Goal: Task Accomplishment & Management: Manage account settings

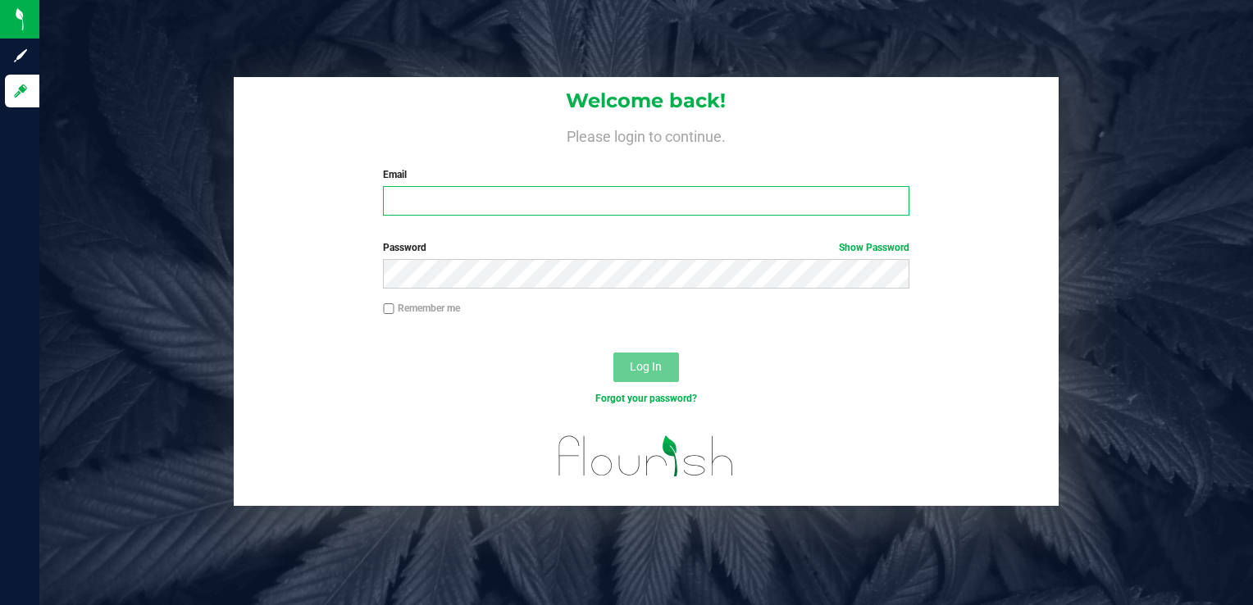
click at [421, 198] on input "Email" at bounding box center [646, 201] width 526 height 30
type input "[PERSON_NAME][EMAIL_ADDRESS][PERSON_NAME][DOMAIN_NAME]"
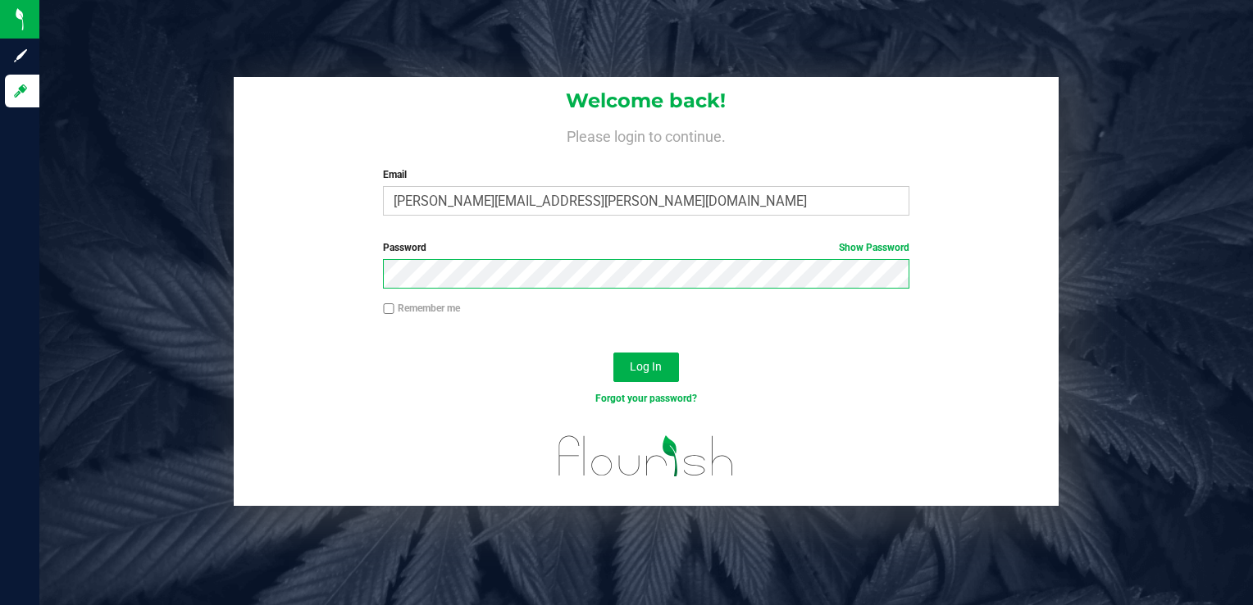
click at [613, 353] on button "Log In" at bounding box center [646, 368] width 66 height 30
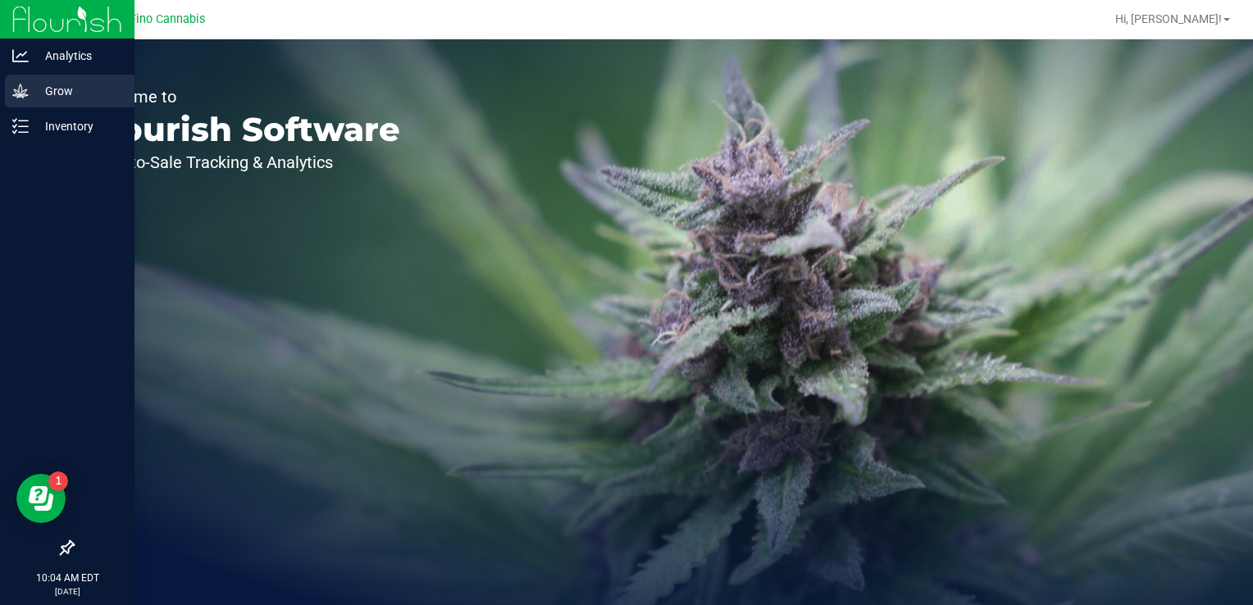
click at [24, 84] on icon at bounding box center [20, 91] width 16 height 16
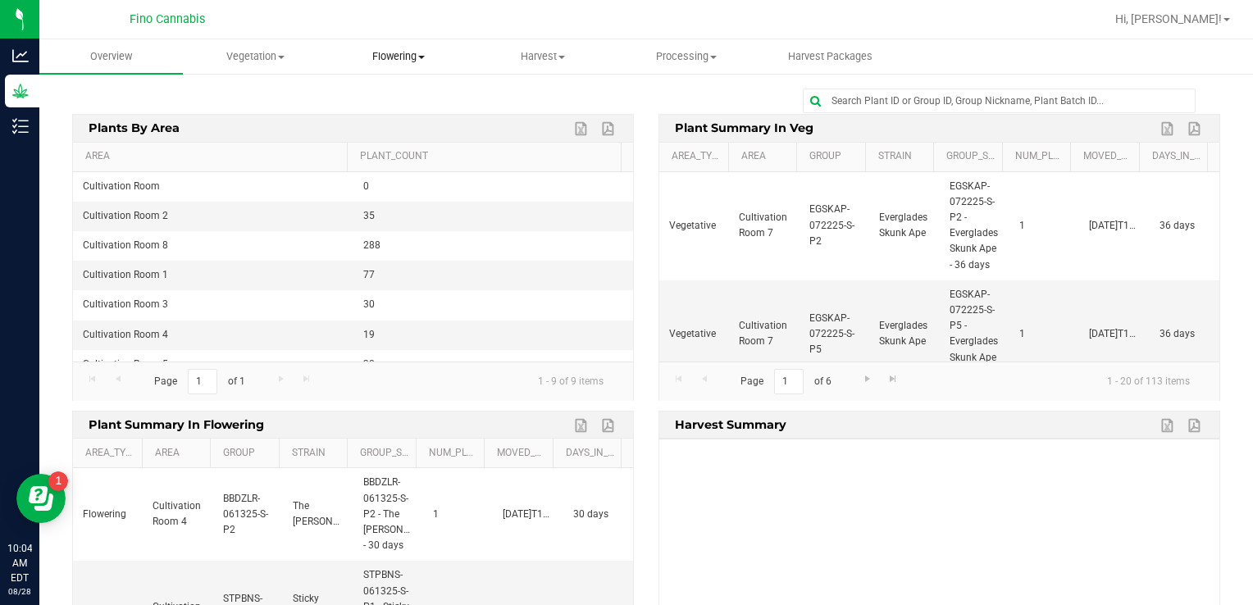
click at [387, 57] on span "Flowering" at bounding box center [399, 56] width 142 height 15
click at [388, 119] on span "Flowering groups" at bounding box center [395, 119] width 136 height 14
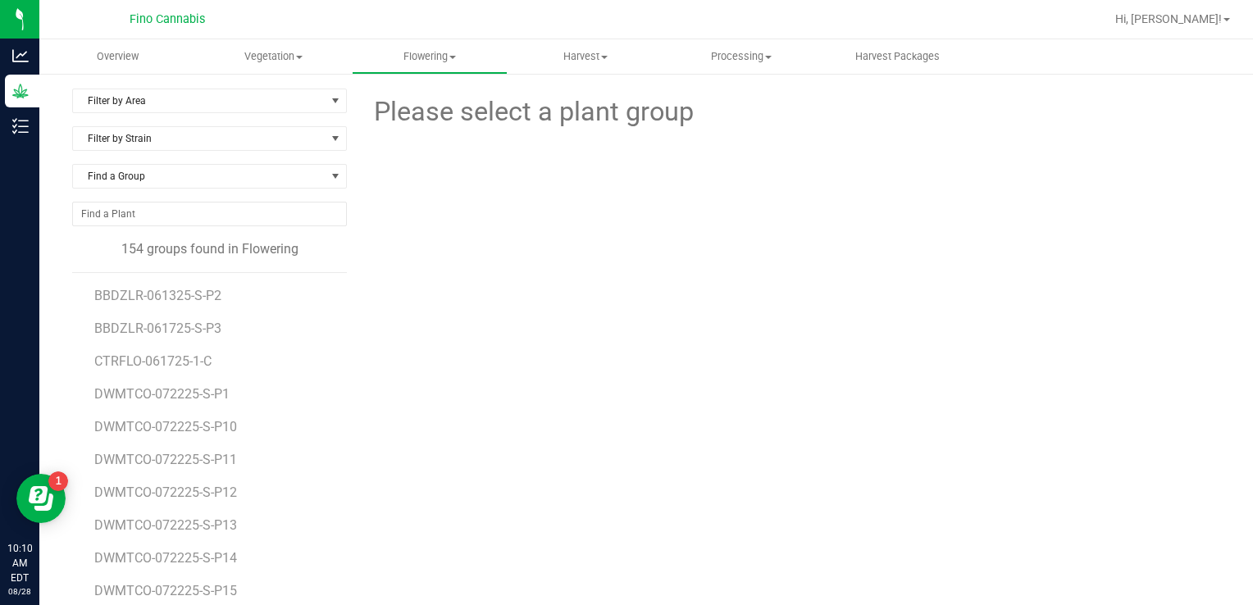
click at [198, 115] on div "Filter by Area Filter by Area All Cultivation Room 1 Cultivation Room 2 Cultiva…" at bounding box center [209, 108] width 275 height 38
click at [202, 110] on span "Filter by Area" at bounding box center [199, 100] width 253 height 23
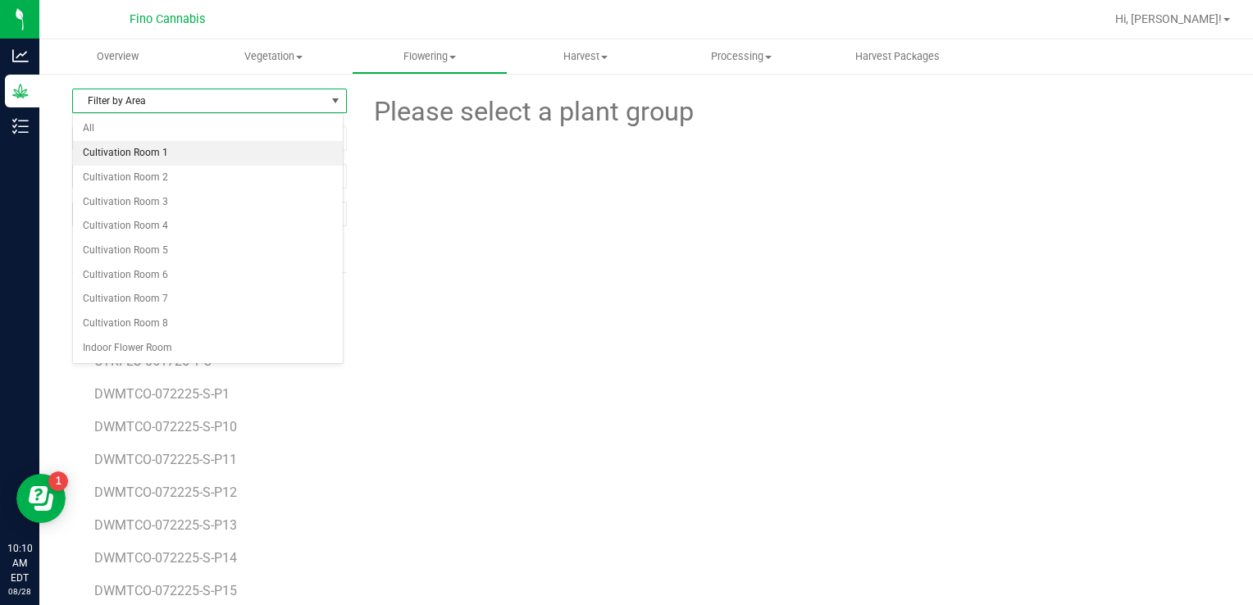
click at [157, 158] on li "Cultivation Room 1" at bounding box center [208, 153] width 270 height 25
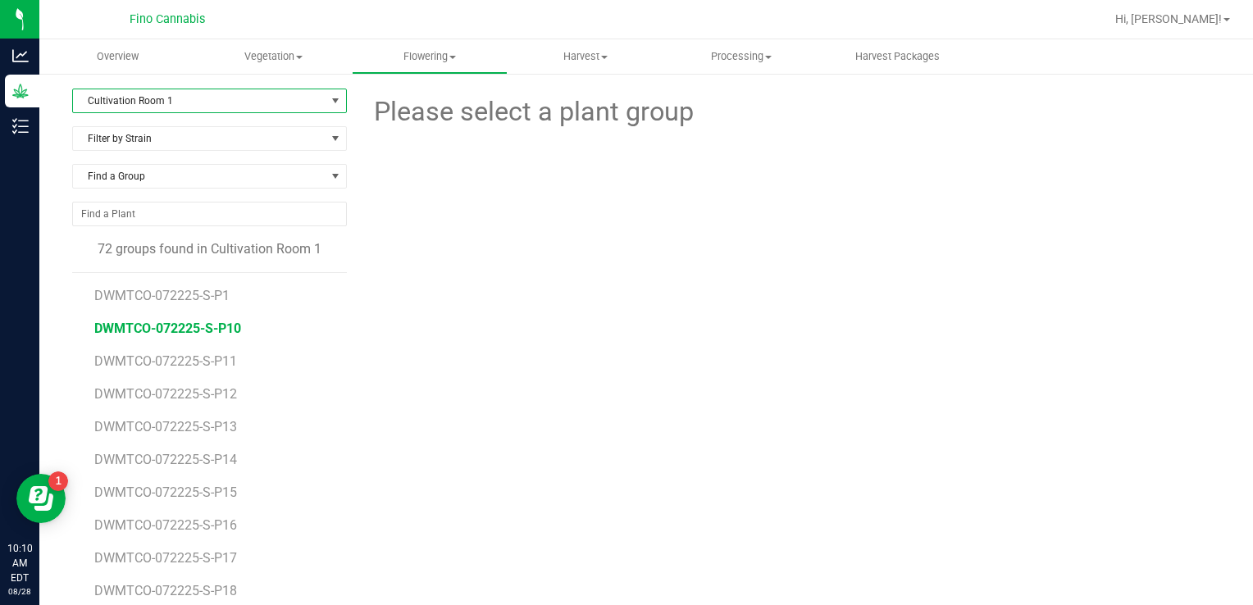
click at [197, 329] on span "DWMTCO-072225-S-P10" at bounding box center [167, 329] width 147 height 16
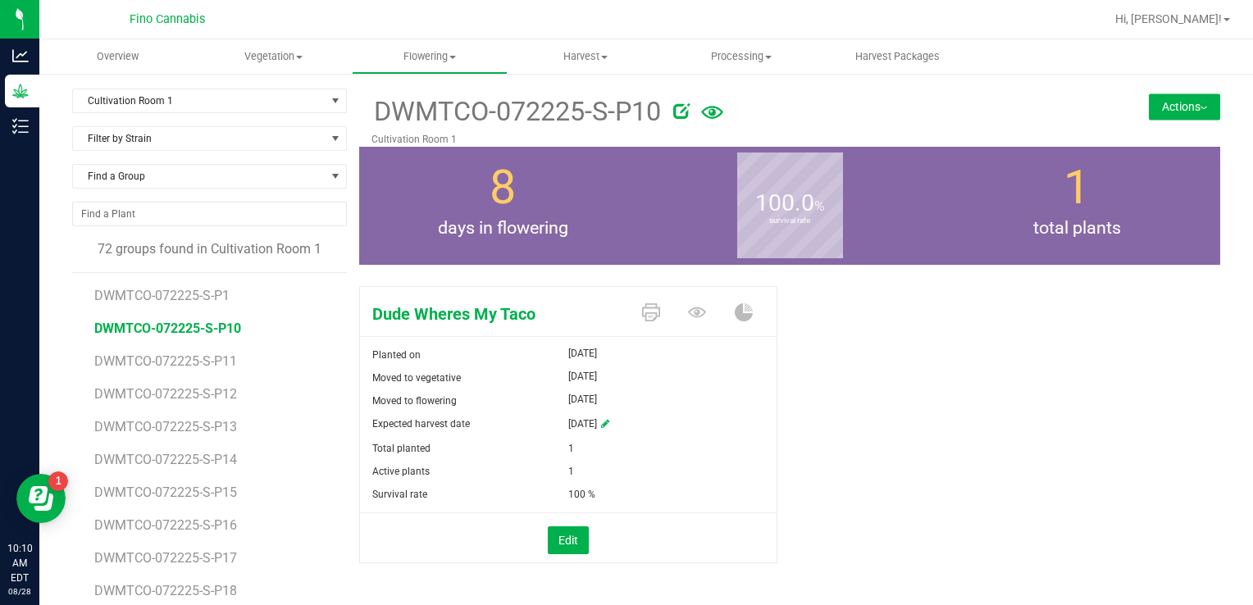
click at [1151, 109] on button "Actions" at bounding box center [1184, 106] width 71 height 26
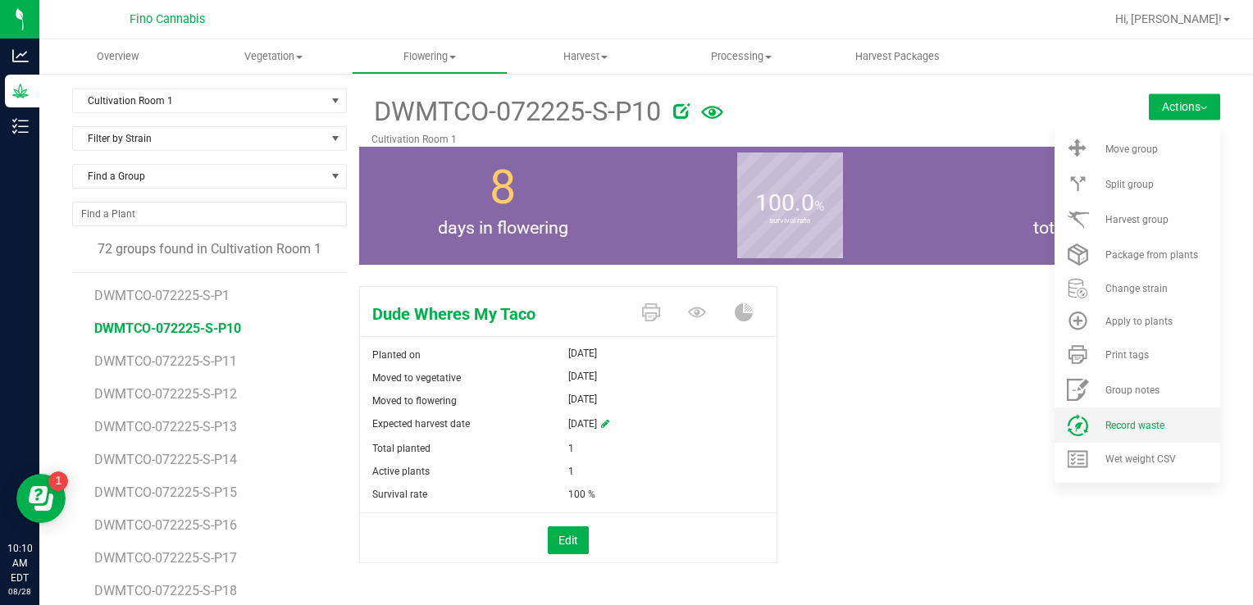
click at [1128, 420] on span "Record waste" at bounding box center [1134, 425] width 59 height 11
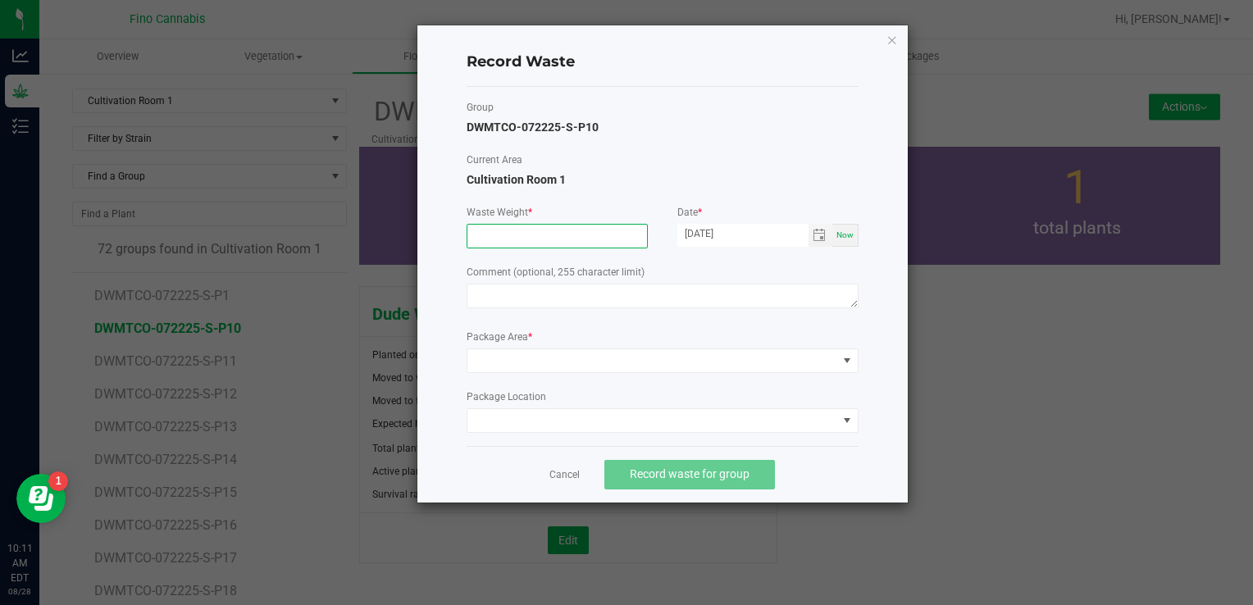
click at [518, 226] on input at bounding box center [557, 236] width 180 height 23
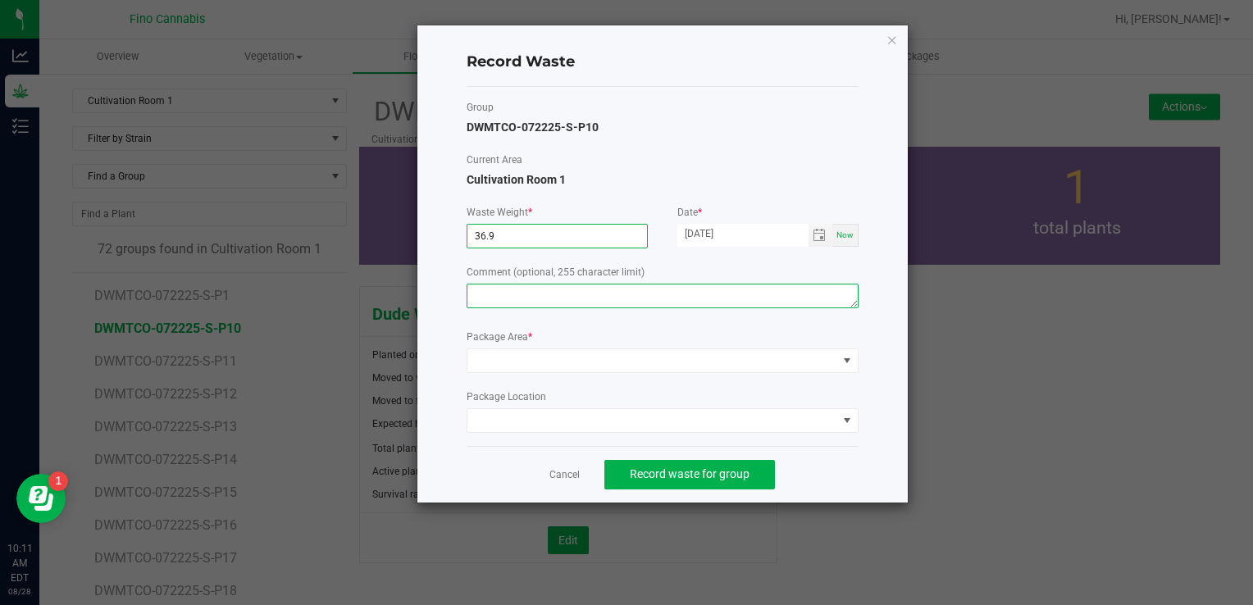
type input "36.9000 g"
click at [518, 290] on textarea at bounding box center [663, 296] width 392 height 25
click at [518, 290] on textarea "Pruning Waste" at bounding box center [663, 296] width 392 height 25
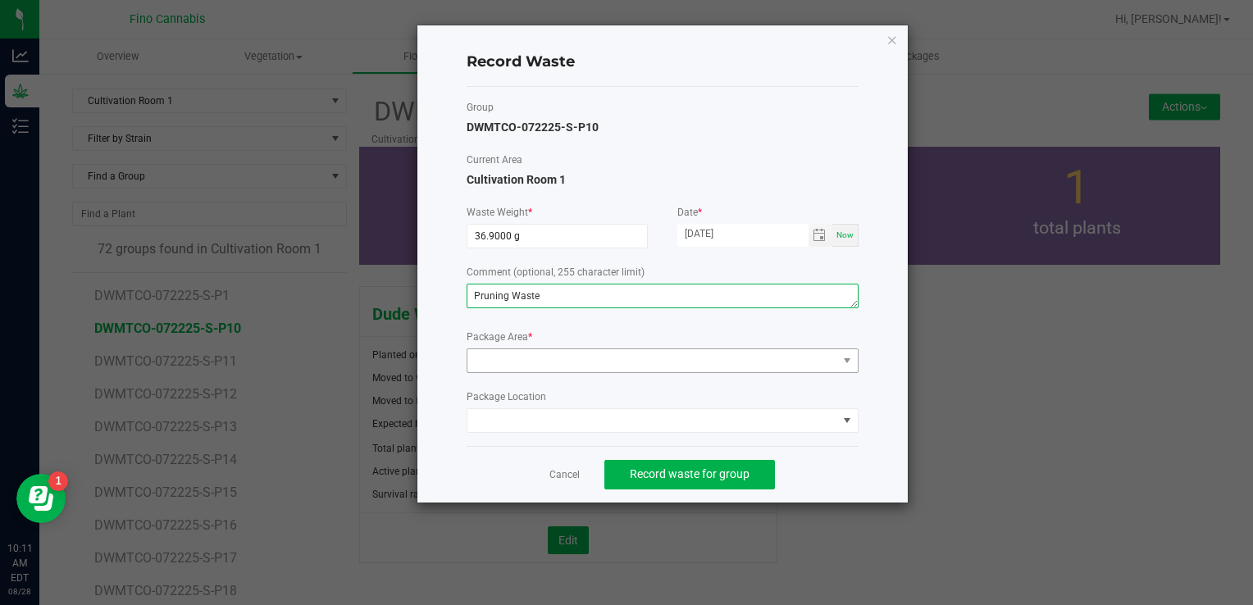
type textarea "Pruning Waste"
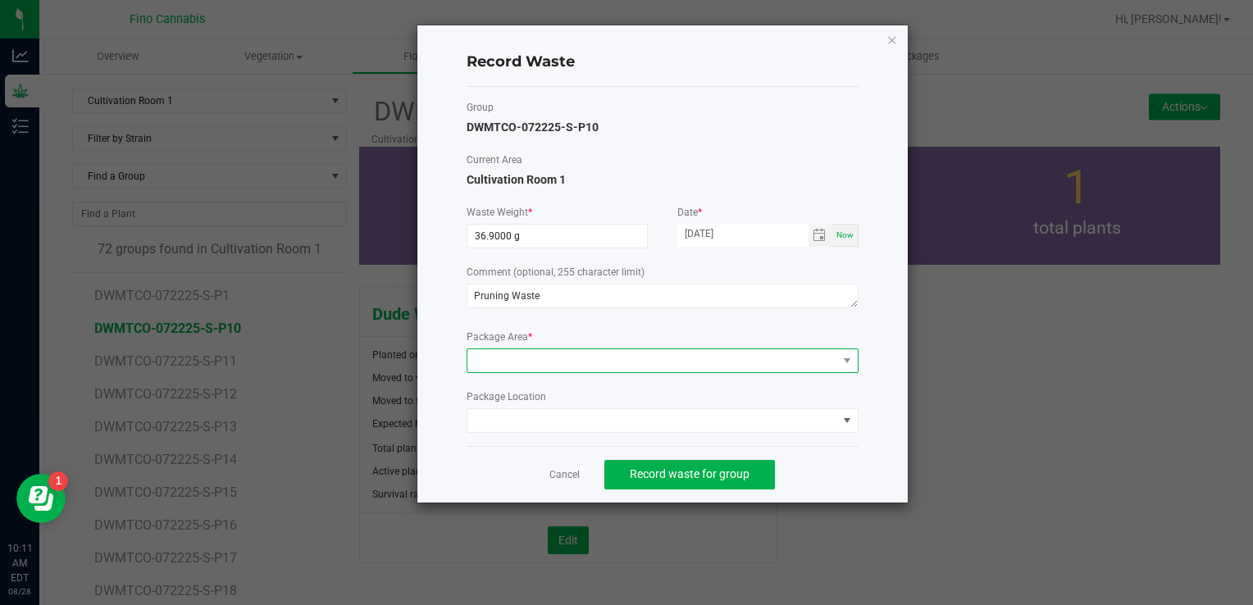
click at [544, 353] on span at bounding box center [652, 360] width 370 height 23
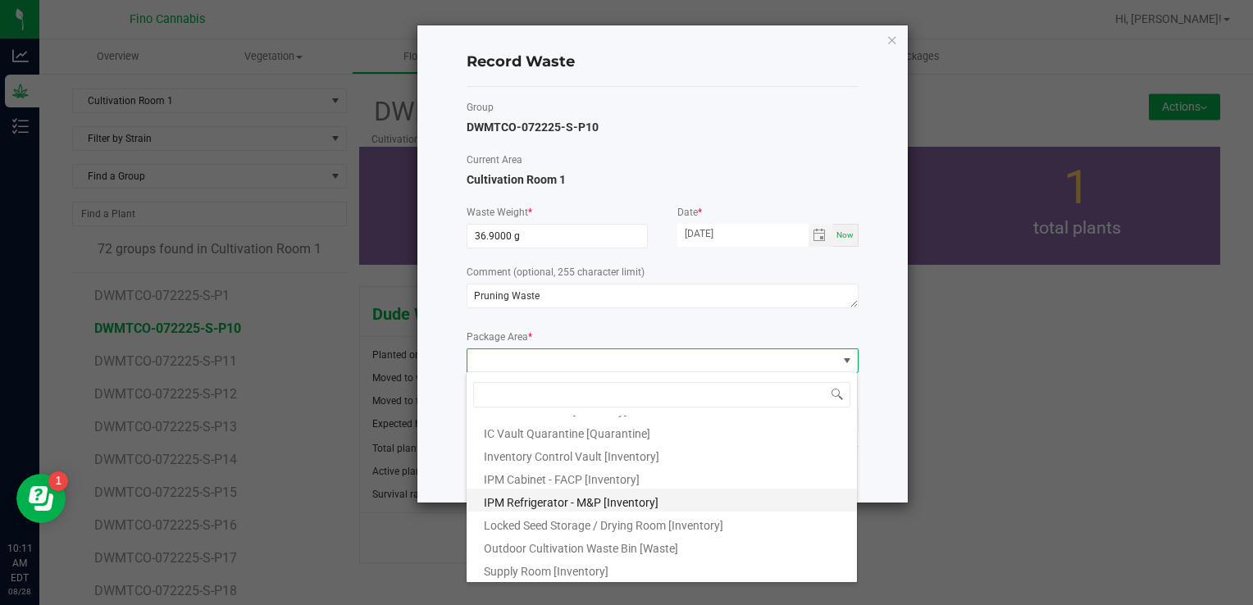
scroll to position [89, 0]
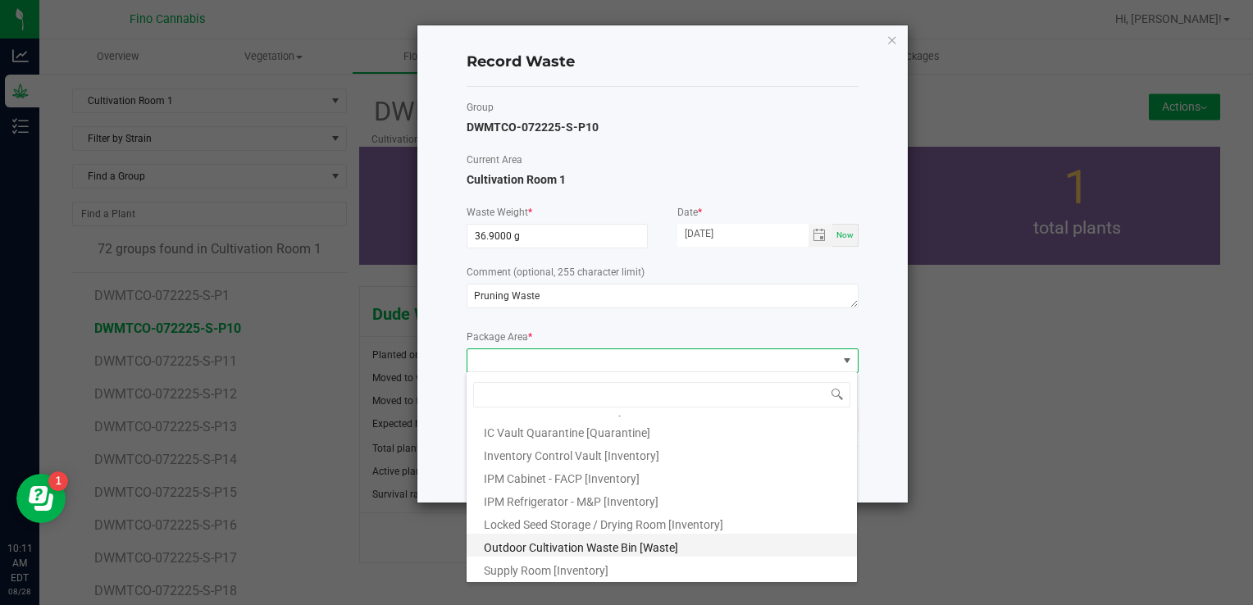
click at [545, 546] on span "Outdoor Cultivation Waste Bin [Waste]" at bounding box center [581, 547] width 194 height 13
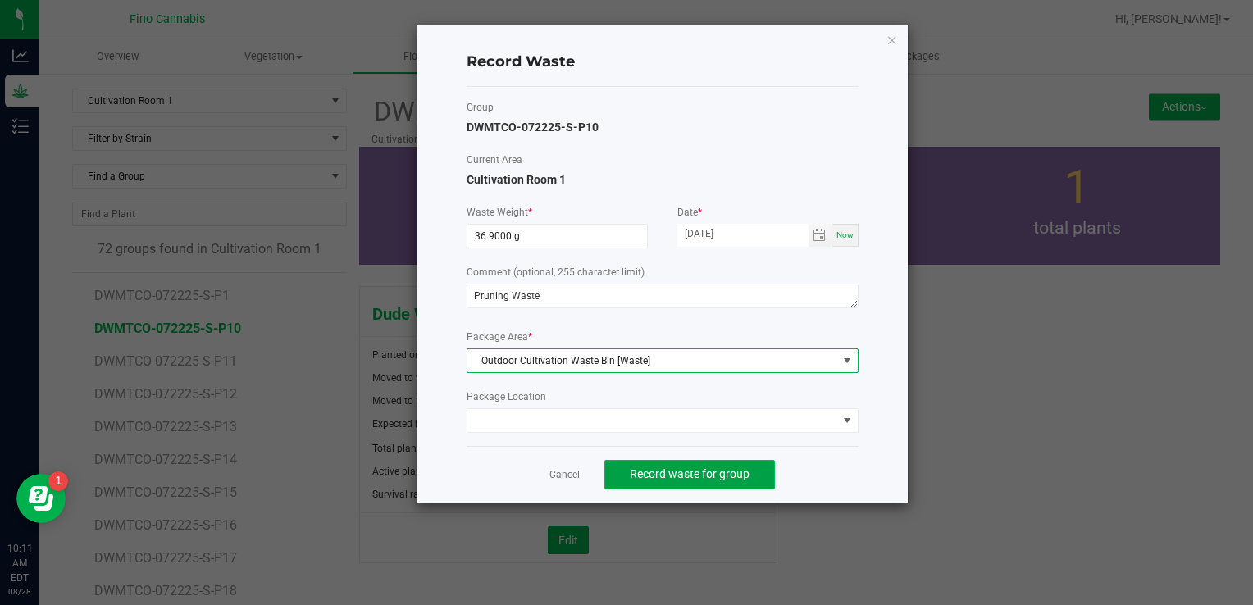
click at [689, 467] on span "Record waste for group" at bounding box center [690, 473] width 120 height 13
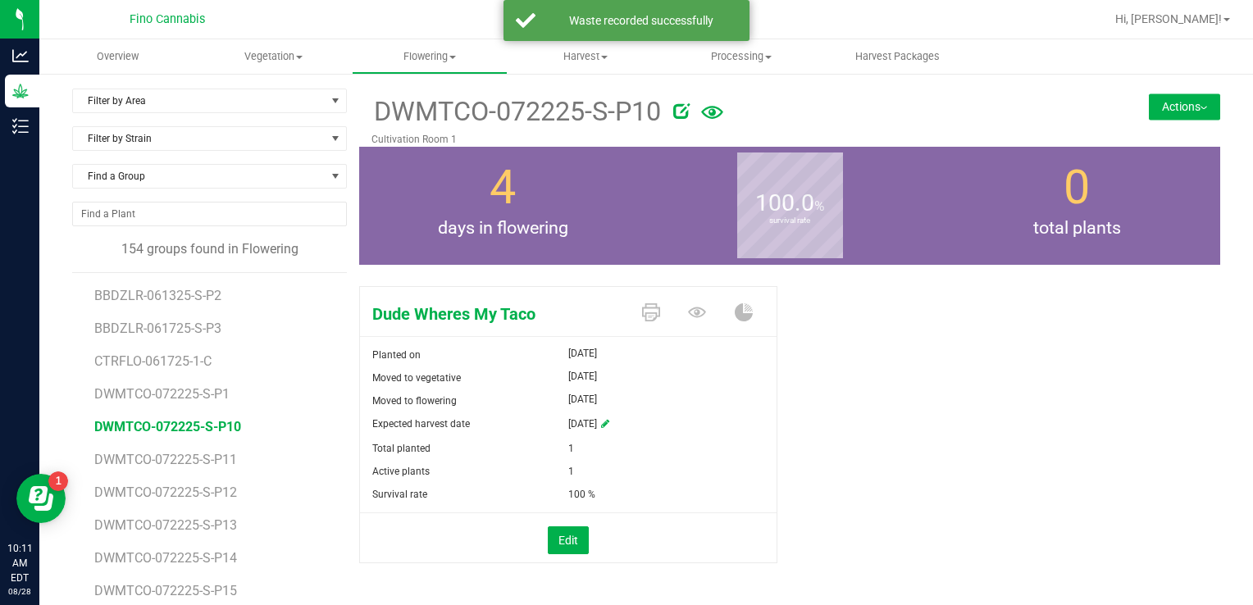
click at [129, 85] on div "Filter by Area Filter by Area All Cultivation Room 1 Cultivation Room 2 Cultiva…" at bounding box center [646, 386] width 1214 height 628
click at [134, 94] on span "Filter by Area" at bounding box center [199, 100] width 253 height 23
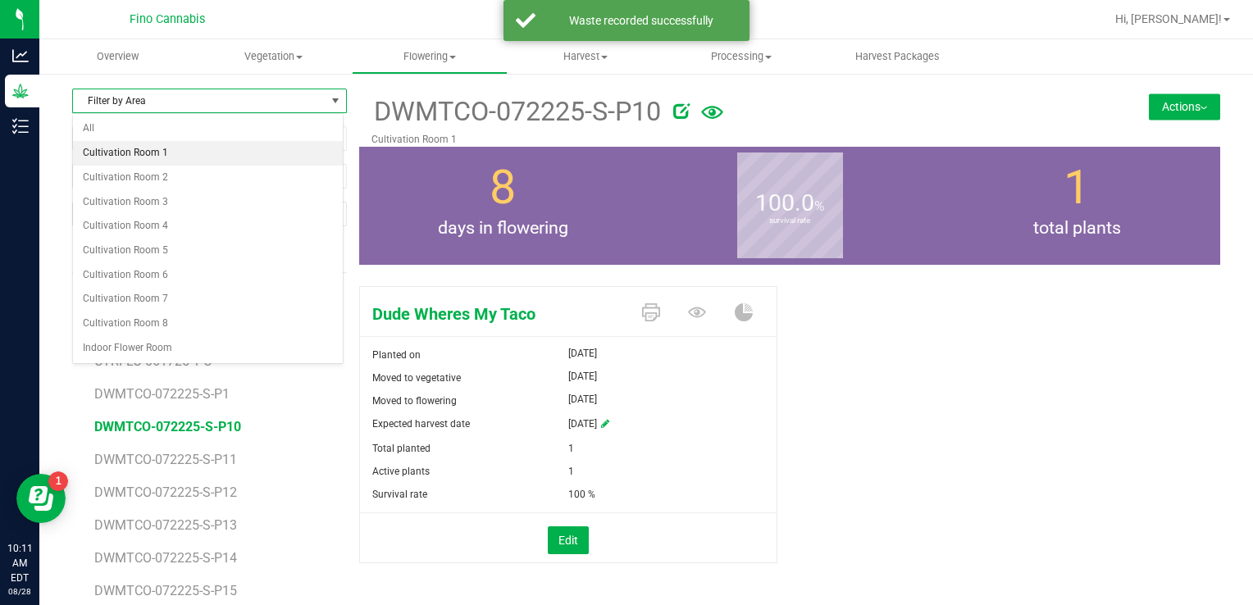
click at [142, 159] on li "Cultivation Room 1" at bounding box center [208, 153] width 270 height 25
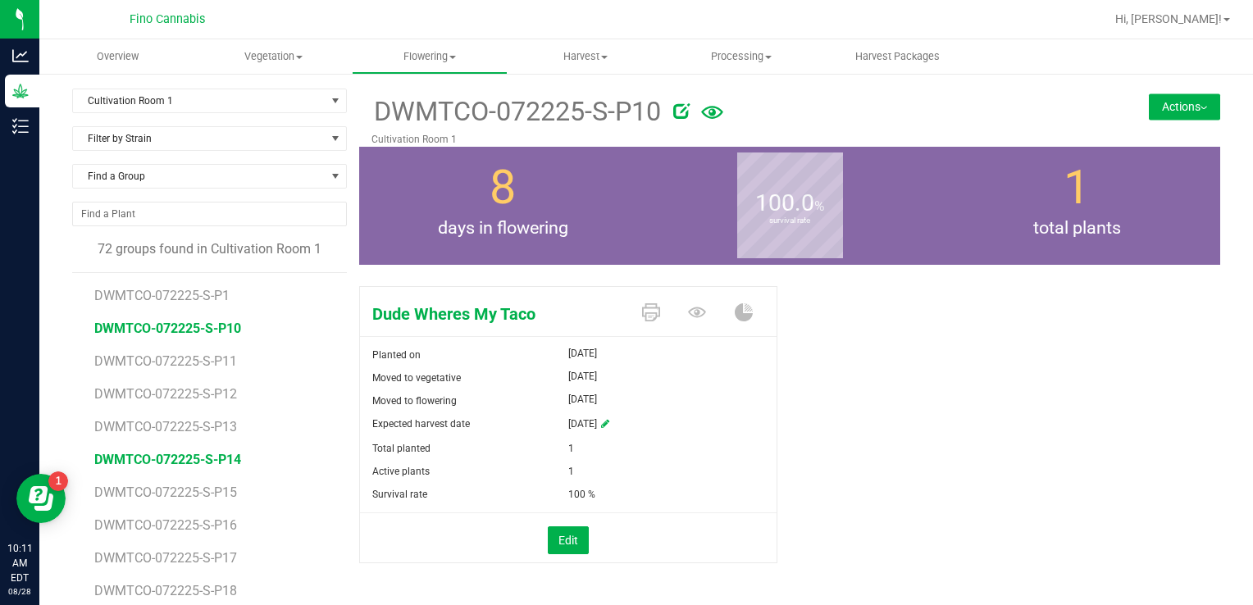
click at [212, 453] on span "DWMTCO-072225-S-P14" at bounding box center [167, 460] width 147 height 16
click at [1149, 107] on button "Actions" at bounding box center [1184, 106] width 71 height 26
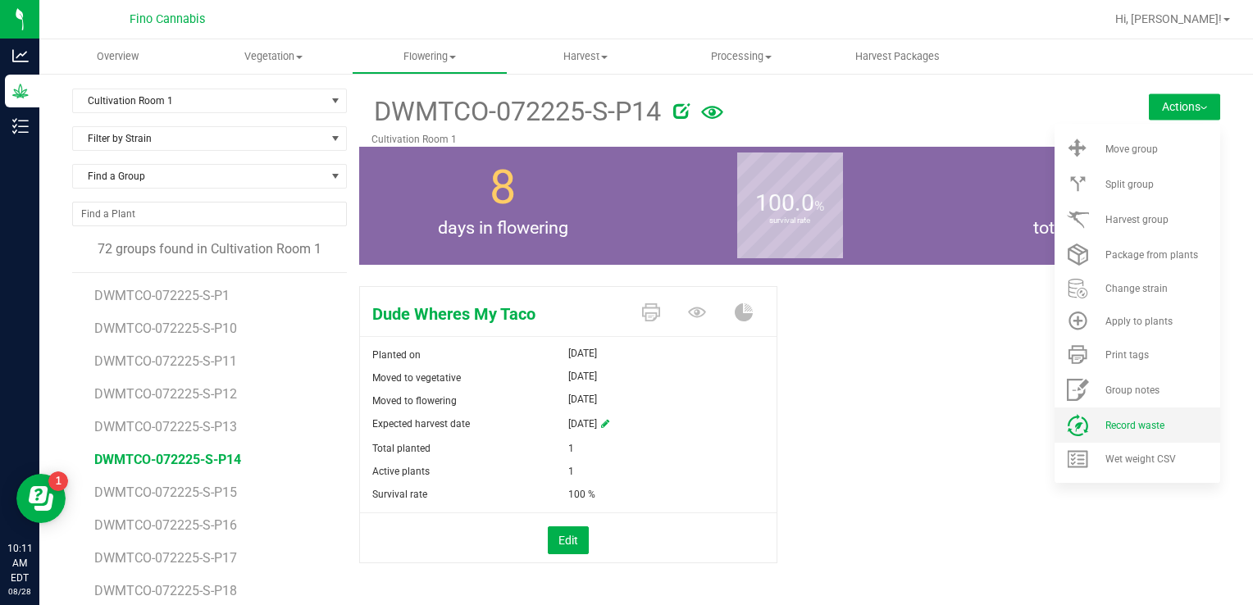
click at [1117, 418] on li "Record waste" at bounding box center [1137, 425] width 166 height 35
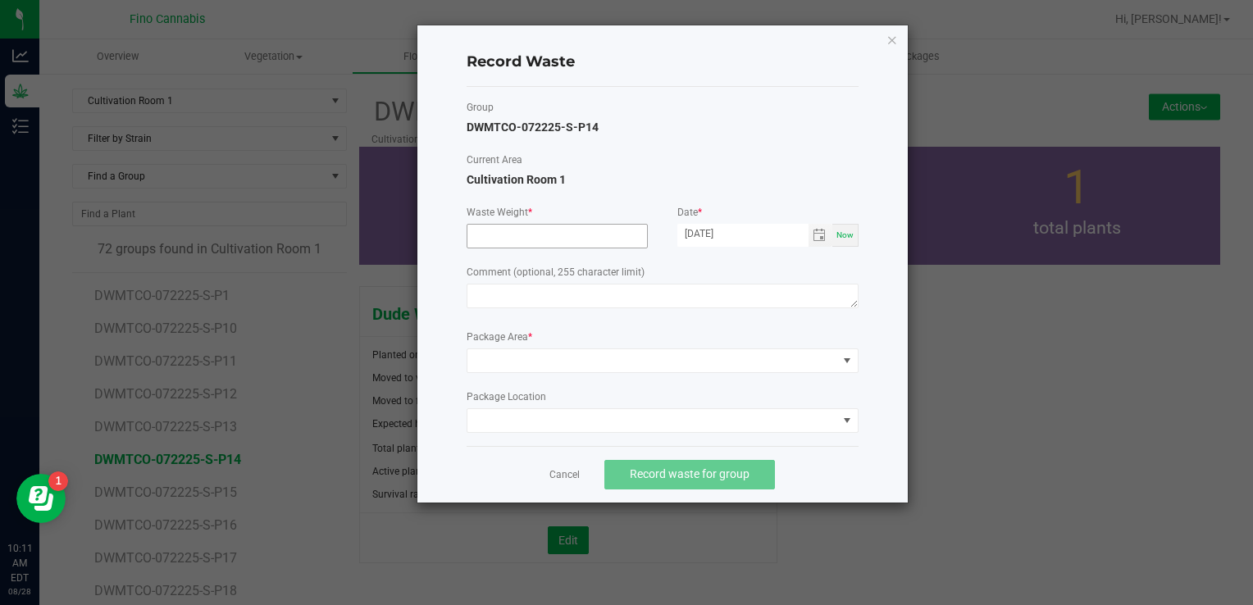
click at [536, 242] on input at bounding box center [557, 236] width 180 height 23
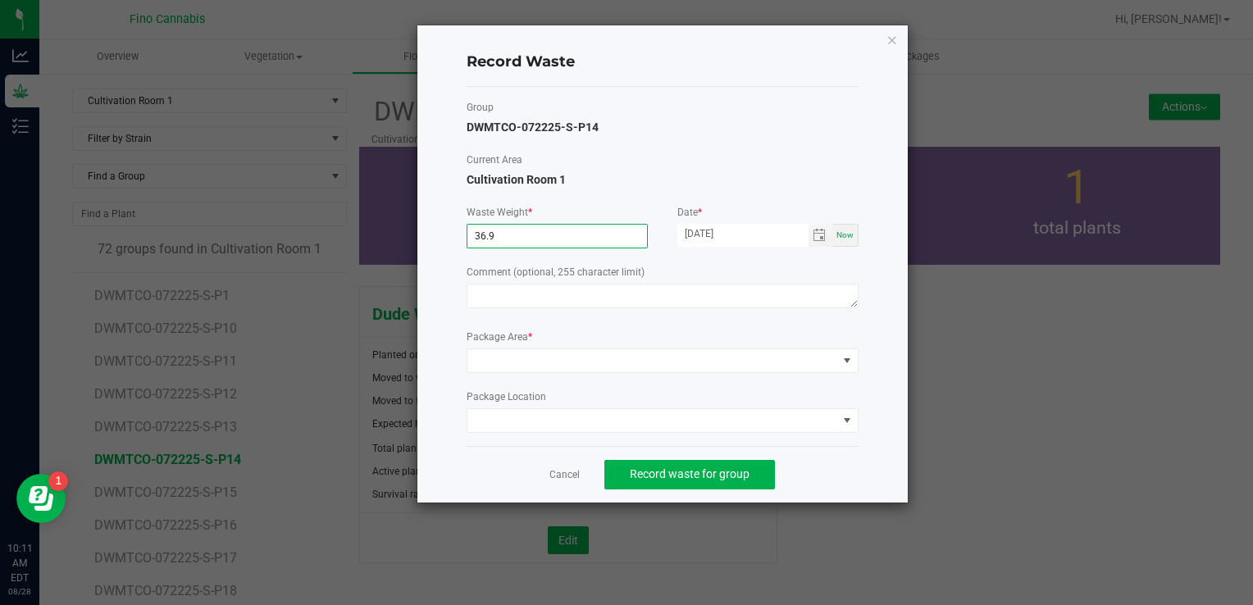
type input "36.9000 g"
click at [559, 276] on label "Comment (optional, 255 character limit)" at bounding box center [663, 272] width 392 height 15
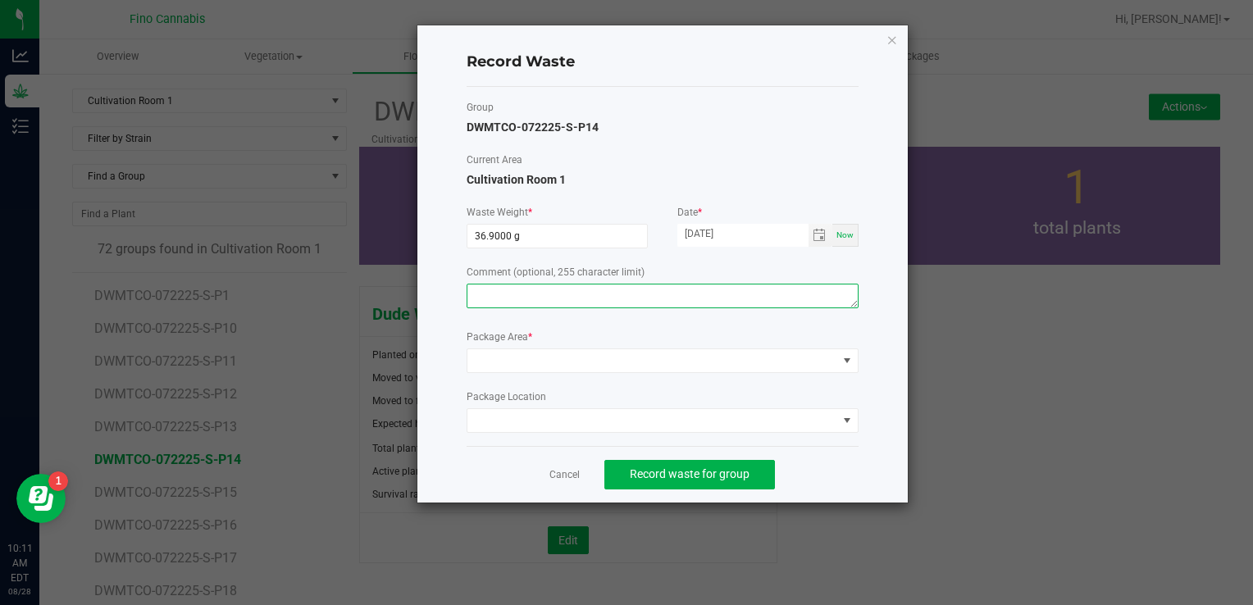
paste textarea "Pruning Waste"
type textarea "Pruning Waste"
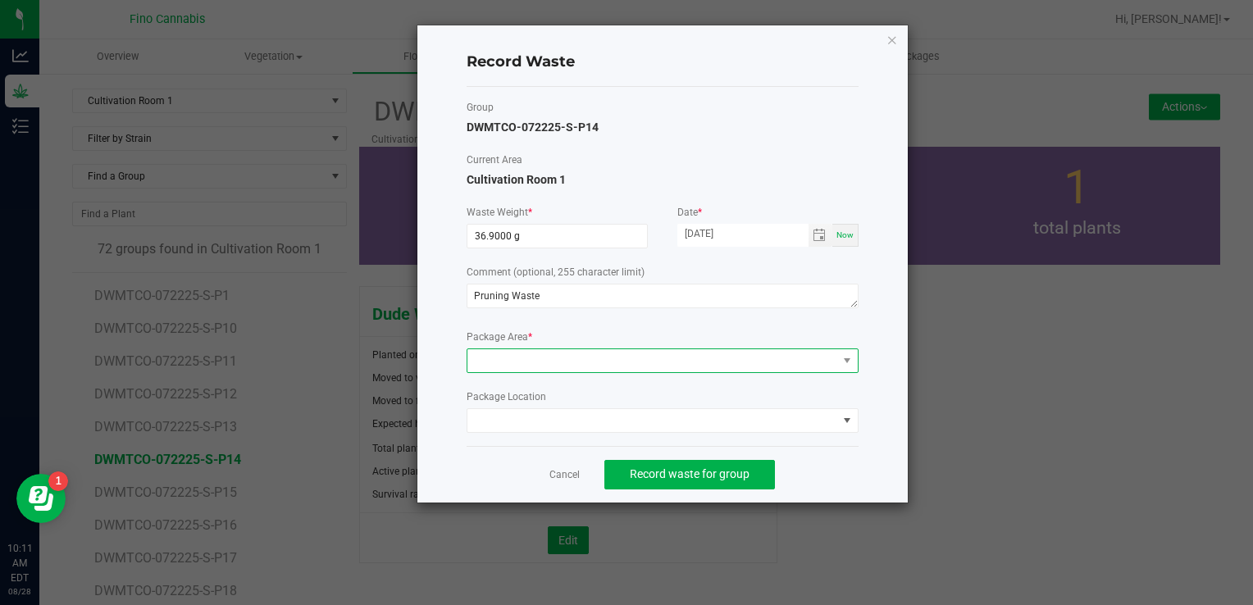
click at [581, 357] on span at bounding box center [652, 360] width 370 height 23
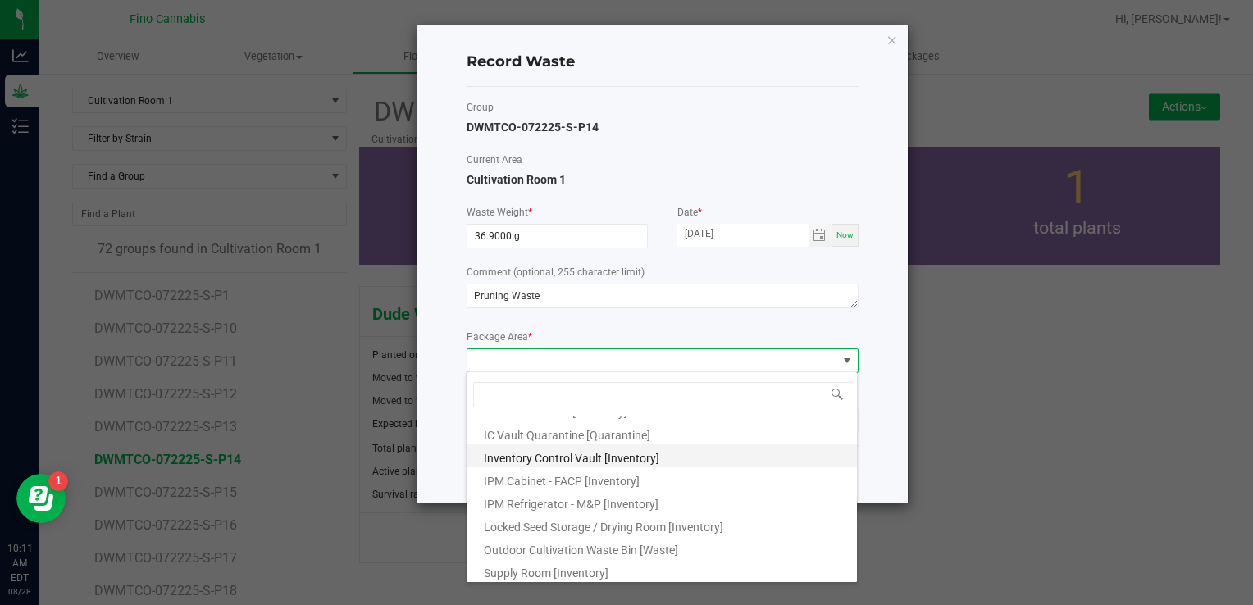
scroll to position [89, 0]
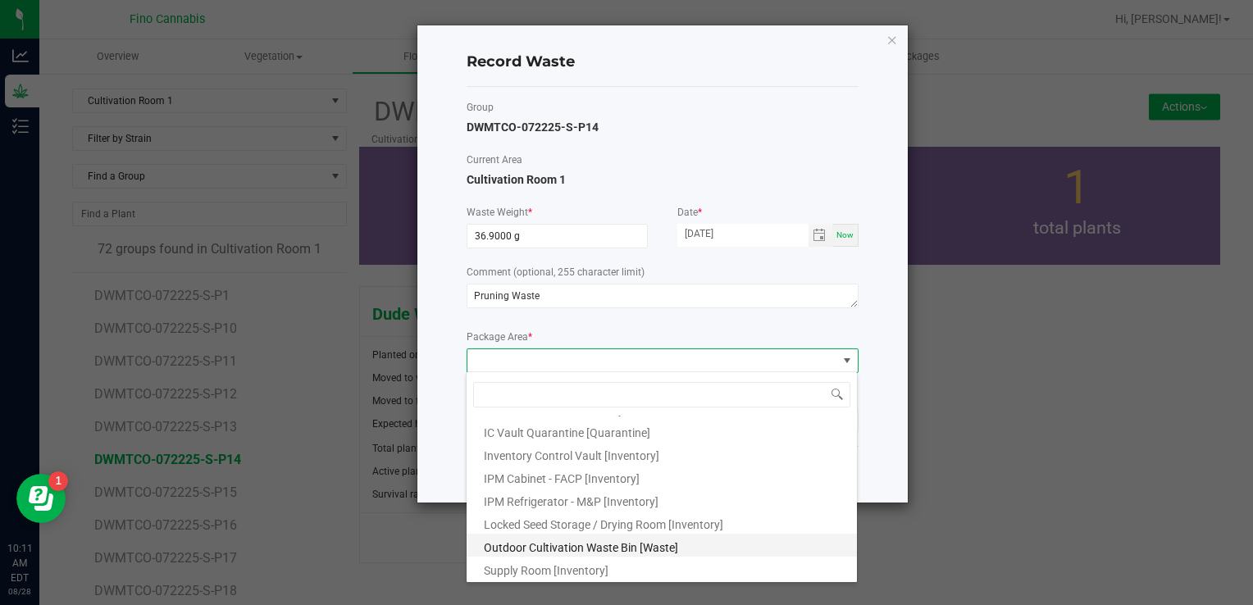
click at [572, 544] on span "Outdoor Cultivation Waste Bin [Waste]" at bounding box center [581, 547] width 194 height 13
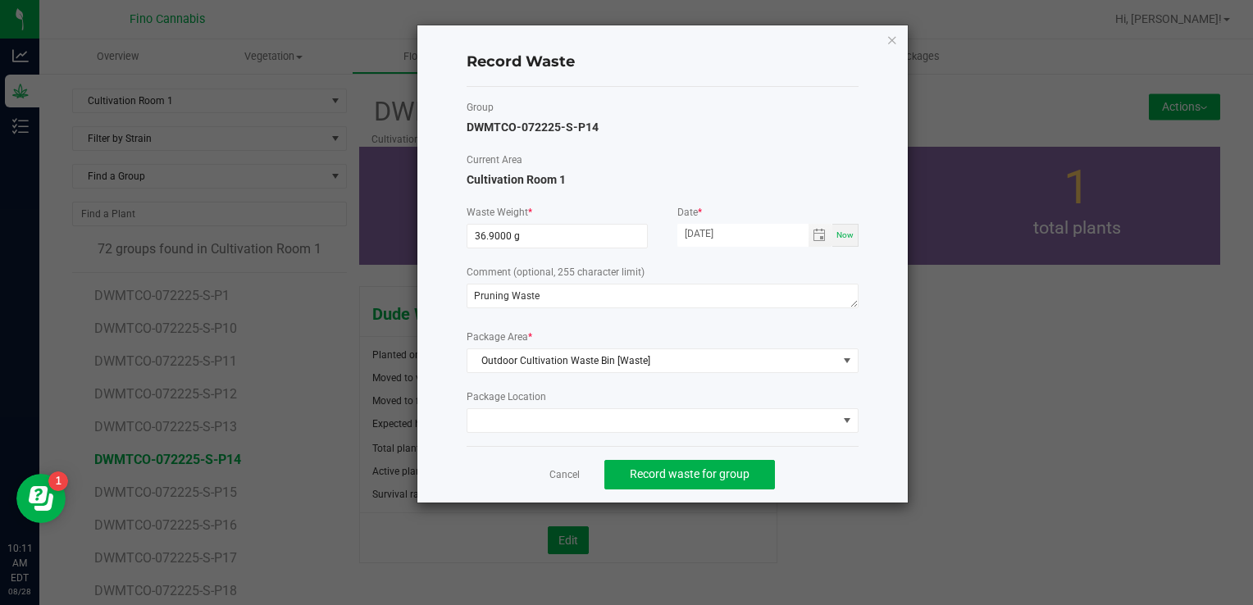
click at [807, 477] on div "Cancel Record waste for group" at bounding box center [663, 474] width 392 height 57
click at [732, 471] on span "Record waste for group" at bounding box center [690, 473] width 120 height 13
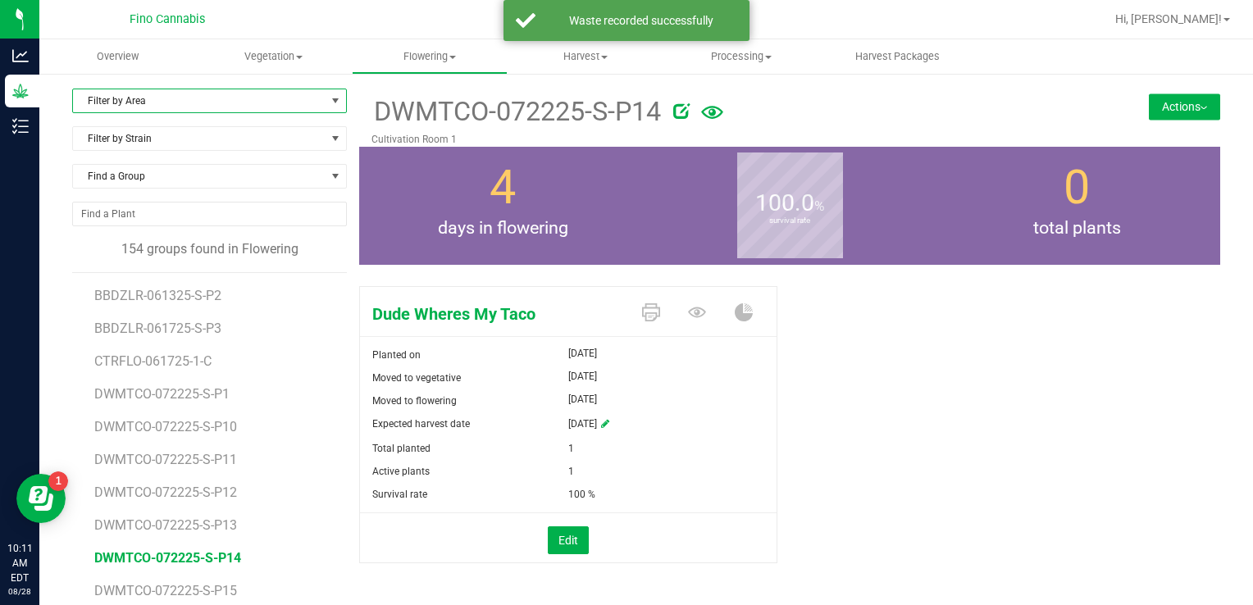
click at [184, 103] on span "Filter by Area" at bounding box center [199, 100] width 253 height 23
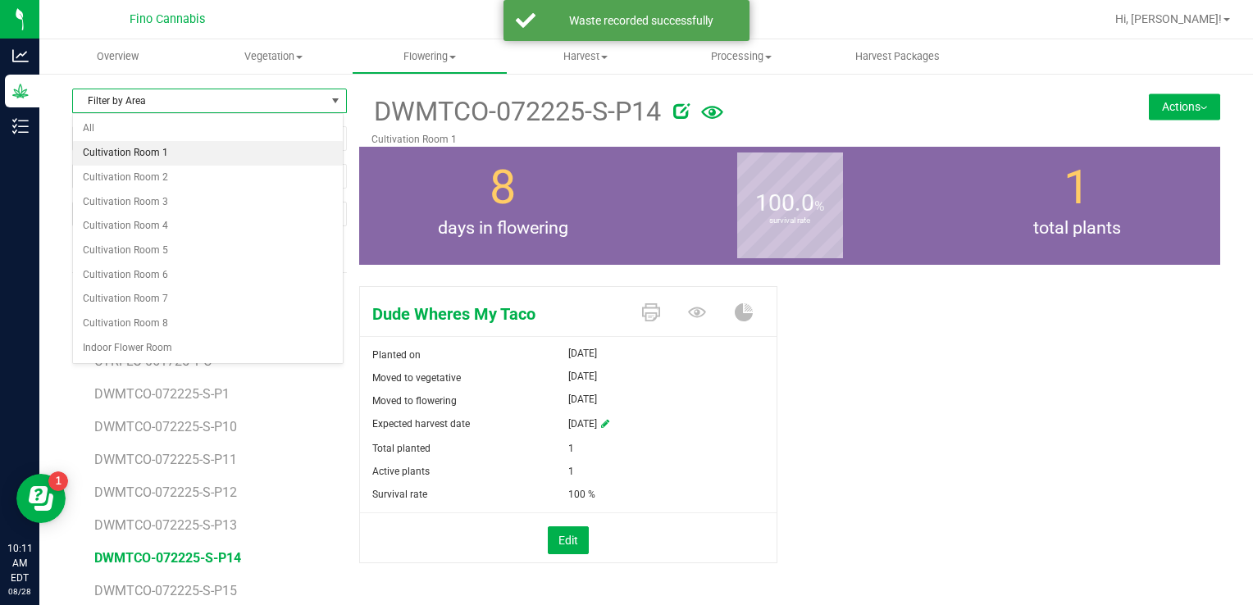
click at [168, 150] on li "Cultivation Room 1" at bounding box center [208, 153] width 270 height 25
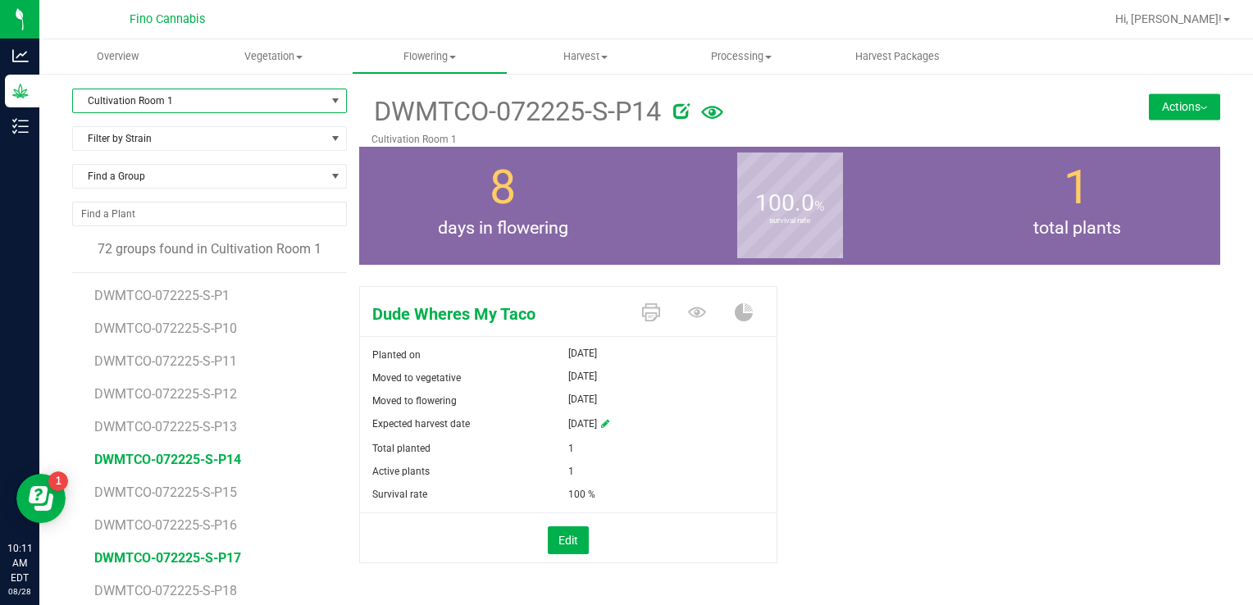
click at [199, 551] on span "DWMTCO-072225-S-P17" at bounding box center [167, 558] width 147 height 16
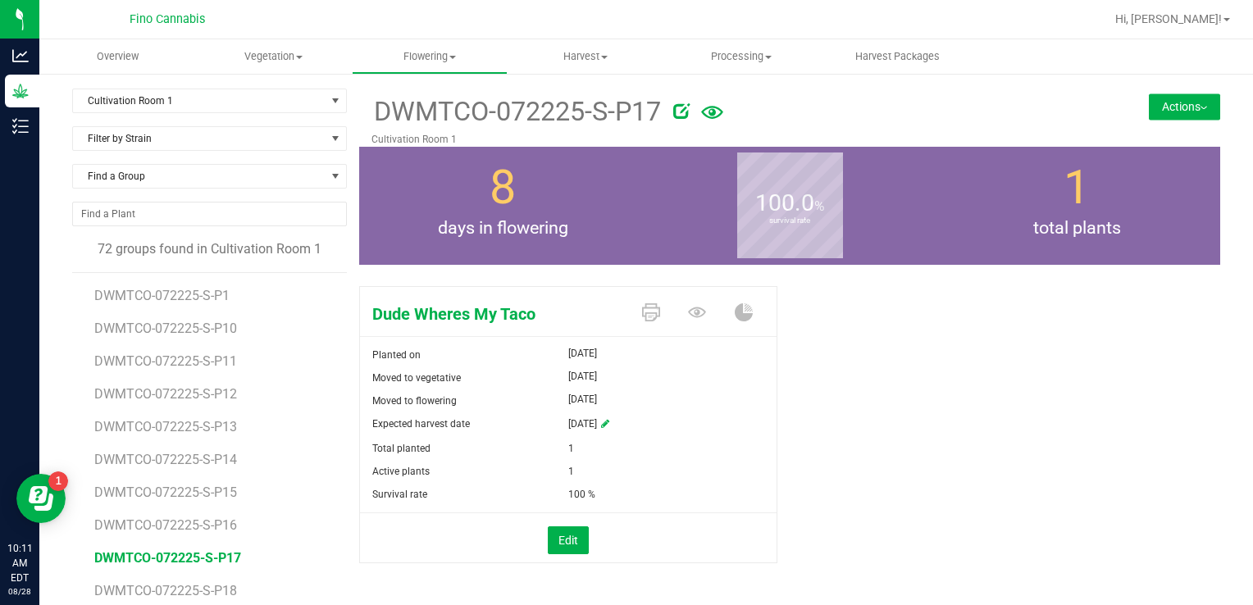
click at [1154, 113] on button "Actions" at bounding box center [1184, 106] width 71 height 26
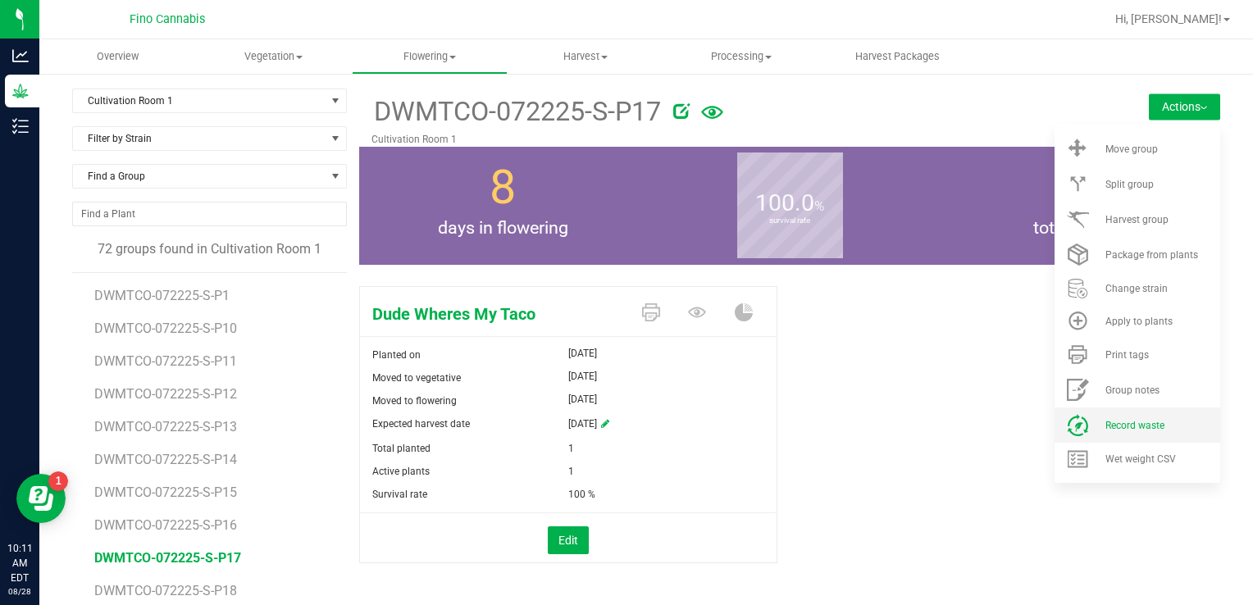
click at [1099, 411] on li "Record waste" at bounding box center [1137, 425] width 166 height 35
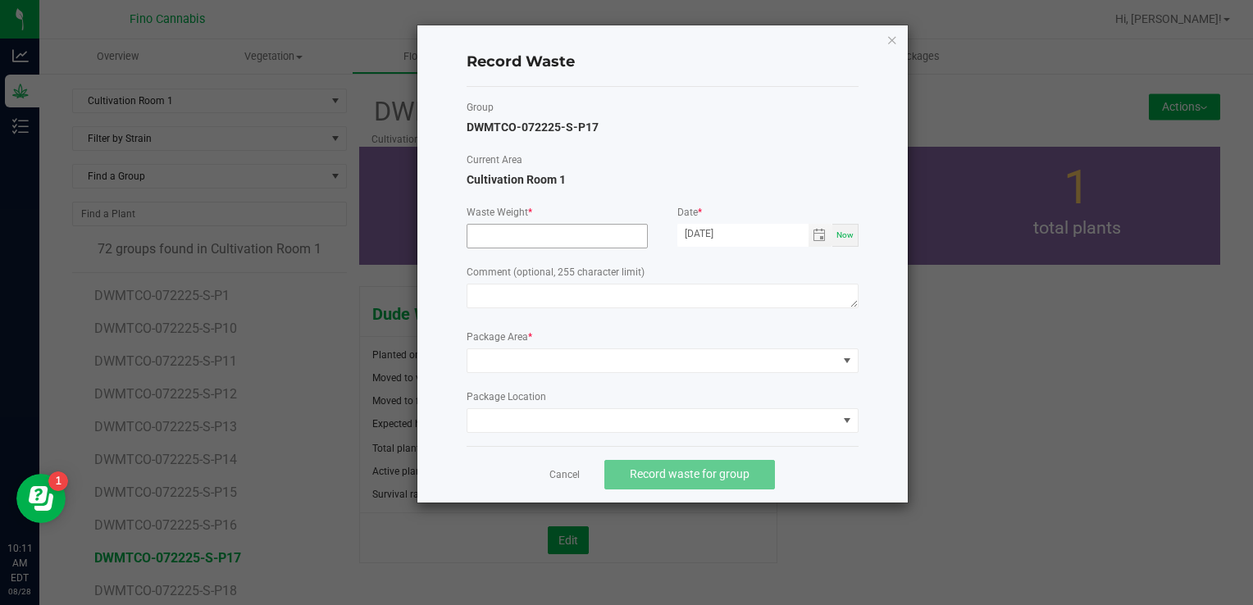
click at [584, 238] on input at bounding box center [557, 236] width 180 height 23
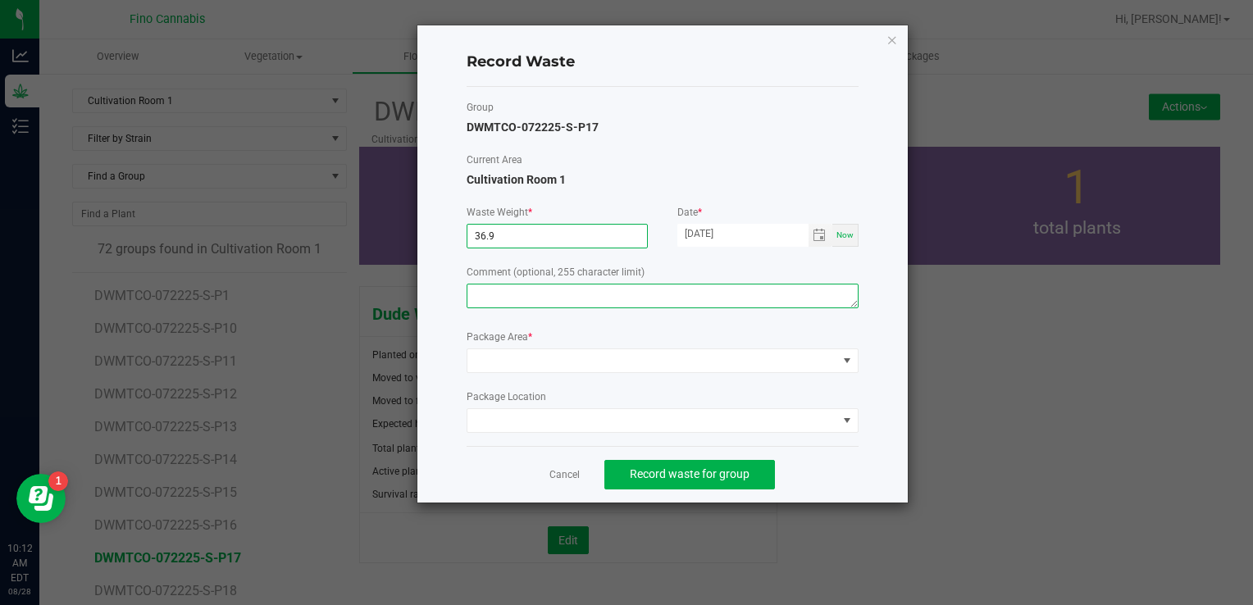
type input "36.9000 g"
paste textarea "Pruning Waste"
type textarea "Pruning Waste"
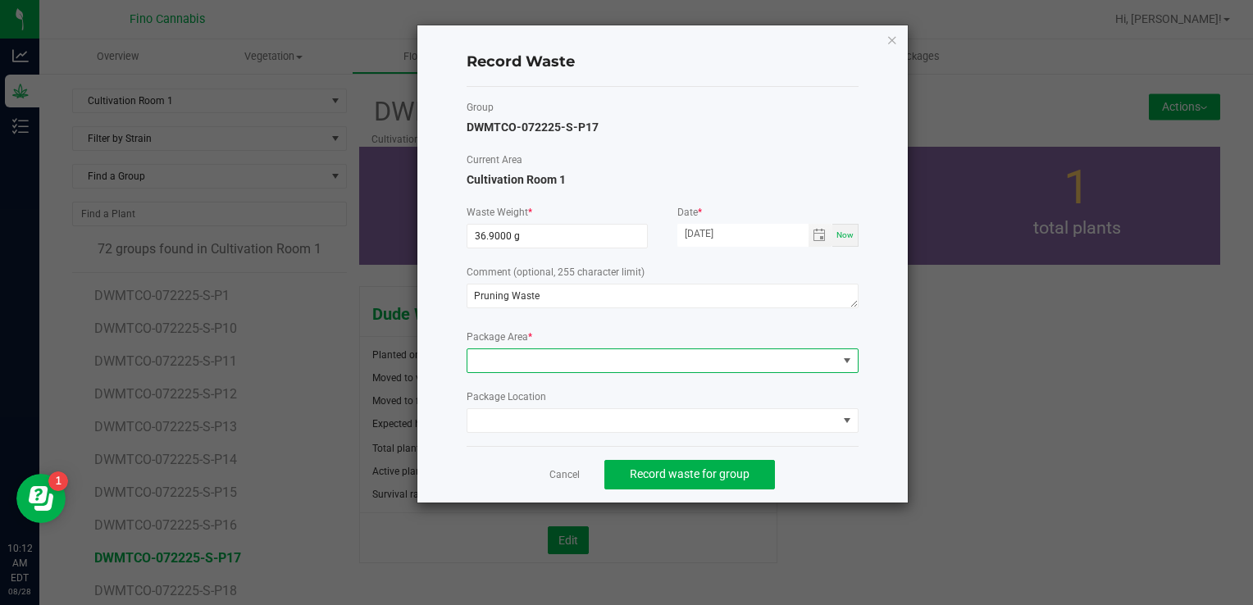
click at [535, 358] on span at bounding box center [652, 360] width 370 height 23
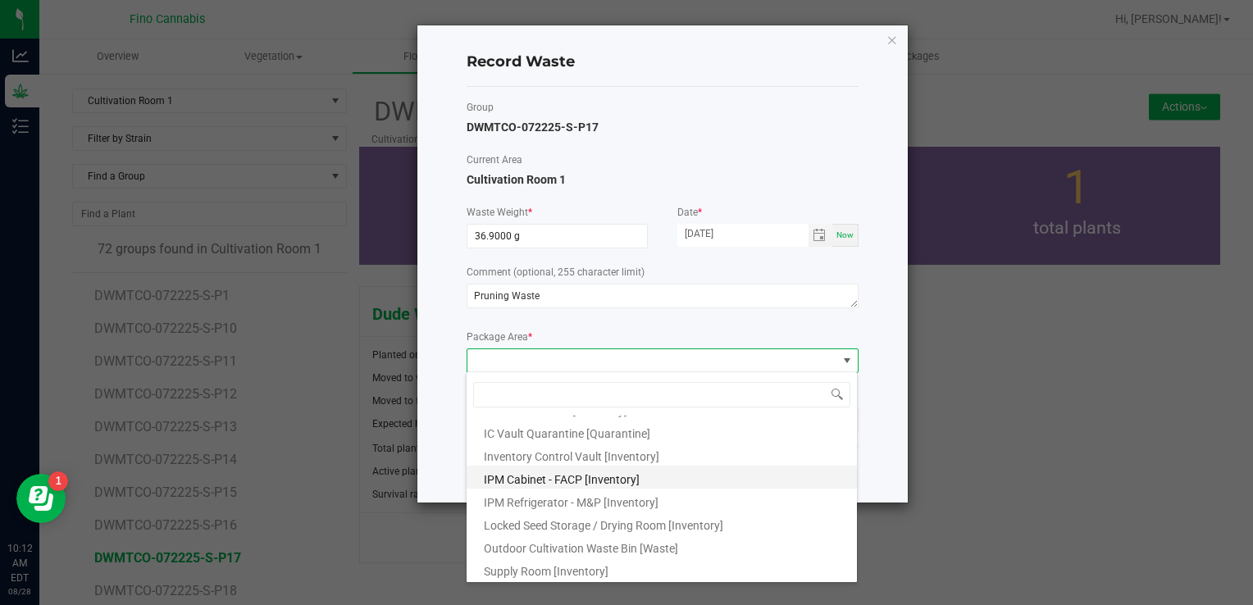
scroll to position [89, 0]
click at [587, 553] on span "Outdoor Cultivation Waste Bin [Waste]" at bounding box center [581, 547] width 194 height 13
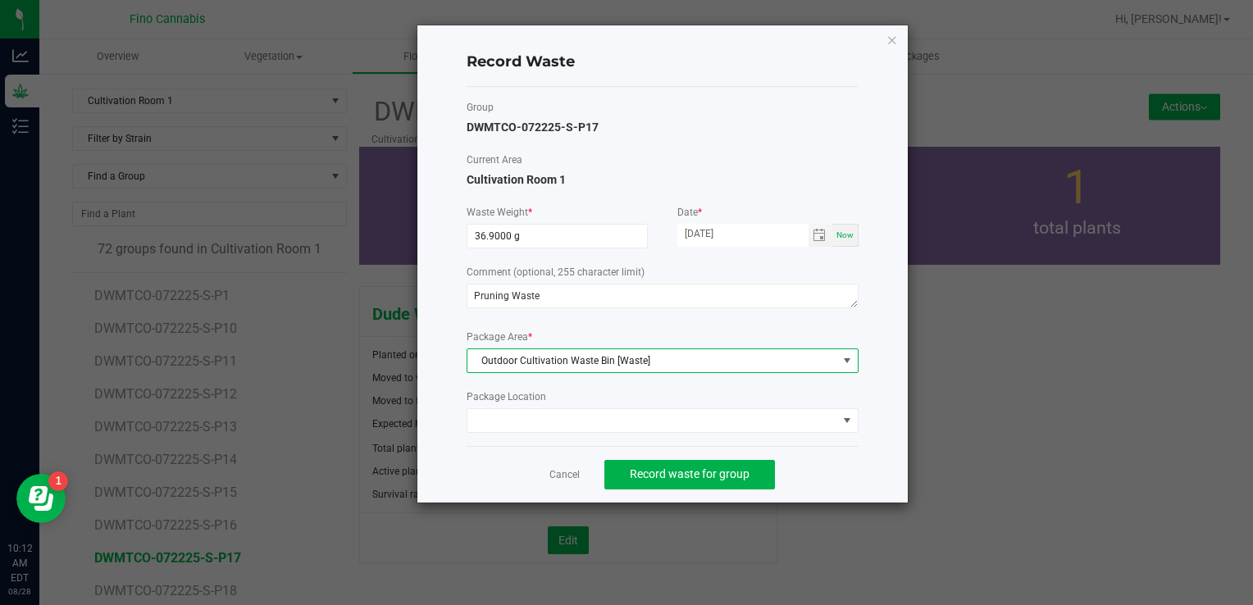
click at [869, 449] on div "Record Waste Group DWMTCO-072225-S-P17 Current Area Cultivation Room 1 Waste We…" at bounding box center [662, 263] width 490 height 477
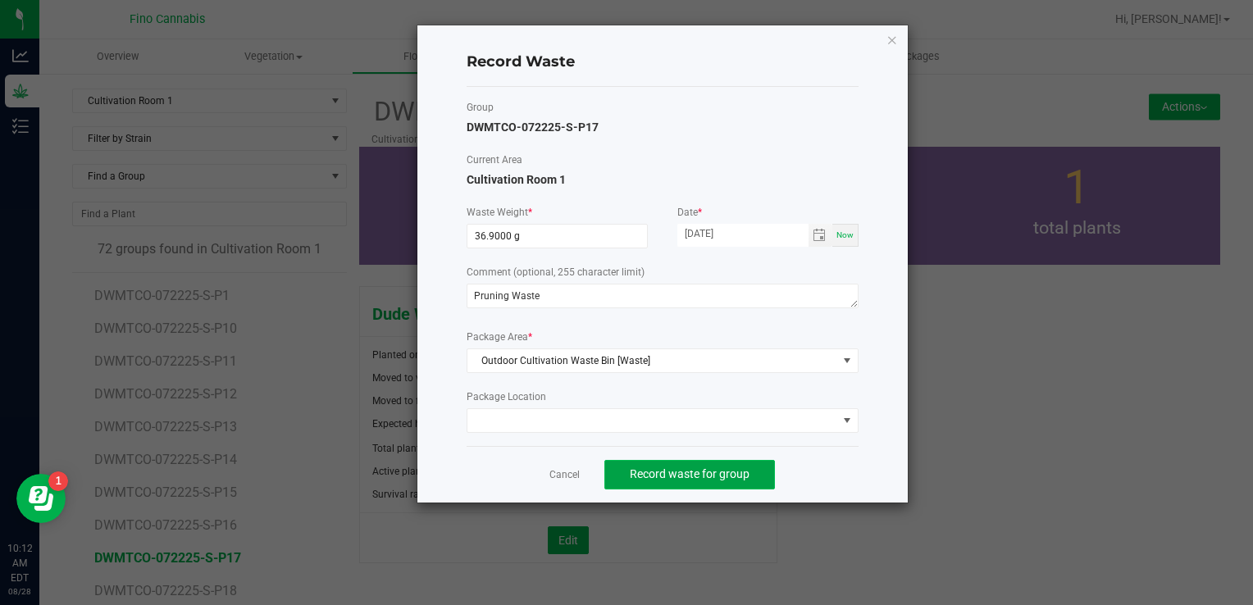
click at [724, 477] on span "Record waste for group" at bounding box center [690, 473] width 120 height 13
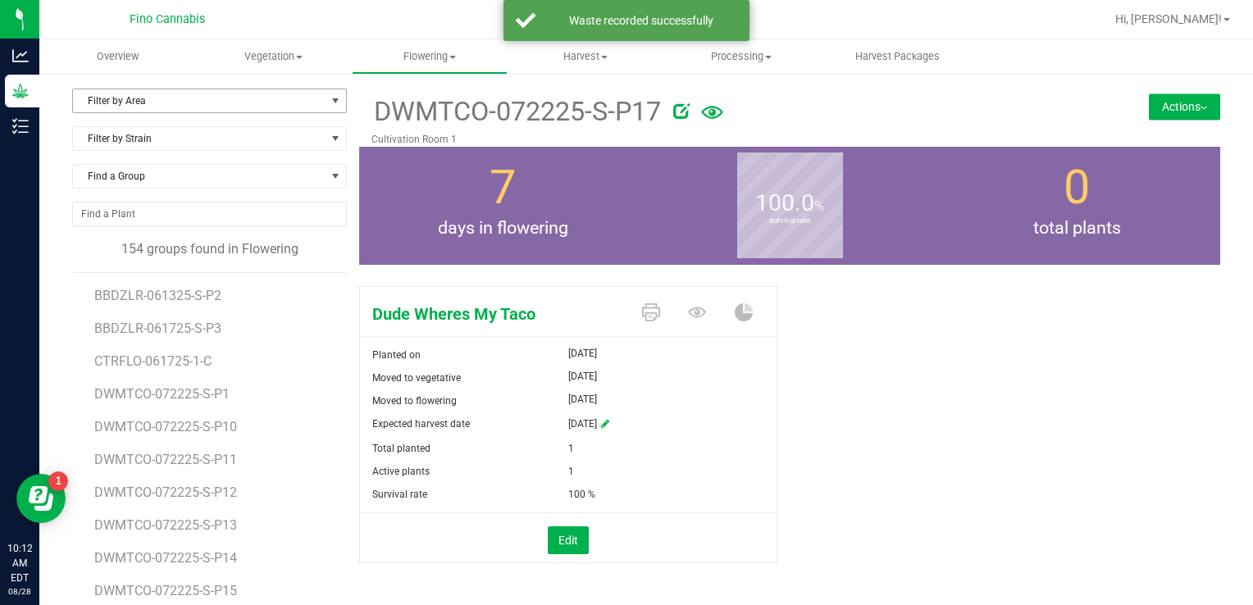
click at [194, 102] on span "Filter by Area" at bounding box center [199, 100] width 253 height 23
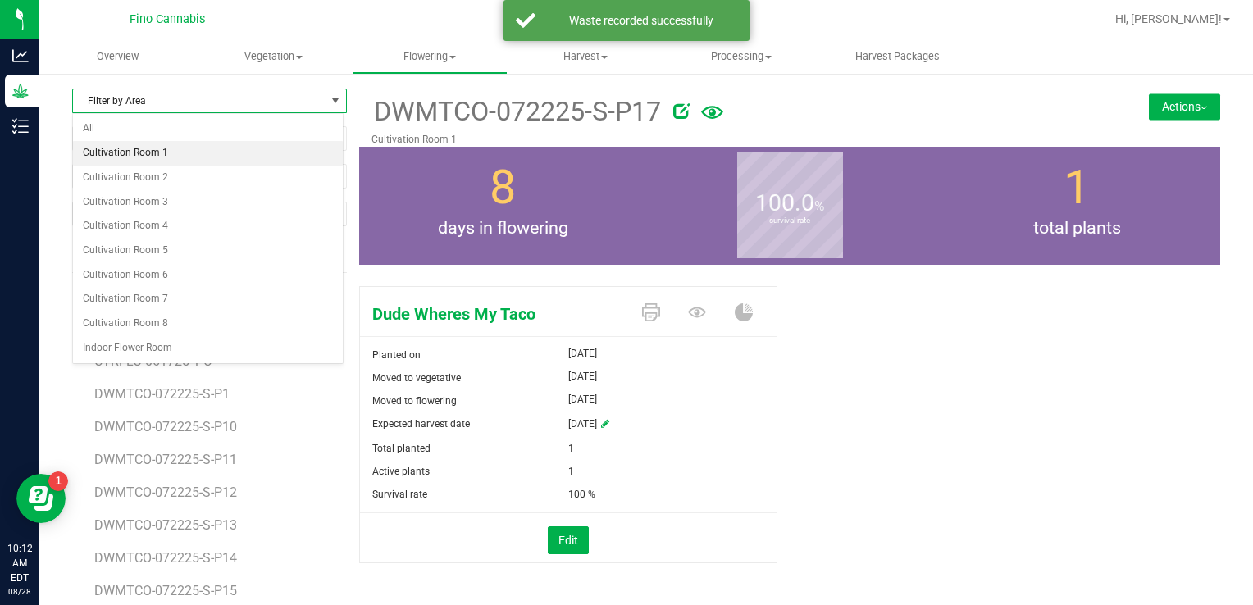
click at [157, 141] on li "Cultivation Room 1" at bounding box center [208, 153] width 270 height 25
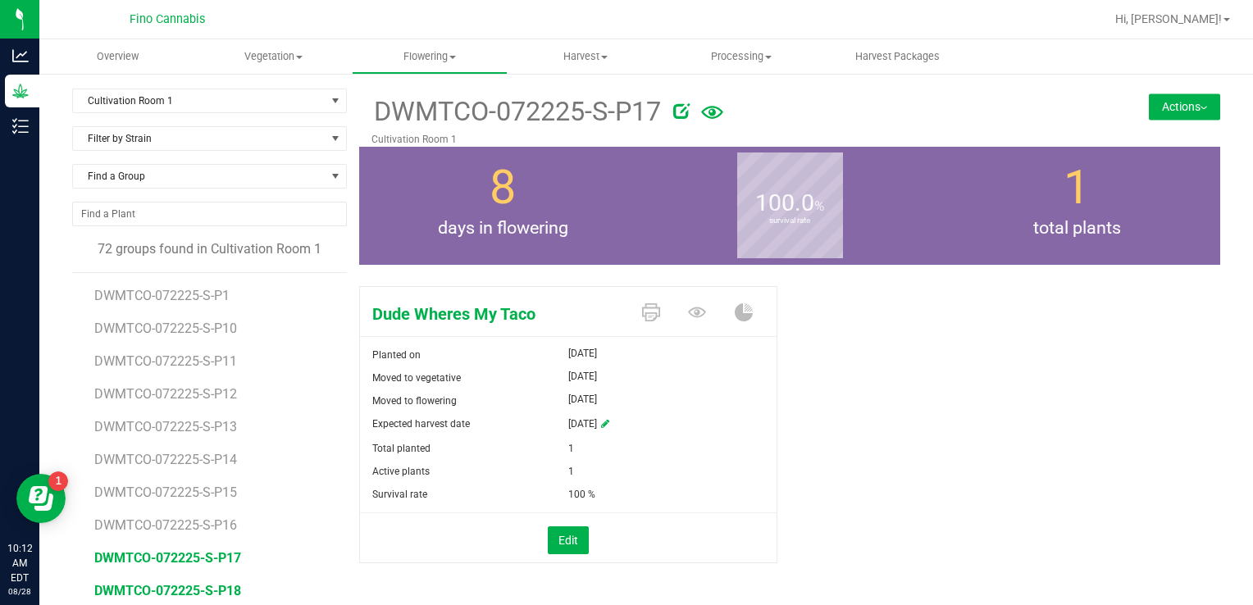
click at [226, 589] on span "DWMTCO-072225-S-P18" at bounding box center [167, 591] width 147 height 16
click at [1149, 115] on button "Actions" at bounding box center [1184, 106] width 71 height 26
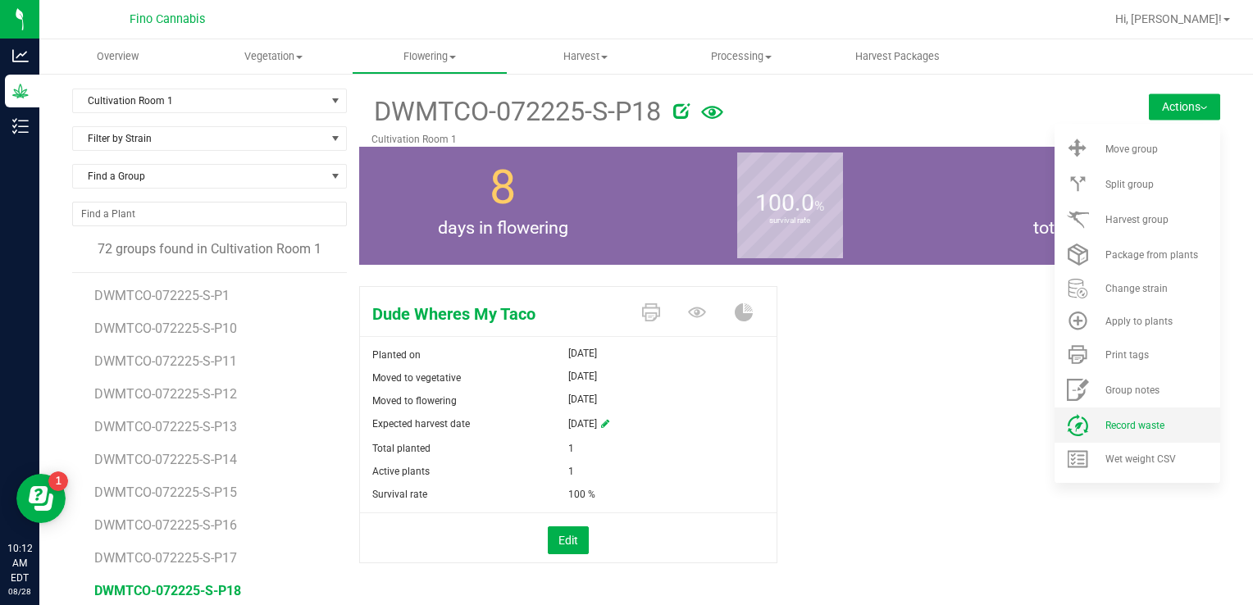
click at [1075, 426] on icon at bounding box center [1078, 425] width 20 height 22
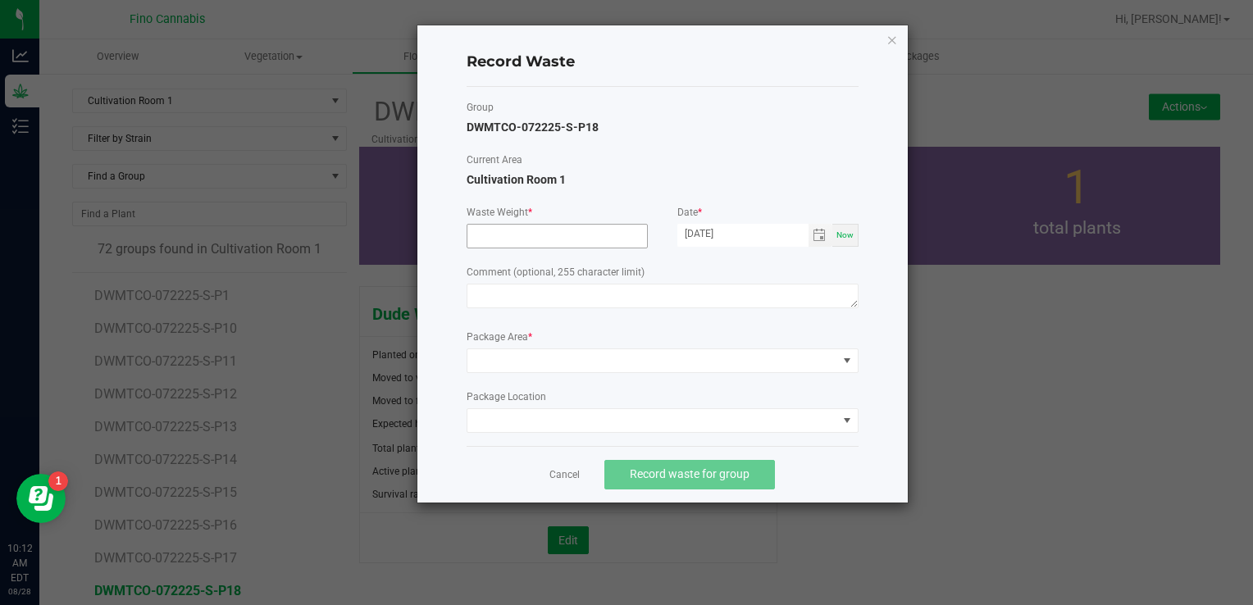
click at [555, 233] on input at bounding box center [557, 236] width 180 height 23
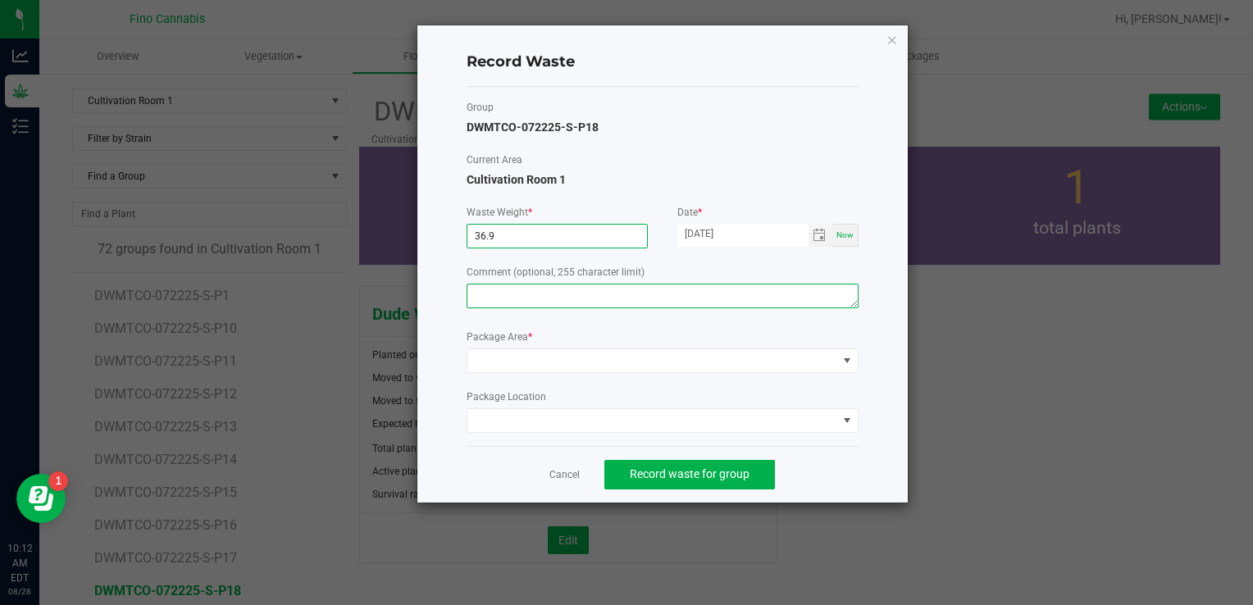
type input "36.9000 g"
paste textarea "Pruning Waste"
type textarea "Pruning Waste"
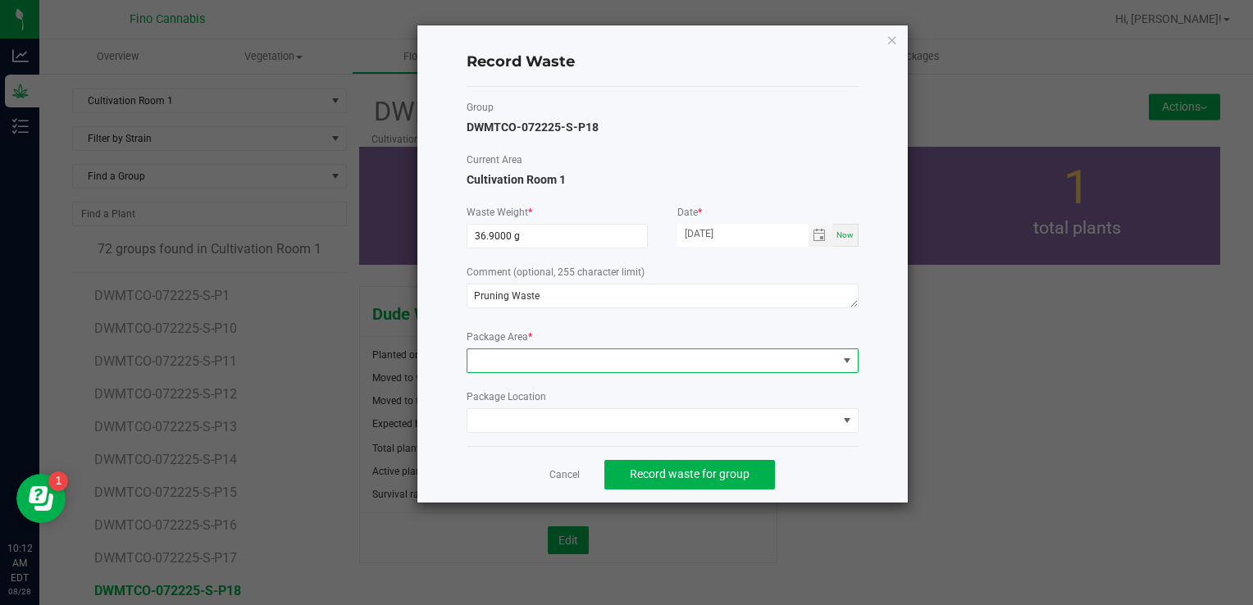
click at [538, 357] on span at bounding box center [652, 360] width 370 height 23
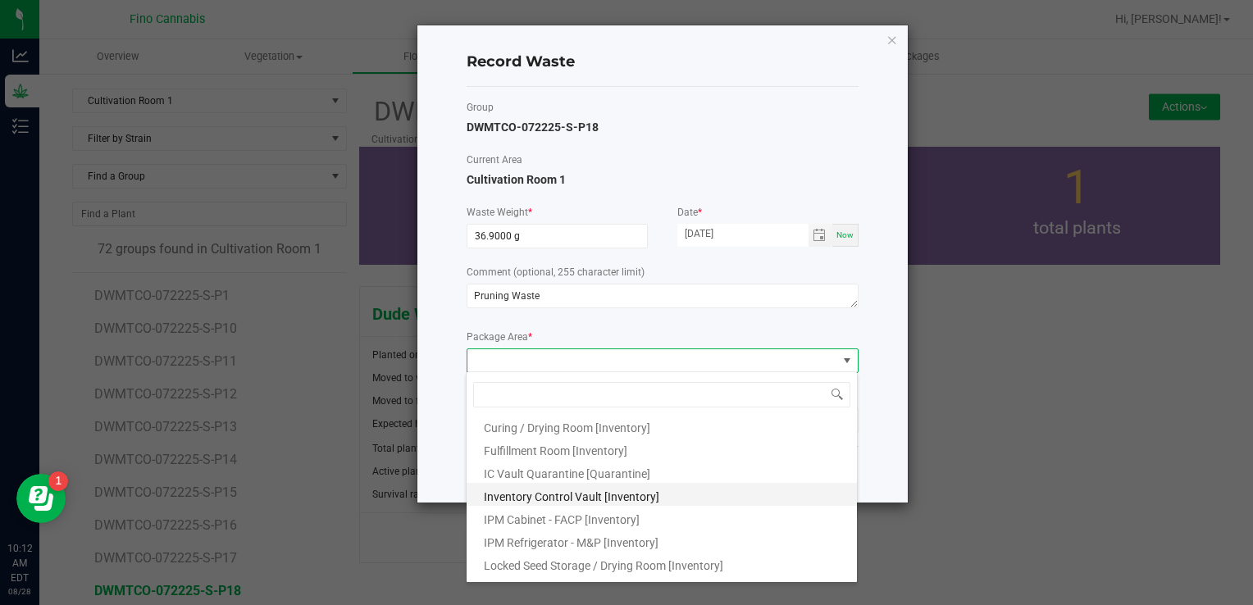
scroll to position [89, 0]
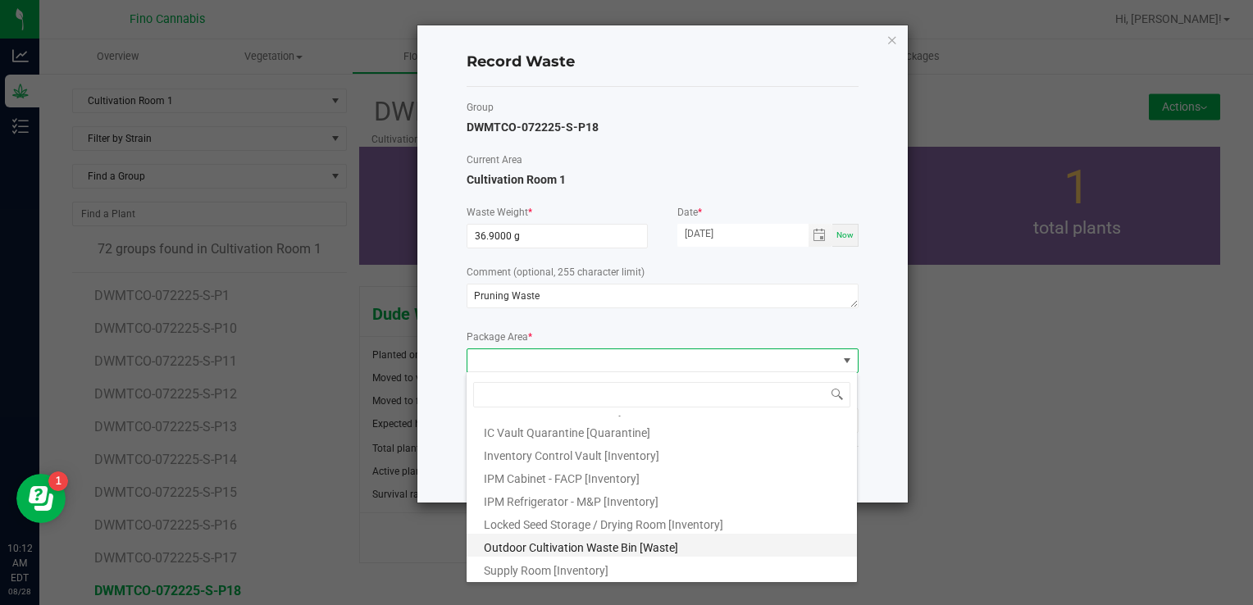
click at [549, 550] on span "Outdoor Cultivation Waste Bin [Waste]" at bounding box center [581, 547] width 194 height 13
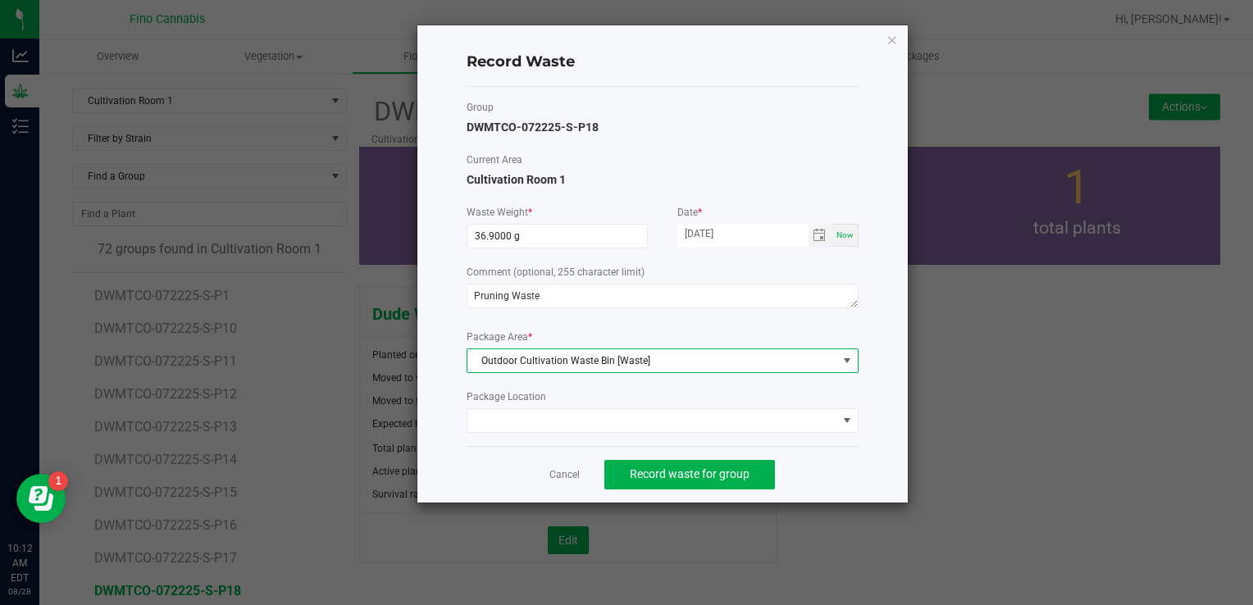
click at [809, 475] on div "Cancel Record waste for group" at bounding box center [663, 474] width 392 height 57
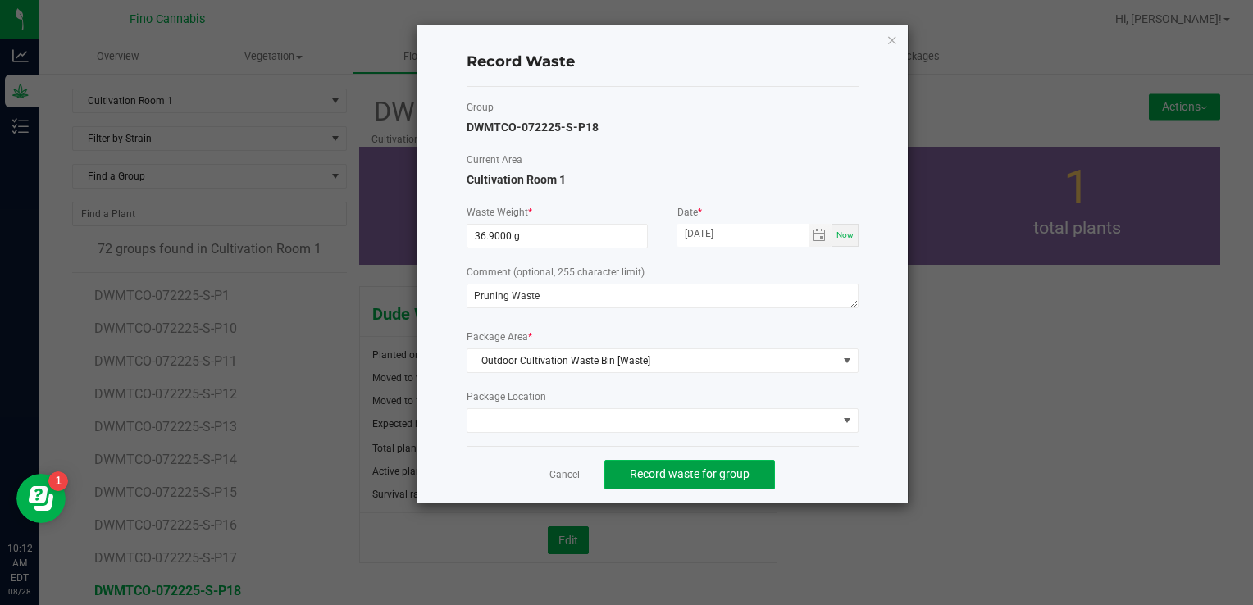
click at [731, 478] on span "Record waste for group" at bounding box center [690, 473] width 120 height 13
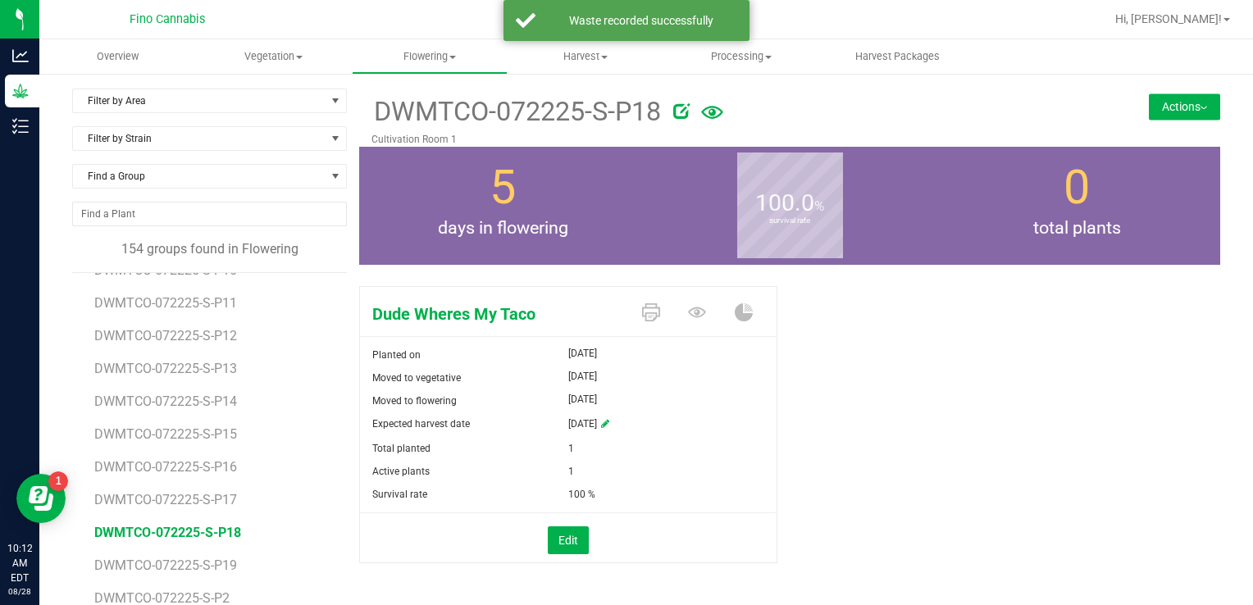
scroll to position [246, 0]
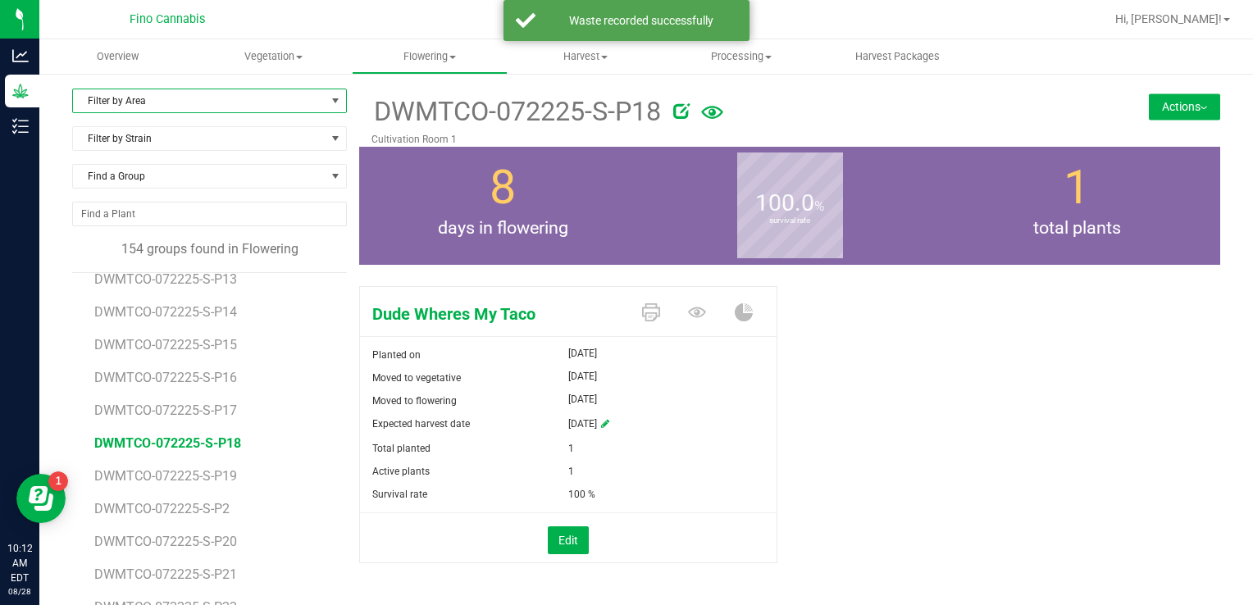
click at [187, 99] on span "Filter by Area" at bounding box center [199, 100] width 253 height 23
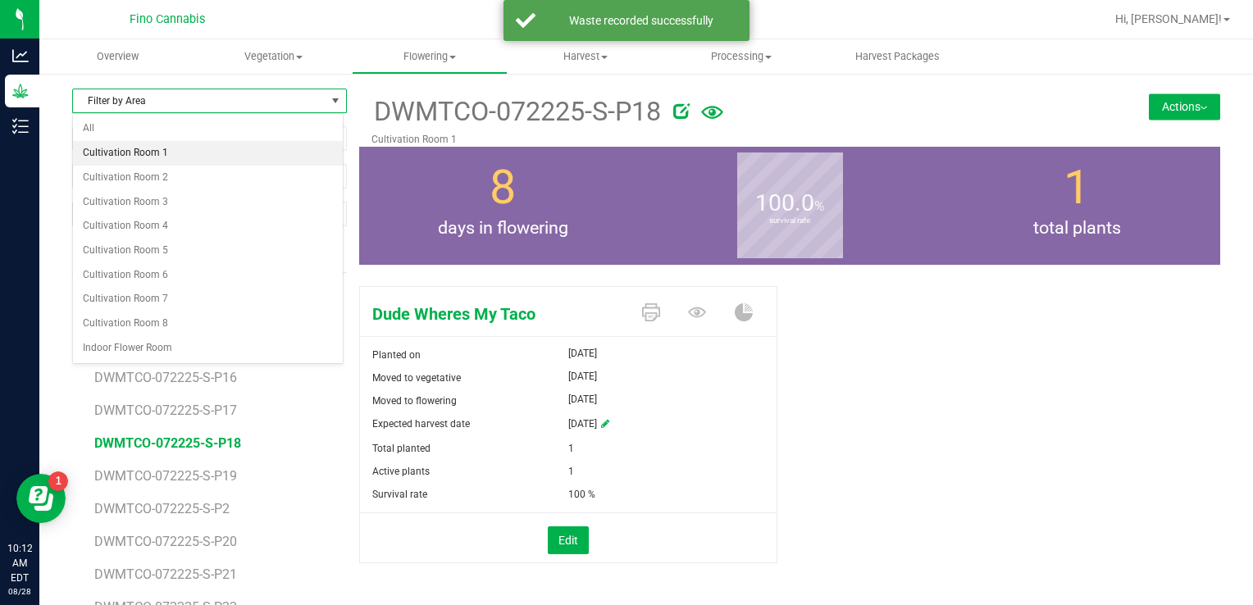
click at [171, 146] on li "Cultivation Room 1" at bounding box center [208, 153] width 270 height 25
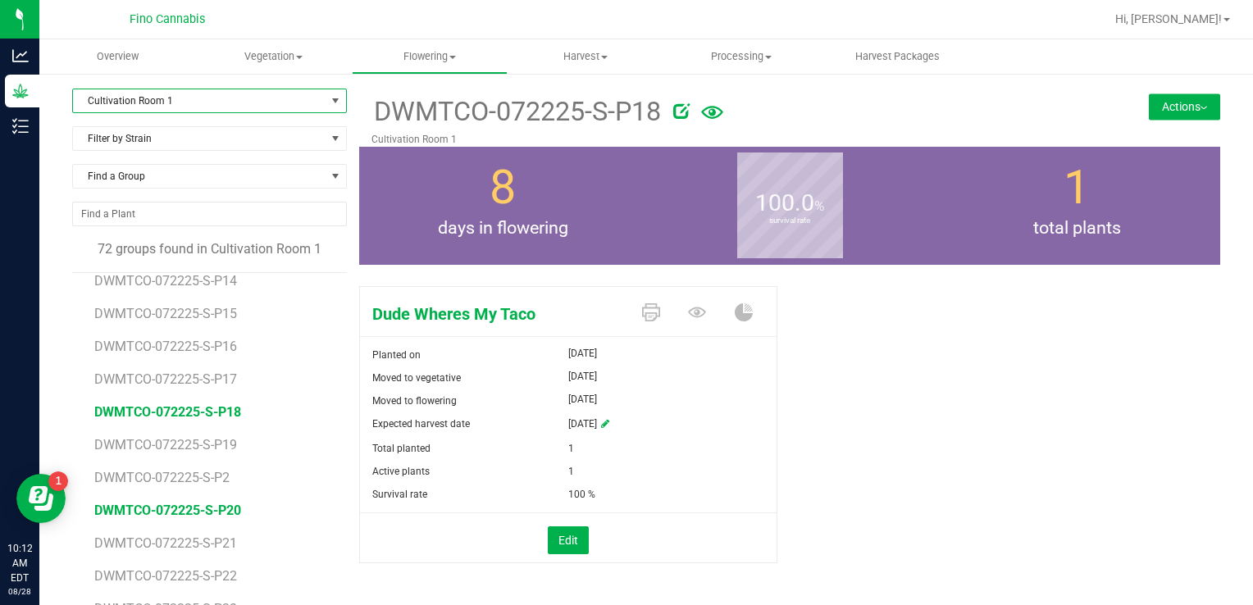
scroll to position [164, 0]
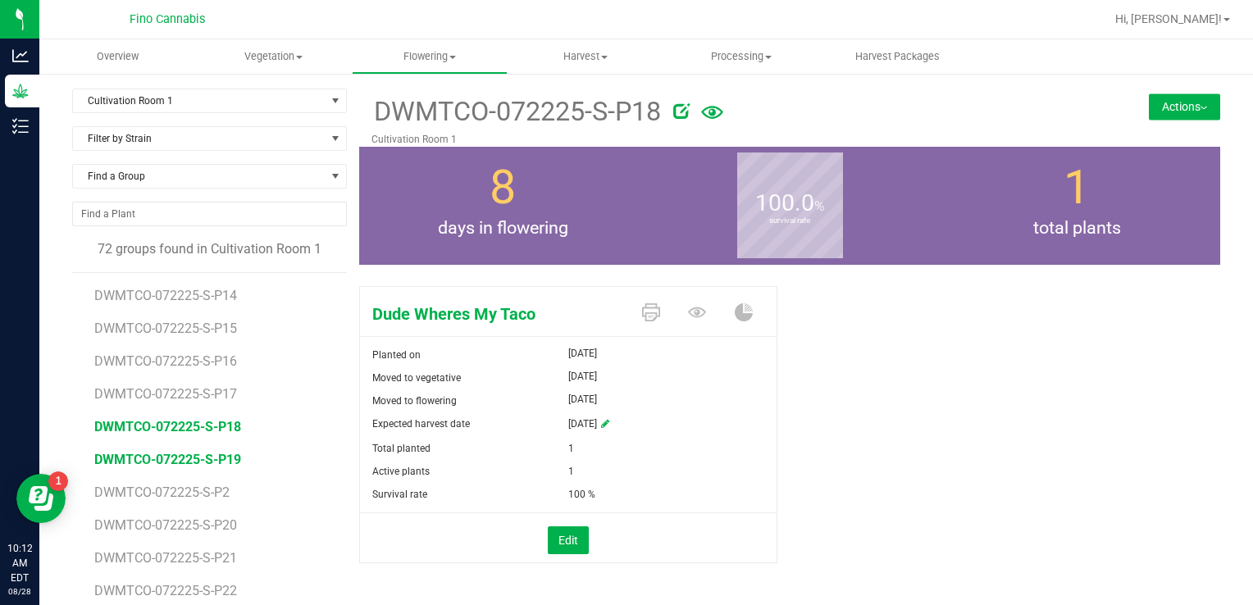
click at [184, 465] on span "DWMTCO-072225-S-P19" at bounding box center [167, 460] width 147 height 16
click at [1154, 93] on button "Actions" at bounding box center [1184, 106] width 71 height 26
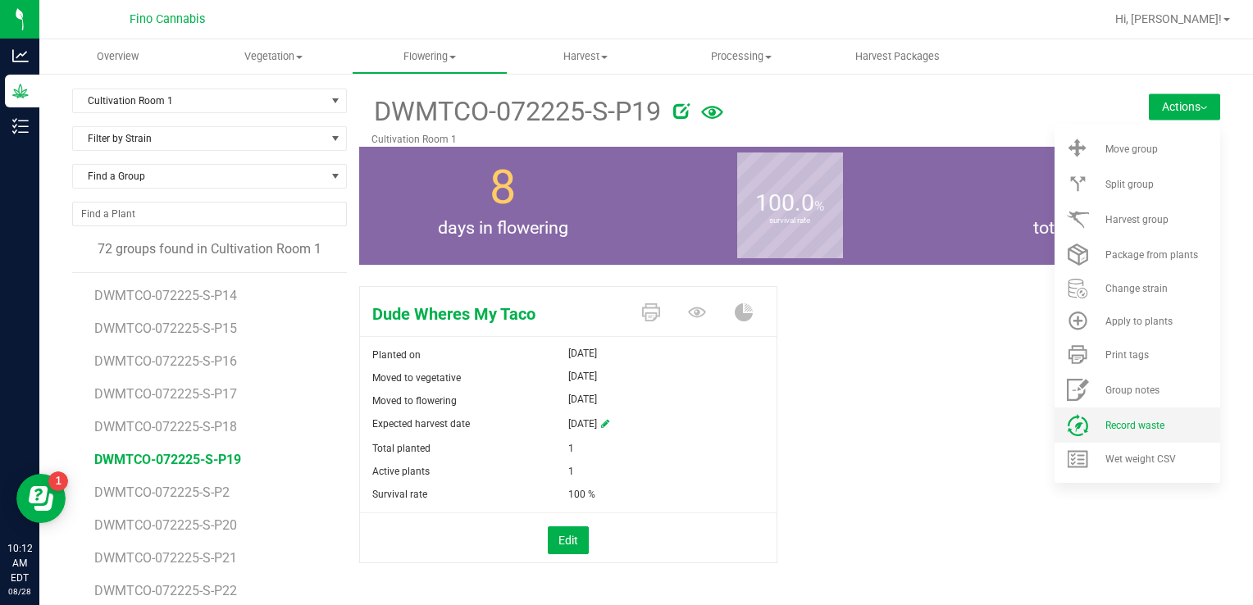
click at [1109, 415] on li "Record waste" at bounding box center [1137, 425] width 166 height 35
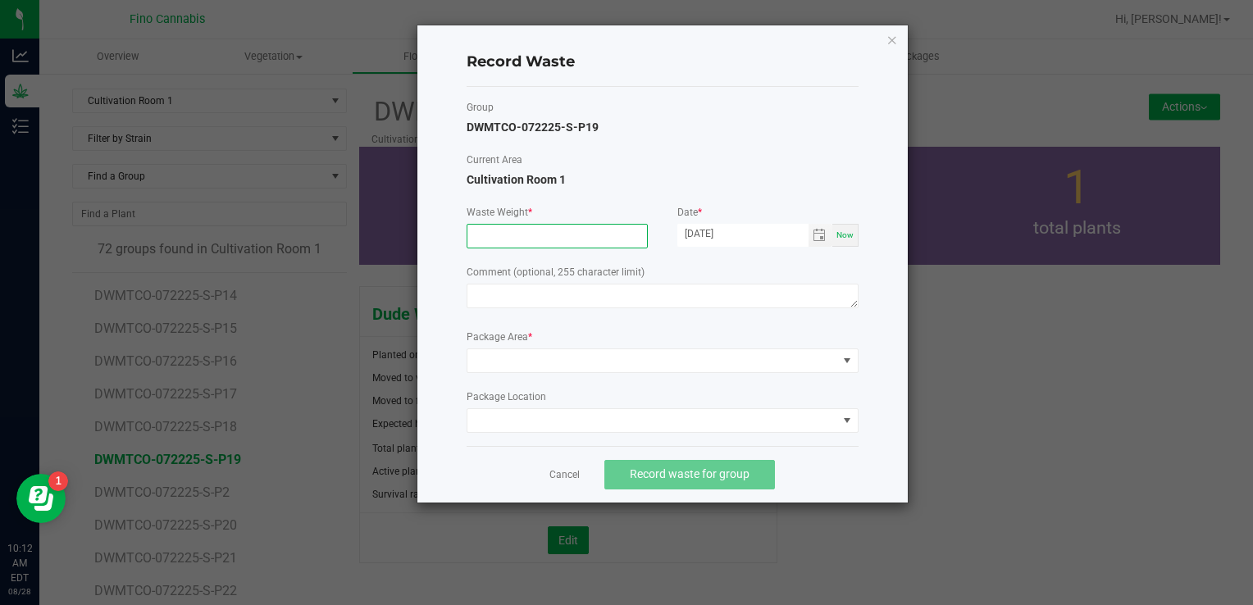
click at [584, 238] on input at bounding box center [557, 236] width 180 height 23
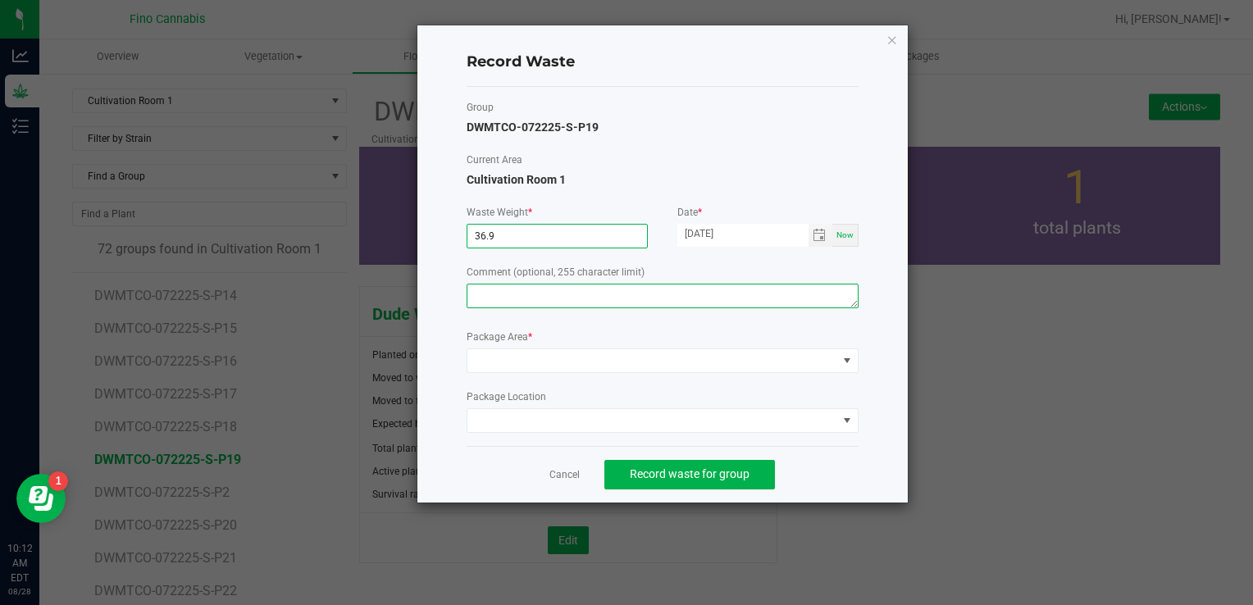
type input "36.9000 g"
paste textarea "Pruning Waste"
type textarea "Pruning Waste"
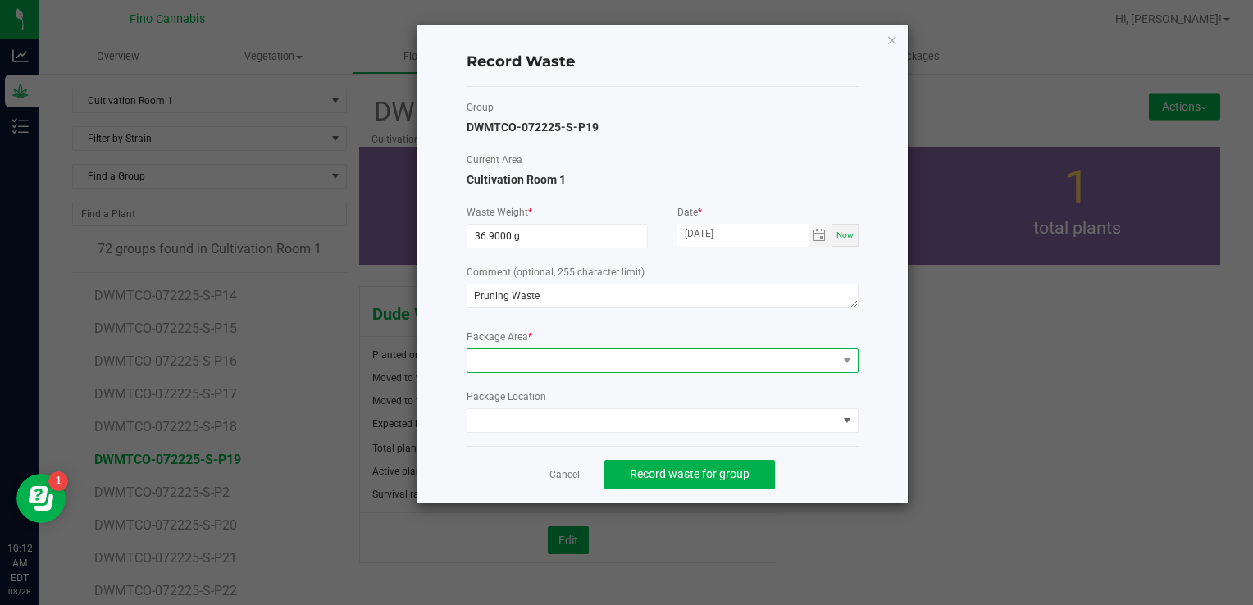
click at [590, 366] on span at bounding box center [652, 360] width 370 height 23
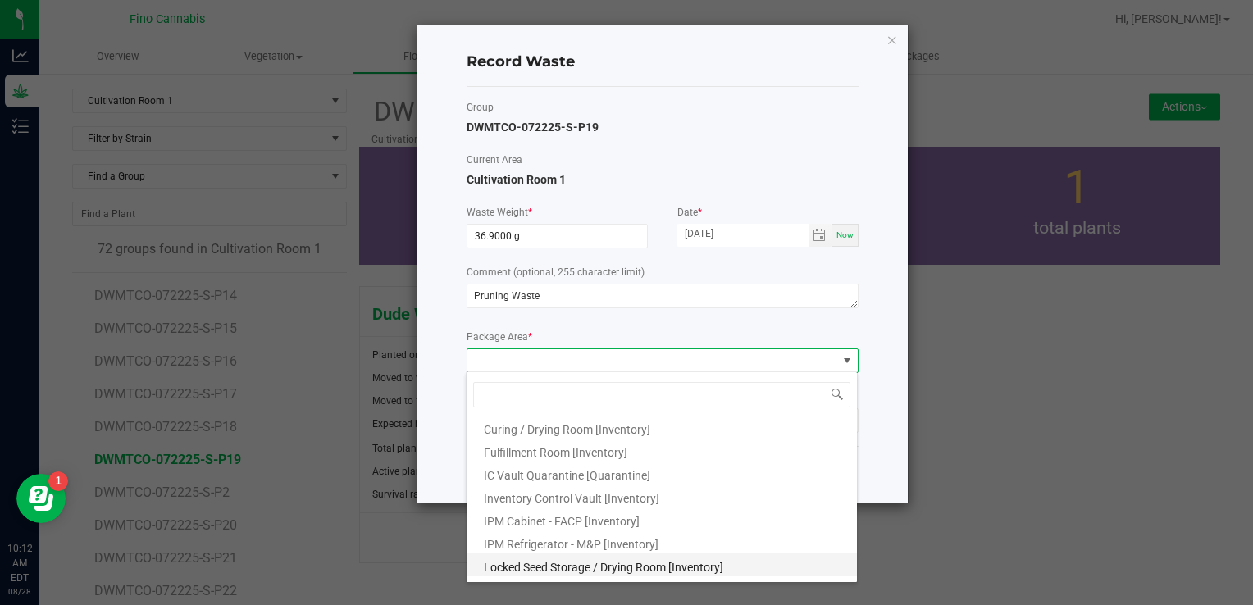
scroll to position [89, 0]
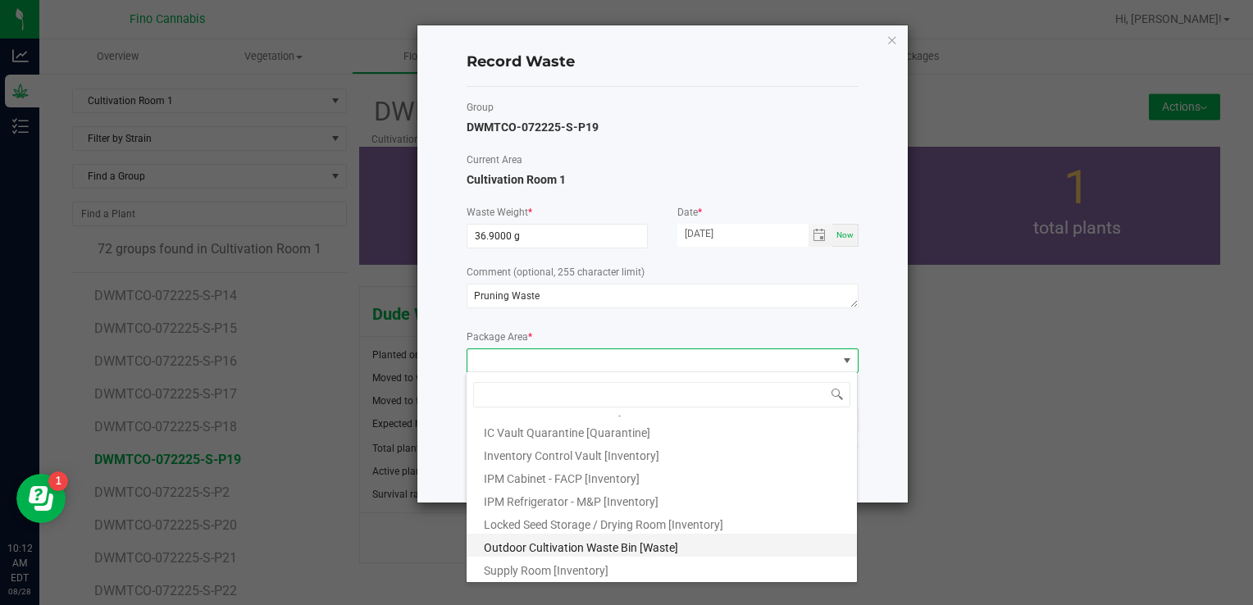
click at [581, 542] on span "Outdoor Cultivation Waste Bin [Waste]" at bounding box center [581, 547] width 194 height 13
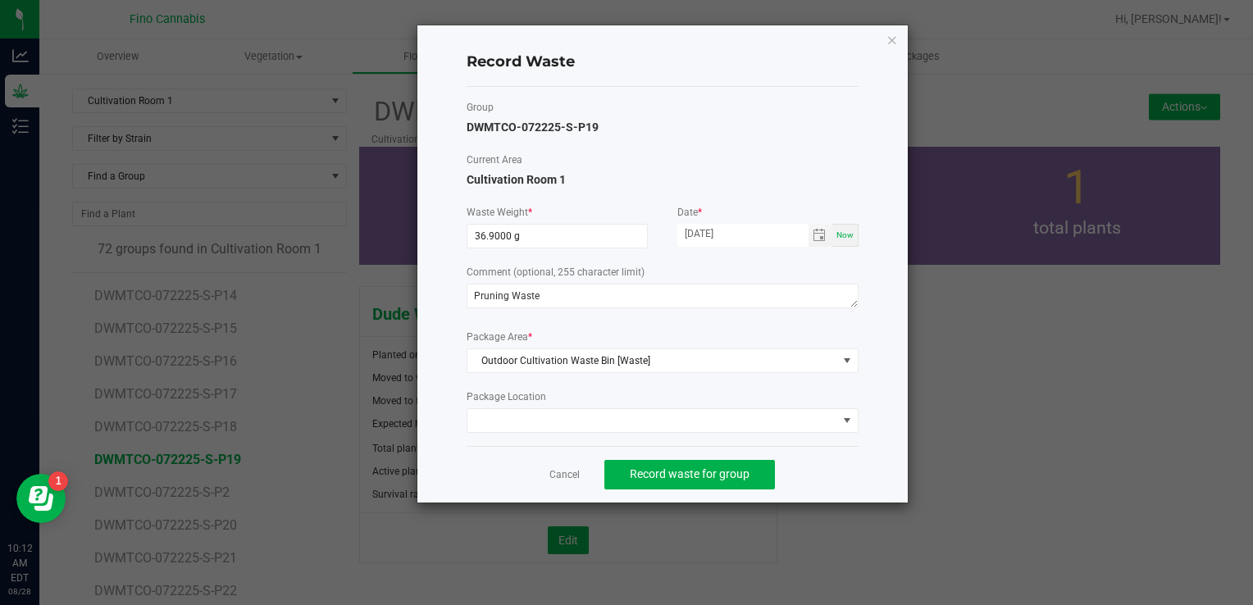
click at [850, 441] on div "Group DWMTCO-072225-S-P19 Current Area Cultivation Room 1 Waste Weight * 36.900…" at bounding box center [663, 266] width 392 height 359
click at [725, 471] on span "Record waste for group" at bounding box center [690, 473] width 120 height 13
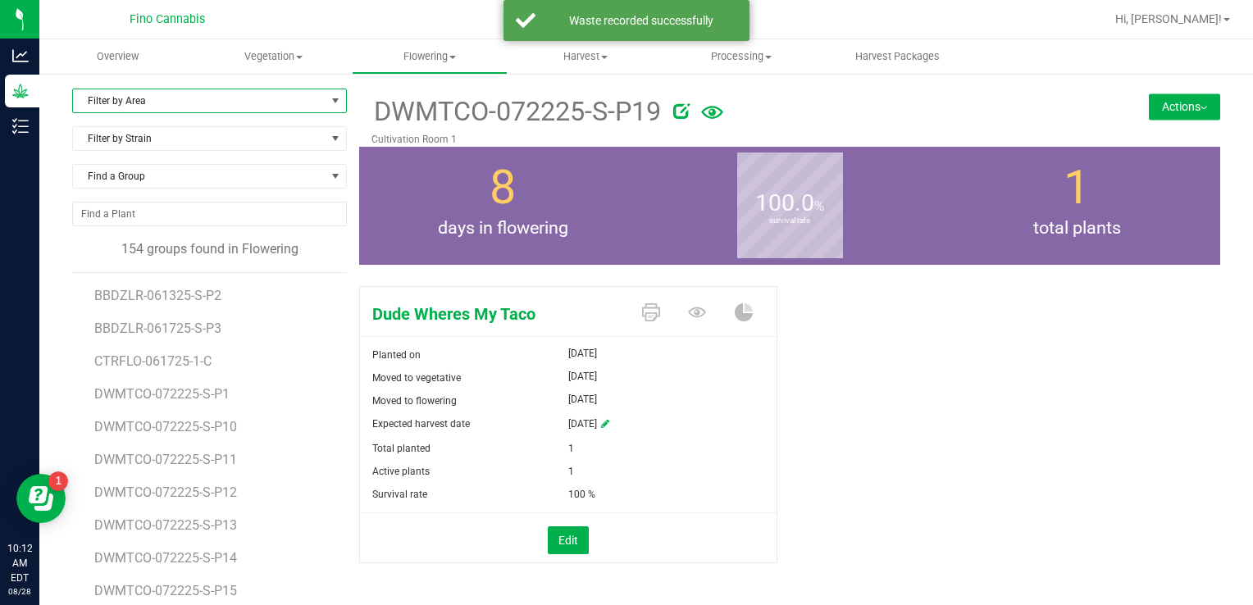
click at [212, 107] on span "Filter by Area" at bounding box center [199, 100] width 253 height 23
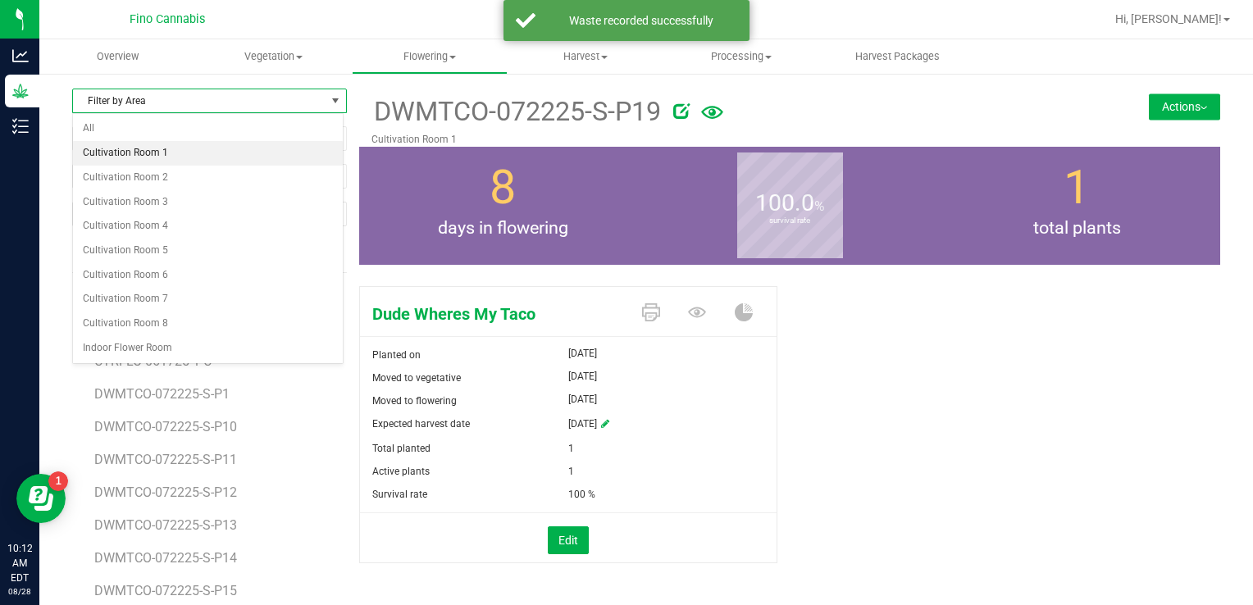
click at [154, 159] on li "Cultivation Room 1" at bounding box center [208, 153] width 270 height 25
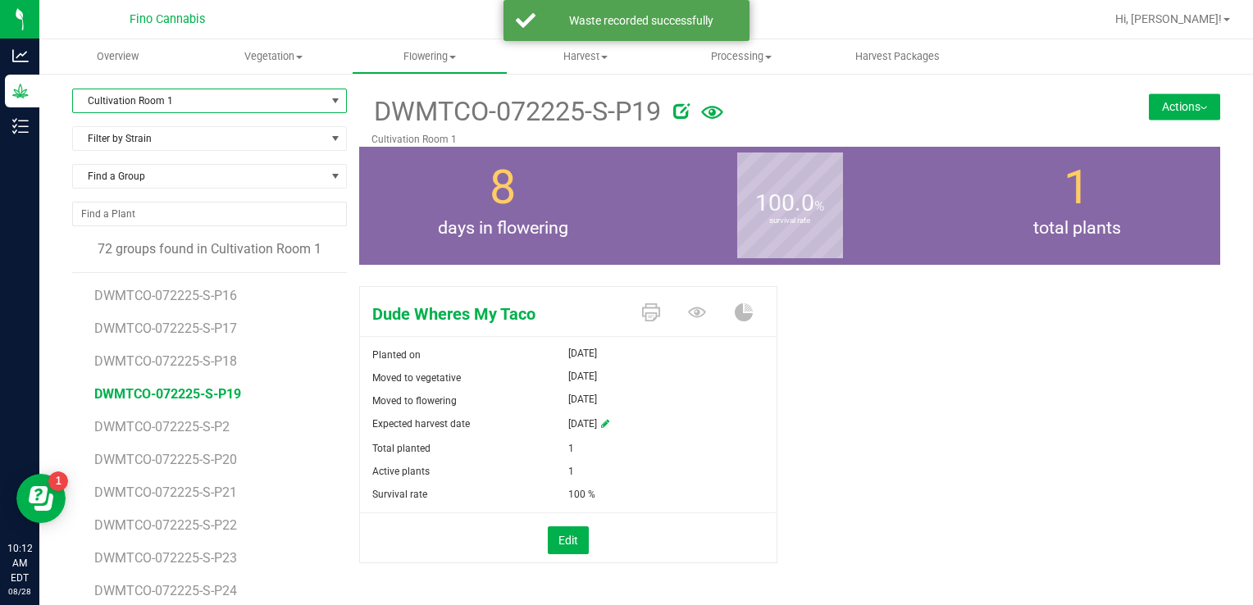
scroll to position [246, 0]
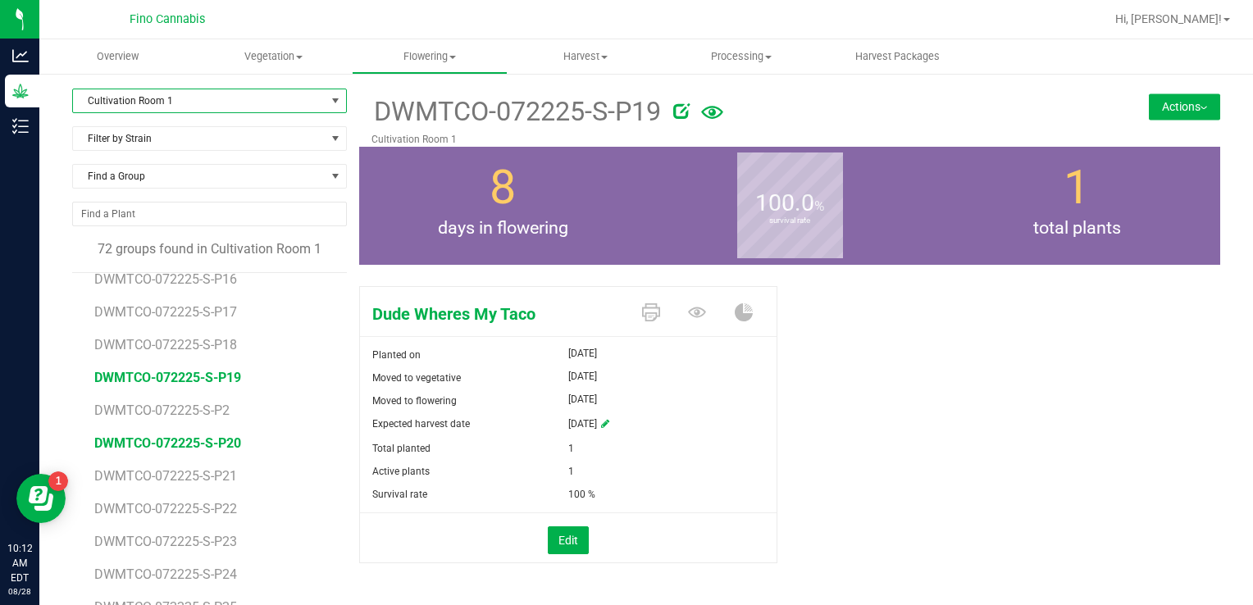
click at [167, 444] on span "DWMTCO-072225-S-P20" at bounding box center [167, 443] width 147 height 16
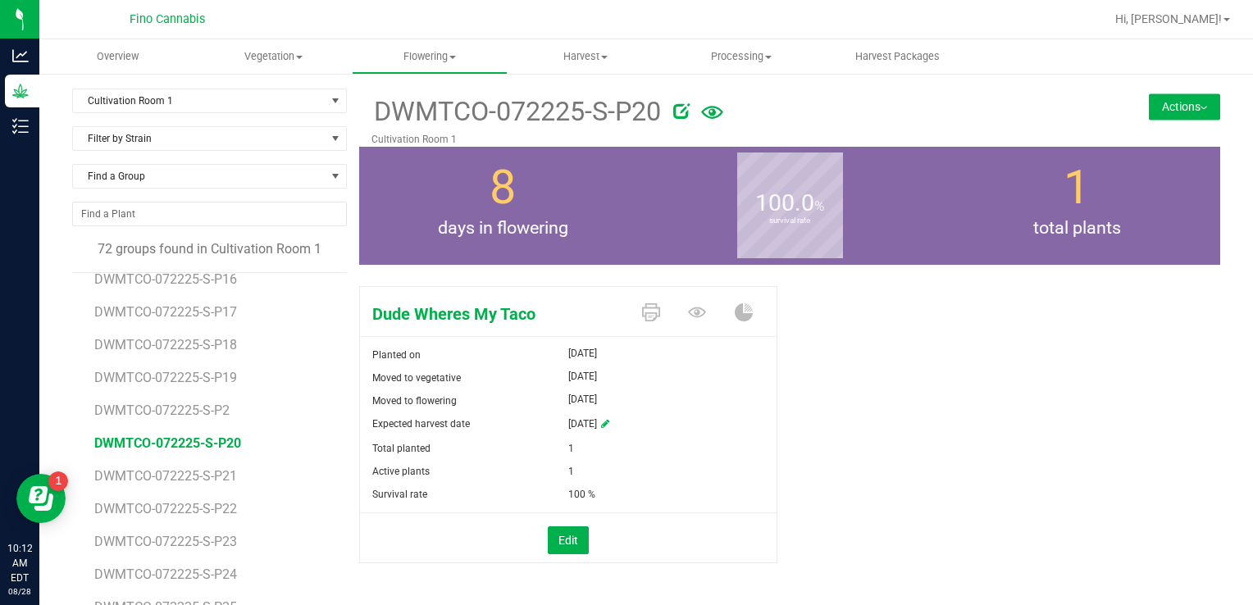
click at [1149, 107] on button "Actions" at bounding box center [1184, 106] width 71 height 26
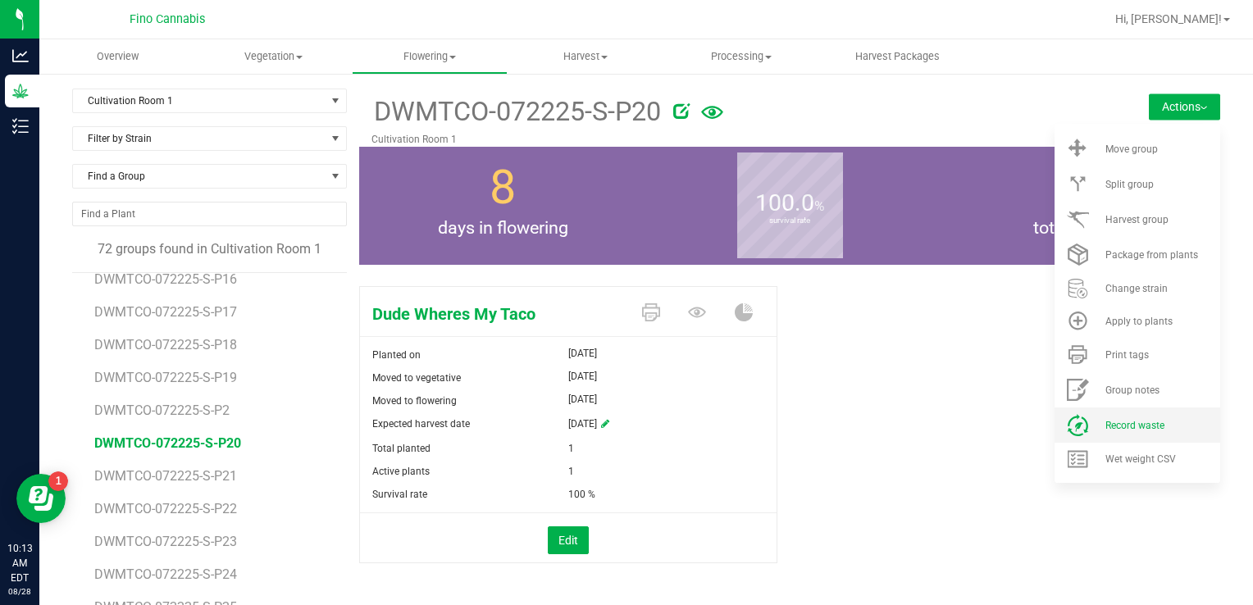
click at [1089, 409] on li "Record waste" at bounding box center [1137, 425] width 166 height 35
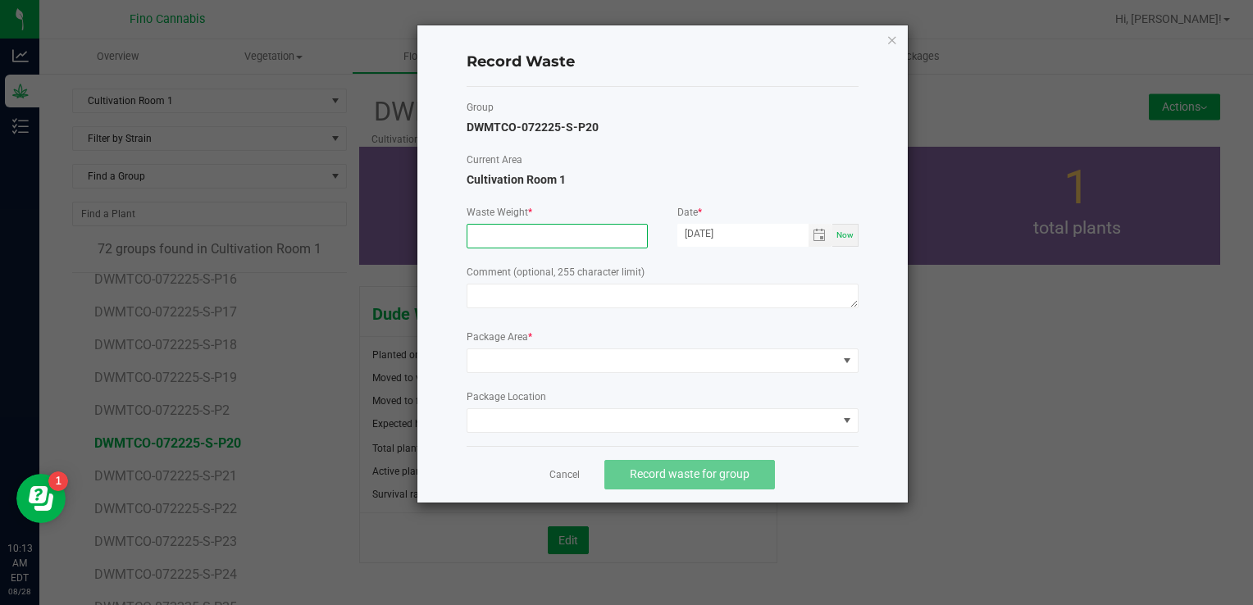
click at [596, 239] on input at bounding box center [557, 236] width 180 height 23
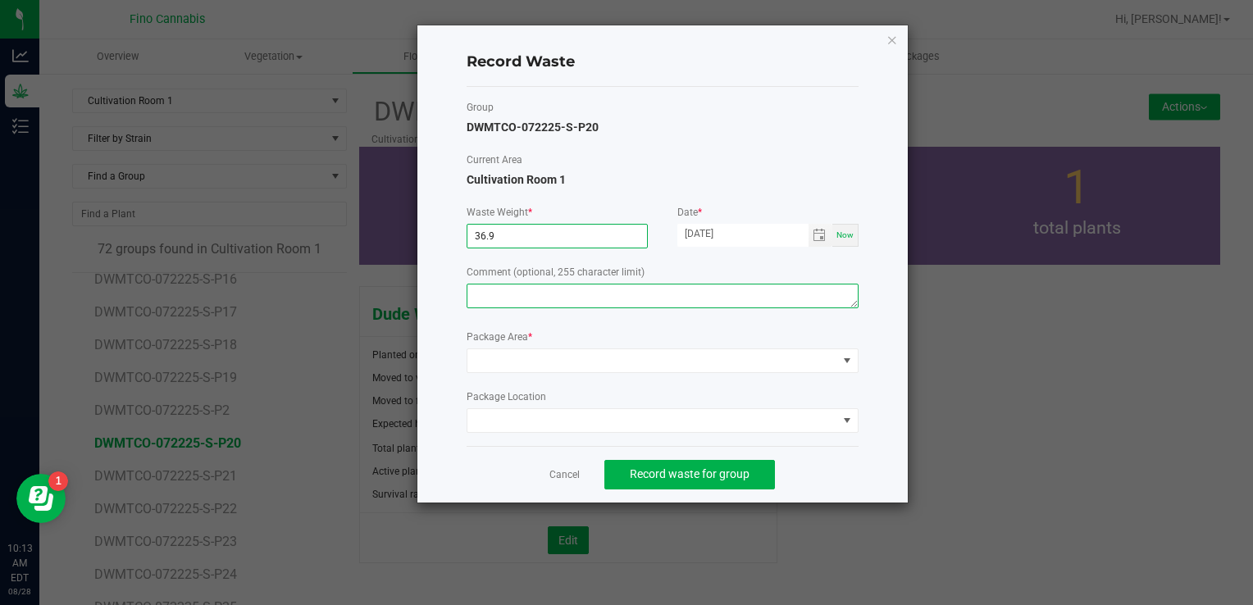
type input "36.9000 g"
paste textarea "Pruning Waste"
type textarea "Pruning Waste"
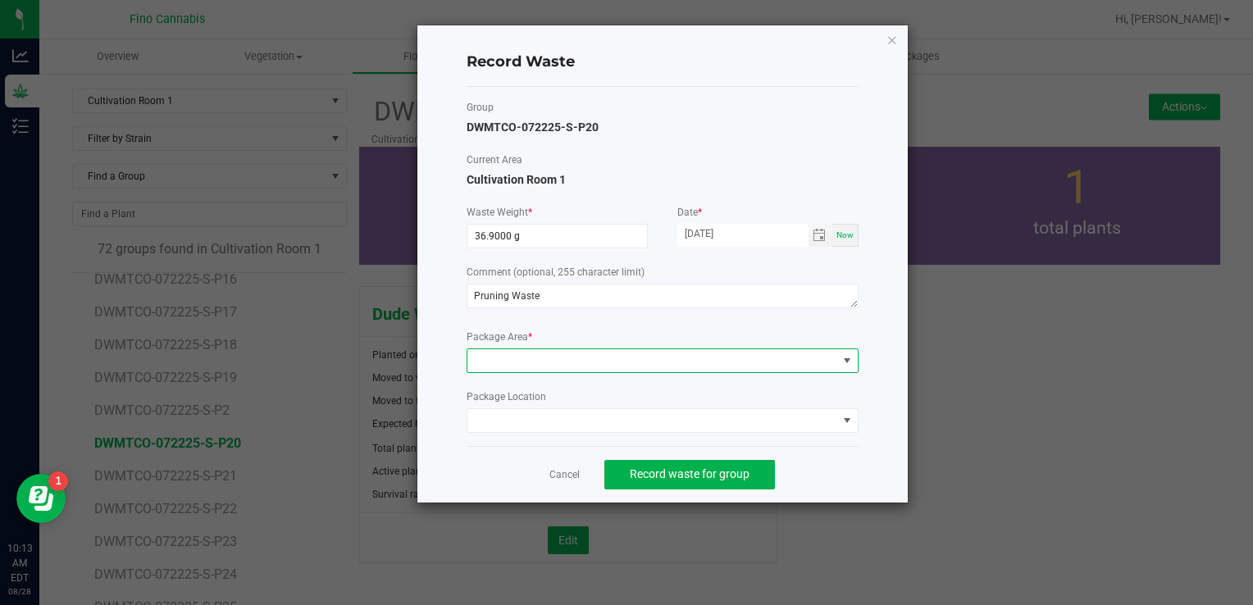
click at [564, 352] on span at bounding box center [652, 360] width 370 height 23
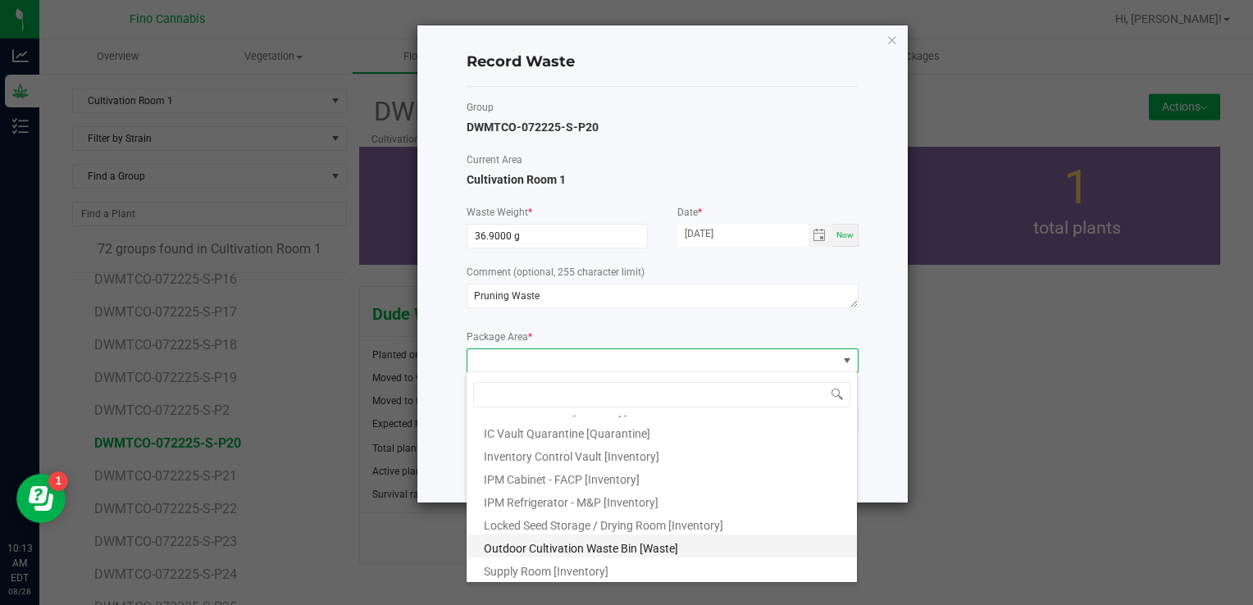
scroll to position [89, 0]
click at [609, 550] on span "Outdoor Cultivation Waste Bin [Waste]" at bounding box center [581, 547] width 194 height 13
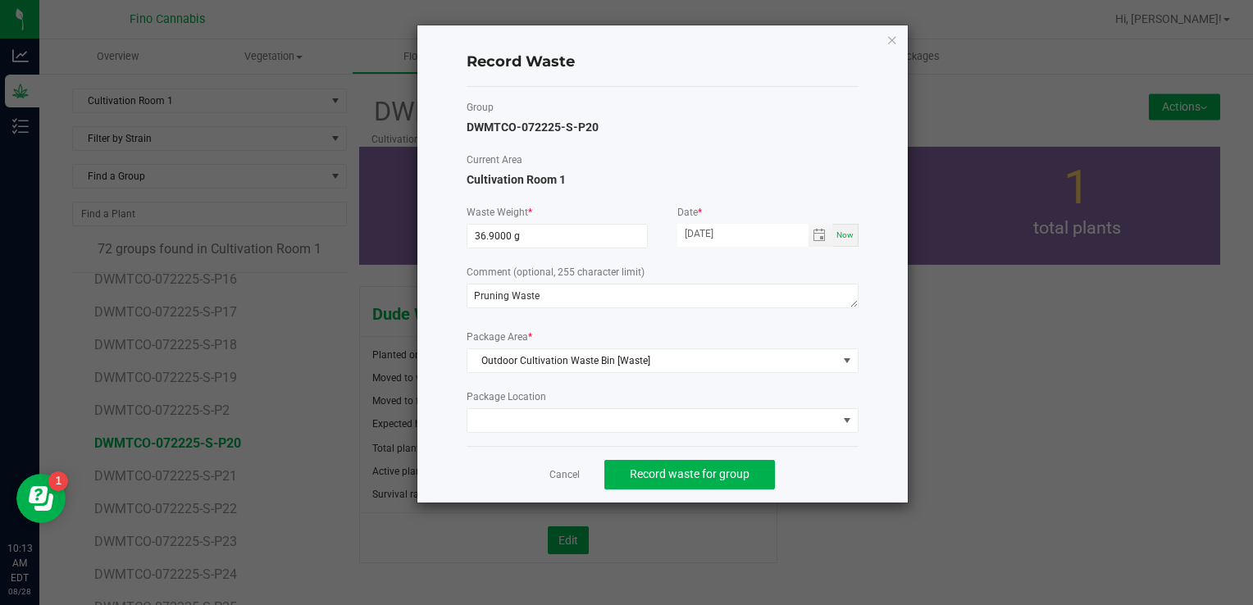
click at [880, 467] on div "Record Waste Group DWMTCO-072225-S-P20 Current Area Cultivation Room 1 Waste We…" at bounding box center [662, 263] width 490 height 477
click at [695, 474] on span "Record waste for group" at bounding box center [690, 473] width 120 height 13
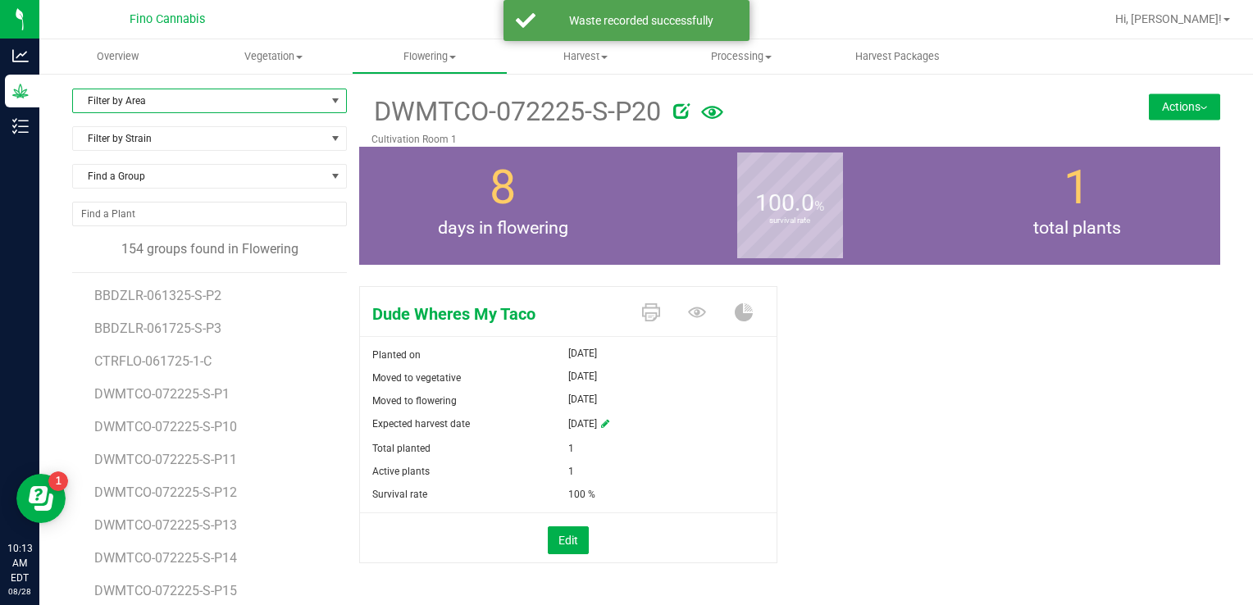
click at [171, 102] on span "Filter by Area" at bounding box center [199, 100] width 253 height 23
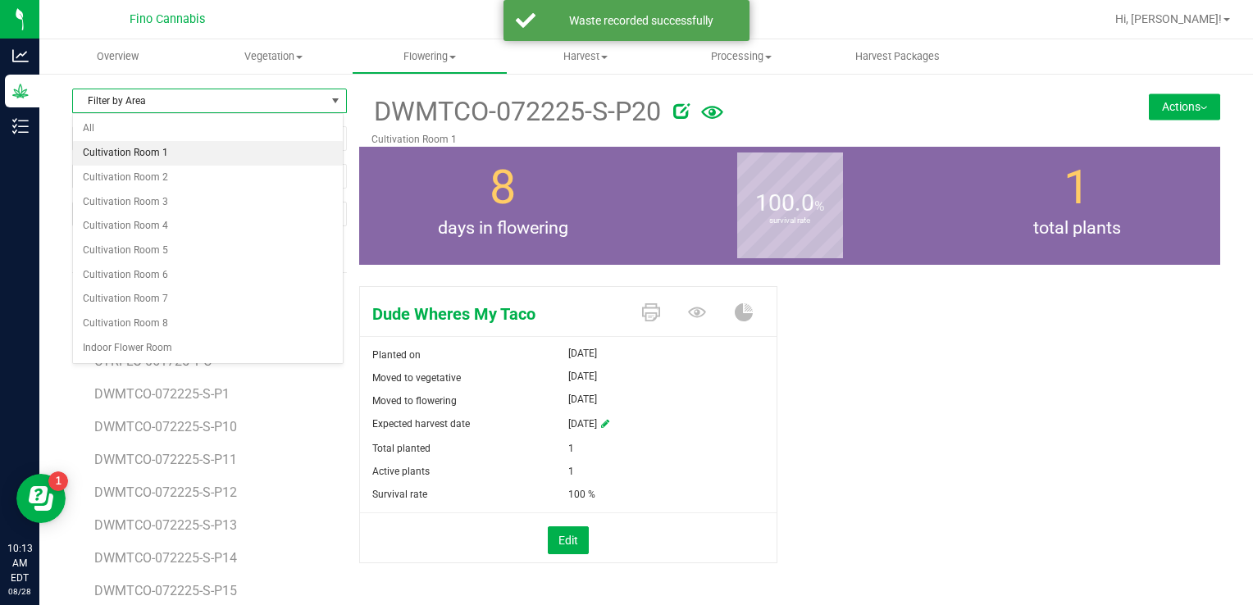
click at [158, 147] on li "Cultivation Room 1" at bounding box center [208, 153] width 270 height 25
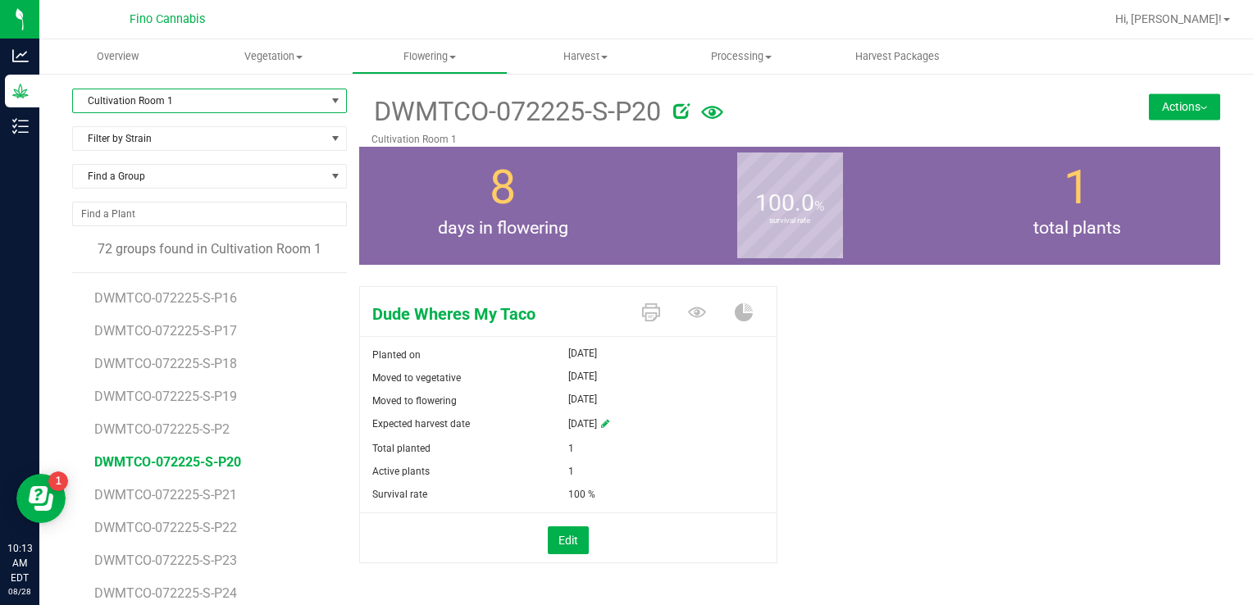
scroll to position [246, 0]
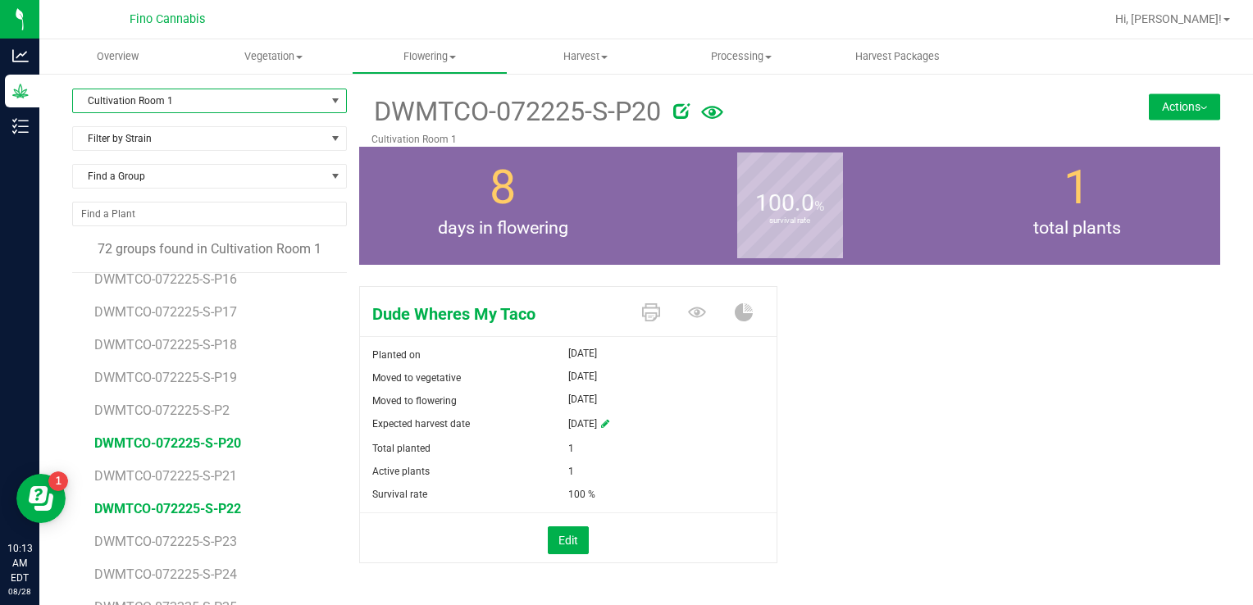
click at [180, 505] on span "DWMTCO-072225-S-P22" at bounding box center [167, 509] width 147 height 16
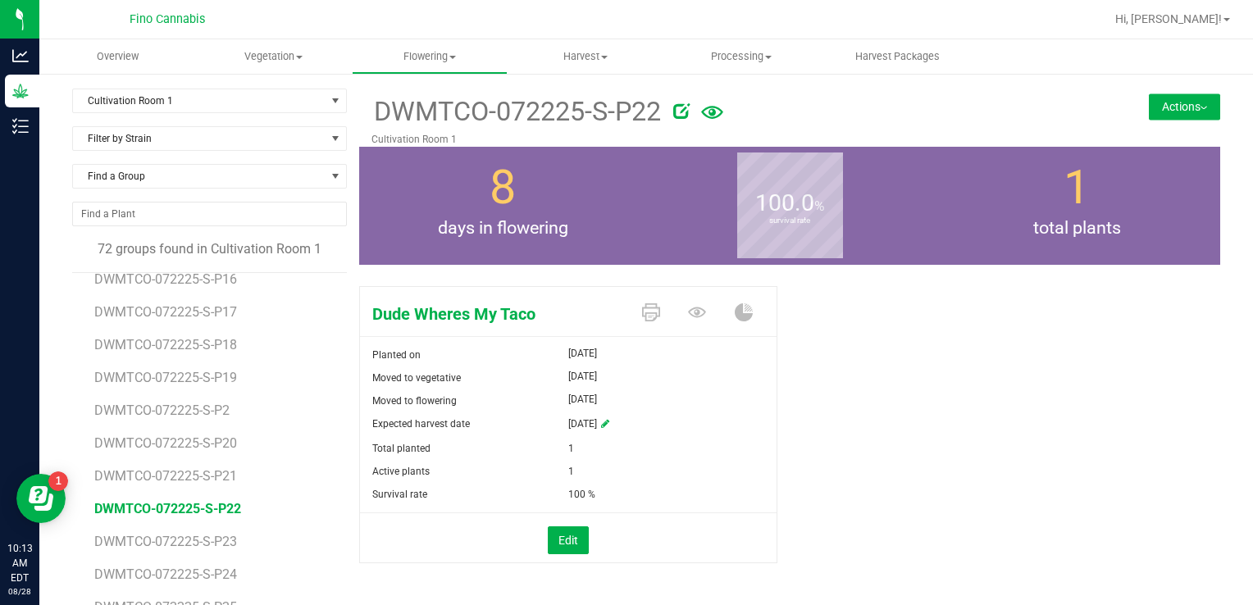
click at [1158, 107] on button "Actions" at bounding box center [1184, 106] width 71 height 26
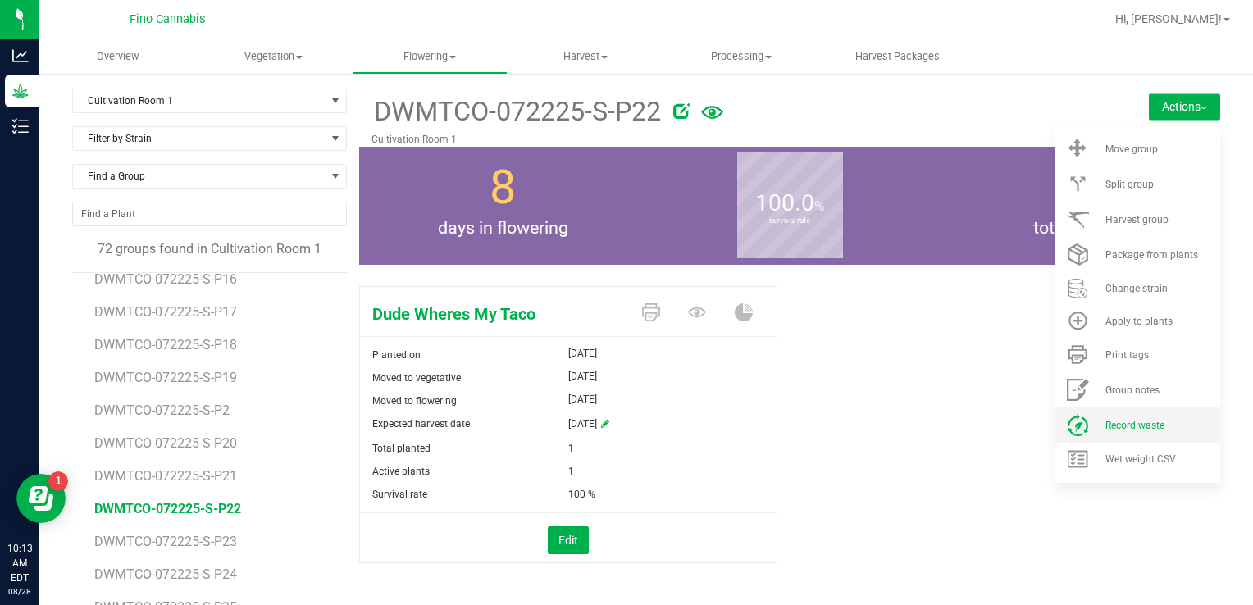
click at [1106, 428] on span "Record waste" at bounding box center [1134, 425] width 59 height 11
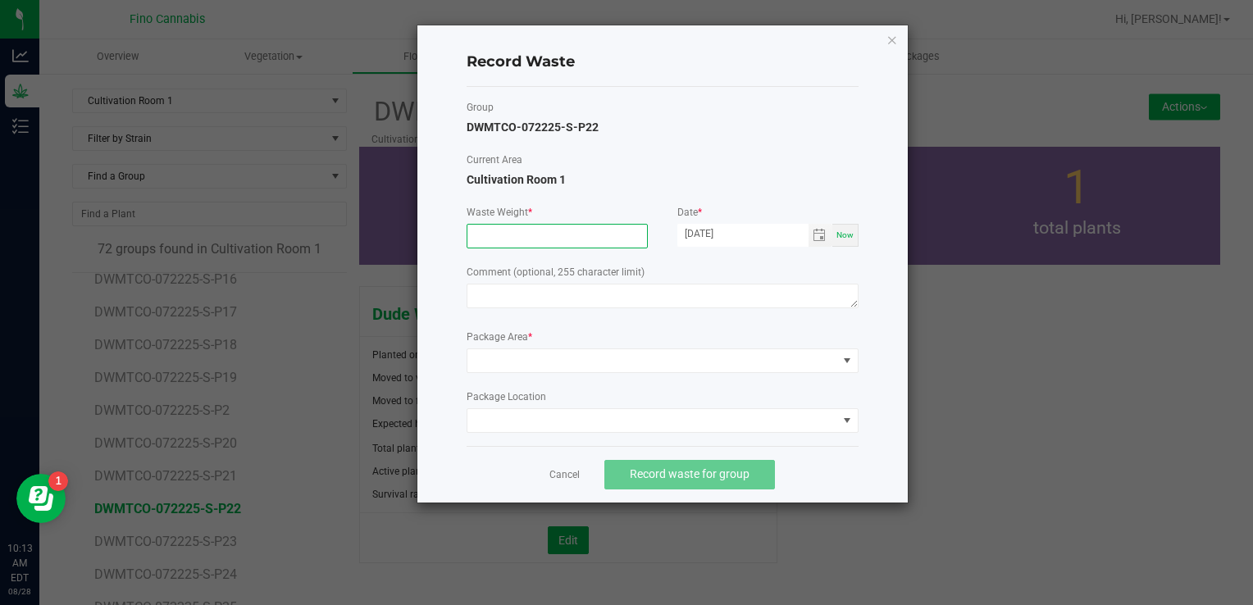
click at [531, 240] on input at bounding box center [557, 236] width 180 height 23
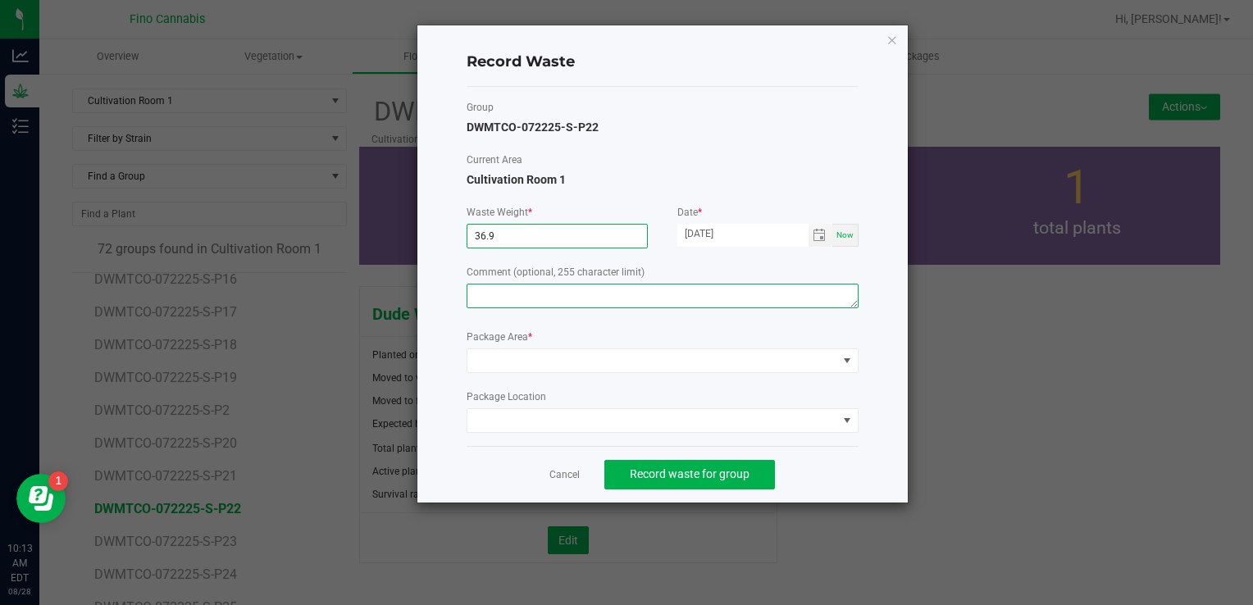
type input "36.9000 g"
paste textarea "Pruning Waste"
type textarea "Pruning Waste"
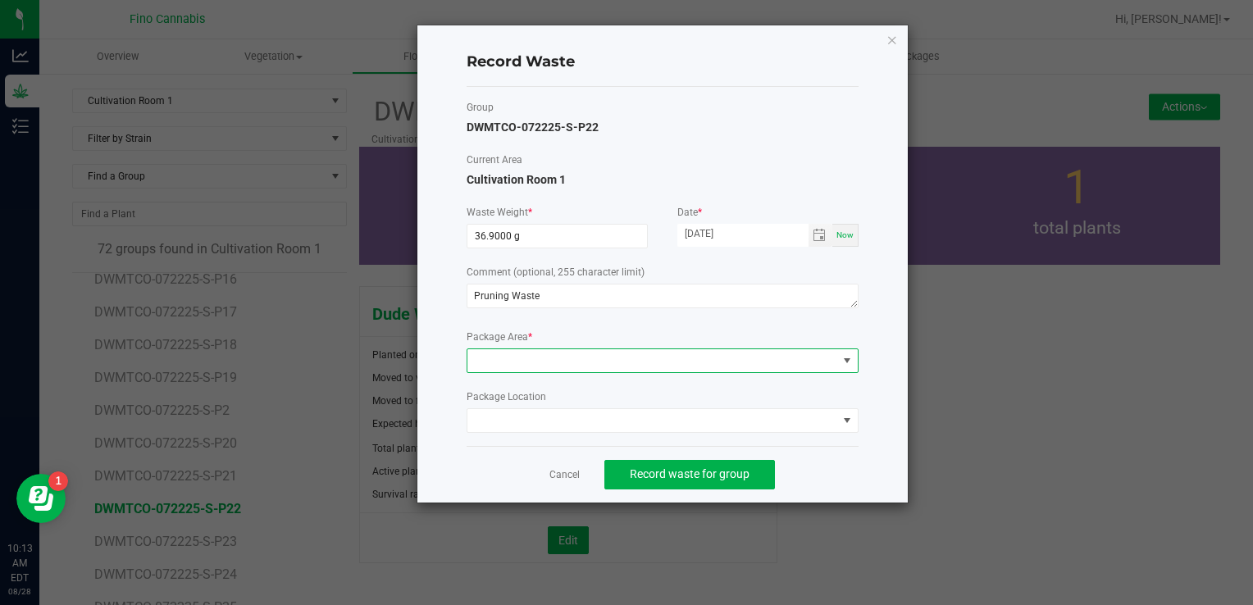
click at [534, 365] on span at bounding box center [652, 360] width 370 height 23
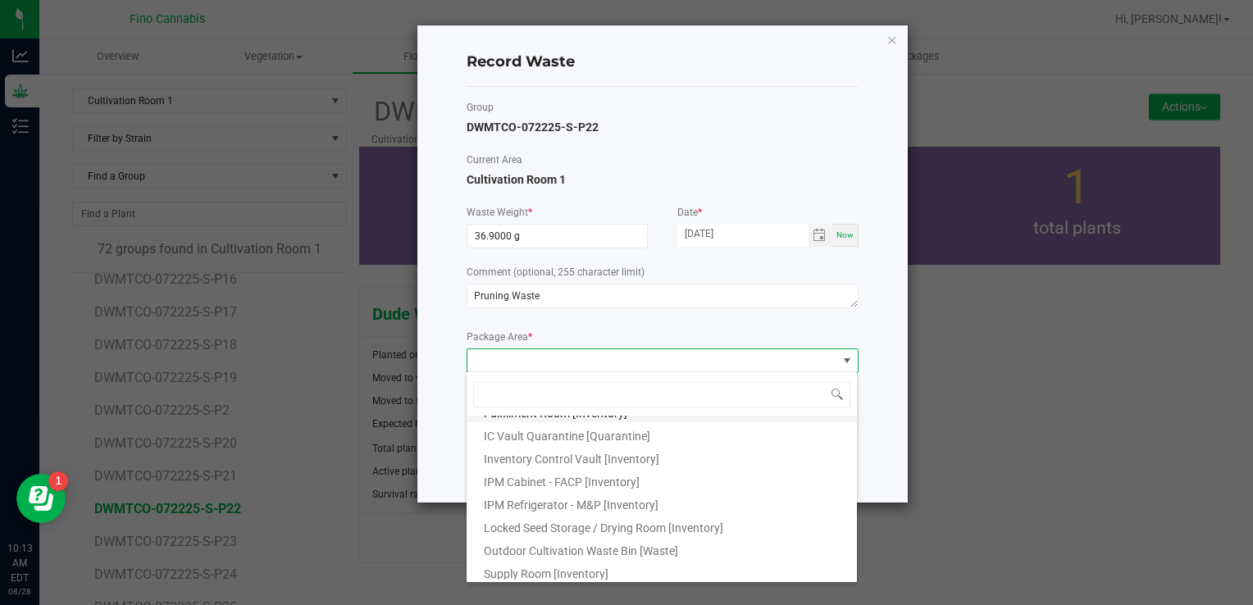
scroll to position [89, 0]
click at [569, 549] on span "Outdoor Cultivation Waste Bin [Waste]" at bounding box center [581, 547] width 194 height 13
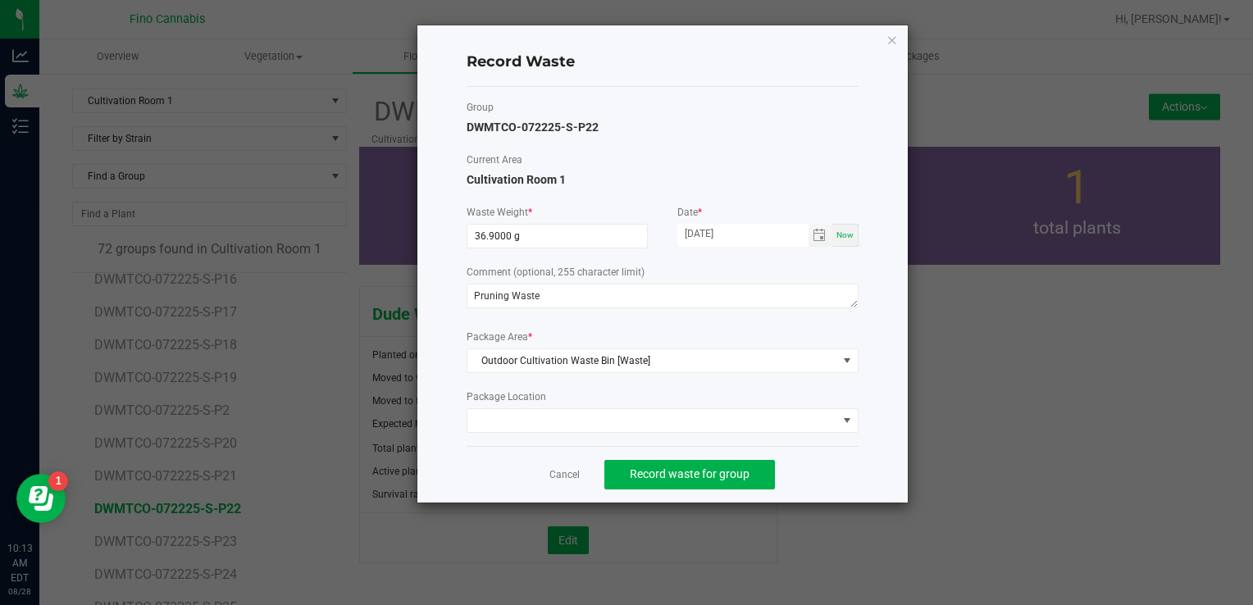
click at [886, 442] on div "Record Waste Group DWMTCO-072225-S-P22 Current Area Cultivation Room 1 Waste We…" at bounding box center [662, 263] width 490 height 477
click at [719, 477] on span "Record waste for group" at bounding box center [690, 473] width 120 height 13
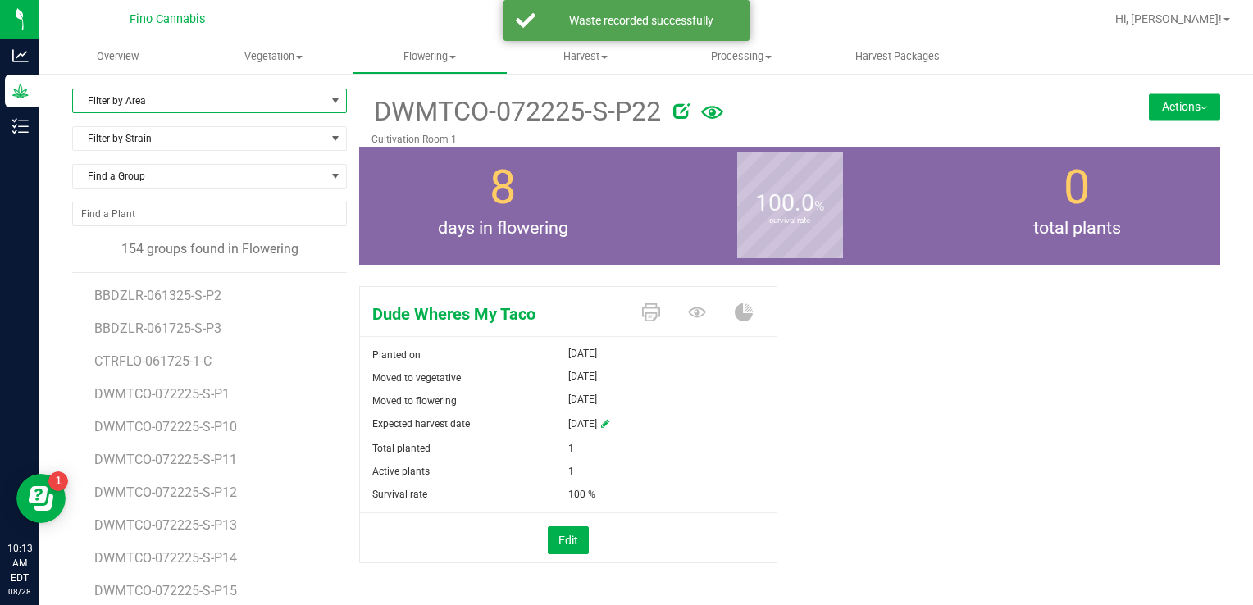
click at [264, 100] on span "Filter by Area" at bounding box center [199, 100] width 253 height 23
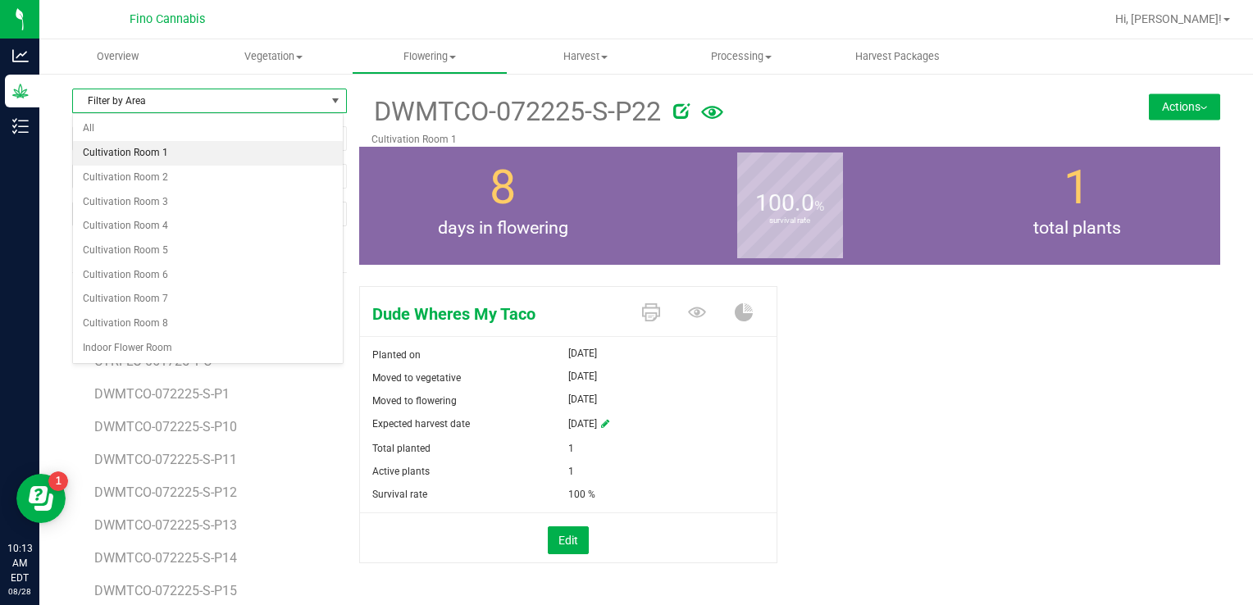
click at [142, 161] on li "Cultivation Room 1" at bounding box center [208, 153] width 270 height 25
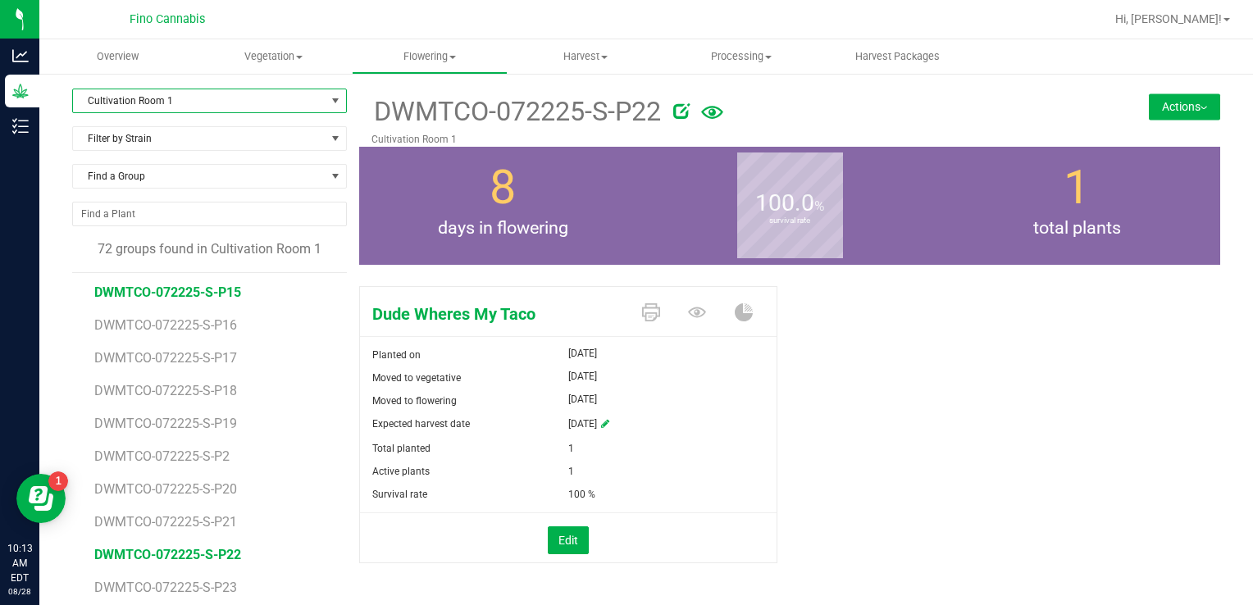
scroll to position [328, 0]
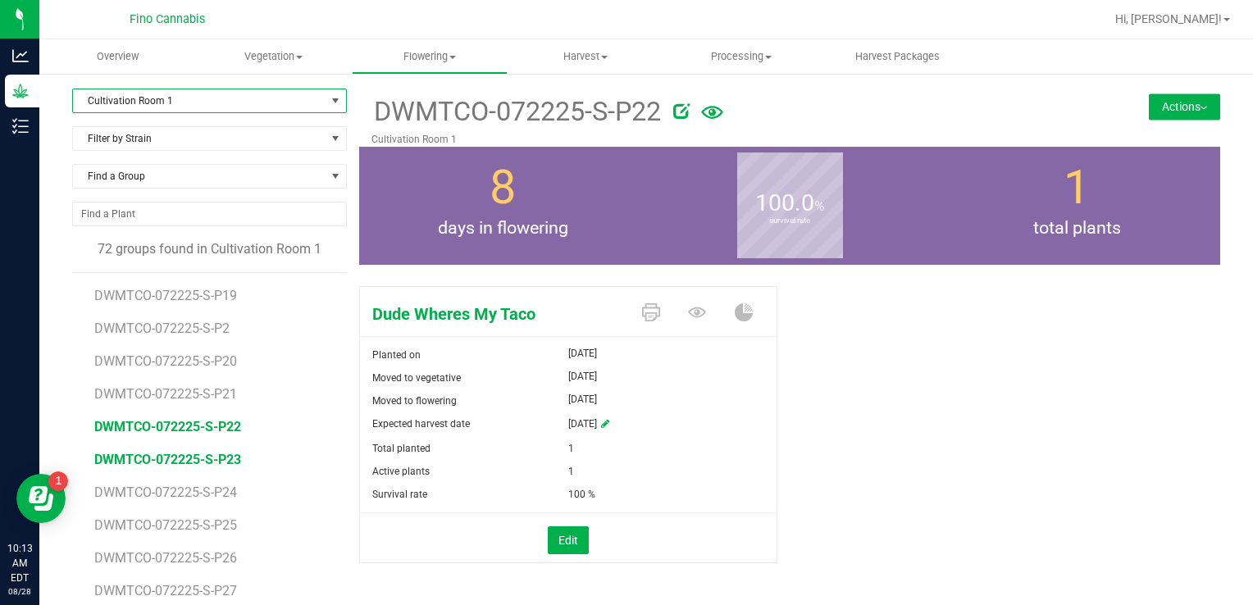
click at [179, 462] on span "DWMTCO-072225-S-P23" at bounding box center [167, 460] width 147 height 16
click at [1149, 107] on button "Actions" at bounding box center [1184, 106] width 71 height 26
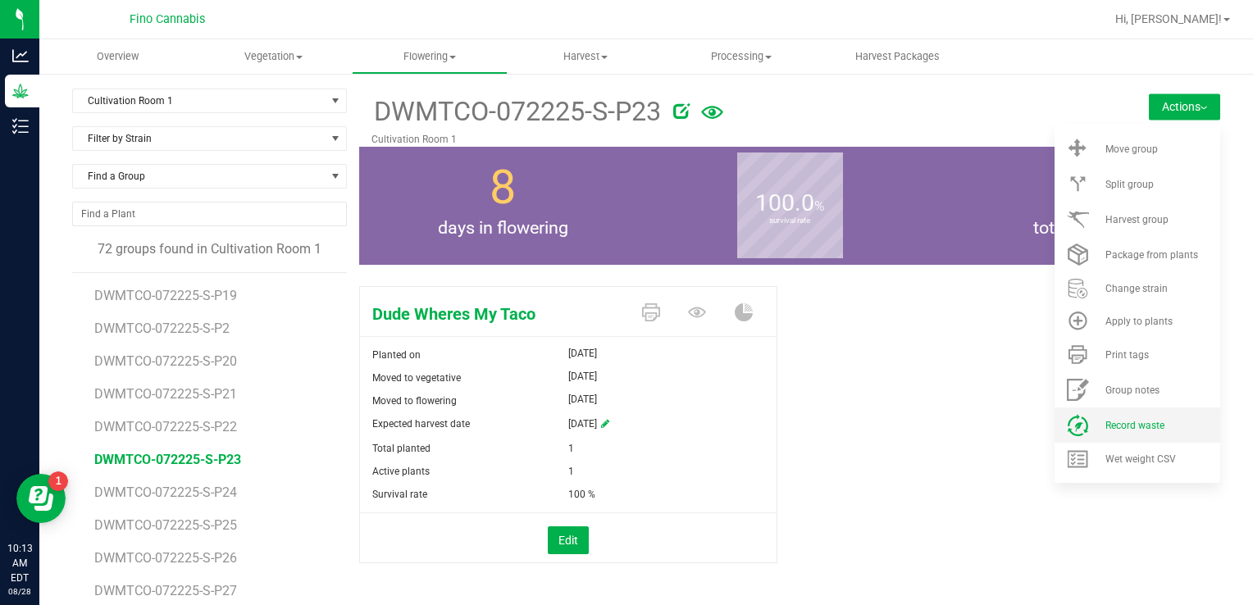
click at [1113, 418] on li "Record waste" at bounding box center [1137, 425] width 166 height 35
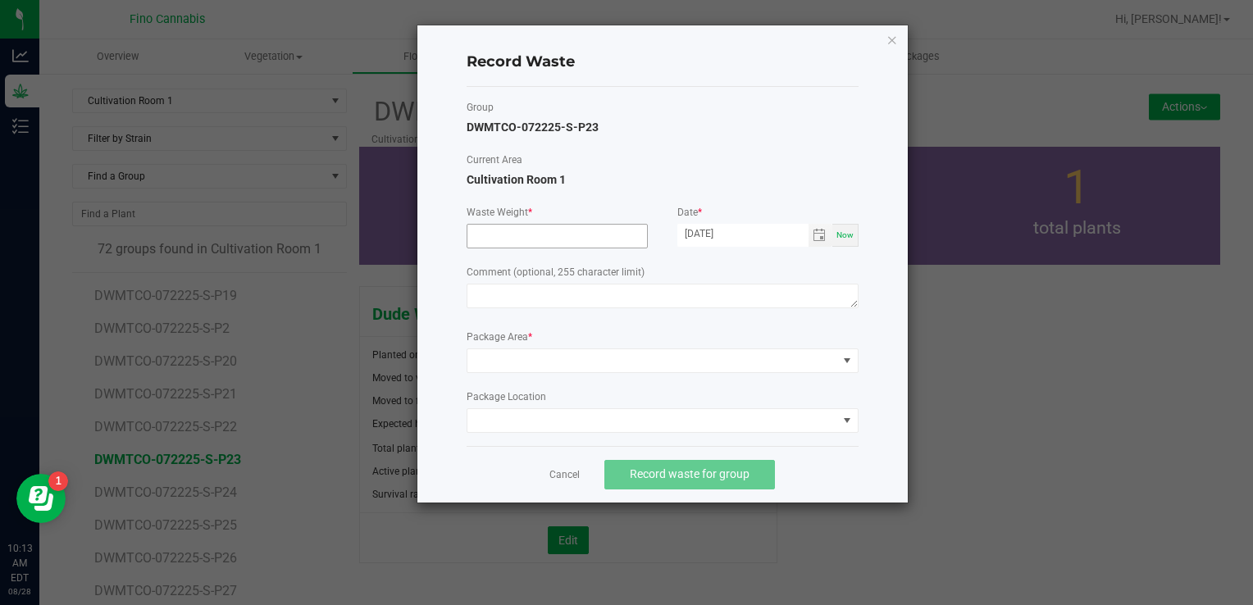
click at [531, 238] on input at bounding box center [557, 236] width 180 height 23
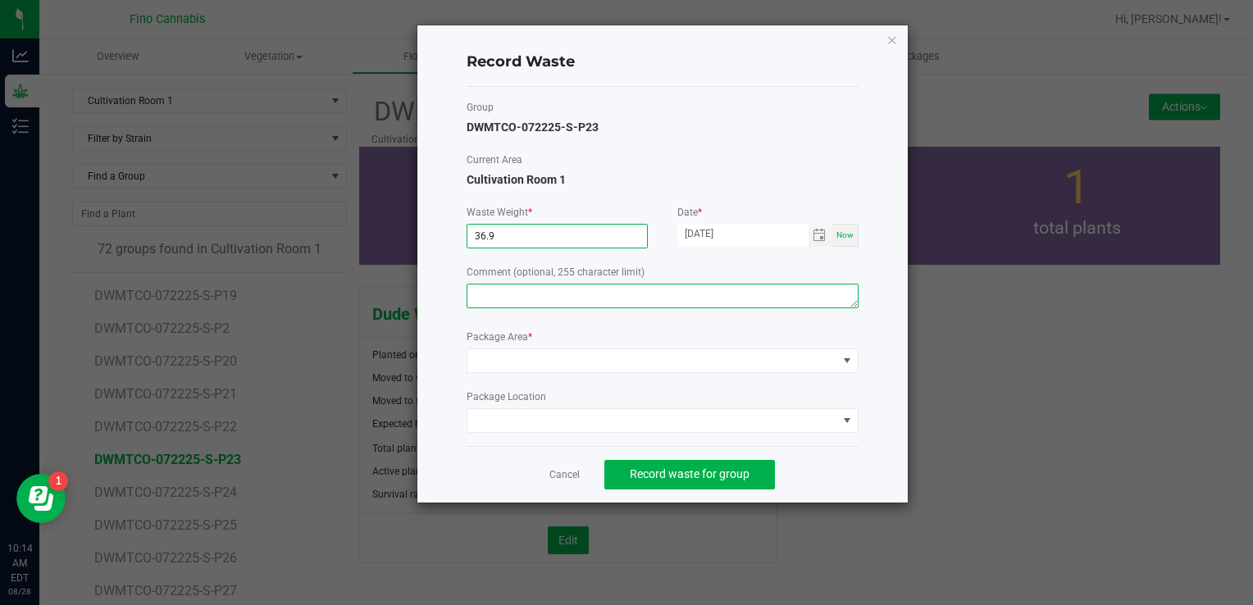
type input "36.9000 g"
paste textarea "Pruning Waste"
type textarea "Pruning Waste"
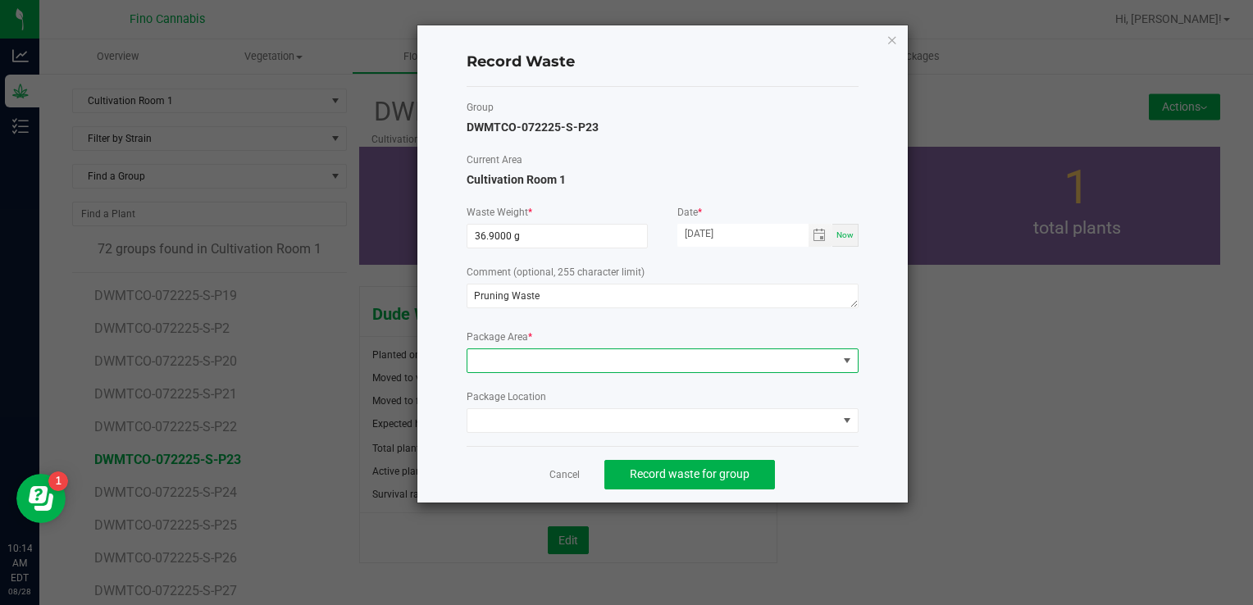
click at [535, 366] on span at bounding box center [652, 360] width 370 height 23
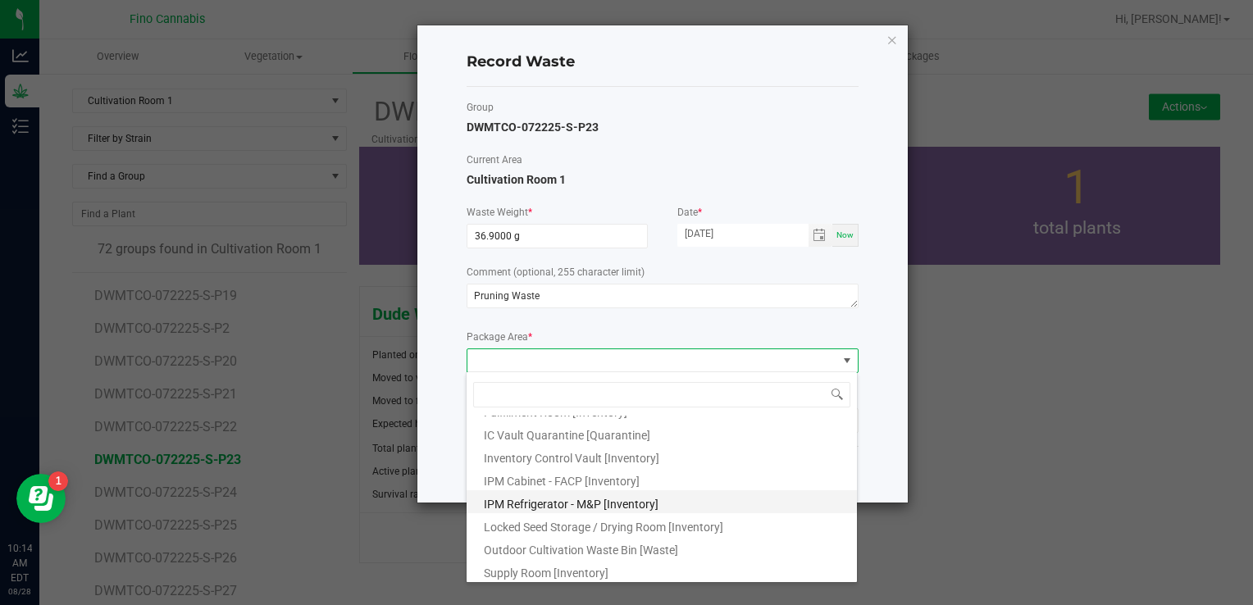
scroll to position [89, 0]
click at [561, 547] on span "Outdoor Cultivation Waste Bin [Waste]" at bounding box center [581, 547] width 194 height 13
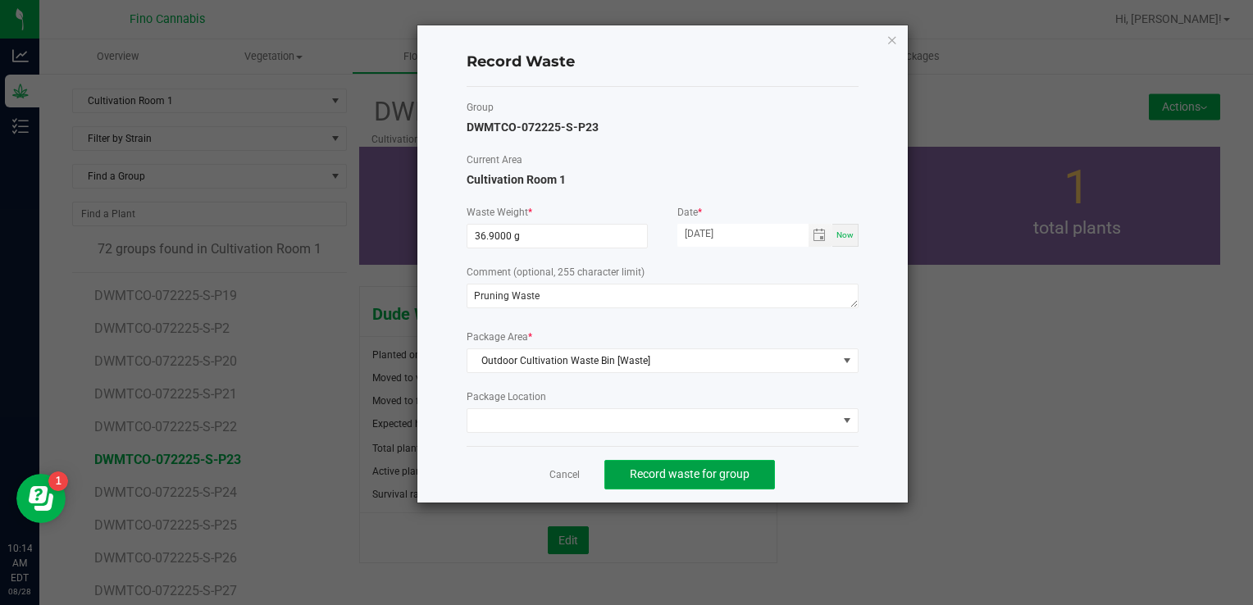
click at [743, 472] on span "Record waste for group" at bounding box center [690, 473] width 120 height 13
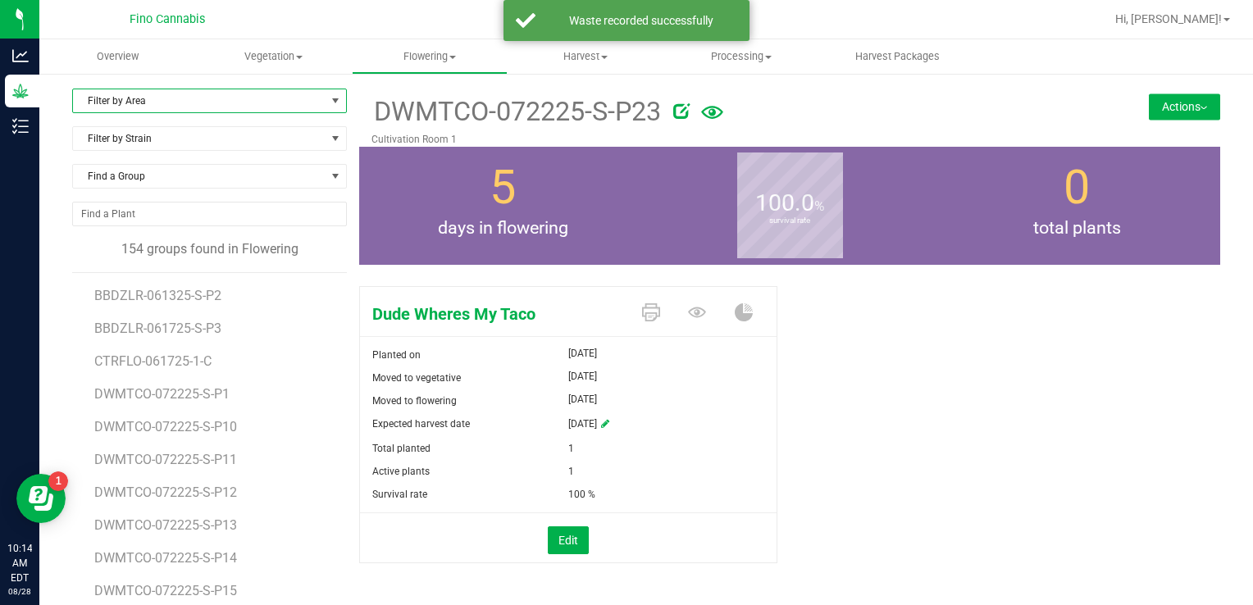
click at [149, 102] on span "Filter by Area" at bounding box center [199, 100] width 253 height 23
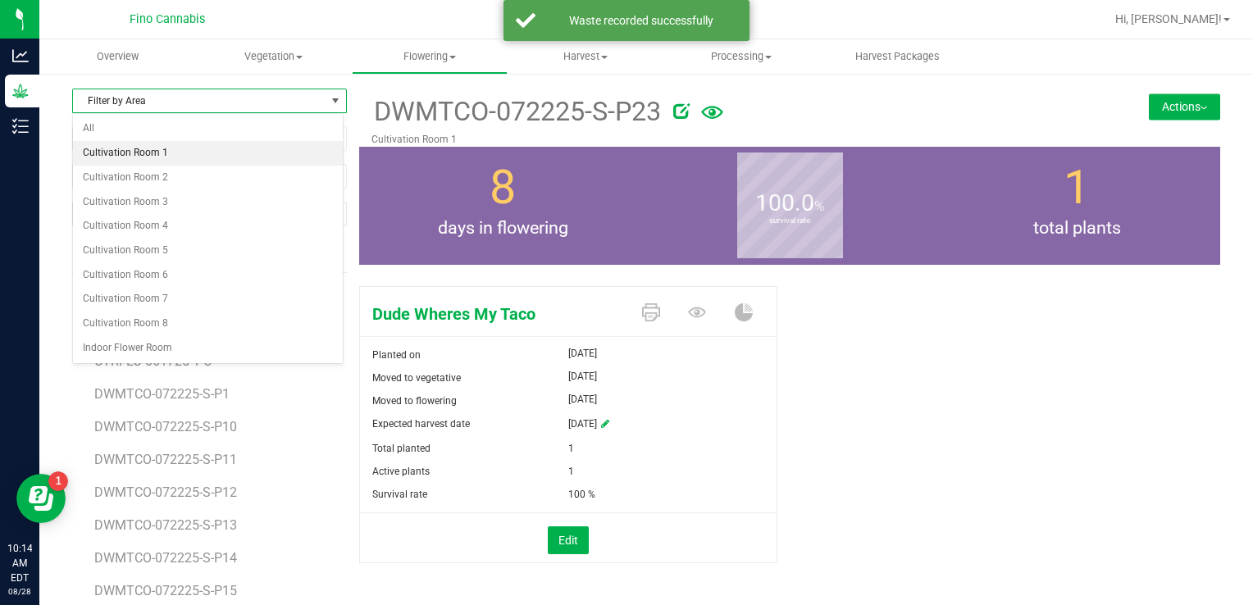
click at [164, 162] on li "Cultivation Room 1" at bounding box center [208, 153] width 270 height 25
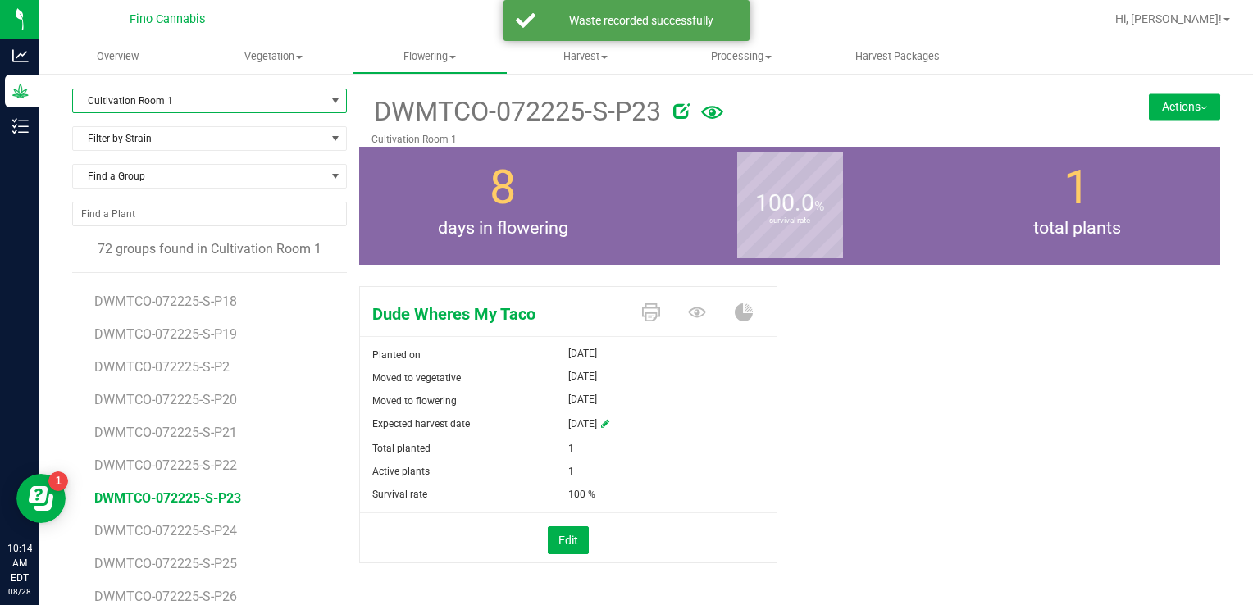
scroll to position [328, 0]
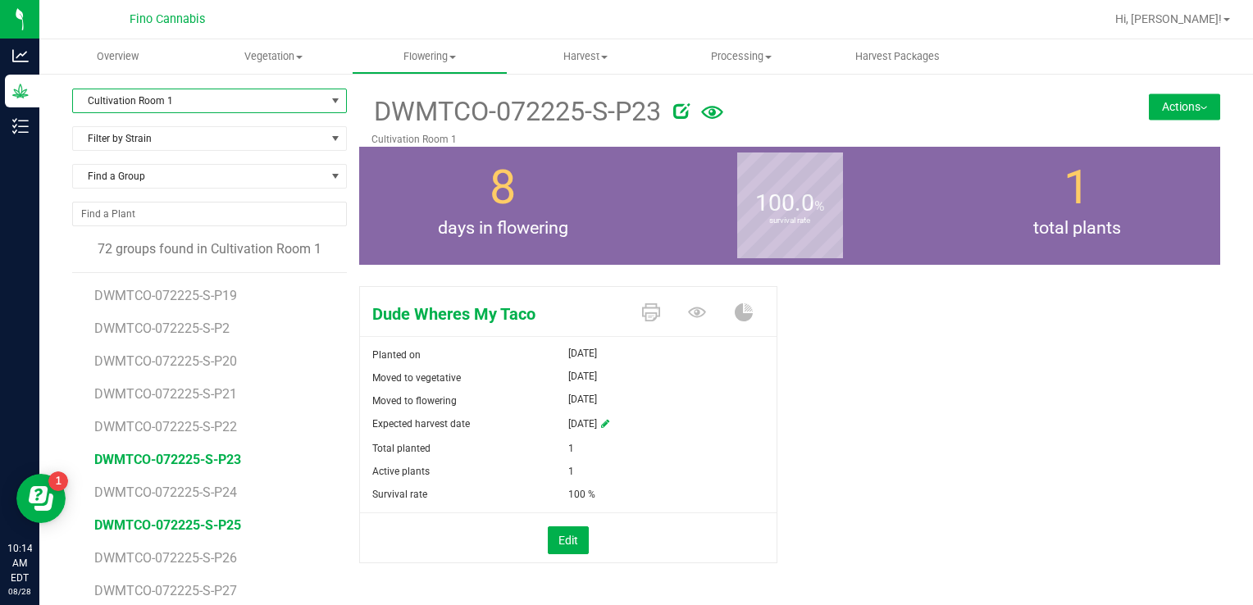
click at [180, 530] on span "DWMTCO-072225-S-P25" at bounding box center [167, 525] width 147 height 16
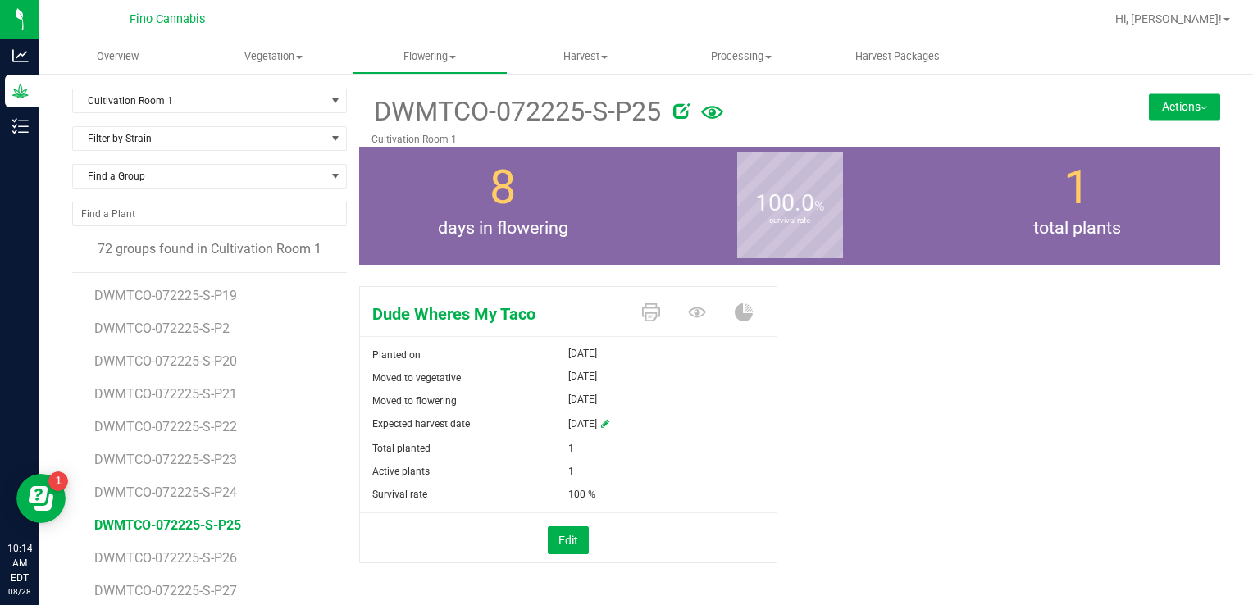
click at [1168, 103] on button "Actions" at bounding box center [1184, 106] width 71 height 26
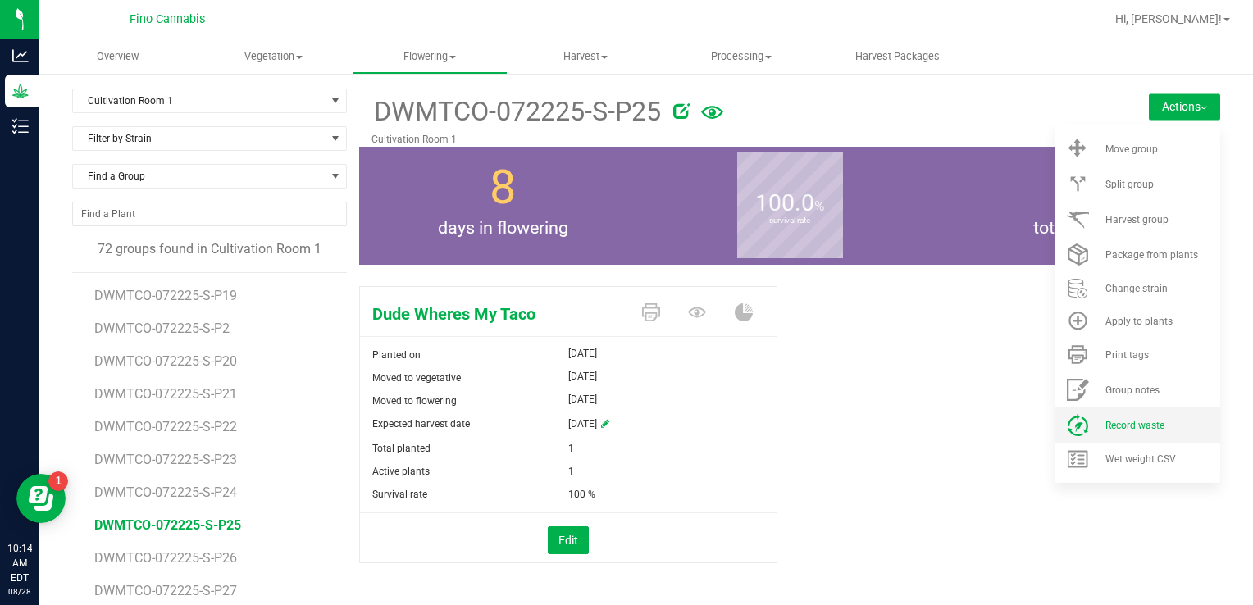
click at [1109, 421] on span "Record waste" at bounding box center [1134, 425] width 59 height 11
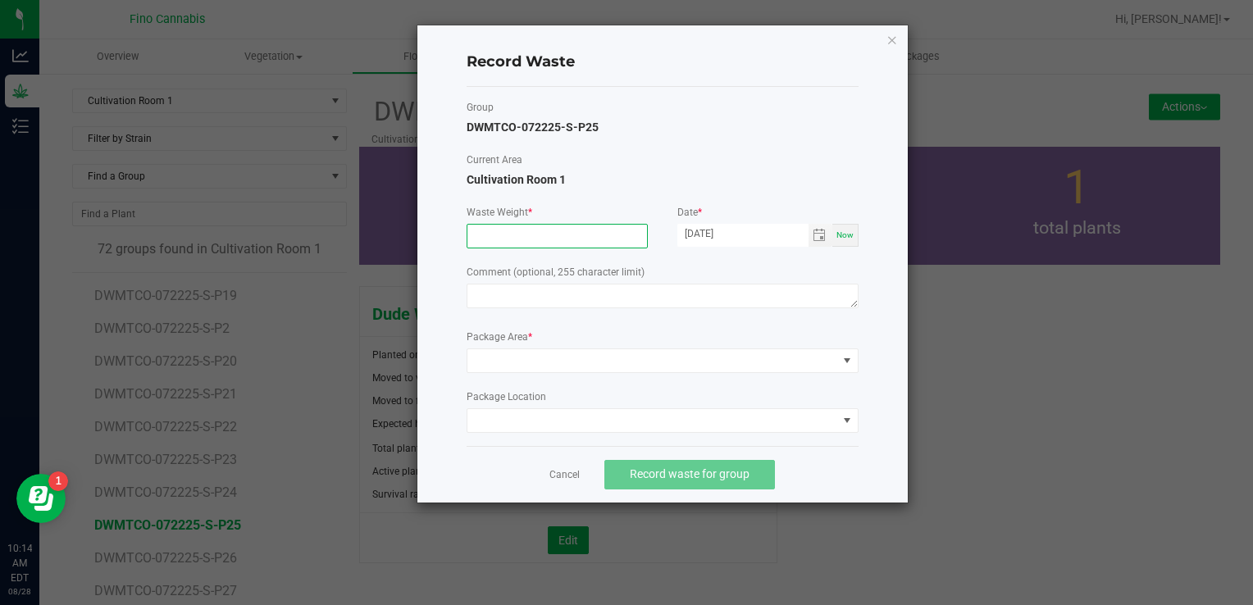
click at [539, 235] on input at bounding box center [557, 236] width 180 height 23
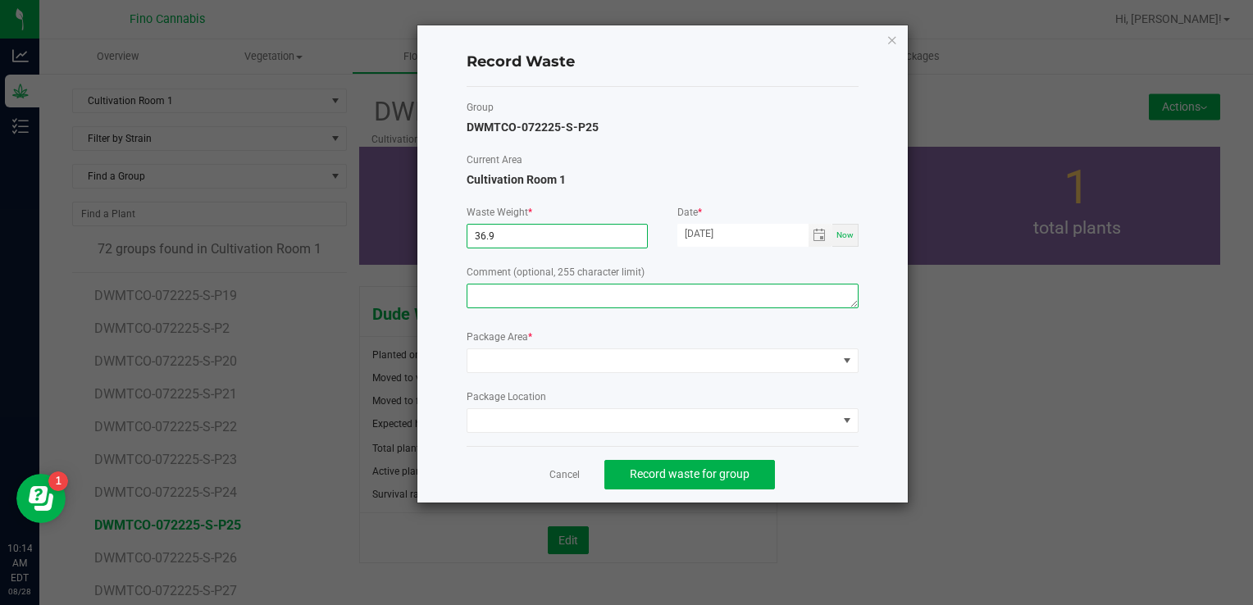
type input "36.9000 g"
paste textarea "Pruning Waste"
type textarea "Pruning Waste"
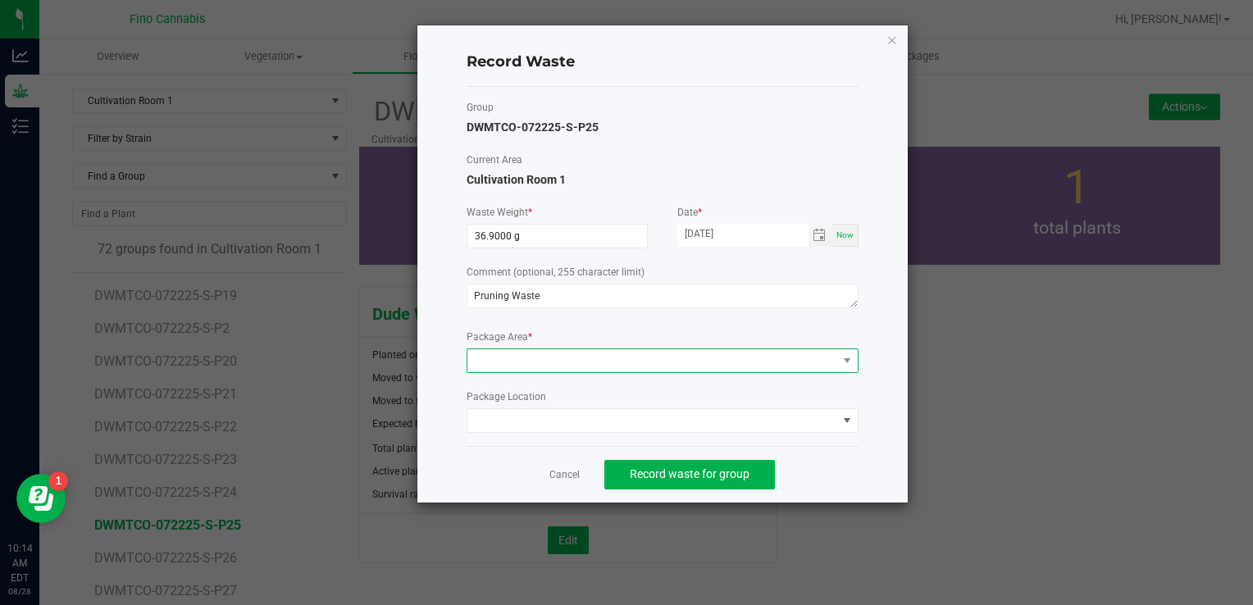
click at [522, 371] on span at bounding box center [652, 360] width 370 height 23
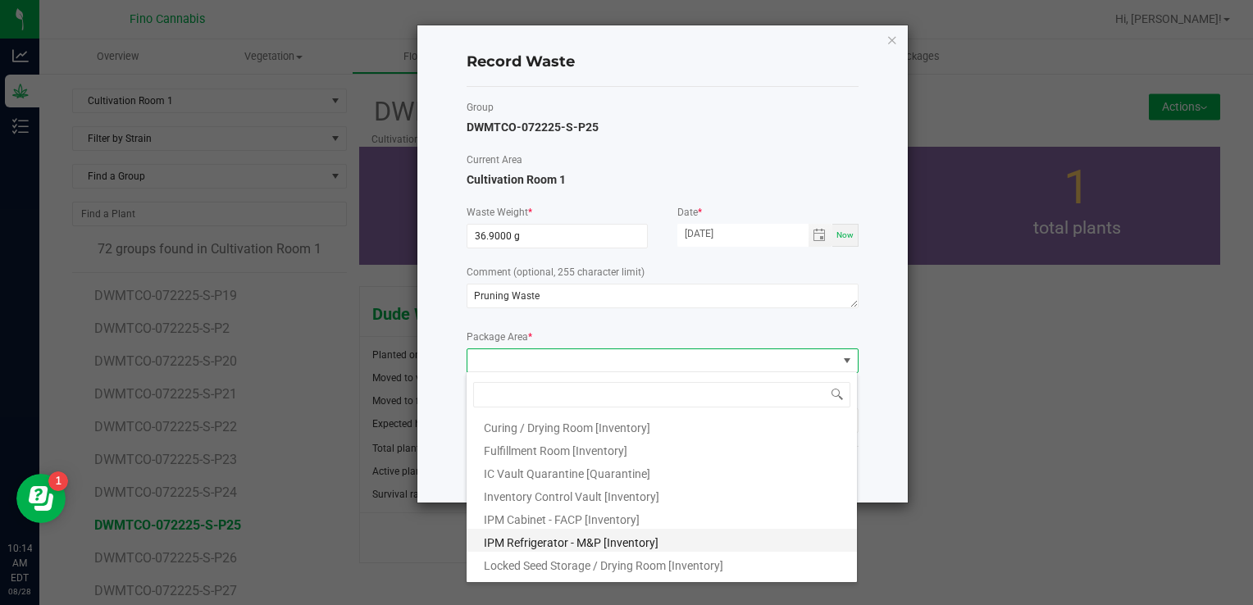
scroll to position [89, 0]
click at [544, 539] on li "Outdoor Cultivation Waste Bin [Waste]" at bounding box center [662, 545] width 390 height 23
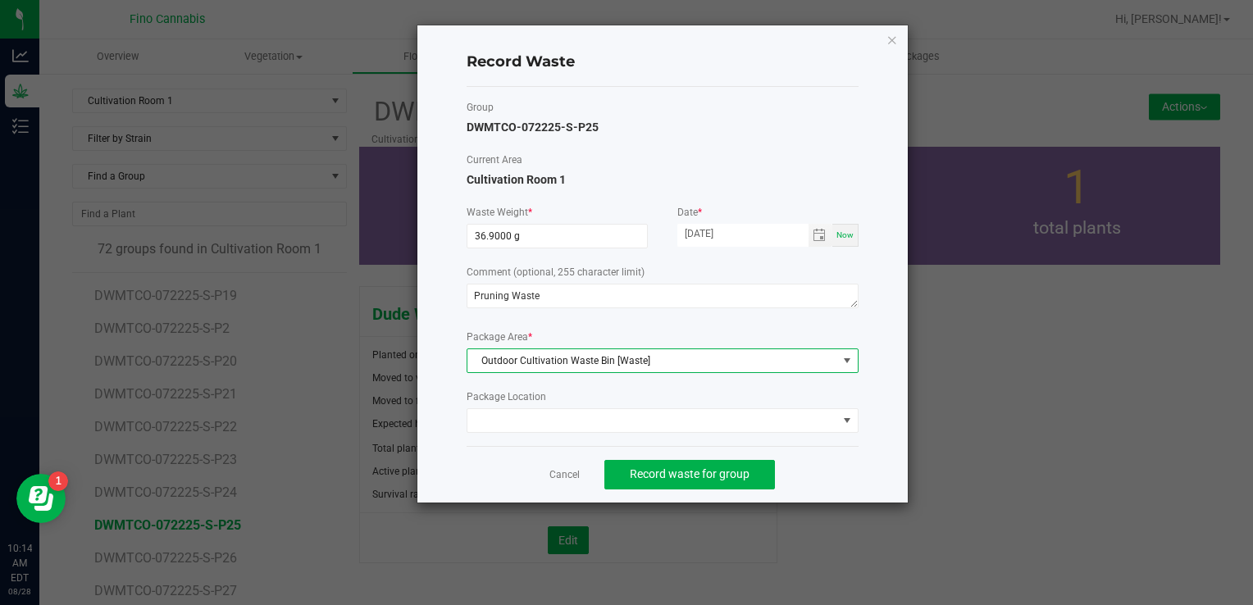
click at [815, 460] on div "Cancel Record waste for group" at bounding box center [663, 474] width 392 height 57
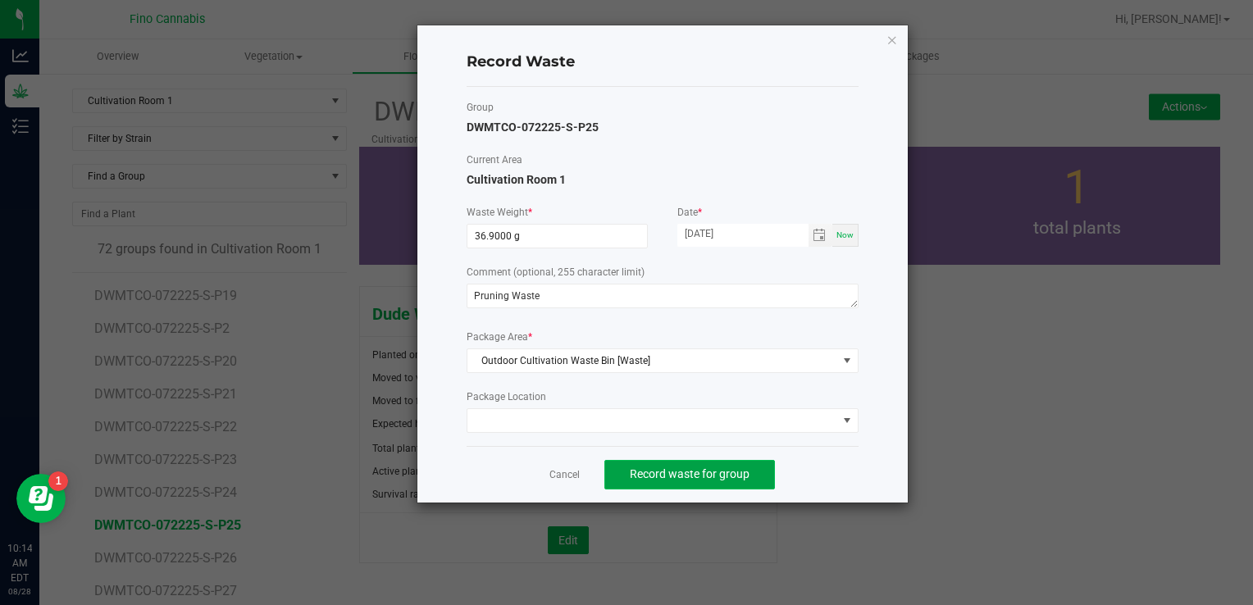
click at [720, 483] on button "Record waste for group" at bounding box center [689, 475] width 171 height 30
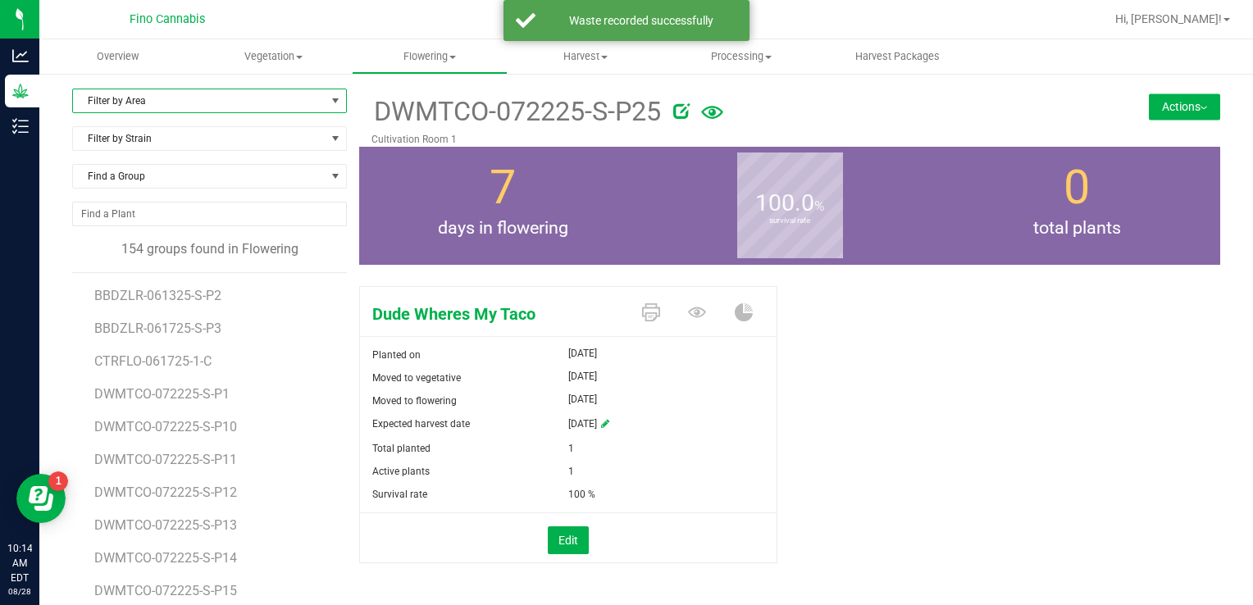
click at [153, 107] on span "Filter by Area" at bounding box center [199, 100] width 253 height 23
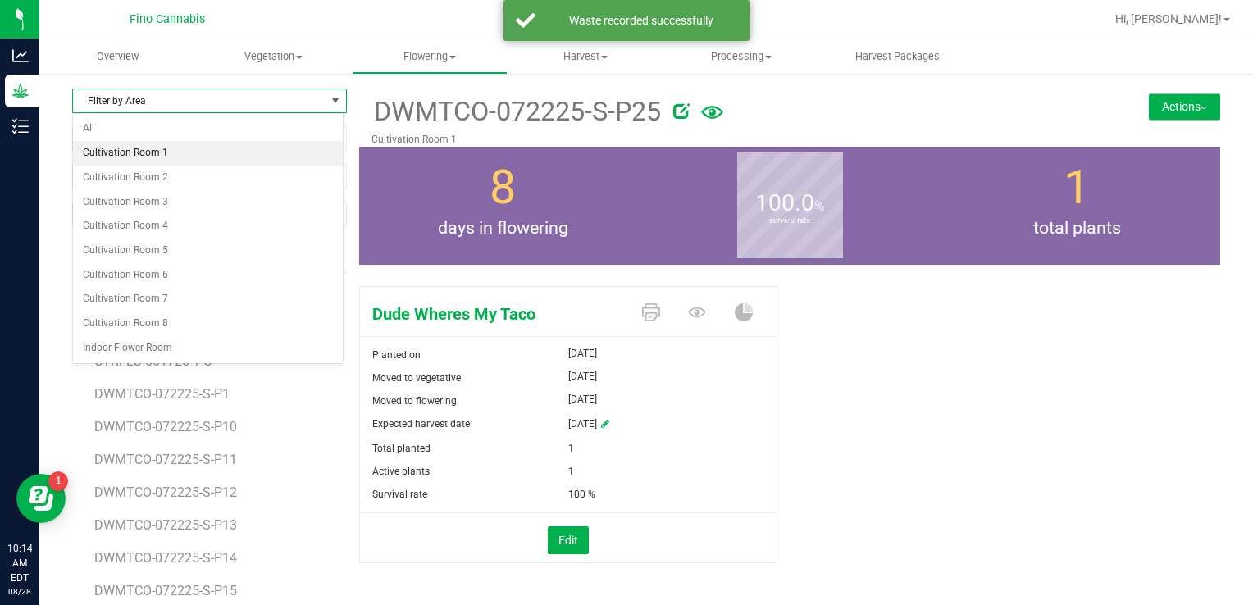
click at [151, 153] on li "Cultivation Room 1" at bounding box center [208, 153] width 270 height 25
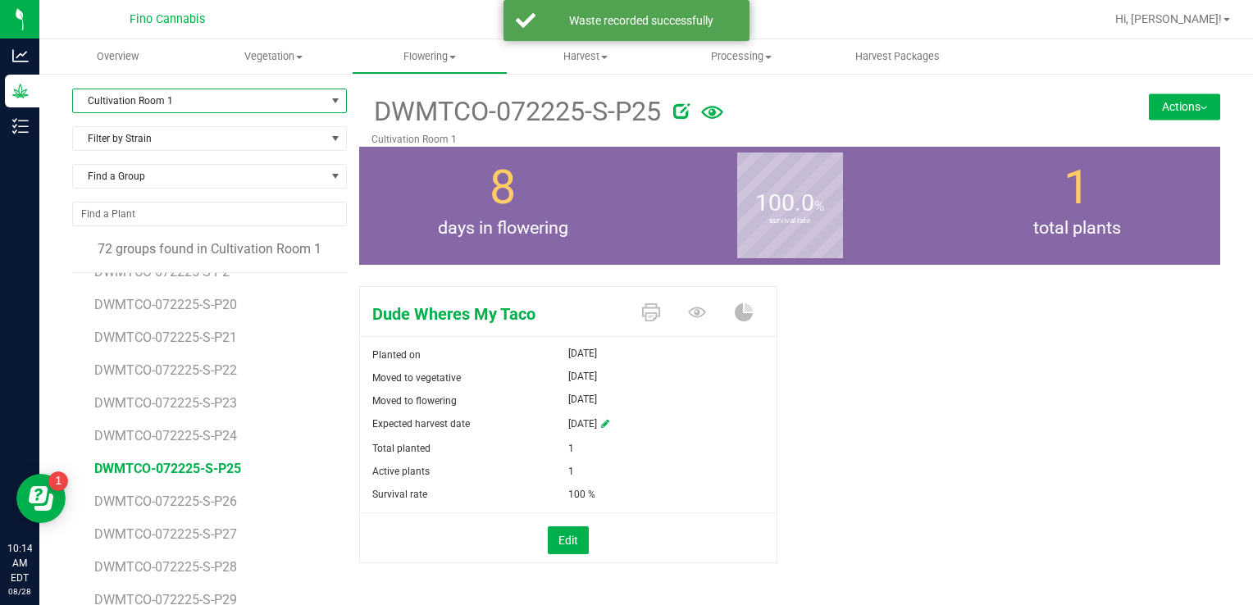
scroll to position [492, 0]
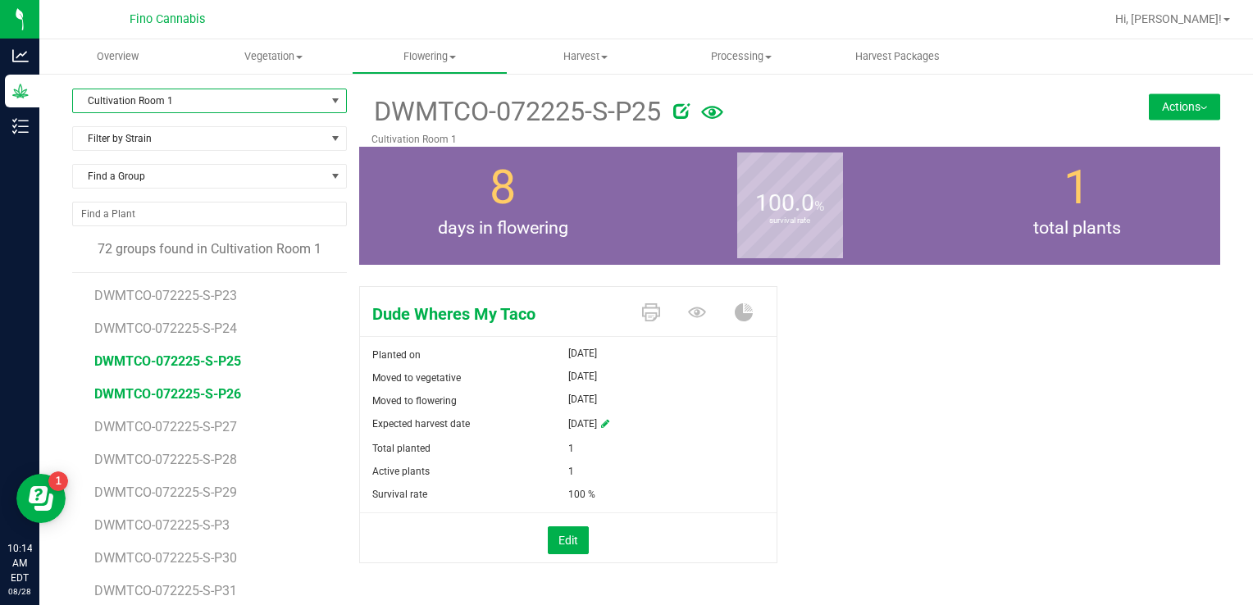
click at [207, 392] on span "DWMTCO-072225-S-P26" at bounding box center [167, 394] width 147 height 16
click at [1174, 100] on button "Actions" at bounding box center [1184, 106] width 71 height 26
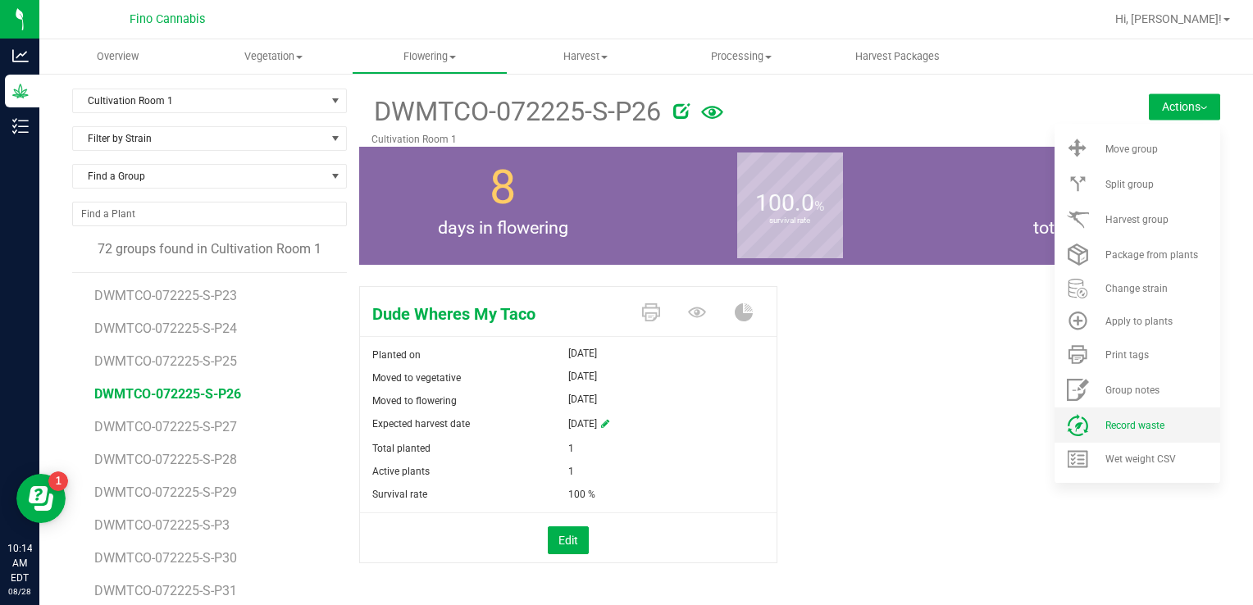
click at [1109, 421] on span "Record waste" at bounding box center [1134, 425] width 59 height 11
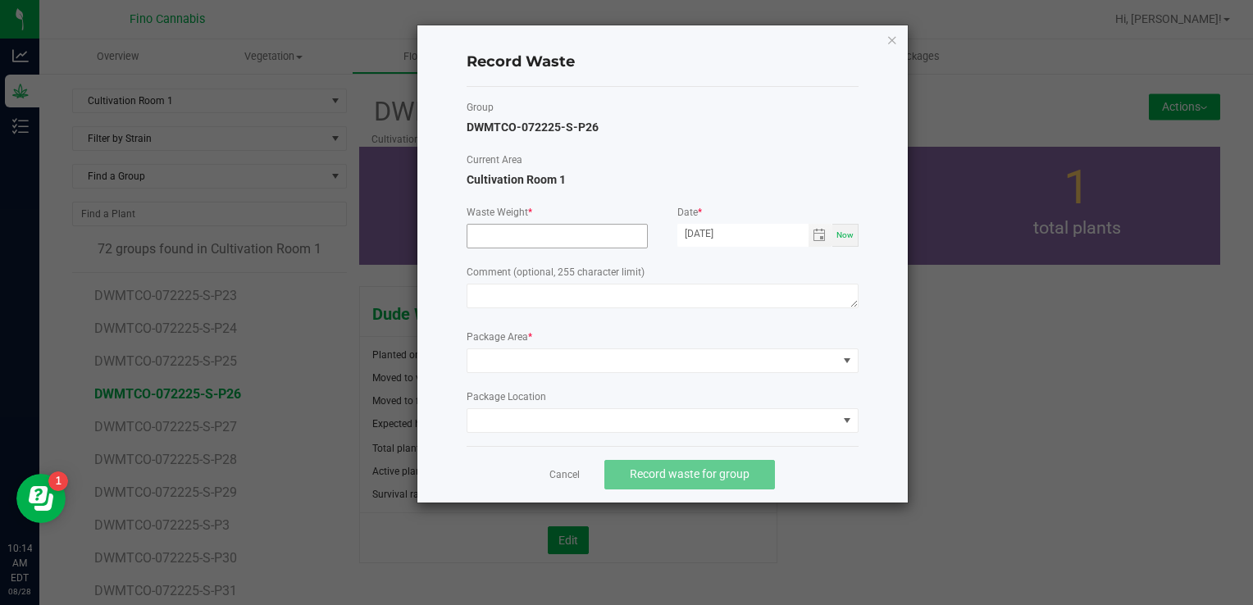
click at [552, 242] on input at bounding box center [557, 236] width 180 height 23
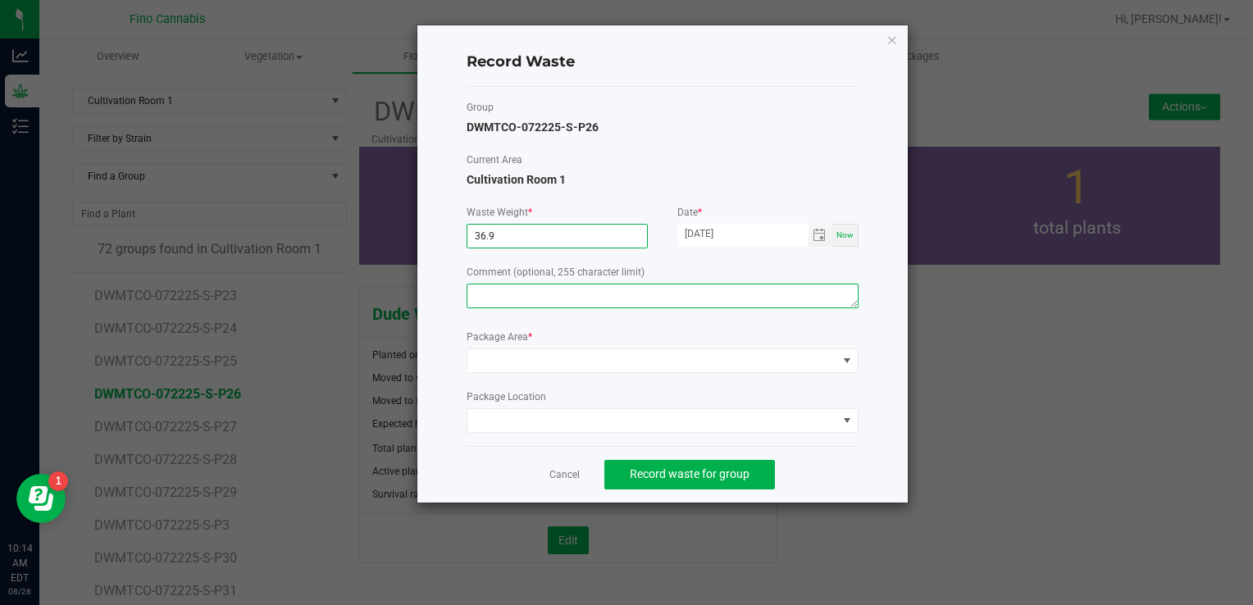
type input "36.9000 g"
paste textarea "Pruning Waste"
type textarea "Pruning Waste"
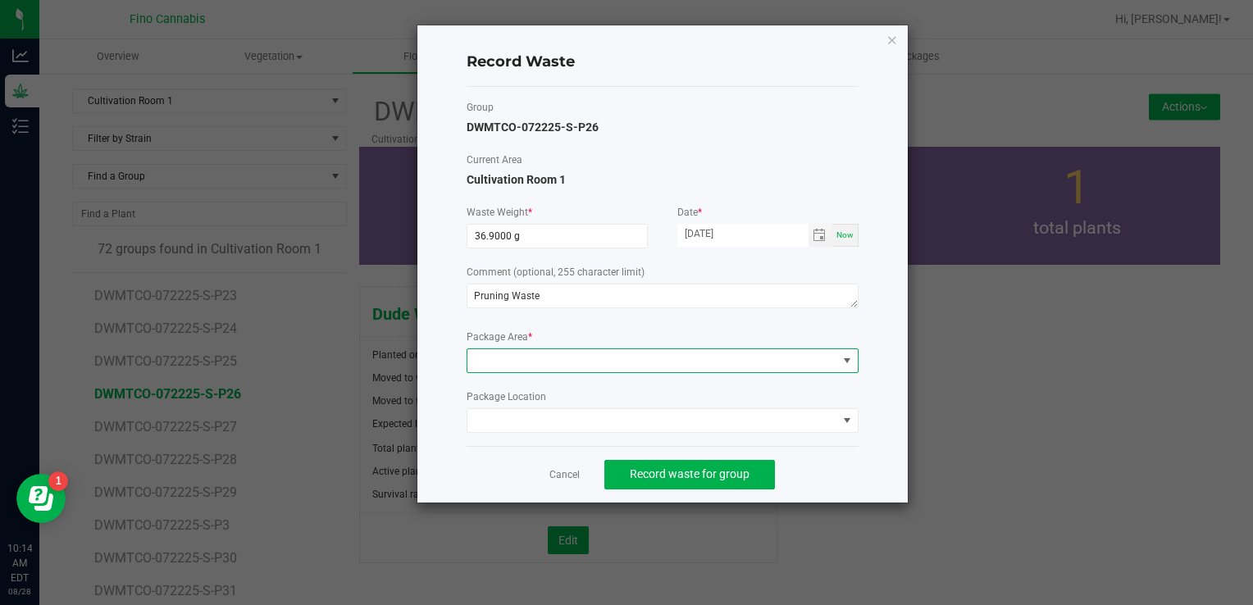
click at [564, 349] on span at bounding box center [652, 360] width 370 height 23
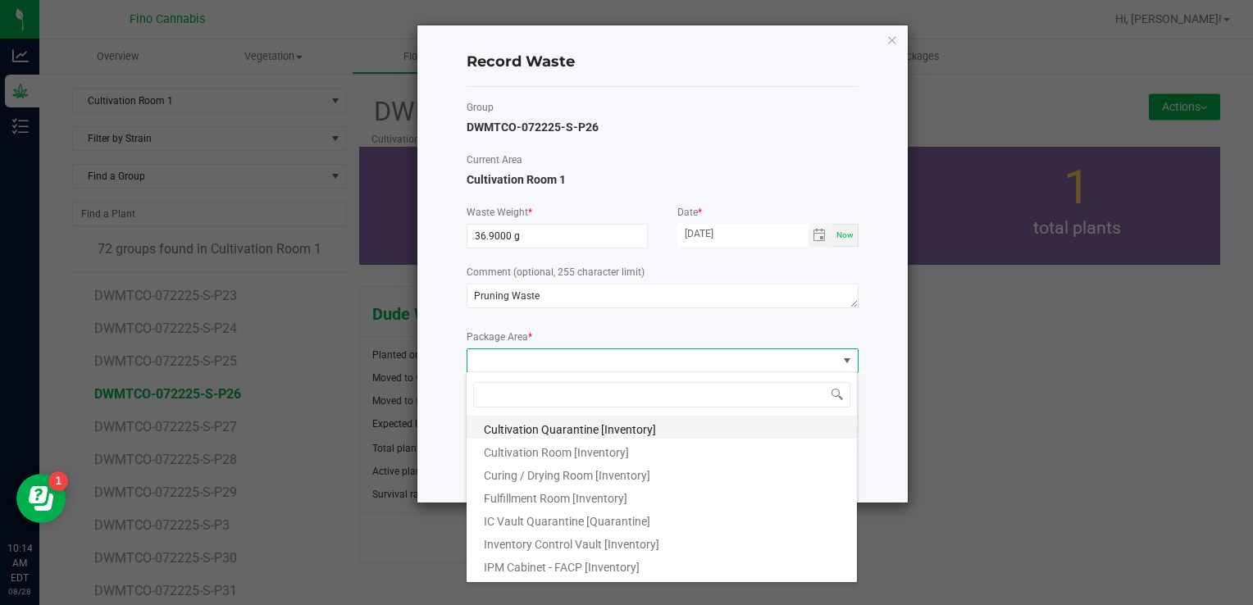
scroll to position [89, 0]
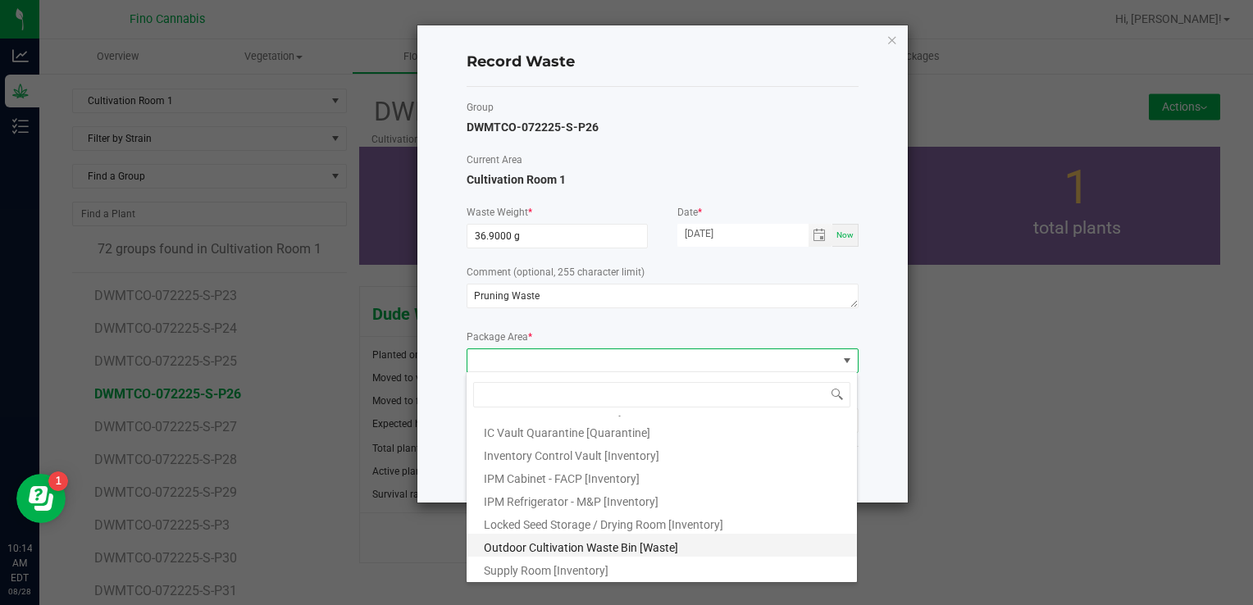
click at [568, 537] on li "Outdoor Cultivation Waste Bin [Waste]" at bounding box center [662, 545] width 390 height 23
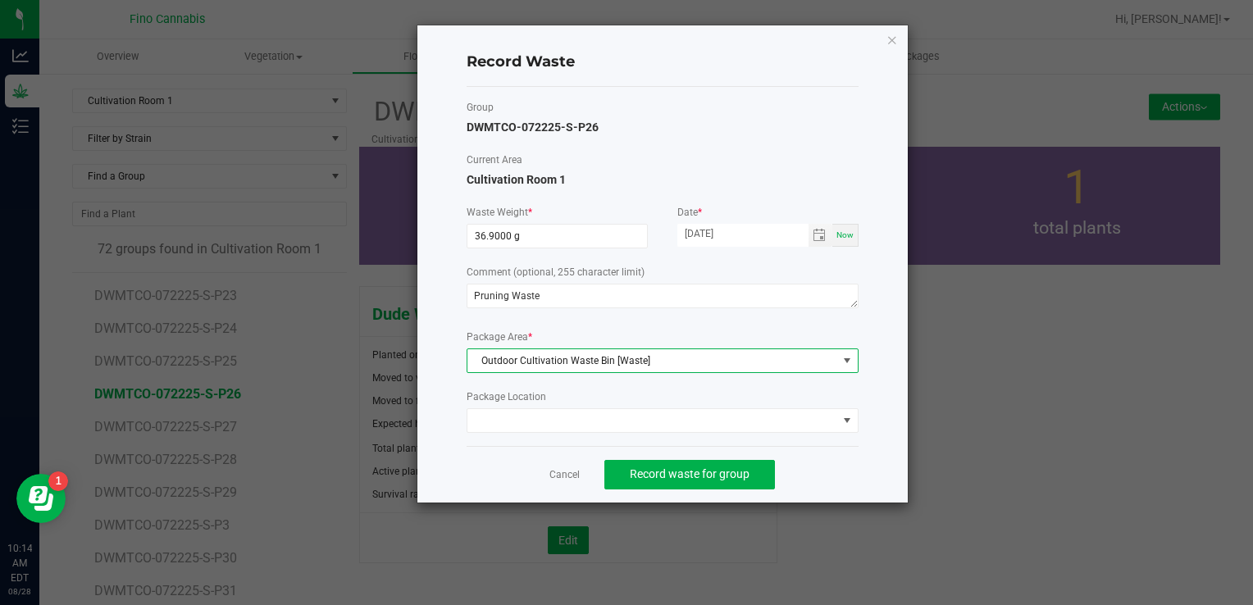
click at [832, 497] on div "Cancel Record waste for group" at bounding box center [663, 474] width 392 height 57
click at [724, 455] on div "Cancel Record waste for group" at bounding box center [663, 474] width 392 height 57
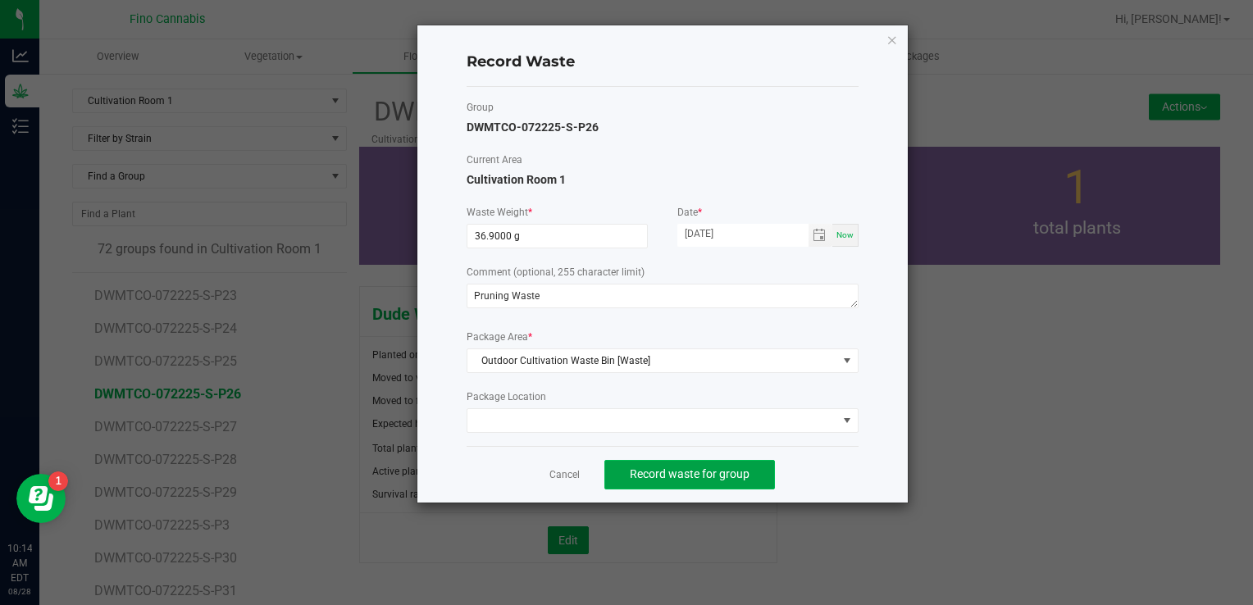
click at [724, 472] on span "Record waste for group" at bounding box center [690, 473] width 120 height 13
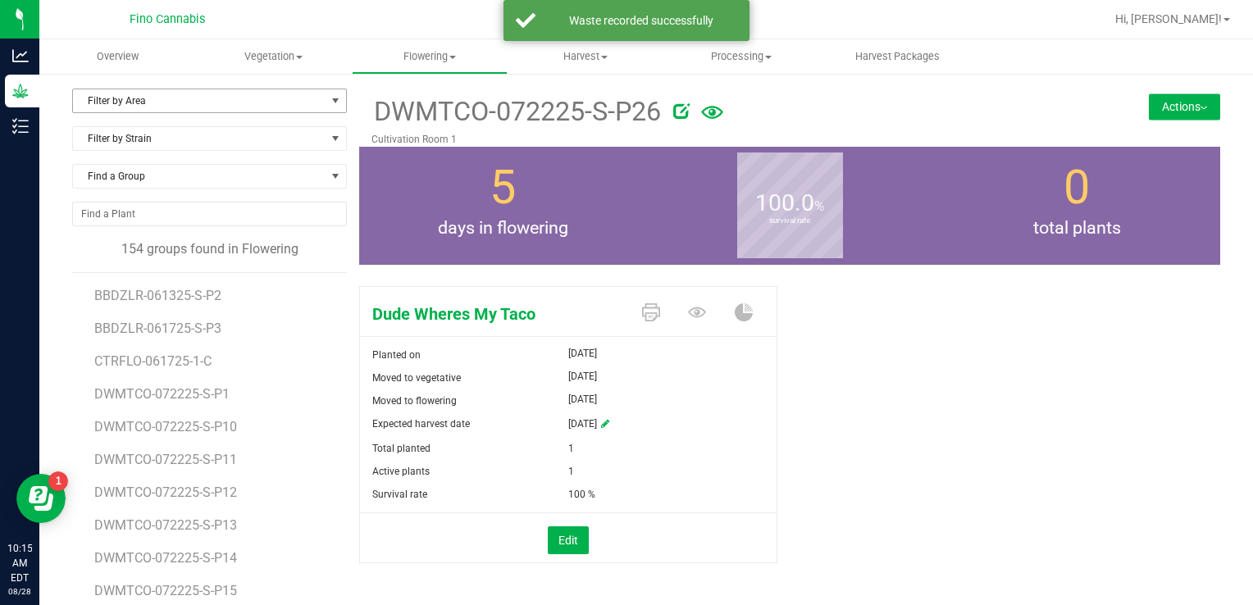
click at [164, 98] on span "Filter by Area" at bounding box center [199, 100] width 253 height 23
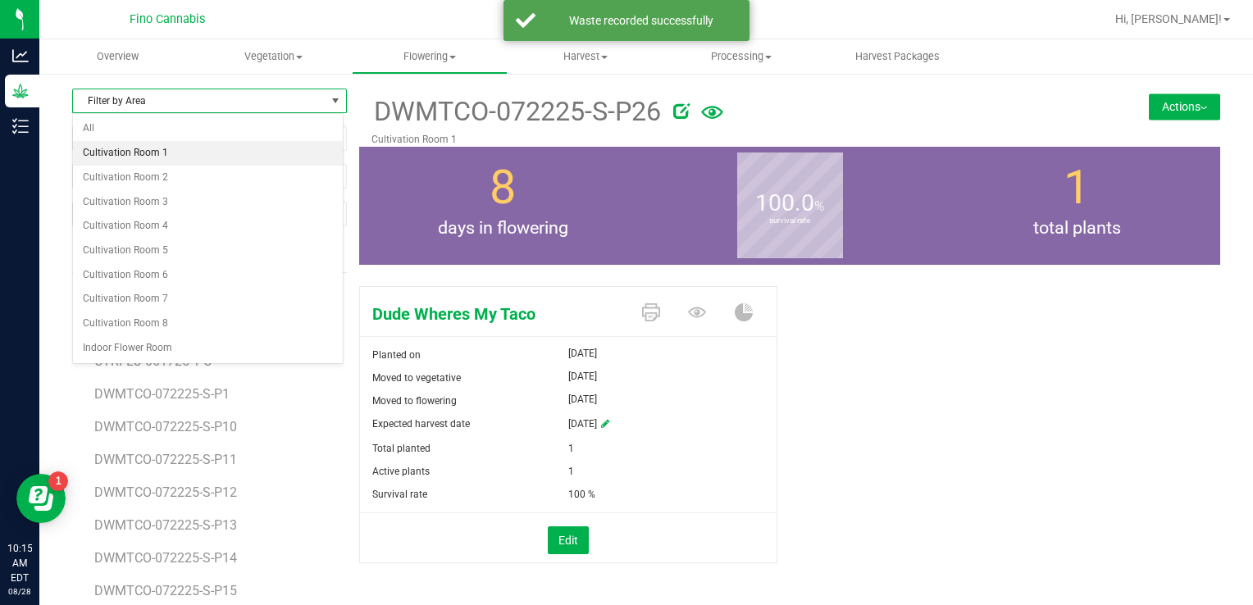
click at [143, 153] on li "Cultivation Room 1" at bounding box center [208, 153] width 270 height 25
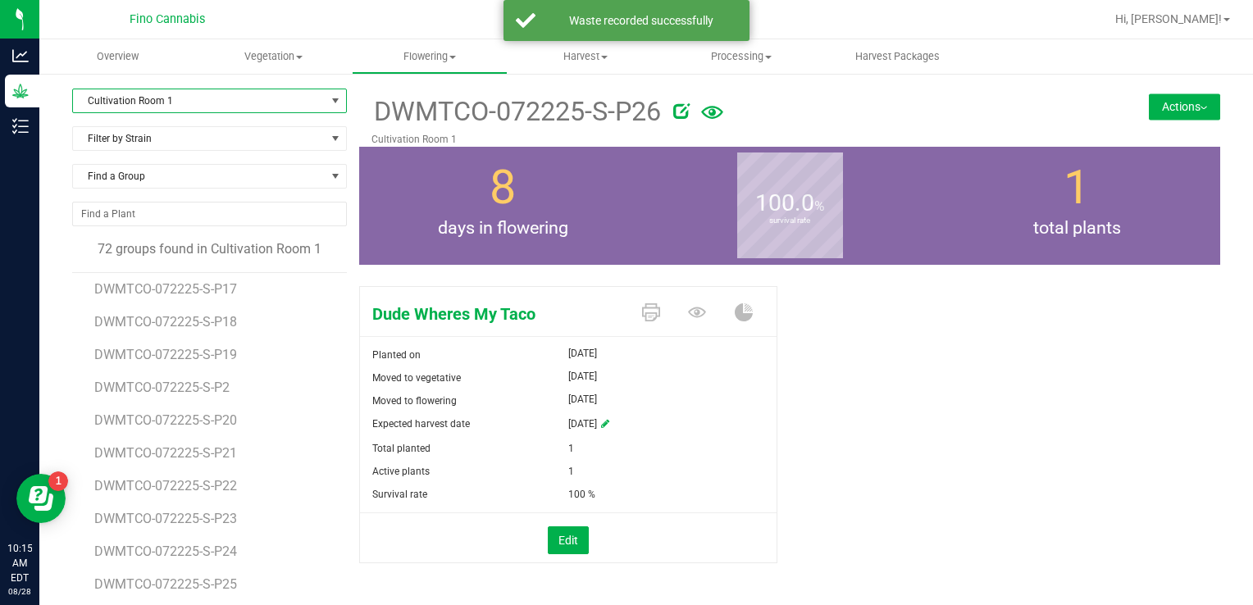
scroll to position [410, 0]
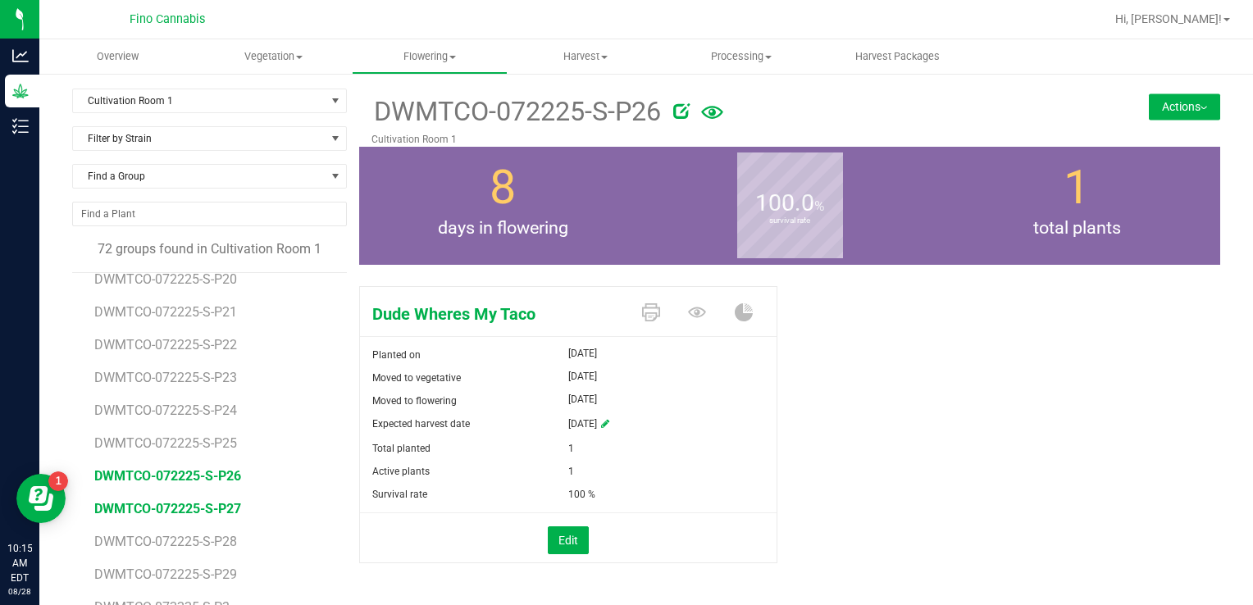
click at [196, 512] on span "DWMTCO-072225-S-P27" at bounding box center [167, 509] width 147 height 16
click at [1162, 98] on button "Actions" at bounding box center [1184, 106] width 71 height 26
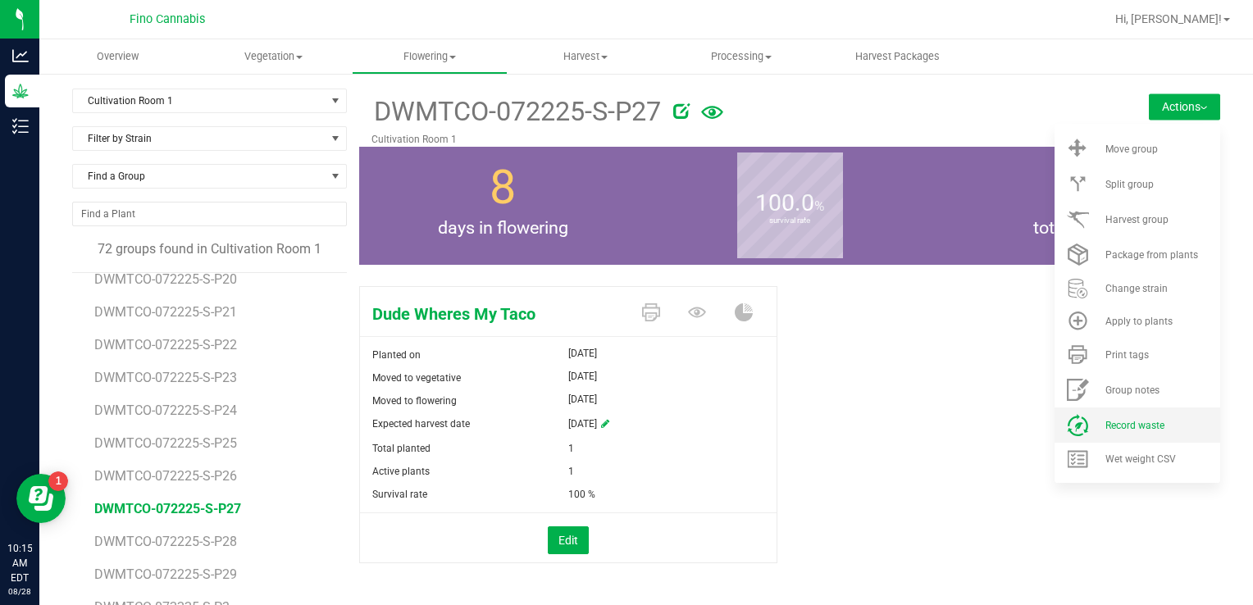
click at [1105, 412] on li "Record waste" at bounding box center [1137, 425] width 166 height 35
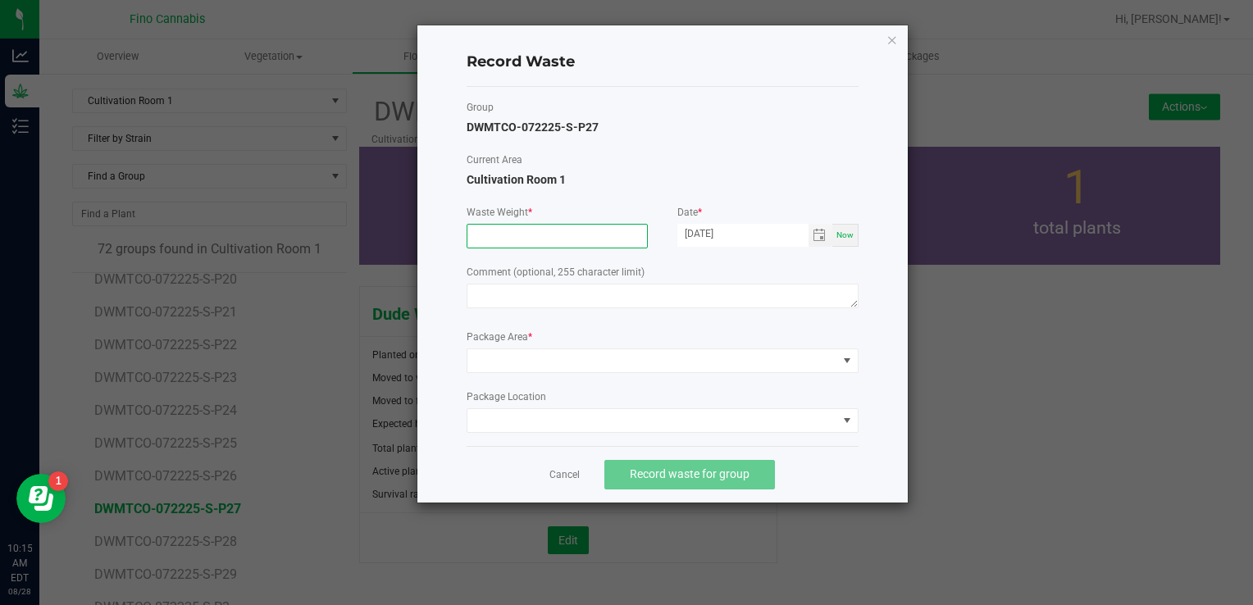
click at [585, 242] on input at bounding box center [557, 236] width 180 height 23
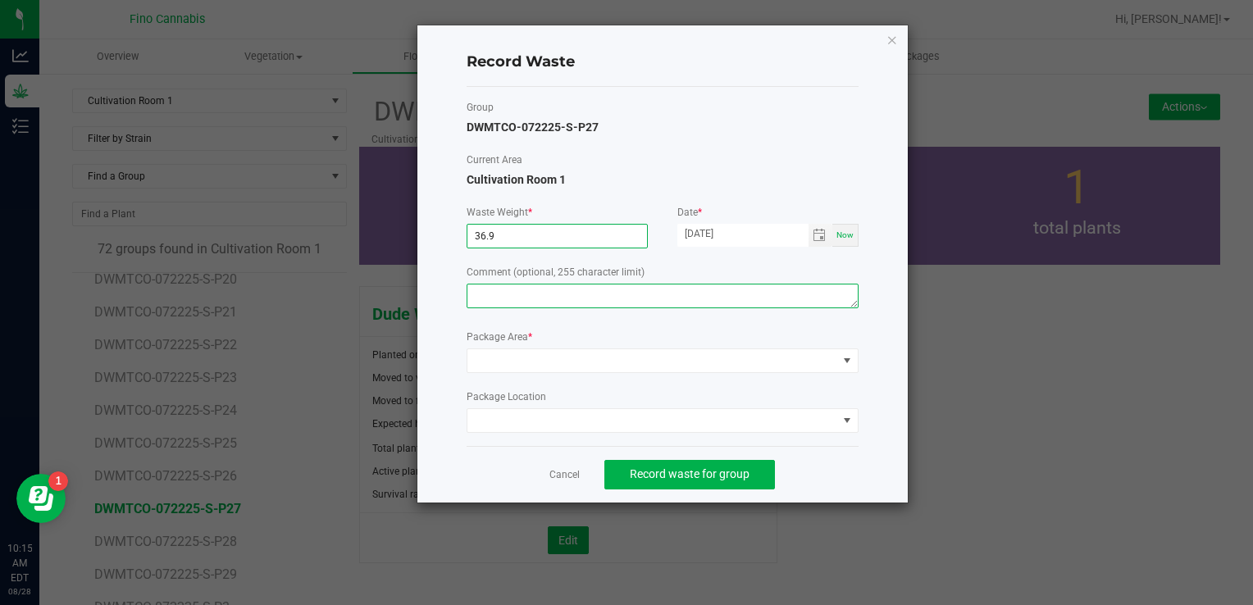
type input "36.9000 g"
paste textarea "Pruning Waste"
type textarea "Pruning Waste"
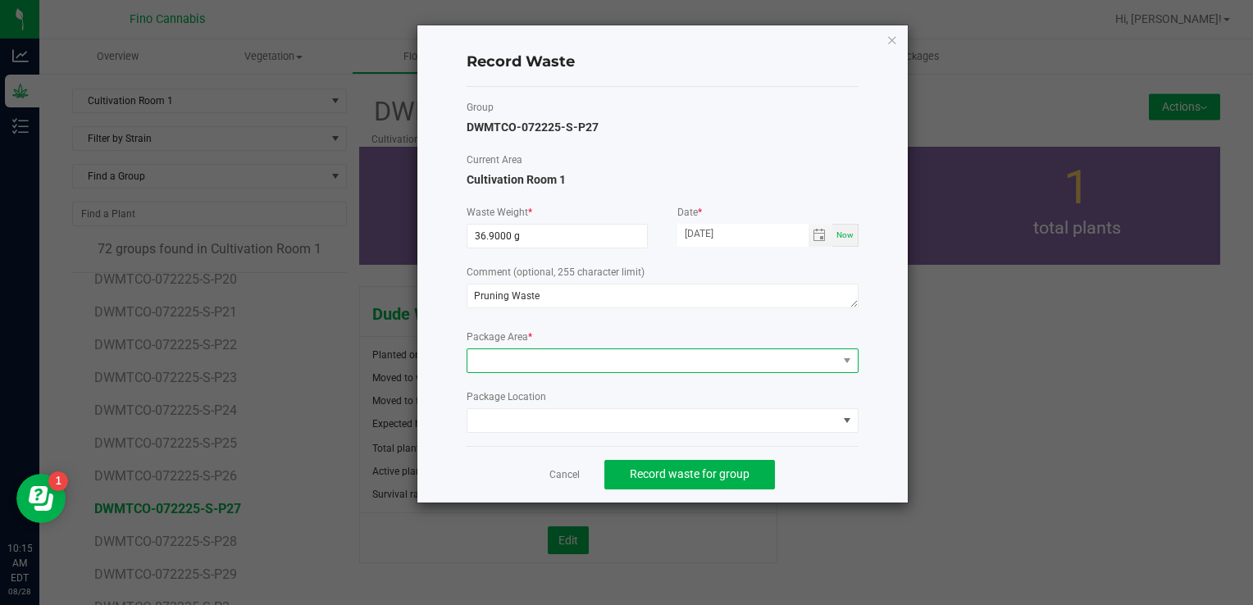
click at [650, 362] on span at bounding box center [652, 360] width 370 height 23
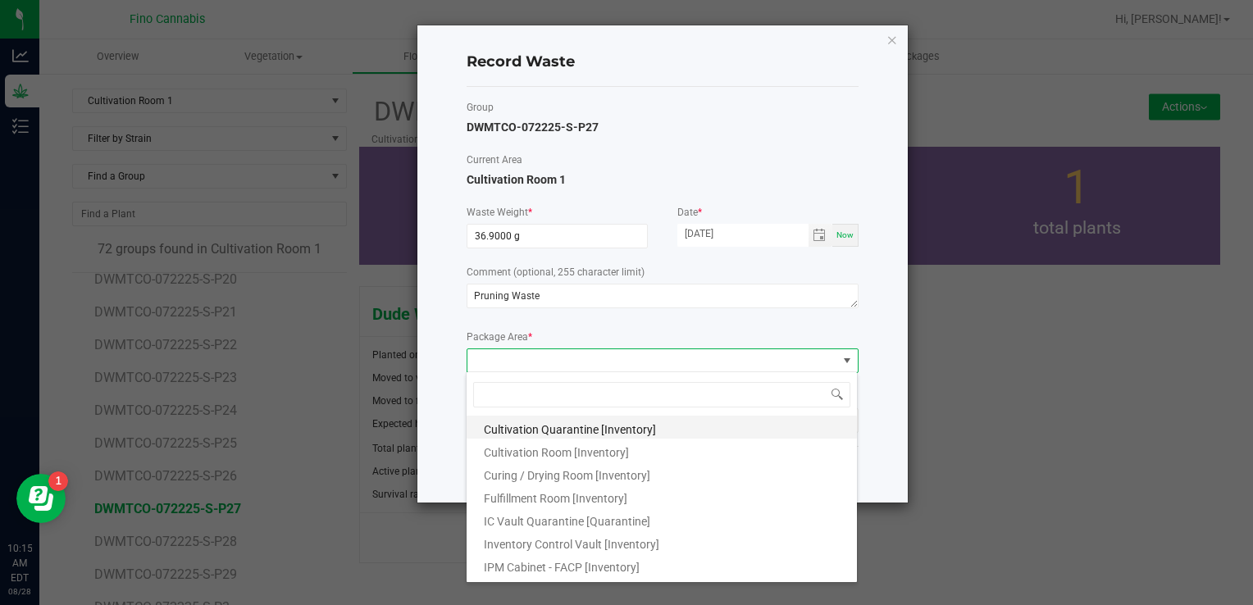
scroll to position [89, 0]
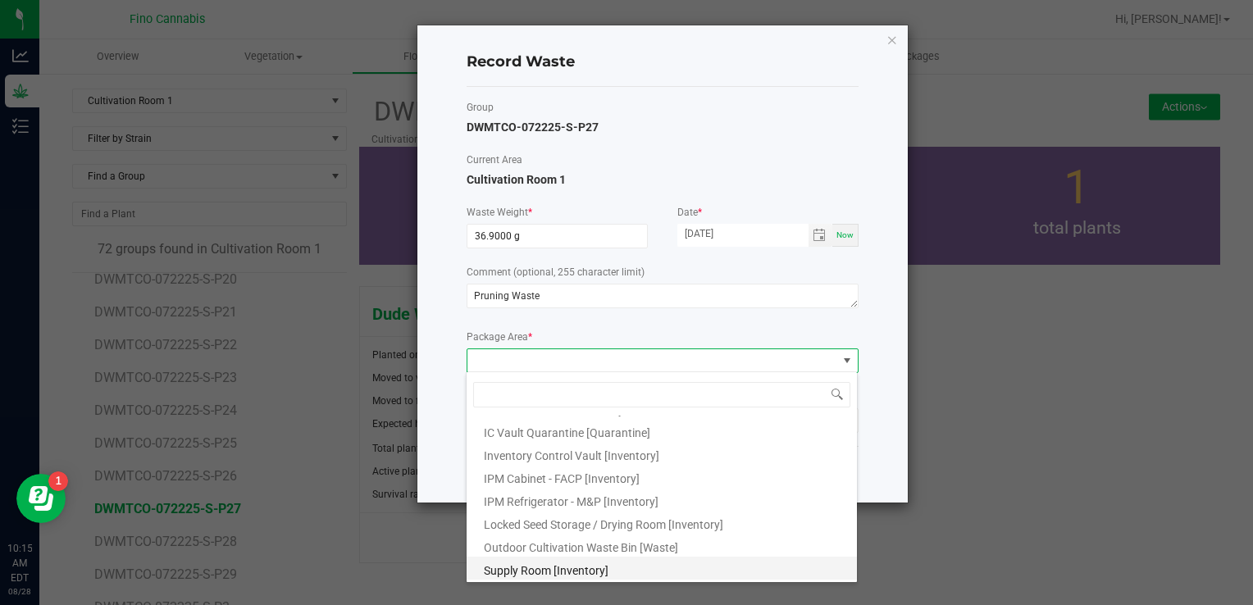
click at [634, 557] on li "Supply Room [Inventory]" at bounding box center [662, 568] width 390 height 23
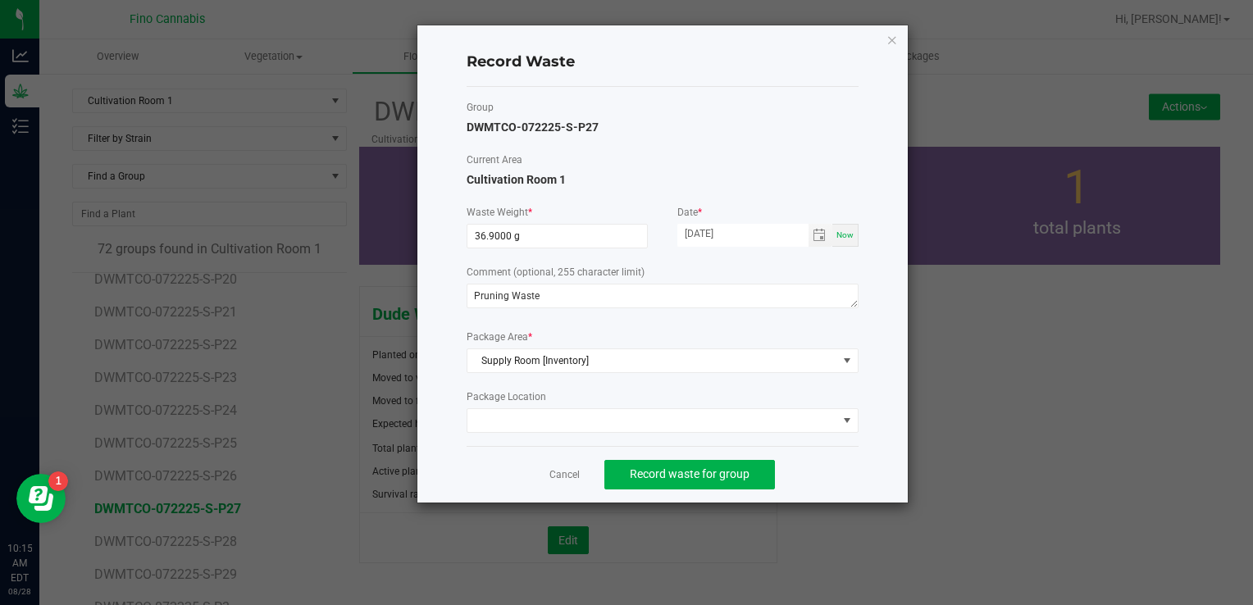
click at [634, 556] on ngb-modal-window "Record Waste Group DWMTCO-072225-S-P27 Current Area Cultivation Room 1 Waste We…" at bounding box center [632, 302] width 1265 height 605
drag, startPoint x: 634, startPoint y: 556, endPoint x: 636, endPoint y: 353, distance: 203.4
click at [636, 353] on span "Supply Room [Inventory]" at bounding box center [652, 360] width 370 height 23
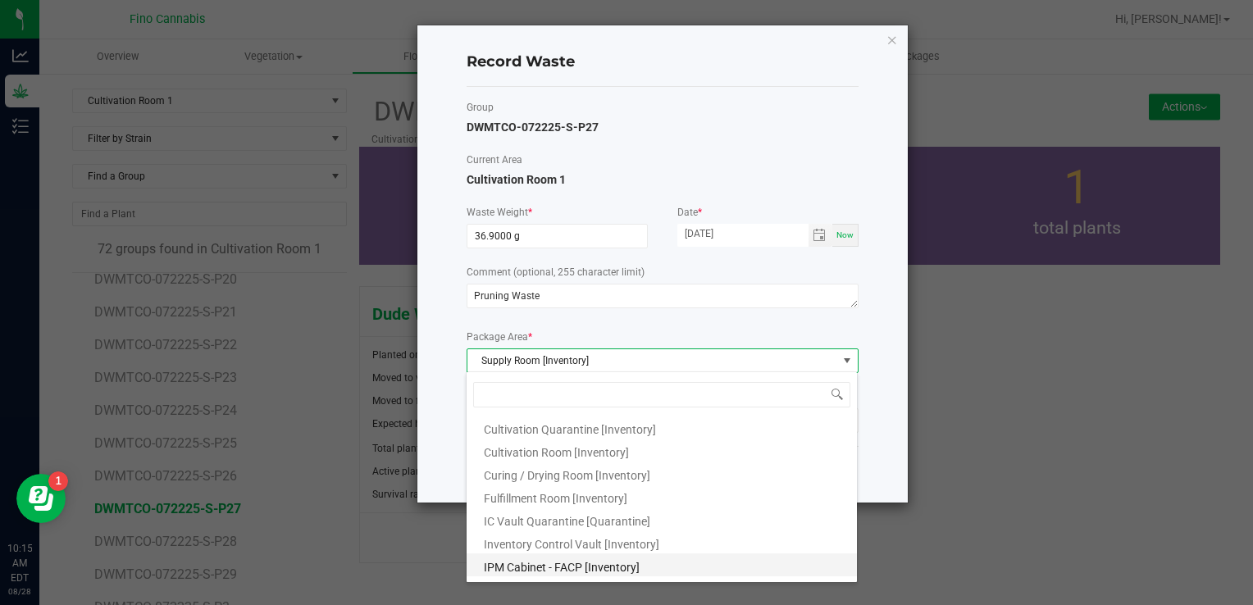
scroll to position [24, 392]
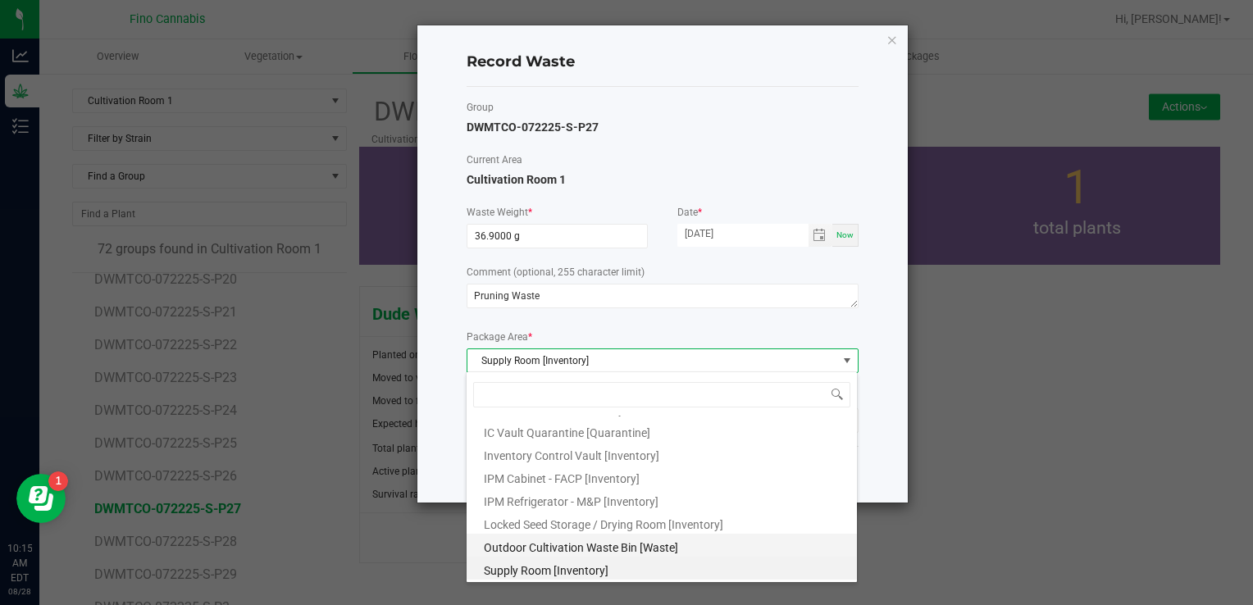
click at [597, 545] on span "Outdoor Cultivation Waste Bin [Waste]" at bounding box center [581, 547] width 194 height 13
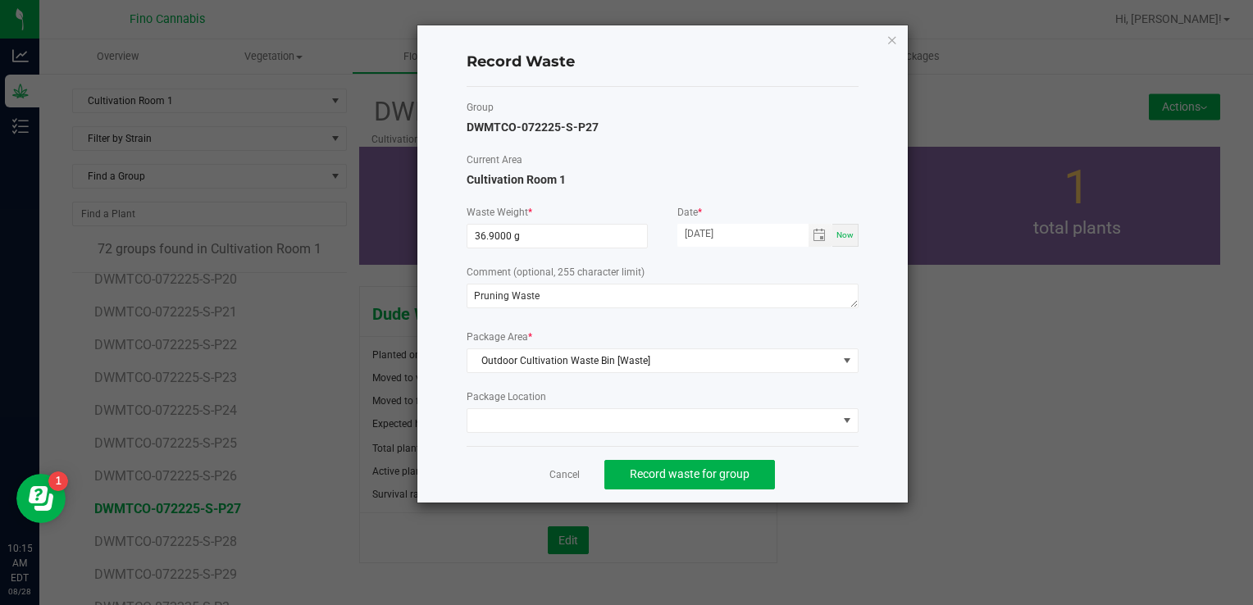
click at [826, 475] on div "Cancel Record waste for group" at bounding box center [663, 474] width 392 height 57
click at [745, 471] on span "Record waste for group" at bounding box center [690, 473] width 120 height 13
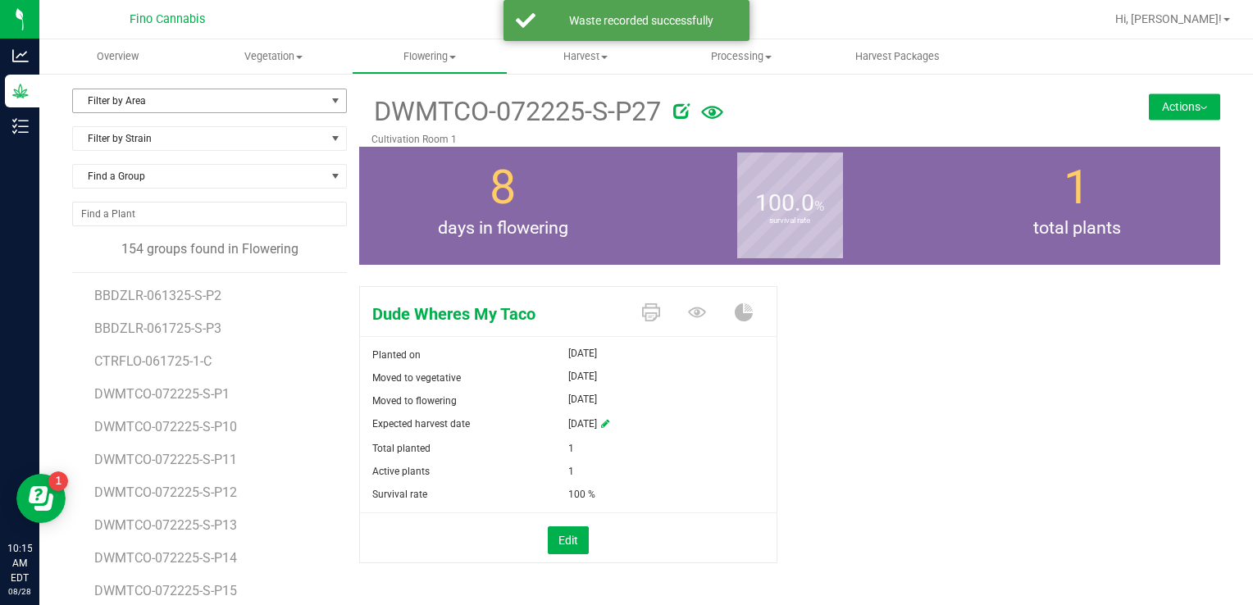
click at [140, 93] on span "Filter by Area" at bounding box center [199, 100] width 253 height 23
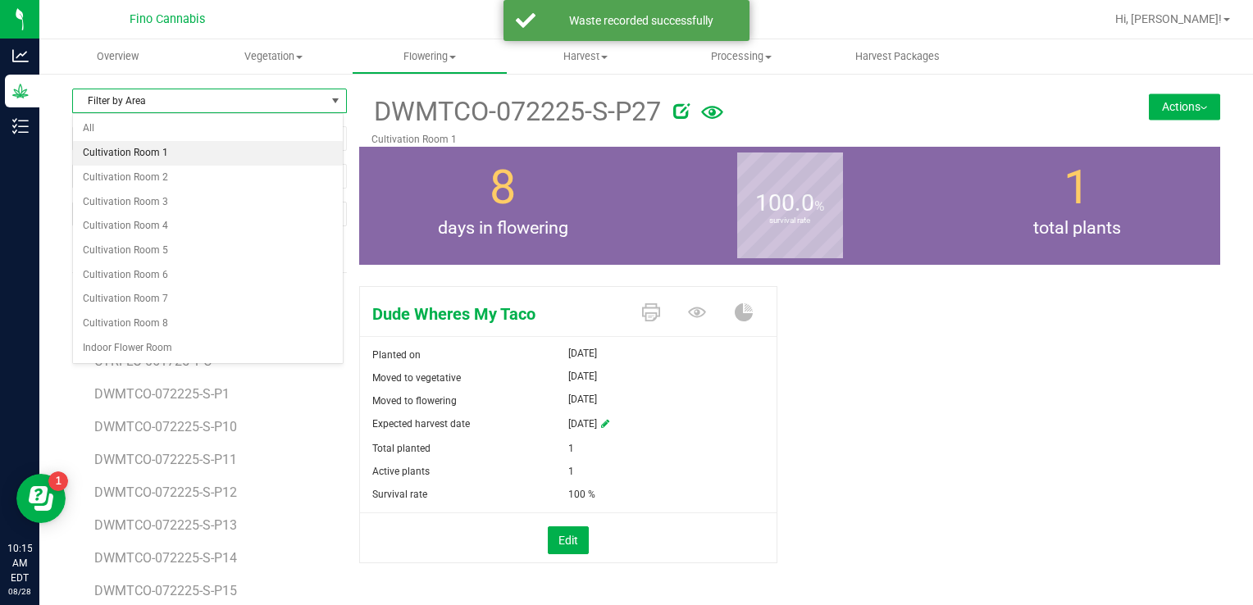
click at [144, 147] on li "Cultivation Room 1" at bounding box center [208, 153] width 270 height 25
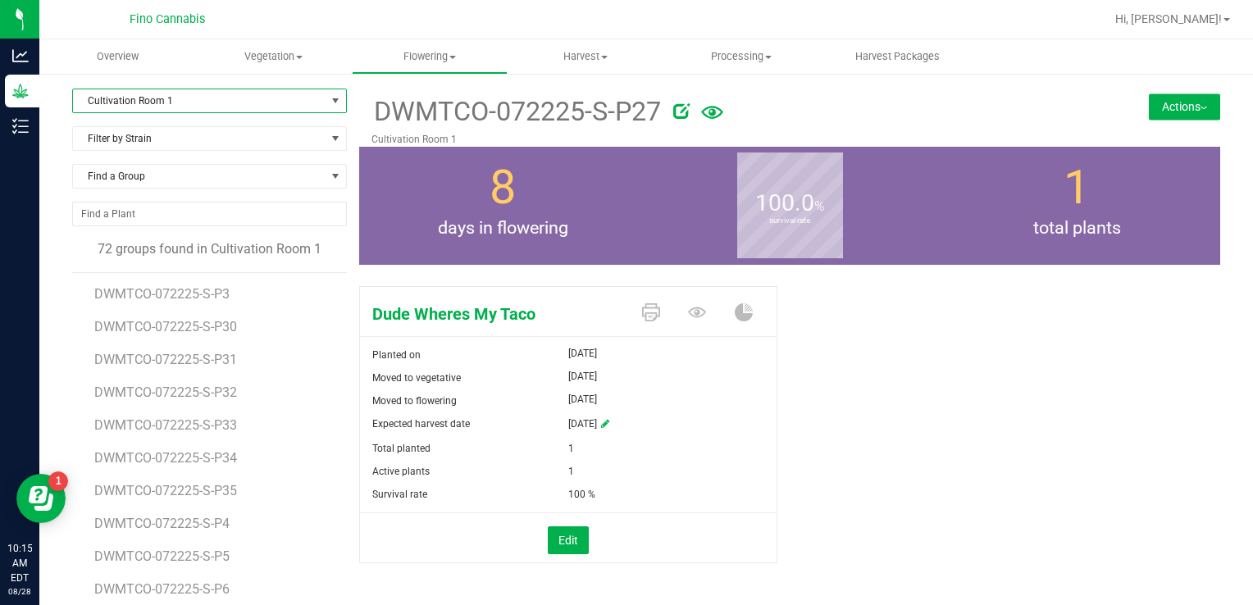
scroll to position [738, 0]
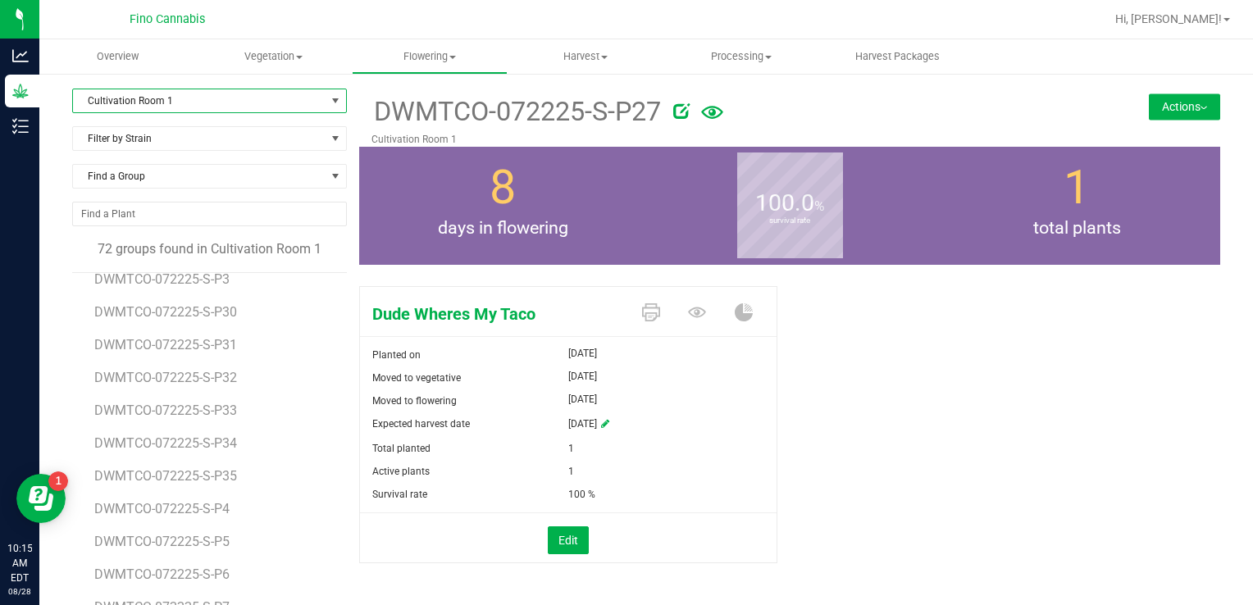
click at [193, 451] on li "DWMTCO-072225-S-P34" at bounding box center [214, 437] width 241 height 33
click at [194, 451] on li "DWMTCO-072225-S-P34" at bounding box center [214, 437] width 241 height 33
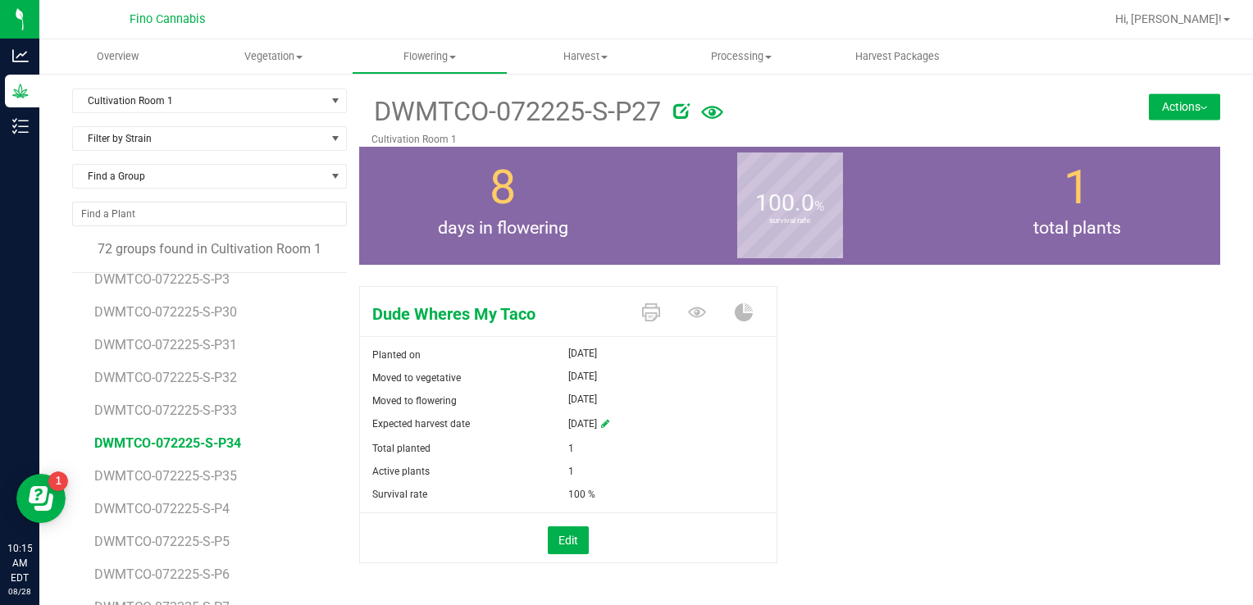
click at [194, 448] on span "DWMTCO-072225-S-P34" at bounding box center [167, 443] width 147 height 16
click at [1149, 118] on button "Actions" at bounding box center [1184, 106] width 71 height 26
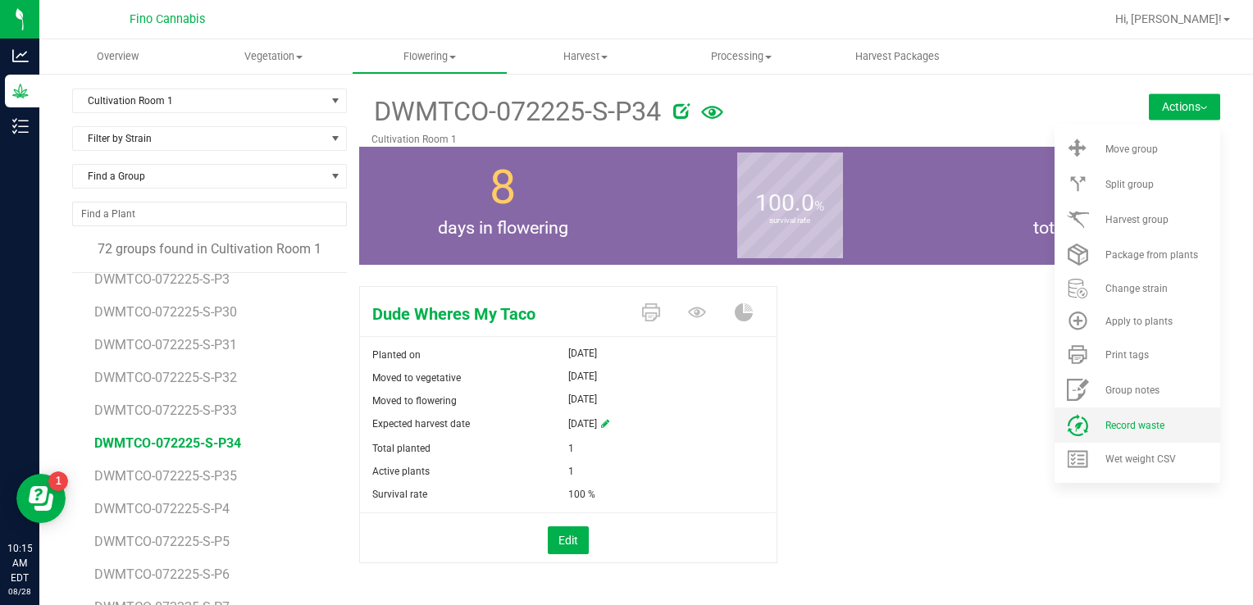
click at [1068, 423] on icon at bounding box center [1078, 425] width 20 height 22
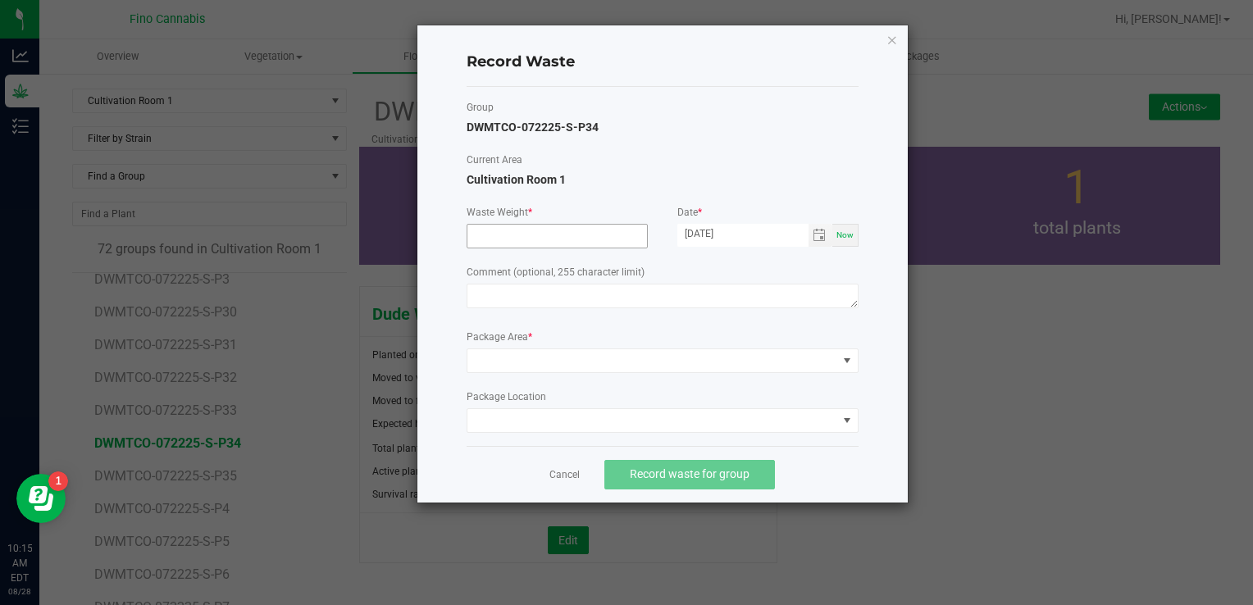
click at [535, 239] on input at bounding box center [557, 236] width 180 height 23
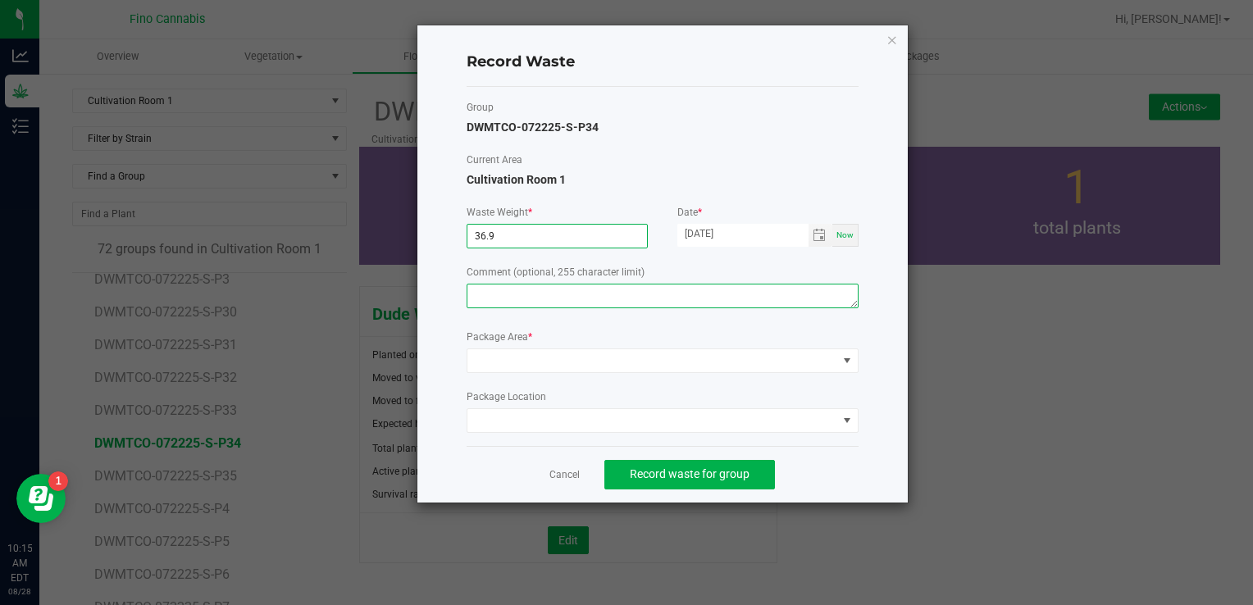
type input "36.9000 g"
paste textarea "Pruning Waste"
type textarea "Pruning Waste"
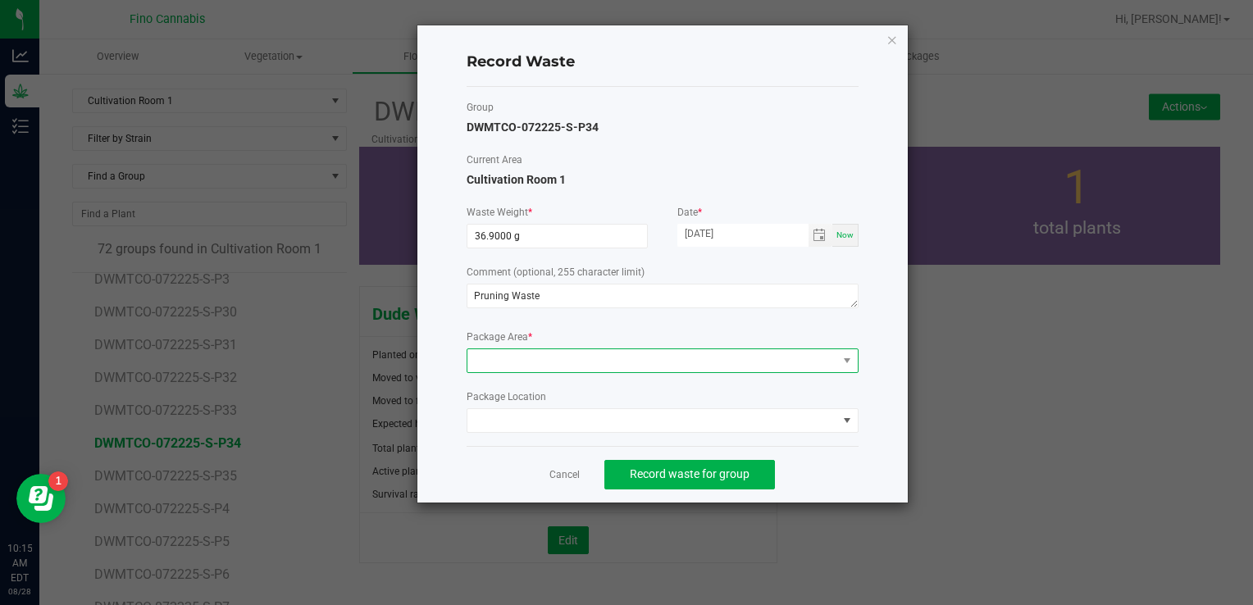
click at [535, 359] on span at bounding box center [652, 360] width 370 height 23
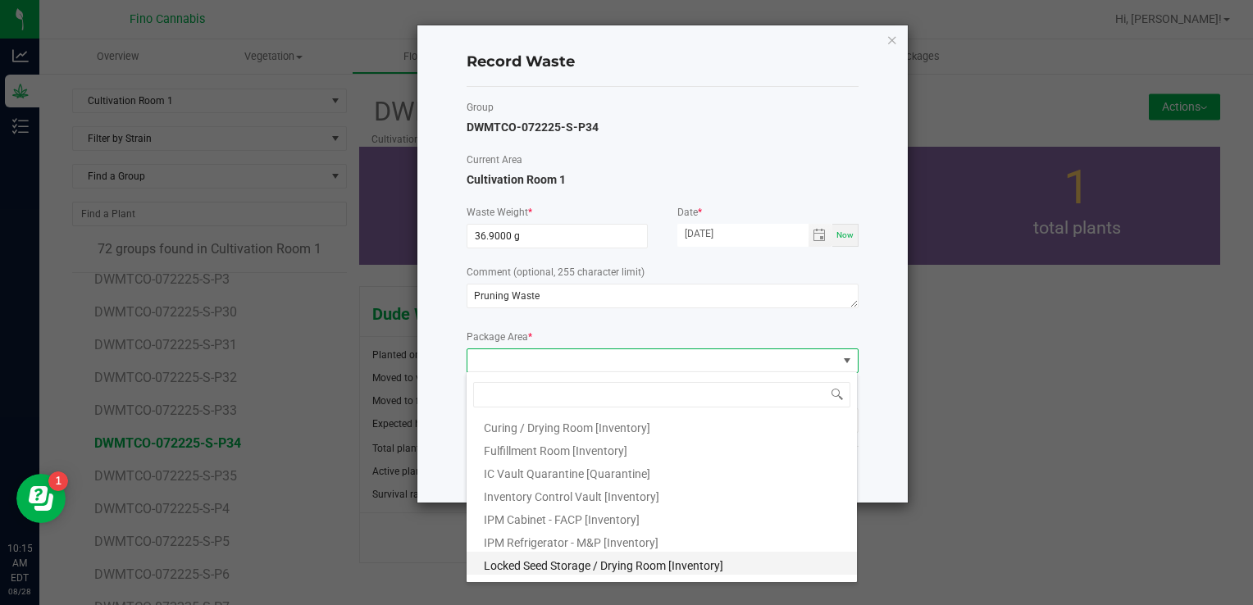
scroll to position [89, 0]
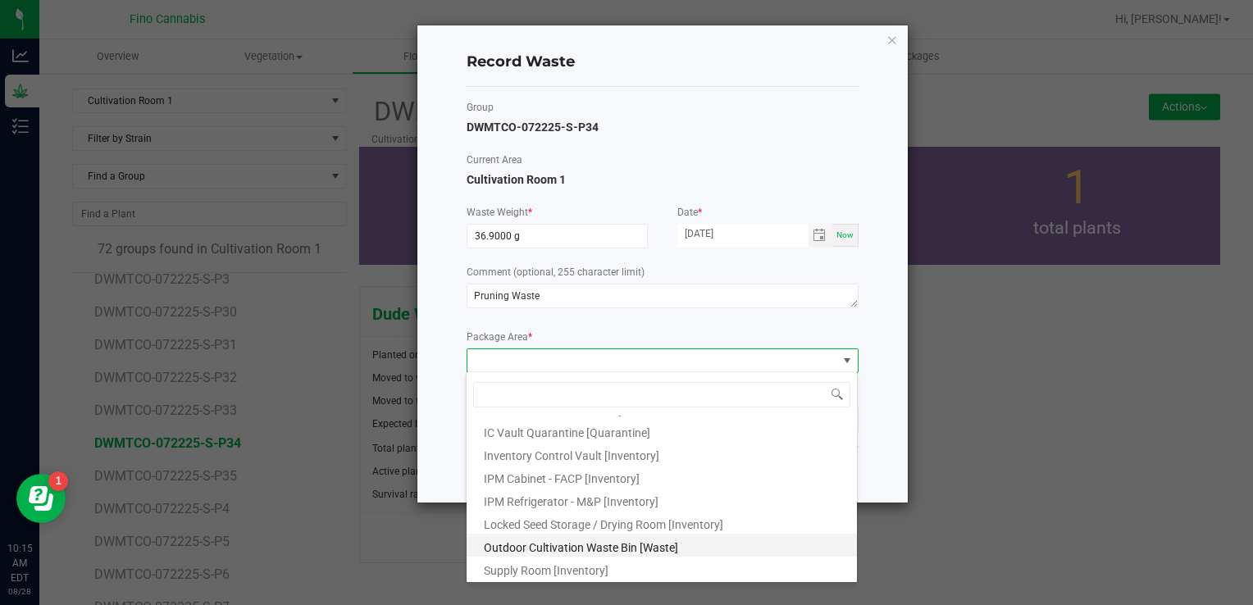
click at [538, 541] on span "Outdoor Cultivation Waste Bin [Waste]" at bounding box center [581, 547] width 194 height 13
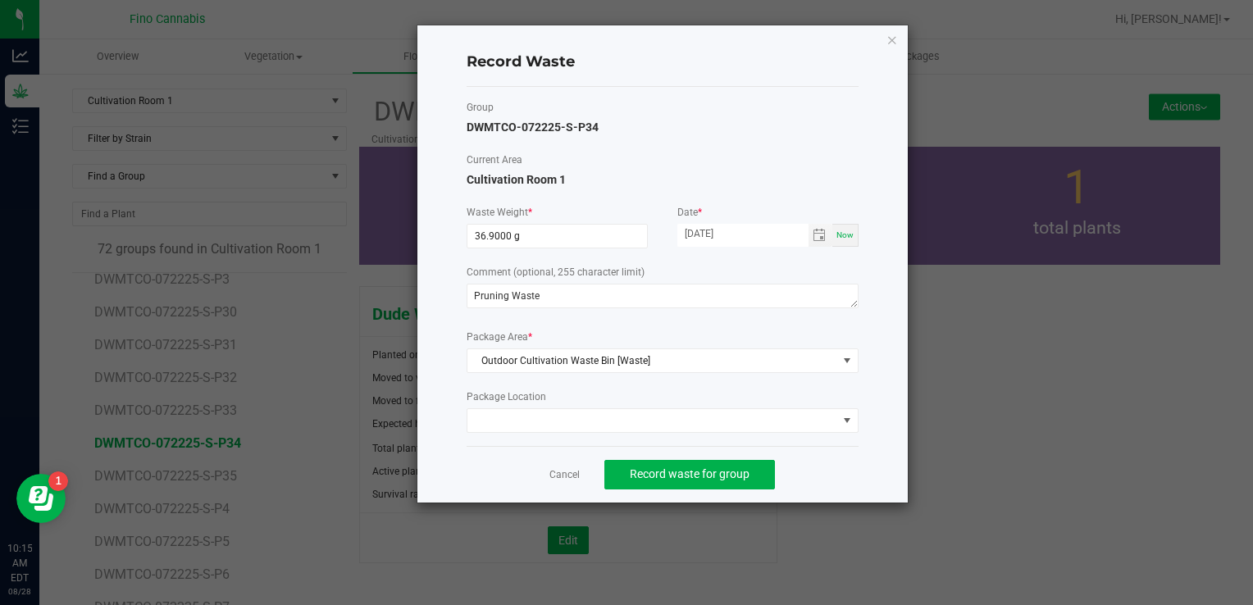
click at [810, 474] on div "Cancel Record waste for group" at bounding box center [663, 474] width 392 height 57
click at [710, 467] on span "Record waste for group" at bounding box center [690, 473] width 120 height 13
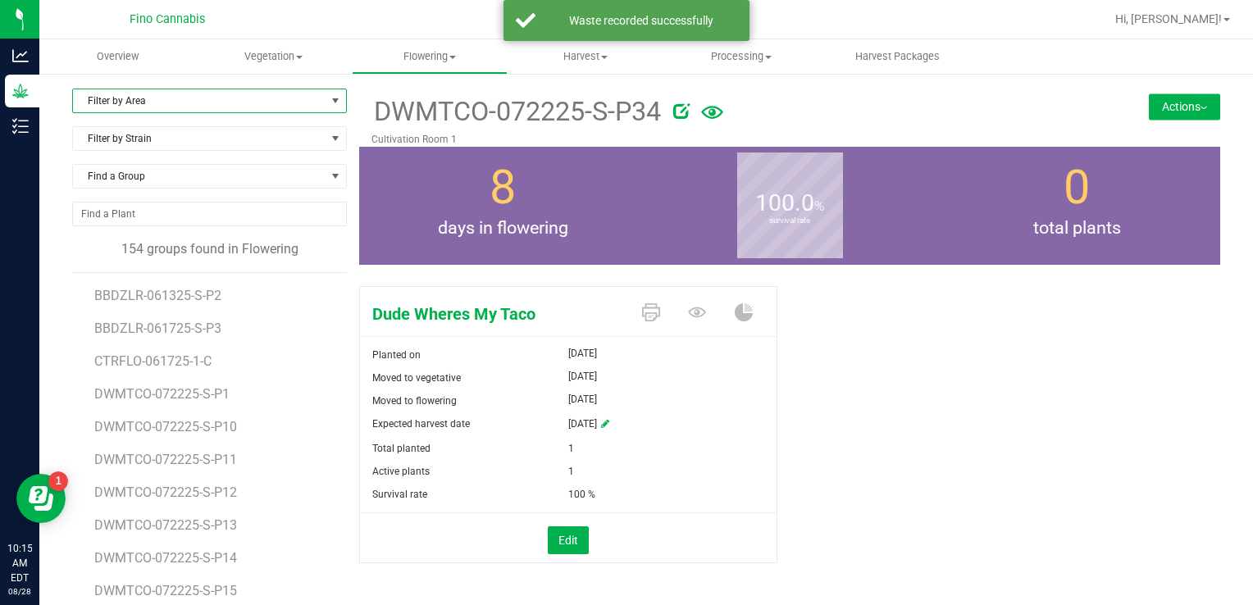
click at [163, 103] on span "Filter by Area" at bounding box center [199, 100] width 253 height 23
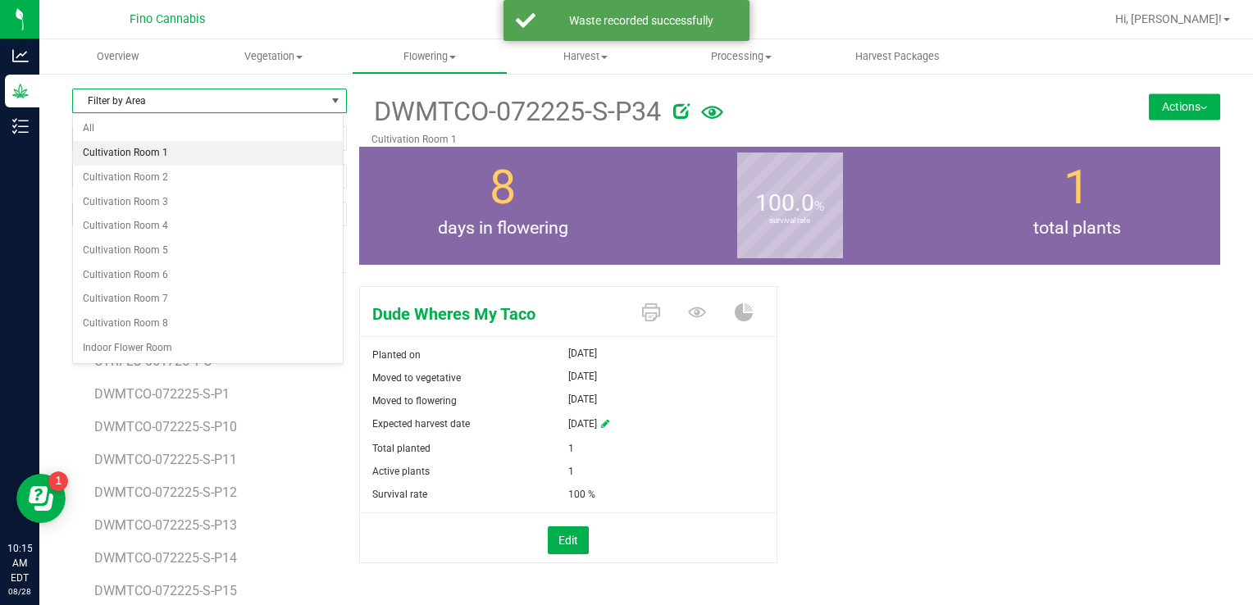
click at [157, 148] on li "Cultivation Room 1" at bounding box center [208, 153] width 270 height 25
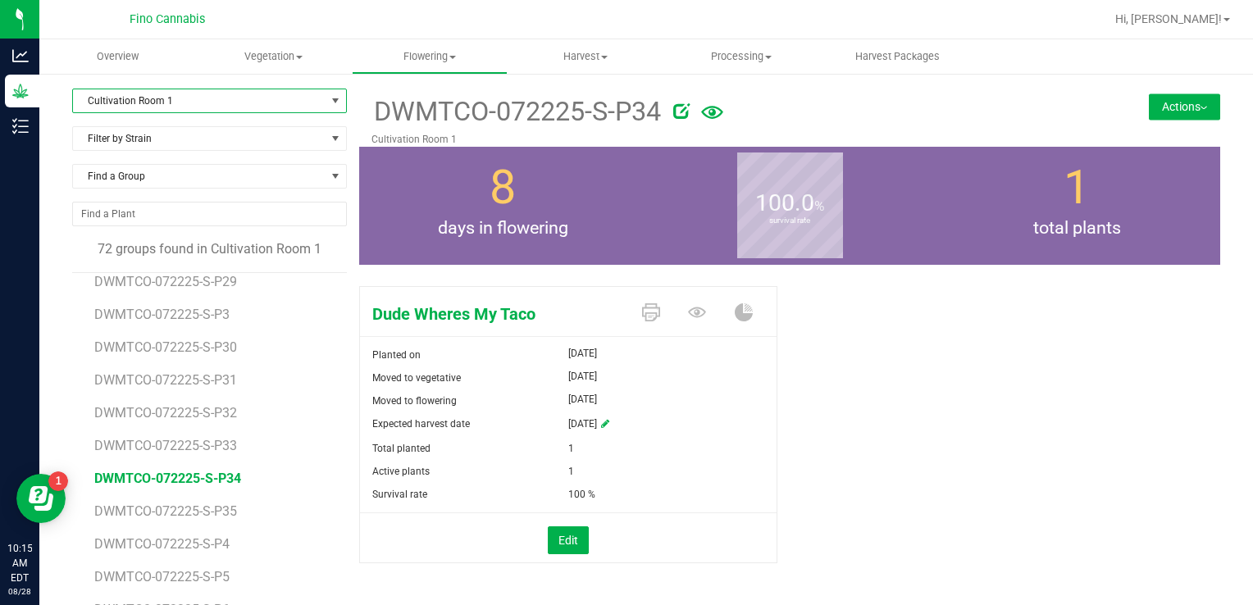
scroll to position [738, 0]
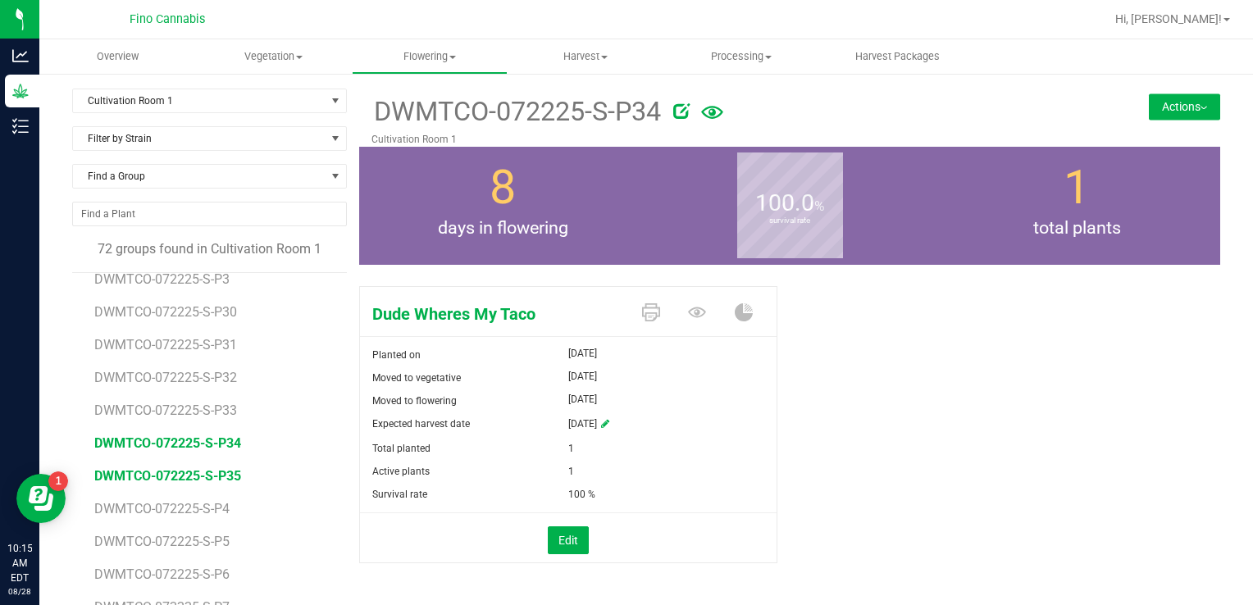
click at [201, 475] on span "DWMTCO-072225-S-P35" at bounding box center [167, 476] width 147 height 16
click at [1161, 111] on button "Actions" at bounding box center [1184, 106] width 71 height 26
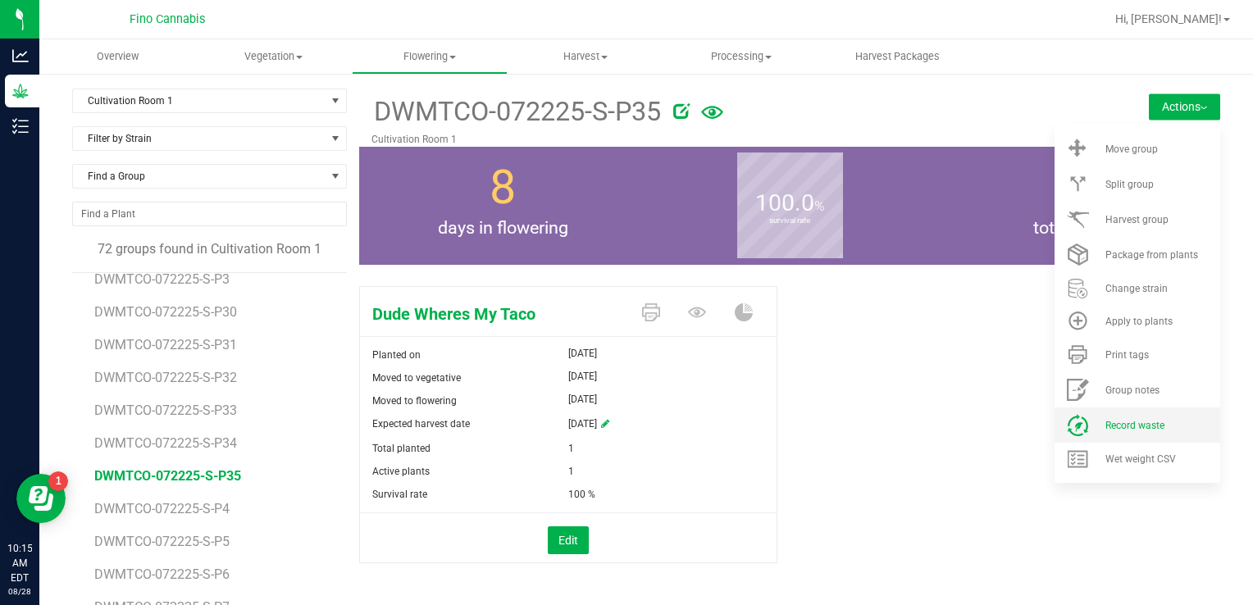
click at [1113, 415] on li "Record waste" at bounding box center [1137, 425] width 166 height 35
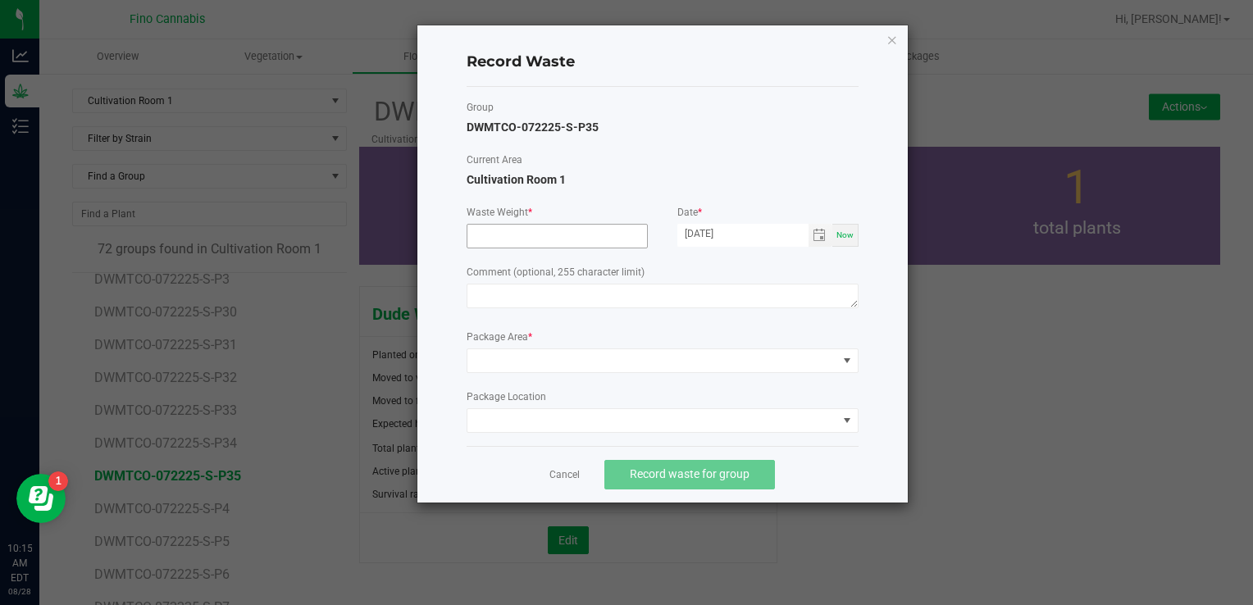
click at [559, 235] on input at bounding box center [557, 236] width 180 height 23
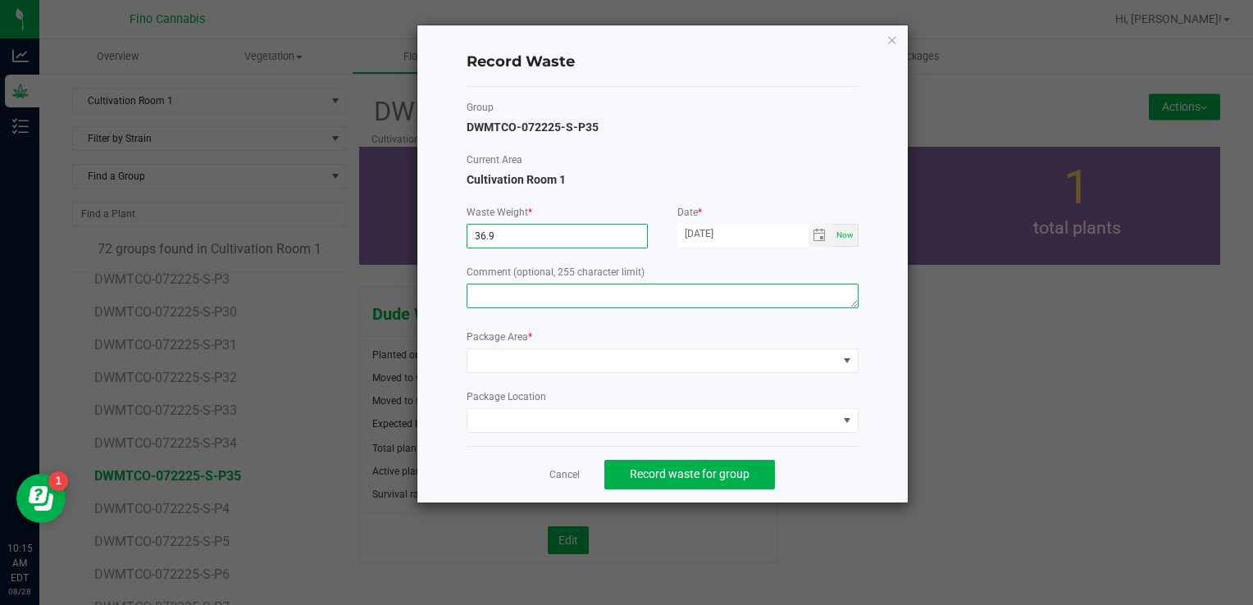
type input "36.9000 g"
paste textarea "Pruning Waste"
type textarea "Pruning Waste"
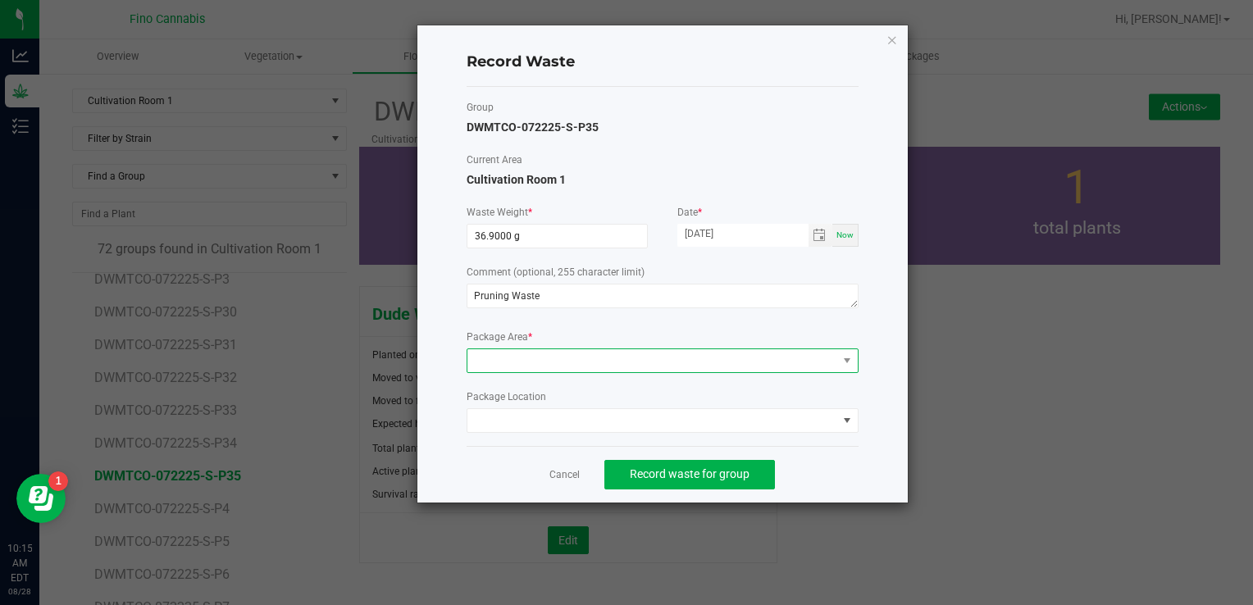
click at [535, 353] on span at bounding box center [652, 360] width 370 height 23
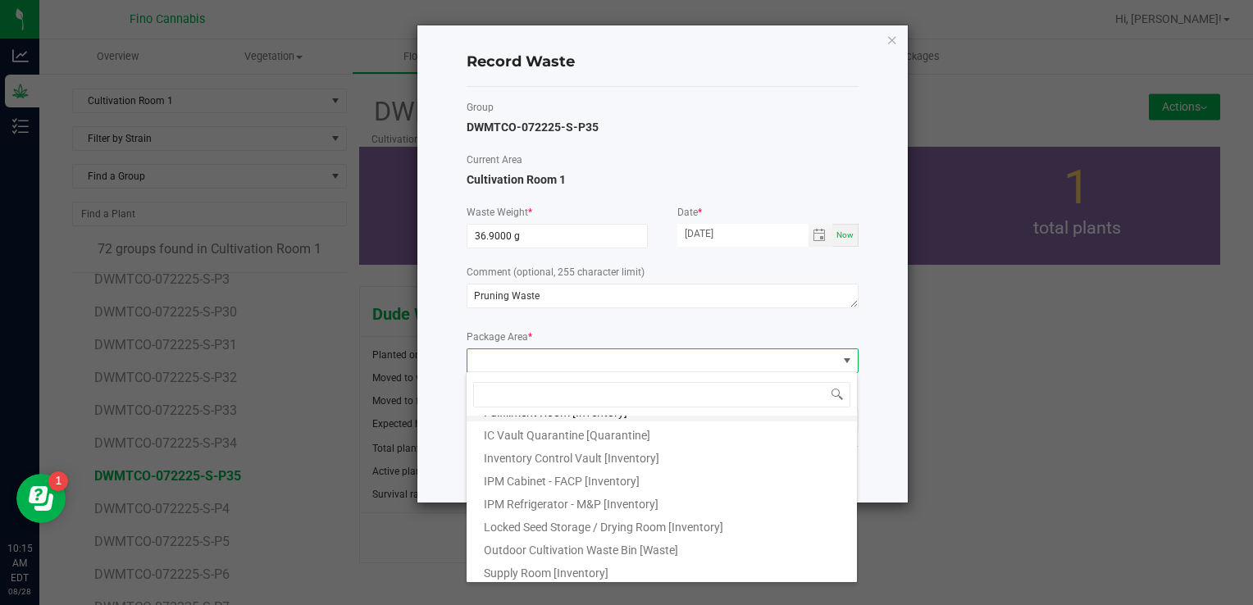
scroll to position [89, 0]
click at [589, 548] on span "Outdoor Cultivation Waste Bin [Waste]" at bounding box center [581, 547] width 194 height 13
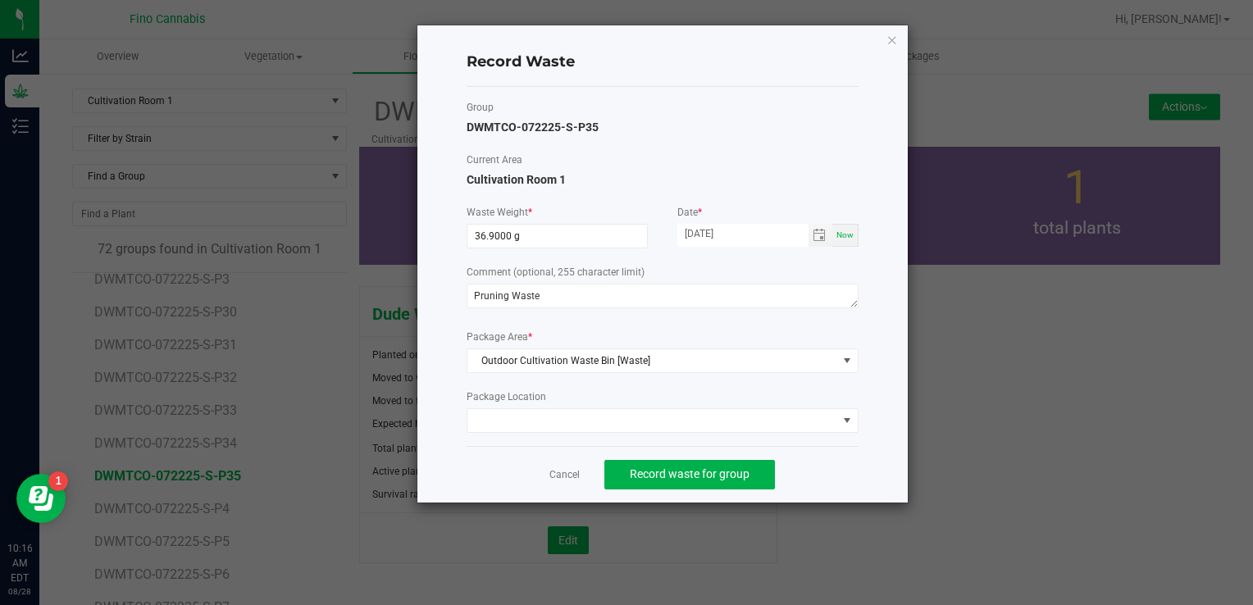
click at [853, 480] on div "Cancel Record waste for group" at bounding box center [663, 474] width 392 height 57
click at [669, 472] on span "Record waste for group" at bounding box center [690, 473] width 120 height 13
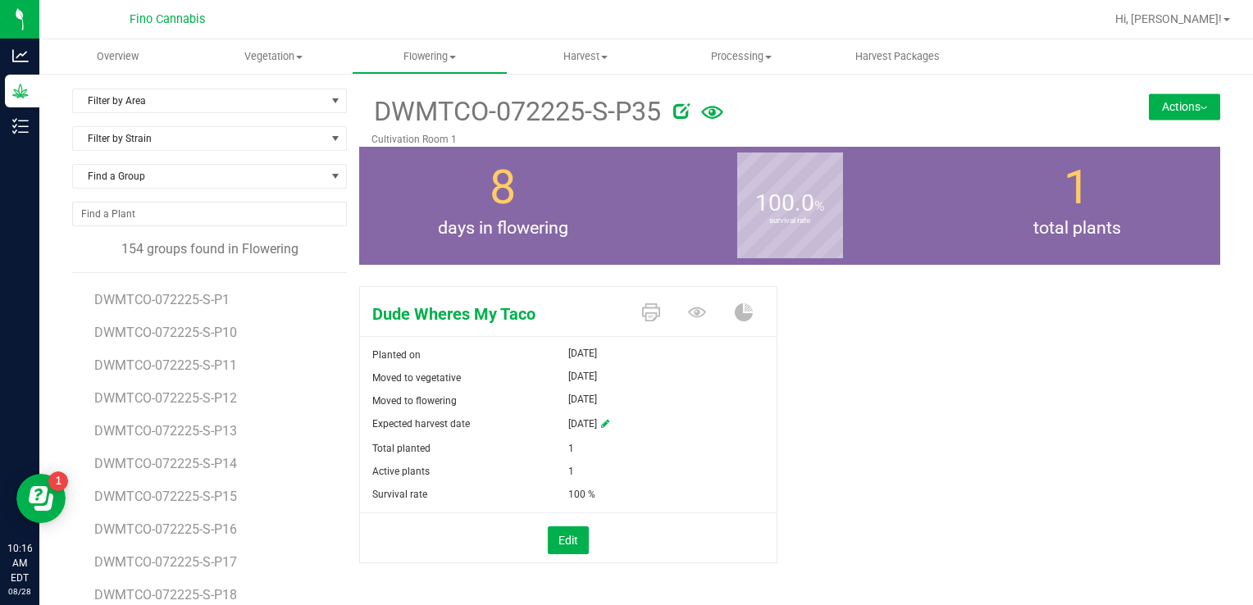
scroll to position [82, 0]
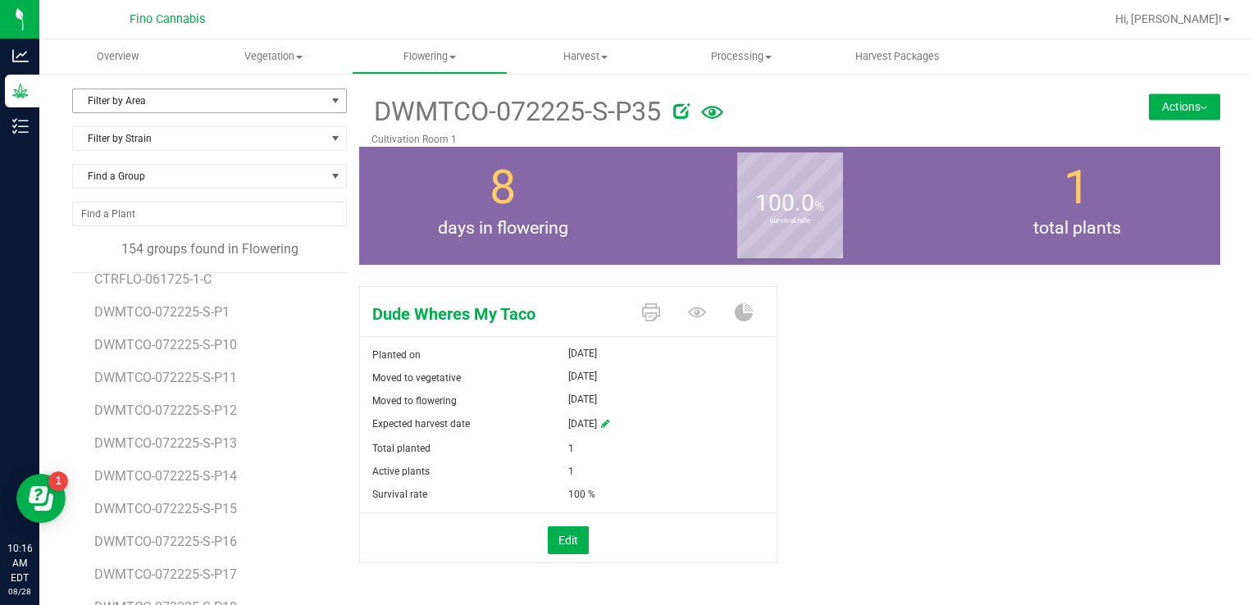
click at [167, 107] on span "Filter by Area" at bounding box center [199, 100] width 253 height 23
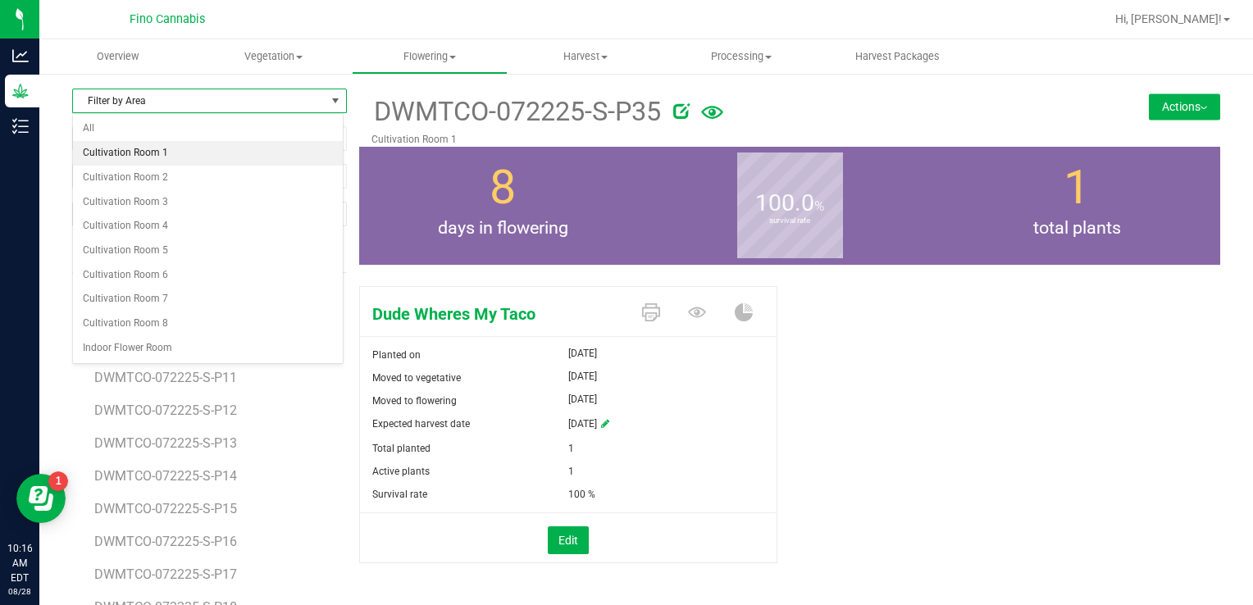
click at [161, 149] on li "Cultivation Room 1" at bounding box center [208, 153] width 270 height 25
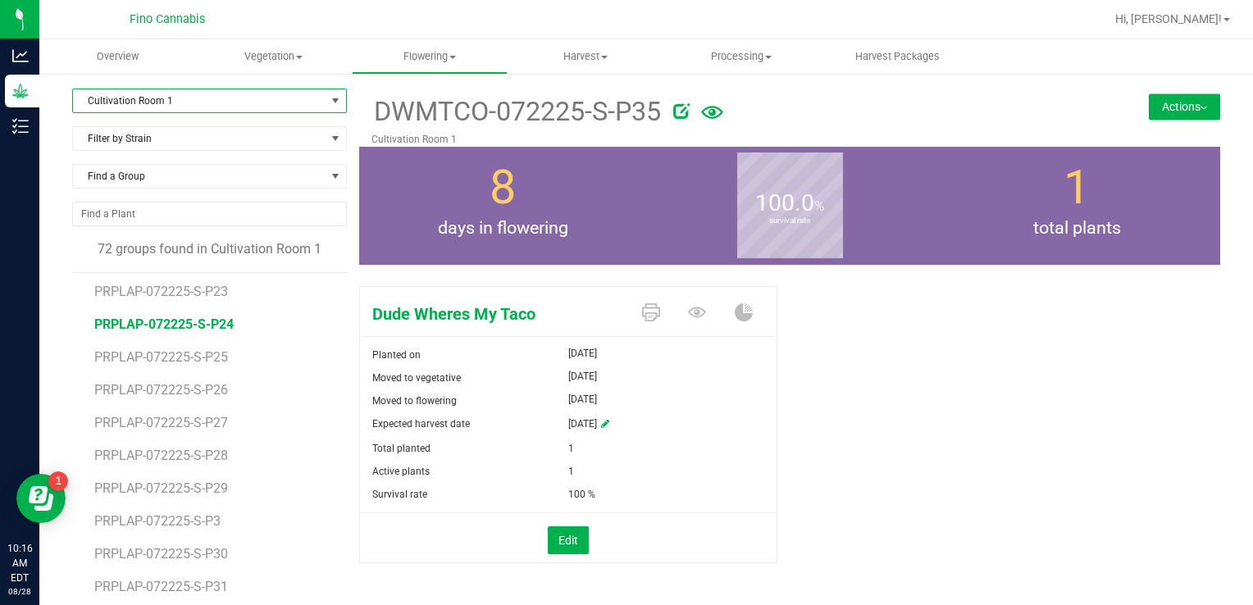
scroll to position [1722, 0]
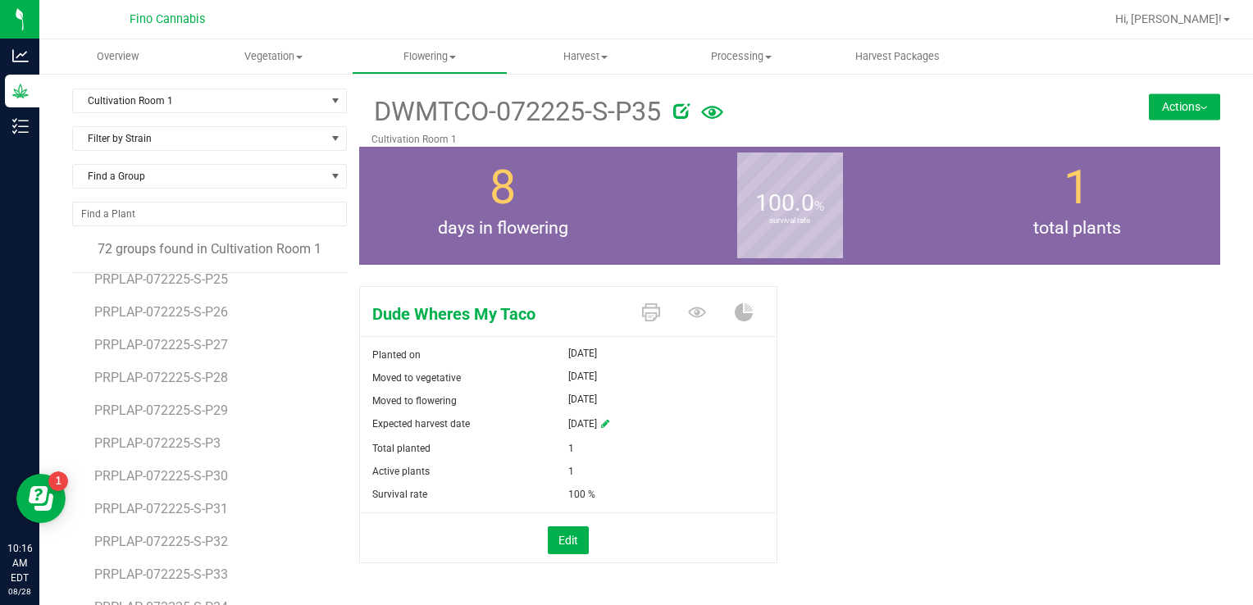
click at [143, 451] on li "PRPLAP-072225-S-P3" at bounding box center [214, 437] width 241 height 33
click at [143, 443] on span "PRPLAP-072225-S-P3" at bounding box center [160, 443] width 132 height 16
click at [1153, 107] on button "Actions" at bounding box center [1184, 106] width 71 height 26
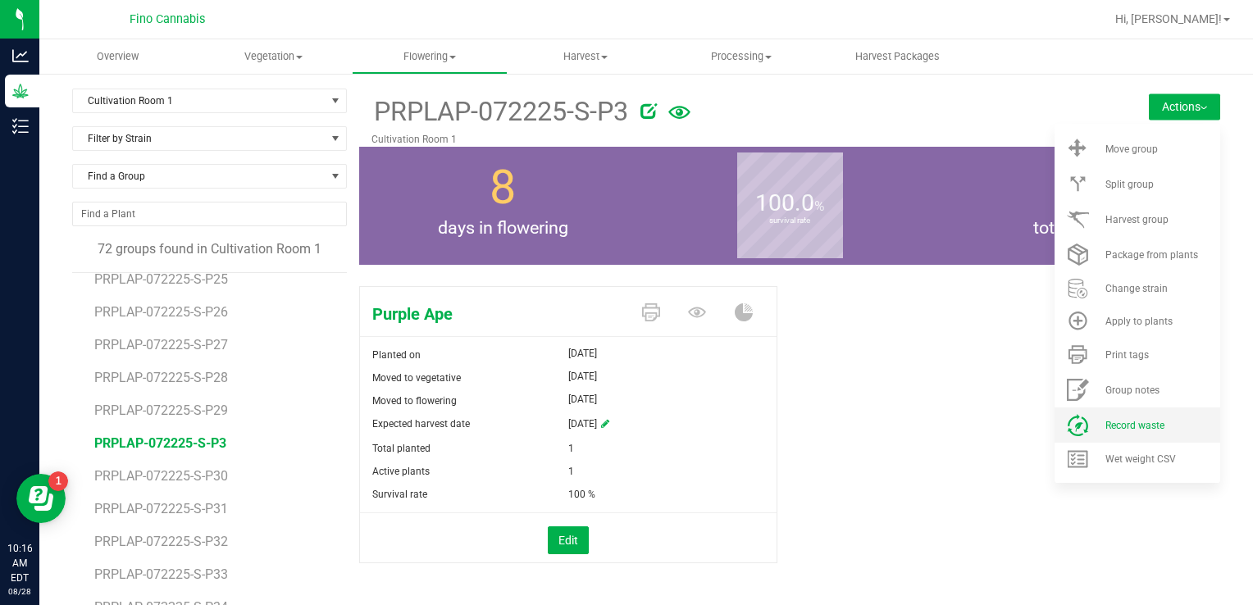
click at [1135, 423] on span "Record waste" at bounding box center [1134, 425] width 59 height 11
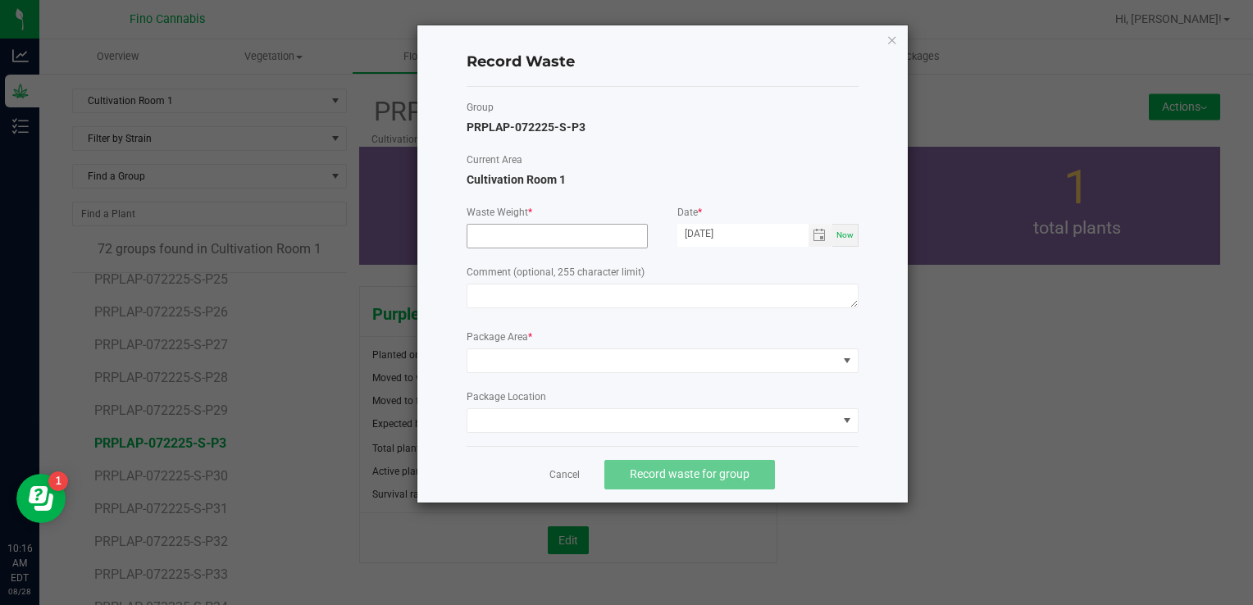
click at [542, 240] on input at bounding box center [557, 236] width 180 height 23
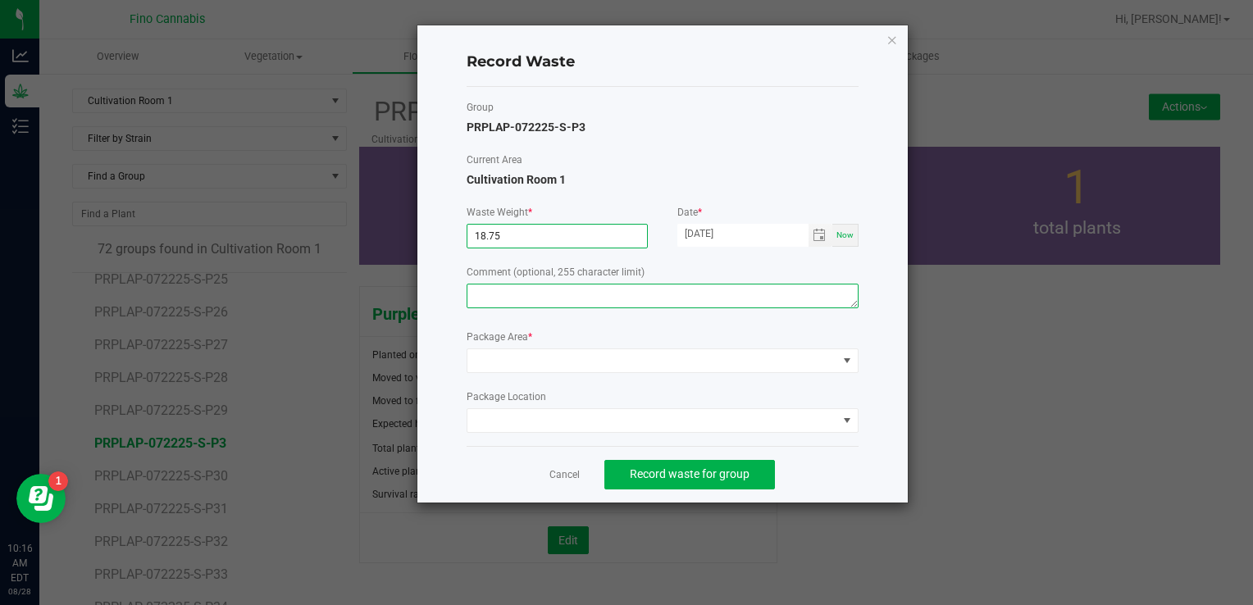
type input "18.7500 g"
paste textarea "Pruning Waste"
type textarea "Pruning Waste"
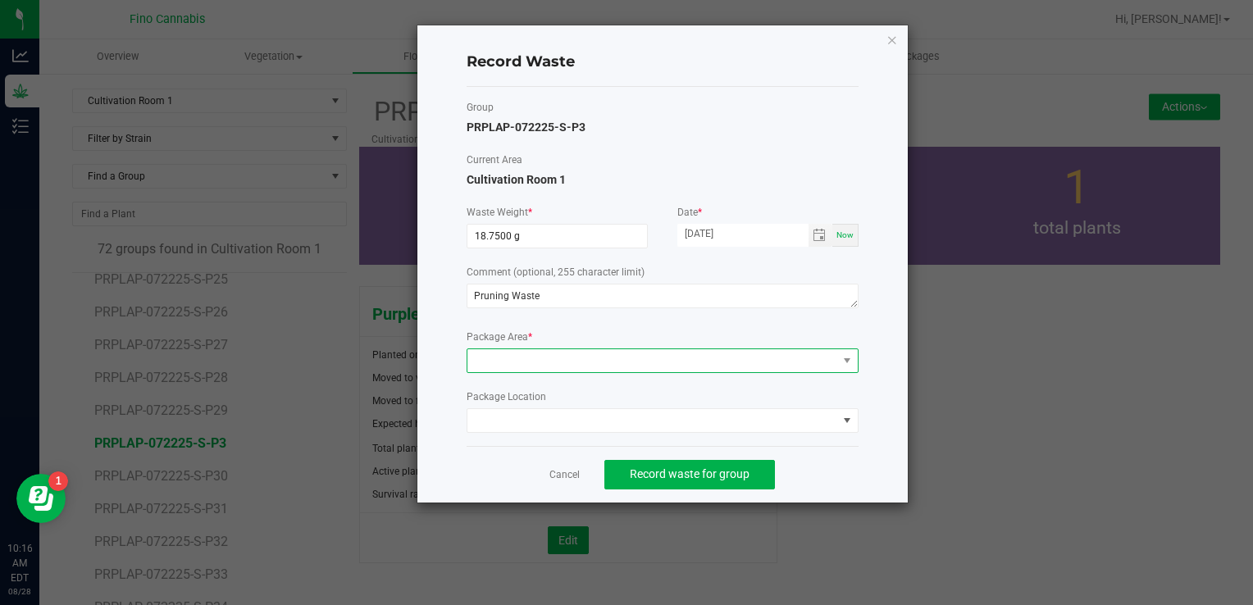
click at [567, 360] on span at bounding box center [652, 360] width 370 height 23
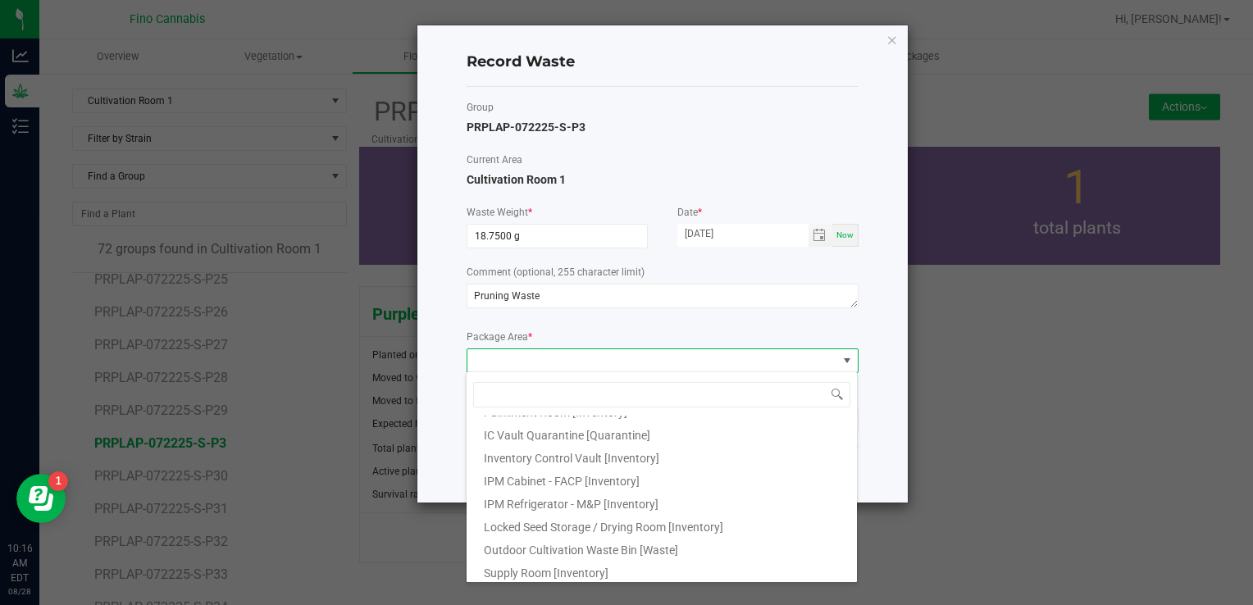
scroll to position [89, 0]
click at [564, 543] on span "Outdoor Cultivation Waste Bin [Waste]" at bounding box center [581, 547] width 194 height 13
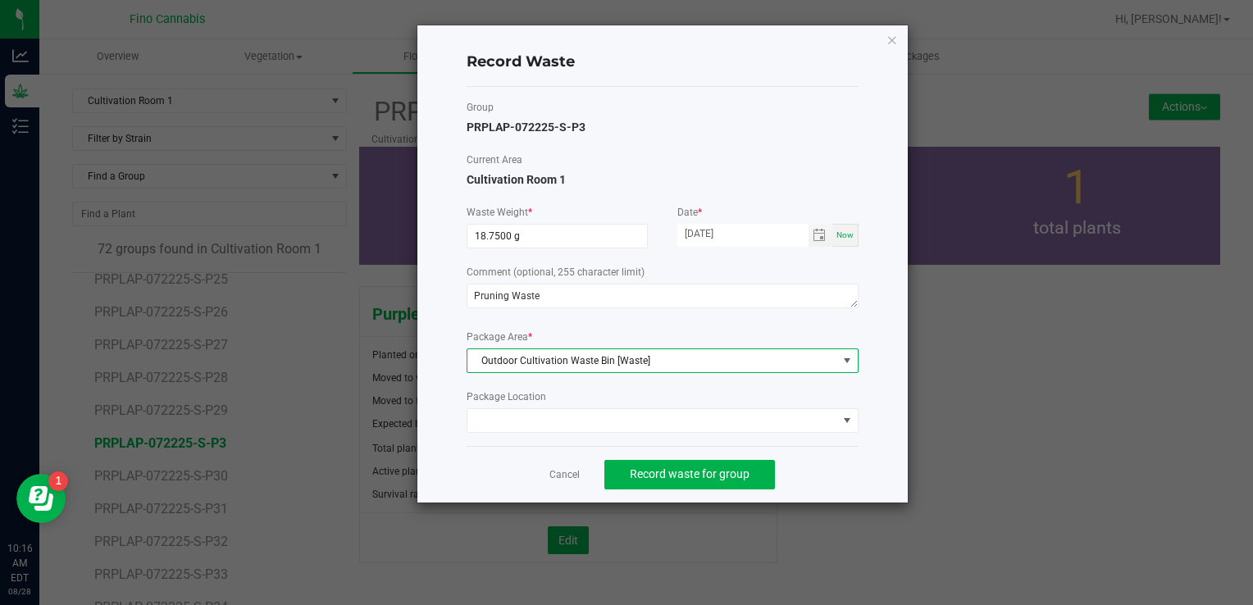
click at [826, 472] on div "Cancel Record waste for group" at bounding box center [663, 474] width 392 height 57
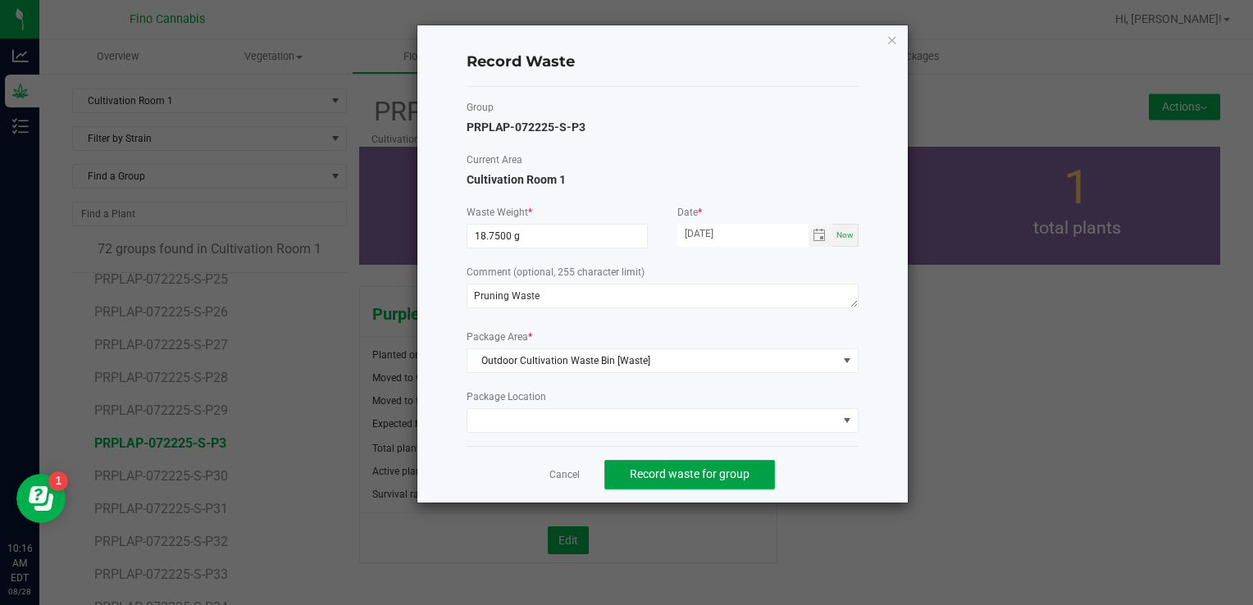
click at [705, 477] on span "Record waste for group" at bounding box center [690, 473] width 120 height 13
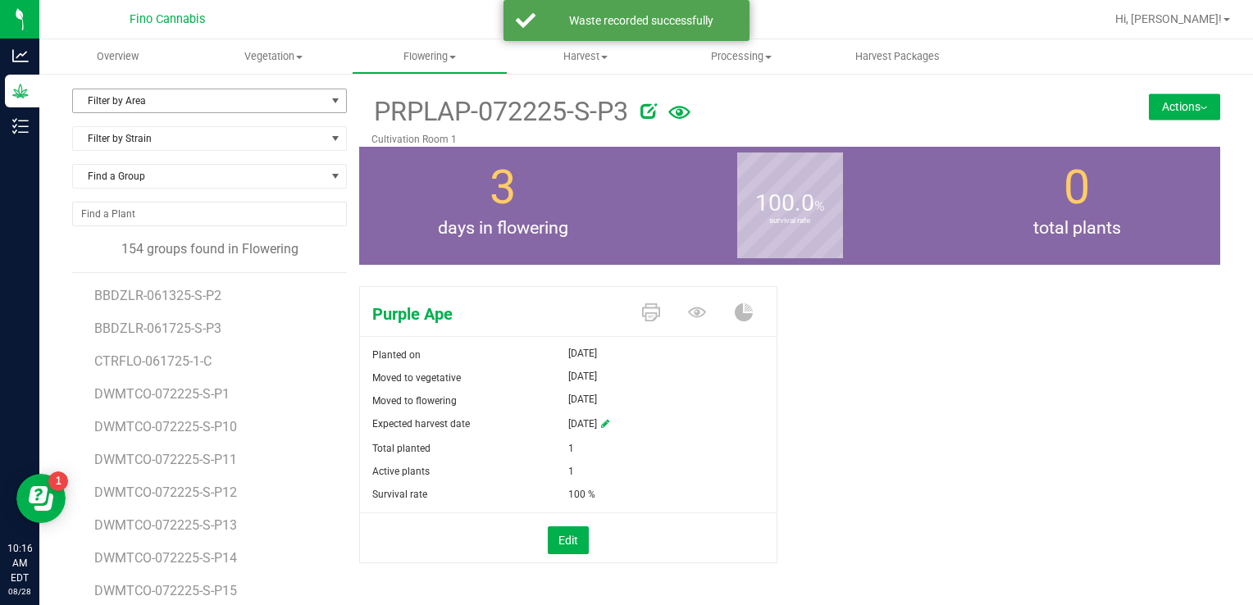
click at [143, 103] on span "Filter by Area" at bounding box center [199, 100] width 253 height 23
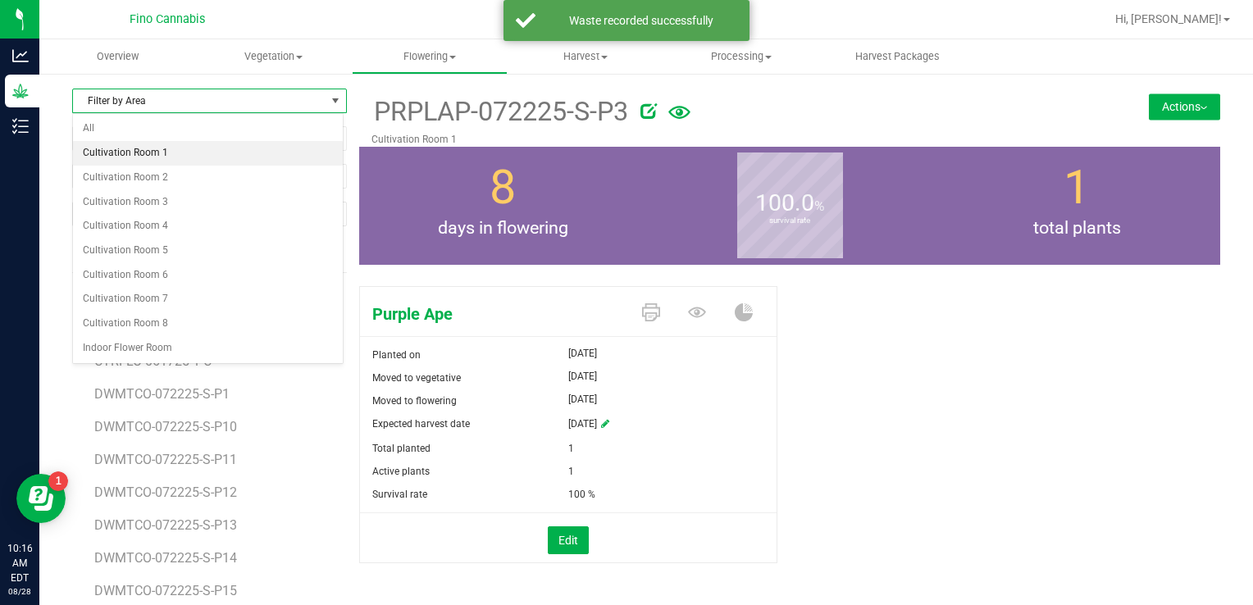
click at [139, 157] on li "Cultivation Room 1" at bounding box center [208, 153] width 270 height 25
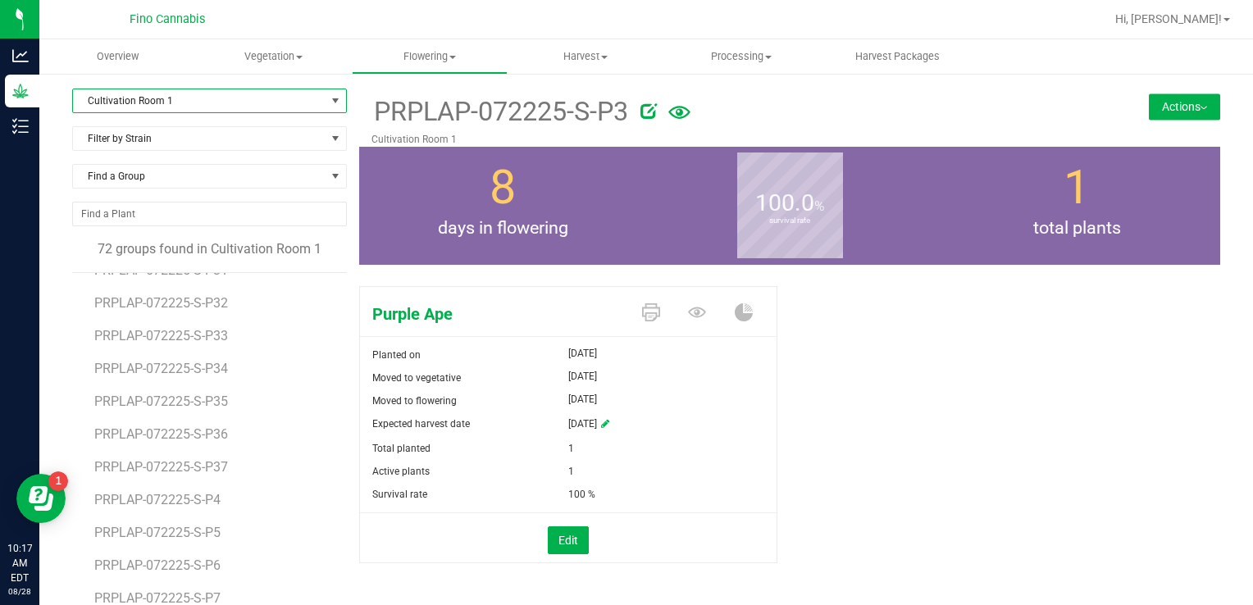
scroll to position [1965, 0]
click at [197, 494] on span "PRPLAP-072225-S-P4" at bounding box center [160, 496] width 132 height 16
click at [1173, 108] on button "Actions" at bounding box center [1184, 106] width 71 height 26
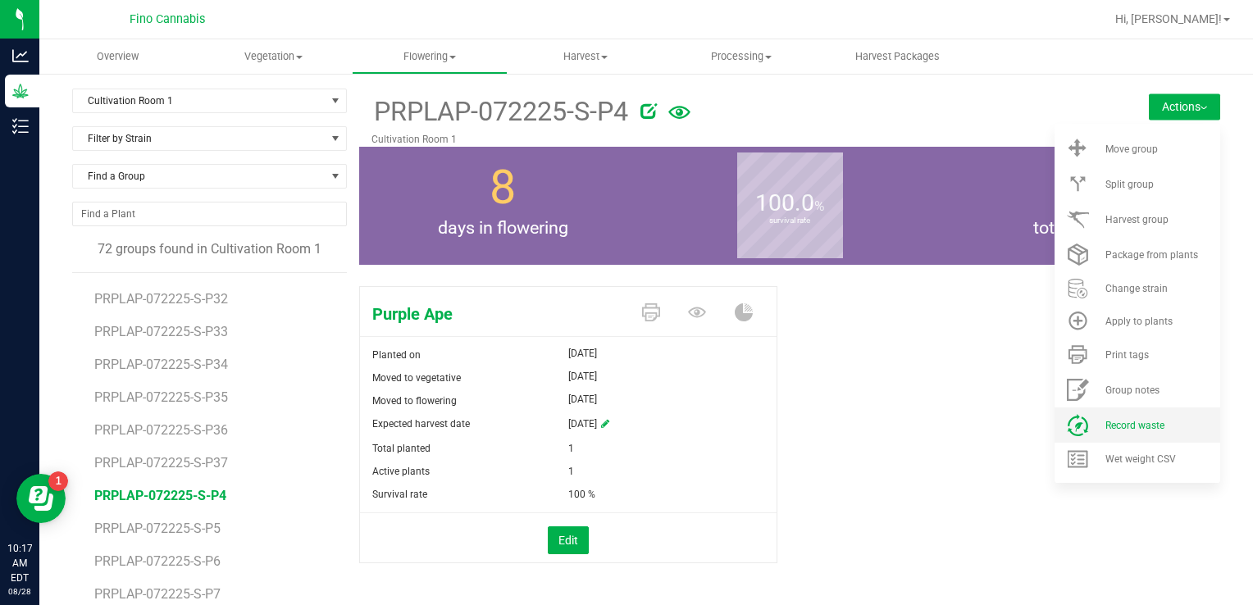
click at [1137, 437] on li "Record waste" at bounding box center [1137, 425] width 166 height 35
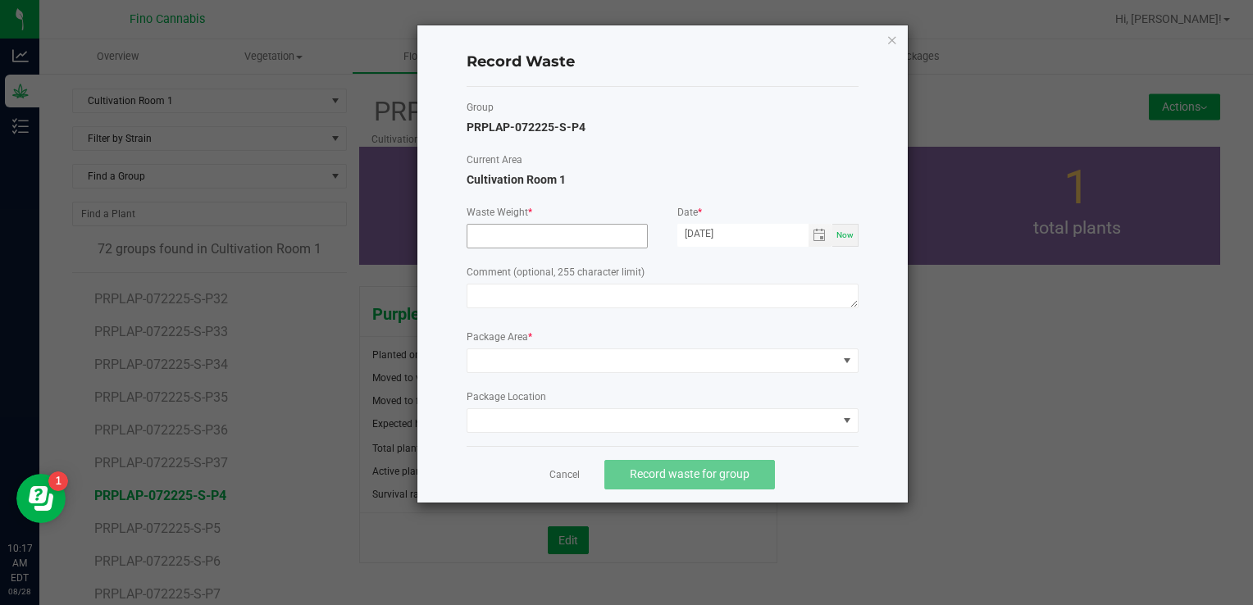
click at [525, 228] on input at bounding box center [557, 236] width 180 height 23
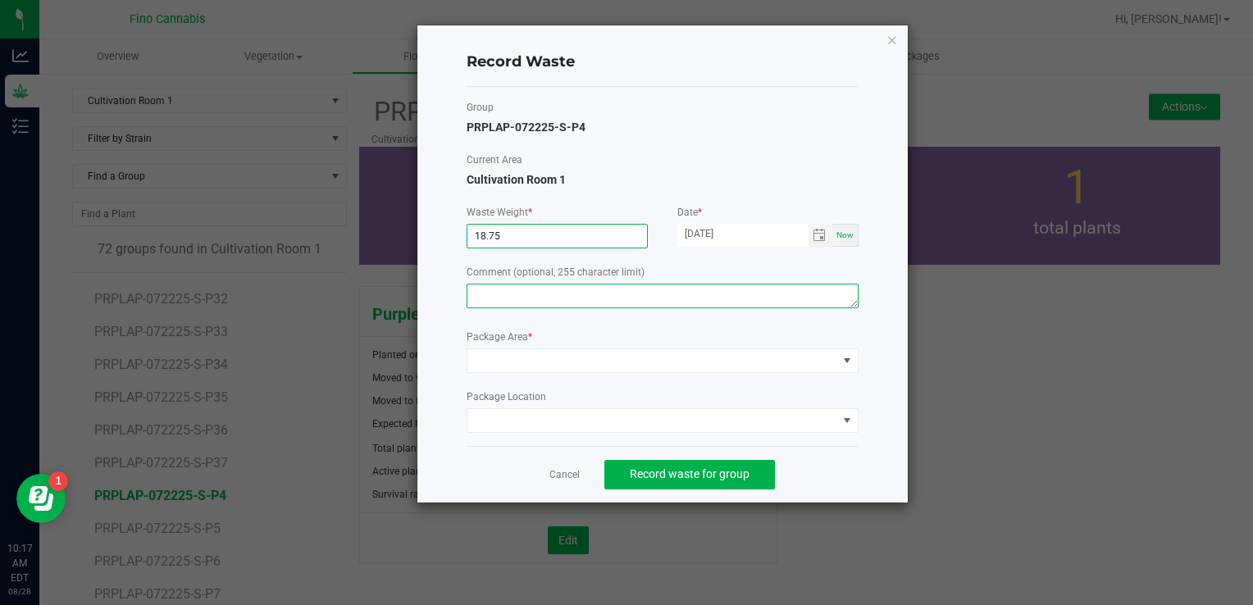
type input "18.7500 g"
paste textarea "Pruning Waste"
type textarea "Pruning Waste"
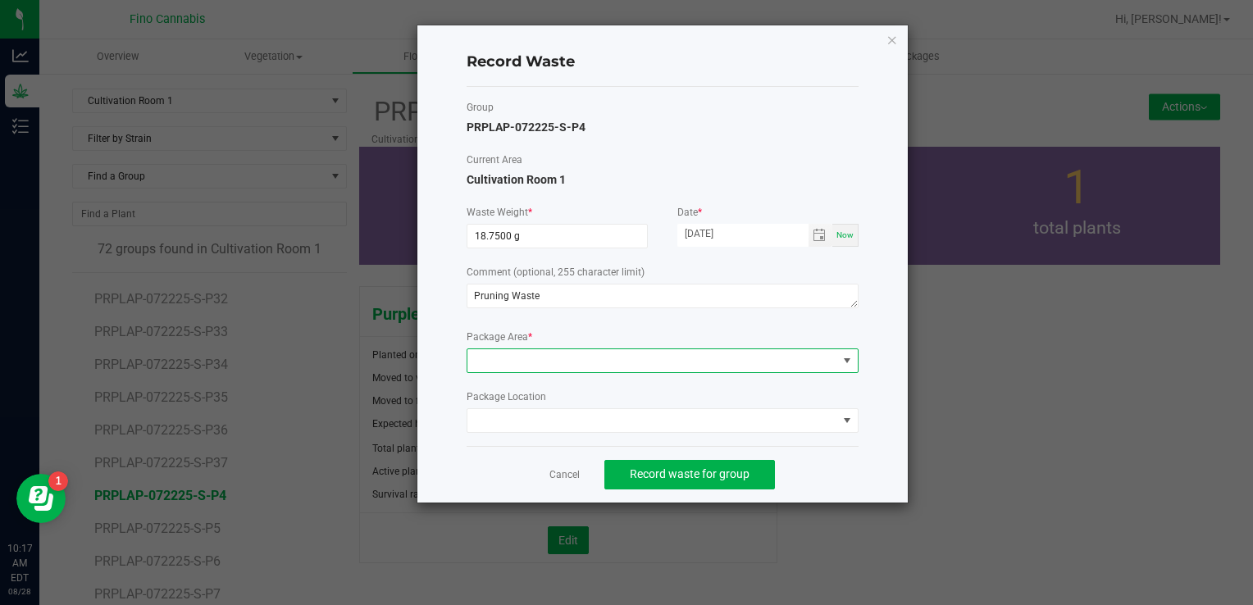
click at [522, 362] on span at bounding box center [652, 360] width 370 height 23
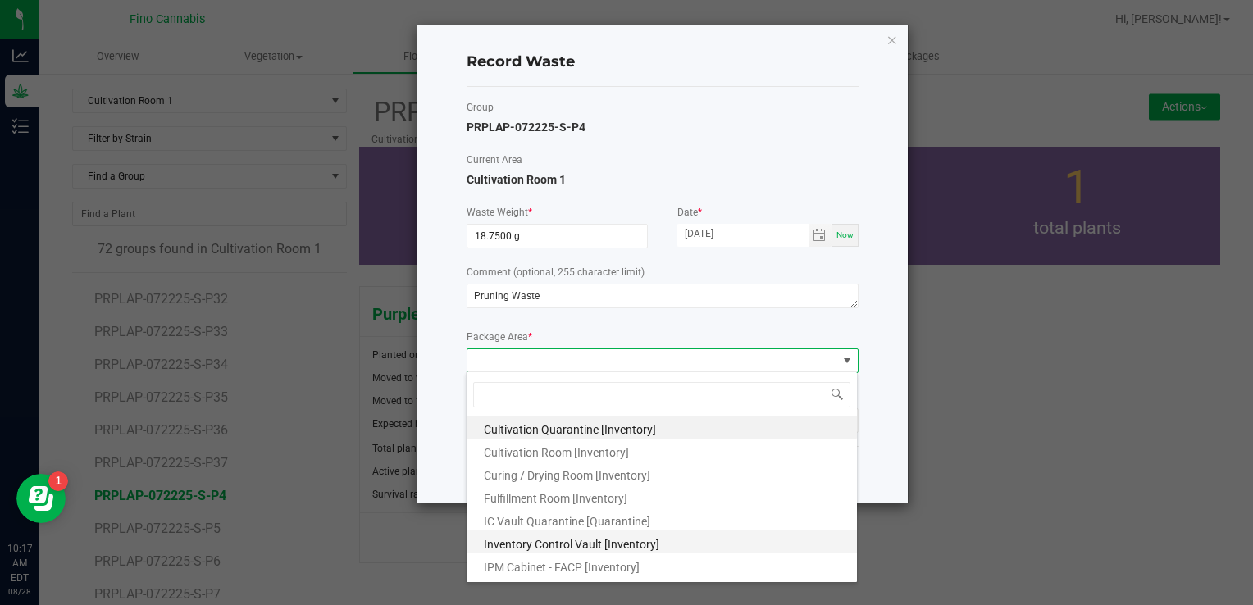
scroll to position [89, 0]
click at [560, 549] on span "Outdoor Cultivation Waste Bin [Waste]" at bounding box center [581, 547] width 194 height 13
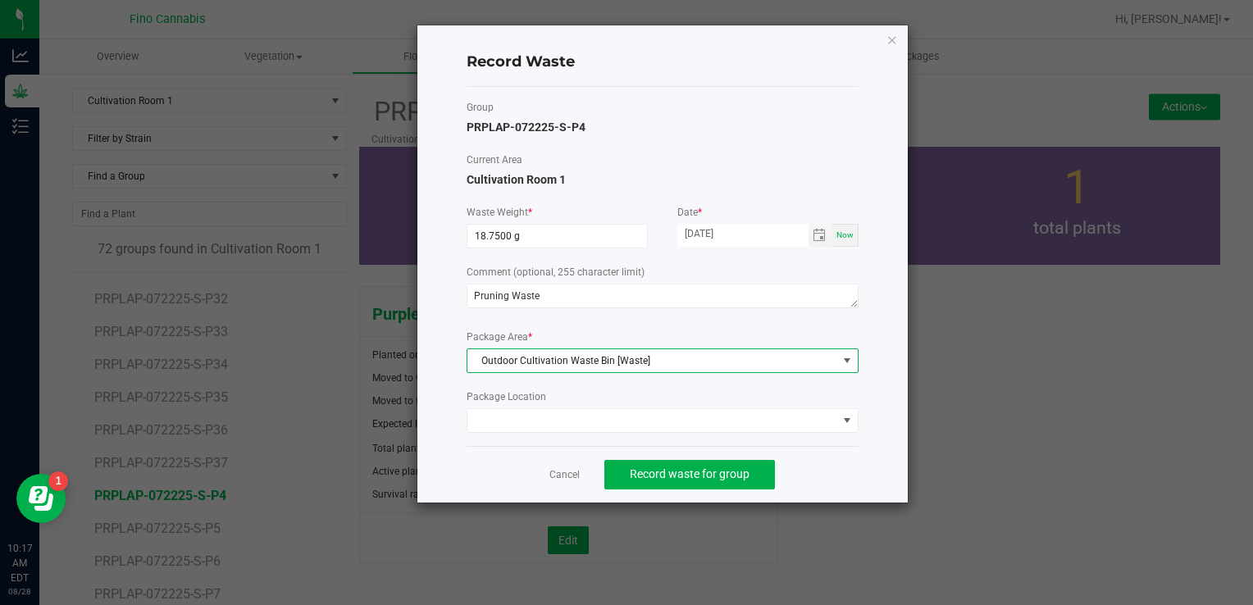
click at [799, 457] on div "Cancel Record waste for group" at bounding box center [663, 474] width 392 height 57
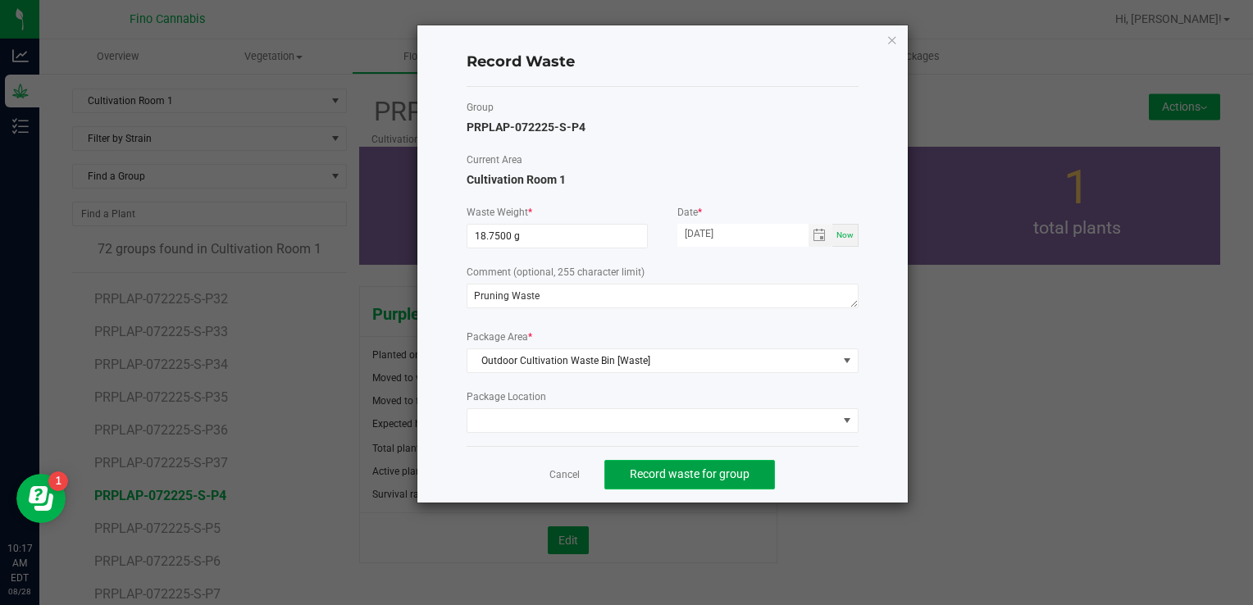
click at [754, 460] on button "Record waste for group" at bounding box center [689, 475] width 171 height 30
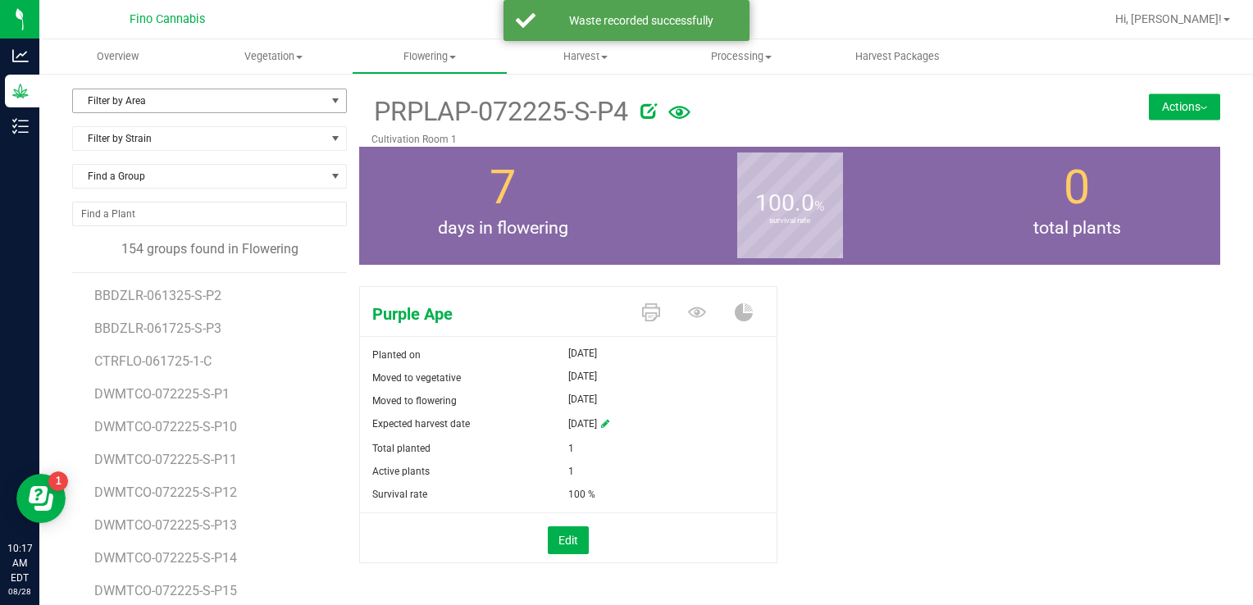
click at [200, 100] on span "Filter by Area" at bounding box center [199, 100] width 253 height 23
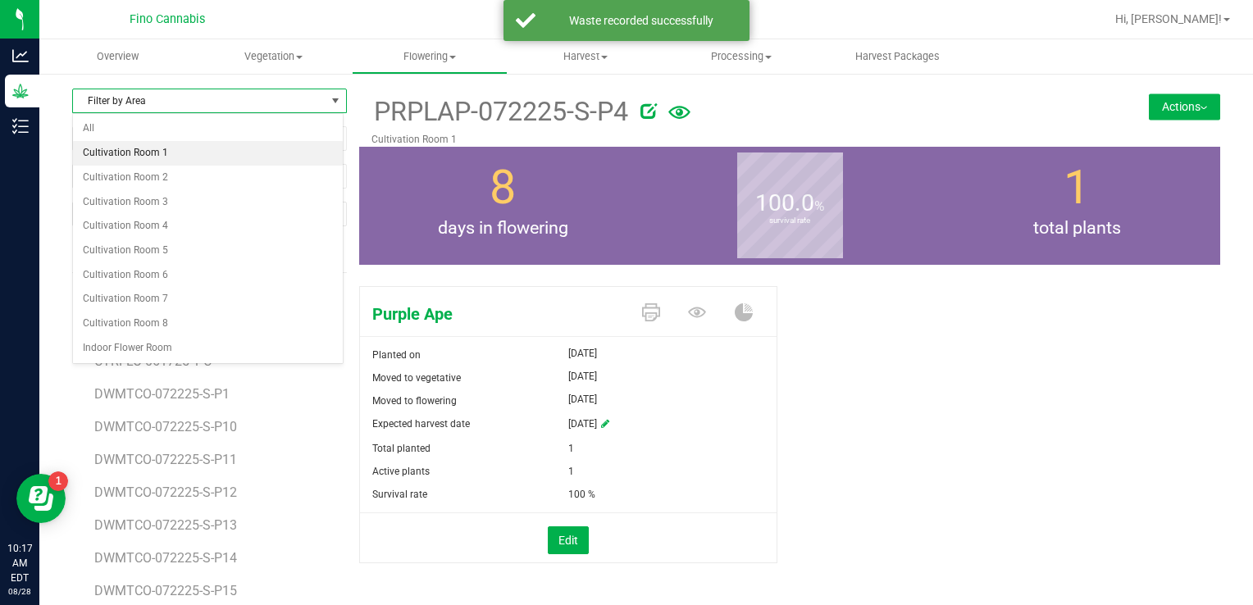
click at [181, 152] on li "Cultivation Room 1" at bounding box center [208, 153] width 270 height 25
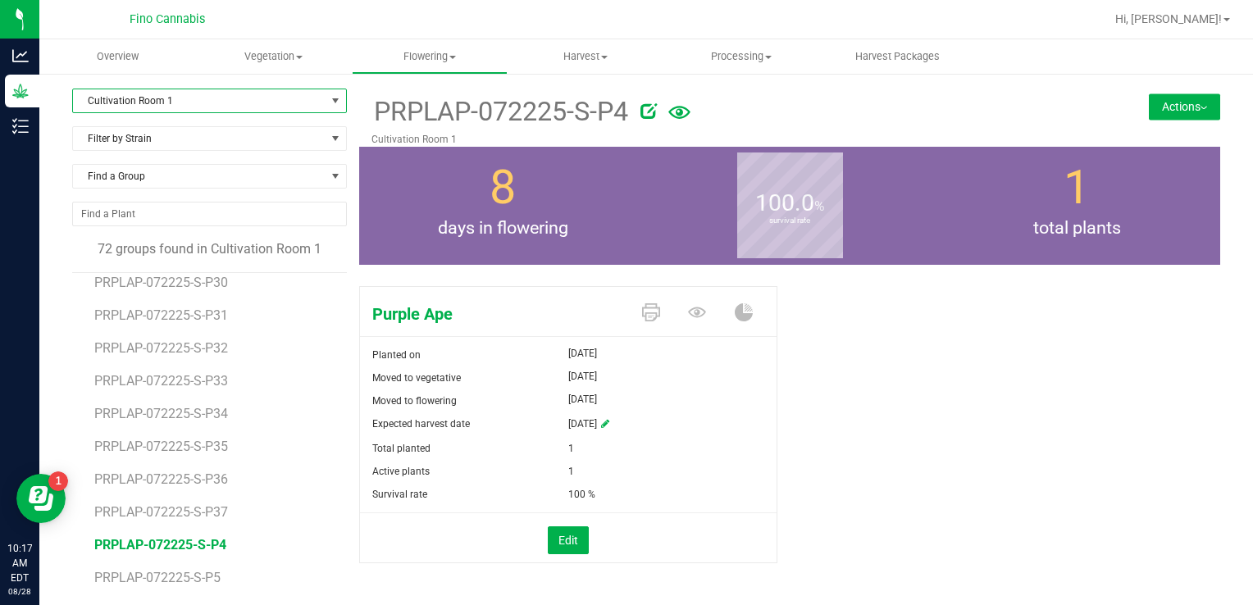
scroll to position [1965, 0]
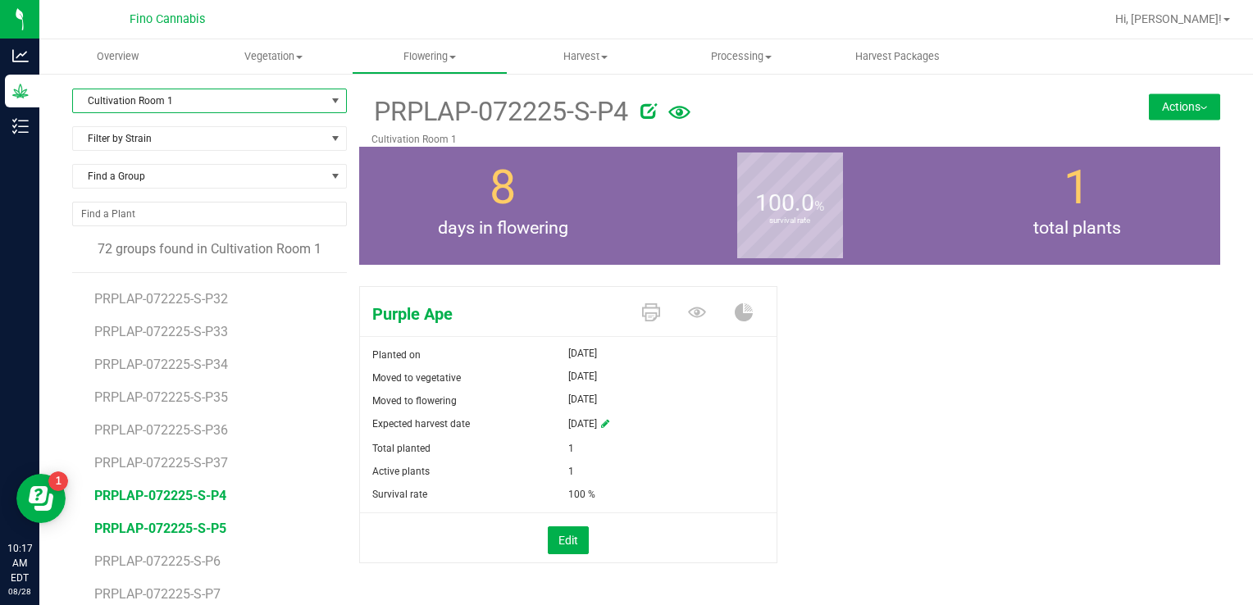
click at [185, 528] on span "PRPLAP-072225-S-P5" at bounding box center [160, 529] width 132 height 16
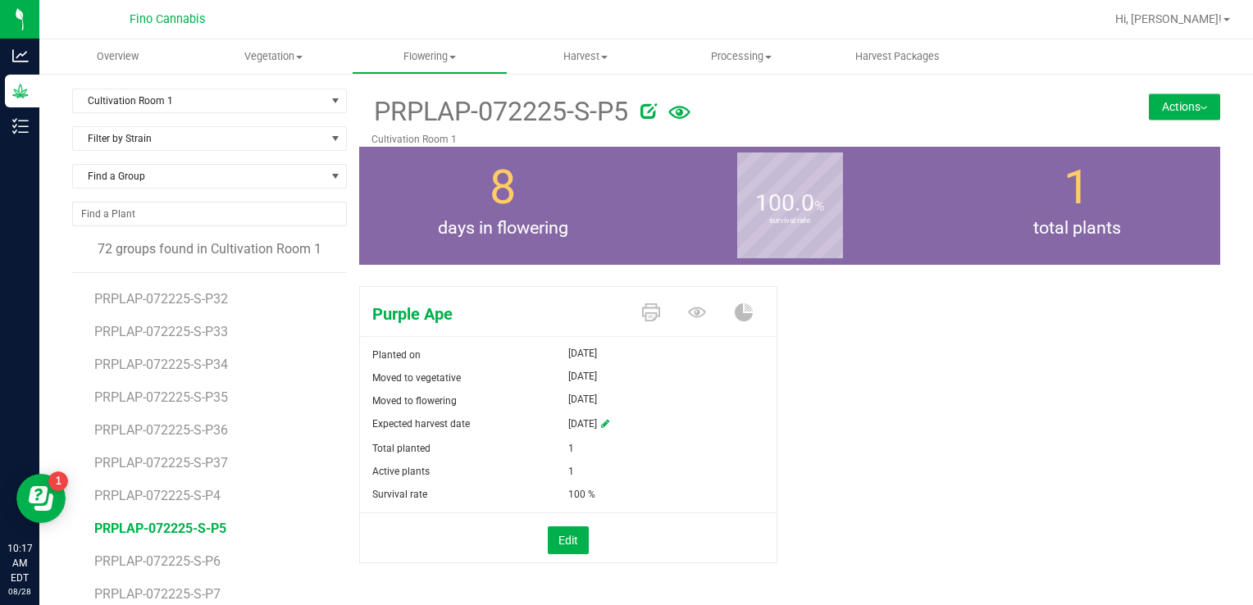
click at [1160, 103] on button "Actions" at bounding box center [1184, 106] width 71 height 26
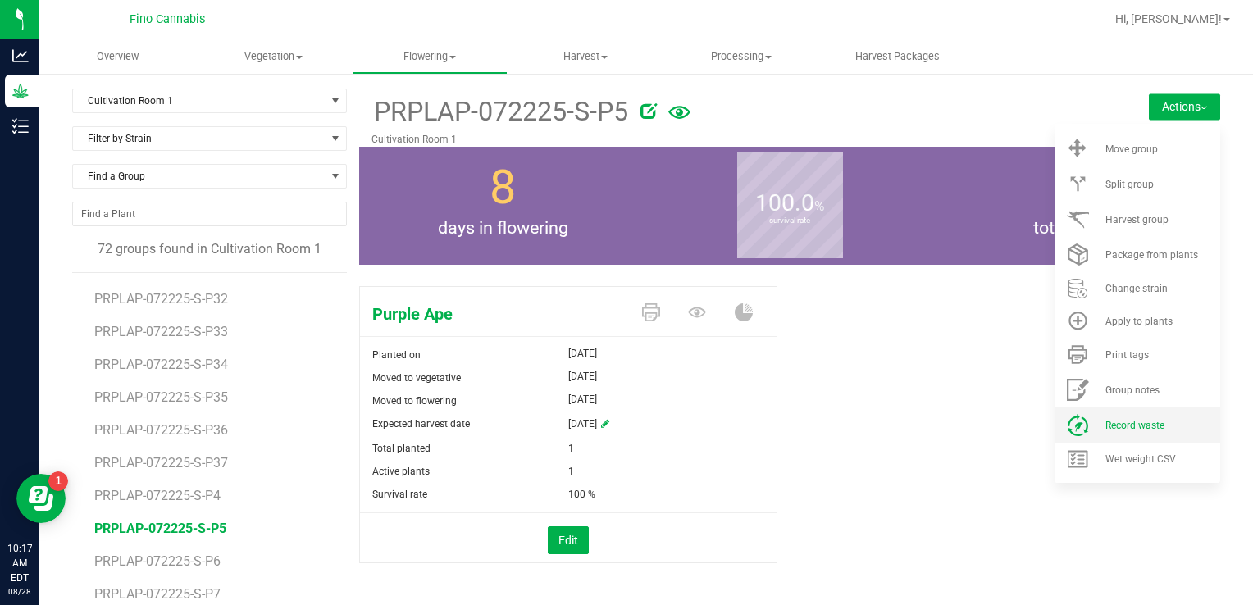
click at [1129, 426] on span "Record waste" at bounding box center [1134, 425] width 59 height 11
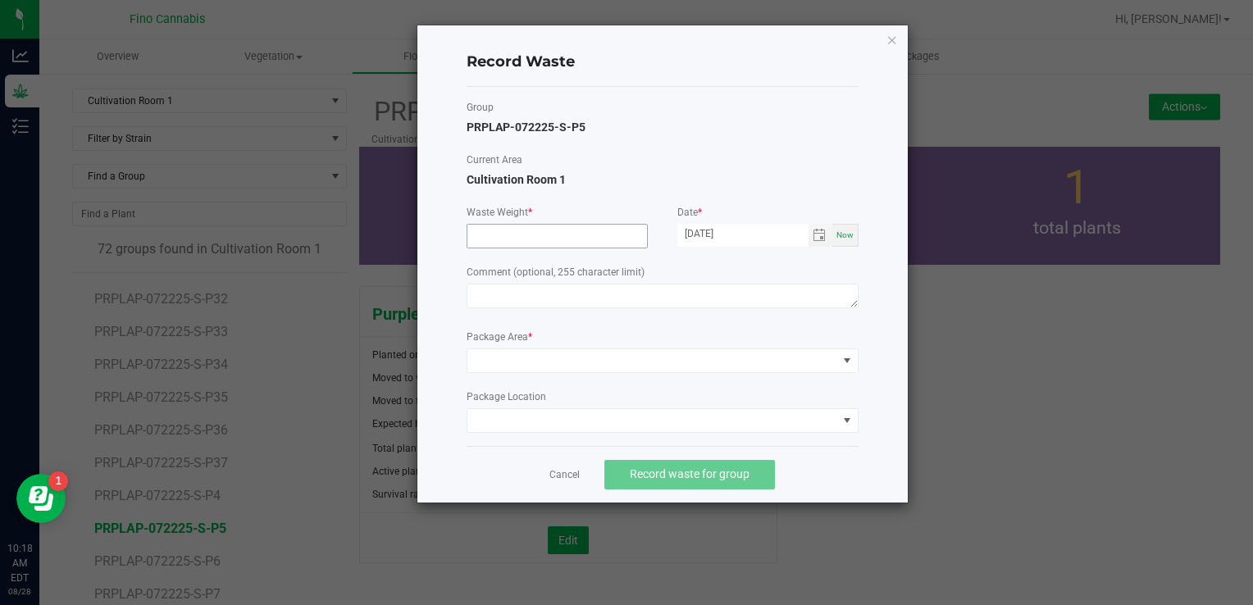
click at [508, 238] on input at bounding box center [557, 236] width 180 height 23
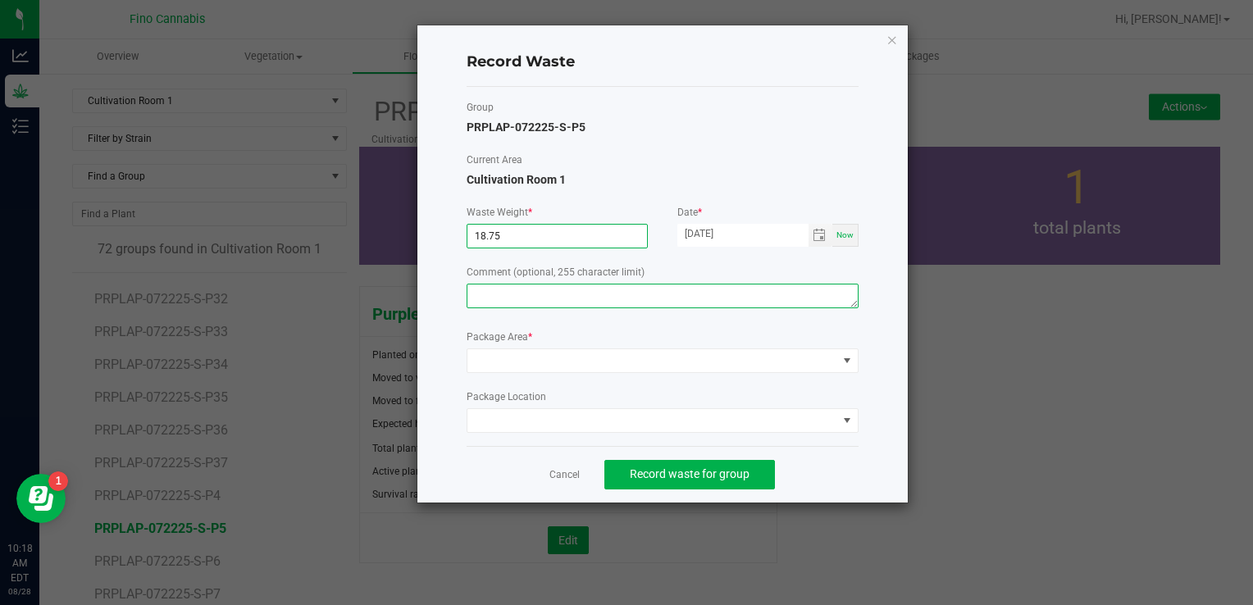
type input "18.7500 g"
paste textarea "Pruning Waste"
type textarea "Pruning Waste"
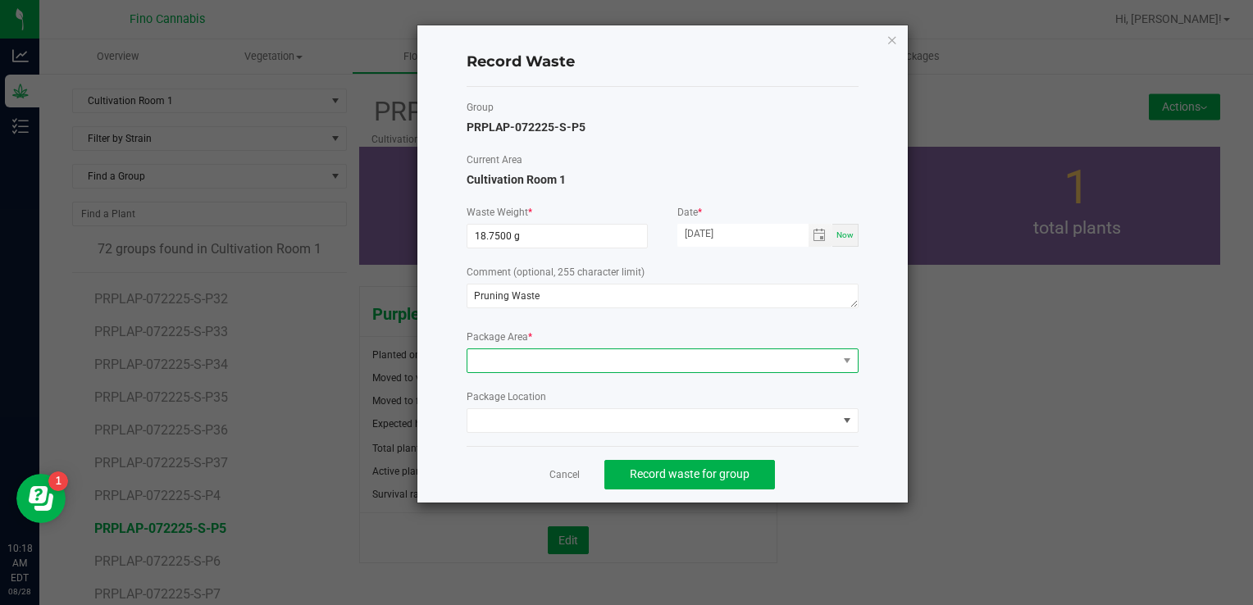
click at [552, 359] on span at bounding box center [652, 360] width 370 height 23
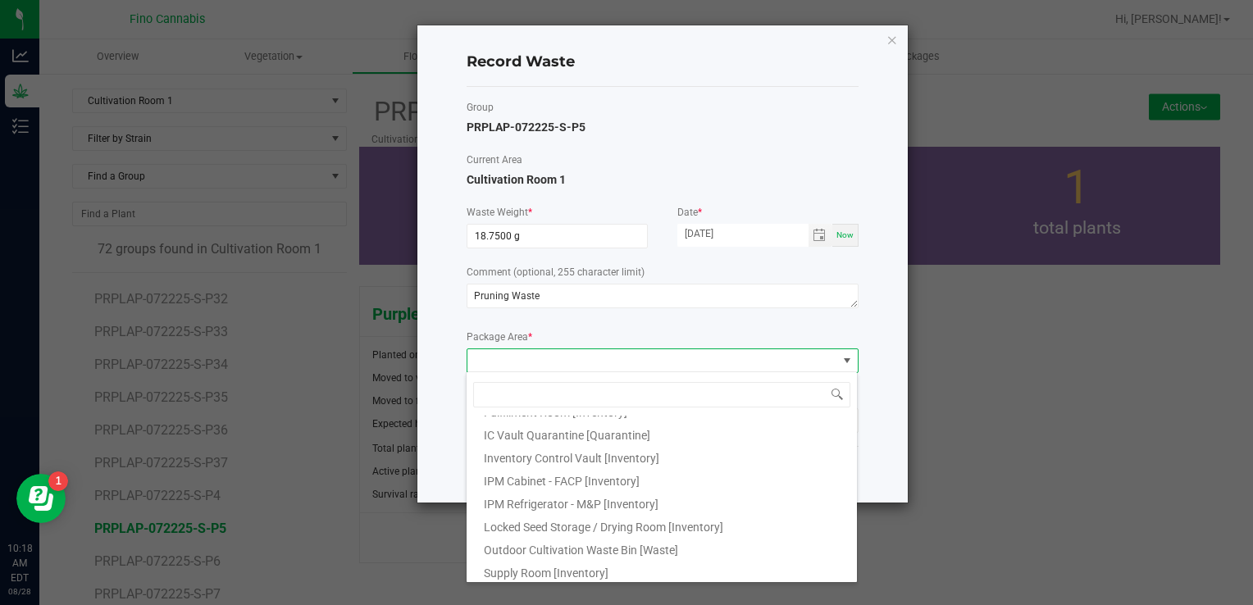
scroll to position [89, 0]
click at [554, 546] on span "Outdoor Cultivation Waste Bin [Waste]" at bounding box center [581, 547] width 194 height 13
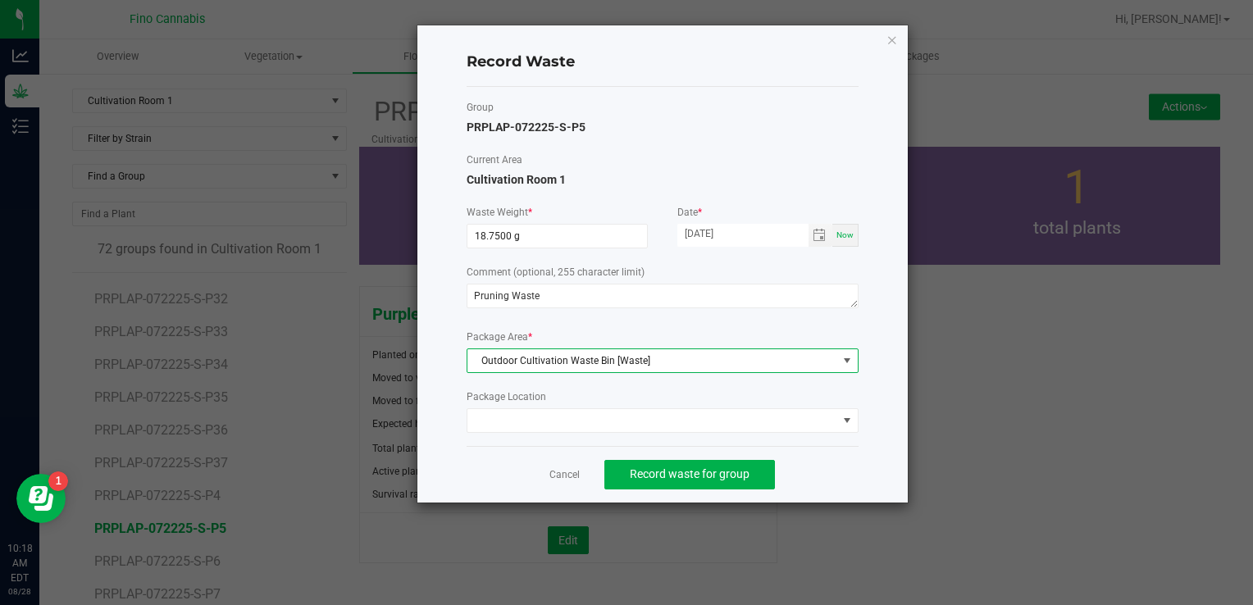
click at [858, 481] on div "Cancel Record waste for group" at bounding box center [663, 474] width 392 height 57
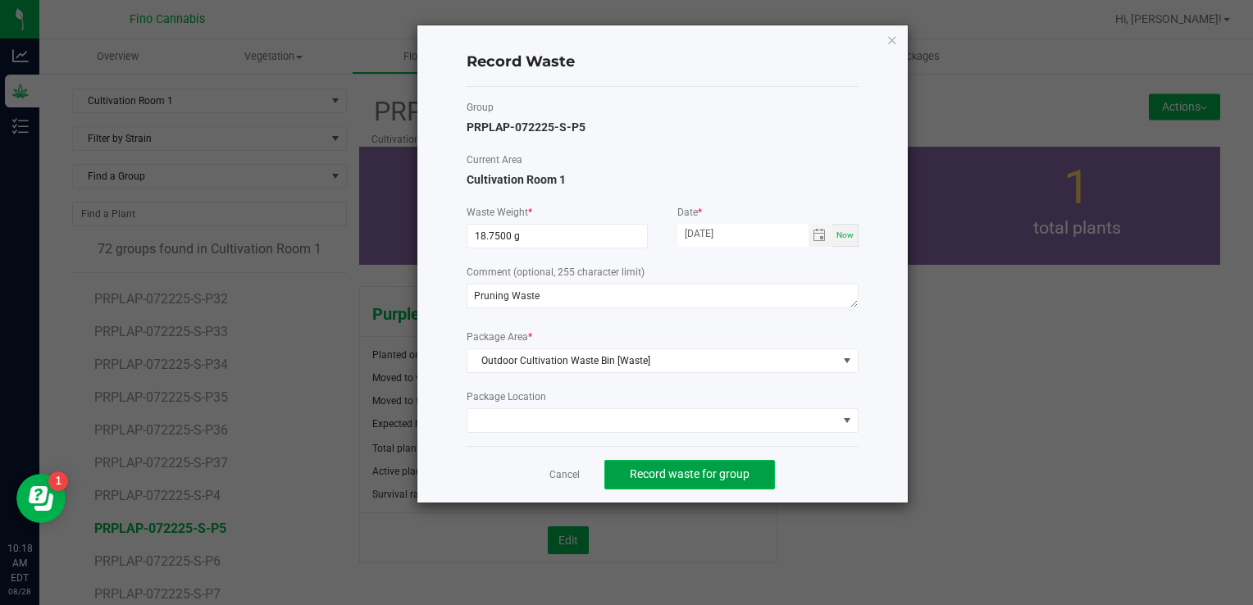
click at [728, 480] on button "Record waste for group" at bounding box center [689, 475] width 171 height 30
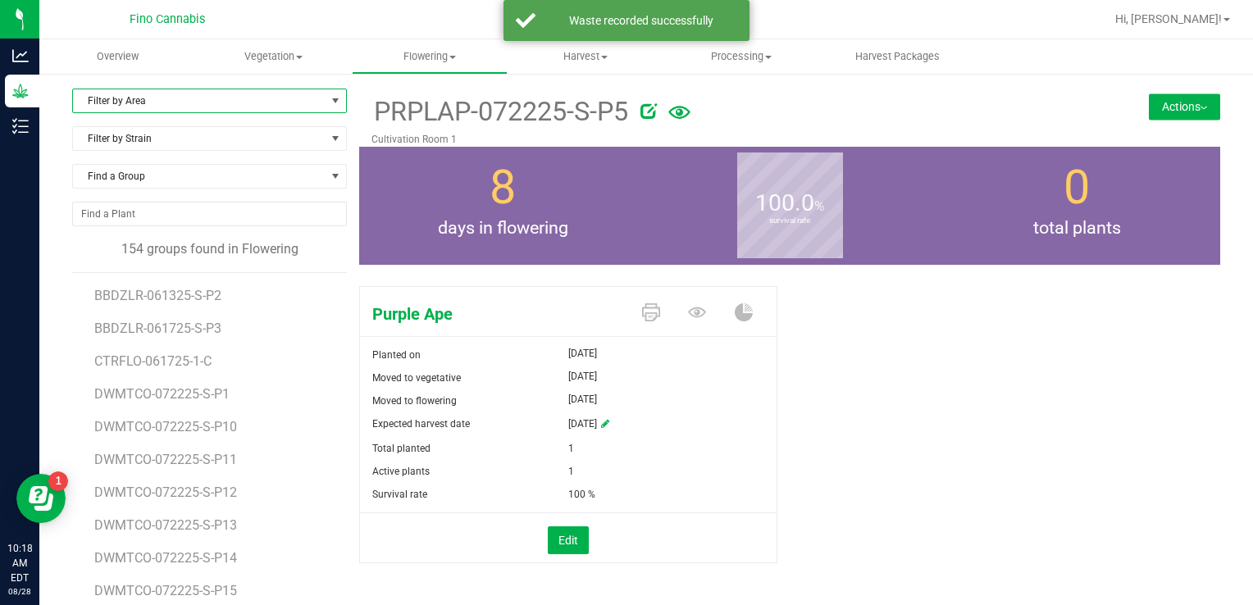
click at [283, 98] on span "Filter by Area" at bounding box center [199, 100] width 253 height 23
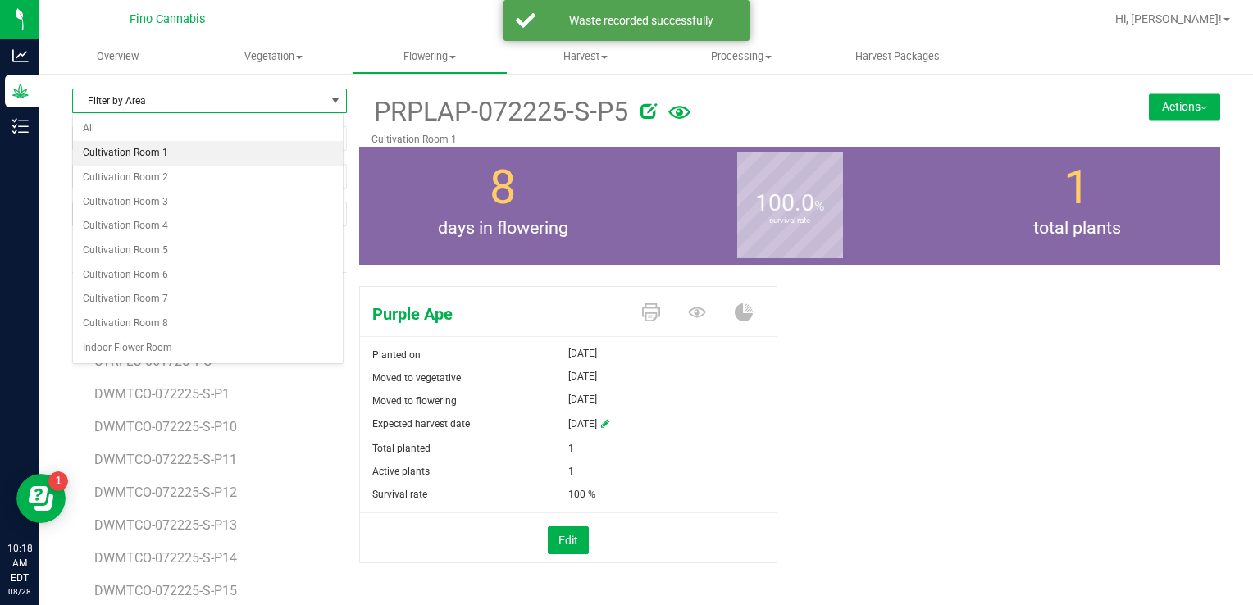
click at [207, 149] on li "Cultivation Room 1" at bounding box center [208, 153] width 270 height 25
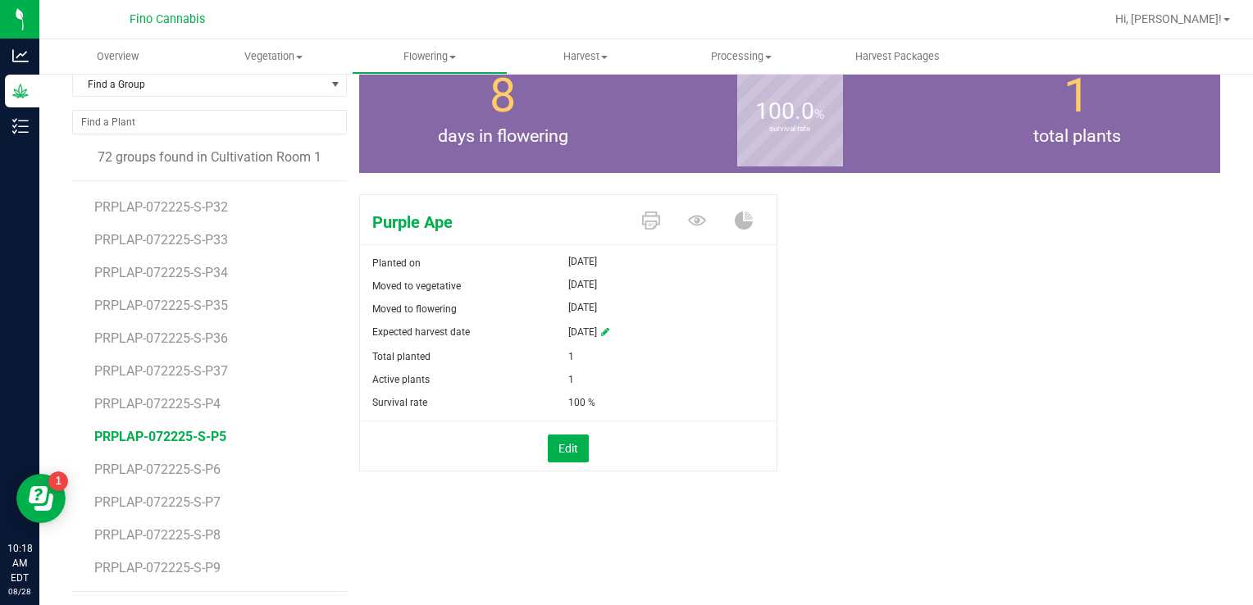
scroll to position [93, 0]
click at [200, 502] on span "PRPLAP-072225-S-P7" at bounding box center [160, 502] width 132 height 16
click at [1177, 16] on span "Hi, [PERSON_NAME]!" at bounding box center [1168, 18] width 107 height 13
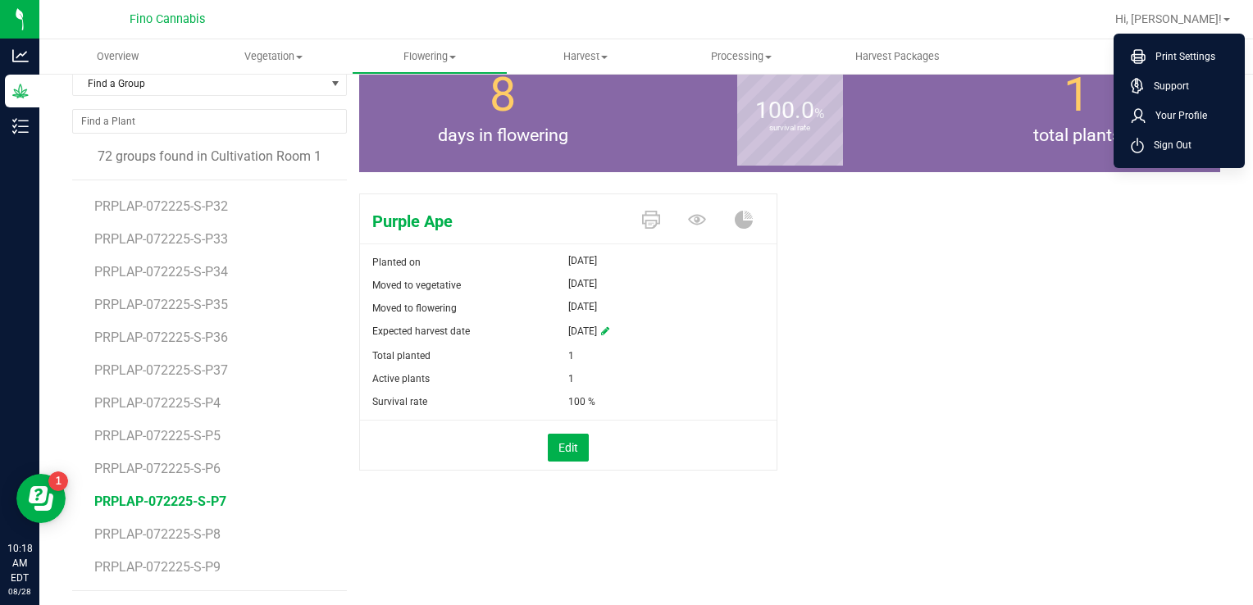
click at [1067, 235] on div "Purple Ape Planted on [DATE] Moved to vegetative [DATE] Moved to flowering [DAT…" at bounding box center [789, 349] width 861 height 325
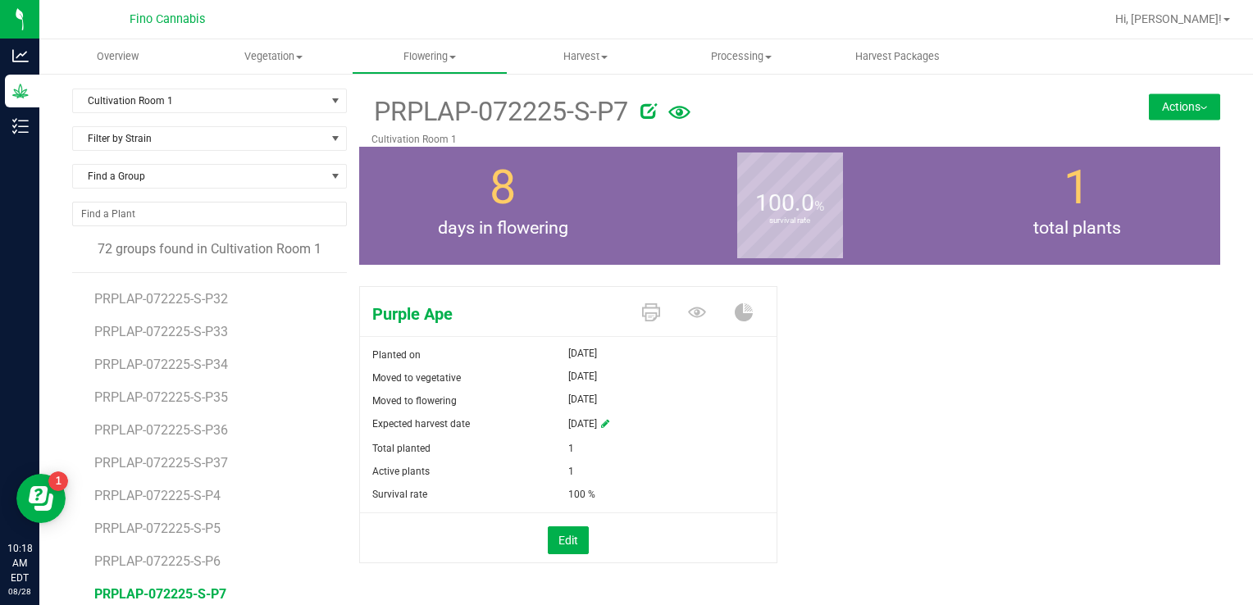
click at [1169, 102] on button "Actions" at bounding box center [1184, 106] width 71 height 26
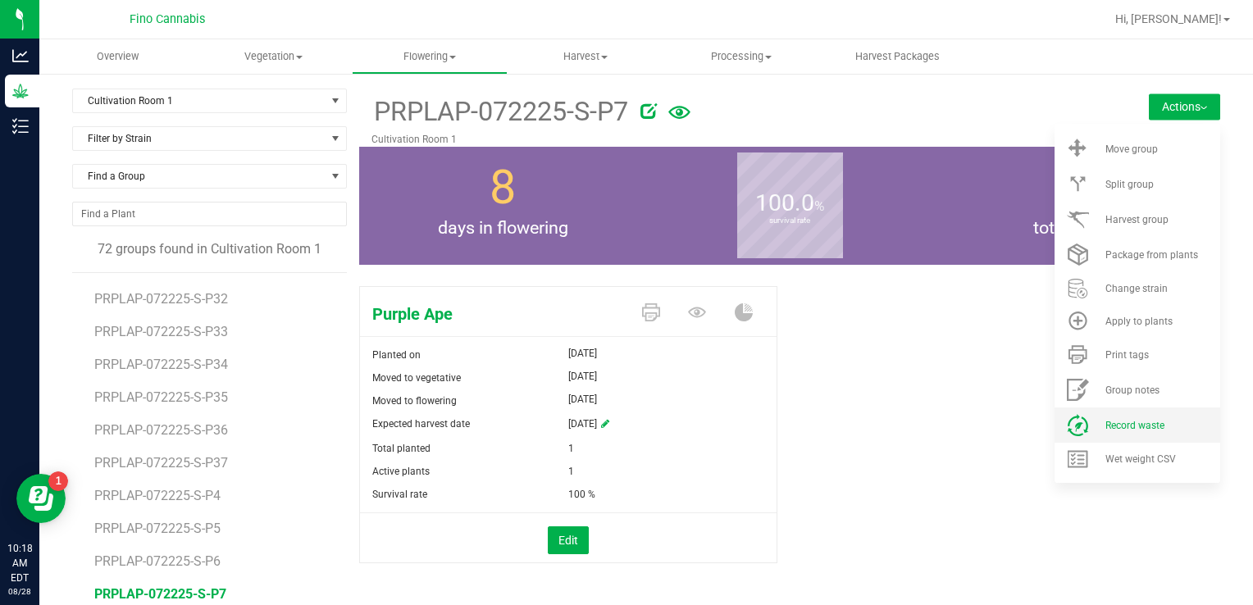
click at [1113, 421] on span "Record waste" at bounding box center [1134, 425] width 59 height 11
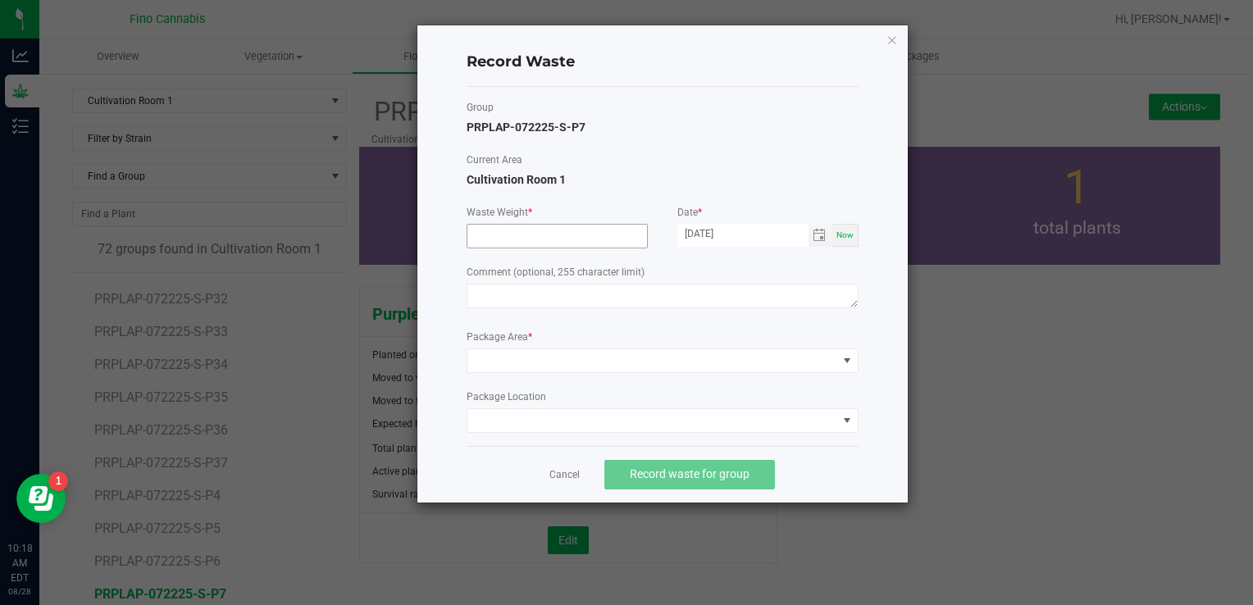
click at [545, 234] on input at bounding box center [557, 236] width 180 height 23
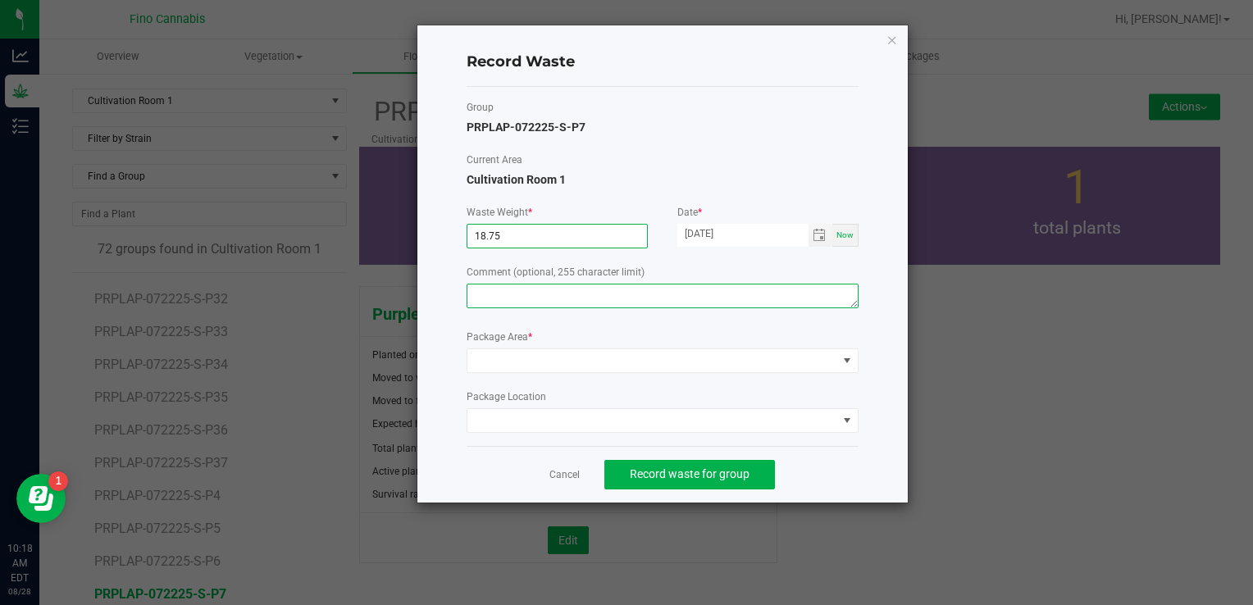
type input "18.7500 g"
paste textarea "Pruning Waste"
type textarea "Pruning Waste"
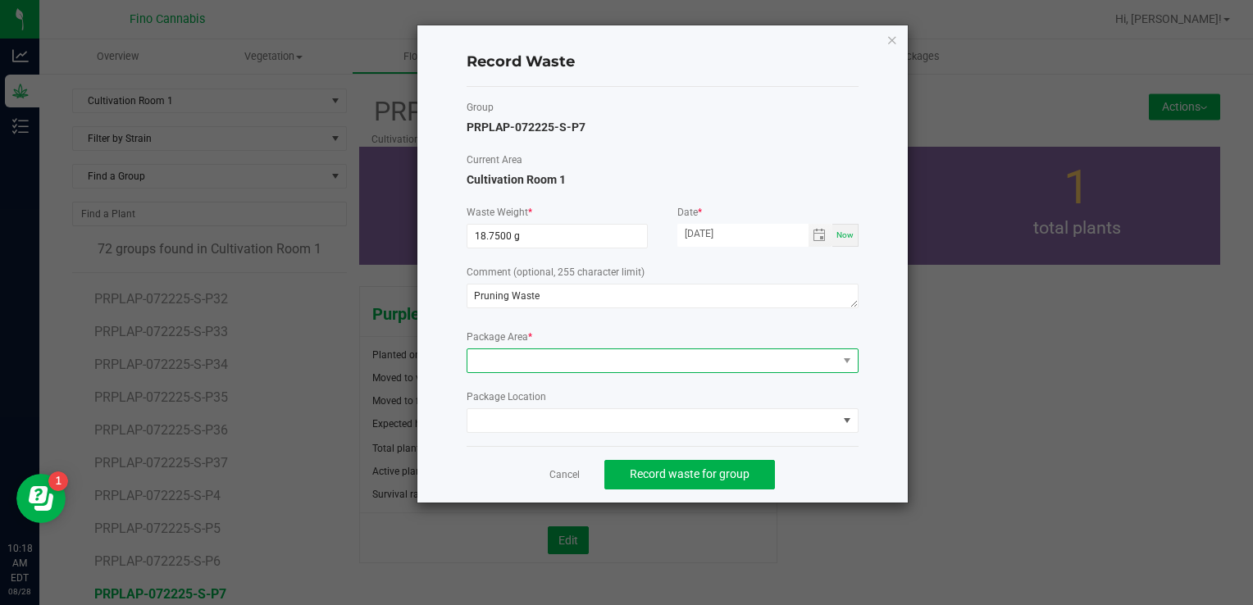
click at [517, 364] on span at bounding box center [652, 360] width 370 height 23
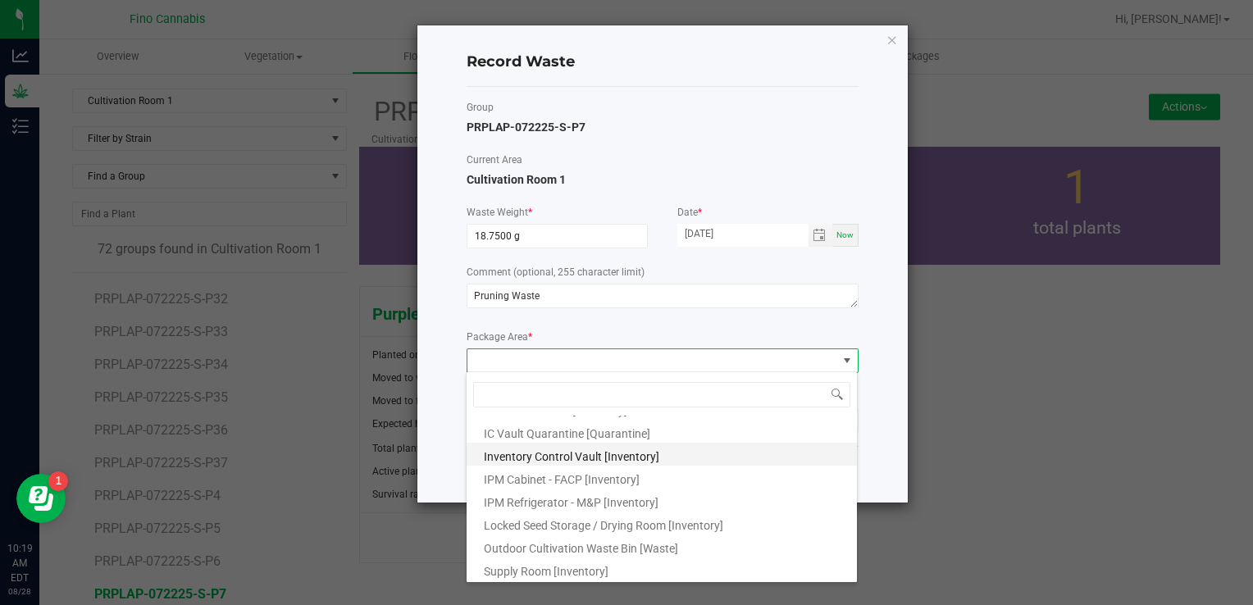
scroll to position [89, 0]
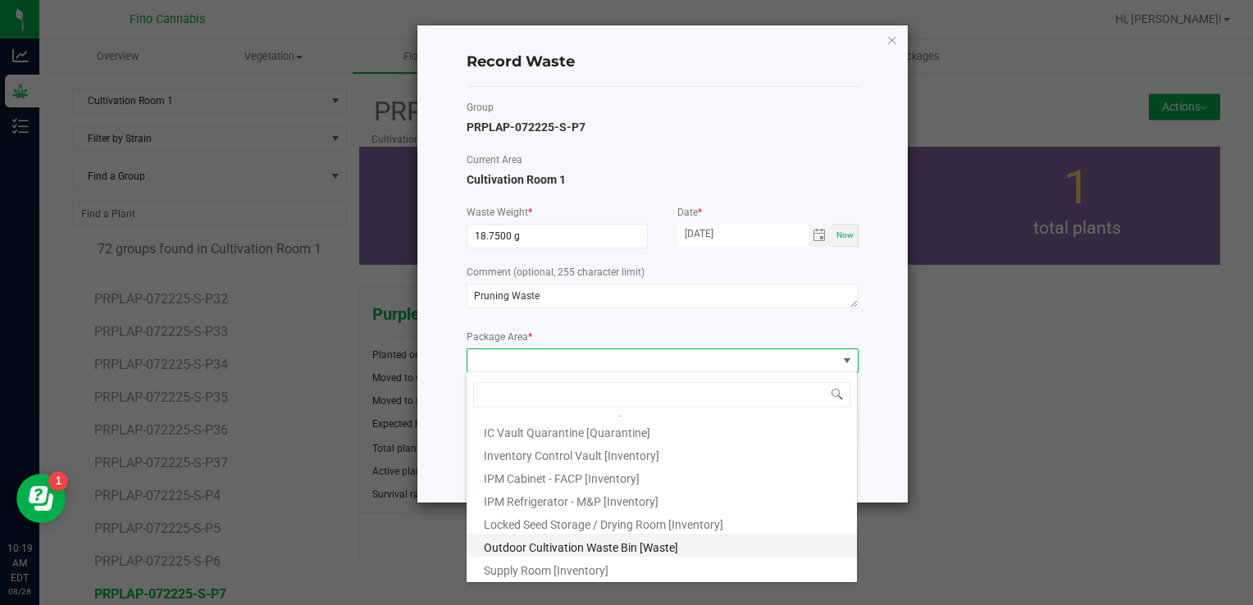
click at [544, 553] on span "Outdoor Cultivation Waste Bin [Waste]" at bounding box center [581, 547] width 194 height 13
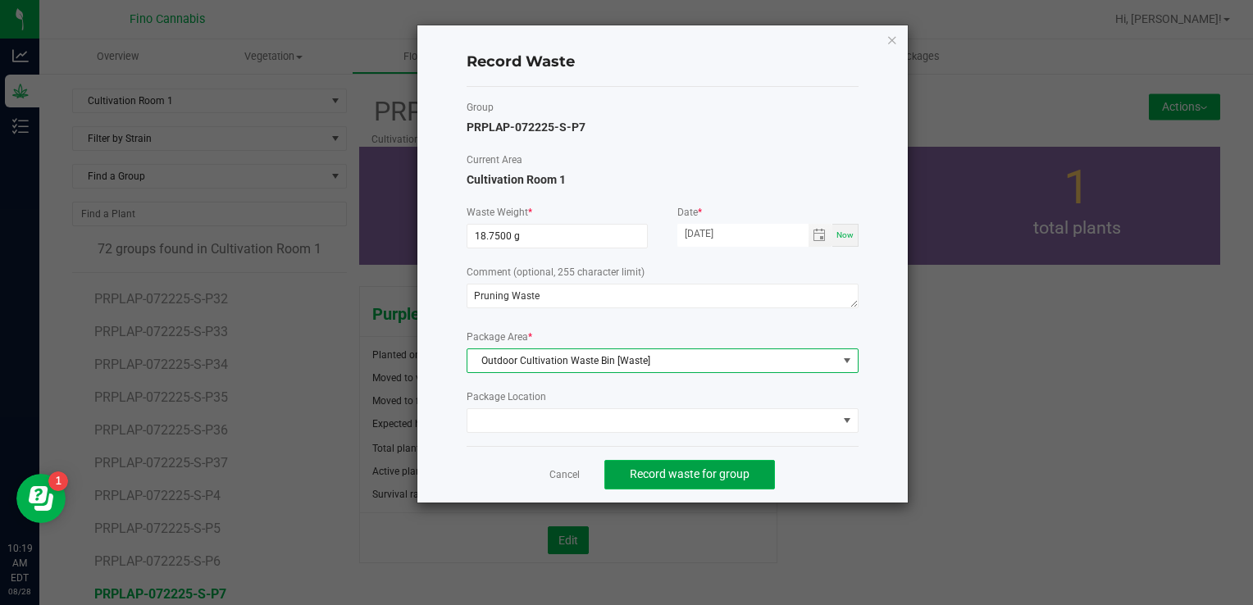
click at [731, 471] on span "Record waste for group" at bounding box center [690, 473] width 120 height 13
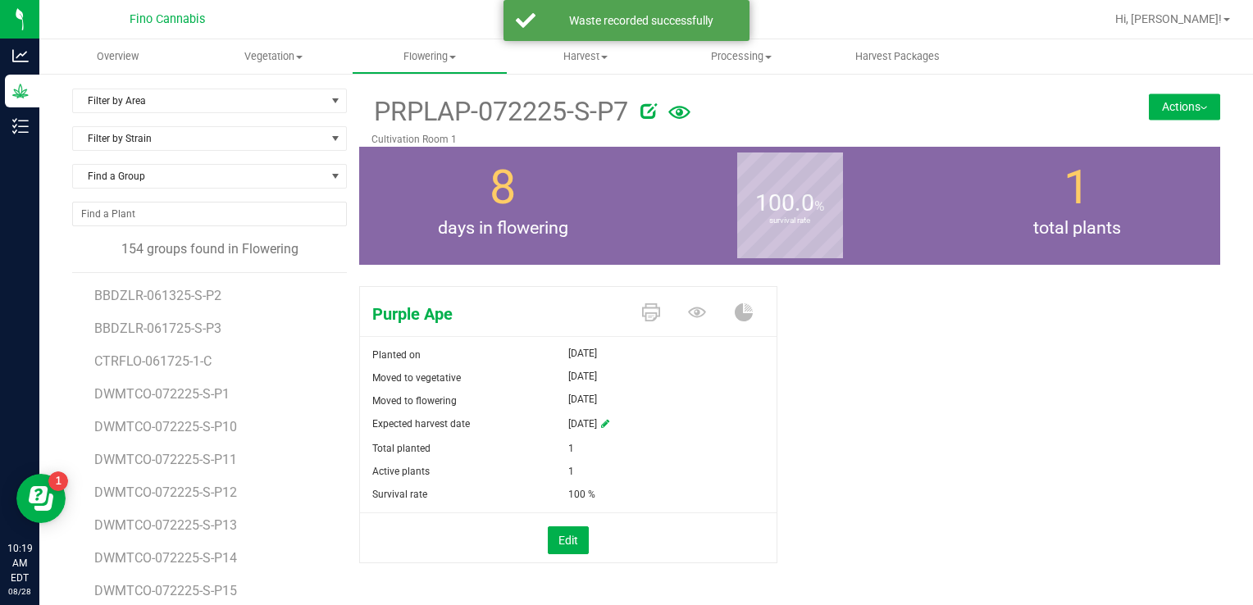
click at [157, 84] on div "Filter by Area Filter by Area All Cultivation Room 1 Cultivation Room 2 Cultiva…" at bounding box center [646, 386] width 1214 height 628
click at [155, 95] on span "Filter by Area" at bounding box center [199, 100] width 253 height 23
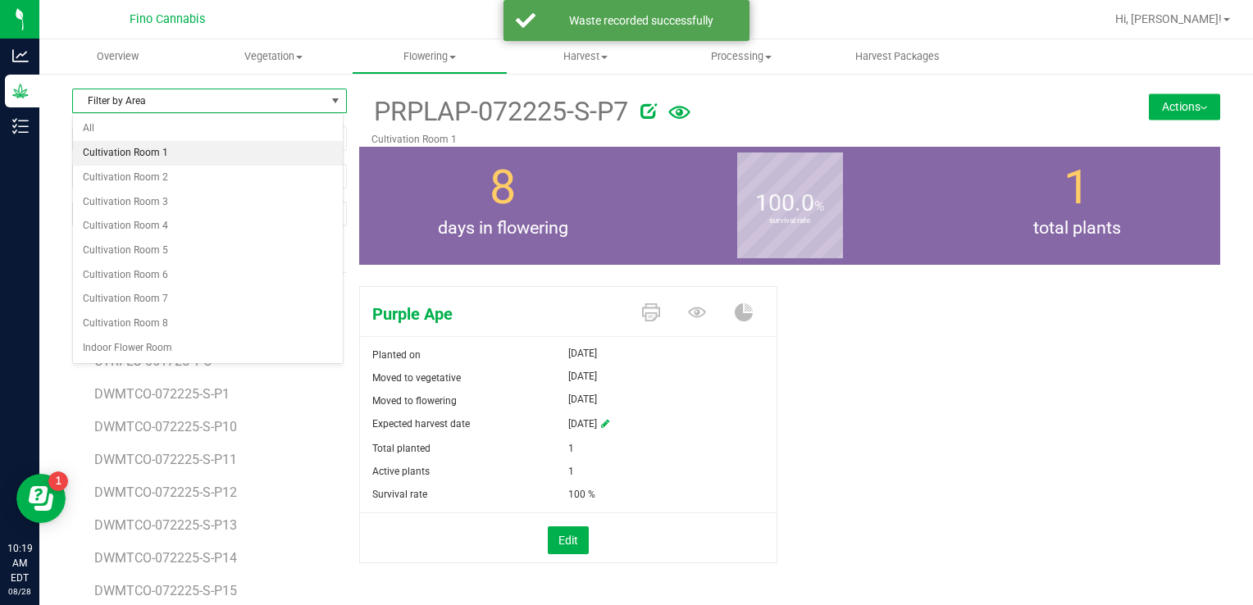
click at [136, 148] on li "Cultivation Room 1" at bounding box center [208, 153] width 270 height 25
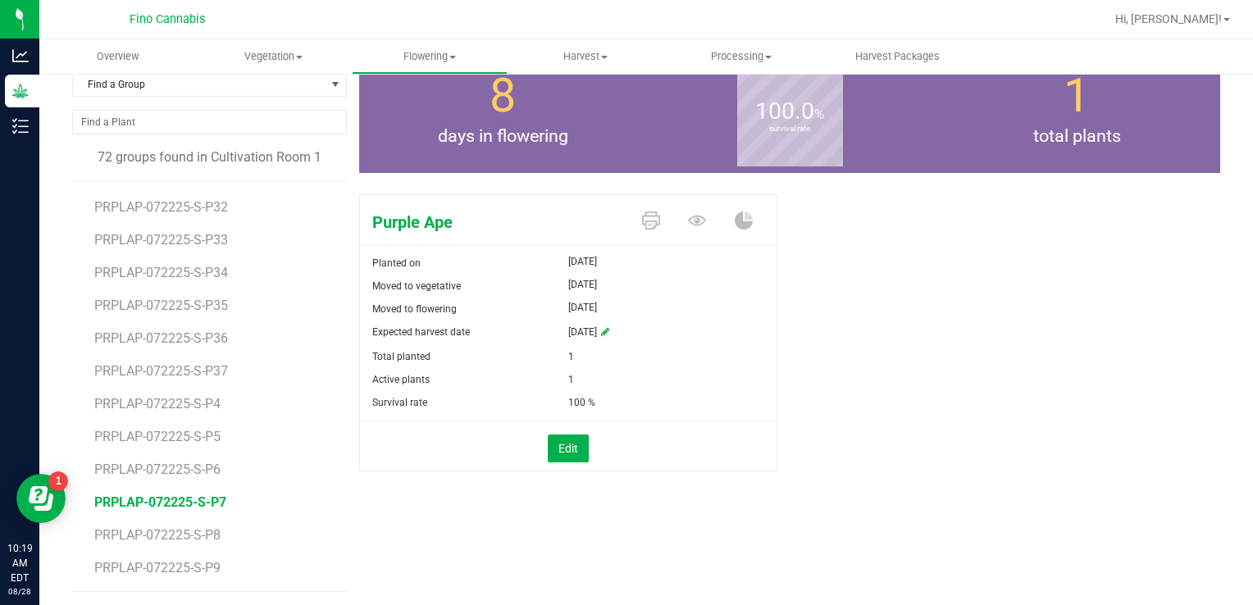
scroll to position [93, 0]
click at [174, 530] on span "PRPLAP-072225-S-P8" at bounding box center [160, 534] width 132 height 16
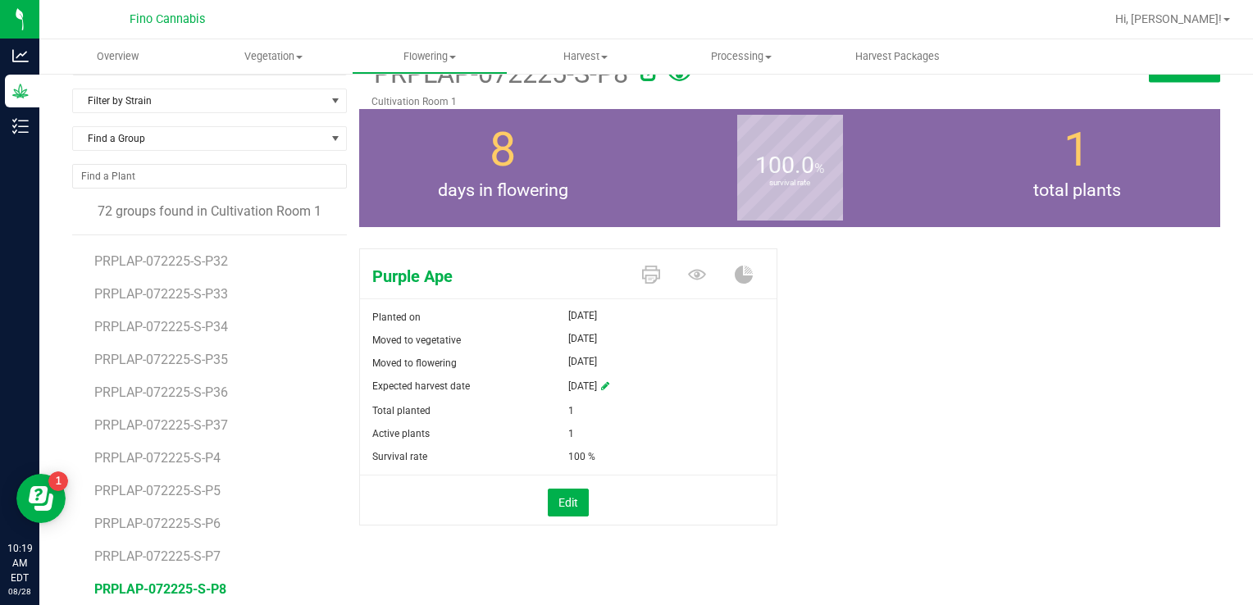
scroll to position [11, 0]
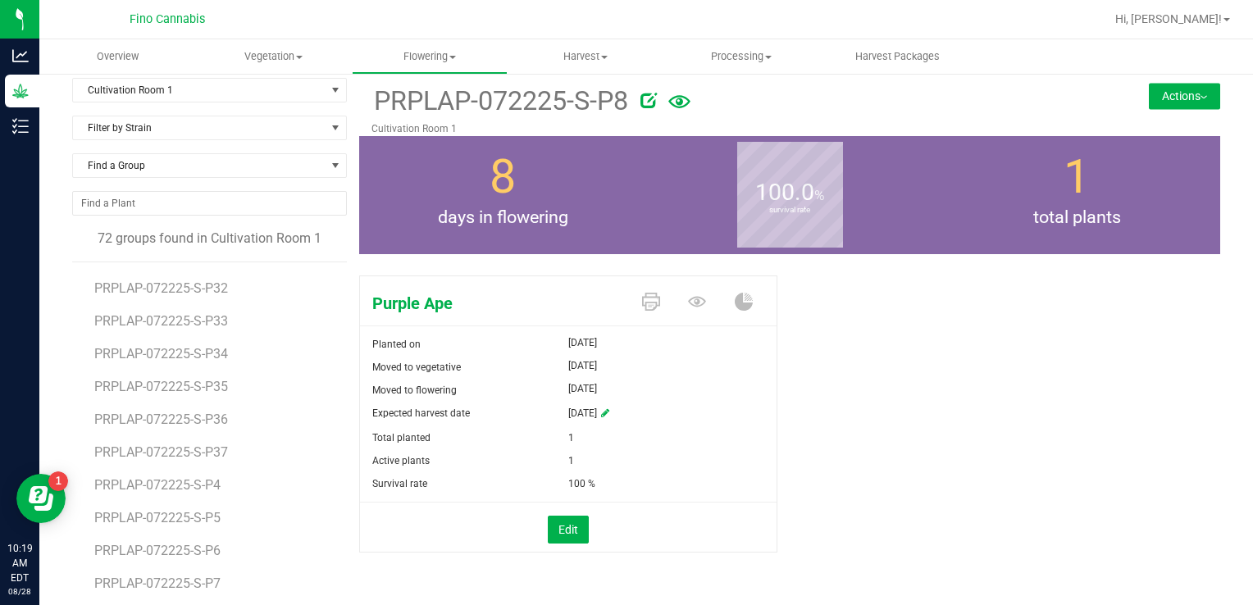
click at [1177, 103] on button "Actions" at bounding box center [1184, 96] width 71 height 26
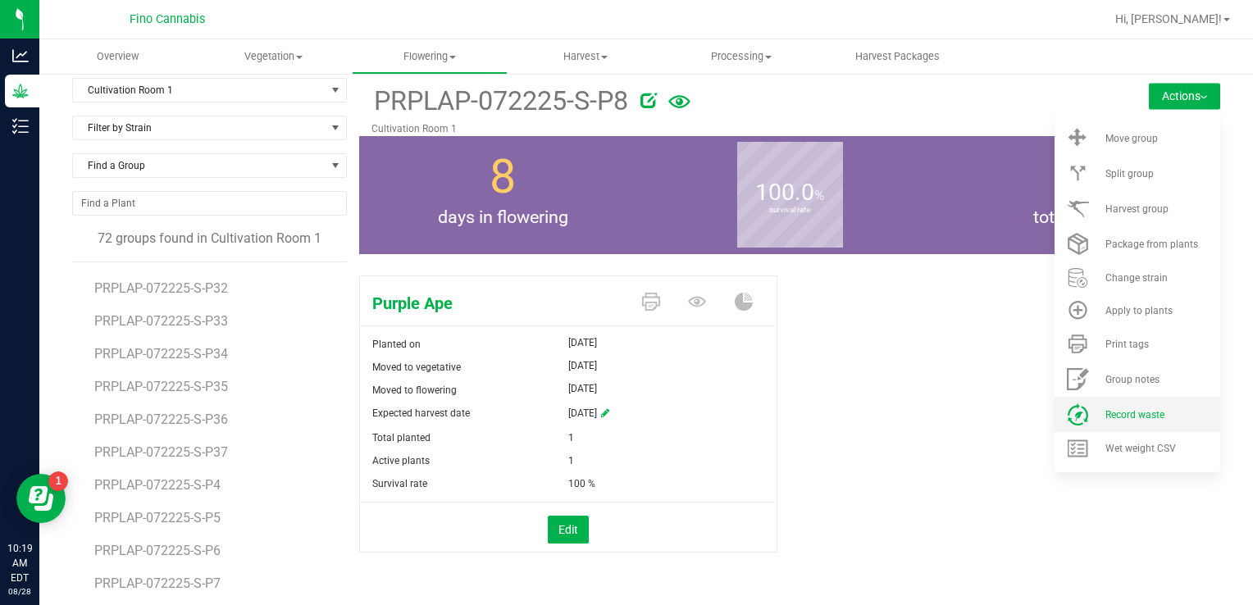
click at [1109, 409] on span "Record waste" at bounding box center [1134, 414] width 59 height 11
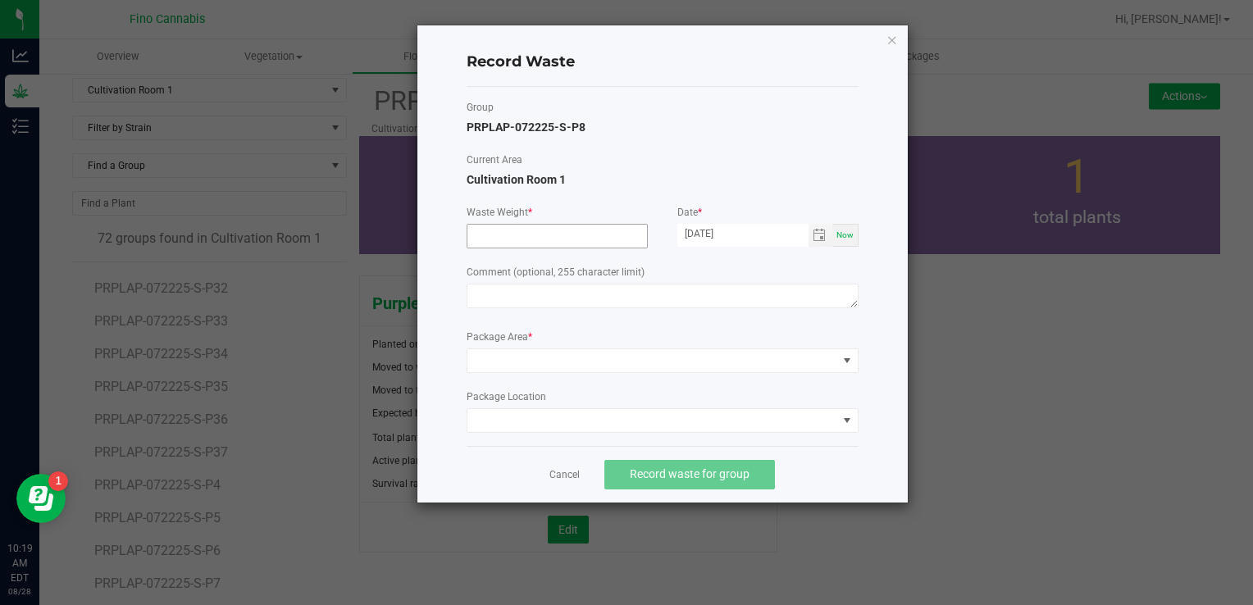
click at [528, 235] on input at bounding box center [557, 236] width 180 height 23
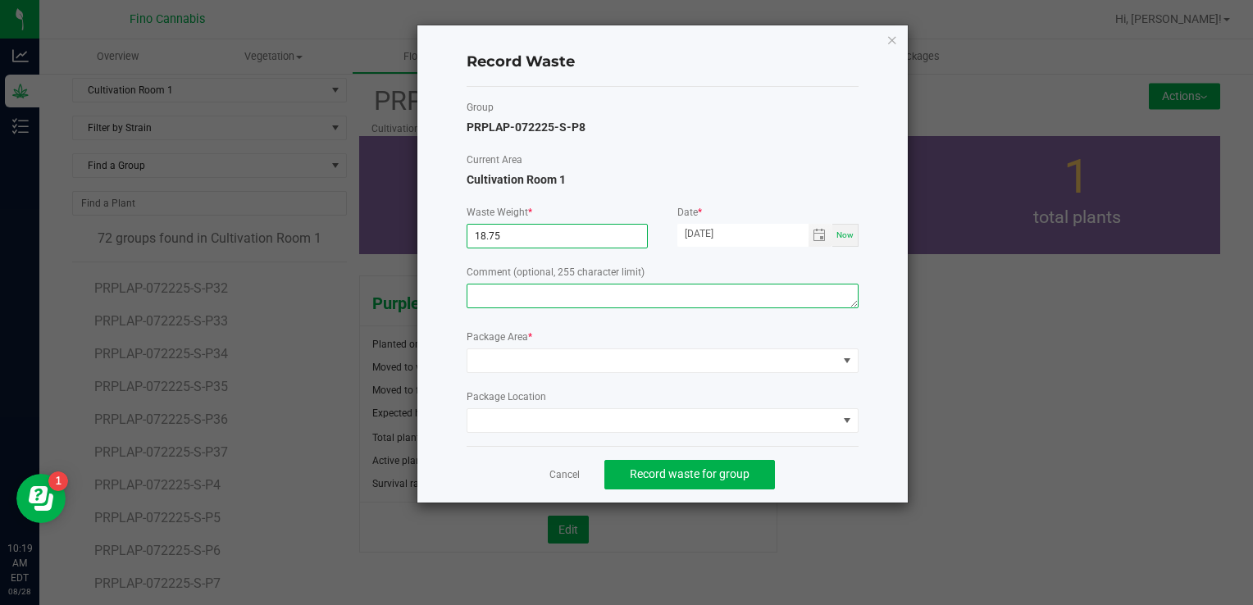
type input "18.7500 g"
paste textarea "Pruning Waste"
type textarea "Pruning Waste"
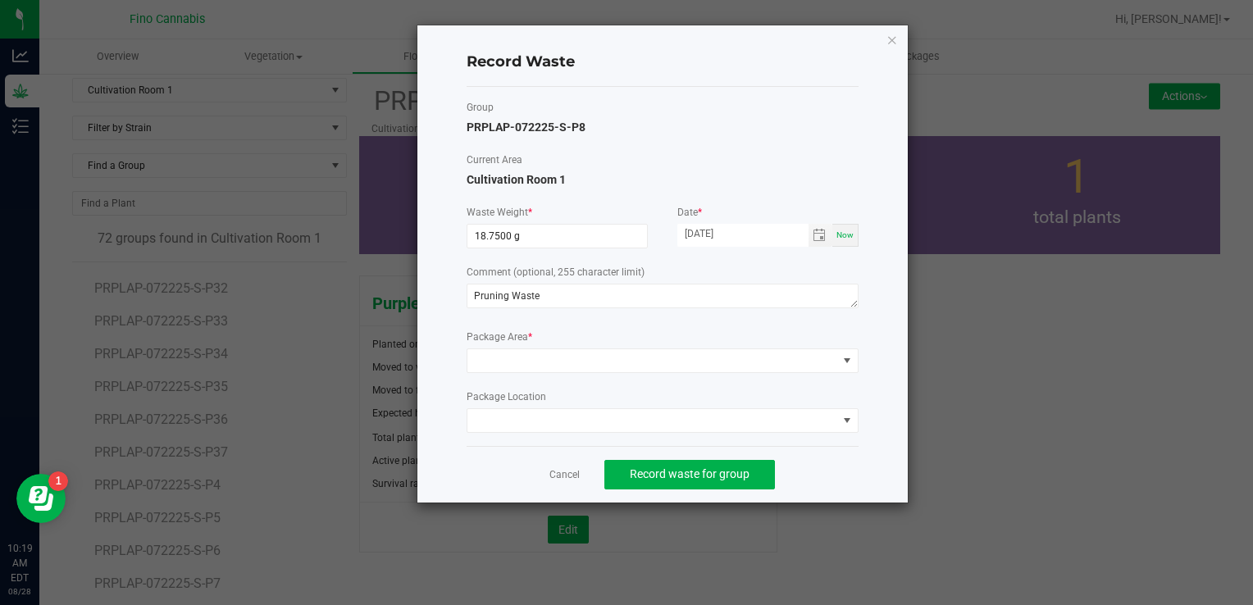
click at [512, 344] on div "Package Area *" at bounding box center [663, 351] width 392 height 43
click at [512, 357] on span at bounding box center [652, 360] width 370 height 23
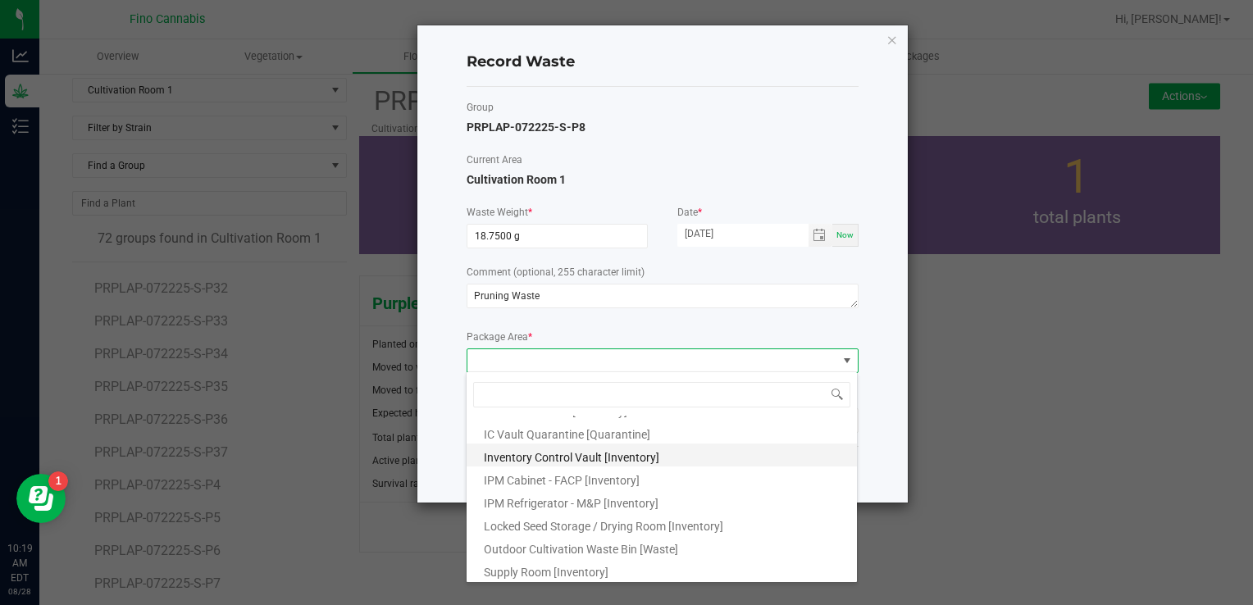
scroll to position [89, 0]
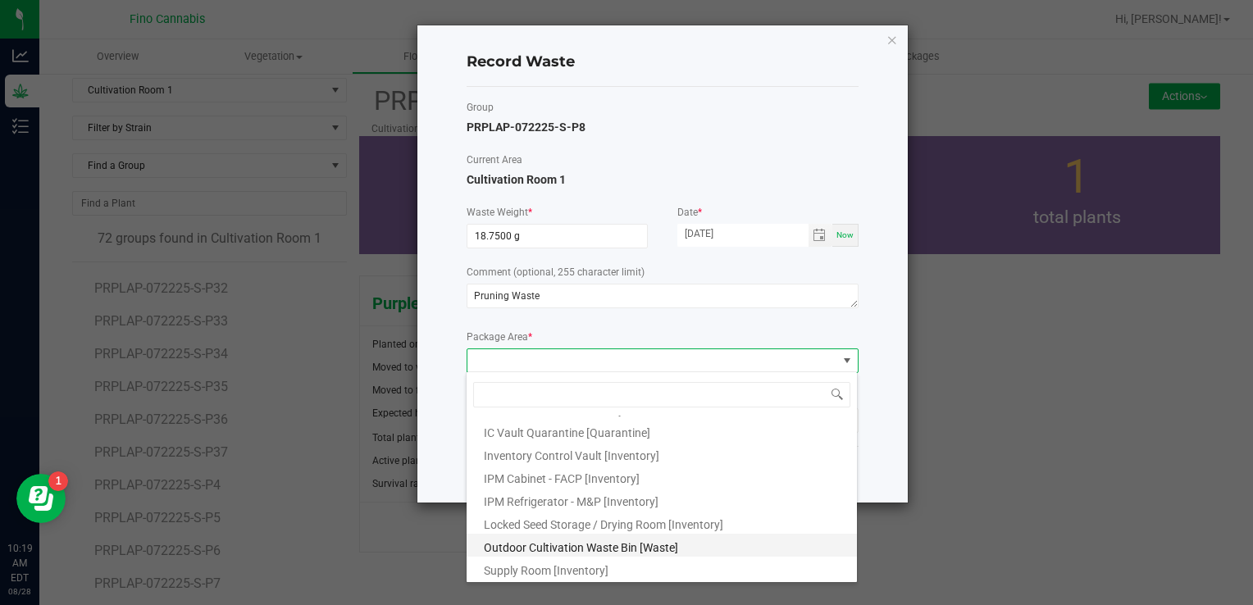
click at [539, 552] on span "Outdoor Cultivation Waste Bin [Waste]" at bounding box center [581, 547] width 194 height 13
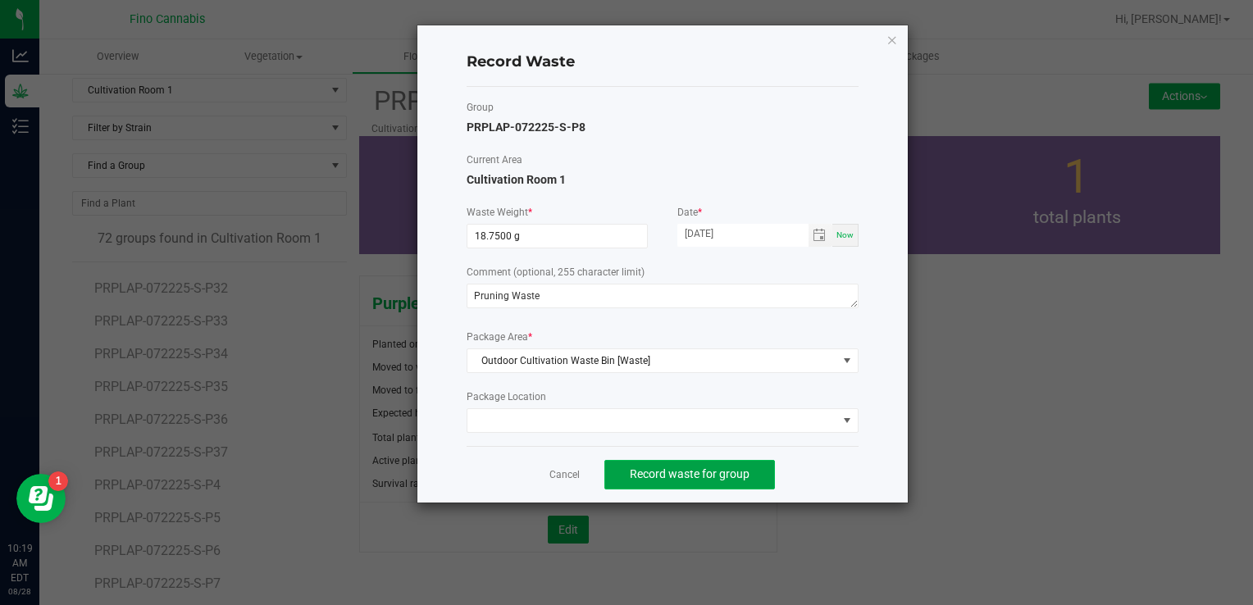
click at [671, 479] on span "Record waste for group" at bounding box center [690, 473] width 120 height 13
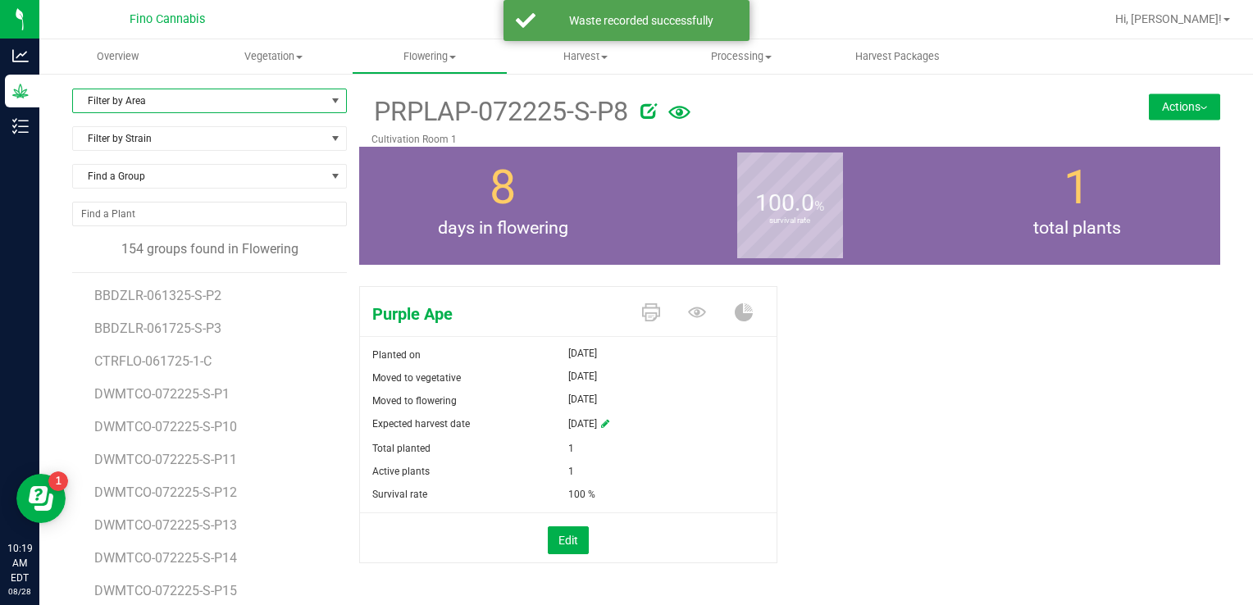
click at [141, 103] on span "Filter by Area" at bounding box center [199, 100] width 253 height 23
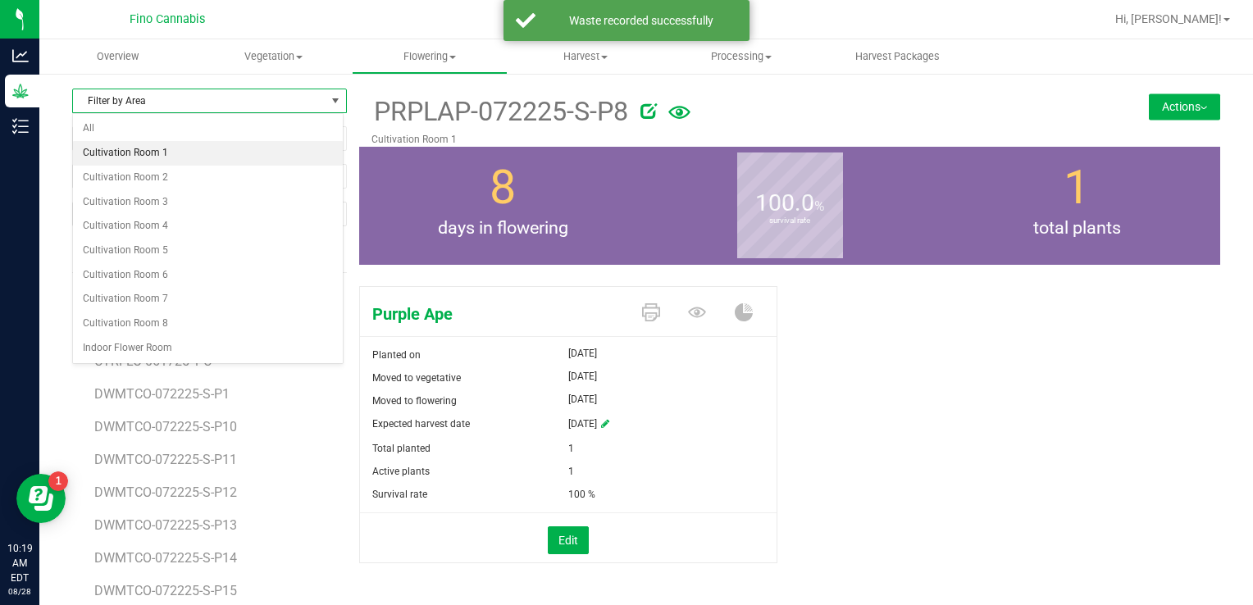
click at [144, 151] on li "Cultivation Room 1" at bounding box center [208, 153] width 270 height 25
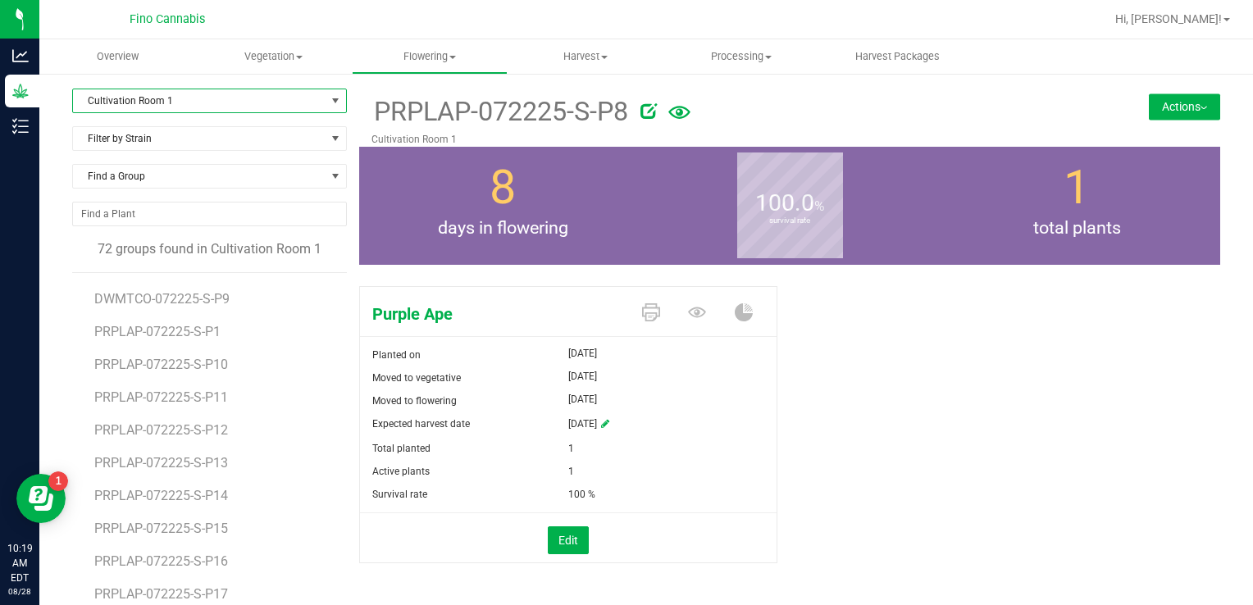
scroll to position [1066, 0]
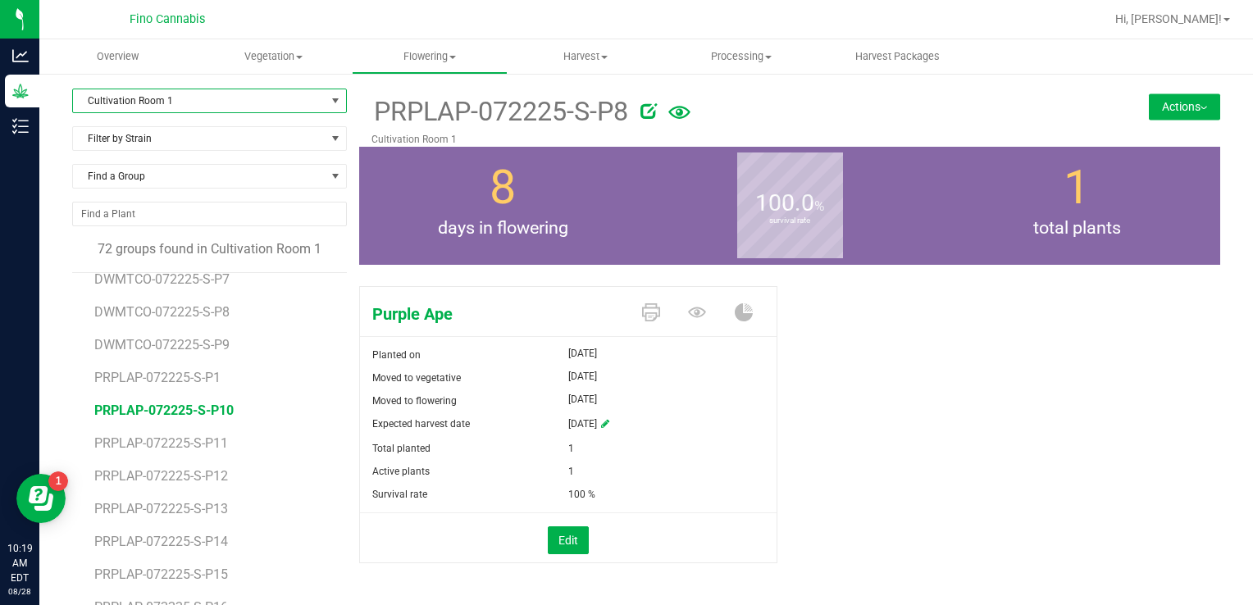
click at [173, 413] on span "PRPLAP-072225-S-P10" at bounding box center [163, 411] width 139 height 16
click at [1149, 113] on button "Actions" at bounding box center [1184, 106] width 71 height 26
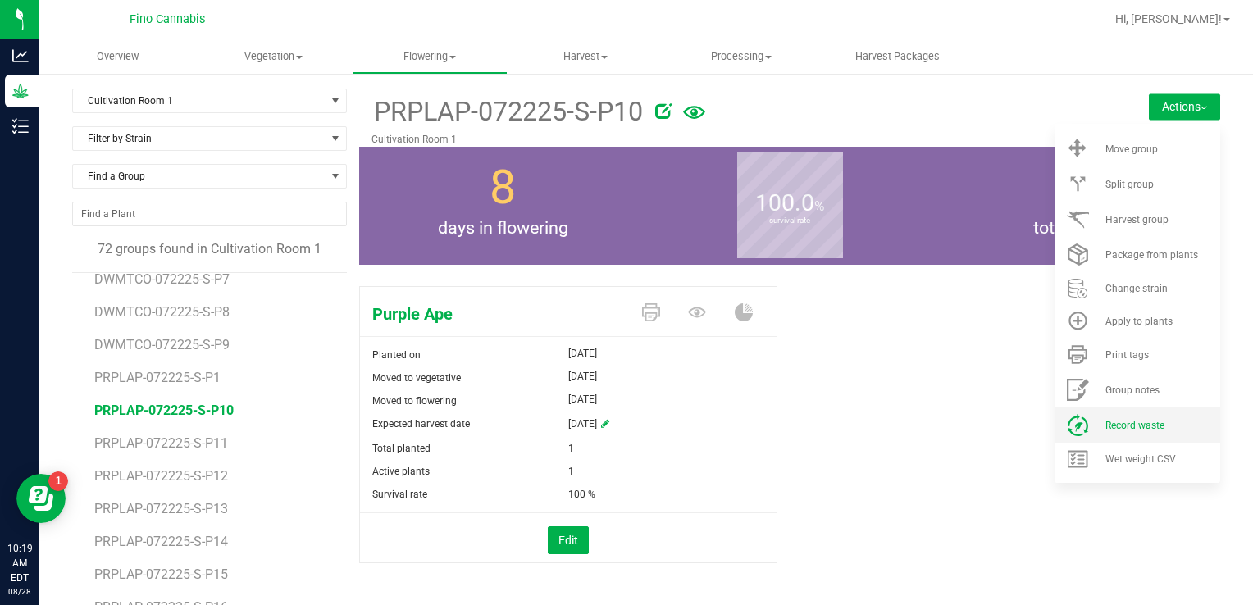
click at [1105, 429] on span "Record waste" at bounding box center [1134, 425] width 59 height 11
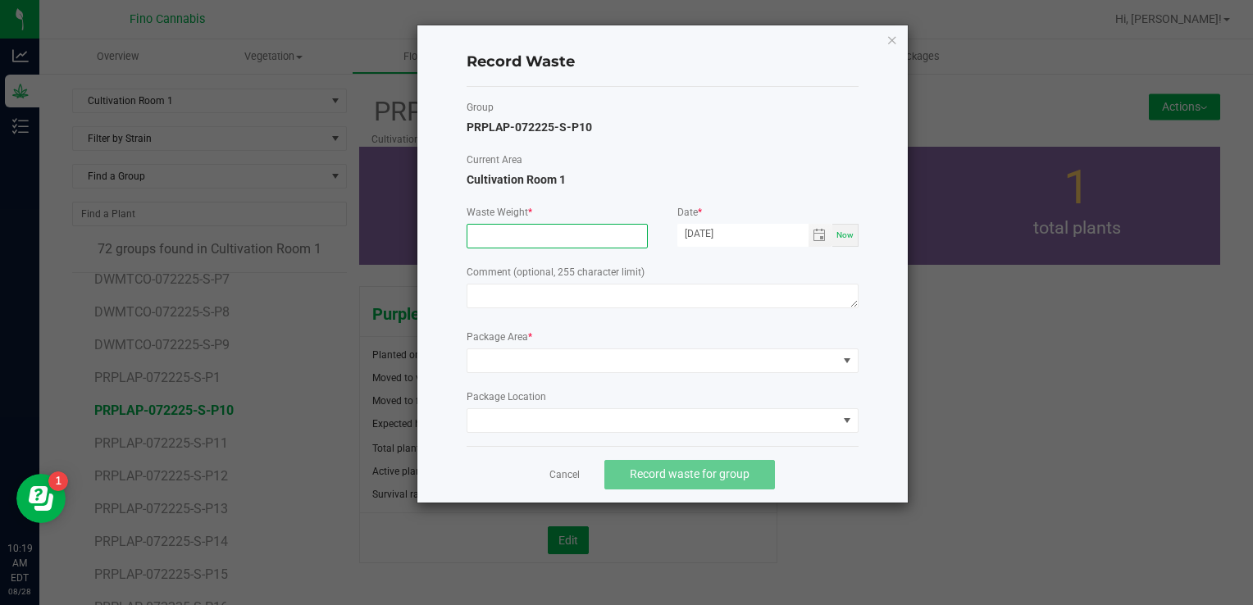
click at [541, 238] on input at bounding box center [557, 236] width 180 height 23
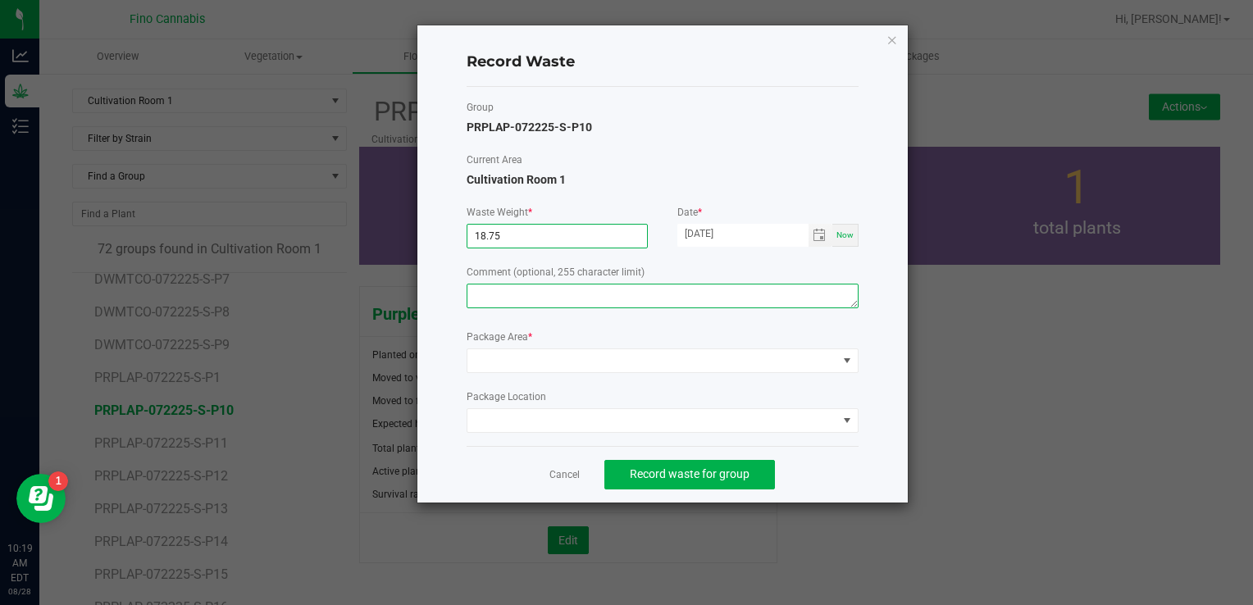
type input "18.7500 g"
paste textarea "Pruning Waste"
type textarea "Pruning Waste"
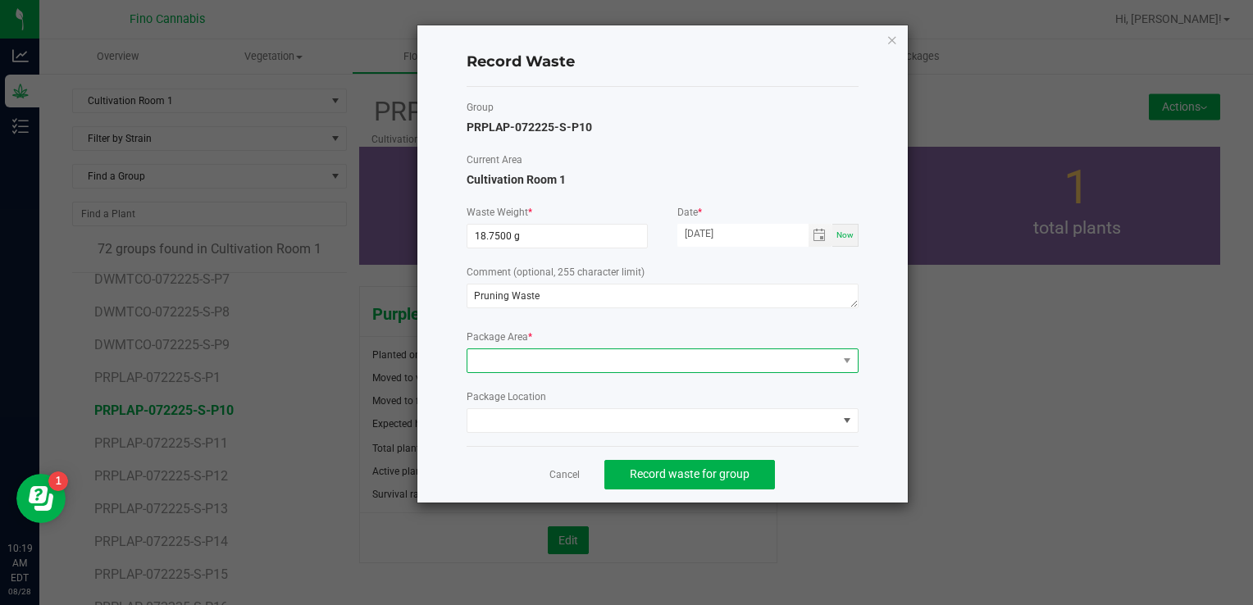
click at [563, 366] on span at bounding box center [652, 360] width 370 height 23
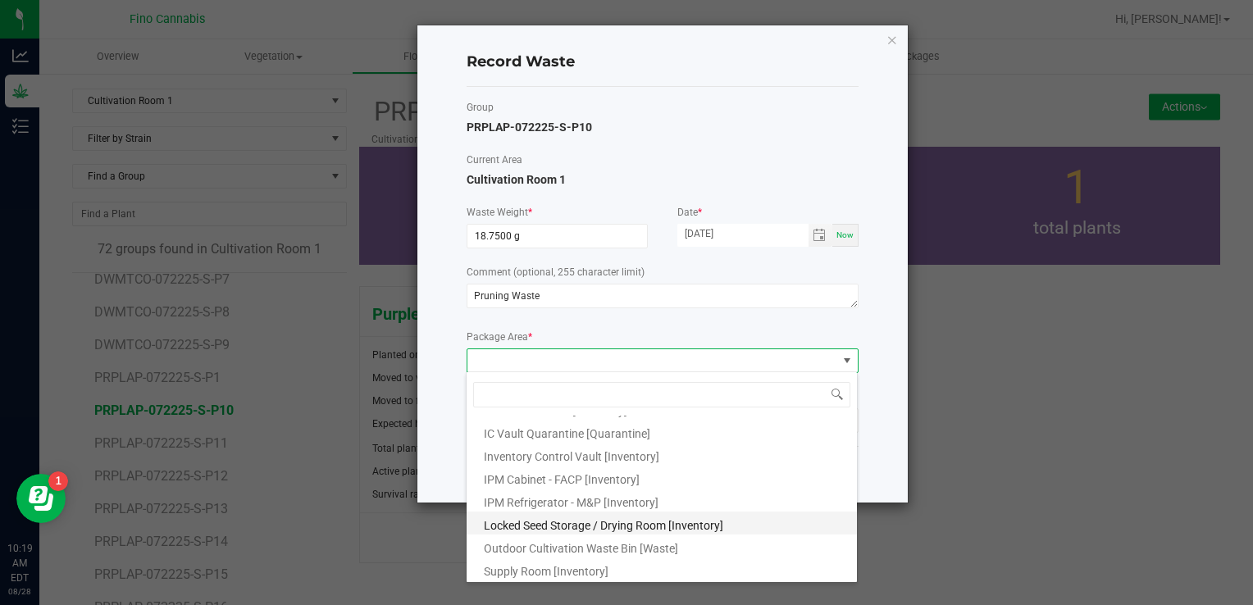
scroll to position [89, 0]
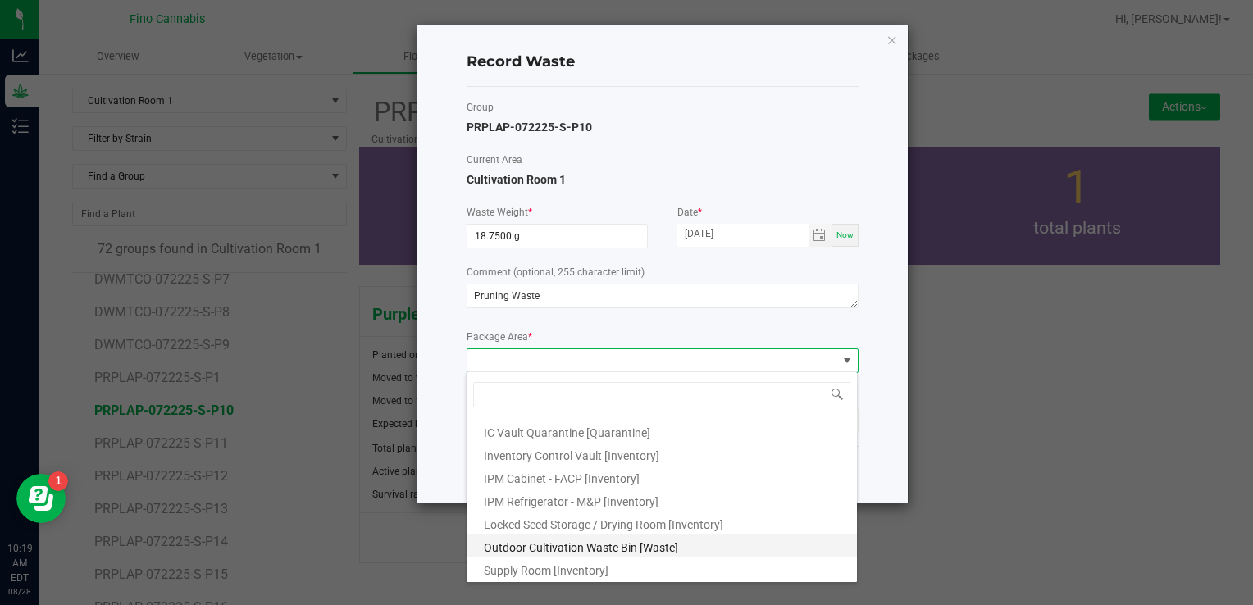
click at [563, 541] on span "Outdoor Cultivation Waste Bin [Waste]" at bounding box center [581, 547] width 194 height 13
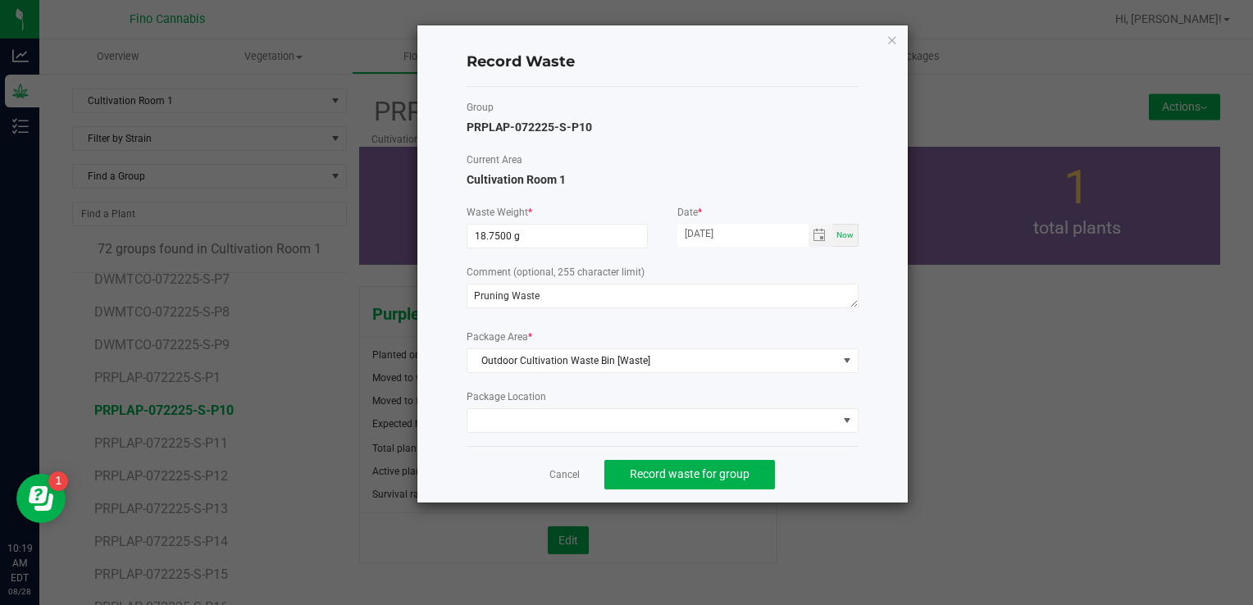
click at [853, 480] on div "Cancel Record waste for group" at bounding box center [663, 474] width 392 height 57
click at [676, 474] on span "Record waste for group" at bounding box center [690, 473] width 120 height 13
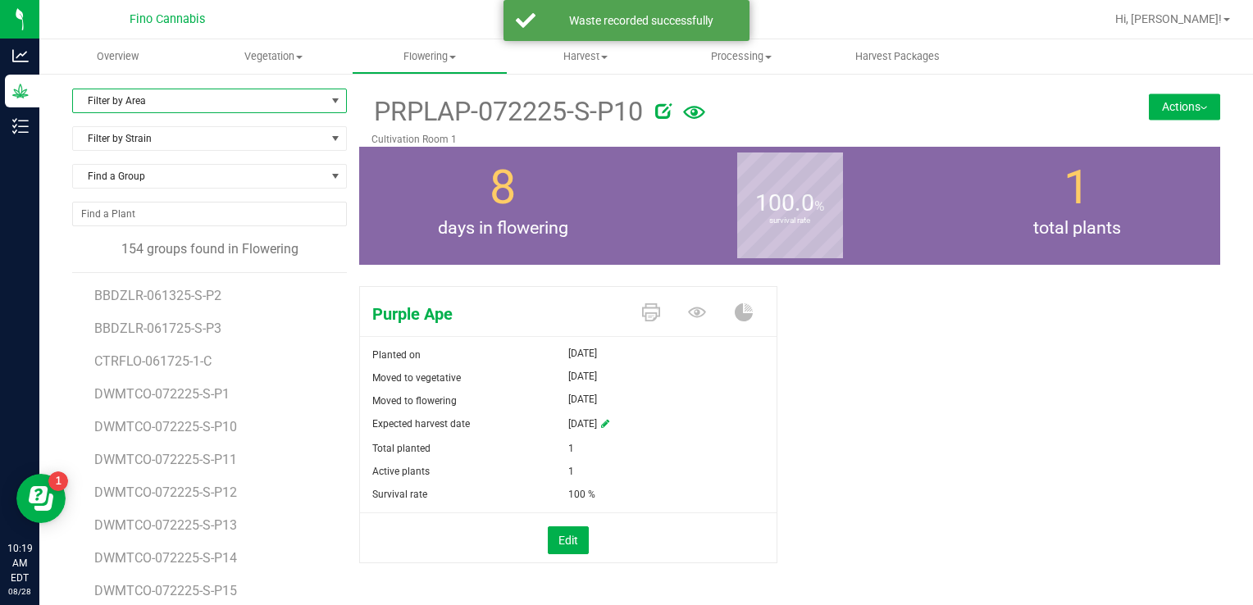
click at [121, 103] on span "Filter by Area" at bounding box center [199, 100] width 253 height 23
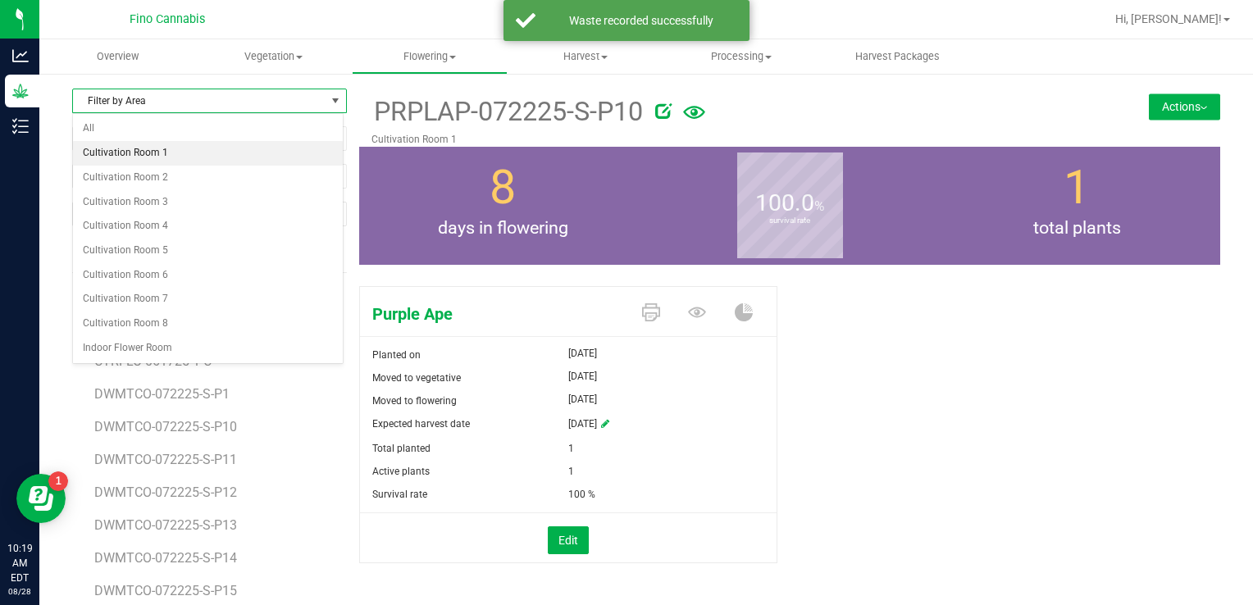
click at [130, 148] on li "Cultivation Room 1" at bounding box center [208, 153] width 270 height 25
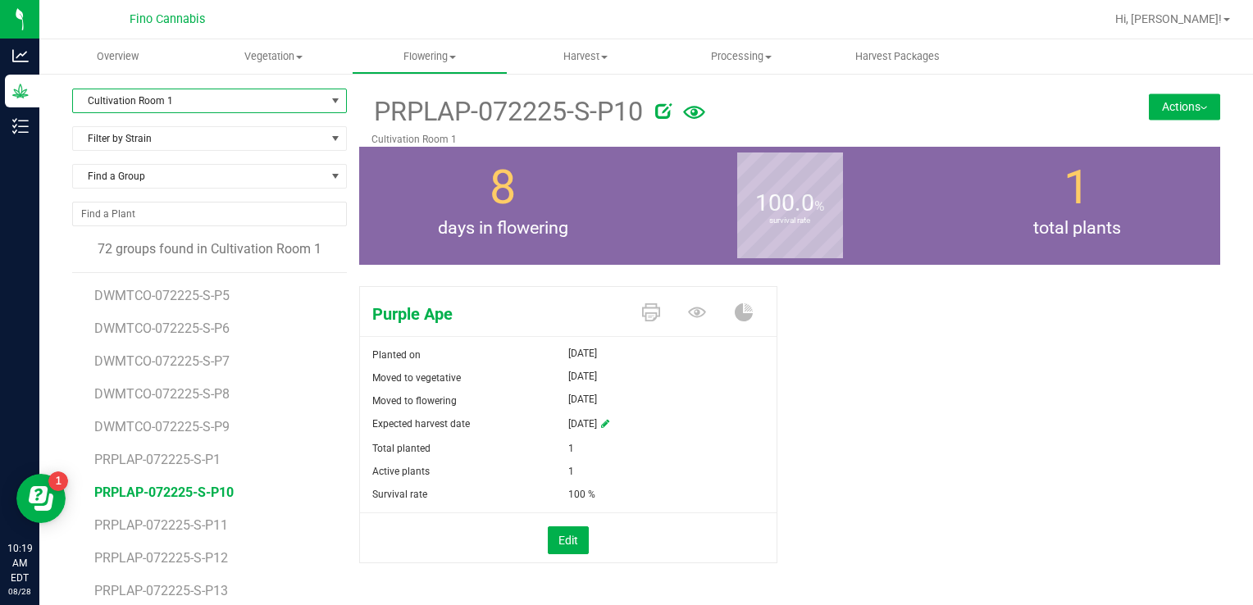
scroll to position [1066, 0]
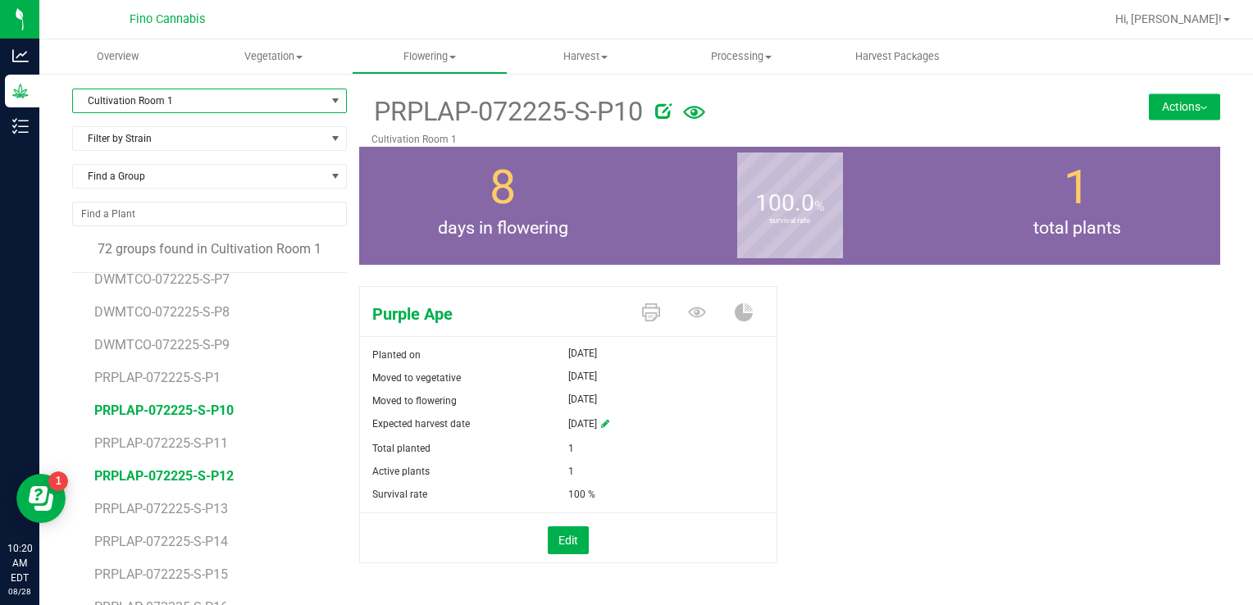
click at [186, 476] on span "PRPLAP-072225-S-P12" at bounding box center [163, 476] width 139 height 16
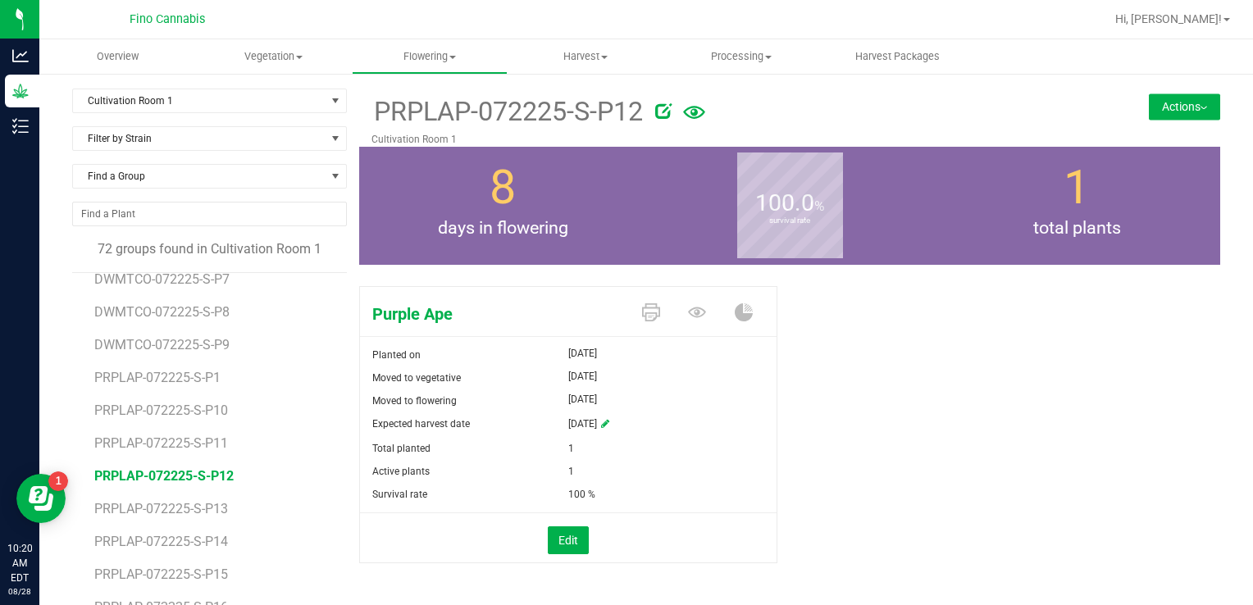
click at [1168, 107] on button "Actions" at bounding box center [1184, 106] width 71 height 26
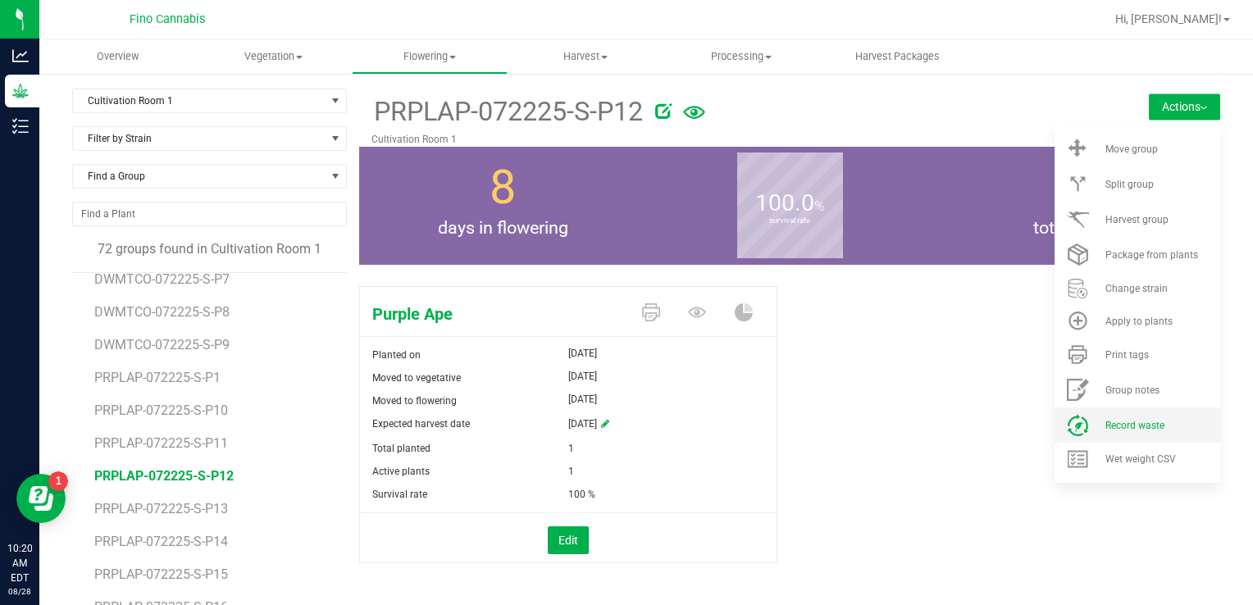
click at [1113, 421] on span "Record waste" at bounding box center [1134, 425] width 59 height 11
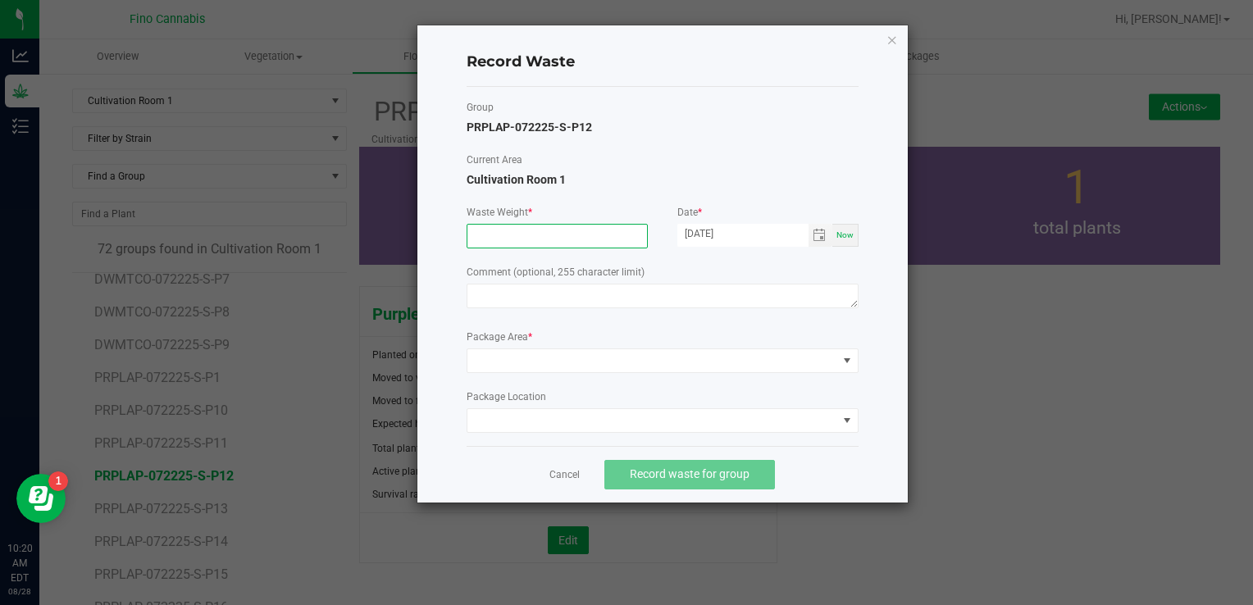
click at [535, 238] on input at bounding box center [557, 236] width 180 height 23
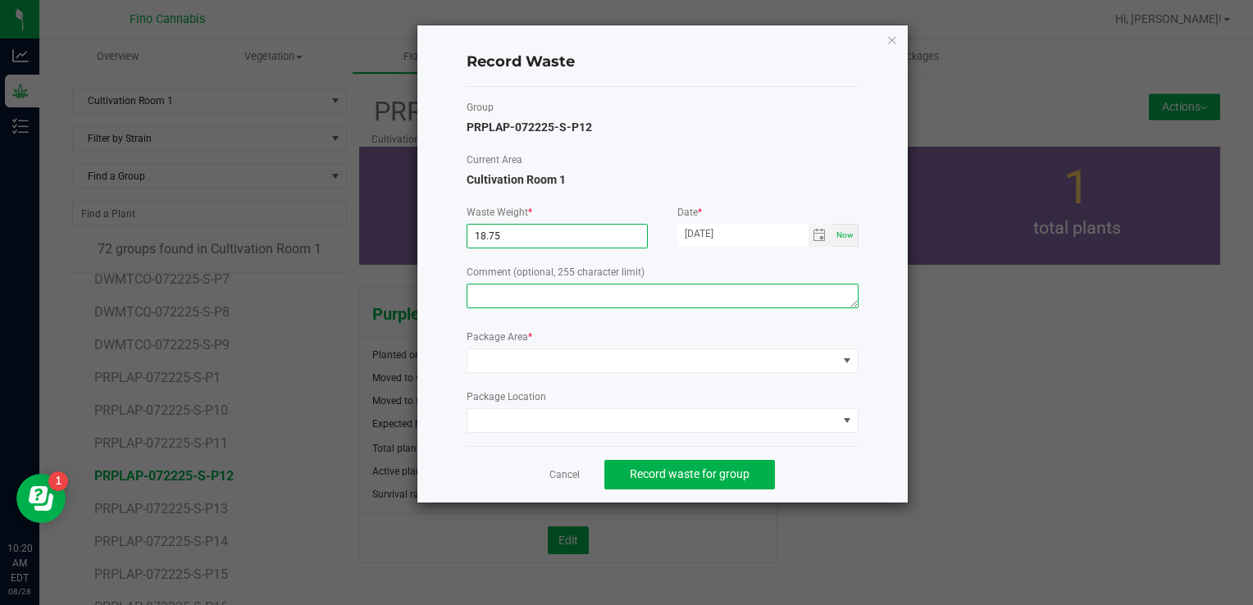
type input "18.7500 g"
paste textarea "Pruning Waste"
type textarea "Pruning Waste"
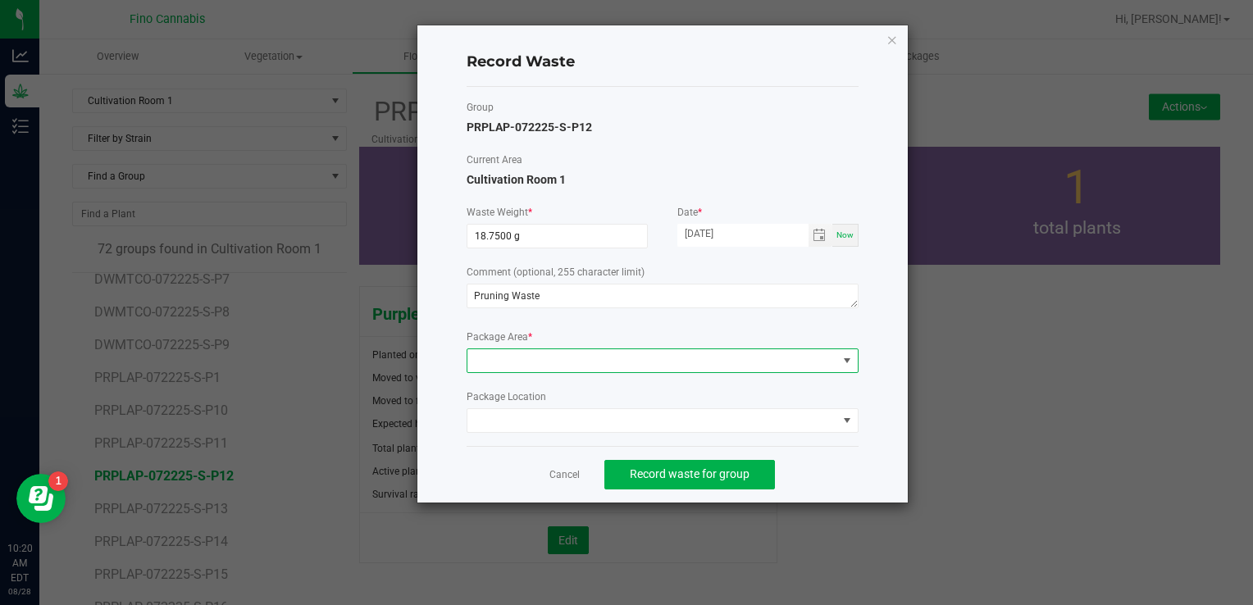
click at [543, 370] on span at bounding box center [652, 360] width 370 height 23
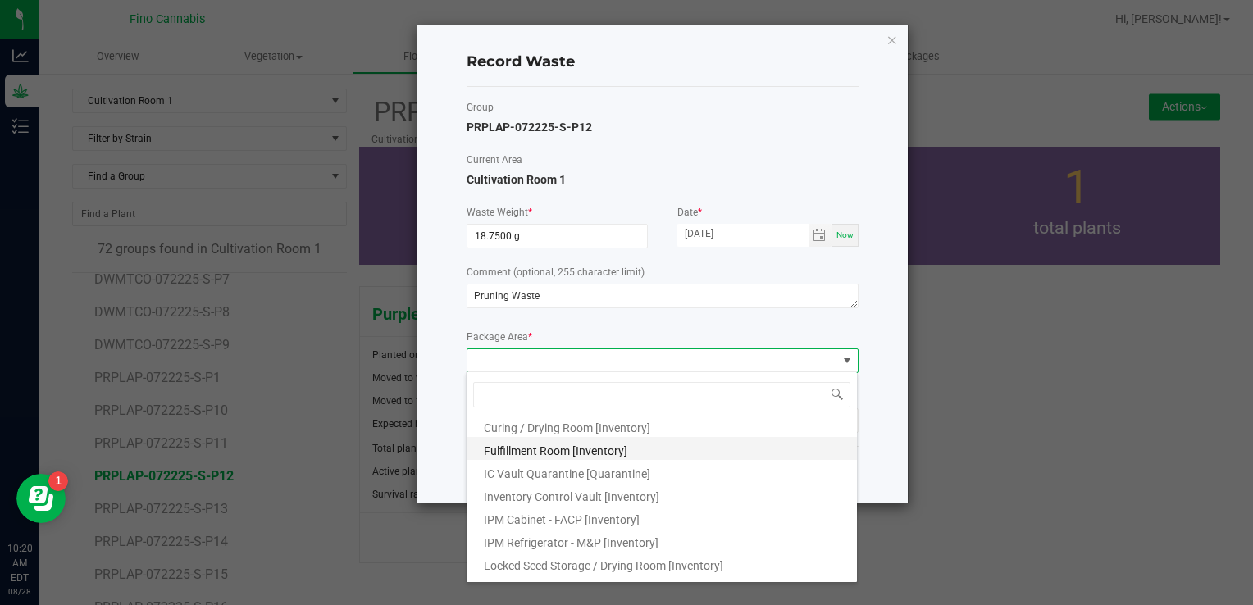
scroll to position [89, 0]
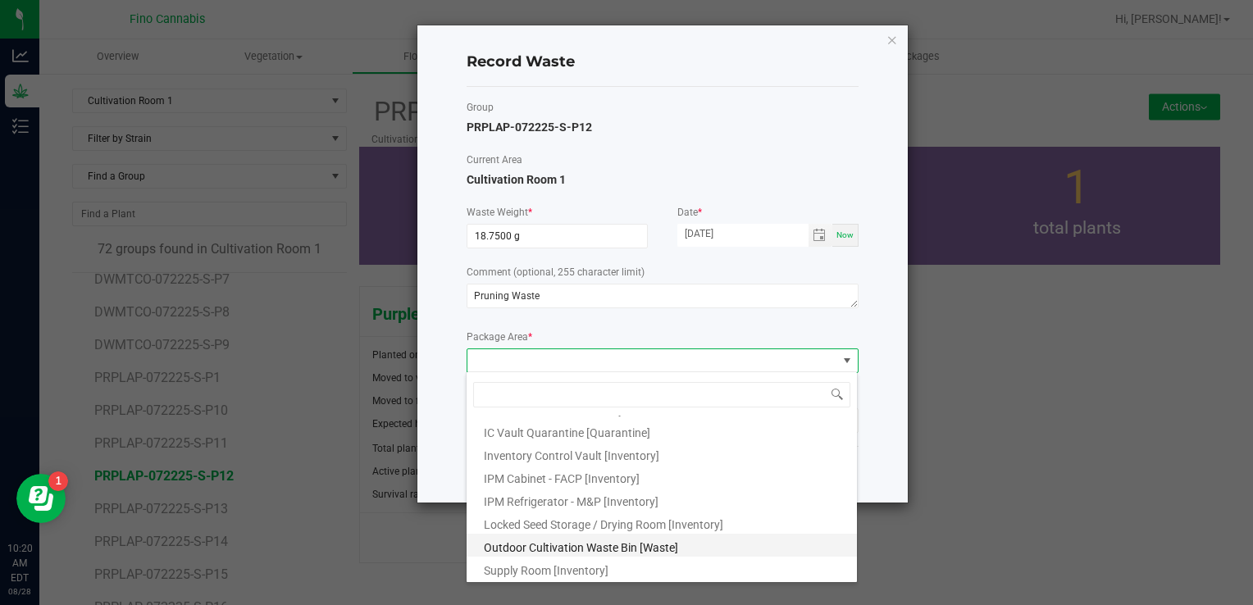
click at [549, 553] on span "Outdoor Cultivation Waste Bin [Waste]" at bounding box center [581, 547] width 194 height 13
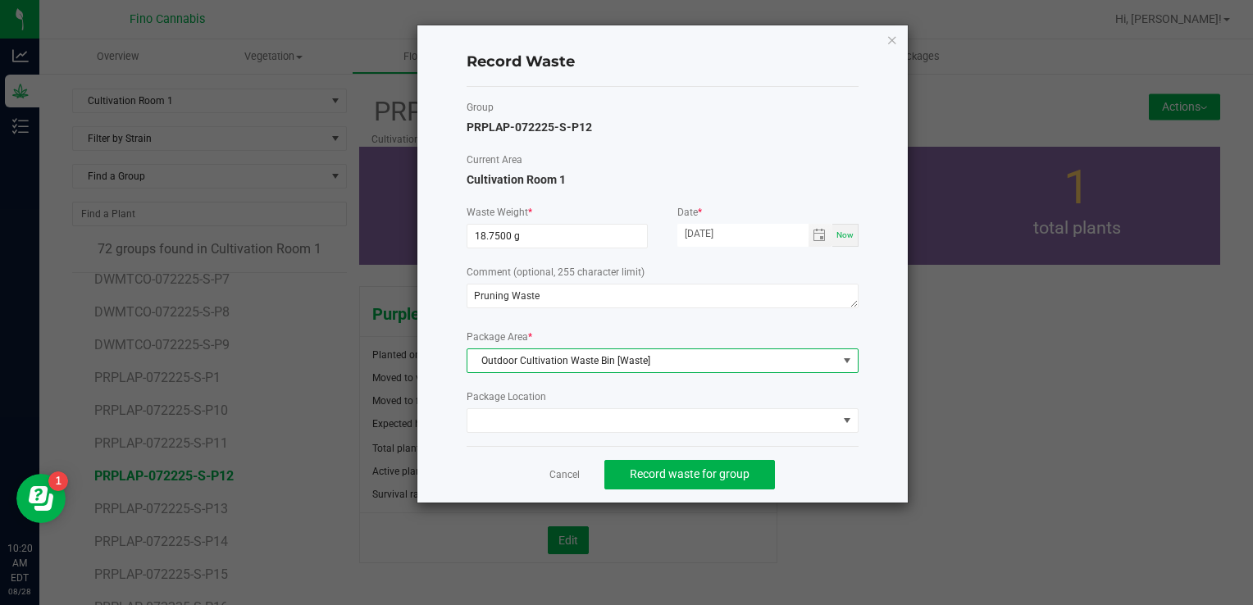
click at [817, 471] on div "Cancel Record waste for group" at bounding box center [663, 474] width 392 height 57
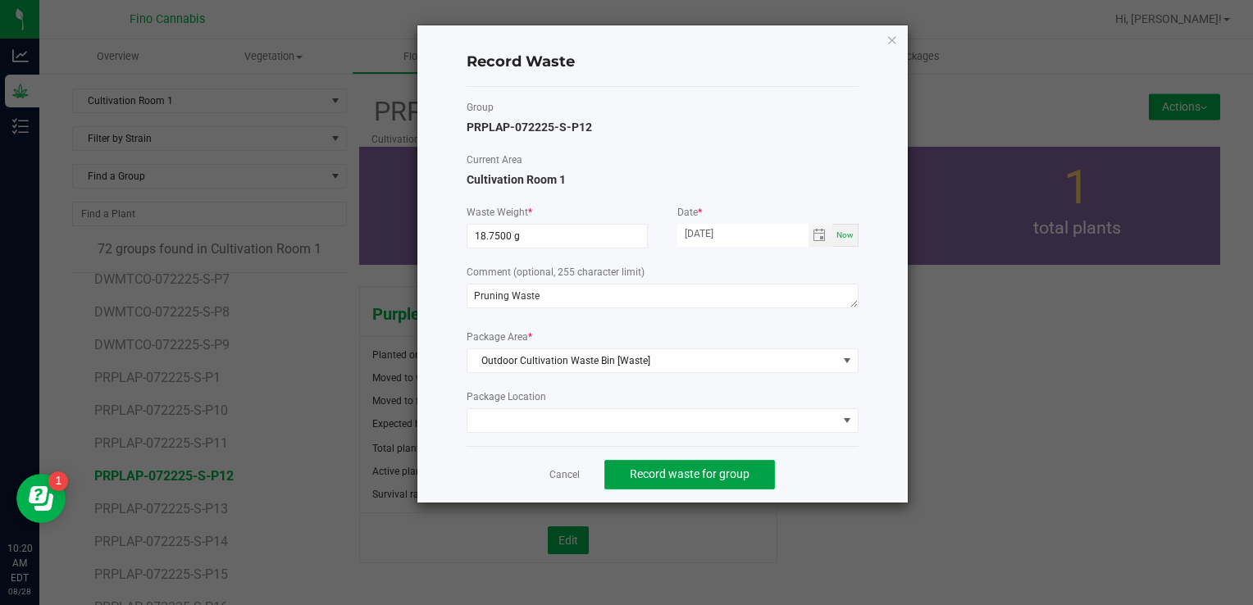
click at [697, 473] on span "Record waste for group" at bounding box center [690, 473] width 120 height 13
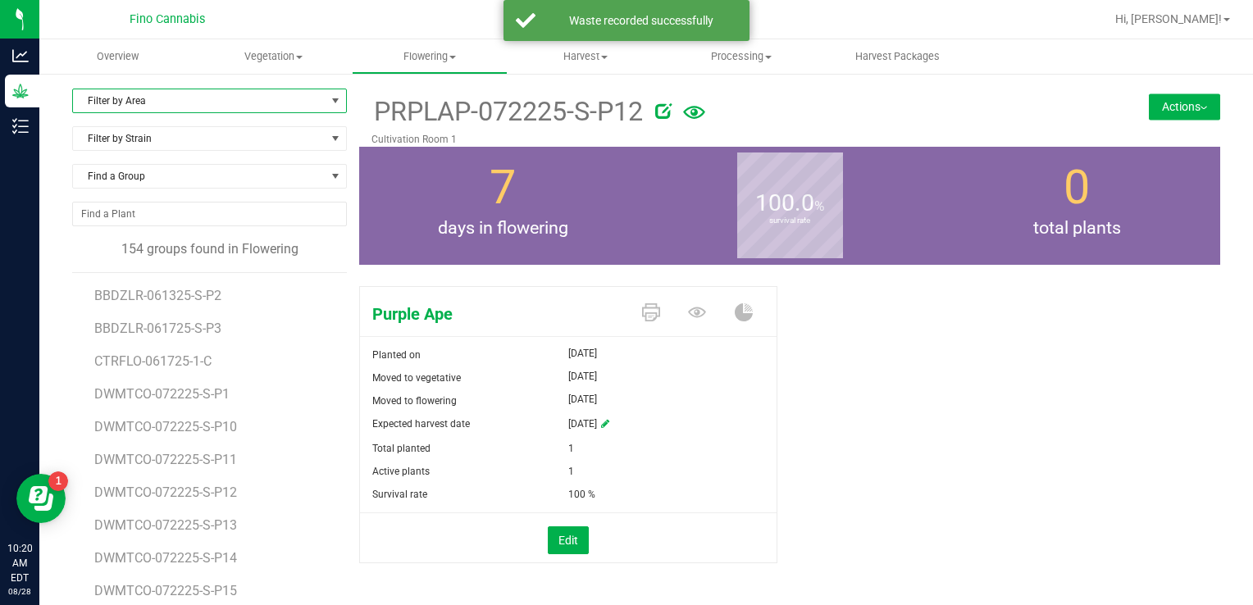
click at [166, 102] on span "Filter by Area" at bounding box center [199, 100] width 253 height 23
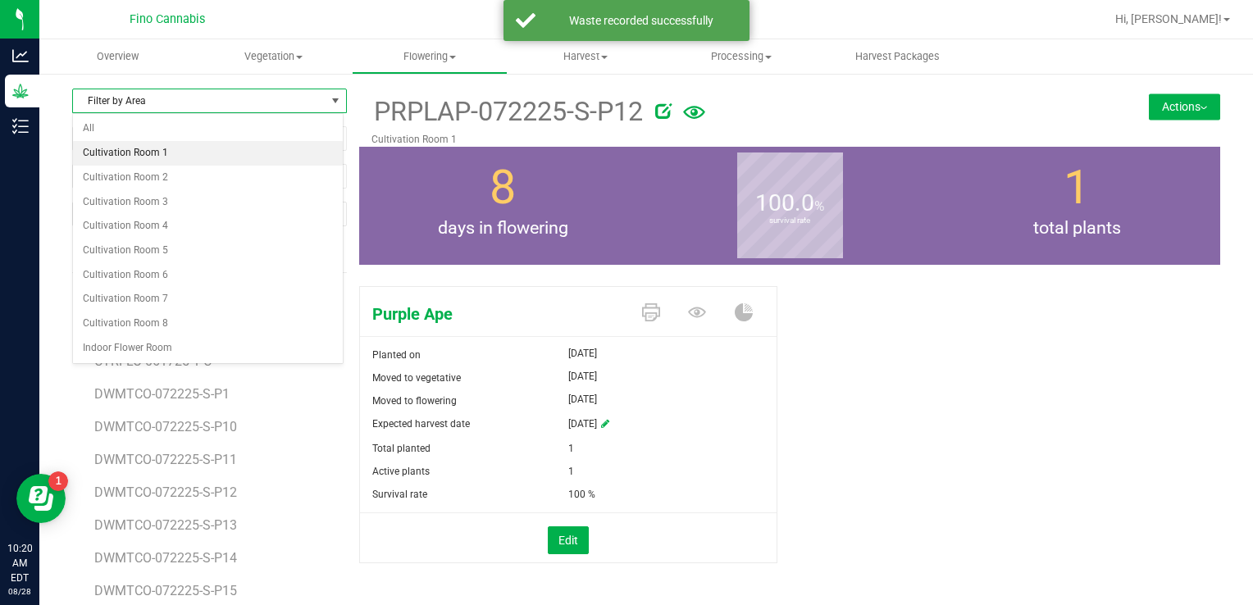
click at [171, 152] on li "Cultivation Room 1" at bounding box center [208, 153] width 270 height 25
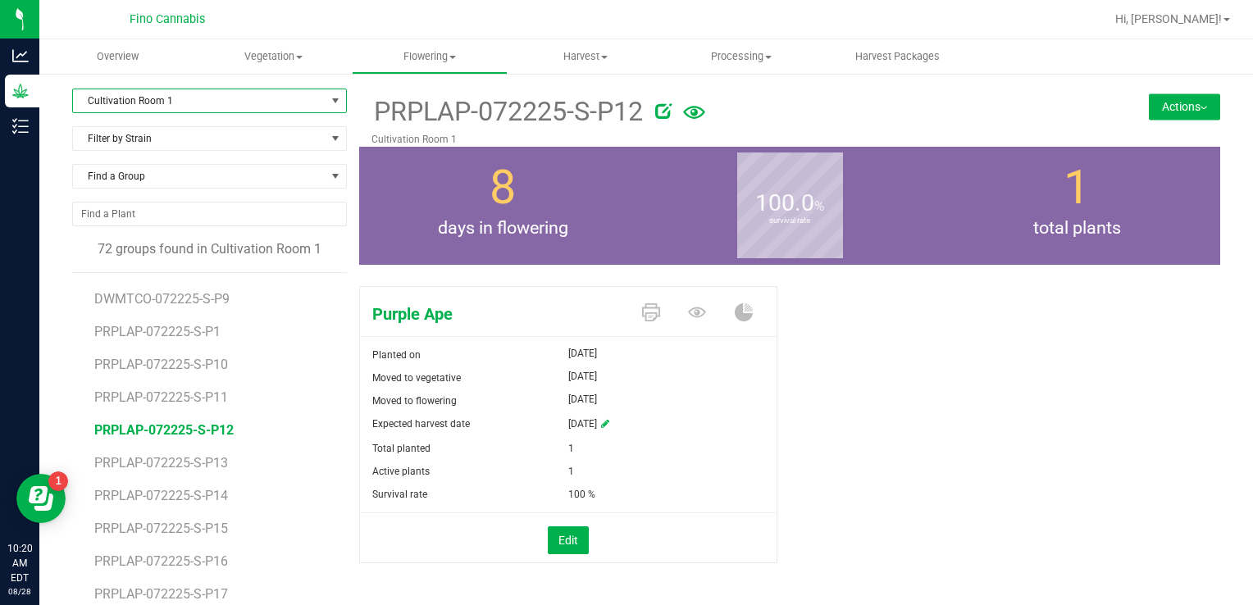
scroll to position [1148, 0]
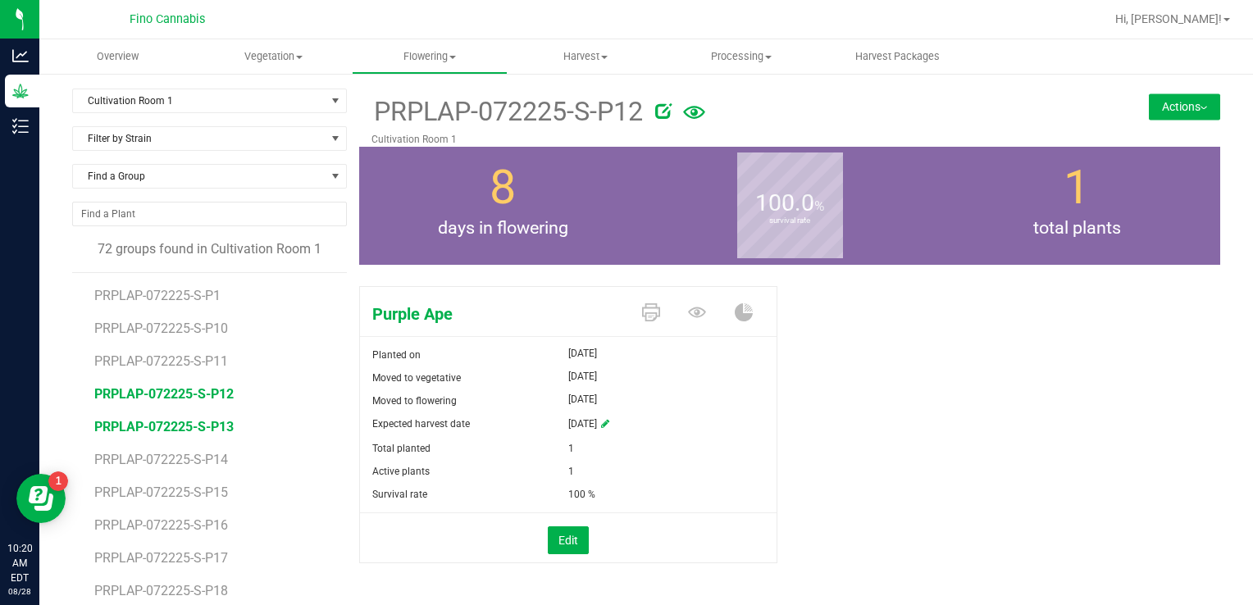
click at [207, 428] on span "PRPLAP-072225-S-P13" at bounding box center [163, 427] width 139 height 16
click at [1168, 107] on button "Actions" at bounding box center [1184, 106] width 71 height 26
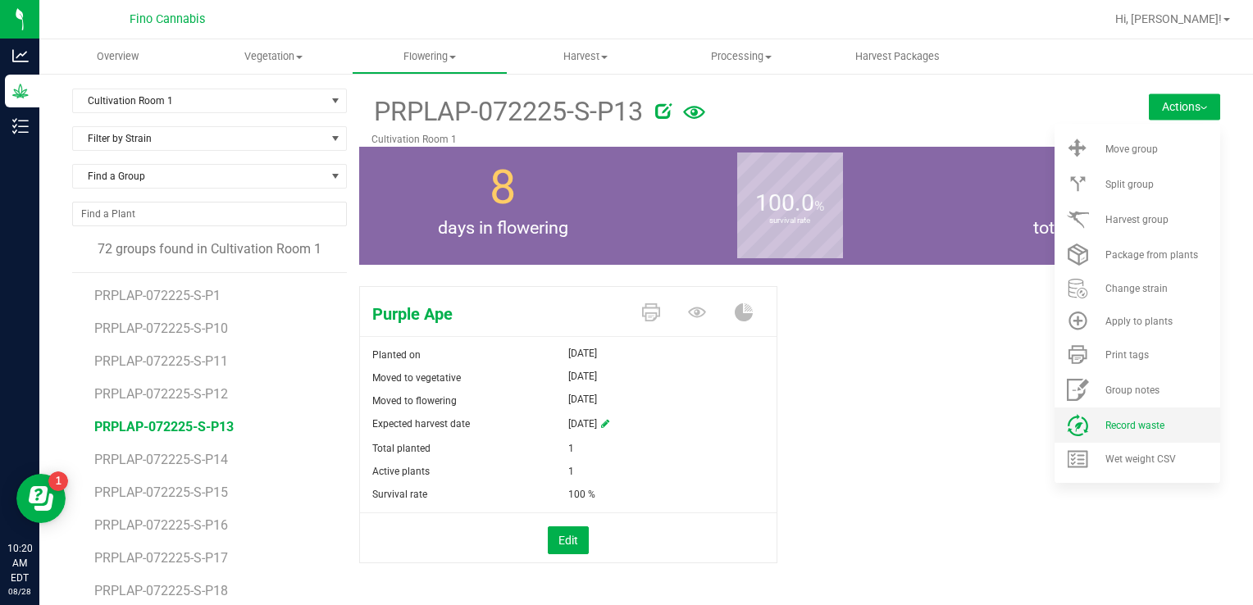
click at [1086, 426] on li "Record waste" at bounding box center [1137, 425] width 166 height 35
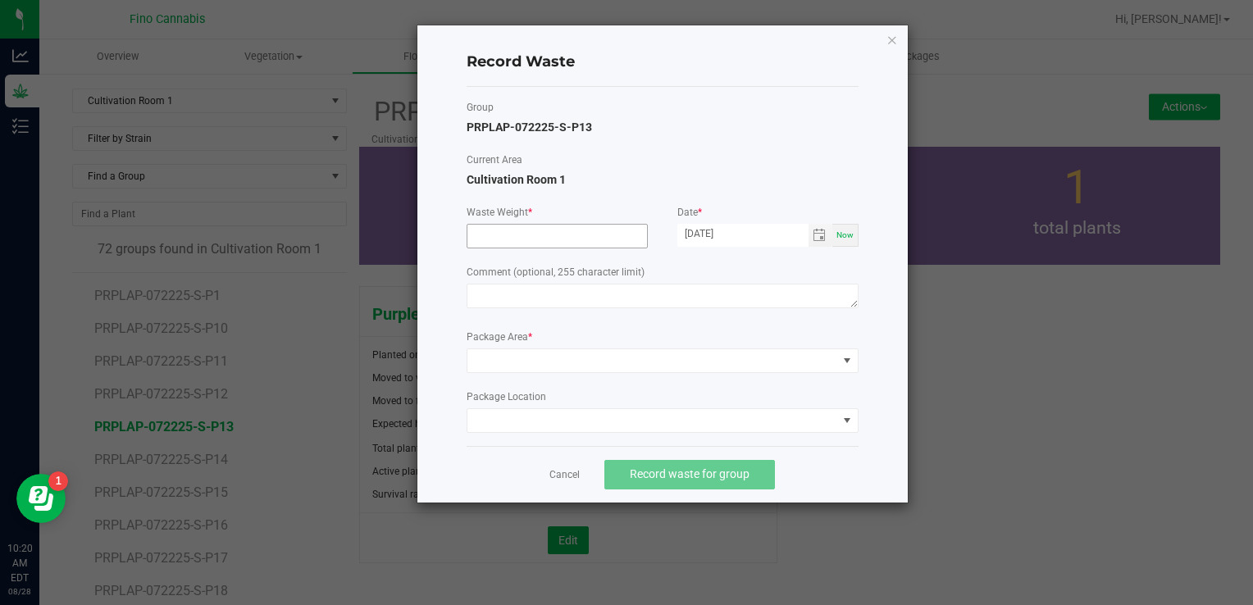
click at [532, 231] on input at bounding box center [557, 236] width 180 height 23
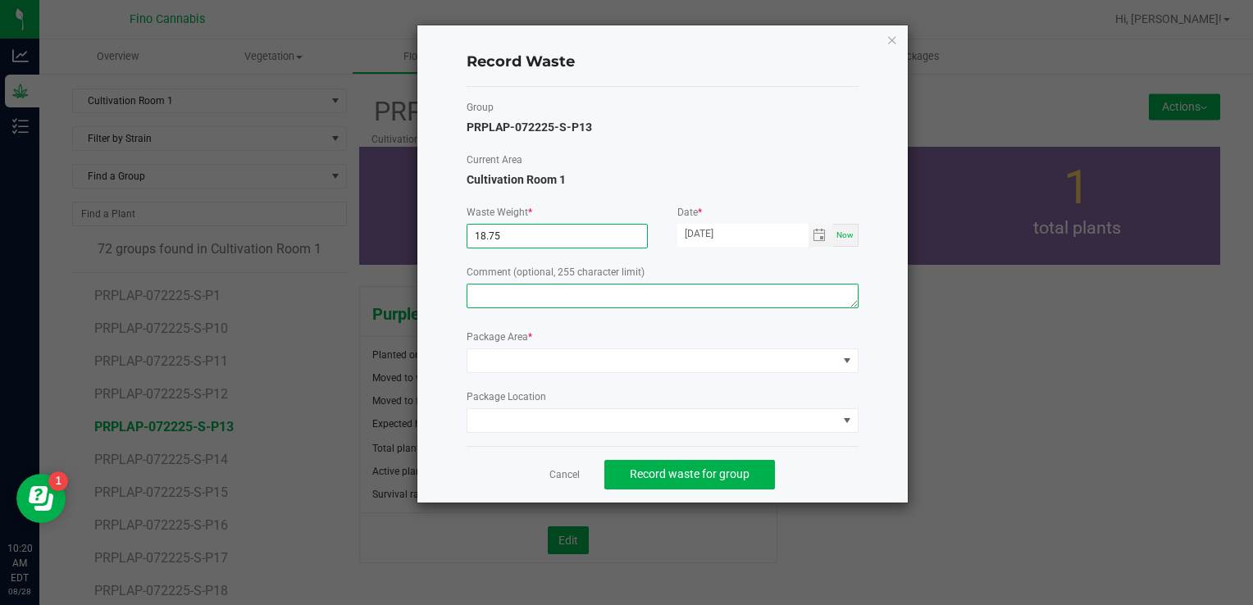
type input "18.7500 g"
paste textarea "Pruning Waste"
type textarea "Pruning Waste"
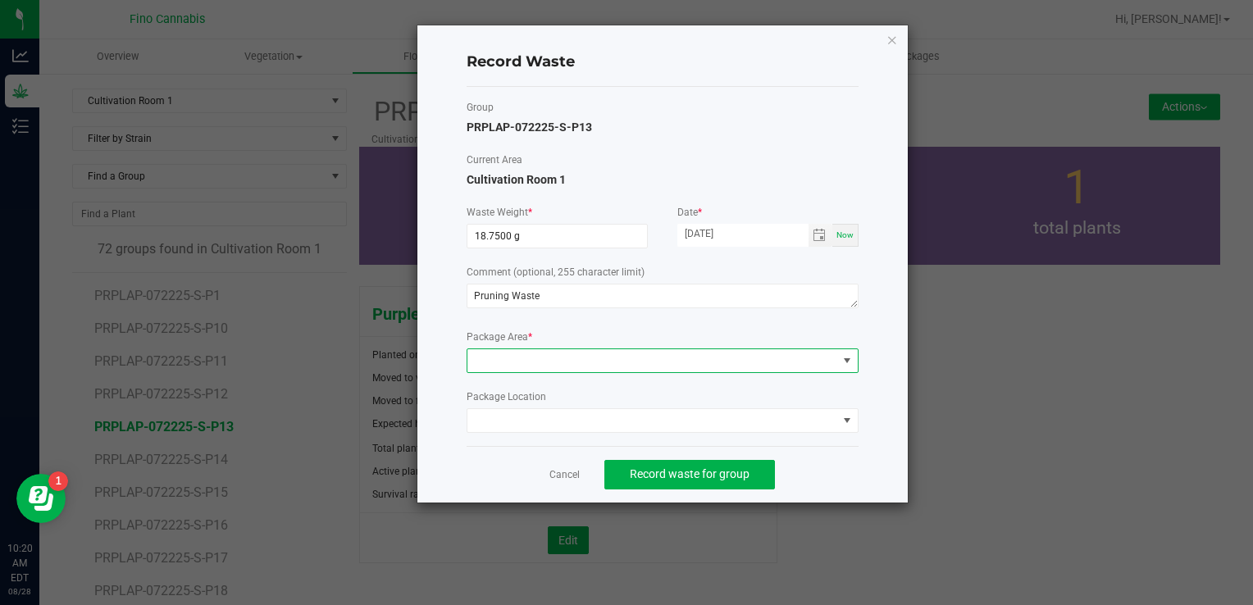
click at [570, 367] on span at bounding box center [652, 360] width 370 height 23
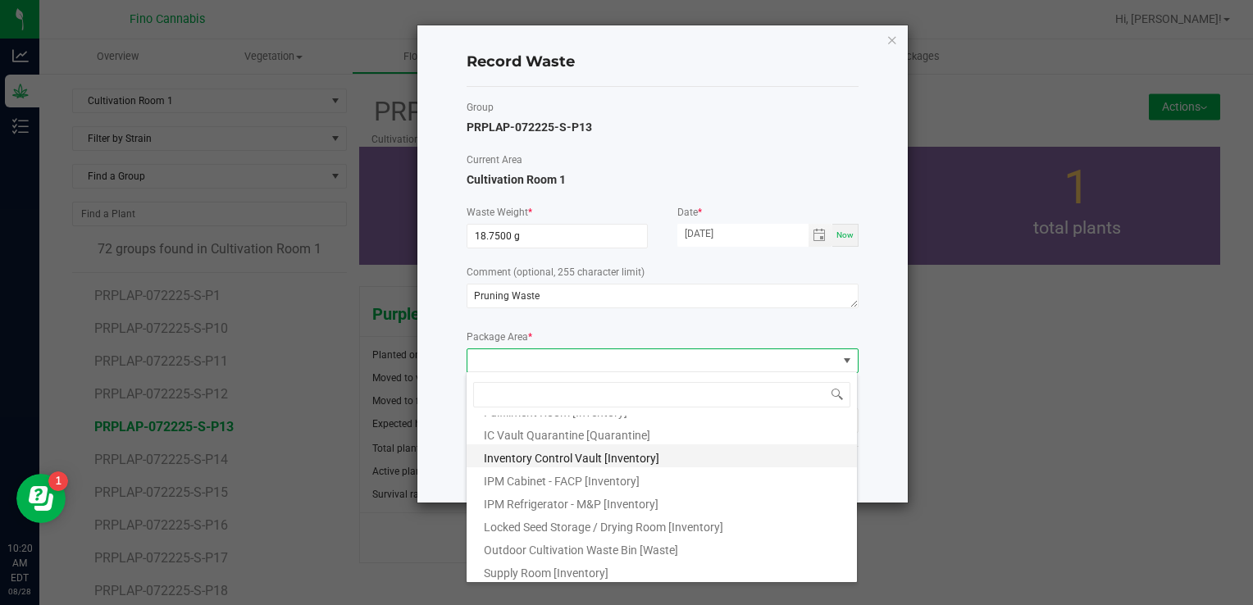
scroll to position [89, 0]
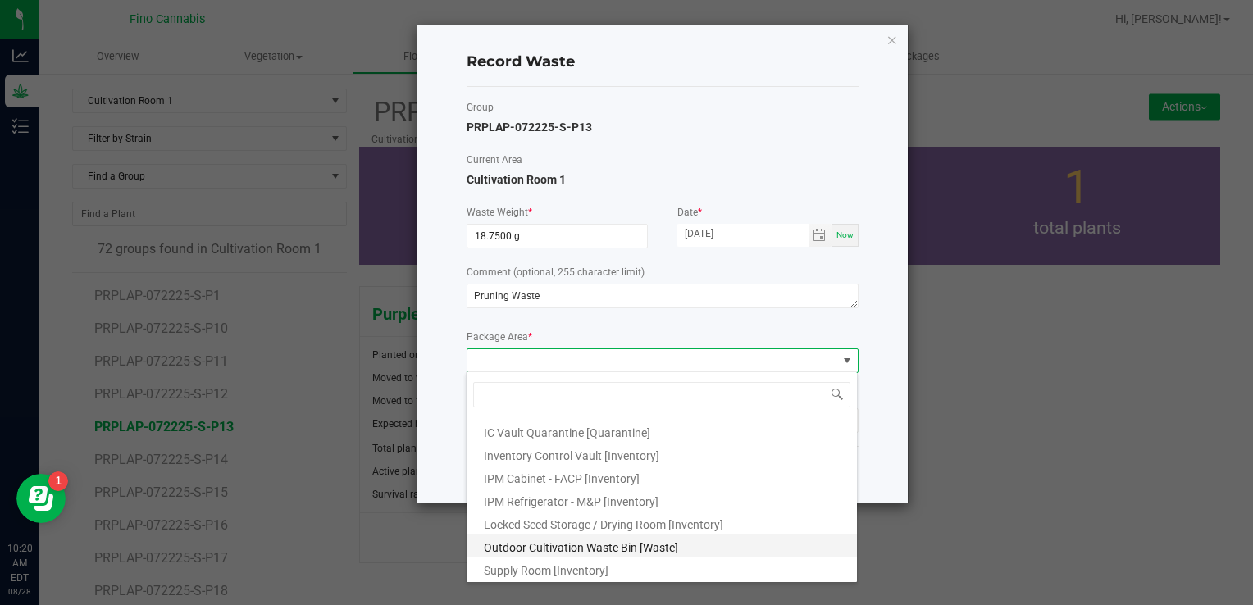
click at [567, 547] on span "Outdoor Cultivation Waste Bin [Waste]" at bounding box center [581, 547] width 194 height 13
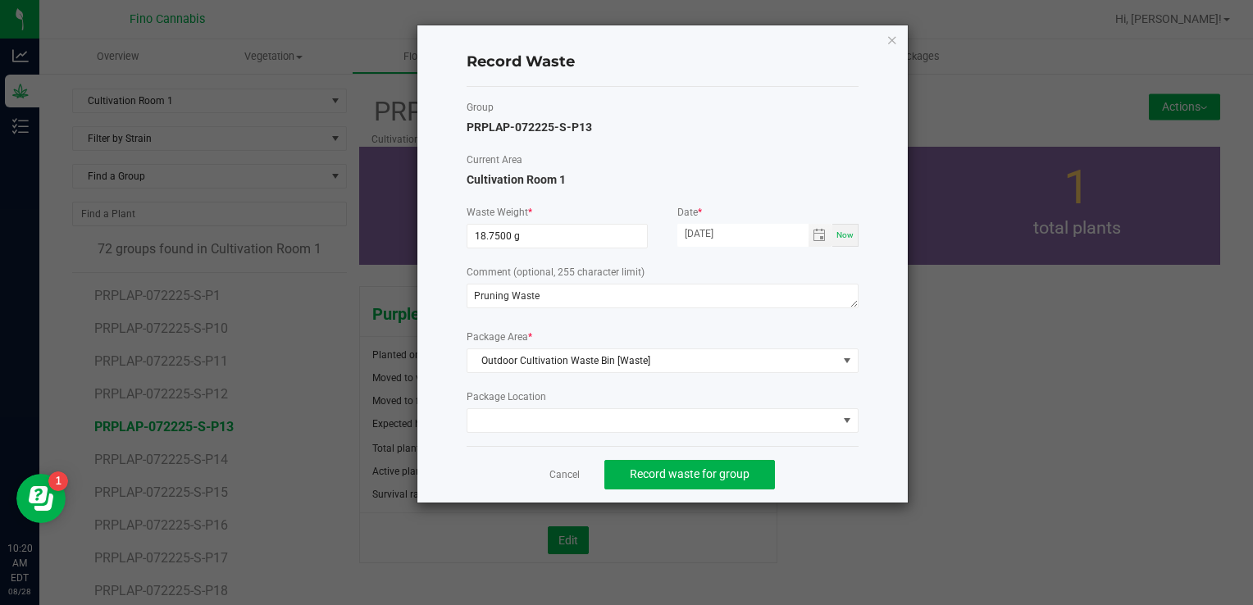
click at [857, 485] on div "Cancel Record waste for group" at bounding box center [663, 474] width 392 height 57
click at [722, 468] on span "Record waste for group" at bounding box center [690, 473] width 120 height 13
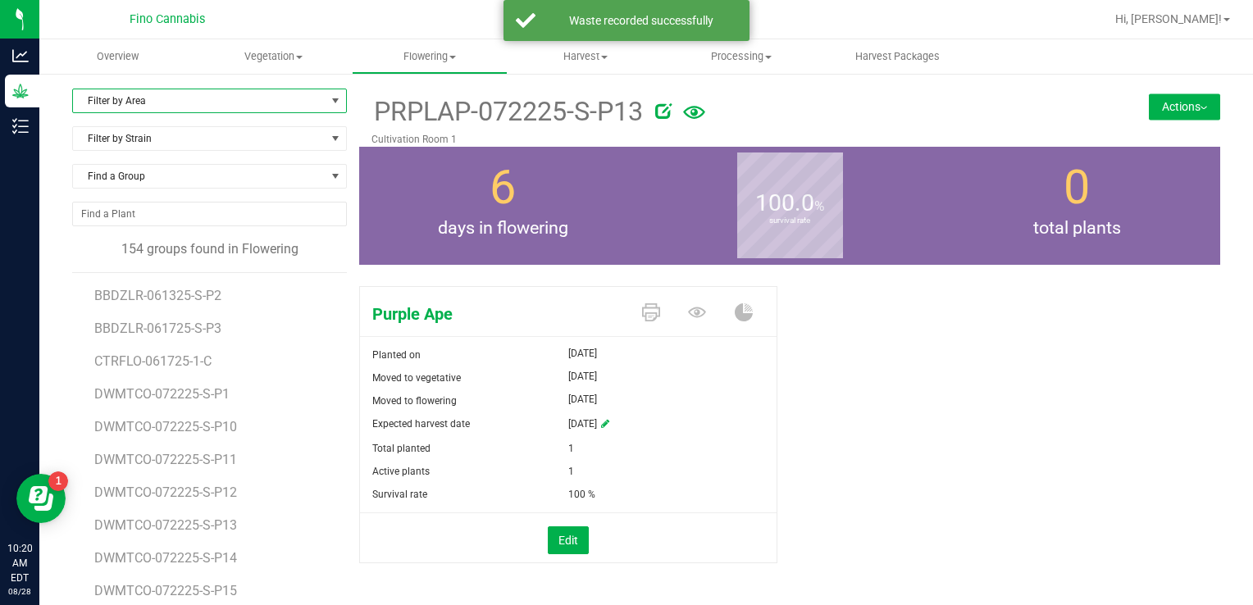
click at [102, 106] on span "Filter by Area" at bounding box center [199, 100] width 253 height 23
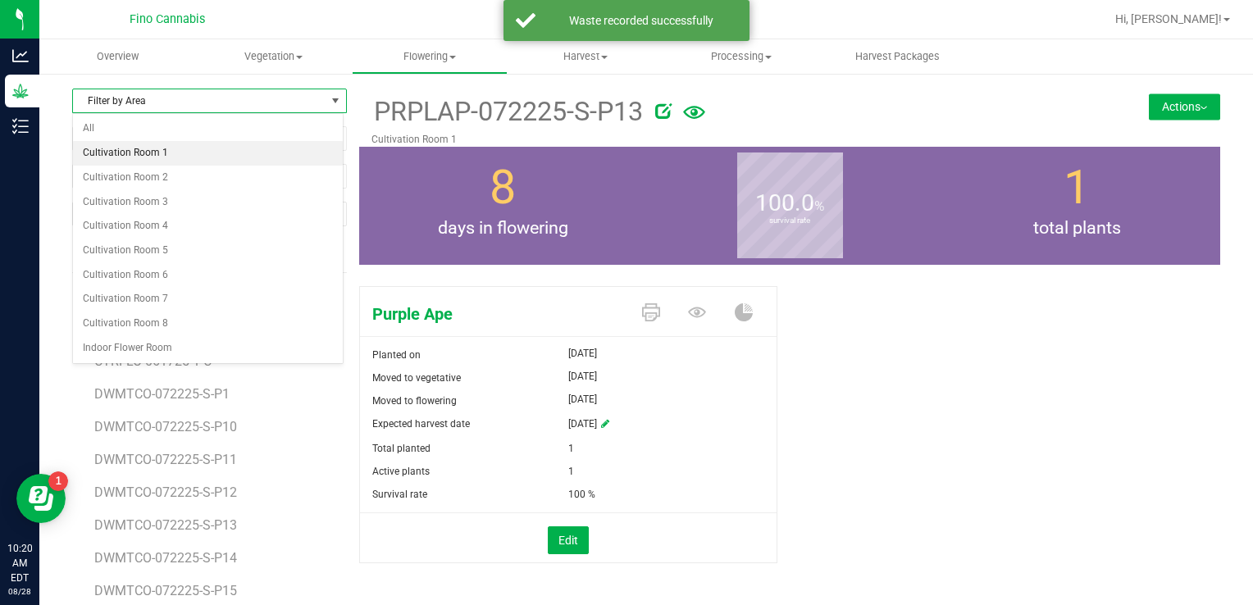
click at [119, 152] on li "Cultivation Room 1" at bounding box center [208, 153] width 270 height 25
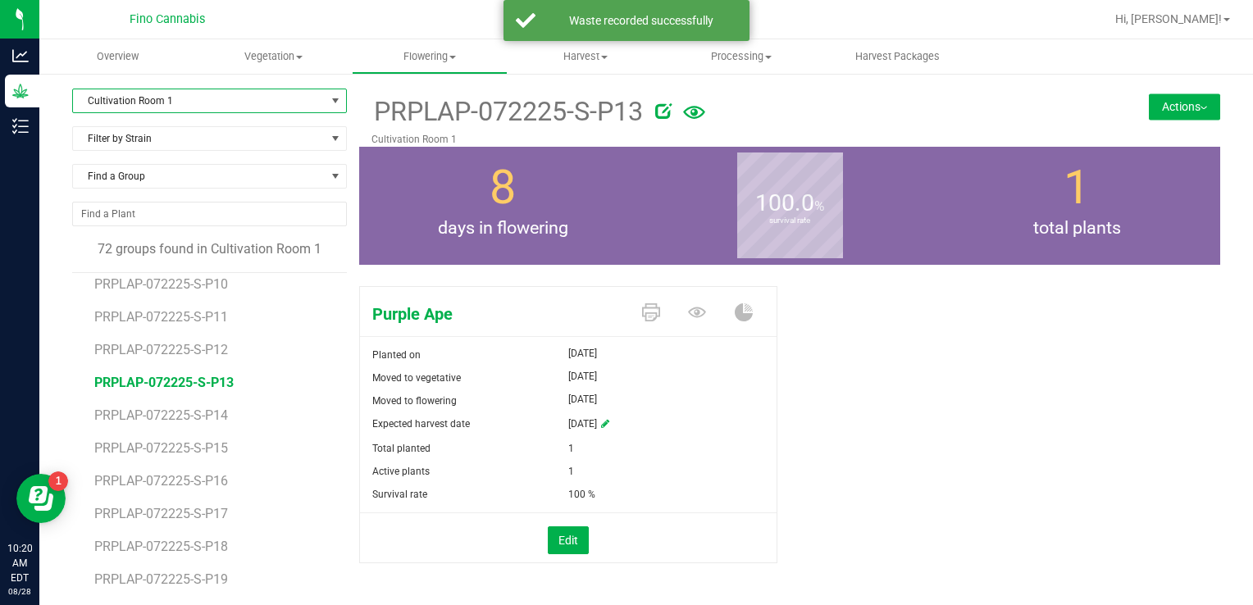
scroll to position [1230, 0]
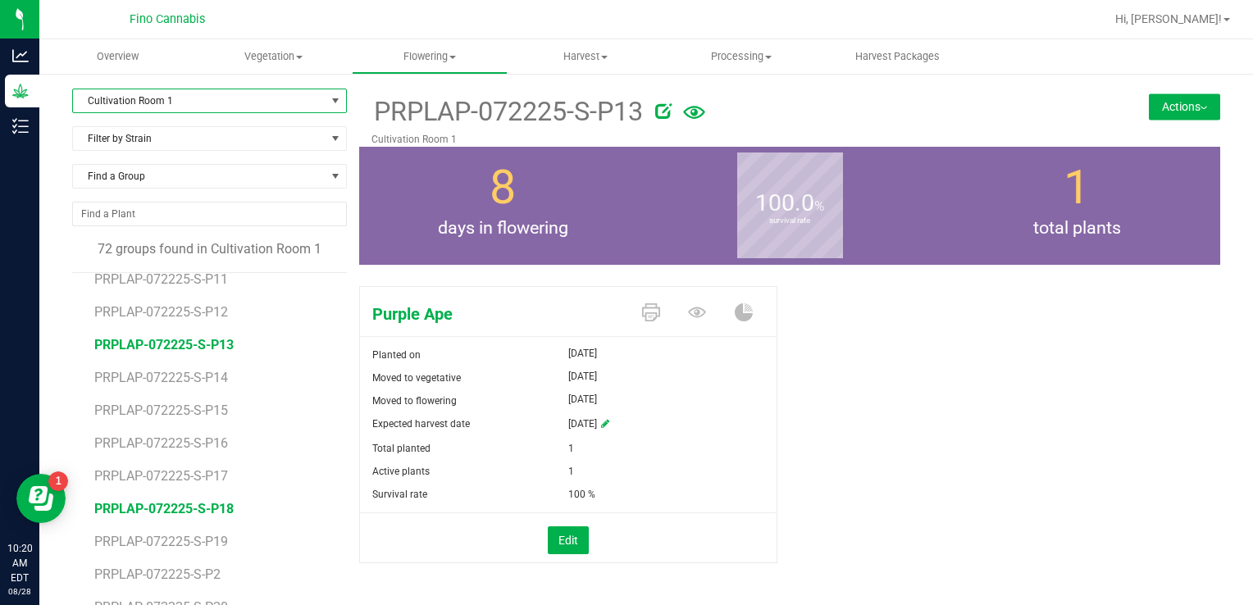
click at [215, 503] on span "PRPLAP-072225-S-P18" at bounding box center [163, 509] width 139 height 16
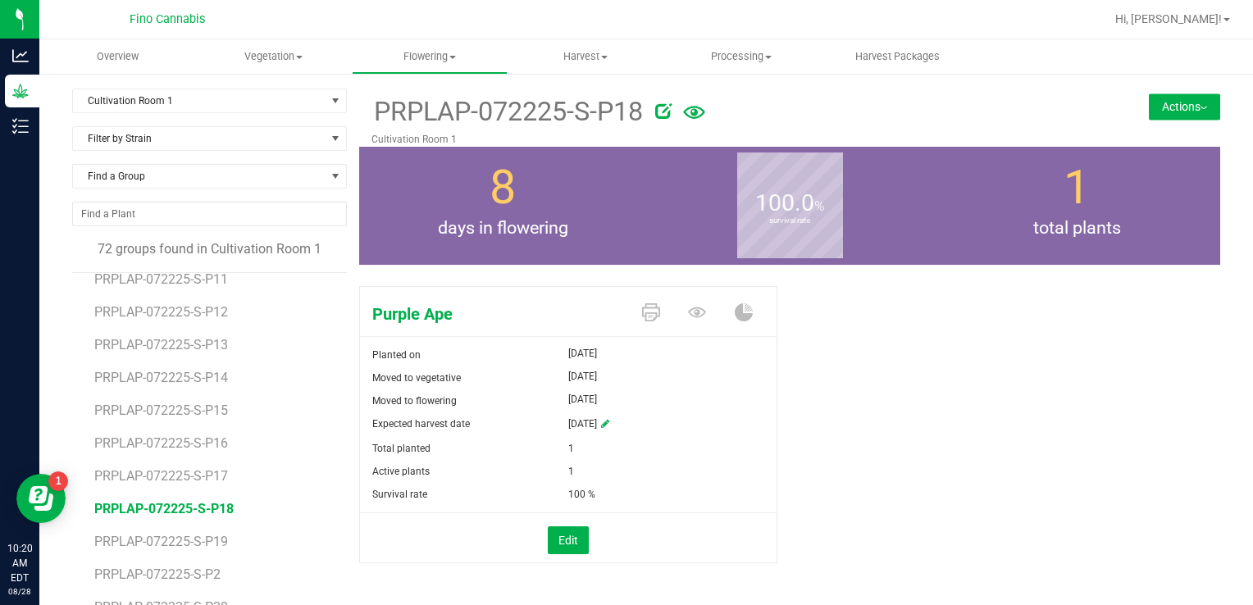
click at [1188, 103] on button "Actions" at bounding box center [1184, 106] width 71 height 26
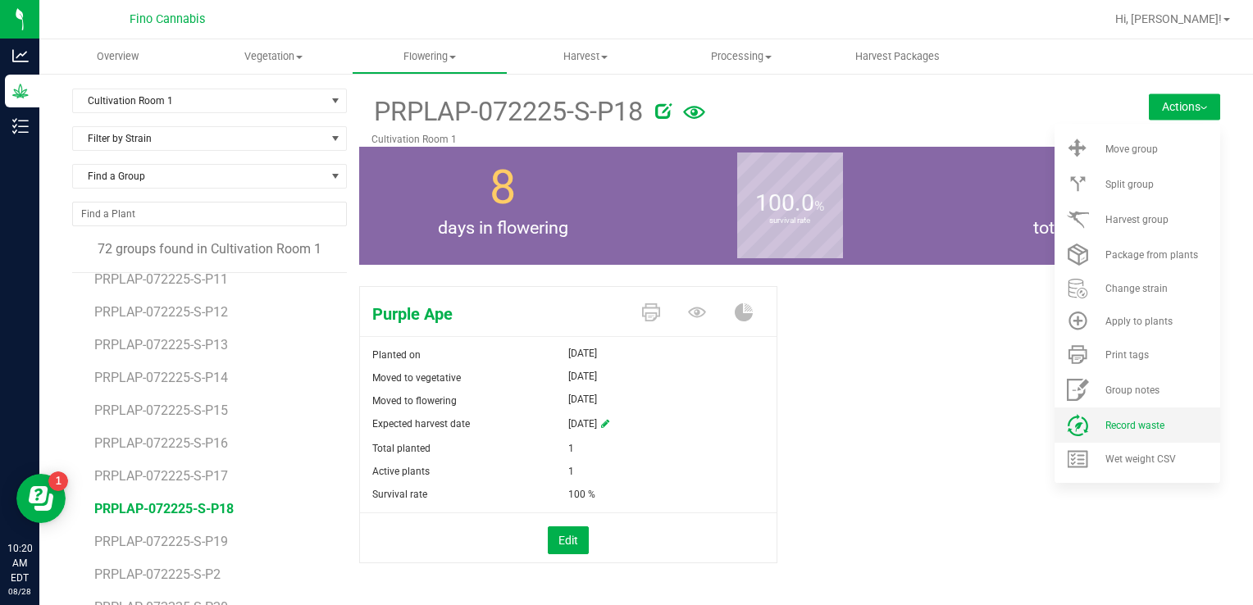
click at [1105, 421] on span "Record waste" at bounding box center [1134, 425] width 59 height 11
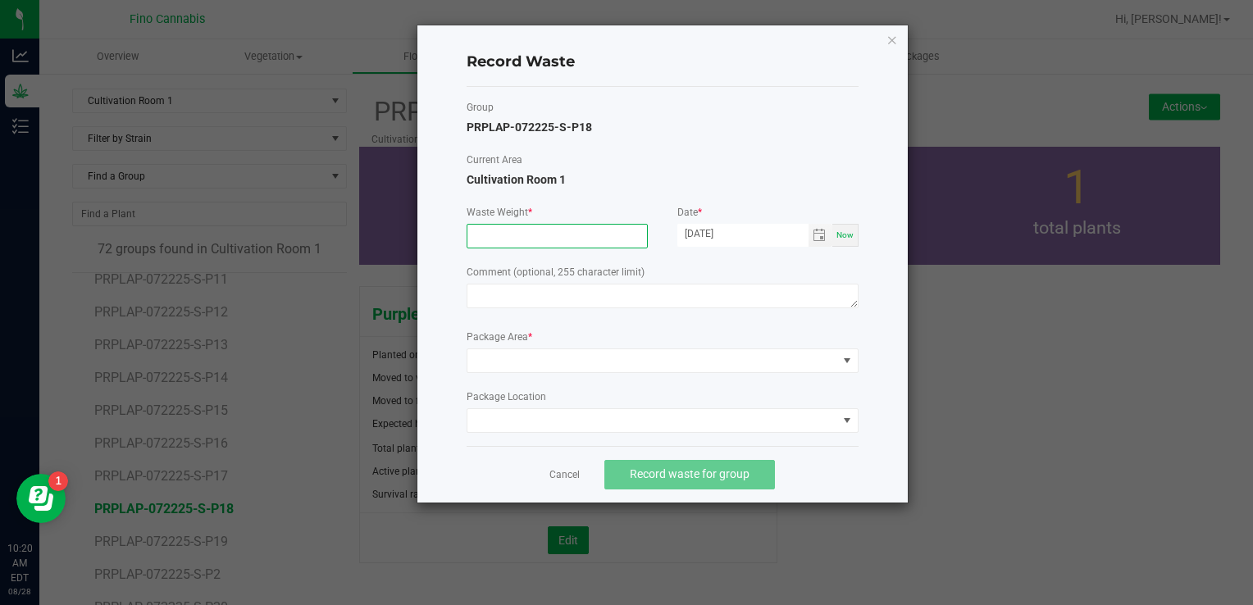
click at [570, 243] on input at bounding box center [557, 236] width 180 height 23
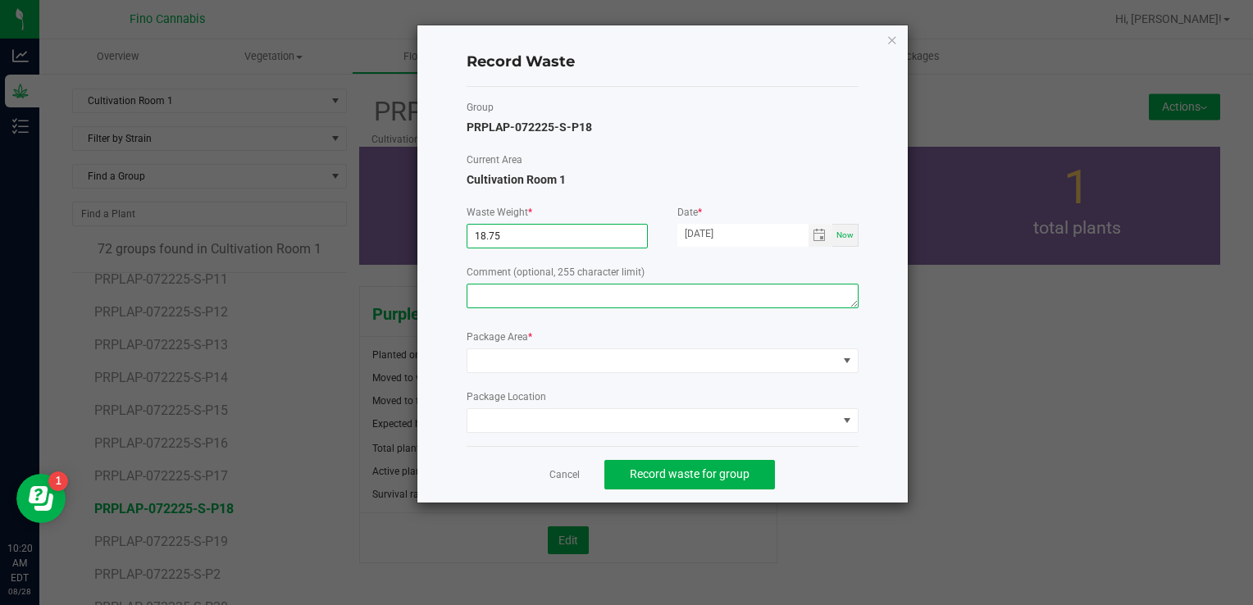
type input "18.7500 g"
paste textarea "Pruning Waste"
type textarea "Pruning Waste"
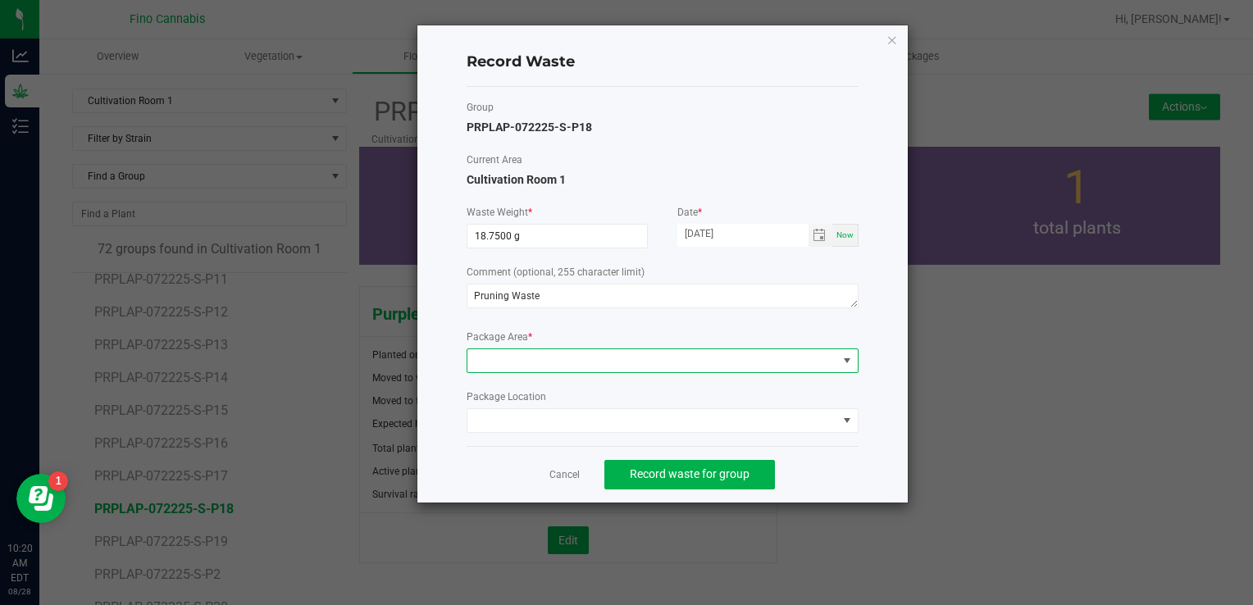
click at [542, 362] on span at bounding box center [652, 360] width 370 height 23
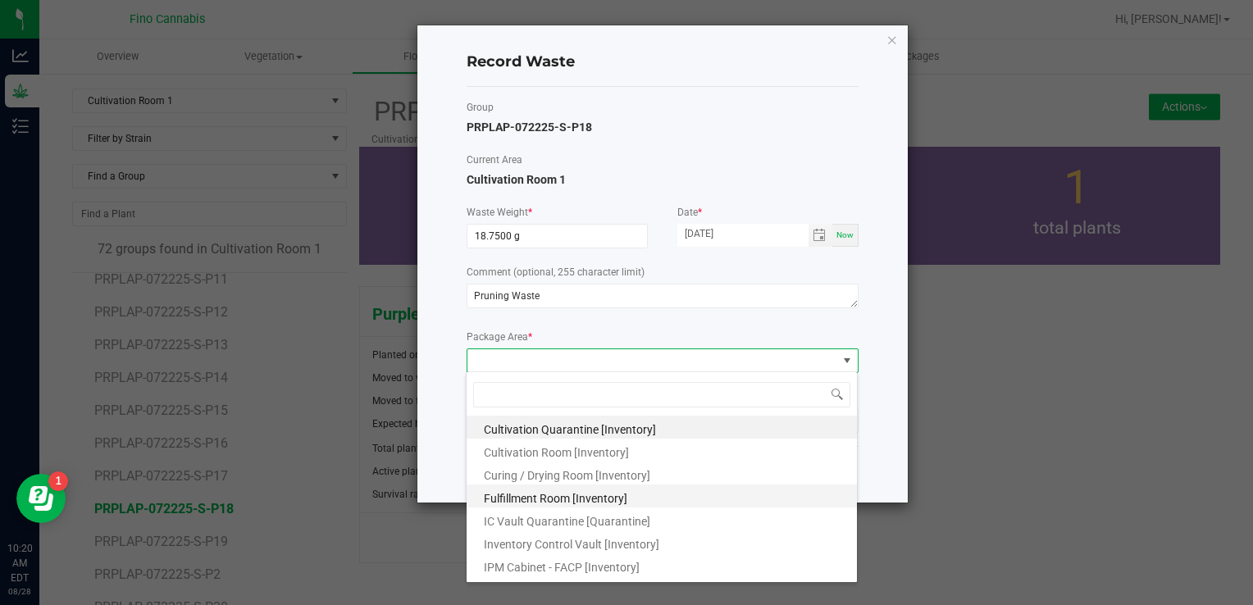
scroll to position [89, 0]
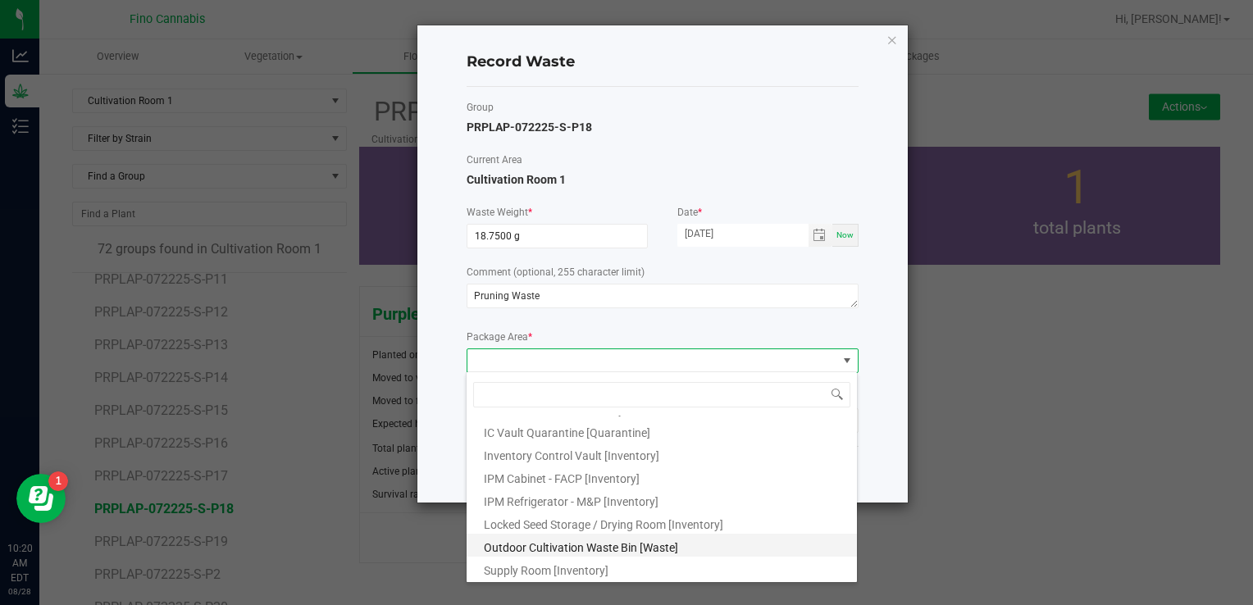
click at [575, 538] on li "Outdoor Cultivation Waste Bin [Waste]" at bounding box center [662, 545] width 390 height 23
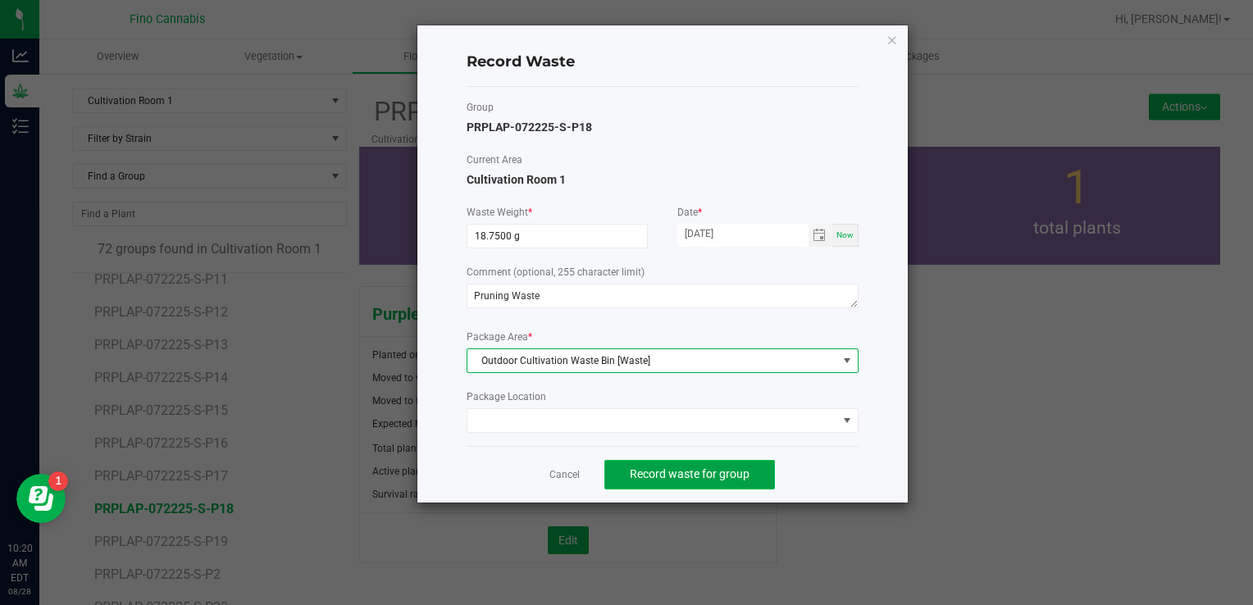
click at [729, 471] on span "Record waste for group" at bounding box center [690, 473] width 120 height 13
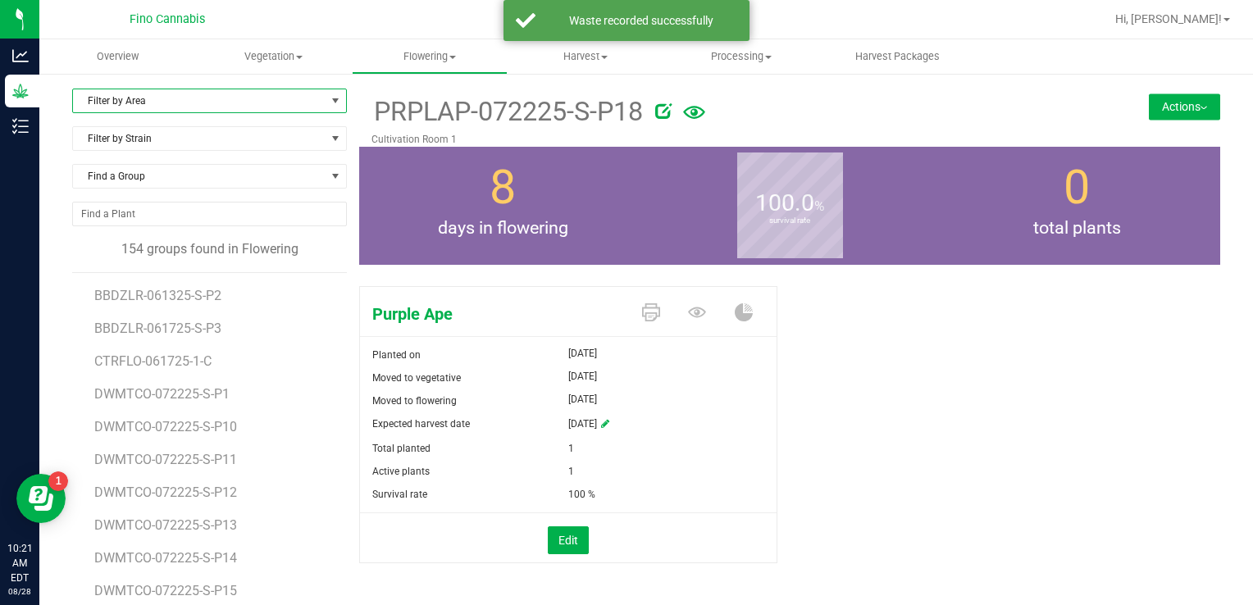
click at [174, 93] on span "Filter by Area" at bounding box center [199, 100] width 253 height 23
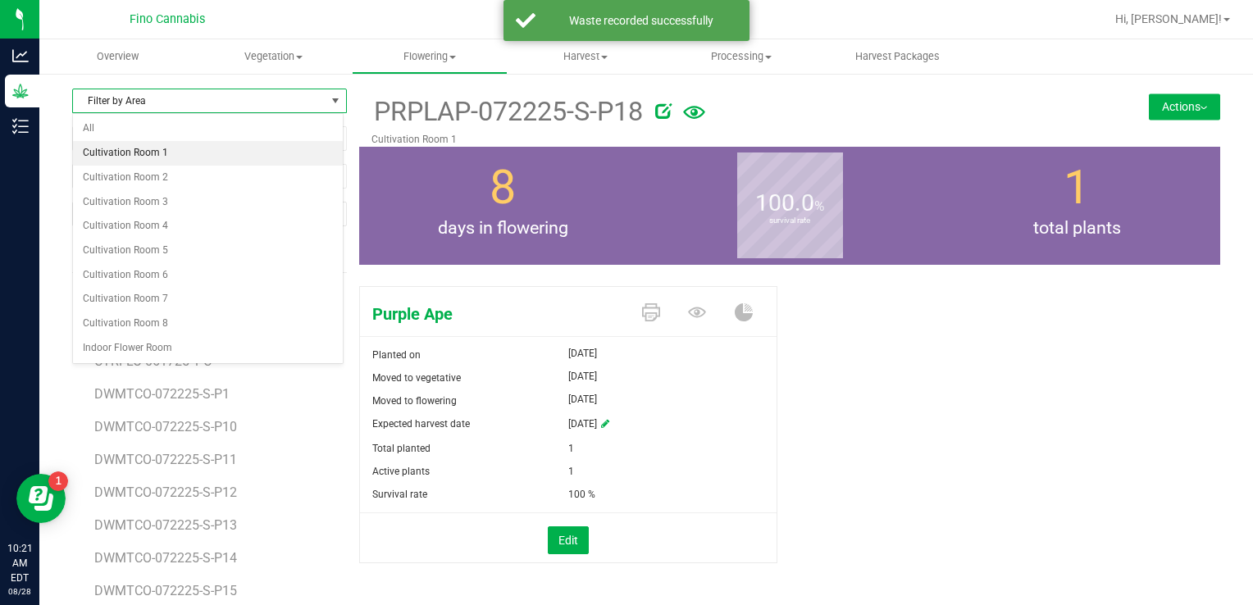
click at [146, 149] on li "Cultivation Room 1" at bounding box center [208, 153] width 270 height 25
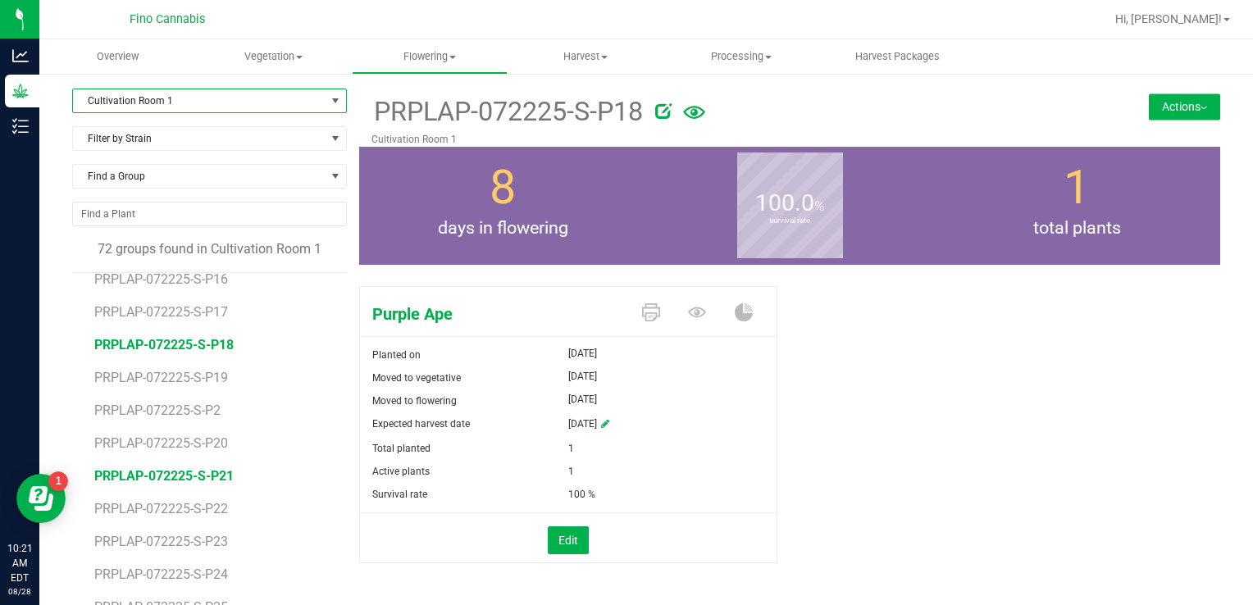
scroll to position [1476, 0]
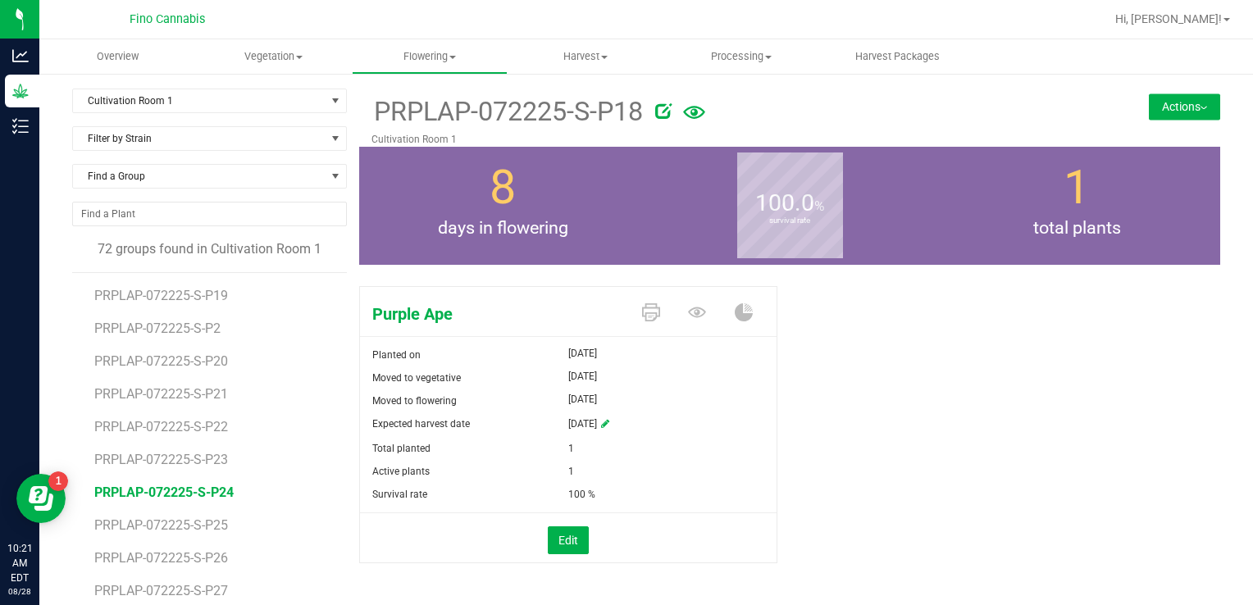
click at [203, 493] on span "PRPLAP-072225-S-P24" at bounding box center [163, 493] width 139 height 16
click at [1177, 107] on button "Actions" at bounding box center [1184, 106] width 71 height 26
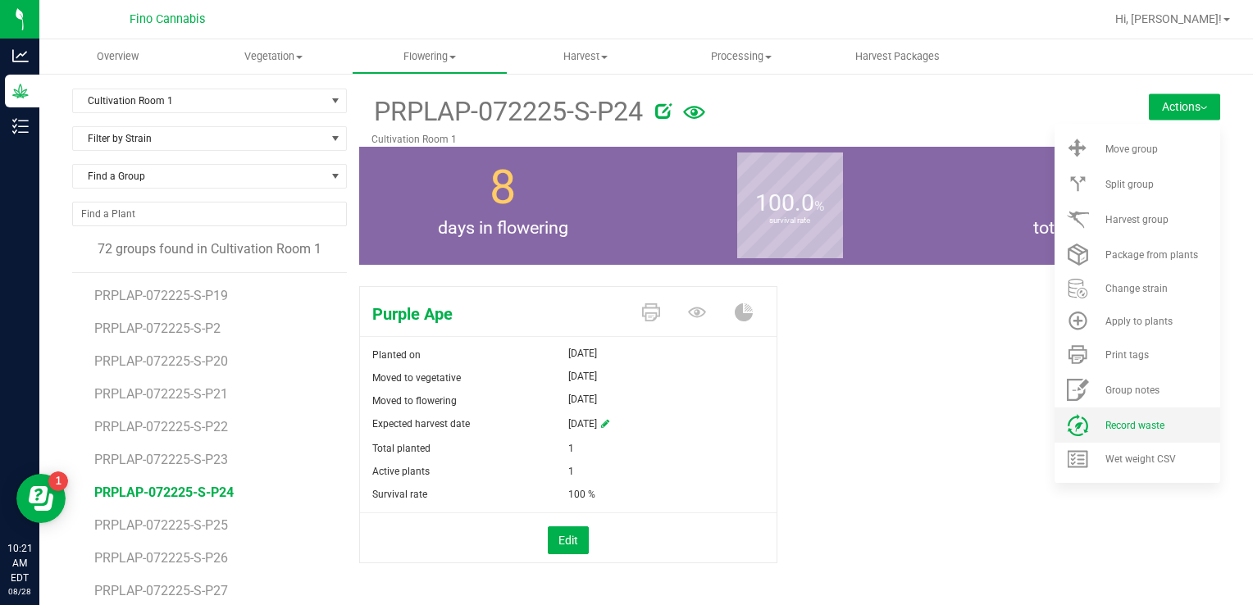
click at [1110, 420] on span "Record waste" at bounding box center [1134, 425] width 59 height 11
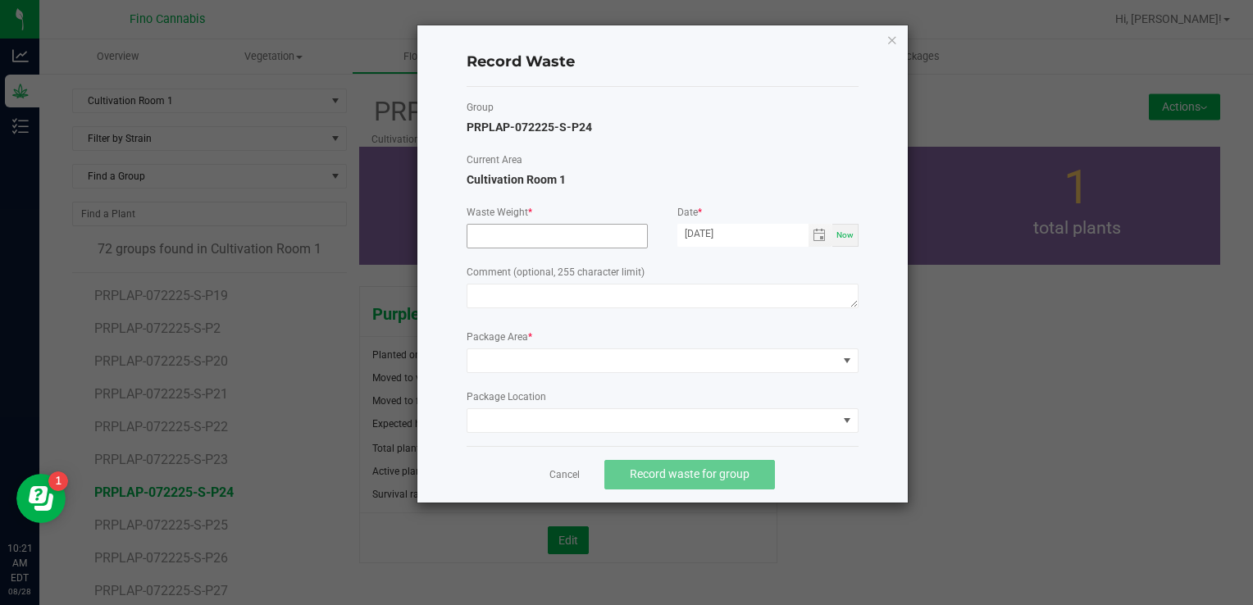
click at [549, 231] on input at bounding box center [557, 236] width 180 height 23
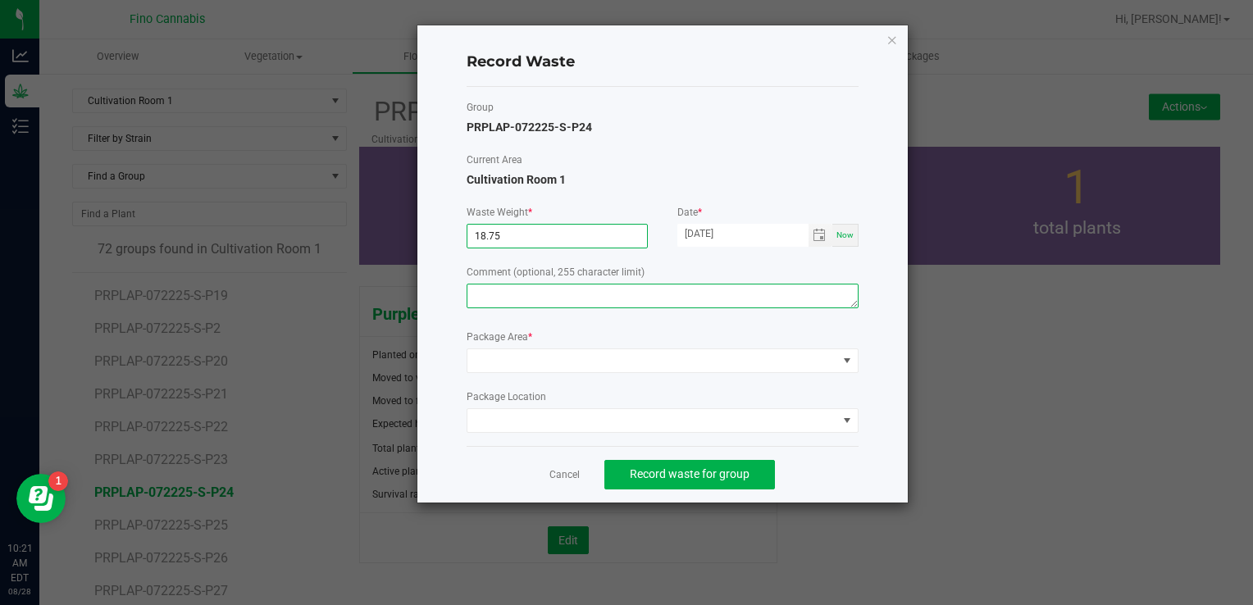
type input "18.7500 g"
paste textarea "Pruning Waste"
type textarea "Pruning Waste"
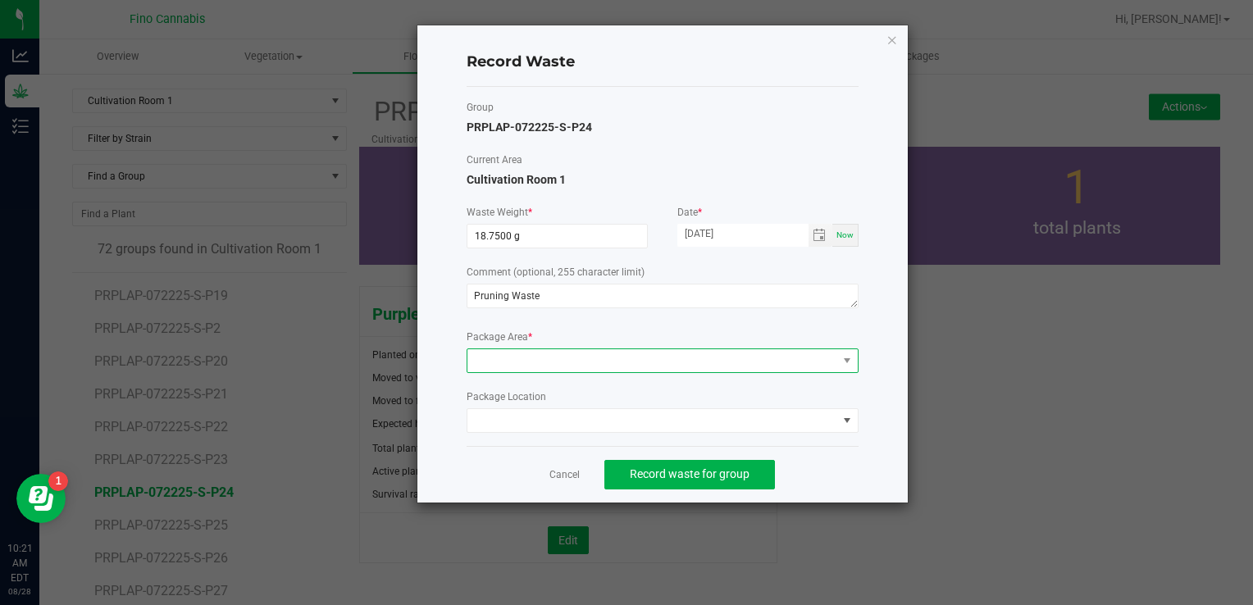
click at [564, 363] on span at bounding box center [652, 360] width 370 height 23
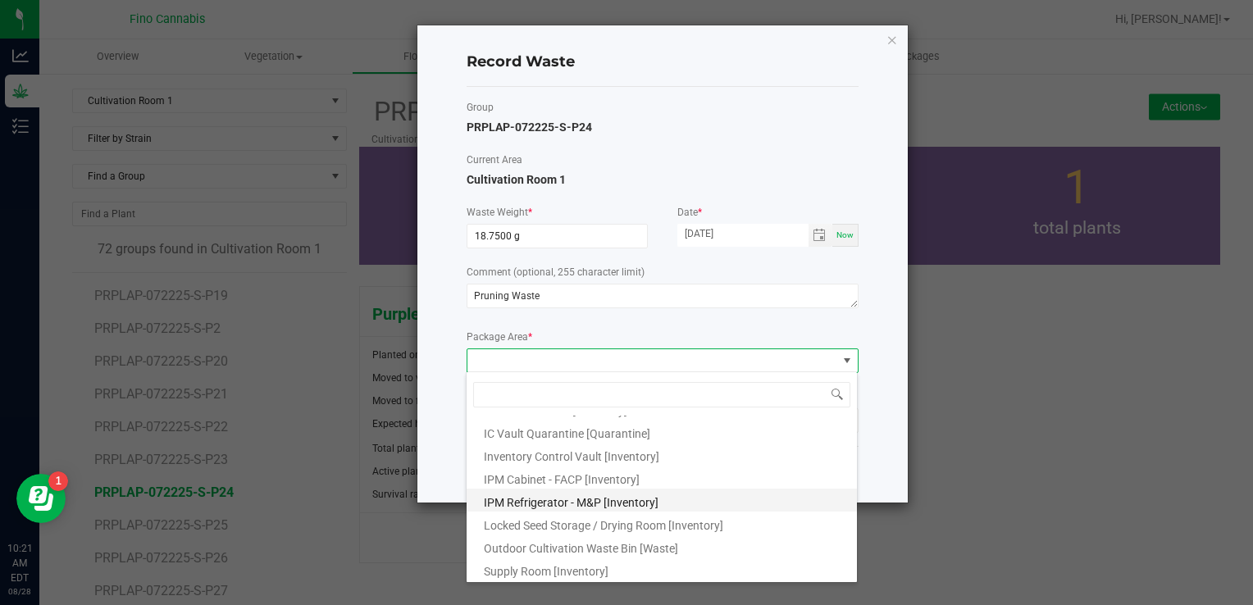
scroll to position [89, 0]
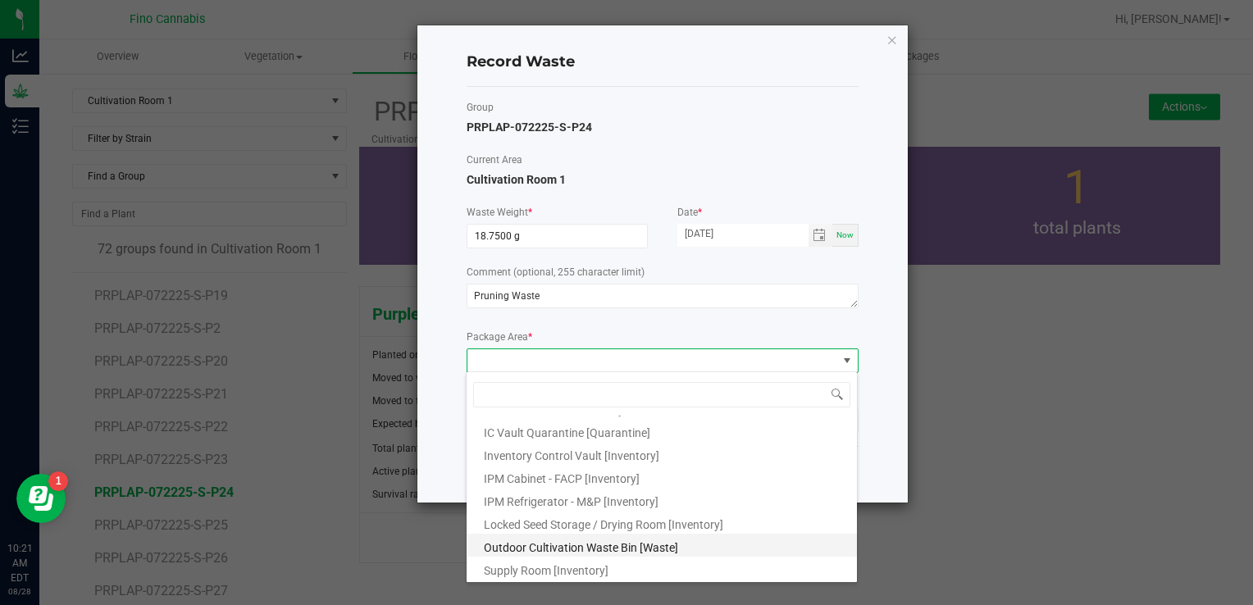
click at [588, 549] on span "Outdoor Cultivation Waste Bin [Waste]" at bounding box center [581, 547] width 194 height 13
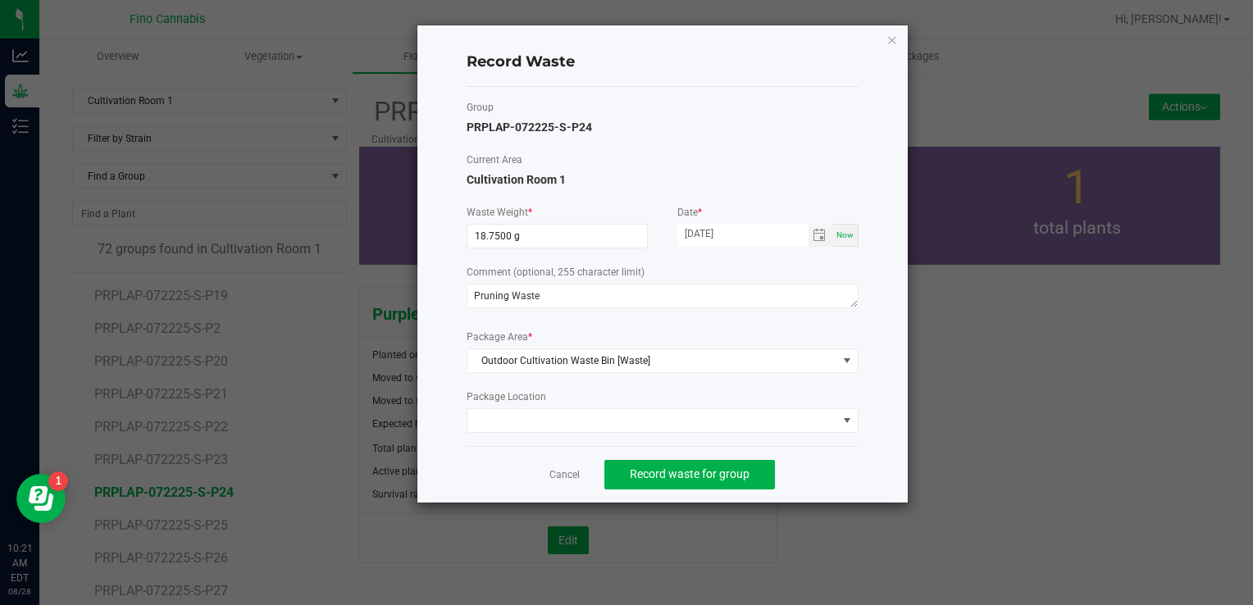
click at [863, 474] on div "Record Waste Group PRPLAP-072225-S-P24 Current Area Cultivation Room 1 Waste We…" at bounding box center [662, 263] width 490 height 477
click at [711, 476] on span "Record waste for group" at bounding box center [690, 473] width 120 height 13
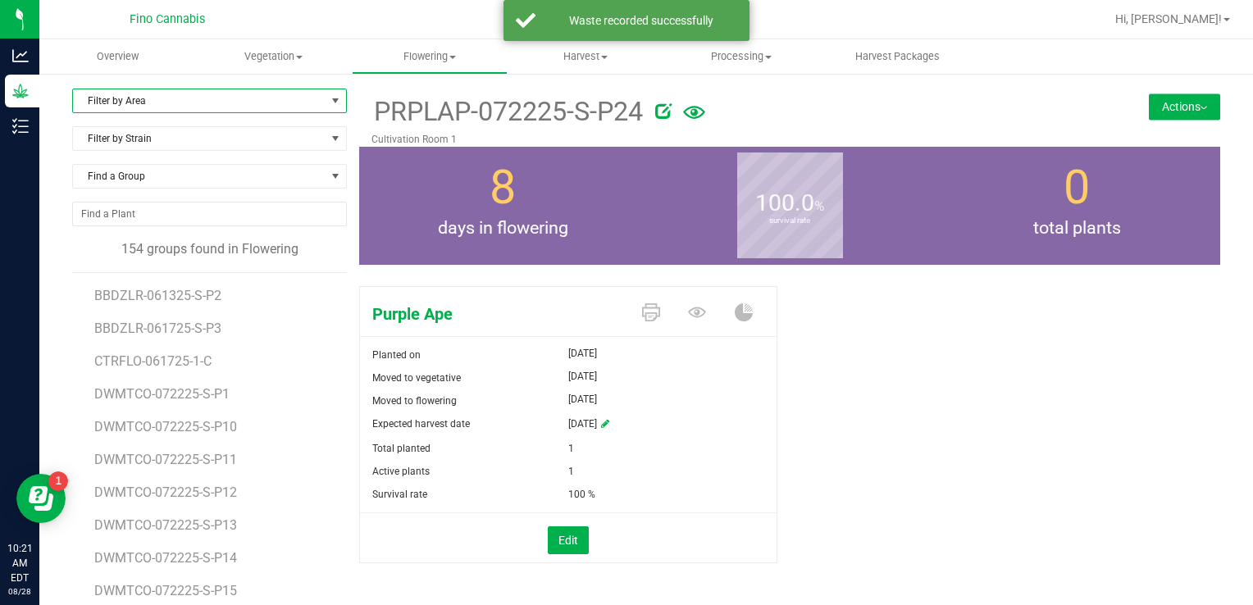
click at [160, 107] on span "Filter by Area" at bounding box center [199, 100] width 253 height 23
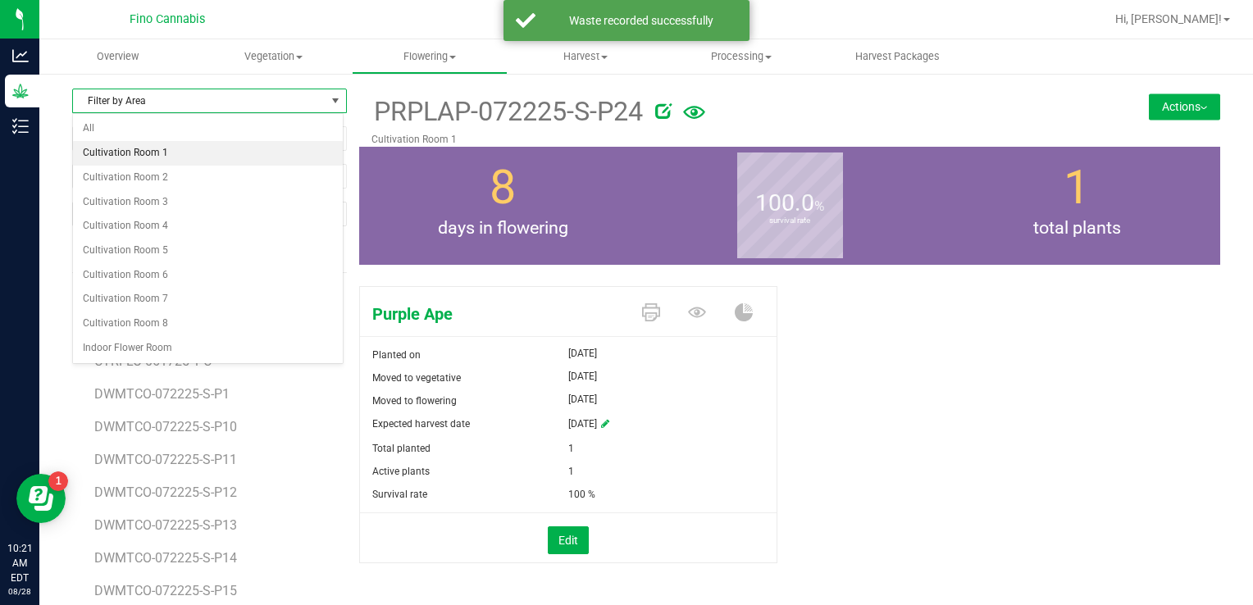
click at [141, 157] on li "Cultivation Room 1" at bounding box center [208, 153] width 270 height 25
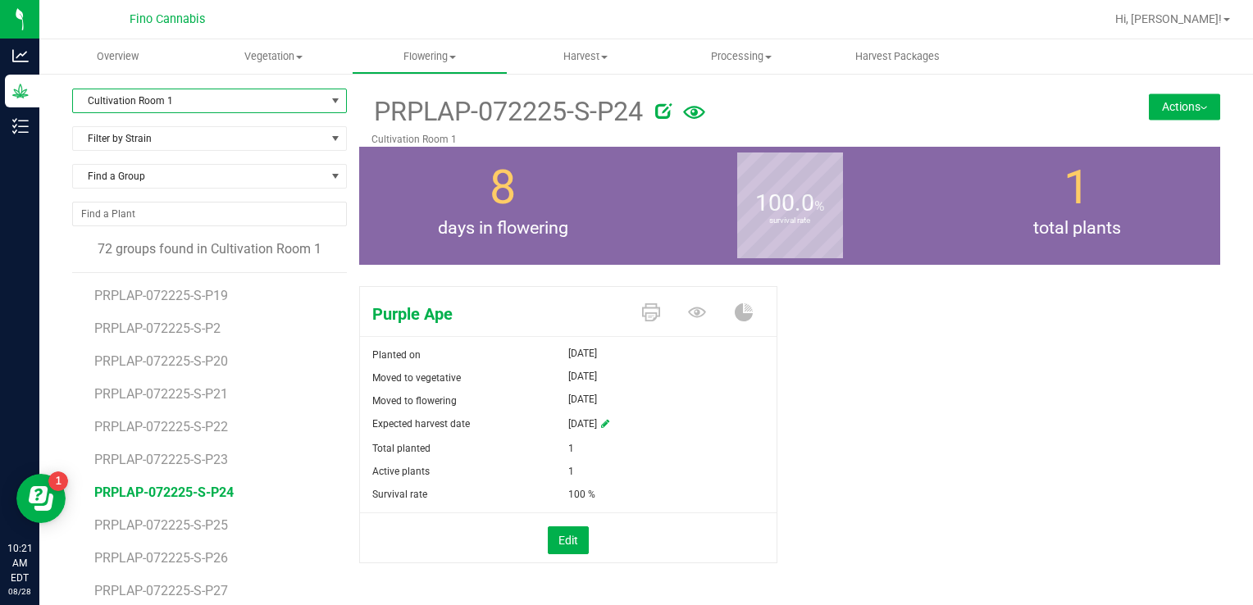
scroll to position [1558, 0]
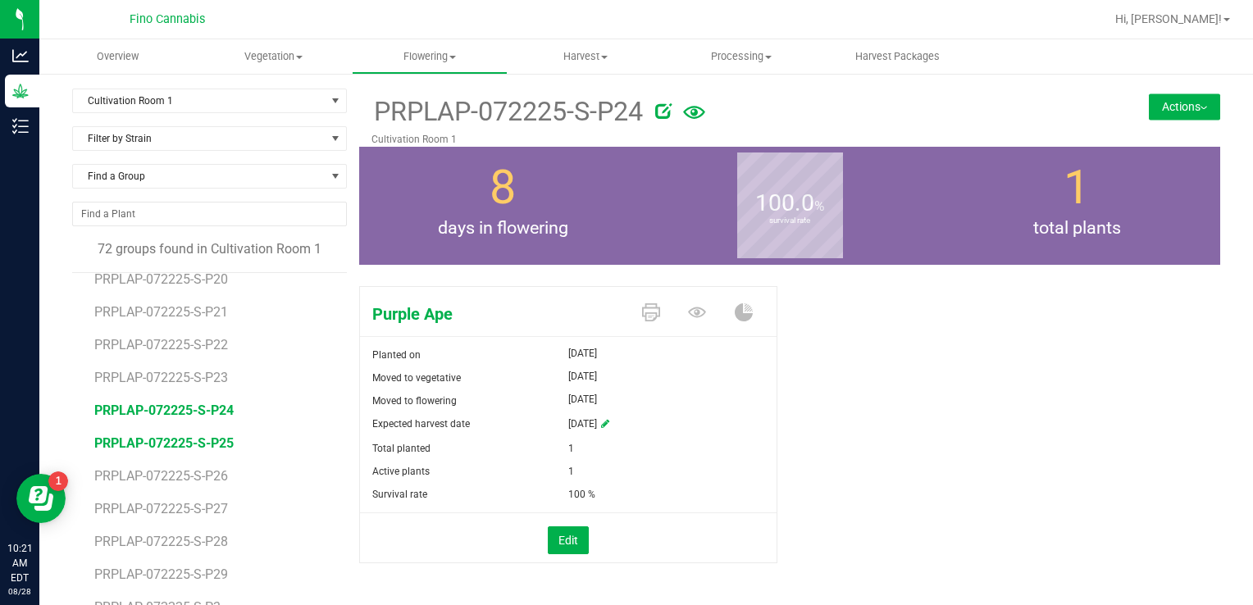
click at [207, 449] on span "PRPLAP-072225-S-P25" at bounding box center [163, 443] width 139 height 16
click at [1149, 93] on button "Actions" at bounding box center [1184, 106] width 71 height 26
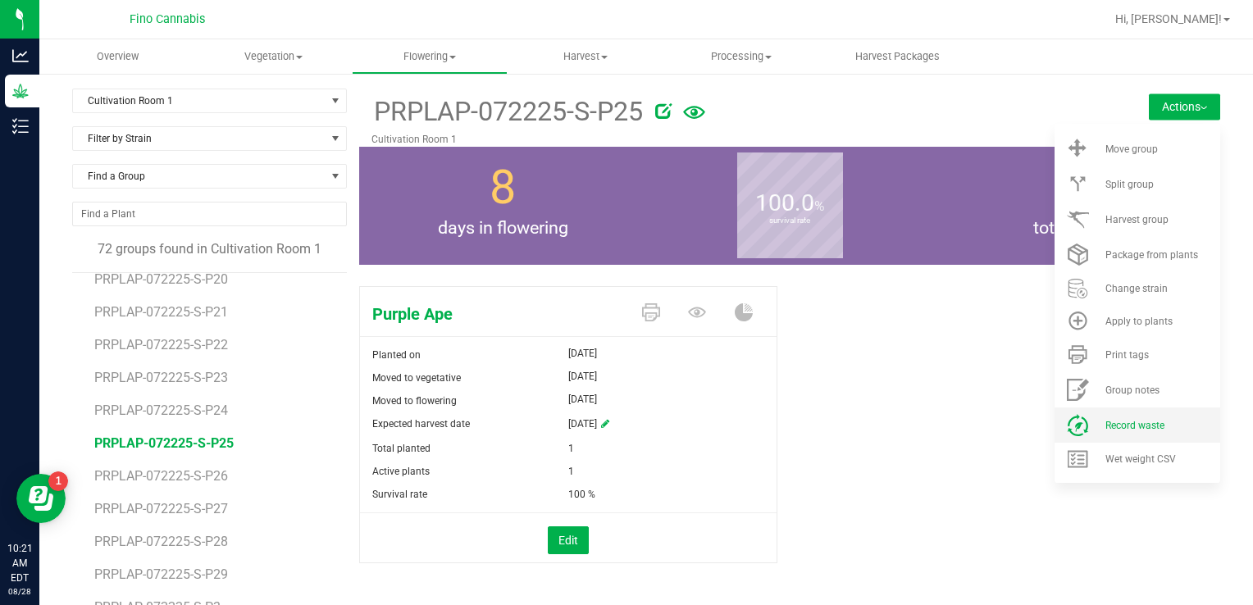
click at [1107, 418] on li "Record waste" at bounding box center [1137, 425] width 166 height 35
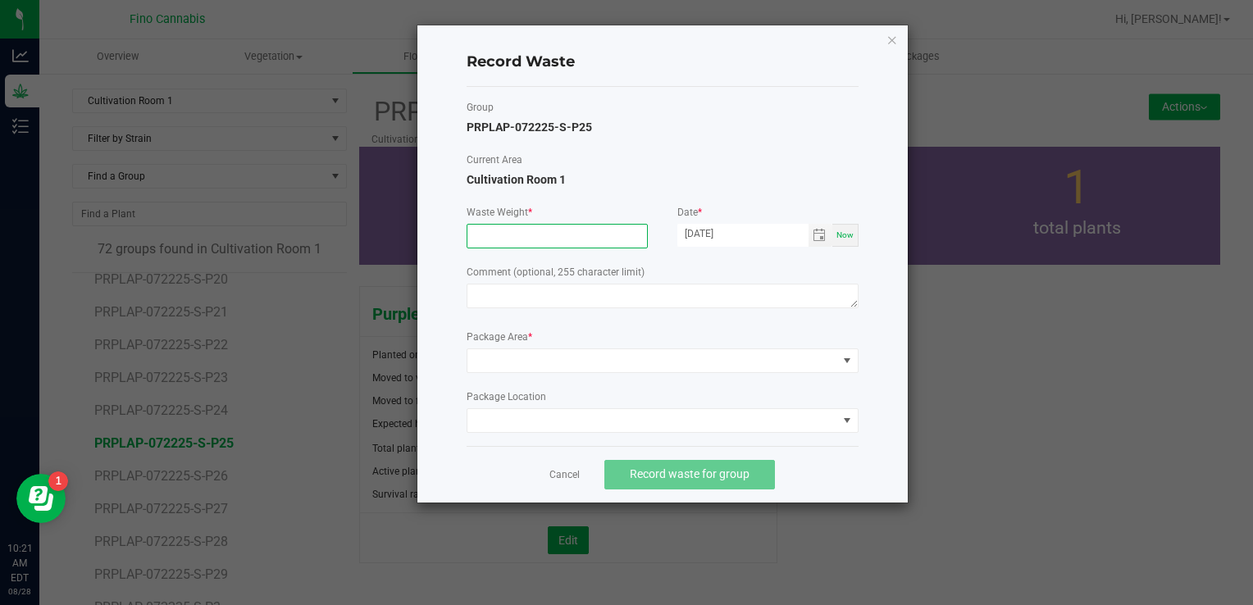
click at [529, 237] on input at bounding box center [557, 236] width 180 height 23
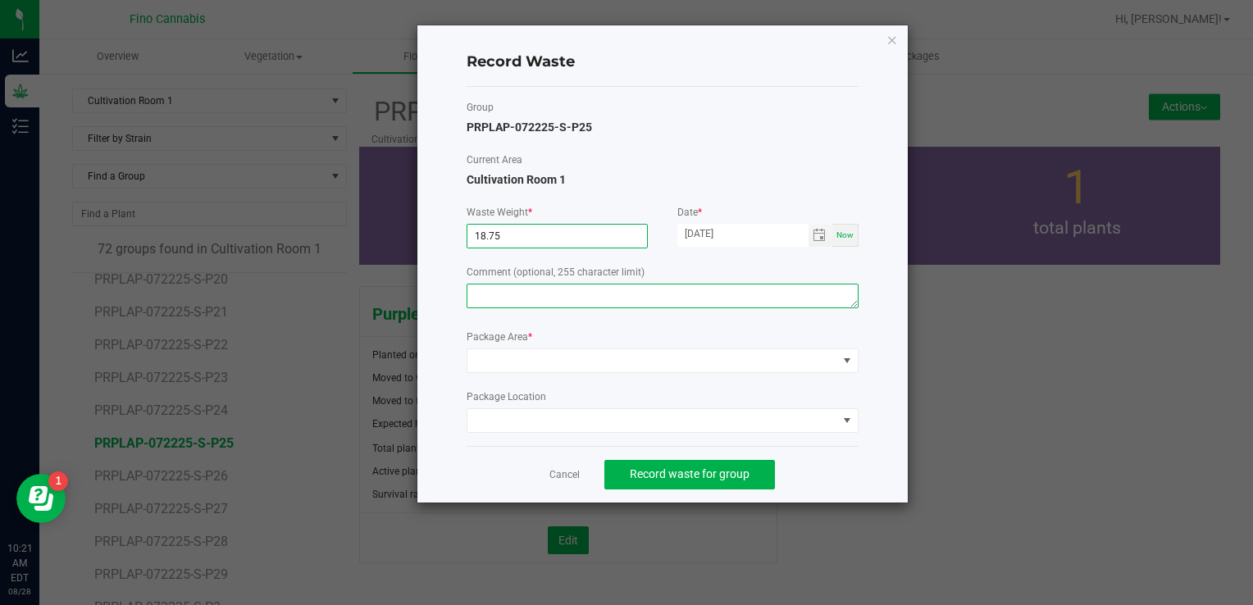
type input "18.7500 g"
paste textarea "Pruning Waste"
type textarea "Pruning Waste"
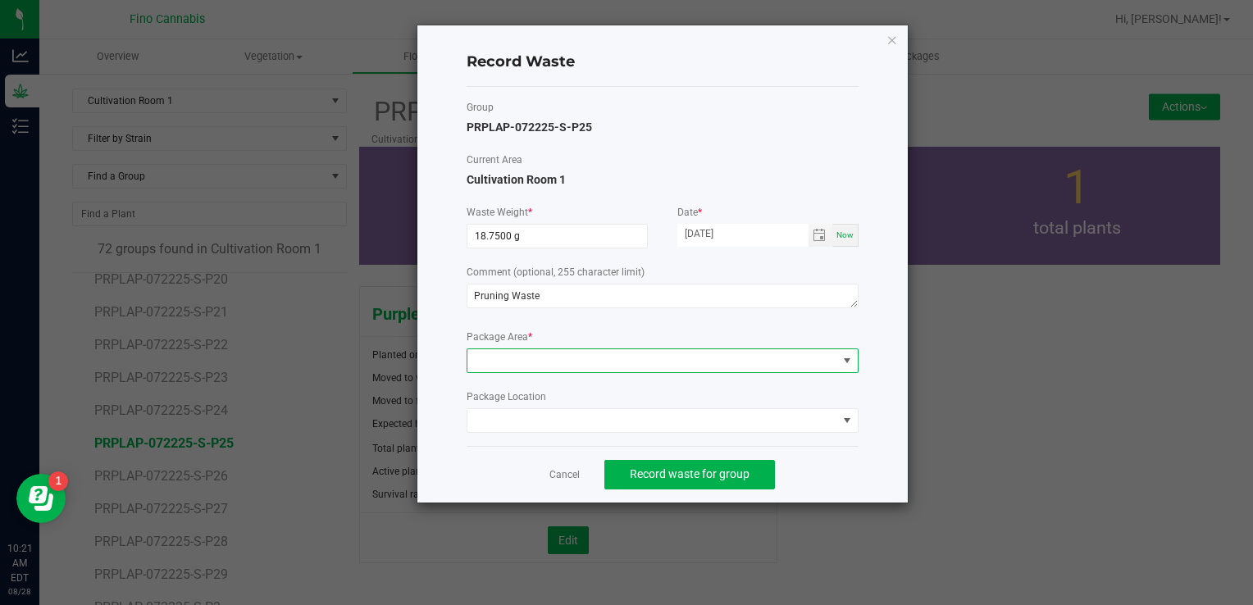
click at [524, 369] on span at bounding box center [652, 360] width 370 height 23
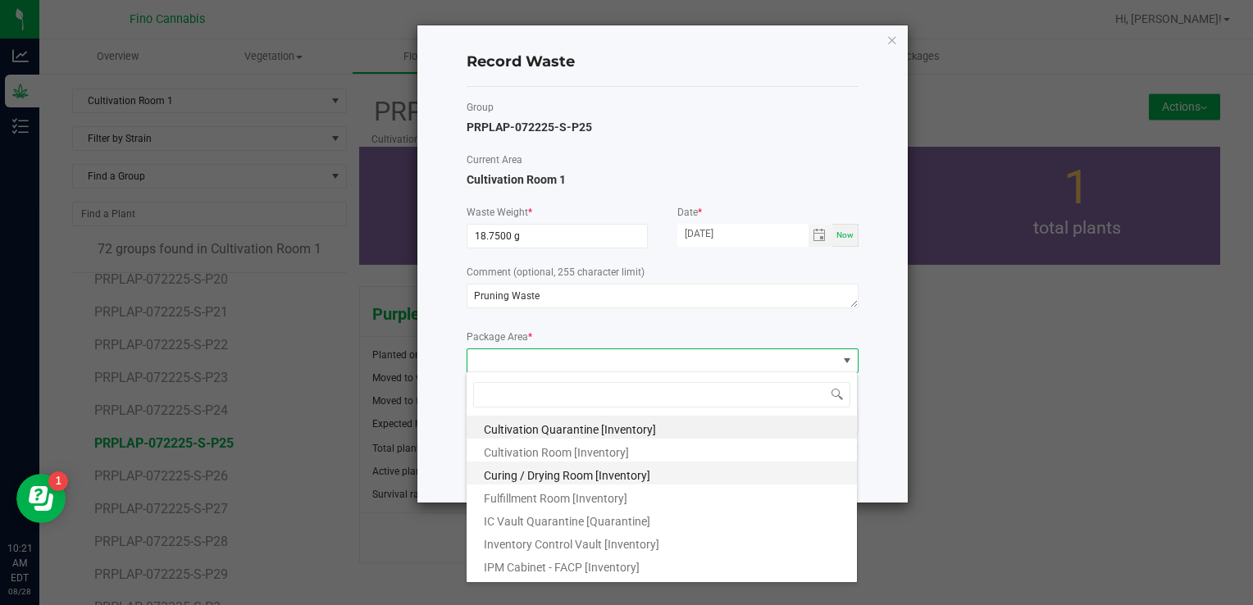
scroll to position [89, 0]
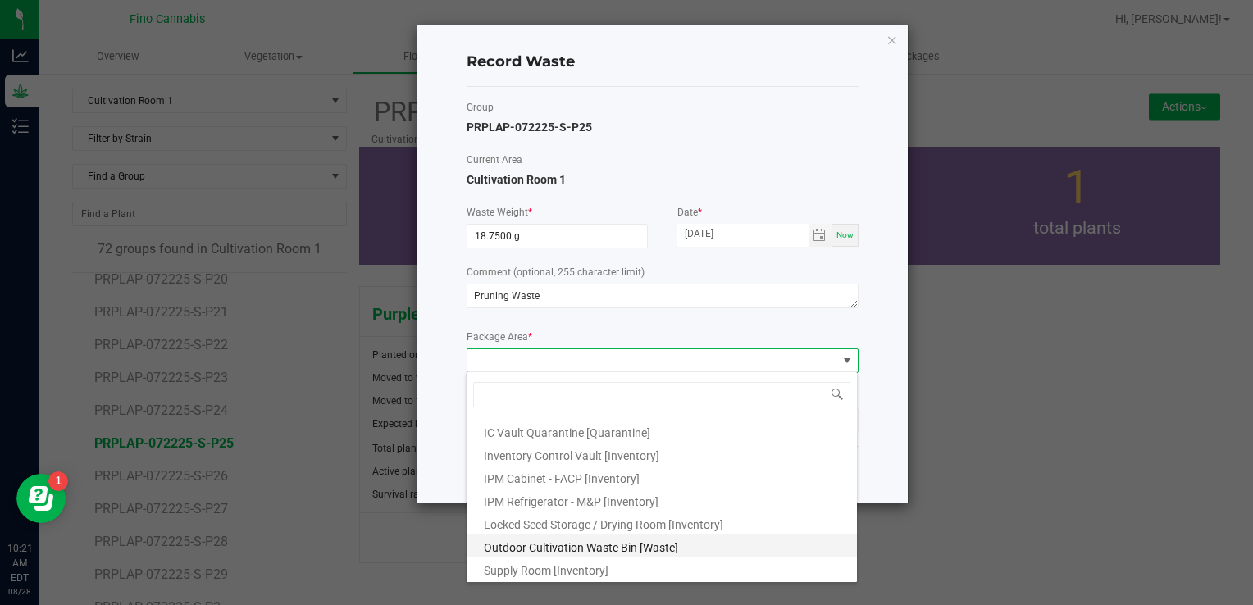
click at [515, 543] on span "Outdoor Cultivation Waste Bin [Waste]" at bounding box center [581, 547] width 194 height 13
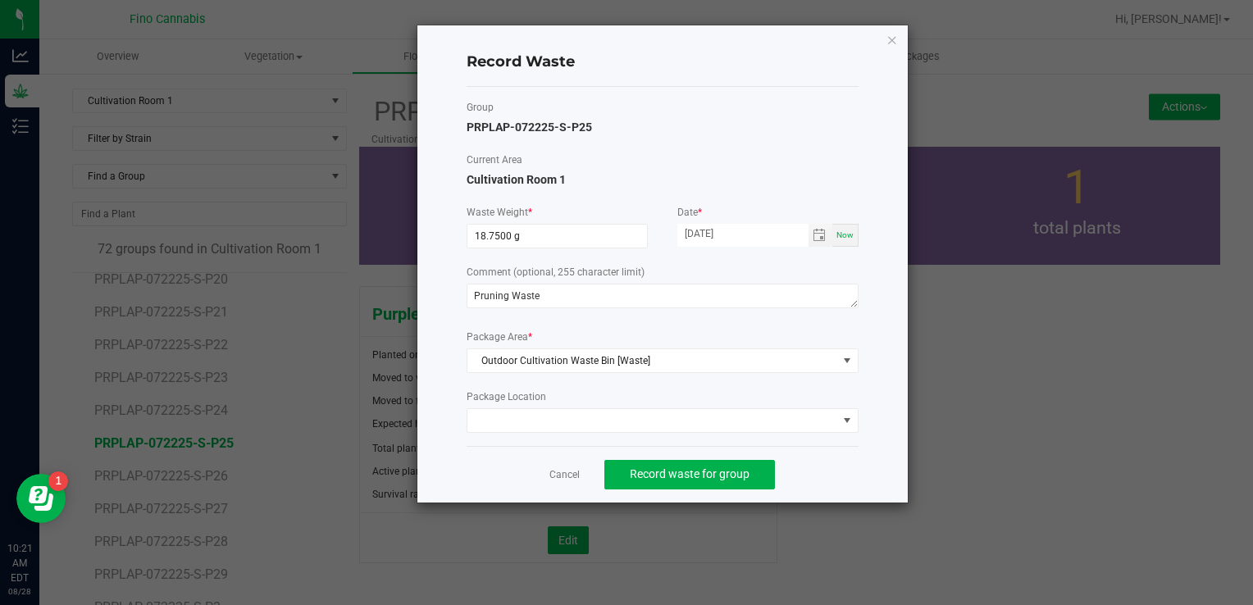
click at [859, 447] on div "Record Waste Group PRPLAP-072225-S-P25 Current Area Cultivation Room 1 Waste We…" at bounding box center [662, 263] width 490 height 477
click at [746, 474] on span "Record waste for group" at bounding box center [690, 473] width 120 height 13
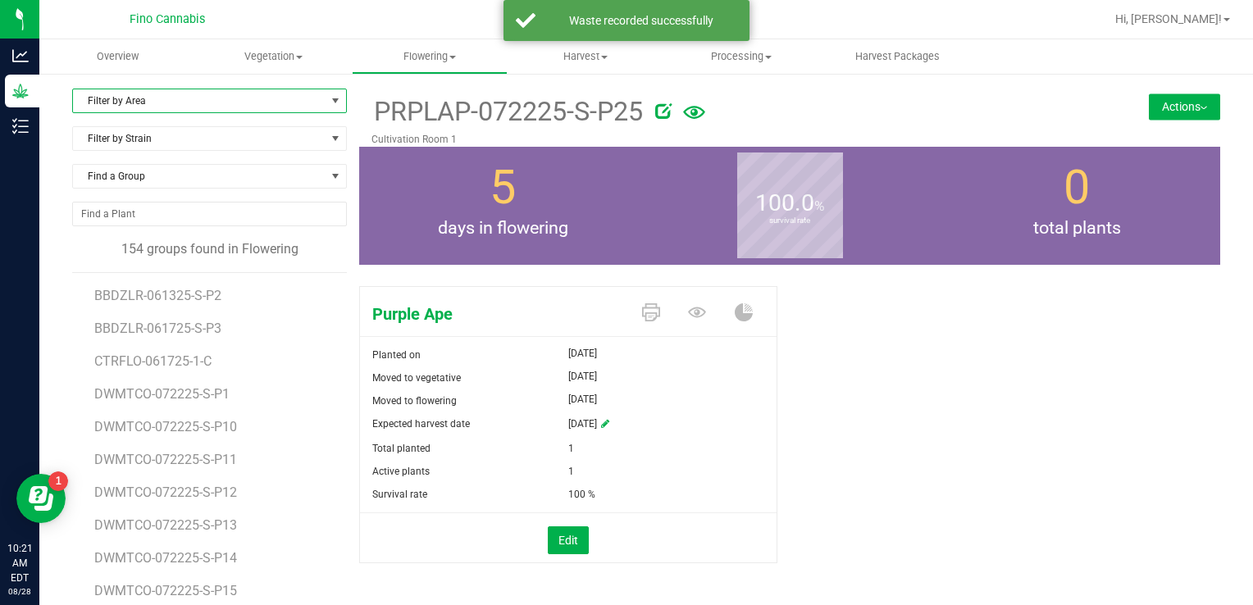
click at [231, 105] on span "Filter by Area" at bounding box center [199, 100] width 253 height 23
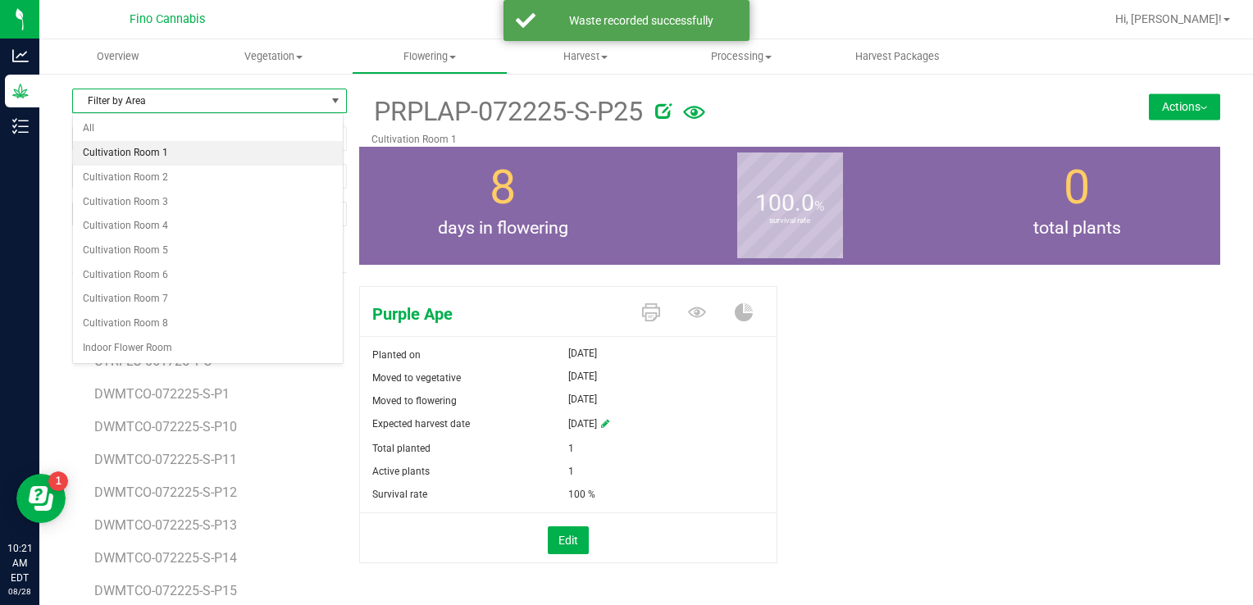
click at [224, 143] on li "Cultivation Room 1" at bounding box center [208, 153] width 270 height 25
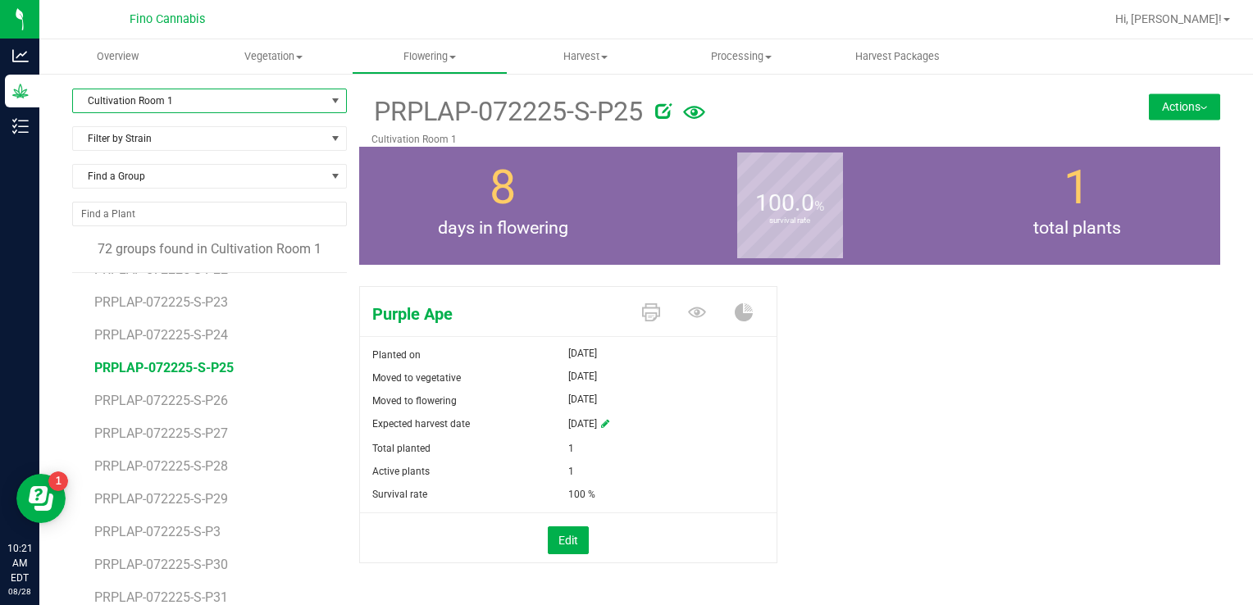
scroll to position [1640, 0]
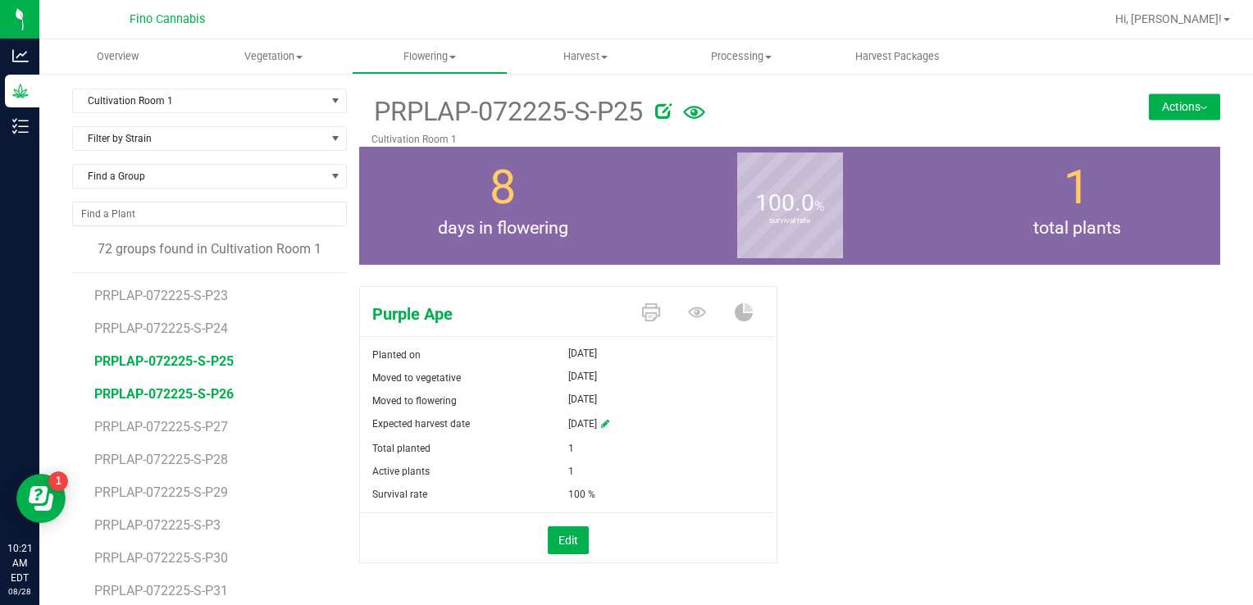
click at [195, 389] on span "PRPLAP-072225-S-P26" at bounding box center [163, 394] width 139 height 16
click at [1154, 98] on button "Actions" at bounding box center [1184, 106] width 71 height 26
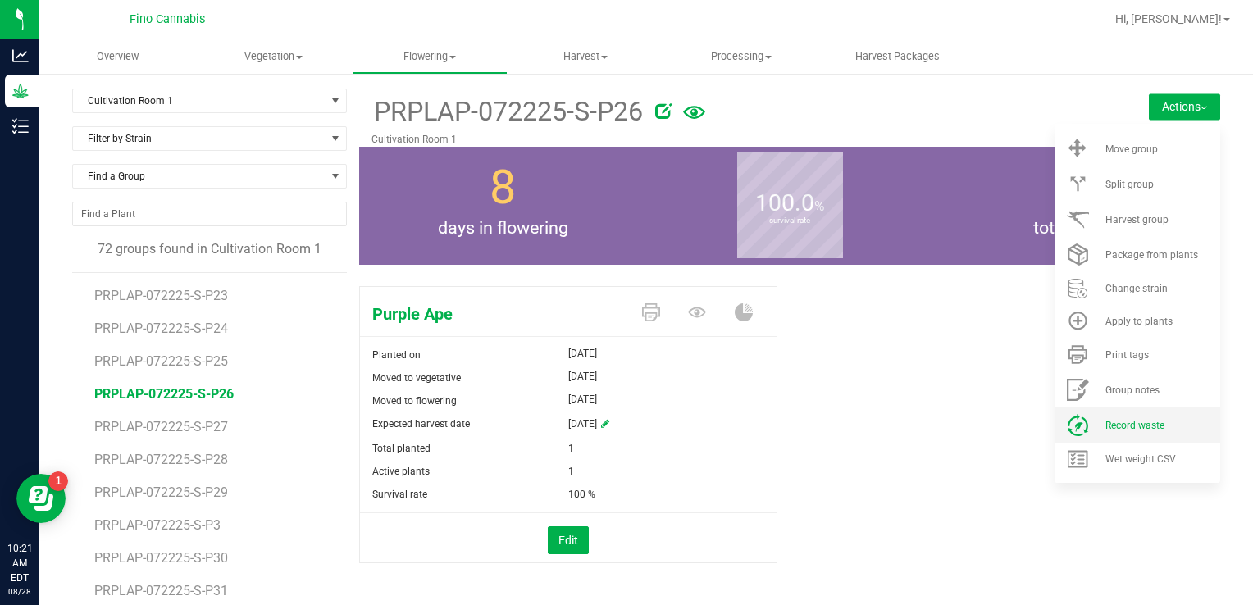
click at [1126, 427] on span "Record waste" at bounding box center [1134, 425] width 59 height 11
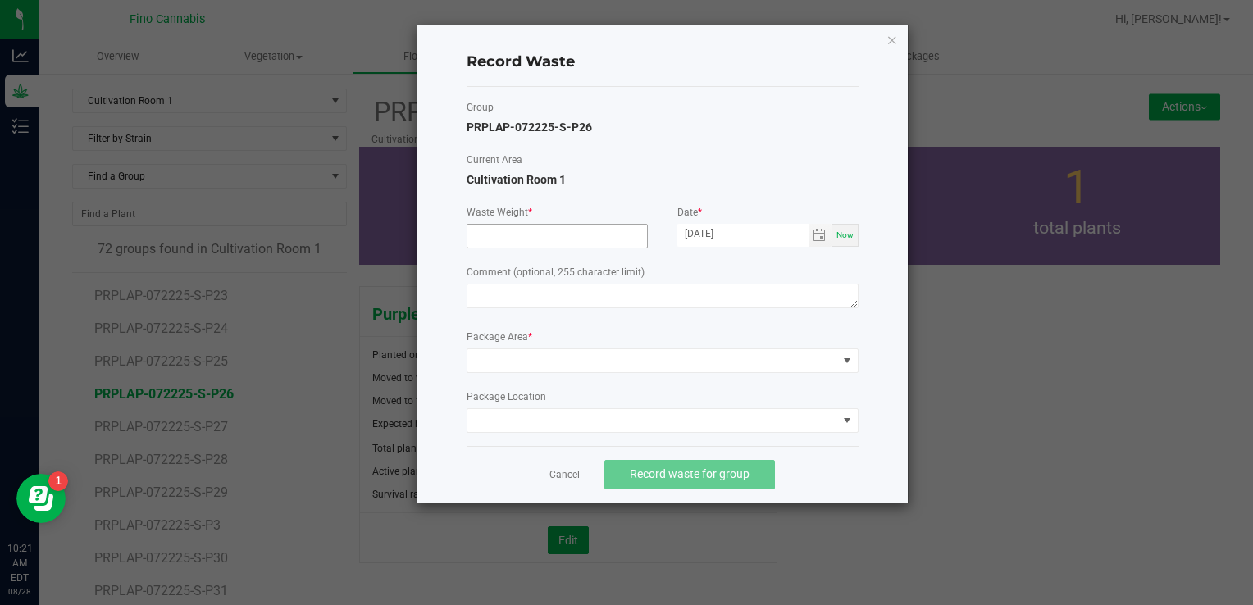
click at [551, 240] on input at bounding box center [557, 236] width 180 height 23
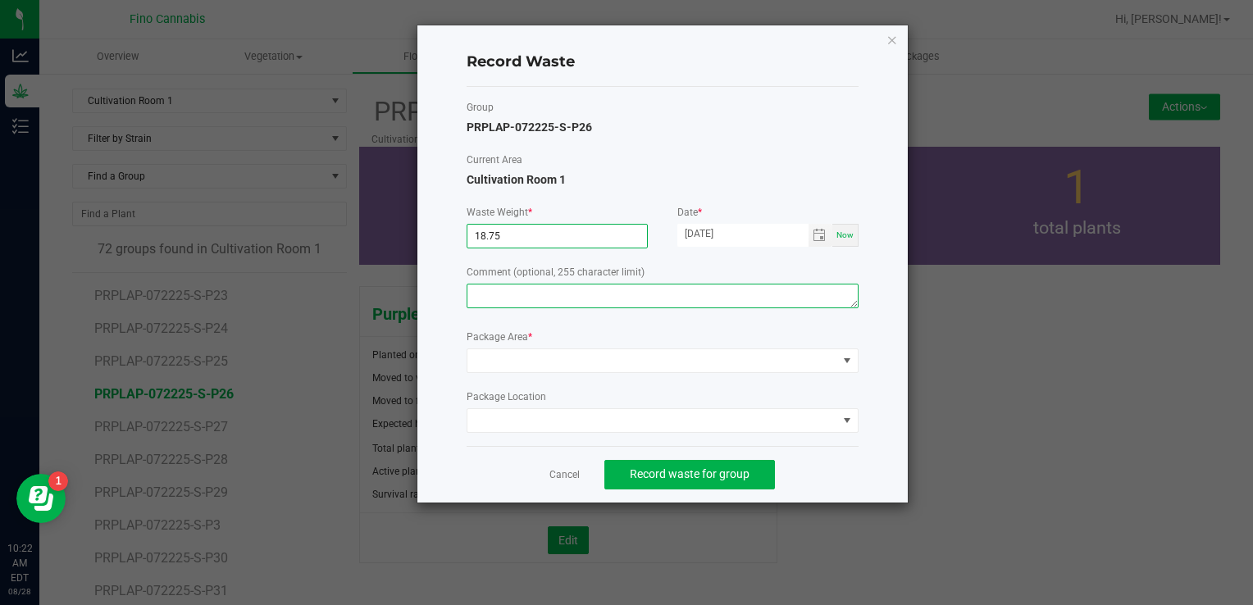
type input "18.7500 g"
paste textarea "Pruning Waste"
type textarea "Pruning Waste"
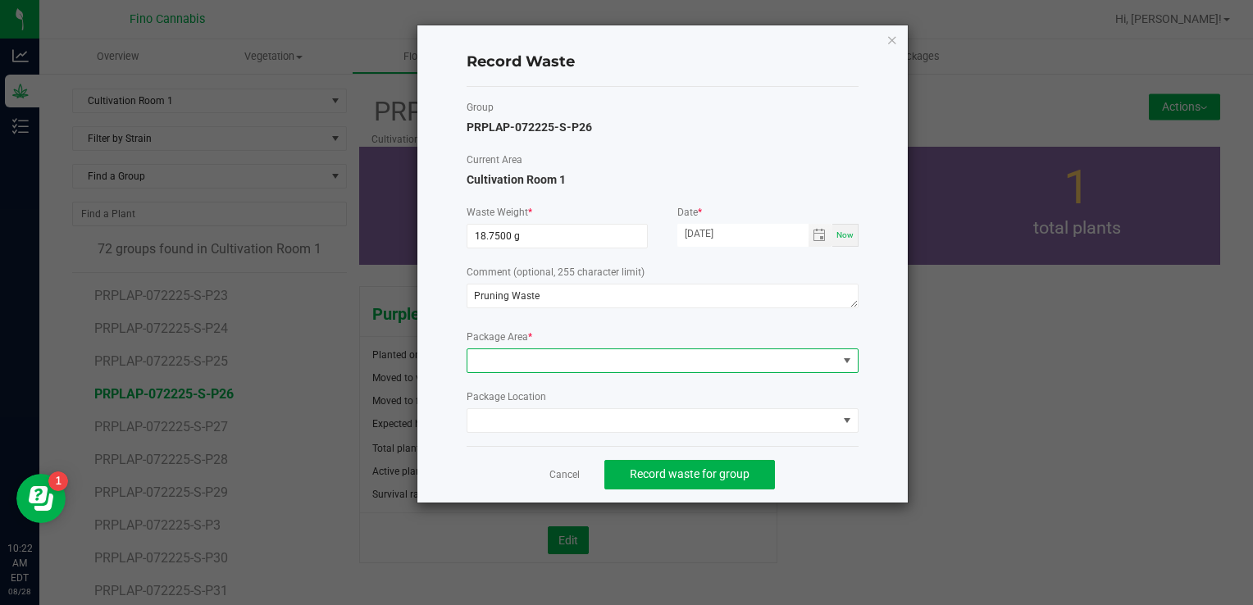
click at [533, 362] on span at bounding box center [652, 360] width 370 height 23
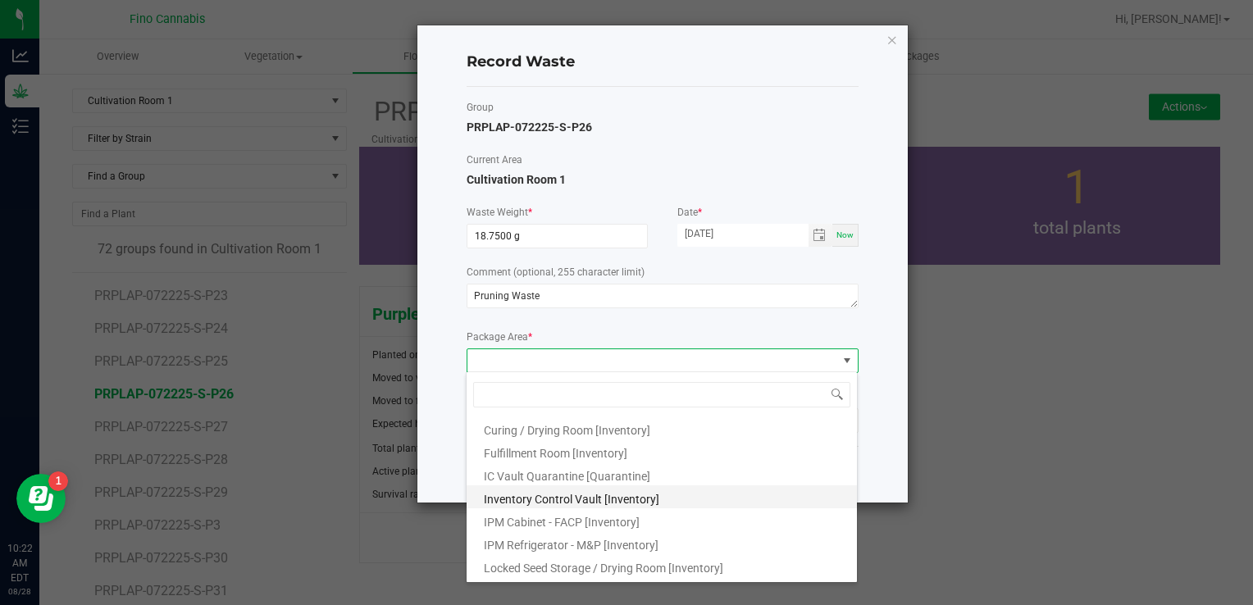
scroll to position [89, 0]
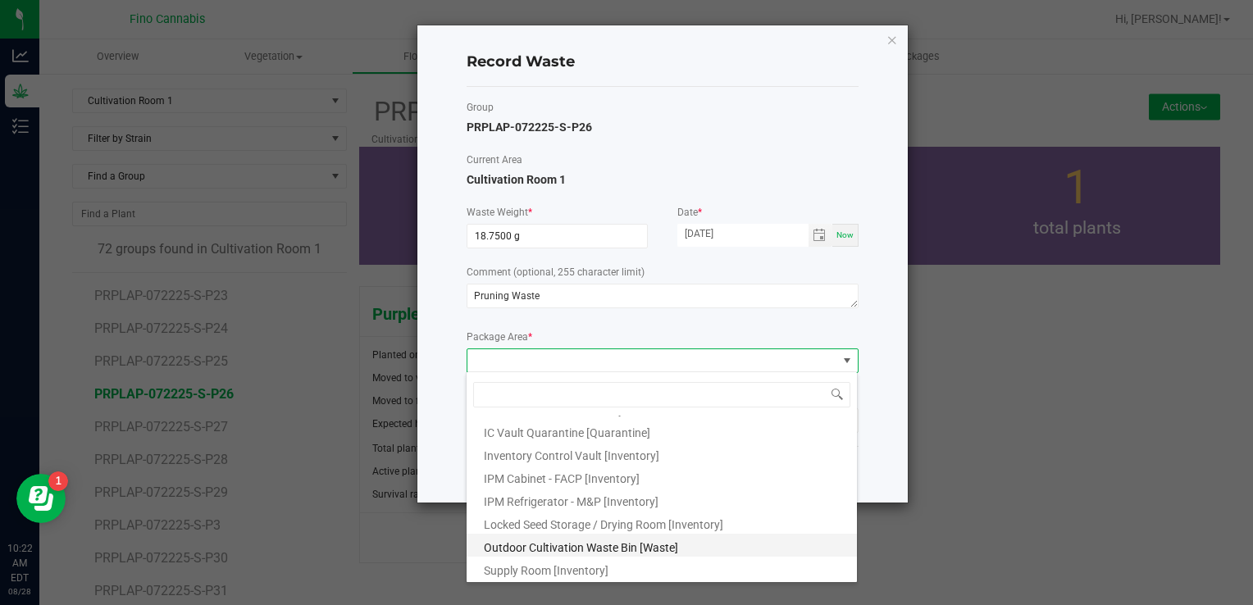
click at [532, 551] on span "Outdoor Cultivation Waste Bin [Waste]" at bounding box center [581, 547] width 194 height 13
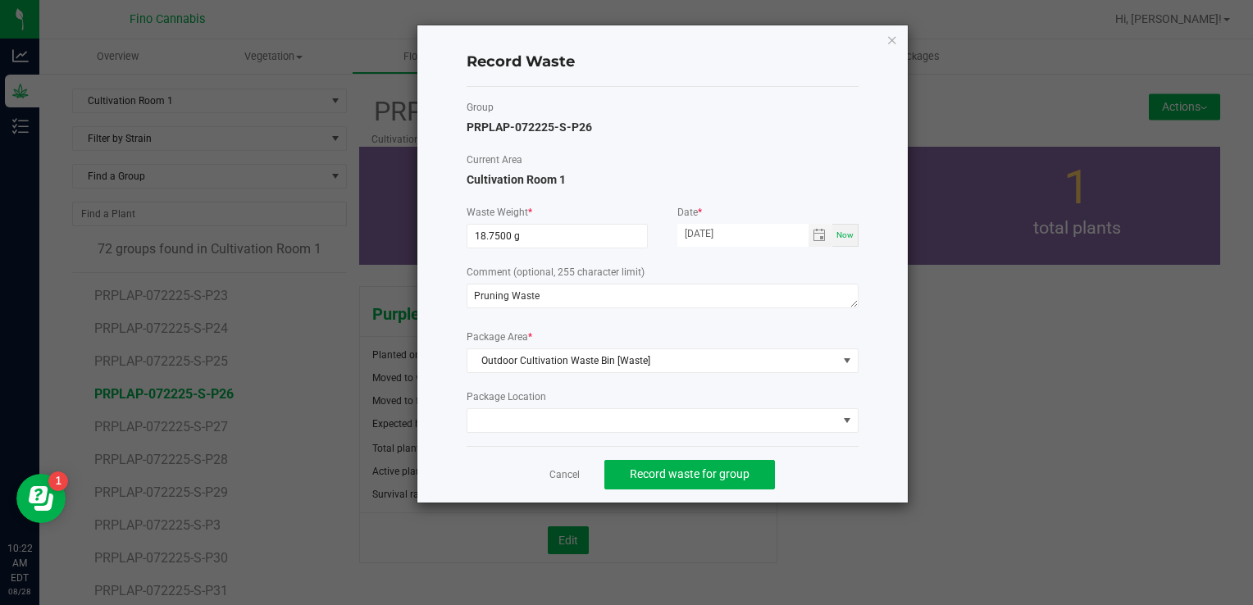
click at [866, 467] on div "Record Waste Group PRPLAP-072225-S-P26 Current Area Cultivation Room 1 Waste We…" at bounding box center [662, 263] width 490 height 477
click at [715, 480] on button "Record waste for group" at bounding box center [689, 475] width 171 height 30
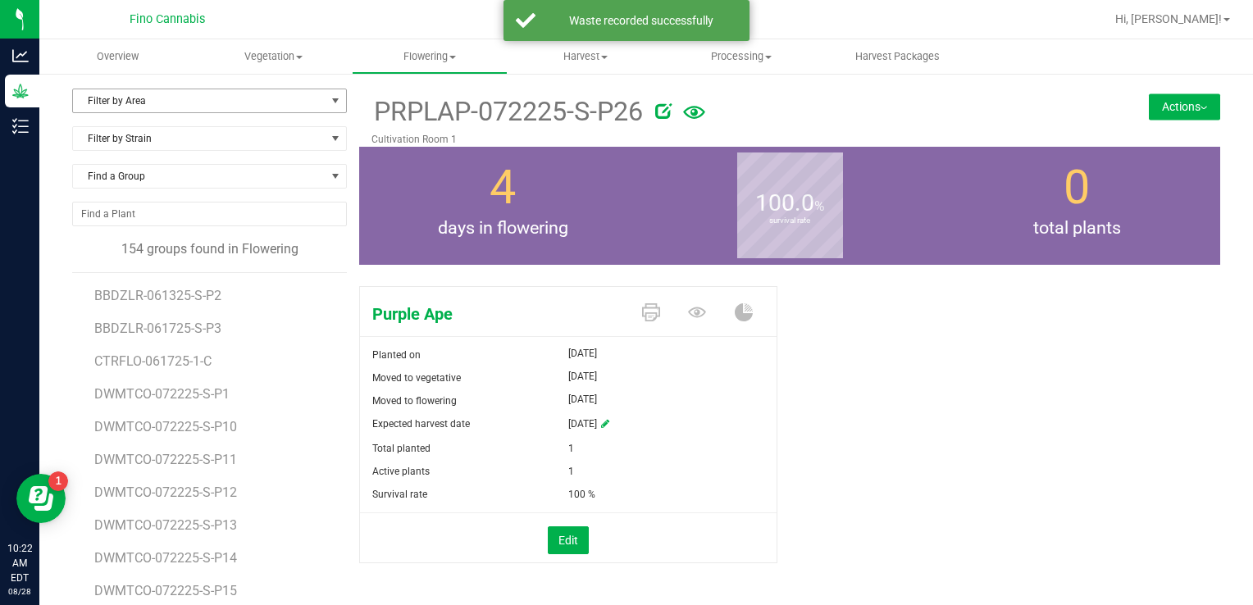
click at [146, 106] on span "Filter by Area" at bounding box center [199, 100] width 253 height 23
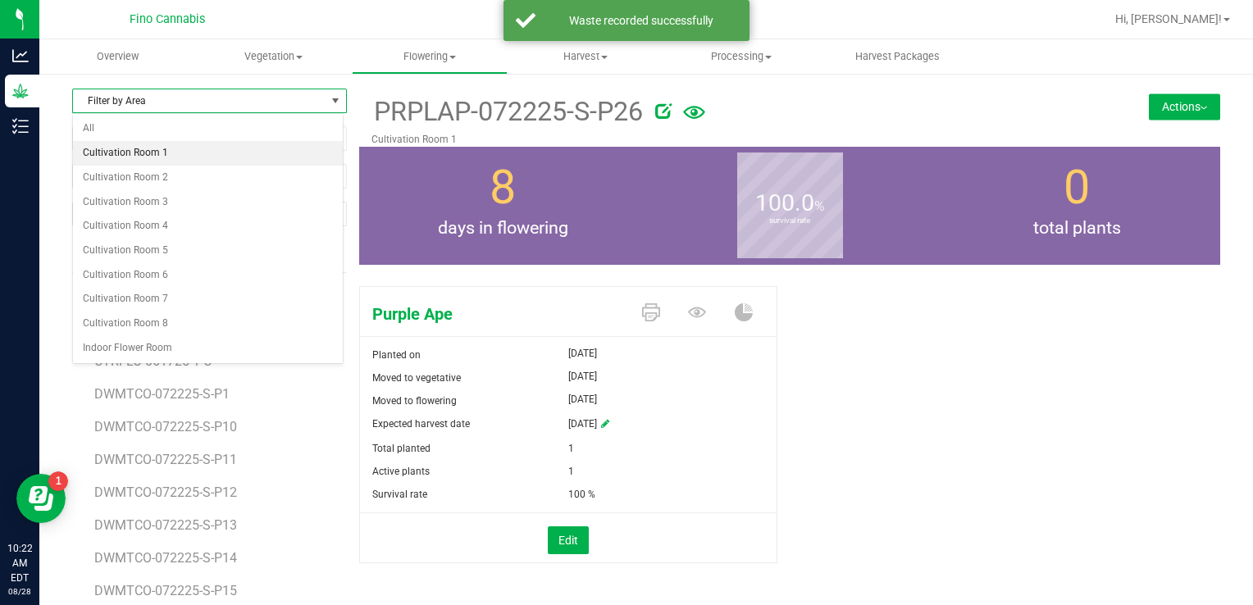
click at [144, 150] on li "Cultivation Room 1" at bounding box center [208, 153] width 270 height 25
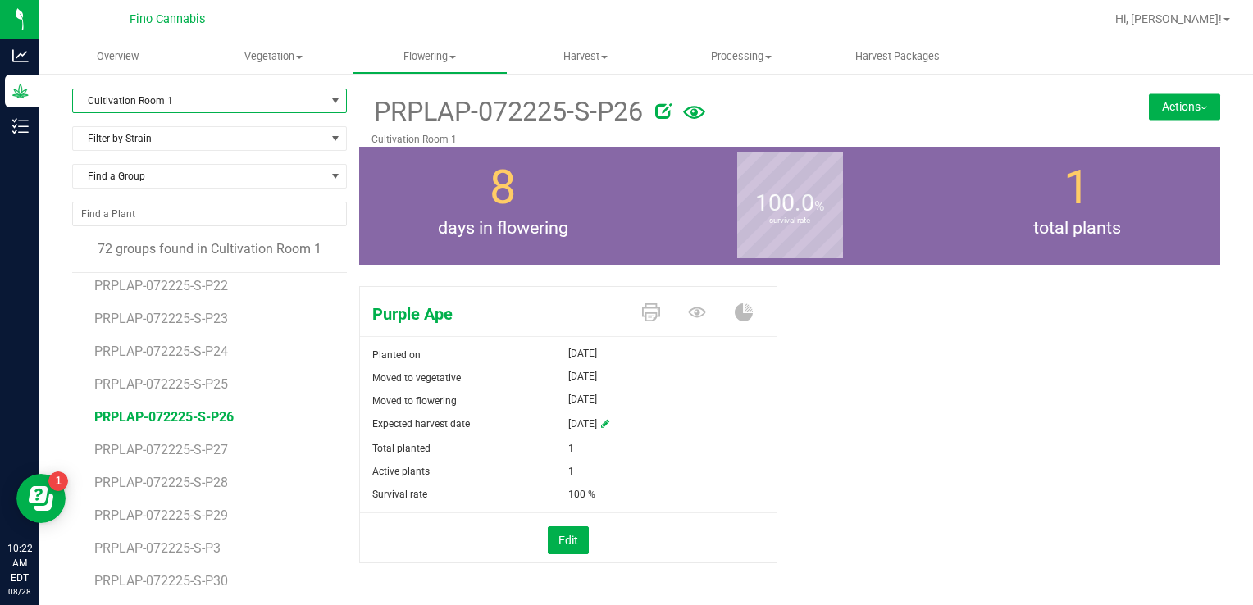
scroll to position [1640, 0]
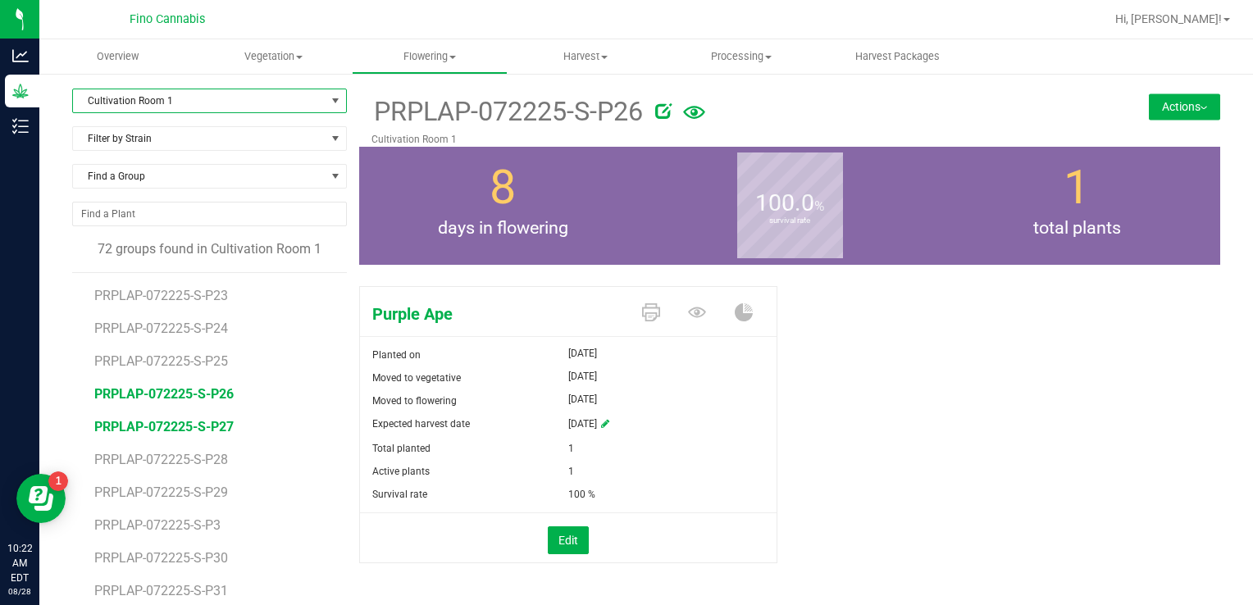
click at [185, 421] on span "PRPLAP-072225-S-P27" at bounding box center [163, 427] width 139 height 16
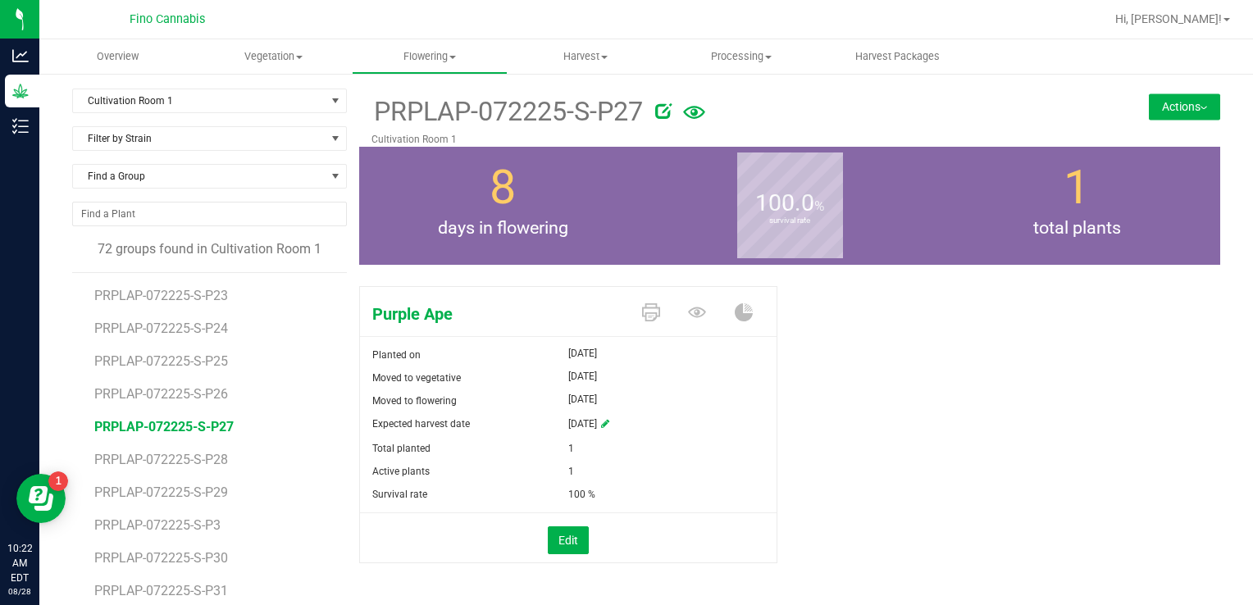
click at [1165, 110] on button "Actions" at bounding box center [1184, 106] width 71 height 26
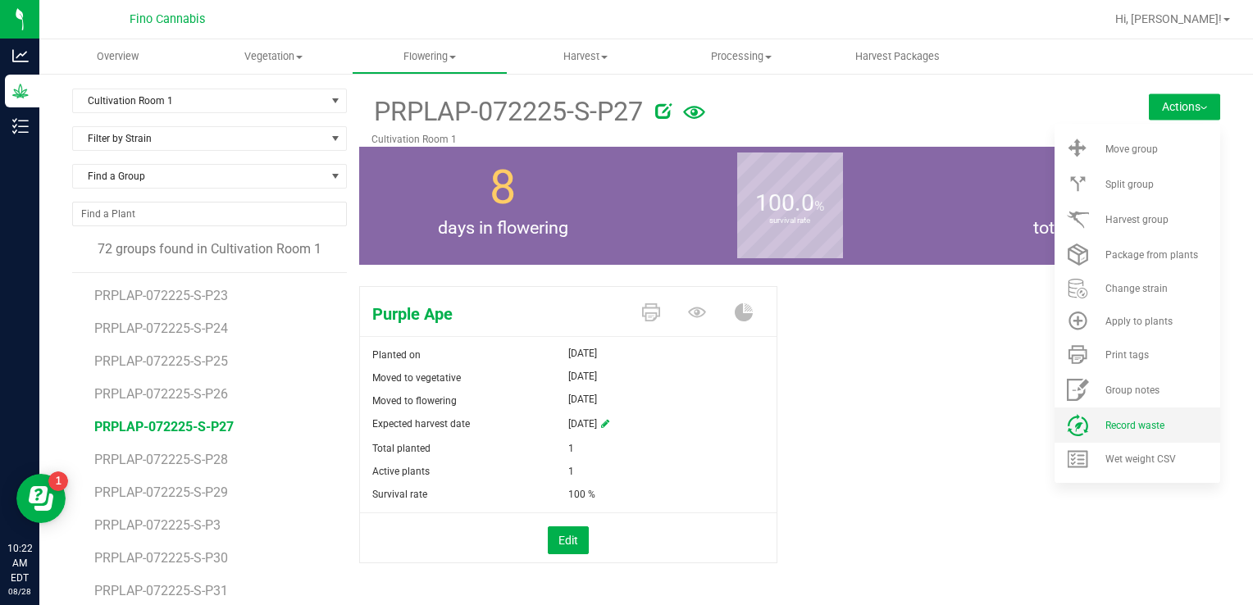
click at [1127, 412] on li "Record waste" at bounding box center [1137, 425] width 166 height 35
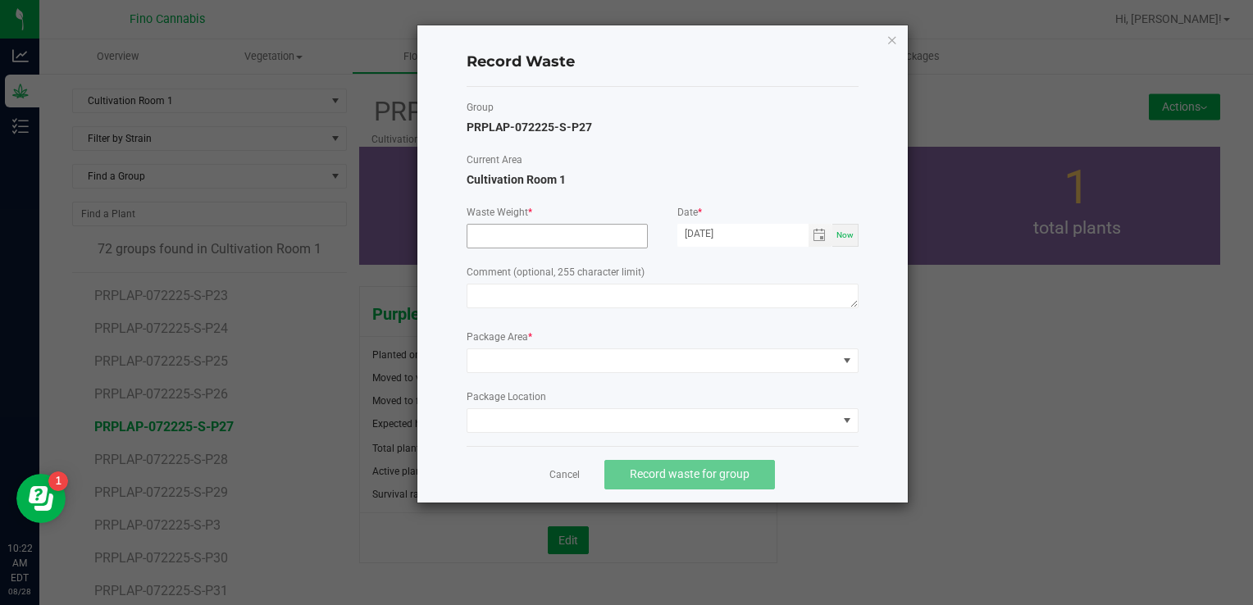
click at [561, 239] on input at bounding box center [557, 236] width 180 height 23
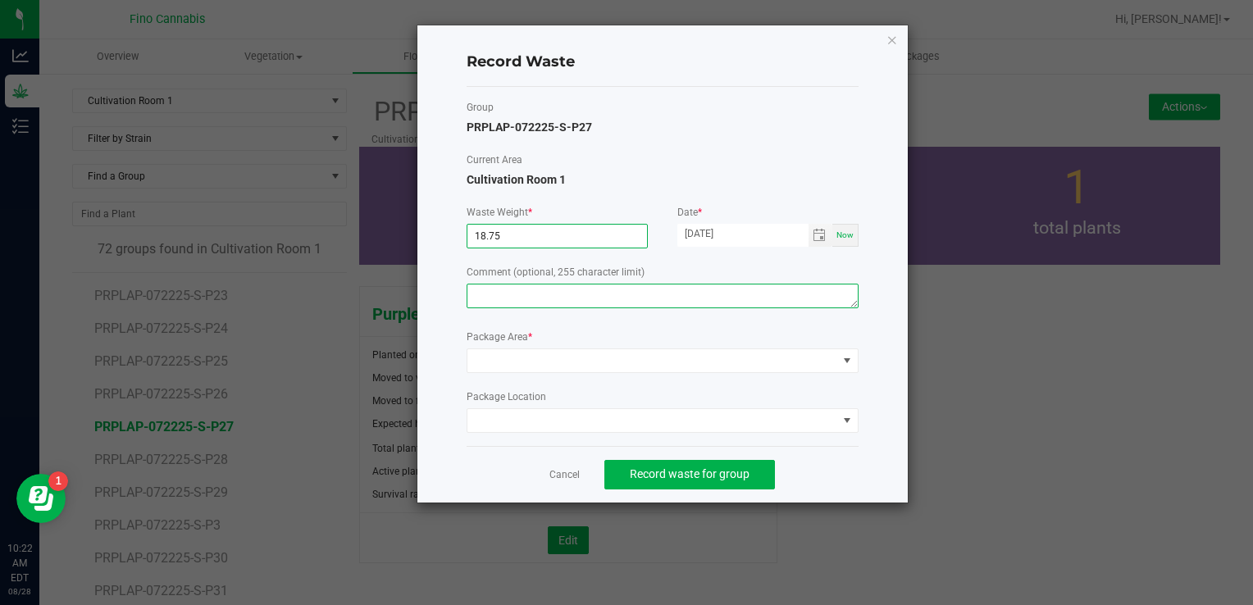
type input "18.7500 g"
paste textarea "Pruning Waste"
type textarea "Pruning Waste"
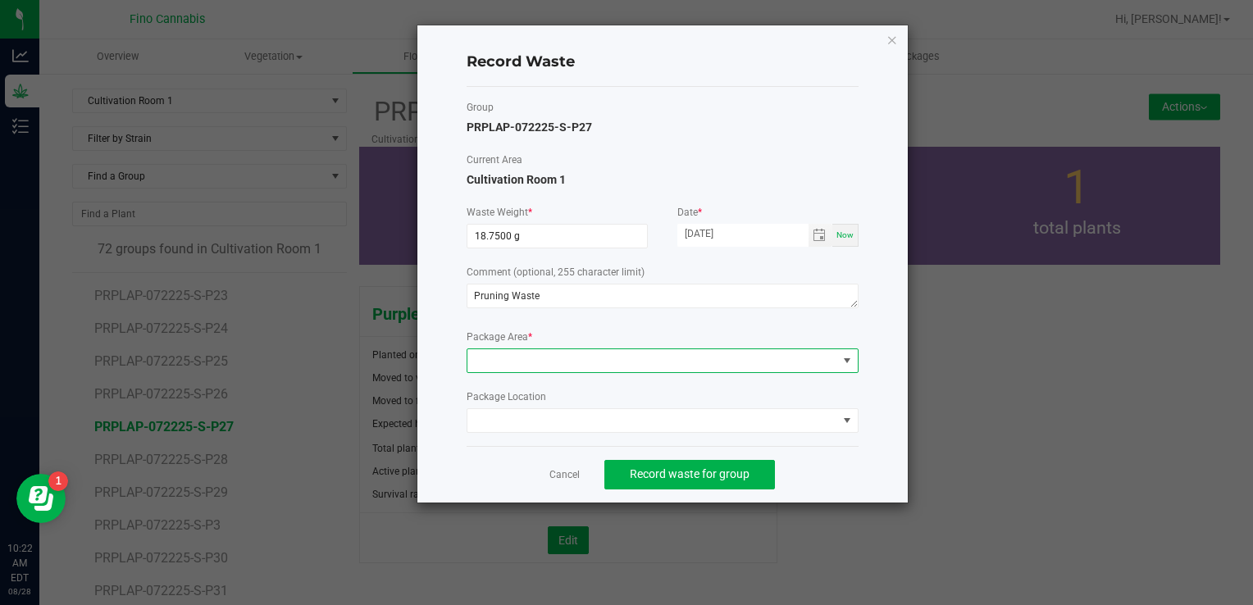
click at [531, 359] on span at bounding box center [652, 360] width 370 height 23
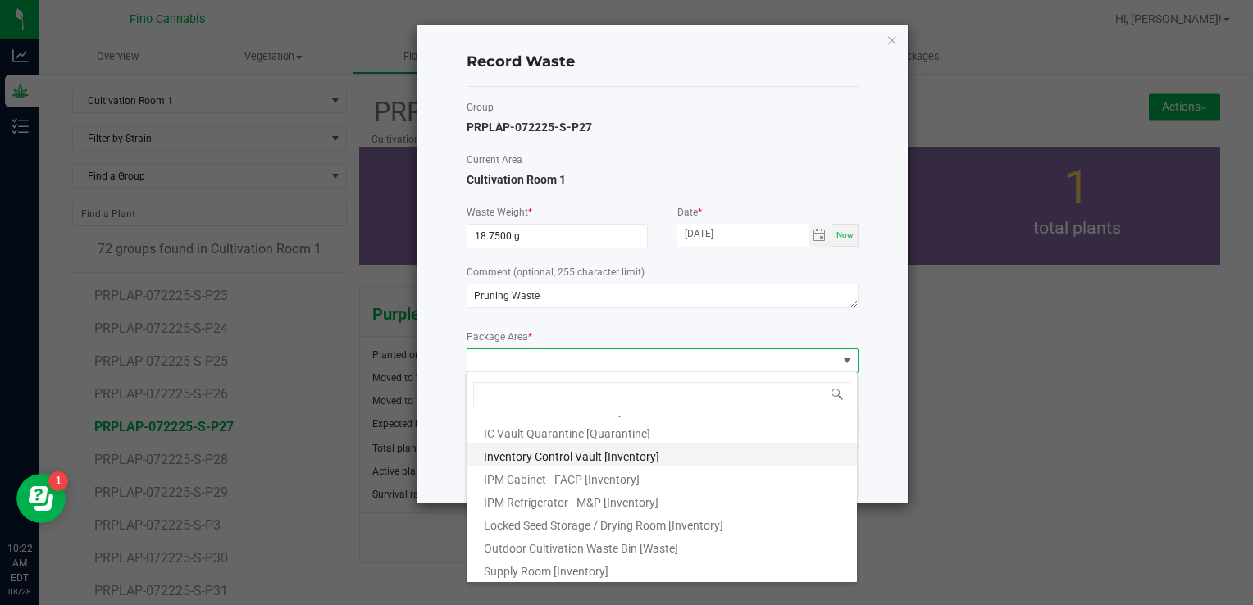
scroll to position [89, 0]
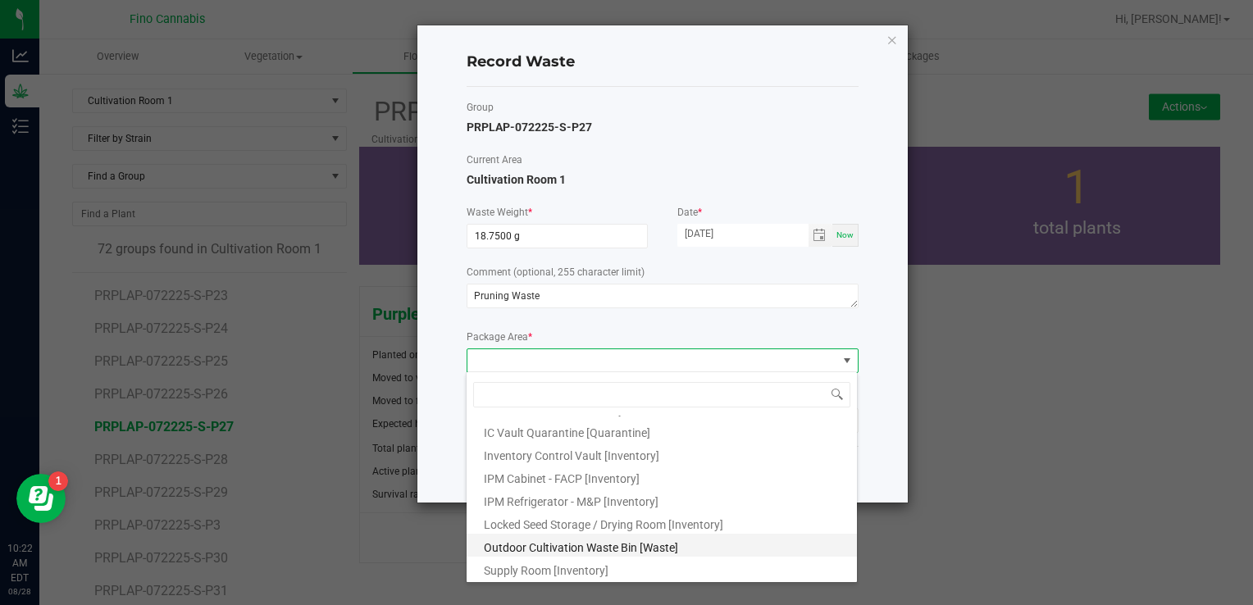
click at [562, 541] on span "Outdoor Cultivation Waste Bin [Waste]" at bounding box center [581, 547] width 194 height 13
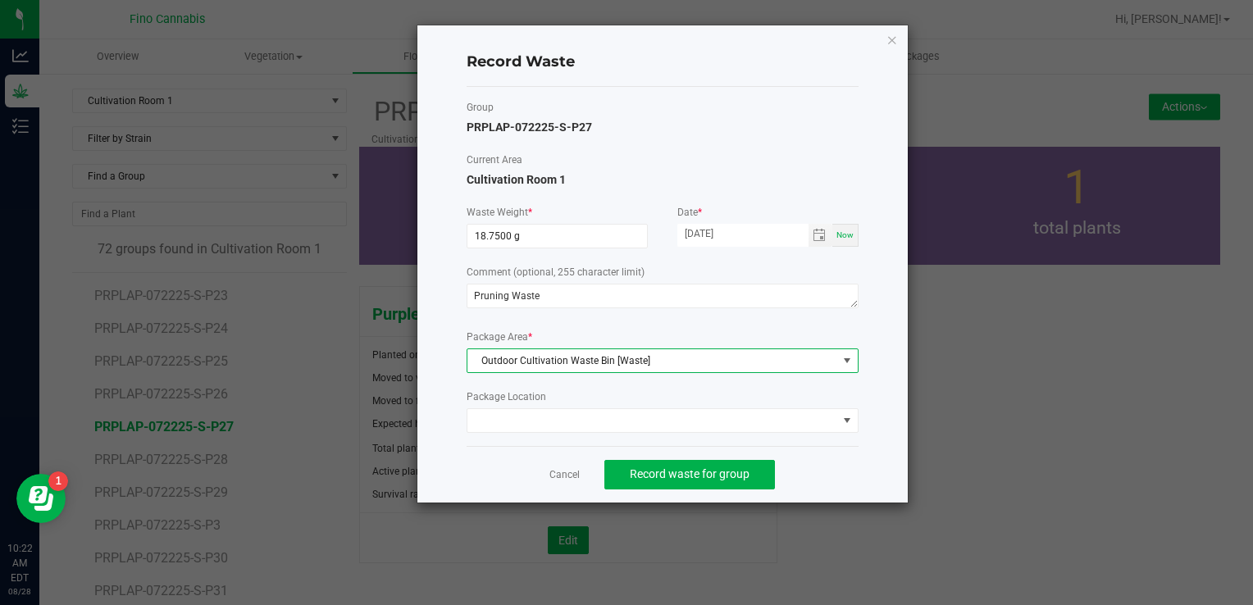
click at [827, 439] on div "Group PRPLAP-072225-S-P27 Current Area Cultivation Room 1 Waste Weight * 18.750…" at bounding box center [663, 266] width 392 height 359
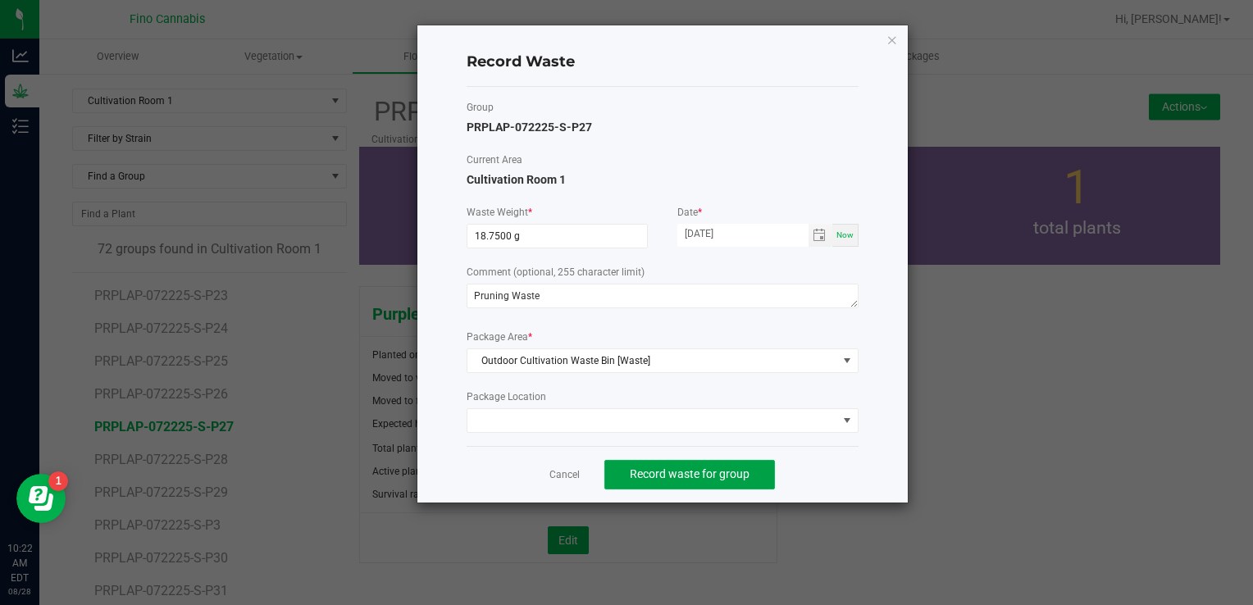
click at [767, 463] on button "Record waste for group" at bounding box center [689, 475] width 171 height 30
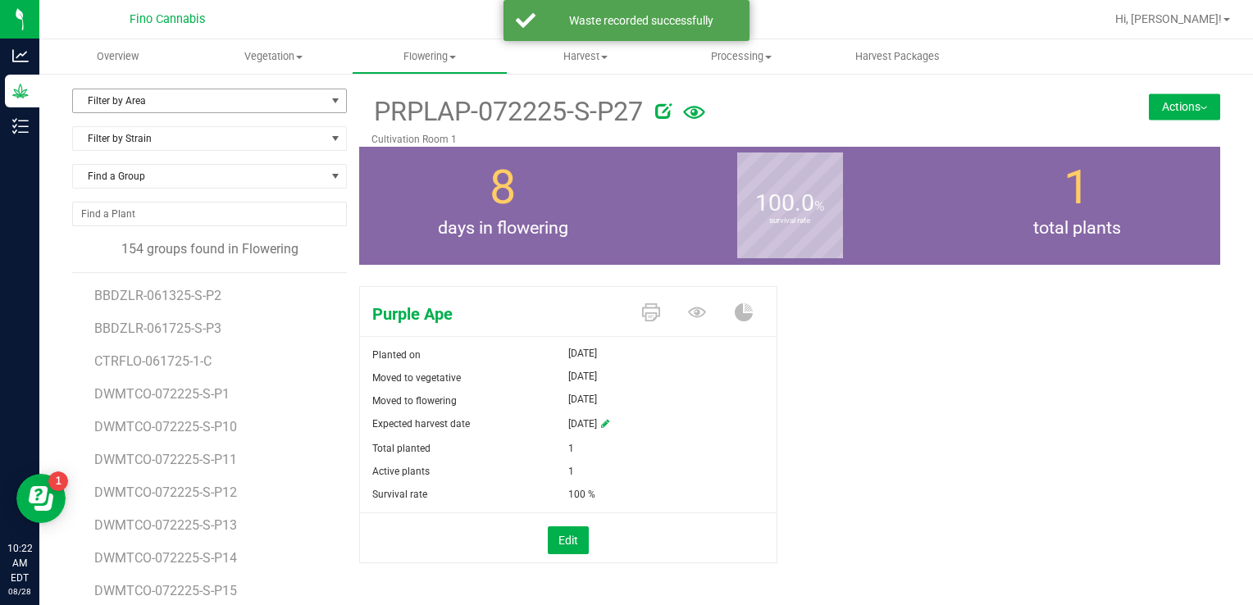
click at [187, 102] on span "Filter by Area" at bounding box center [199, 100] width 253 height 23
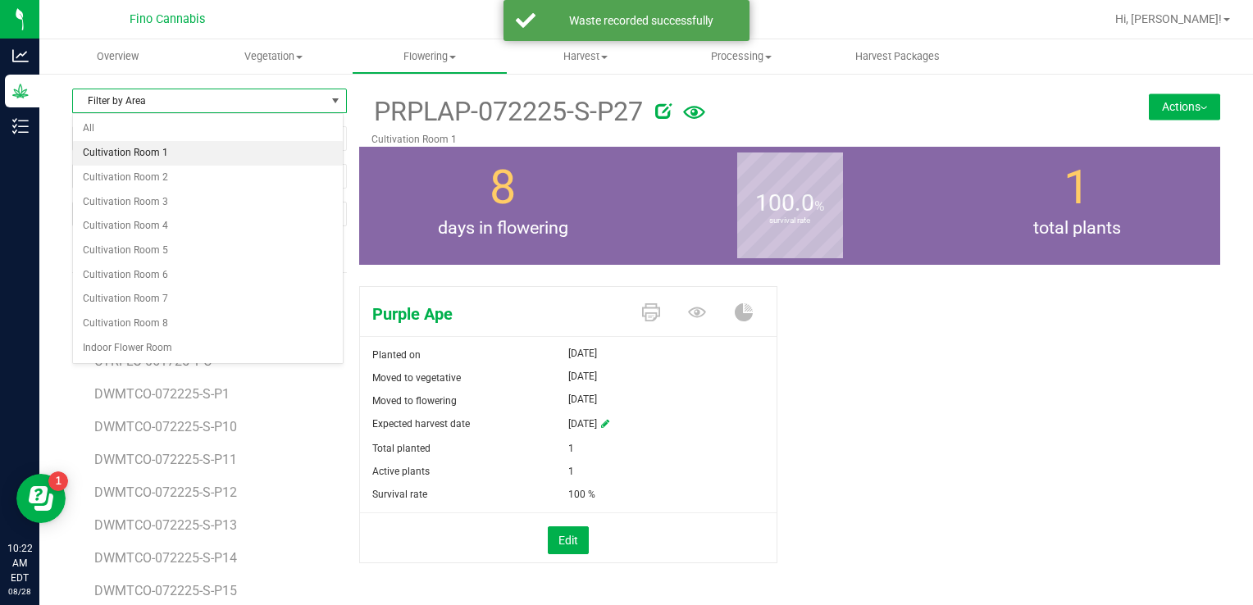
click at [151, 159] on li "Cultivation Room 1" at bounding box center [208, 153] width 270 height 25
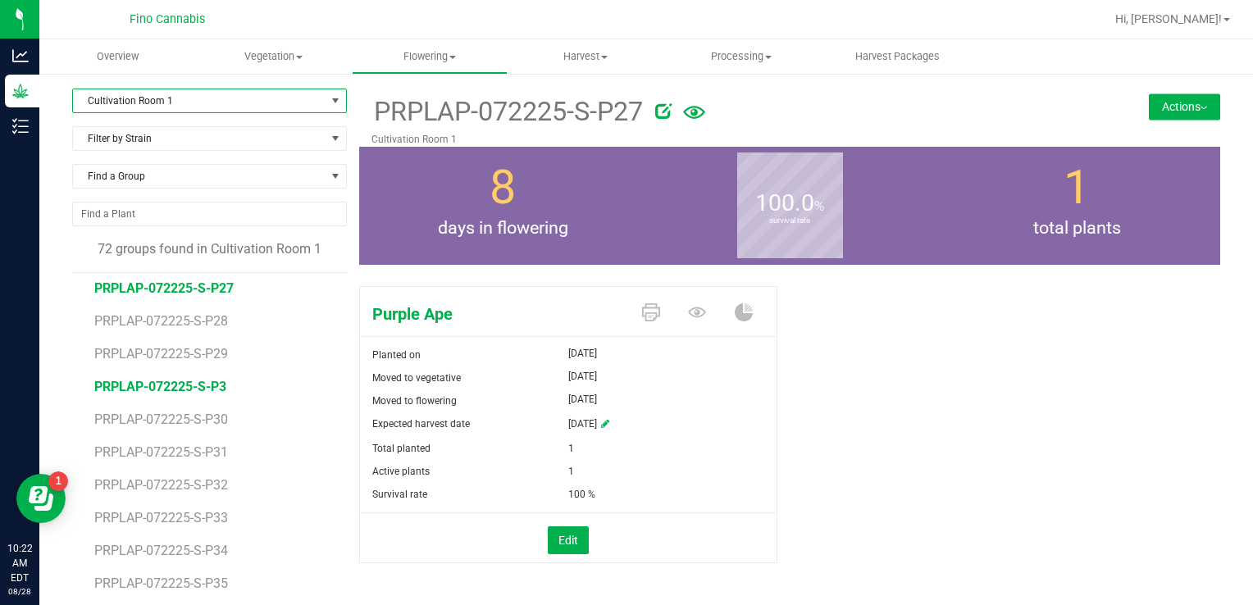
scroll to position [1804, 0]
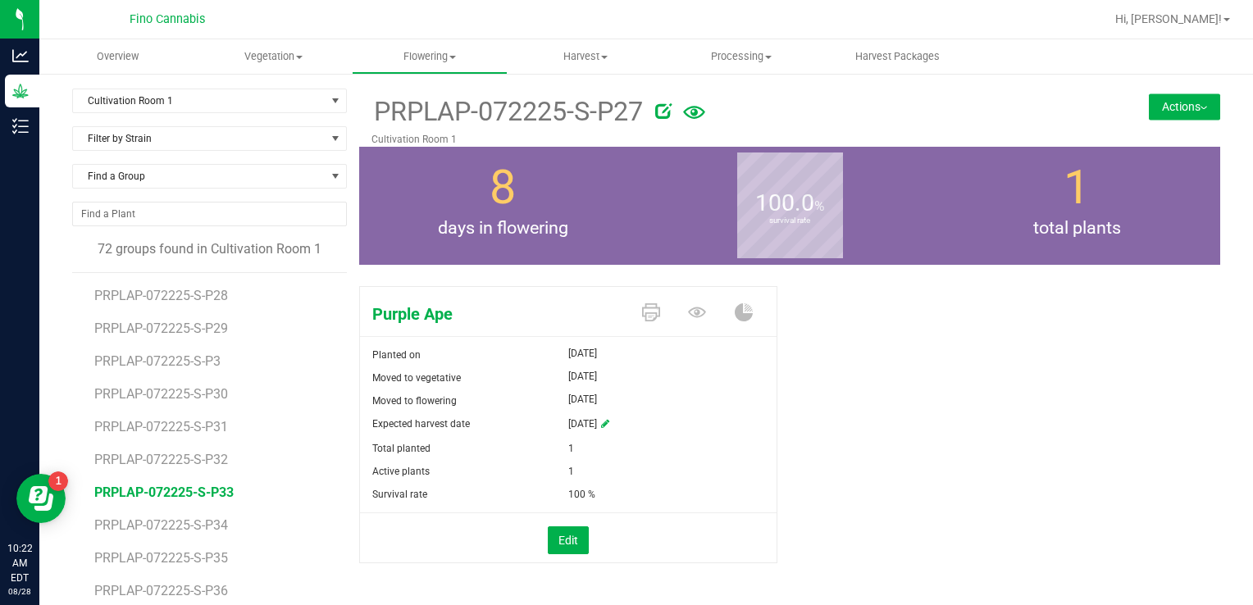
click at [218, 492] on span "PRPLAP-072225-S-P33" at bounding box center [163, 493] width 139 height 16
click at [1187, 110] on button "Actions" at bounding box center [1184, 106] width 71 height 26
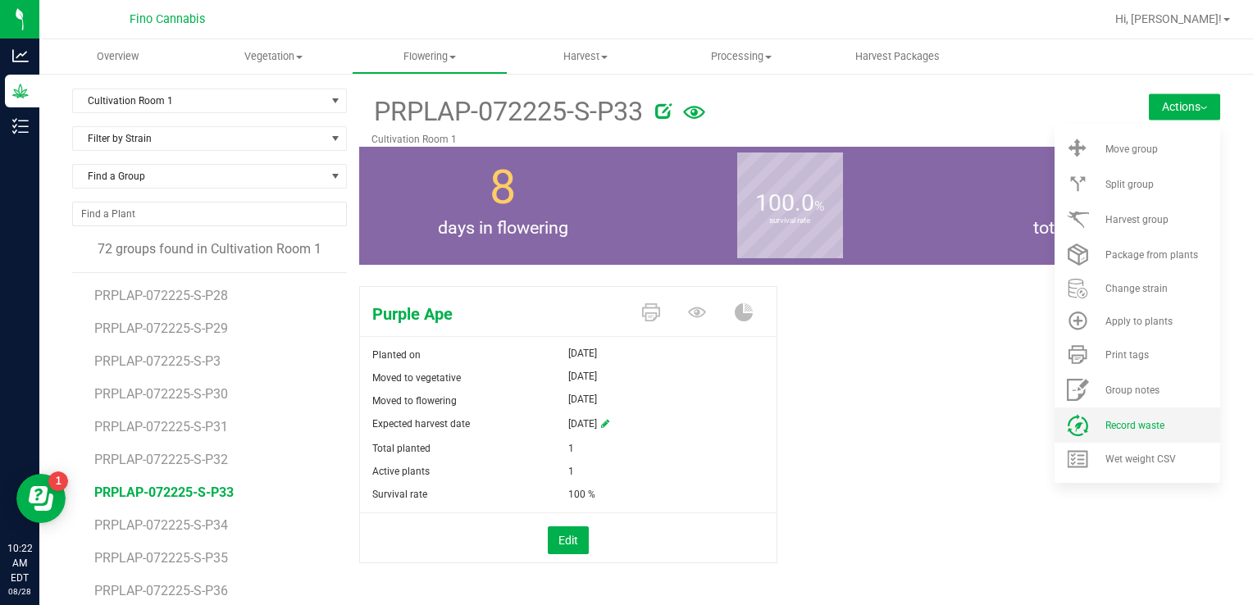
click at [1126, 423] on span "Record waste" at bounding box center [1134, 425] width 59 height 11
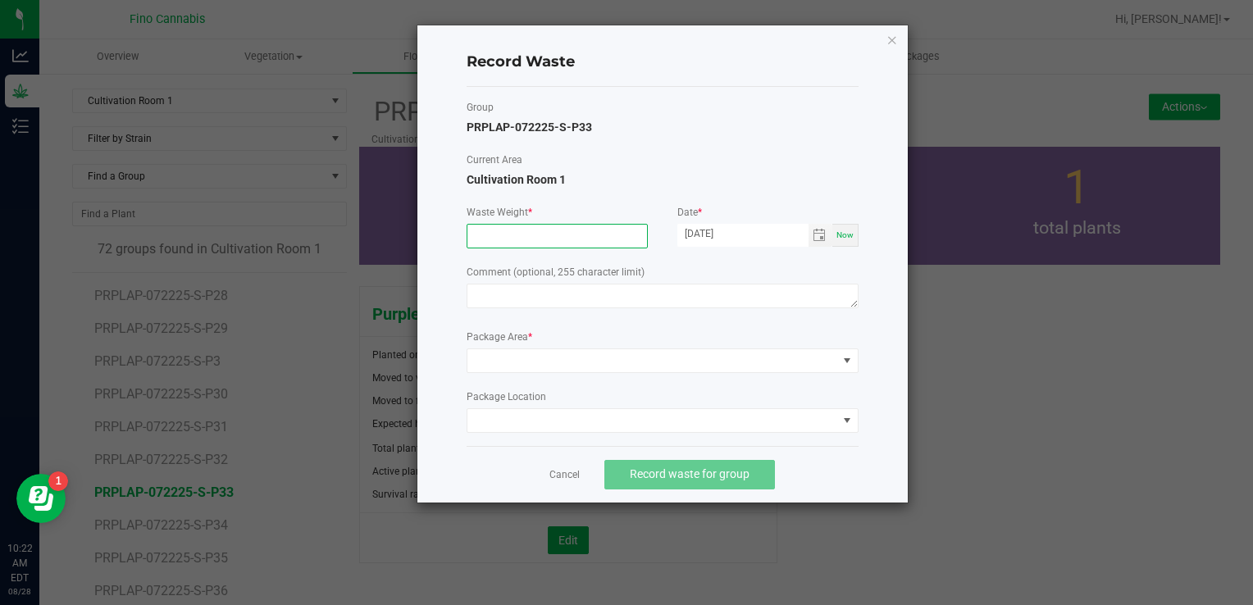
click at [569, 244] on input at bounding box center [557, 236] width 180 height 23
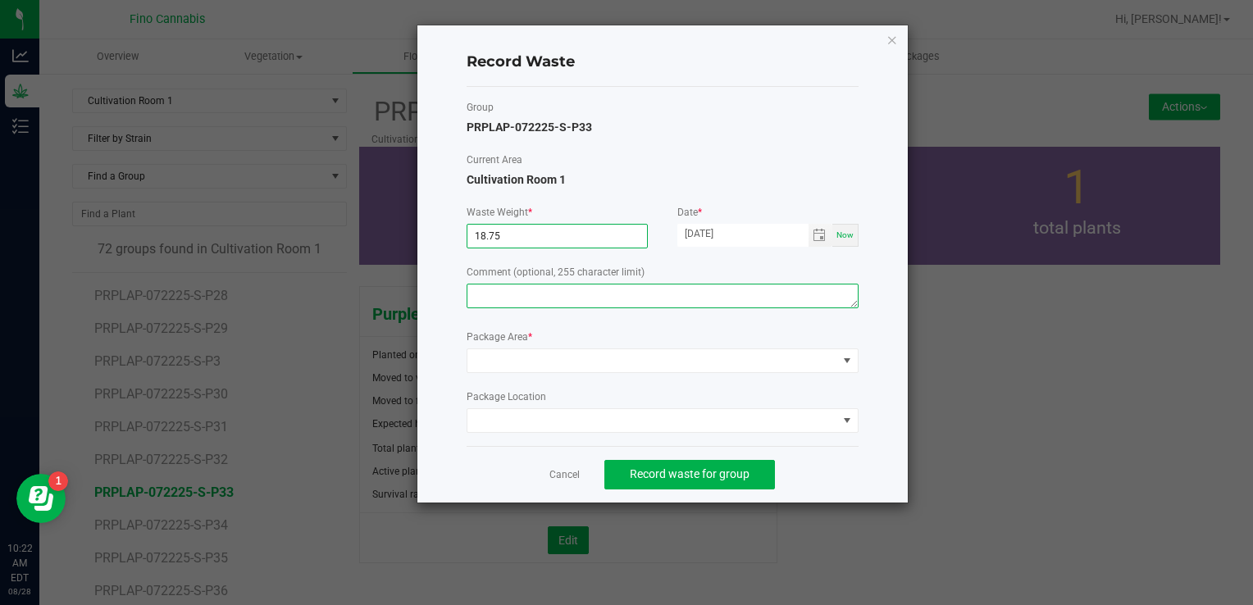
type input "18.7500 g"
paste textarea "Pruning Waste"
type textarea "Pruning Waste"
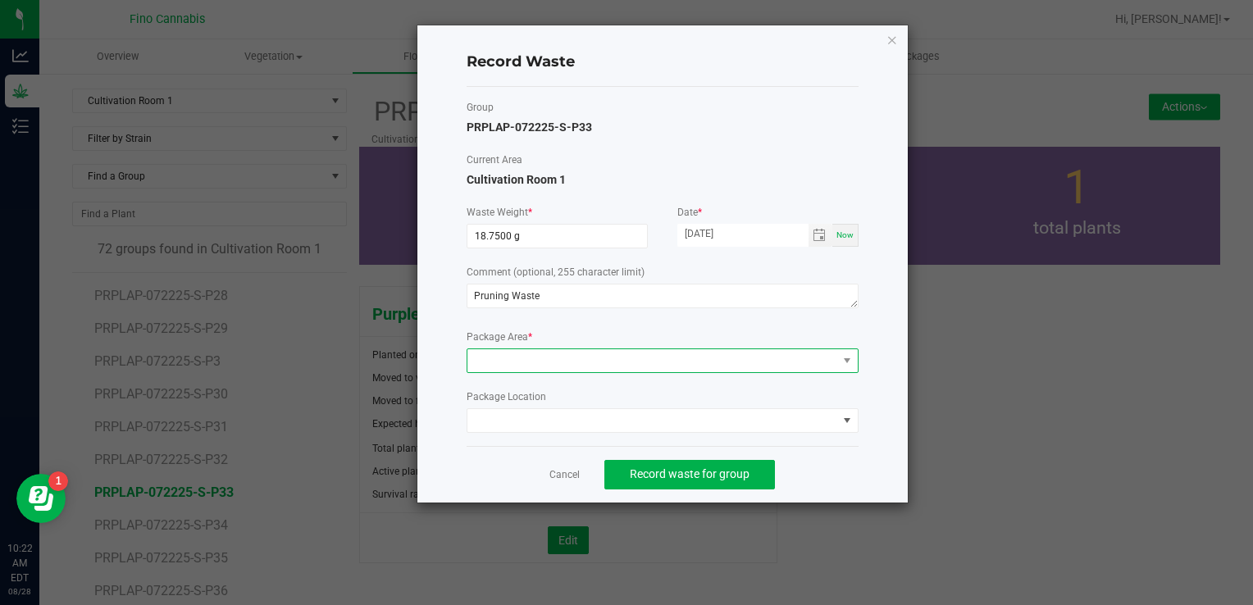
click at [544, 371] on span at bounding box center [652, 360] width 370 height 23
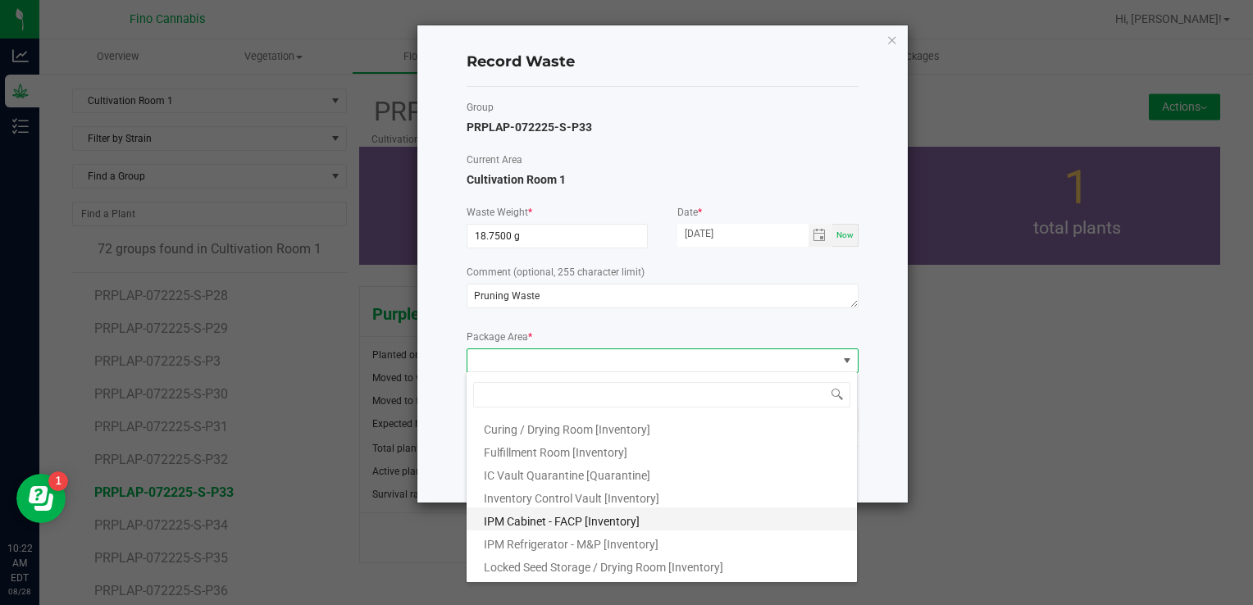
scroll to position [89, 0]
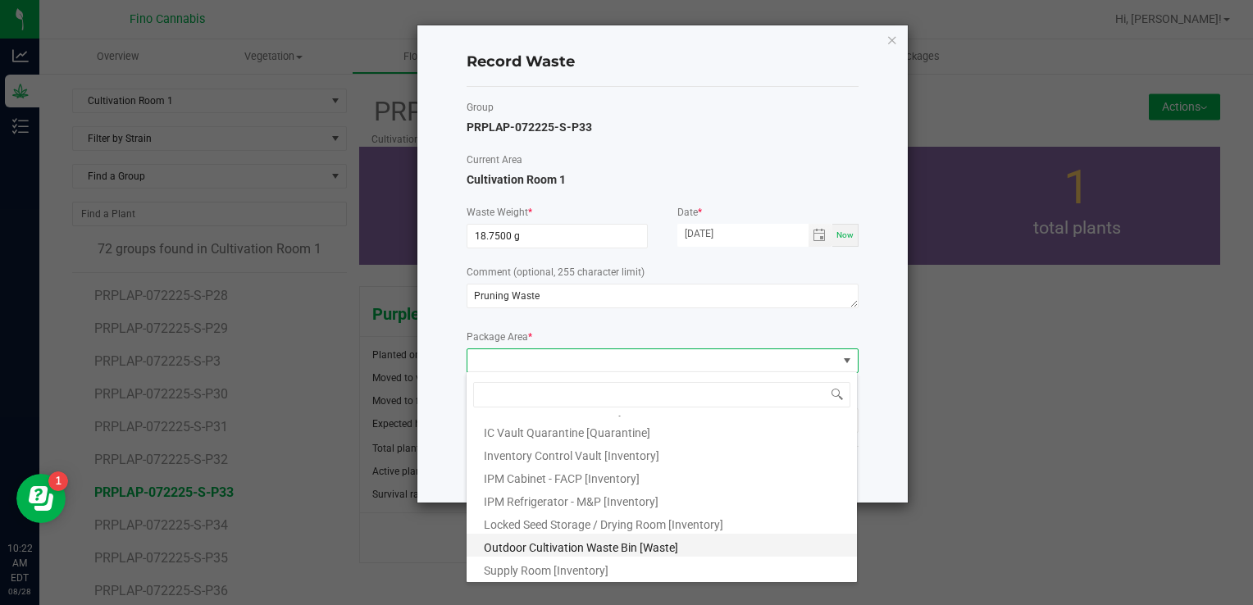
click at [549, 547] on span "Outdoor Cultivation Waste Bin [Waste]" at bounding box center [581, 547] width 194 height 13
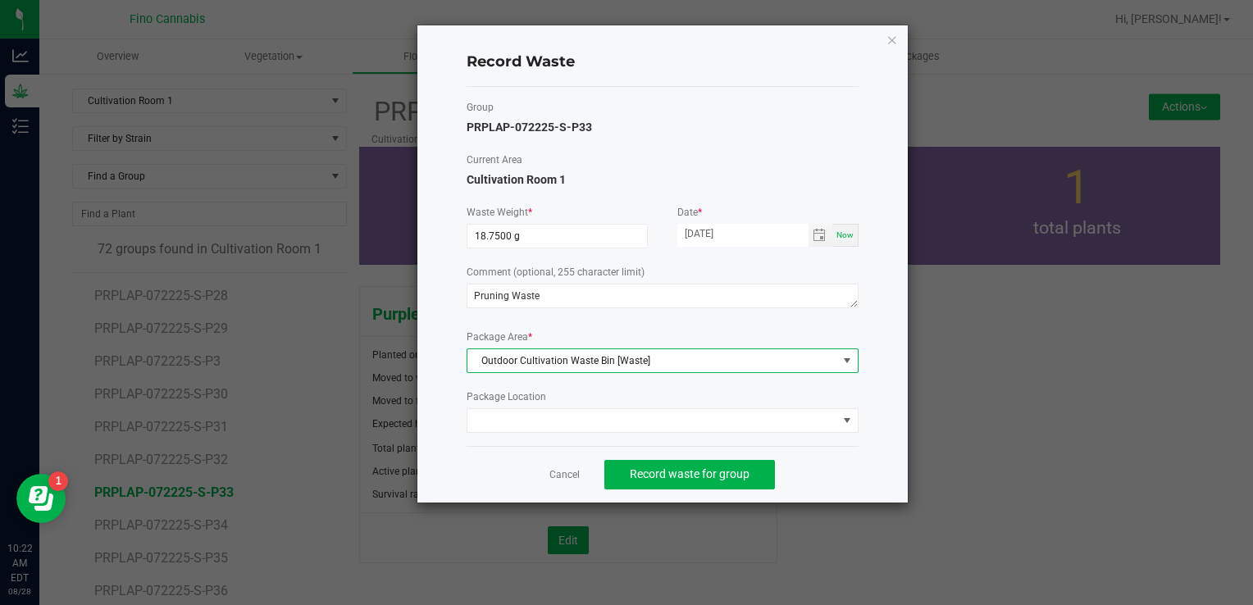
click at [827, 453] on div "Cancel Record waste for group" at bounding box center [663, 474] width 392 height 57
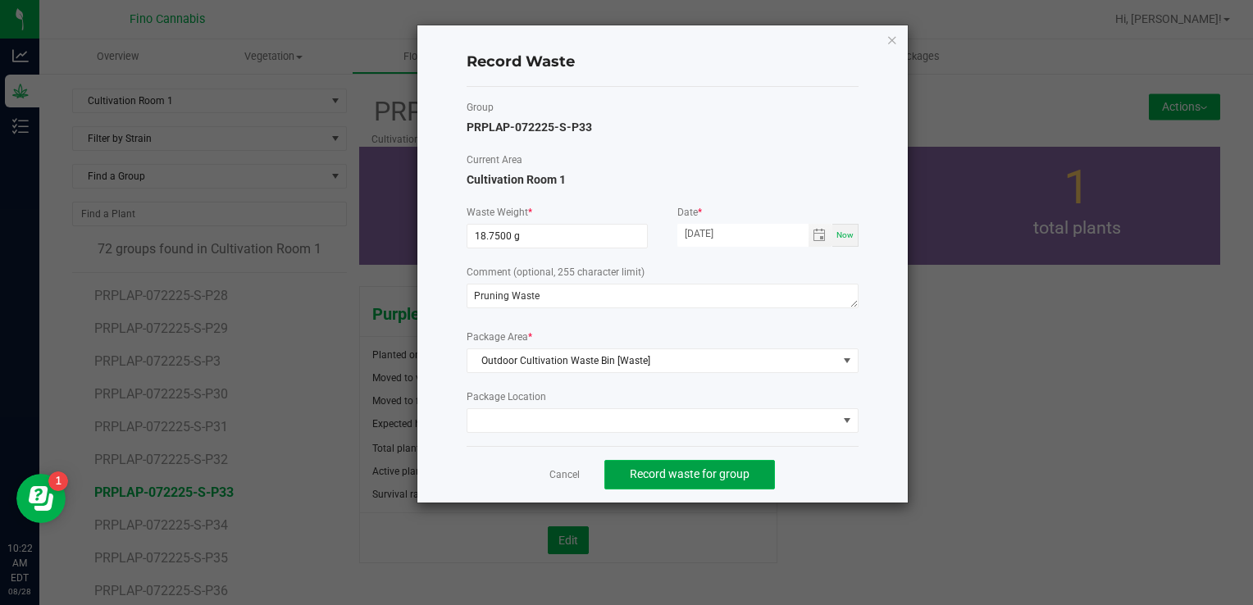
click at [672, 468] on span "Record waste for group" at bounding box center [690, 473] width 120 height 13
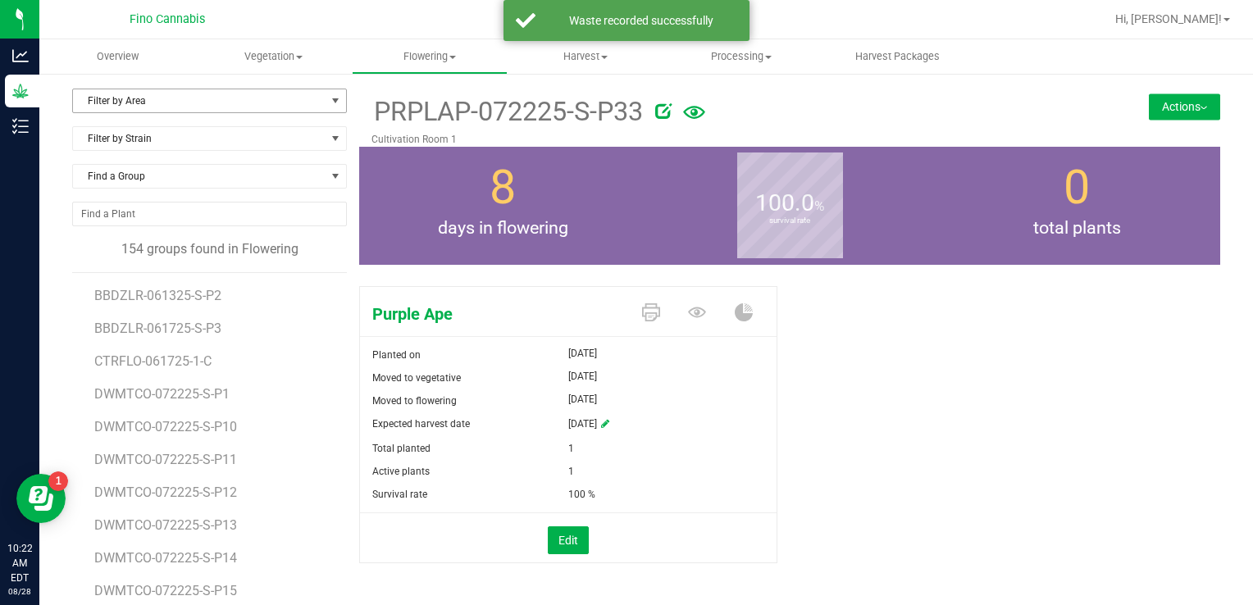
click at [223, 102] on span "Filter by Area" at bounding box center [199, 100] width 253 height 23
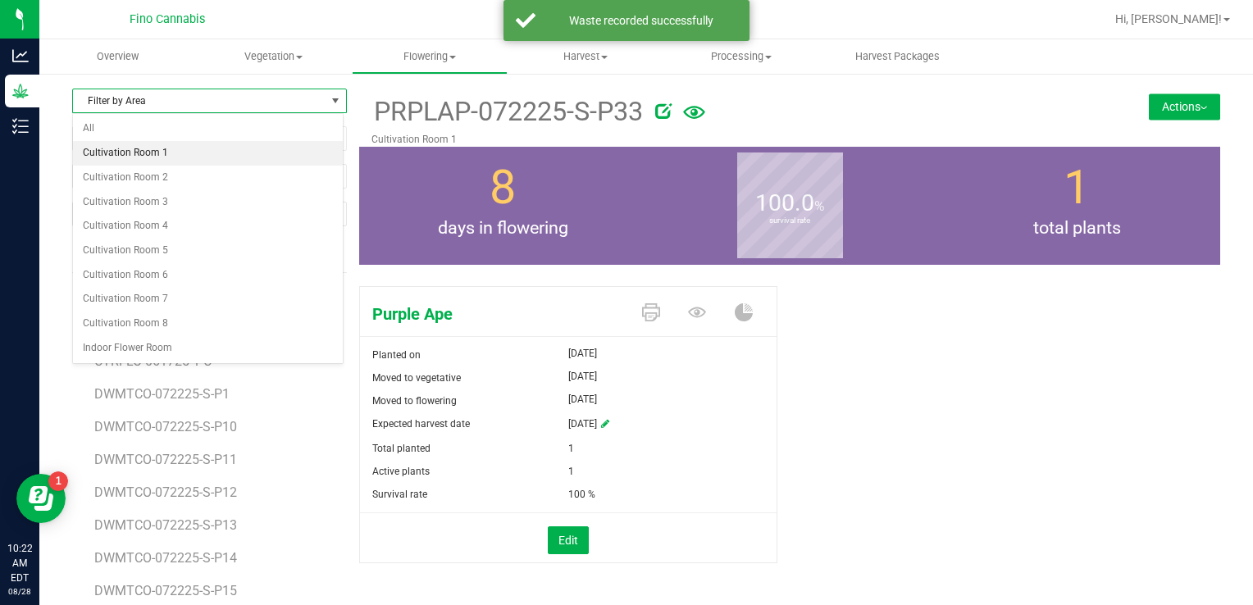
click at [154, 156] on li "Cultivation Room 1" at bounding box center [208, 153] width 270 height 25
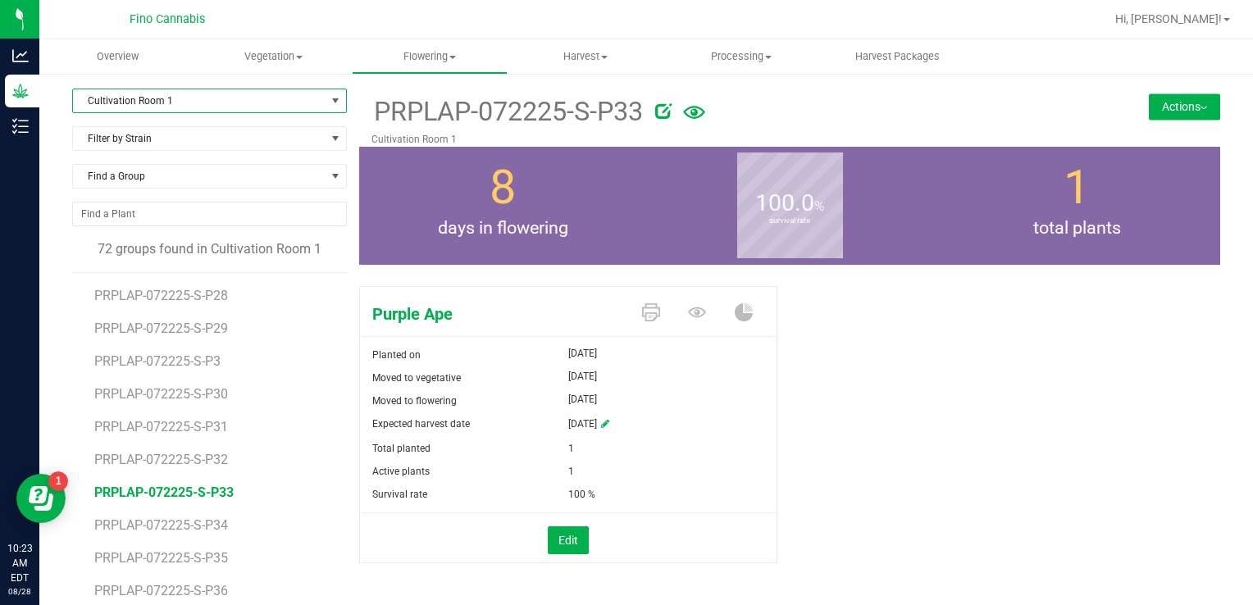
scroll to position [1965, 0]
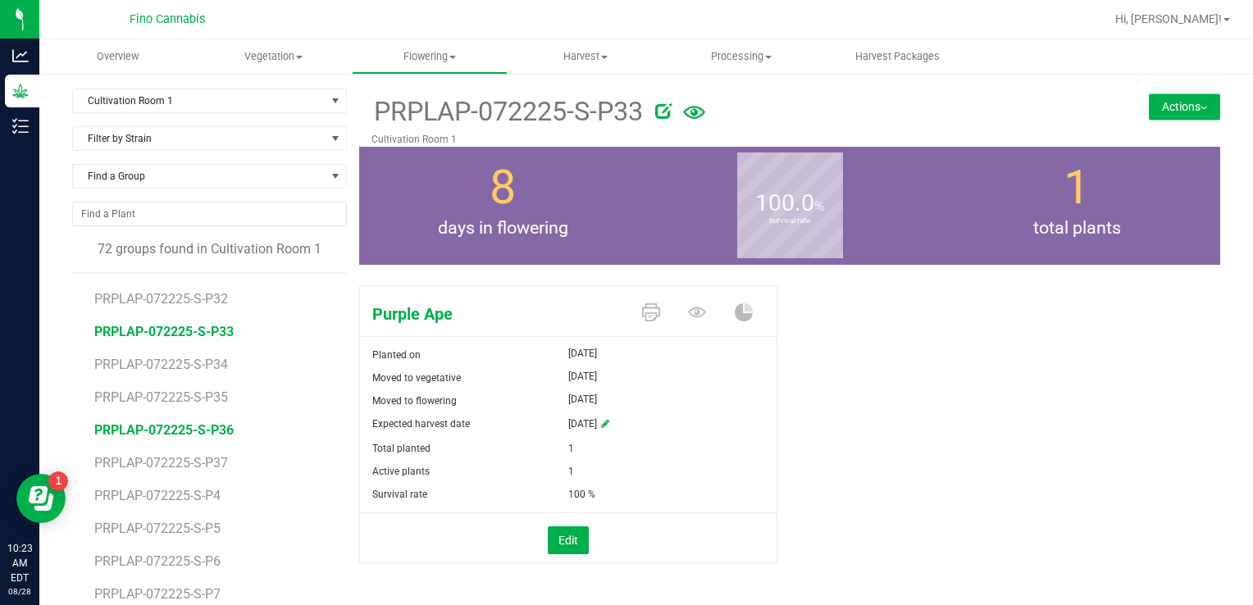
click at [190, 432] on span "PRPLAP-072225-S-P36" at bounding box center [163, 430] width 139 height 16
click at [1158, 116] on button "Actions" at bounding box center [1184, 106] width 71 height 26
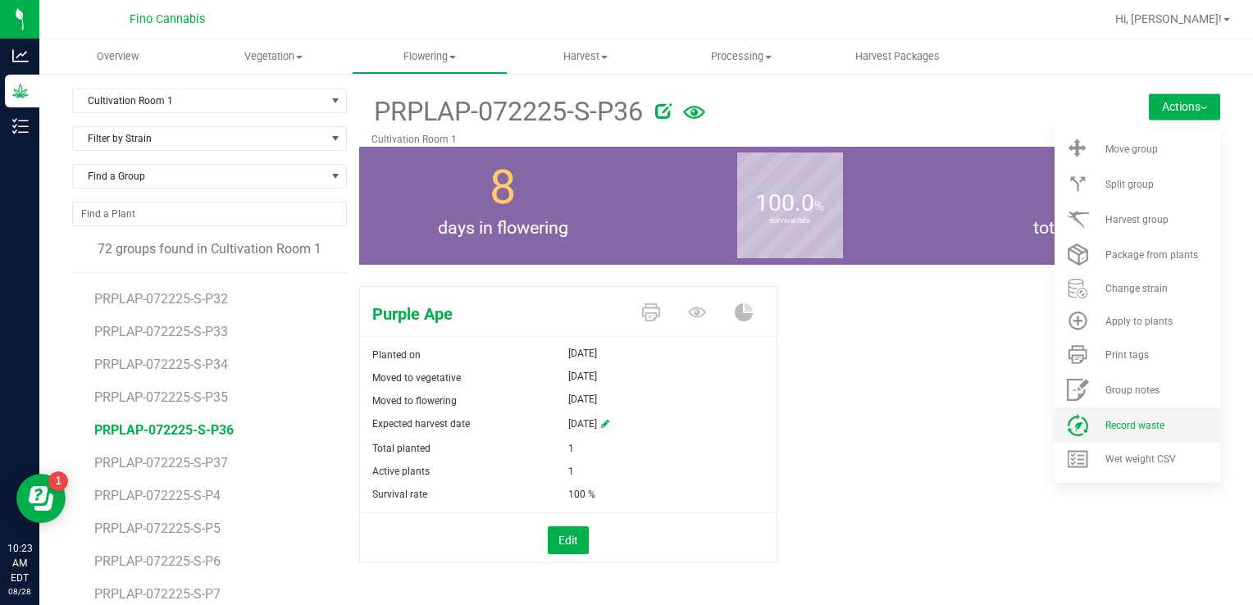
click at [1124, 429] on span "Record waste" at bounding box center [1134, 425] width 59 height 11
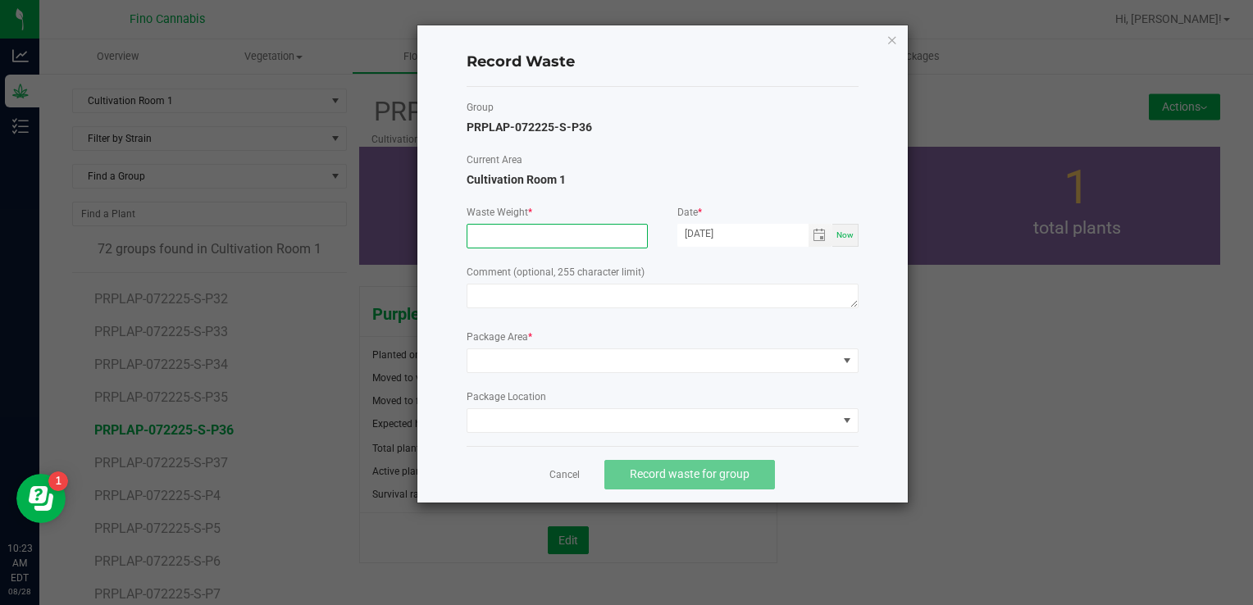
click at [491, 239] on input at bounding box center [557, 236] width 180 height 23
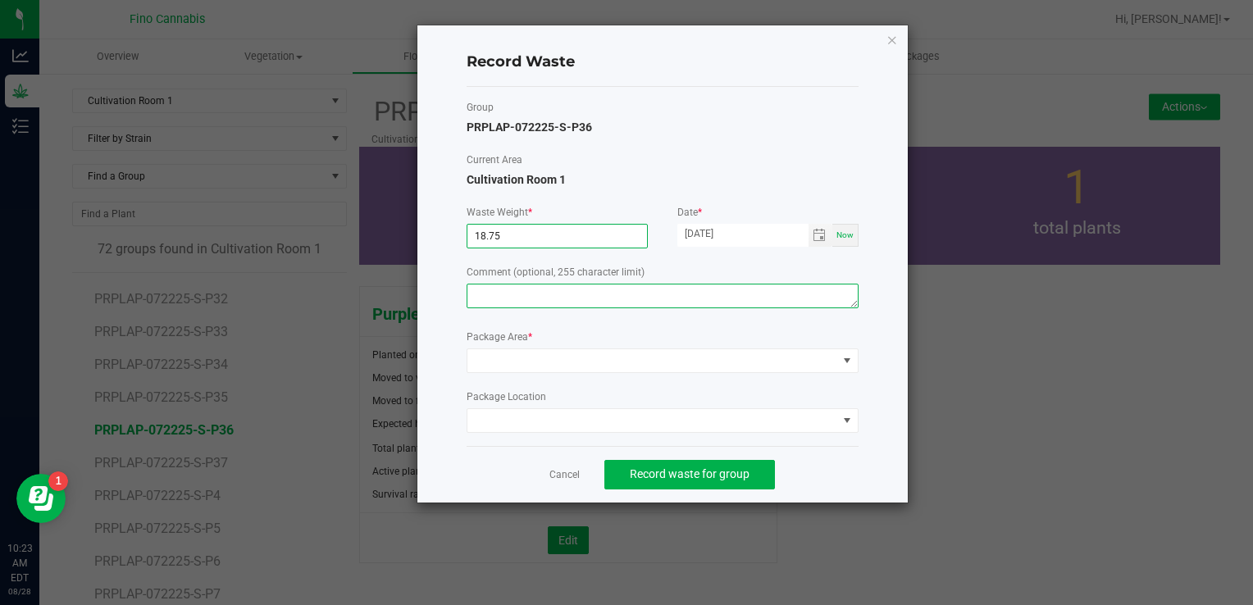
type input "18.7500 g"
paste textarea "Pruning Waste"
type textarea "Pruning Waste"
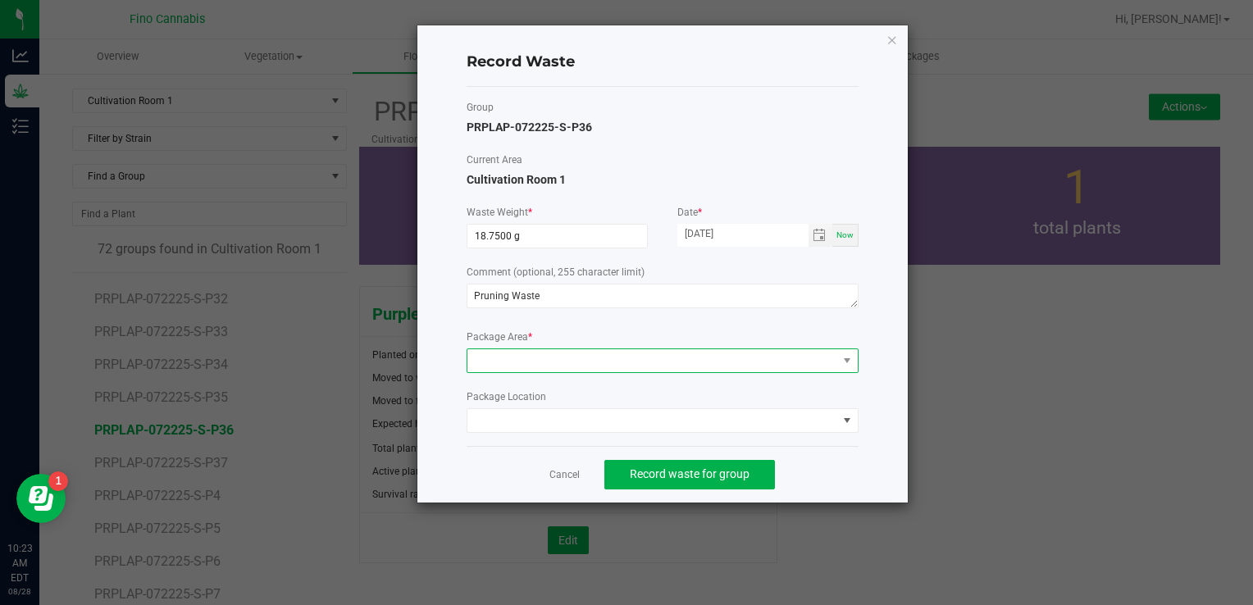
click at [508, 362] on span at bounding box center [652, 360] width 370 height 23
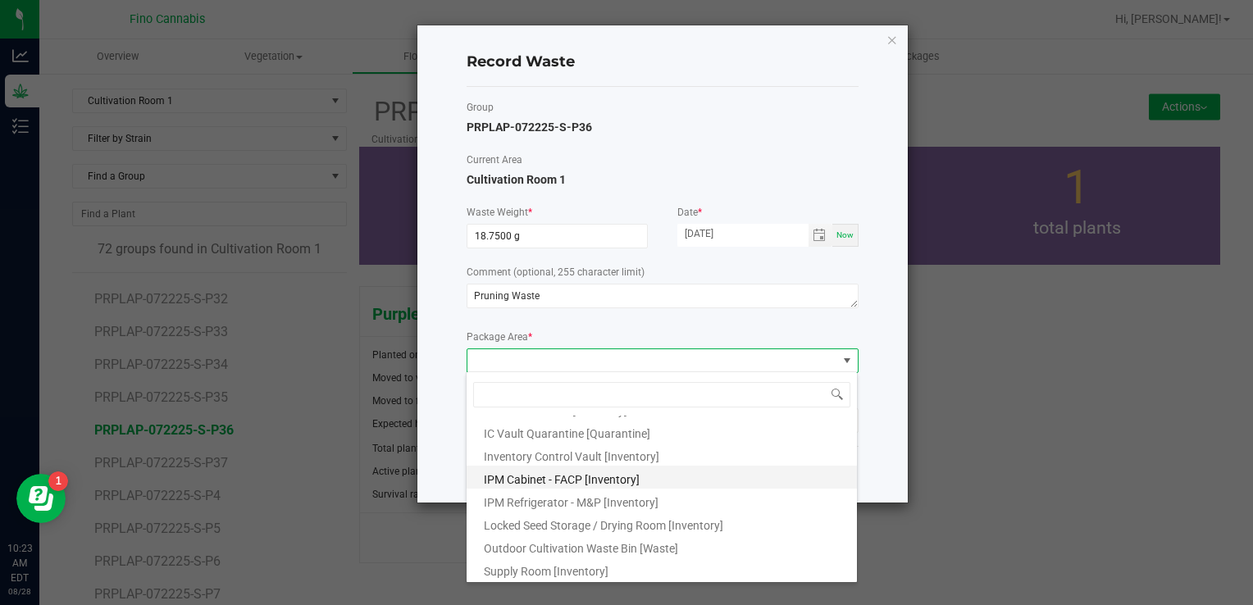
scroll to position [89, 0]
click at [531, 548] on span "Outdoor Cultivation Waste Bin [Waste]" at bounding box center [581, 547] width 194 height 13
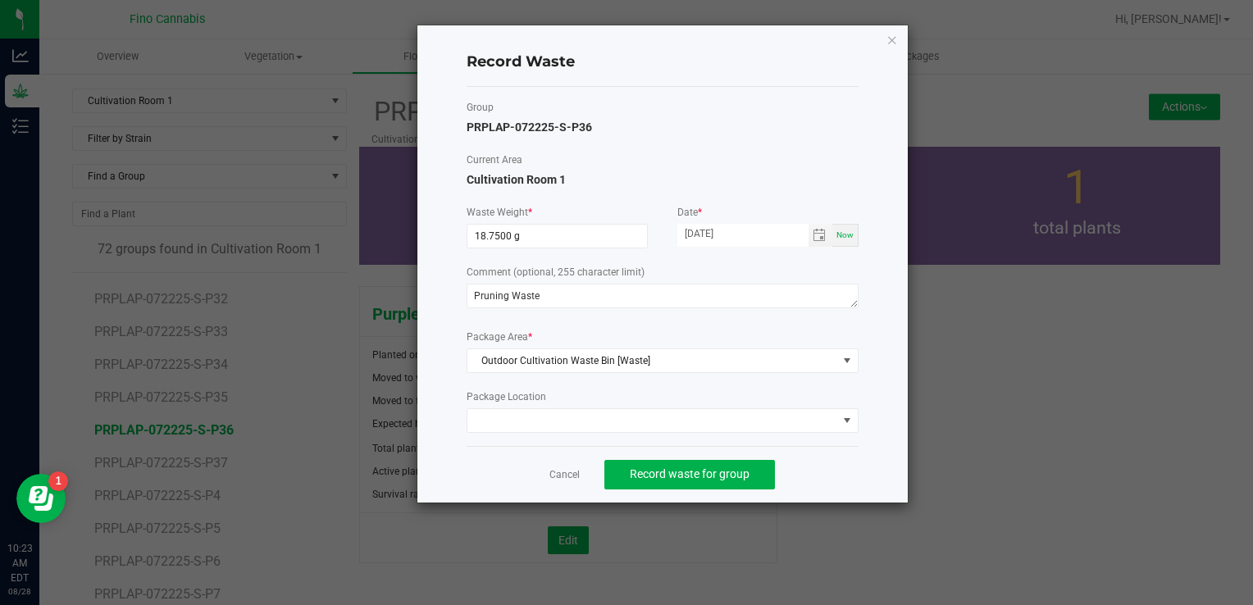
click at [863, 461] on div "Record Waste Group PRPLAP-072225-S-P36 Current Area Cultivation Room 1 Waste We…" at bounding box center [662, 263] width 490 height 477
click at [717, 471] on span "Record waste for group" at bounding box center [690, 473] width 120 height 13
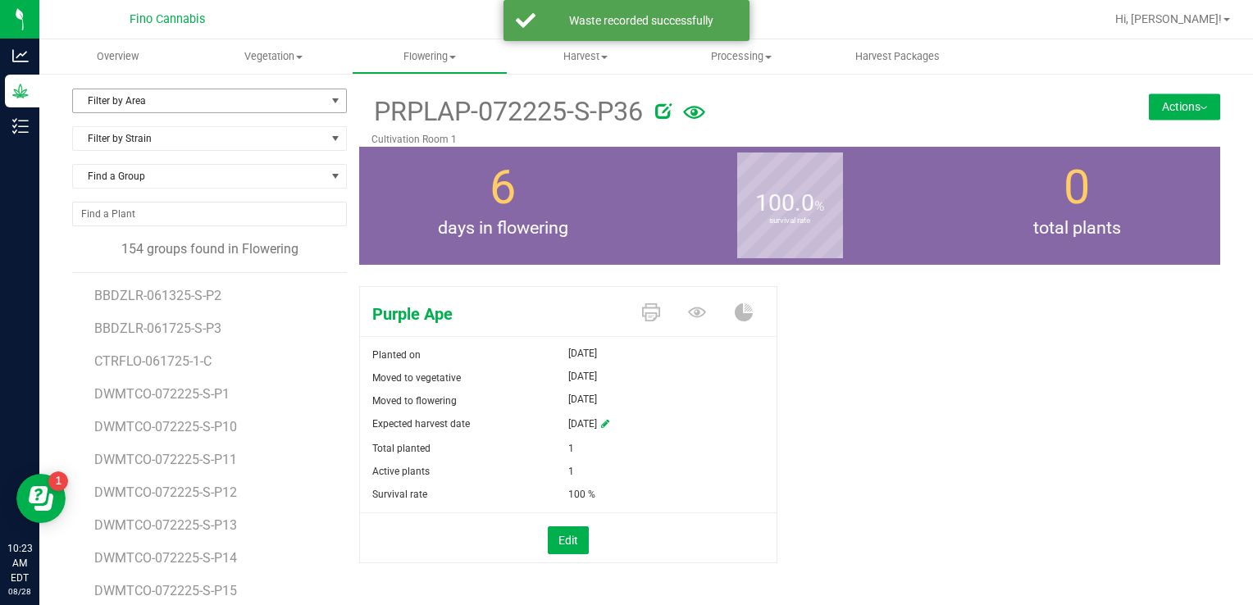
click at [139, 98] on span "Filter by Area" at bounding box center [199, 100] width 253 height 23
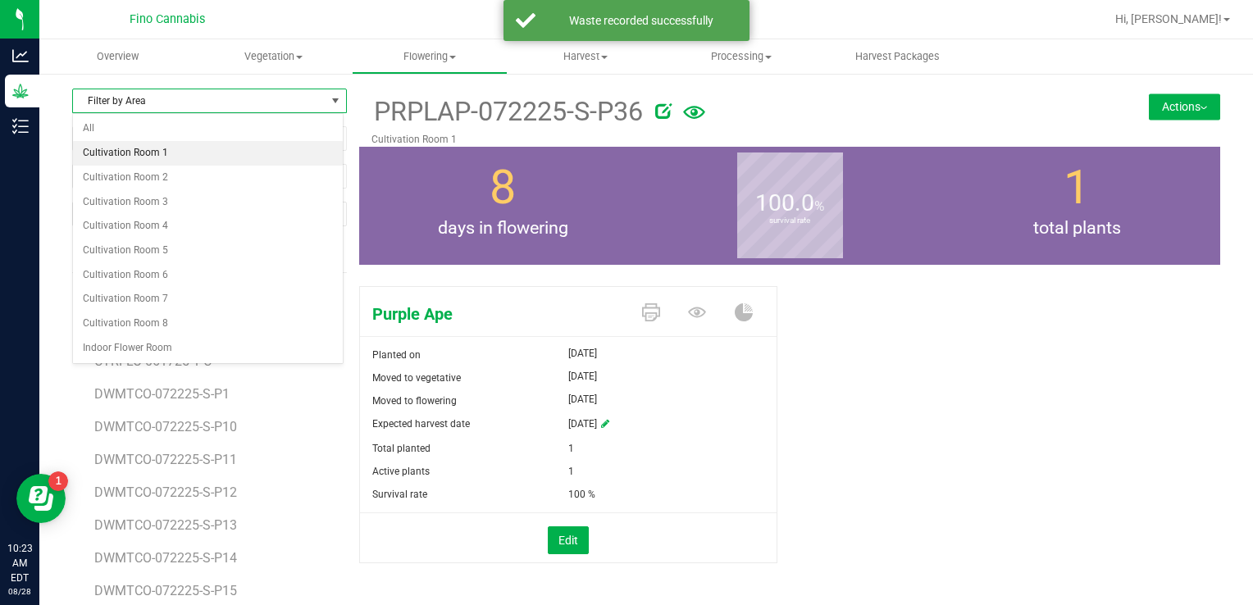
click at [140, 151] on li "Cultivation Room 1" at bounding box center [208, 153] width 270 height 25
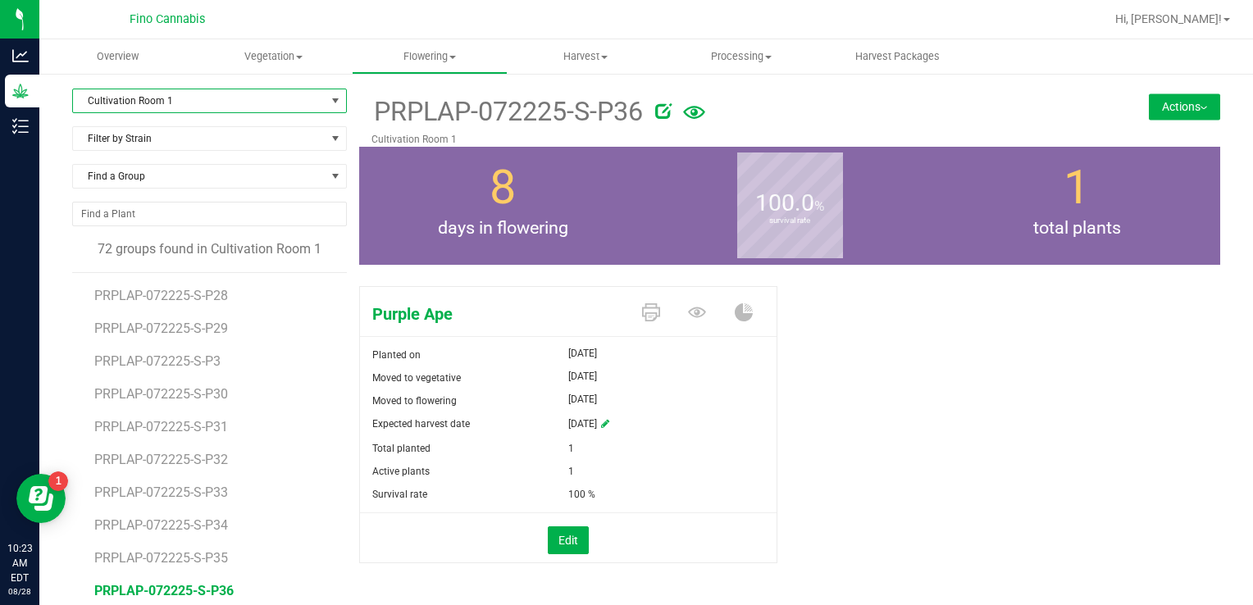
scroll to position [1965, 0]
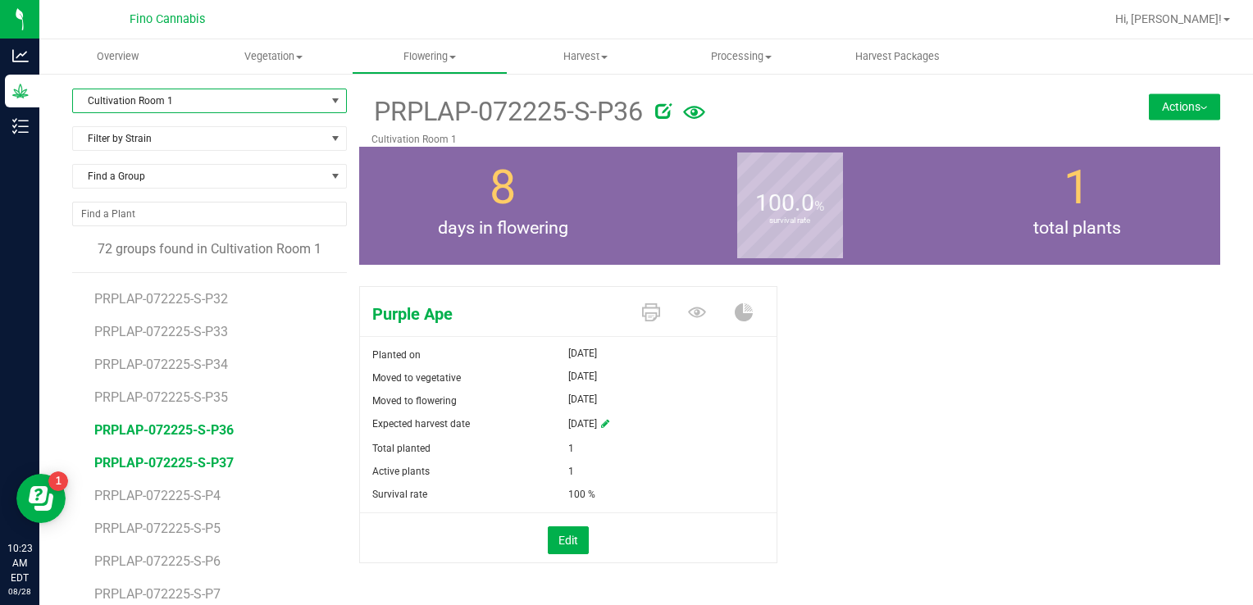
click at [202, 458] on span "PRPLAP-072225-S-P37" at bounding box center [163, 463] width 139 height 16
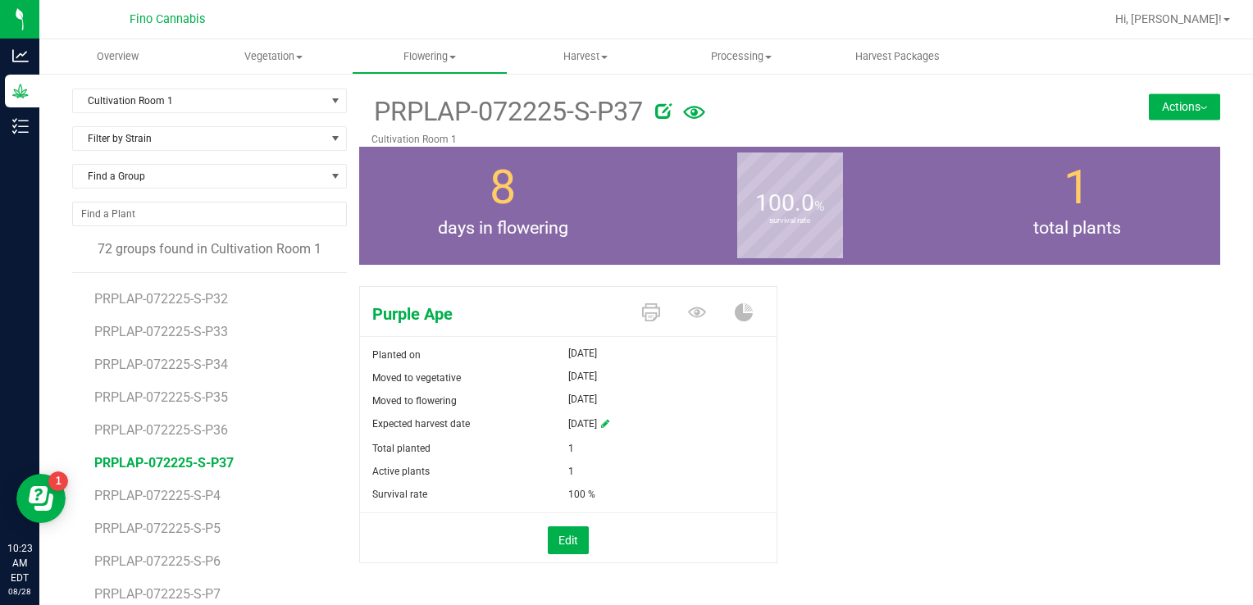
click at [1184, 92] on div "PRPLAP-072225-S-P37 Cultivation Room 1 Actions Move group Split group" at bounding box center [789, 118] width 861 height 58
click at [1177, 110] on button "Actions" at bounding box center [1184, 106] width 71 height 26
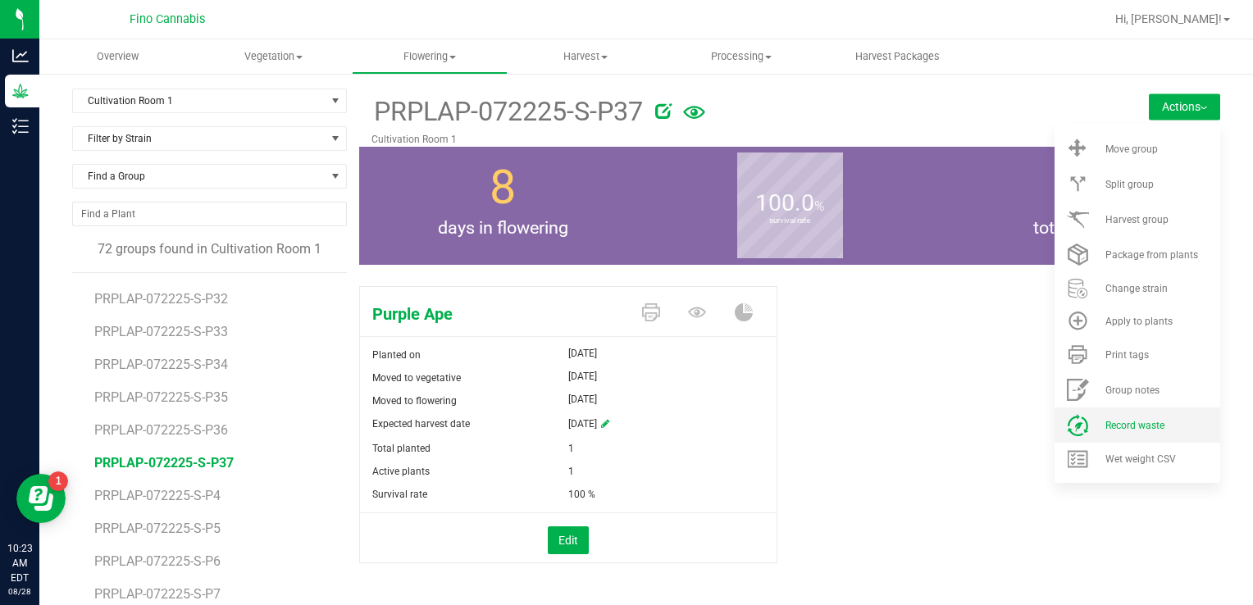
click at [1108, 430] on span "Record waste" at bounding box center [1134, 425] width 59 height 11
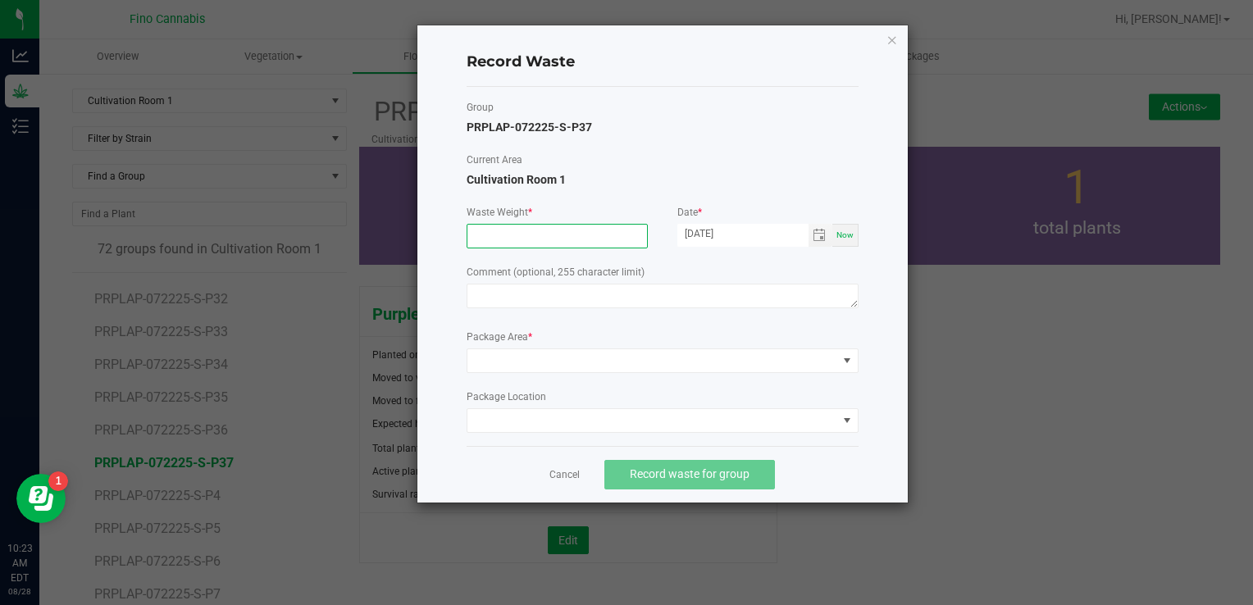
click at [489, 236] on input at bounding box center [557, 236] width 180 height 23
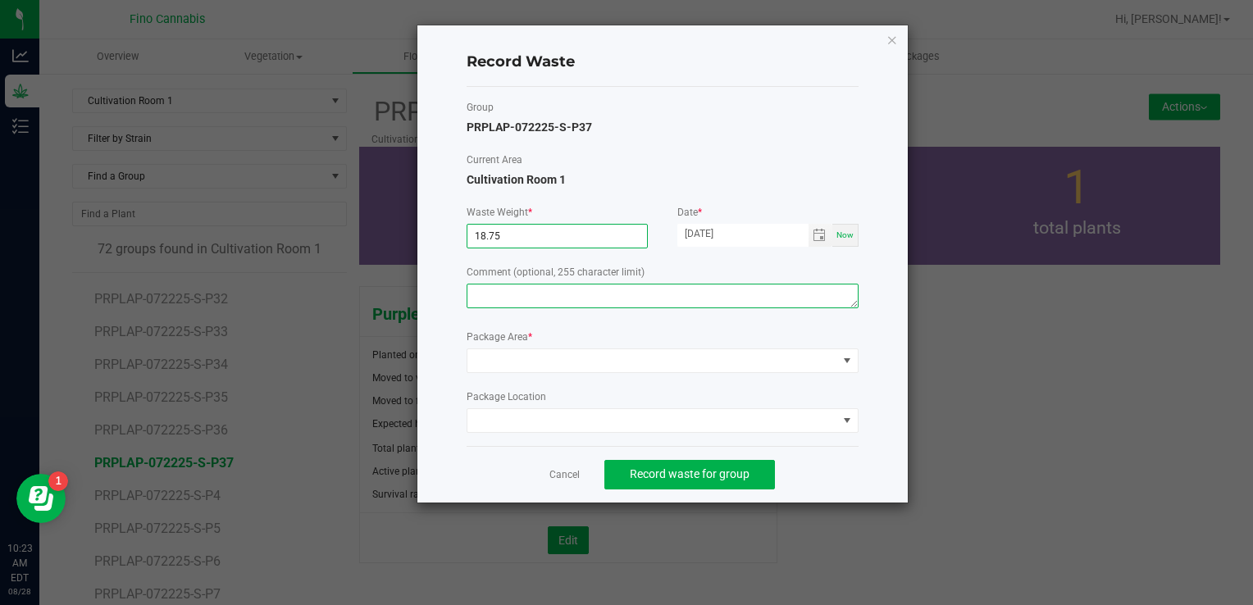
type input "18.7500 g"
click at [494, 285] on textarea at bounding box center [663, 296] width 392 height 25
paste textarea "Pruning Waste"
type textarea "Pruning Waste"
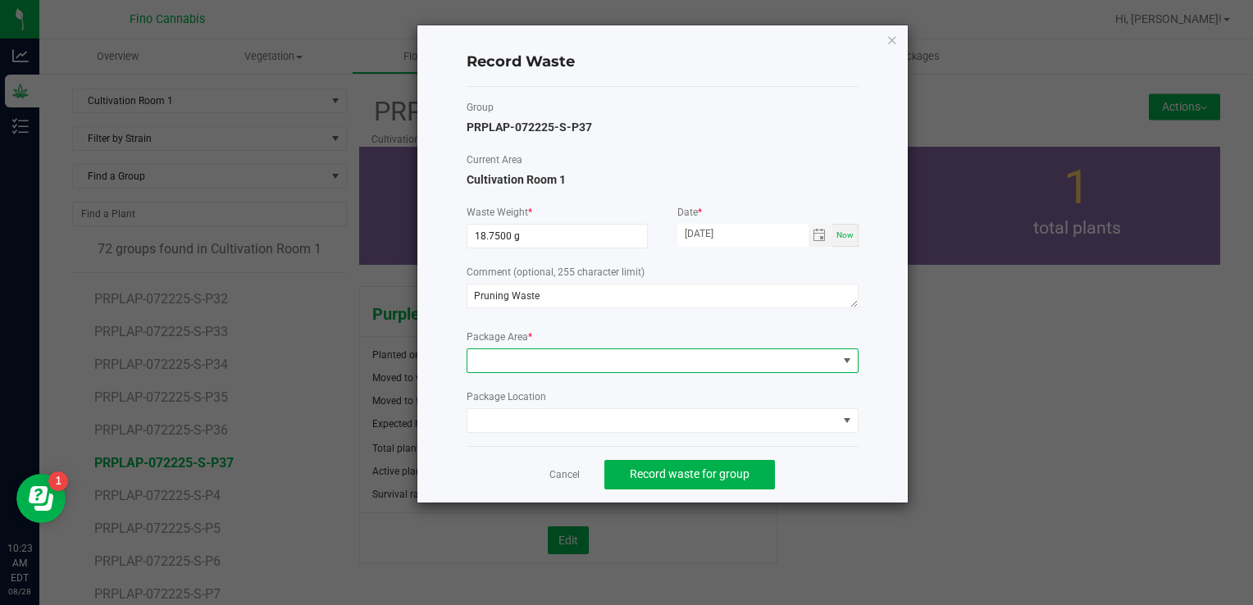
click at [521, 368] on span at bounding box center [652, 360] width 370 height 23
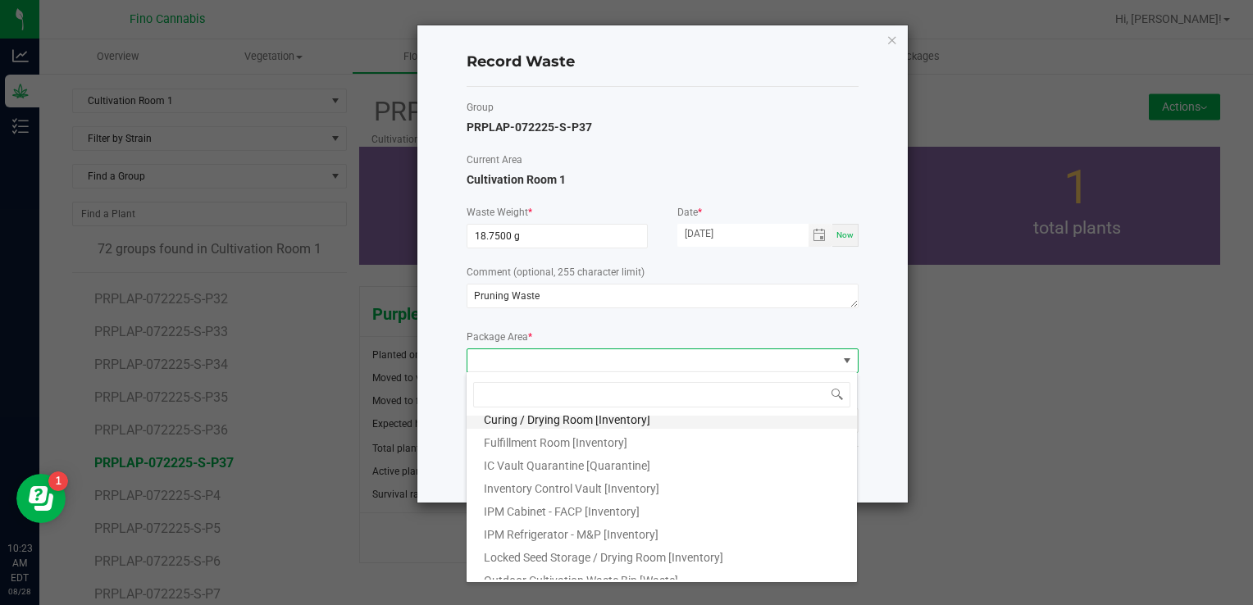
scroll to position [89, 0]
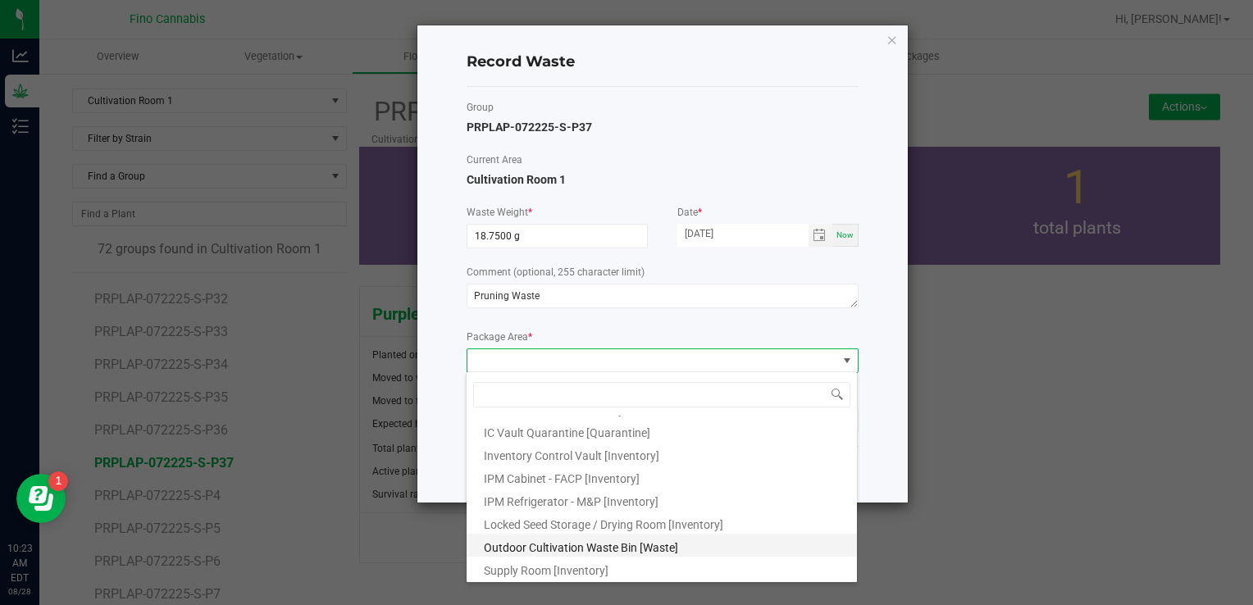
click at [538, 550] on span "Outdoor Cultivation Waste Bin [Waste]" at bounding box center [581, 547] width 194 height 13
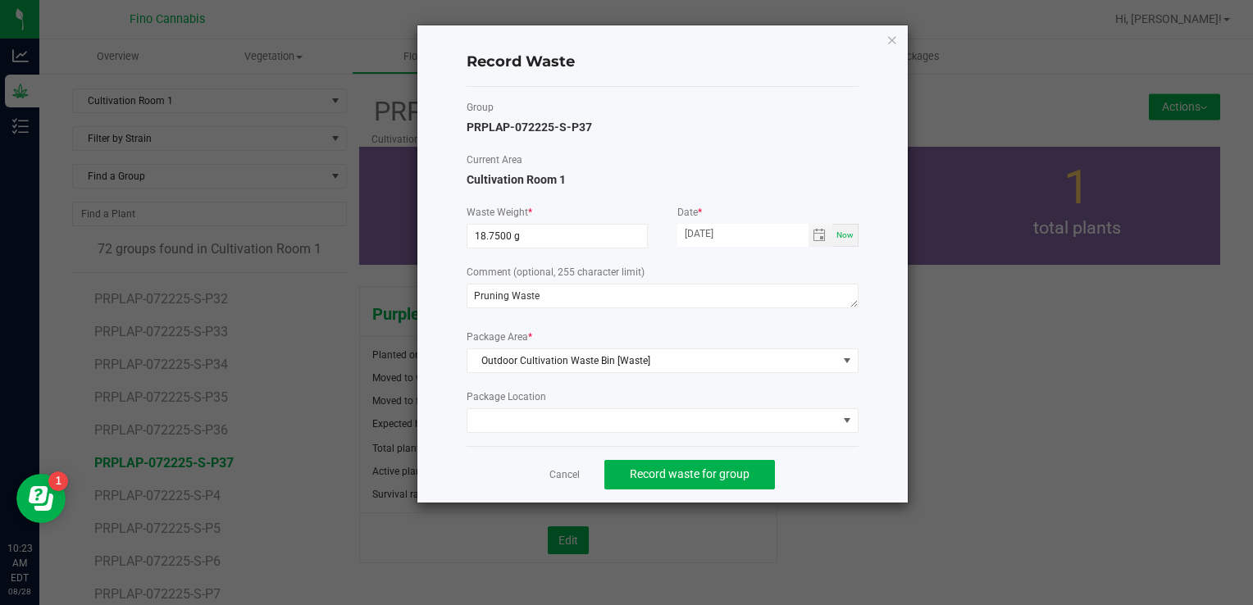
click at [863, 464] on div "Record Waste Group PRPLAP-072225-S-P37 Current Area Cultivation Room 1 Waste We…" at bounding box center [662, 263] width 490 height 477
click at [707, 467] on span "Record waste for group" at bounding box center [690, 473] width 120 height 13
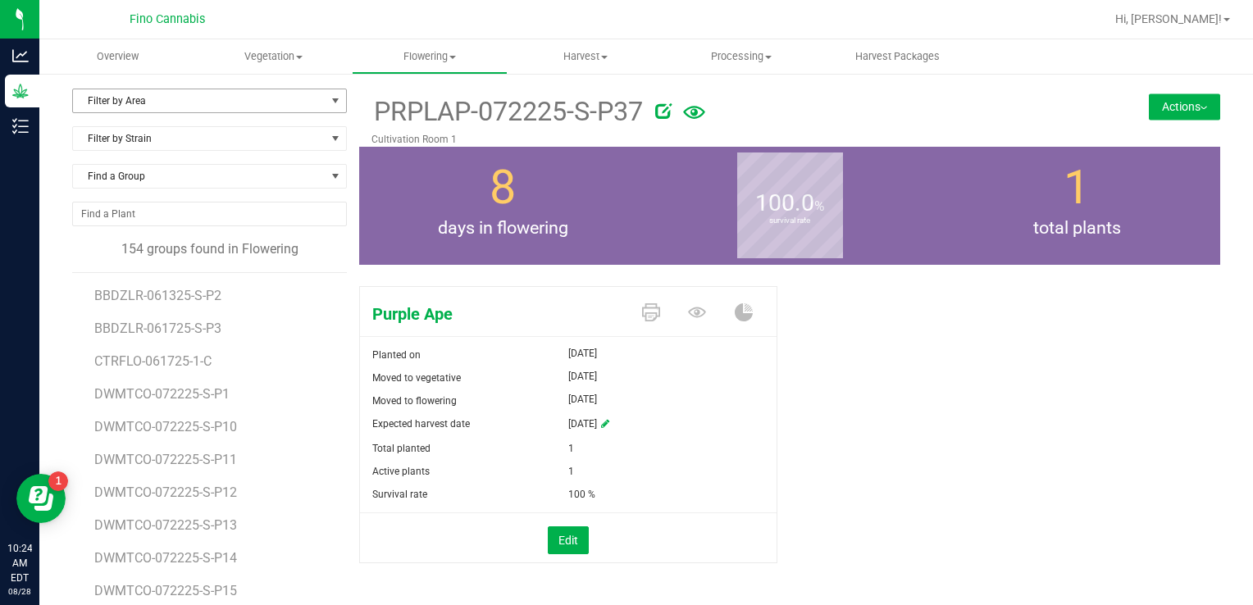
click at [115, 106] on span "Filter by Area" at bounding box center [199, 100] width 253 height 23
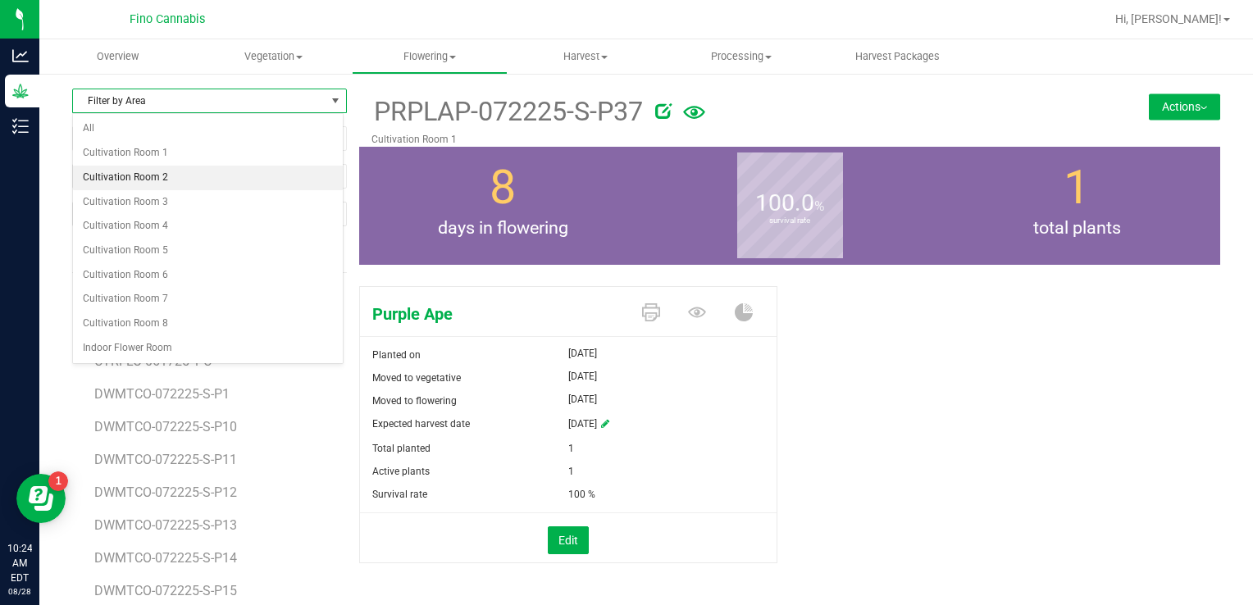
click at [136, 178] on li "Cultivation Room 2" at bounding box center [208, 178] width 270 height 25
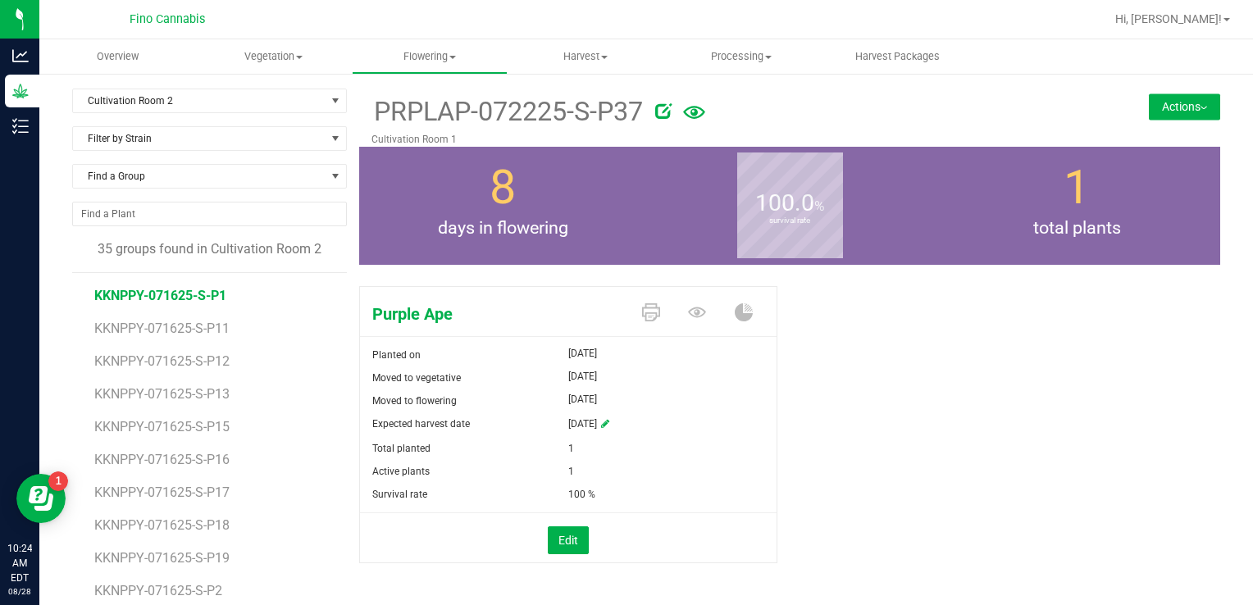
click at [120, 294] on span "KKNPPY-071625-S-P1" at bounding box center [160, 296] width 132 height 16
click at [1159, 100] on button "Actions" at bounding box center [1184, 106] width 71 height 26
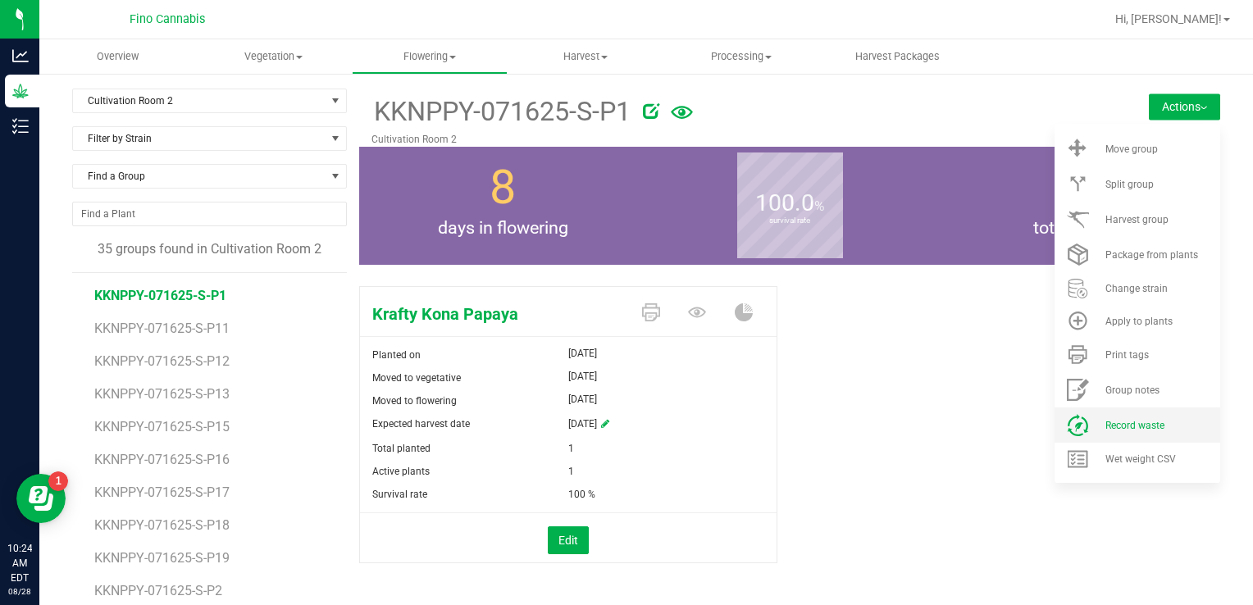
click at [1120, 421] on span "Record waste" at bounding box center [1134, 425] width 59 height 11
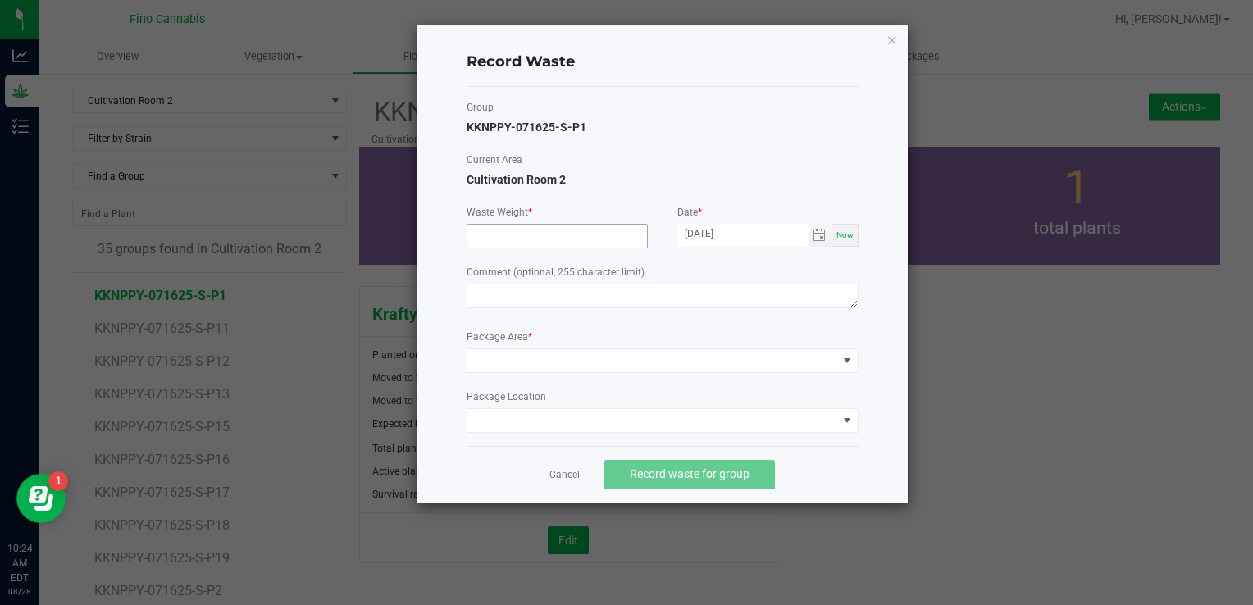
click at [594, 239] on input at bounding box center [557, 236] width 180 height 23
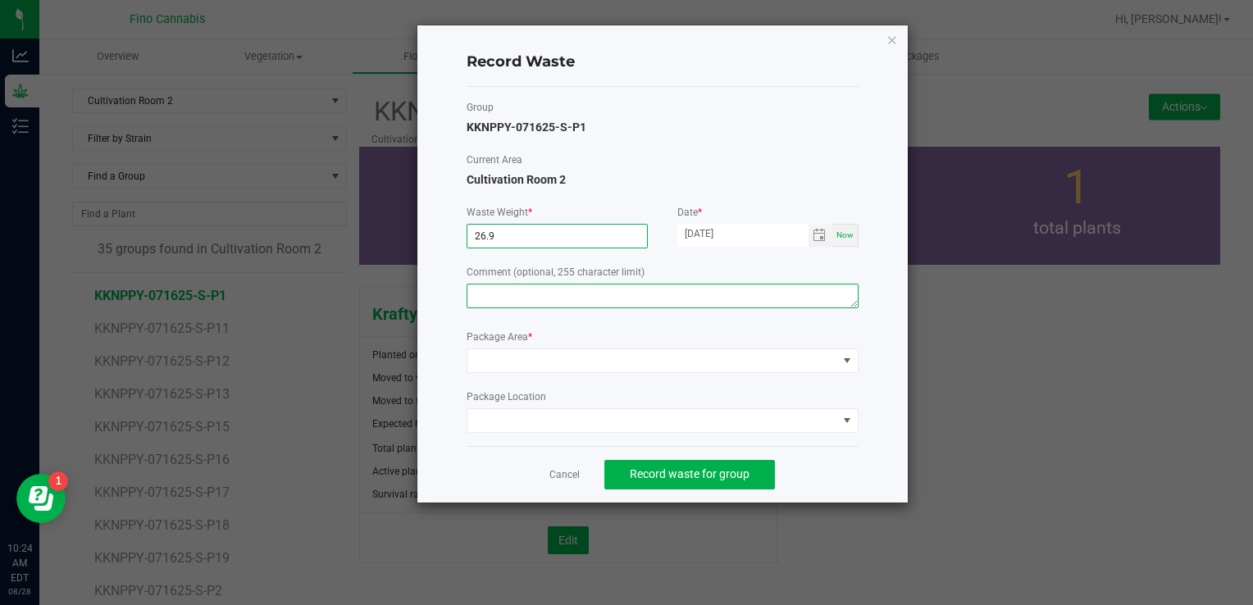
type input "26.9000 g"
paste textarea "Pruning Waste"
type textarea "Pruning Waste"
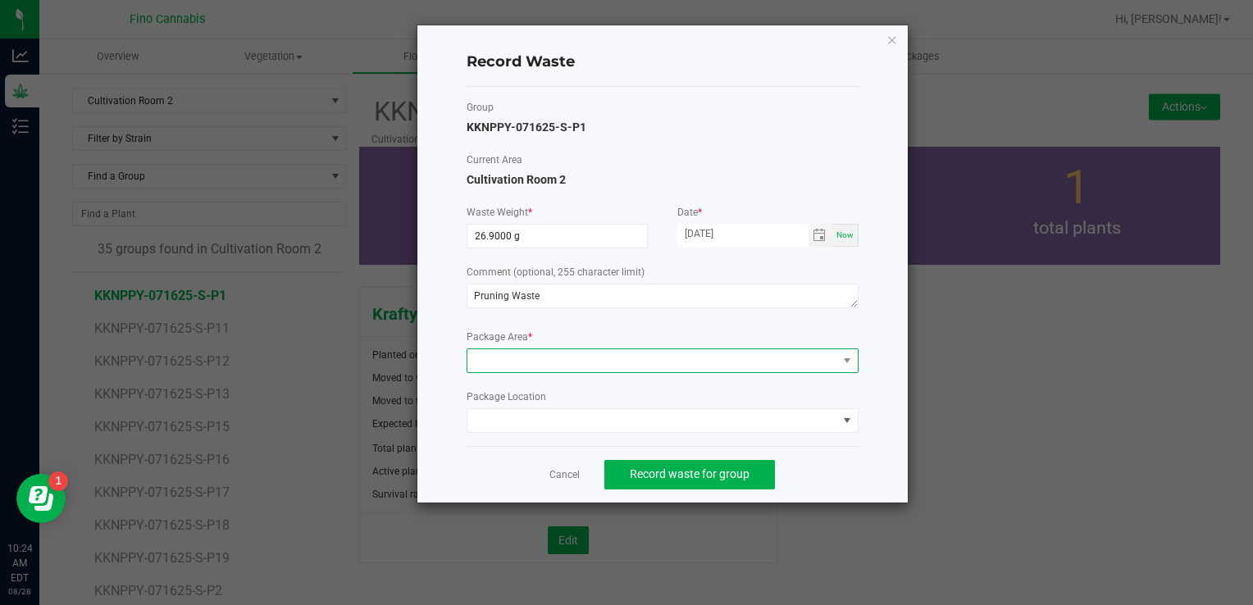
click at [532, 359] on span at bounding box center [652, 360] width 370 height 23
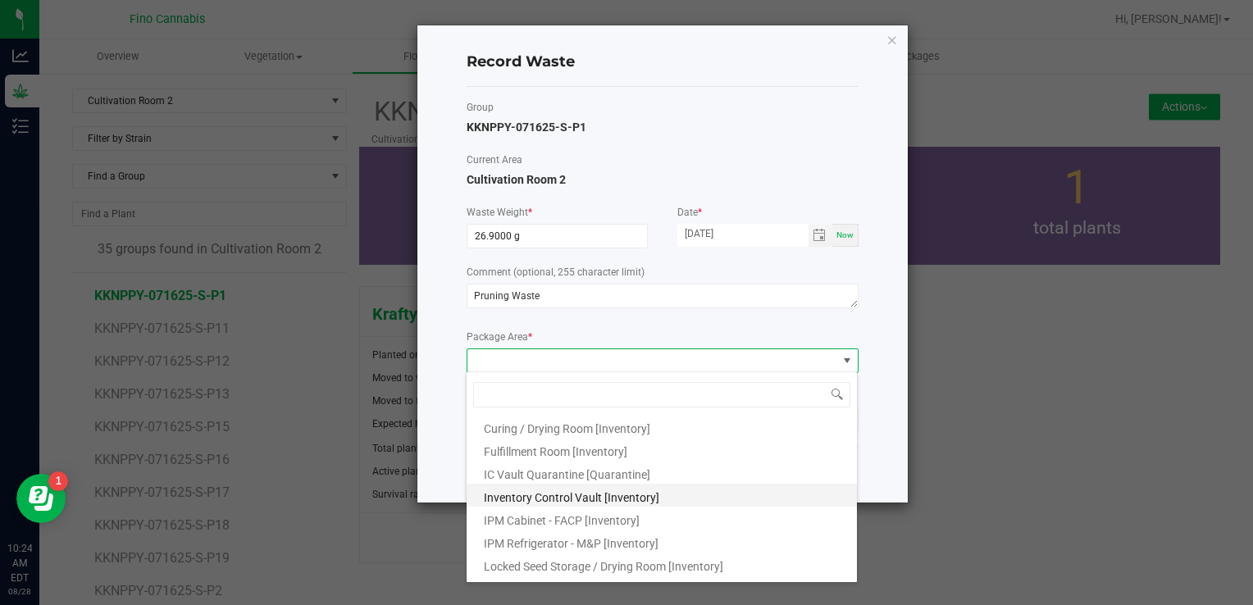
scroll to position [89, 0]
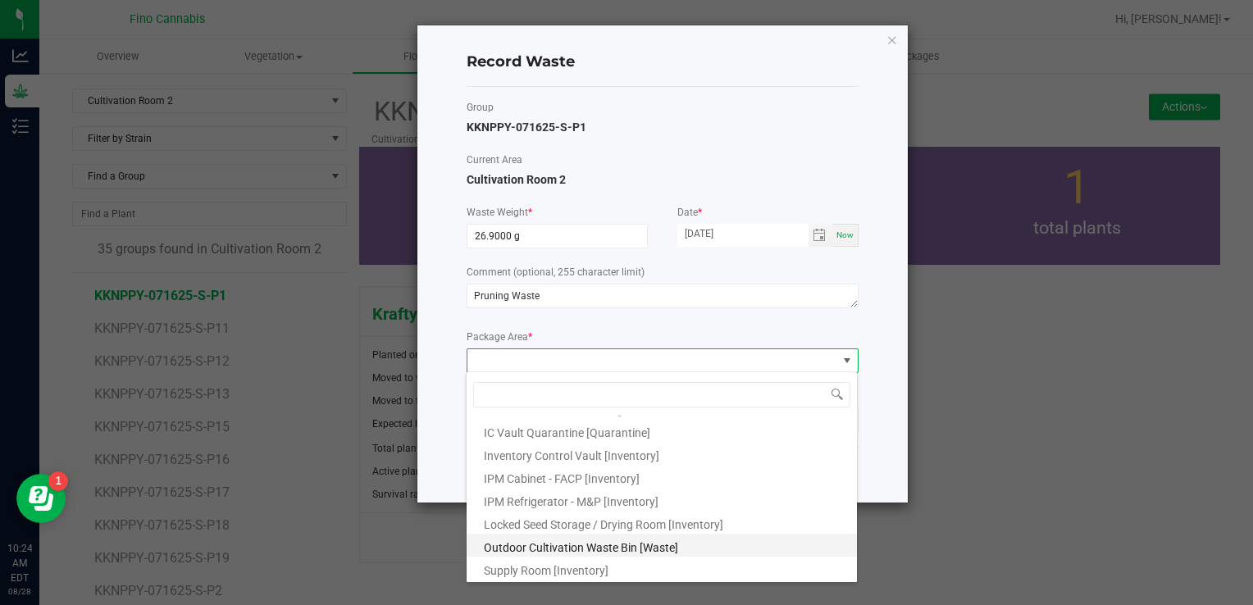
click at [551, 543] on span "Outdoor Cultivation Waste Bin [Waste]" at bounding box center [581, 547] width 194 height 13
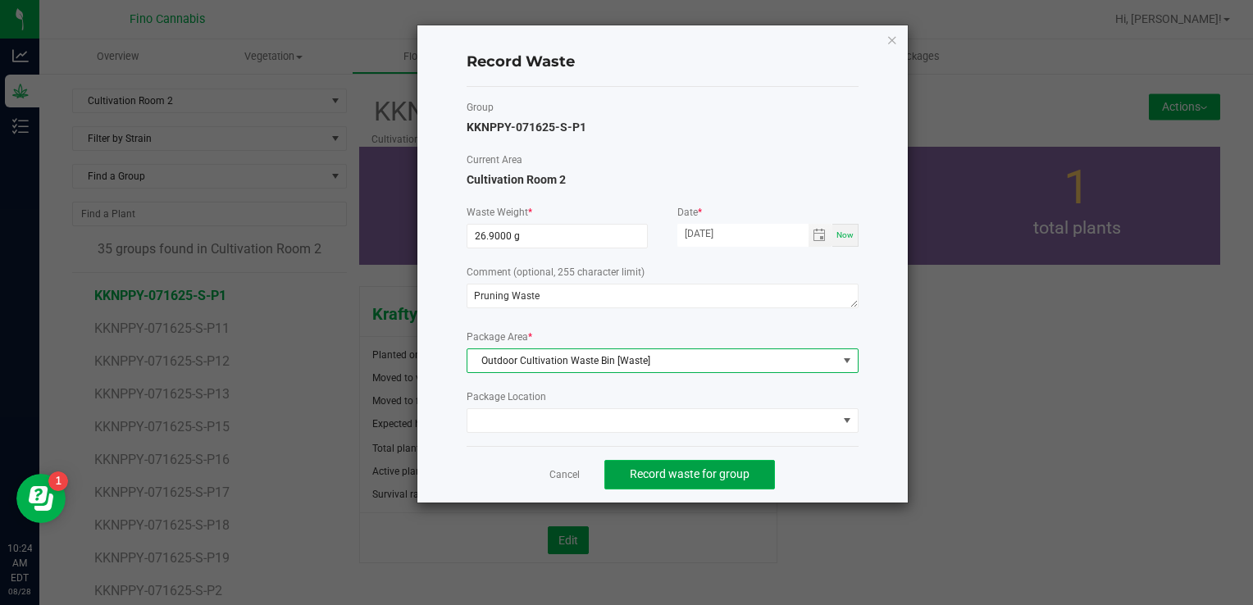
click at [718, 477] on span "Record waste for group" at bounding box center [690, 473] width 120 height 13
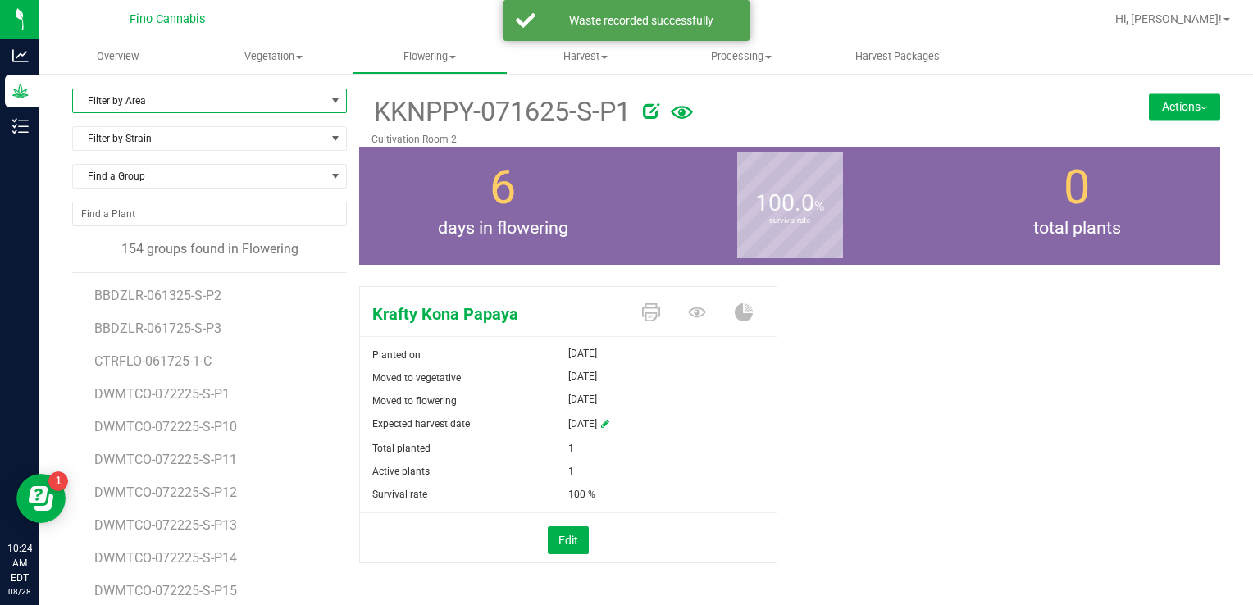
click at [156, 107] on span "Filter by Area" at bounding box center [199, 100] width 253 height 23
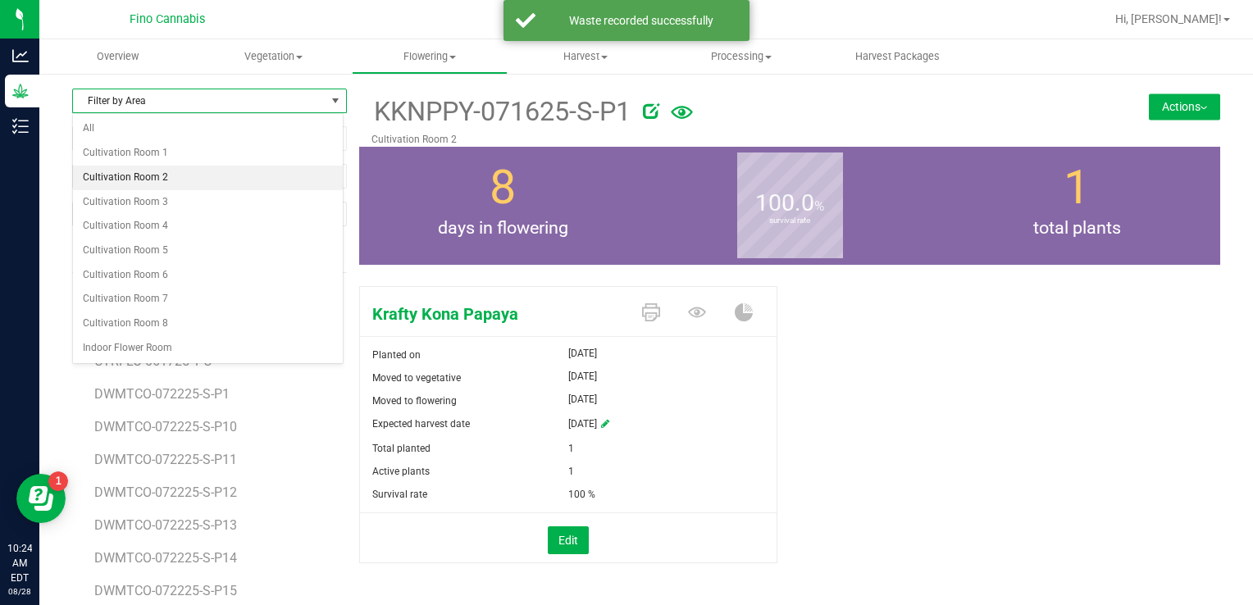
click at [144, 175] on li "Cultivation Room 2" at bounding box center [208, 178] width 270 height 25
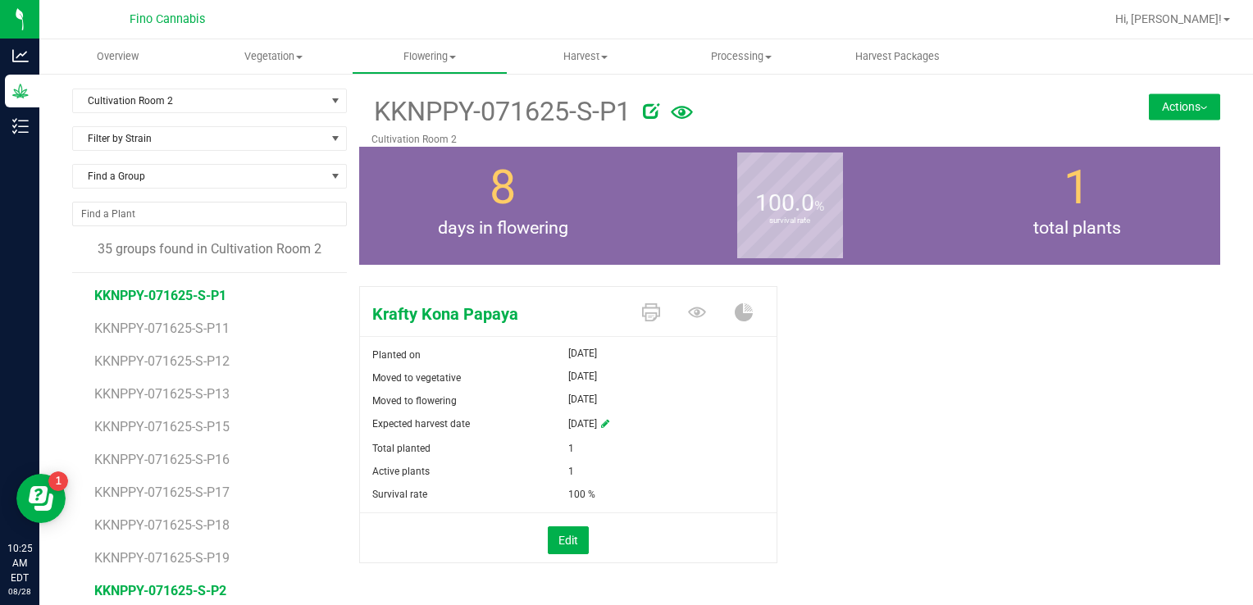
click at [187, 590] on span "KKNPPY-071625-S-P2" at bounding box center [160, 591] width 132 height 16
click at [1164, 96] on button "Actions" at bounding box center [1184, 106] width 71 height 26
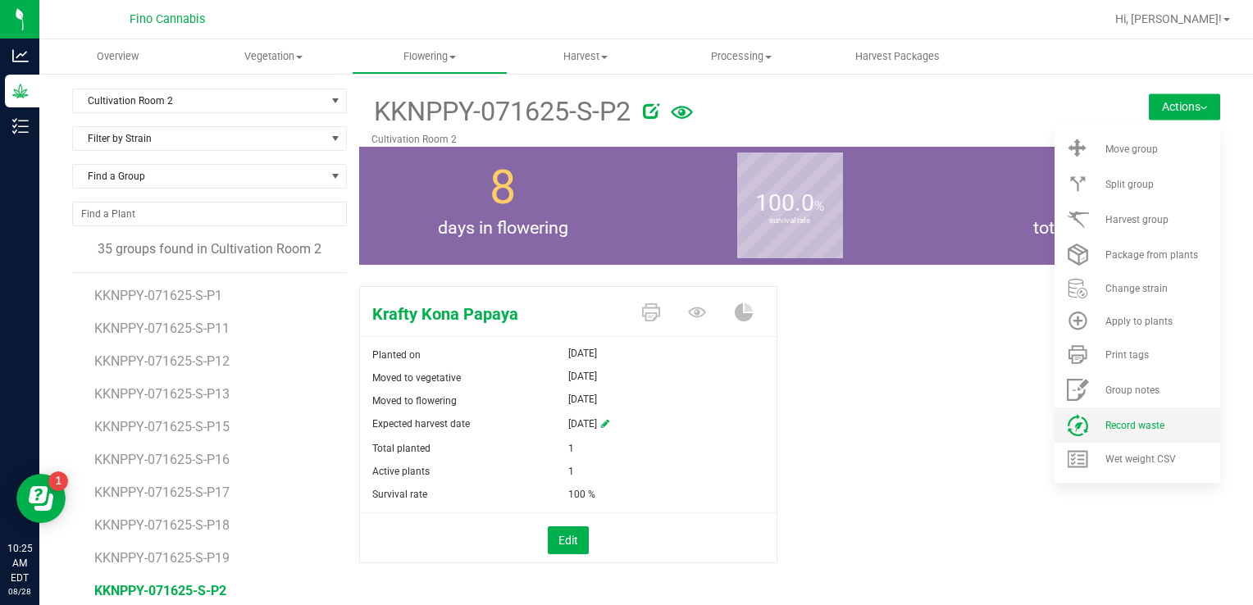
click at [1072, 412] on li "Record waste" at bounding box center [1137, 425] width 166 height 35
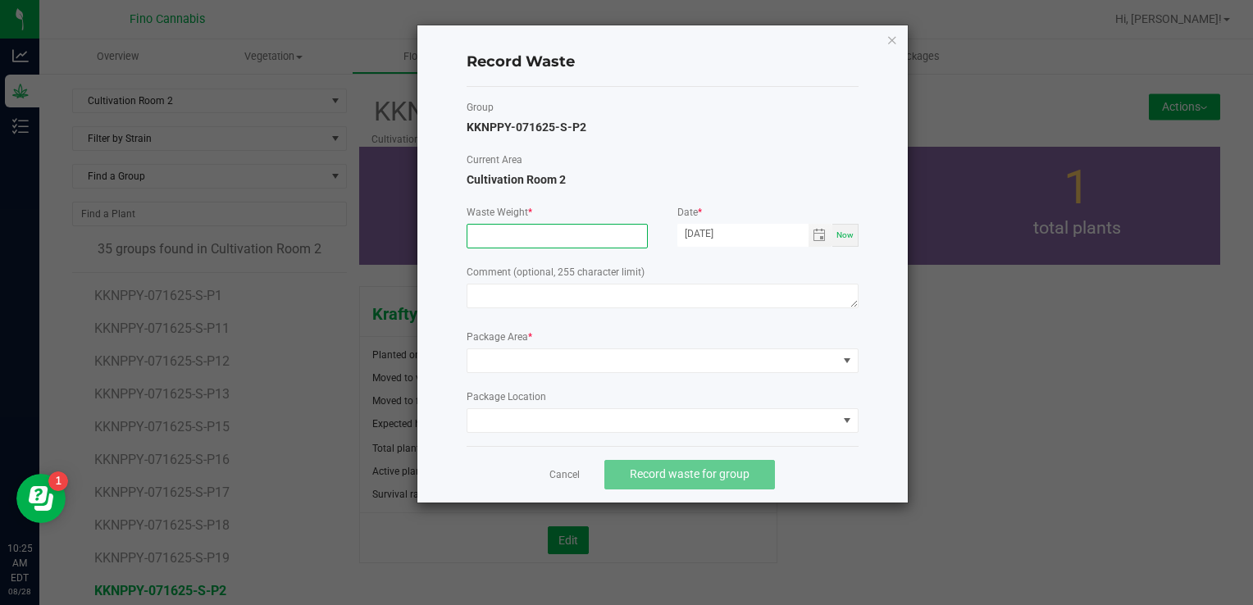
click at [577, 241] on input at bounding box center [557, 236] width 180 height 23
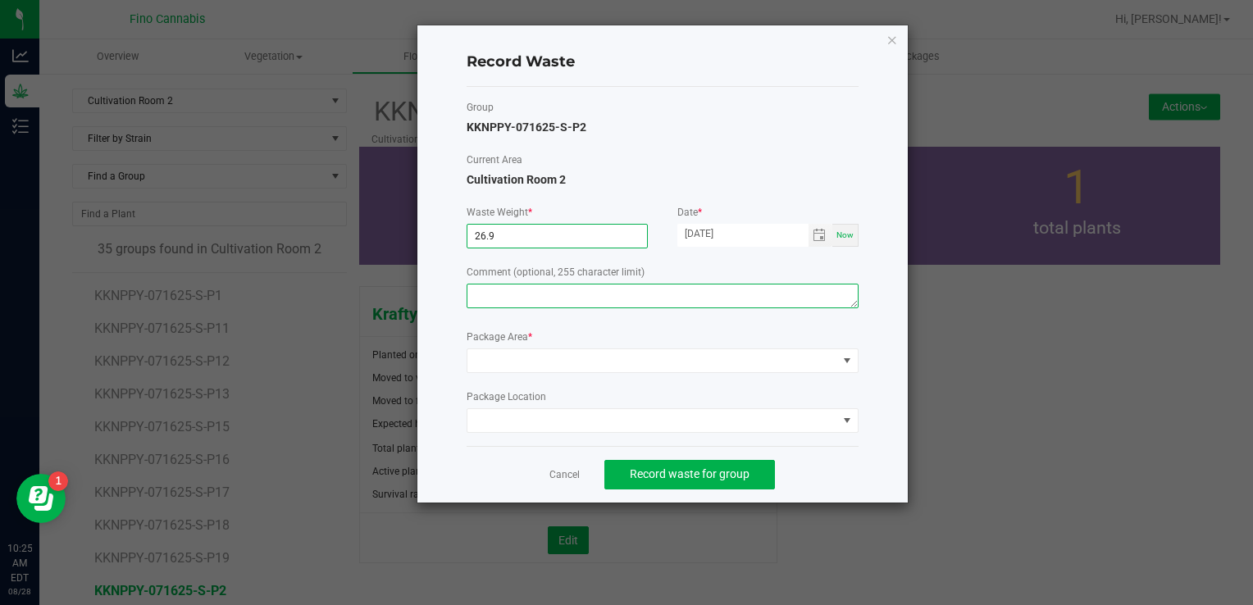
type input "26.9000 g"
paste textarea "Pruning Waste"
type textarea "Pruning Waste"
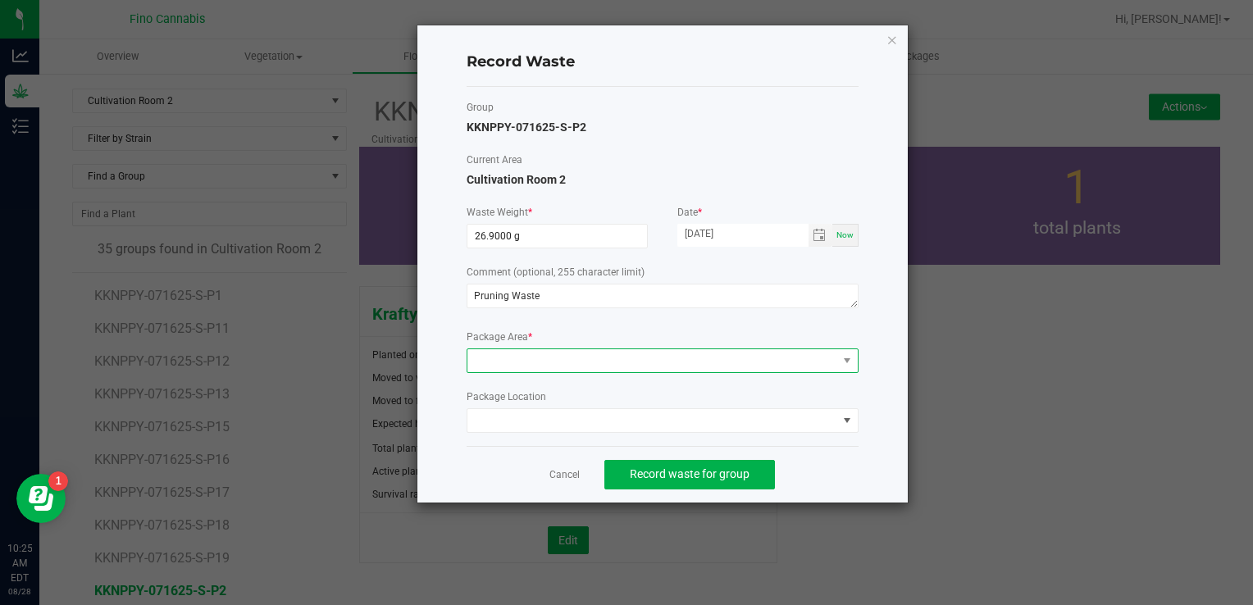
click at [521, 357] on span at bounding box center [652, 360] width 370 height 23
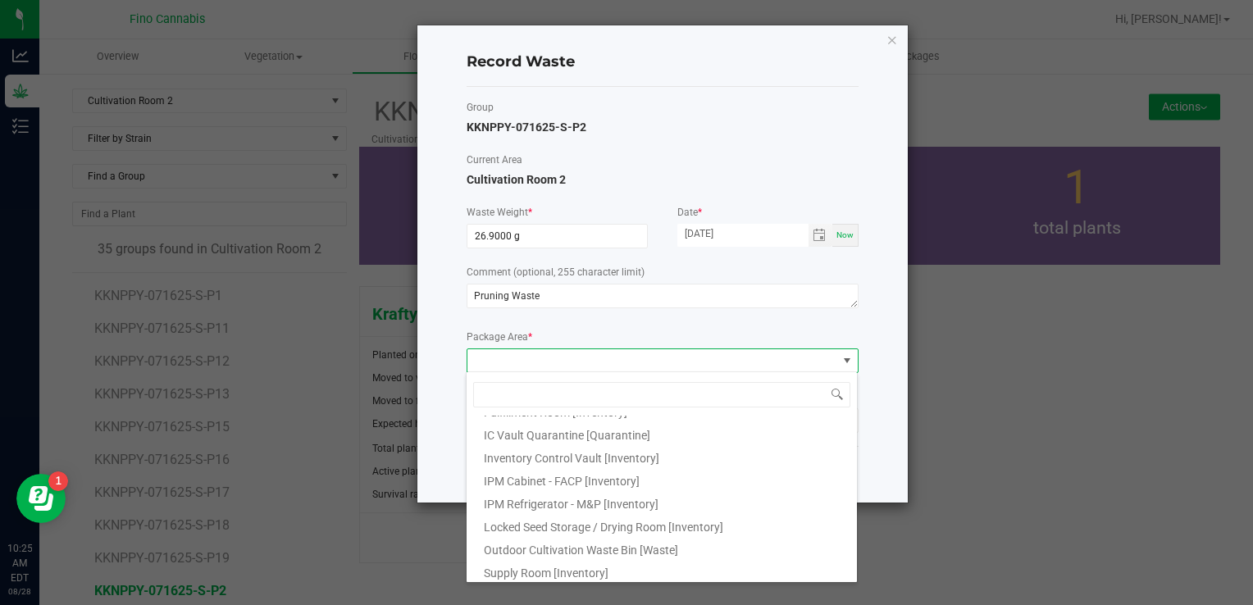
scroll to position [89, 0]
click at [551, 549] on span "Outdoor Cultivation Waste Bin [Waste]" at bounding box center [581, 547] width 194 height 13
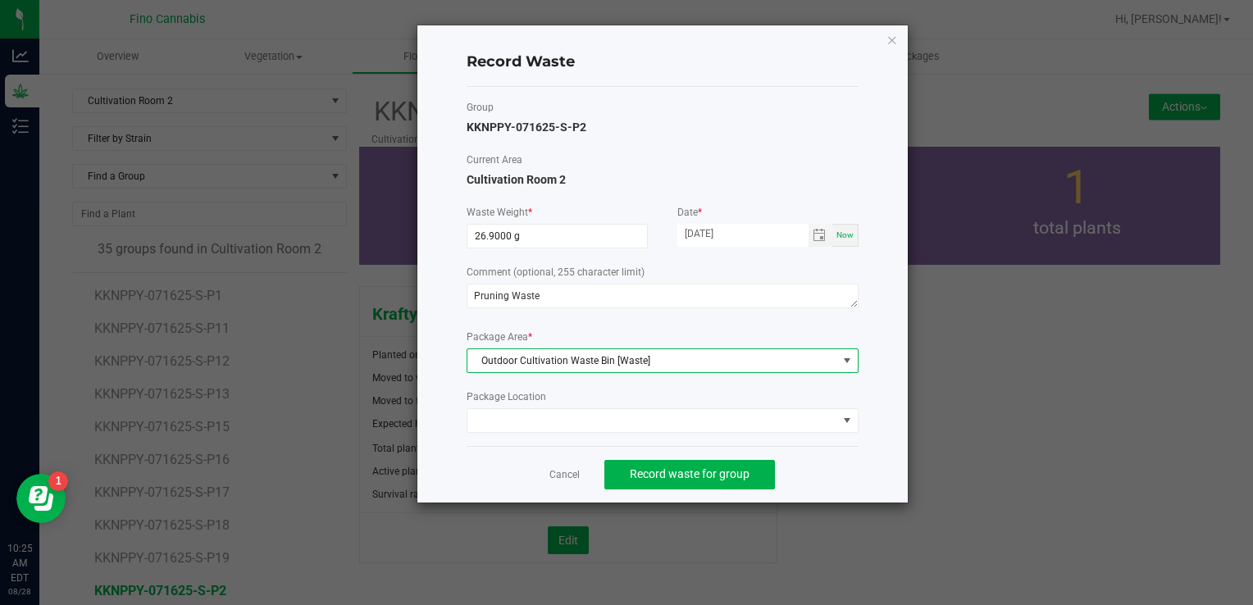
click at [849, 487] on div "Cancel Record waste for group" at bounding box center [663, 474] width 392 height 57
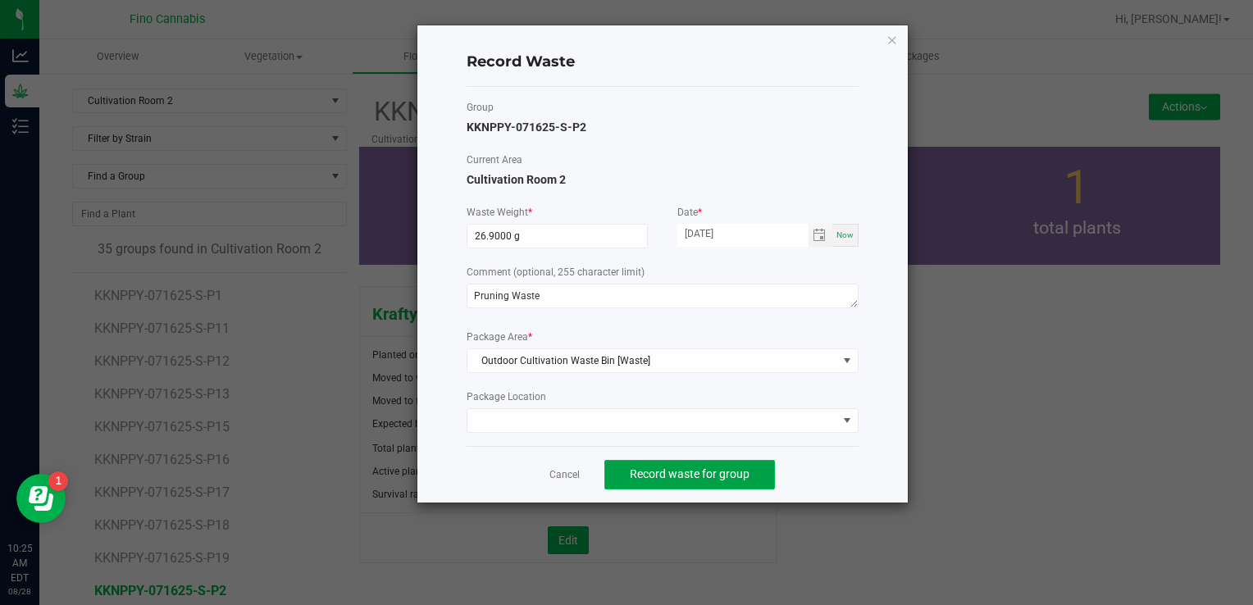
click at [670, 471] on span "Record waste for group" at bounding box center [690, 473] width 120 height 13
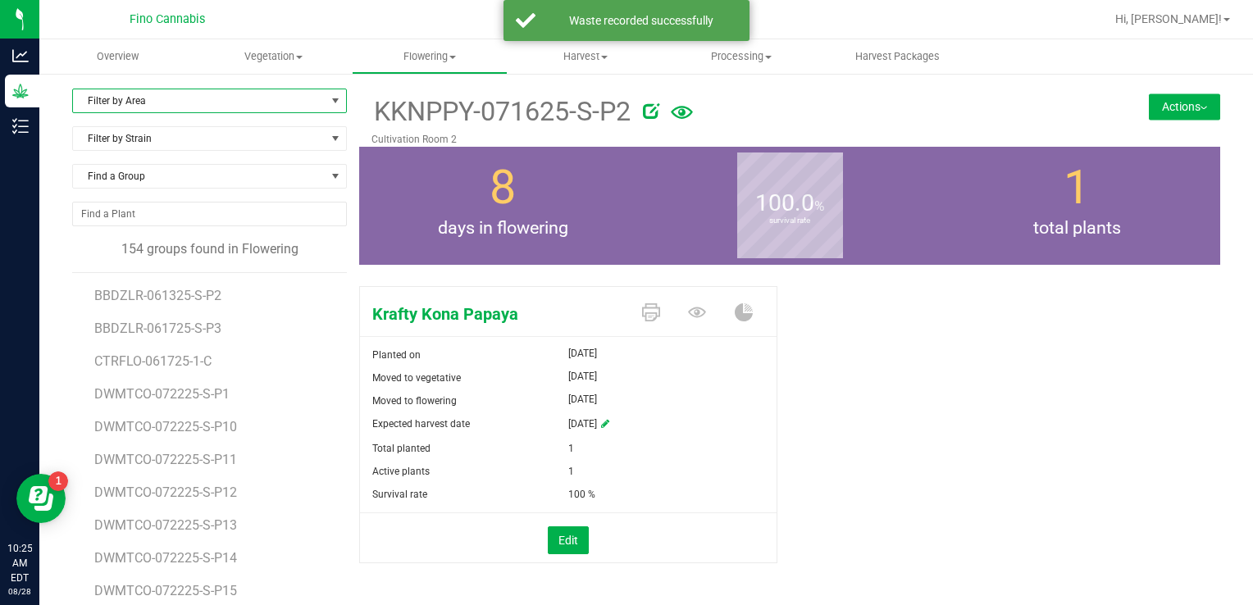
click at [165, 97] on span "Filter by Area" at bounding box center [199, 100] width 253 height 23
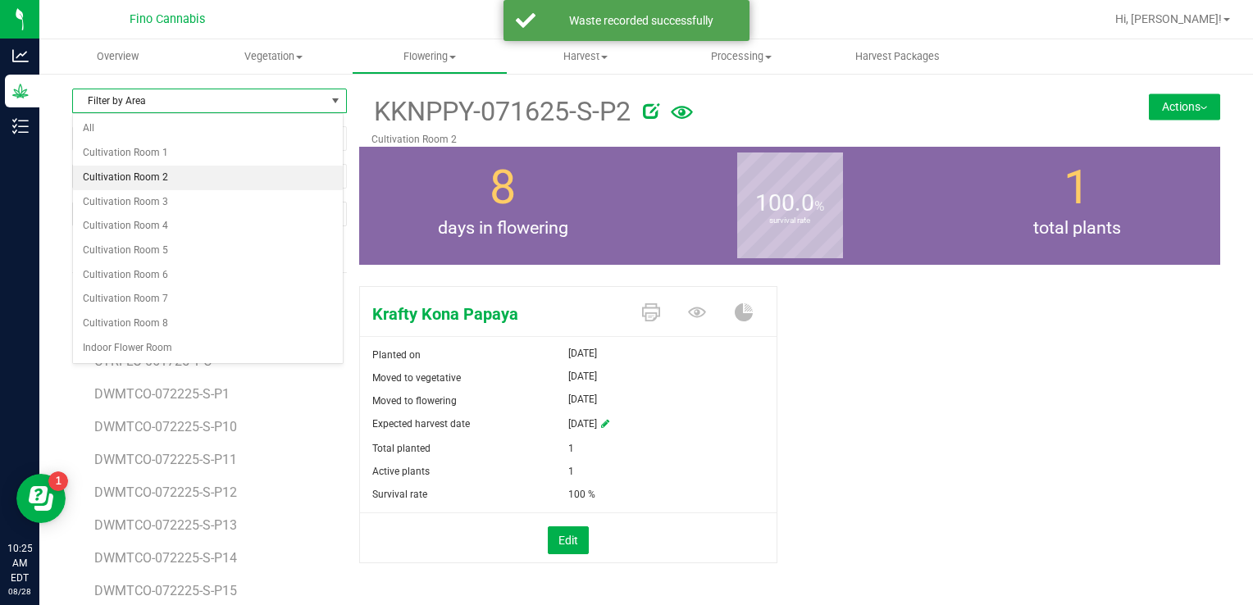
click at [151, 172] on li "Cultivation Room 2" at bounding box center [208, 178] width 270 height 25
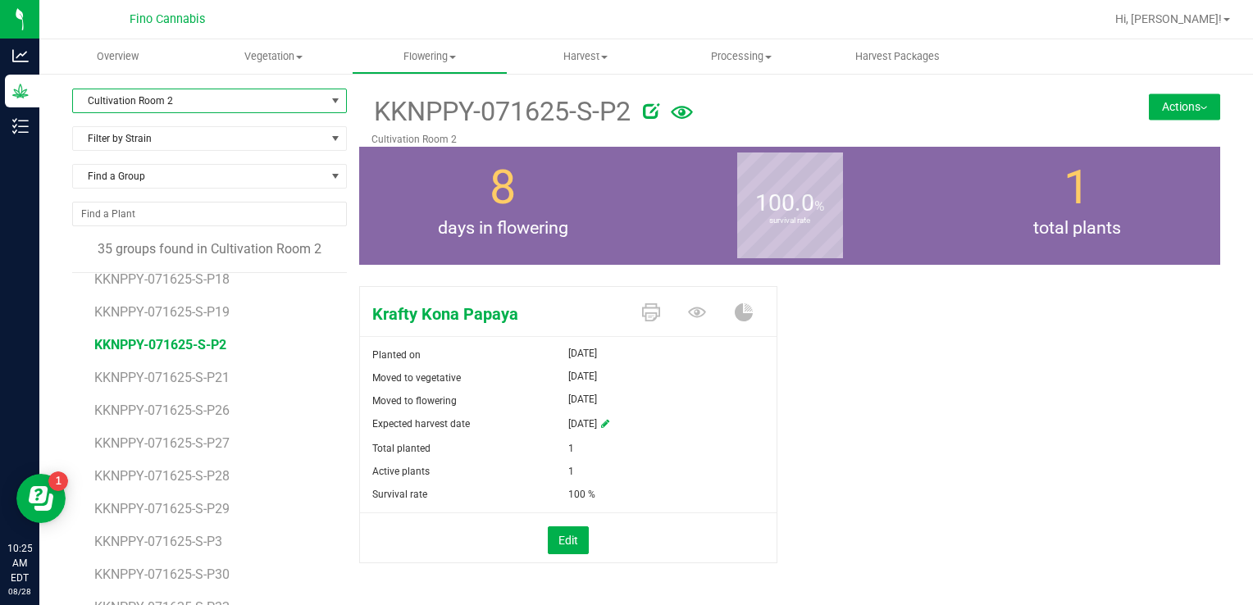
scroll to position [328, 0]
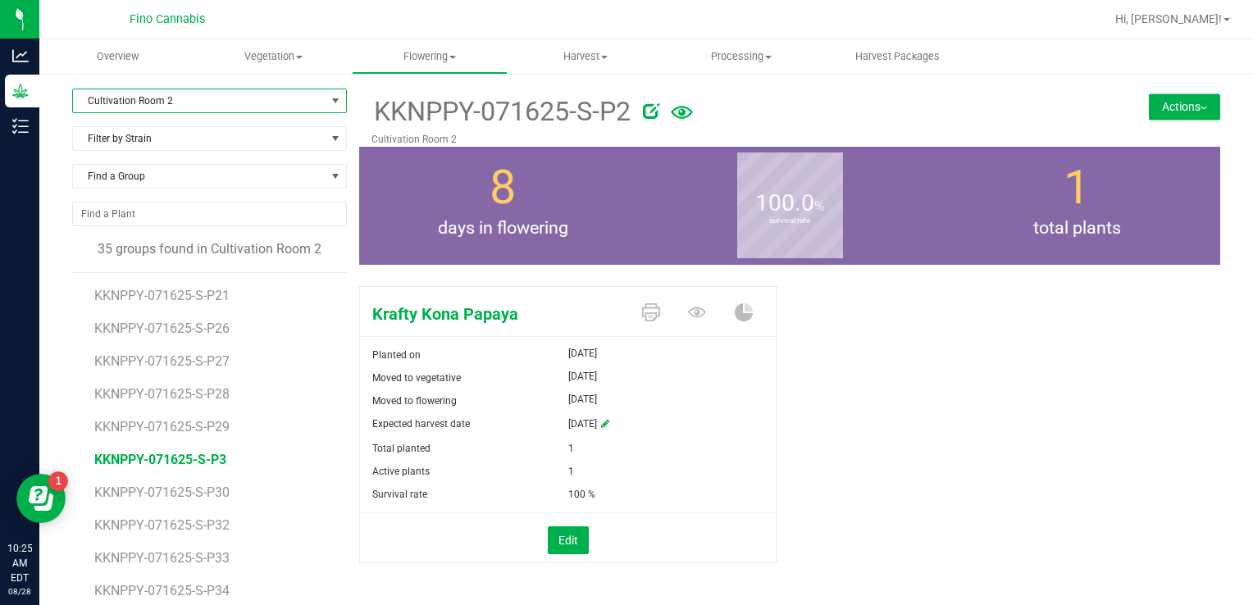
click at [168, 456] on span "KKNPPY-071625-S-P3" at bounding box center [160, 460] width 132 height 16
click at [1167, 104] on button "Actions" at bounding box center [1184, 106] width 71 height 26
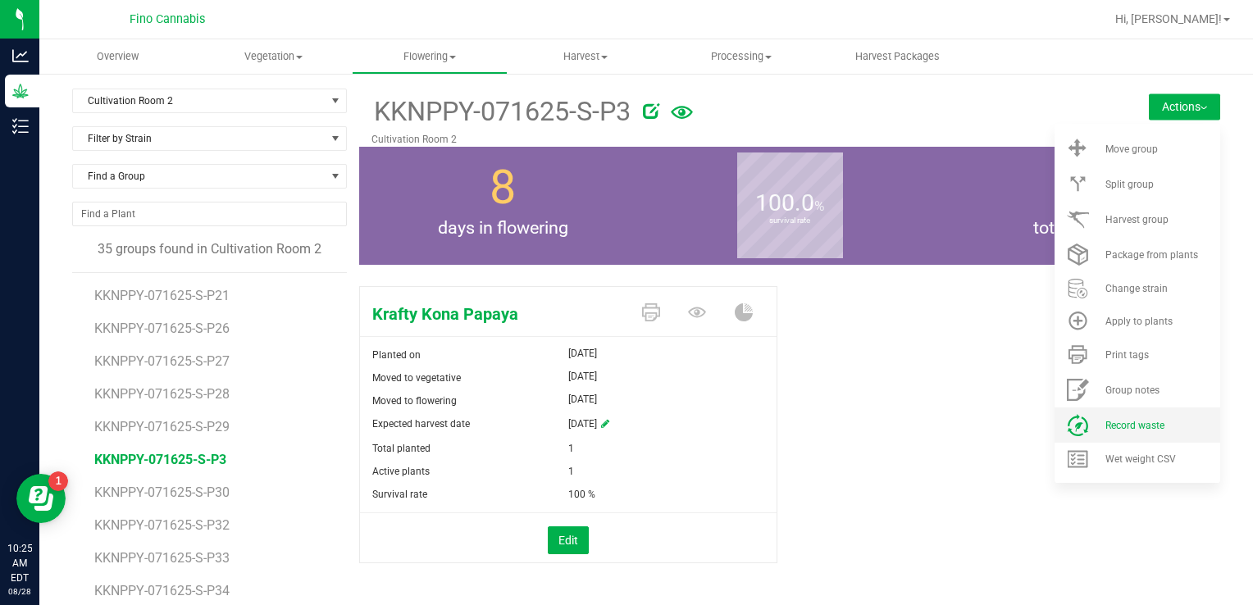
click at [1109, 428] on span "Record waste" at bounding box center [1134, 425] width 59 height 11
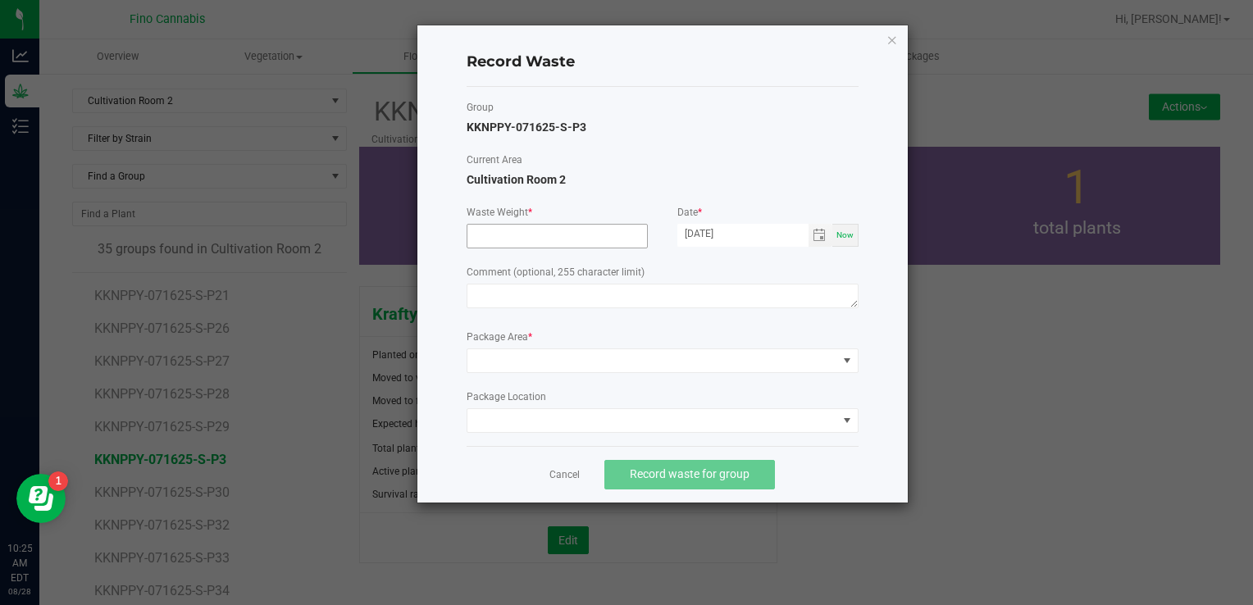
click at [494, 238] on input at bounding box center [557, 236] width 180 height 23
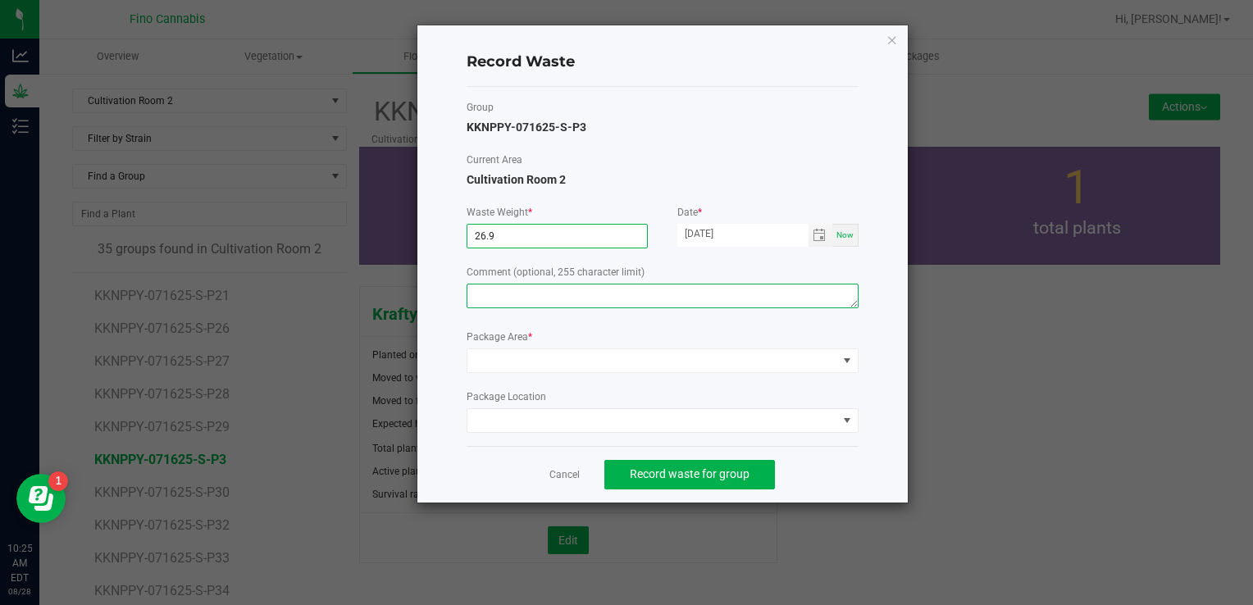
type input "26.9000 g"
paste textarea "Pruning Waste"
type textarea "Pruning Waste"
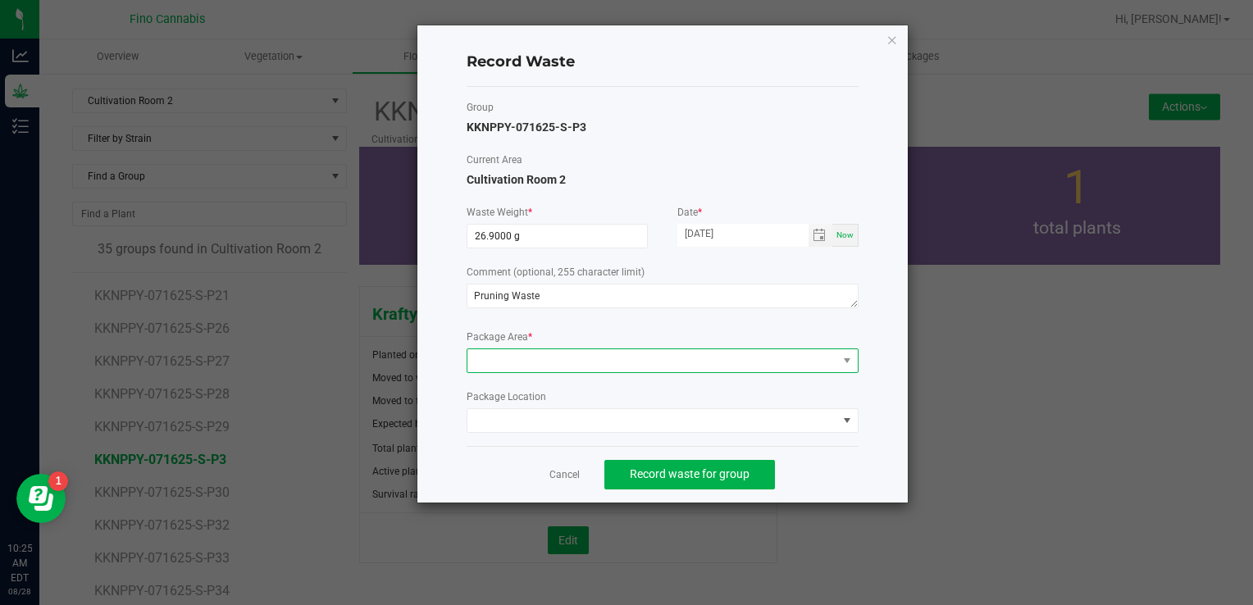
click at [505, 357] on span at bounding box center [652, 360] width 370 height 23
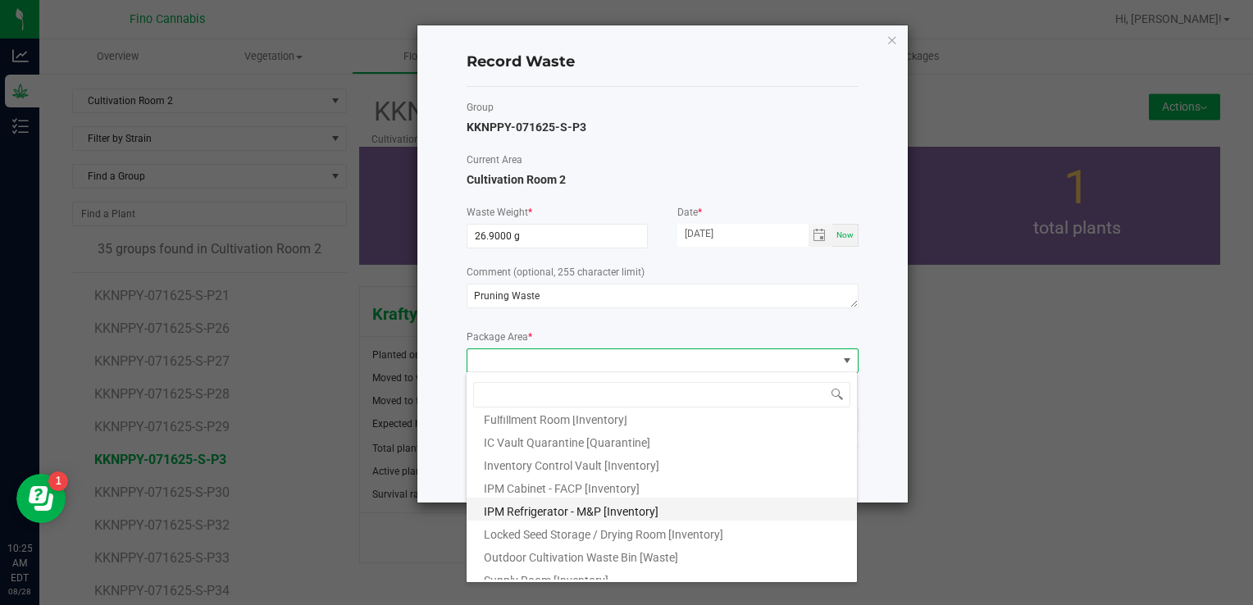
scroll to position [89, 0]
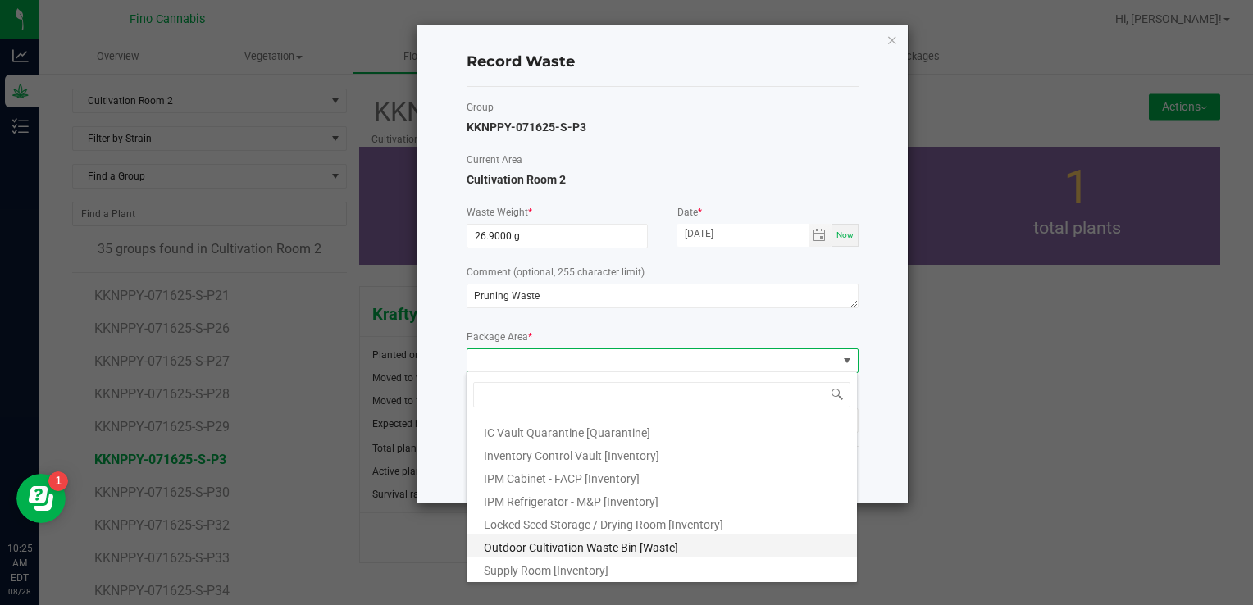
click at [536, 546] on span "Outdoor Cultivation Waste Bin [Waste]" at bounding box center [581, 547] width 194 height 13
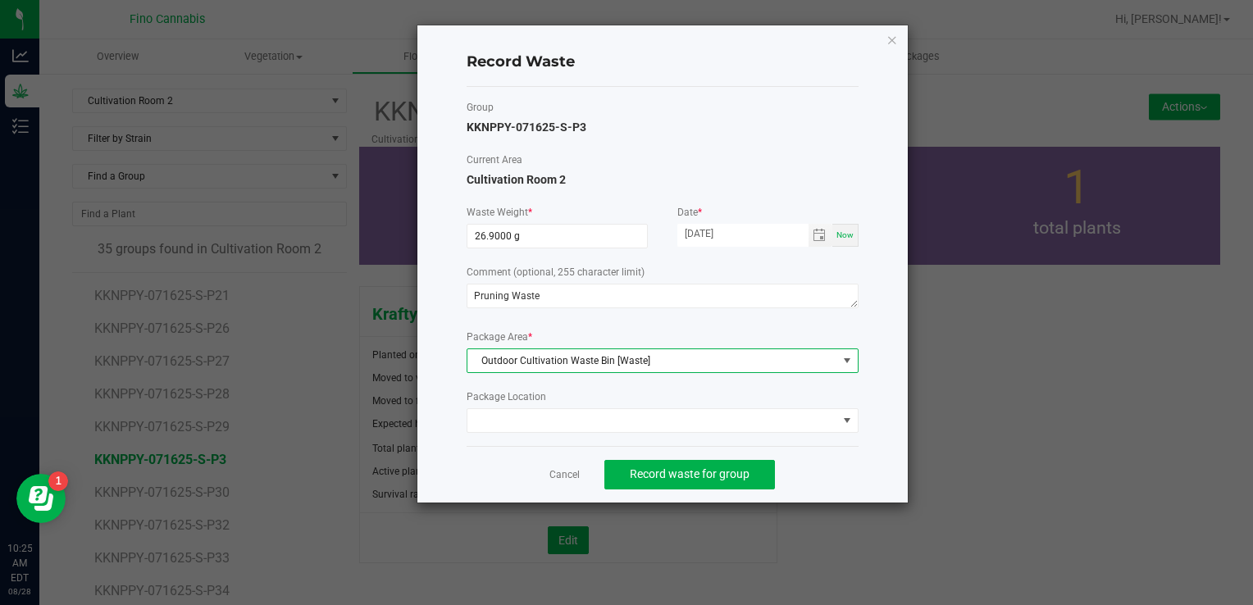
click at [817, 480] on div "Cancel Record waste for group" at bounding box center [663, 474] width 392 height 57
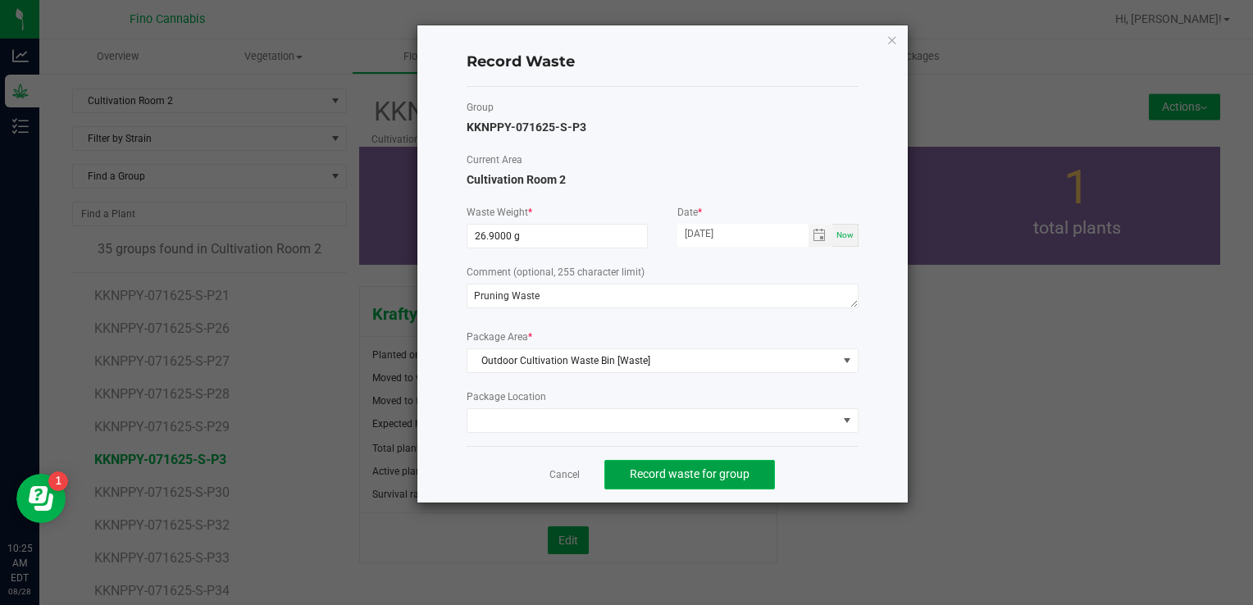
click at [718, 471] on span "Record waste for group" at bounding box center [690, 473] width 120 height 13
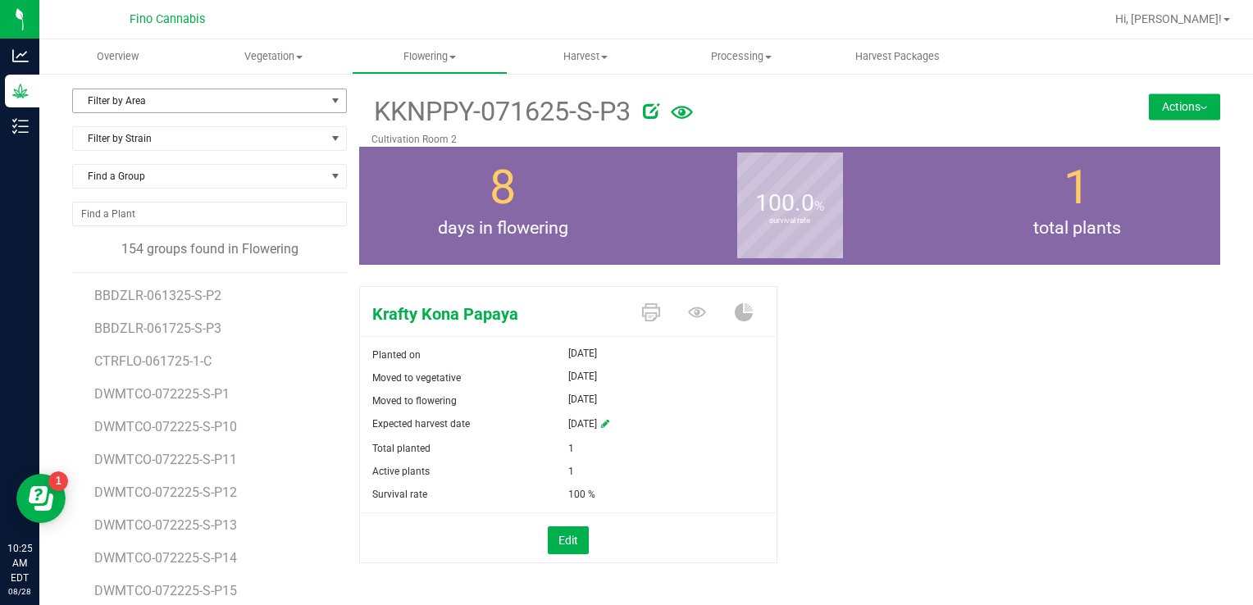
click at [153, 103] on span "Filter by Area" at bounding box center [199, 100] width 253 height 23
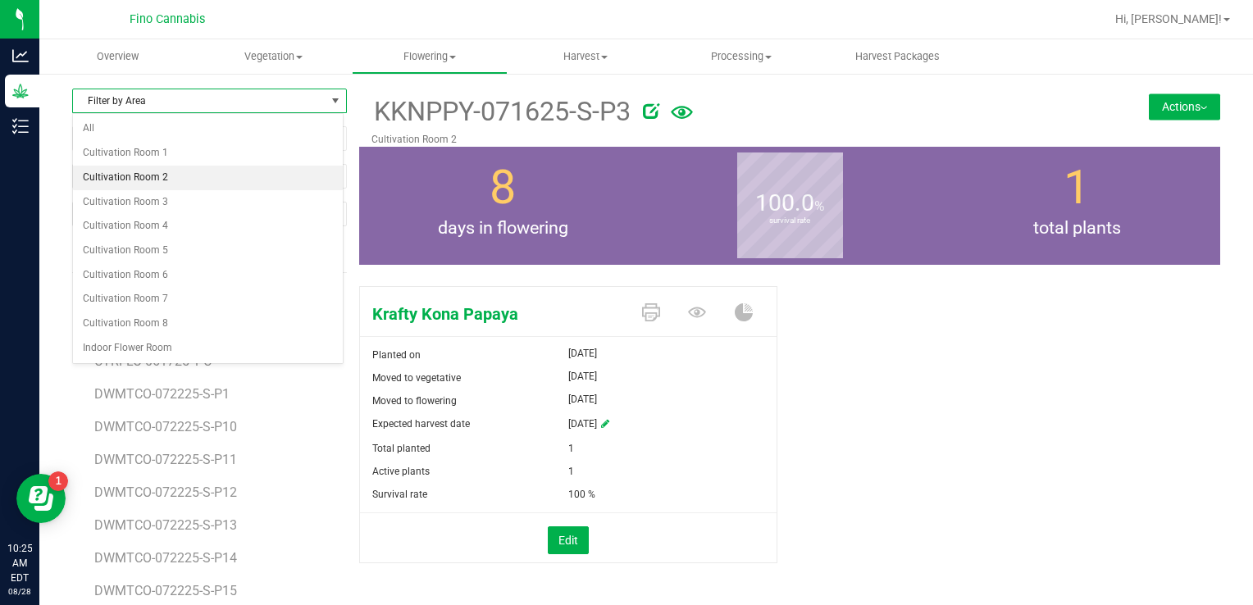
click at [136, 184] on li "Cultivation Room 2" at bounding box center [208, 178] width 270 height 25
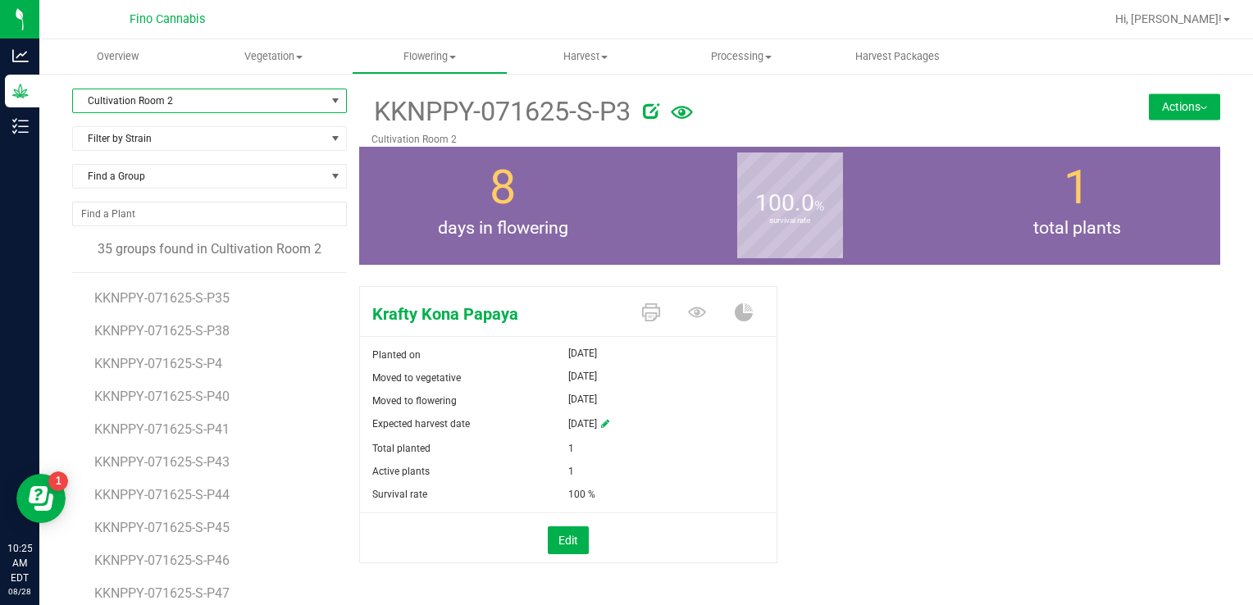
scroll to position [656, 0]
click at [175, 369] on li "KKNPPY-071625-S-P4" at bounding box center [214, 355] width 241 height 33
click at [174, 362] on span "KKNPPY-071625-S-P4" at bounding box center [160, 361] width 132 height 16
click at [1195, 115] on button "Actions" at bounding box center [1184, 106] width 71 height 26
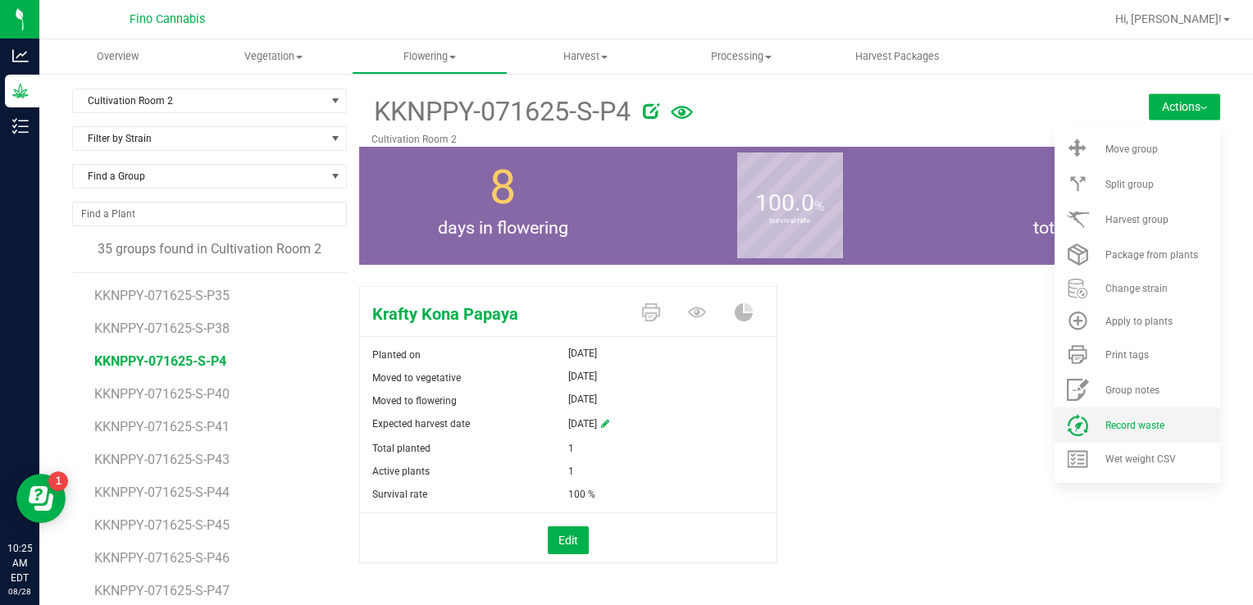
click at [1115, 412] on li "Record waste" at bounding box center [1137, 425] width 166 height 35
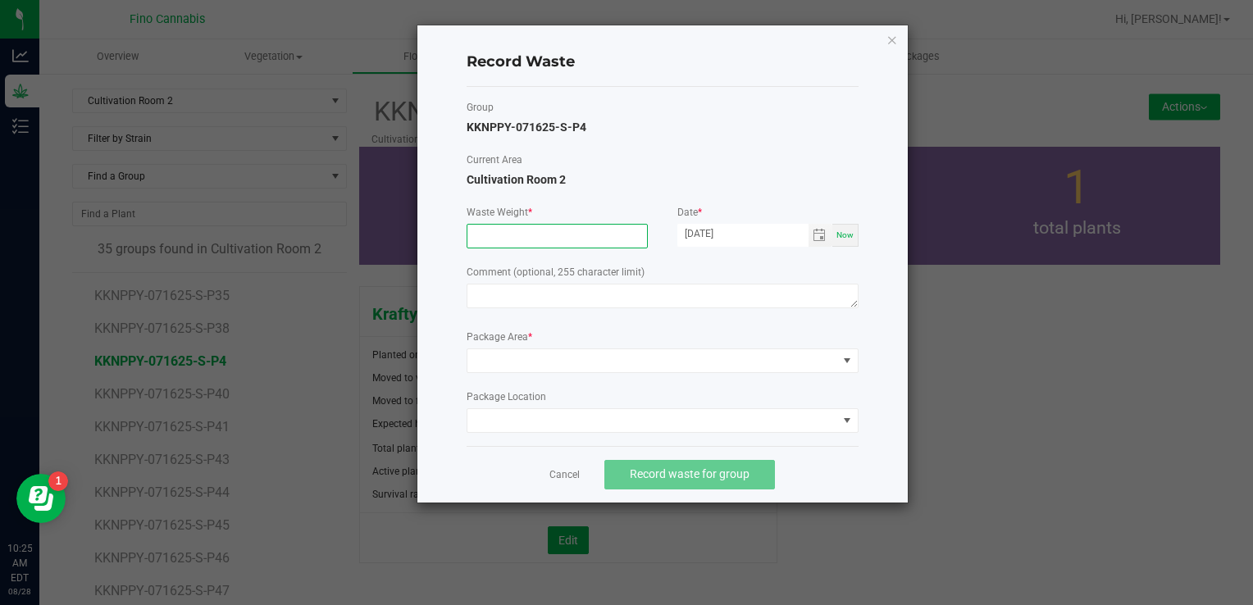
click at [485, 241] on input at bounding box center [557, 236] width 180 height 23
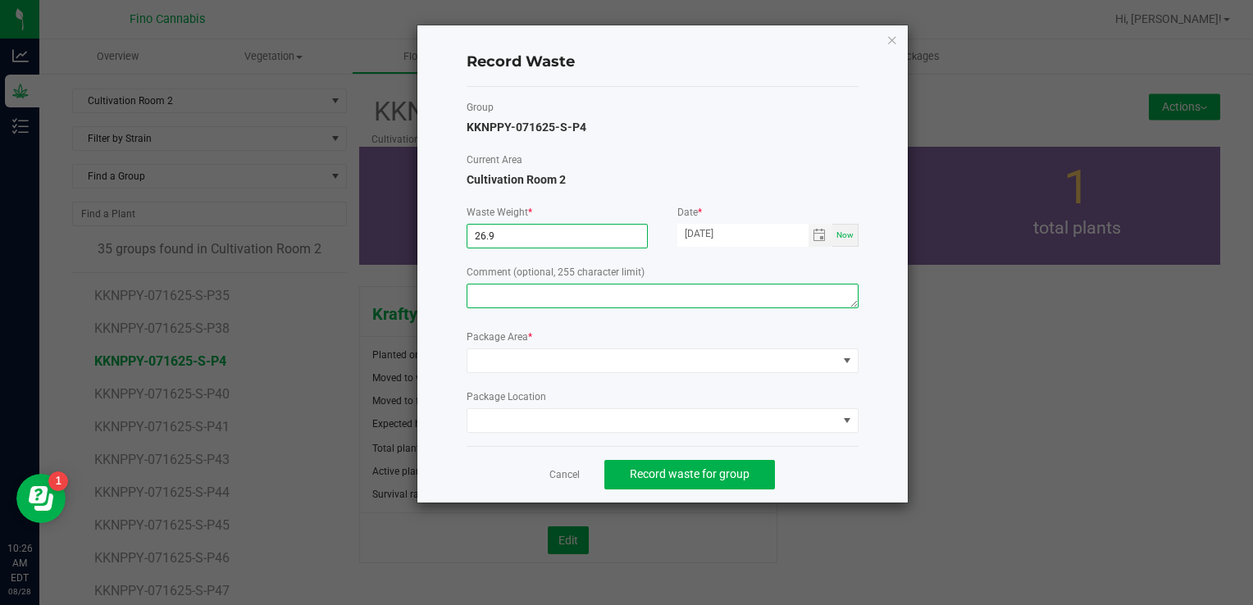
type input "26.9000 g"
paste textarea "Pruning Waste"
type textarea "Pruning Waste"
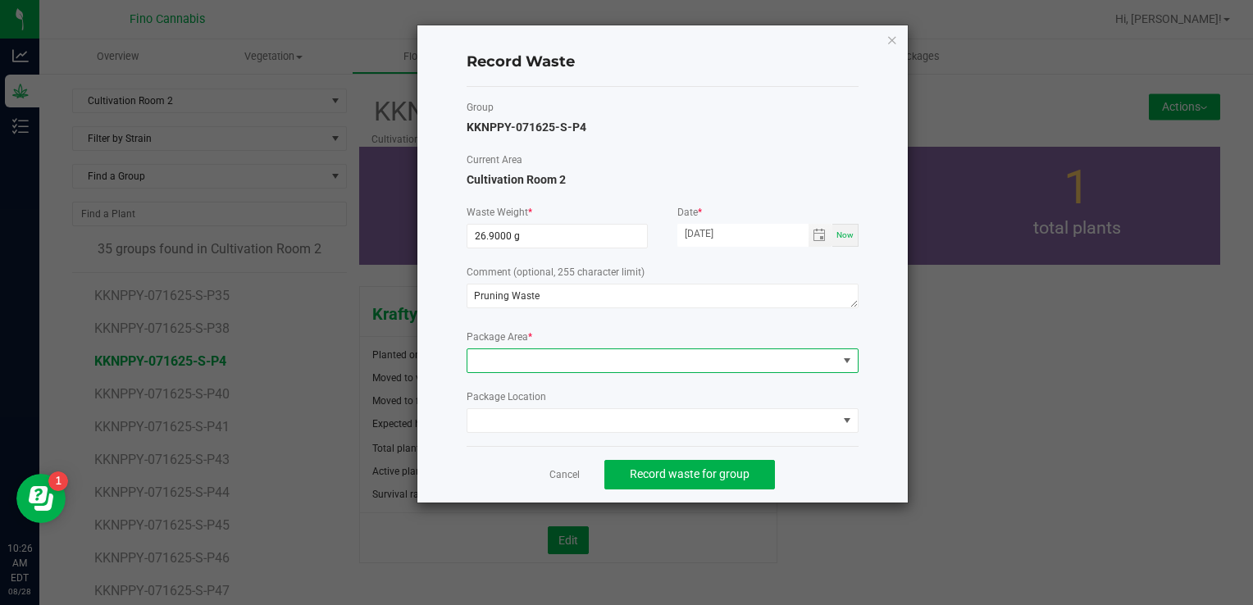
click at [521, 366] on span at bounding box center [652, 360] width 370 height 23
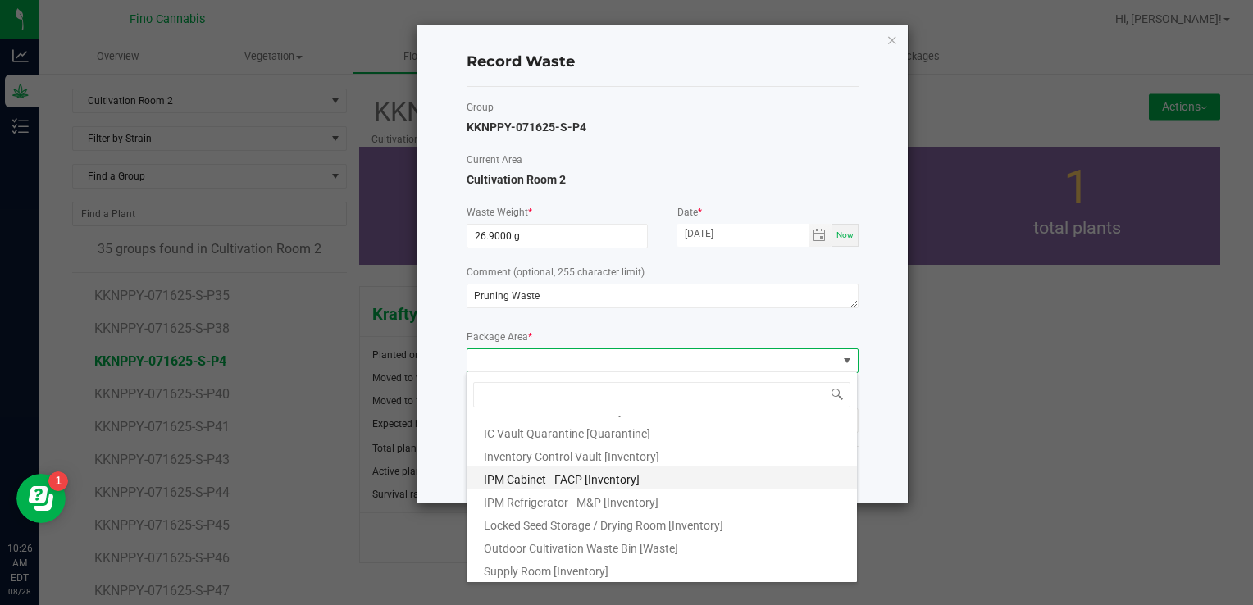
scroll to position [89, 0]
click at [543, 544] on span "Outdoor Cultivation Waste Bin [Waste]" at bounding box center [581, 547] width 194 height 13
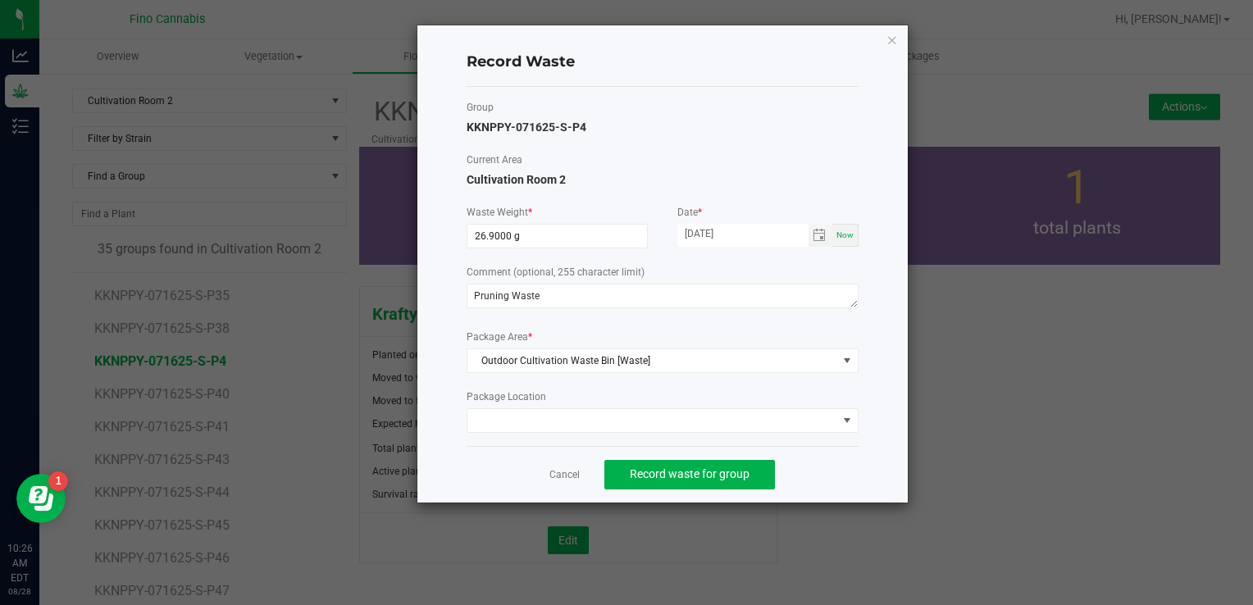
click at [834, 474] on div "Cancel Record waste for group" at bounding box center [663, 474] width 392 height 57
click at [713, 467] on span "Record waste for group" at bounding box center [690, 473] width 120 height 13
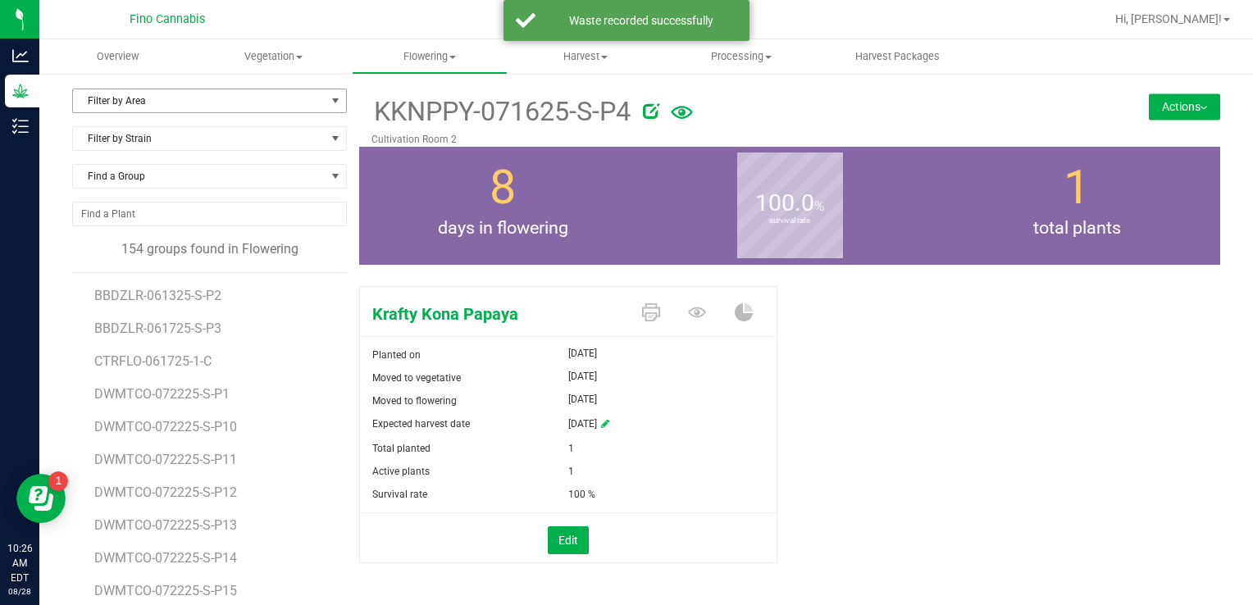
click at [107, 101] on span "Filter by Area" at bounding box center [199, 100] width 253 height 23
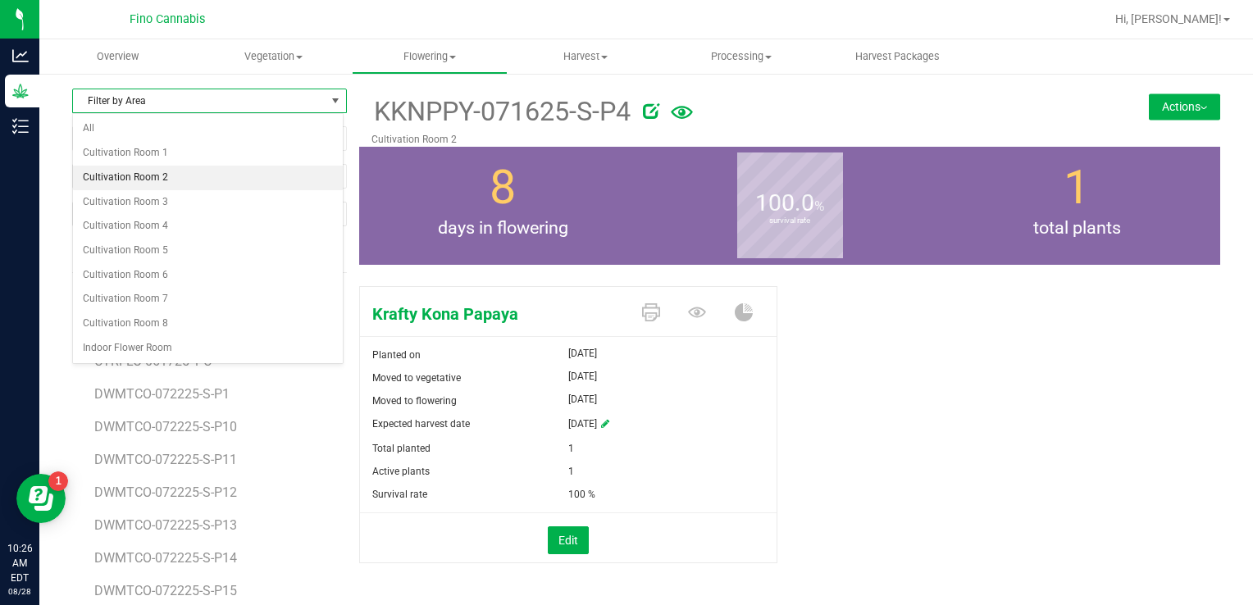
drag, startPoint x: 134, startPoint y: 189, endPoint x: 138, endPoint y: 179, distance: 10.4
click at [138, 179] on ul "All Cultivation Room 1 Cultivation Room 2 Cultivation Room 3 Cultivation Room 4…" at bounding box center [208, 238] width 270 height 244
click at [138, 179] on li "Cultivation Room 2" at bounding box center [208, 178] width 270 height 25
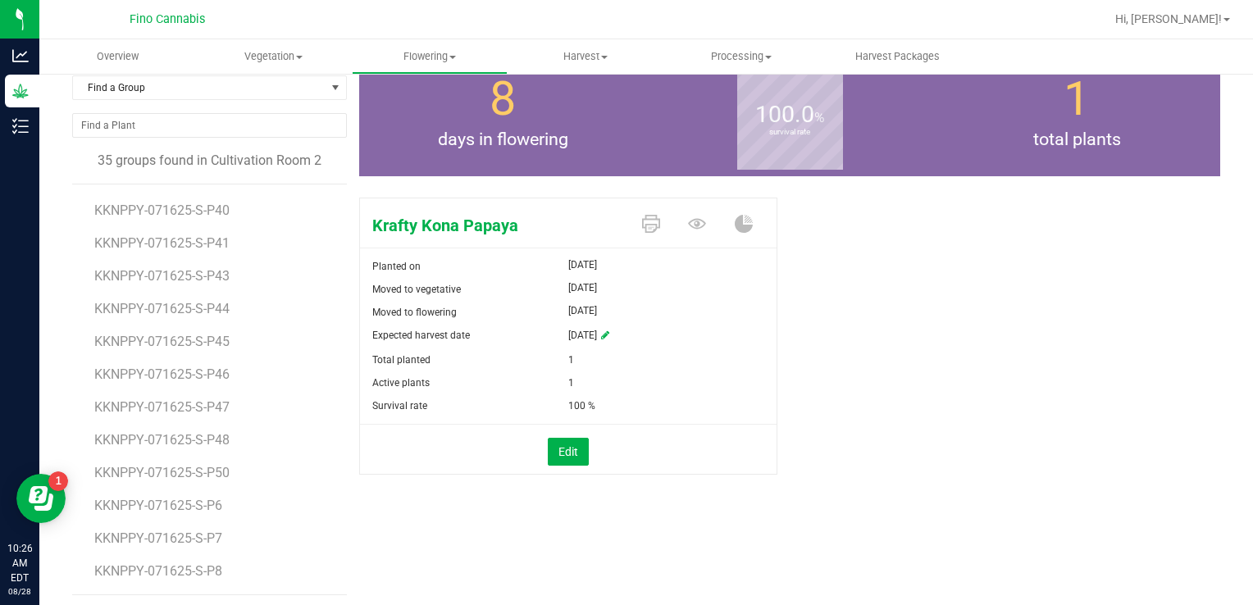
scroll to position [93, 0]
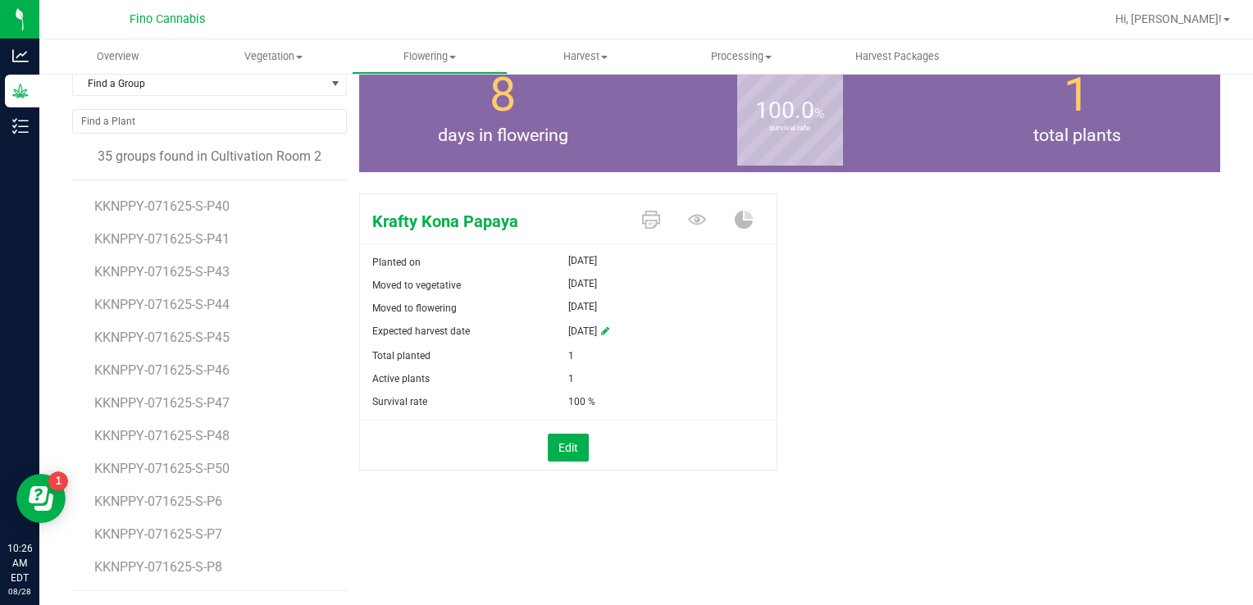
click at [175, 503] on span "KKNPPY-071625-S-P6" at bounding box center [158, 502] width 128 height 16
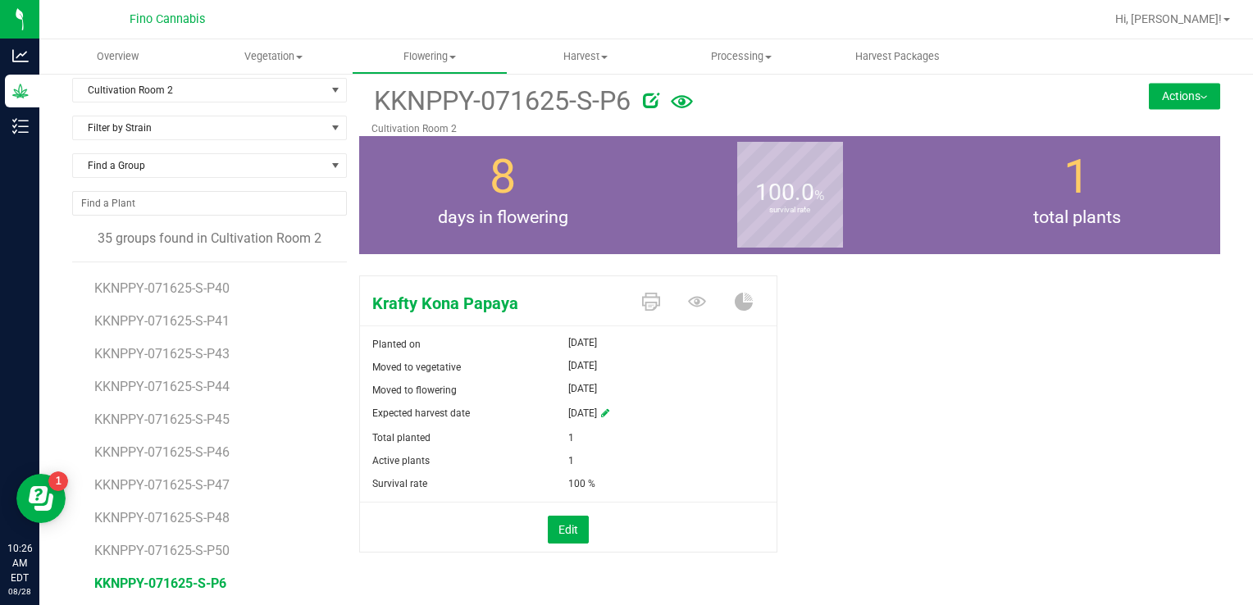
click at [1177, 94] on button "Actions" at bounding box center [1184, 96] width 71 height 26
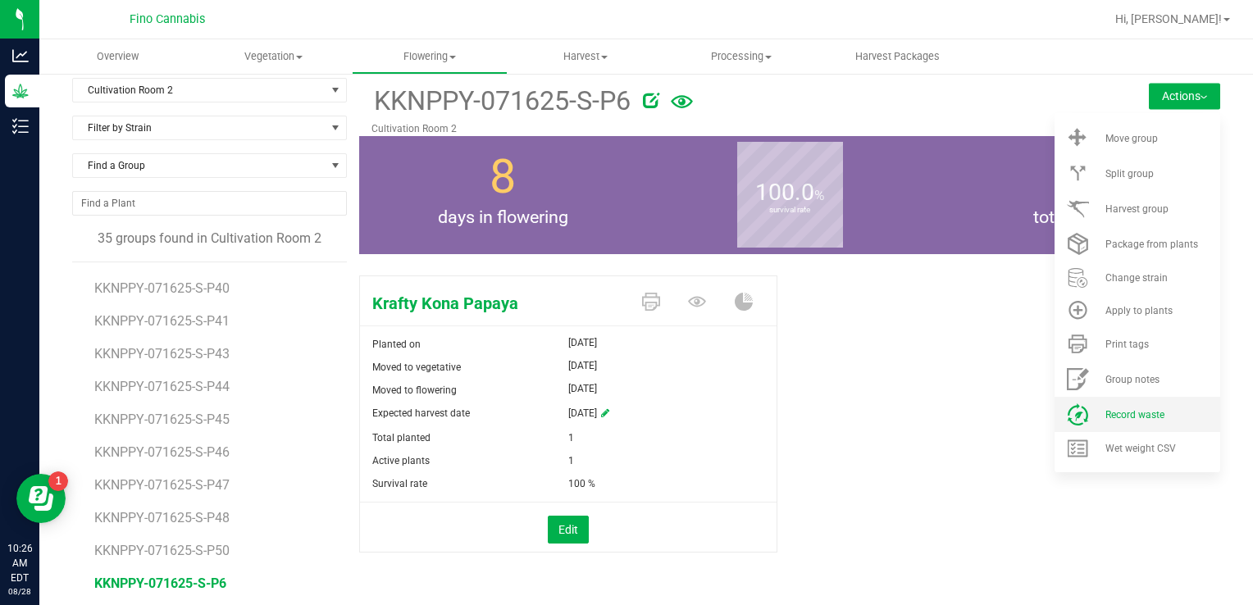
click at [1107, 409] on span "Record waste" at bounding box center [1134, 414] width 59 height 11
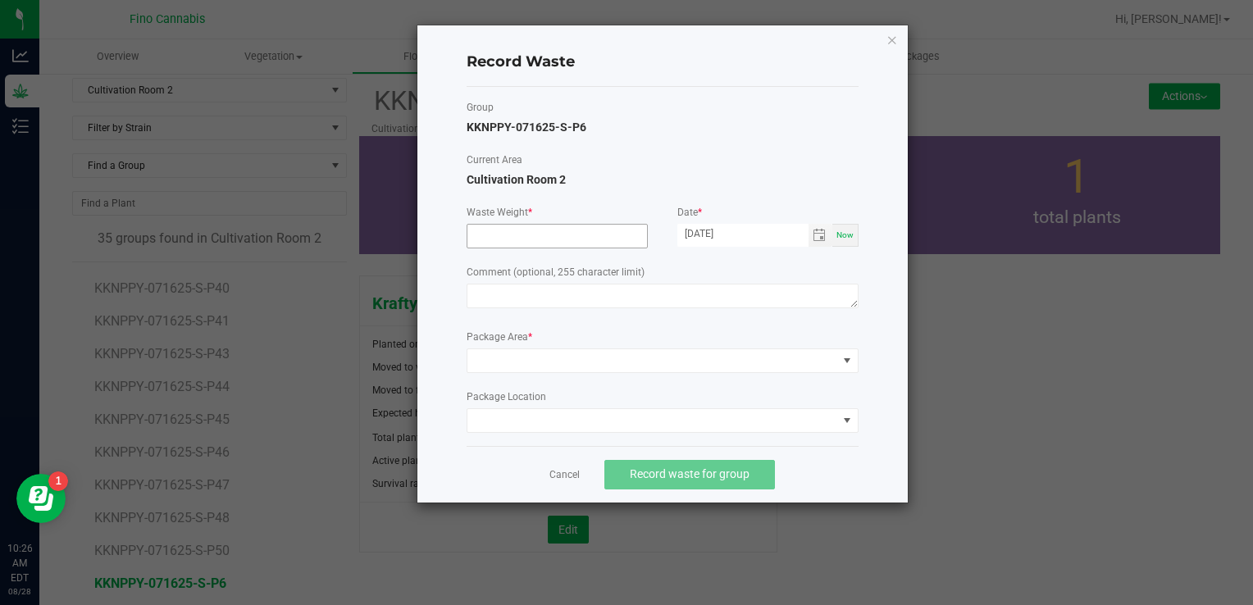
click at [629, 231] on input at bounding box center [557, 236] width 180 height 23
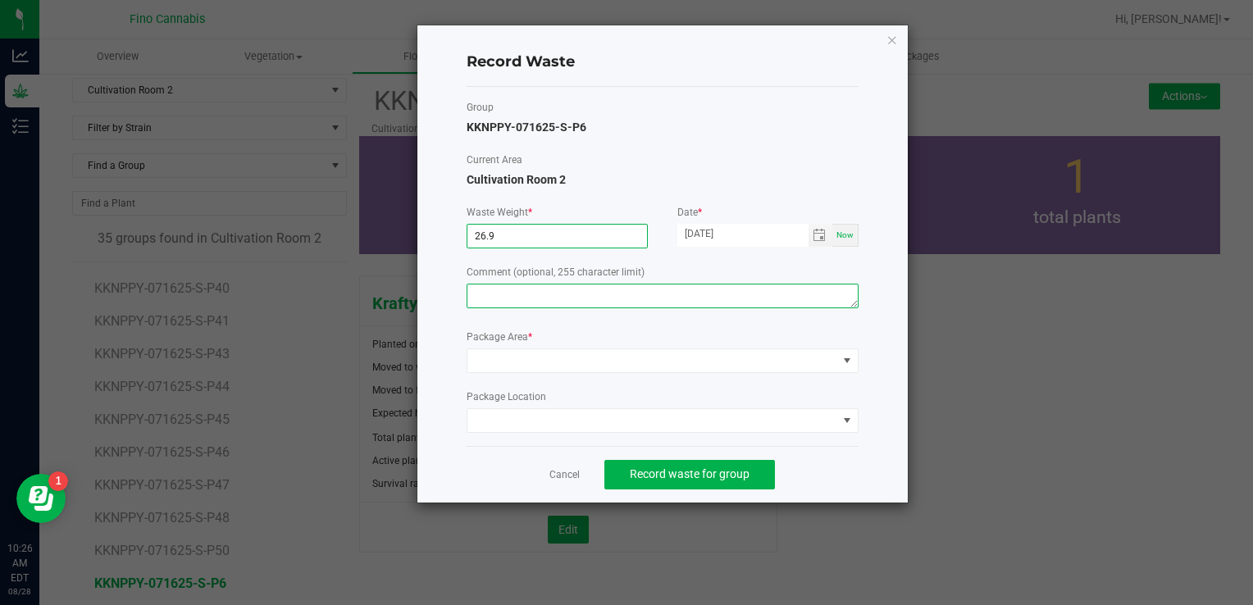
type input "26.9000 g"
paste textarea "Pruning Waste"
type textarea "Pruning Waste"
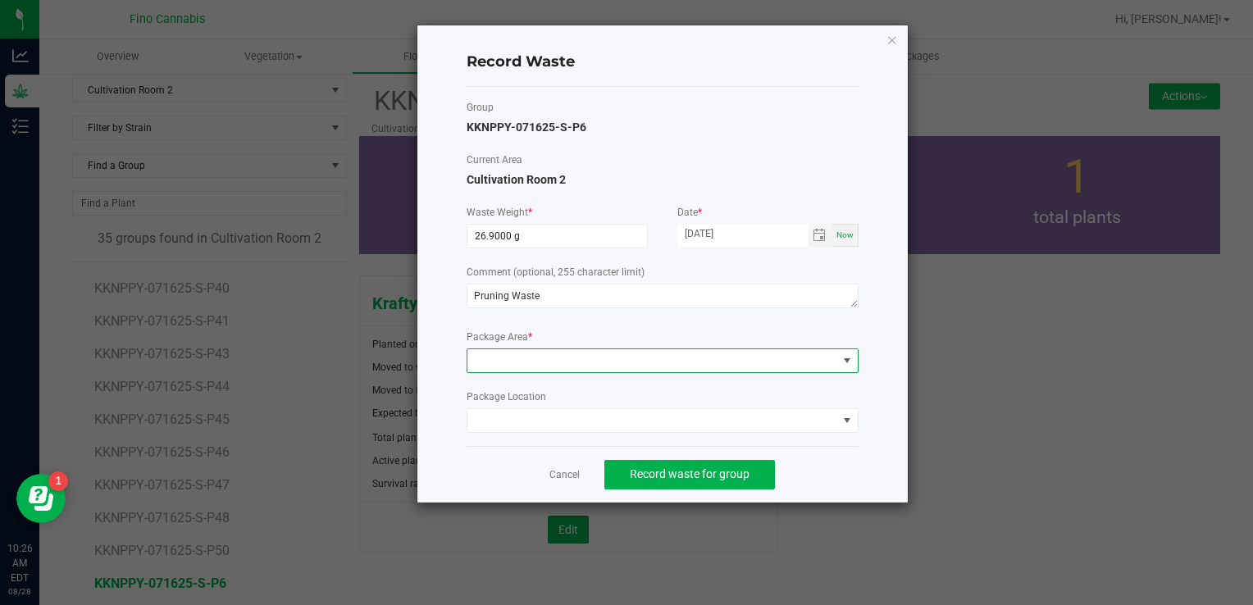
click at [536, 366] on span at bounding box center [652, 360] width 370 height 23
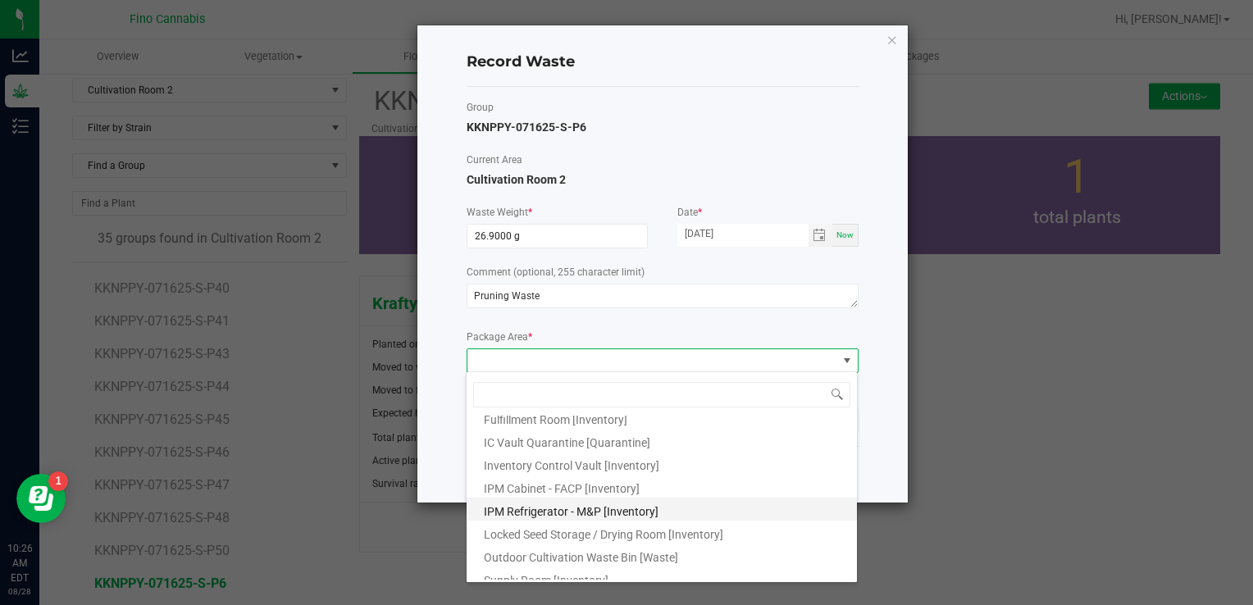
scroll to position [89, 0]
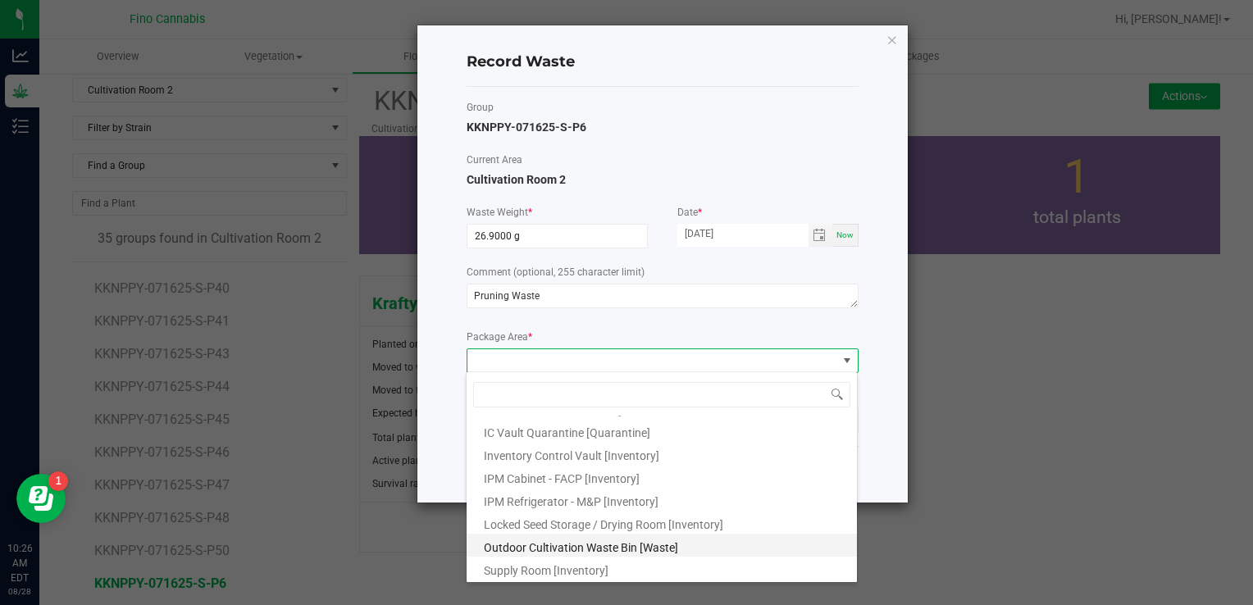
click at [544, 549] on span "Outdoor Cultivation Waste Bin [Waste]" at bounding box center [581, 547] width 194 height 13
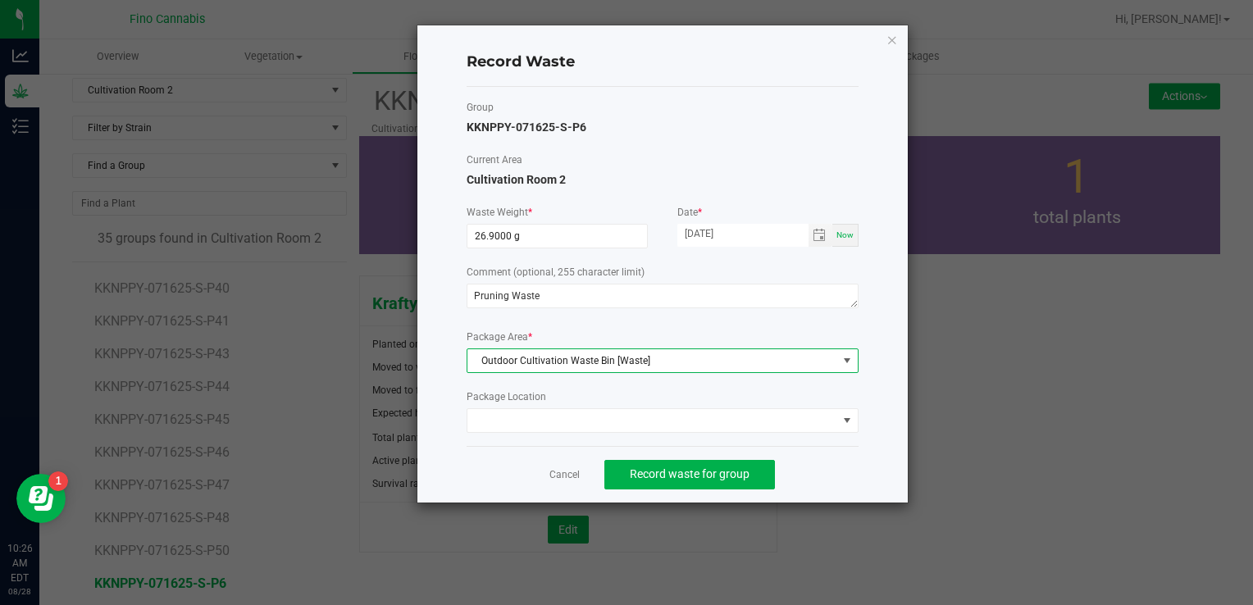
click at [847, 462] on div "Cancel Record waste for group" at bounding box center [663, 474] width 392 height 57
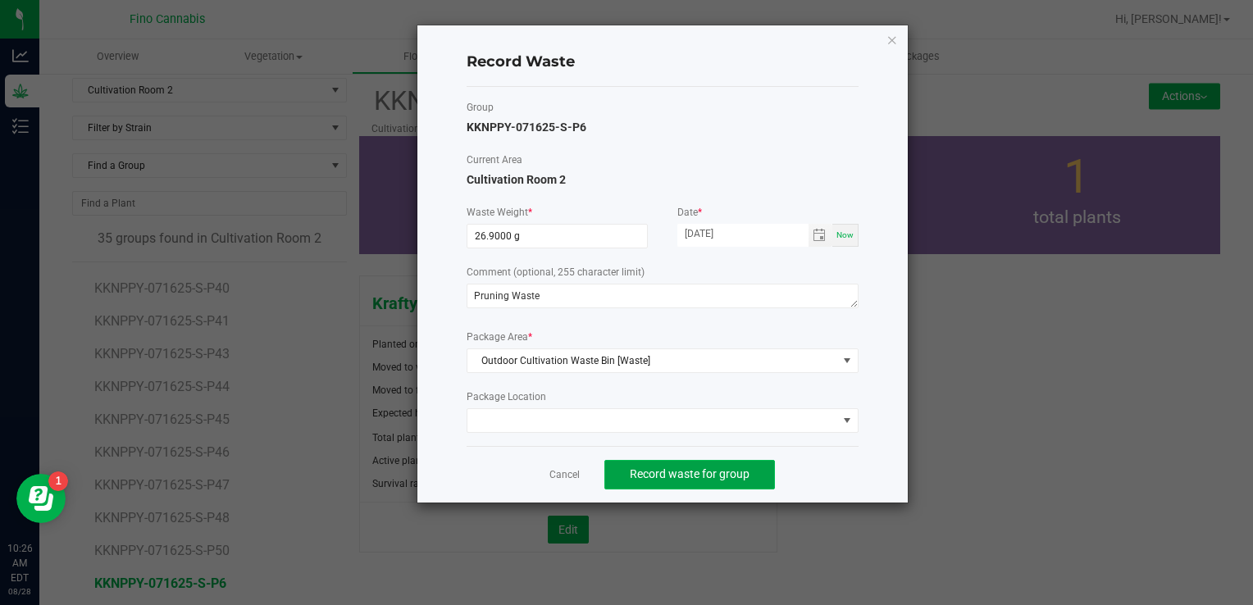
click at [691, 462] on button "Record waste for group" at bounding box center [689, 475] width 171 height 30
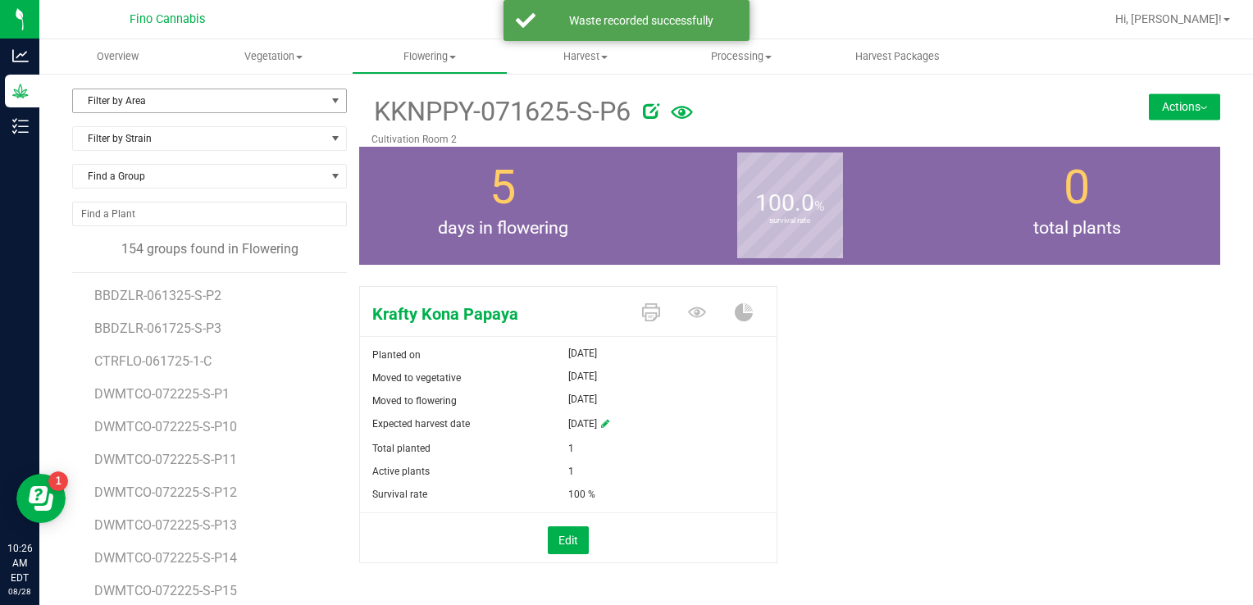
click at [185, 98] on span "Filter by Area" at bounding box center [199, 100] width 253 height 23
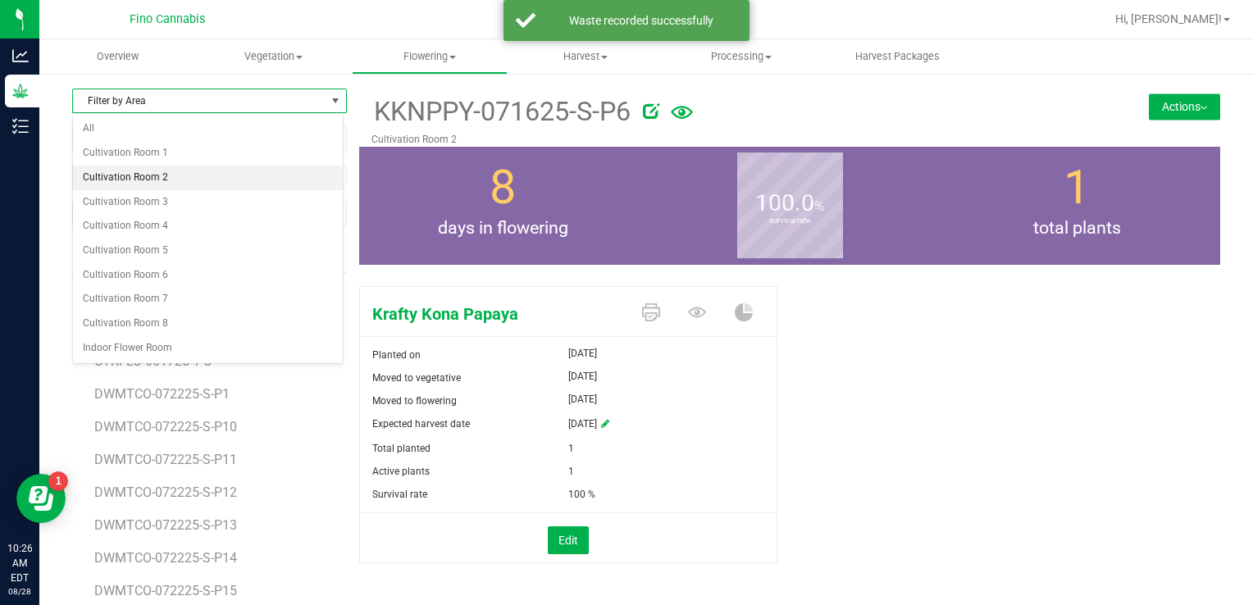
click at [139, 174] on li "Cultivation Room 2" at bounding box center [208, 178] width 270 height 25
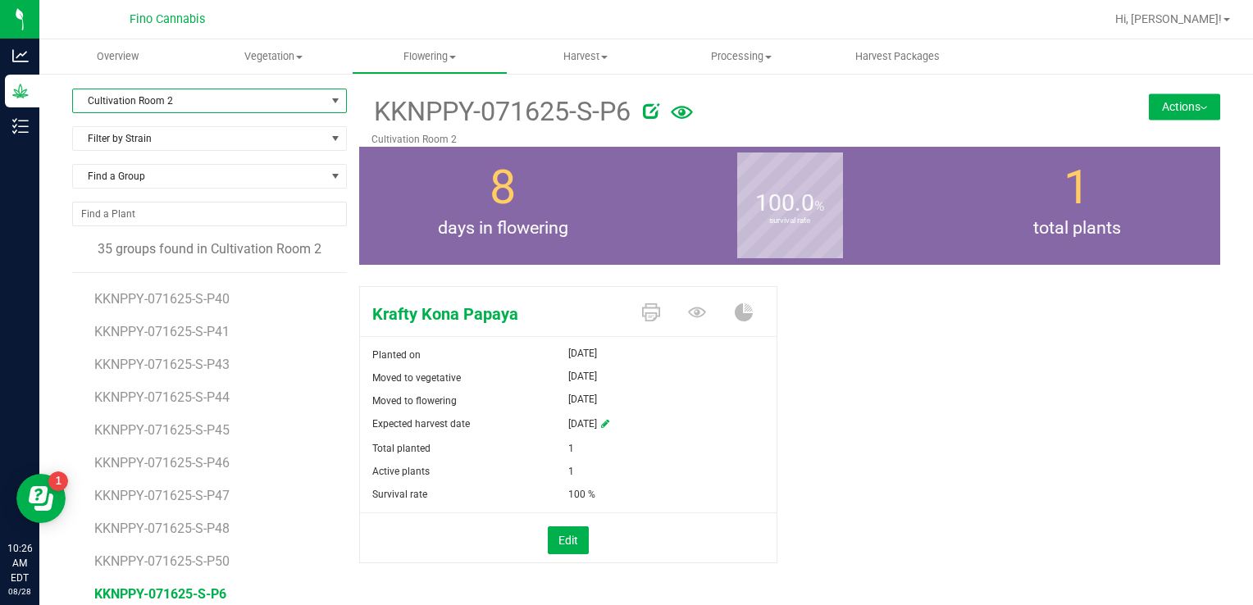
scroll to position [82, 0]
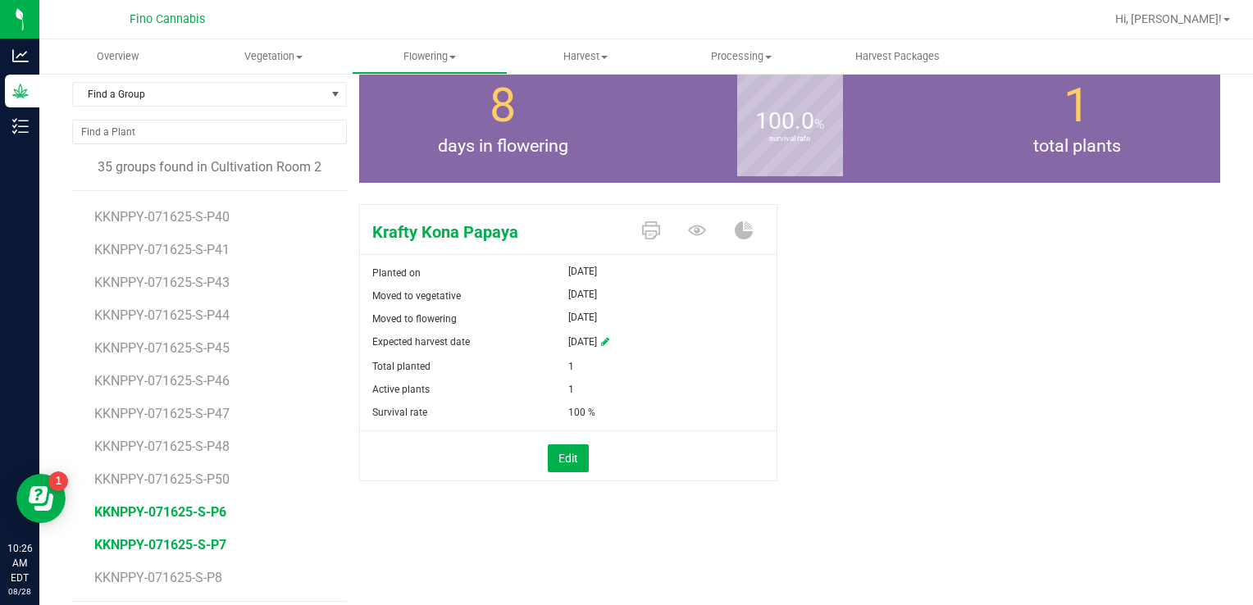
click at [192, 543] on span "KKNPPY-071625-S-P7" at bounding box center [160, 545] width 132 height 16
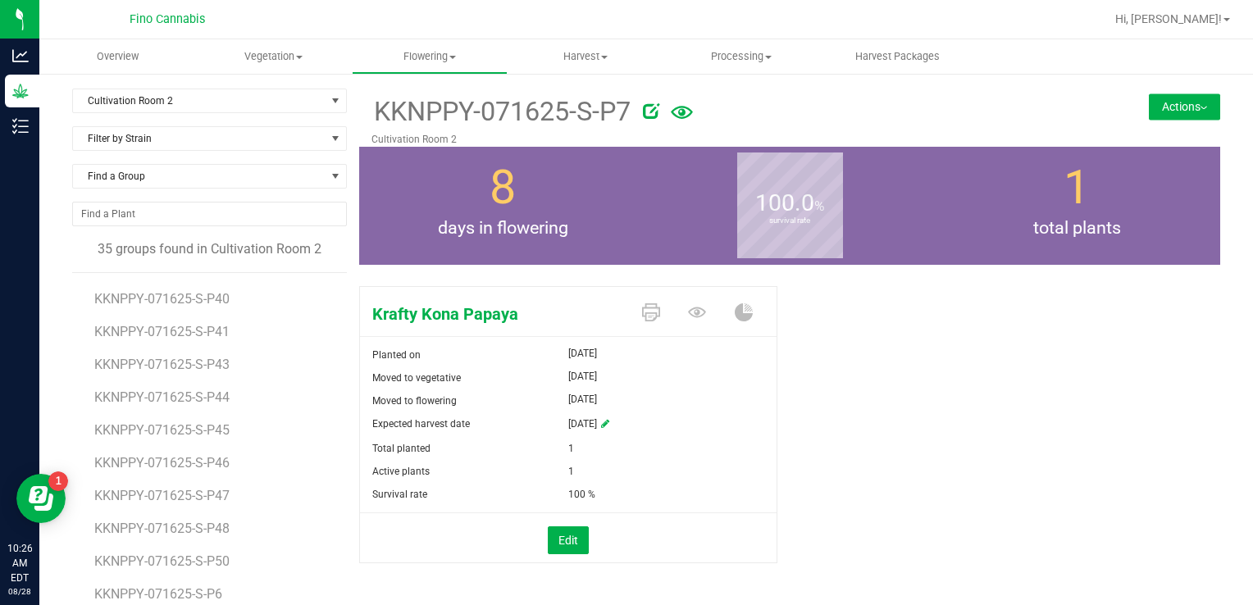
click at [1154, 102] on button "Actions" at bounding box center [1184, 106] width 71 height 26
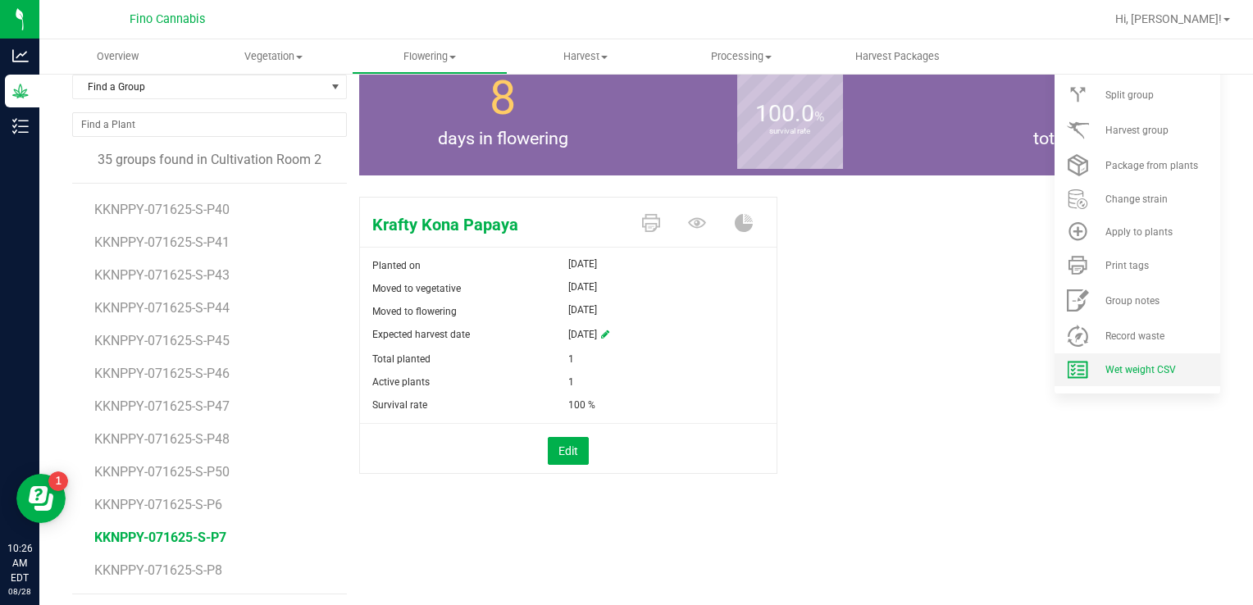
scroll to position [93, 0]
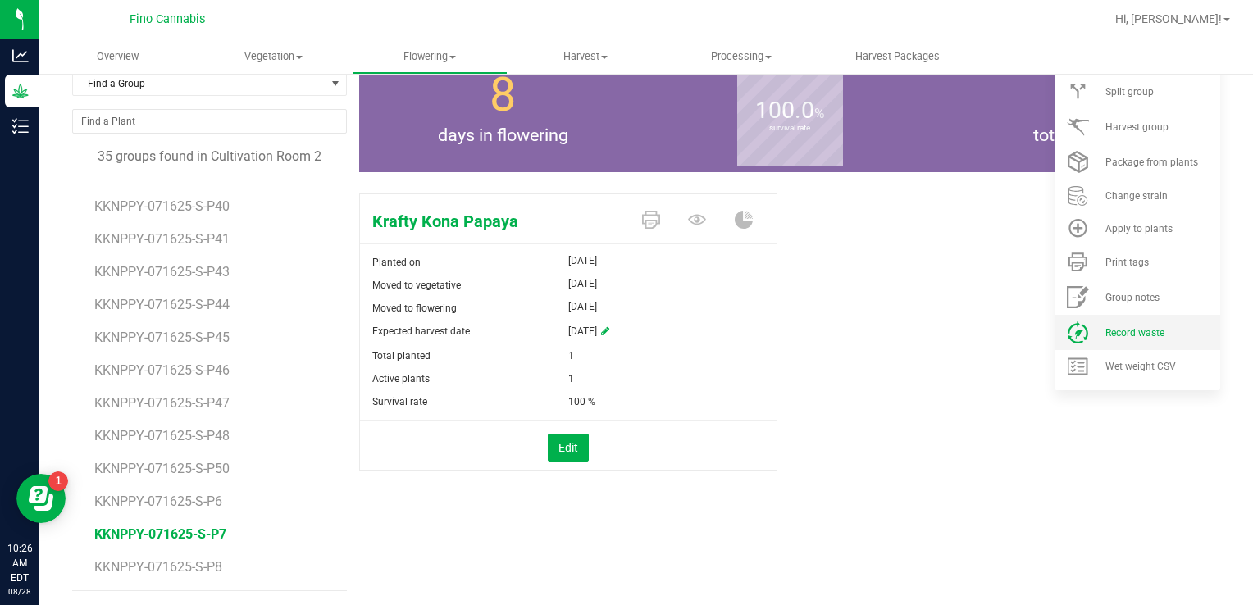
click at [1114, 333] on span "Record waste" at bounding box center [1134, 332] width 59 height 11
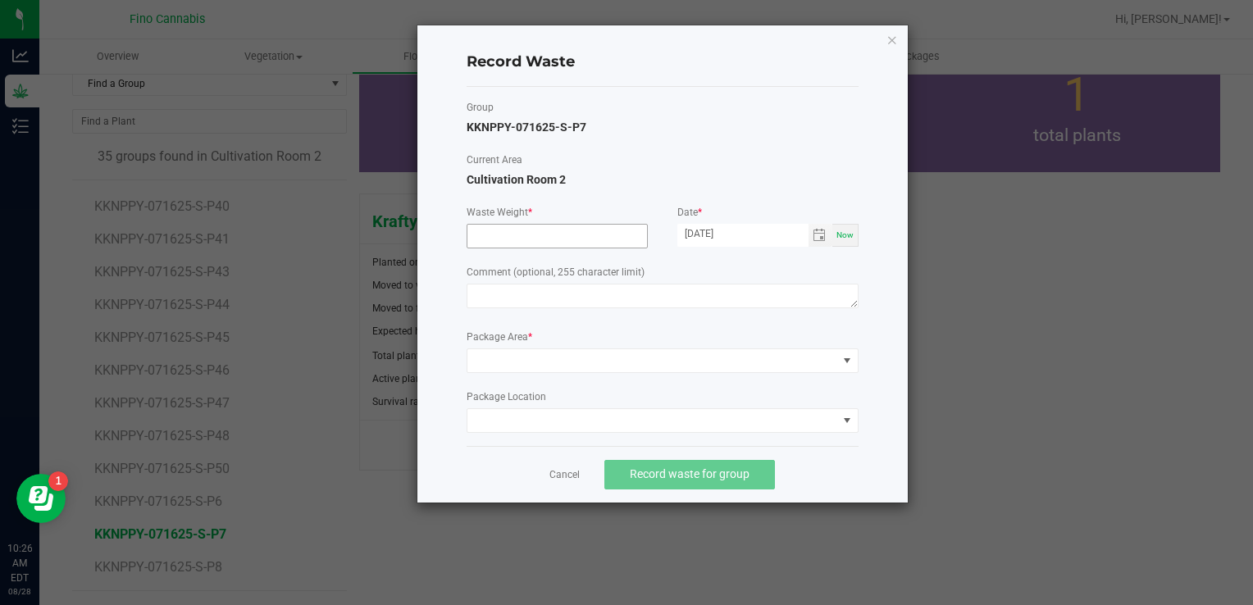
click at [553, 237] on input at bounding box center [557, 236] width 180 height 23
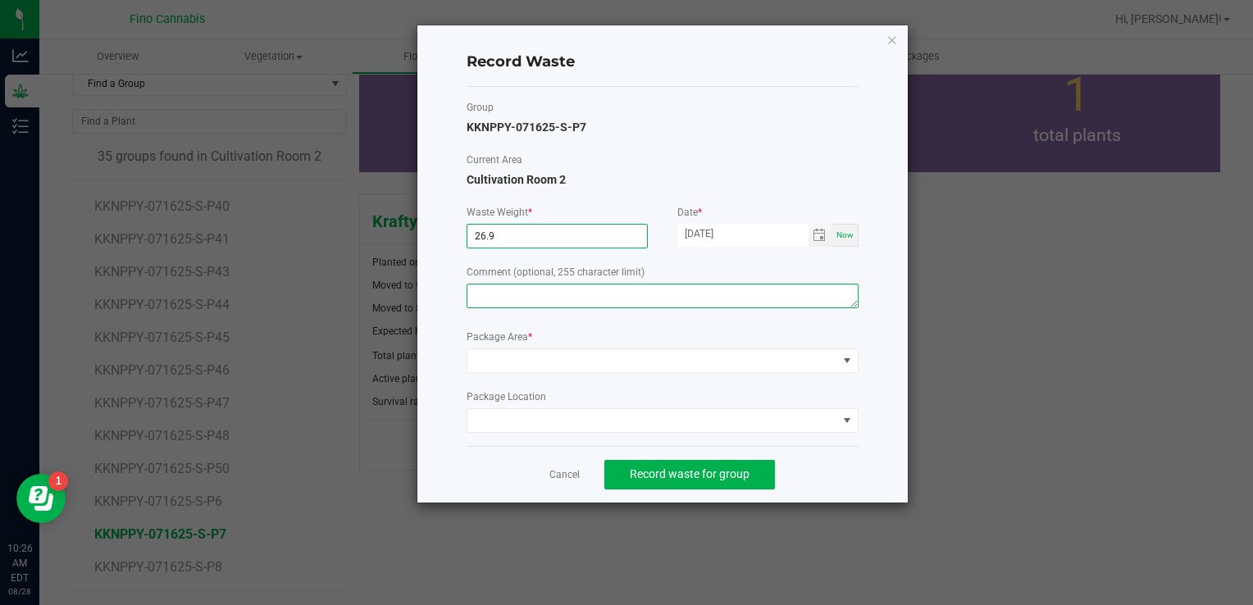
type input "26.9000 g"
paste textarea "Pruning Waste"
type textarea "Pruning Waste"
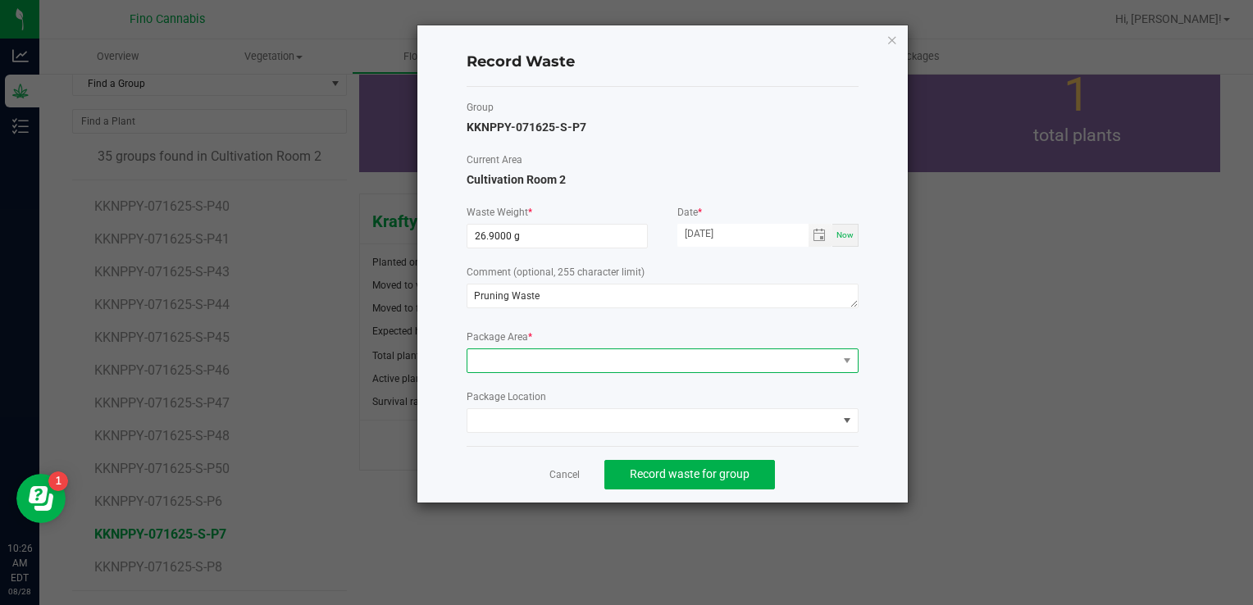
click at [528, 359] on span at bounding box center [652, 360] width 370 height 23
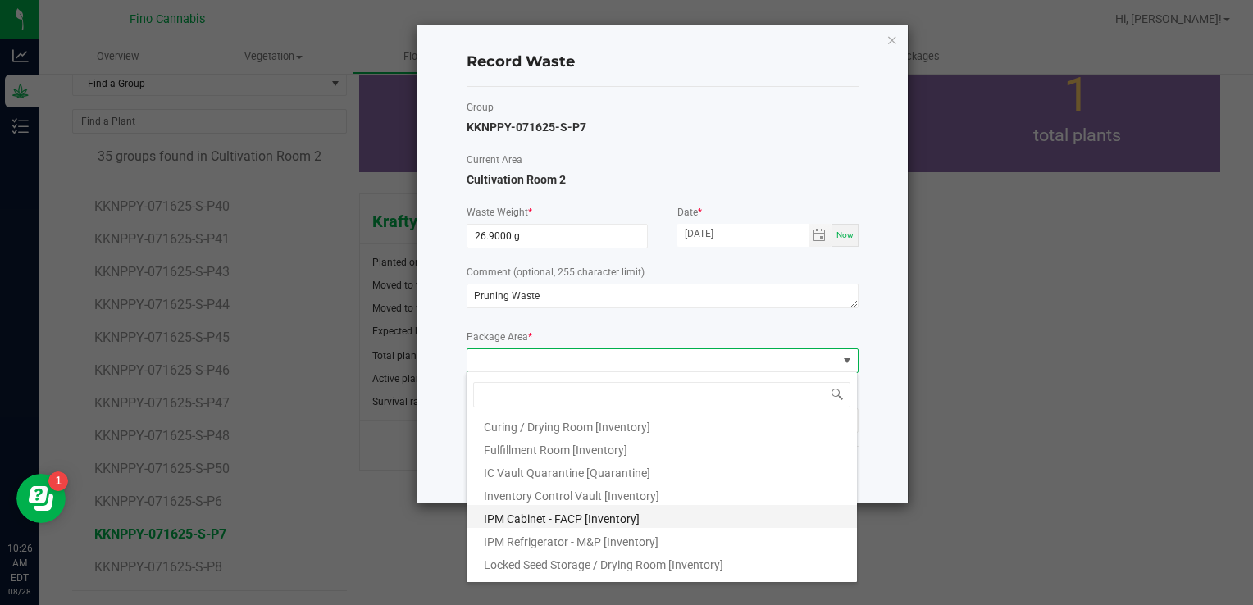
scroll to position [89, 0]
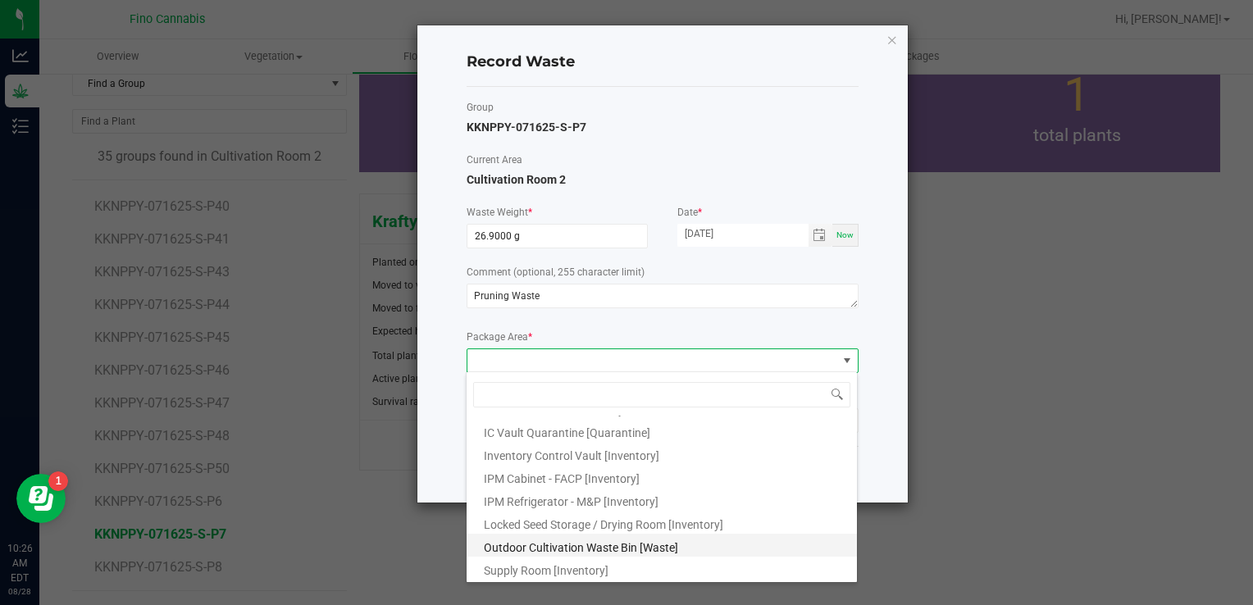
click at [530, 553] on span "Outdoor Cultivation Waste Bin [Waste]" at bounding box center [581, 547] width 194 height 13
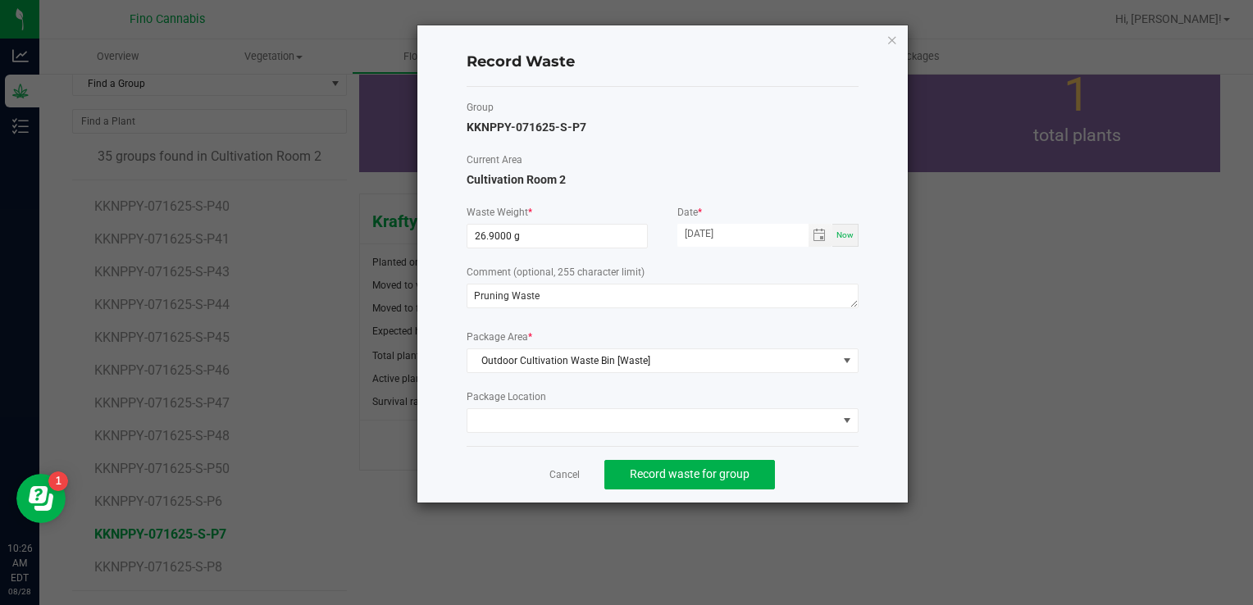
click at [841, 465] on div "Cancel Record waste for group" at bounding box center [663, 474] width 392 height 57
click at [725, 476] on span "Record waste for group" at bounding box center [690, 473] width 120 height 13
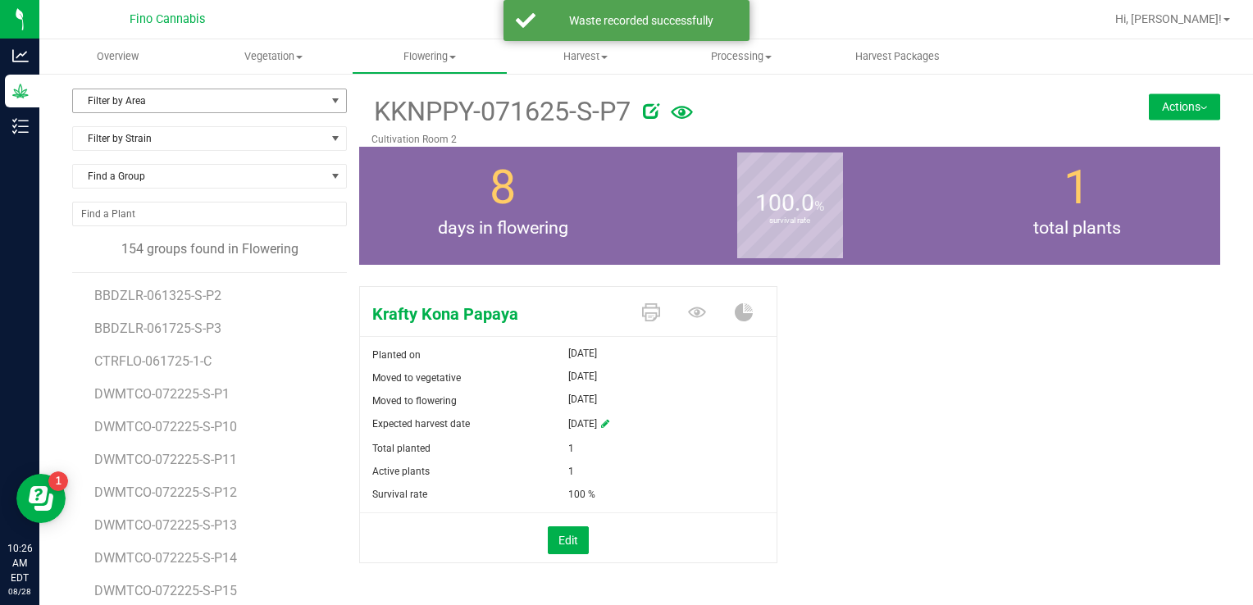
click at [164, 105] on span "Filter by Area" at bounding box center [199, 100] width 253 height 23
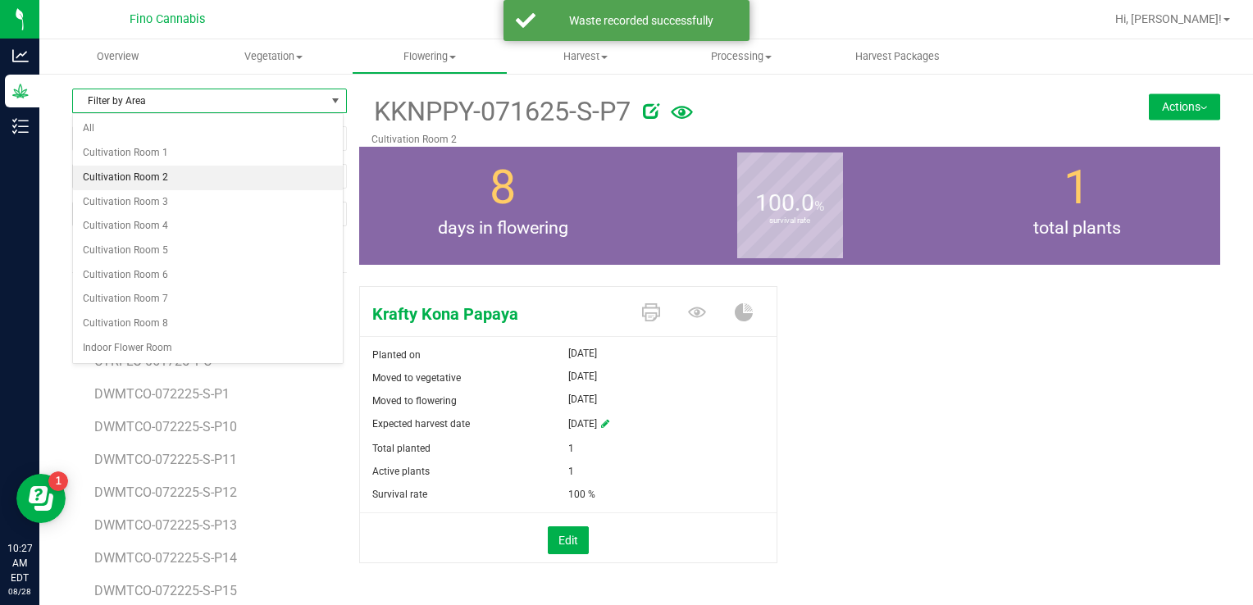
click at [134, 171] on li "Cultivation Room 2" at bounding box center [208, 178] width 270 height 25
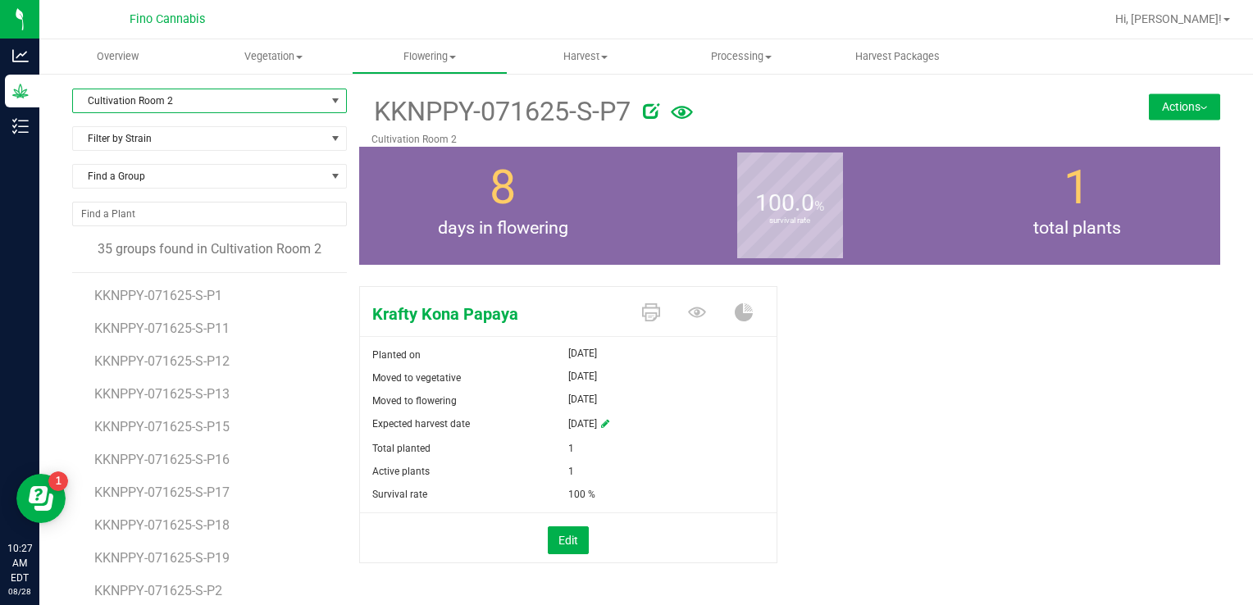
click at [184, 339] on li "KKNPPY-071625-S-P12" at bounding box center [214, 355] width 241 height 33
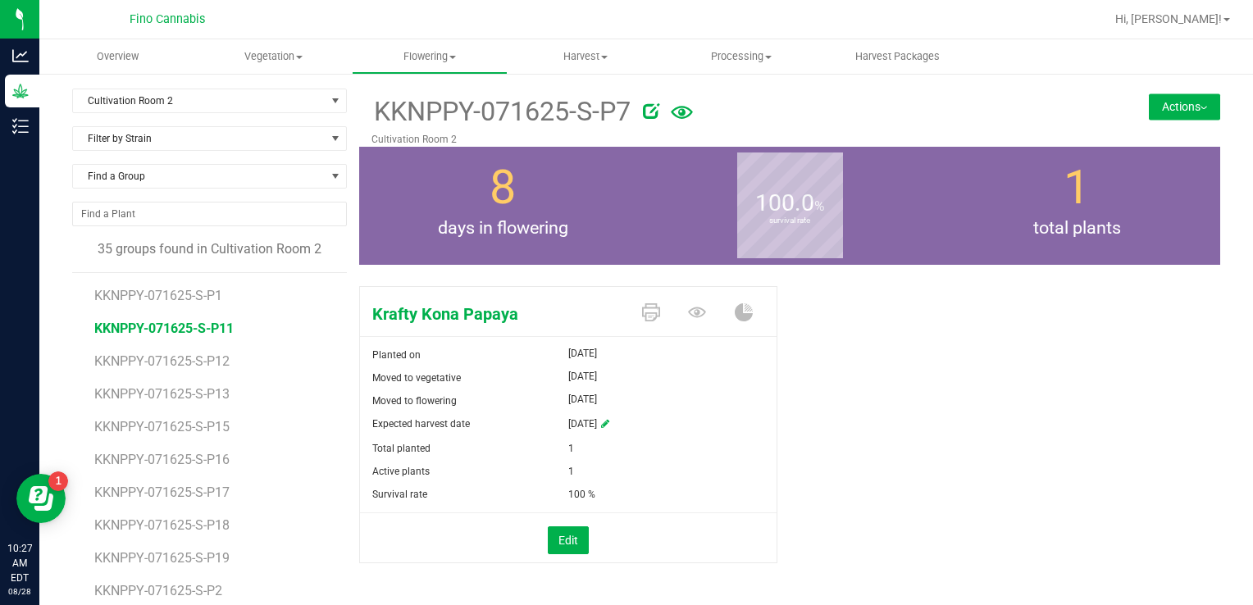
click at [187, 335] on span "KKNPPY-071625-S-P11" at bounding box center [163, 329] width 139 height 16
click at [1154, 112] on button "Actions" at bounding box center [1184, 106] width 71 height 26
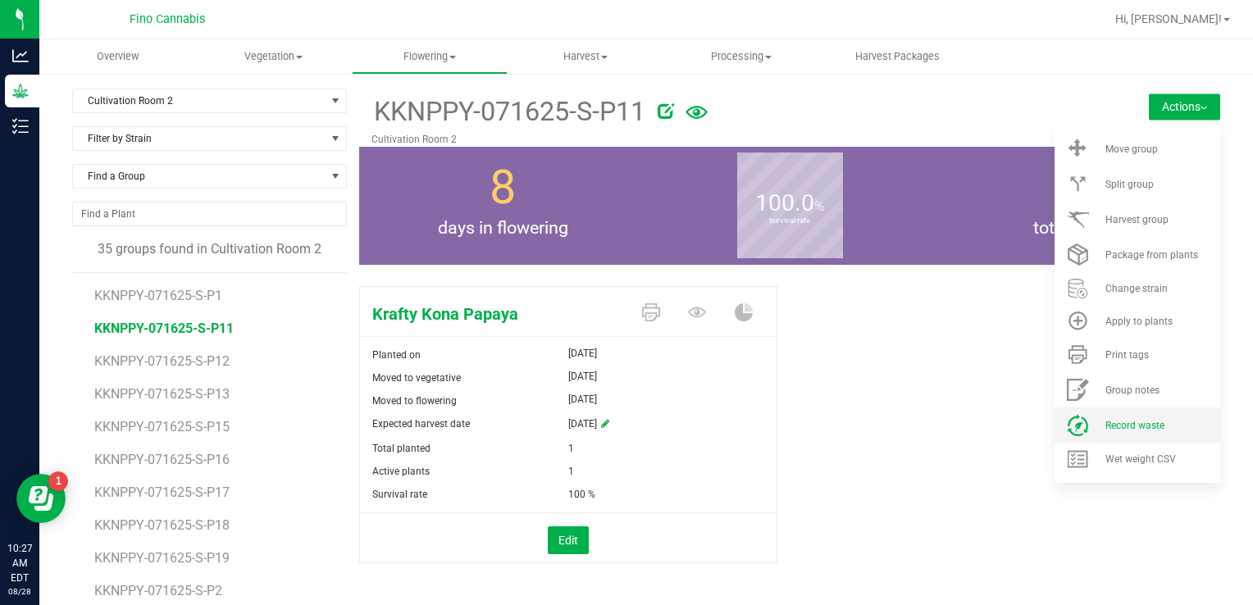
click at [1115, 421] on span "Record waste" at bounding box center [1134, 425] width 59 height 11
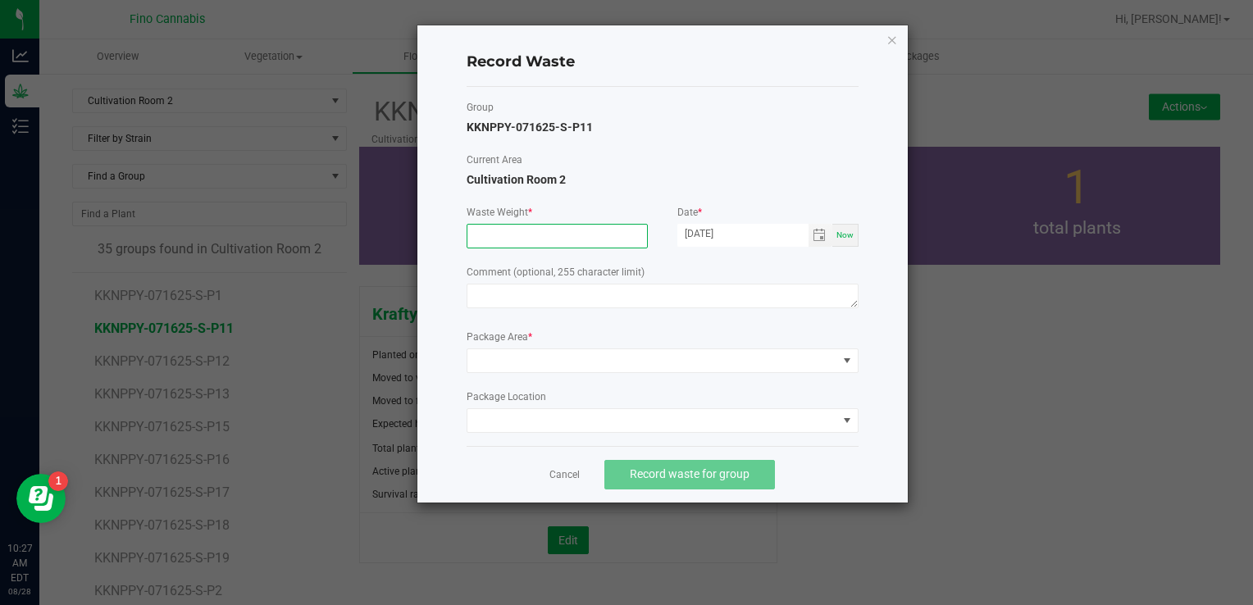
click at [503, 242] on input at bounding box center [557, 236] width 180 height 23
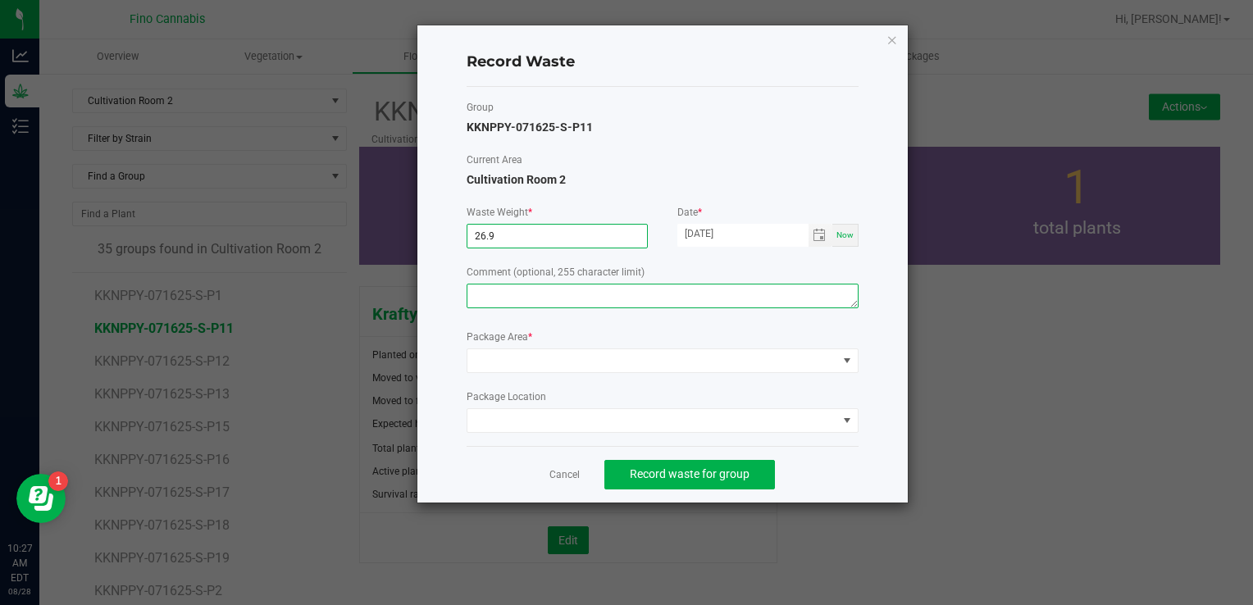
type input "26.9000 g"
paste textarea "Pruning Waste"
type textarea "Pruning Waste"
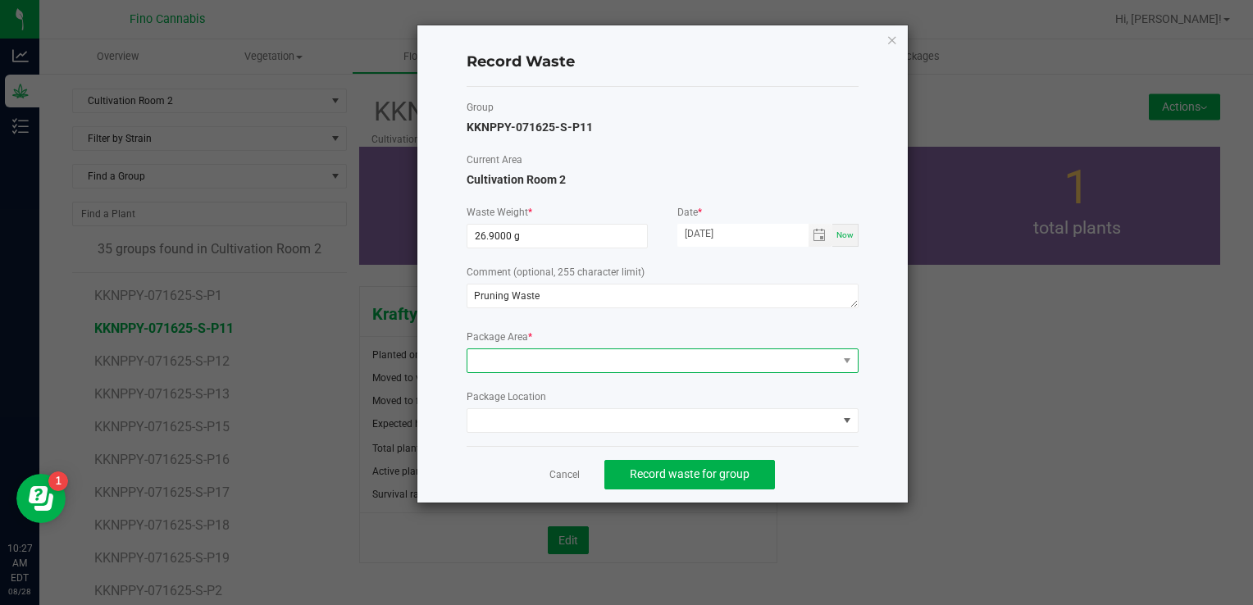
click at [526, 351] on span at bounding box center [652, 360] width 370 height 23
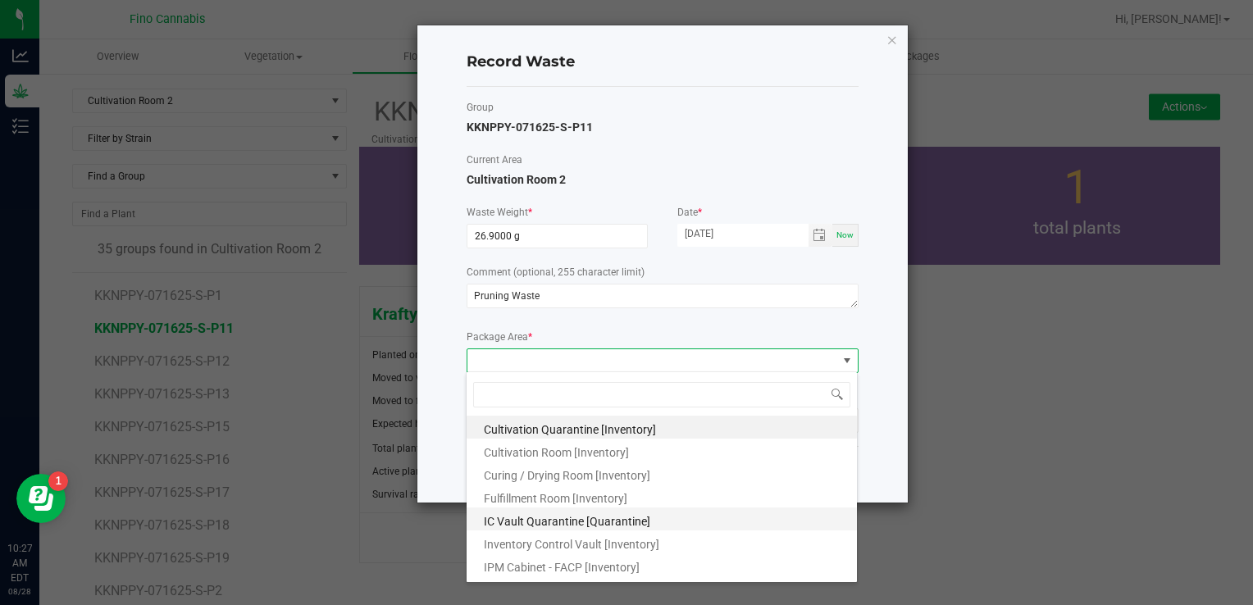
scroll to position [89, 0]
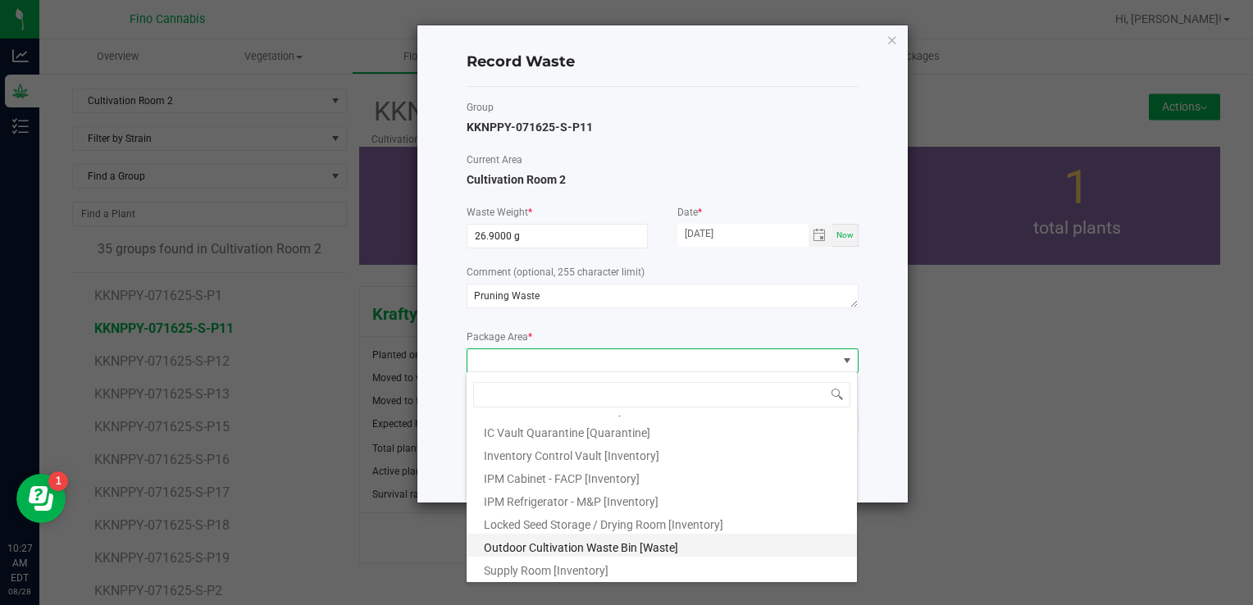
click at [534, 549] on span "Outdoor Cultivation Waste Bin [Waste]" at bounding box center [581, 547] width 194 height 13
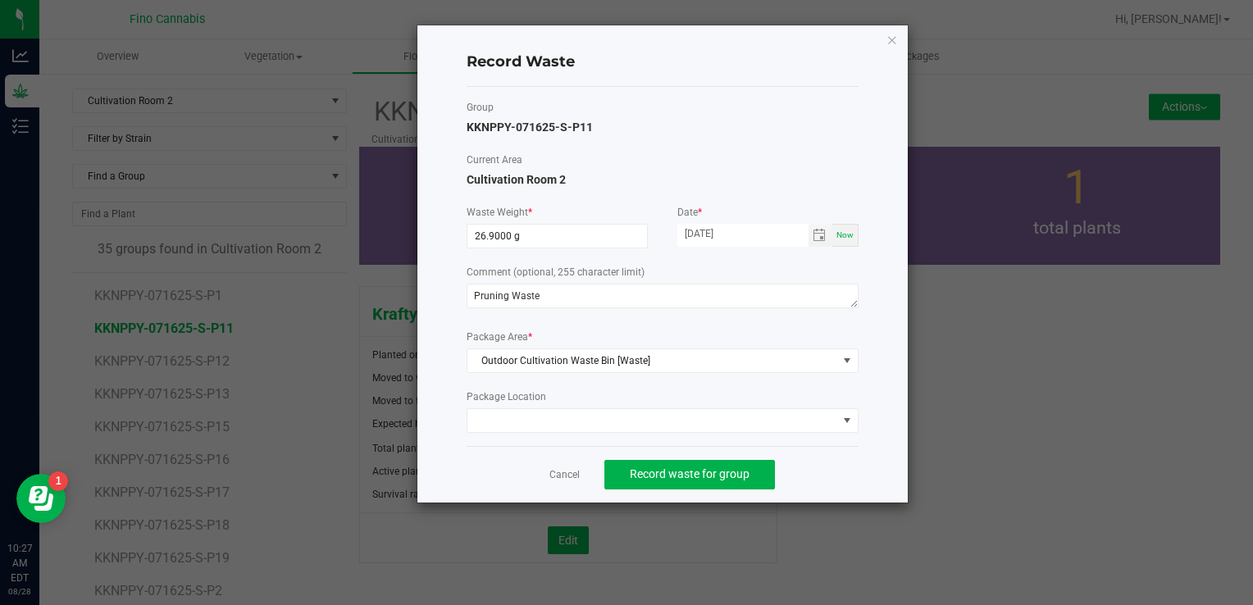
click at [835, 457] on div "Cancel Record waste for group" at bounding box center [663, 474] width 392 height 57
click at [698, 481] on button "Record waste for group" at bounding box center [689, 475] width 171 height 30
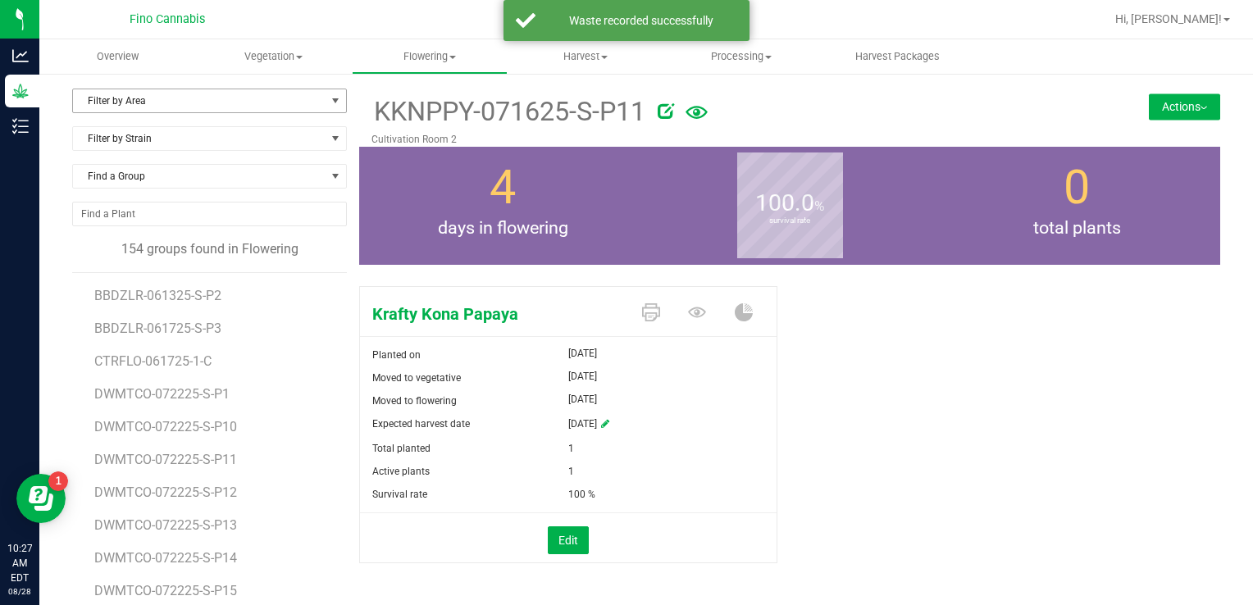
click at [170, 92] on span "Filter by Area" at bounding box center [199, 100] width 253 height 23
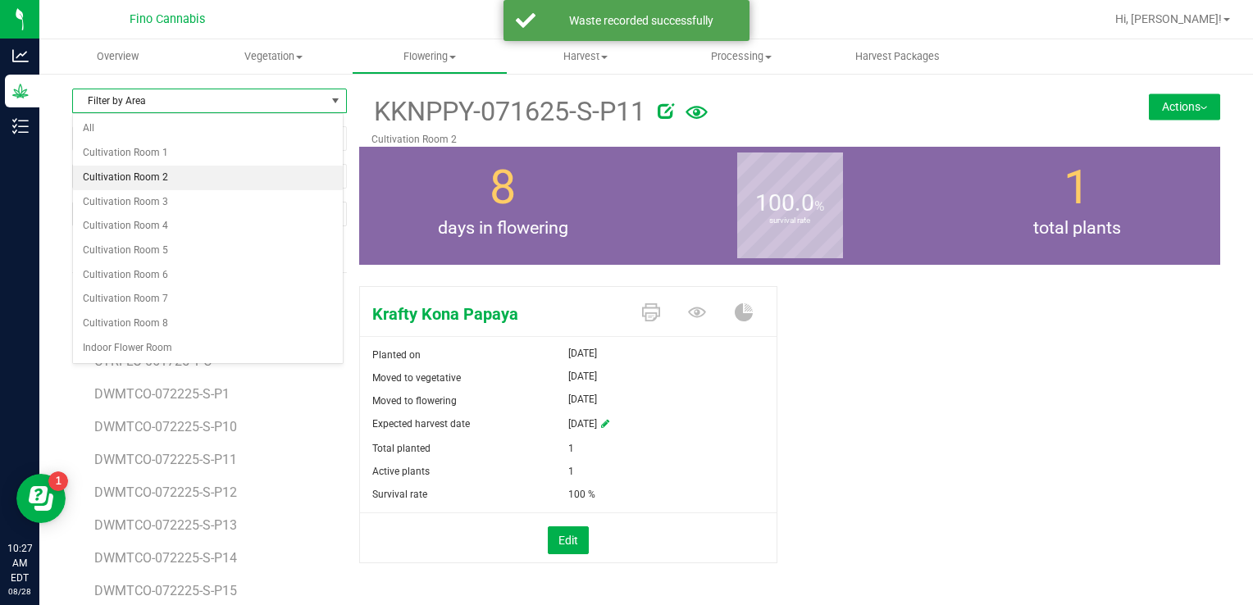
click at [153, 174] on li "Cultivation Room 2" at bounding box center [208, 178] width 270 height 25
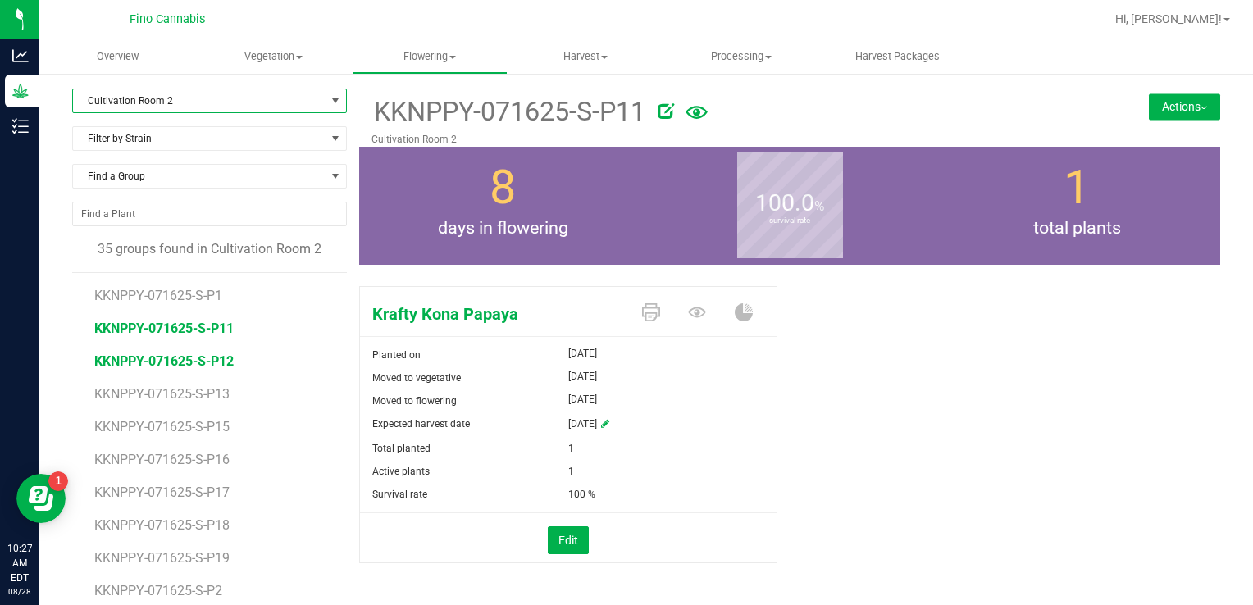
click at [189, 353] on span "KKNPPY-071625-S-P12" at bounding box center [163, 361] width 139 height 16
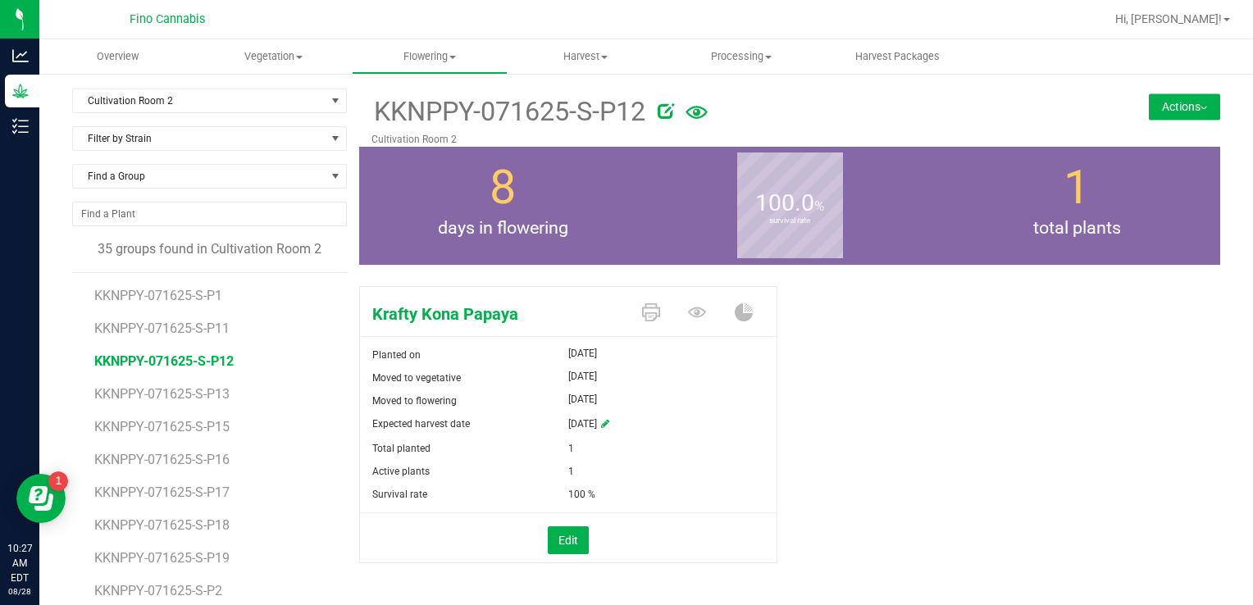
click at [1173, 113] on button "Actions" at bounding box center [1184, 106] width 71 height 26
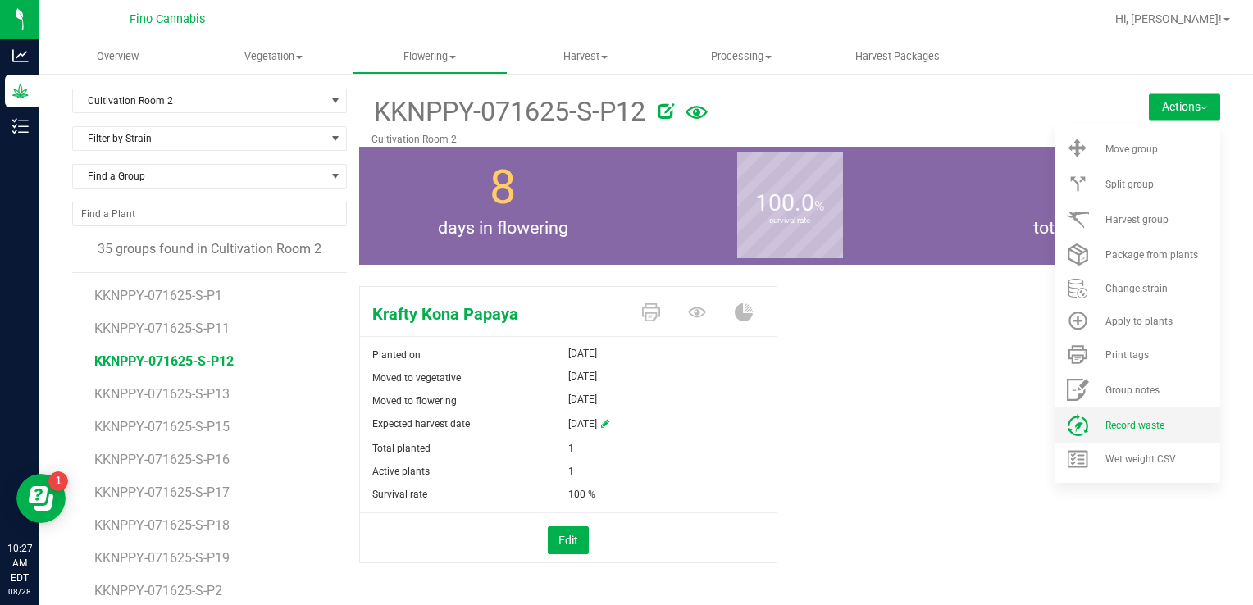
click at [1116, 430] on span "Record waste" at bounding box center [1134, 425] width 59 height 11
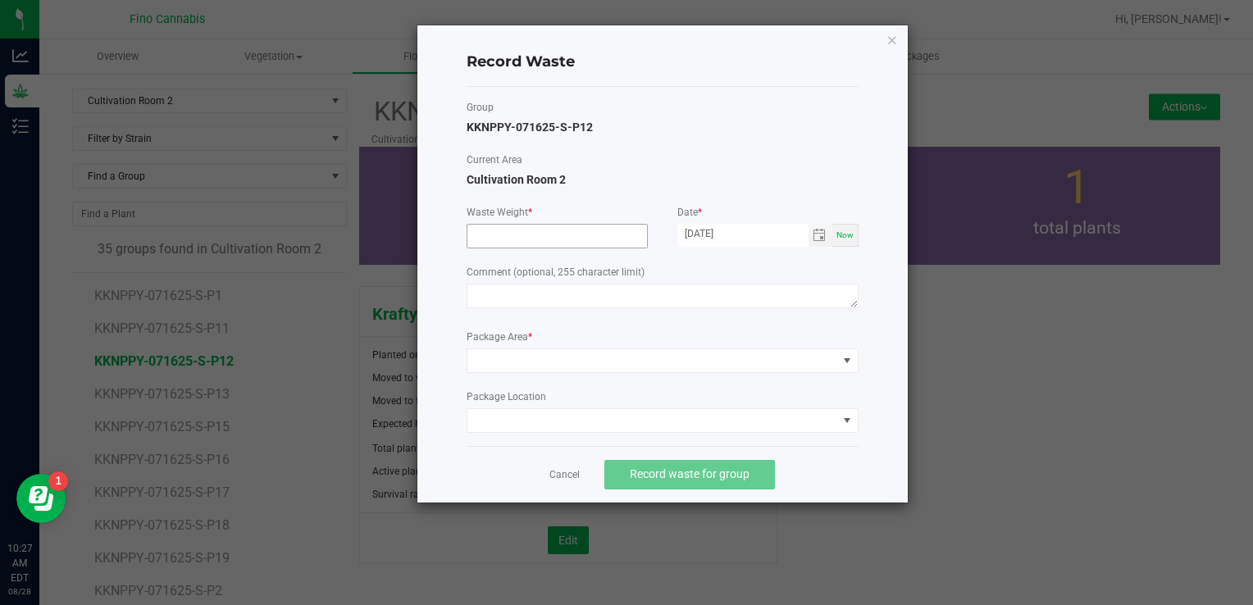
click at [490, 236] on input at bounding box center [557, 236] width 180 height 23
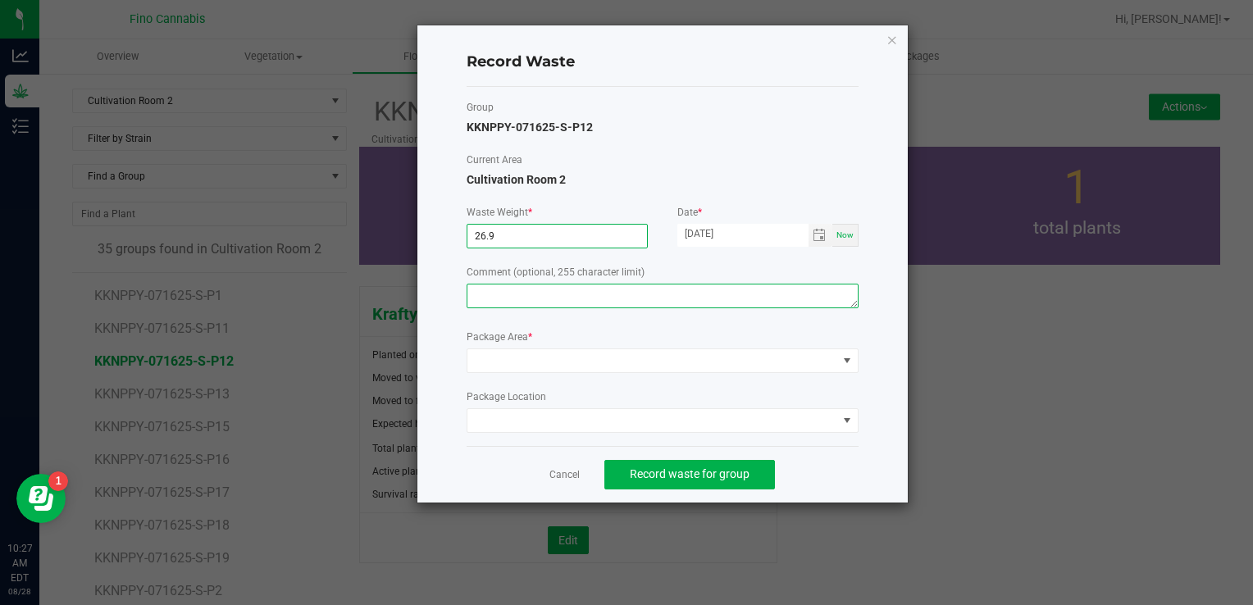
type input "26.9000 g"
paste textarea "Pruning Waste"
type textarea "Pruning Waste"
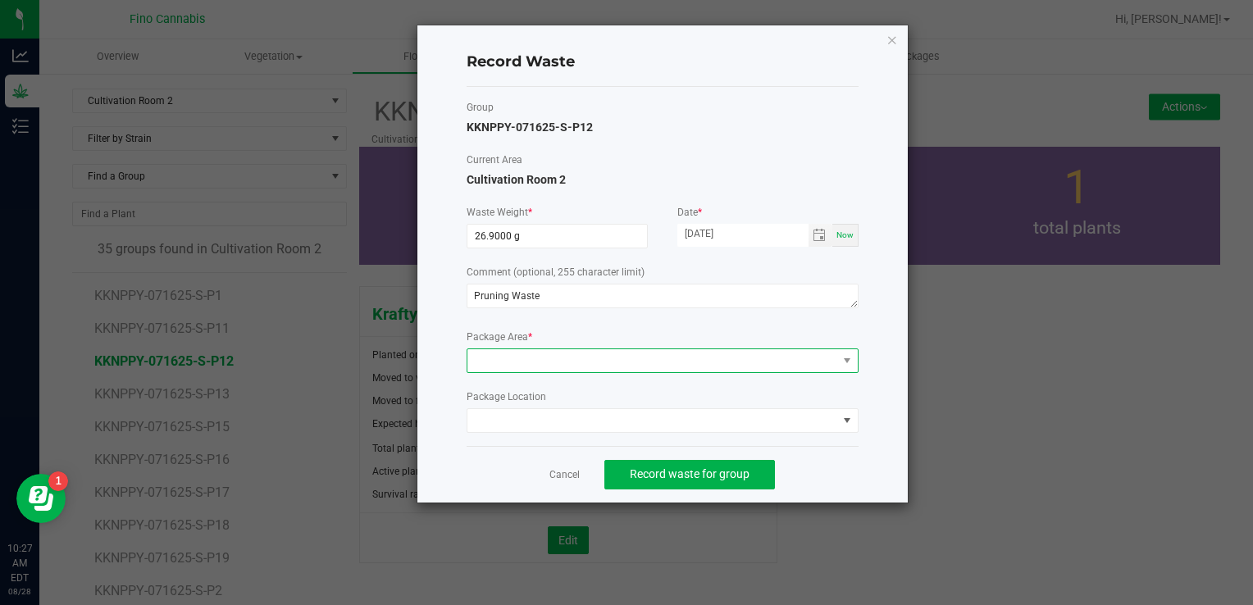
click at [508, 359] on span at bounding box center [652, 360] width 370 height 23
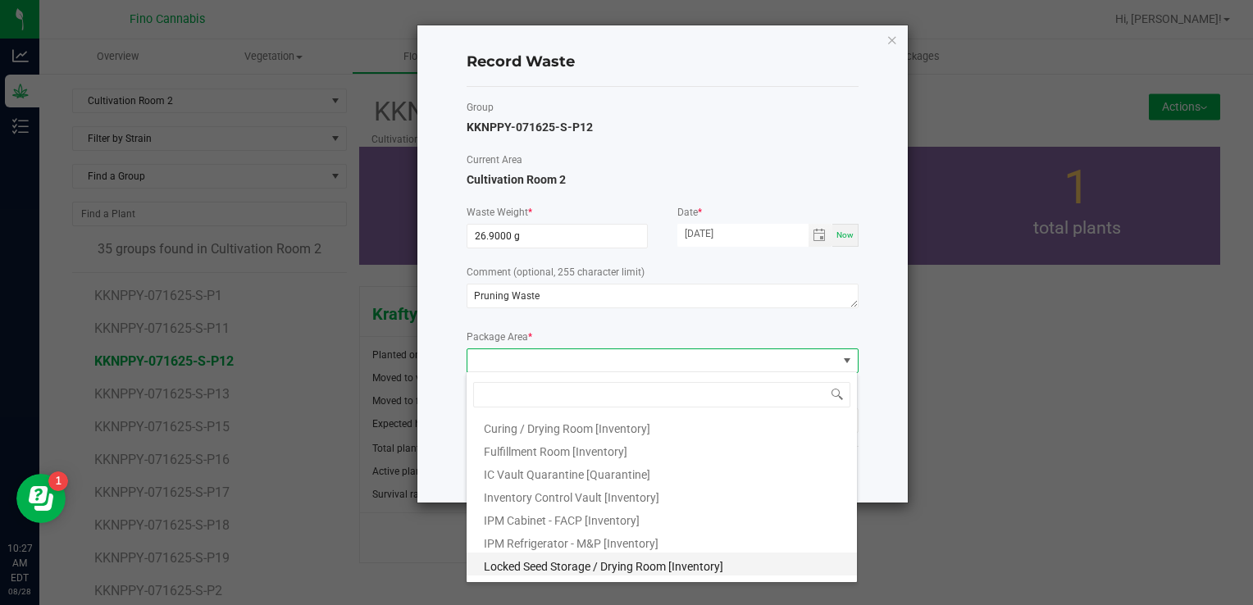
scroll to position [89, 0]
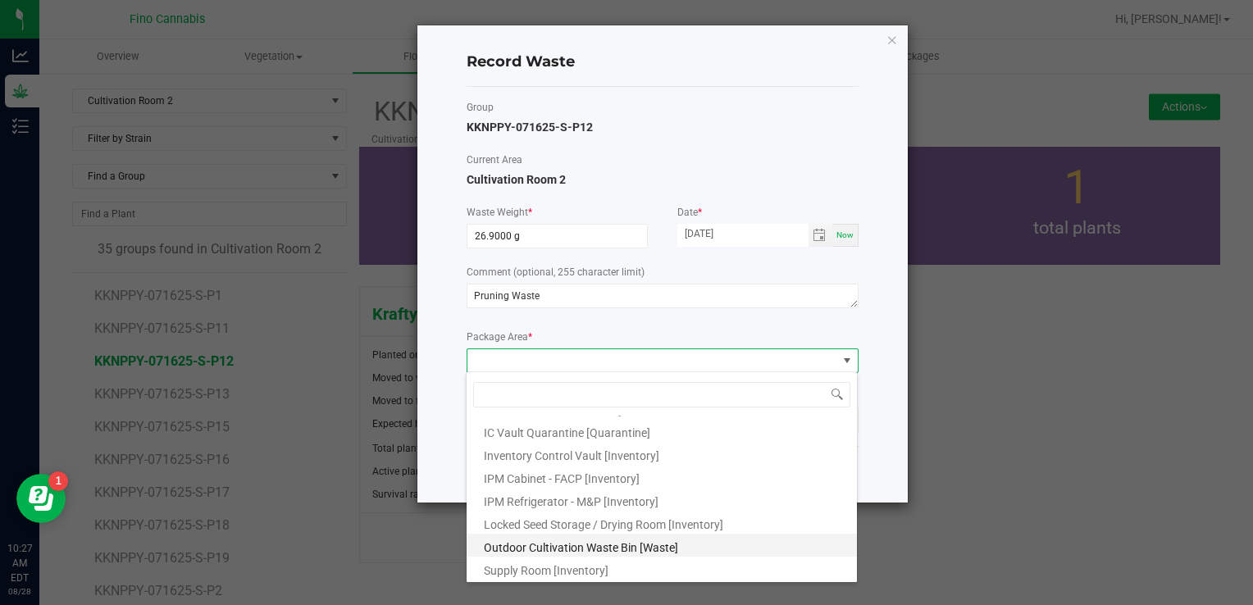
click at [543, 536] on li "Outdoor Cultivation Waste Bin [Waste]" at bounding box center [662, 545] width 390 height 23
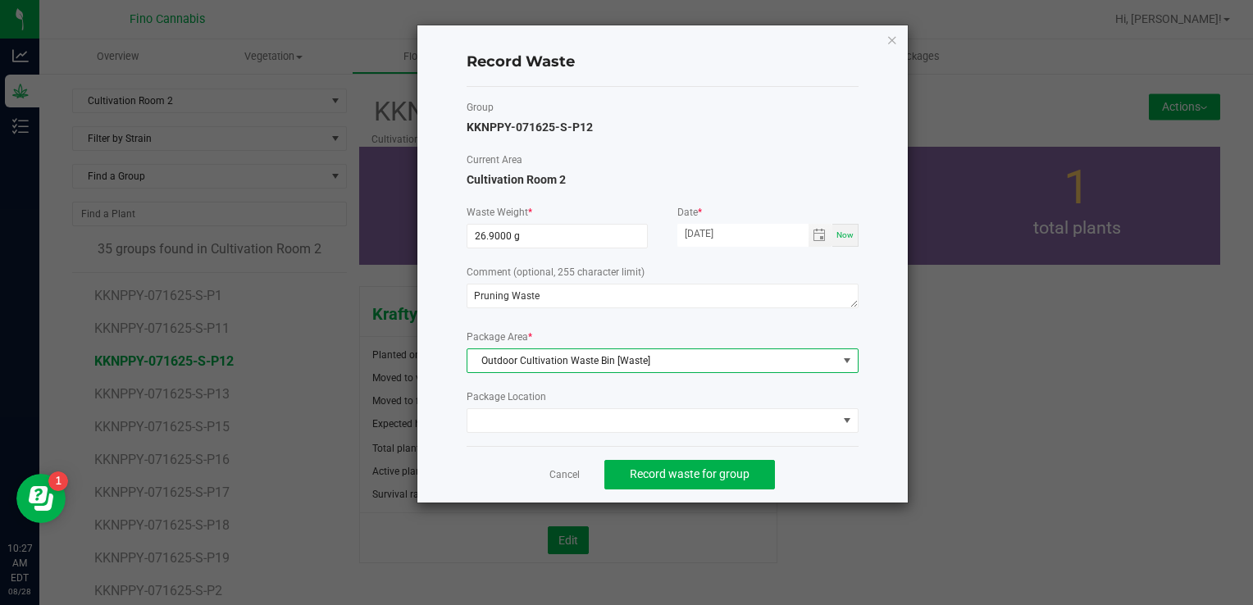
click at [833, 461] on div "Cancel Record waste for group" at bounding box center [663, 474] width 392 height 57
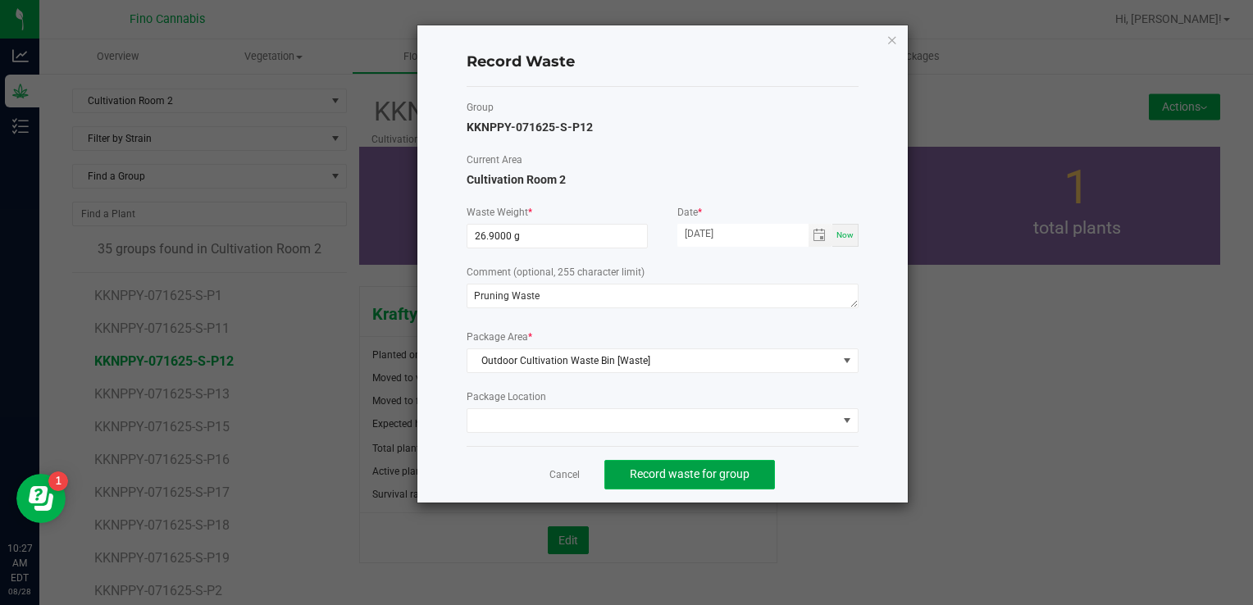
click at [720, 480] on button "Record waste for group" at bounding box center [689, 475] width 171 height 30
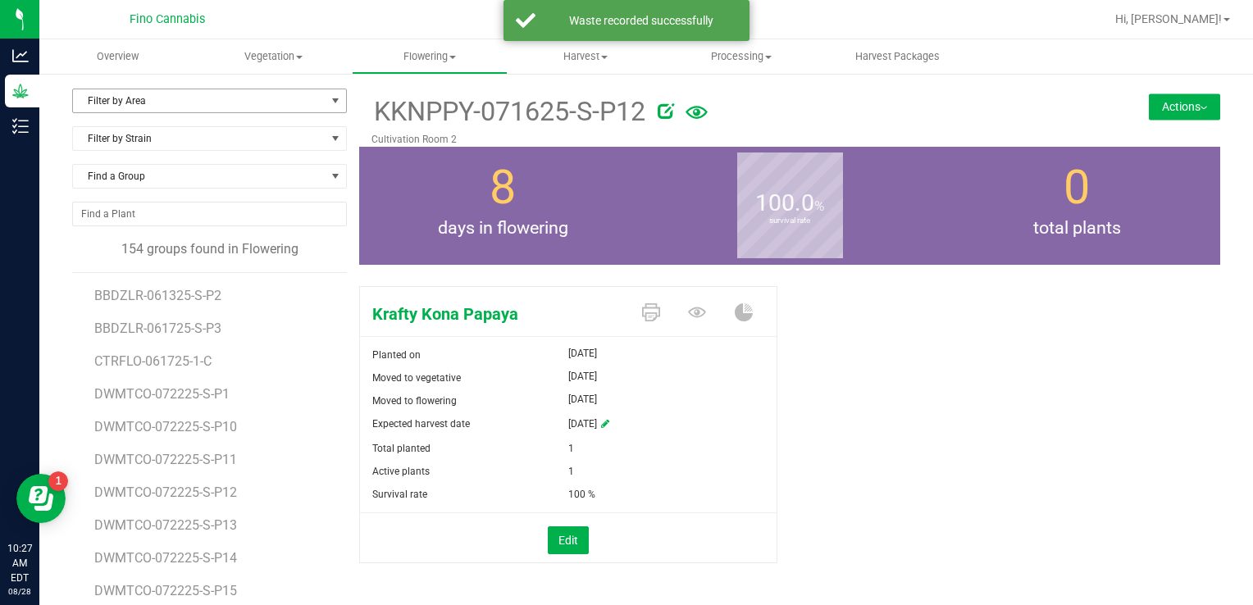
click at [279, 102] on span "Filter by Area" at bounding box center [199, 100] width 253 height 23
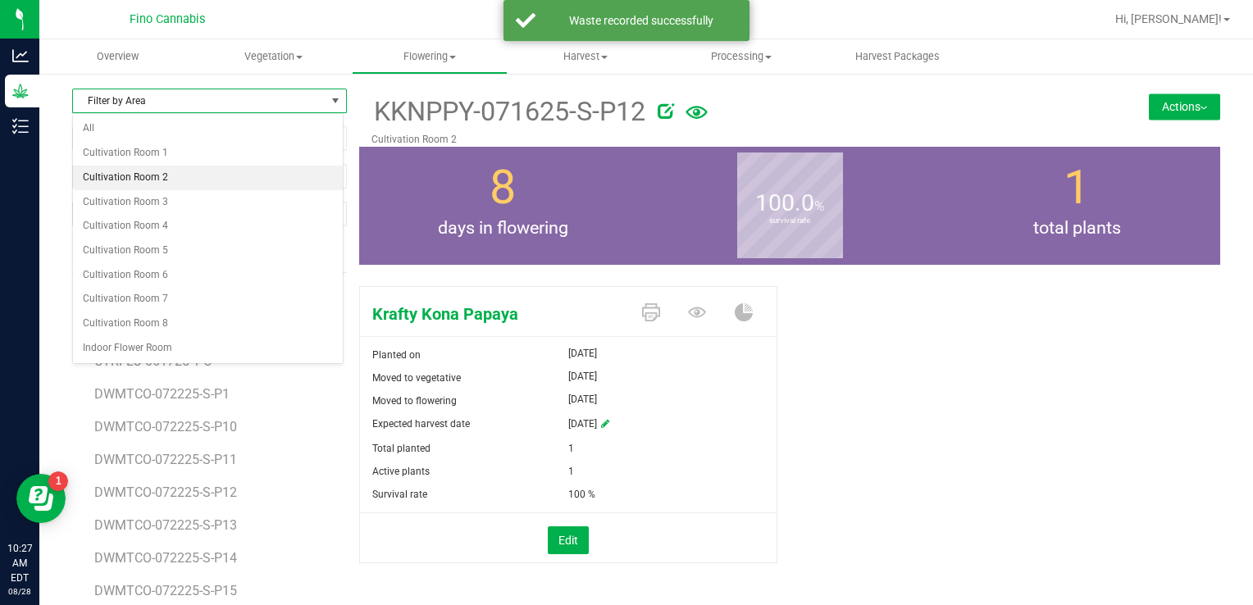
click at [131, 180] on li "Cultivation Room 2" at bounding box center [208, 178] width 270 height 25
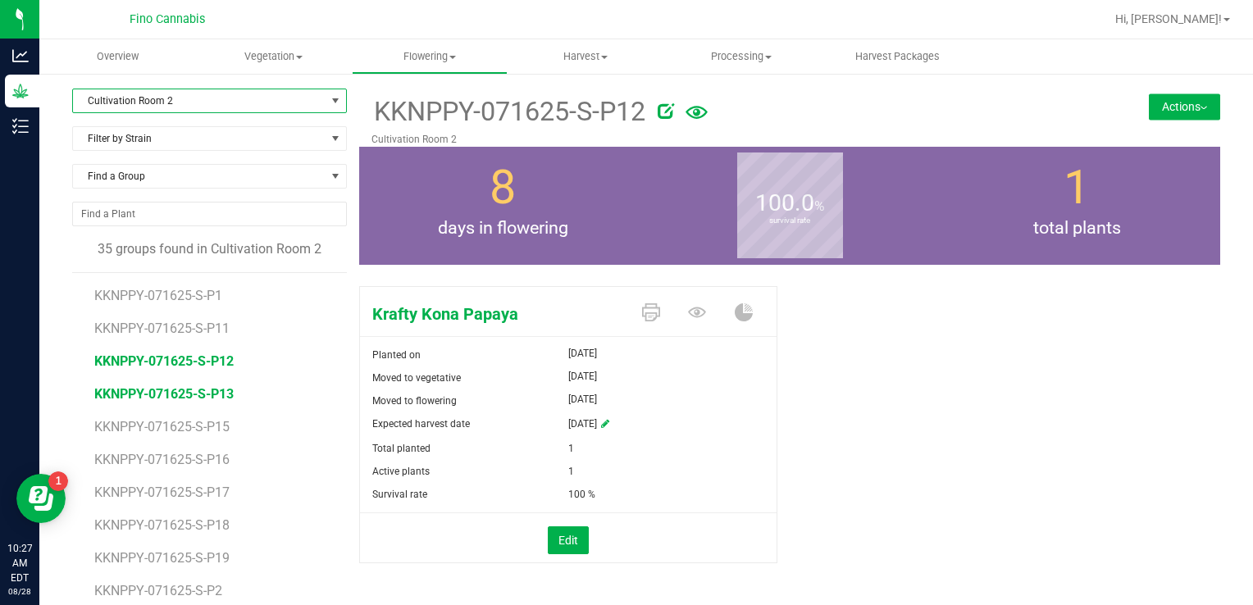
click at [174, 393] on span "KKNPPY-071625-S-P13" at bounding box center [163, 394] width 139 height 16
click at [1160, 102] on button "Actions" at bounding box center [1184, 106] width 71 height 26
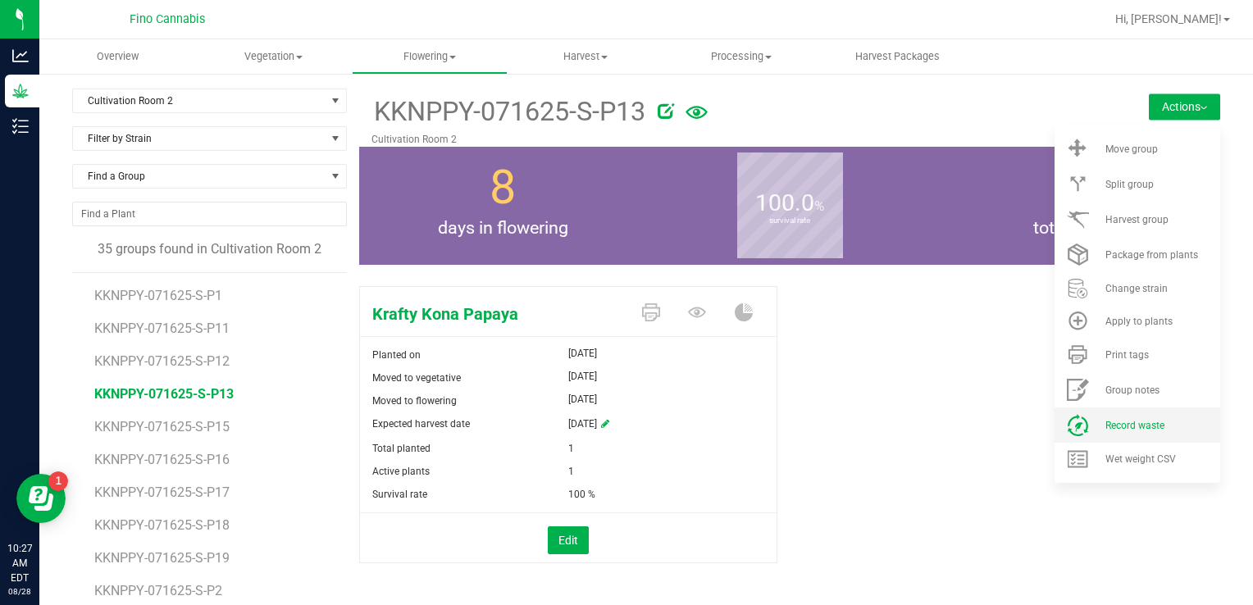
click at [1118, 430] on span "Record waste" at bounding box center [1134, 425] width 59 height 11
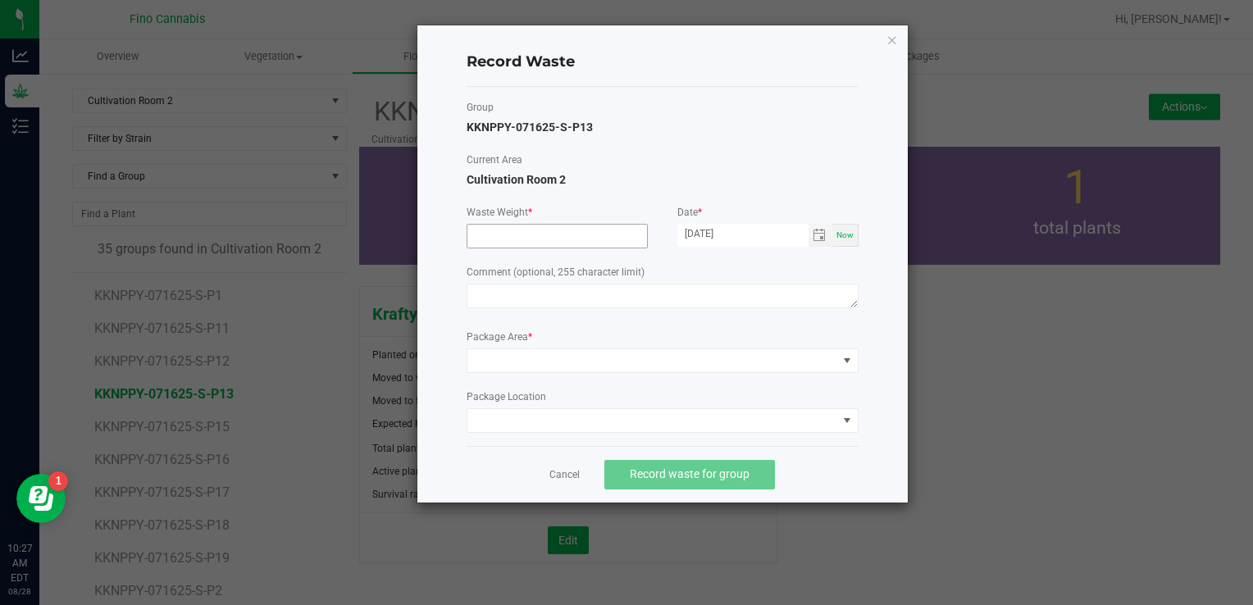
click at [485, 235] on input at bounding box center [557, 236] width 180 height 23
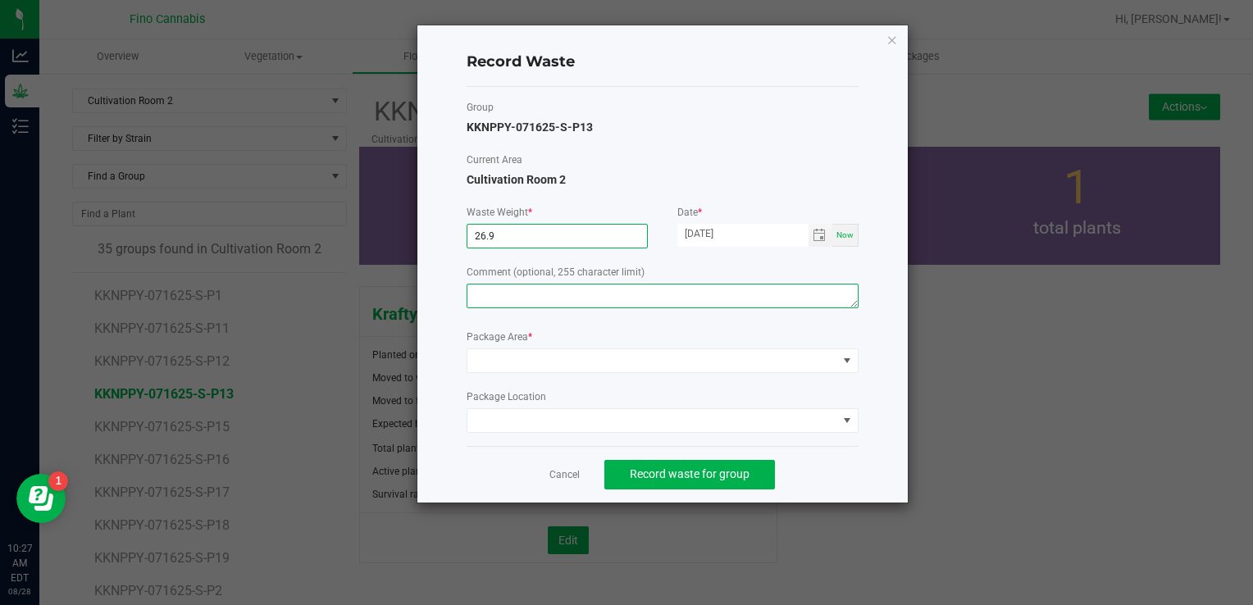
type input "26.9000 g"
paste textarea "Pruning Waste"
type textarea "Pruning Waste"
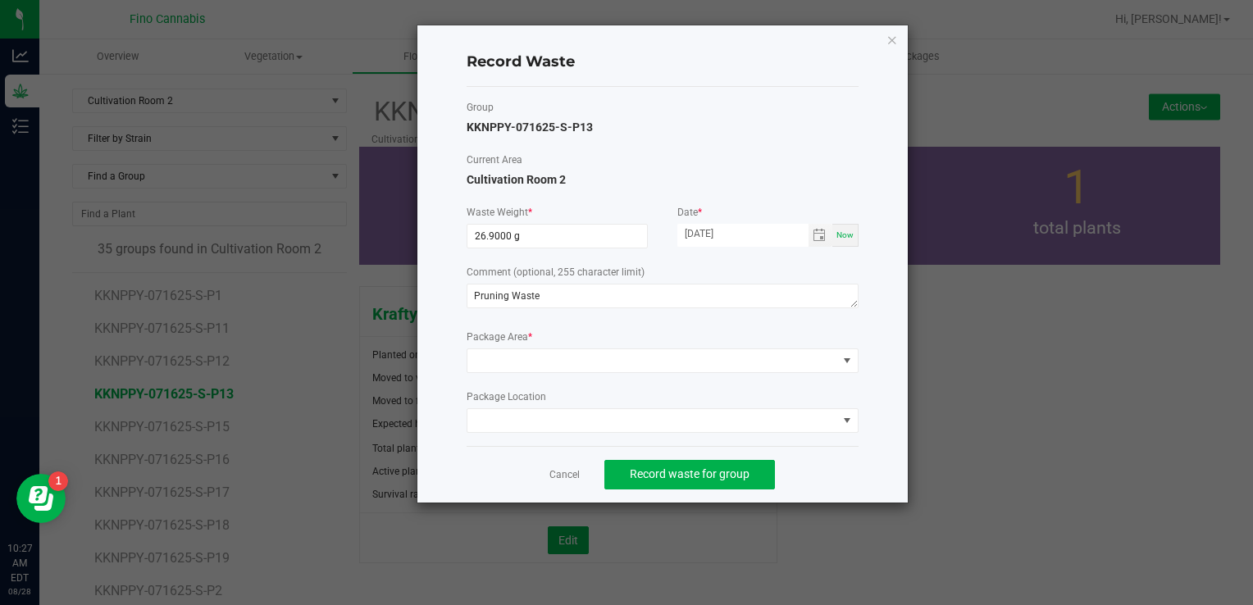
click at [532, 372] on form "Waste Weight * 26.9000 g Date * [DATE] Now Comment (optional, 255 character lim…" at bounding box center [663, 319] width 392 height 228
click at [517, 367] on span at bounding box center [652, 360] width 370 height 23
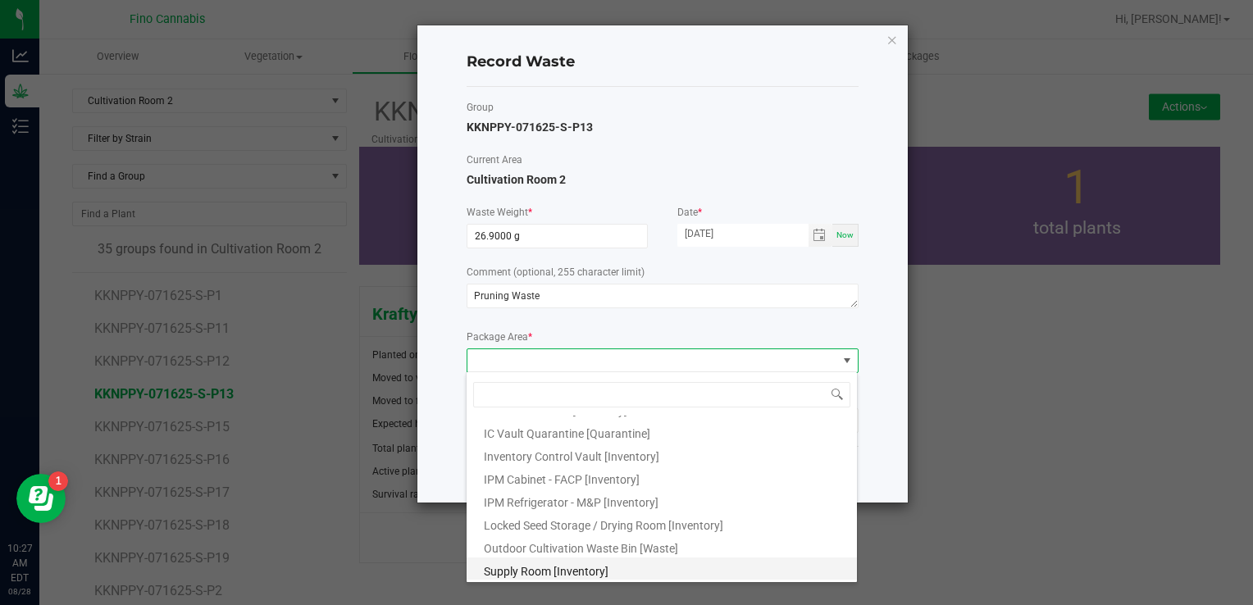
scroll to position [89, 0]
click at [511, 553] on li "Outdoor Cultivation Waste Bin [Waste]" at bounding box center [662, 545] width 390 height 23
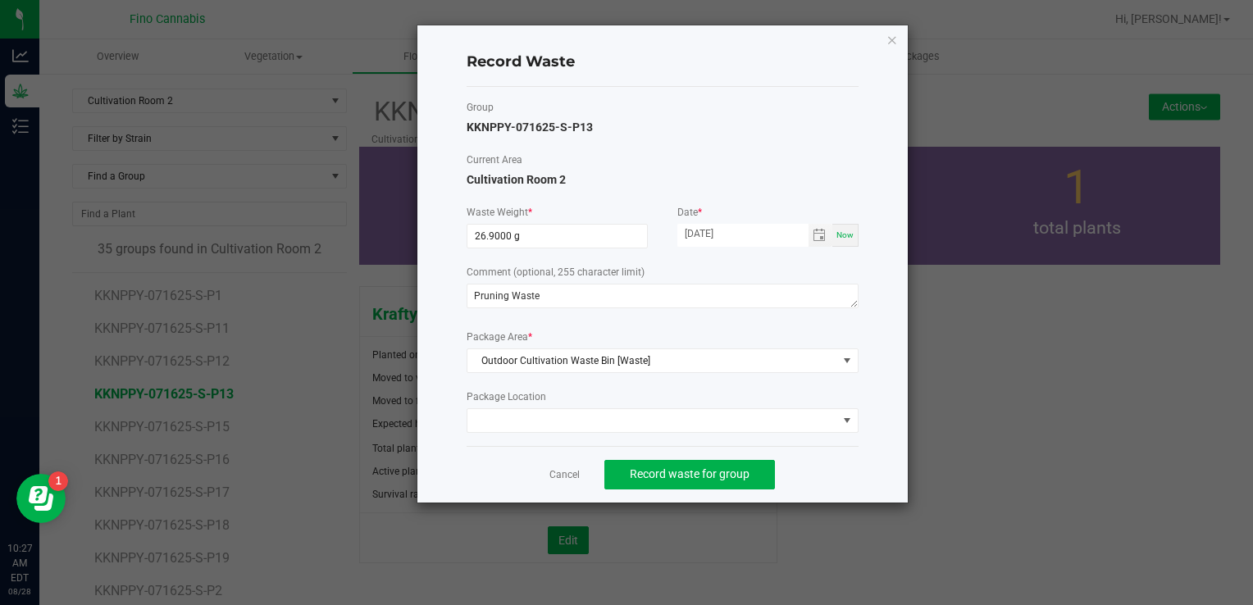
click at [840, 457] on div "Cancel Record waste for group" at bounding box center [663, 474] width 392 height 57
click at [731, 476] on span "Record waste for group" at bounding box center [690, 473] width 120 height 13
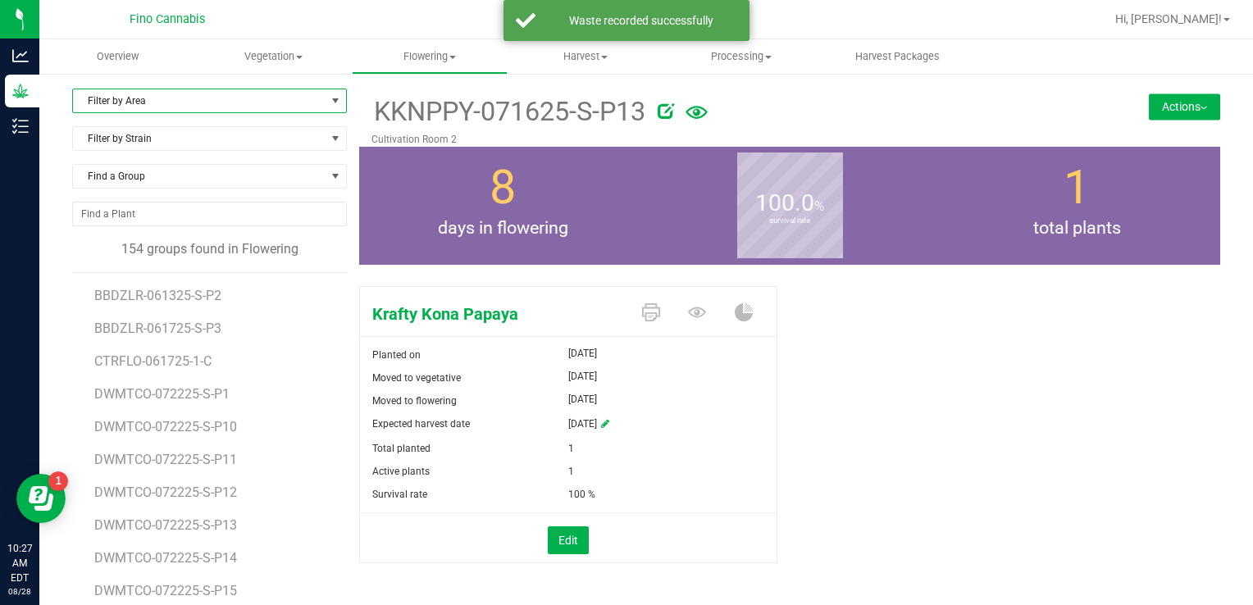
click at [123, 107] on span "Filter by Area" at bounding box center [199, 100] width 253 height 23
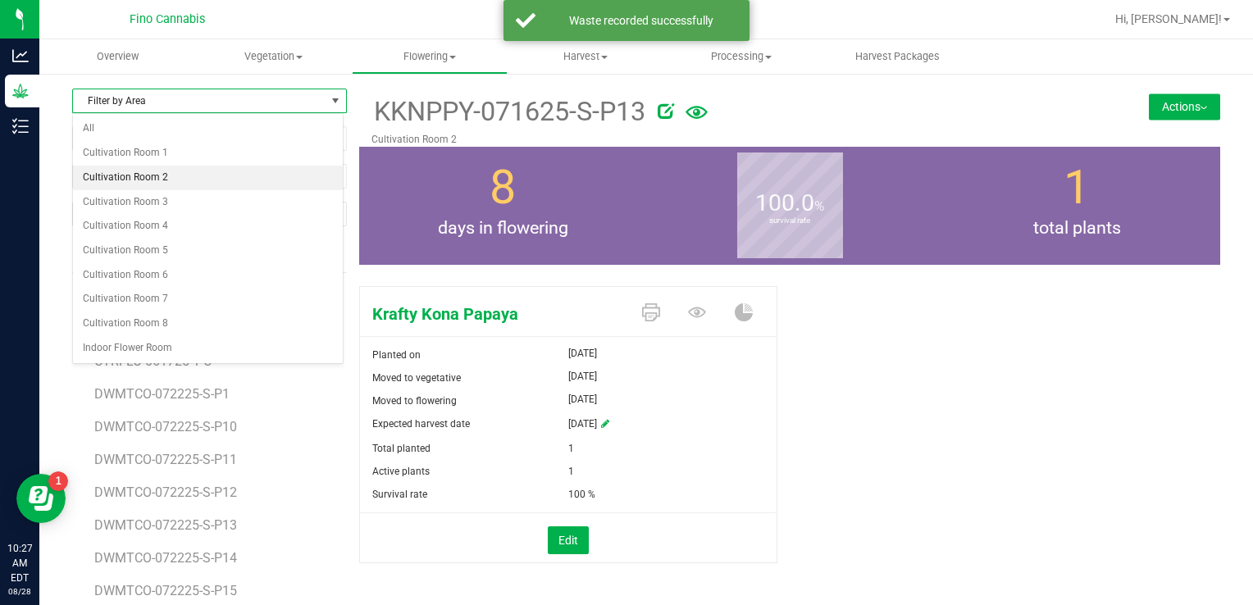
click at [132, 179] on li "Cultivation Room 2" at bounding box center [208, 178] width 270 height 25
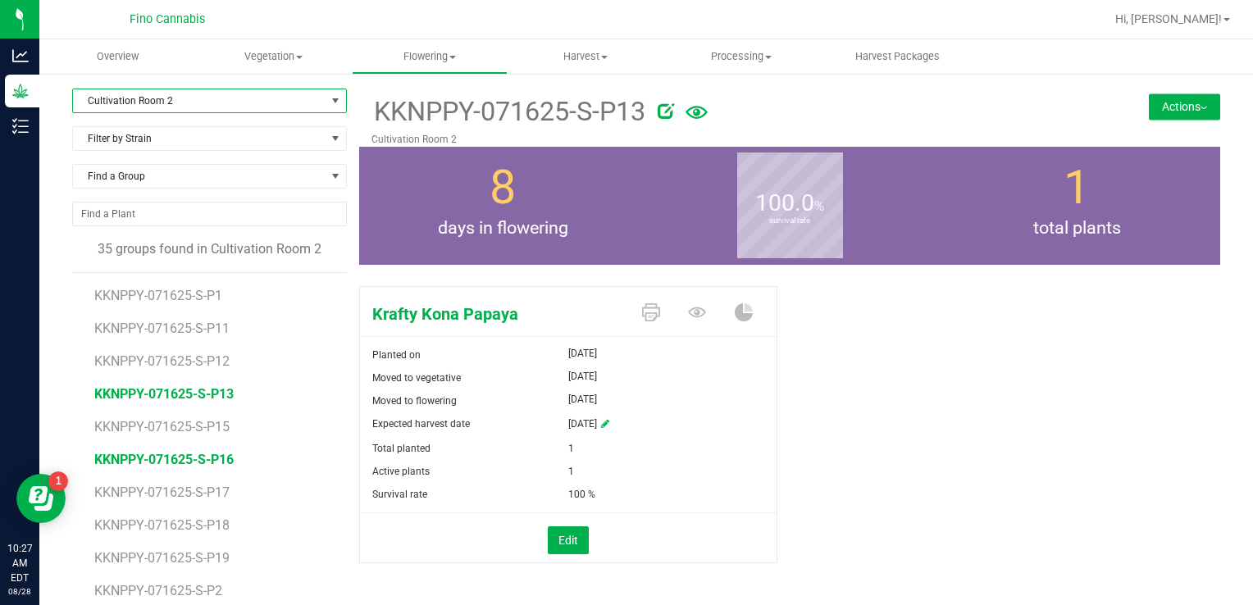
click at [218, 457] on span "KKNPPY-071625-S-P16" at bounding box center [163, 460] width 139 height 16
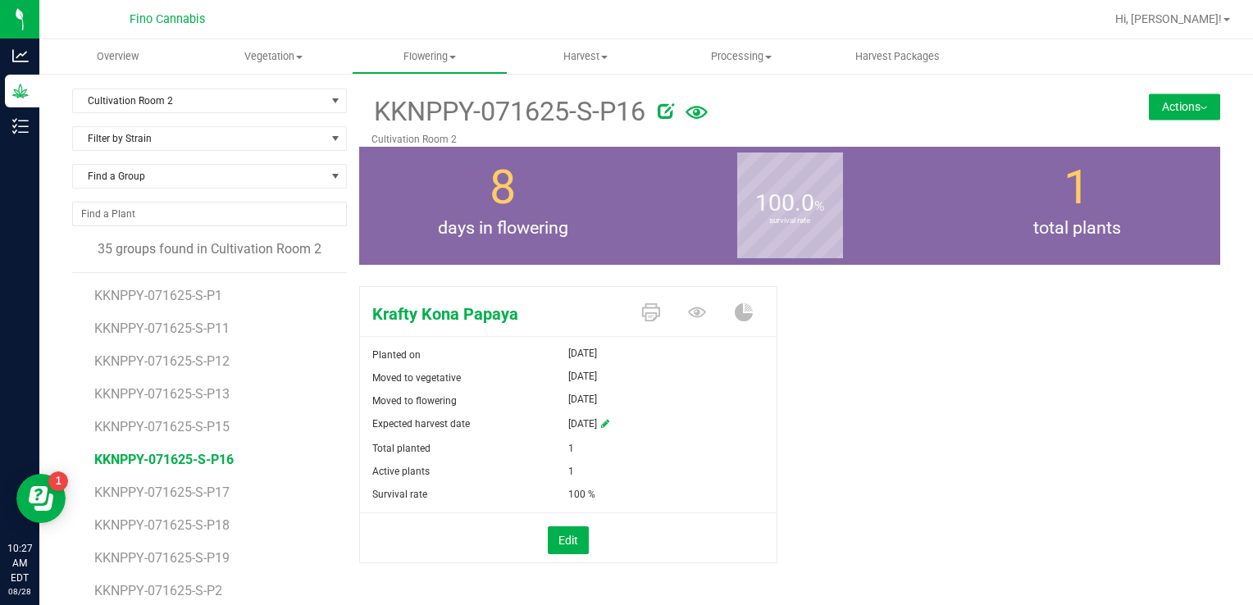
click at [1149, 97] on button "Actions" at bounding box center [1184, 106] width 71 height 26
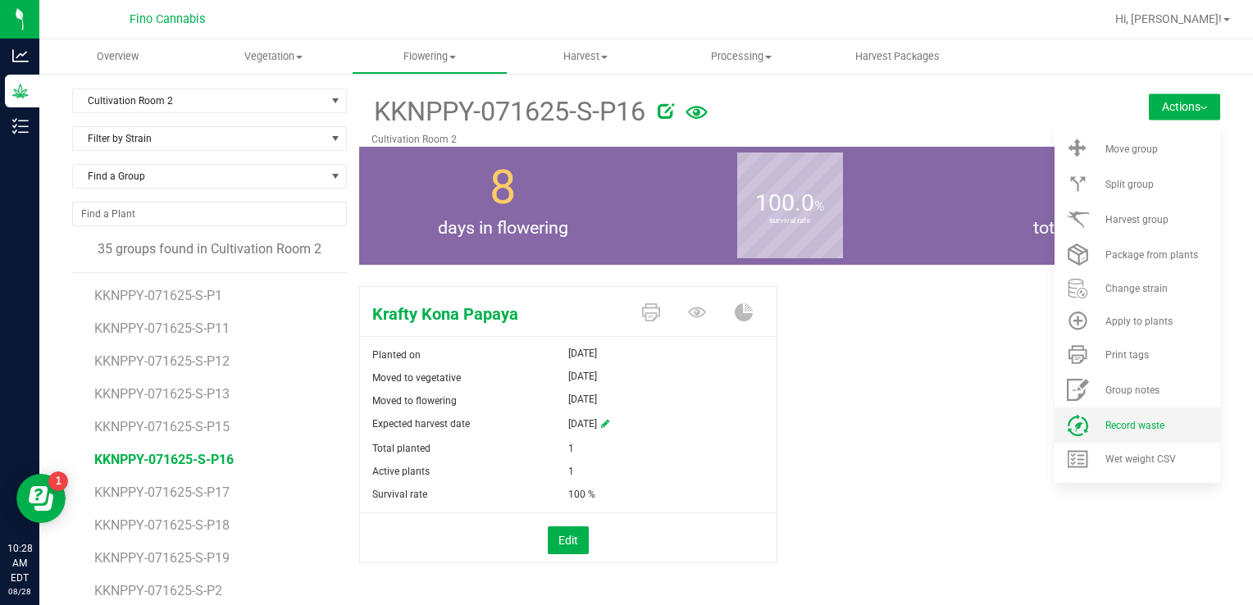
click at [1125, 425] on span "Record waste" at bounding box center [1134, 425] width 59 height 11
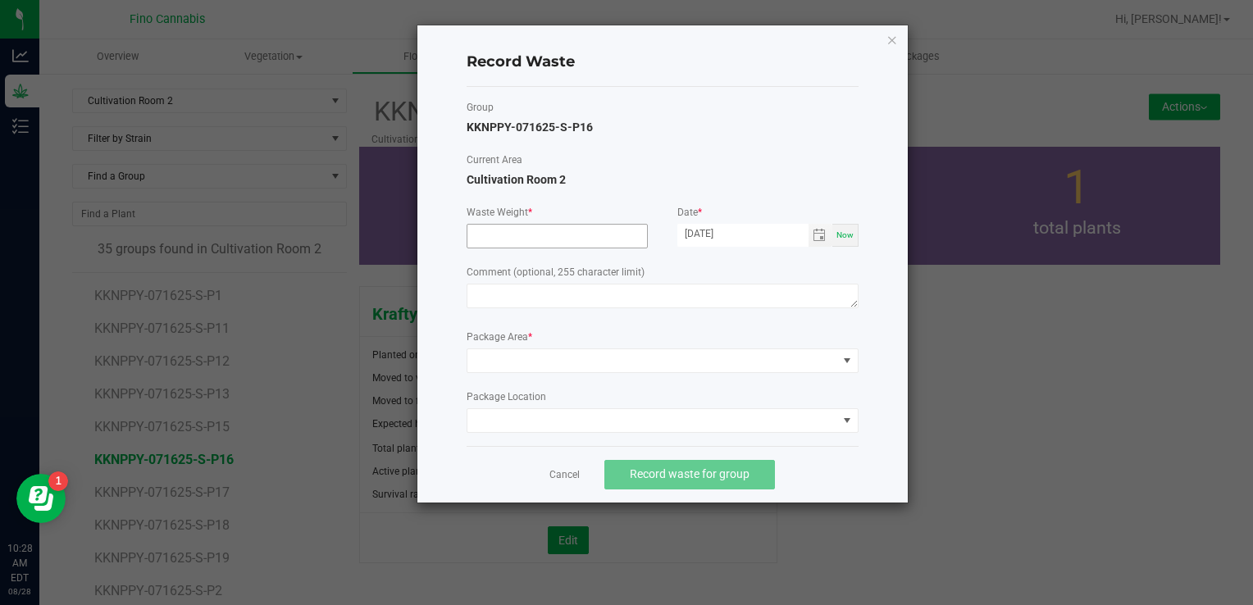
click at [571, 232] on input at bounding box center [557, 236] width 180 height 23
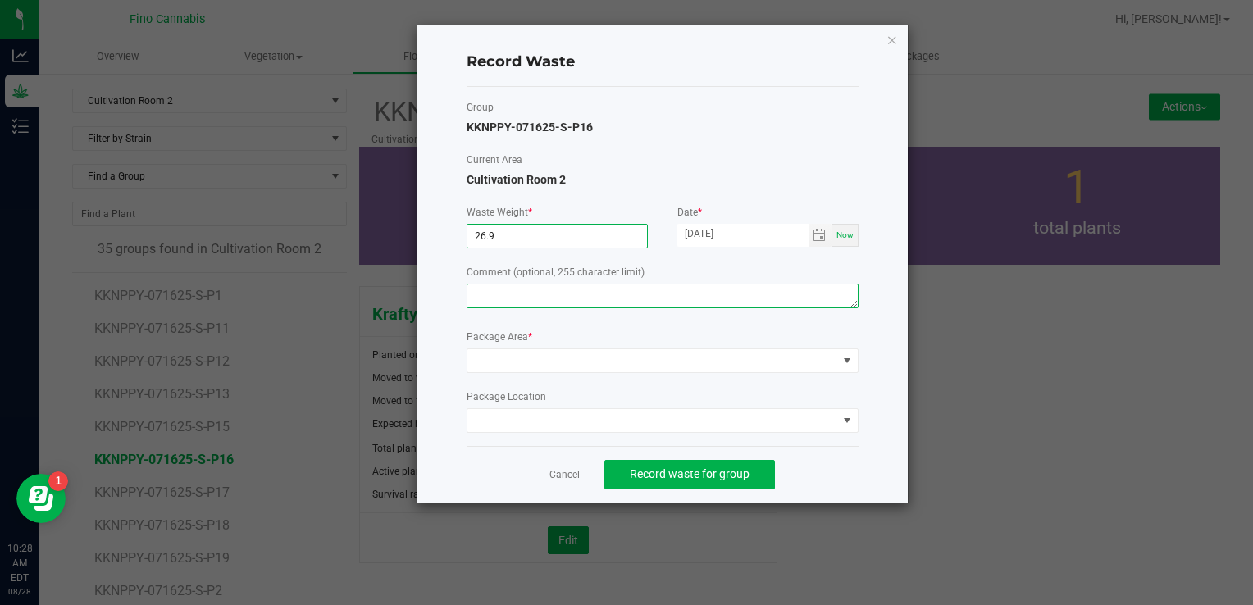
type input "26.9000 g"
paste textarea "Pruning Waste"
type textarea "Pruning Waste"
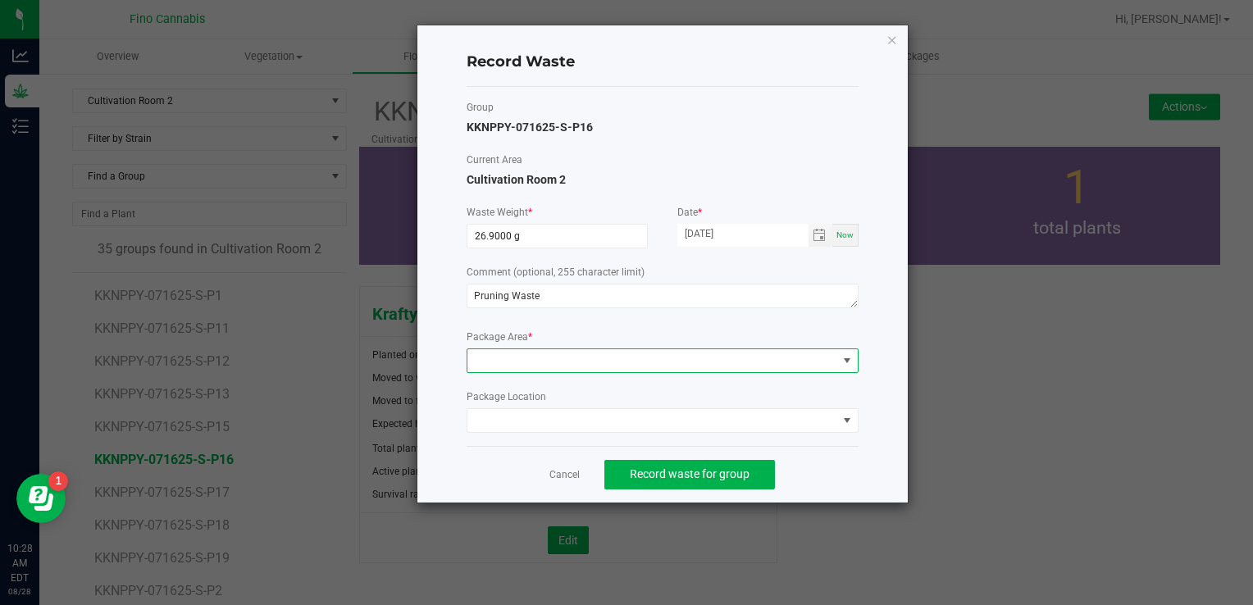
click at [508, 358] on span at bounding box center [652, 360] width 370 height 23
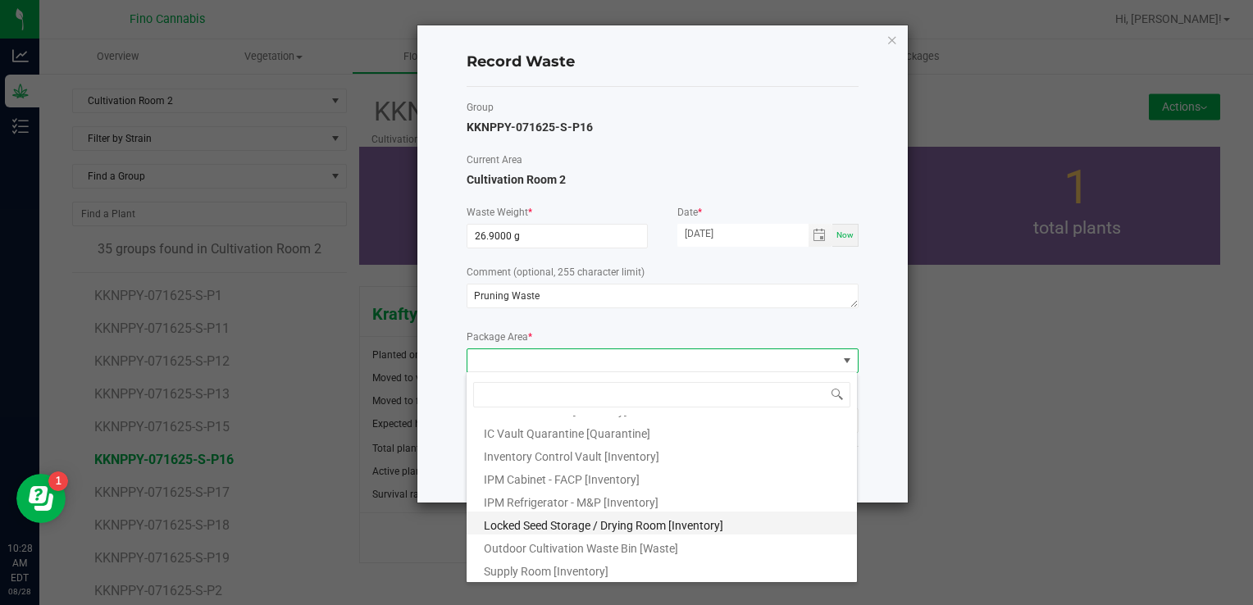
scroll to position [89, 0]
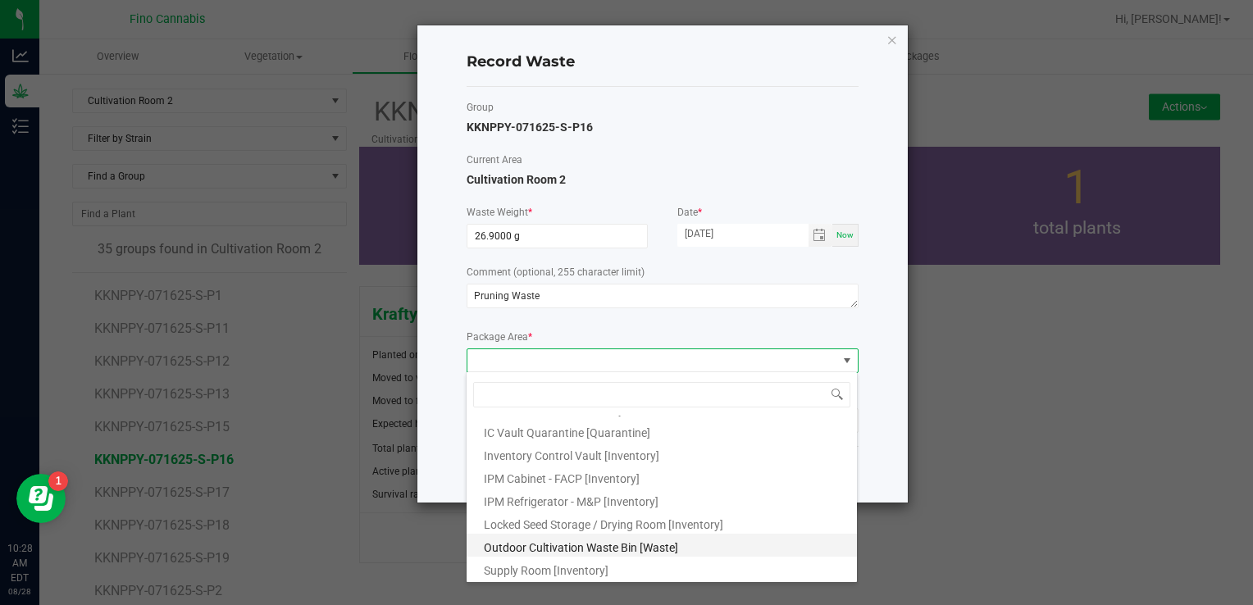
click at [514, 536] on li "Outdoor Cultivation Waste Bin [Waste]" at bounding box center [662, 545] width 390 height 23
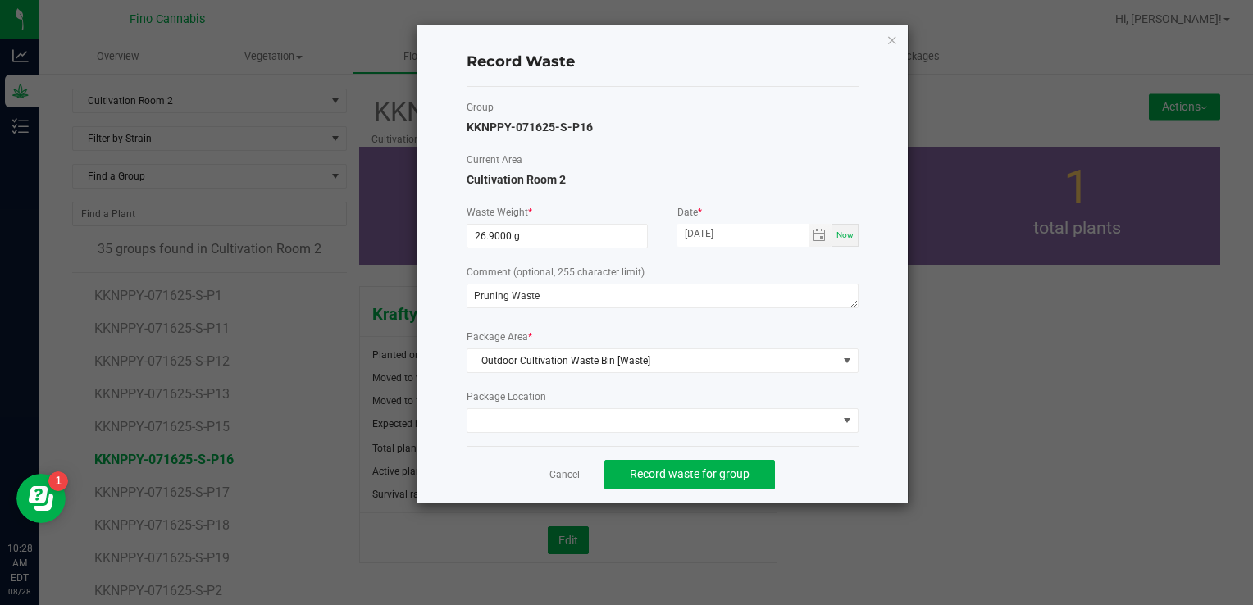
click at [849, 463] on div "Cancel Record waste for group" at bounding box center [663, 474] width 392 height 57
click at [711, 481] on button "Record waste for group" at bounding box center [689, 475] width 171 height 30
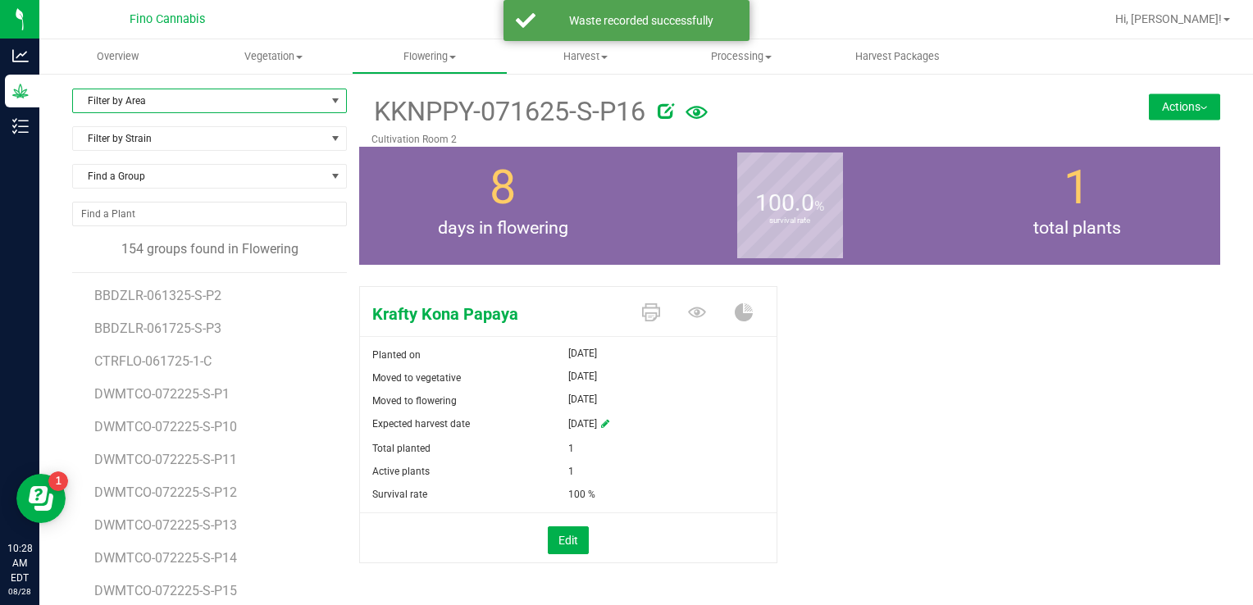
click at [94, 108] on span "Filter by Area" at bounding box center [199, 100] width 253 height 23
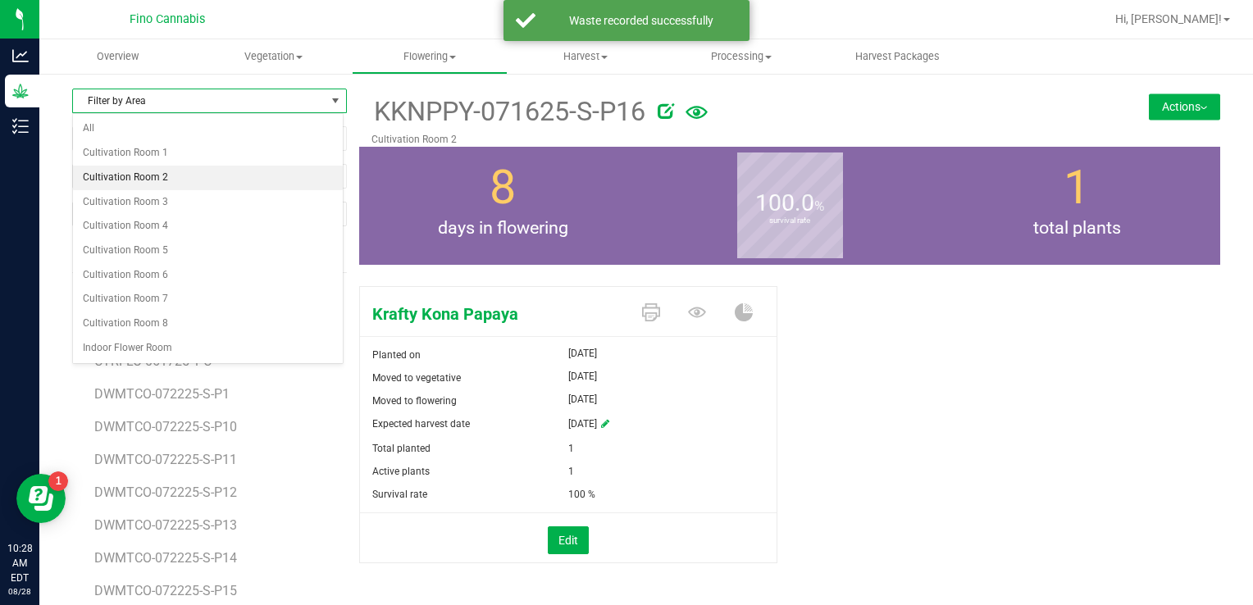
click at [129, 166] on li "Cultivation Room 2" at bounding box center [208, 178] width 270 height 25
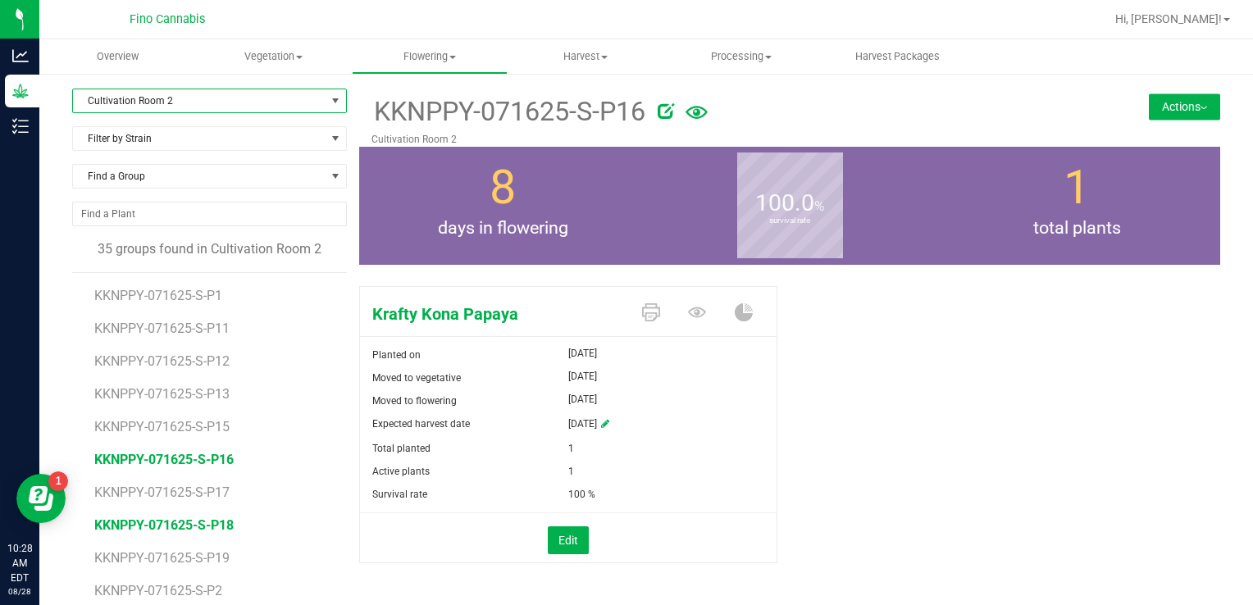
click at [194, 520] on span "KKNPPY-071625-S-P18" at bounding box center [163, 525] width 139 height 16
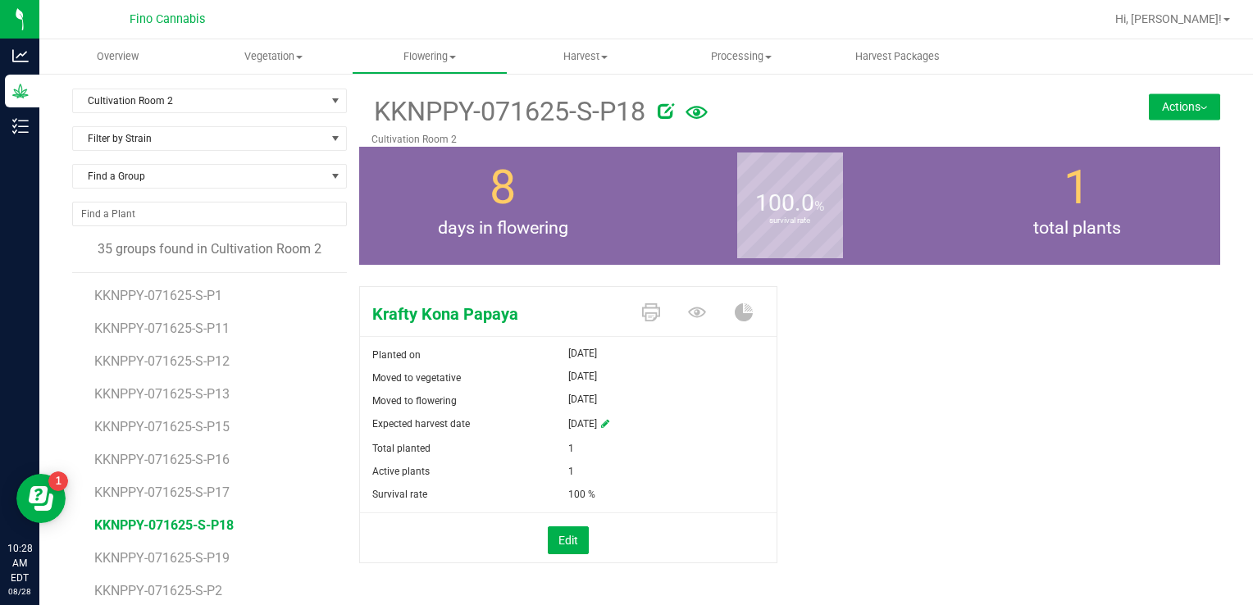
drag, startPoint x: 1141, startPoint y: 116, endPoint x: 1130, endPoint y: 144, distance: 30.1
click at [1149, 116] on button "Actions" at bounding box center [1184, 106] width 71 height 26
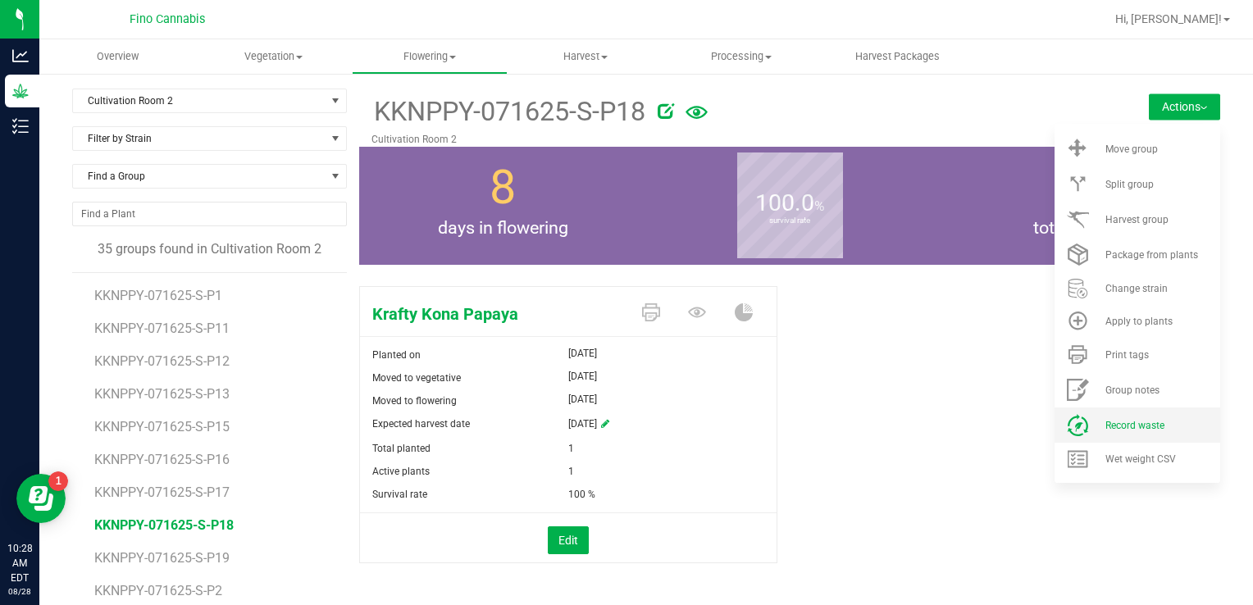
click at [1100, 415] on li "Record waste" at bounding box center [1137, 425] width 166 height 35
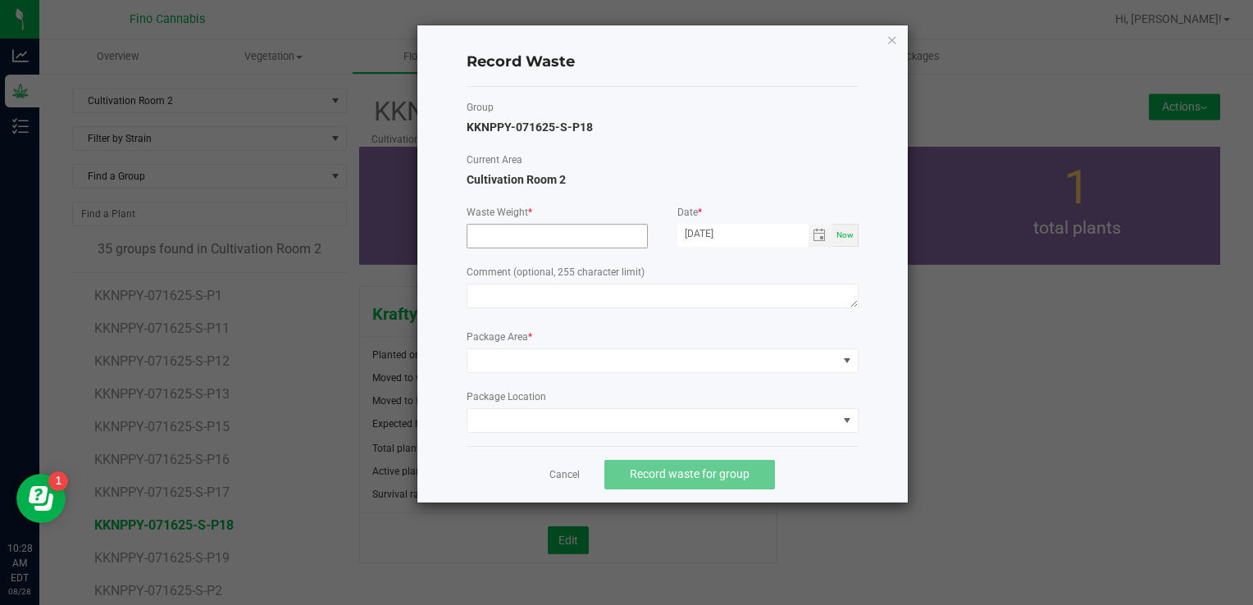
click at [548, 237] on input at bounding box center [557, 236] width 180 height 23
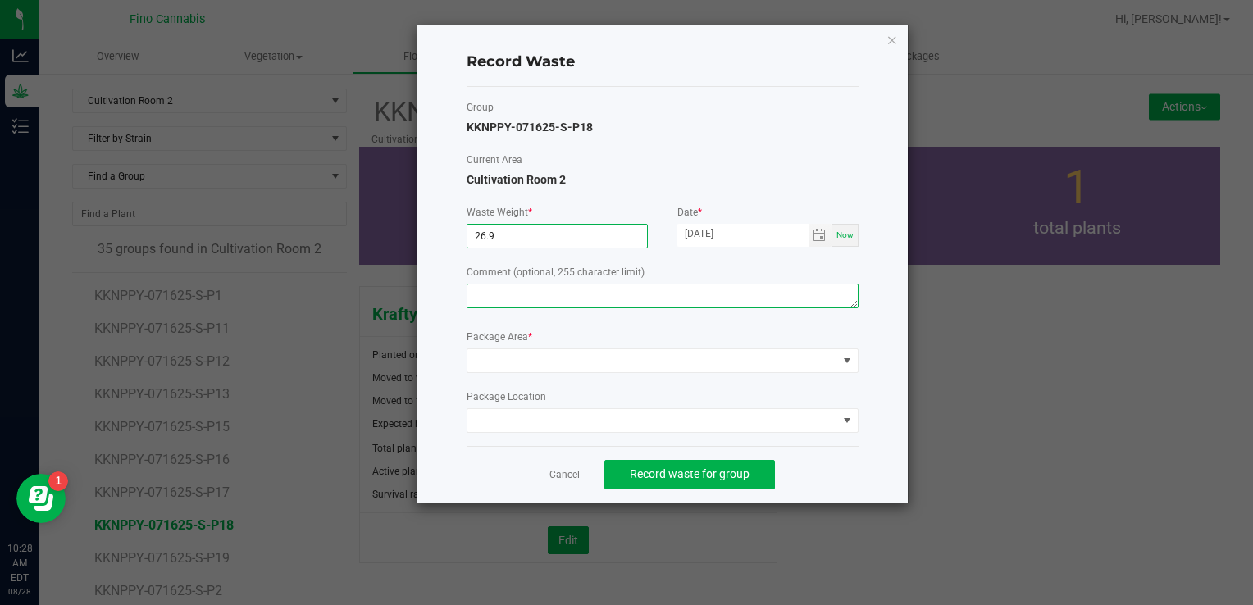
type input "26.9000 g"
paste textarea "Pruning Waste"
type textarea "Pruning Waste"
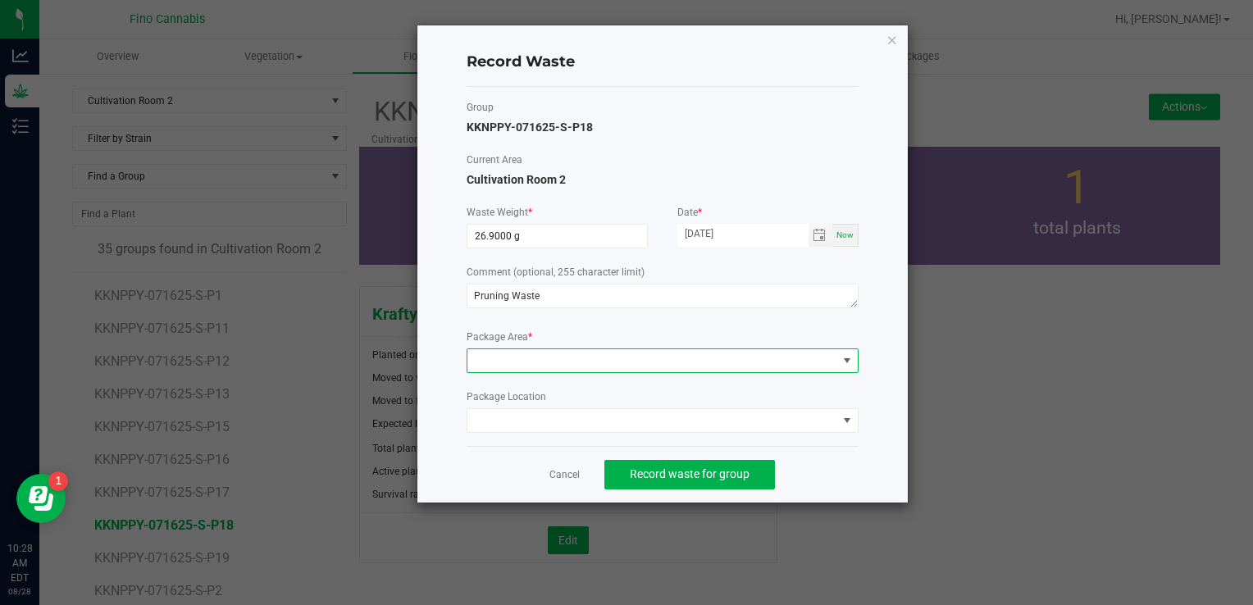
click at [514, 361] on span at bounding box center [652, 360] width 370 height 23
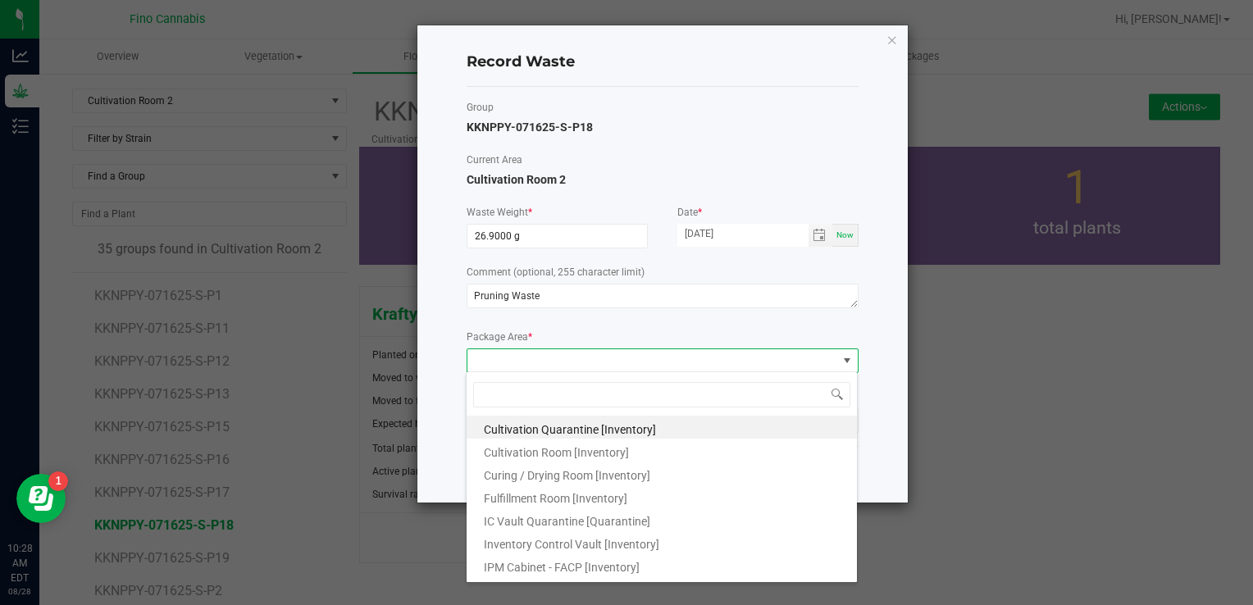
scroll to position [89, 0]
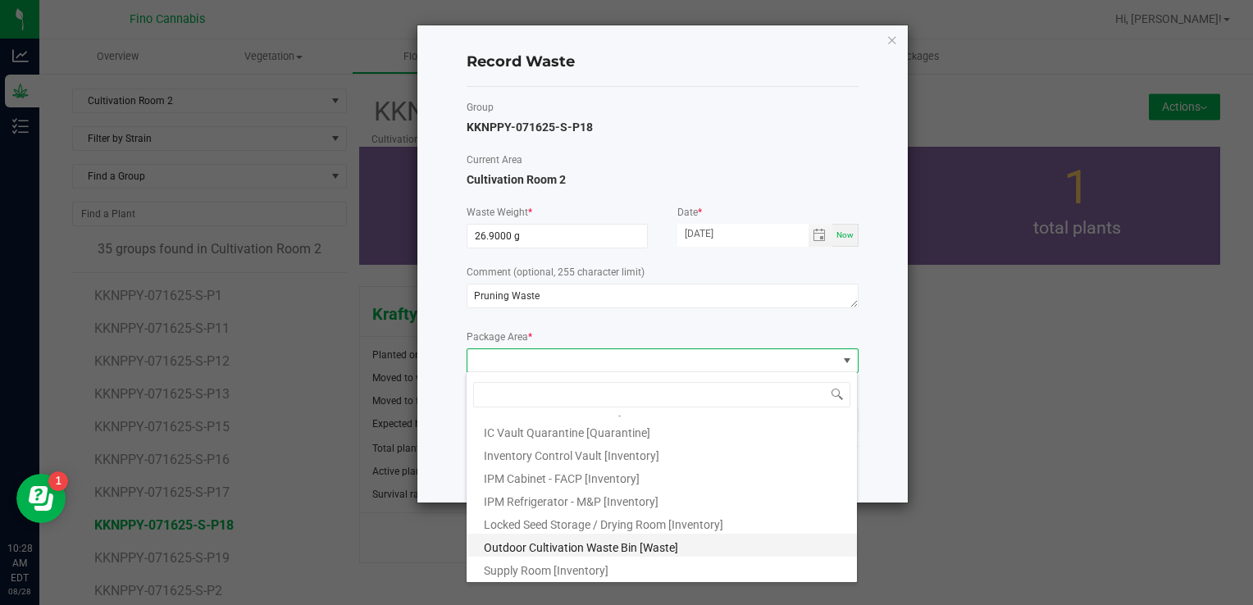
click at [541, 549] on span "Outdoor Cultivation Waste Bin [Waste]" at bounding box center [581, 547] width 194 height 13
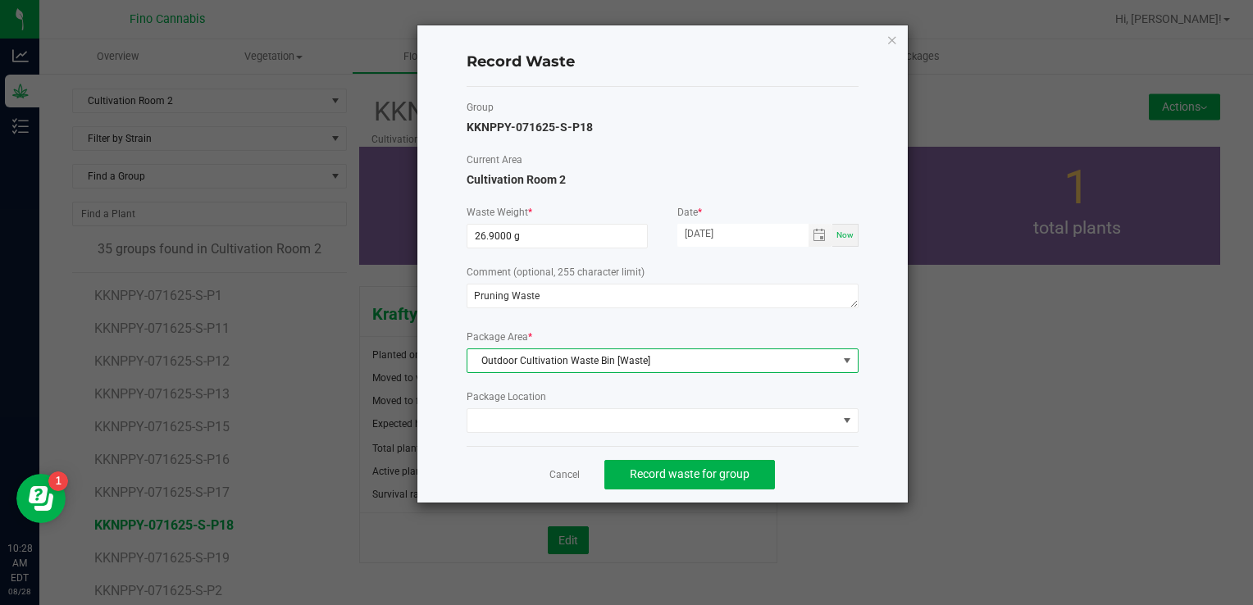
click at [817, 471] on div "Cancel Record waste for group" at bounding box center [663, 474] width 392 height 57
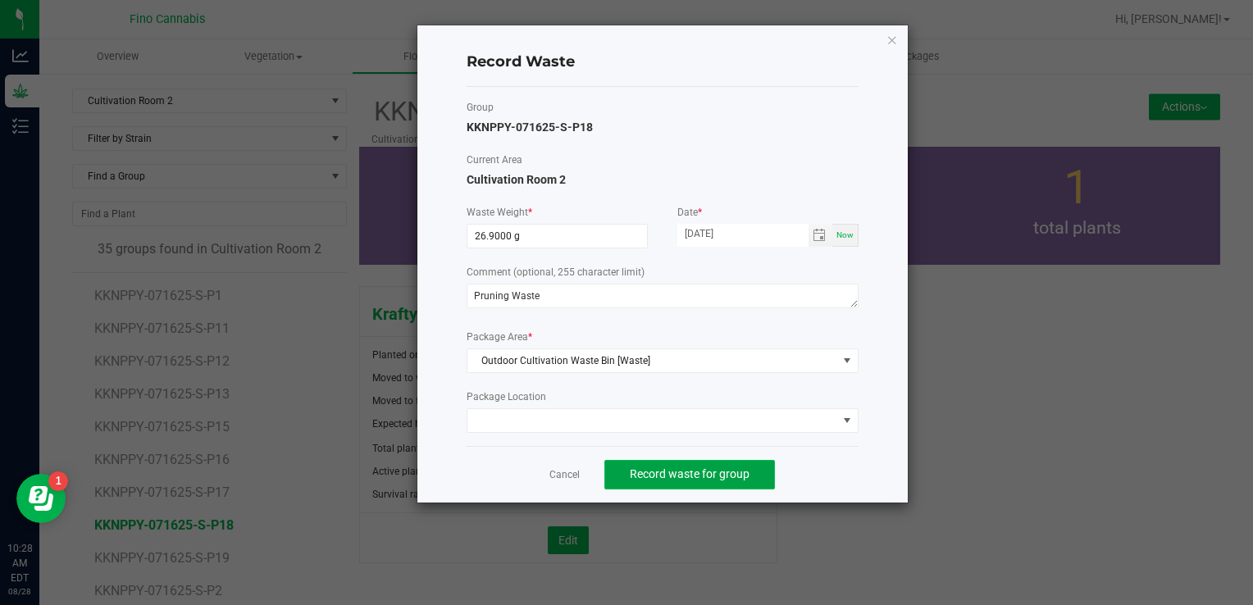
click at [717, 470] on span "Record waste for group" at bounding box center [690, 473] width 120 height 13
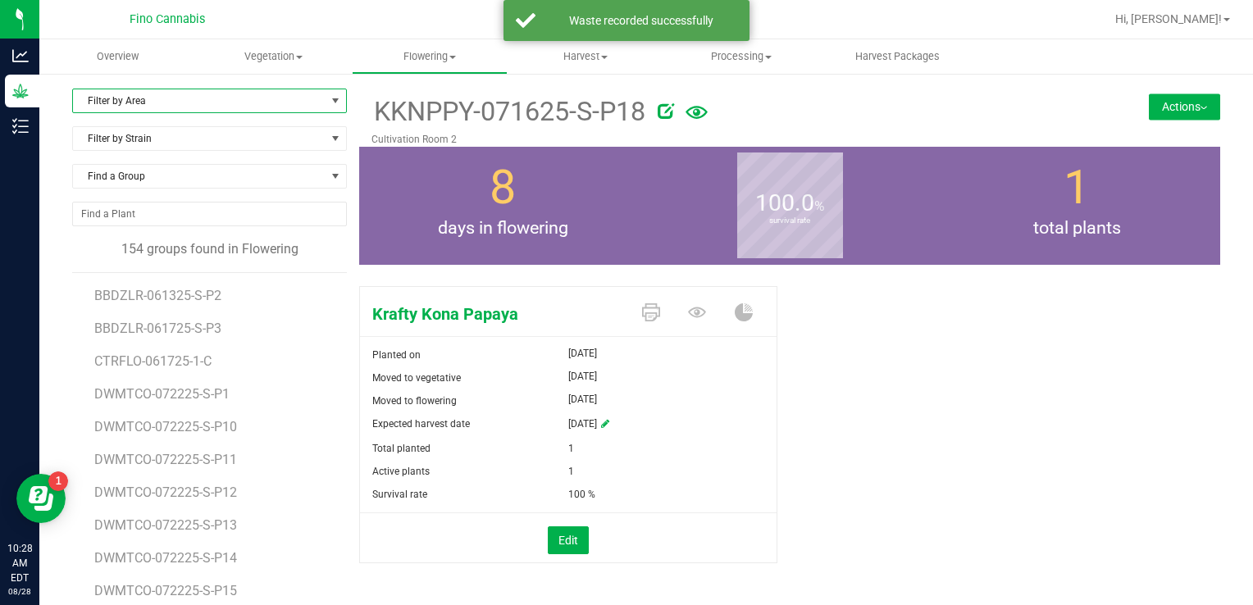
click at [138, 102] on span "Filter by Area" at bounding box center [199, 100] width 253 height 23
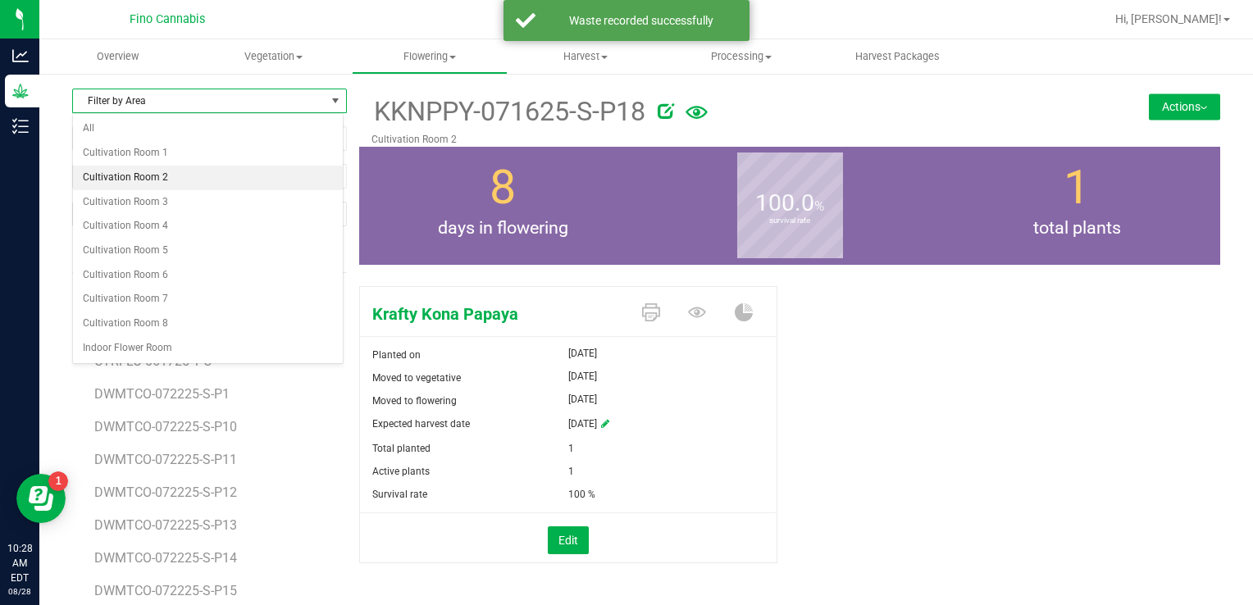
click at [136, 173] on li "Cultivation Room 2" at bounding box center [208, 178] width 270 height 25
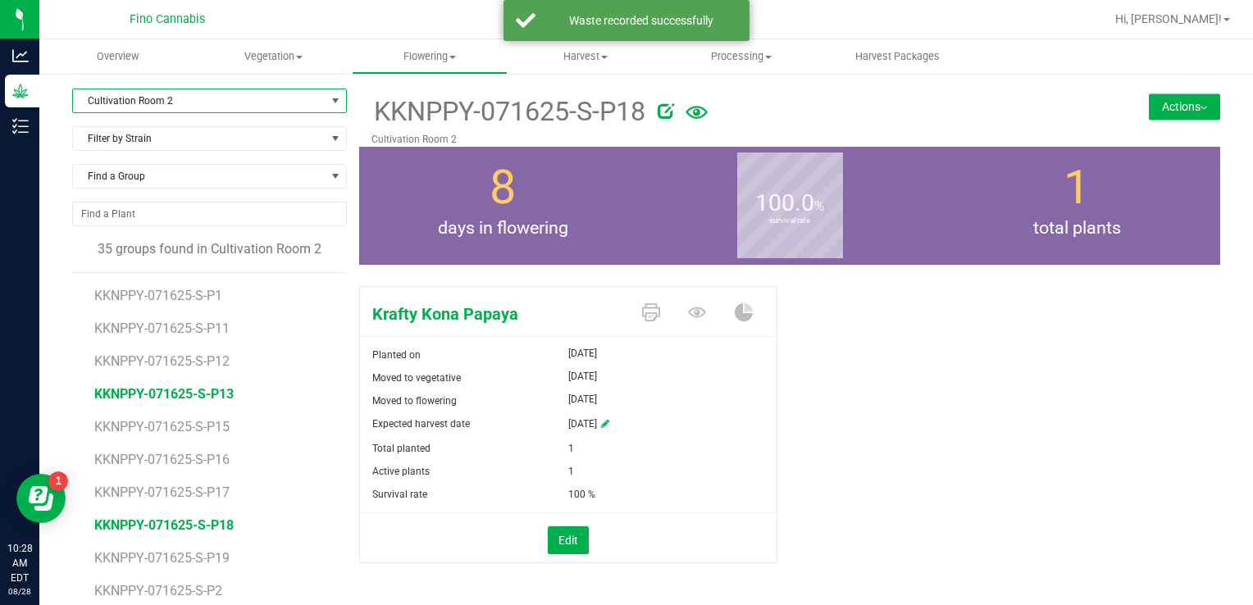
scroll to position [82, 0]
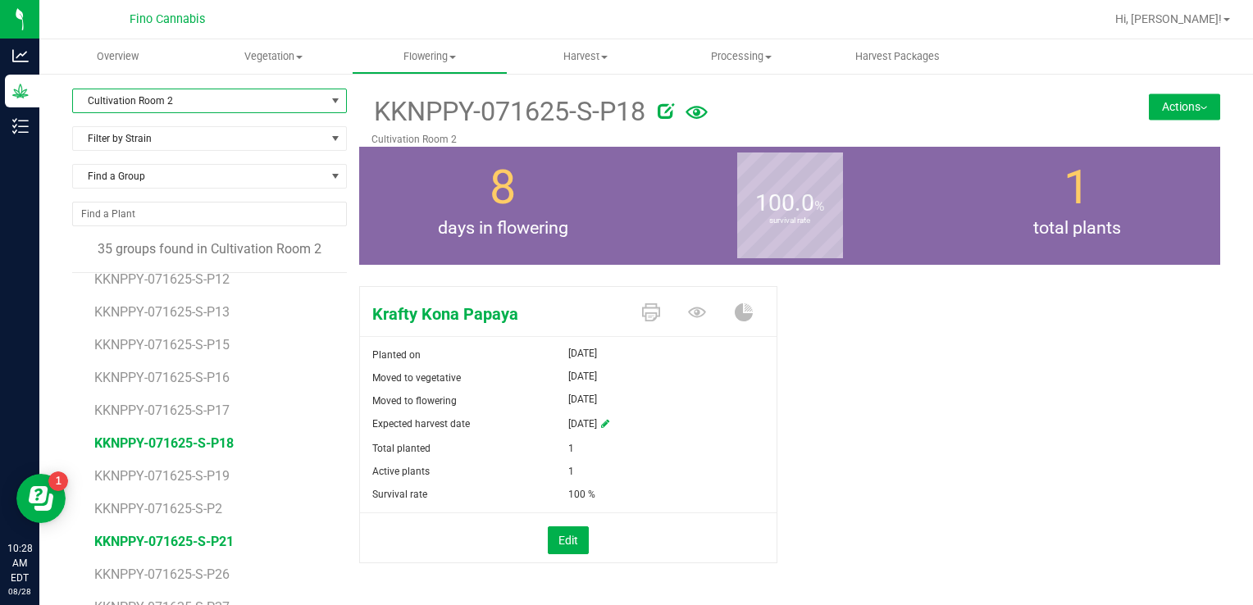
click at [177, 540] on span "KKNPPY-071625-S-P21" at bounding box center [163, 542] width 139 height 16
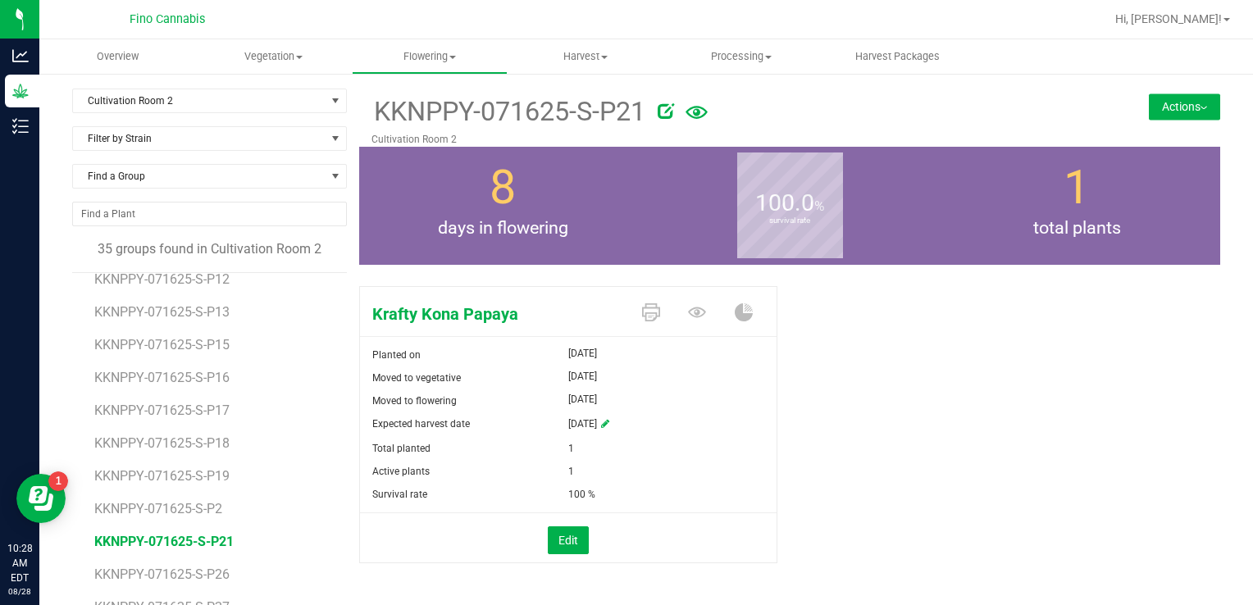
click at [1174, 105] on button "Actions" at bounding box center [1184, 106] width 71 height 26
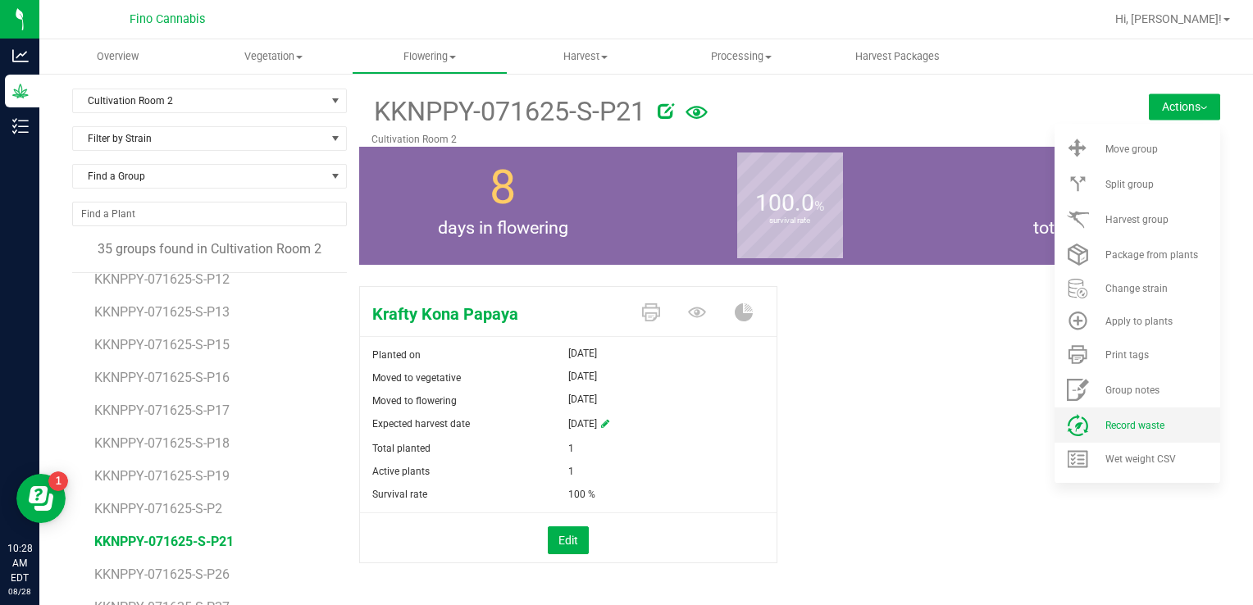
click at [1122, 424] on span "Record waste" at bounding box center [1134, 425] width 59 height 11
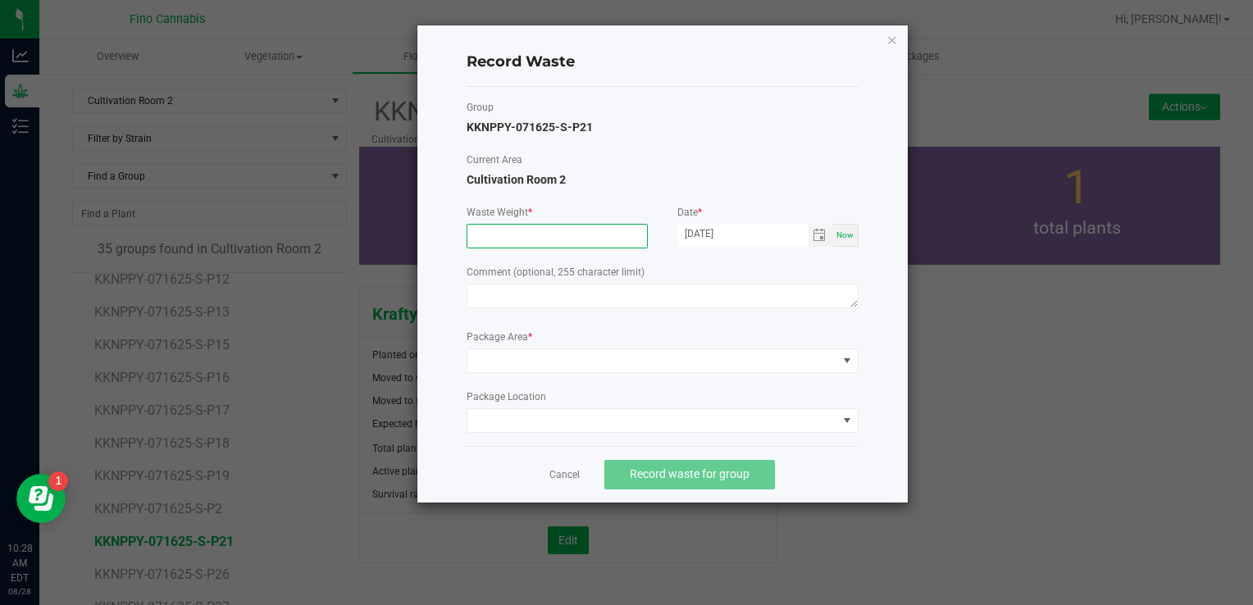
click at [518, 226] on input at bounding box center [557, 236] width 180 height 23
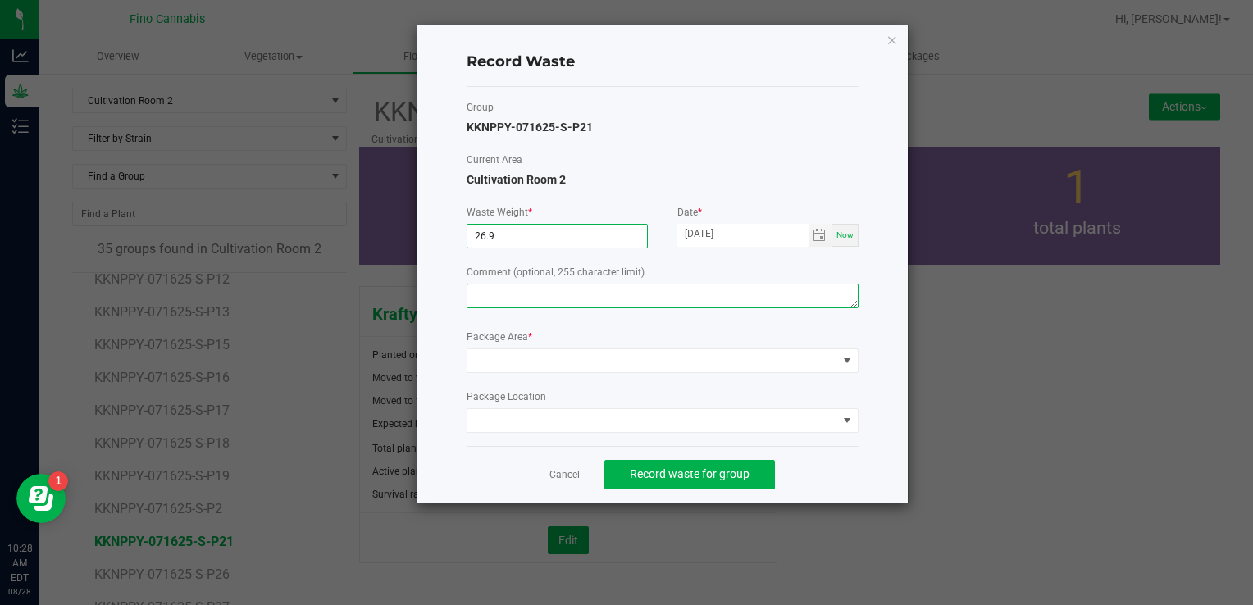
type input "26.9000 g"
paste textarea "Pruning Waste"
type textarea "Pruning Waste"
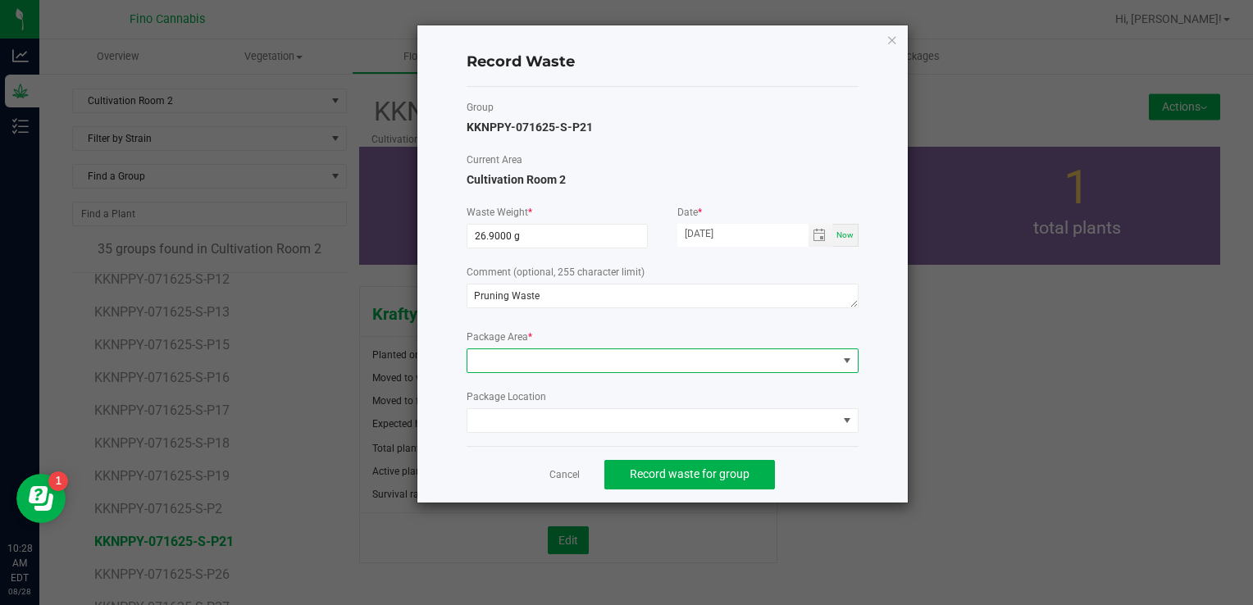
click at [524, 363] on span at bounding box center [652, 360] width 370 height 23
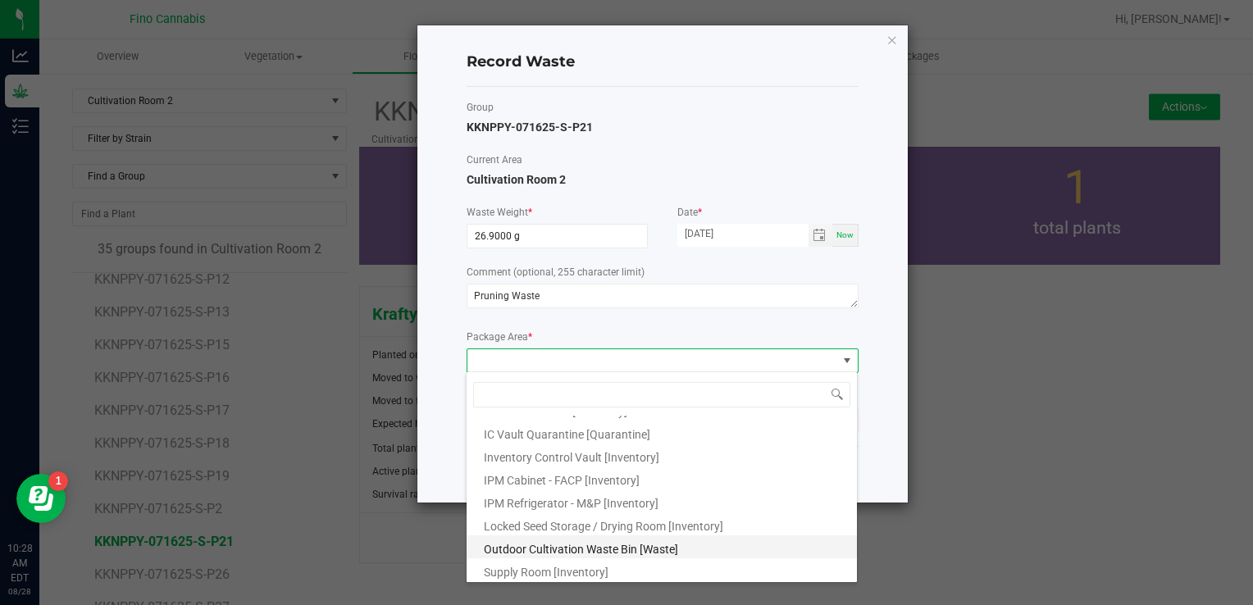
scroll to position [89, 0]
click at [517, 553] on span "Outdoor Cultivation Waste Bin [Waste]" at bounding box center [581, 547] width 194 height 13
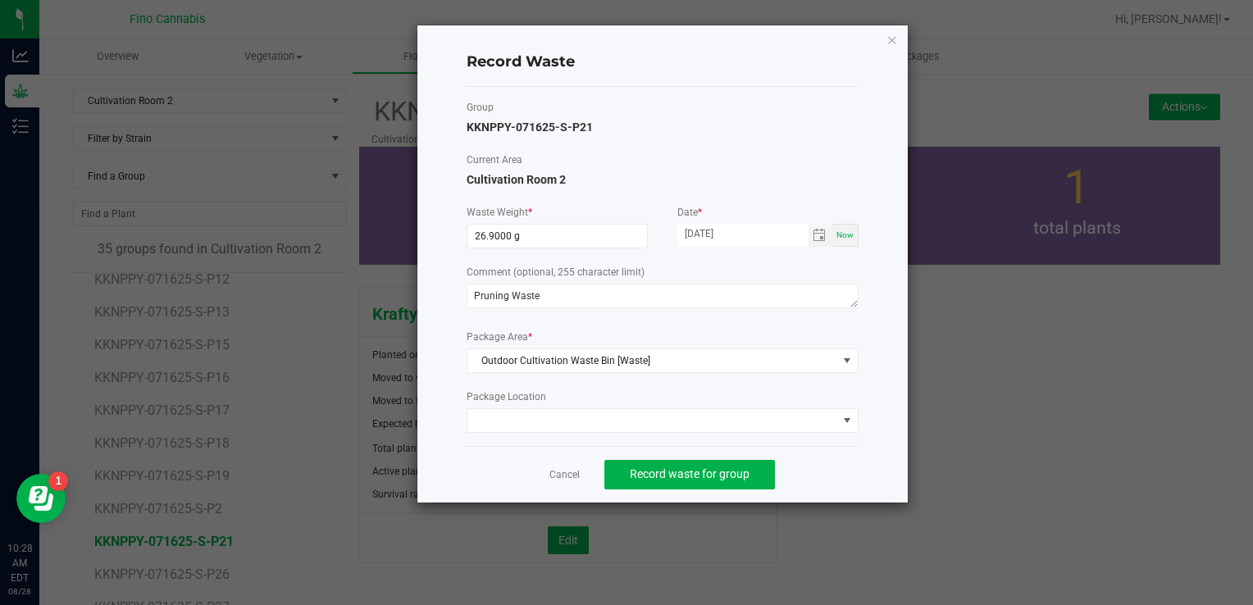
click at [810, 459] on div "Cancel Record waste for group" at bounding box center [663, 474] width 392 height 57
click at [704, 460] on button "Record waste for group" at bounding box center [689, 475] width 171 height 30
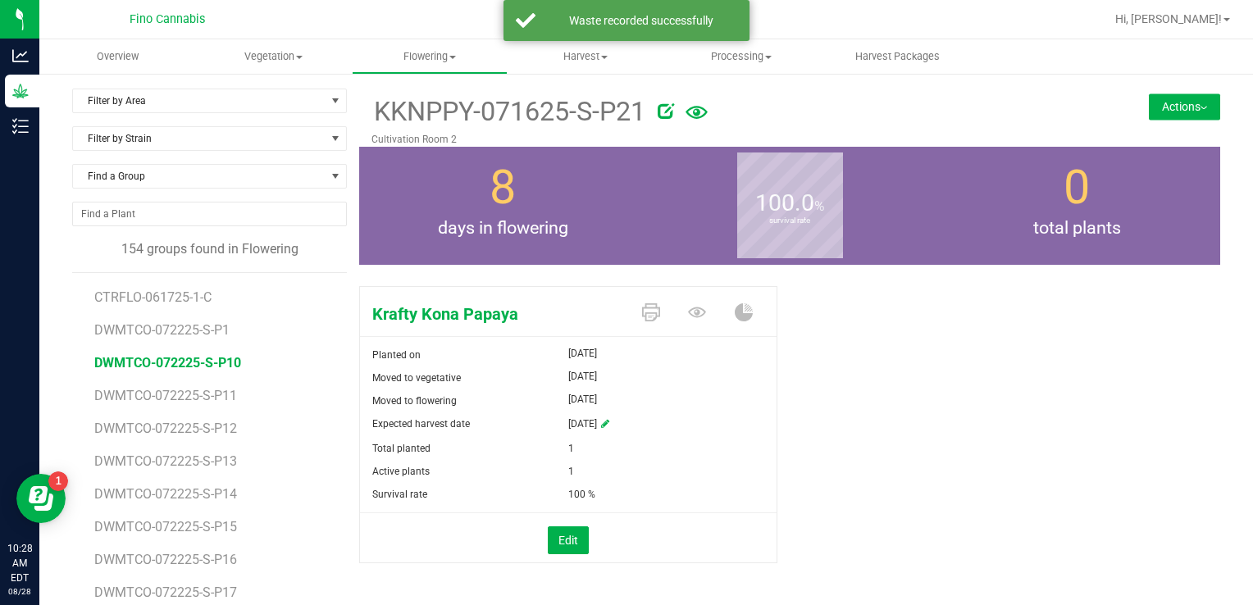
scroll to position [82, 0]
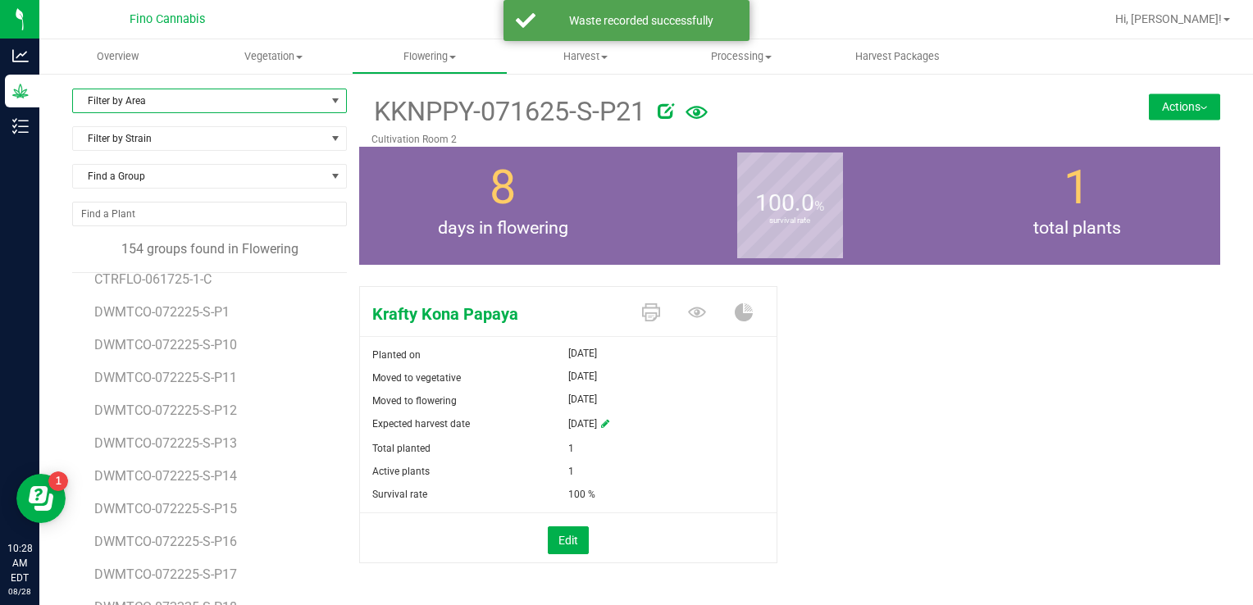
click at [103, 97] on span "Filter by Area" at bounding box center [199, 100] width 253 height 23
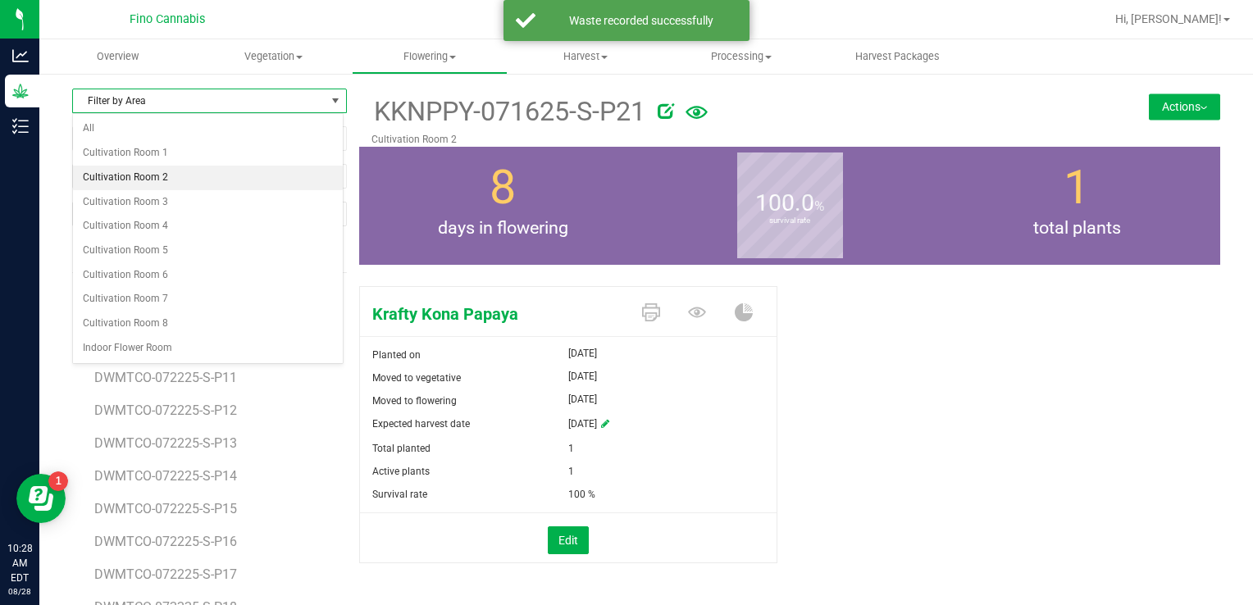
click at [134, 179] on li "Cultivation Room 2" at bounding box center [208, 178] width 270 height 25
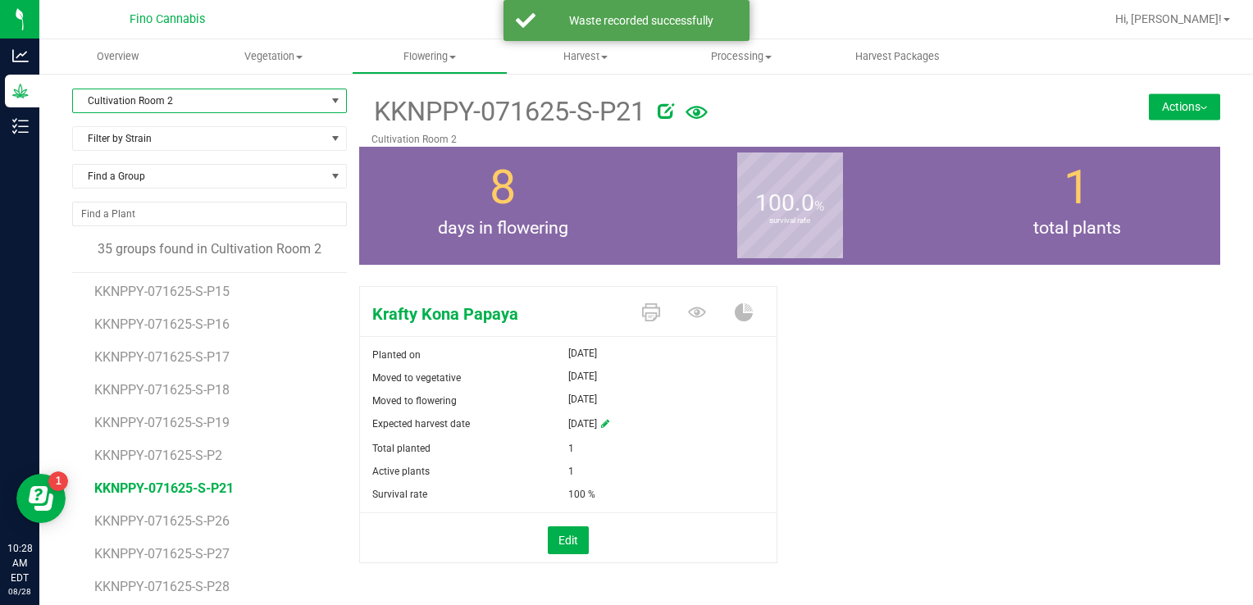
scroll to position [164, 0]
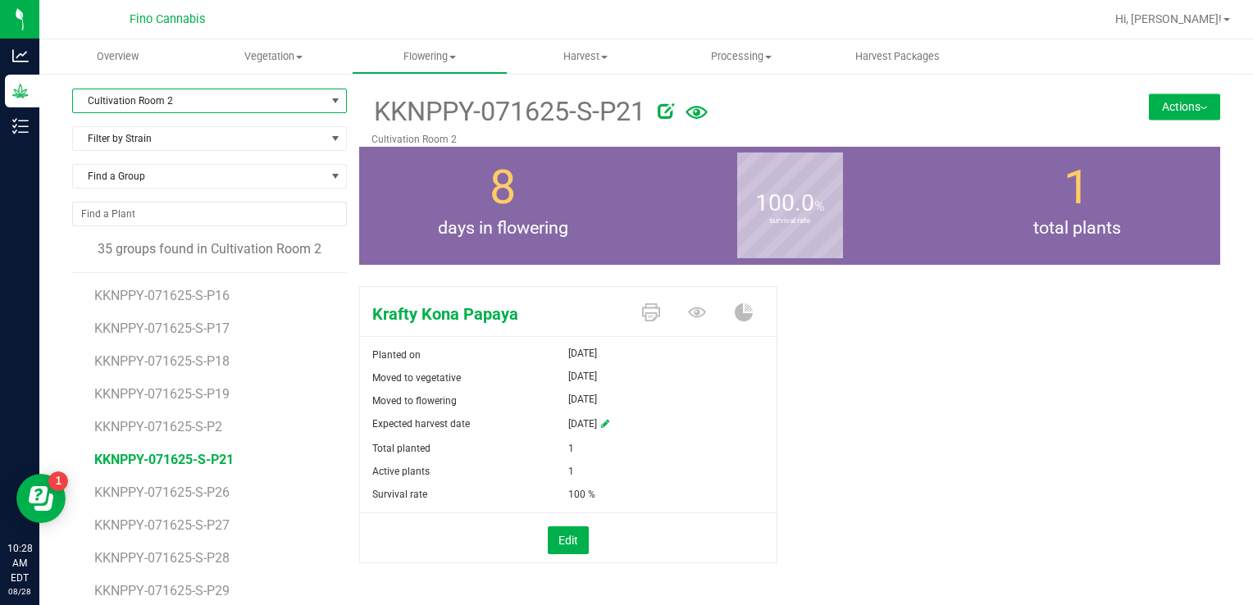
click at [196, 499] on li "KKNPPY-071625-S-P26" at bounding box center [214, 486] width 241 height 33
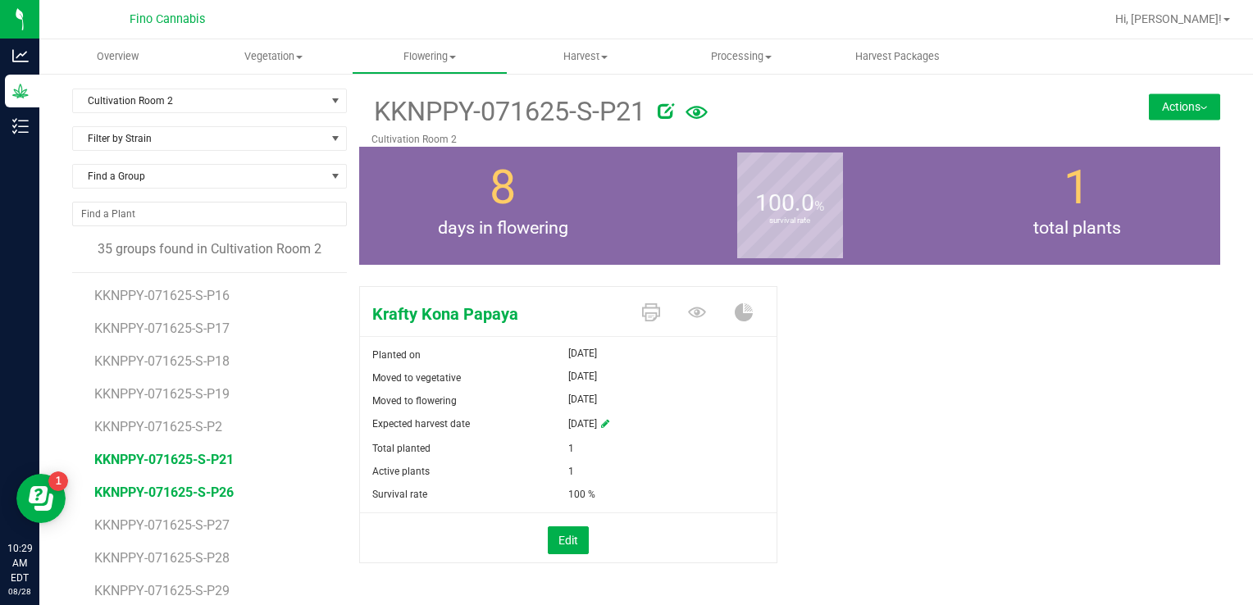
click at [196, 495] on span "KKNPPY-071625-S-P26" at bounding box center [163, 493] width 139 height 16
click at [1166, 109] on button "Actions" at bounding box center [1184, 106] width 71 height 26
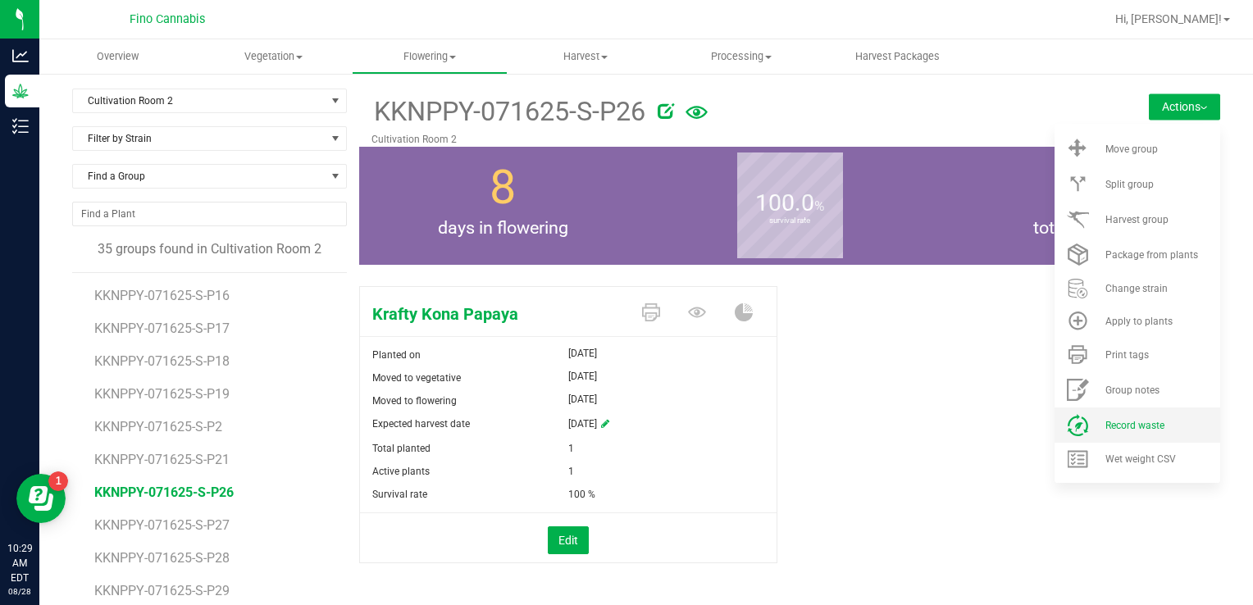
click at [1112, 426] on span "Record waste" at bounding box center [1134, 425] width 59 height 11
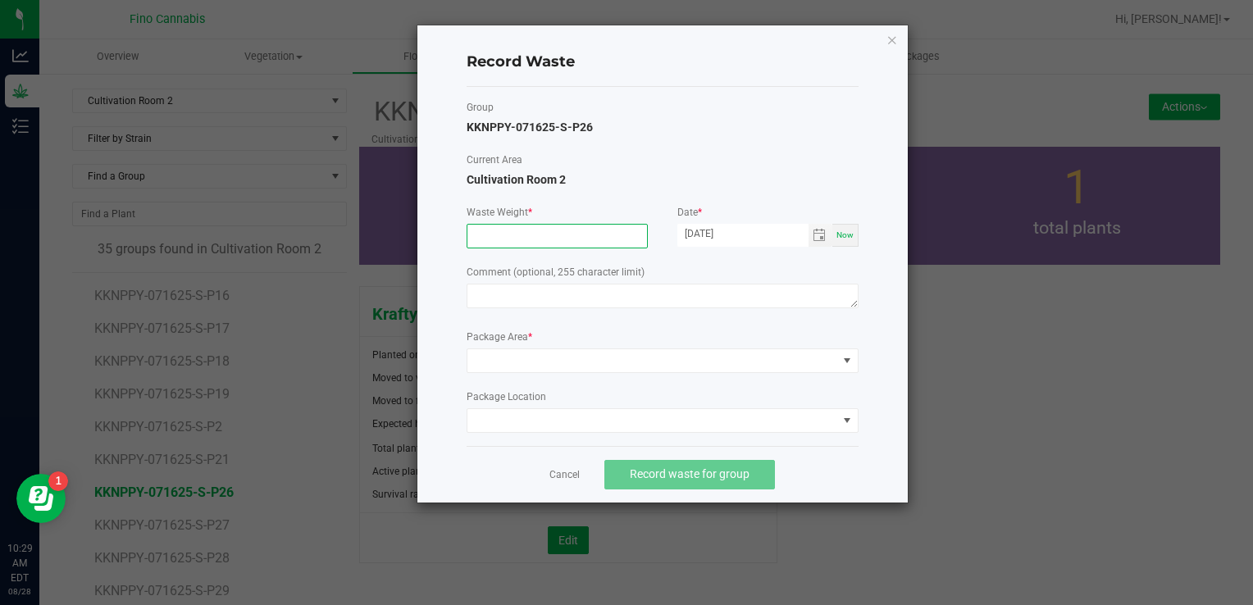
click at [563, 237] on input at bounding box center [557, 236] width 180 height 23
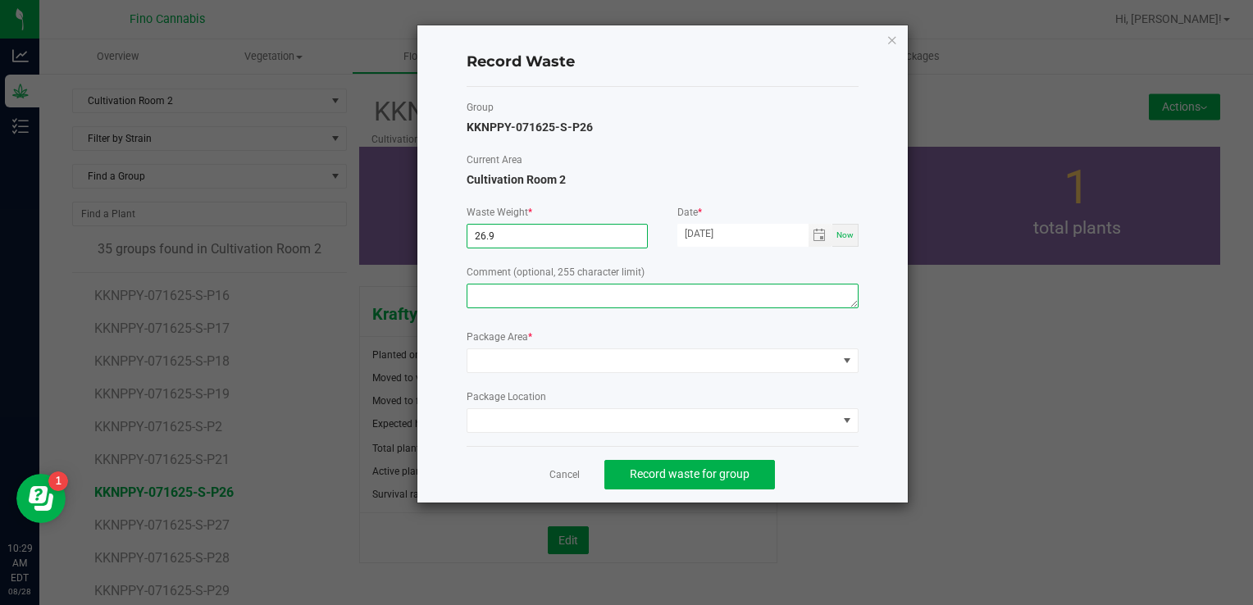
type input "26.9000 g"
paste textarea "Pruning Waste"
type textarea "Pruning Waste"
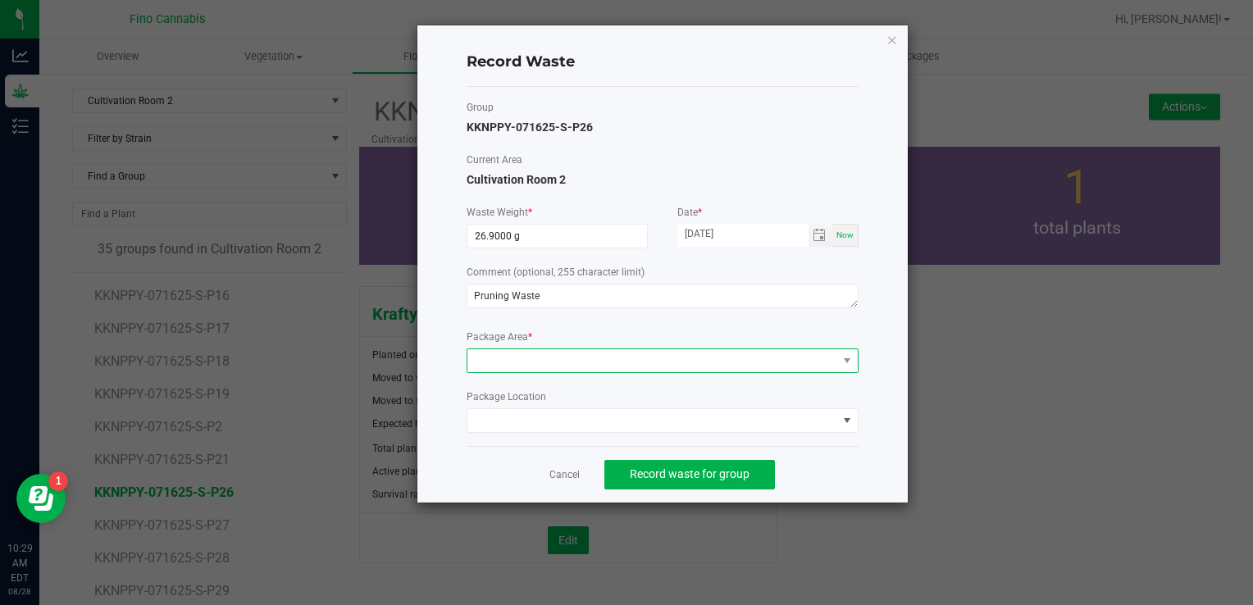
click at [528, 359] on span at bounding box center [652, 360] width 370 height 23
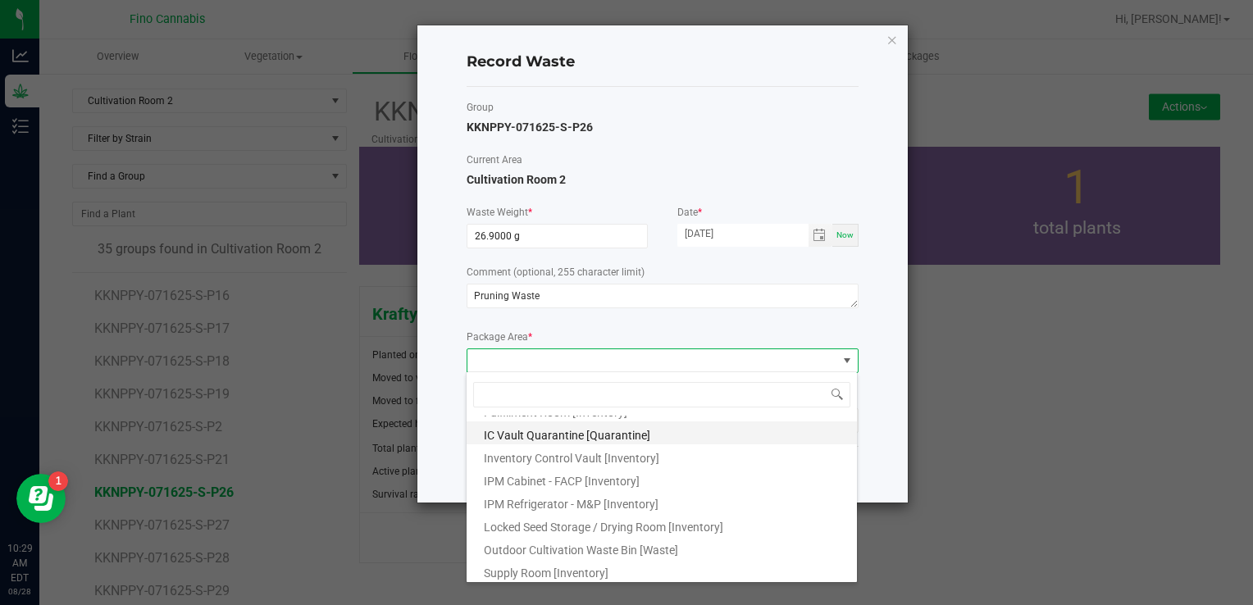
scroll to position [89, 0]
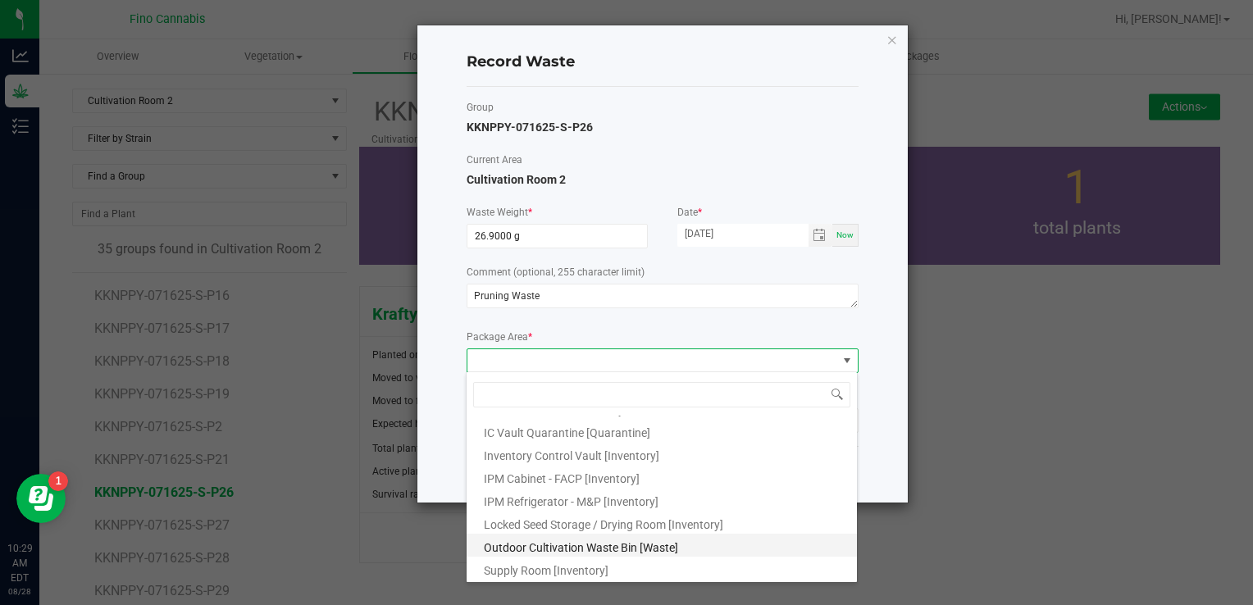
click at [548, 543] on span "Outdoor Cultivation Waste Bin [Waste]" at bounding box center [581, 547] width 194 height 13
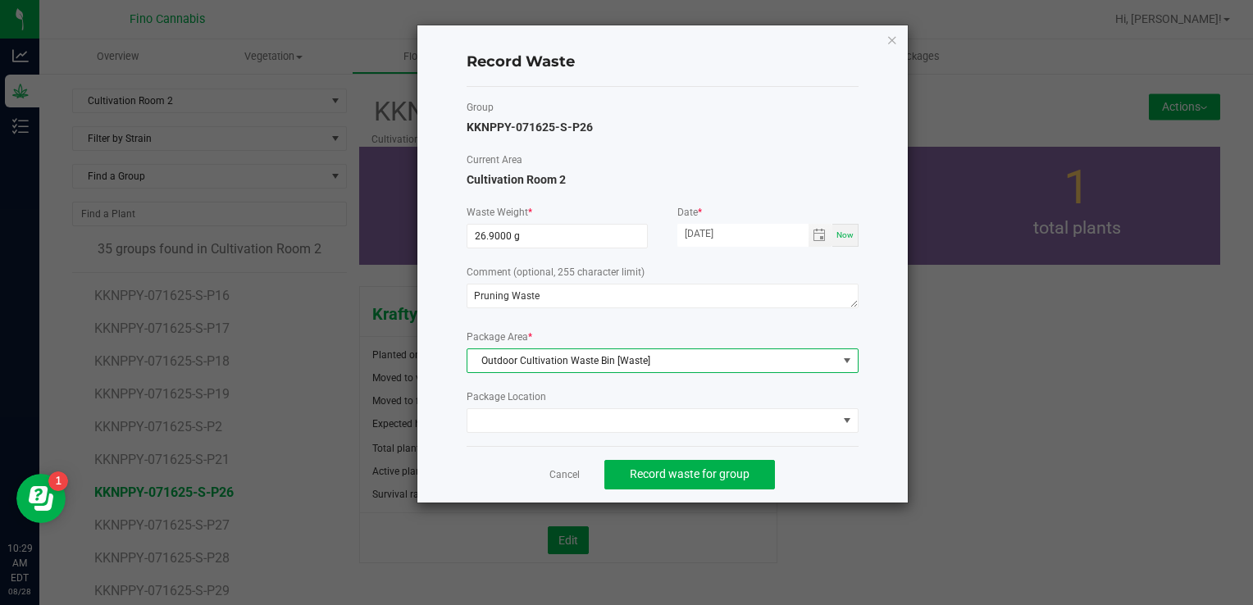
click at [850, 474] on div "Cancel Record waste for group" at bounding box center [663, 474] width 392 height 57
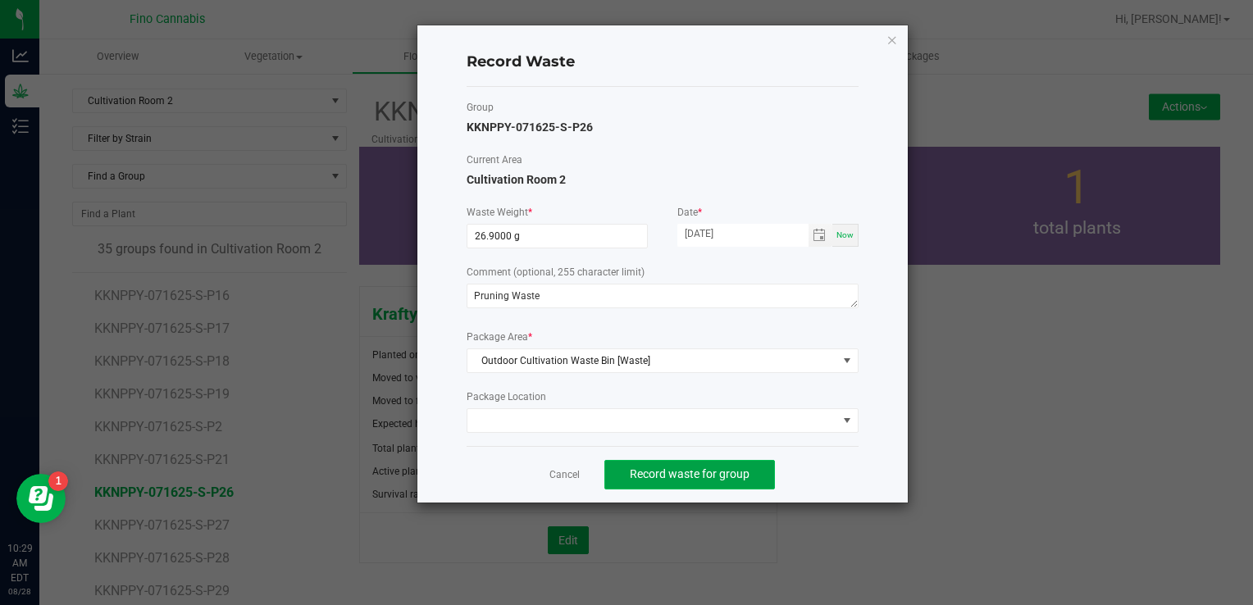
click at [685, 468] on span "Record waste for group" at bounding box center [690, 473] width 120 height 13
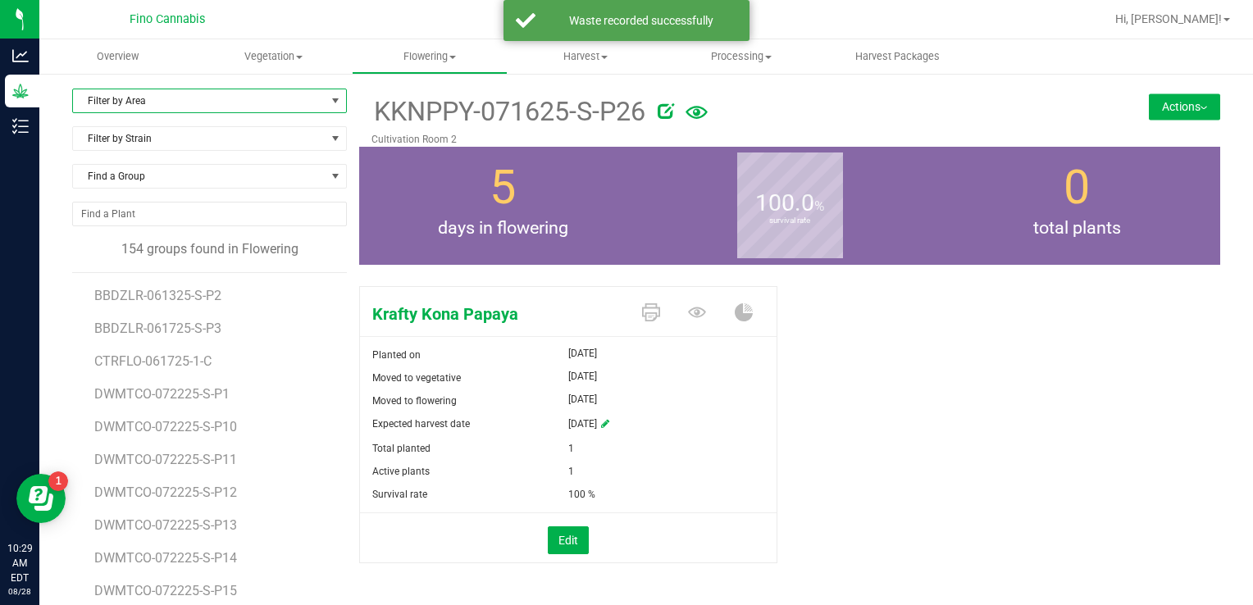
click at [153, 98] on span "Filter by Area" at bounding box center [199, 100] width 253 height 23
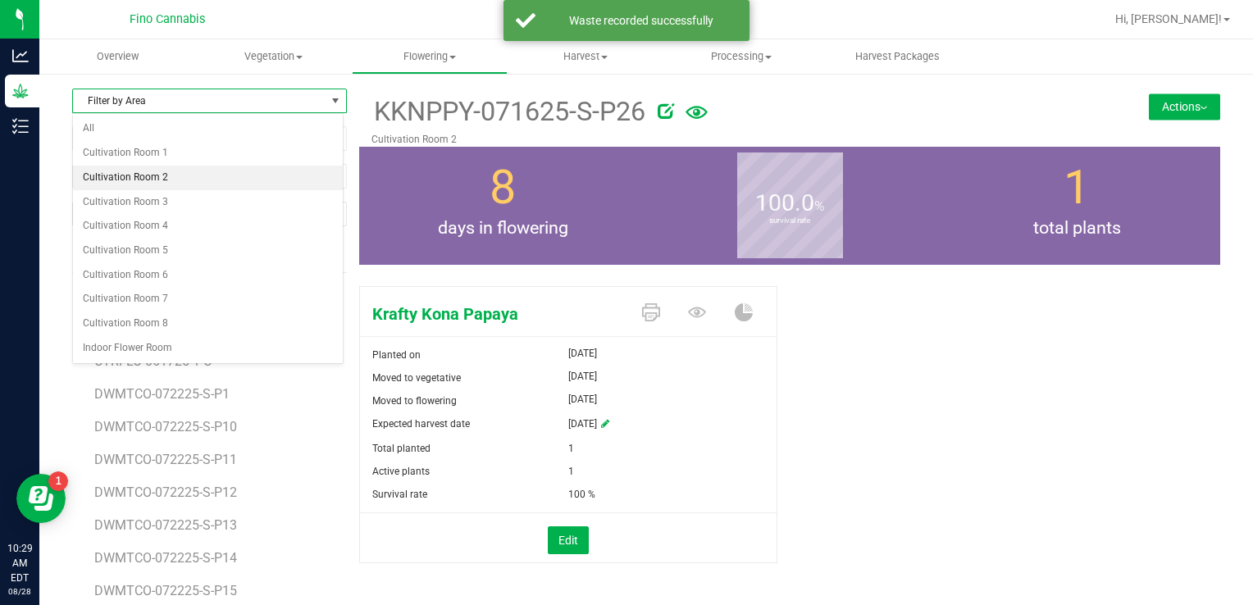
click at [141, 167] on li "Cultivation Room 2" at bounding box center [208, 178] width 270 height 25
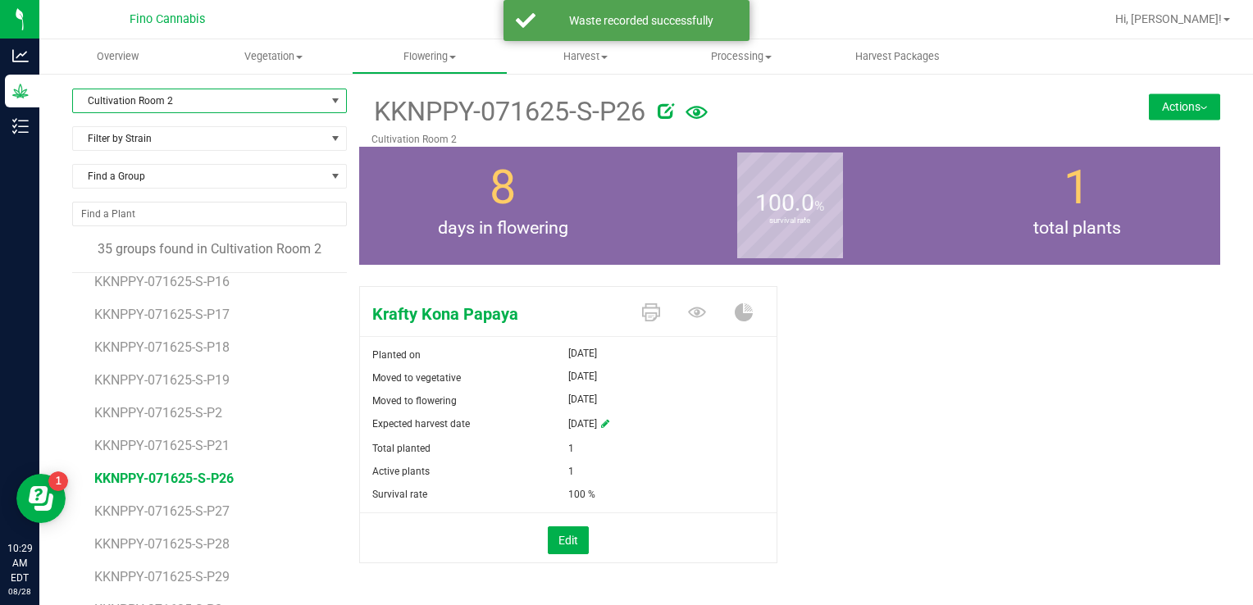
scroll to position [246, 0]
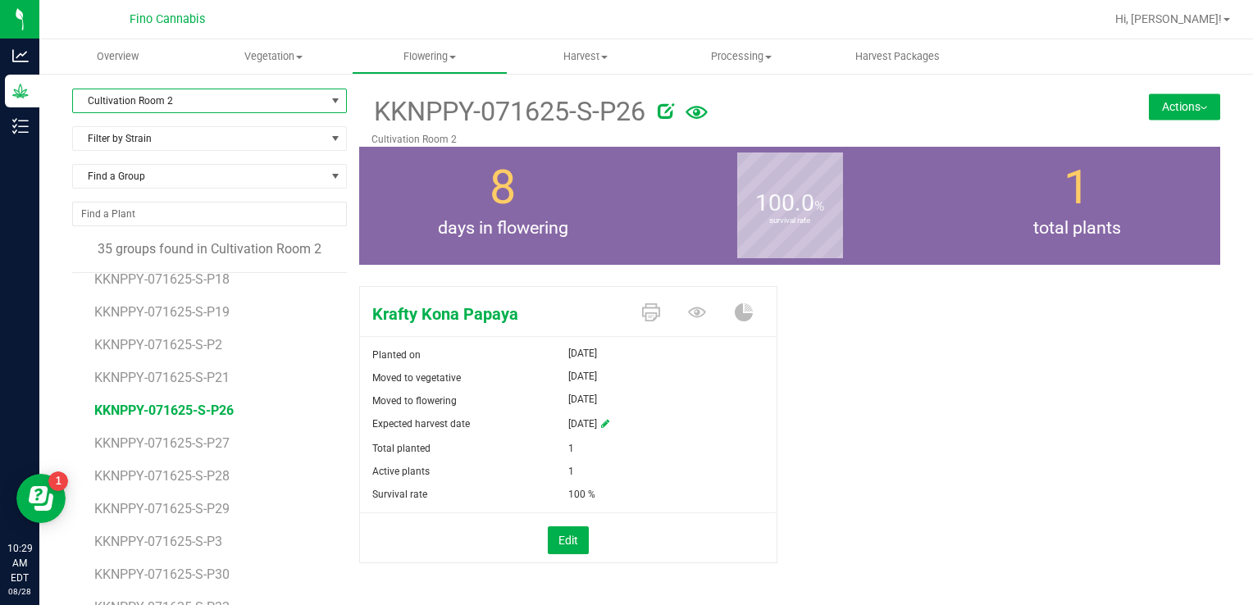
click at [221, 463] on li "KKNPPY-071625-S-P28" at bounding box center [214, 469] width 241 height 33
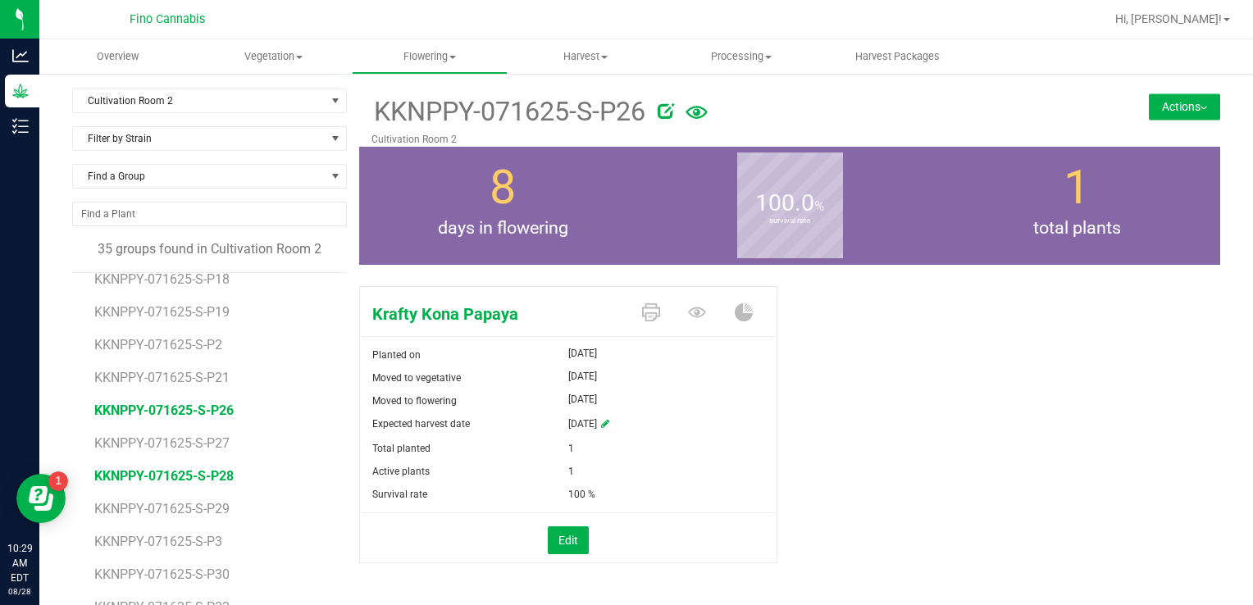
click at [220, 471] on span "KKNPPY-071625-S-P28" at bounding box center [163, 476] width 139 height 16
click at [1171, 105] on button "Actions" at bounding box center [1184, 106] width 71 height 26
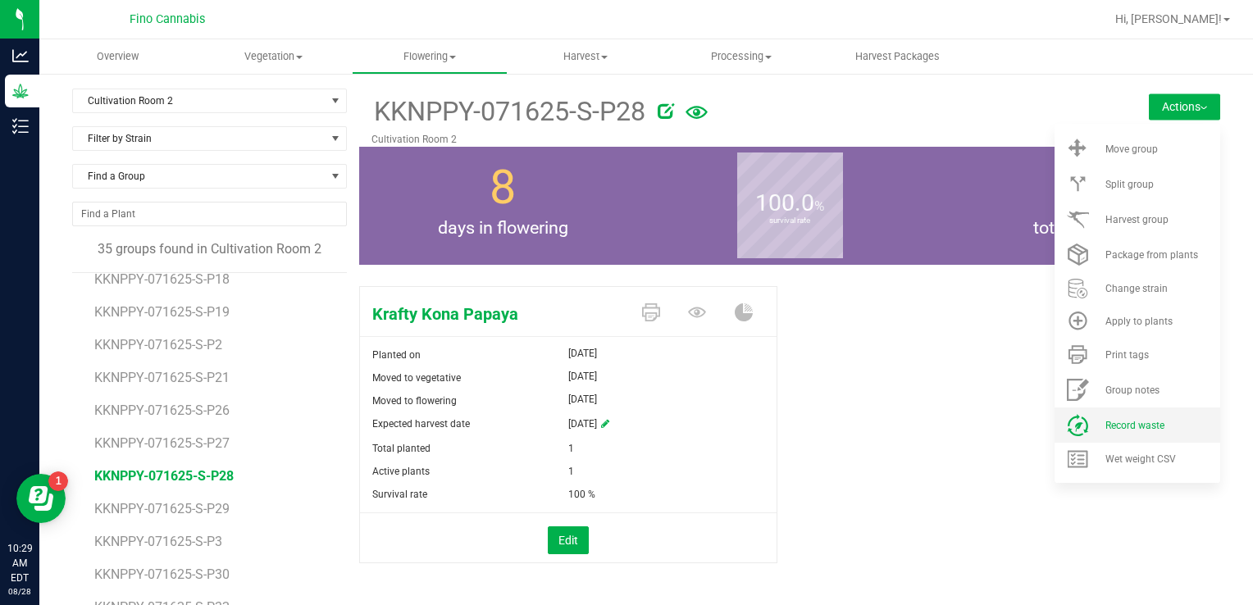
click at [1114, 431] on li "Record waste" at bounding box center [1137, 425] width 166 height 35
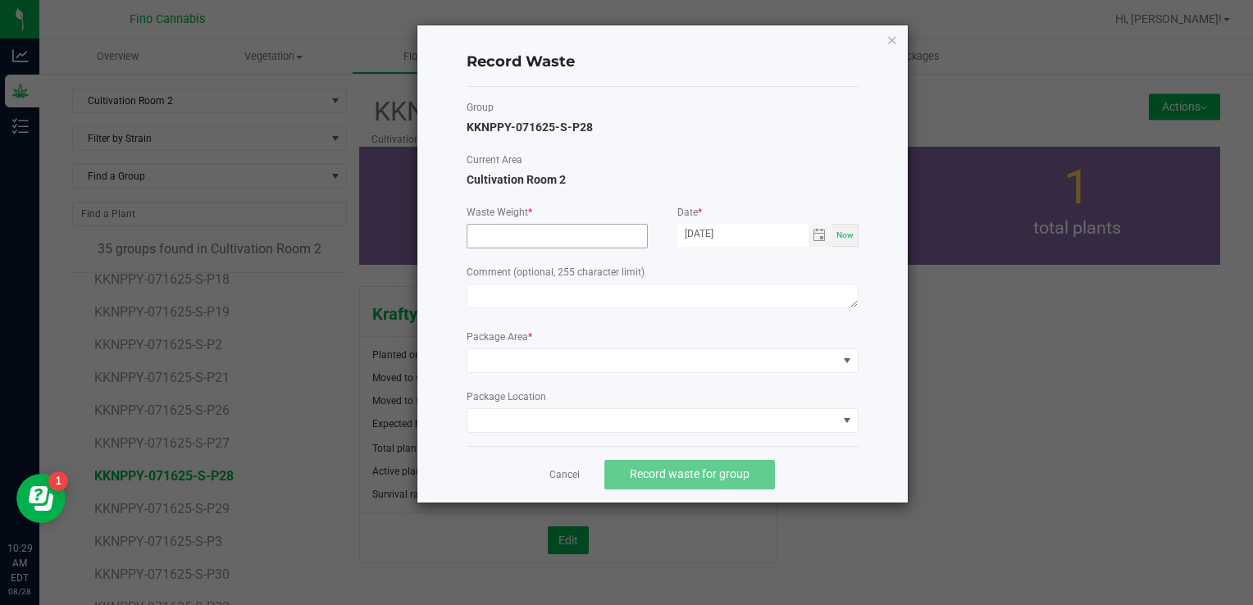
click at [605, 233] on input at bounding box center [557, 236] width 180 height 23
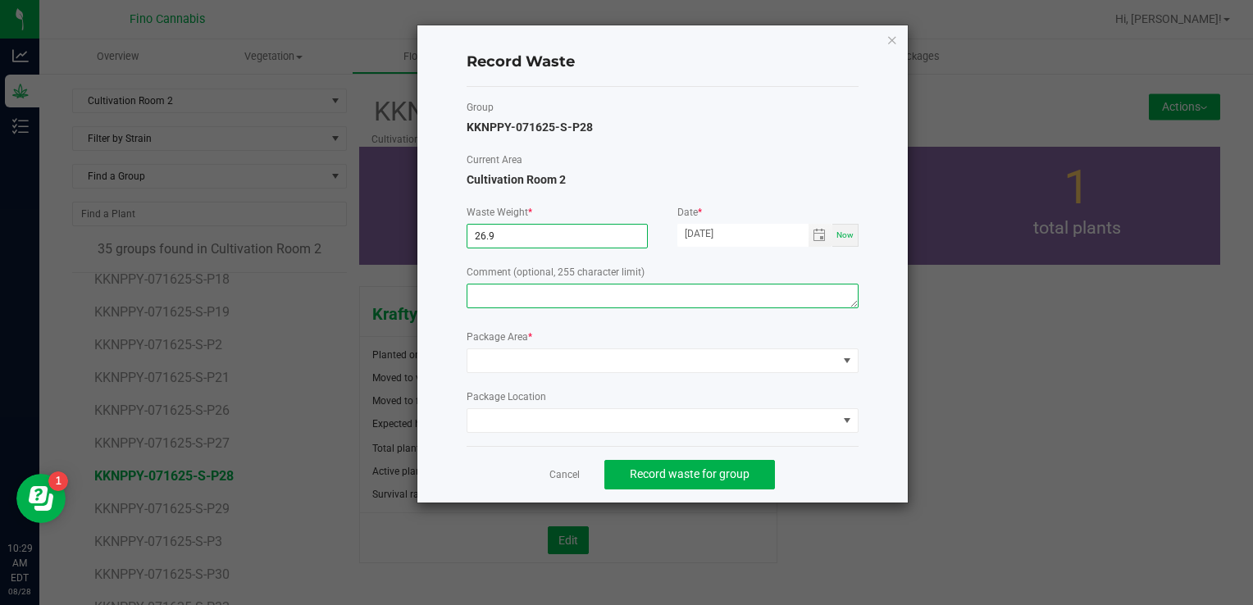
type input "26.9000 g"
paste textarea "Pruning Waste"
type textarea "Pruning Waste"
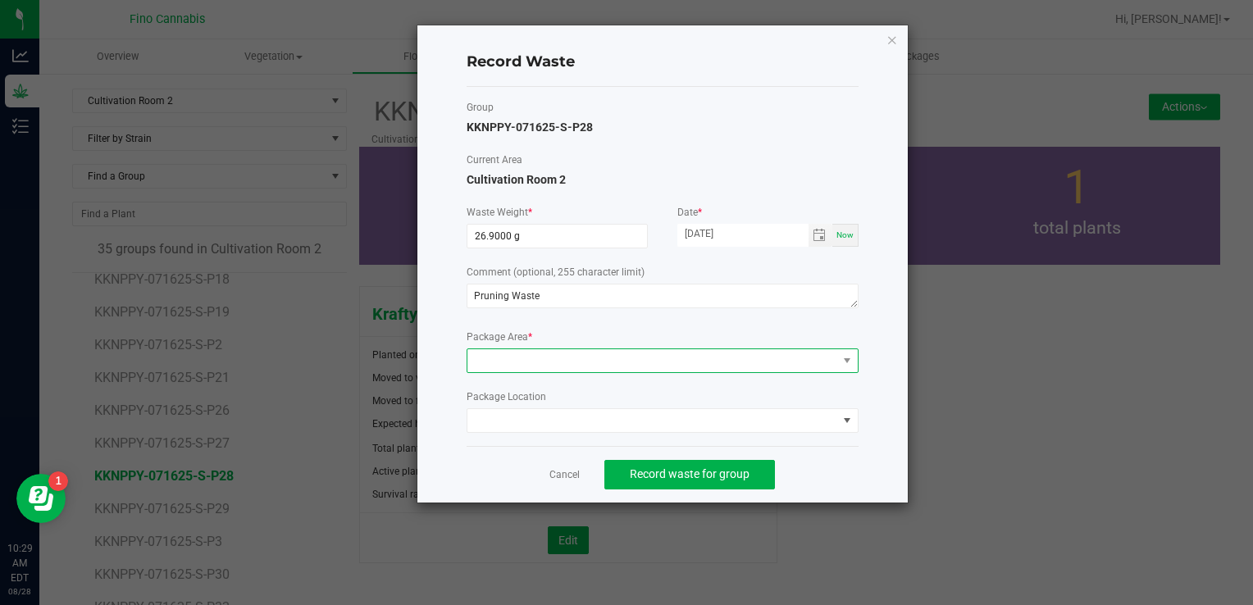
click at [570, 366] on span at bounding box center [652, 360] width 370 height 23
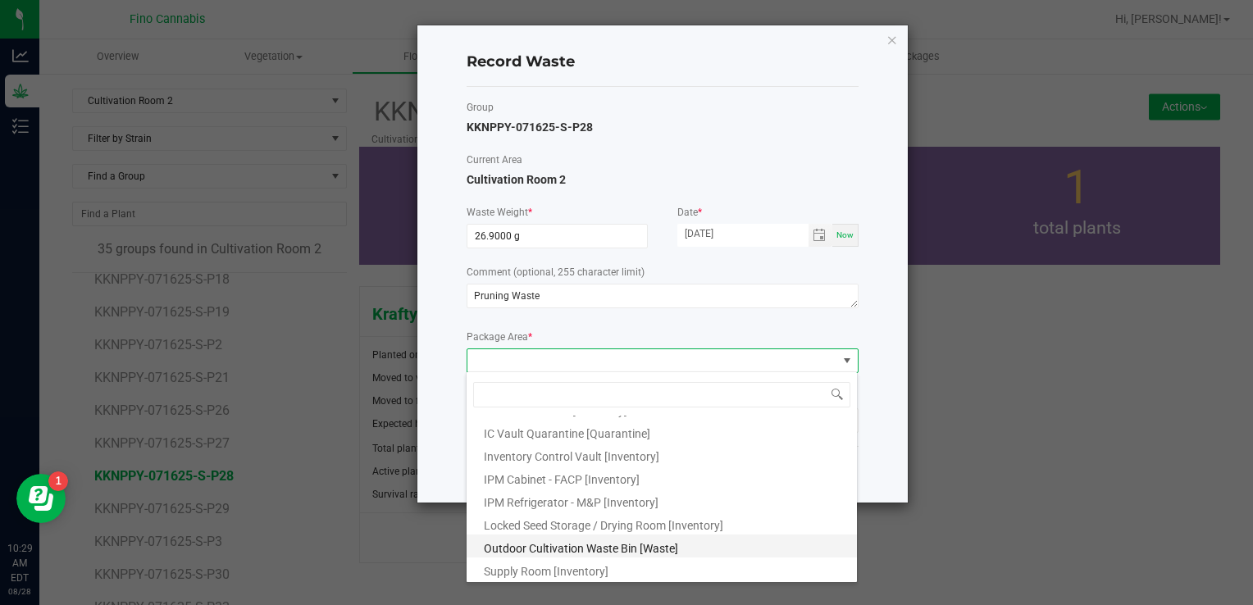
scroll to position [89, 0]
click at [535, 541] on span "Outdoor Cultivation Waste Bin [Waste]" at bounding box center [581, 547] width 194 height 13
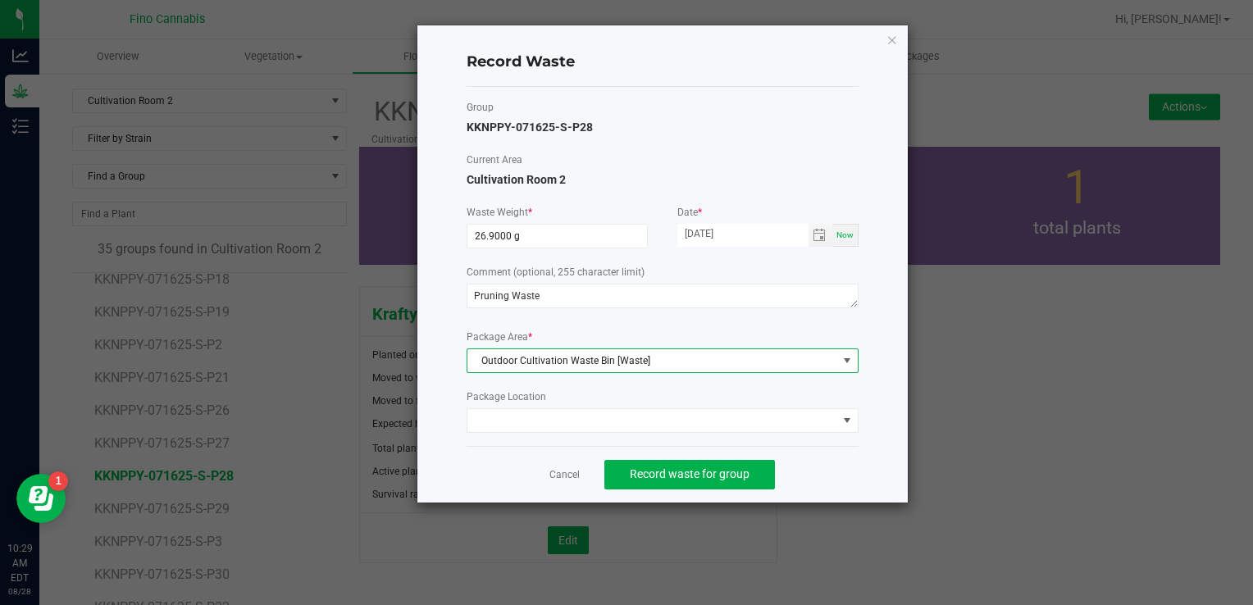
click at [873, 465] on div "Record Waste Group KKNPPY-071625-S-P28 Current Area Cultivation Room 2 Waste We…" at bounding box center [662, 263] width 490 height 477
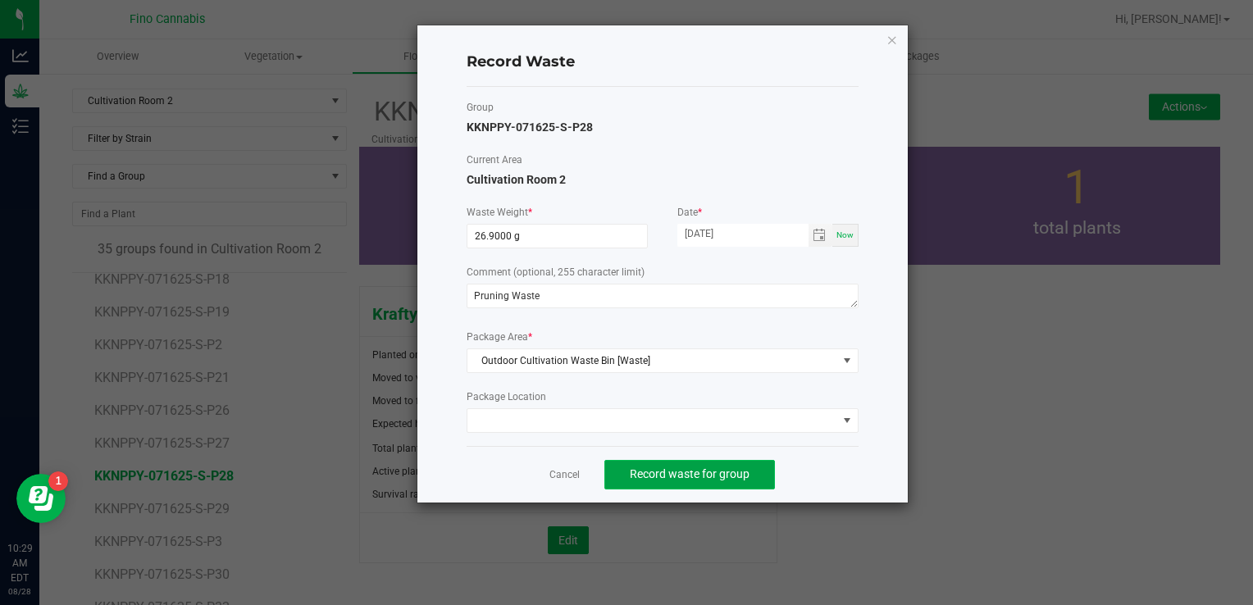
click at [701, 463] on button "Record waste for group" at bounding box center [689, 475] width 171 height 30
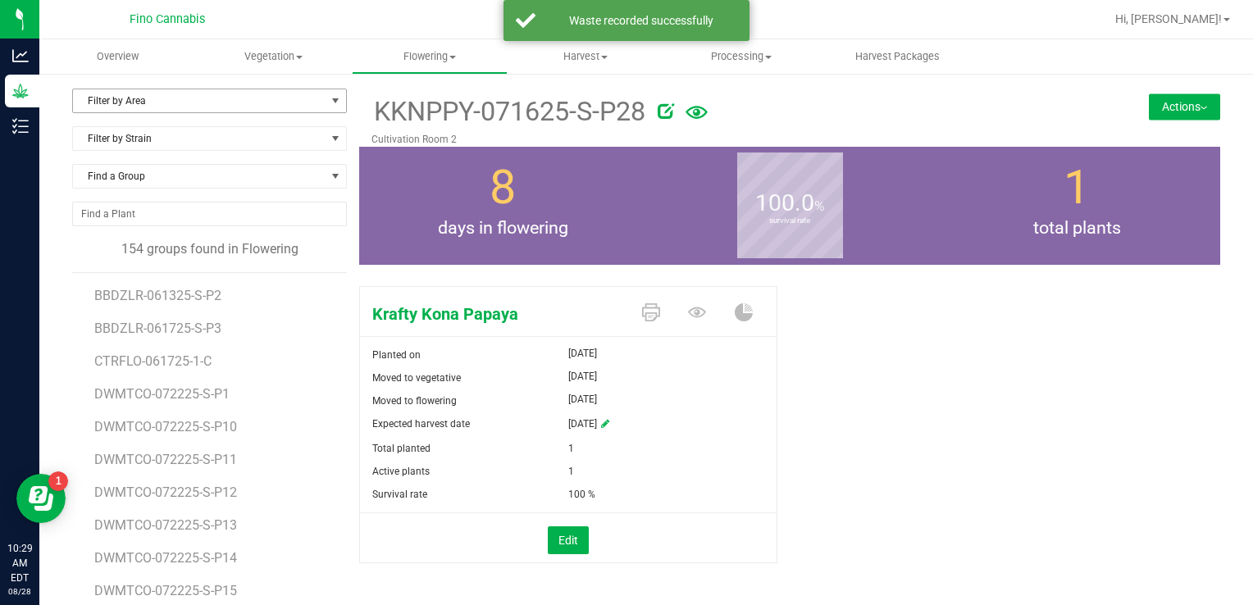
click at [100, 97] on span "Filter by Area" at bounding box center [199, 100] width 253 height 23
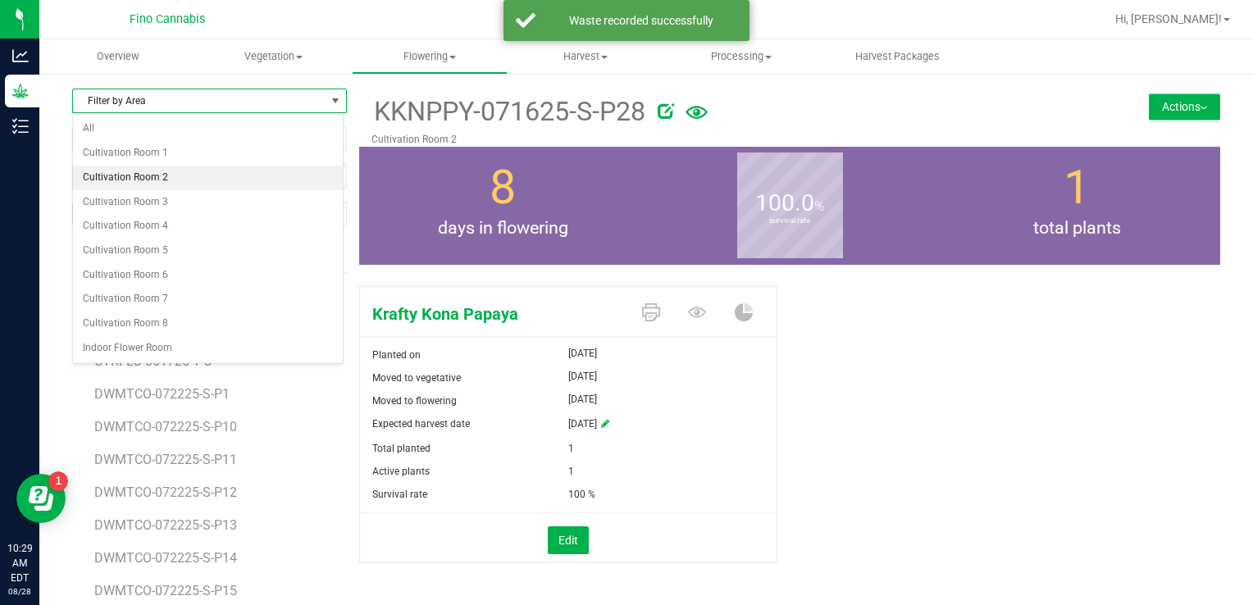
click at [128, 175] on li "Cultivation Room 2" at bounding box center [208, 178] width 270 height 25
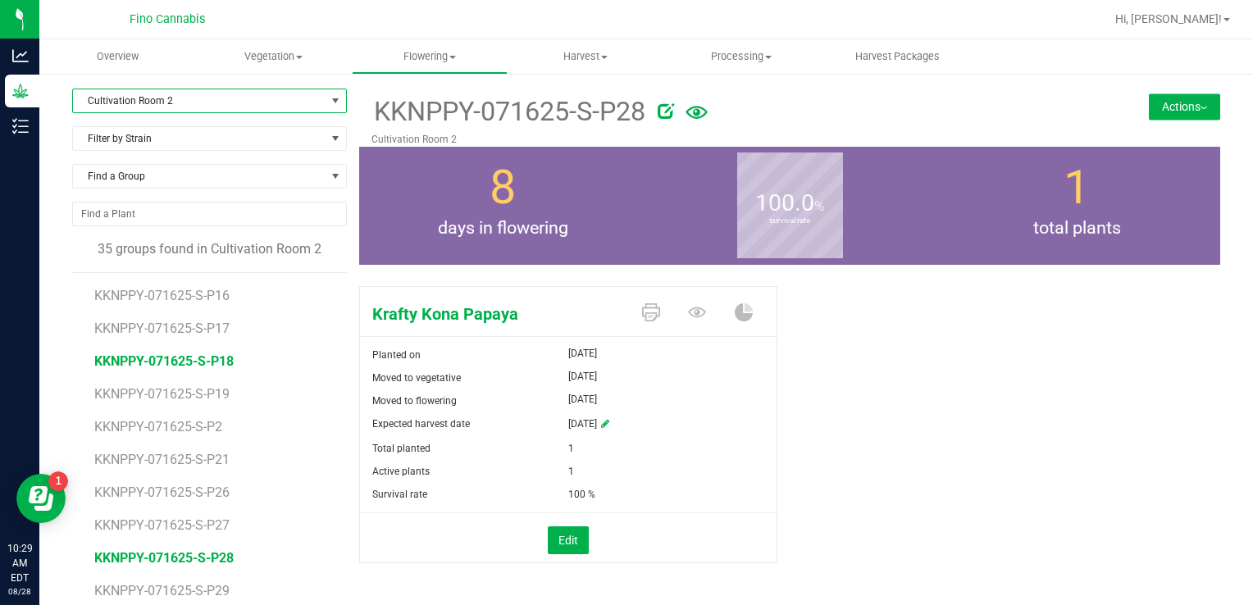
scroll to position [246, 0]
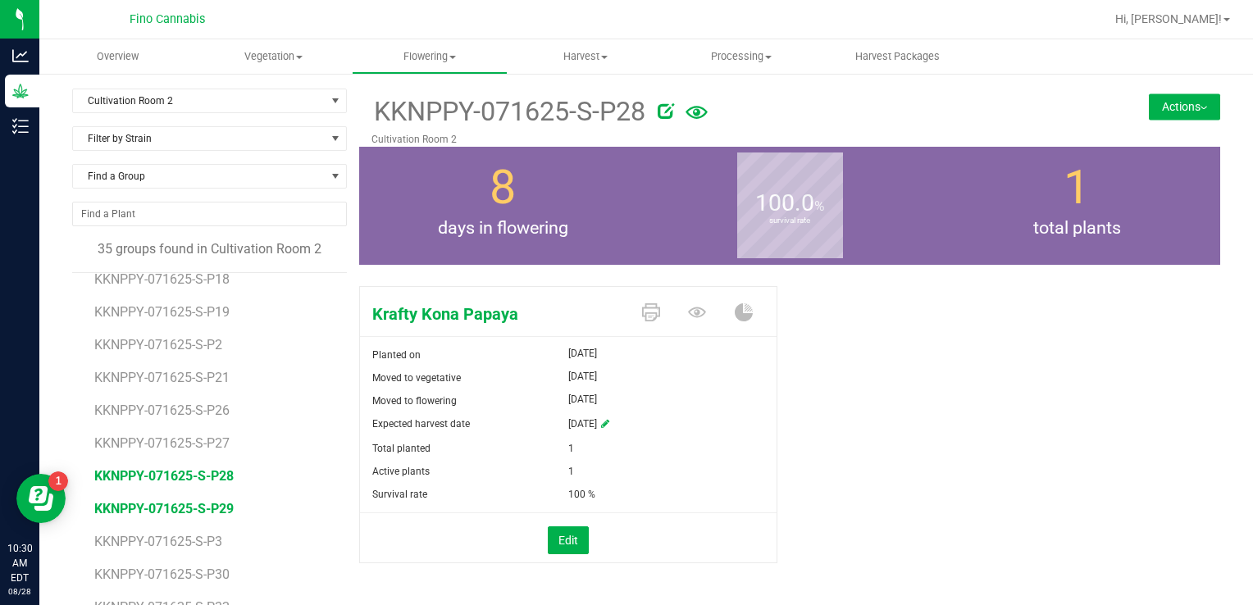
click at [207, 513] on span "KKNPPY-071625-S-P29" at bounding box center [163, 509] width 139 height 16
click at [1172, 102] on button "Actions" at bounding box center [1184, 106] width 71 height 26
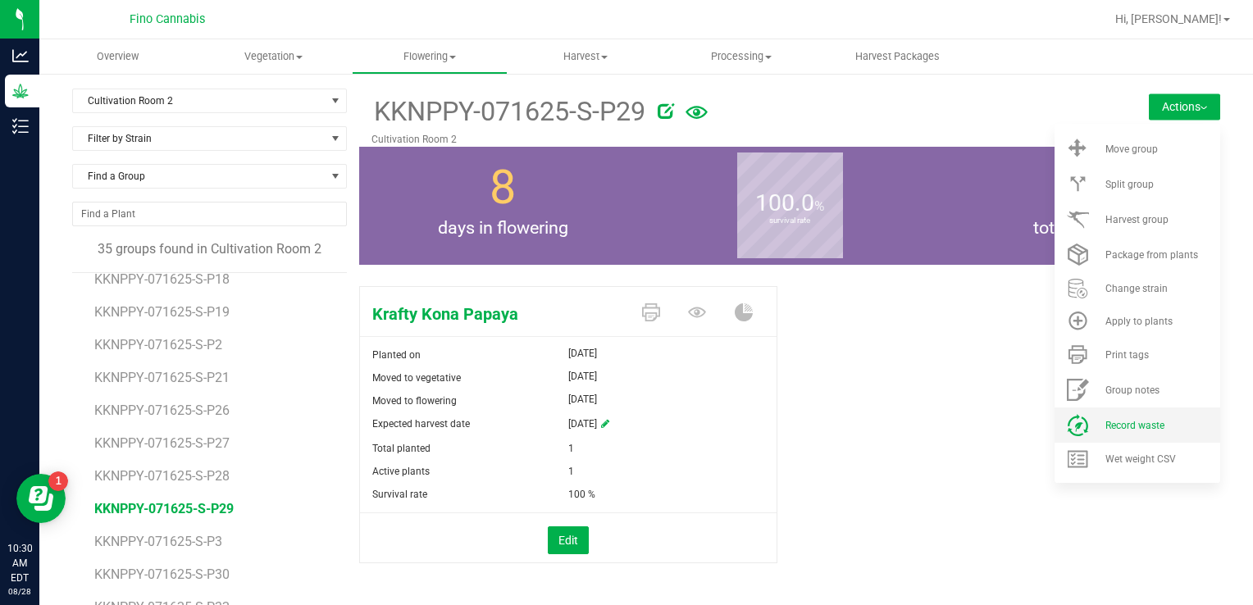
click at [1104, 416] on li "Record waste" at bounding box center [1137, 425] width 166 height 35
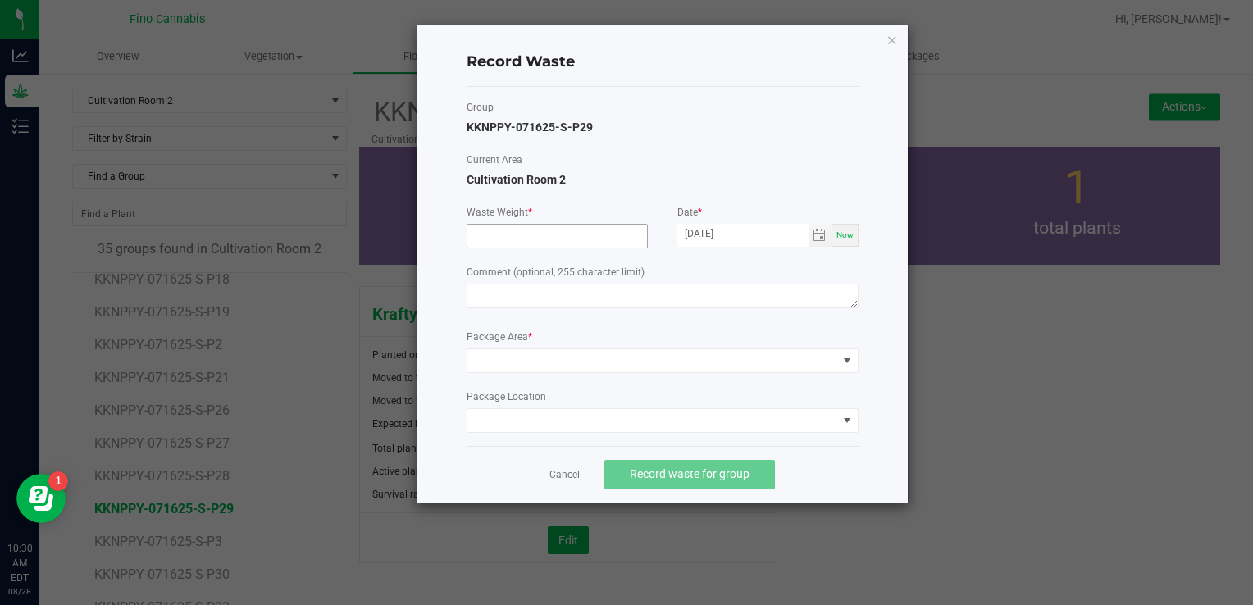
click at [528, 239] on input at bounding box center [557, 236] width 180 height 23
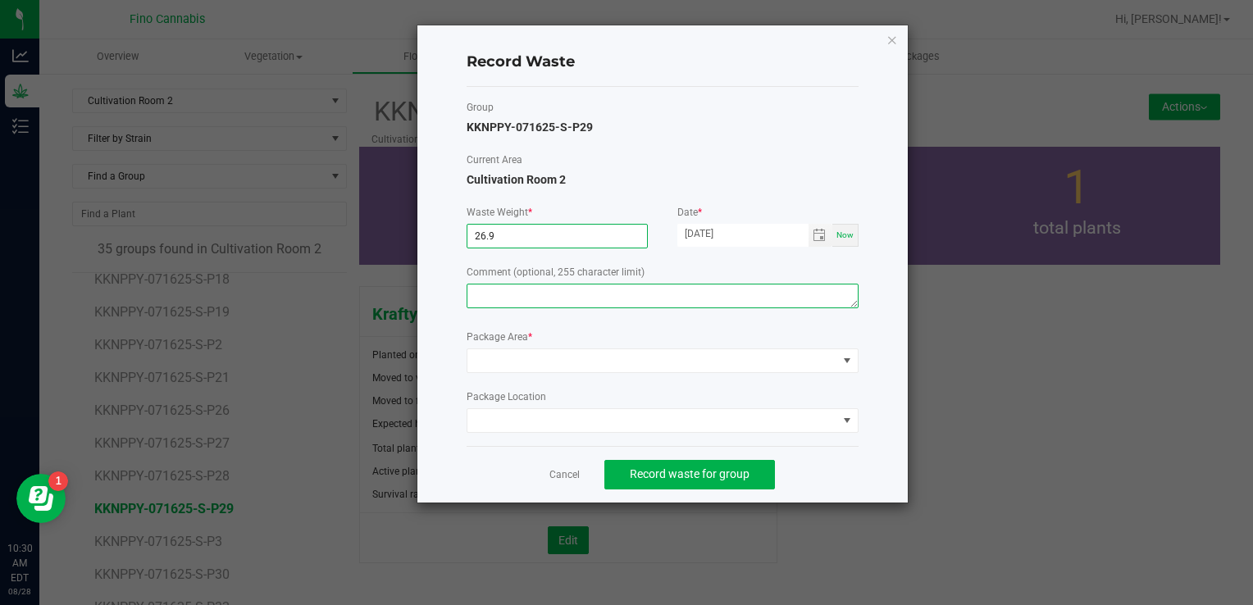
type input "26.9000 g"
paste textarea "Pruning Waste"
type textarea "Pruning Waste"
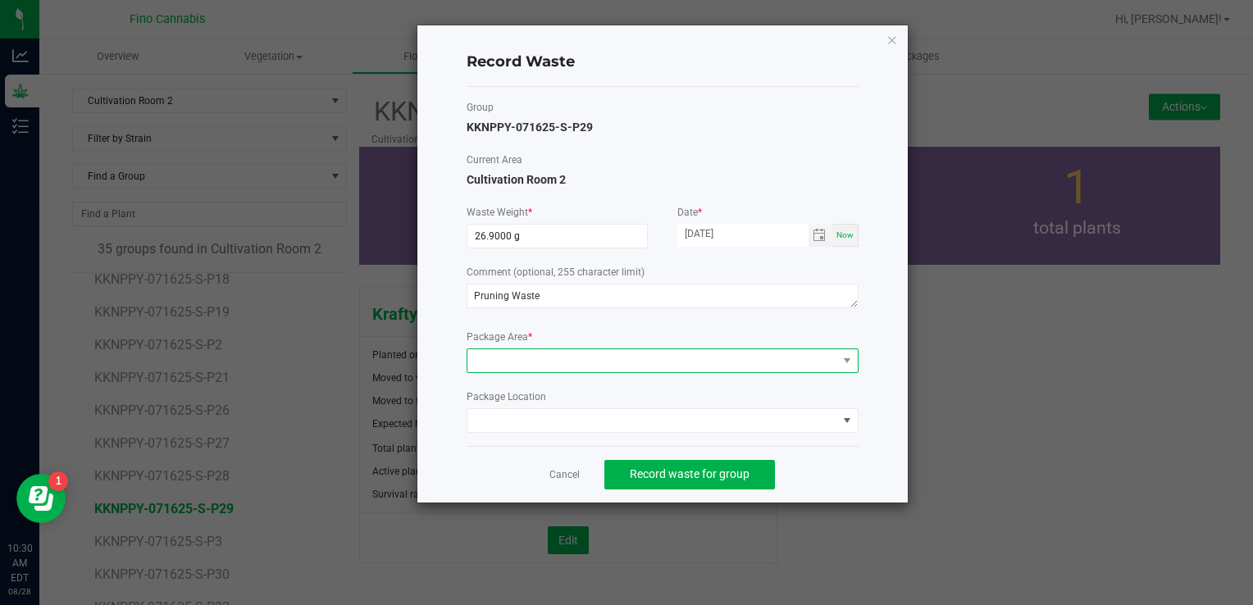
click at [525, 359] on span at bounding box center [652, 360] width 370 height 23
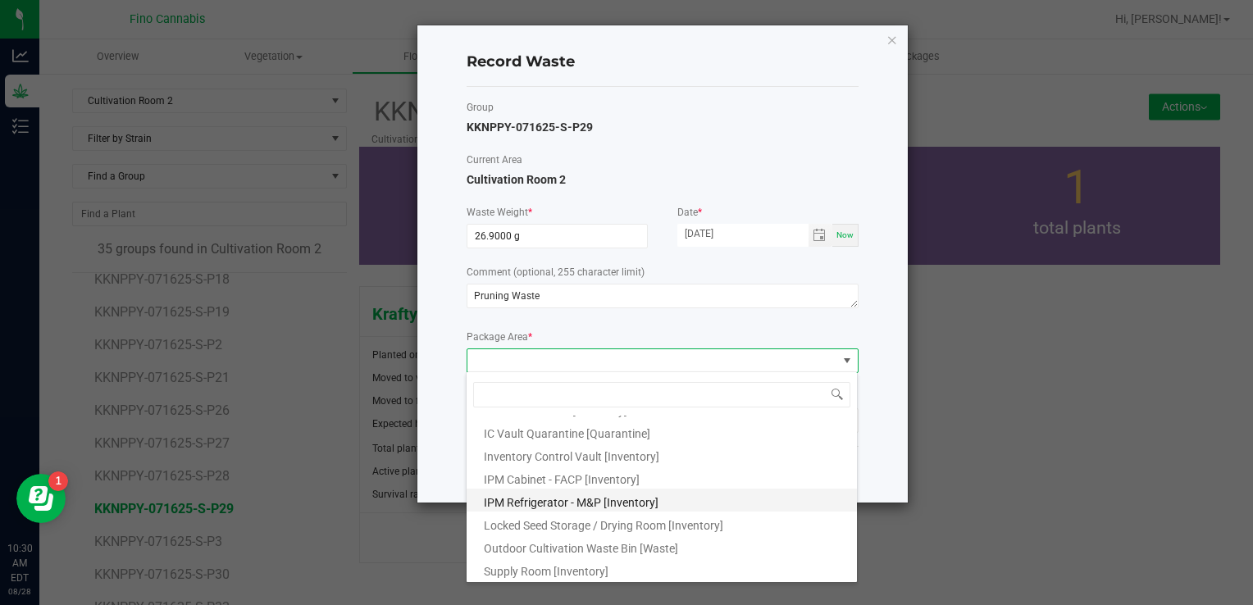
scroll to position [89, 0]
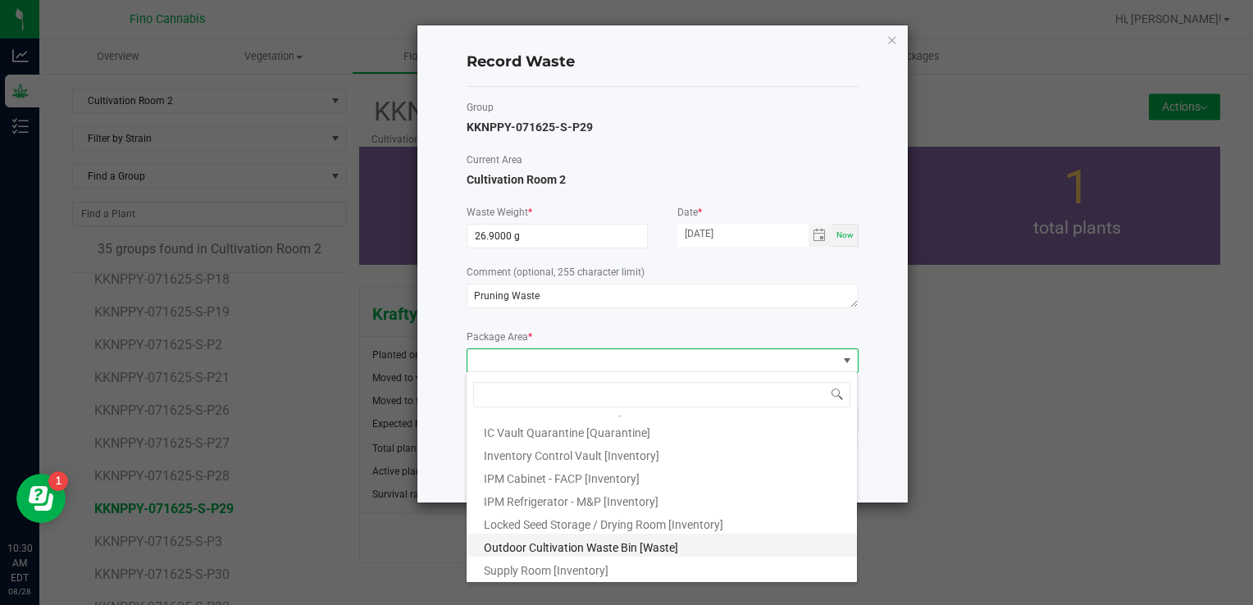
click at [529, 543] on span "Outdoor Cultivation Waste Bin [Waste]" at bounding box center [581, 547] width 194 height 13
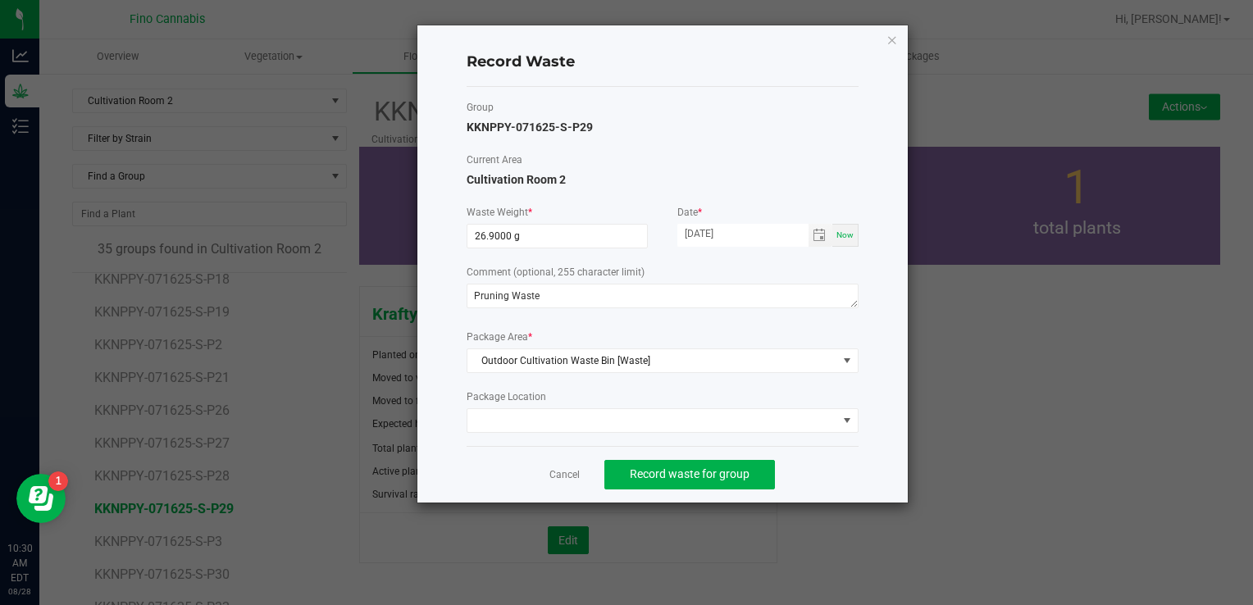
click at [861, 454] on div "Record Waste Group KKNPPY-071625-S-P29 Current Area Cultivation Room 2 Waste We…" at bounding box center [662, 263] width 490 height 477
click at [705, 476] on span "Record waste for group" at bounding box center [690, 473] width 120 height 13
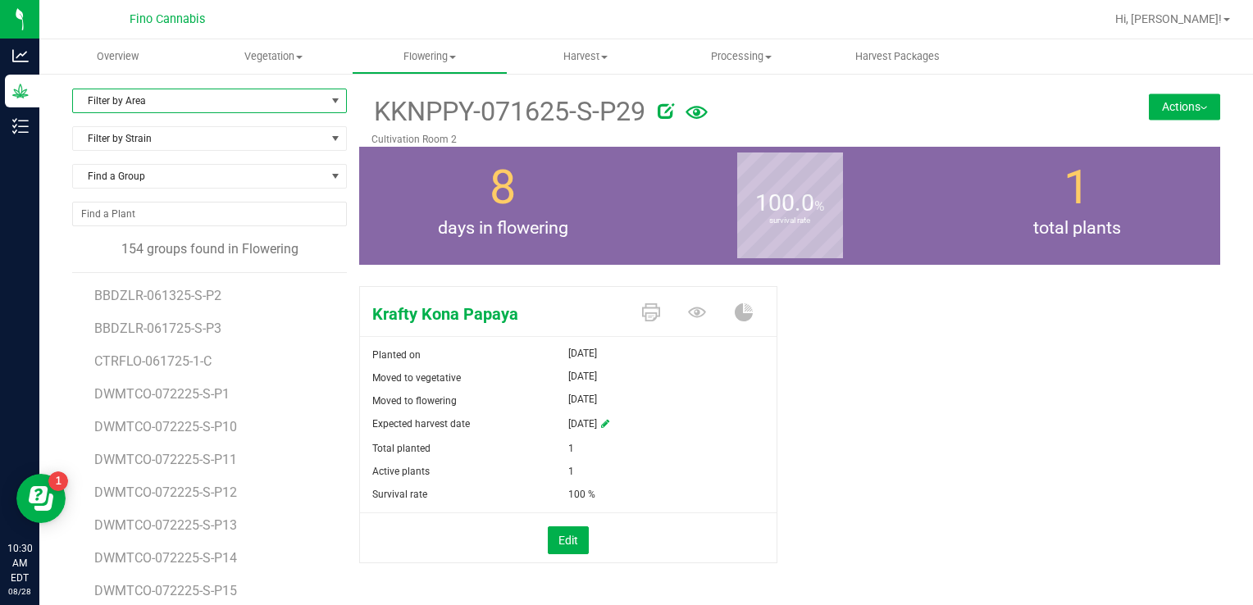
click at [135, 95] on span "Filter by Area" at bounding box center [199, 100] width 253 height 23
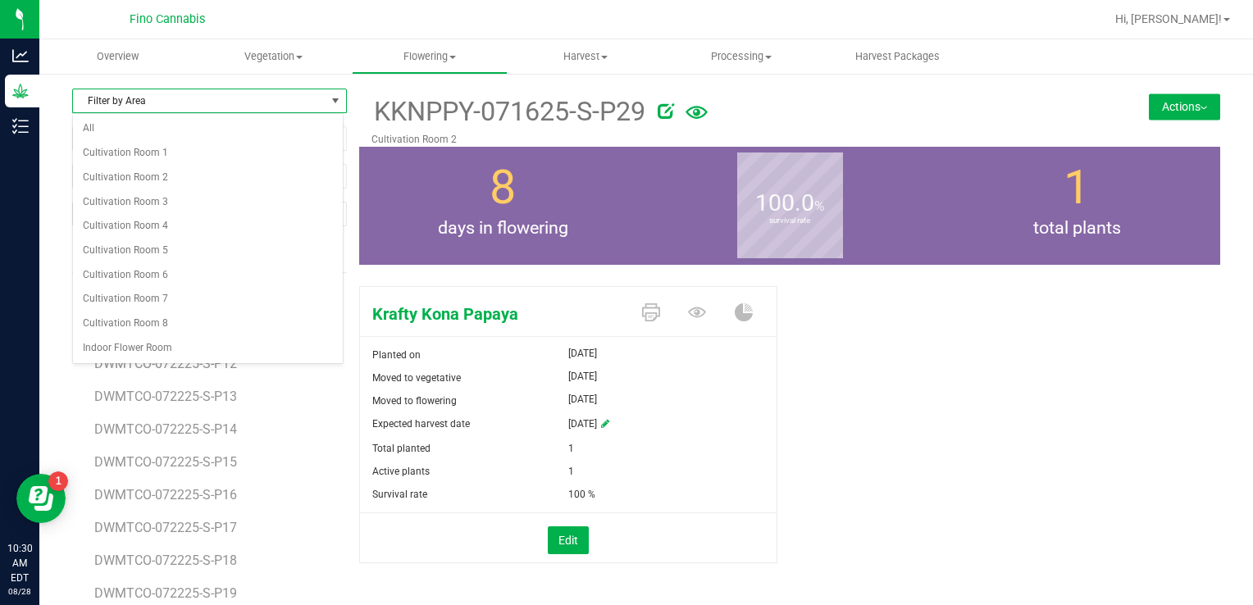
scroll to position [164, 0]
click at [129, 179] on li "Cultivation Room 2" at bounding box center [208, 178] width 270 height 25
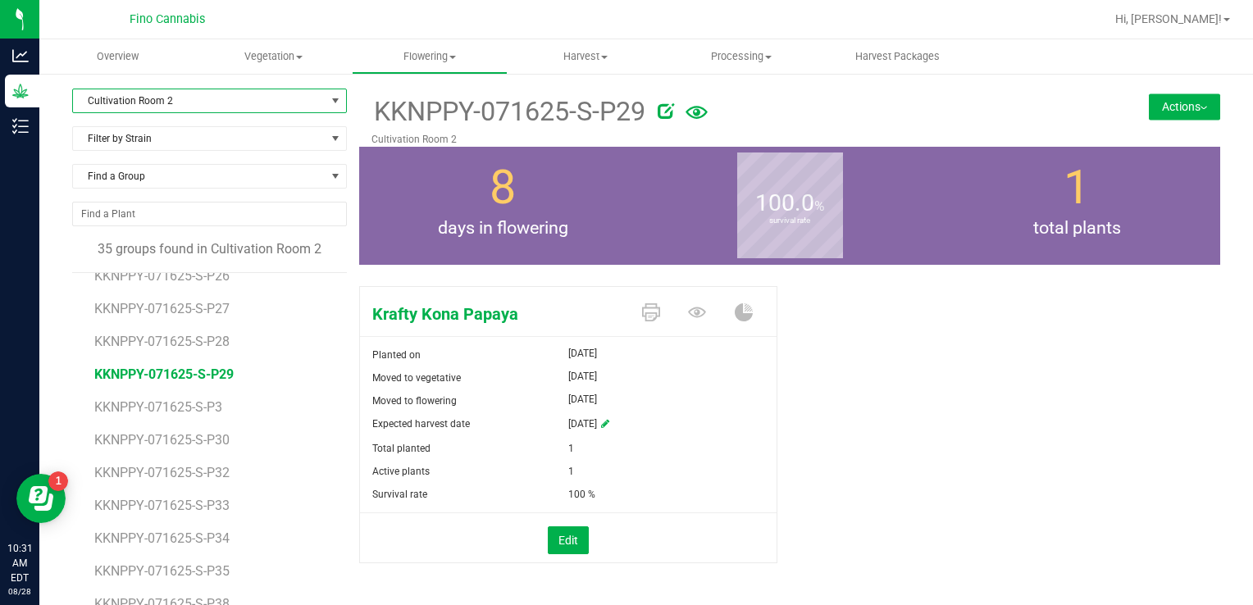
scroll to position [410, 0]
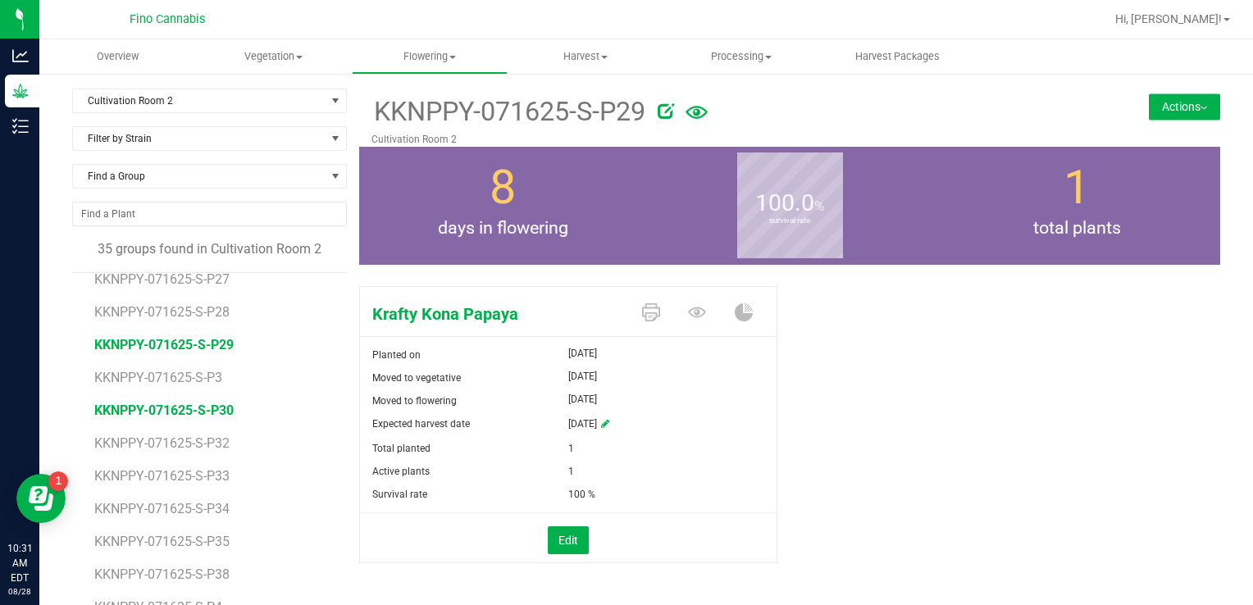
click at [171, 403] on span "KKNPPY-071625-S-P30" at bounding box center [163, 411] width 139 height 16
click at [1204, 108] on button "Actions" at bounding box center [1184, 106] width 71 height 26
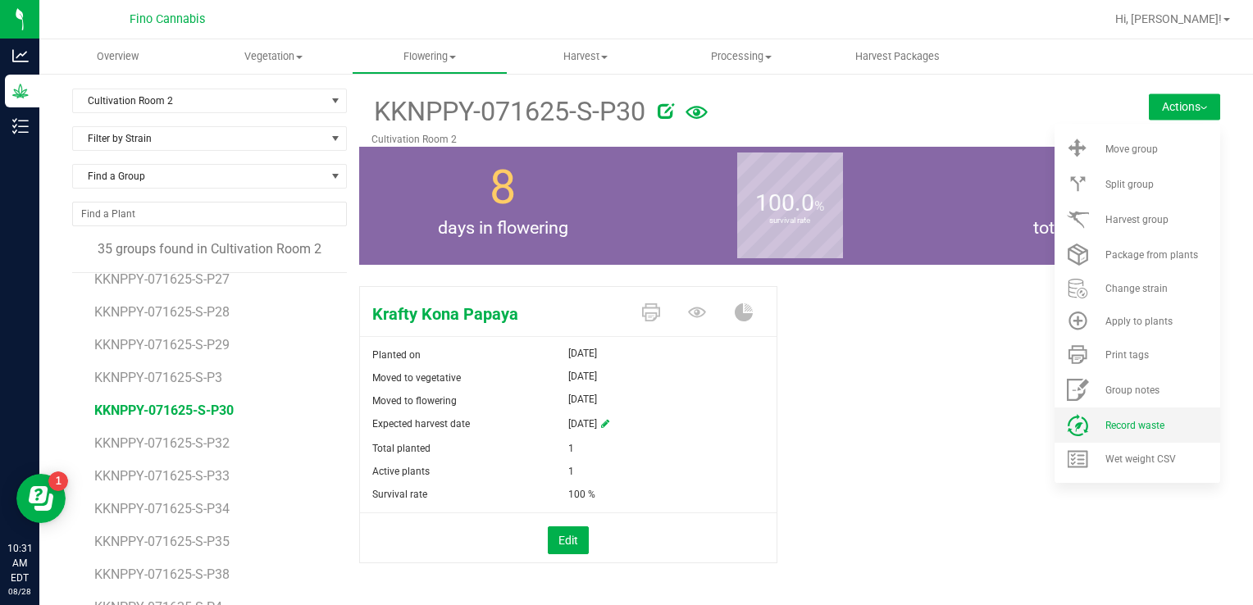
click at [1147, 408] on li "Record waste" at bounding box center [1137, 425] width 166 height 35
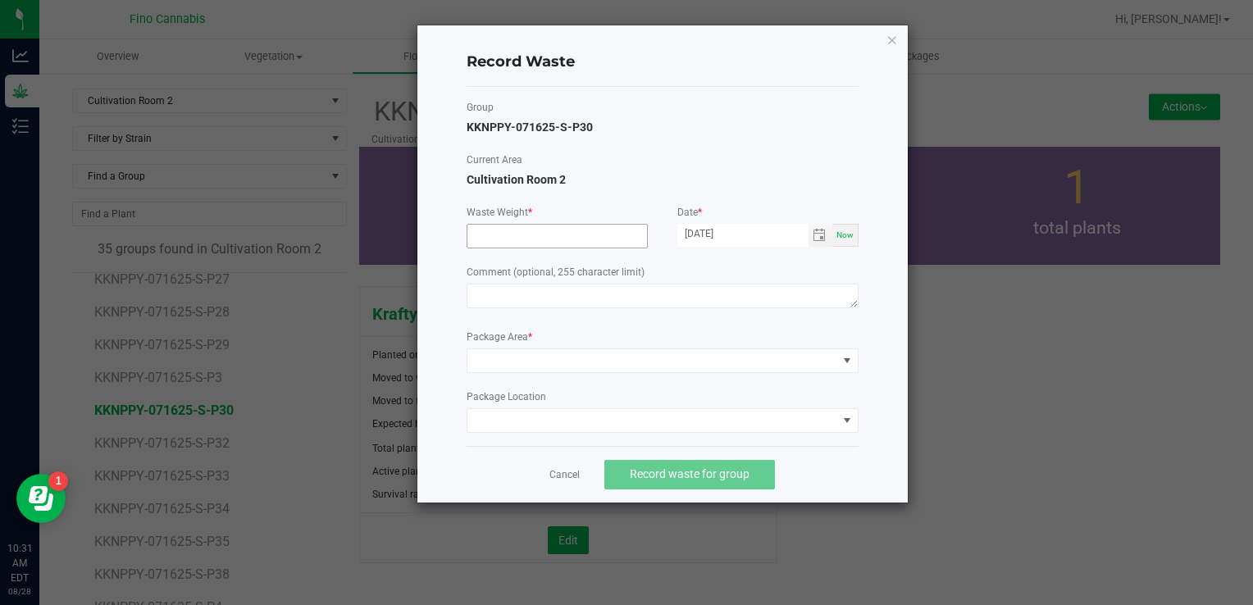
click at [534, 229] on input at bounding box center [557, 236] width 180 height 23
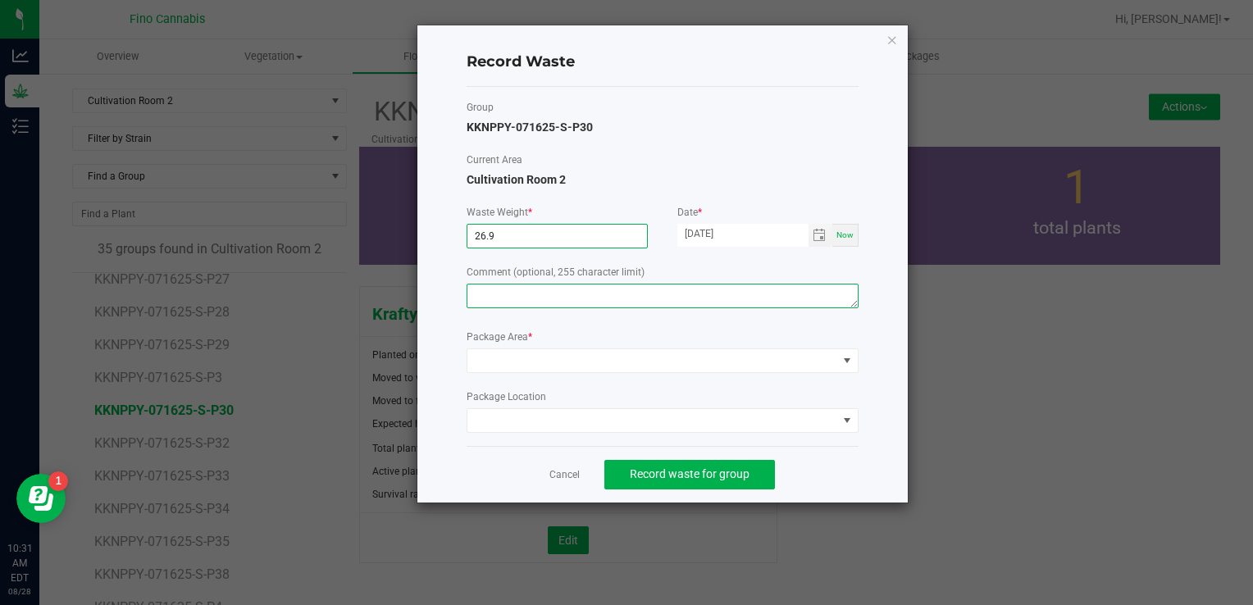
type input "26.9000 g"
paste textarea "Pruning Waste"
type textarea "Pruning Waste"
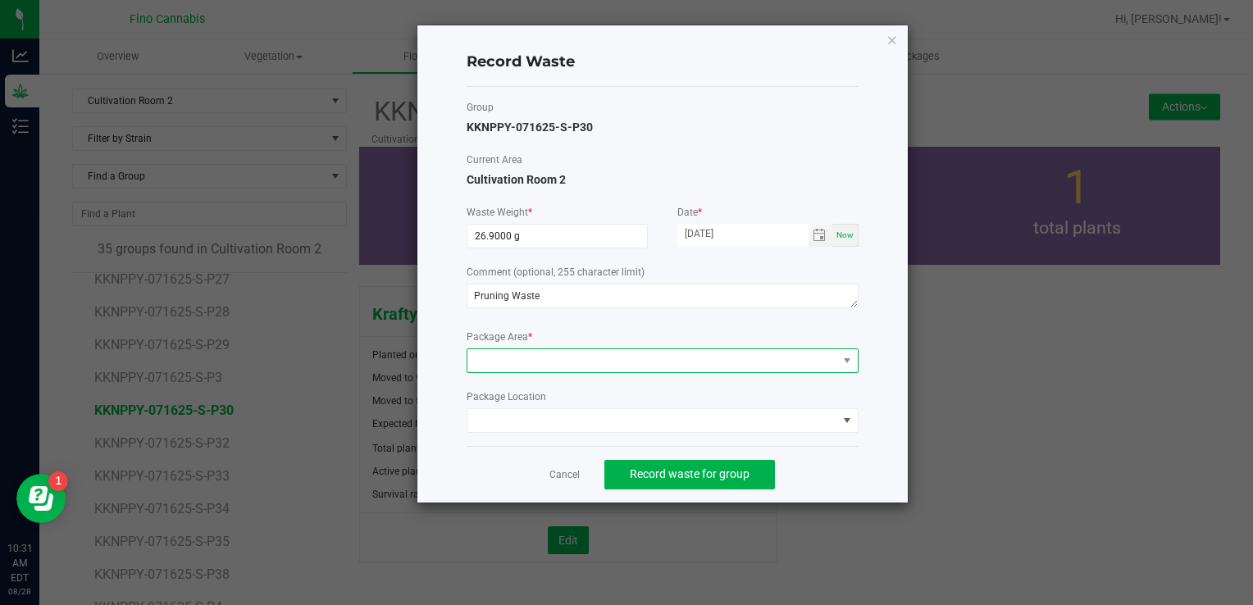
click at [548, 358] on span at bounding box center [652, 360] width 370 height 23
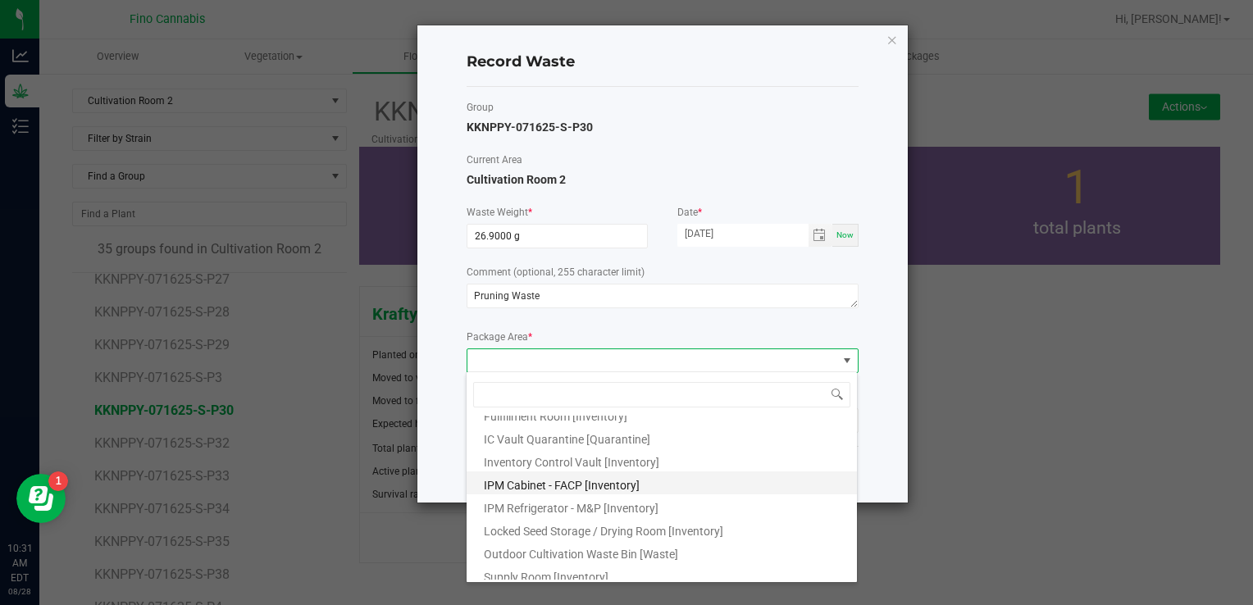
scroll to position [89, 0]
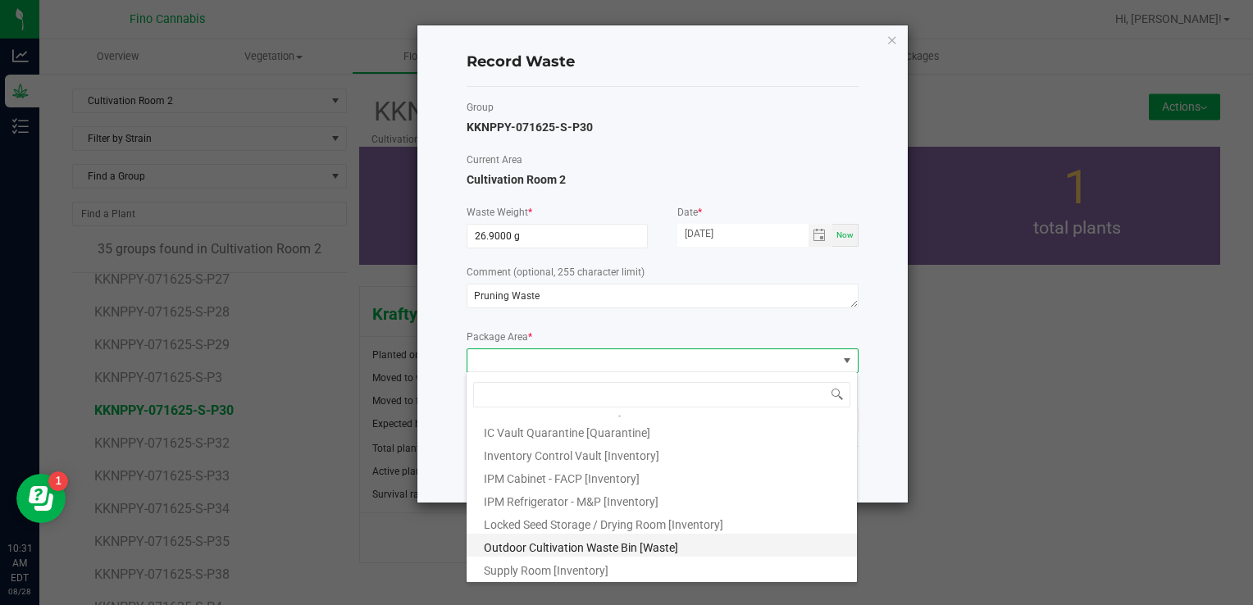
click at [568, 537] on li "Outdoor Cultivation Waste Bin [Waste]" at bounding box center [662, 545] width 390 height 23
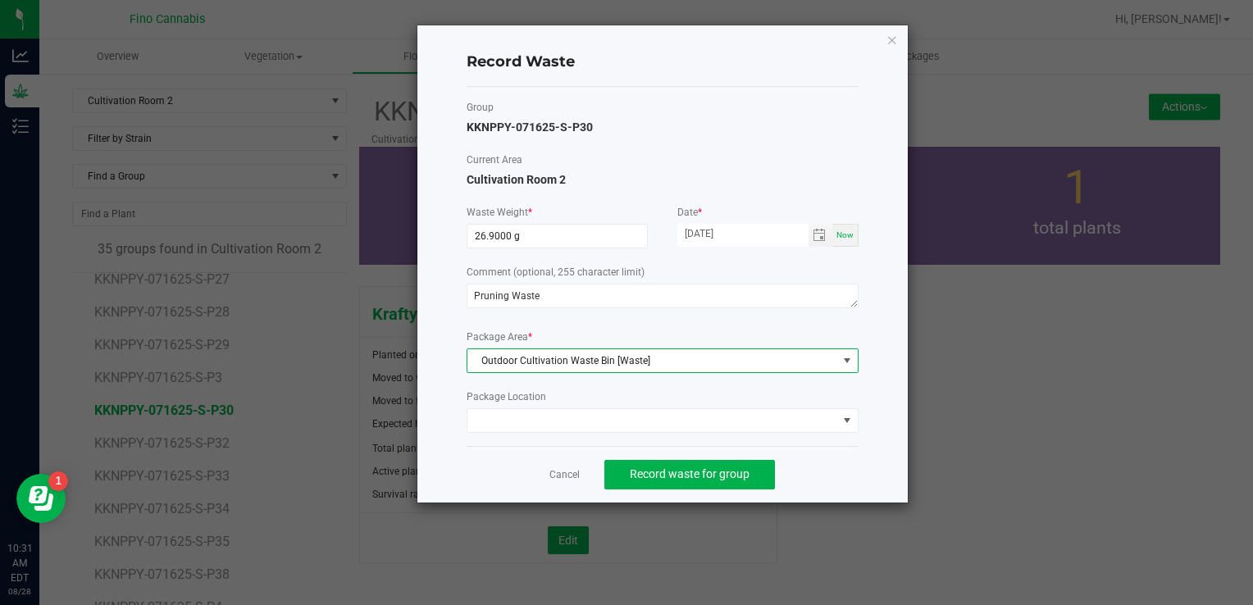
click at [853, 485] on div "Cancel Record waste for group" at bounding box center [663, 474] width 392 height 57
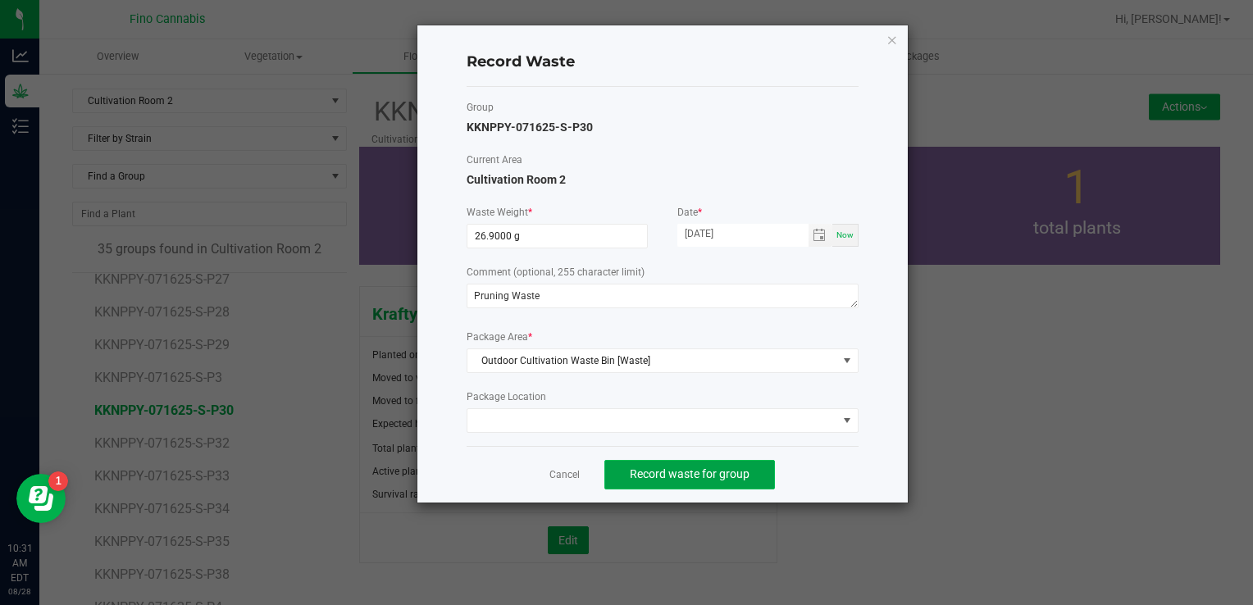
click at [717, 474] on span "Record waste for group" at bounding box center [690, 473] width 120 height 13
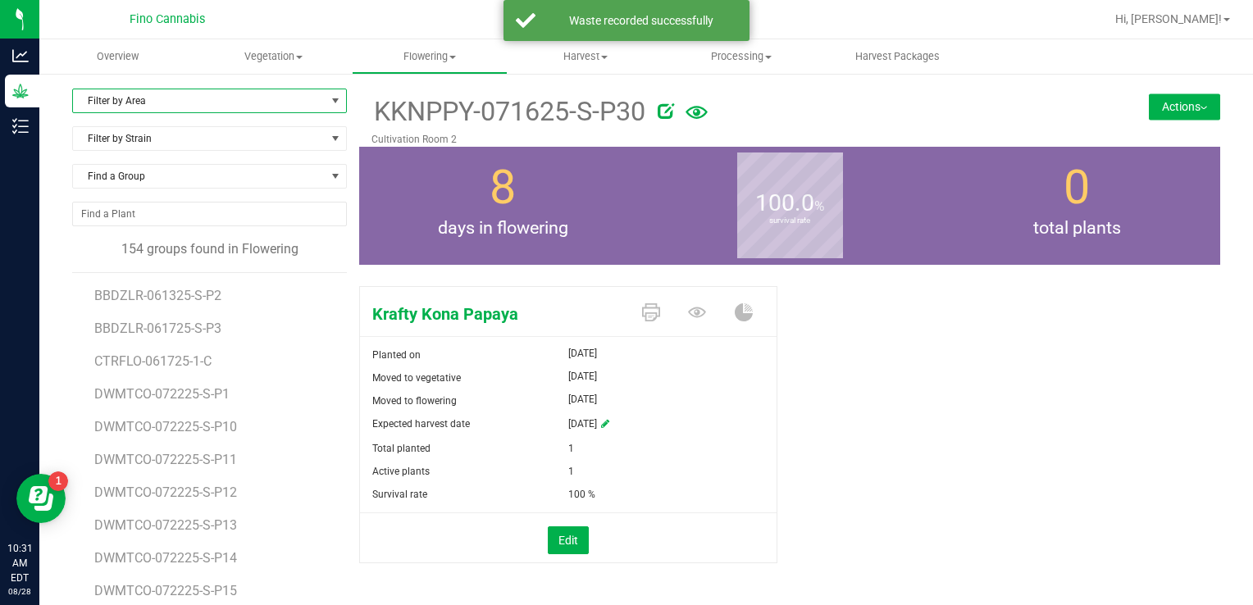
click at [131, 97] on span "Filter by Area" at bounding box center [199, 100] width 253 height 23
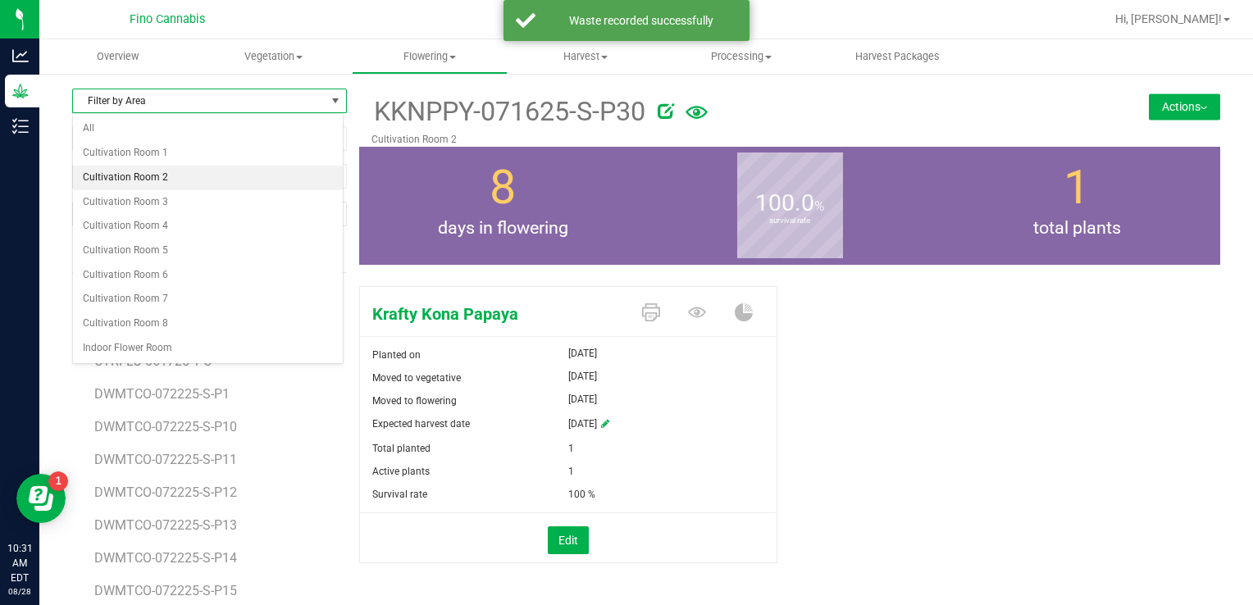
click at [141, 179] on li "Cultivation Room 2" at bounding box center [208, 178] width 270 height 25
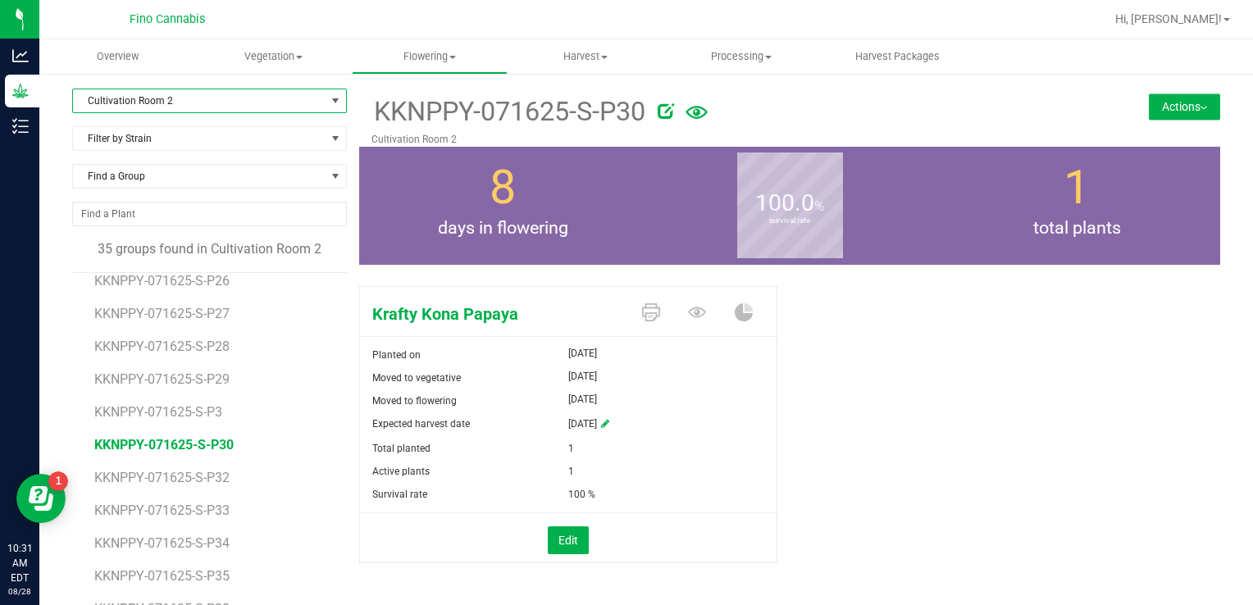
scroll to position [410, 0]
click at [206, 443] on span "KKNPPY-071625-S-P32" at bounding box center [163, 443] width 139 height 16
click at [1176, 110] on button "Actions" at bounding box center [1184, 106] width 71 height 26
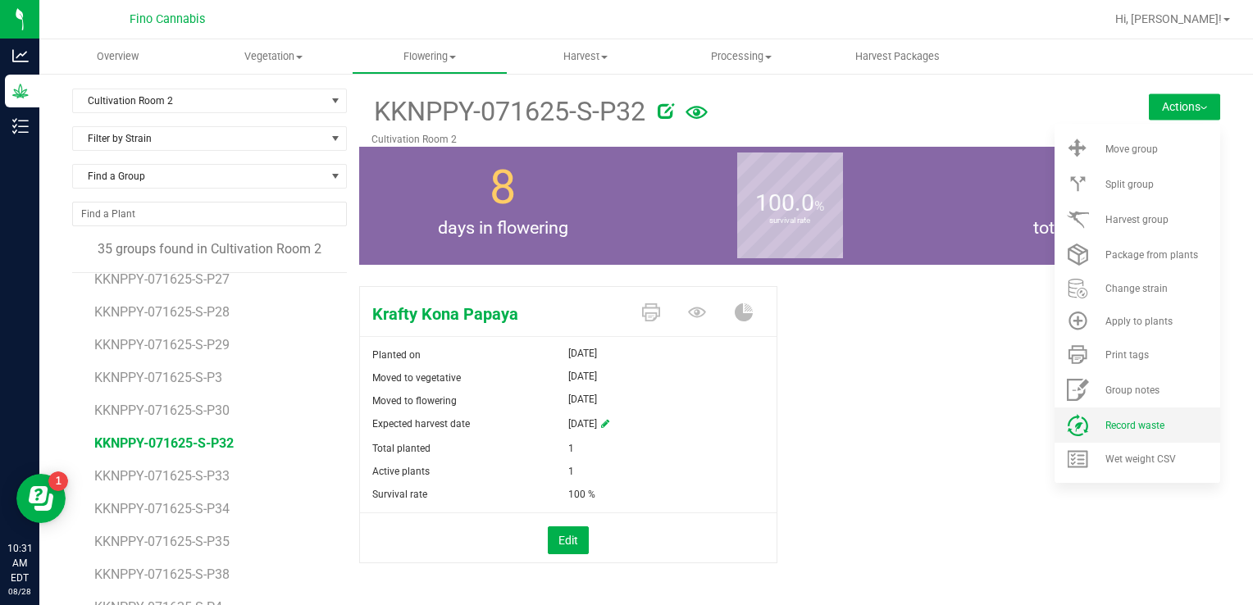
click at [1127, 426] on span "Record waste" at bounding box center [1134, 425] width 59 height 11
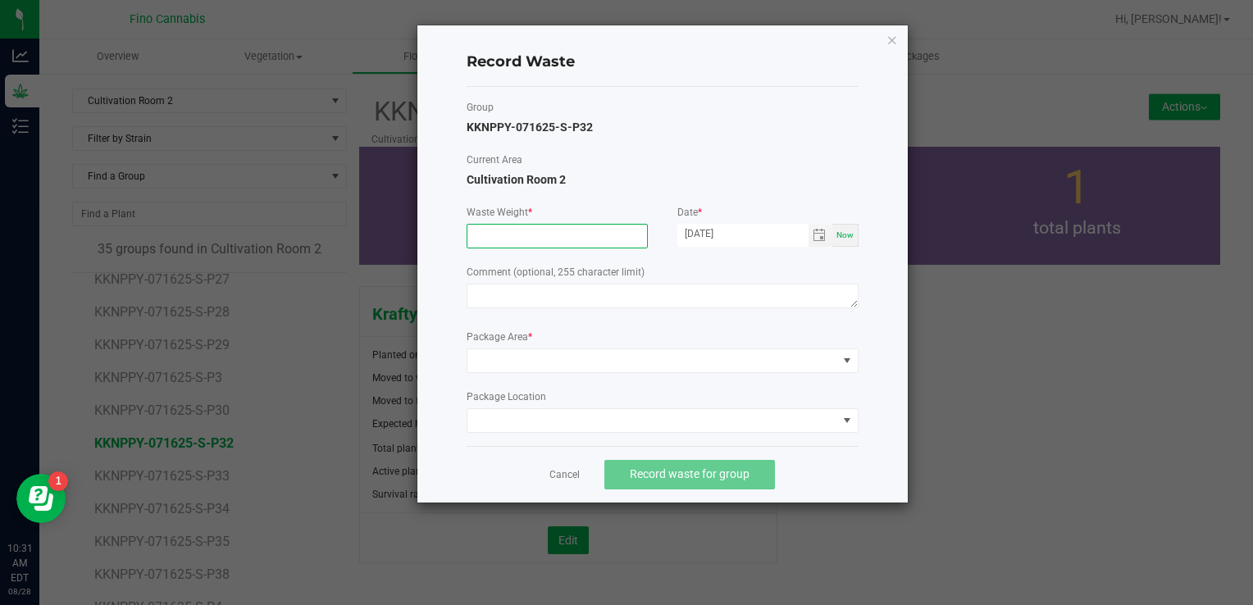
click at [520, 235] on input at bounding box center [557, 236] width 180 height 23
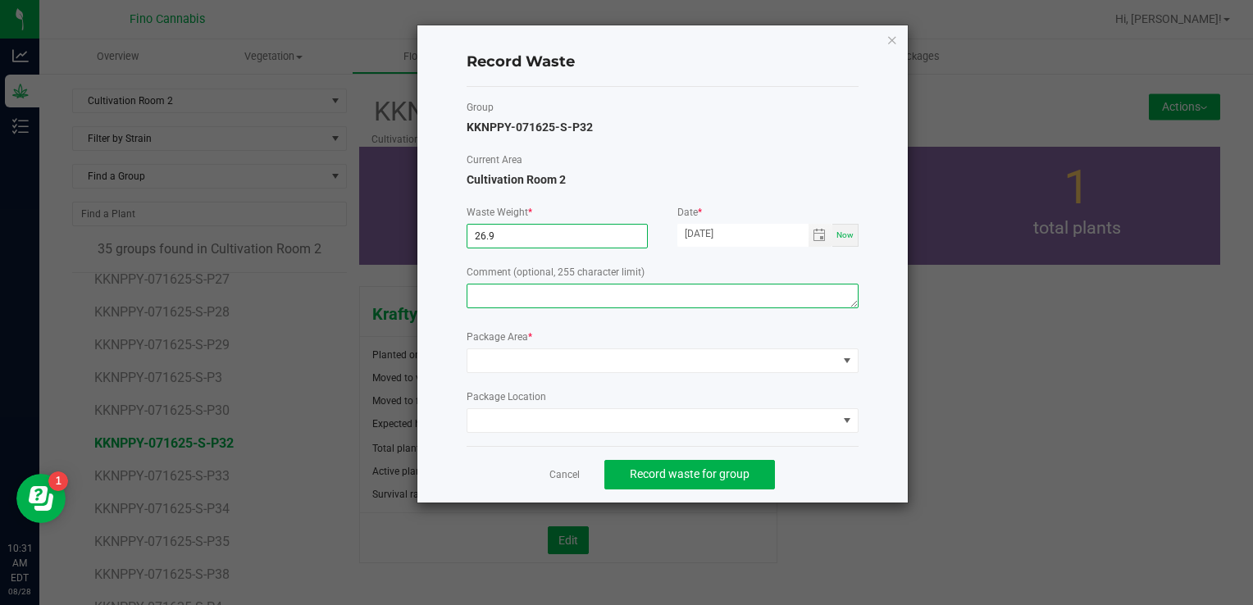
type input "26.9000 g"
click at [528, 294] on textarea at bounding box center [663, 296] width 392 height 25
paste textarea "Pruning Waste"
type textarea "Pruning Waste"
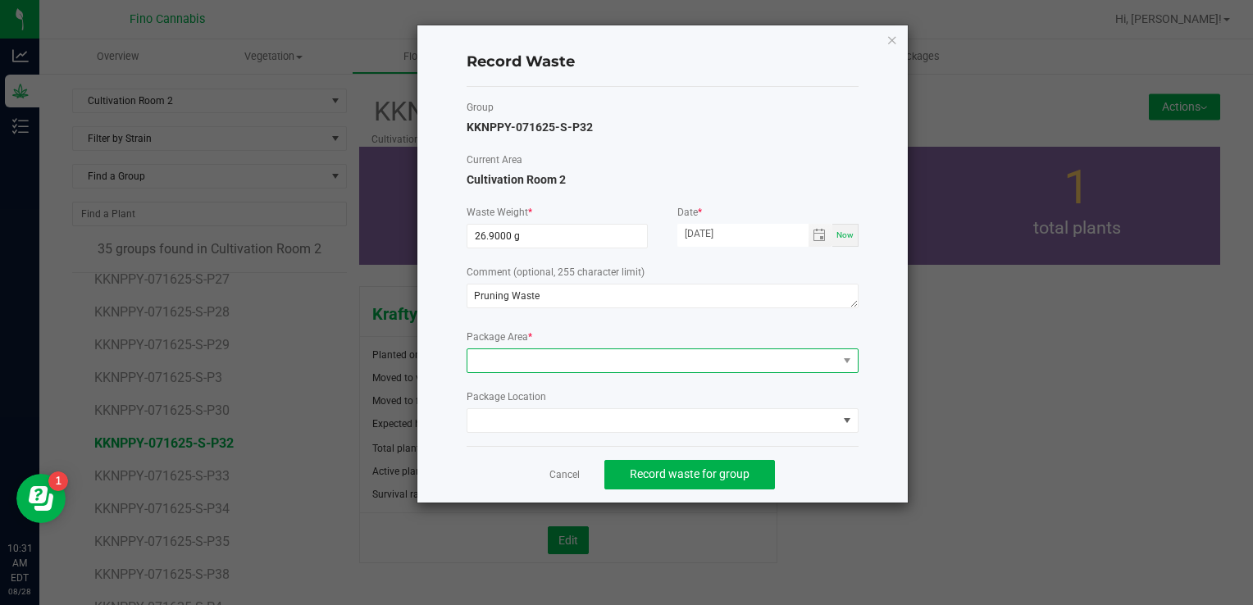
click at [538, 362] on span at bounding box center [652, 360] width 370 height 23
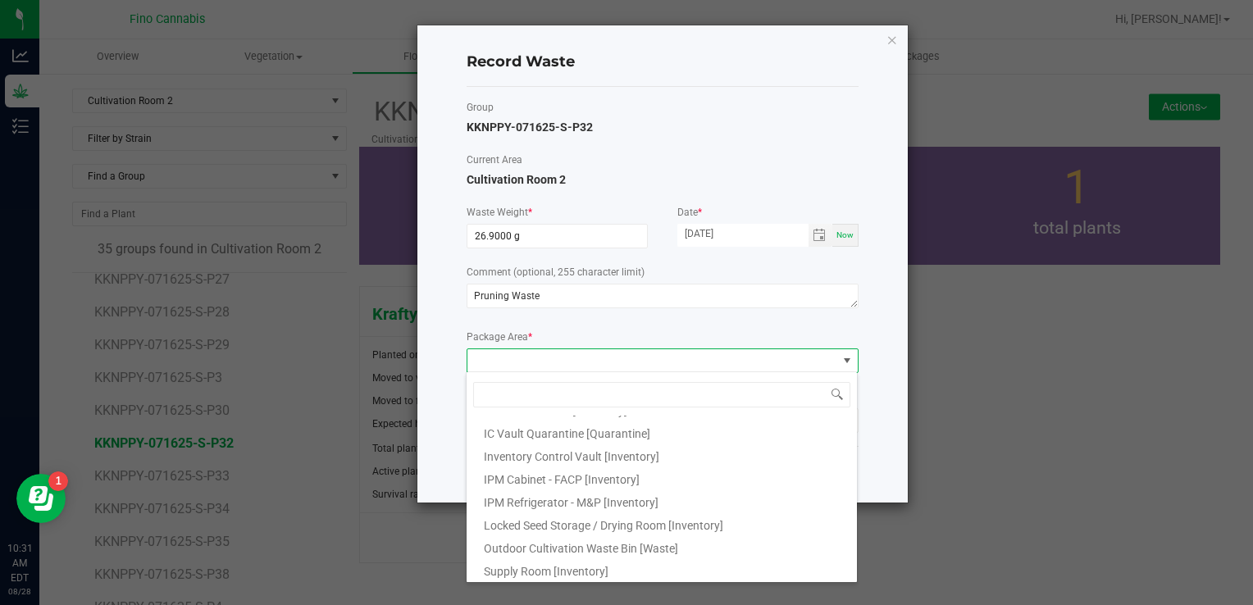
scroll to position [89, 0]
click at [552, 327] on ul "Cultivation Quarantine [Inventory] Cultivation Room [Inventory] Curing / Drying…" at bounding box center [662, 327] width 390 height 0
click at [552, 541] on span "Outdoor Cultivation Waste Bin [Waste]" at bounding box center [581, 547] width 194 height 13
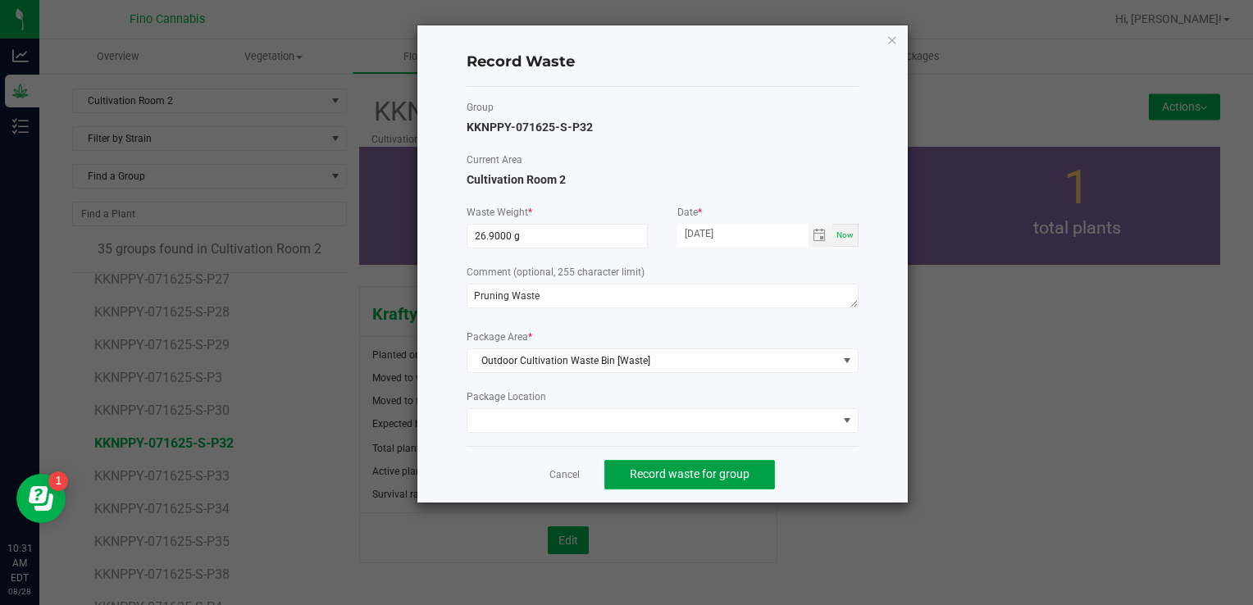
click at [695, 464] on button "Record waste for group" at bounding box center [689, 475] width 171 height 30
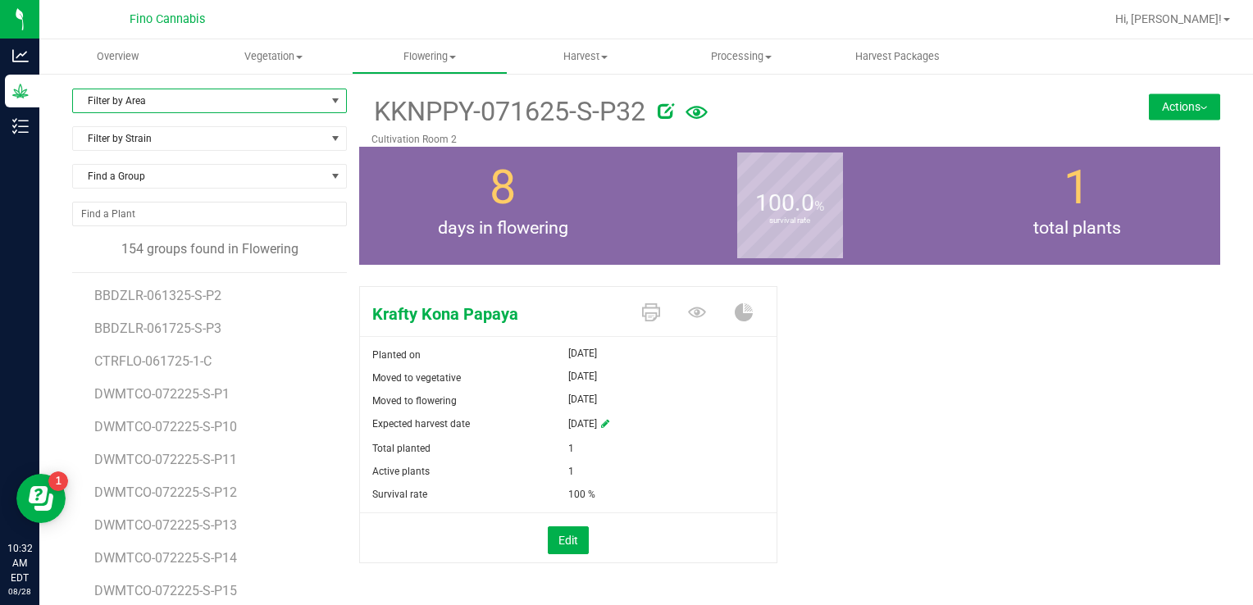
click at [110, 94] on span "Filter by Area" at bounding box center [199, 100] width 253 height 23
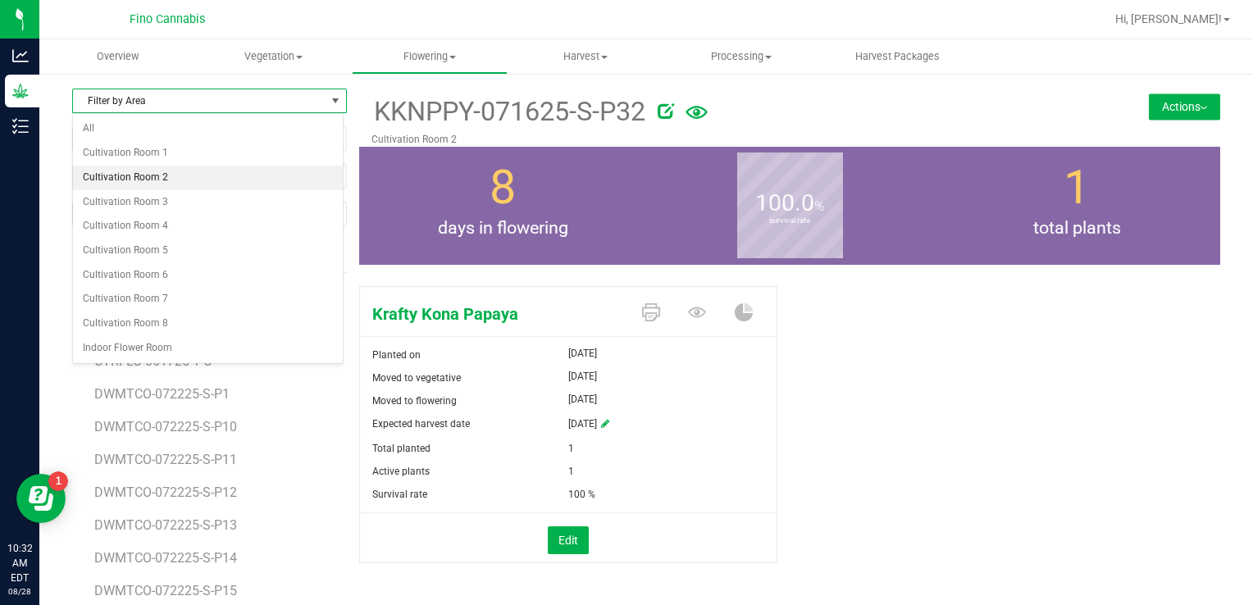
click at [126, 180] on li "Cultivation Room 2" at bounding box center [208, 178] width 270 height 25
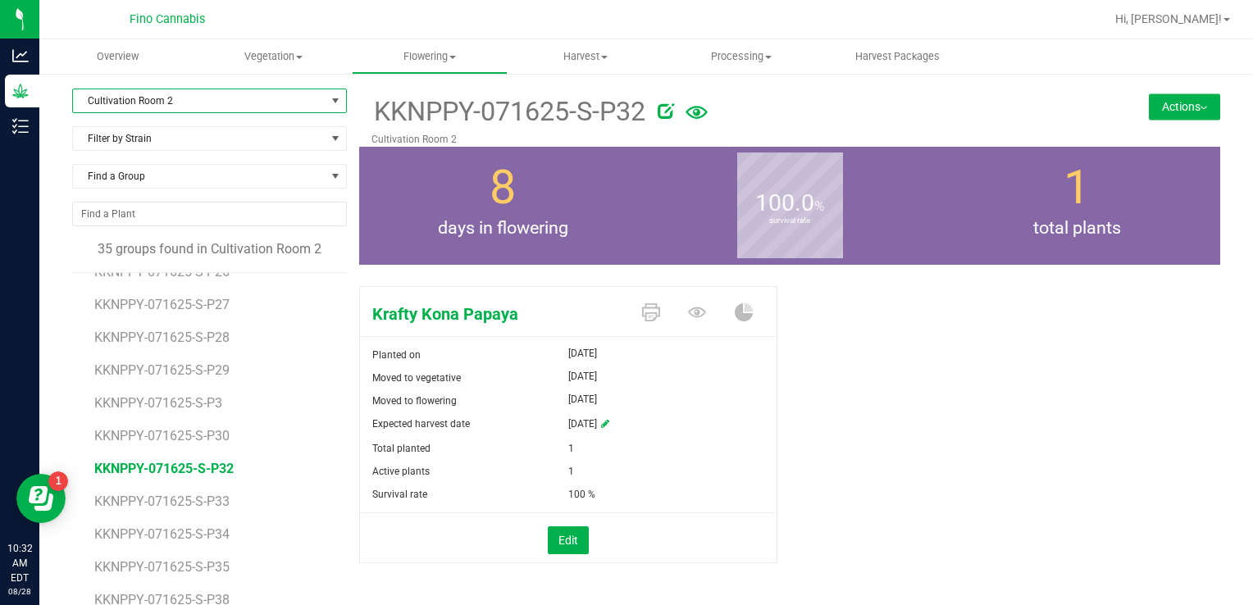
scroll to position [410, 0]
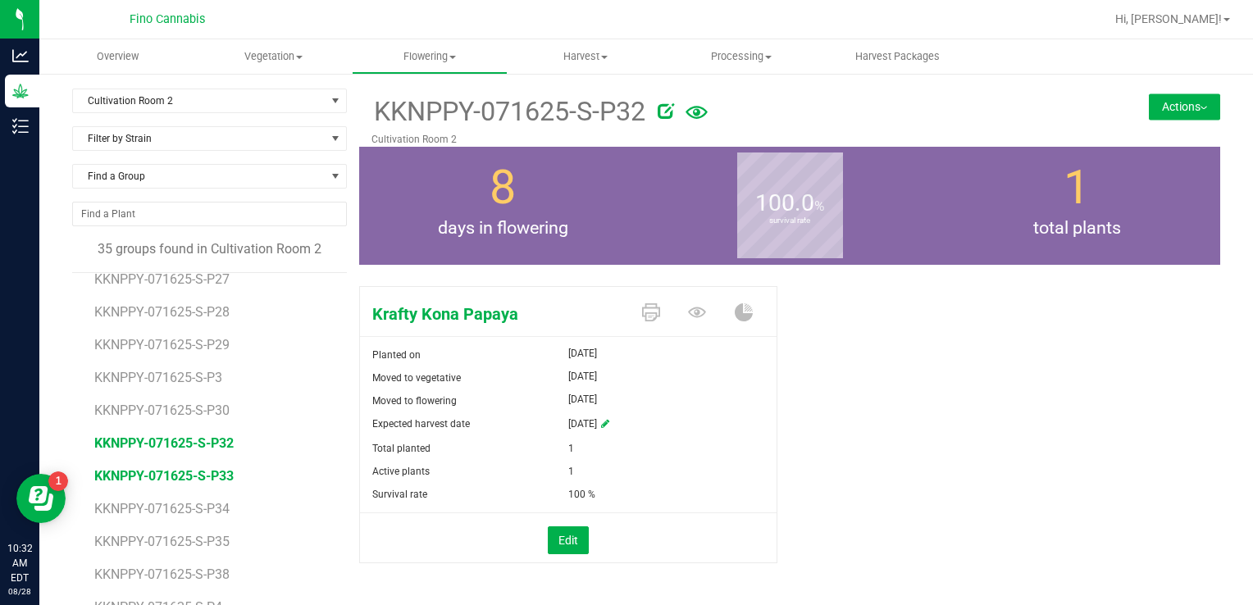
click at [181, 471] on span "KKNPPY-071625-S-P33" at bounding box center [163, 476] width 139 height 16
click at [1170, 95] on button "Actions" at bounding box center [1184, 106] width 71 height 26
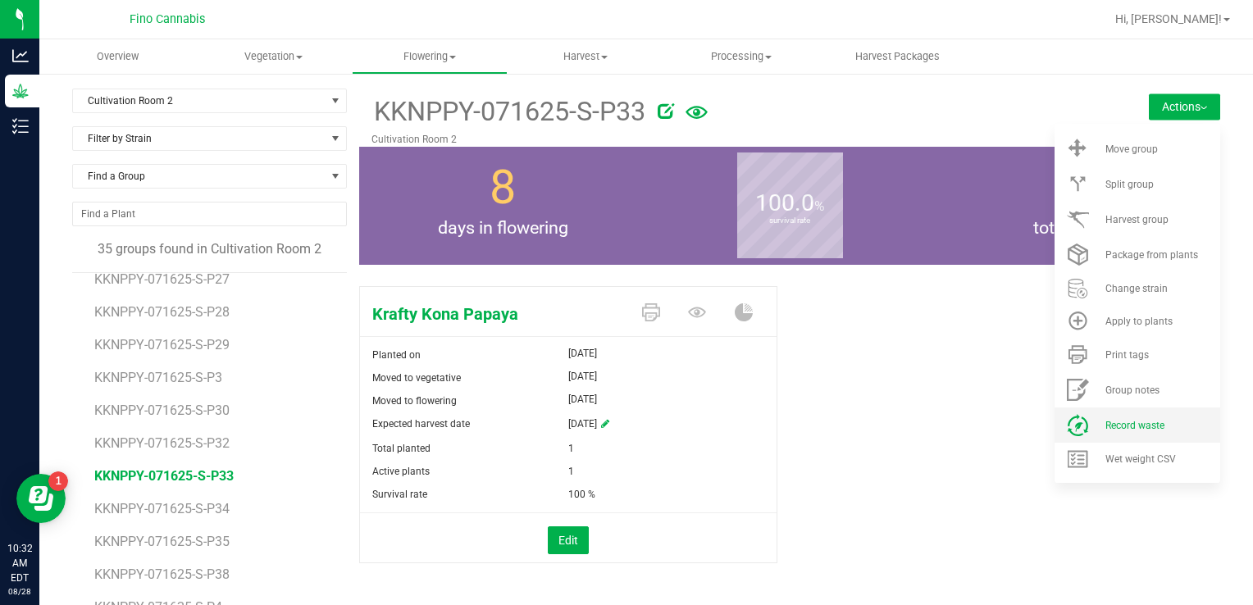
click at [1145, 420] on span "Record waste" at bounding box center [1134, 425] width 59 height 11
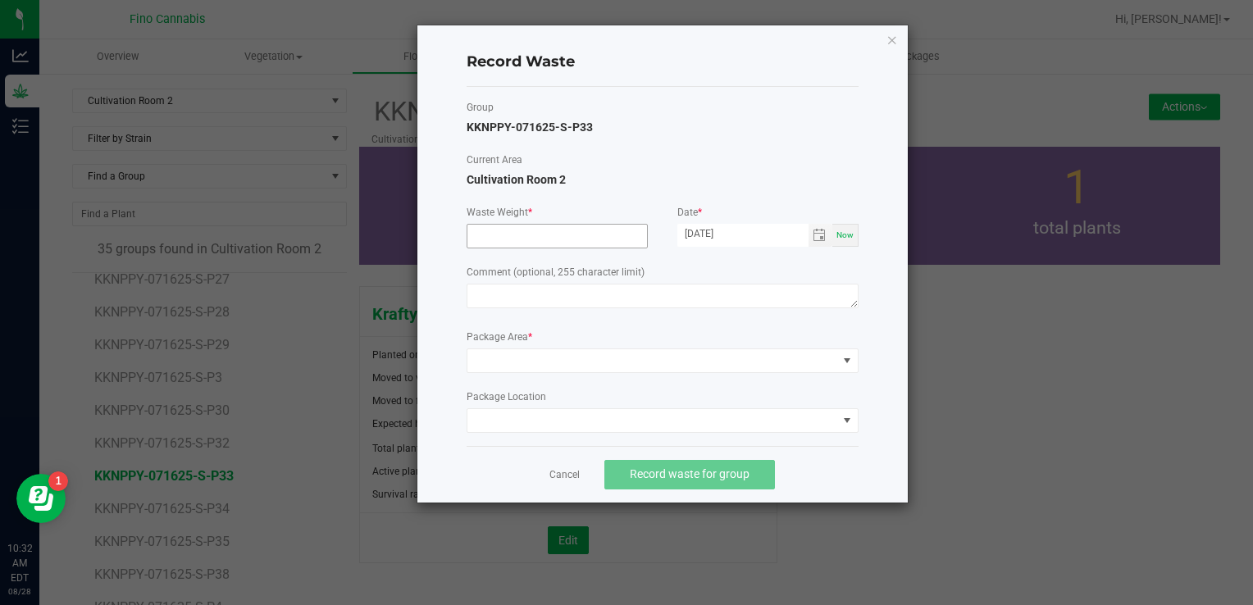
click at [510, 246] on input at bounding box center [557, 236] width 180 height 23
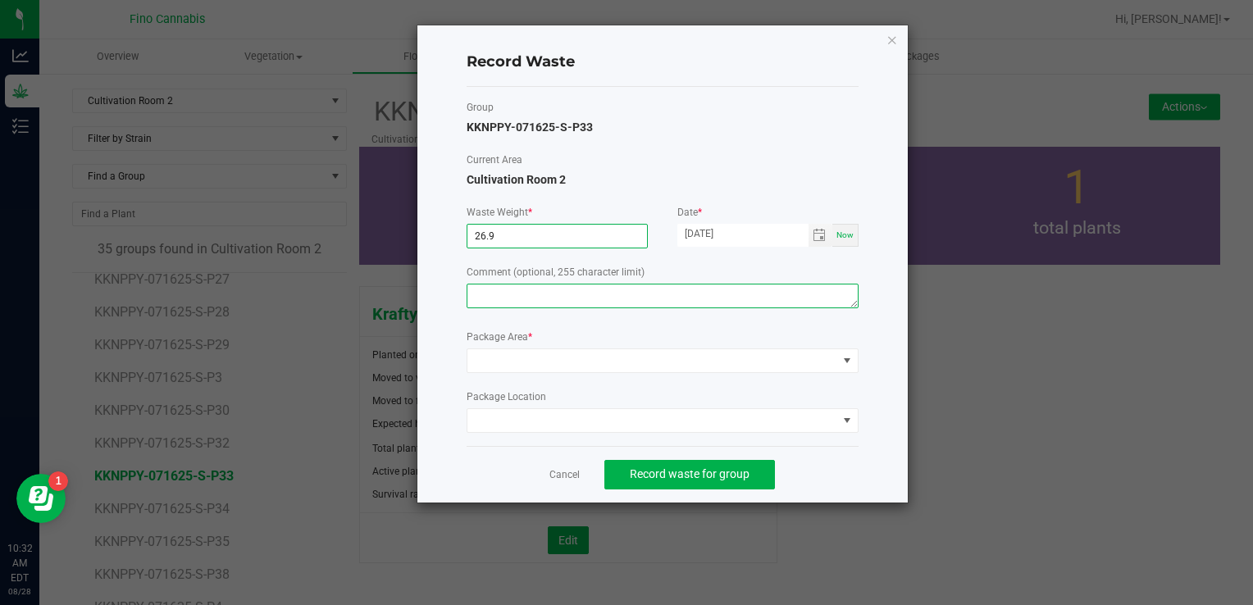
type input "26.9000 g"
click at [500, 300] on textarea at bounding box center [663, 296] width 392 height 25
paste textarea "Pruning Waste"
type textarea "Pruning Waste"
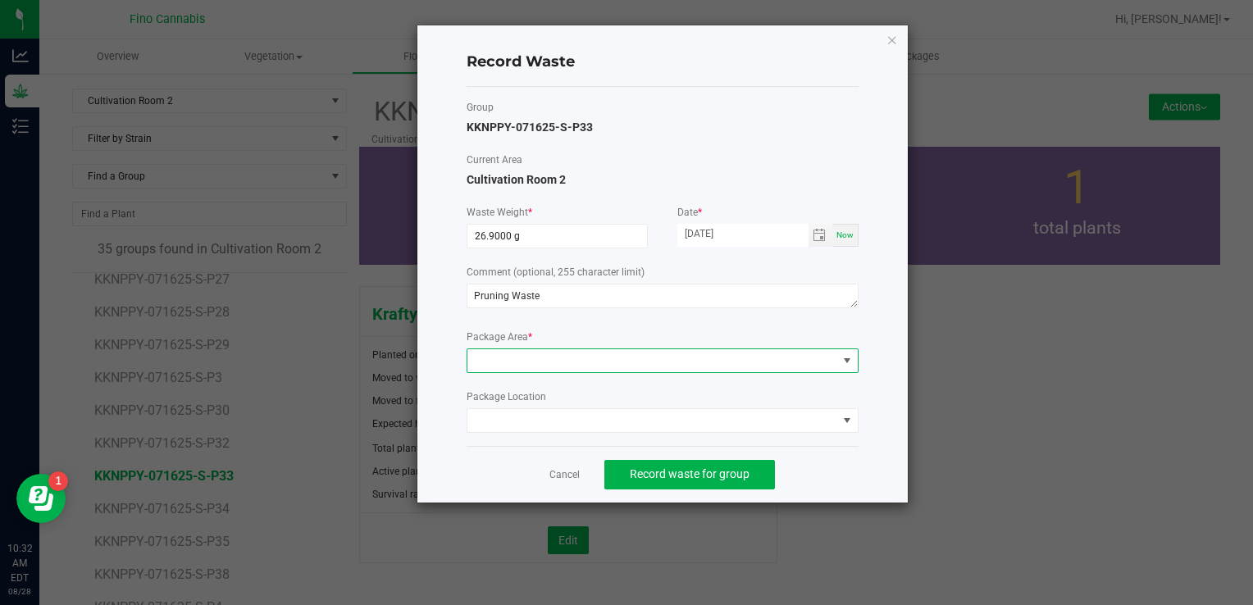
click at [519, 360] on span at bounding box center [652, 360] width 370 height 23
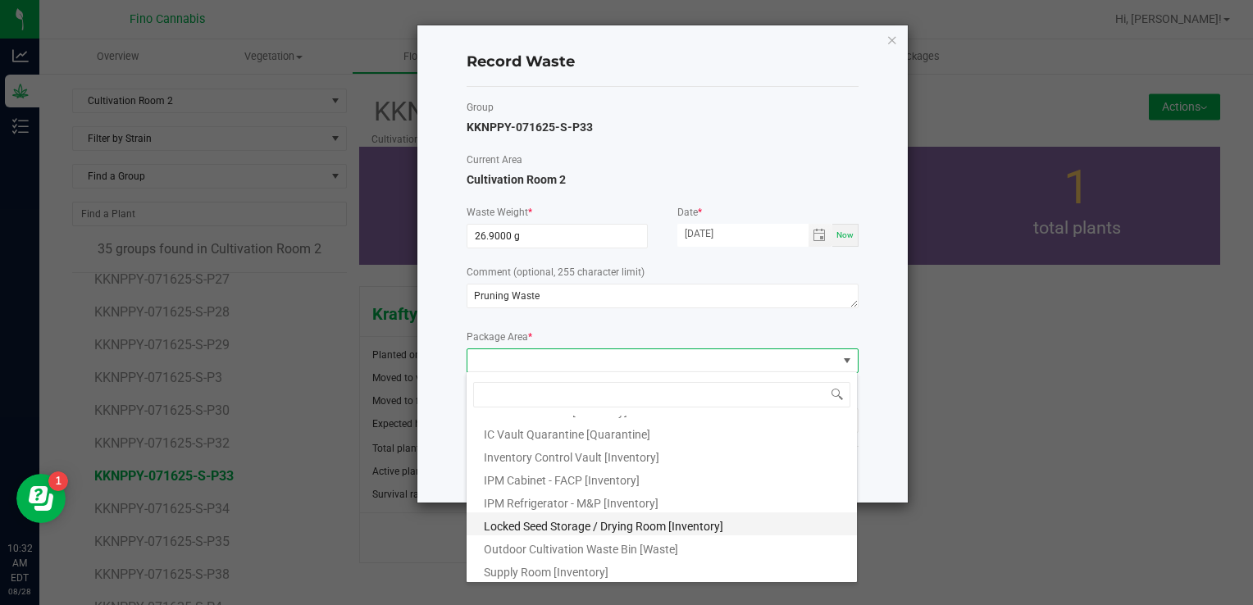
scroll to position [89, 0]
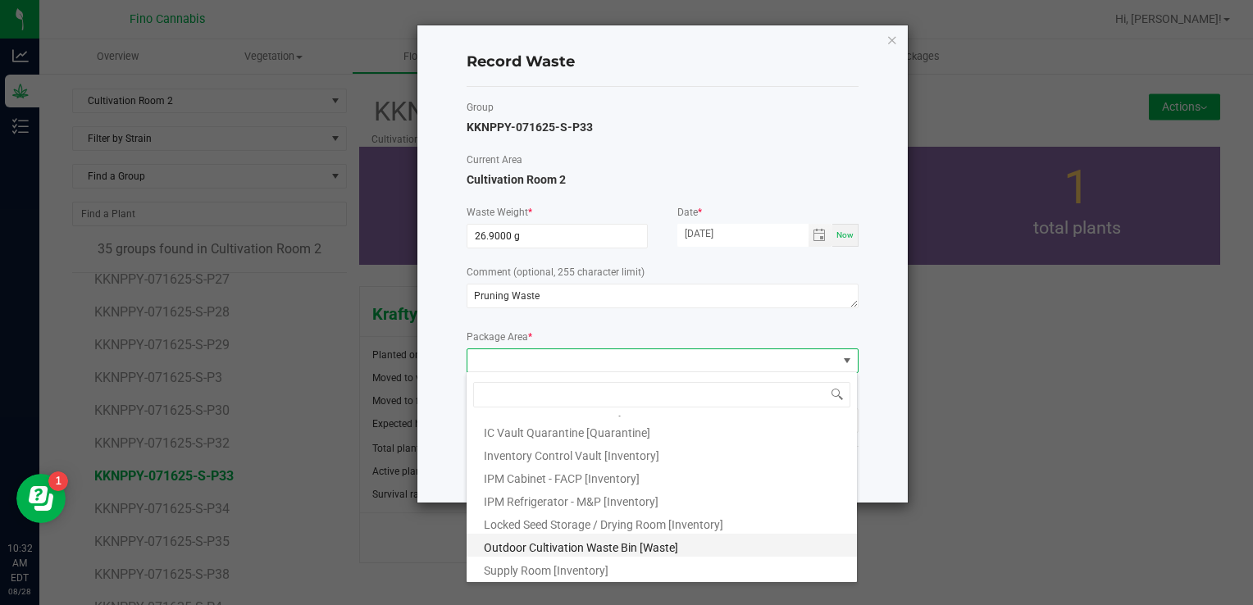
click at [538, 549] on span "Outdoor Cultivation Waste Bin [Waste]" at bounding box center [581, 547] width 194 height 13
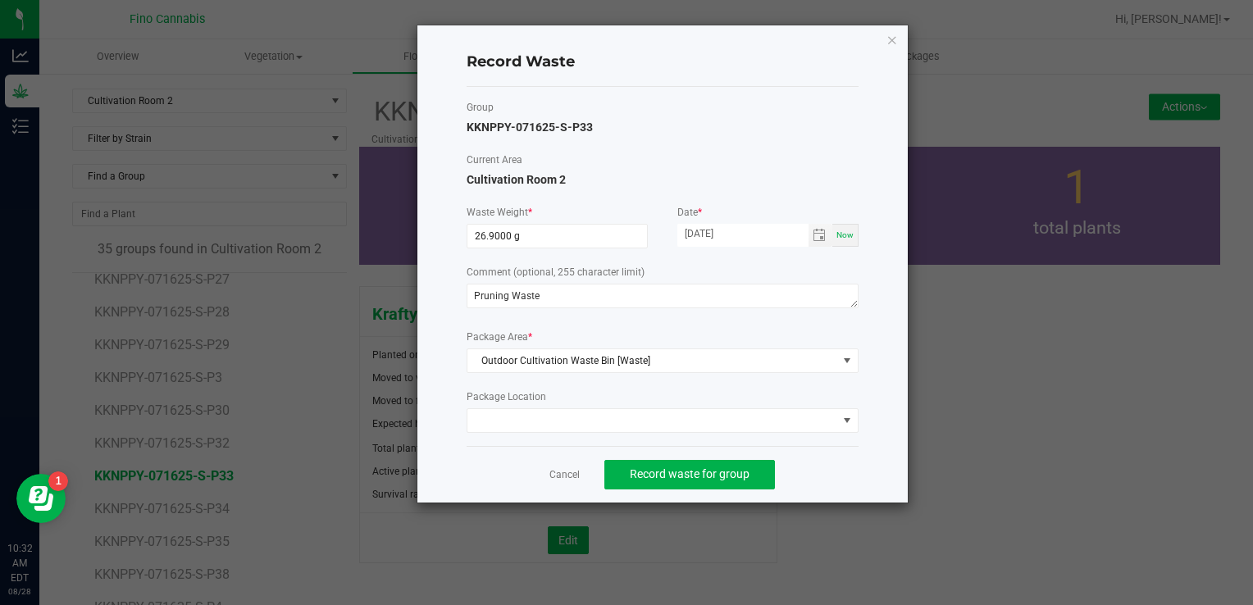
click at [797, 465] on div "Cancel Record waste for group" at bounding box center [663, 474] width 392 height 57
click at [737, 471] on span "Record waste for group" at bounding box center [690, 473] width 120 height 13
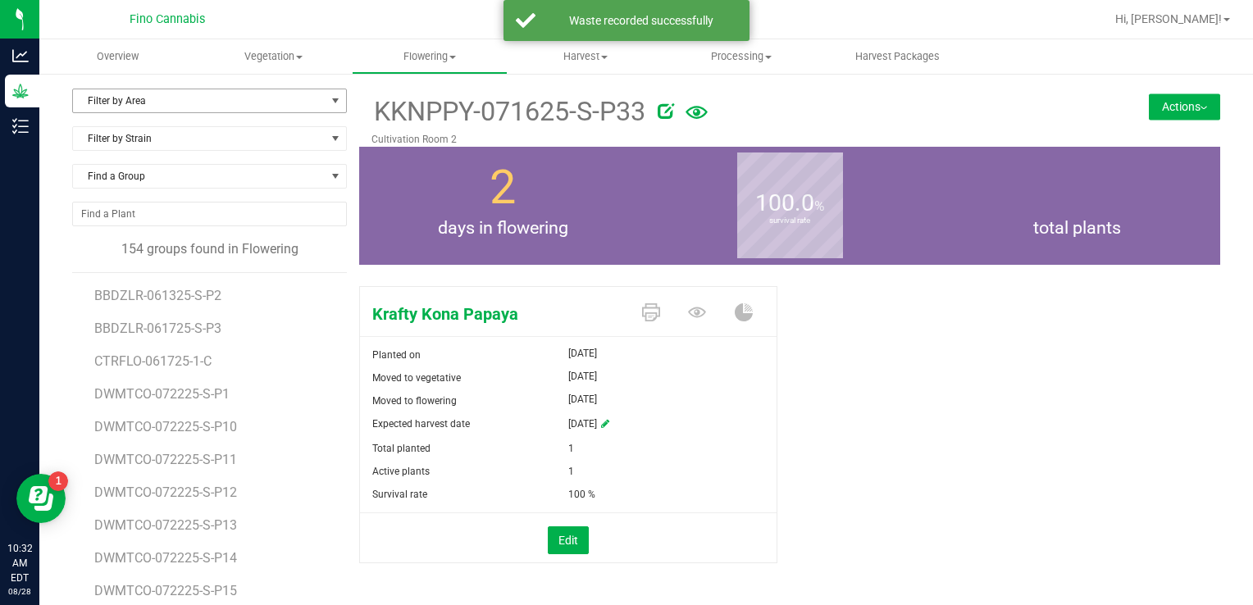
click at [130, 102] on span "Filter by Area" at bounding box center [199, 100] width 253 height 23
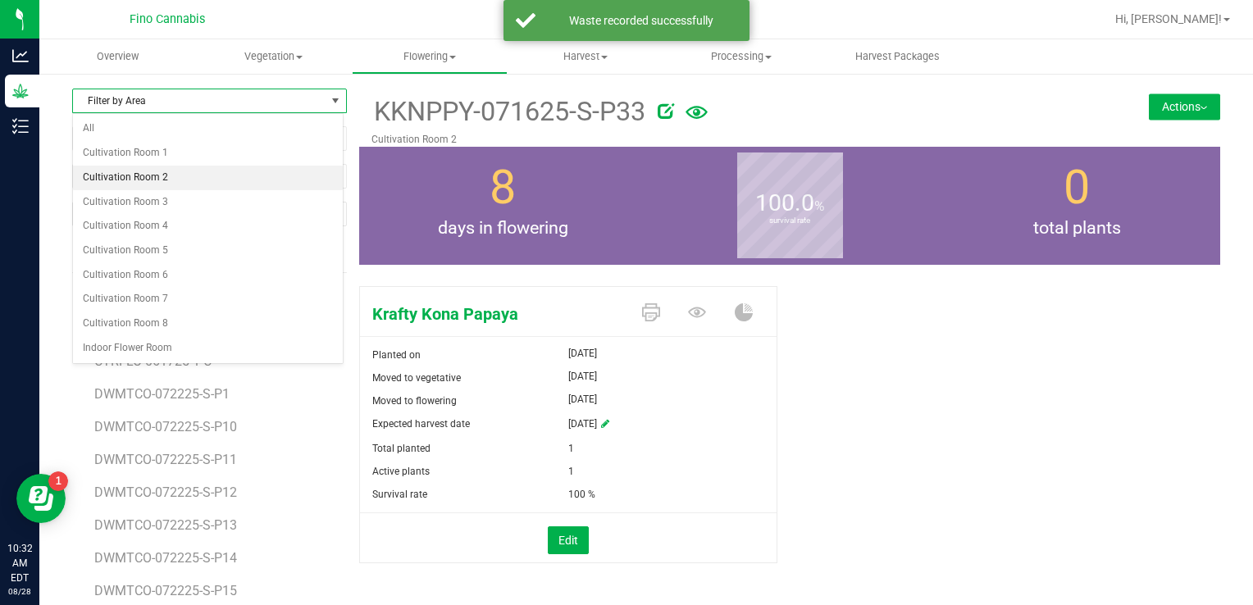
click at [151, 166] on li "Cultivation Room 2" at bounding box center [208, 178] width 270 height 25
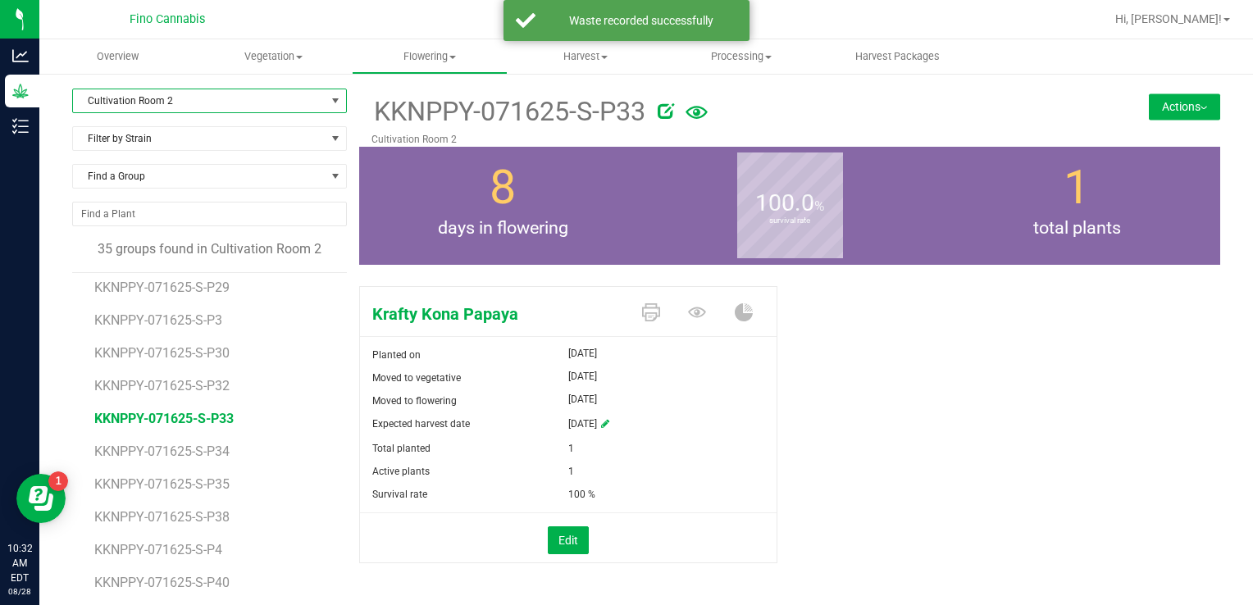
scroll to position [492, 0]
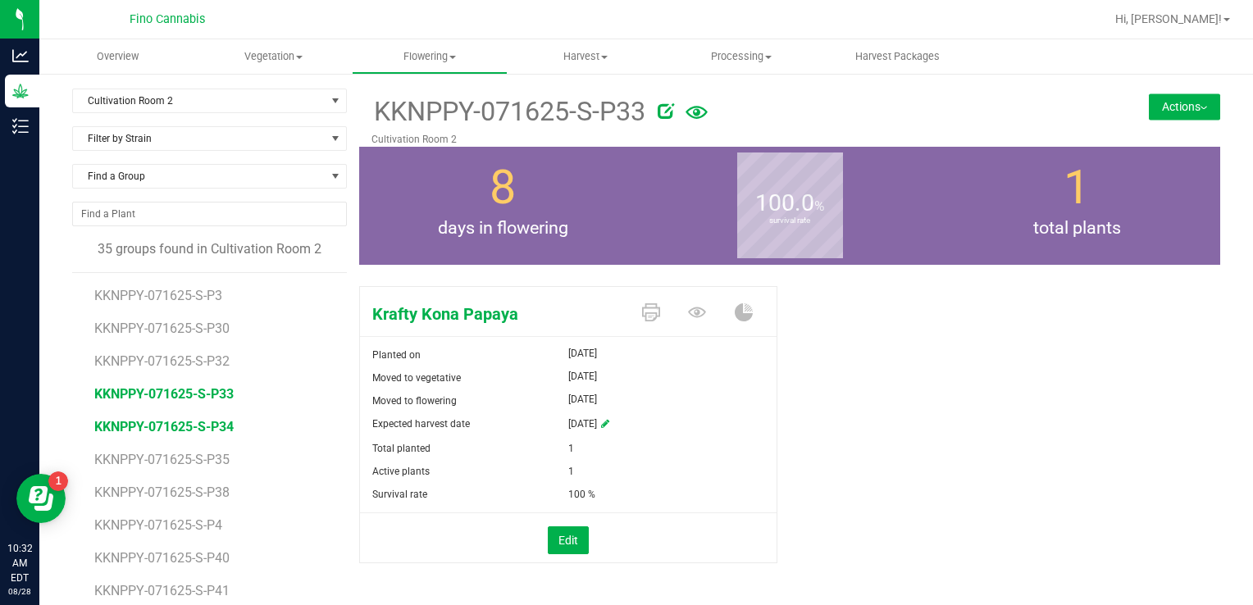
click at [224, 428] on span "KKNPPY-071625-S-P34" at bounding box center [163, 427] width 139 height 16
click at [1173, 110] on button "Actions" at bounding box center [1184, 106] width 71 height 26
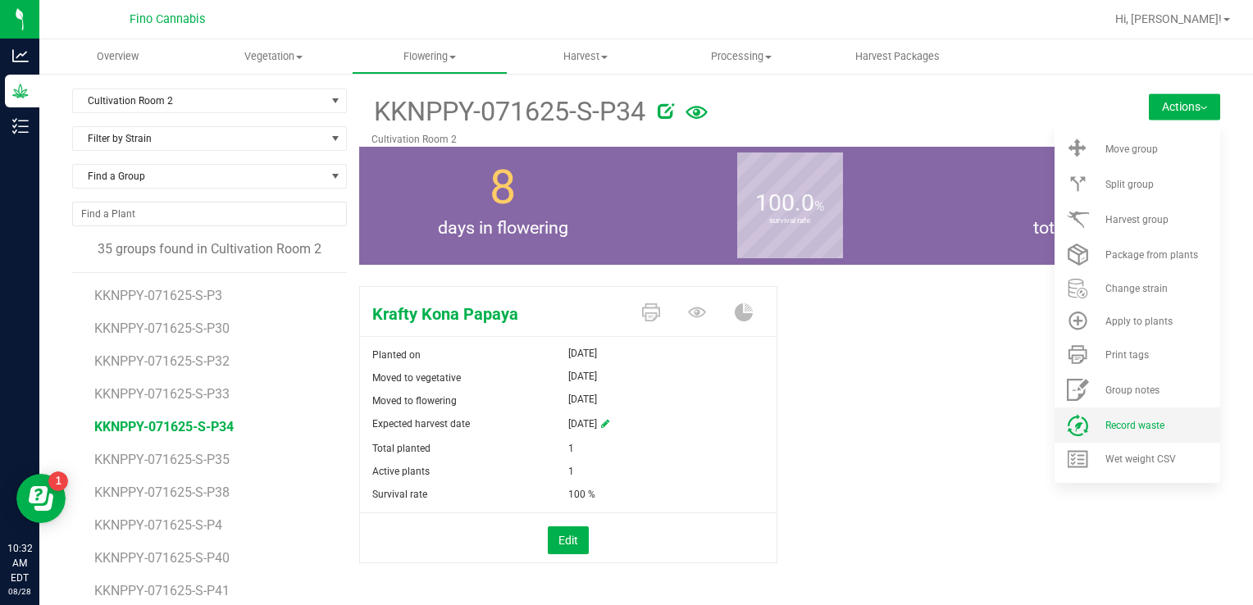
click at [1105, 423] on span "Record waste" at bounding box center [1134, 425] width 59 height 11
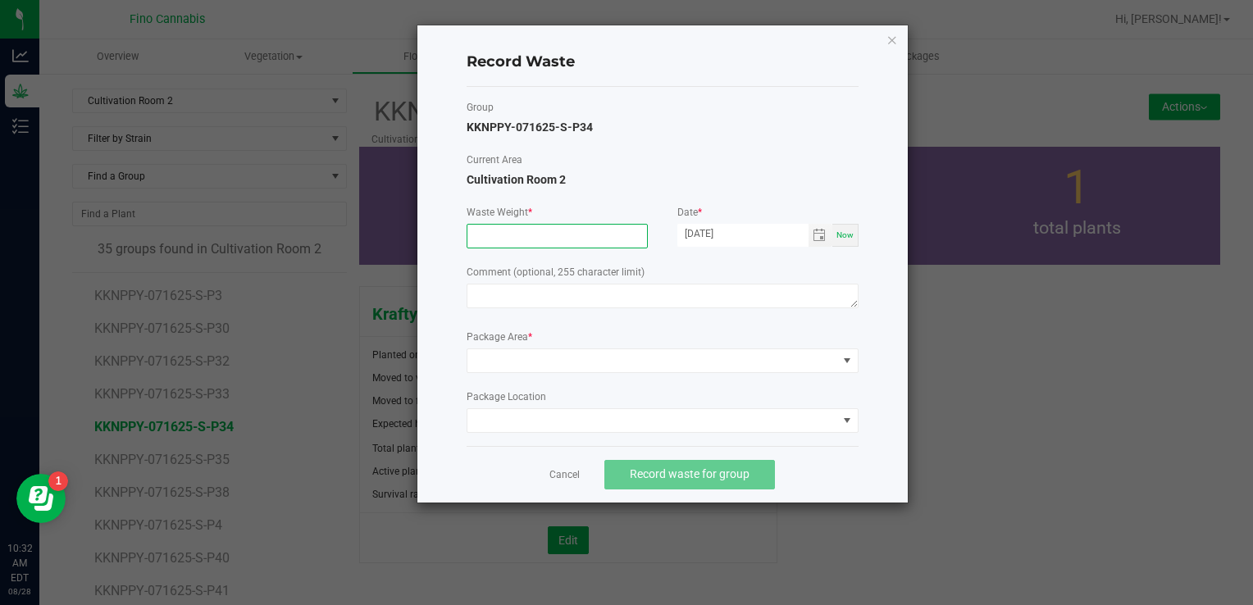
click at [476, 244] on input at bounding box center [557, 236] width 180 height 23
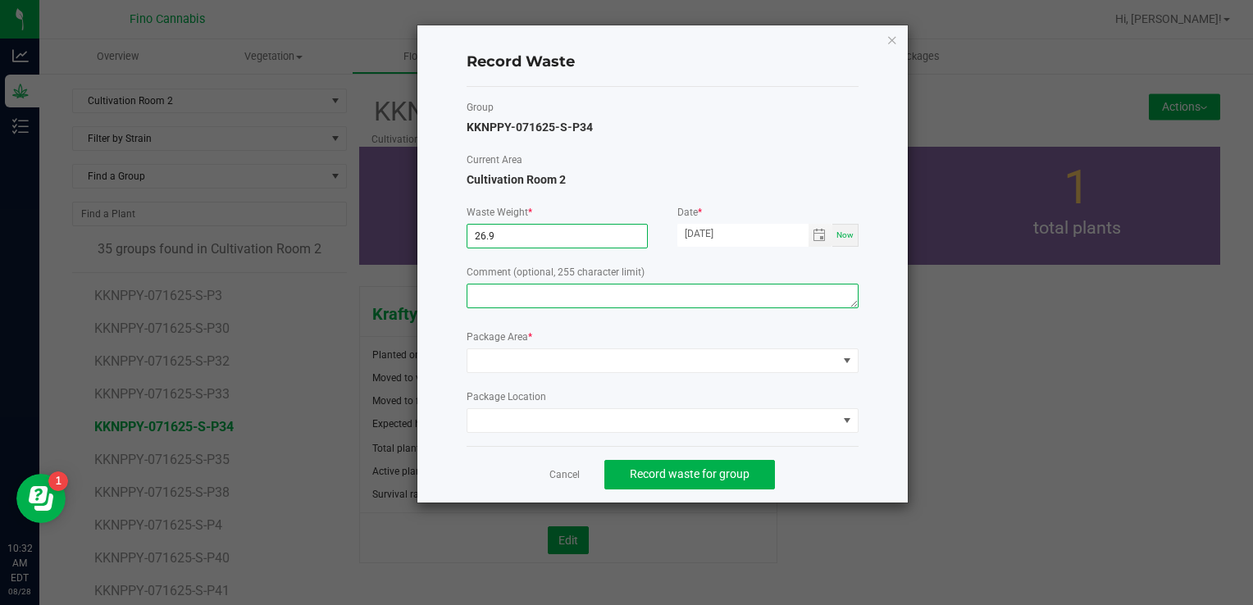
type input "26.9000 g"
paste textarea "Pruning Waste"
type textarea "Pruning Waste"
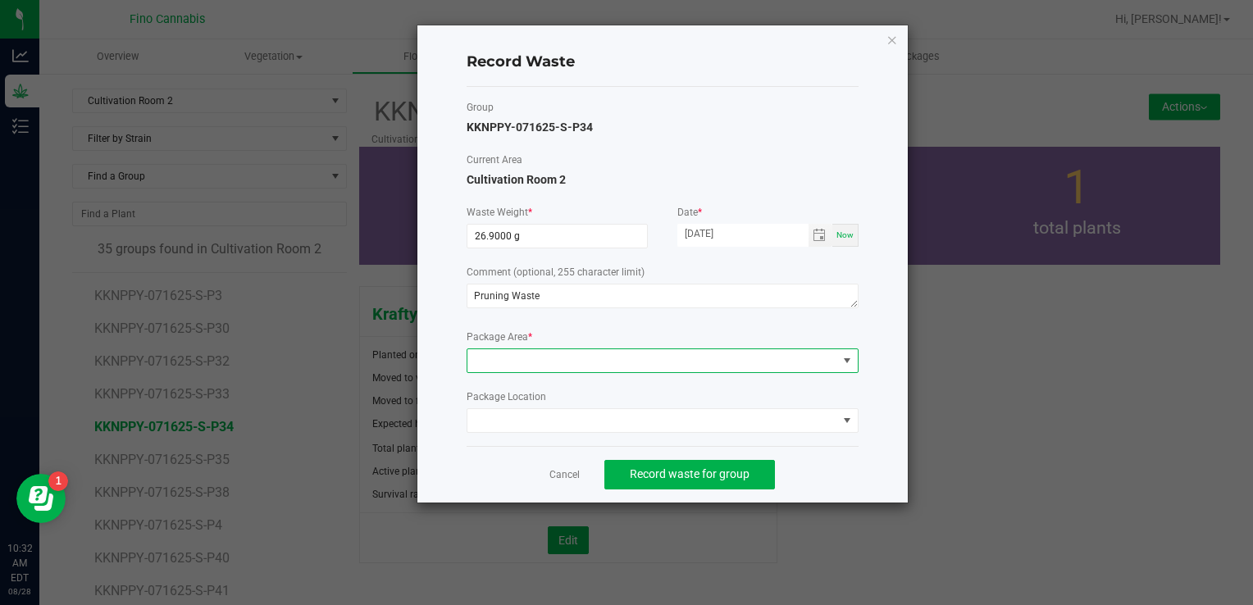
click at [520, 364] on span at bounding box center [652, 360] width 370 height 23
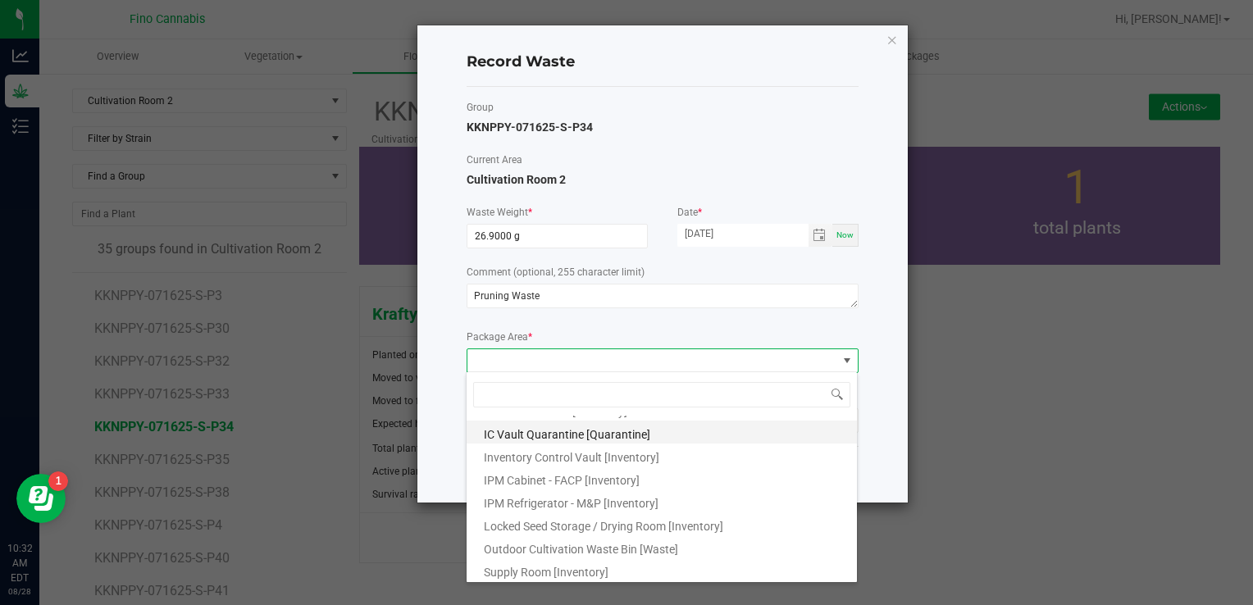
scroll to position [89, 0]
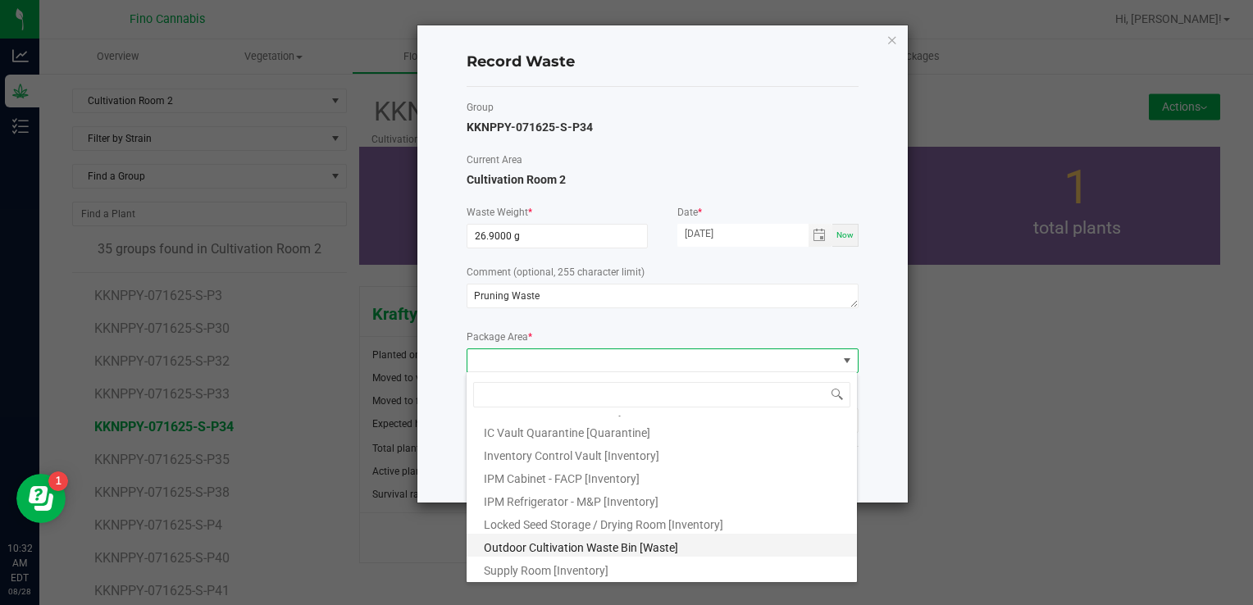
click at [607, 553] on li "Outdoor Cultivation Waste Bin [Waste]" at bounding box center [662, 545] width 390 height 23
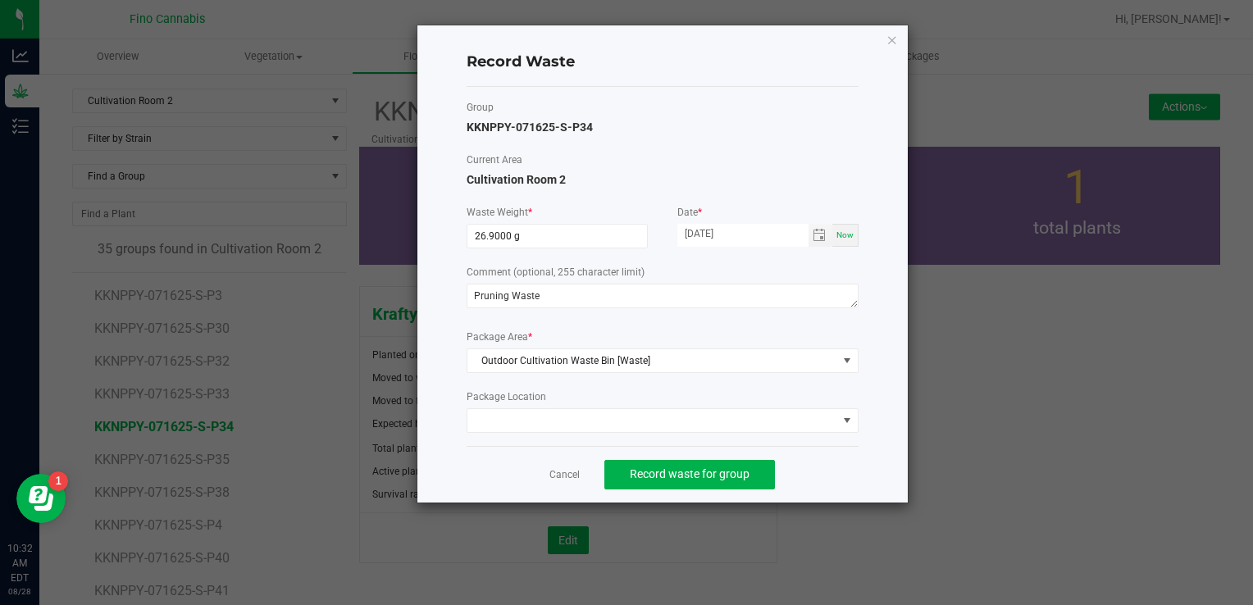
click at [823, 471] on div "Cancel Record waste for group" at bounding box center [663, 474] width 392 height 57
click at [759, 467] on button "Record waste for group" at bounding box center [689, 475] width 171 height 30
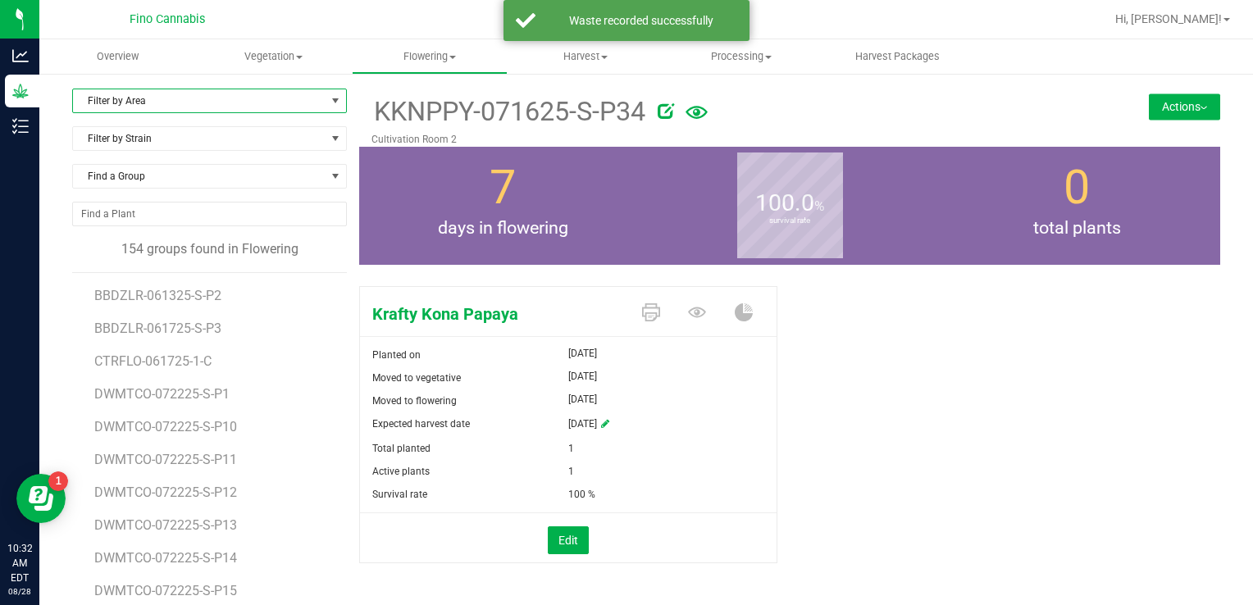
click at [190, 103] on span "Filter by Area" at bounding box center [199, 100] width 253 height 23
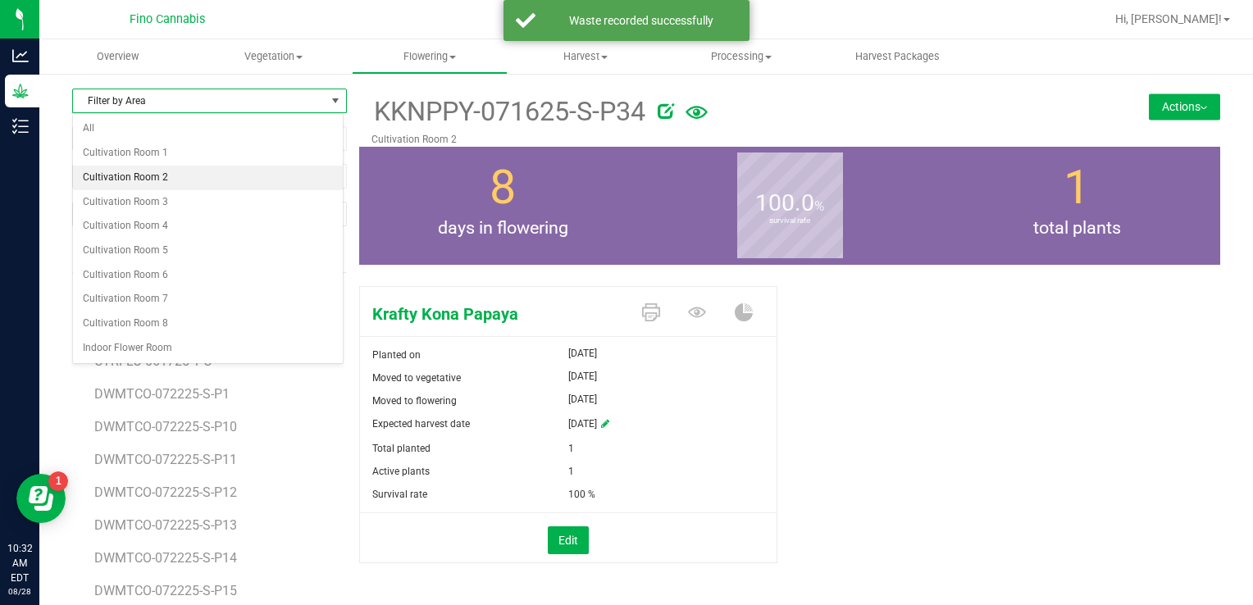
drag, startPoint x: 186, startPoint y: 162, endPoint x: 186, endPoint y: 178, distance: 16.4
click at [186, 178] on ul "All Cultivation Room 1 Cultivation Room 2 Cultivation Room 3 Cultivation Room 4…" at bounding box center [208, 238] width 270 height 244
click at [186, 178] on li "Cultivation Room 2" at bounding box center [208, 178] width 270 height 25
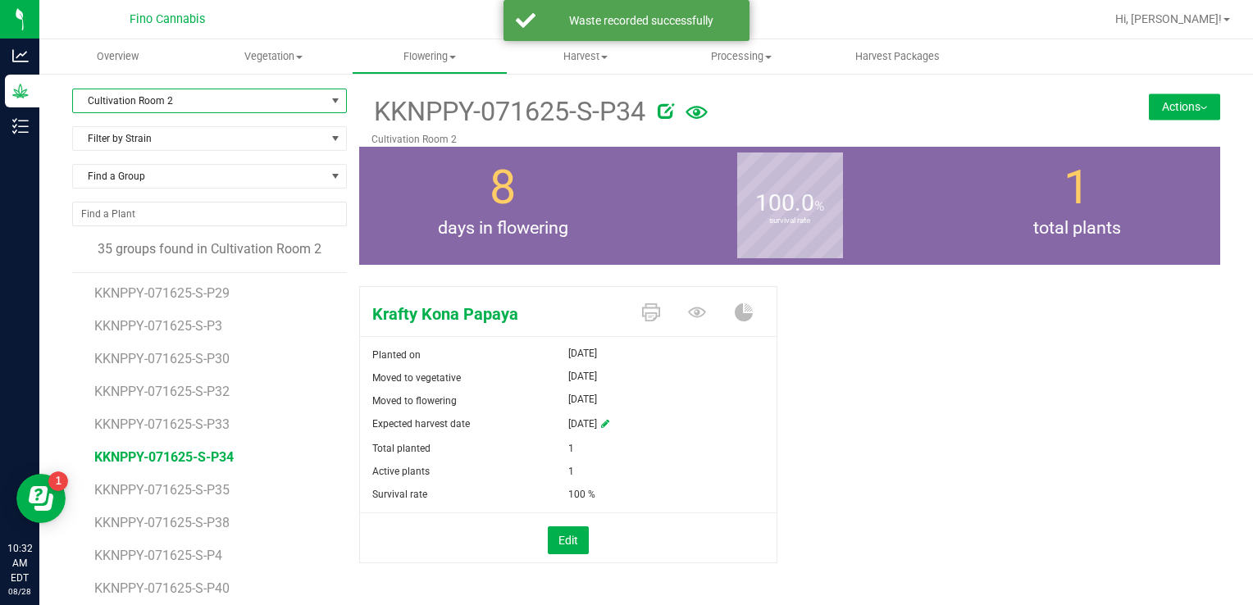
scroll to position [492, 0]
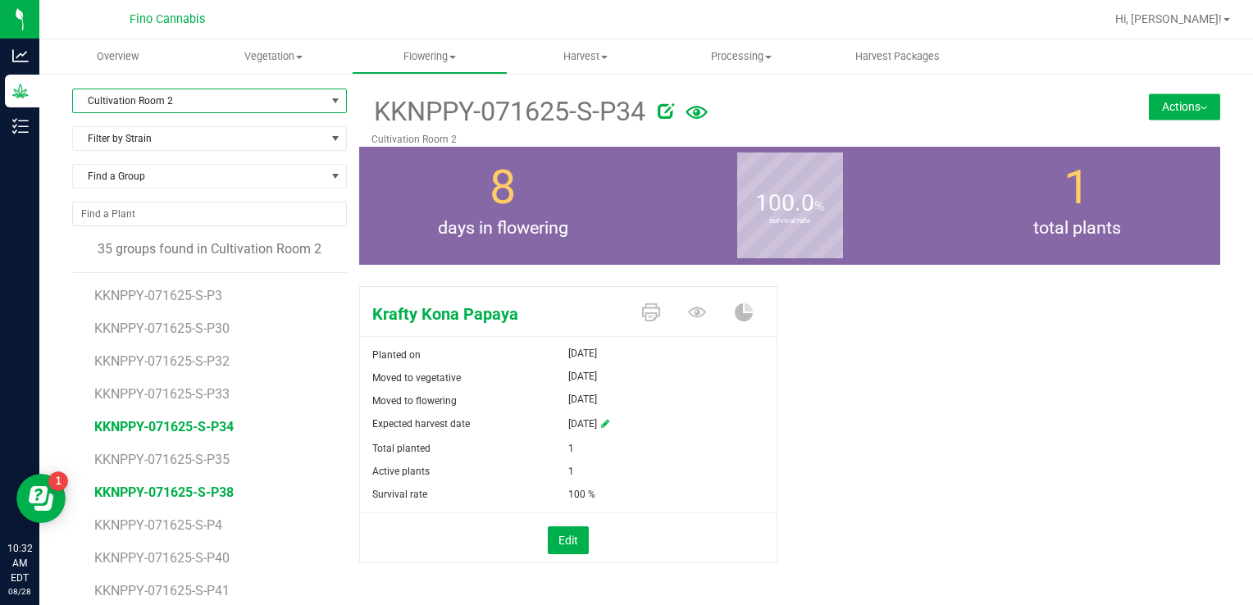
click at [182, 488] on span "KKNPPY-071625-S-P38" at bounding box center [163, 493] width 139 height 16
click at [1149, 99] on button "Actions" at bounding box center [1184, 106] width 71 height 26
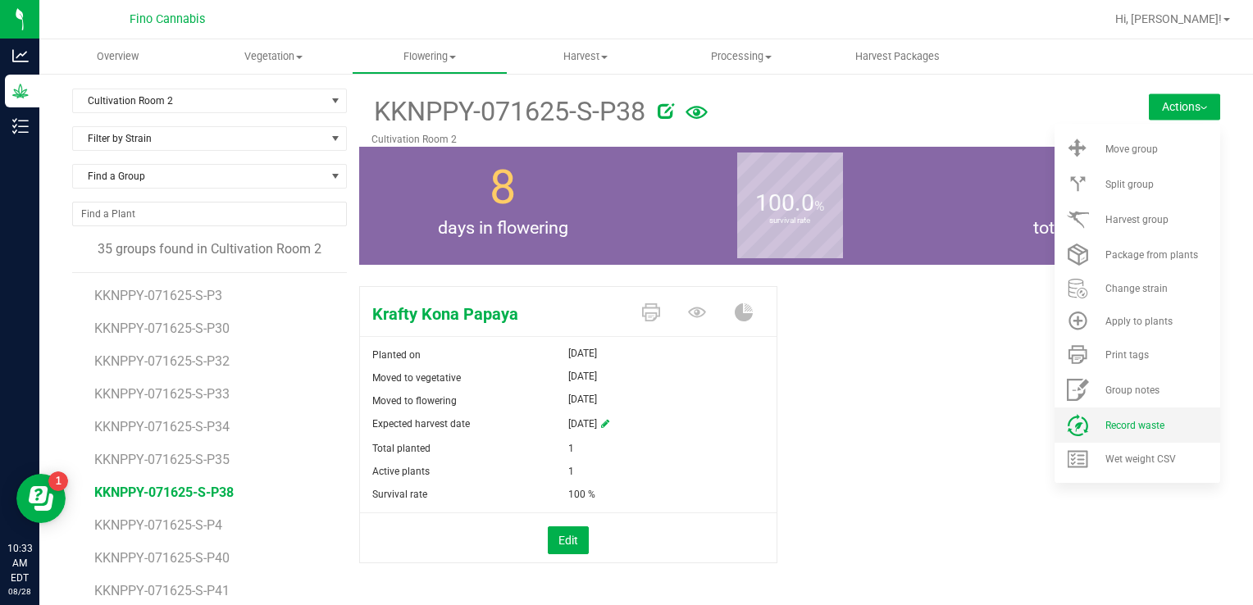
click at [1124, 435] on li "Record waste" at bounding box center [1137, 425] width 166 height 35
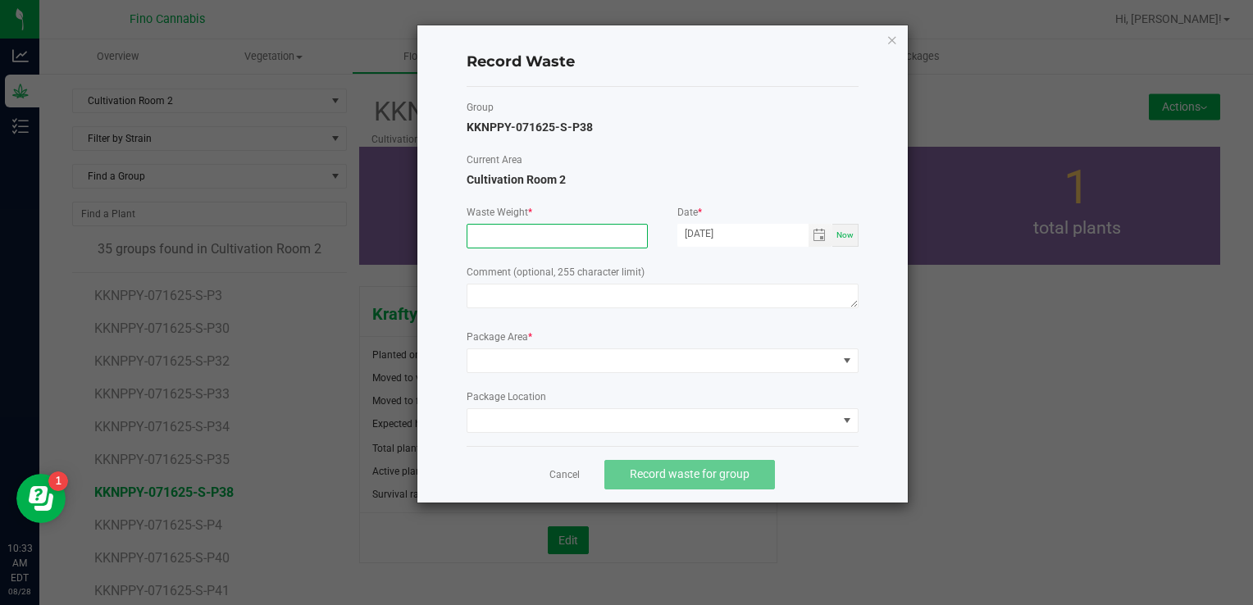
click at [549, 235] on input at bounding box center [557, 236] width 180 height 23
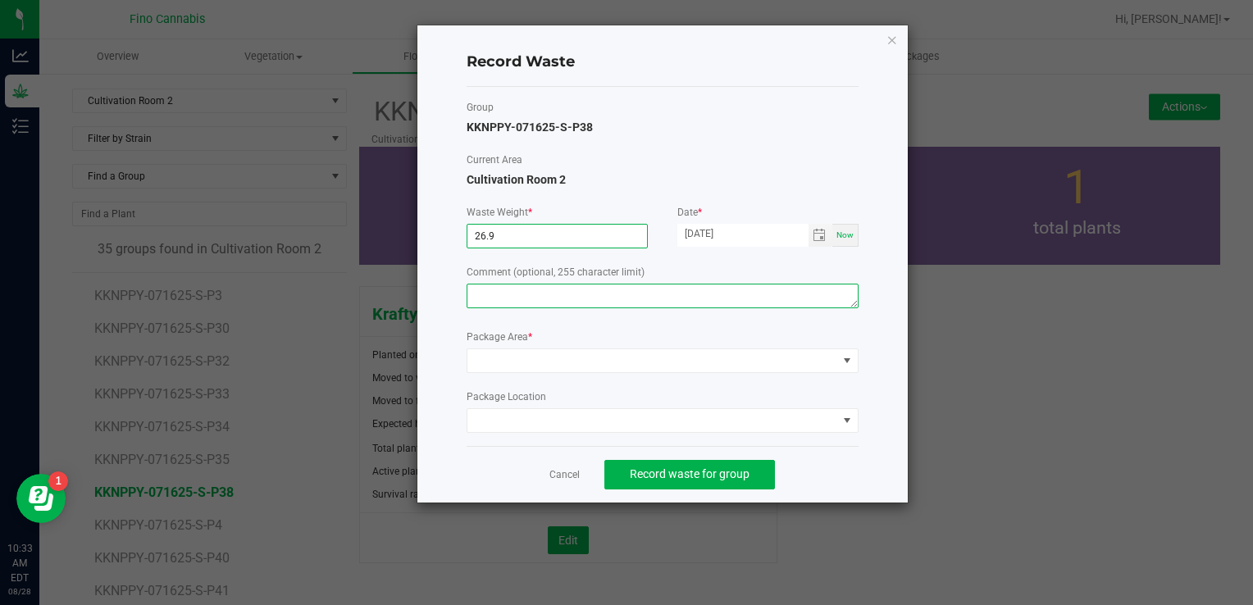
type input "26.9000 g"
paste textarea "Pruning Waste"
type textarea "Pruning Waste"
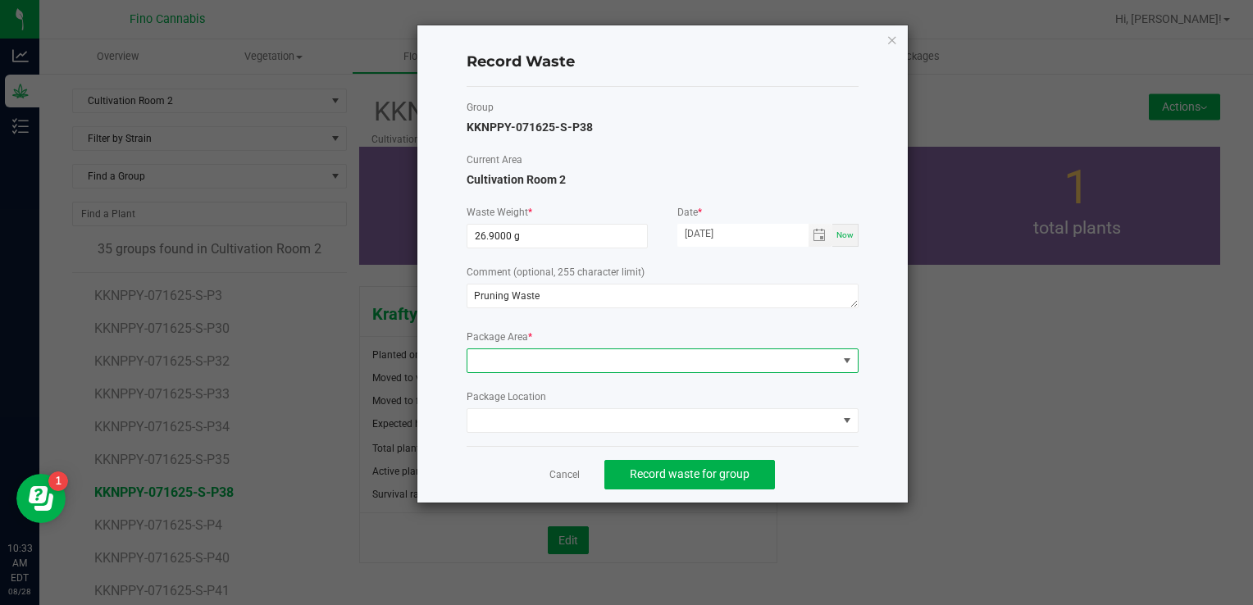
click at [526, 354] on span at bounding box center [652, 360] width 370 height 23
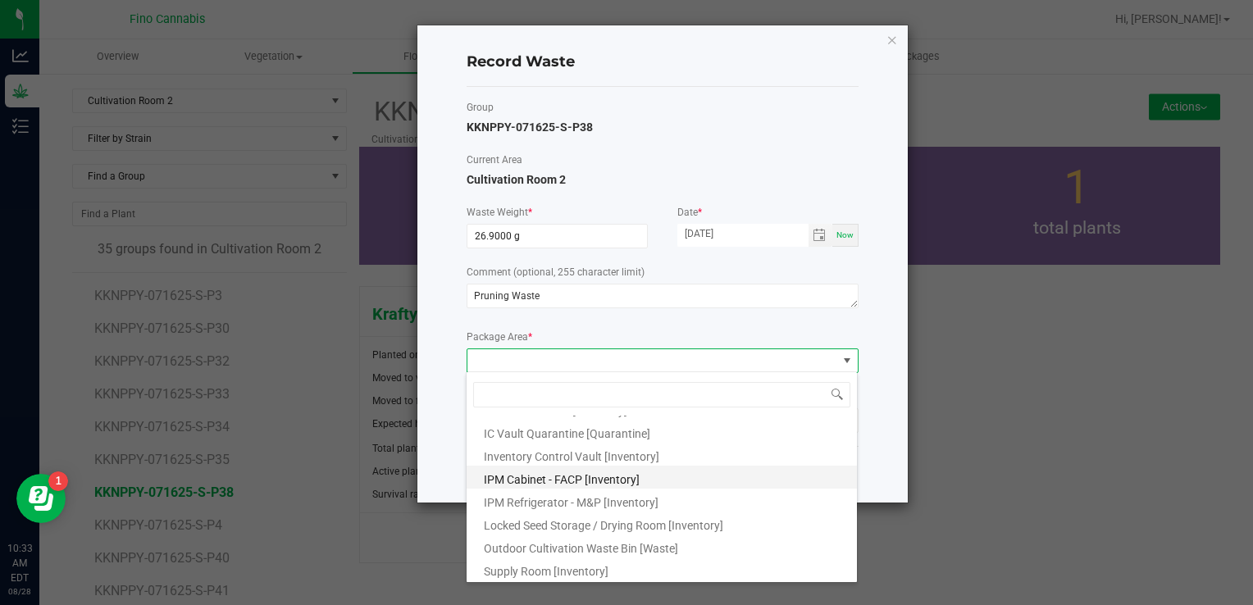
scroll to position [89, 0]
click at [567, 553] on span "Outdoor Cultivation Waste Bin [Waste]" at bounding box center [581, 547] width 194 height 13
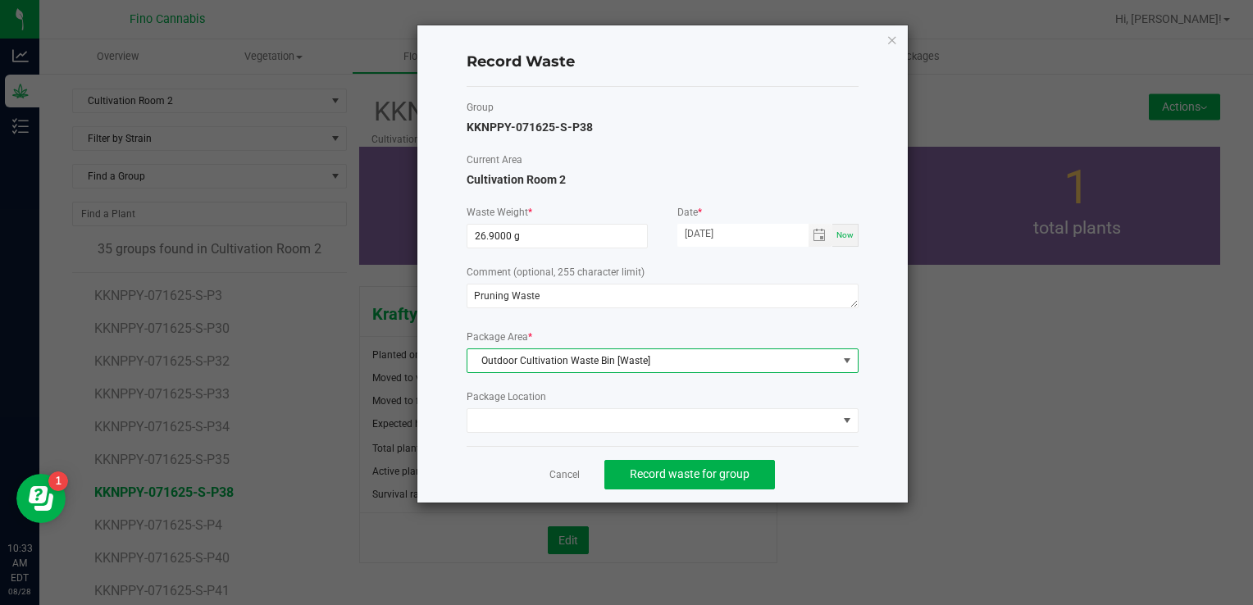
click at [864, 455] on div "Record Waste Group KKNPPY-071625-S-P38 Current Area Cultivation Room 2 Waste We…" at bounding box center [662, 263] width 490 height 477
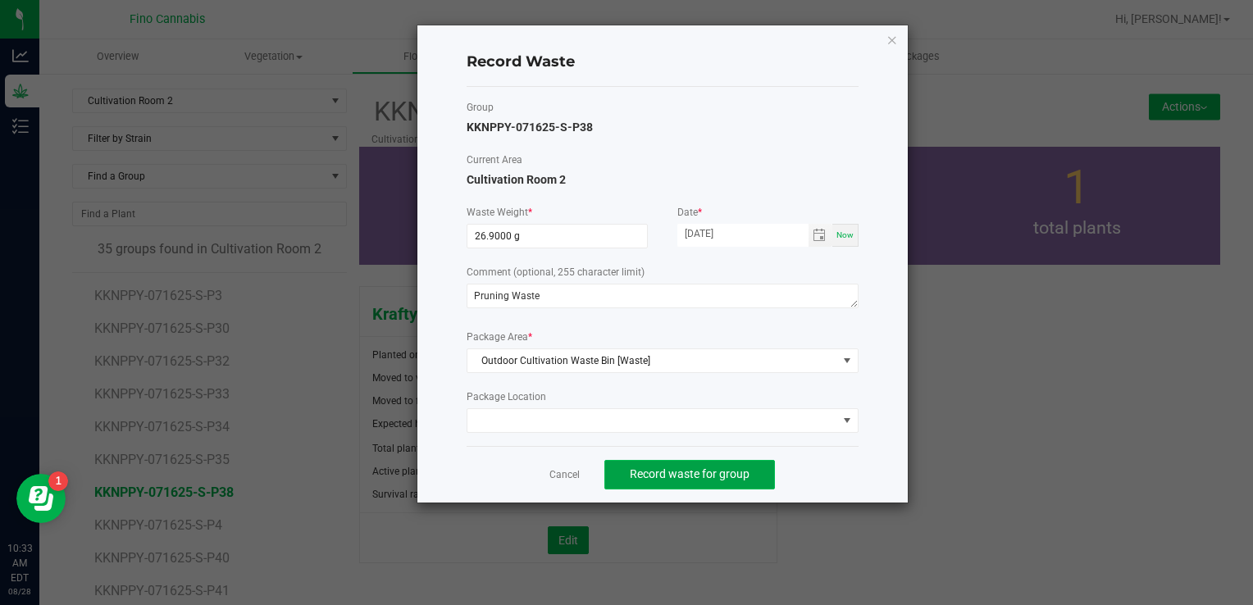
click at [731, 480] on button "Record waste for group" at bounding box center [689, 475] width 171 height 30
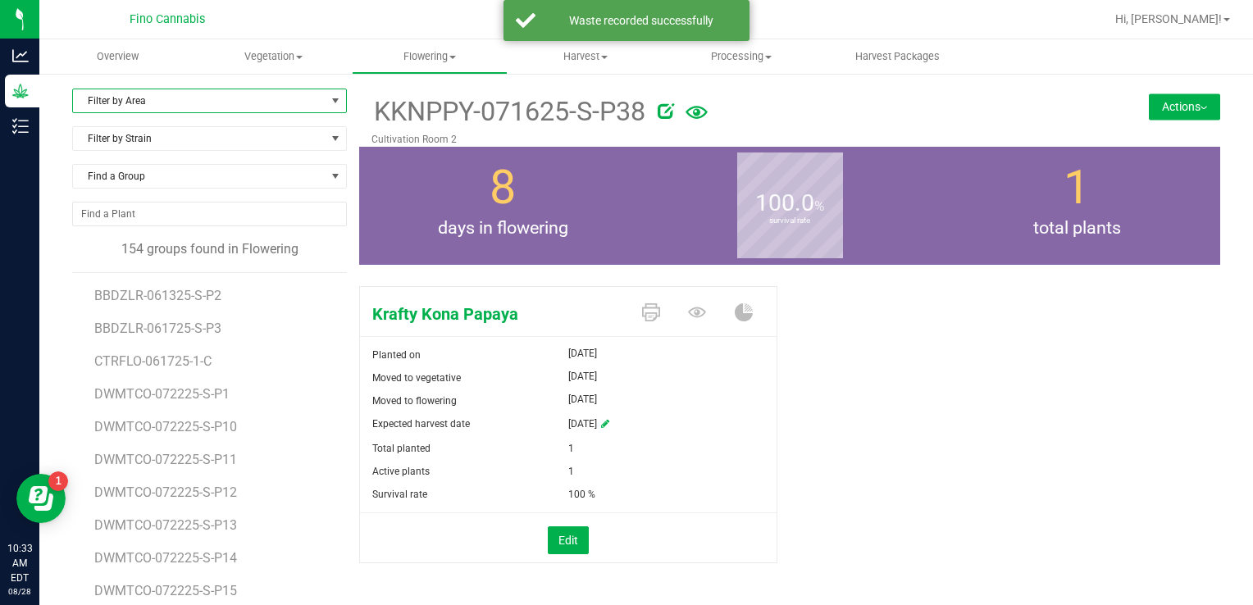
click at [145, 102] on span "Filter by Area" at bounding box center [199, 100] width 253 height 23
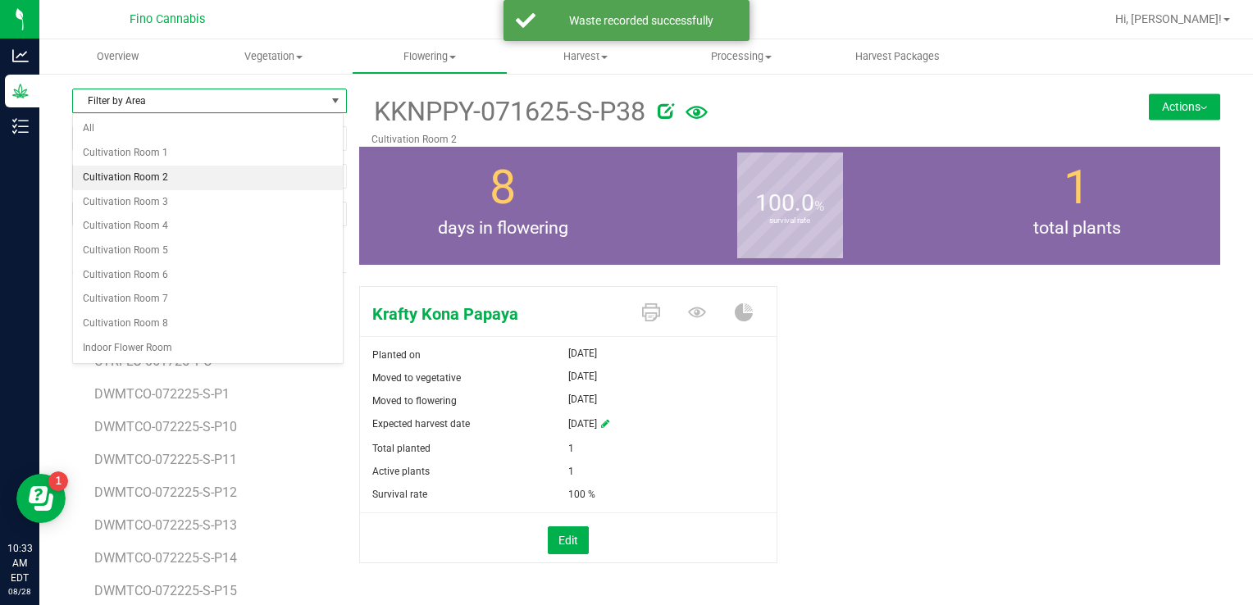
click at [133, 171] on li "Cultivation Room 2" at bounding box center [208, 178] width 270 height 25
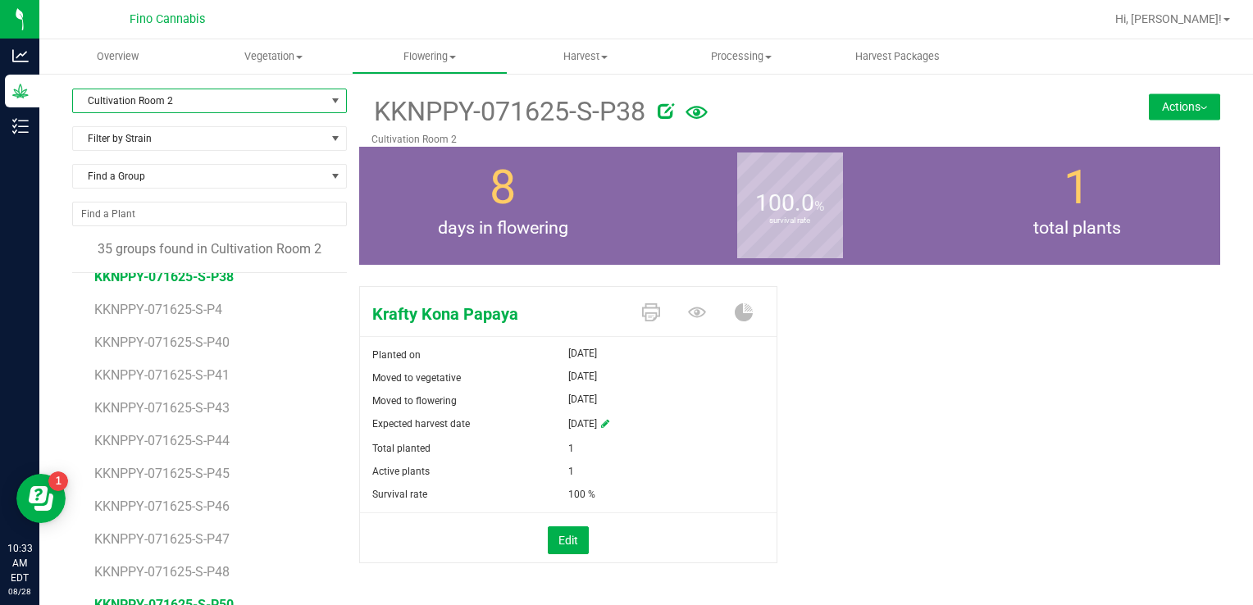
scroll to position [587, 0]
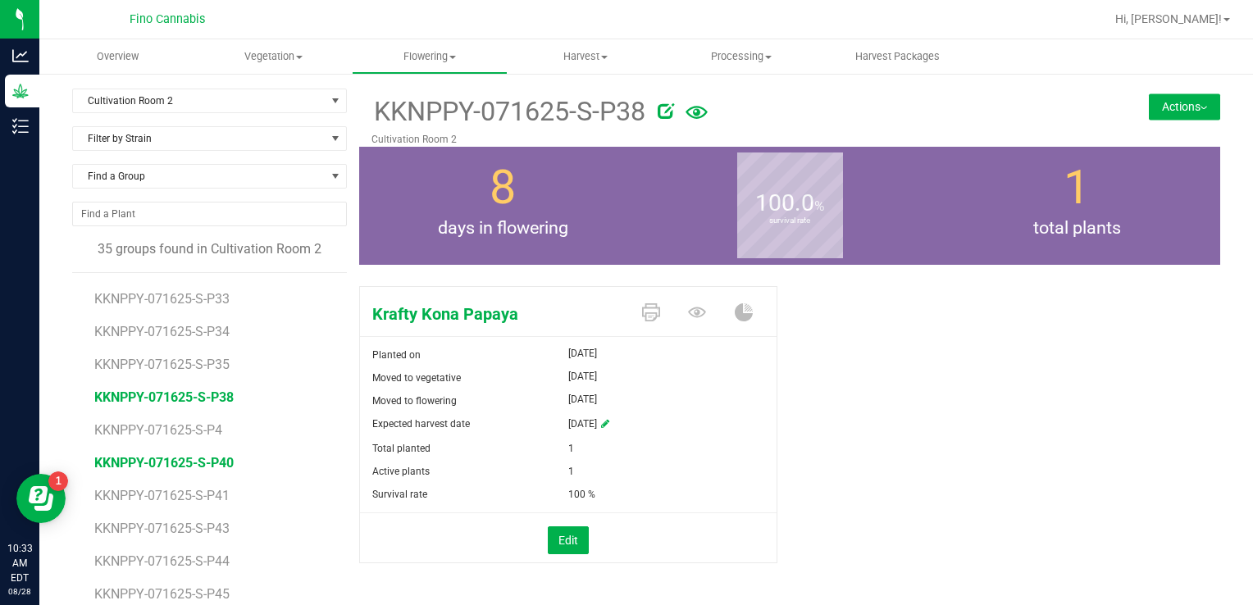
click at [185, 458] on span "KKNPPY-071625-S-P40" at bounding box center [163, 463] width 139 height 16
click at [1169, 114] on button "Actions" at bounding box center [1184, 106] width 71 height 26
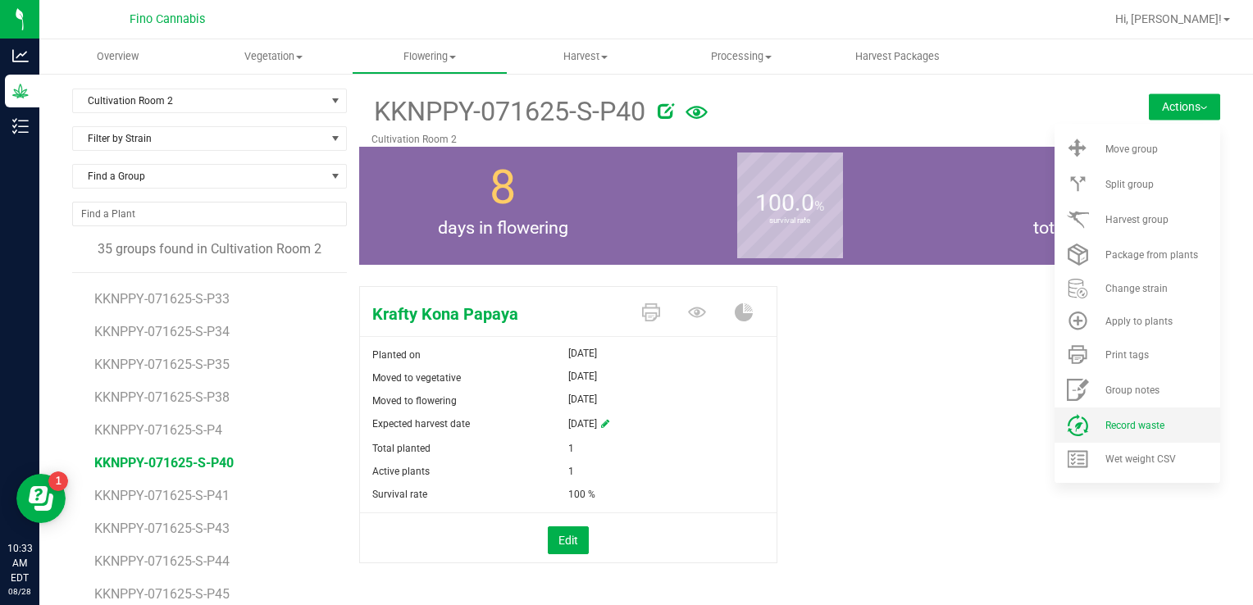
click at [1128, 420] on span "Record waste" at bounding box center [1134, 425] width 59 height 11
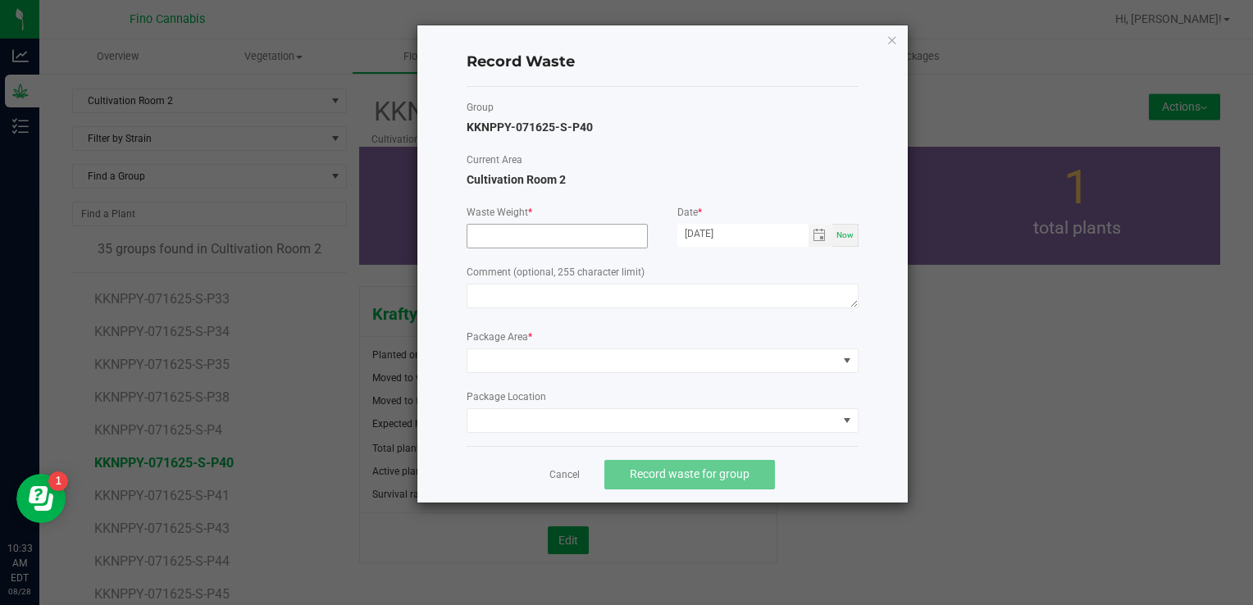
click at [561, 240] on input at bounding box center [557, 236] width 180 height 23
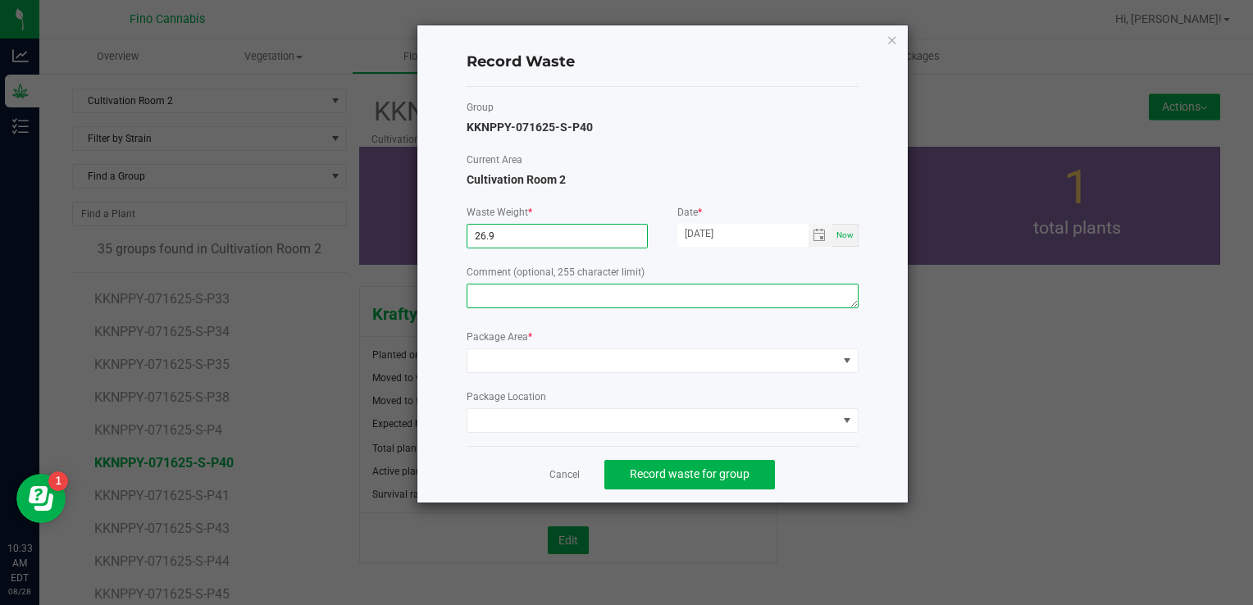
type input "26.9000 g"
paste textarea "Pruning Waste"
type textarea "Pruning Waste"
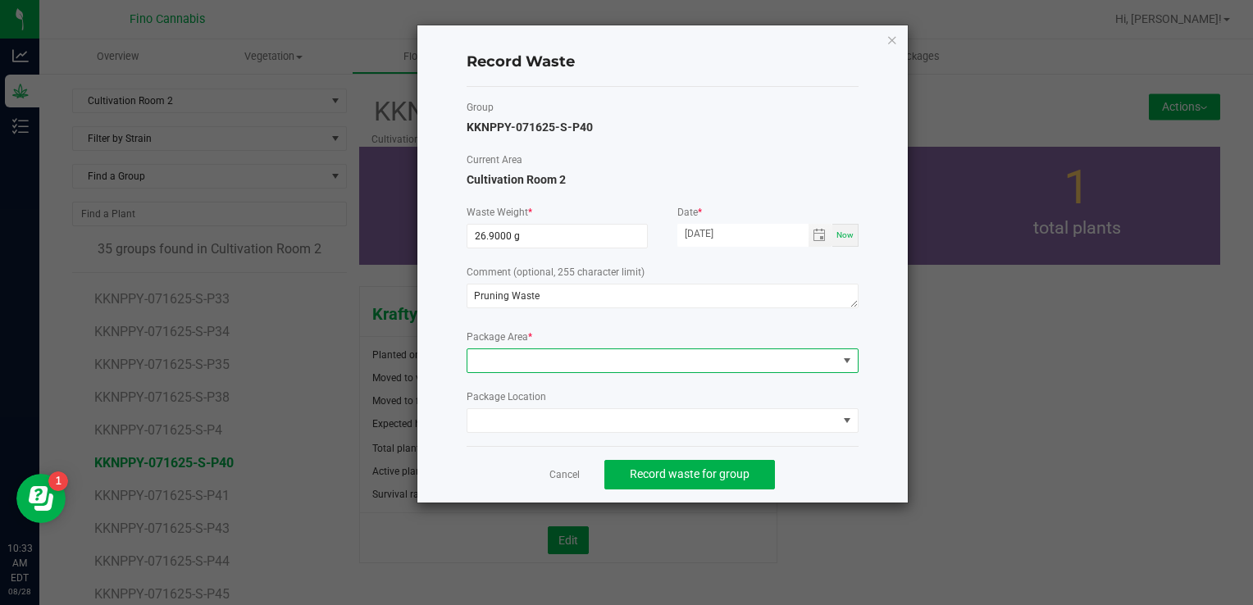
click at [535, 366] on span at bounding box center [652, 360] width 370 height 23
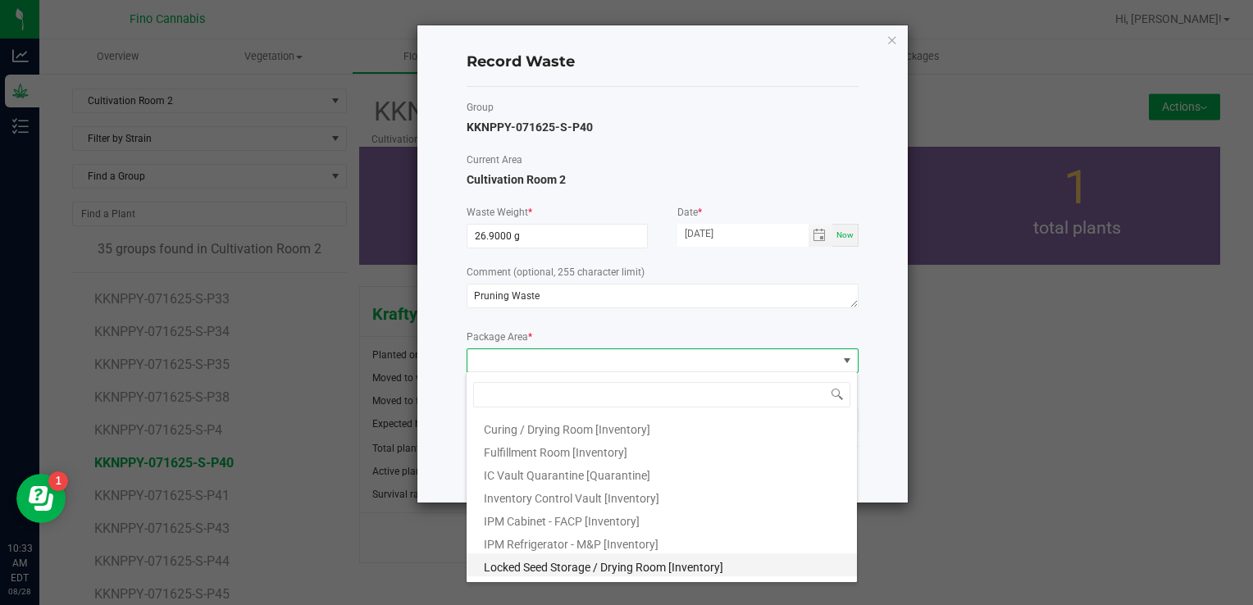
scroll to position [89, 0]
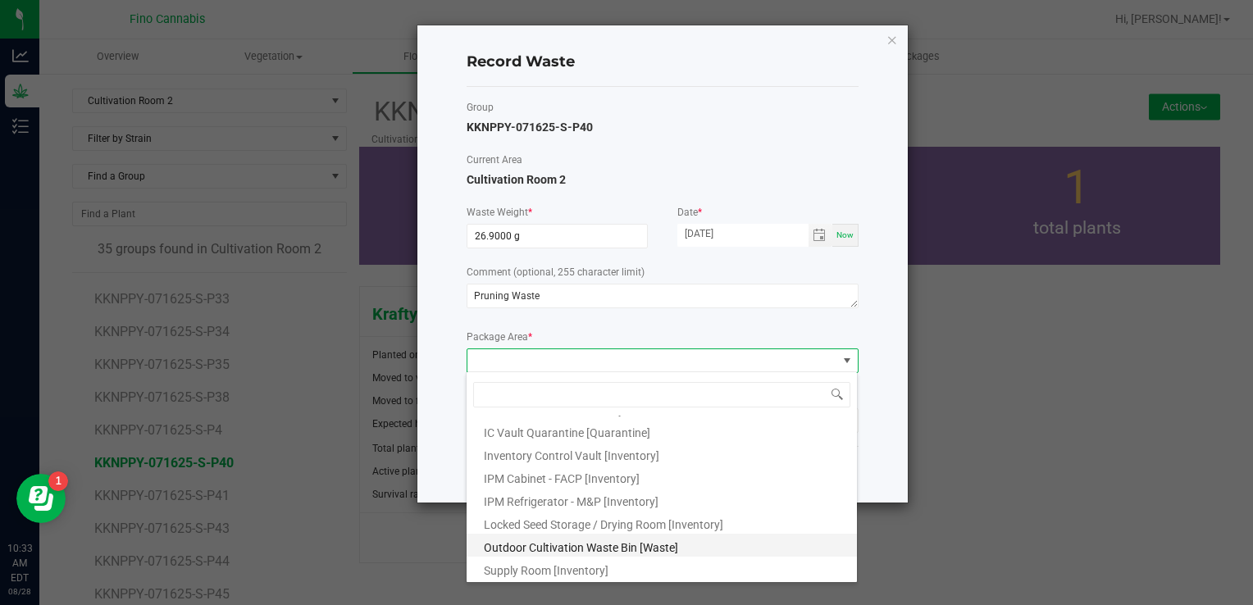
click at [535, 542] on span "Outdoor Cultivation Waste Bin [Waste]" at bounding box center [581, 547] width 194 height 13
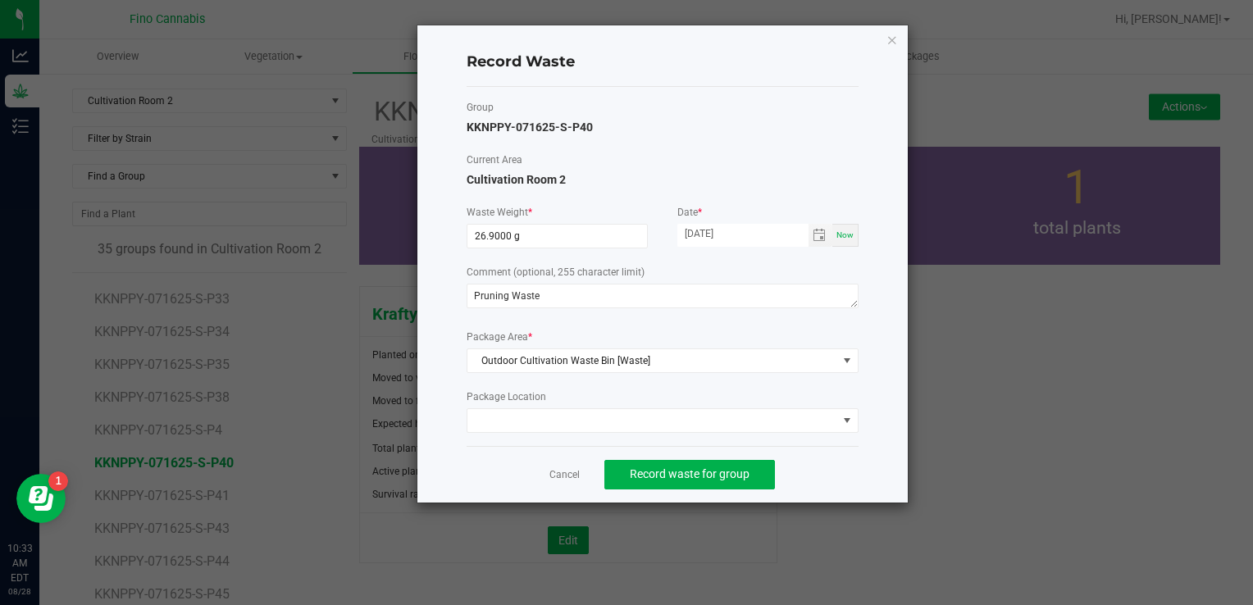
click at [804, 461] on div "Cancel Record waste for group" at bounding box center [663, 474] width 392 height 57
click at [713, 462] on button "Record waste for group" at bounding box center [689, 475] width 171 height 30
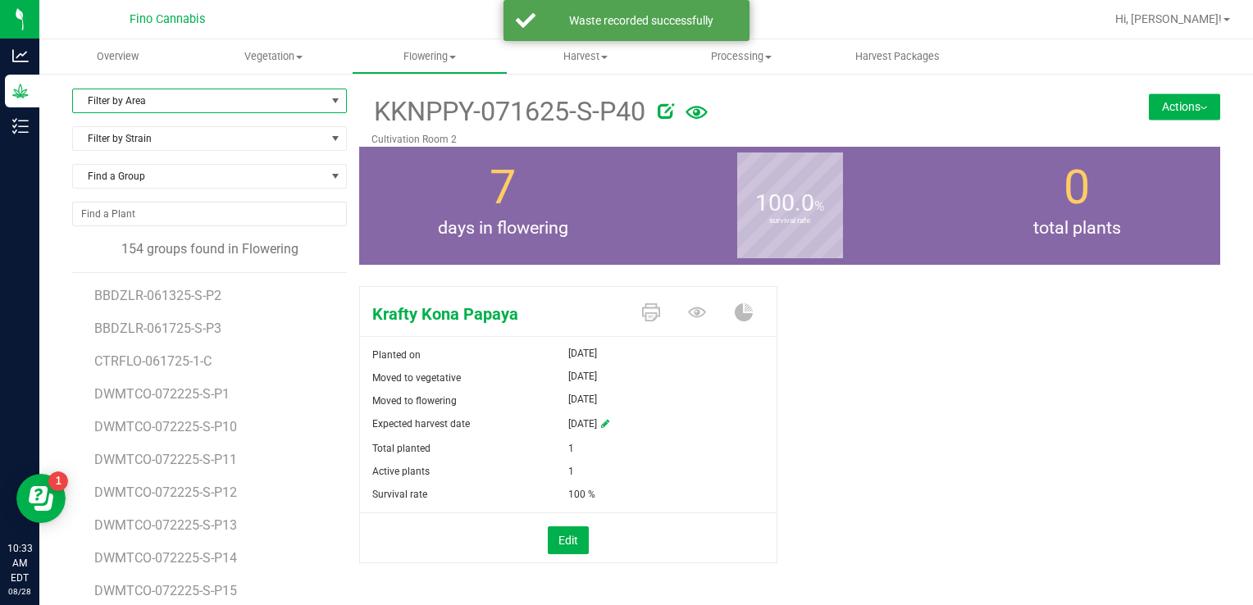
click at [153, 105] on span "Filter by Area" at bounding box center [199, 100] width 253 height 23
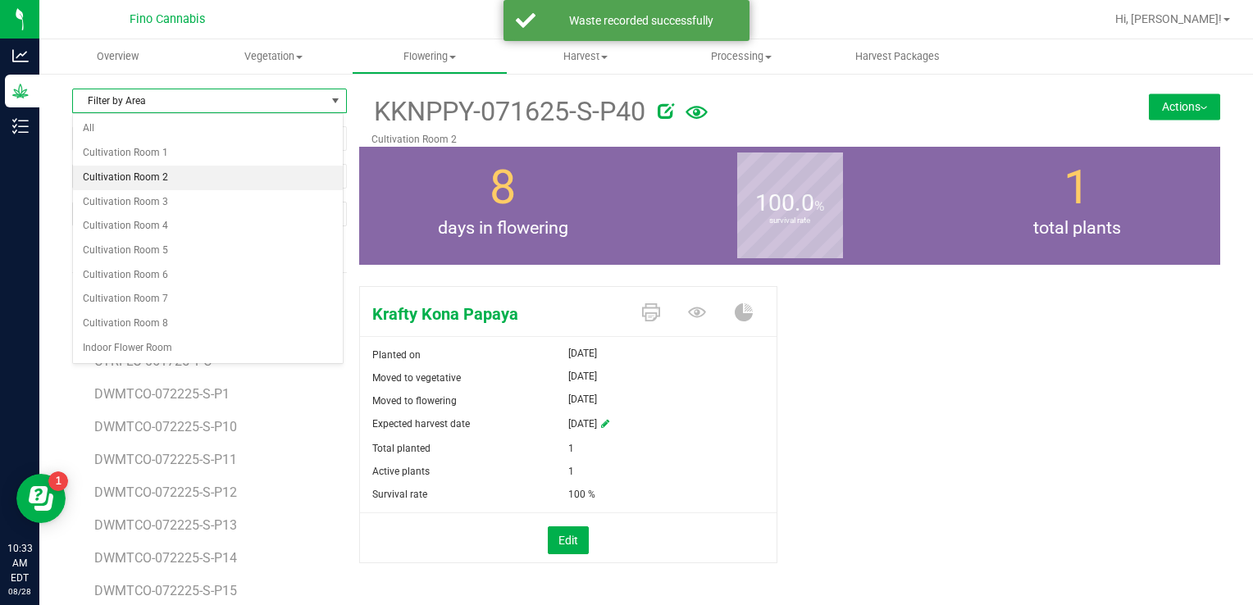
click at [148, 182] on li "Cultivation Room 2" at bounding box center [208, 178] width 270 height 25
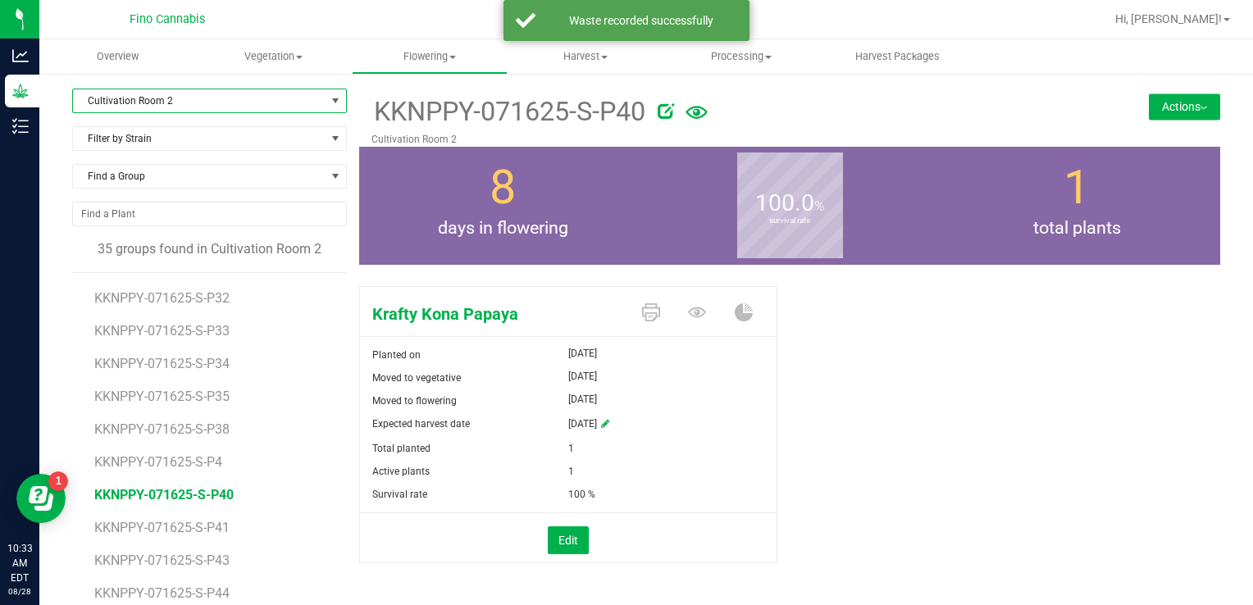
scroll to position [656, 0]
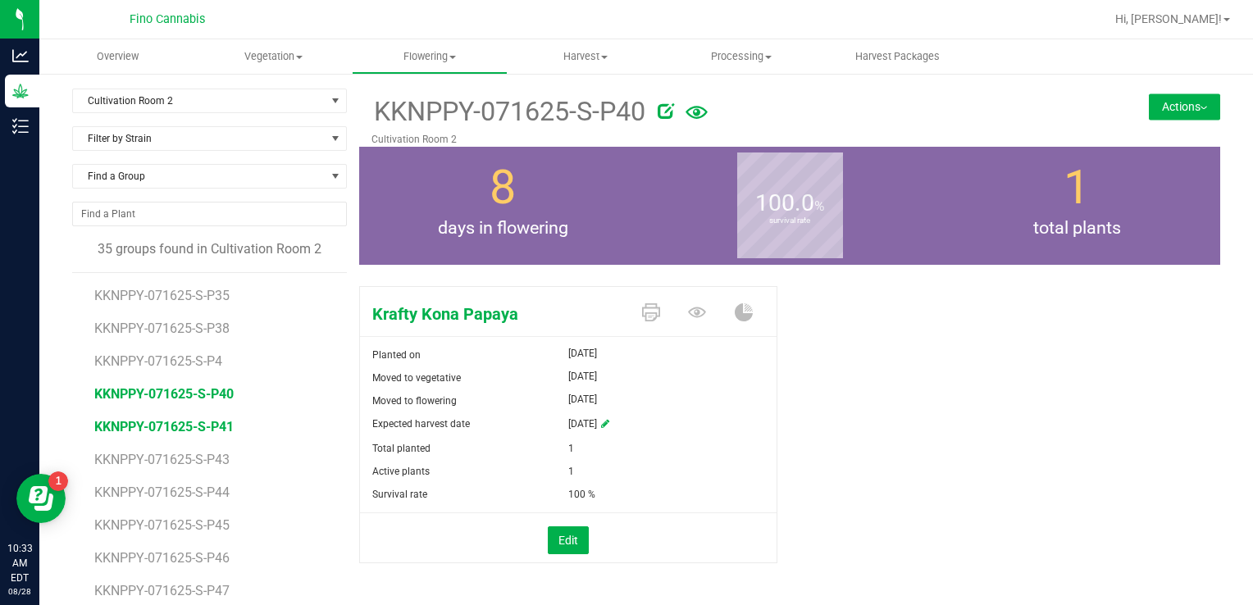
click at [197, 428] on span "KKNPPY-071625-S-P41" at bounding box center [163, 427] width 139 height 16
click at [1149, 107] on button "Actions" at bounding box center [1184, 106] width 71 height 26
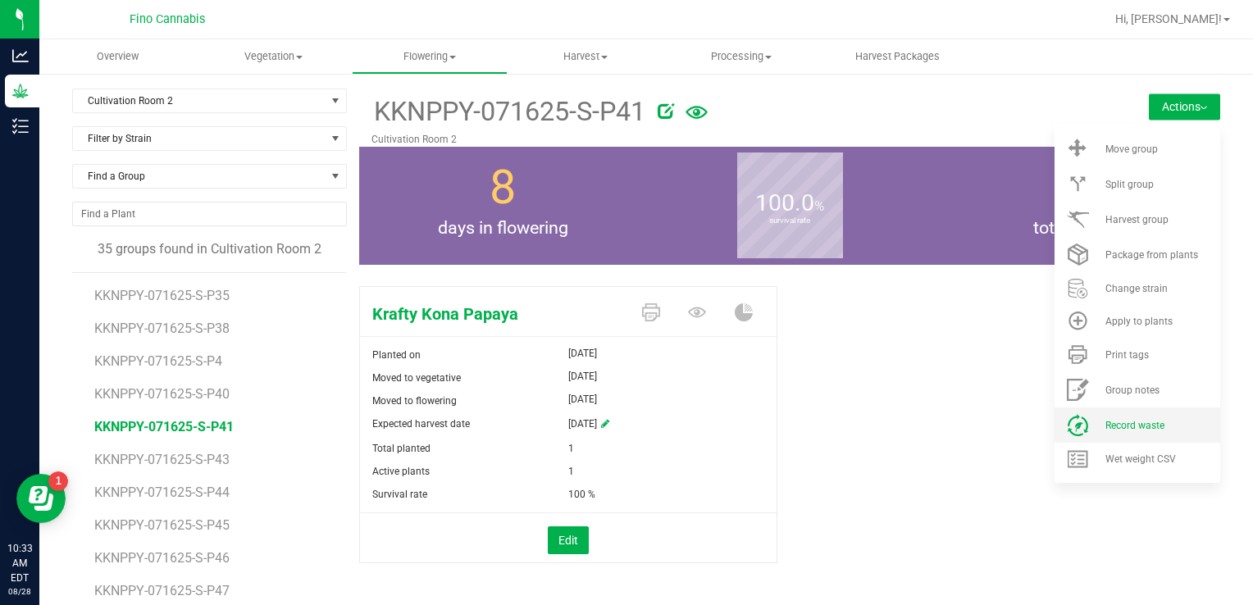
click at [1102, 415] on li "Record waste" at bounding box center [1137, 425] width 166 height 35
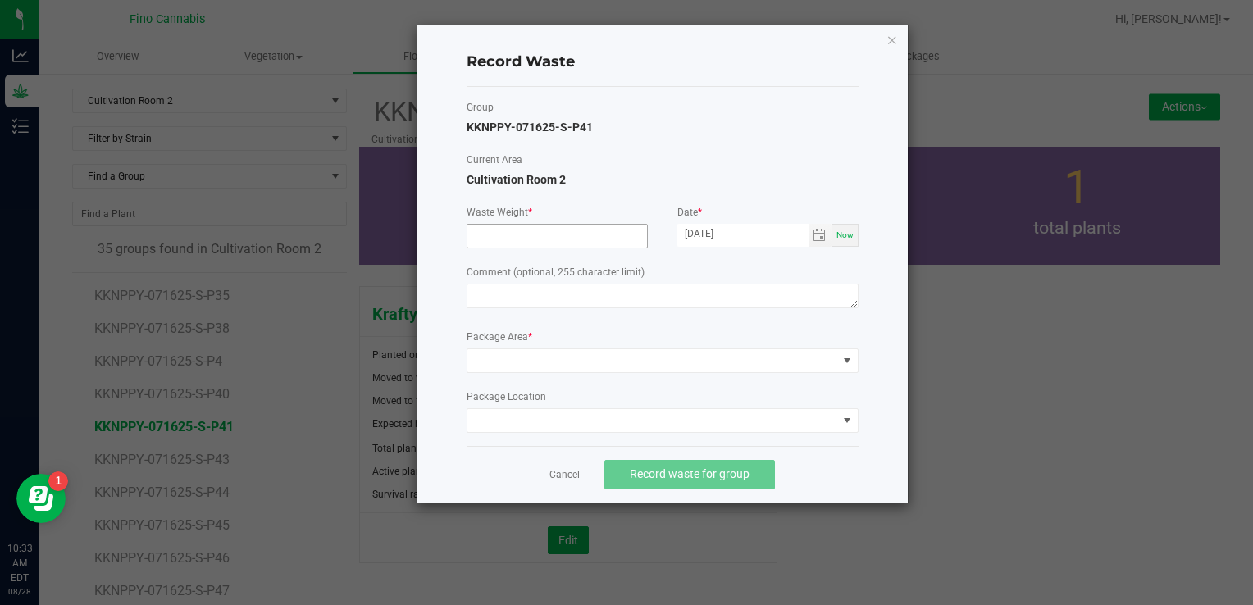
click at [549, 236] on input at bounding box center [557, 236] width 180 height 23
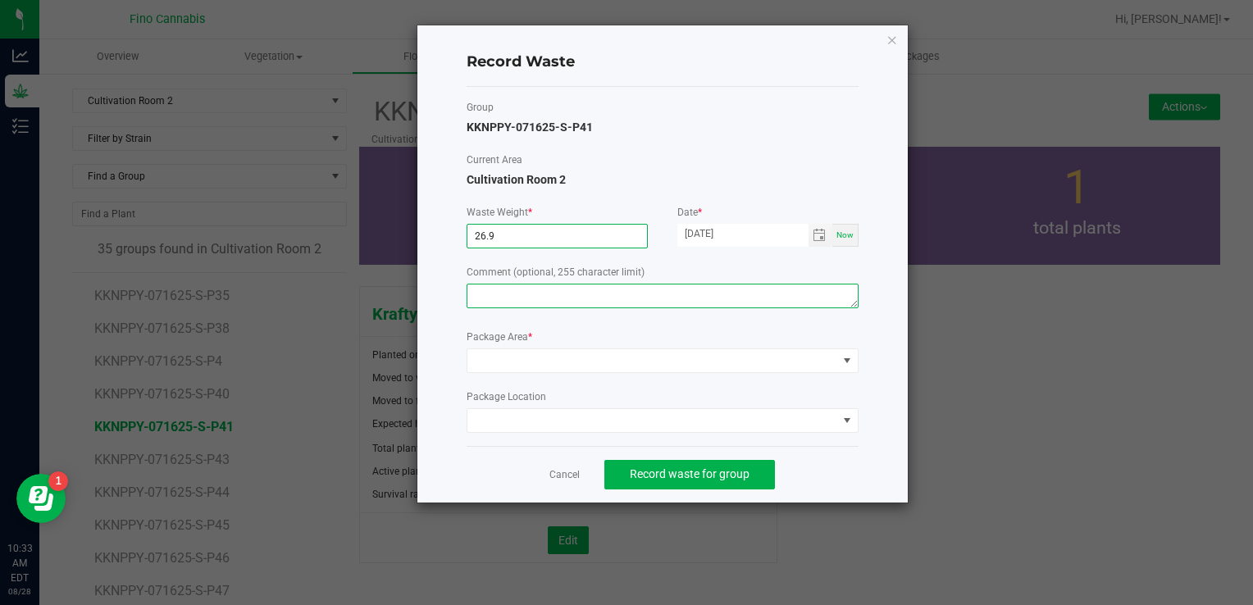
type input "26.9000 g"
paste textarea "Pruning Waste"
type textarea "Pruning Waste"
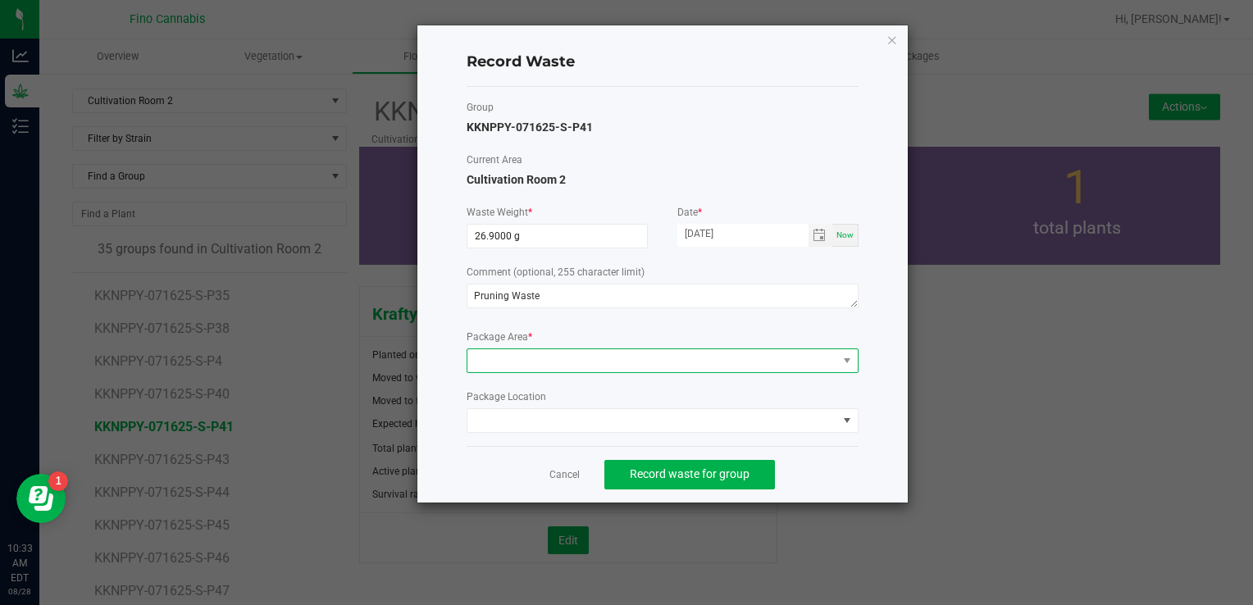
click at [537, 366] on span at bounding box center [652, 360] width 370 height 23
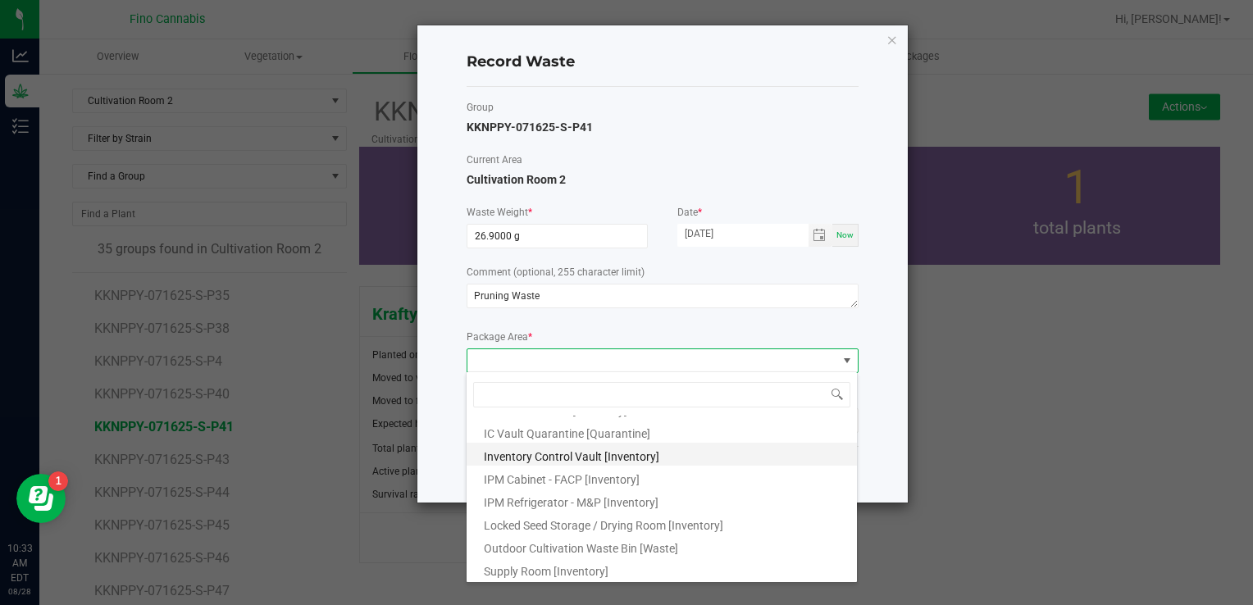
scroll to position [89, 0]
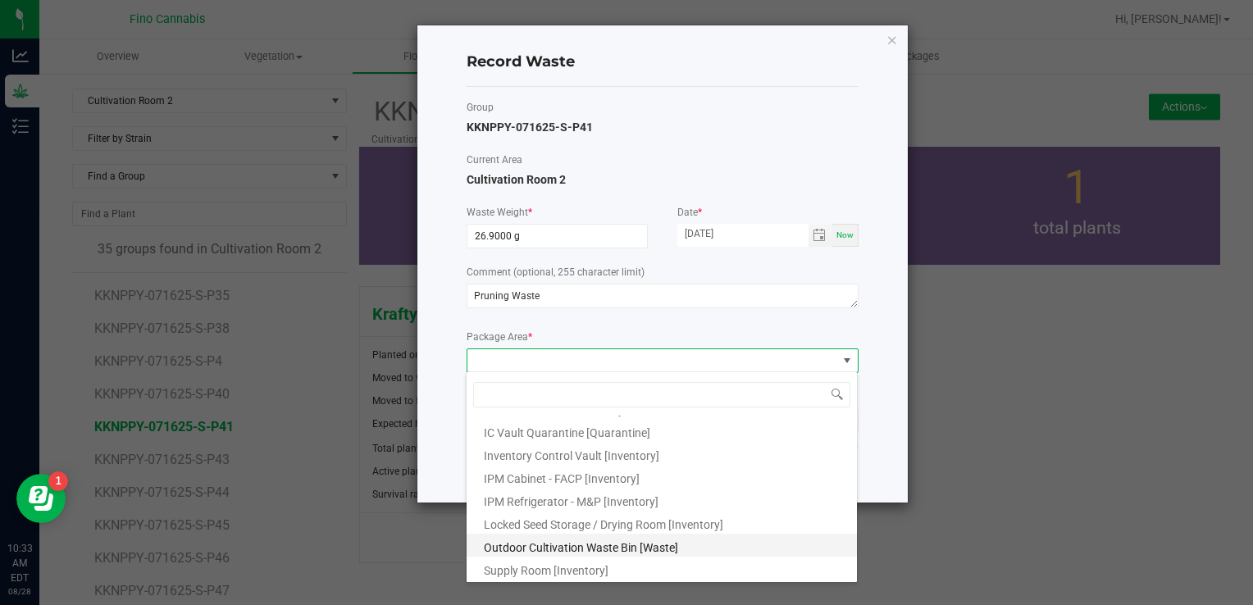
click at [592, 541] on span "Outdoor Cultivation Waste Bin [Waste]" at bounding box center [581, 547] width 194 height 13
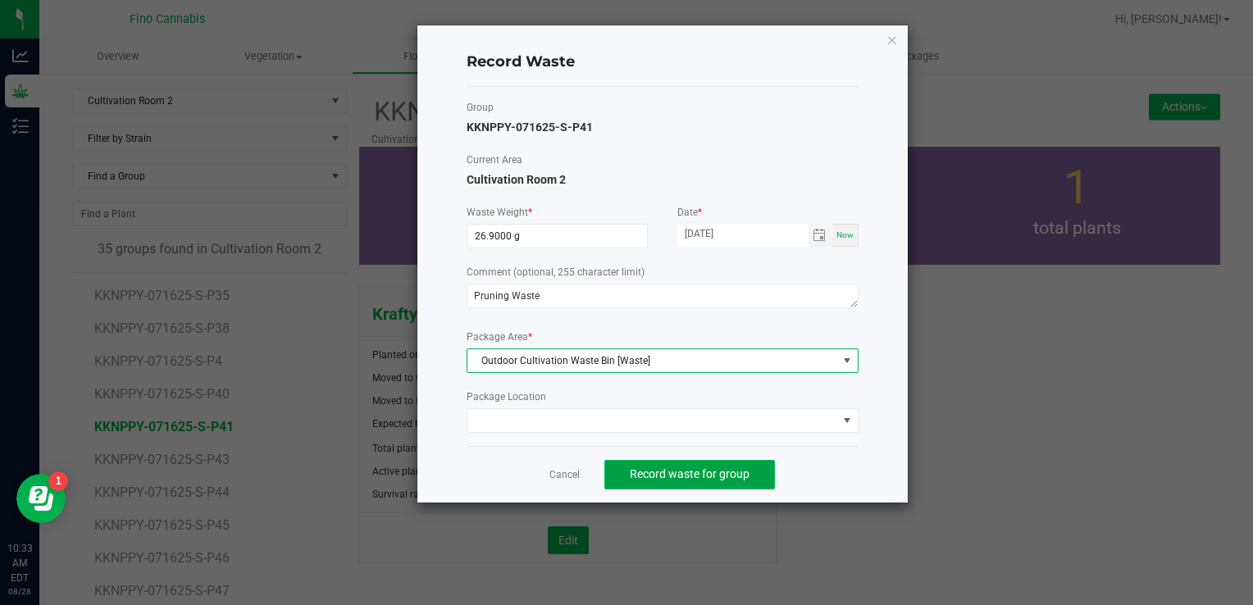
click at [720, 479] on span "Record waste for group" at bounding box center [690, 473] width 120 height 13
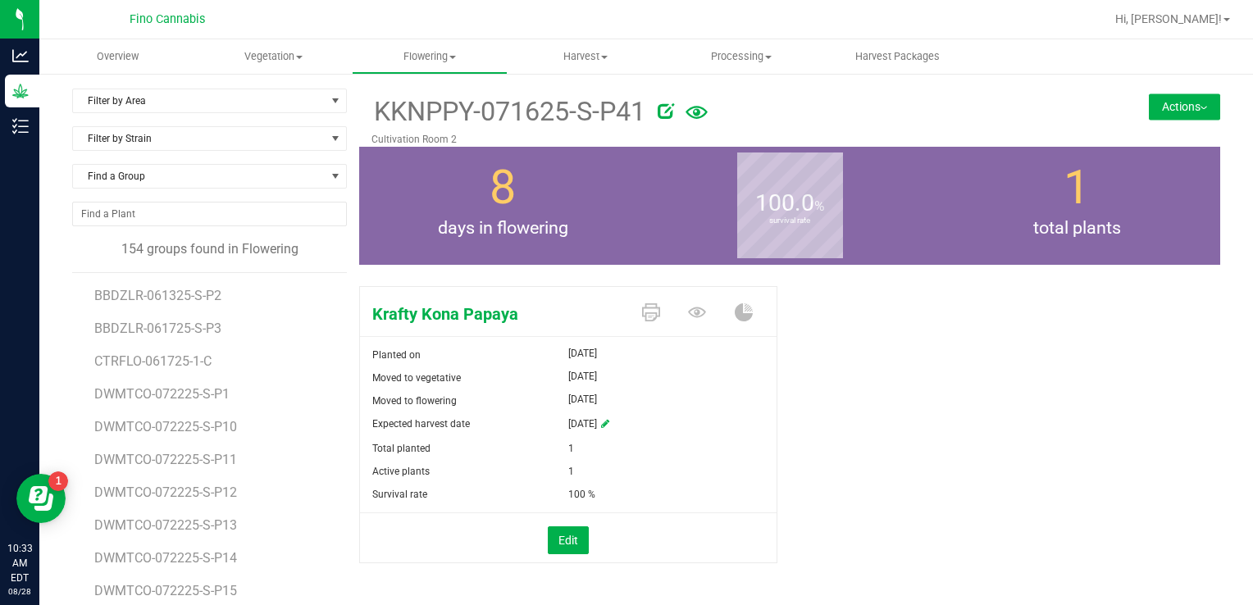
click at [237, 83] on div "Filter by Area Filter by Area All Cultivation Room 1 Cultivation Room 2 Cultiva…" at bounding box center [646, 386] width 1214 height 628
click at [232, 97] on span "Filter by Area" at bounding box center [199, 100] width 253 height 23
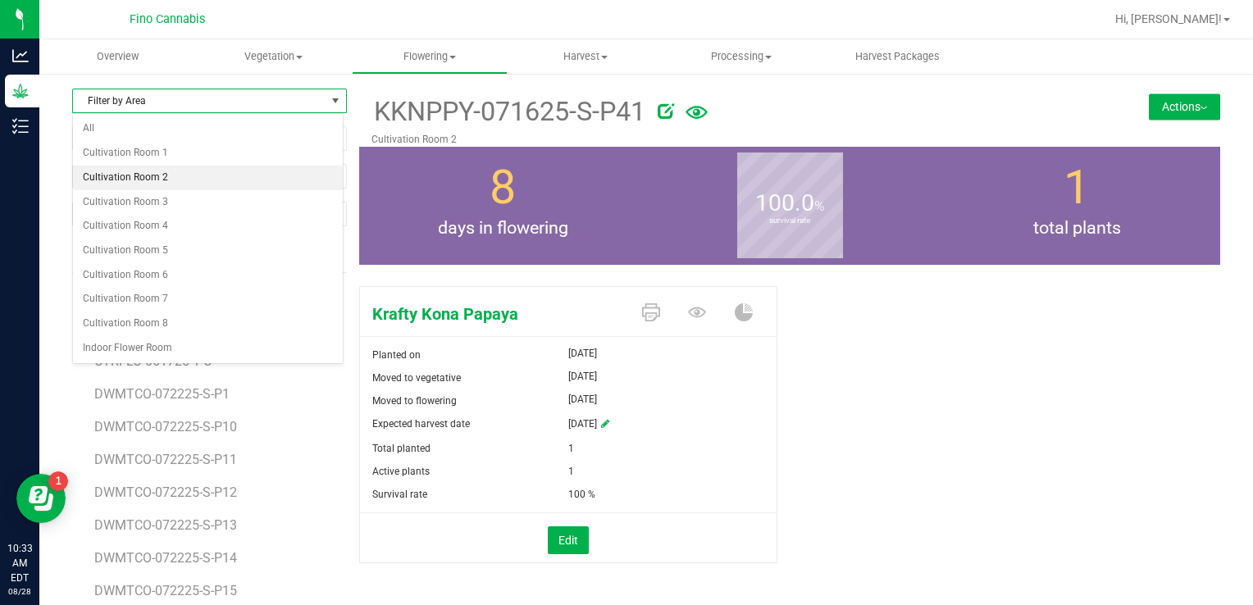
click at [188, 178] on li "Cultivation Room 2" at bounding box center [208, 178] width 270 height 25
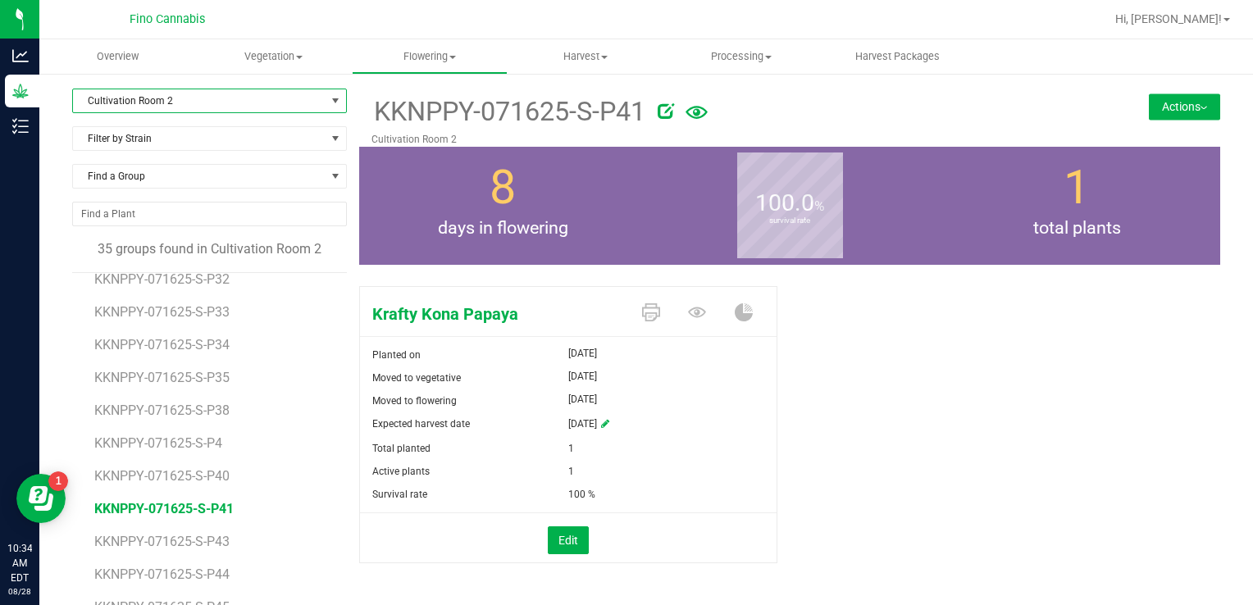
scroll to position [656, 0]
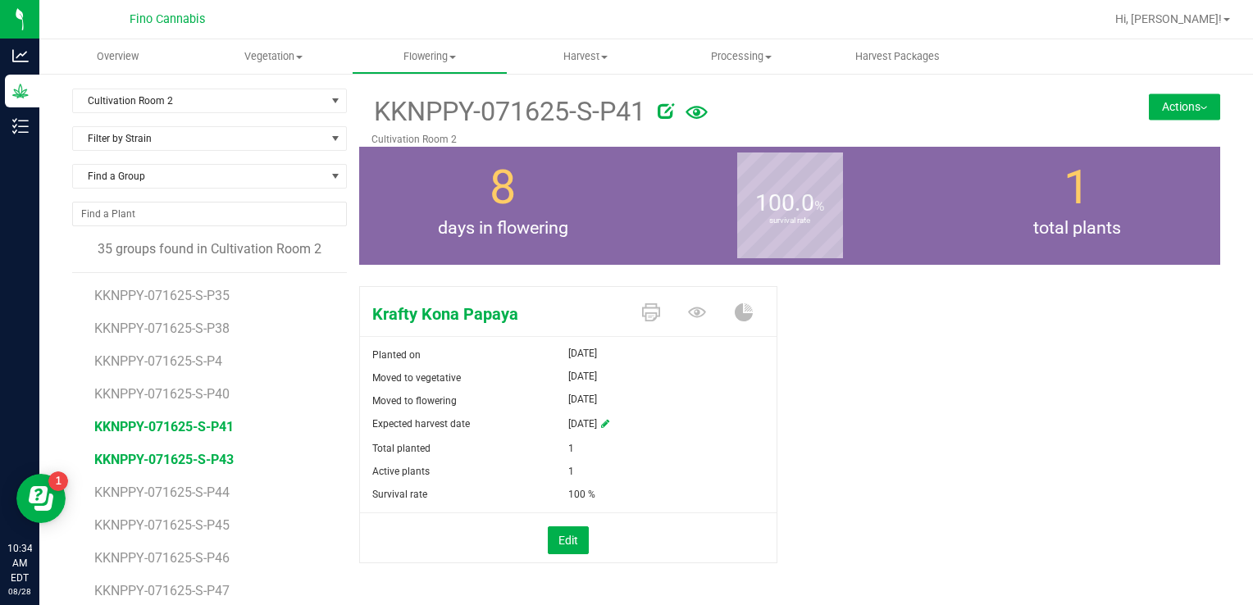
click at [171, 458] on span "KKNPPY-071625-S-P43" at bounding box center [163, 460] width 139 height 16
click at [1154, 115] on button "Actions" at bounding box center [1184, 106] width 71 height 26
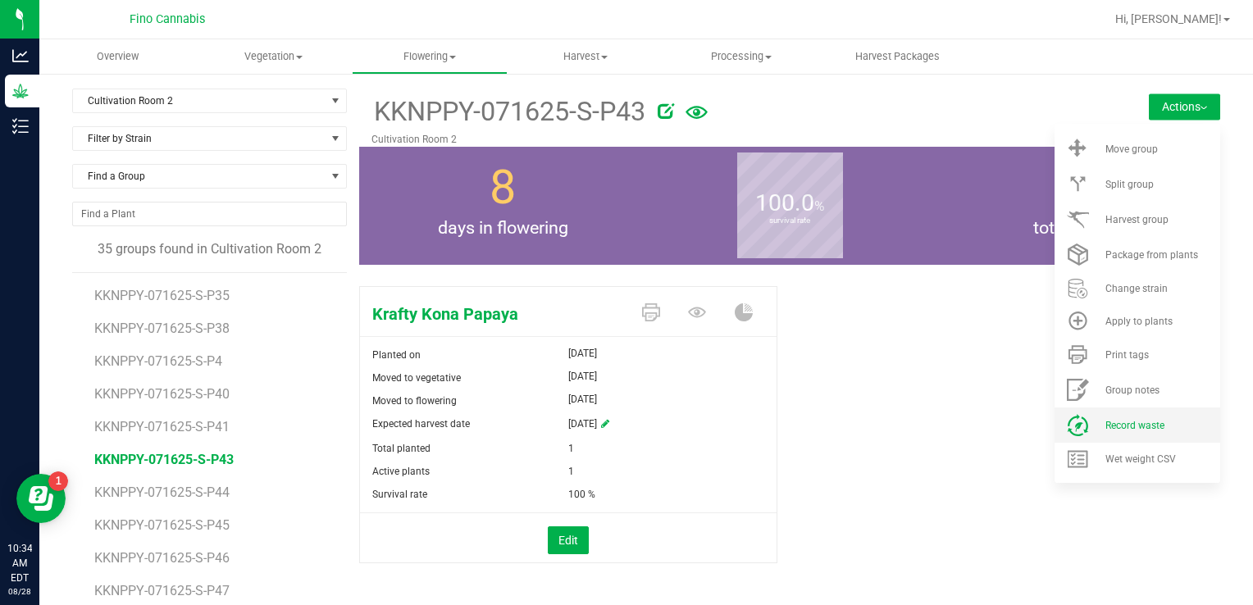
click at [1100, 432] on li "Record waste" at bounding box center [1137, 425] width 166 height 35
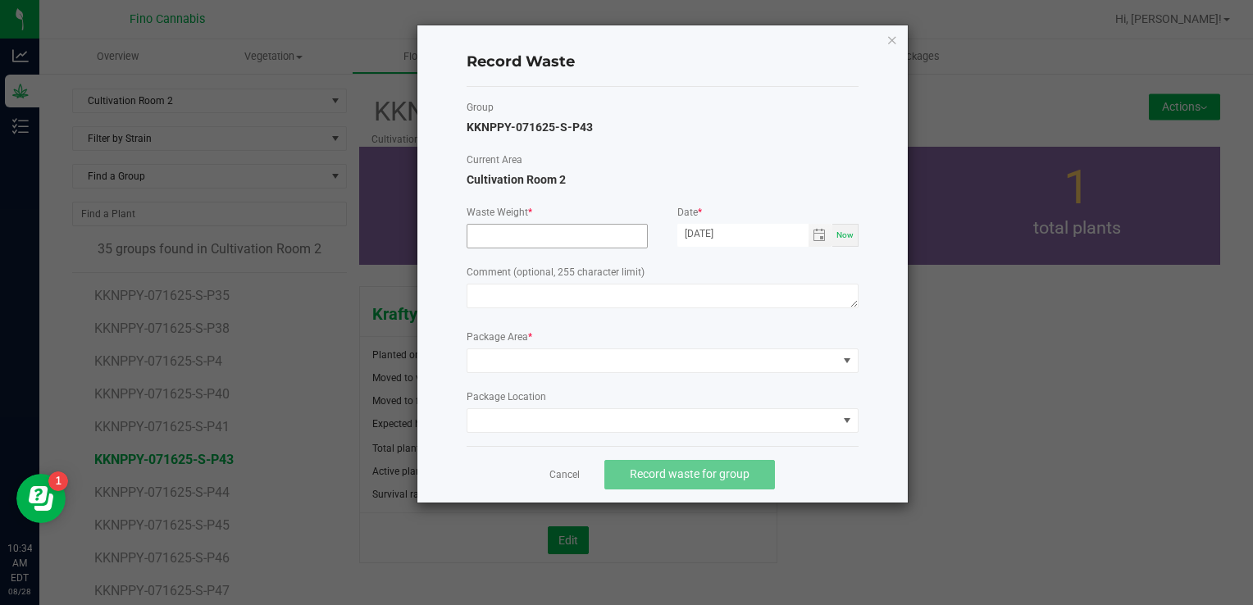
click at [611, 238] on input at bounding box center [557, 236] width 180 height 23
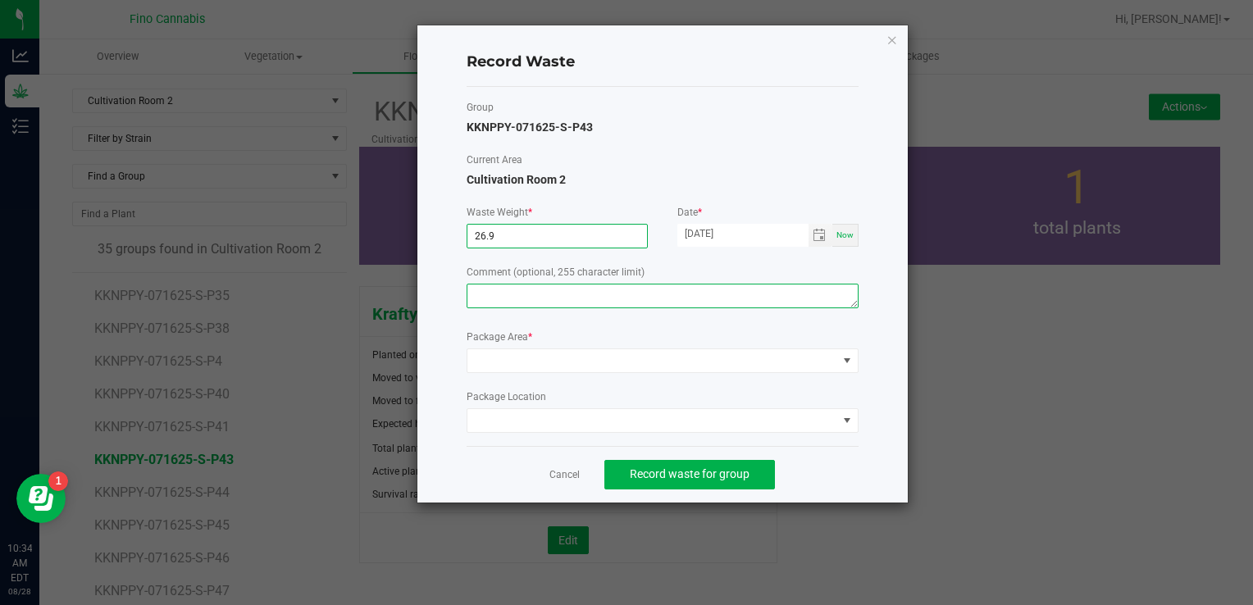
type input "26.9000 g"
paste textarea "Pruning Waste"
type textarea "Pruning Waste"
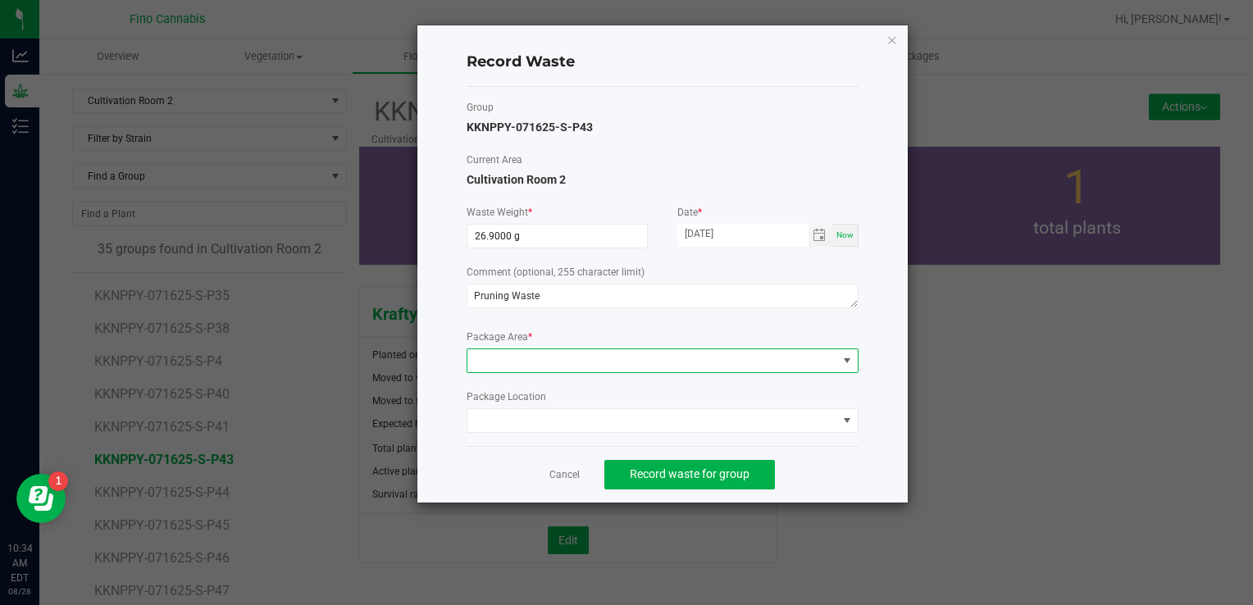
click at [527, 371] on span at bounding box center [663, 360] width 392 height 25
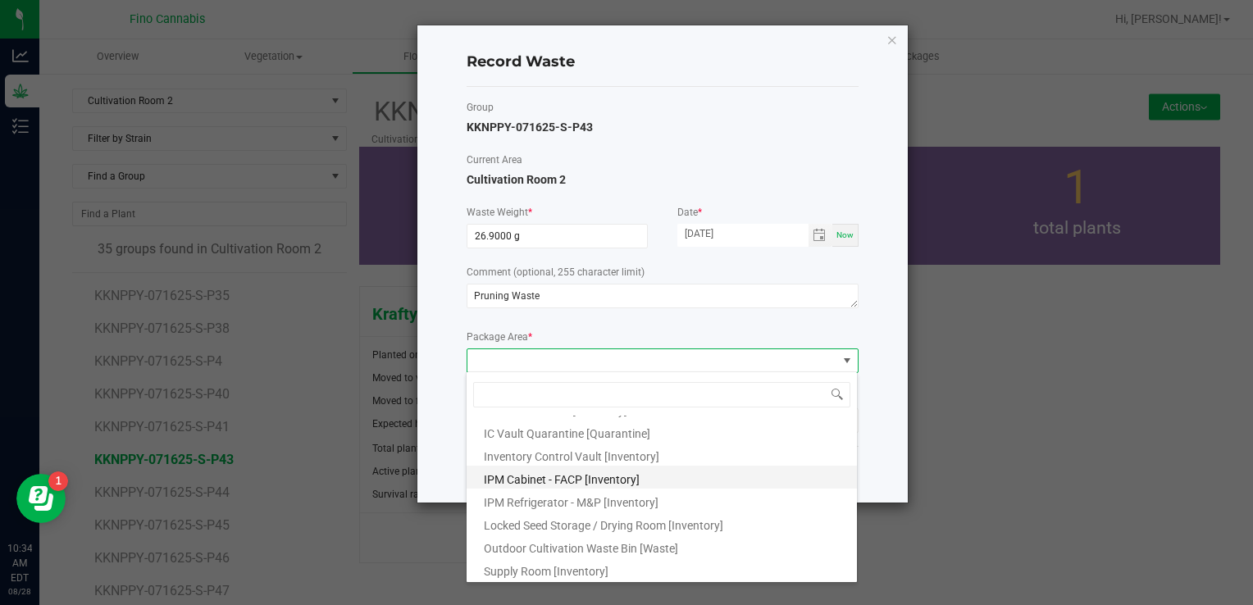
scroll to position [89, 0]
click at [515, 550] on span "Outdoor Cultivation Waste Bin [Waste]" at bounding box center [581, 547] width 194 height 13
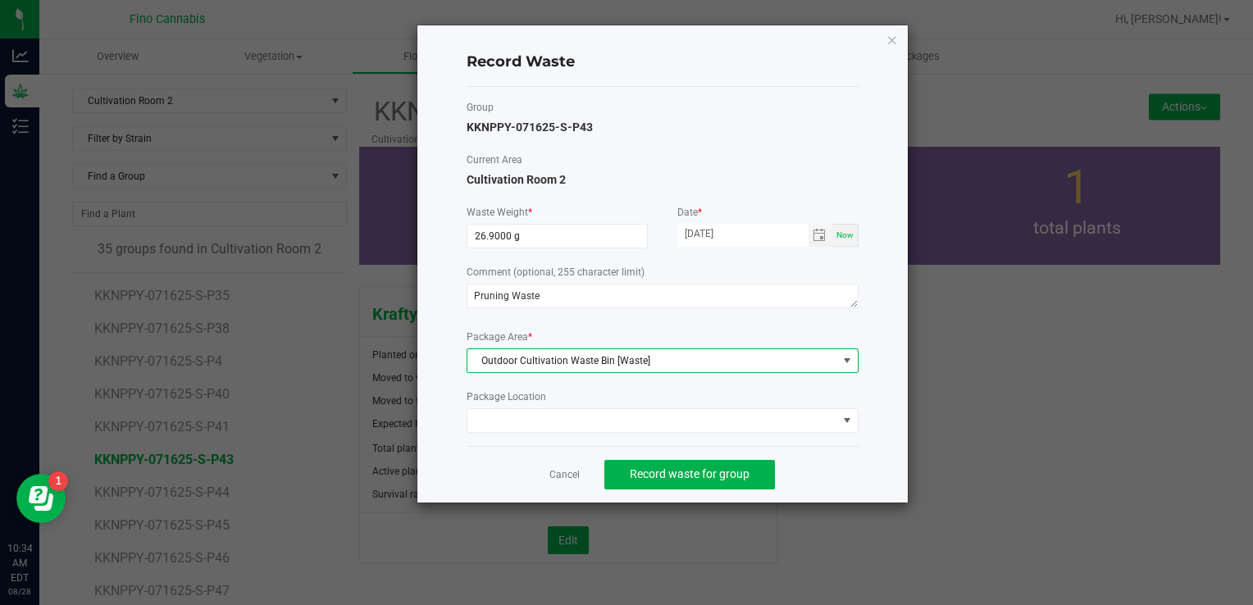
drag, startPoint x: 857, startPoint y: 485, endPoint x: 814, endPoint y: 481, distance: 42.8
click at [857, 484] on div "Cancel Record waste for group" at bounding box center [663, 474] width 392 height 57
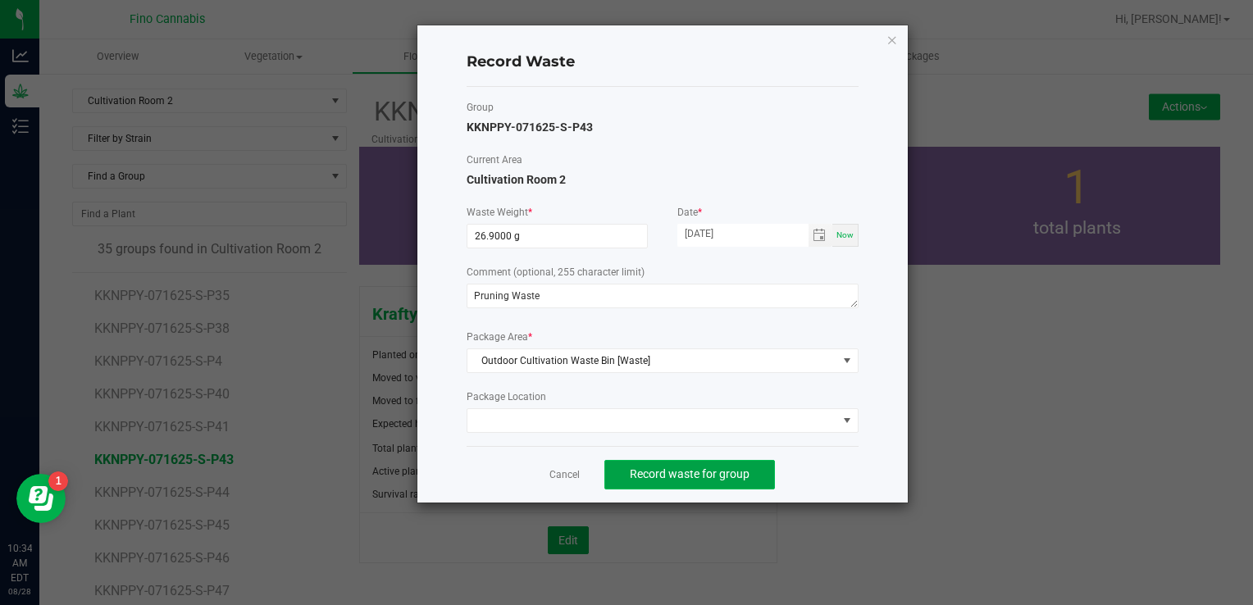
click at [715, 469] on span "Record waste for group" at bounding box center [690, 473] width 120 height 13
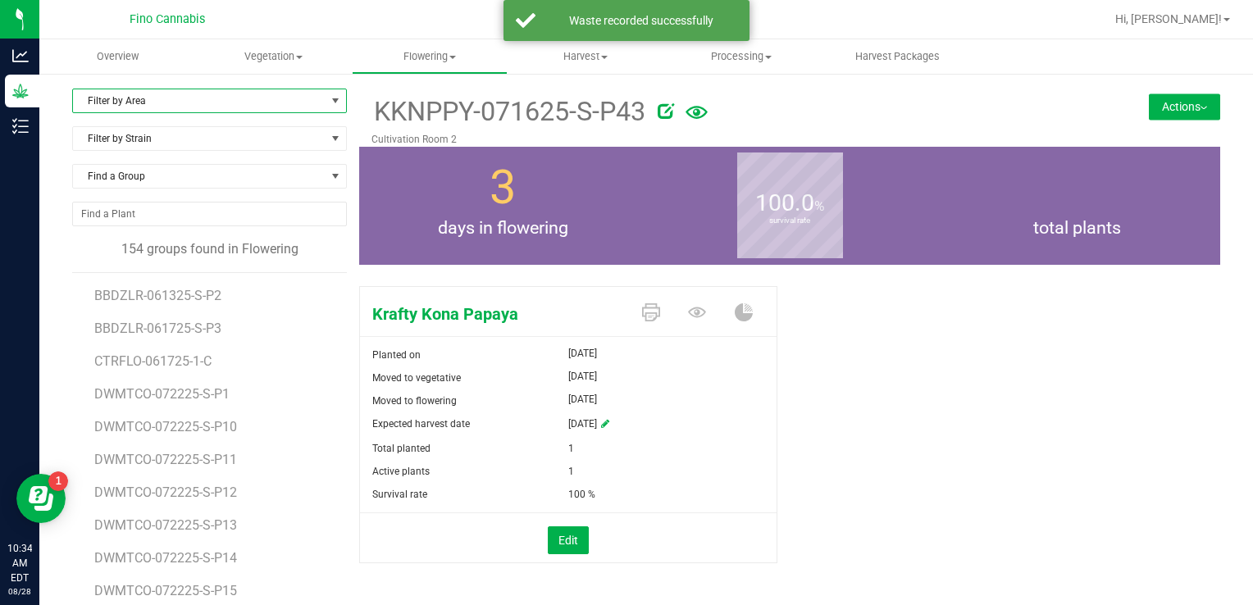
click at [147, 102] on span "Filter by Area" at bounding box center [199, 100] width 253 height 23
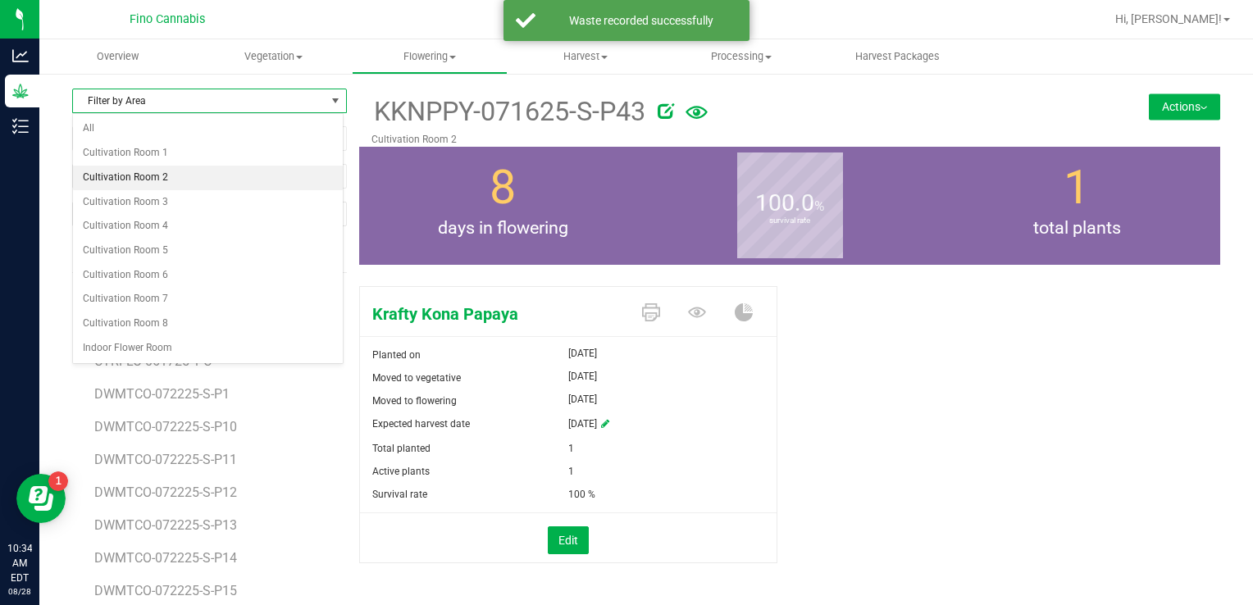
click at [131, 169] on li "Cultivation Room 2" at bounding box center [208, 178] width 270 height 25
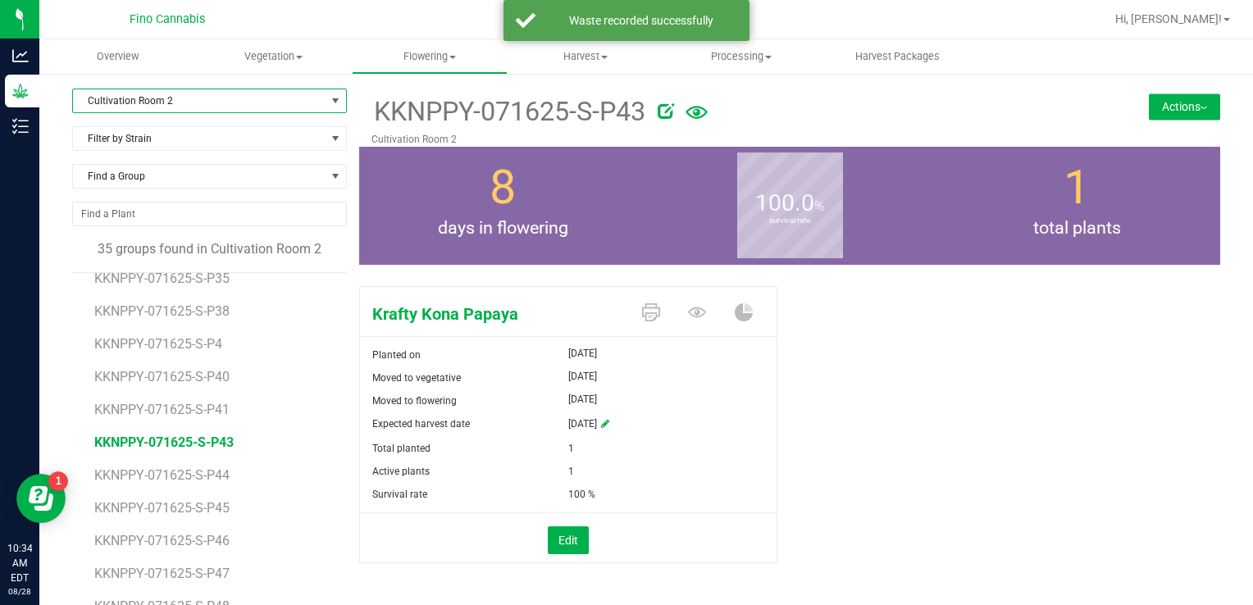
scroll to position [738, 0]
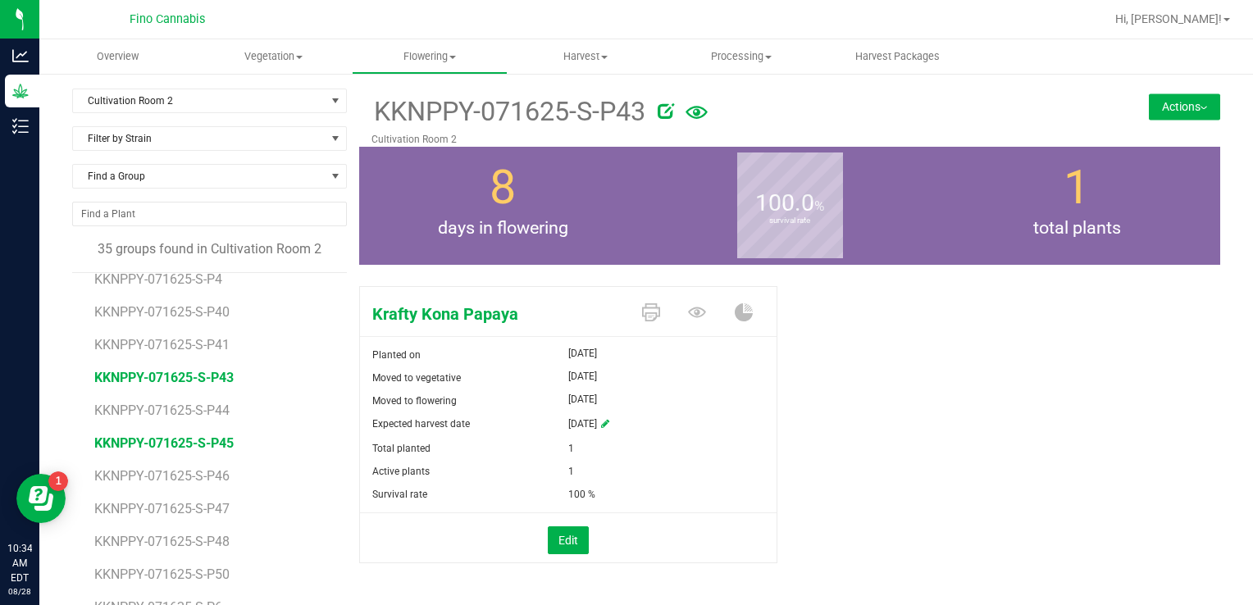
click at [204, 439] on span "KKNPPY-071625-S-P45" at bounding box center [163, 443] width 139 height 16
click at [1149, 113] on button "Actions" at bounding box center [1184, 106] width 71 height 26
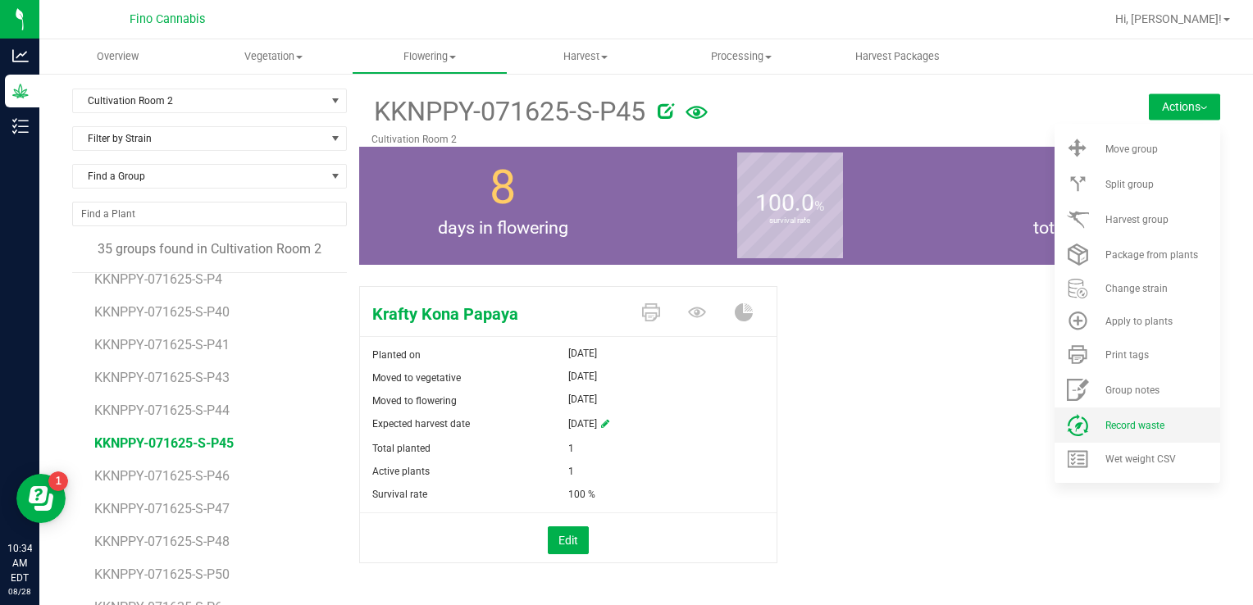
click at [1109, 434] on li "Record waste" at bounding box center [1137, 425] width 166 height 35
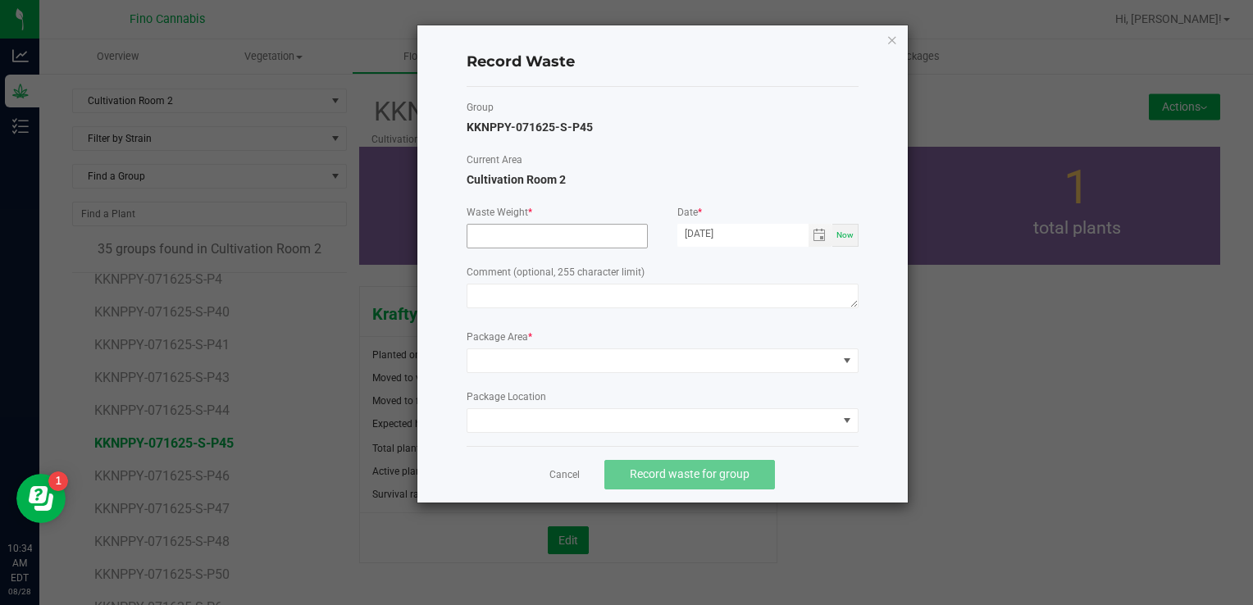
click at [603, 238] on input at bounding box center [557, 236] width 180 height 23
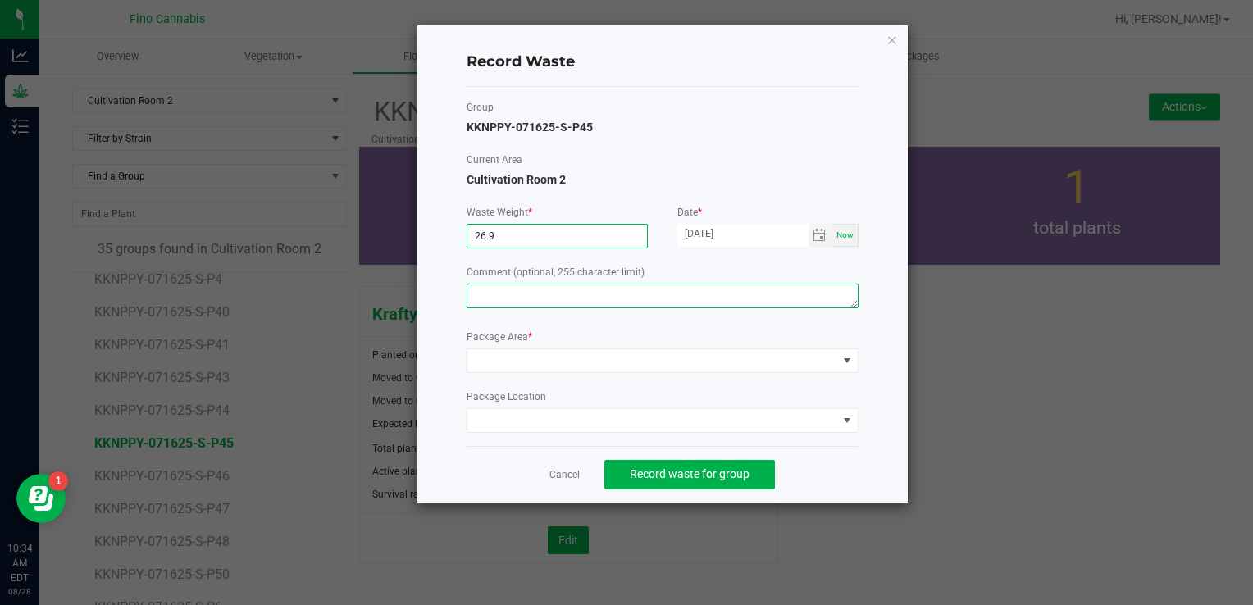
type input "26.9000 g"
paste textarea "Pruning Waste"
type textarea "Pruning Waste"
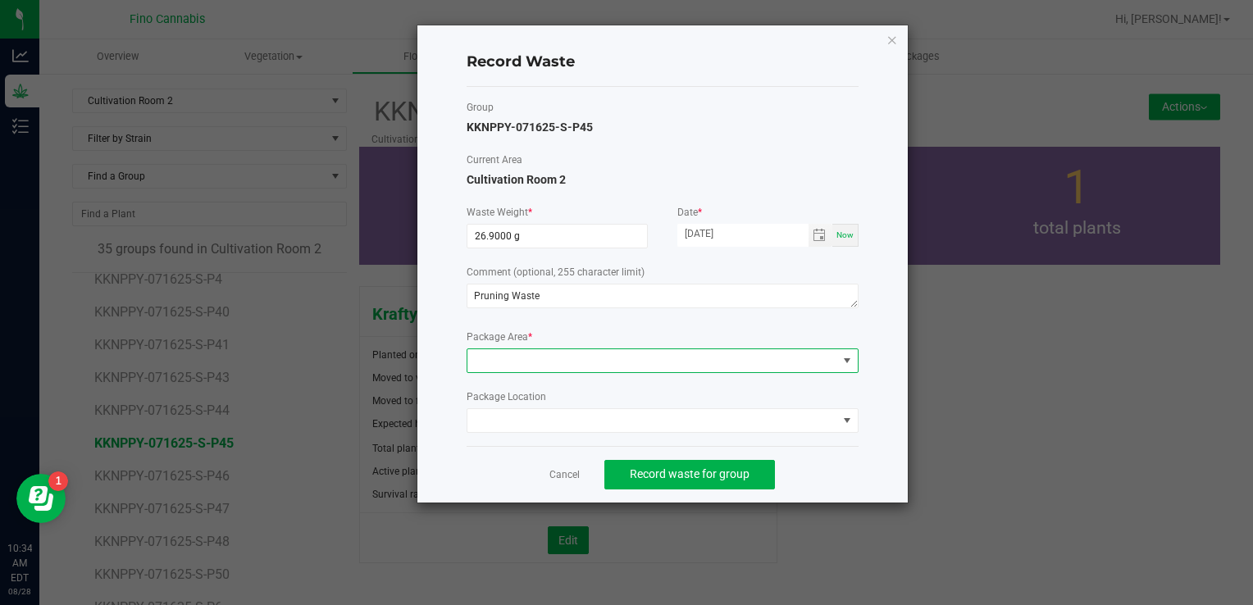
click at [548, 362] on span at bounding box center [652, 360] width 370 height 23
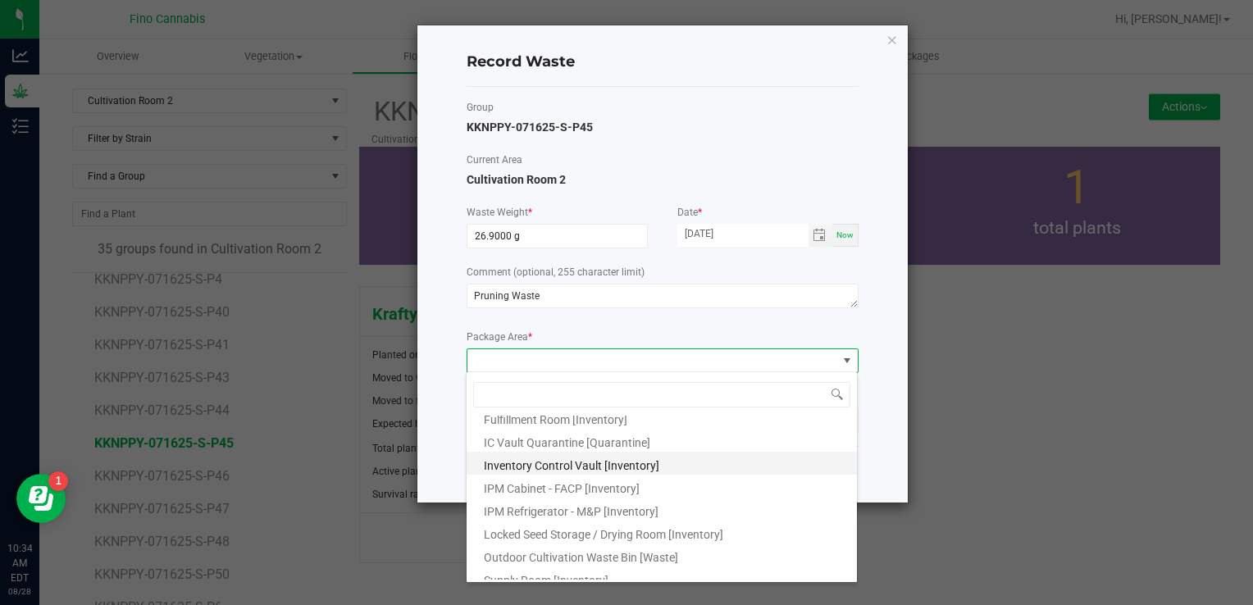
scroll to position [89, 0]
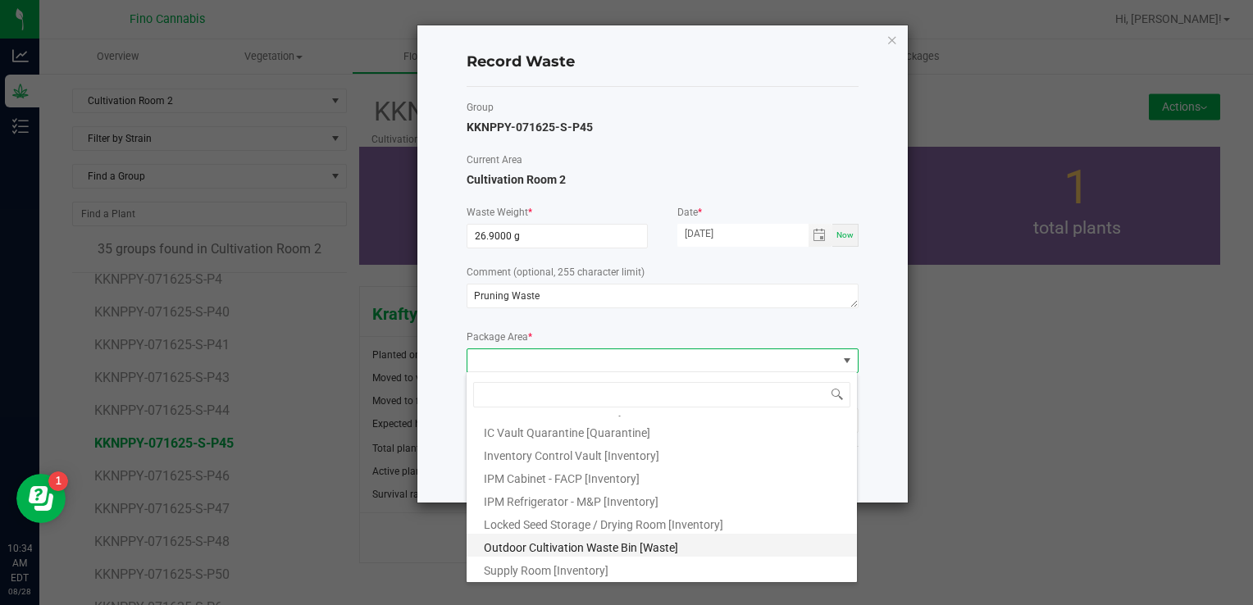
click at [589, 544] on span "Outdoor Cultivation Waste Bin [Waste]" at bounding box center [581, 547] width 194 height 13
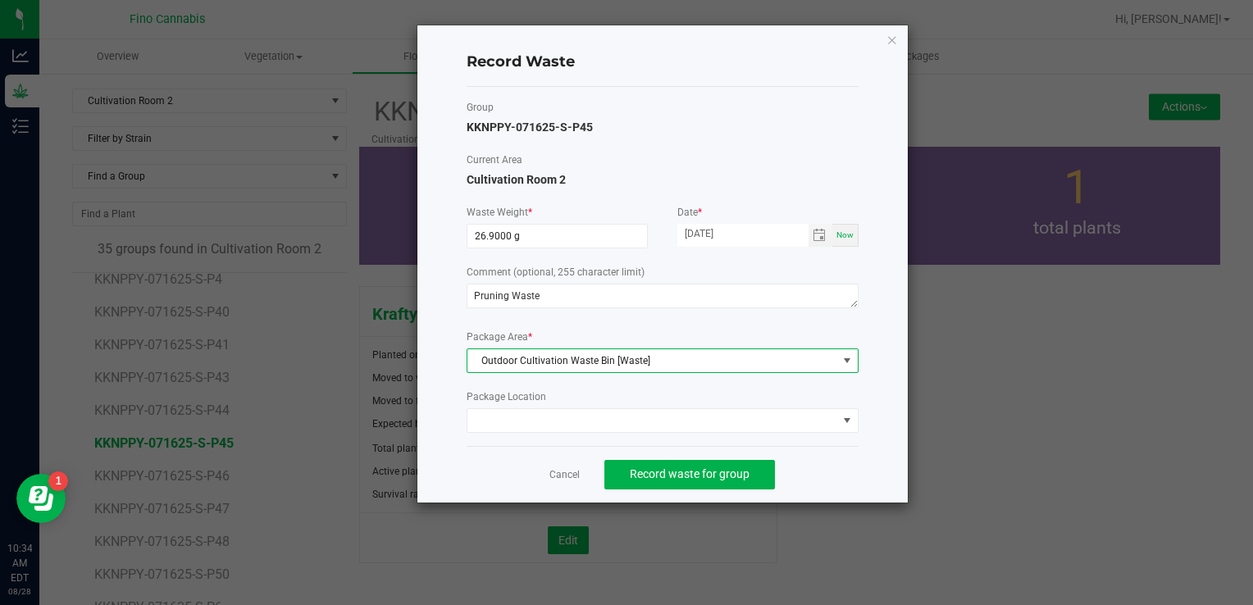
click at [848, 476] on div "Cancel Record waste for group" at bounding box center [663, 474] width 392 height 57
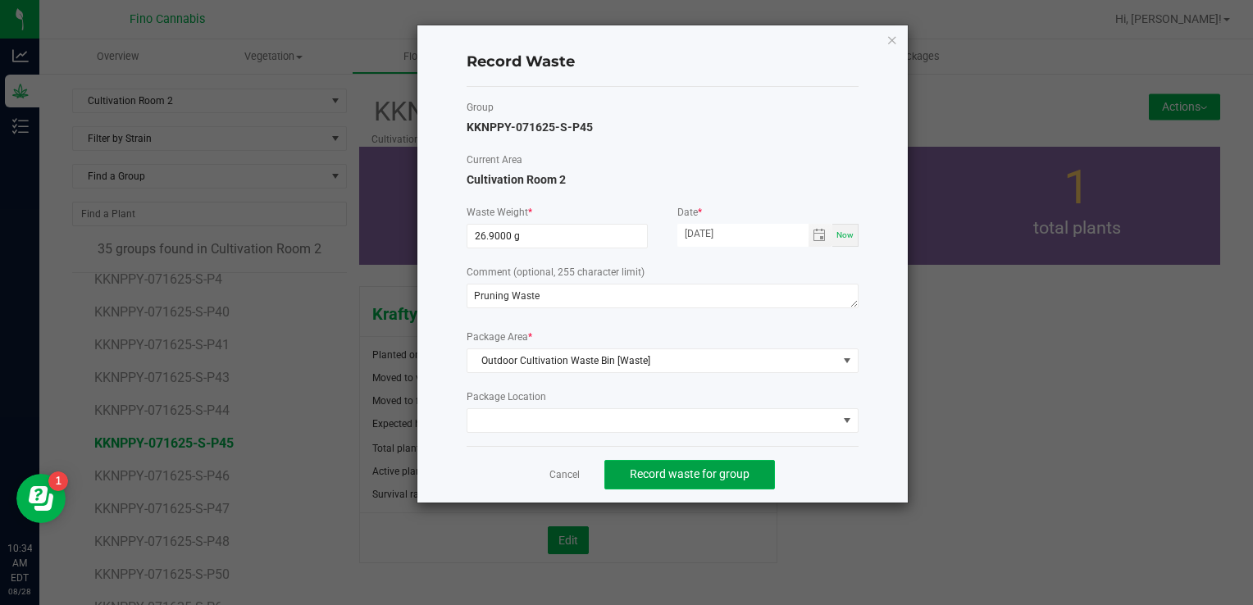
click at [695, 469] on span "Record waste for group" at bounding box center [690, 473] width 120 height 13
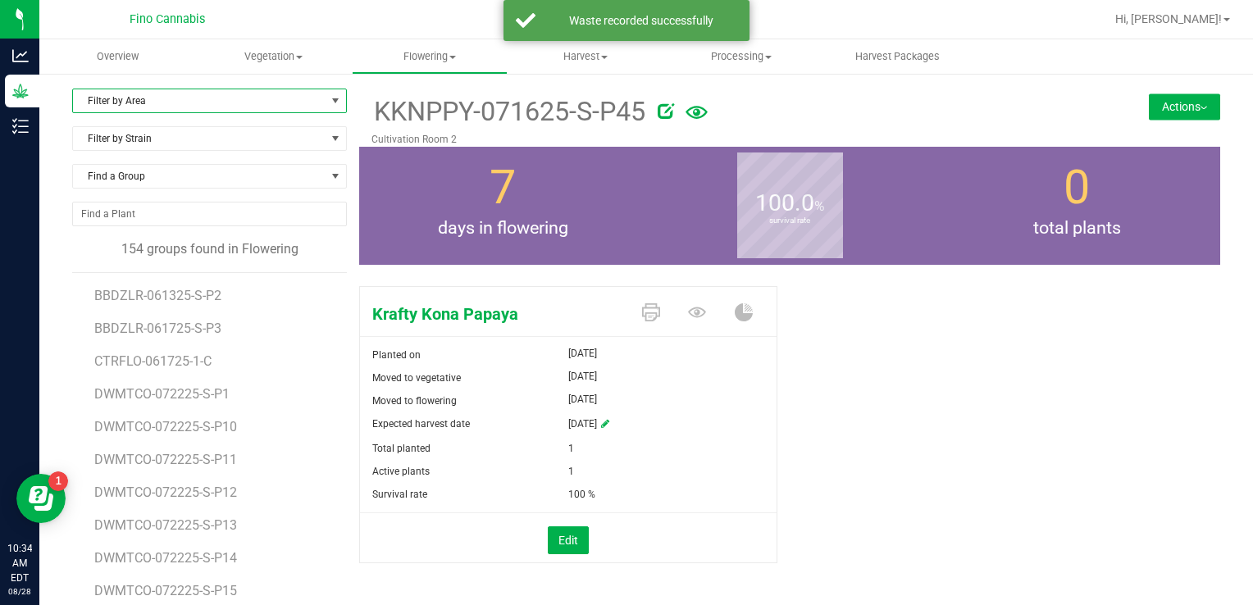
click at [159, 109] on span "Filter by Area" at bounding box center [199, 100] width 253 height 23
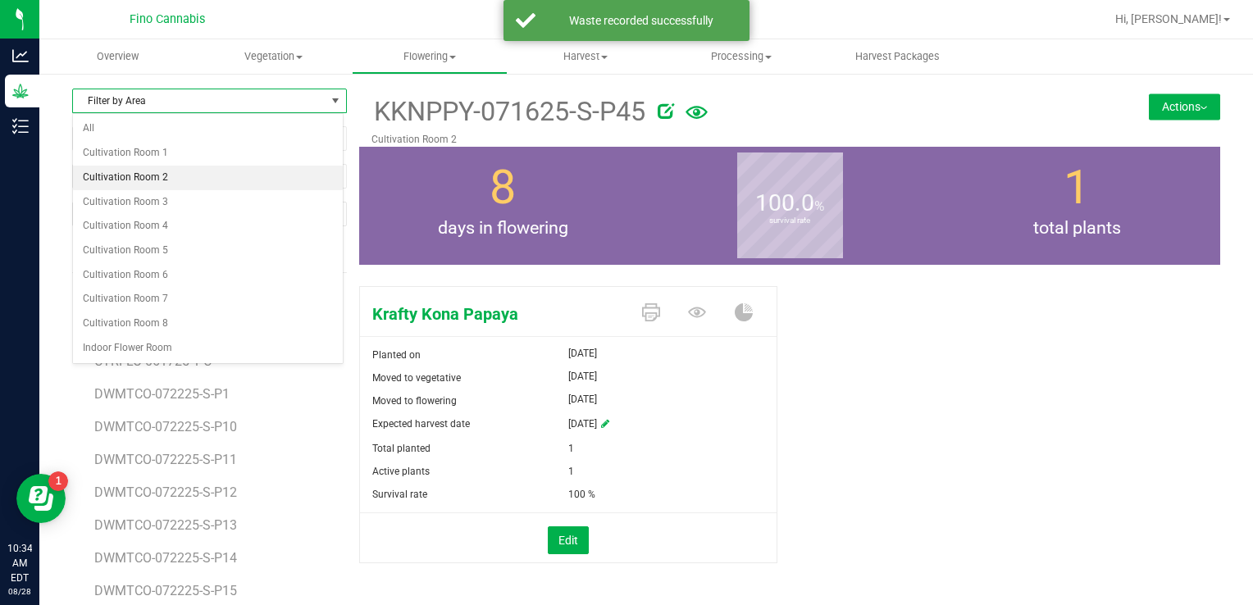
click at [137, 184] on li "Cultivation Room 2" at bounding box center [208, 178] width 270 height 25
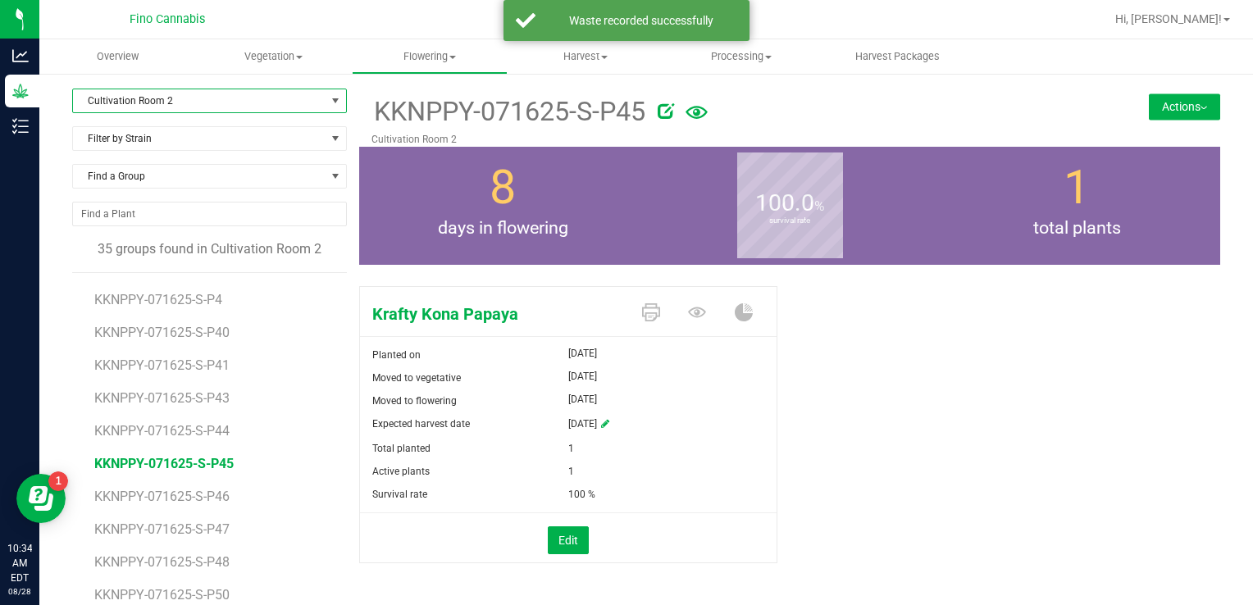
scroll to position [738, 0]
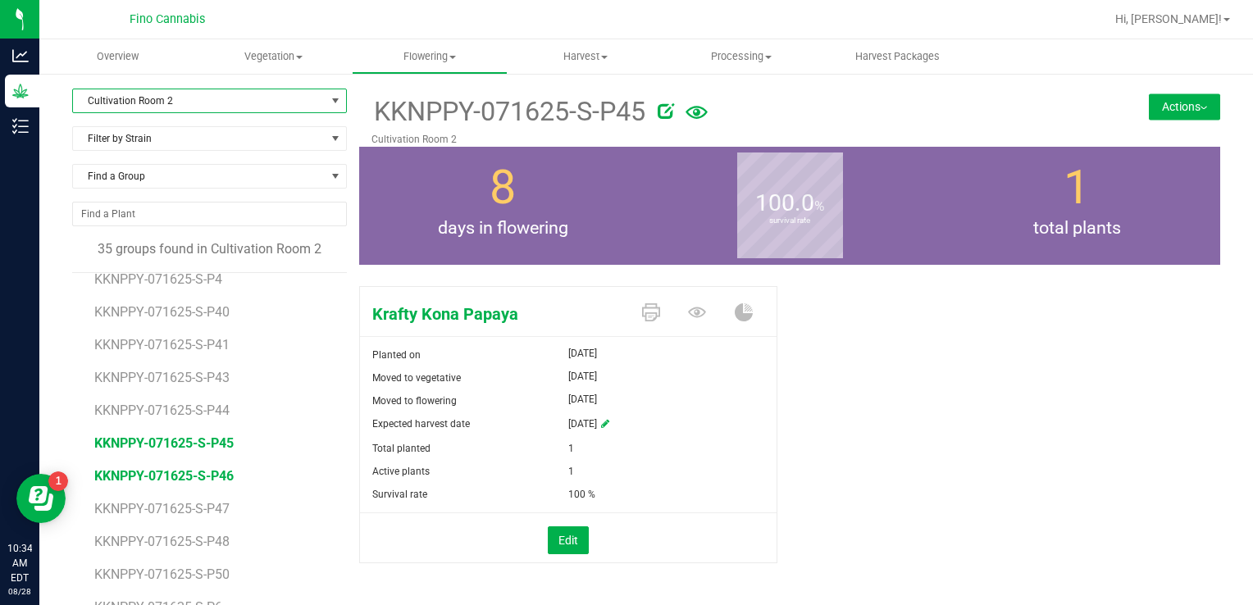
click at [192, 477] on span "KKNPPY-071625-S-P46" at bounding box center [163, 476] width 139 height 16
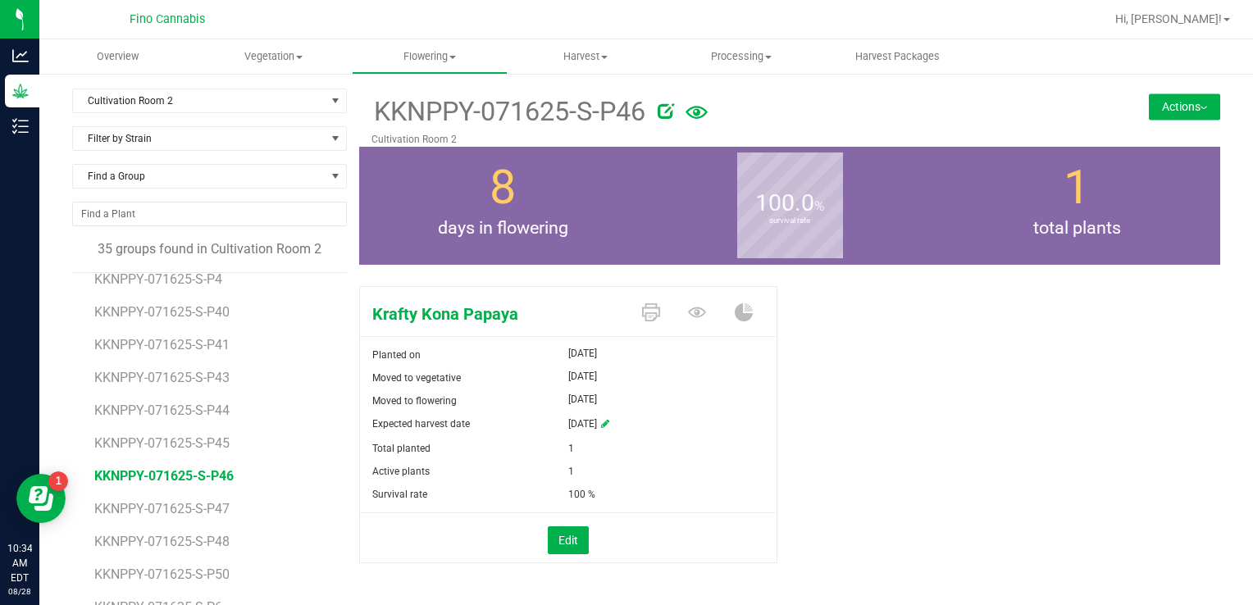
click at [1186, 102] on button "Actions" at bounding box center [1184, 106] width 71 height 26
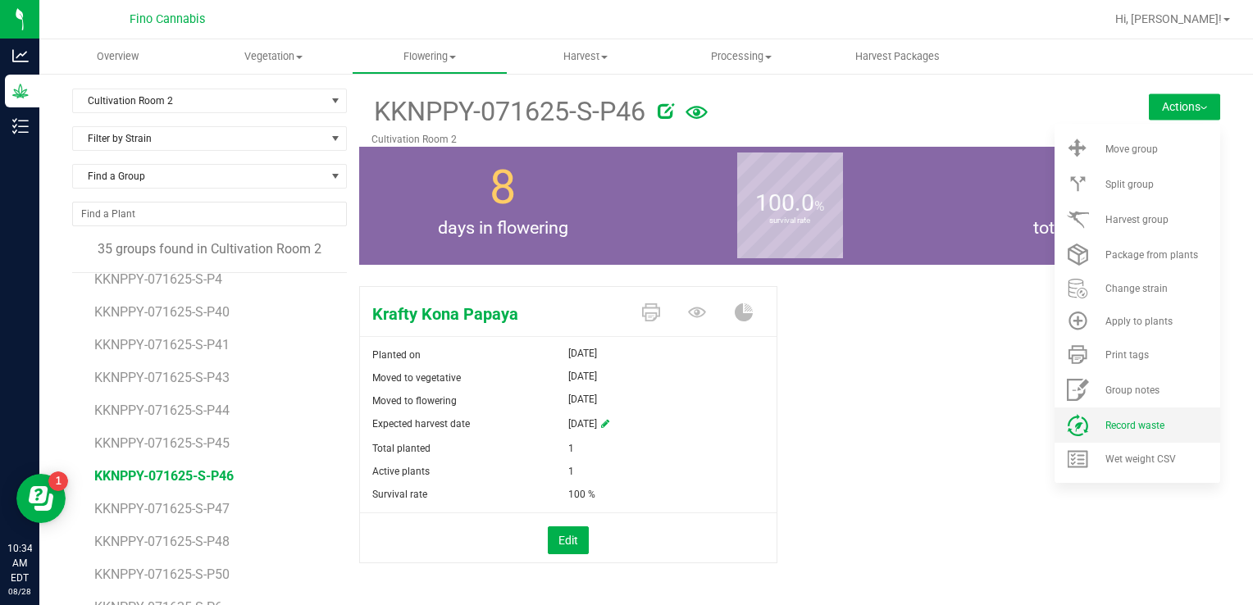
click at [1134, 421] on span "Record waste" at bounding box center [1134, 425] width 59 height 11
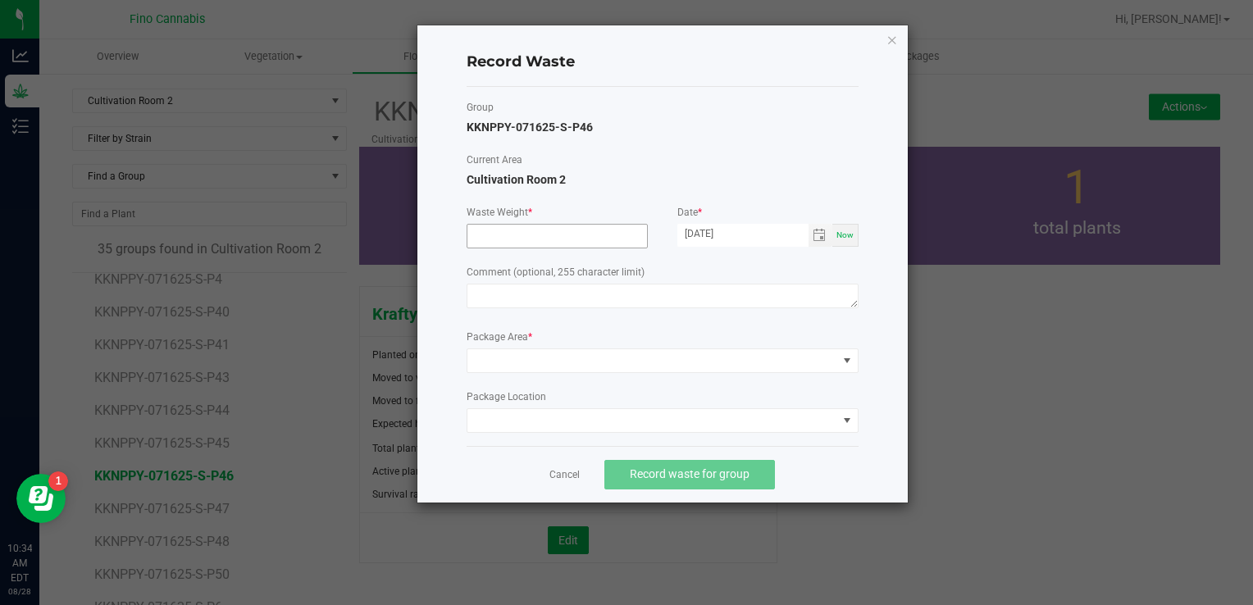
click at [566, 239] on input at bounding box center [557, 236] width 180 height 23
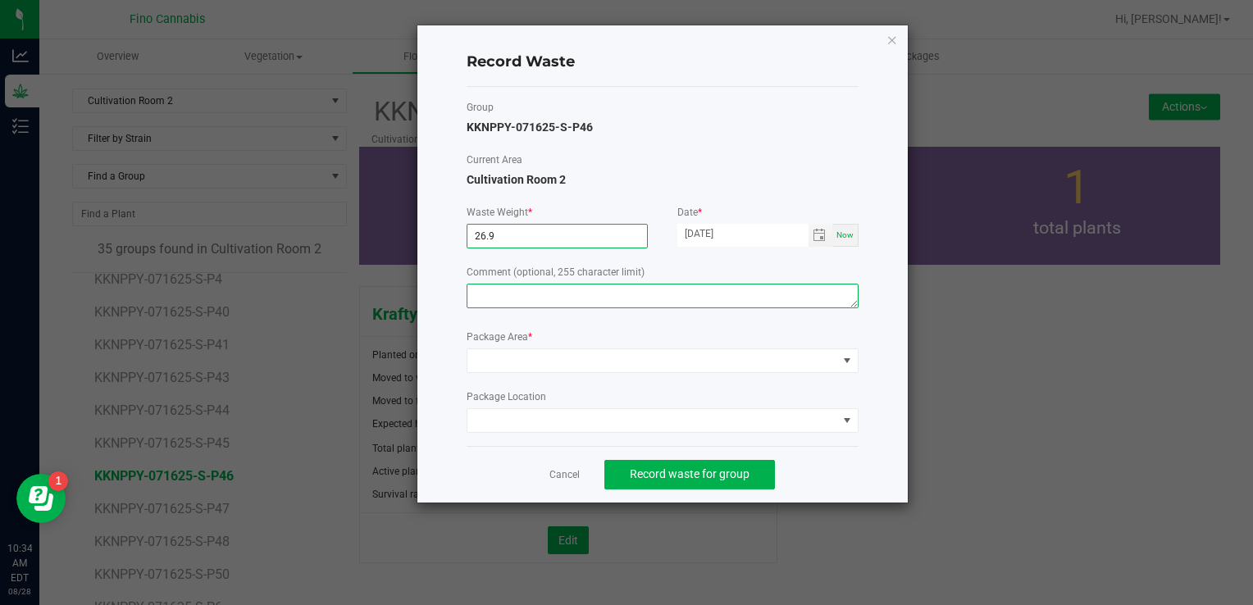
type input "26.9000 g"
paste textarea "Pruning Waste"
type textarea "Pruning Waste"
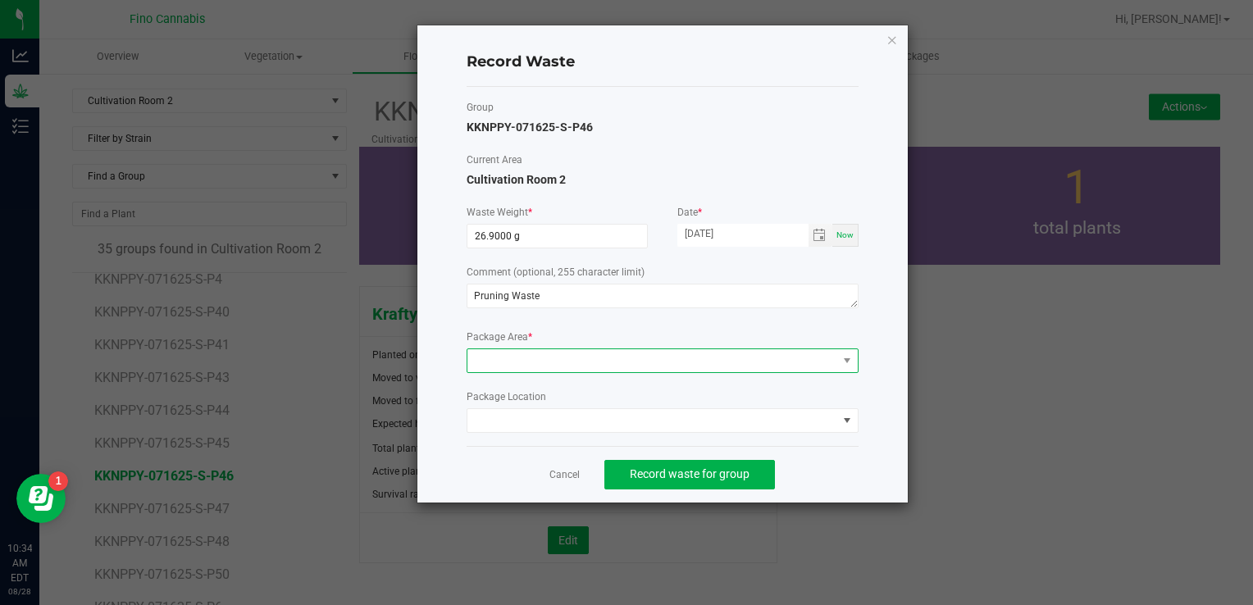
click at [512, 365] on span at bounding box center [652, 360] width 370 height 23
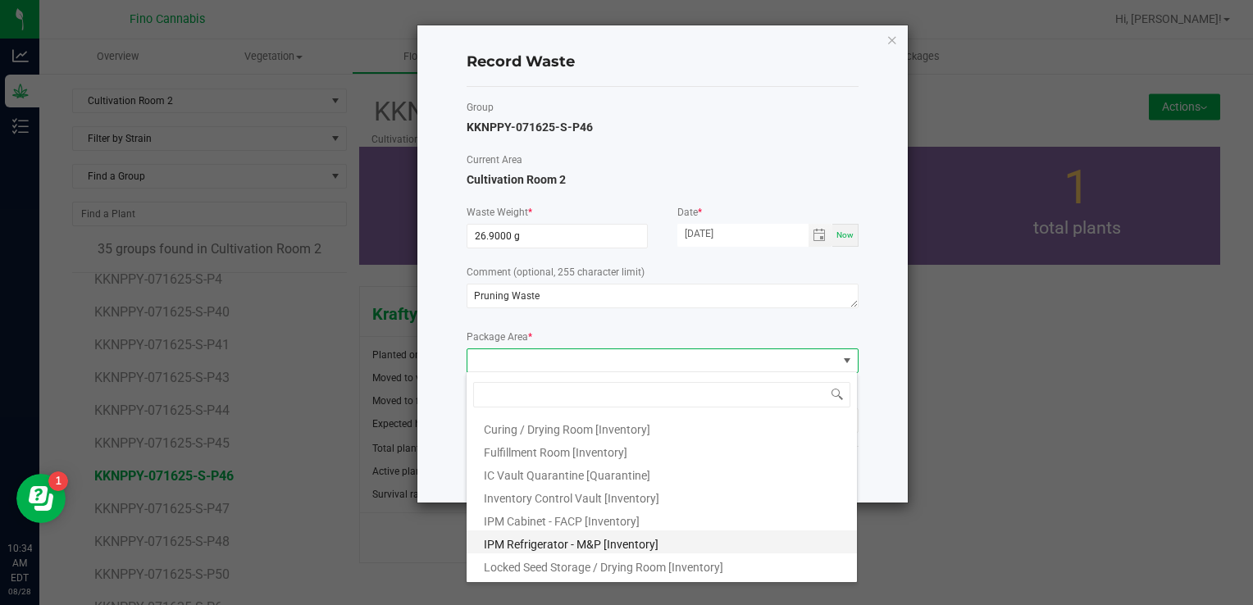
scroll to position [89, 0]
click at [512, 553] on span "Outdoor Cultivation Waste Bin [Waste]" at bounding box center [581, 547] width 194 height 13
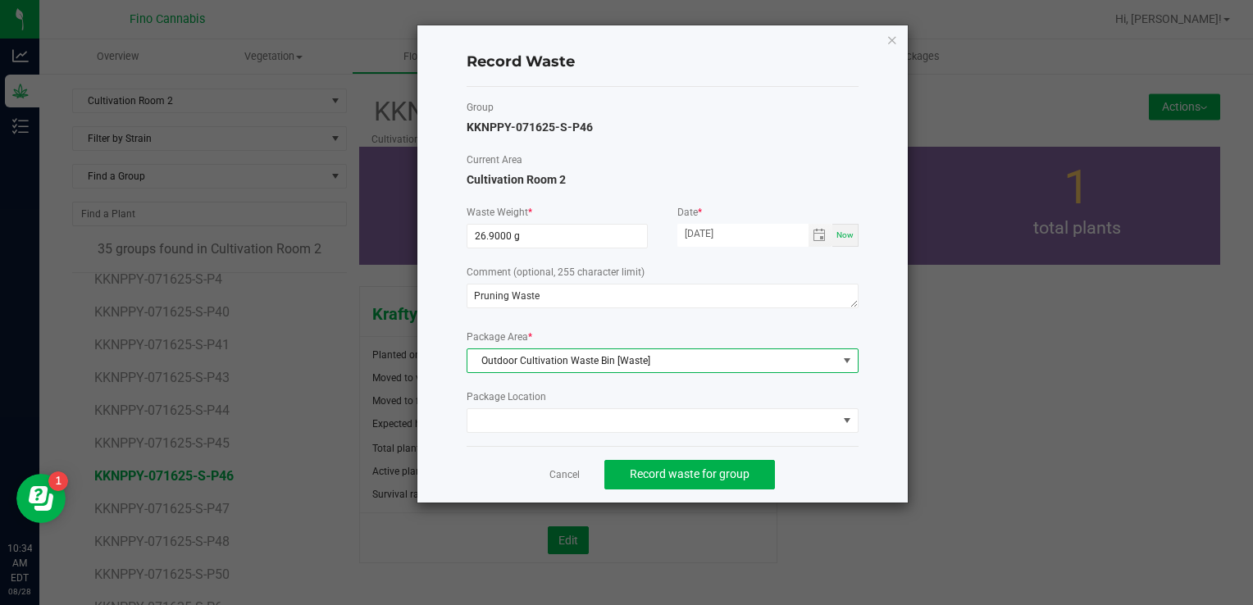
click at [874, 462] on div "Record Waste Group KKNPPY-071625-S-P46 Current Area Cultivation Room 2 Waste We…" at bounding box center [662, 263] width 490 height 477
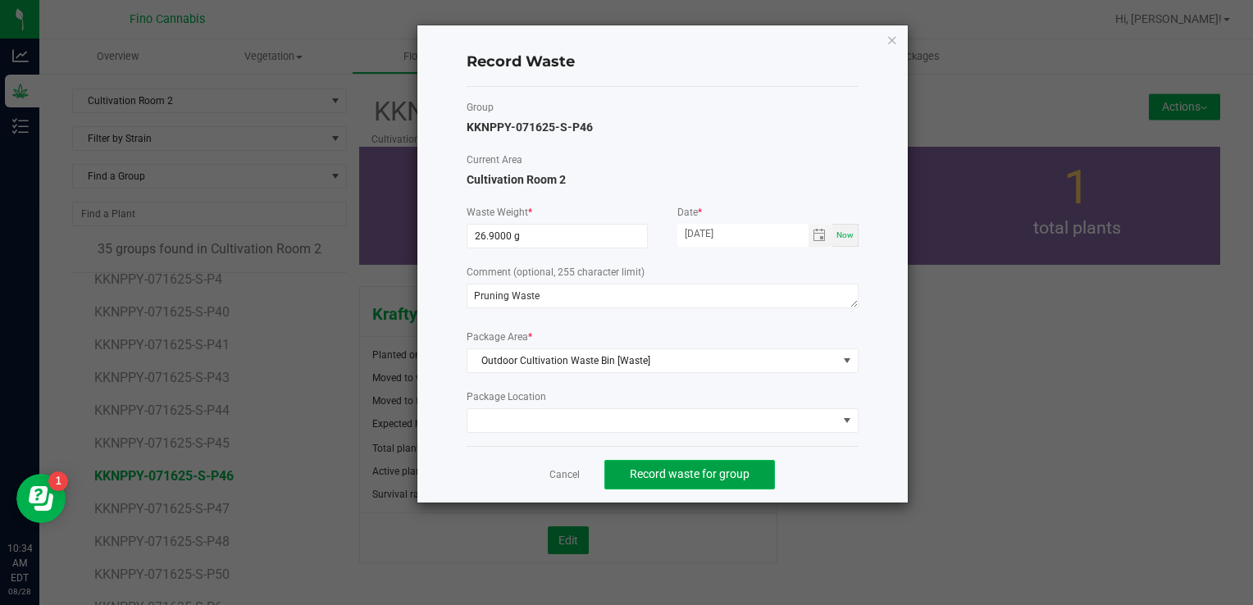
click at [716, 469] on span "Record waste for group" at bounding box center [690, 473] width 120 height 13
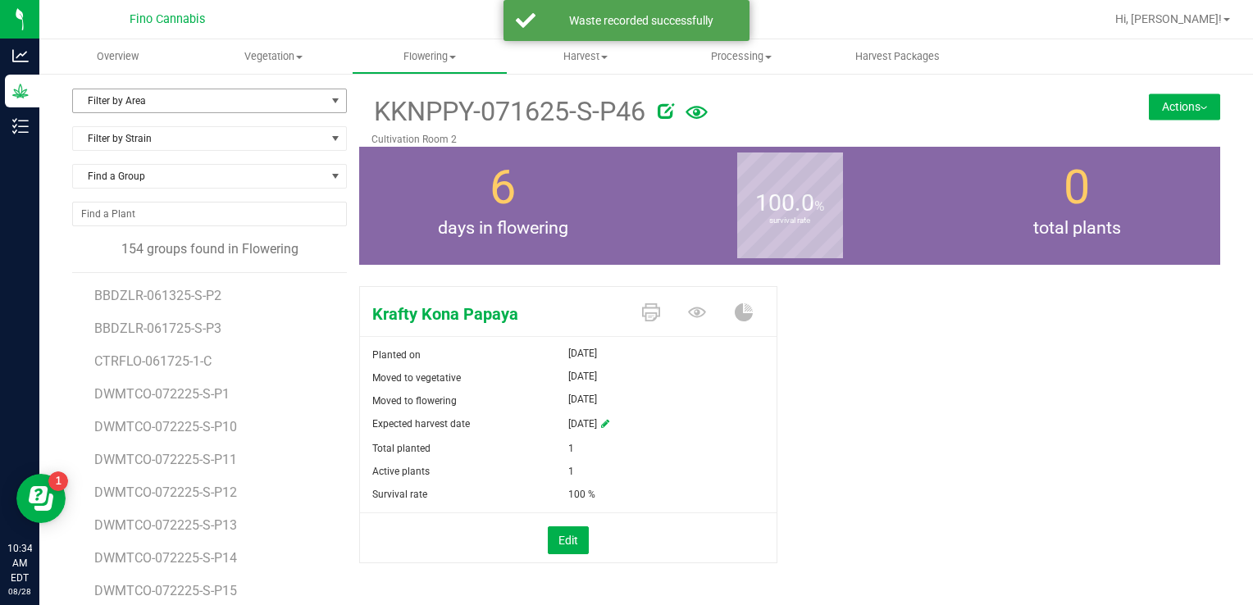
click at [107, 103] on span "Filter by Area" at bounding box center [199, 100] width 253 height 23
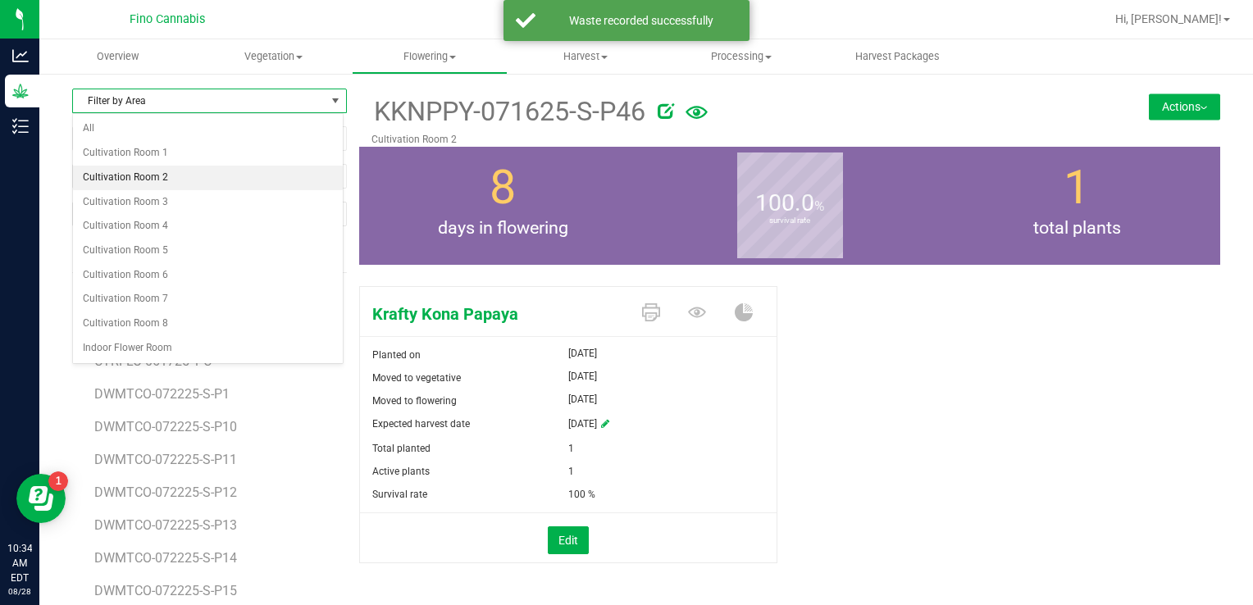
click at [117, 185] on li "Cultivation Room 2" at bounding box center [208, 178] width 270 height 25
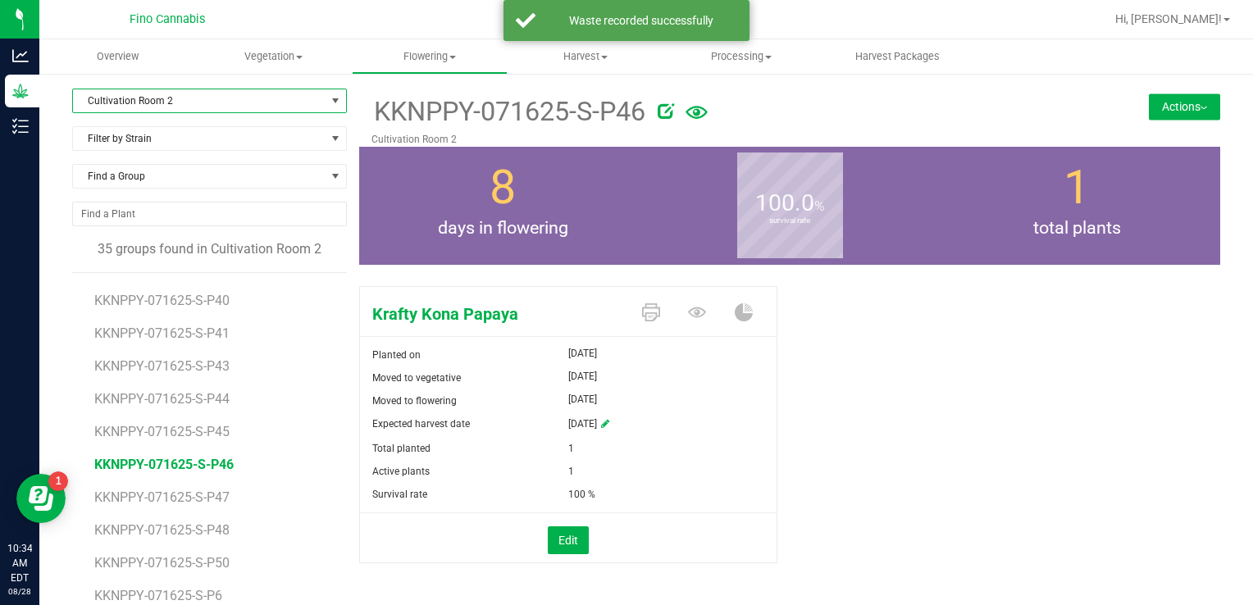
scroll to position [751, 0]
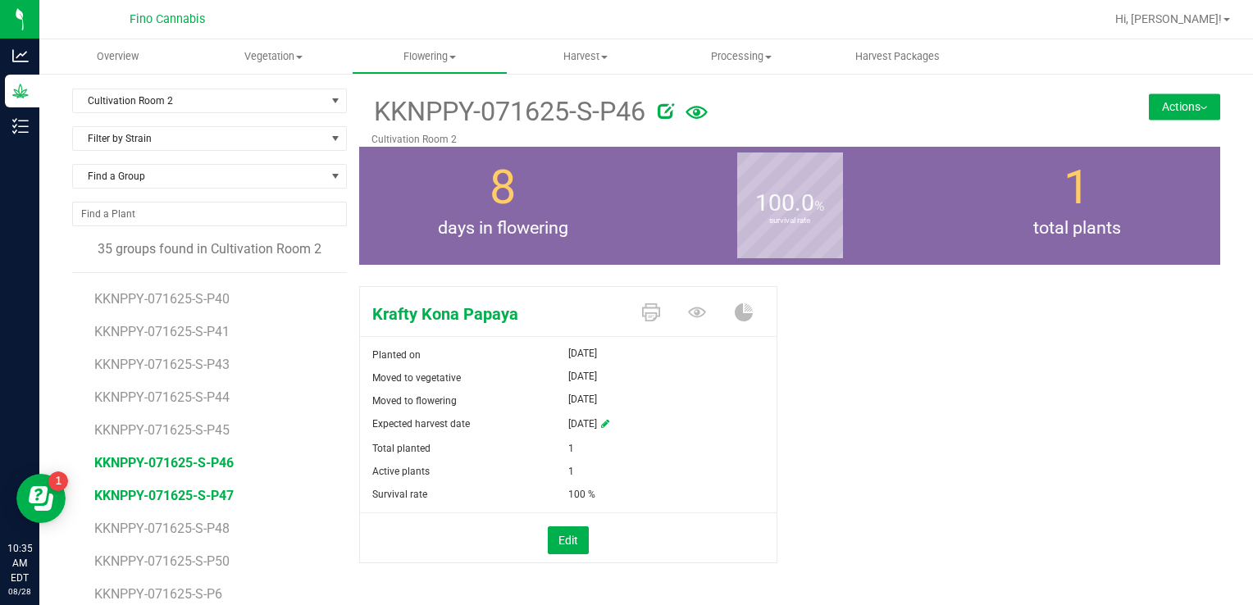
click at [161, 494] on span "KKNPPY-071625-S-P47" at bounding box center [163, 496] width 139 height 16
click at [1164, 102] on button "Actions" at bounding box center [1184, 106] width 71 height 26
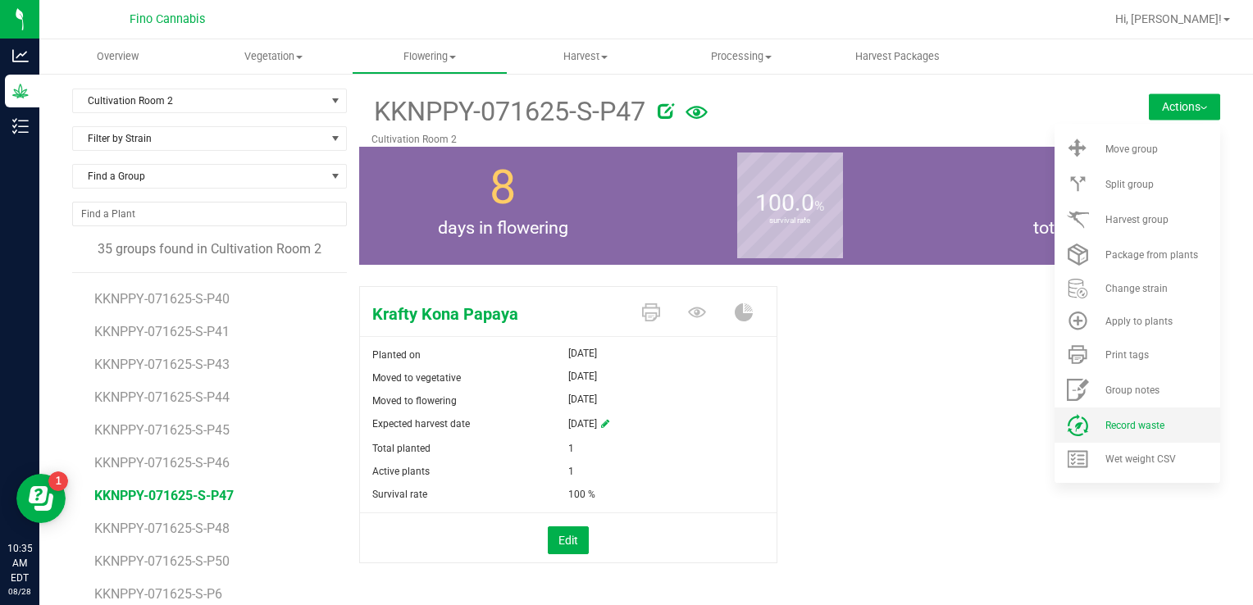
click at [1105, 428] on span "Record waste" at bounding box center [1134, 425] width 59 height 11
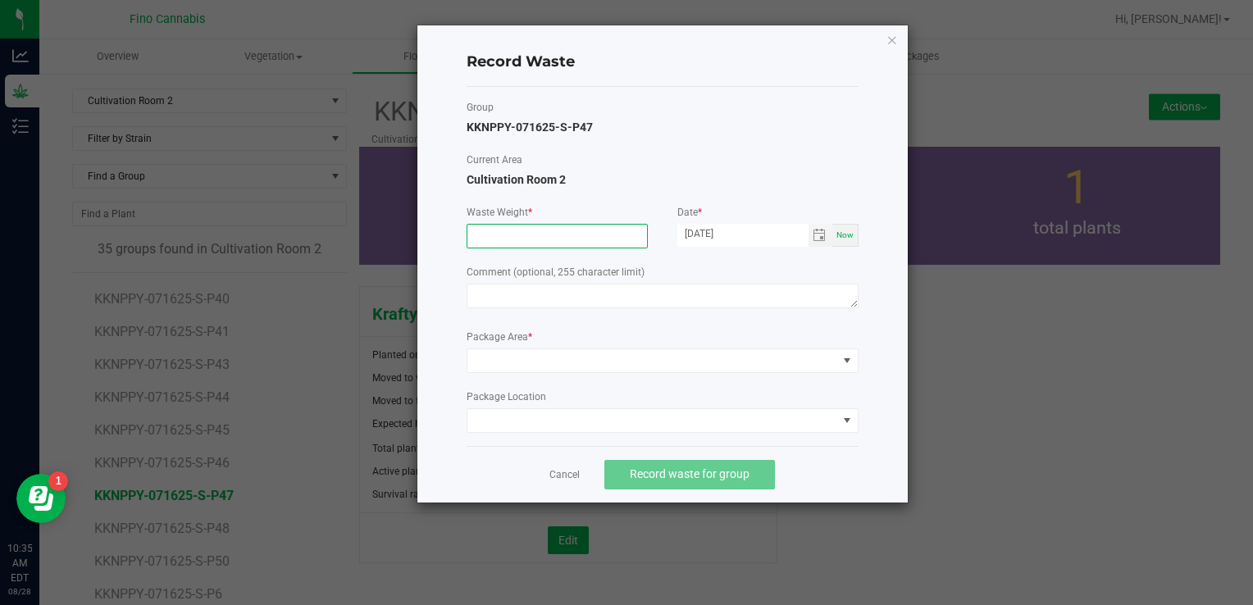
click at [593, 243] on input at bounding box center [557, 236] width 180 height 23
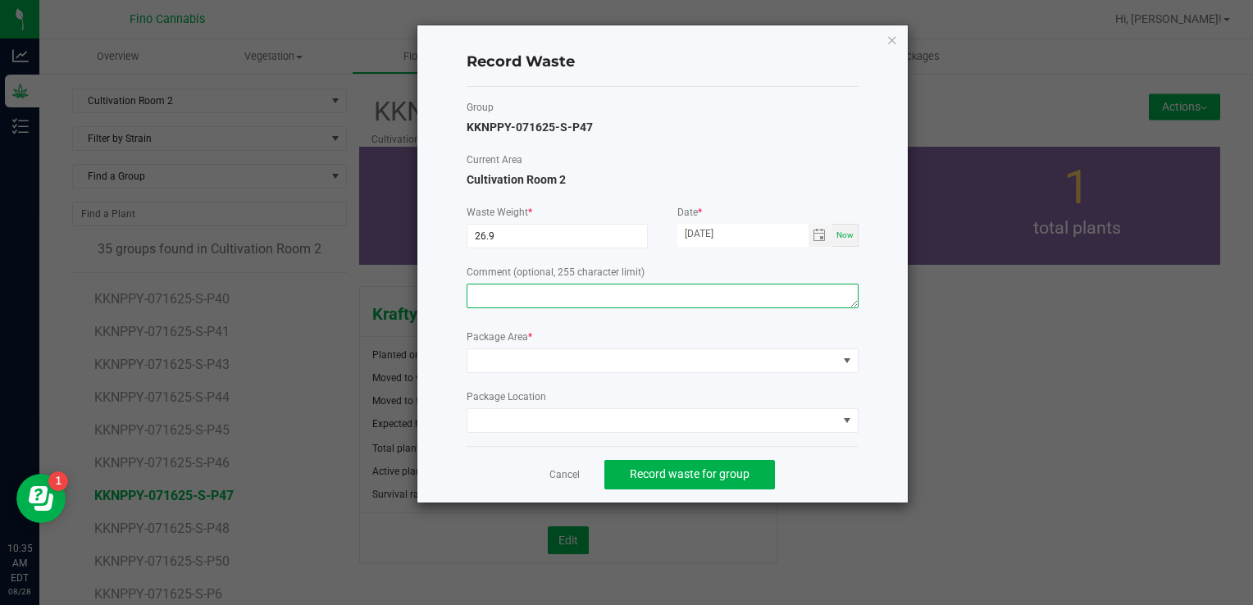
type input "26.9000 g"
paste textarea "Pruning Waste"
type textarea "Pruning Waste"
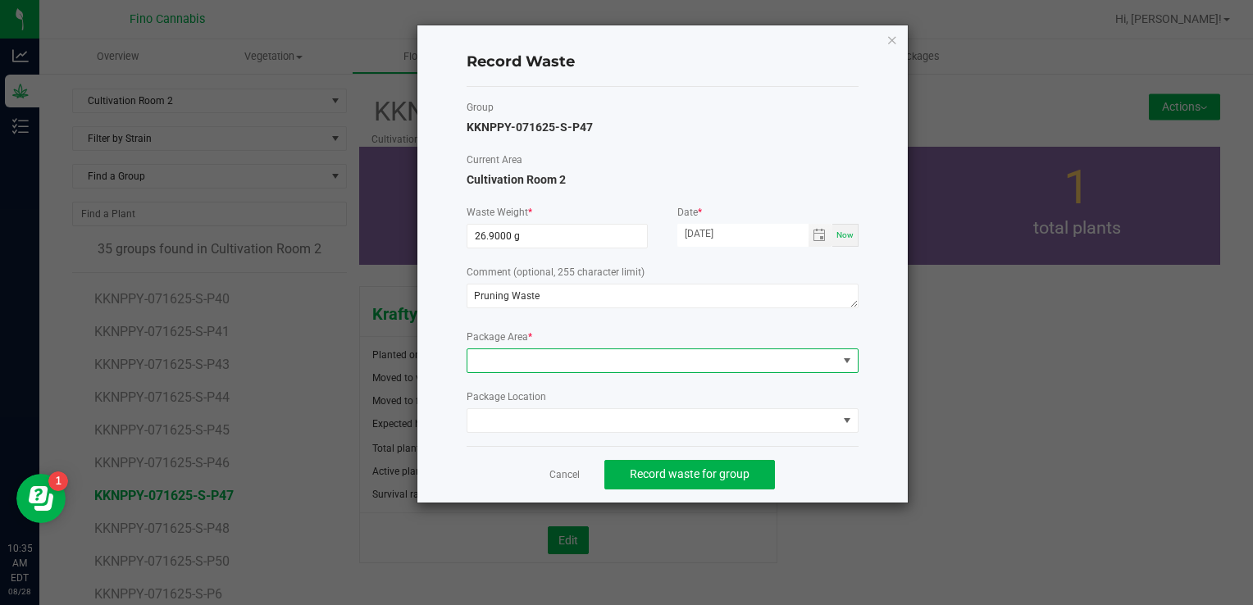
click at [534, 362] on span at bounding box center [652, 360] width 370 height 23
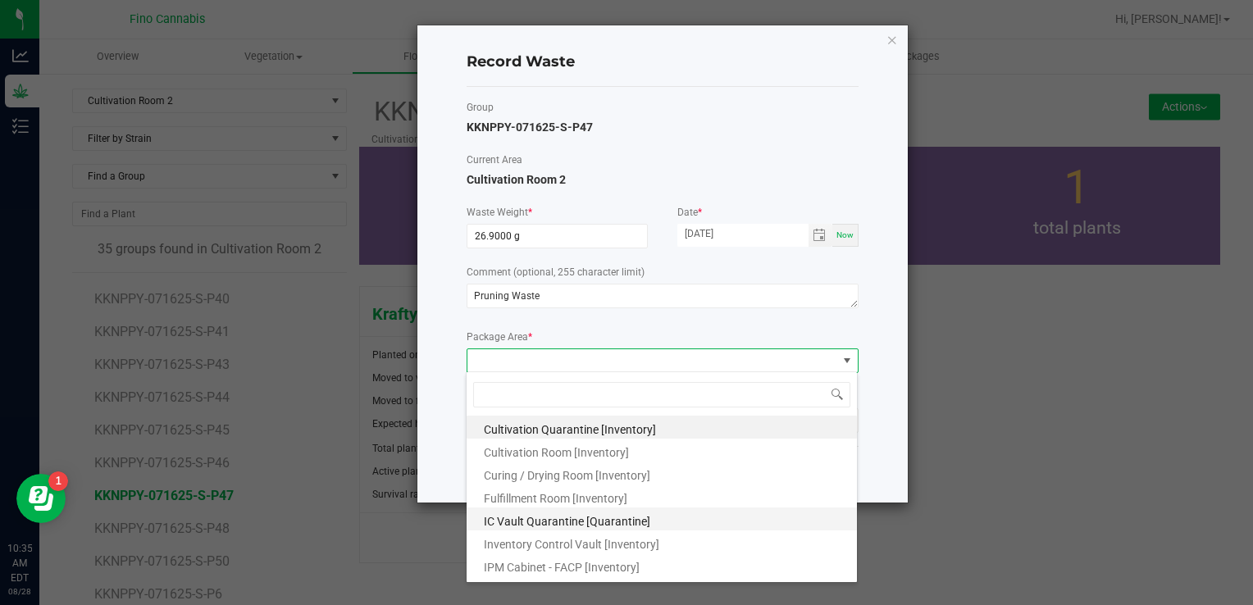
scroll to position [89, 0]
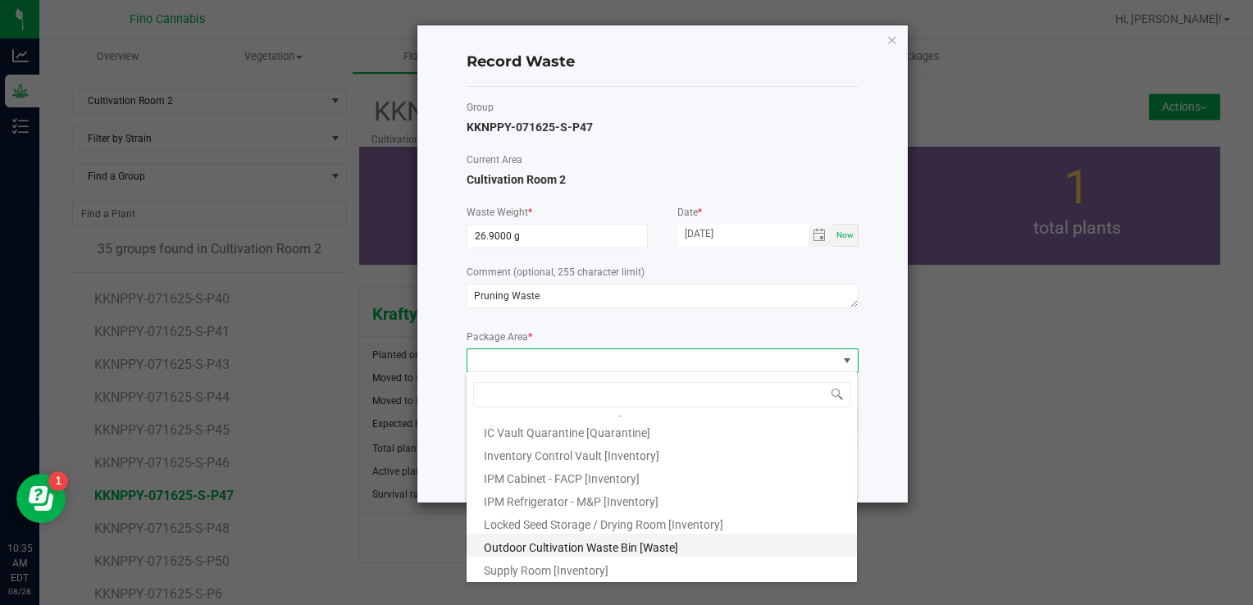
click at [541, 549] on span "Outdoor Cultivation Waste Bin [Waste]" at bounding box center [581, 547] width 194 height 13
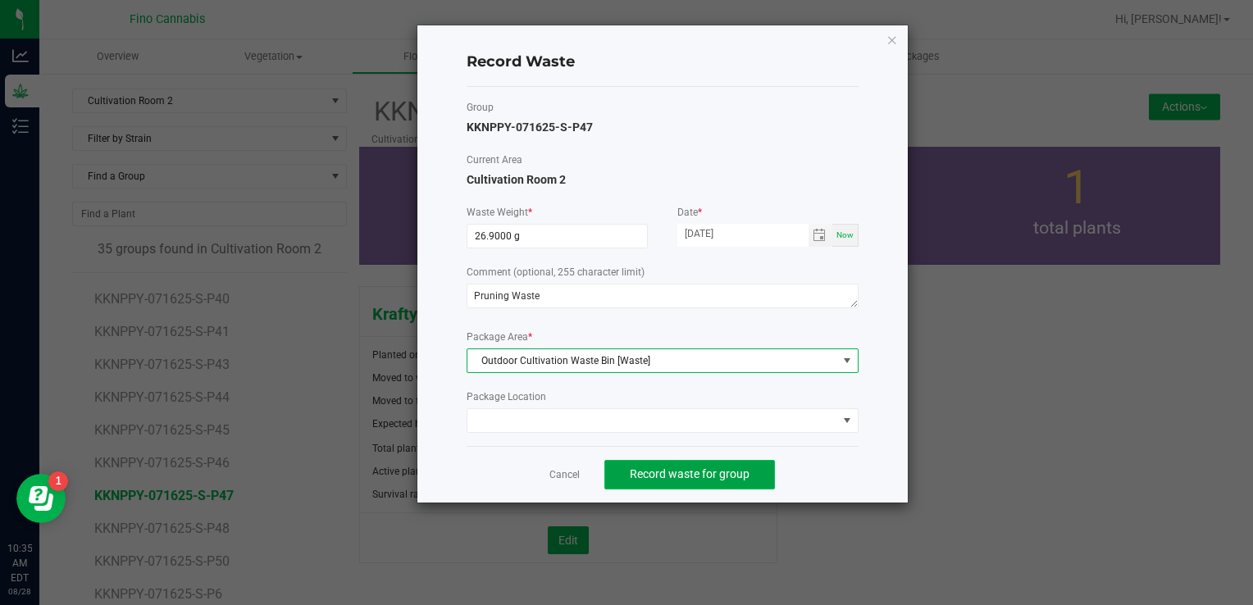
click at [672, 473] on span "Record waste for group" at bounding box center [690, 473] width 120 height 13
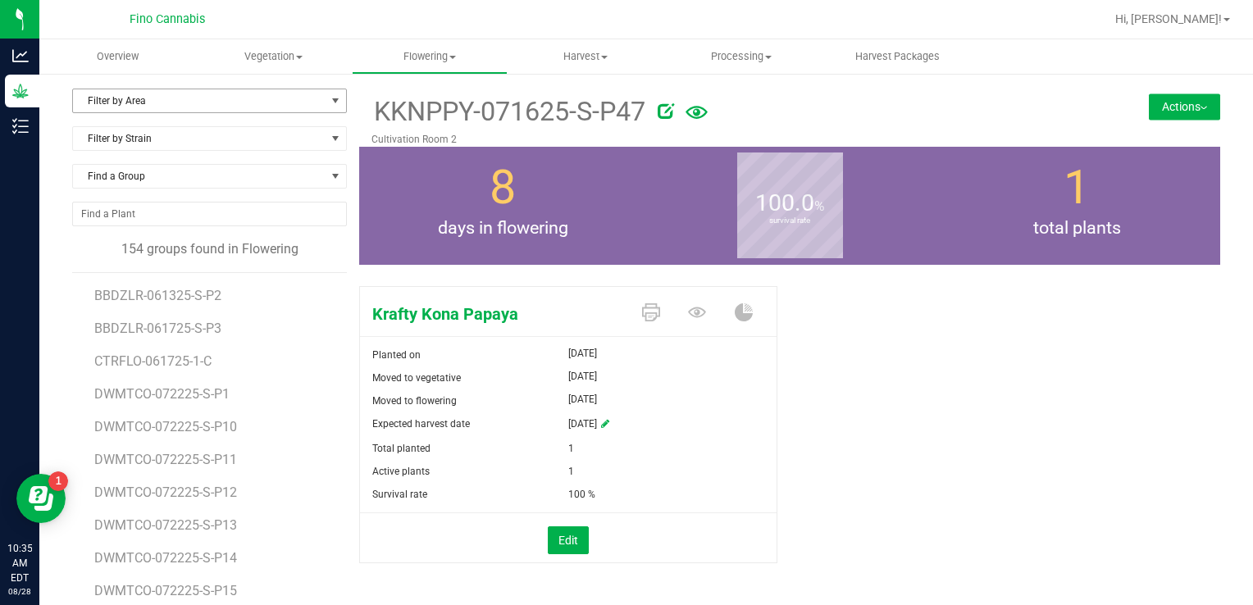
click at [153, 105] on span "Filter by Area" at bounding box center [199, 100] width 253 height 23
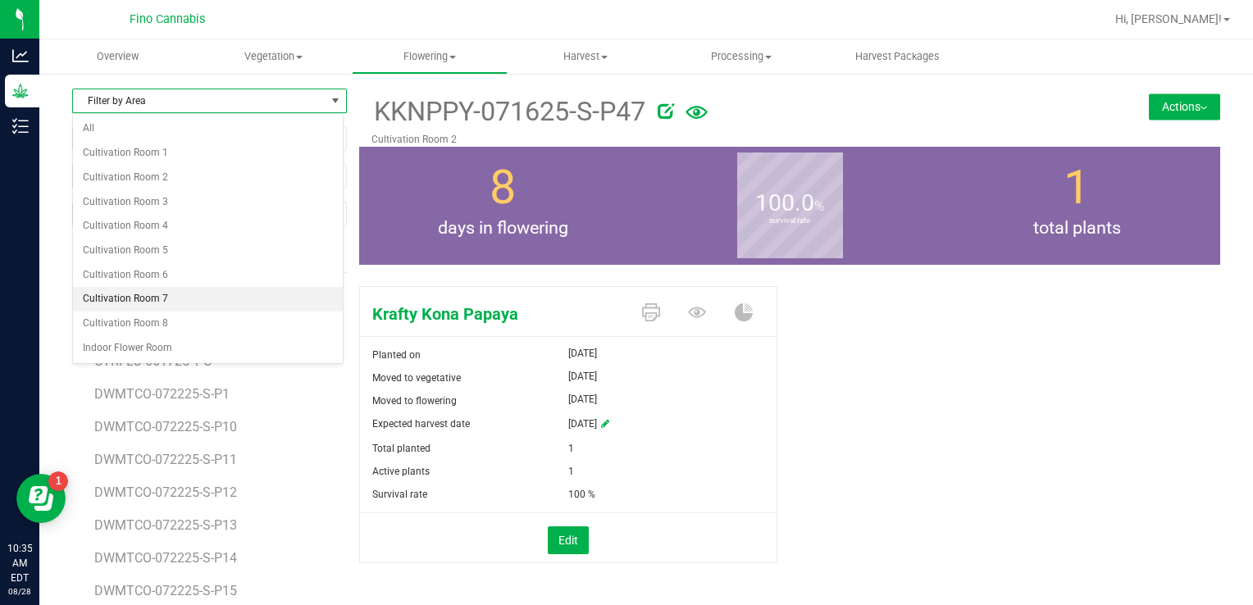
click at [128, 290] on li "Cultivation Room 7" at bounding box center [208, 299] width 270 height 25
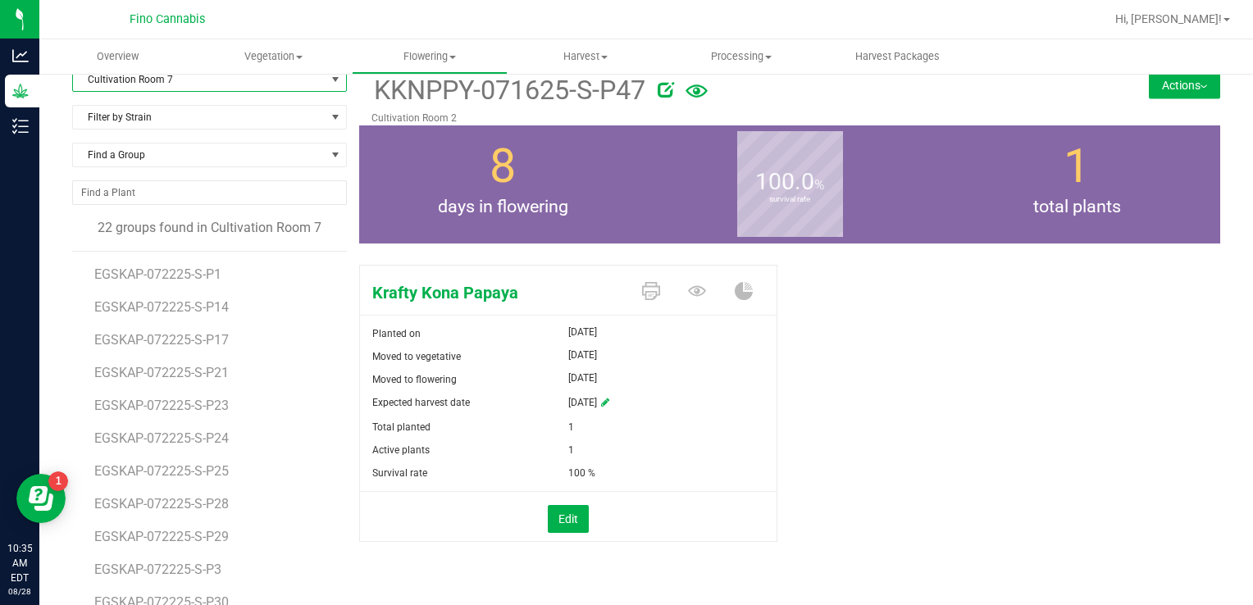
scroll to position [19, 0]
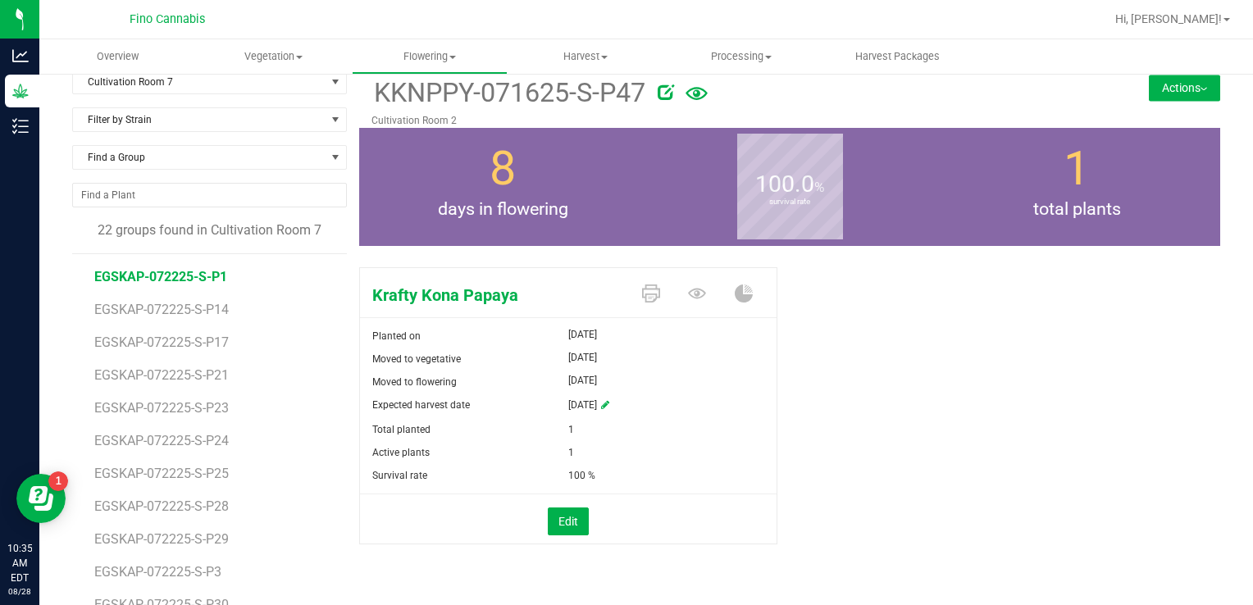
click at [161, 272] on span "EGSKAP-072225-S-P1" at bounding box center [160, 277] width 133 height 16
click at [1154, 90] on button "Actions" at bounding box center [1184, 88] width 71 height 26
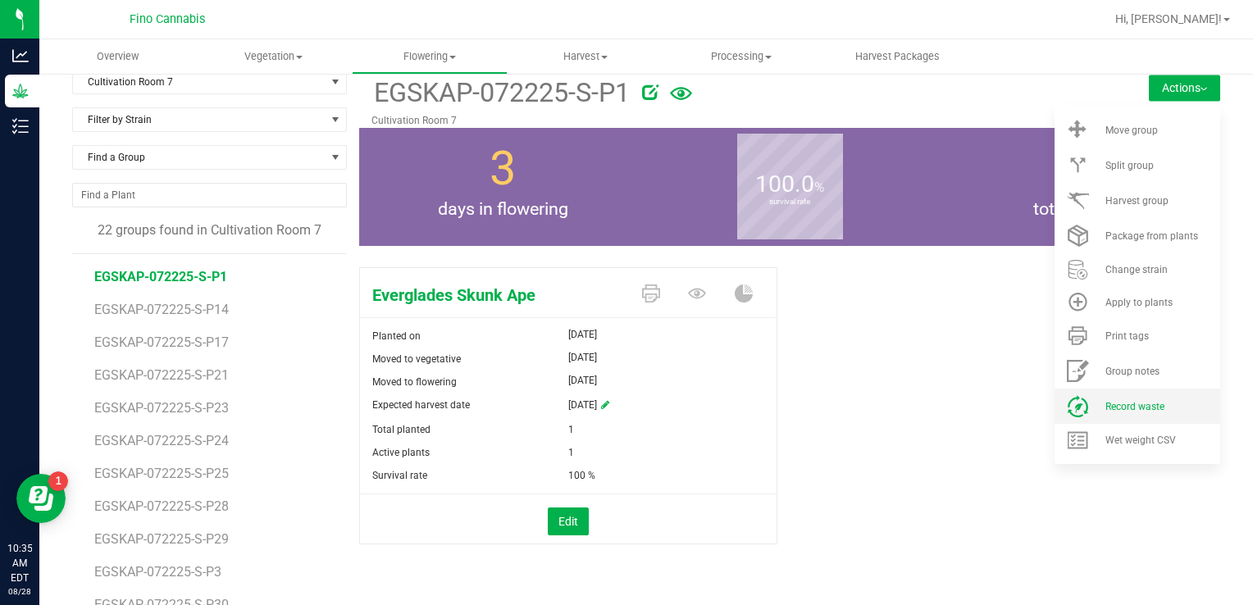
click at [1116, 413] on li "Record waste" at bounding box center [1137, 406] width 166 height 35
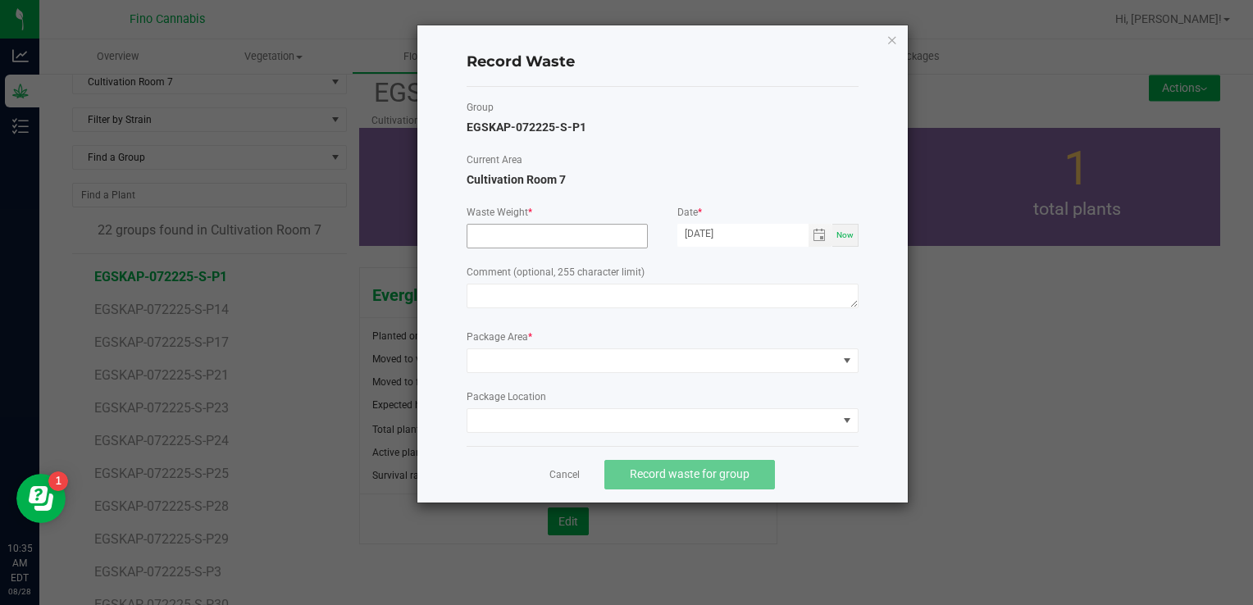
click at [499, 233] on input at bounding box center [557, 236] width 180 height 23
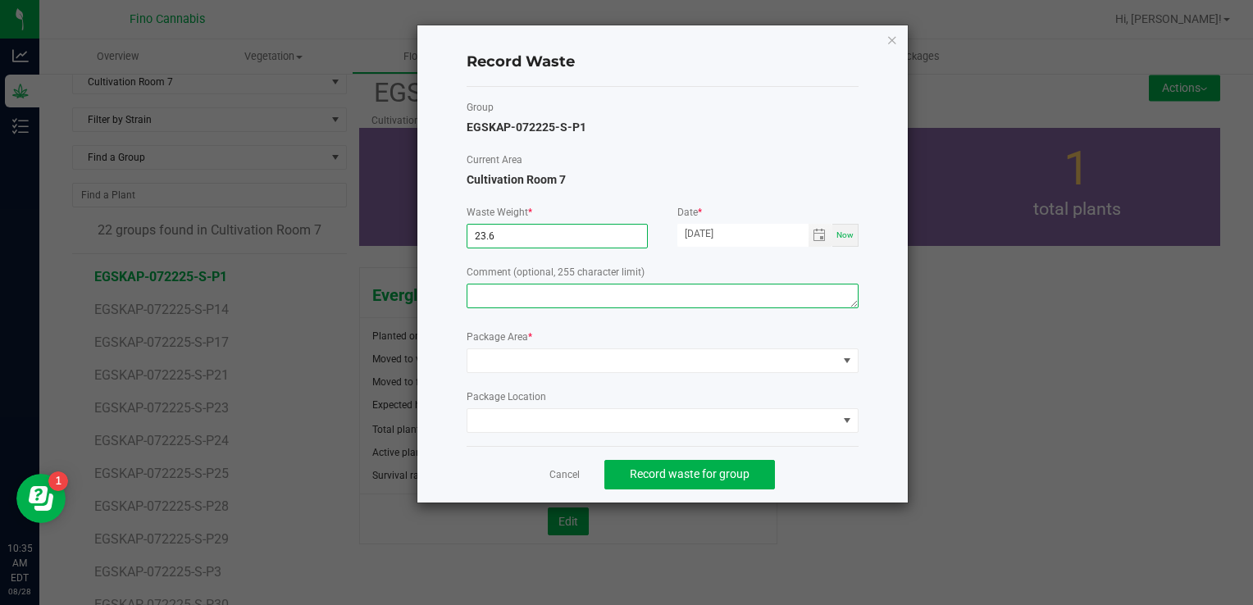
type input "23.6000 g"
paste textarea "Pruning Waste"
type textarea "Pruning Waste"
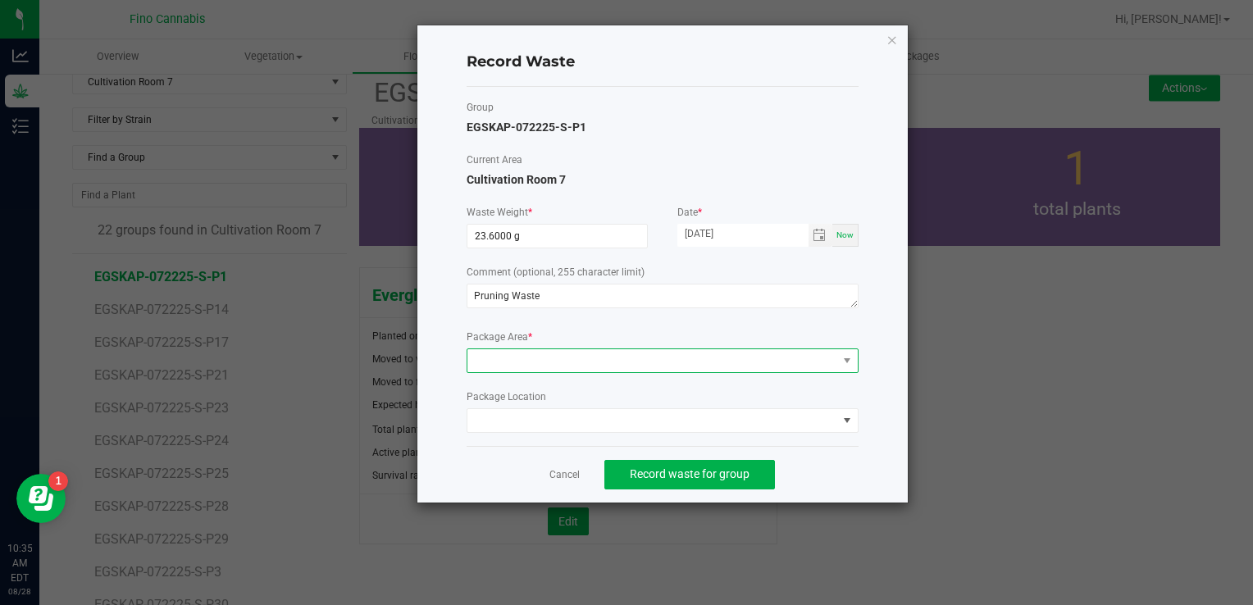
click at [518, 363] on span at bounding box center [652, 360] width 370 height 23
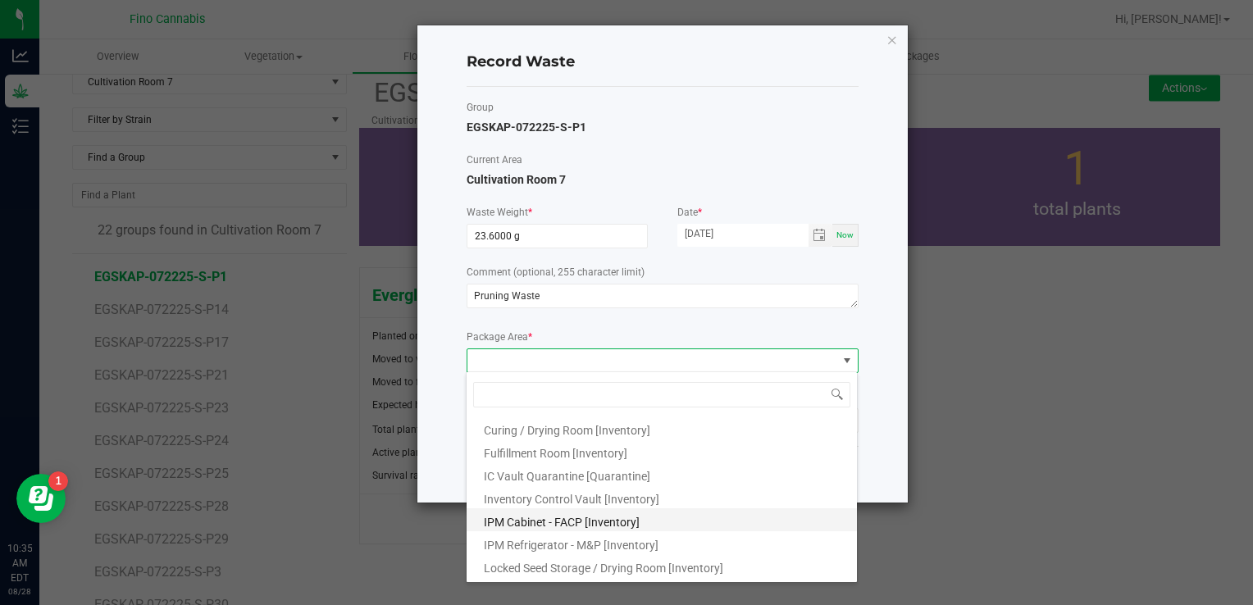
scroll to position [89, 0]
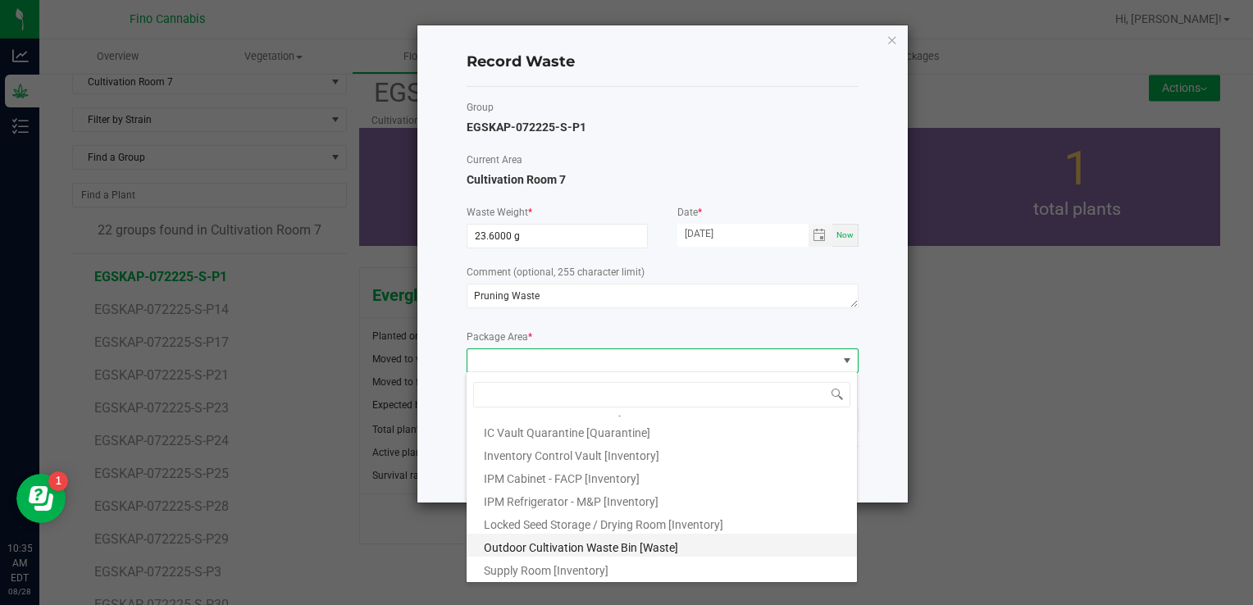
click at [532, 543] on span "Outdoor Cultivation Waste Bin [Waste]" at bounding box center [581, 547] width 194 height 13
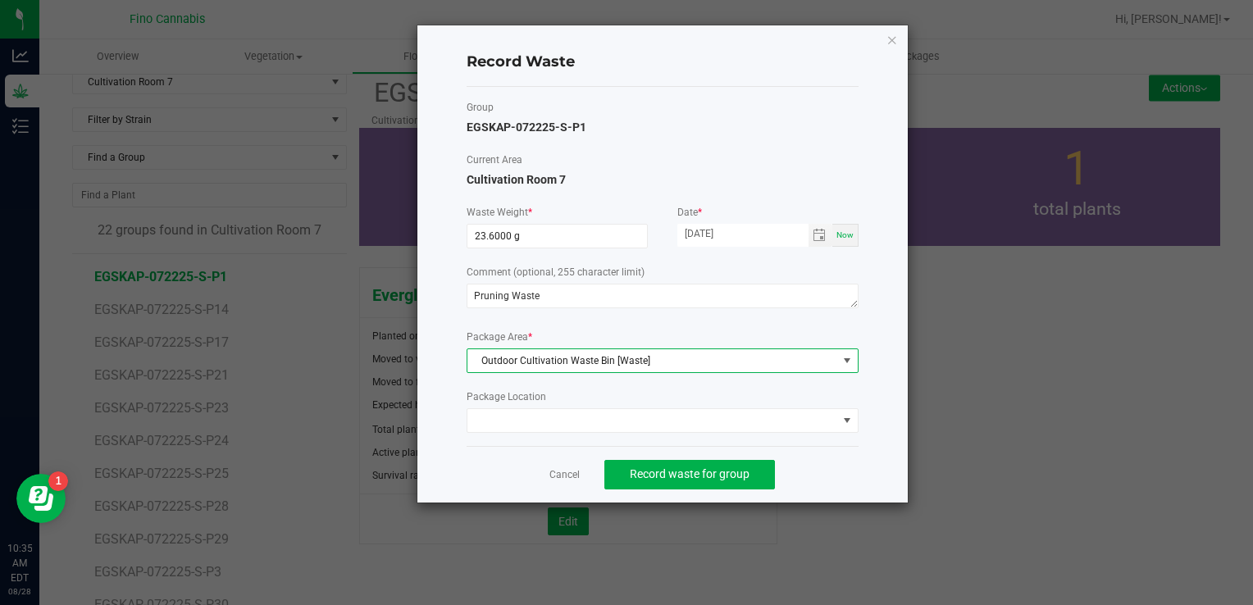
click at [799, 458] on div "Cancel Record waste for group" at bounding box center [663, 474] width 392 height 57
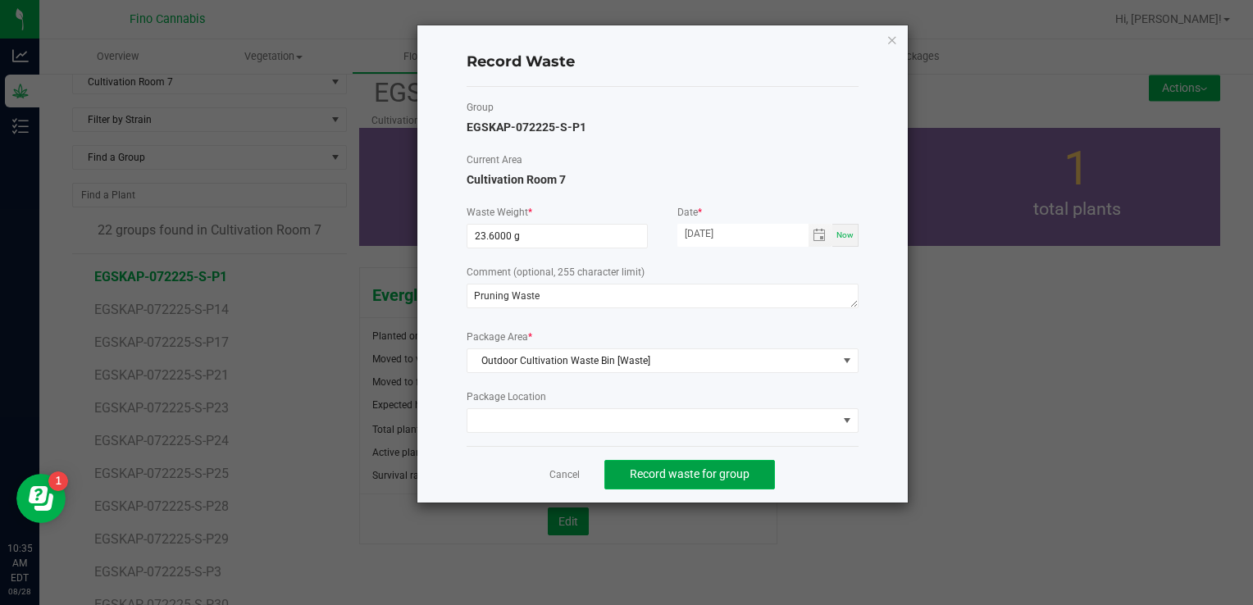
click at [740, 474] on span "Record waste for group" at bounding box center [690, 473] width 120 height 13
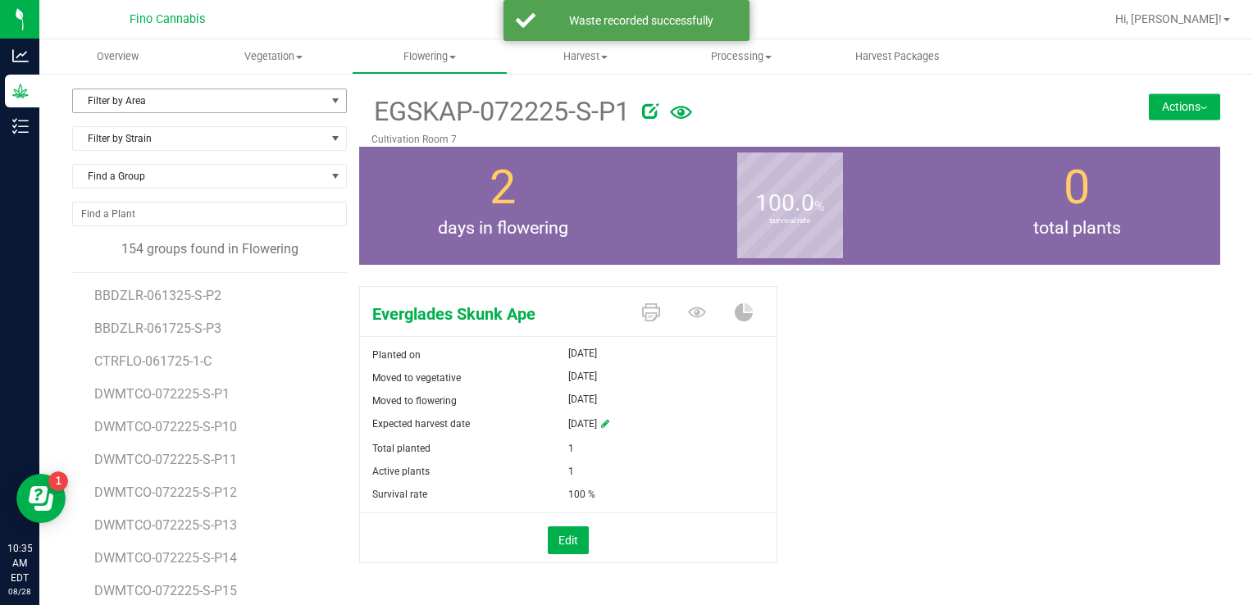
click at [179, 93] on span "Filter by Area" at bounding box center [199, 100] width 253 height 23
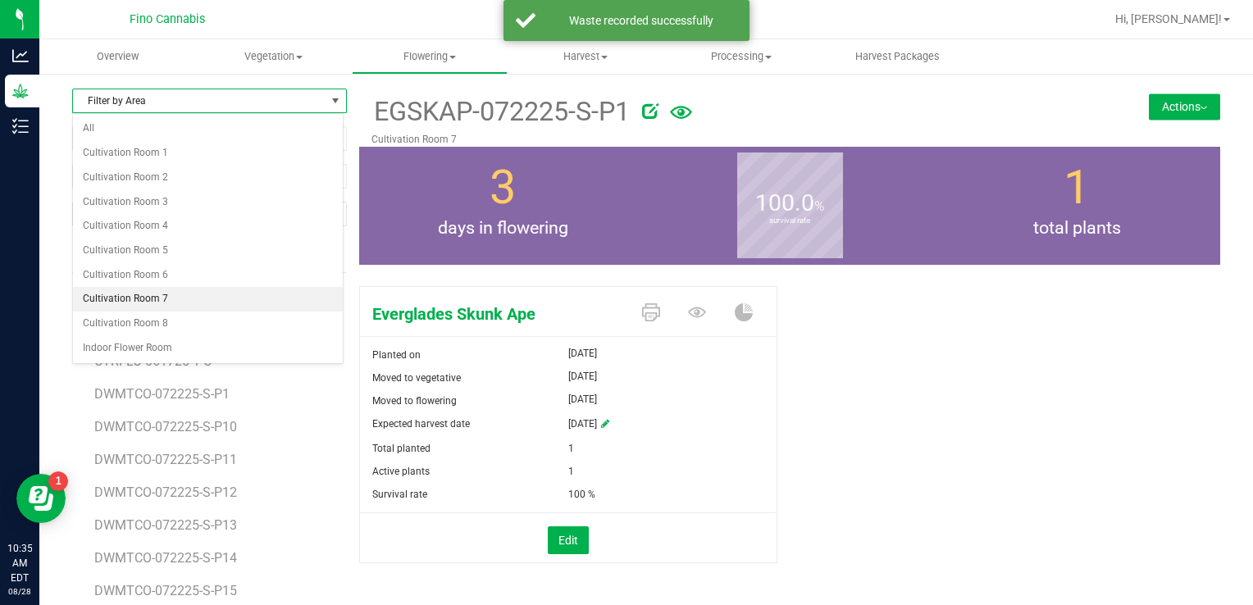
click at [148, 297] on li "Cultivation Room 7" at bounding box center [208, 299] width 270 height 25
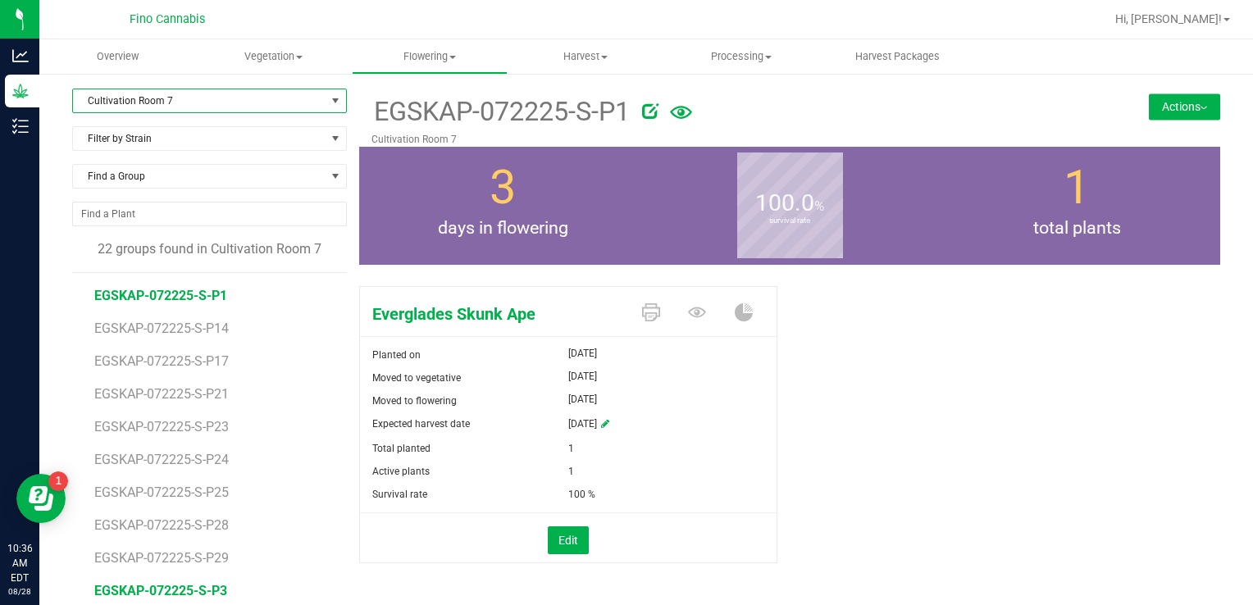
click at [180, 594] on span "EGSKAP-072225-S-P3" at bounding box center [160, 591] width 133 height 16
click at [1154, 102] on button "Actions" at bounding box center [1184, 106] width 71 height 26
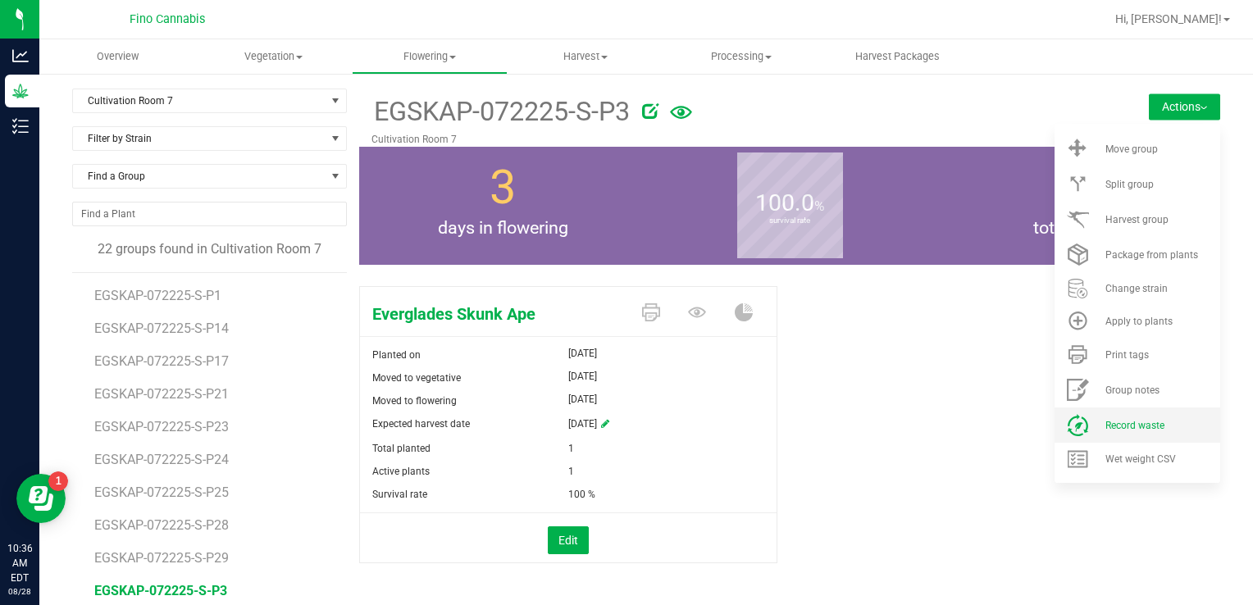
click at [1071, 425] on icon at bounding box center [1078, 425] width 22 height 22
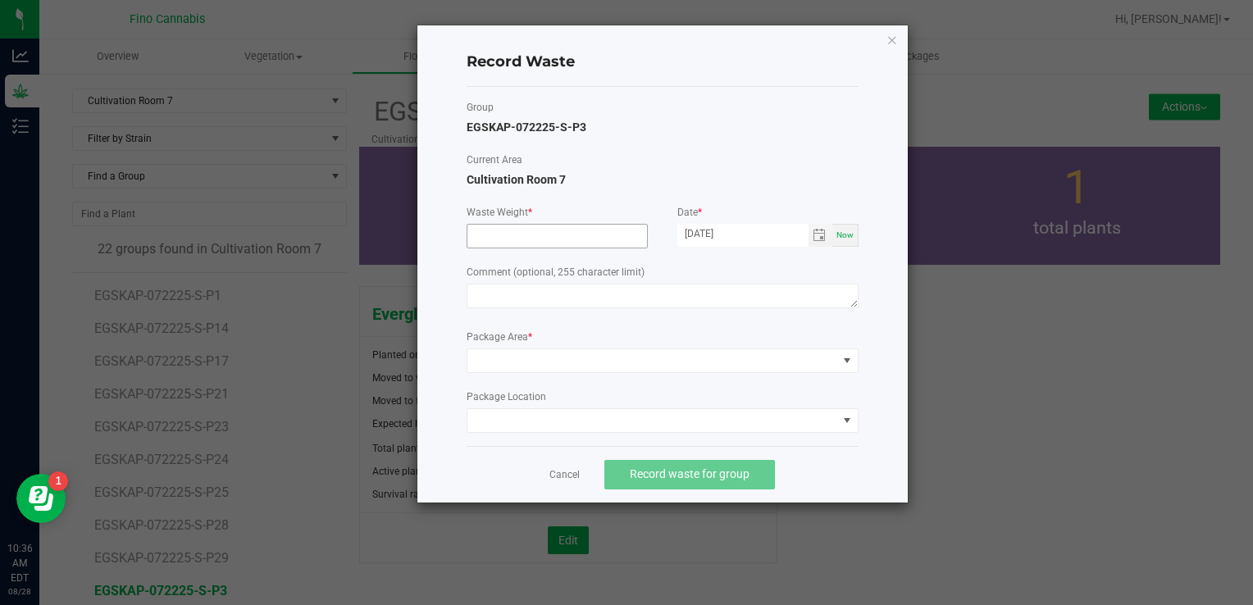
click at [573, 239] on input at bounding box center [557, 236] width 180 height 23
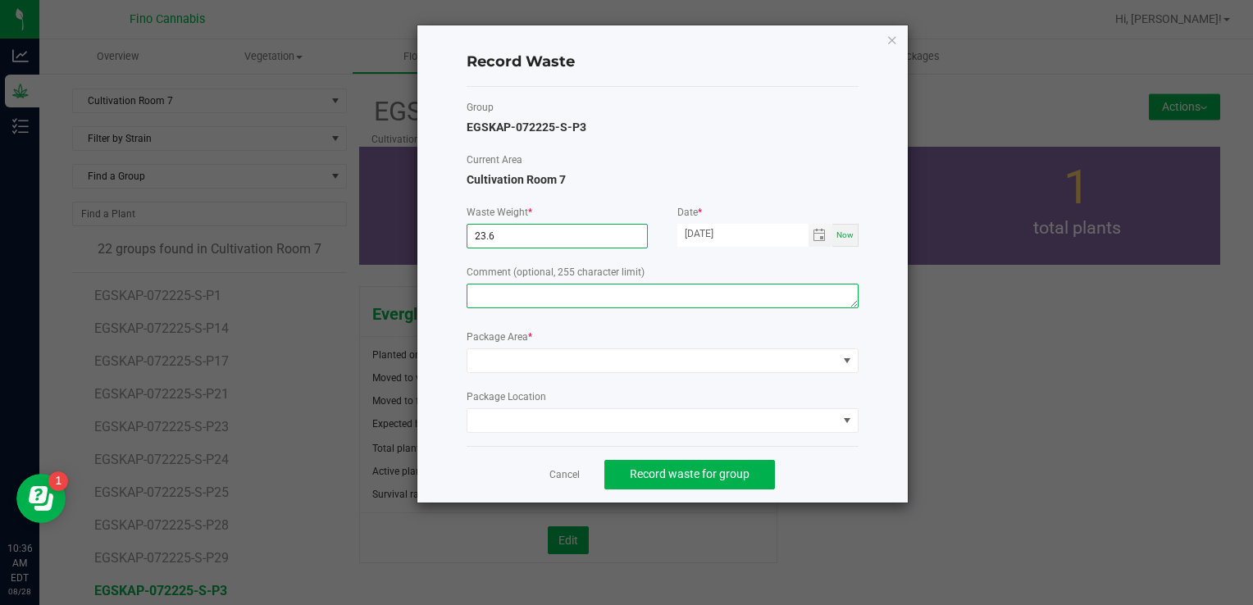
type input "23.6000 g"
paste textarea "Pruning Waste"
type textarea "Pruning Waste"
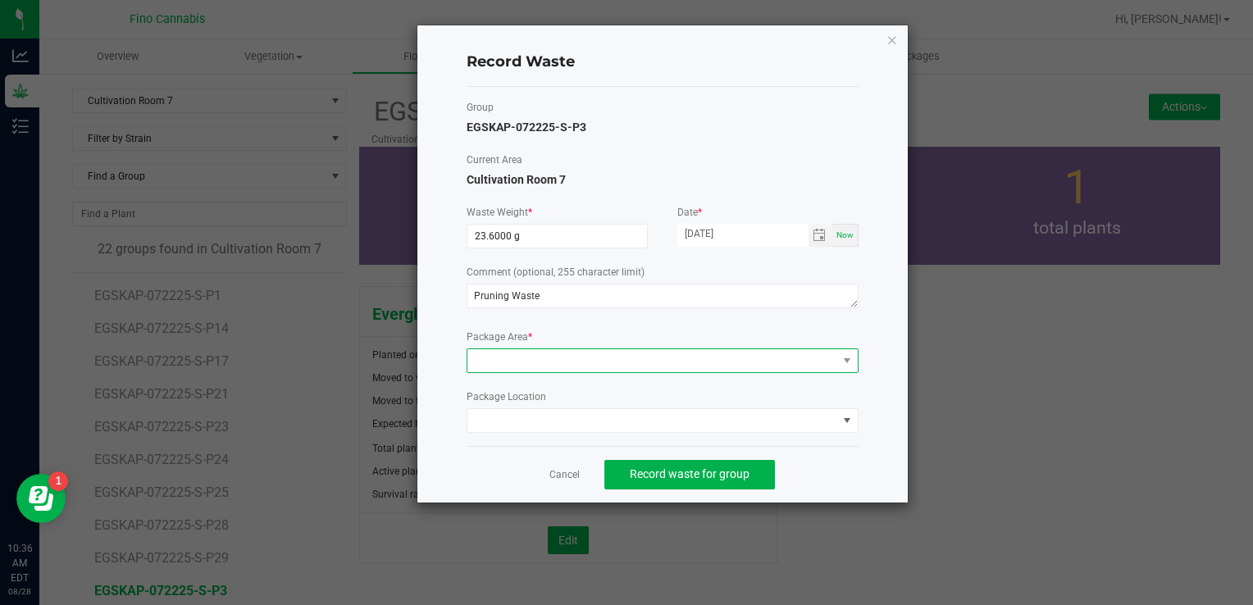
click at [518, 361] on span at bounding box center [652, 360] width 370 height 23
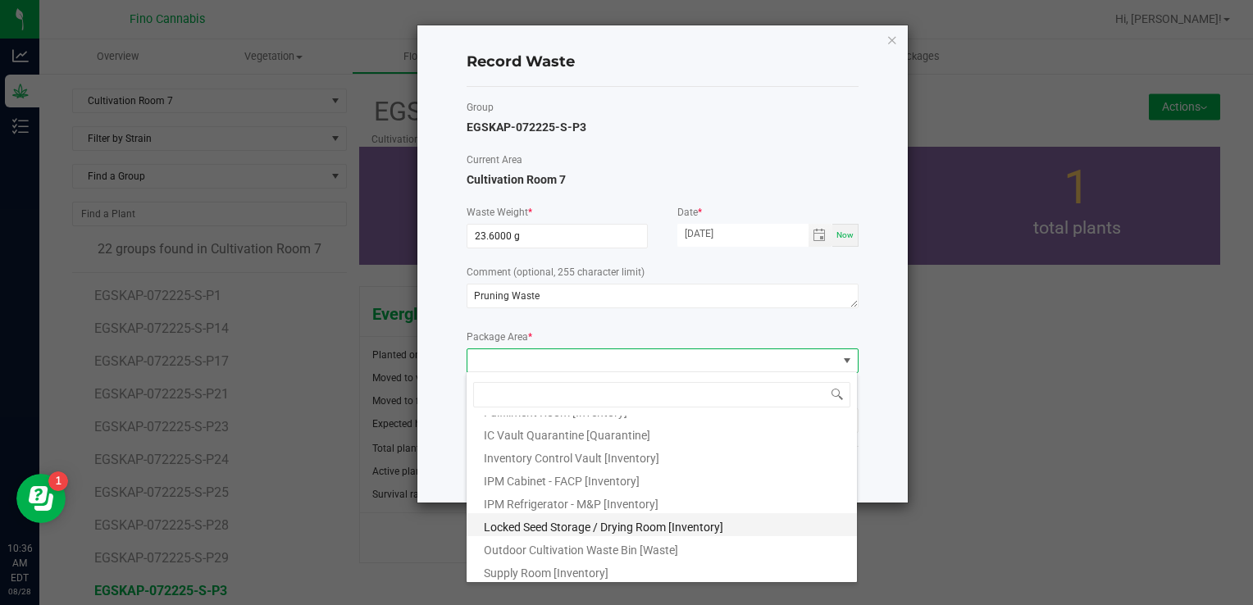
scroll to position [89, 0]
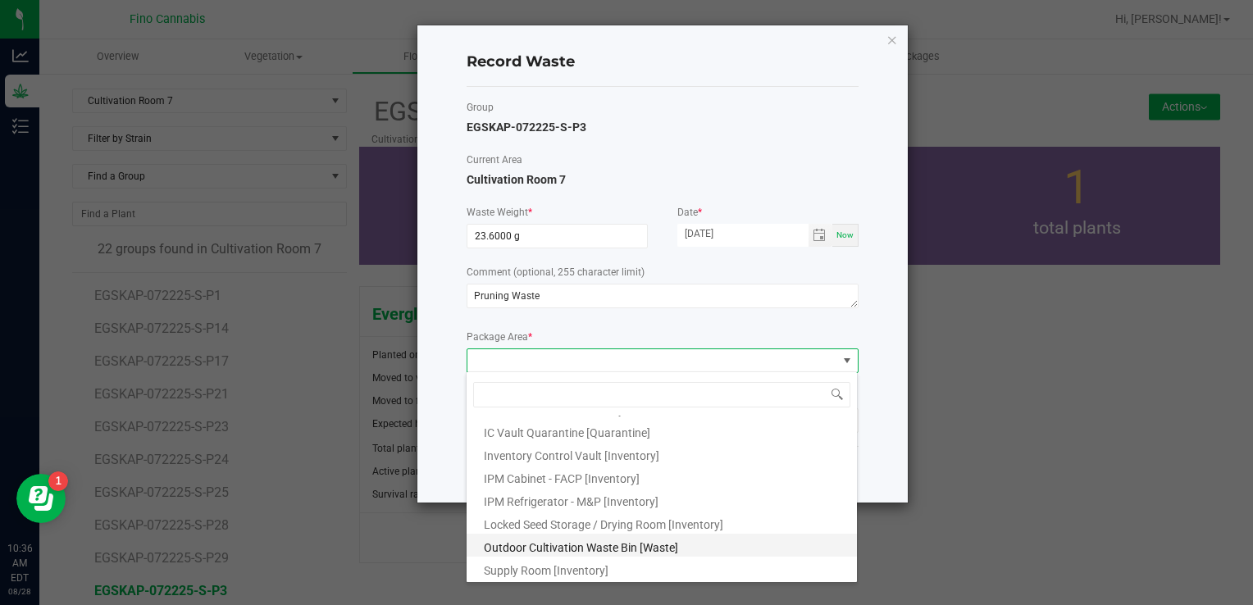
click at [533, 547] on span "Outdoor Cultivation Waste Bin [Waste]" at bounding box center [581, 547] width 194 height 13
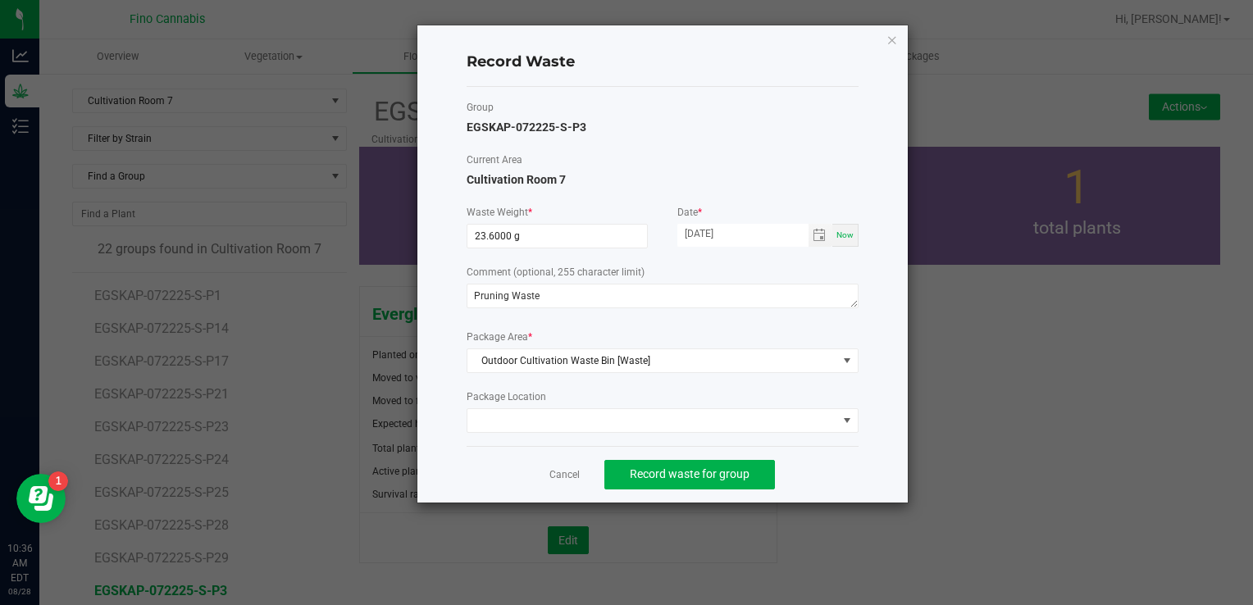
click at [881, 444] on div "Record Waste Group EGSKAP-072225-S-P3 Current Area Cultivation Room 7 Waste Wei…" at bounding box center [662, 263] width 490 height 477
click at [710, 479] on span "Record waste for group" at bounding box center [690, 473] width 120 height 13
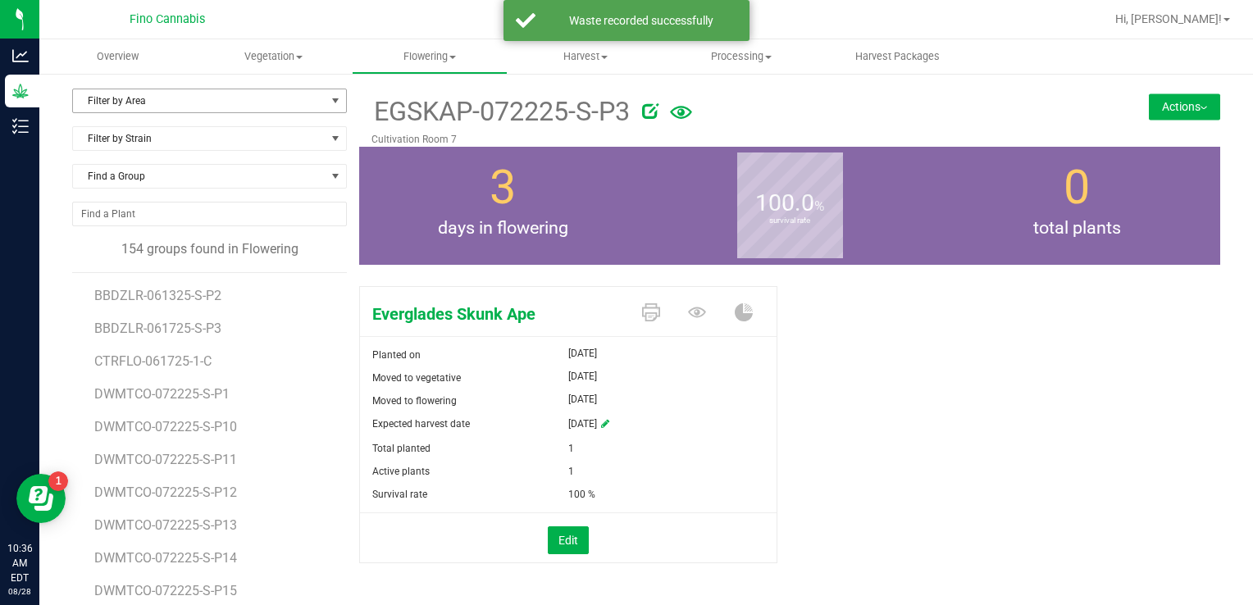
click at [195, 96] on span "Filter by Area" at bounding box center [199, 100] width 253 height 23
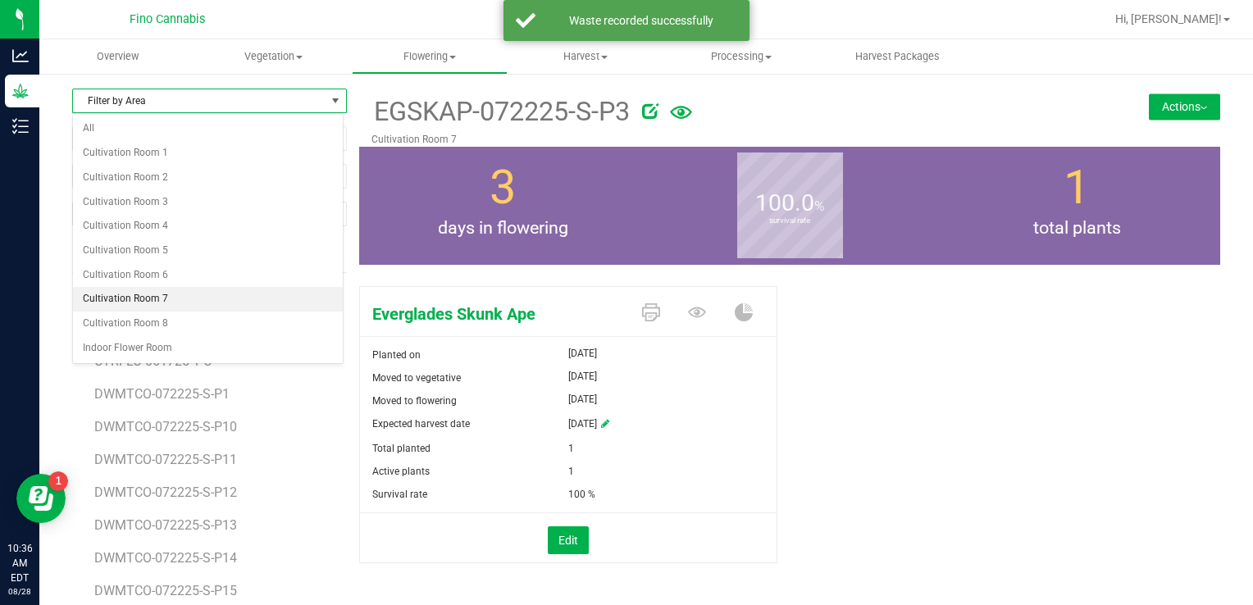
click at [137, 294] on li "Cultivation Room 7" at bounding box center [208, 299] width 270 height 25
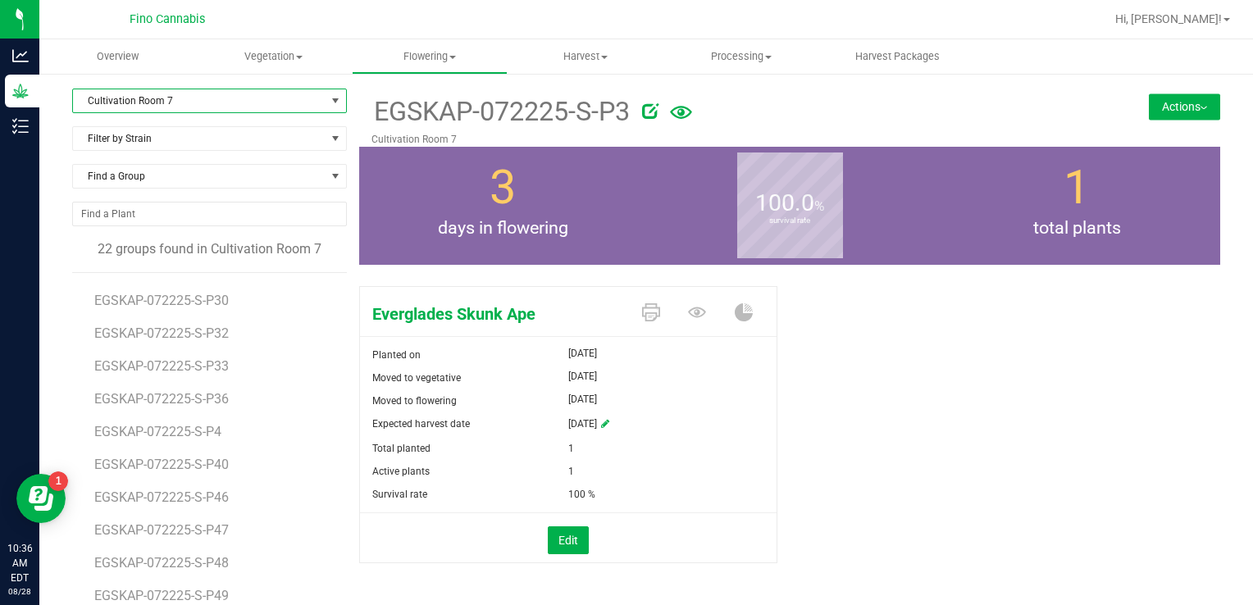
scroll to position [325, 0]
click at [177, 427] on span "EGSKAP-072225-S-P4" at bounding box center [160, 430] width 133 height 16
click at [1154, 113] on button "Actions" at bounding box center [1184, 106] width 71 height 26
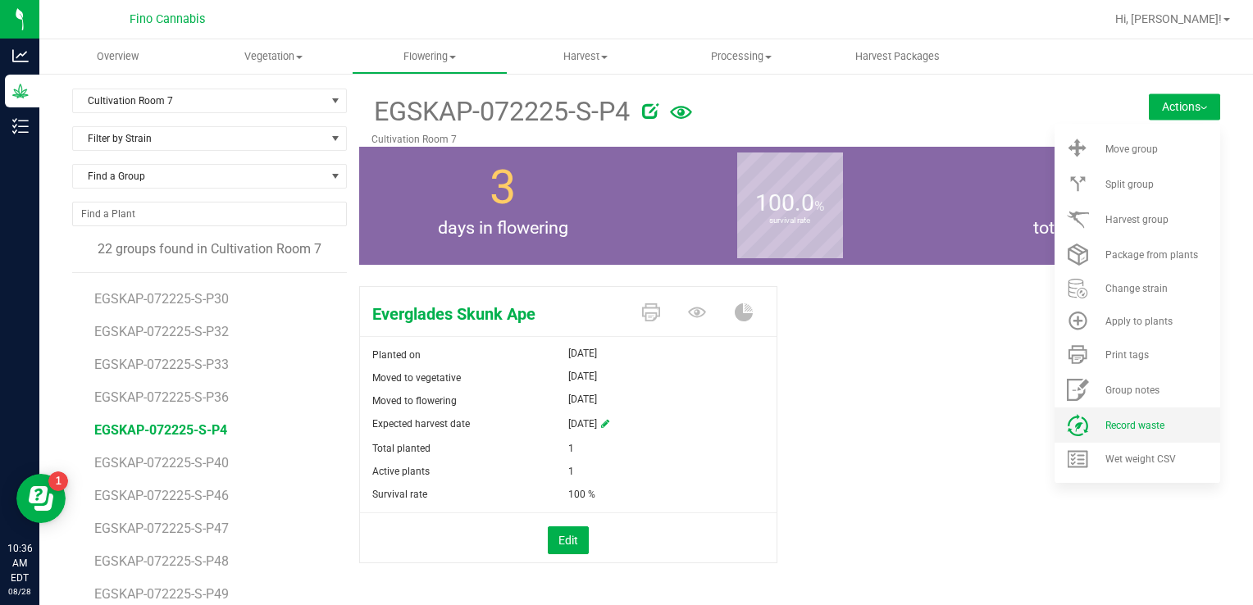
click at [1112, 425] on span "Record waste" at bounding box center [1134, 425] width 59 height 11
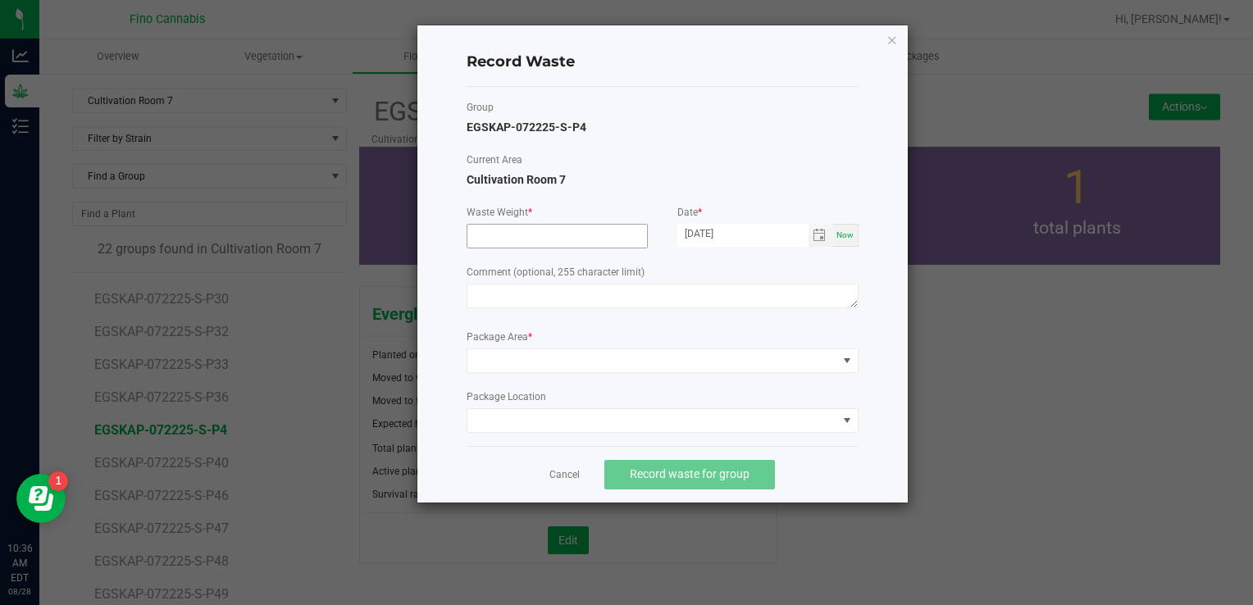
click at [555, 235] on input at bounding box center [557, 236] width 180 height 23
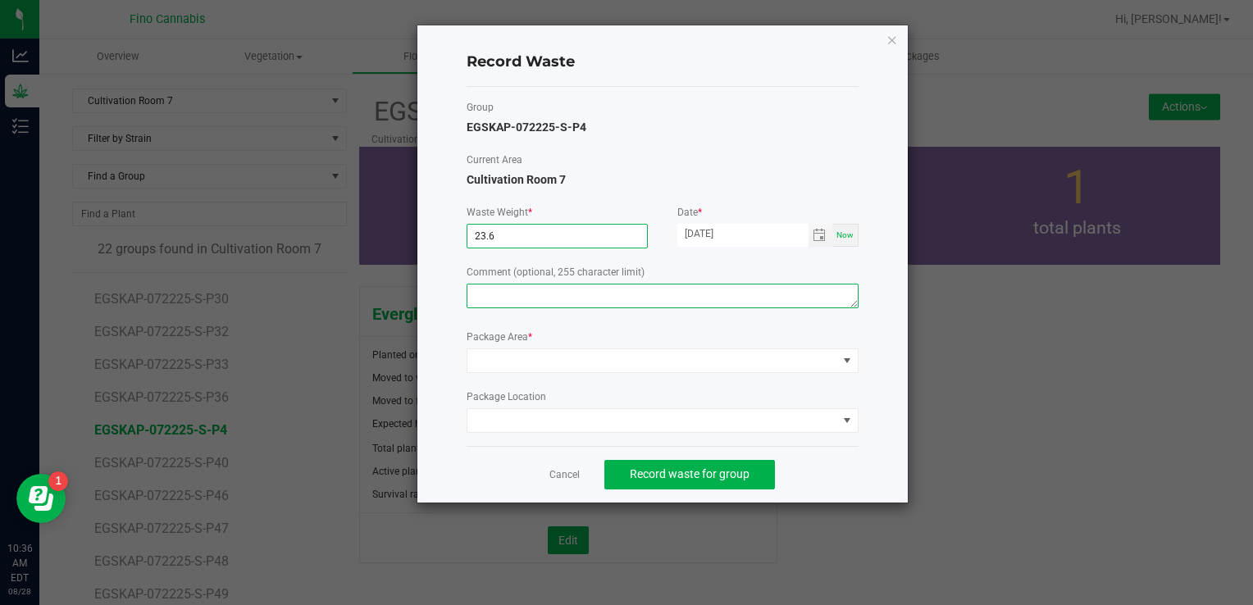
type input "23.6000 g"
paste textarea "Pruning Waste"
type textarea "Pruning Waste"
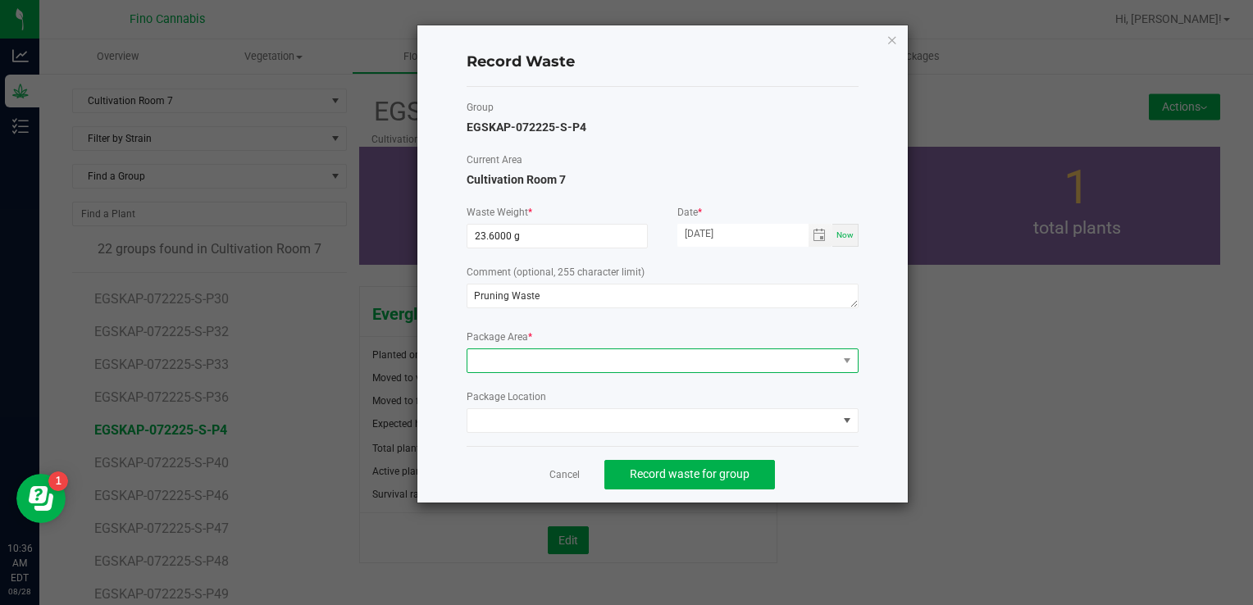
click at [500, 355] on span at bounding box center [652, 360] width 370 height 23
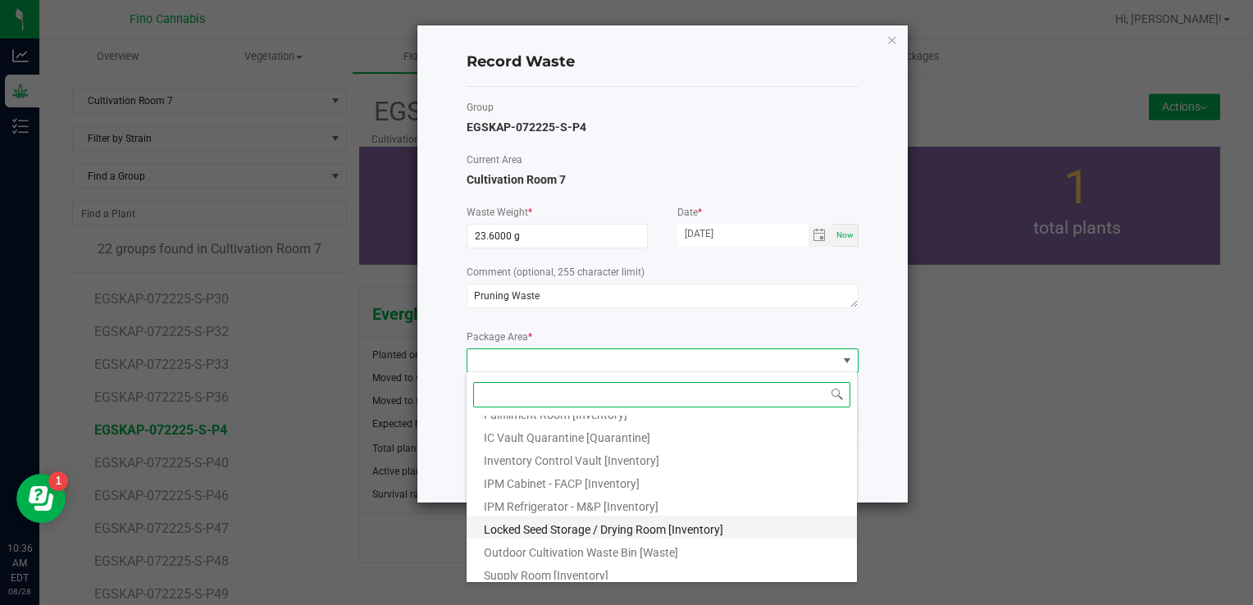
scroll to position [89, 0]
click at [539, 545] on span "Outdoor Cultivation Waste Bin [Waste]" at bounding box center [581, 547] width 194 height 13
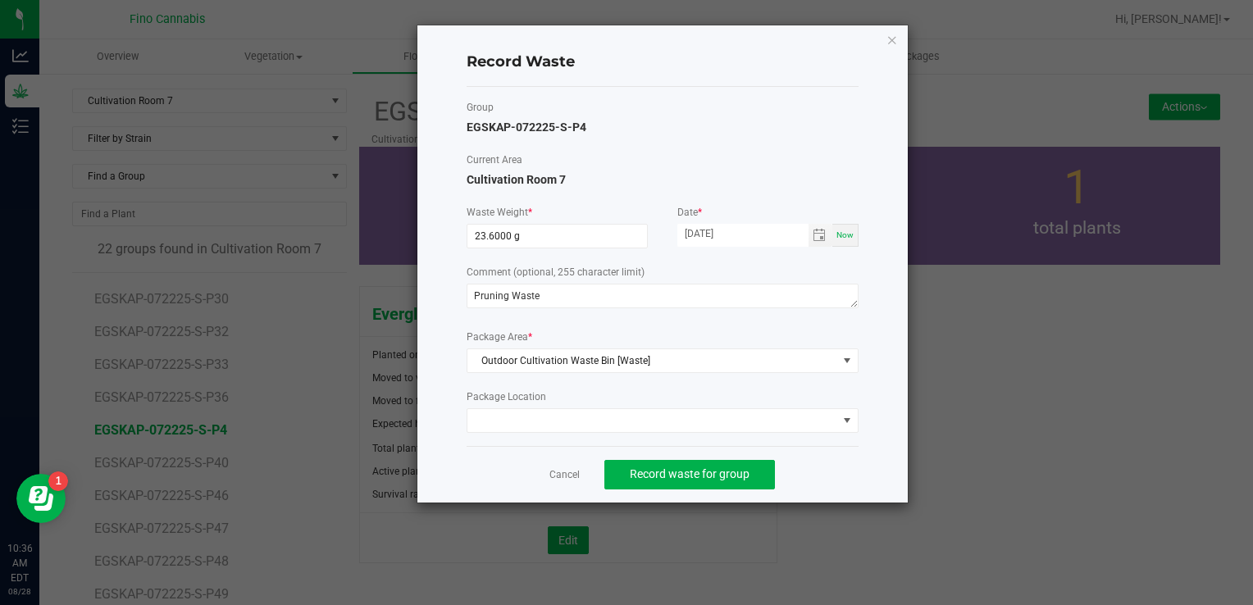
click at [833, 468] on div "Cancel Record waste for group" at bounding box center [663, 474] width 392 height 57
click at [695, 476] on span "Record waste for group" at bounding box center [690, 473] width 120 height 13
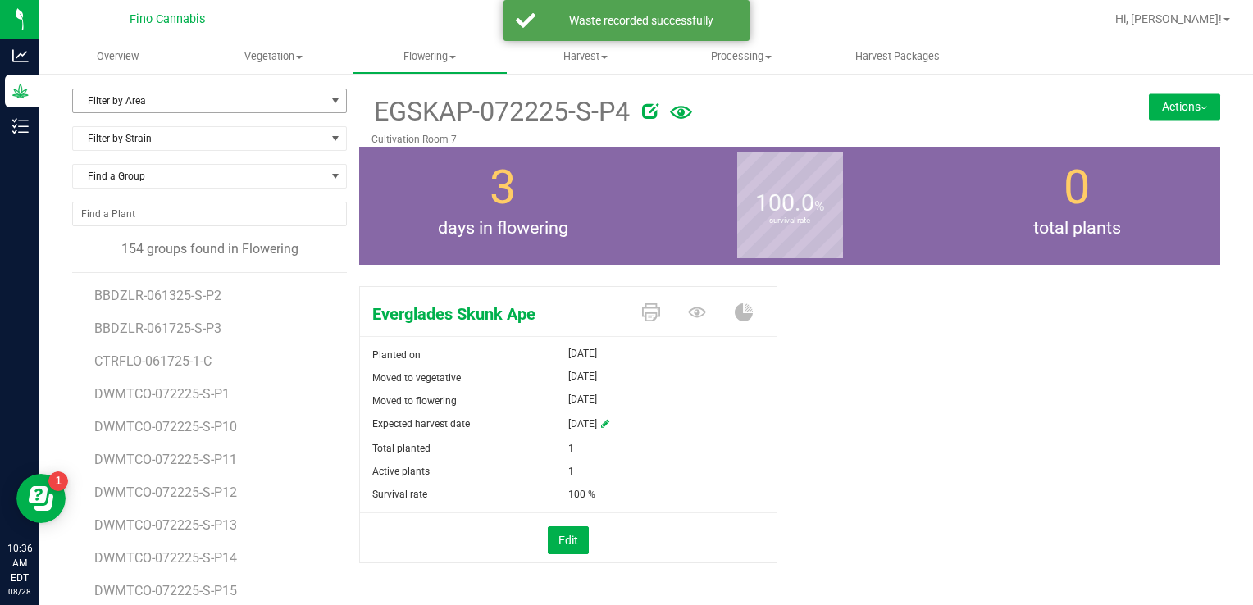
click at [125, 97] on span "Filter by Area" at bounding box center [199, 100] width 253 height 23
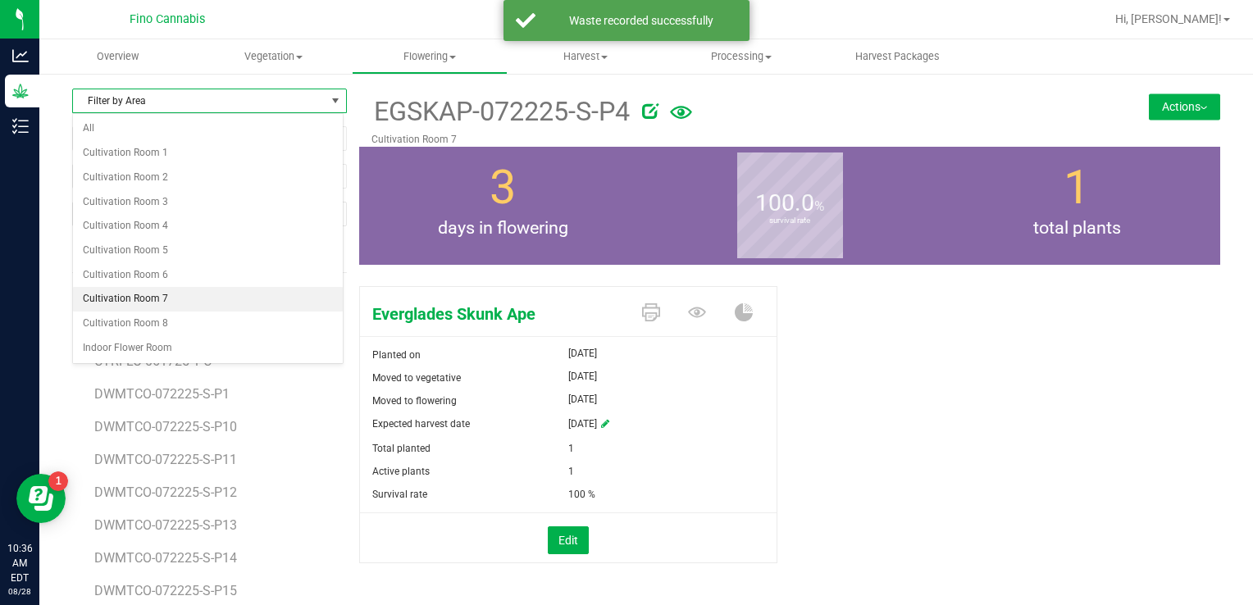
click at [138, 297] on li "Cultivation Room 7" at bounding box center [208, 299] width 270 height 25
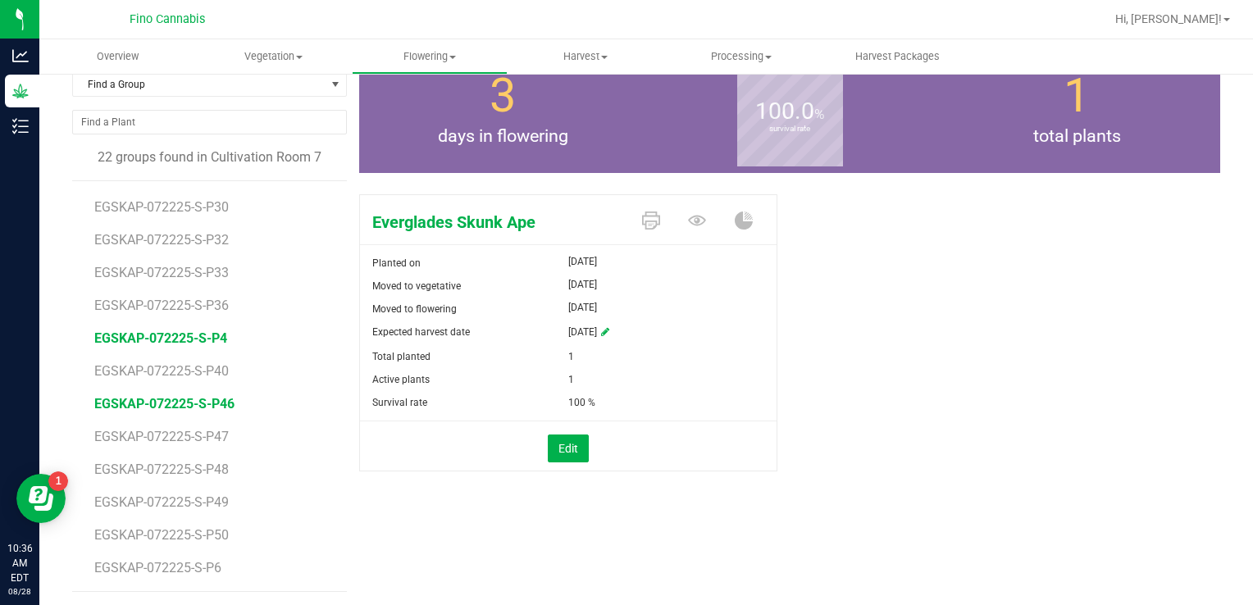
scroll to position [93, 0]
click at [194, 561] on span "EGSKAP-072225-S-P6" at bounding box center [160, 567] width 133 height 16
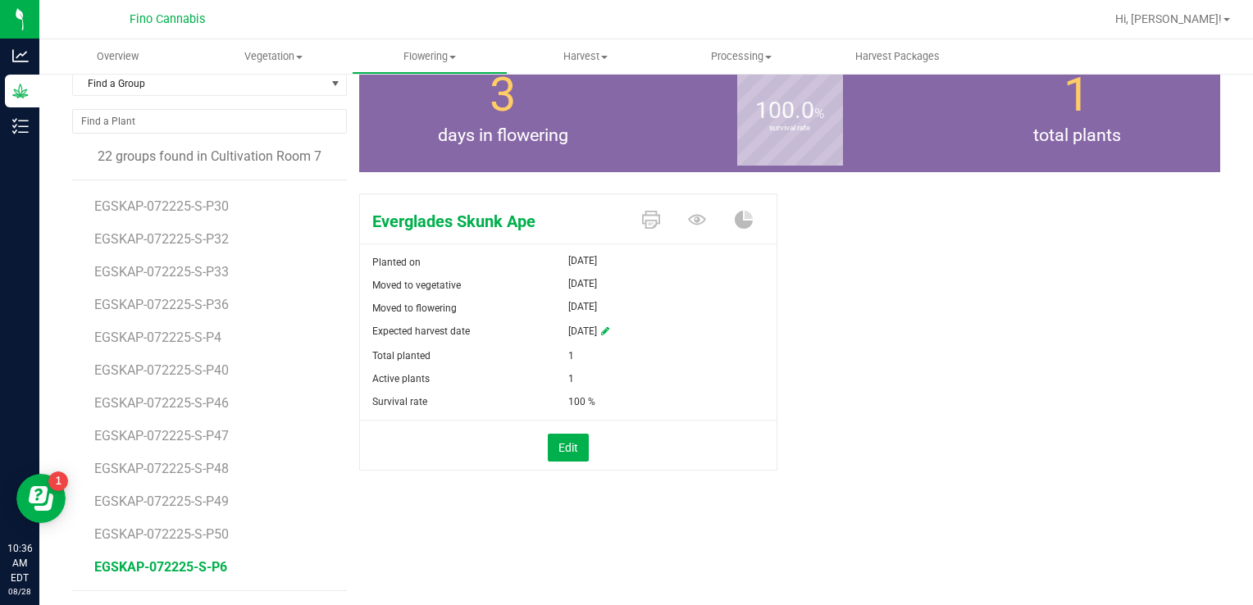
scroll to position [11, 0]
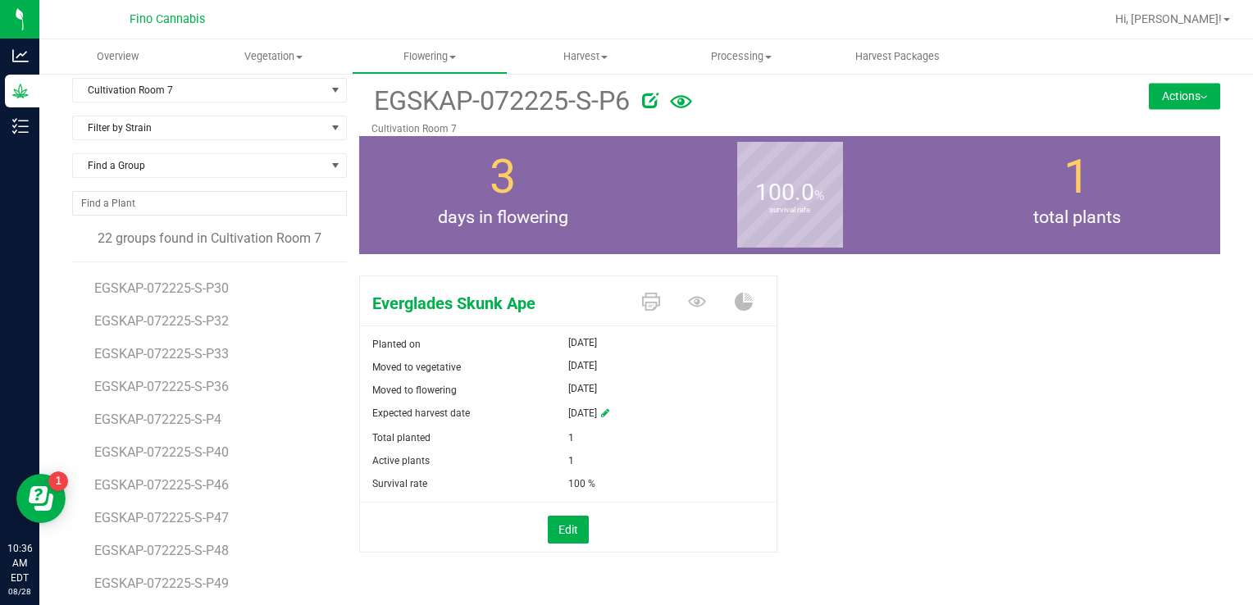
click at [1153, 90] on button "Actions" at bounding box center [1184, 96] width 71 height 26
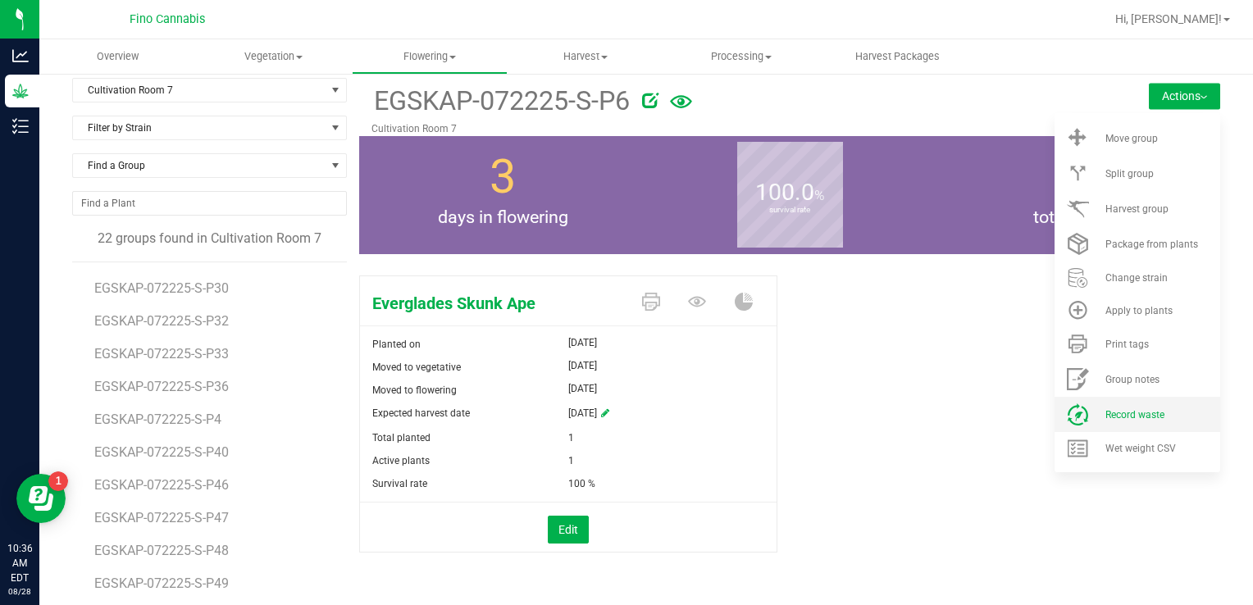
click at [1113, 405] on li "Record waste" at bounding box center [1137, 414] width 166 height 35
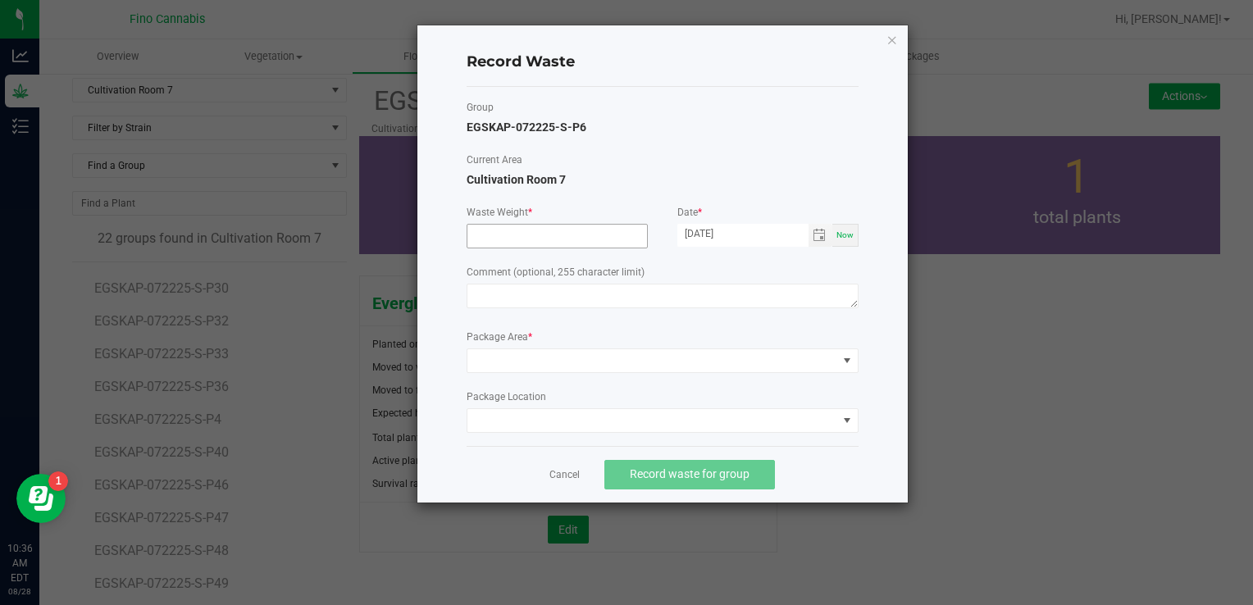
click at [500, 235] on input at bounding box center [557, 236] width 180 height 23
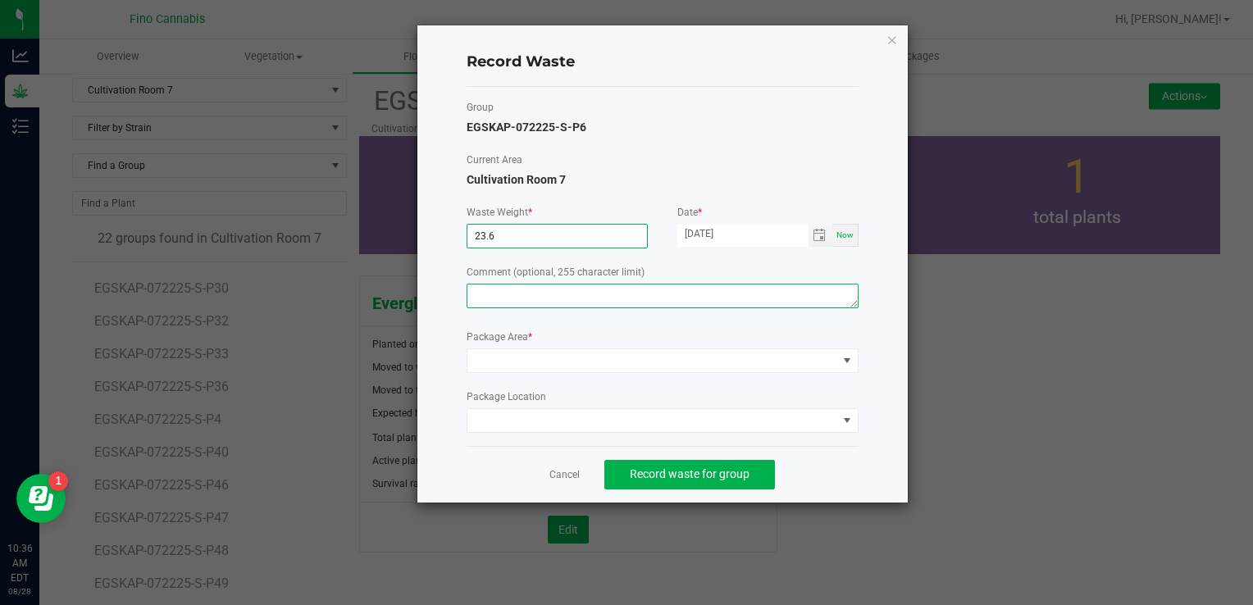
type input "23.6000 g"
paste textarea "Pruning Waste"
type textarea "Pruning Waste"
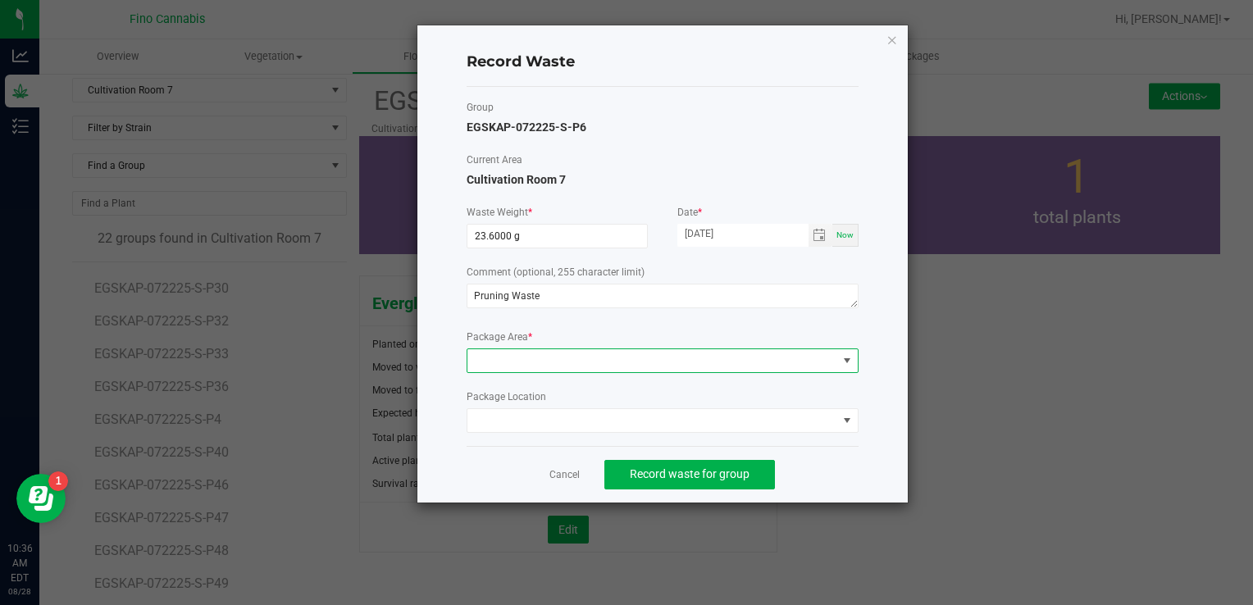
click at [499, 356] on span at bounding box center [652, 360] width 370 height 23
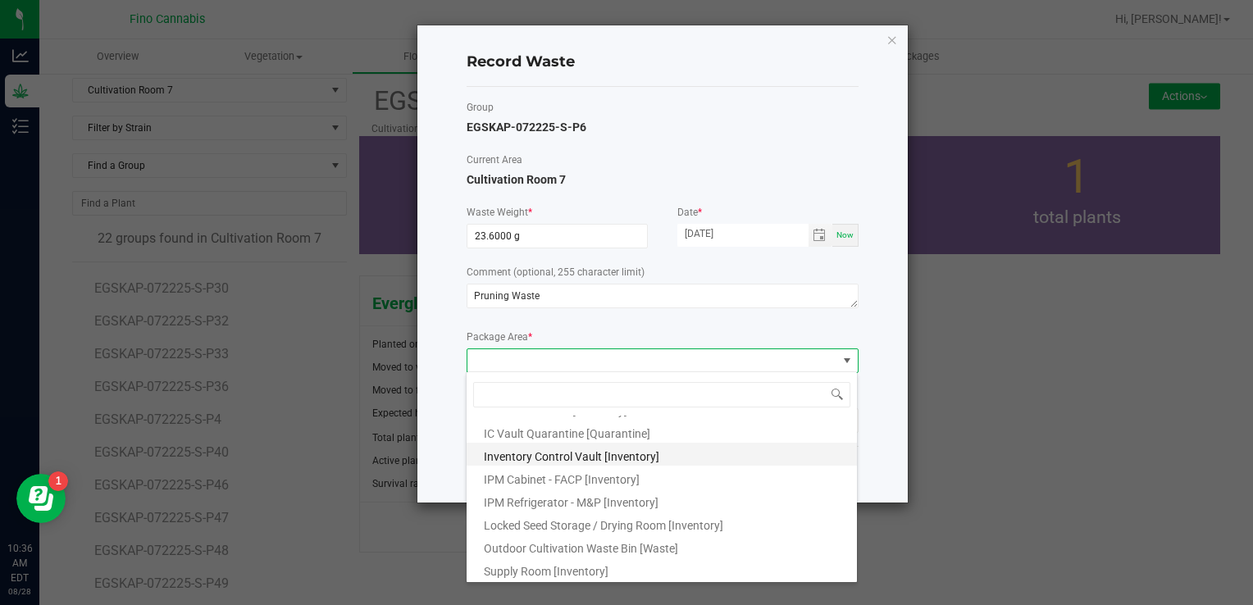
scroll to position [89, 0]
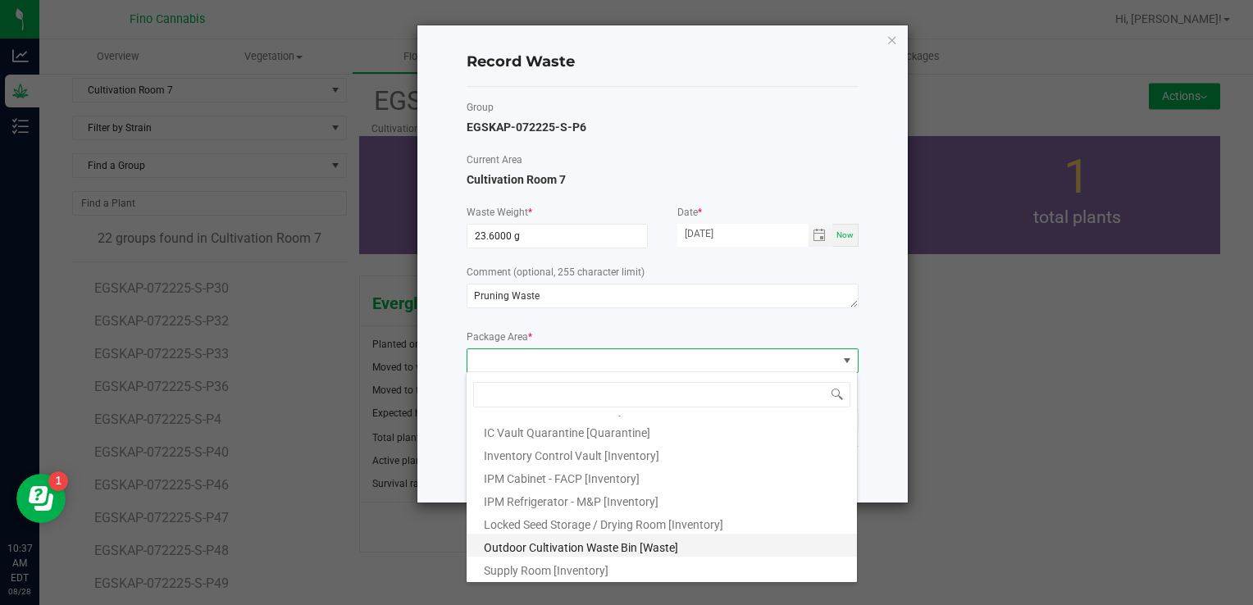
click at [541, 549] on span "Outdoor Cultivation Waste Bin [Waste]" at bounding box center [581, 547] width 194 height 13
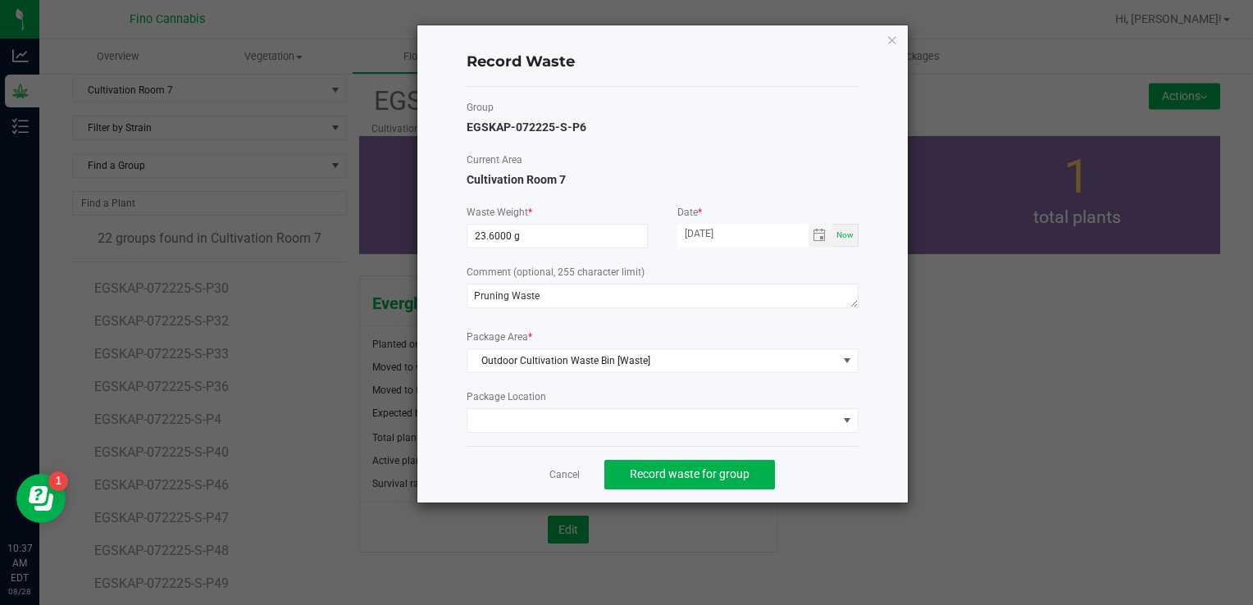
click at [823, 497] on div "Cancel Record waste for group" at bounding box center [663, 474] width 392 height 57
click at [687, 474] on span "Record waste for group" at bounding box center [690, 473] width 120 height 13
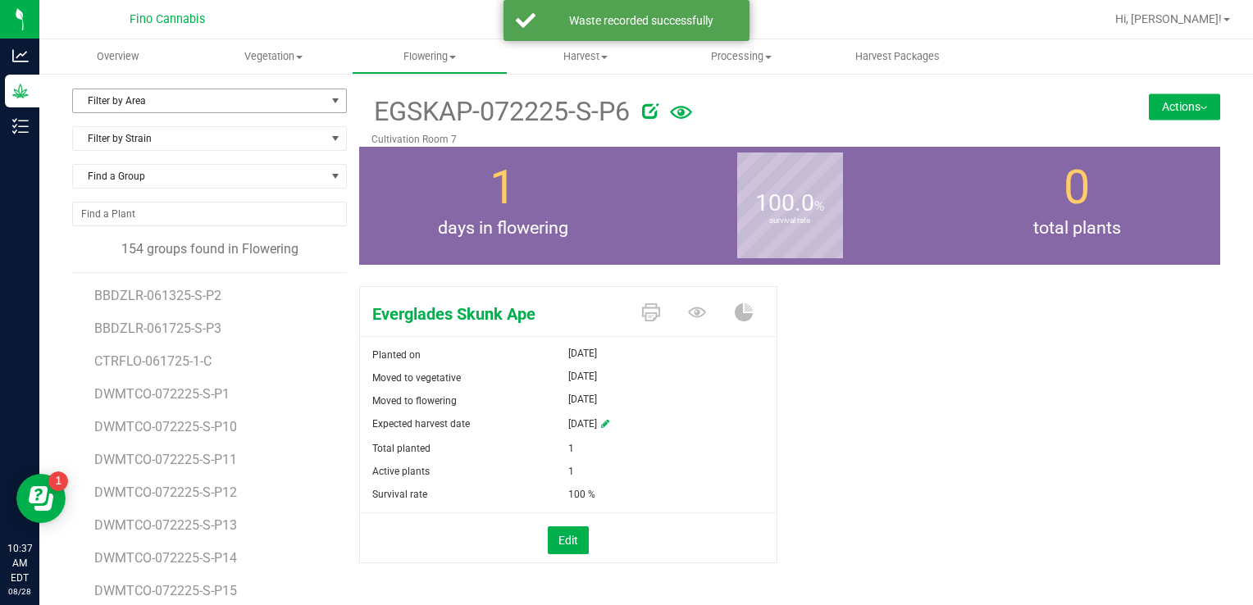
click at [214, 95] on span "Filter by Area" at bounding box center [199, 100] width 253 height 23
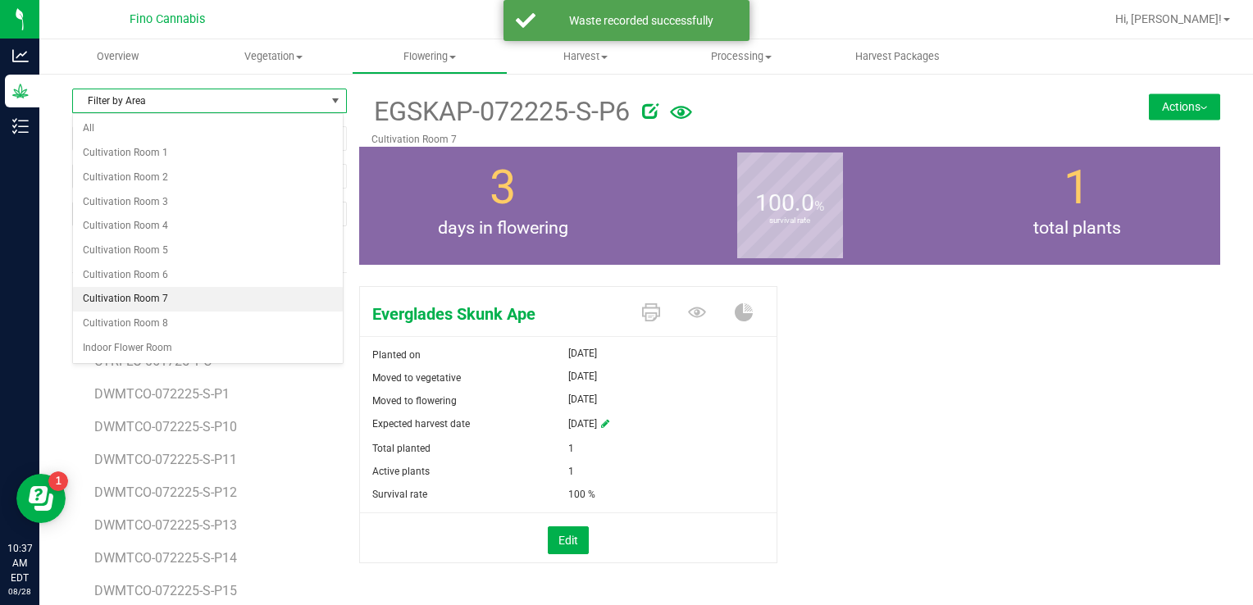
click at [157, 294] on li "Cultivation Room 7" at bounding box center [208, 299] width 270 height 25
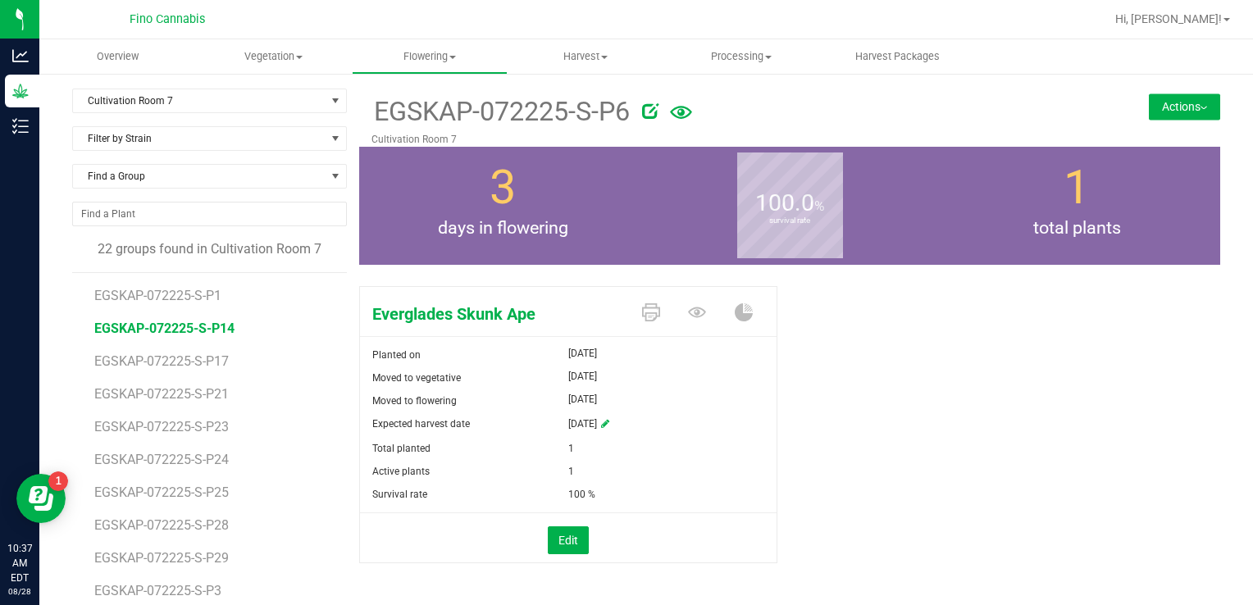
click at [174, 328] on span "EGSKAP-072225-S-P14" at bounding box center [164, 329] width 140 height 16
click at [1154, 102] on button "Actions" at bounding box center [1184, 106] width 71 height 26
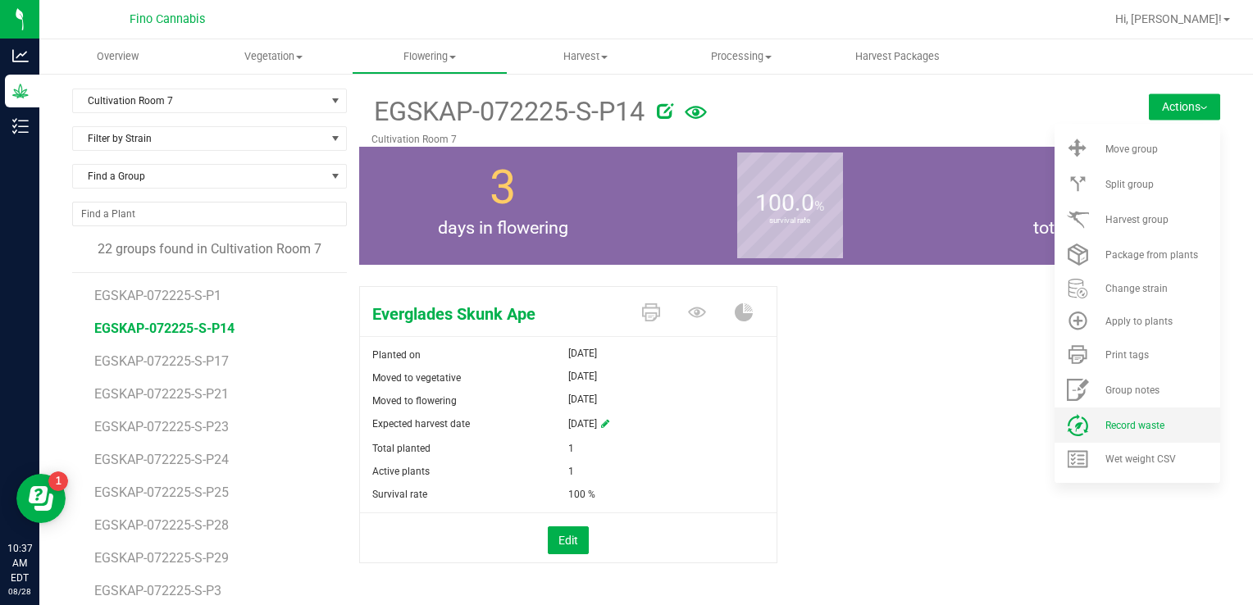
click at [1110, 421] on span "Record waste" at bounding box center [1134, 425] width 59 height 11
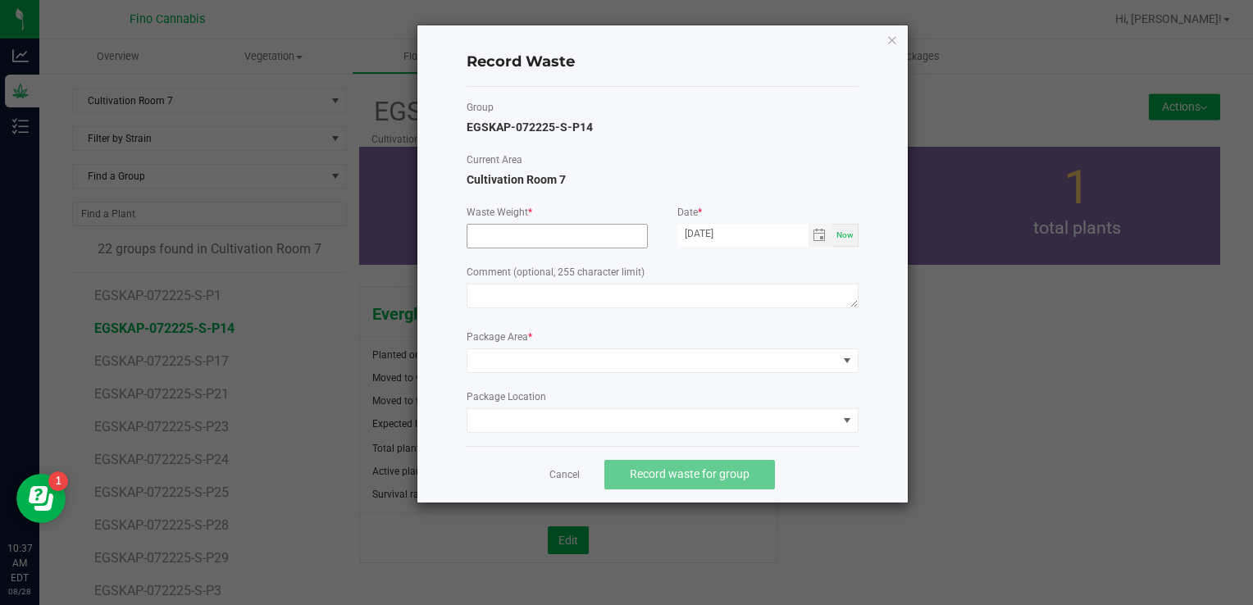
click at [551, 238] on input at bounding box center [557, 236] width 180 height 23
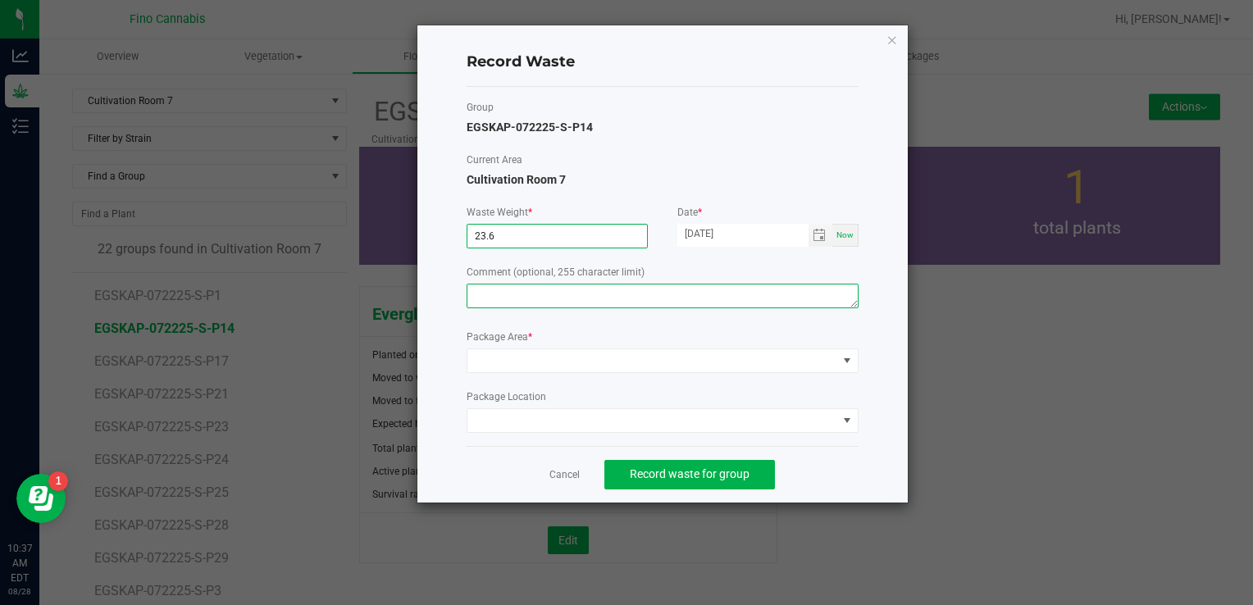
type input "23.6000 g"
paste textarea "Pruning Waste"
type textarea "Pruning Waste"
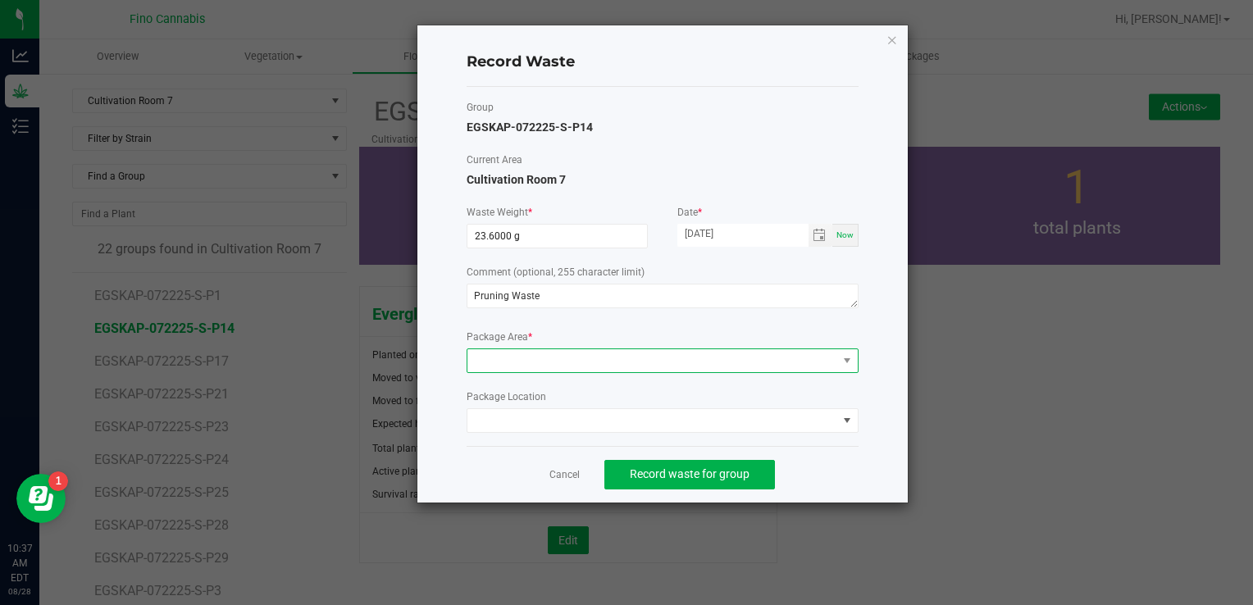
click at [512, 355] on span at bounding box center [652, 360] width 370 height 23
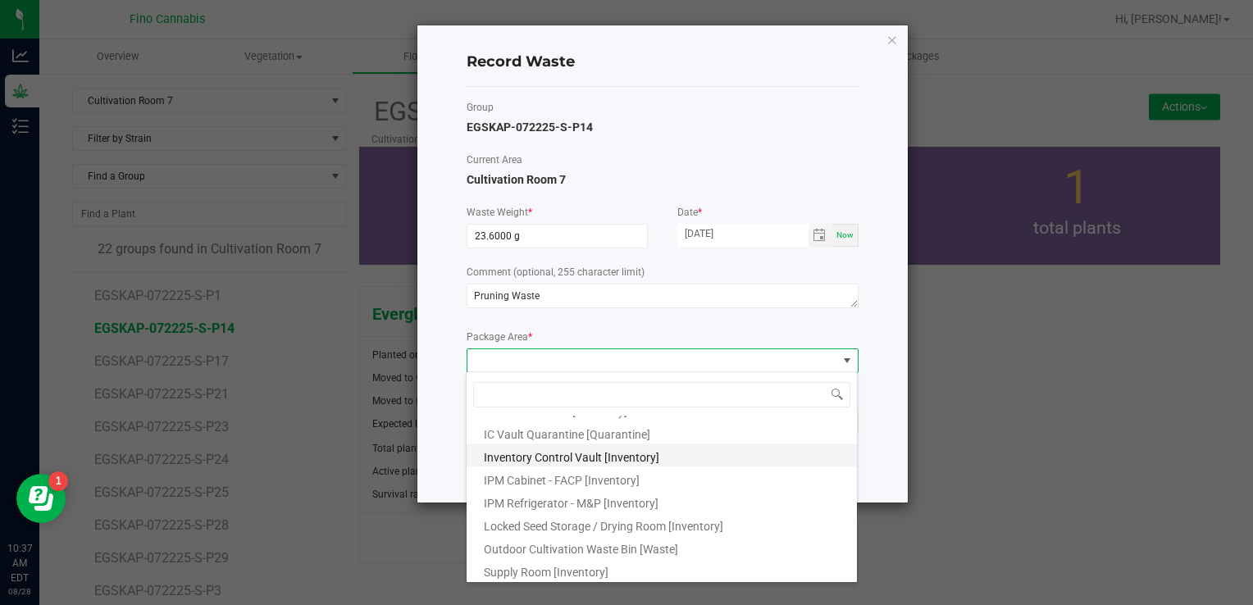
scroll to position [89, 0]
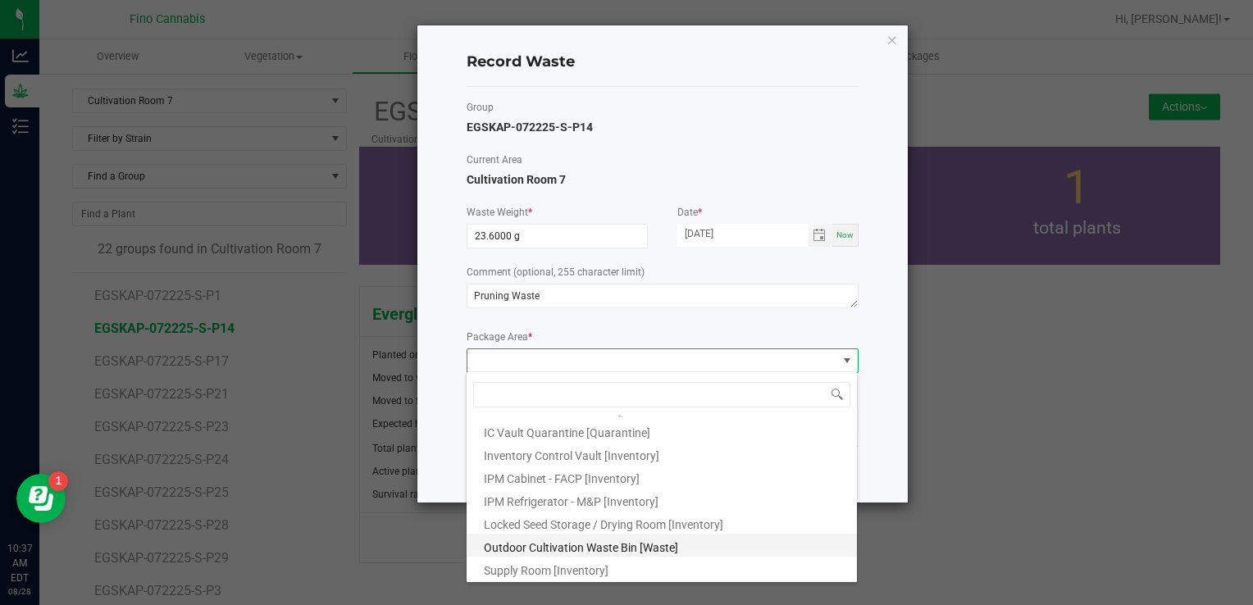
click at [581, 549] on span "Outdoor Cultivation Waste Bin [Waste]" at bounding box center [581, 547] width 194 height 13
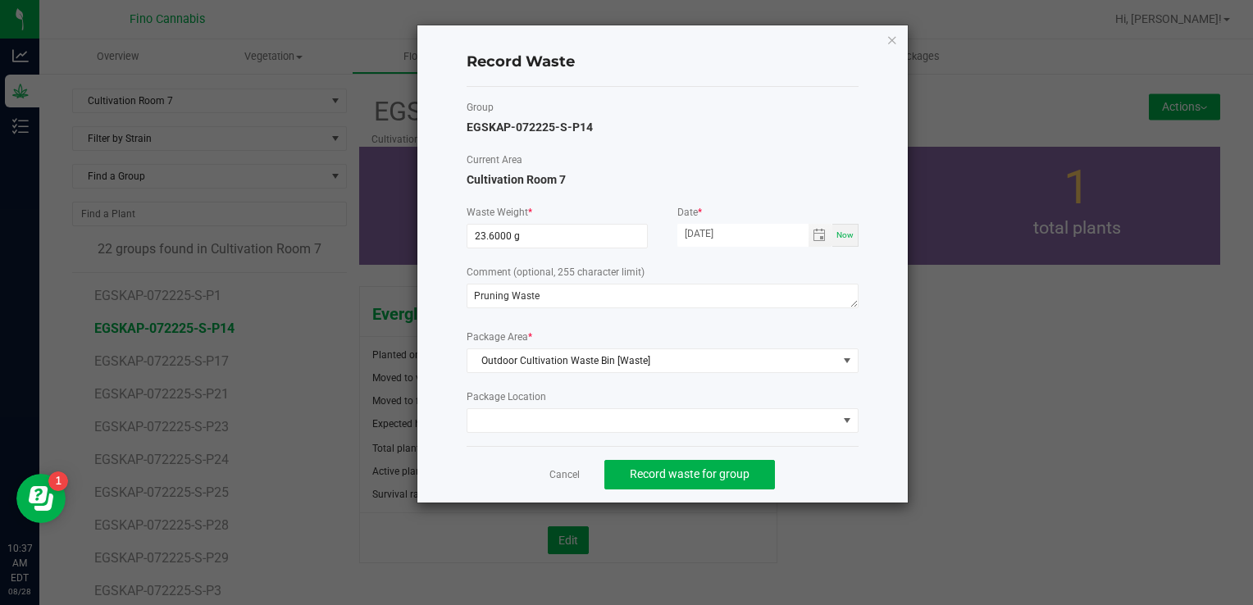
click at [856, 484] on div "Cancel Record waste for group" at bounding box center [663, 474] width 392 height 57
click at [692, 468] on span "Record waste for group" at bounding box center [690, 473] width 120 height 13
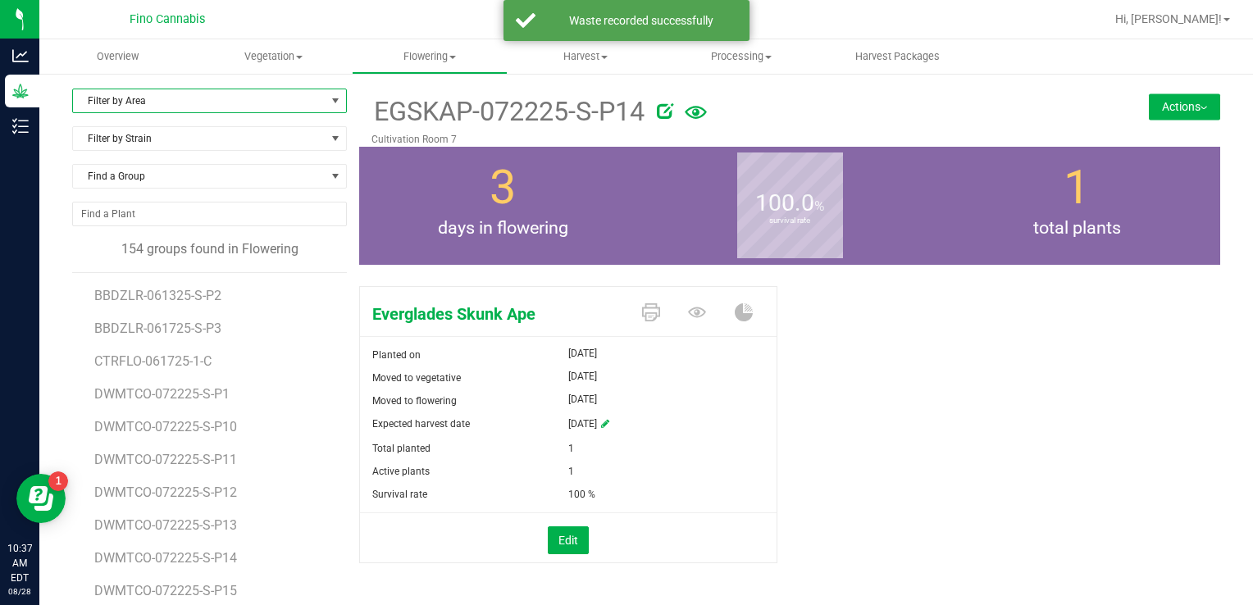
click at [203, 99] on span "Filter by Area" at bounding box center [199, 100] width 253 height 23
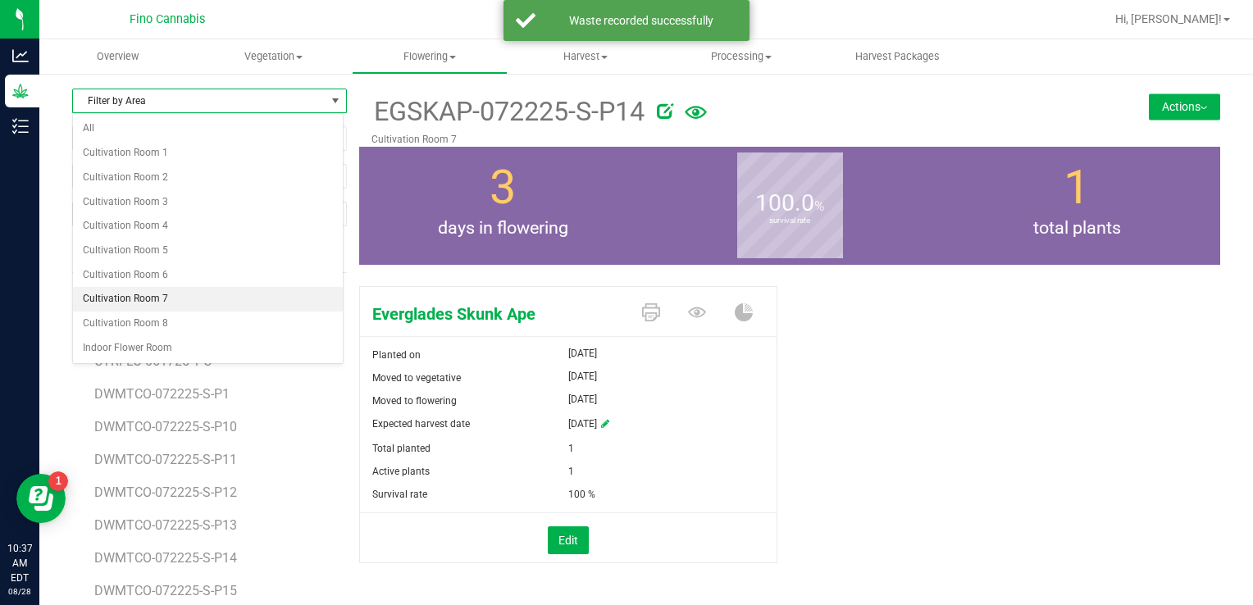
click at [132, 287] on li "Cultivation Room 7" at bounding box center [208, 299] width 270 height 25
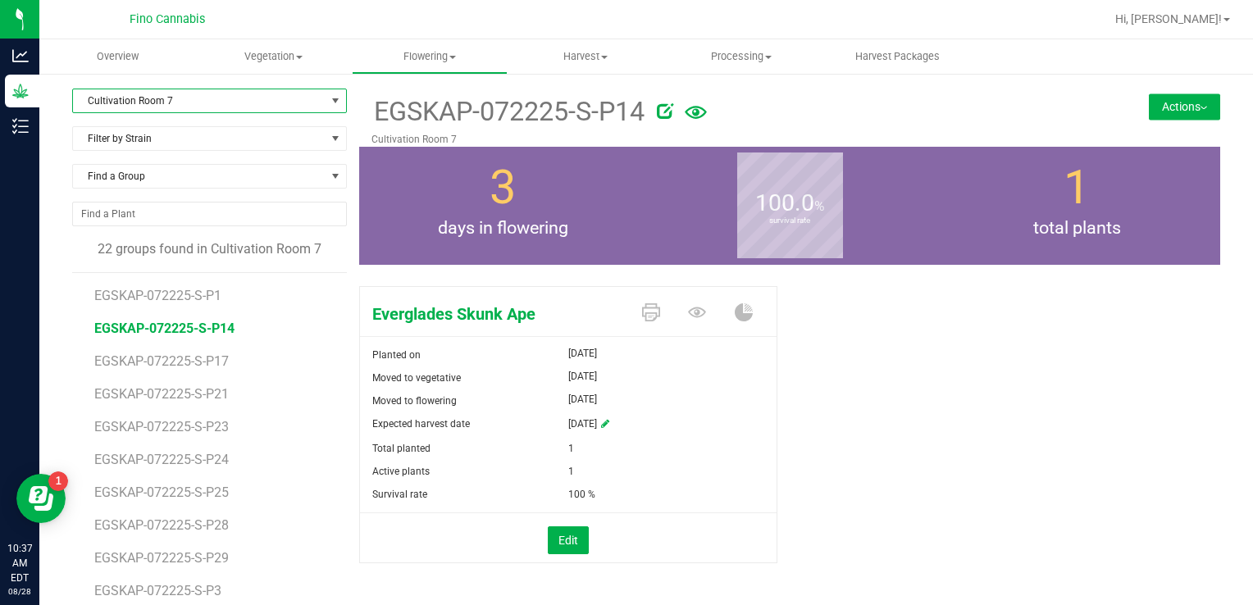
click at [144, 369] on li "EGSKAP-072225-S-P17" at bounding box center [214, 355] width 241 height 33
click at [144, 363] on span "EGSKAP-072225-S-P17" at bounding box center [164, 361] width 140 height 16
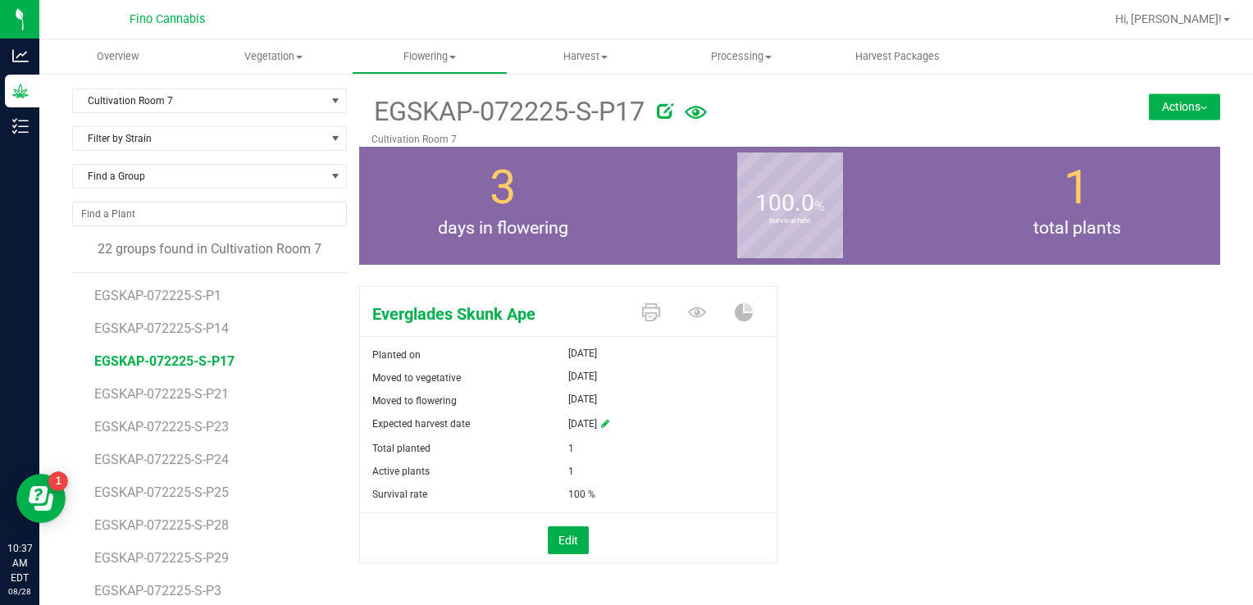
click at [1154, 115] on button "Actions" at bounding box center [1184, 106] width 71 height 26
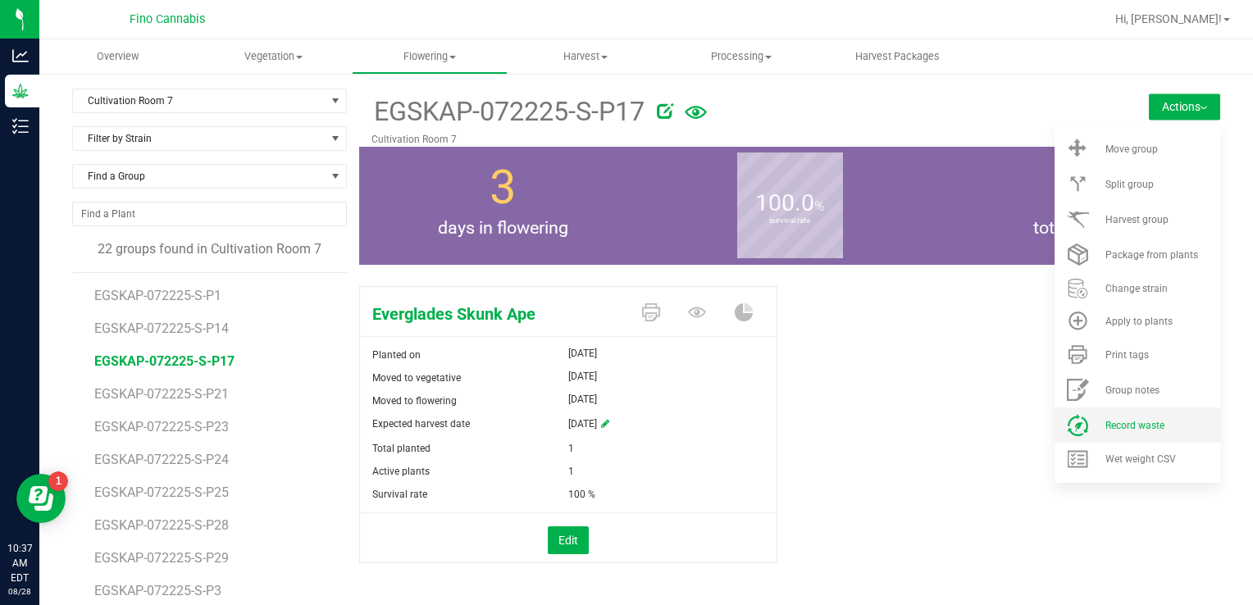
click at [1109, 423] on span "Record waste" at bounding box center [1134, 425] width 59 height 11
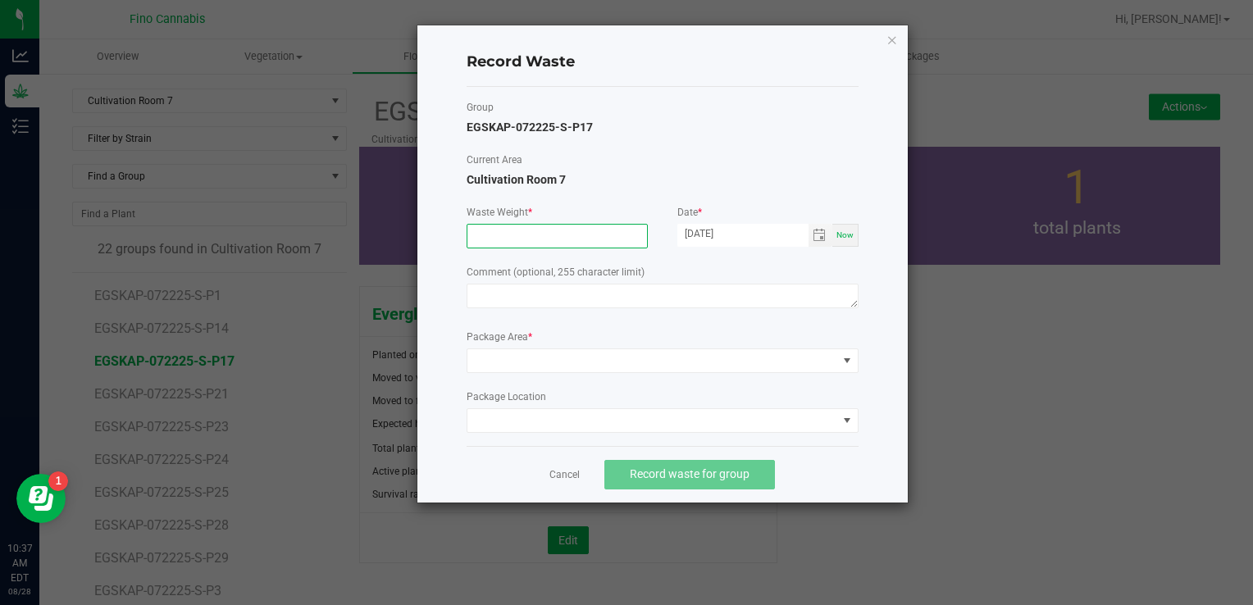
click at [531, 243] on input at bounding box center [557, 236] width 180 height 23
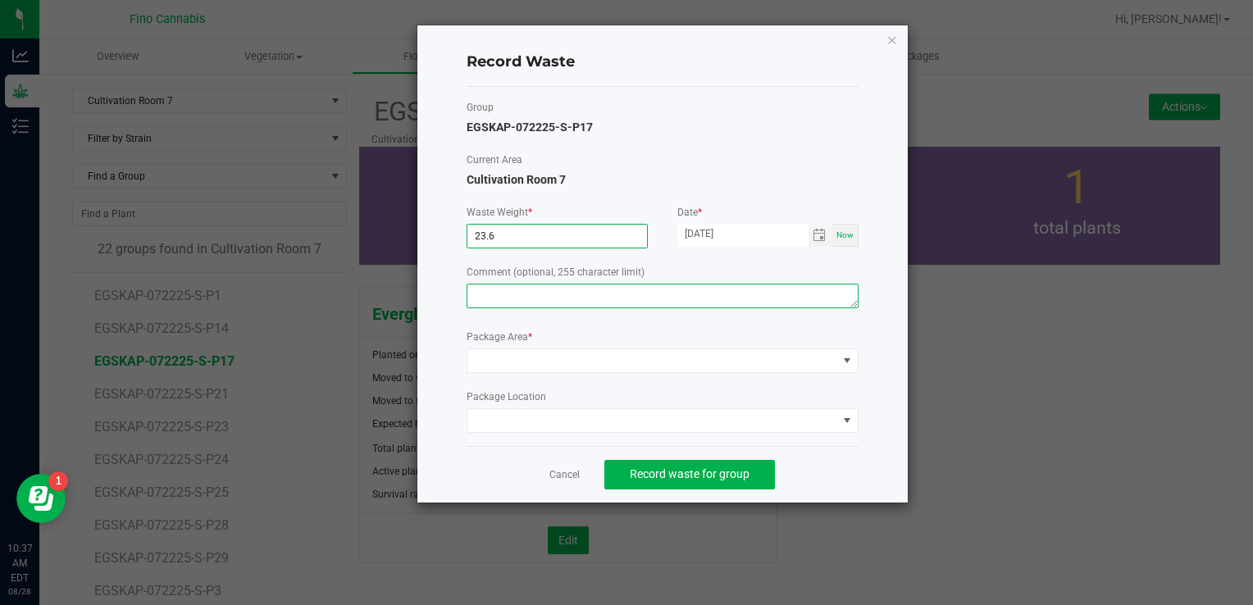
type input "23.6000 g"
paste textarea "Pruning Waste"
type textarea "Pruning Waste"
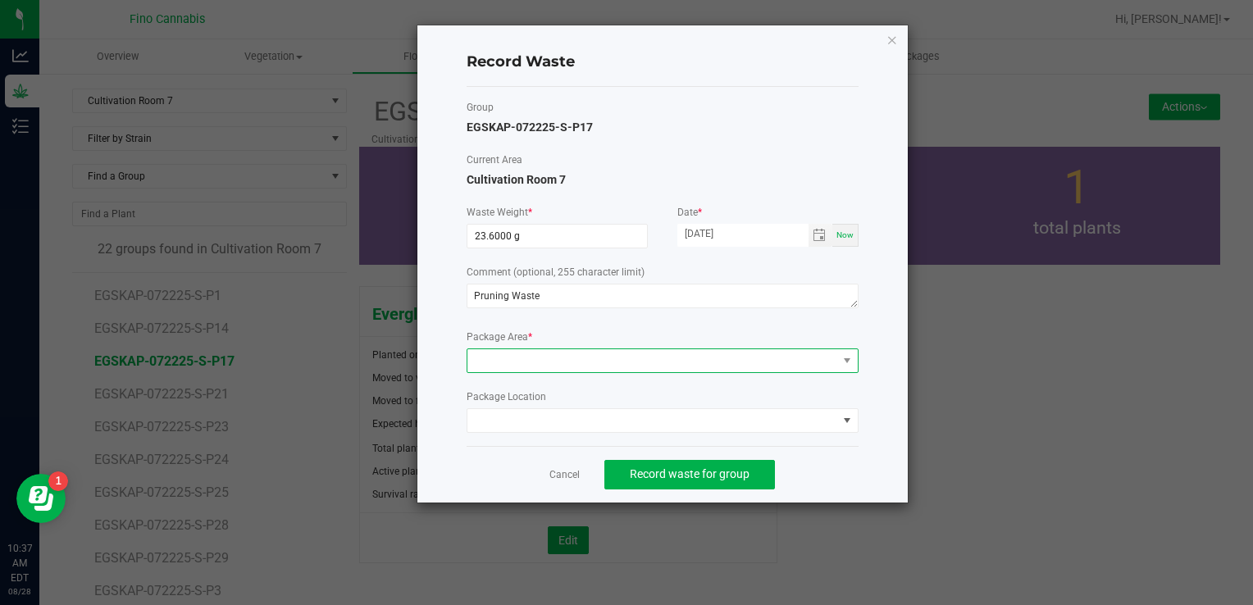
click at [521, 359] on span at bounding box center [652, 360] width 370 height 23
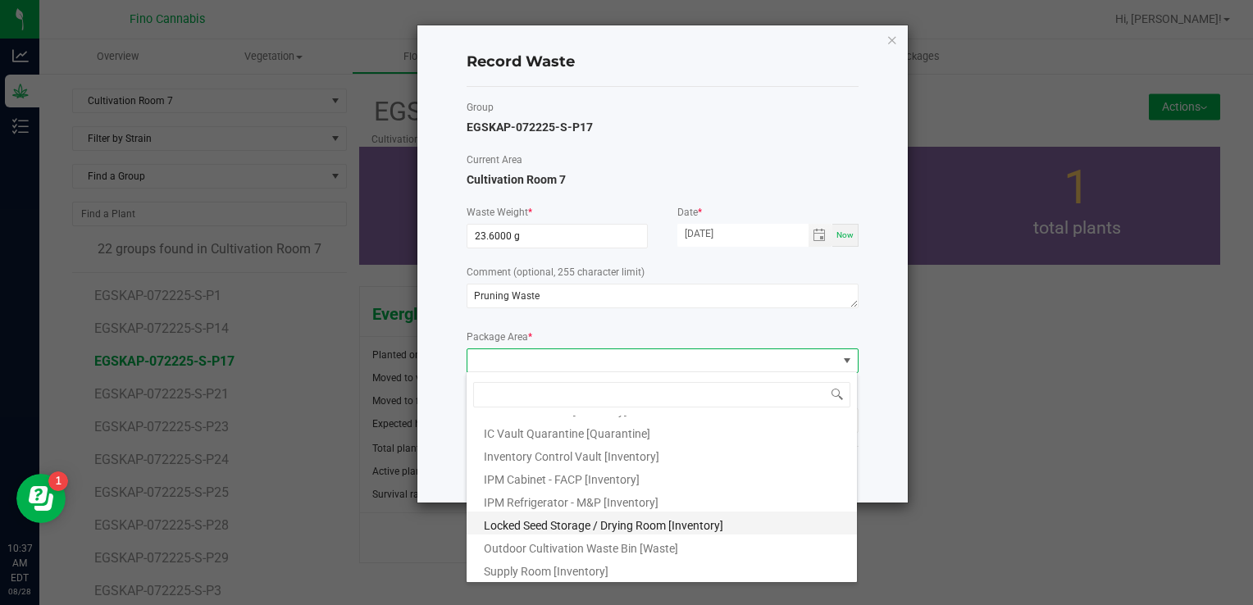
scroll to position [89, 0]
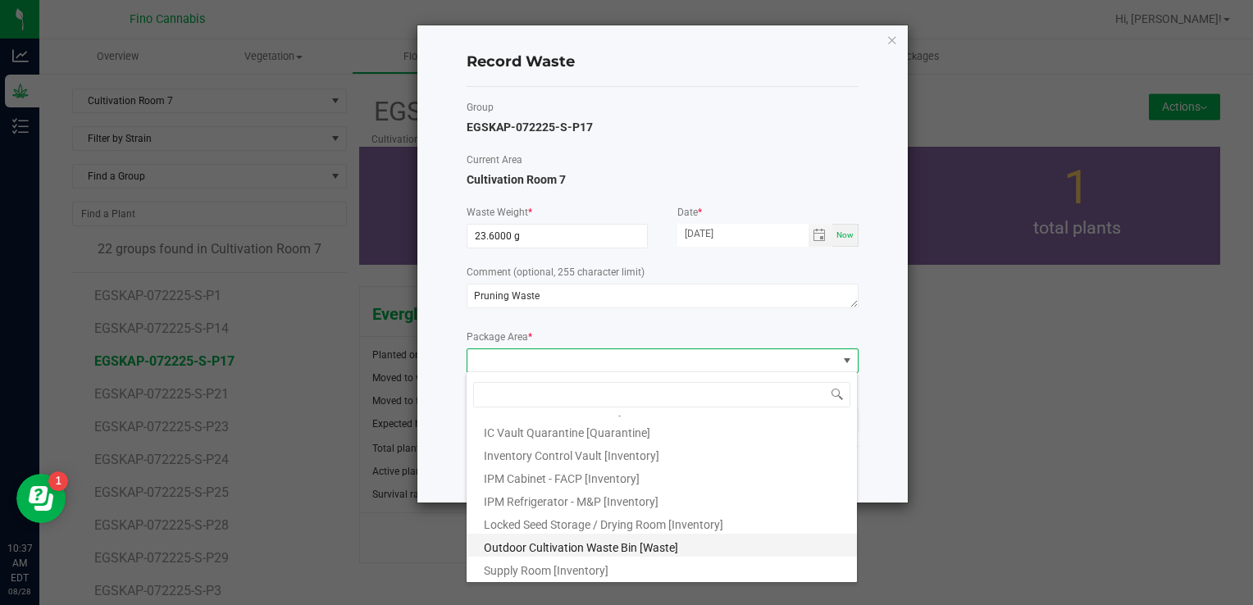
click at [535, 543] on span "Outdoor Cultivation Waste Bin [Waste]" at bounding box center [581, 547] width 194 height 13
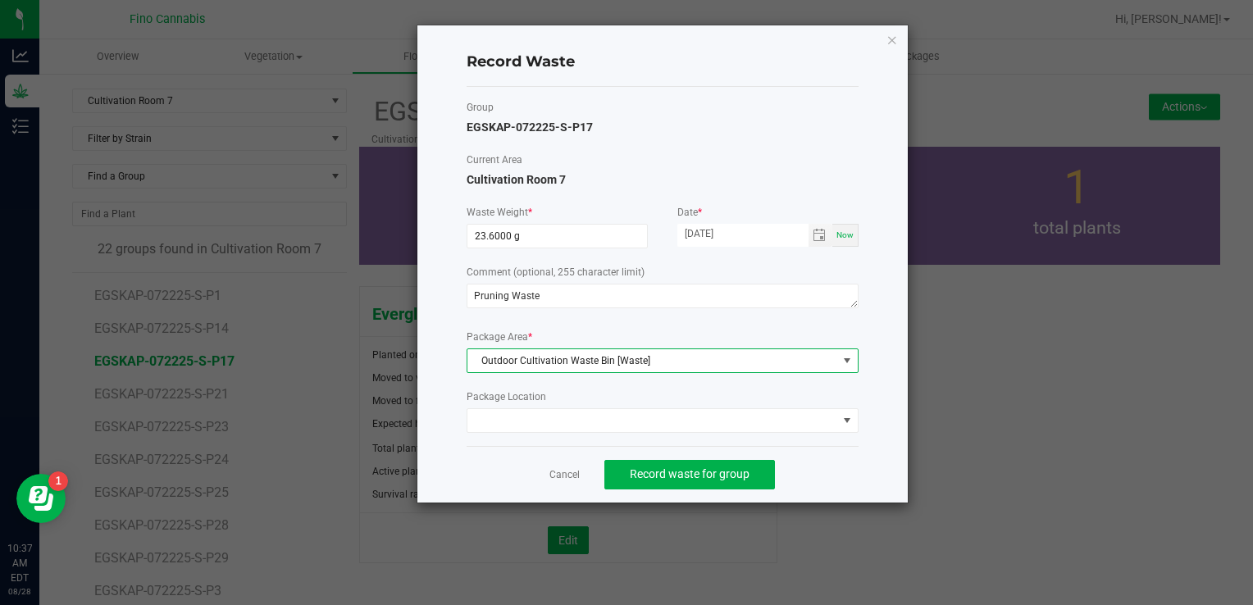
click at [802, 472] on div "Cancel Record waste for group" at bounding box center [663, 474] width 392 height 57
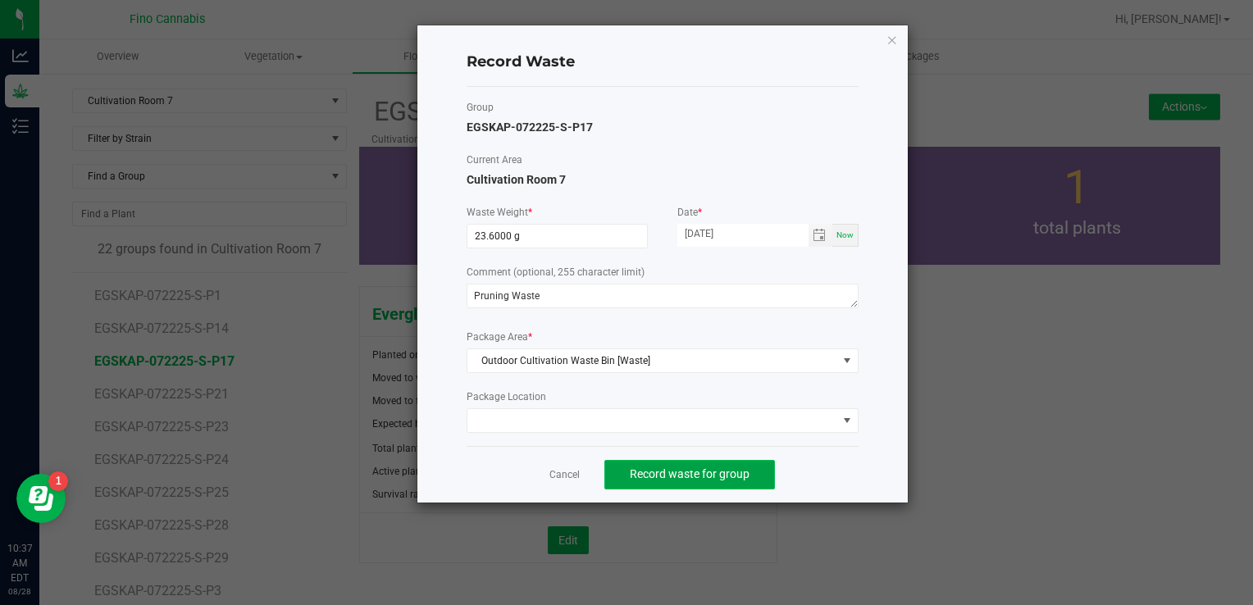
click at [692, 475] on span "Record waste for group" at bounding box center [690, 473] width 120 height 13
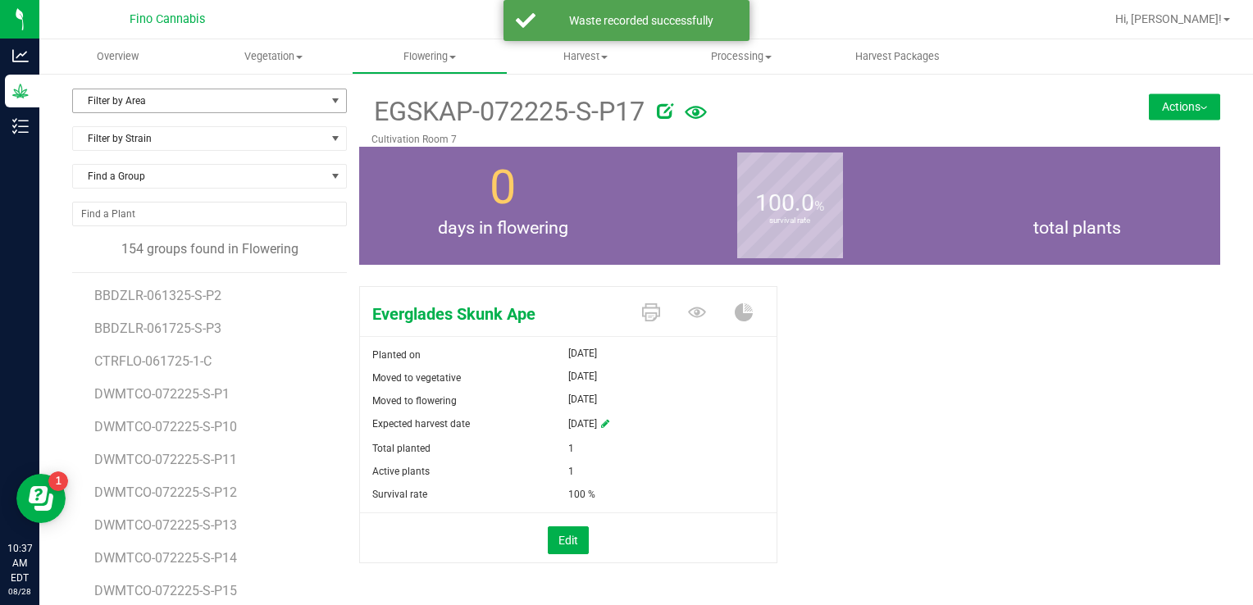
click at [182, 100] on span "Filter by Area" at bounding box center [199, 100] width 253 height 23
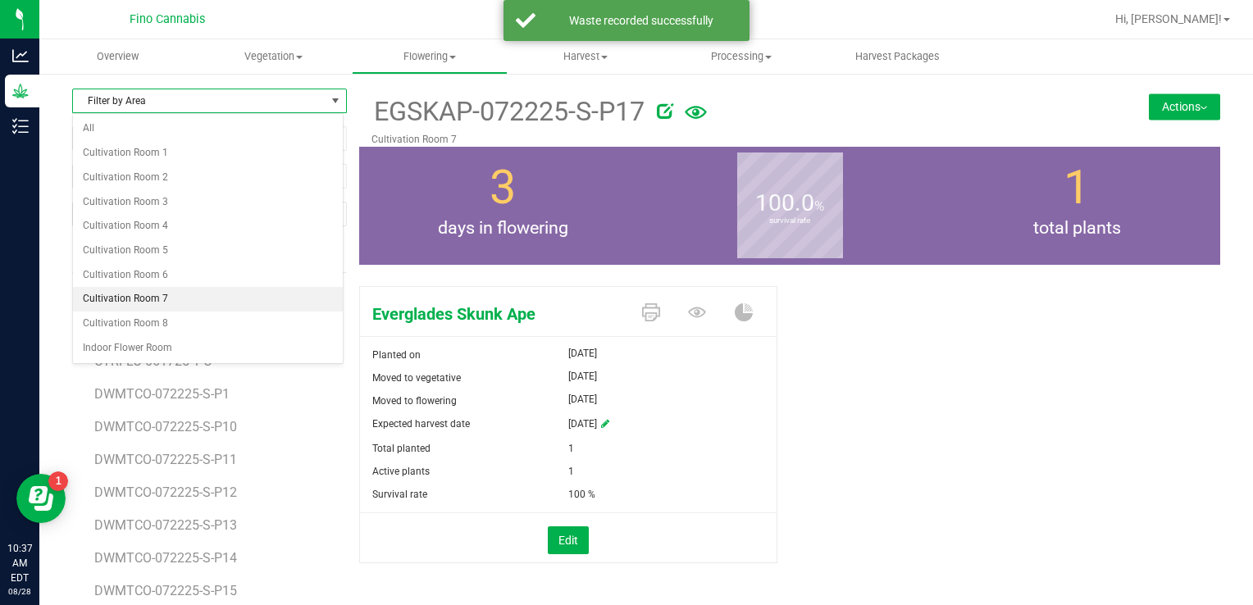
click at [162, 301] on li "Cultivation Room 7" at bounding box center [208, 299] width 270 height 25
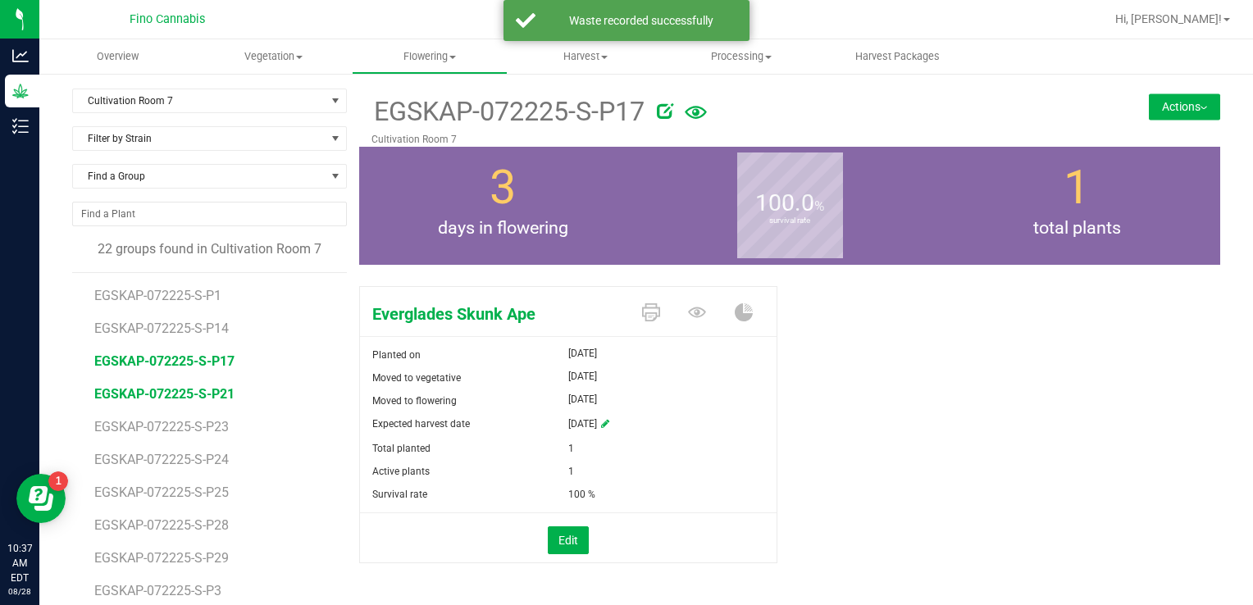
click at [171, 389] on span "EGSKAP-072225-S-P21" at bounding box center [164, 394] width 140 height 16
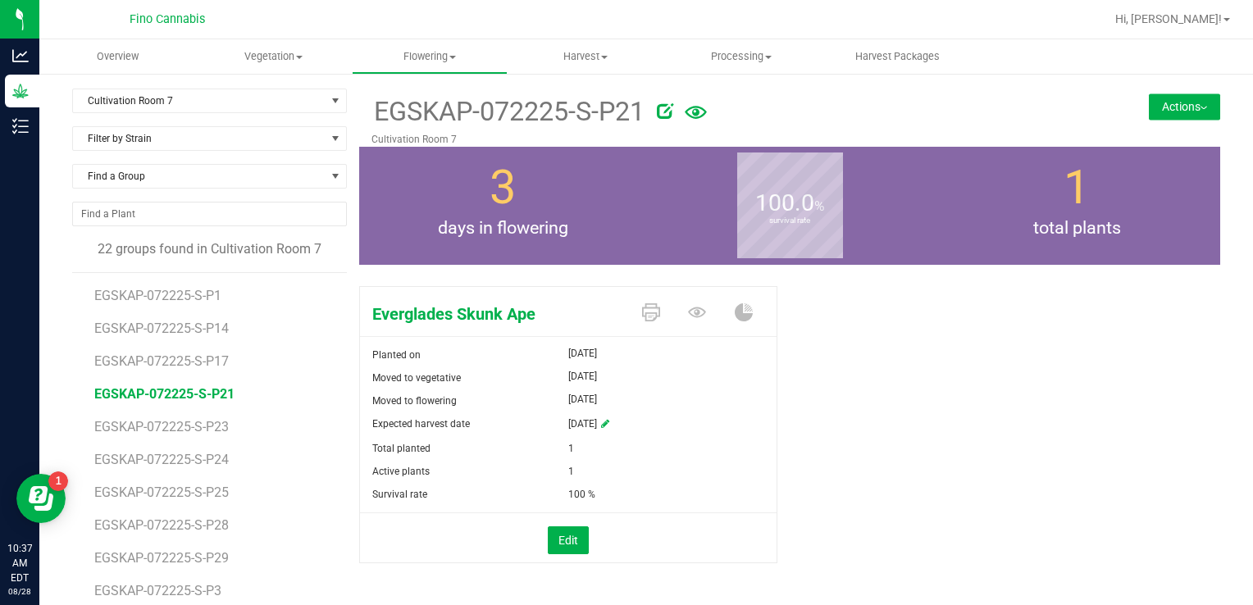
click at [1168, 110] on button "Actions" at bounding box center [1184, 106] width 71 height 26
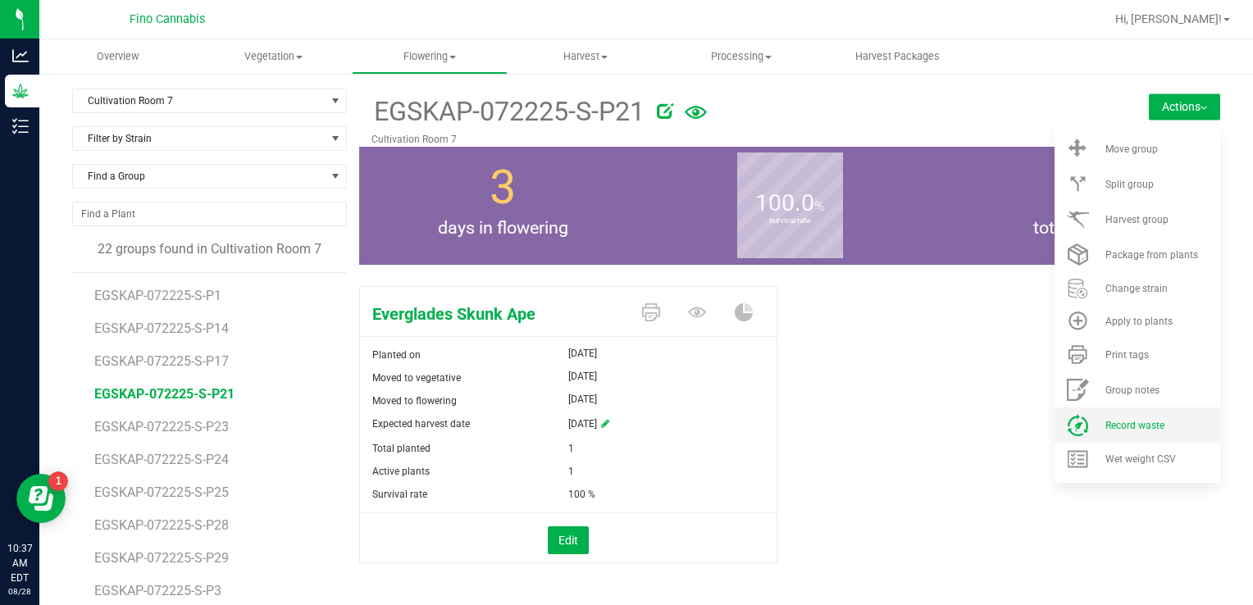
click at [1116, 418] on li "Record waste" at bounding box center [1137, 425] width 166 height 35
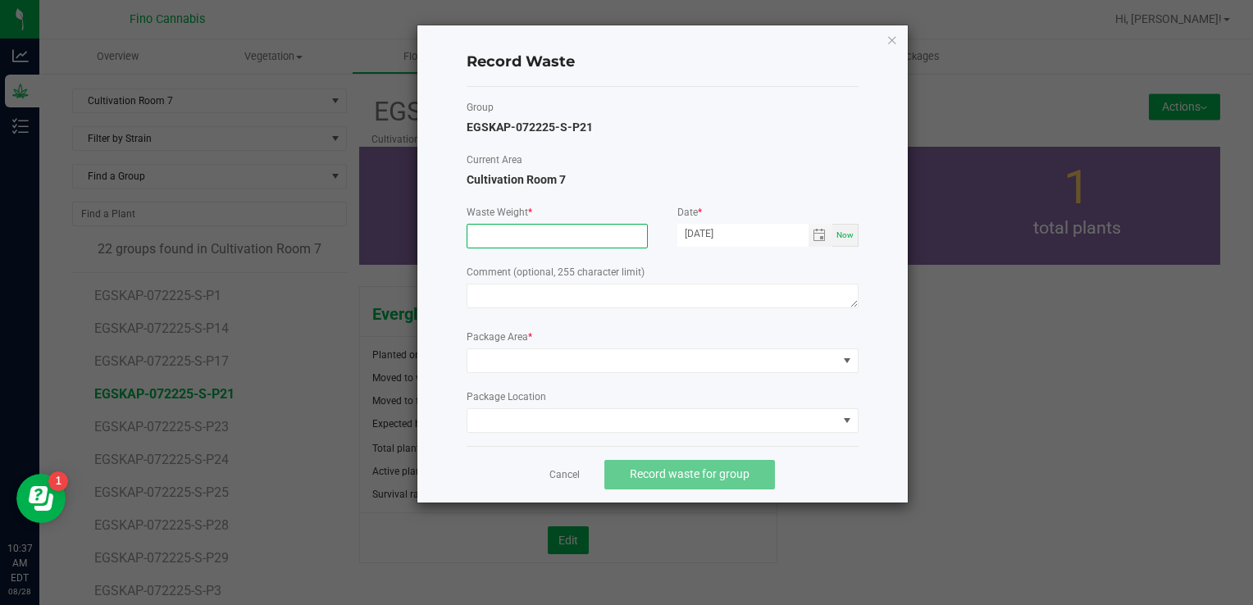
click at [540, 231] on input at bounding box center [557, 236] width 180 height 23
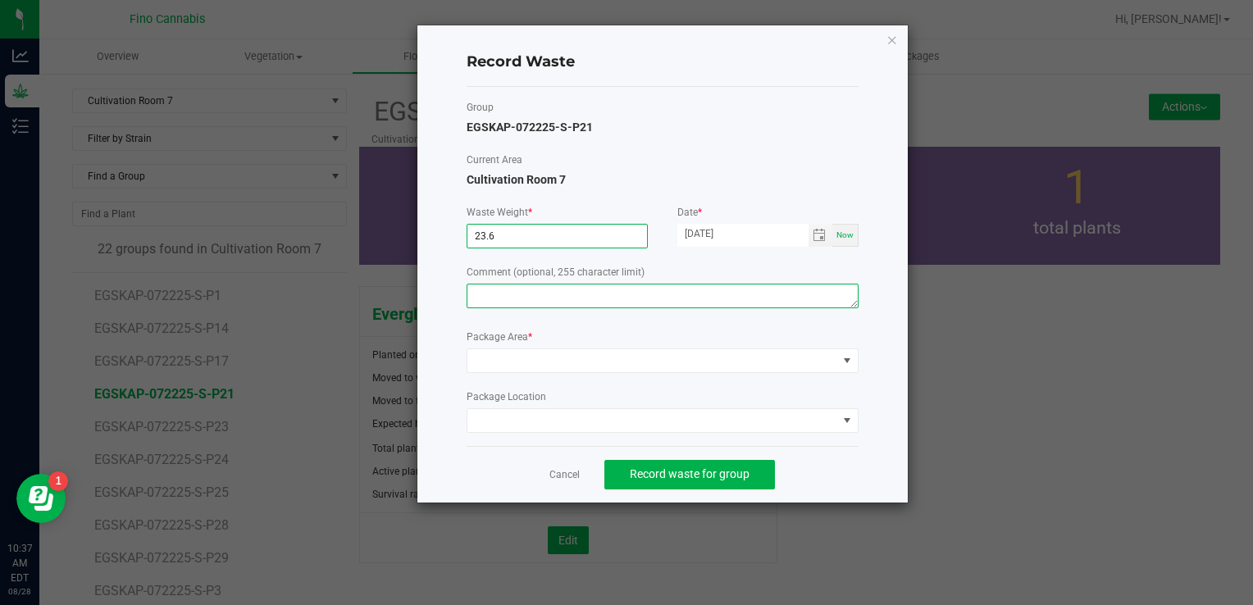
type input "23.6000 g"
paste textarea "Pruning Waste"
type textarea "Pruning Waste"
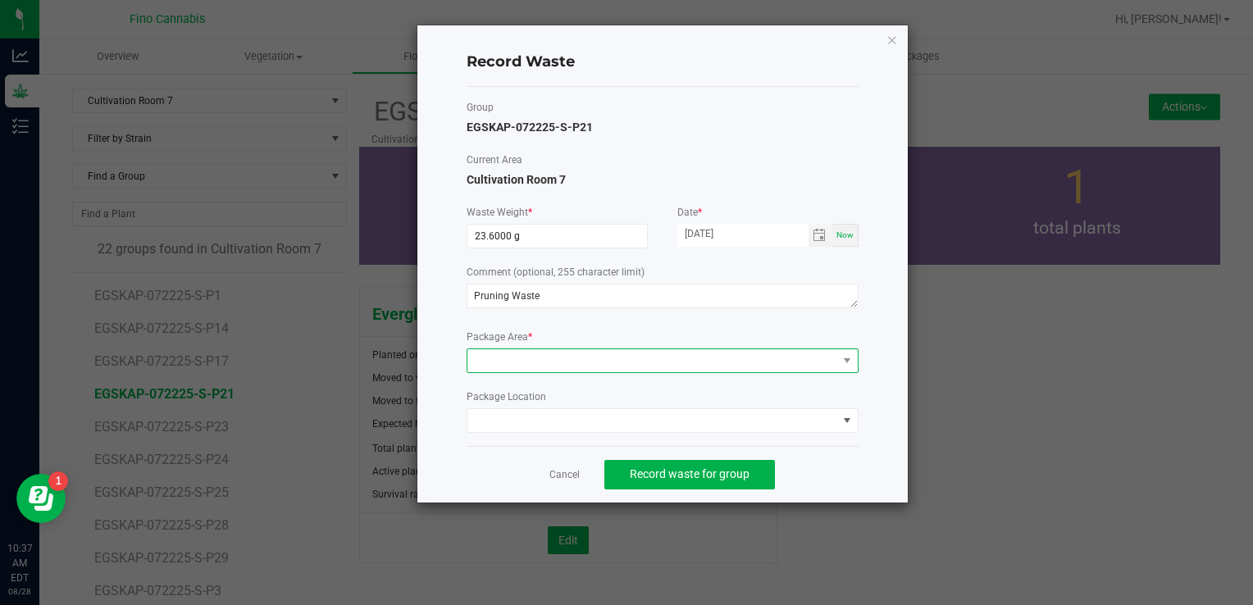
click at [533, 360] on span at bounding box center [652, 360] width 370 height 23
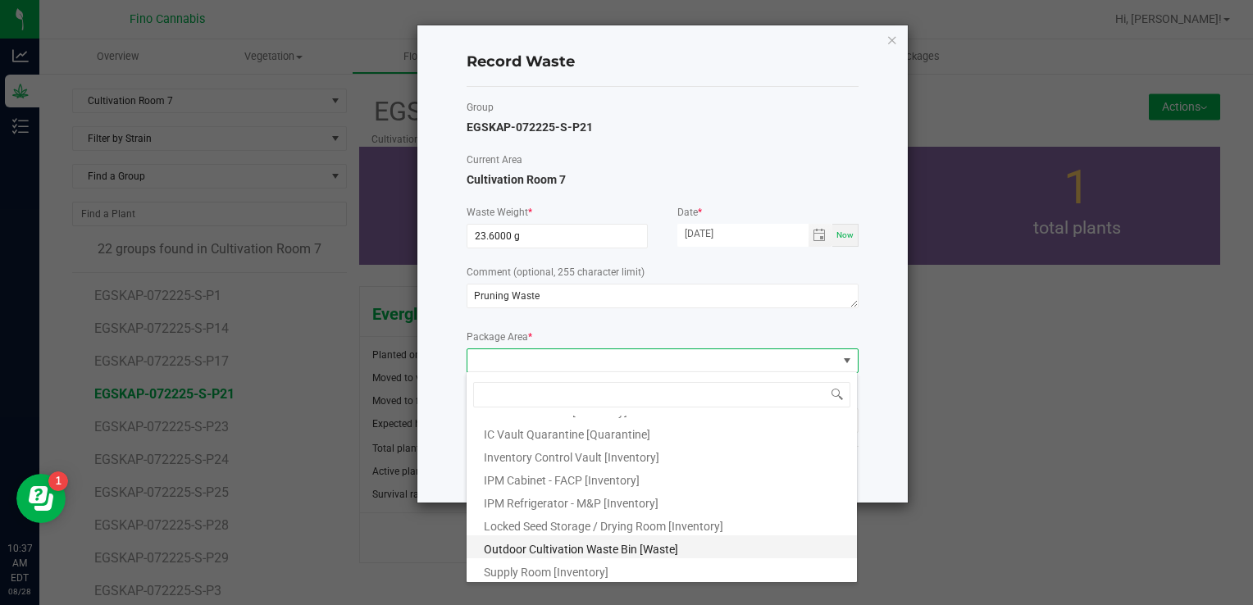
scroll to position [89, 0]
click at [558, 545] on span "Outdoor Cultivation Waste Bin [Waste]" at bounding box center [581, 547] width 194 height 13
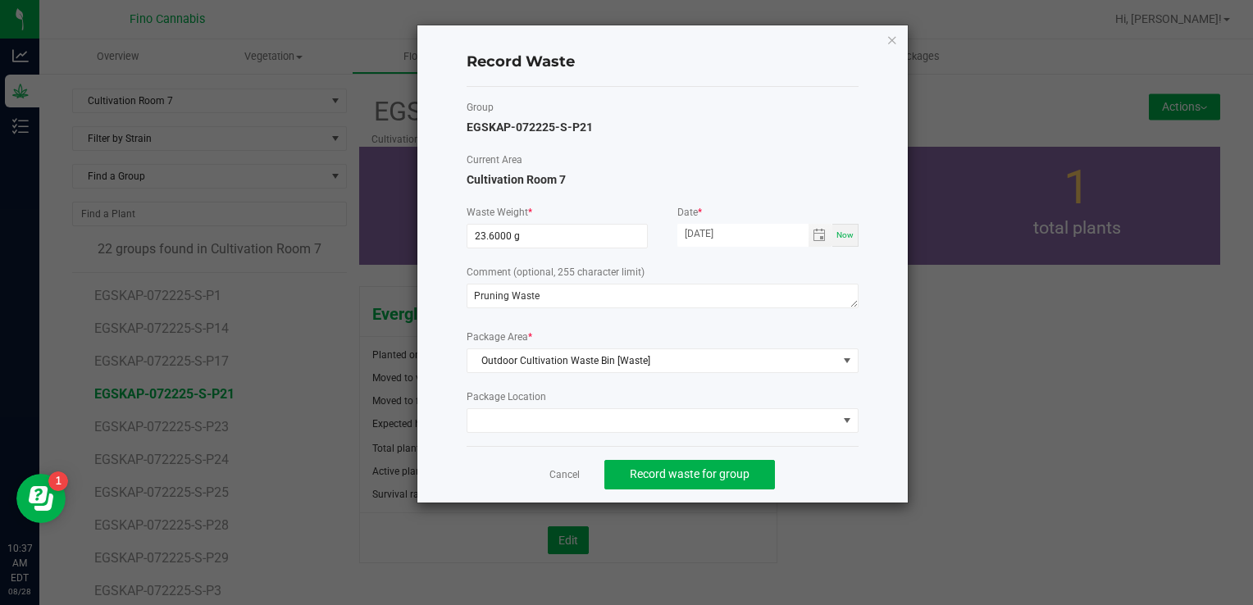
click at [828, 476] on div "Cancel Record waste for group" at bounding box center [663, 474] width 392 height 57
click at [708, 464] on button "Record waste for group" at bounding box center [689, 475] width 171 height 30
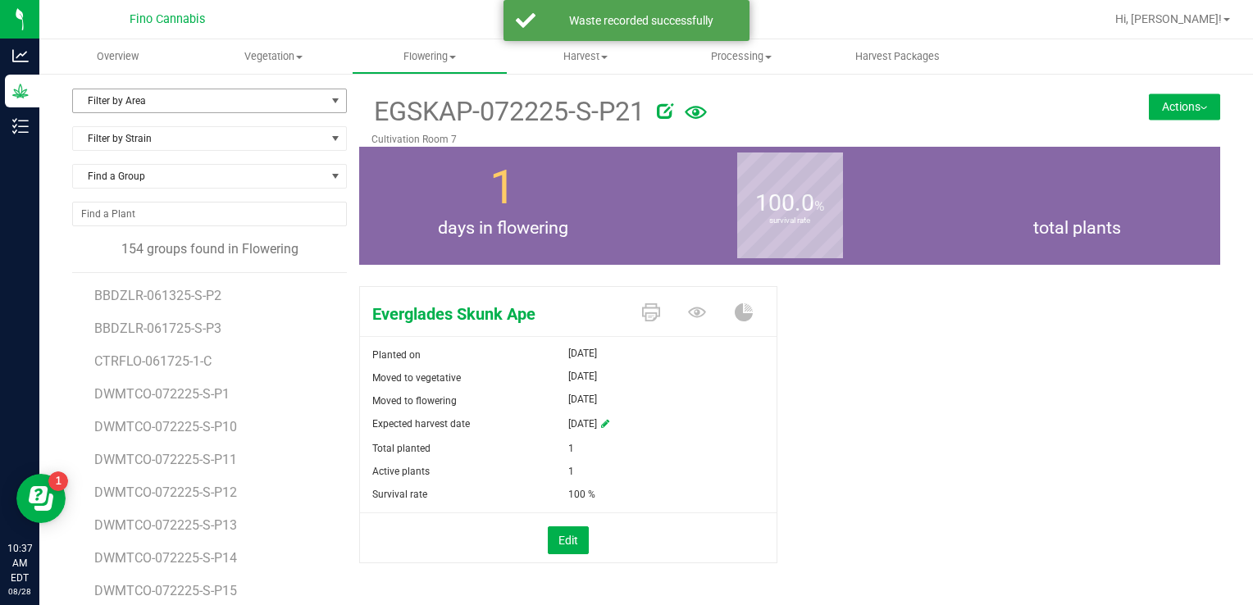
click at [180, 107] on span "Filter by Area" at bounding box center [199, 100] width 253 height 23
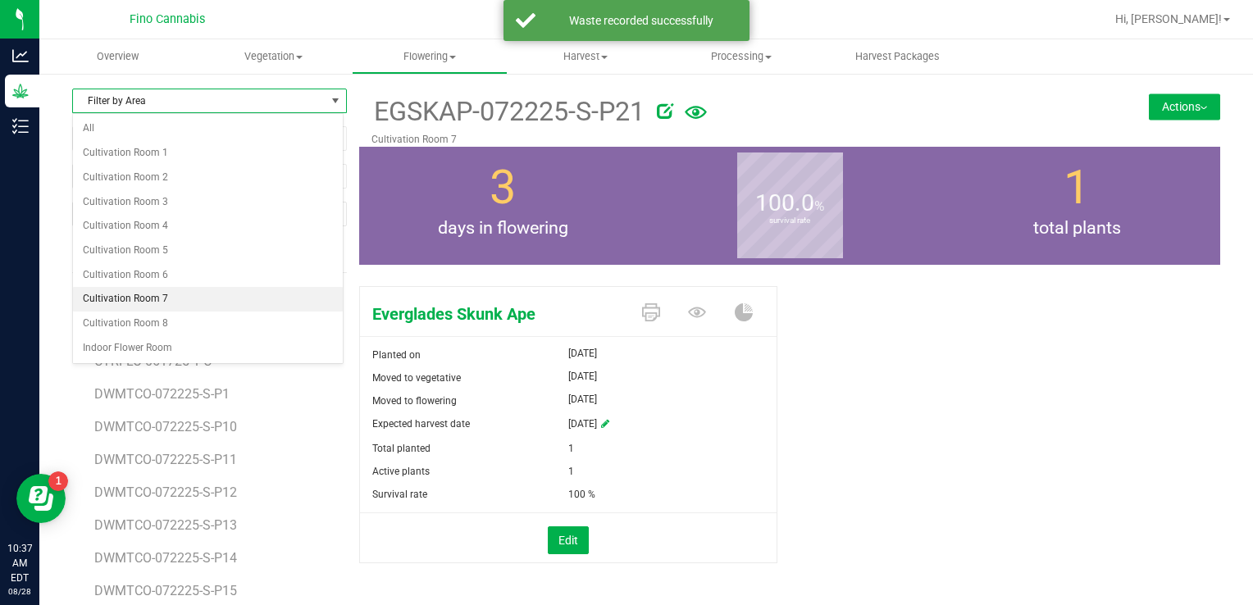
click at [177, 300] on li "Cultivation Room 7" at bounding box center [208, 299] width 270 height 25
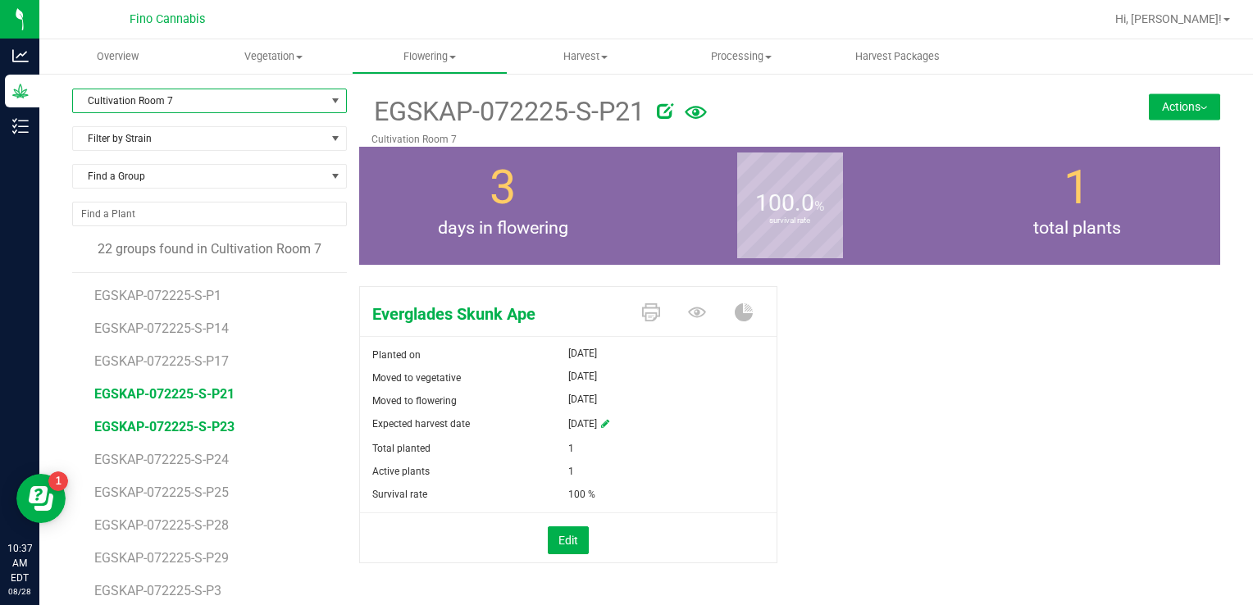
click at [198, 430] on span "EGSKAP-072225-S-P23" at bounding box center [164, 427] width 140 height 16
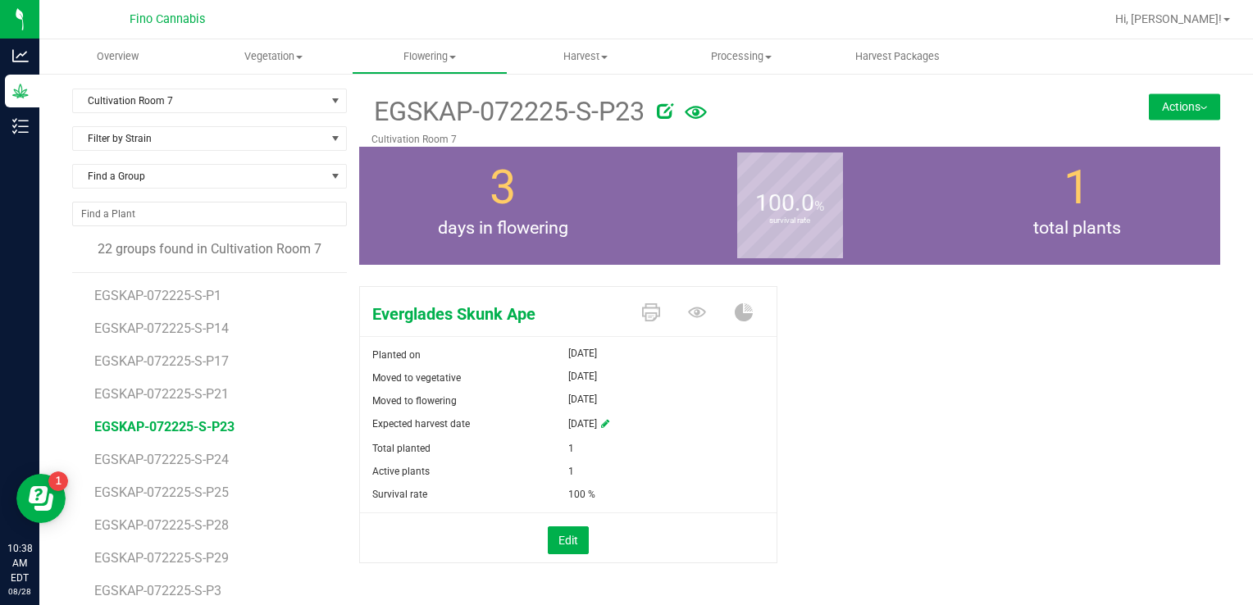
click at [1149, 101] on button "Actions" at bounding box center [1184, 106] width 71 height 26
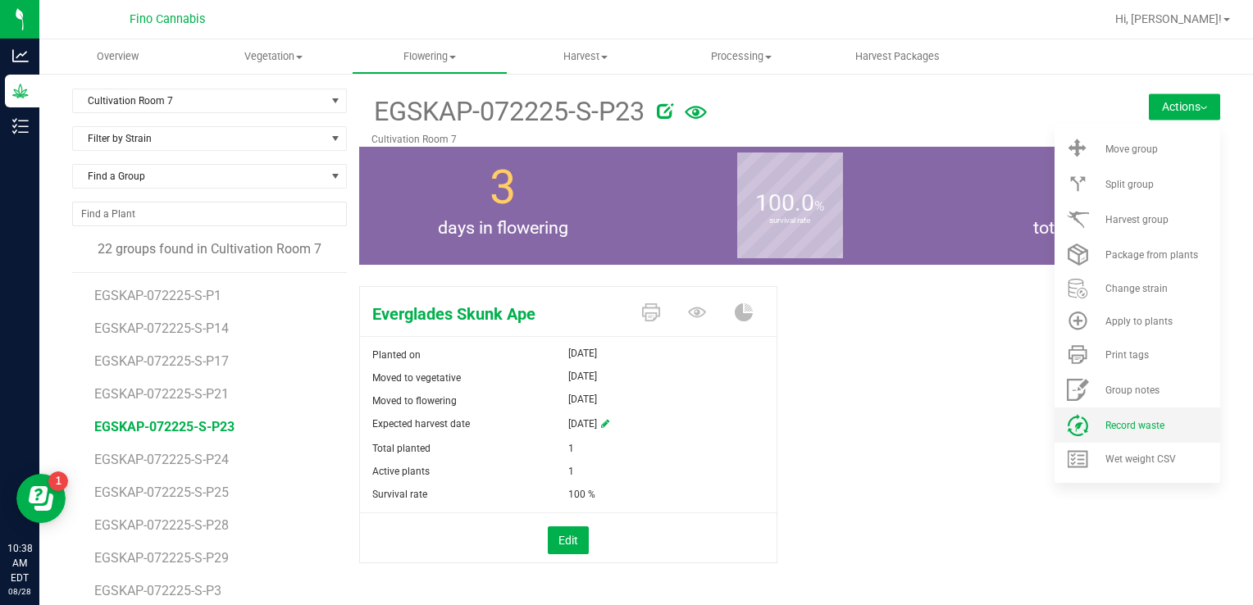
click at [1123, 435] on li "Record waste" at bounding box center [1137, 425] width 166 height 35
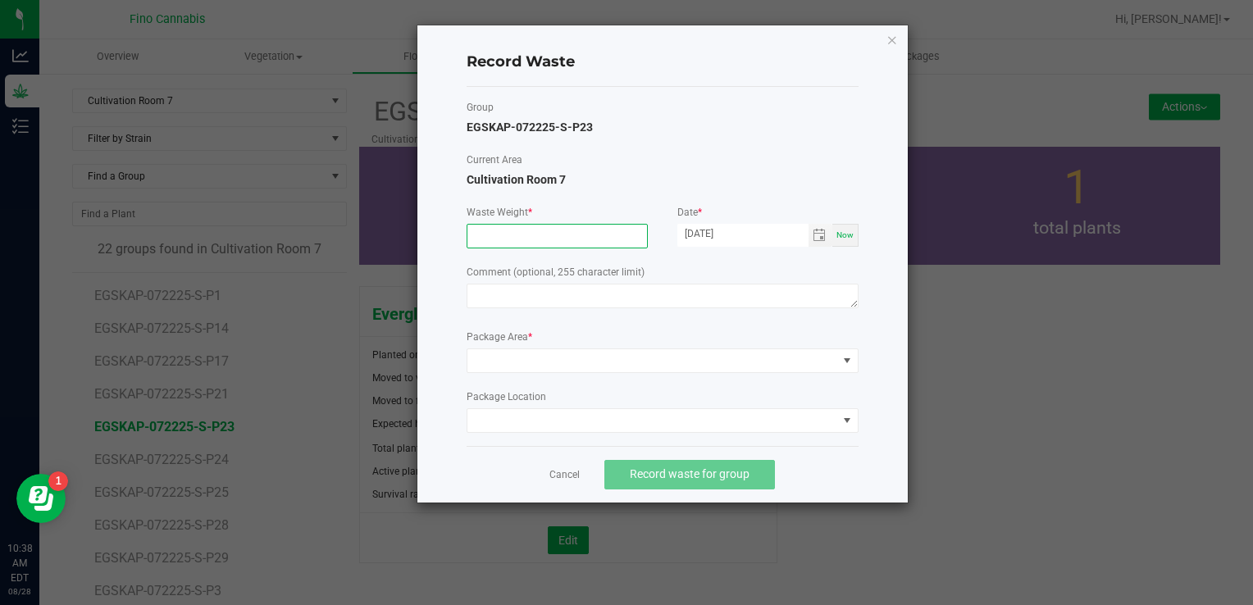
click at [483, 241] on input at bounding box center [557, 236] width 180 height 23
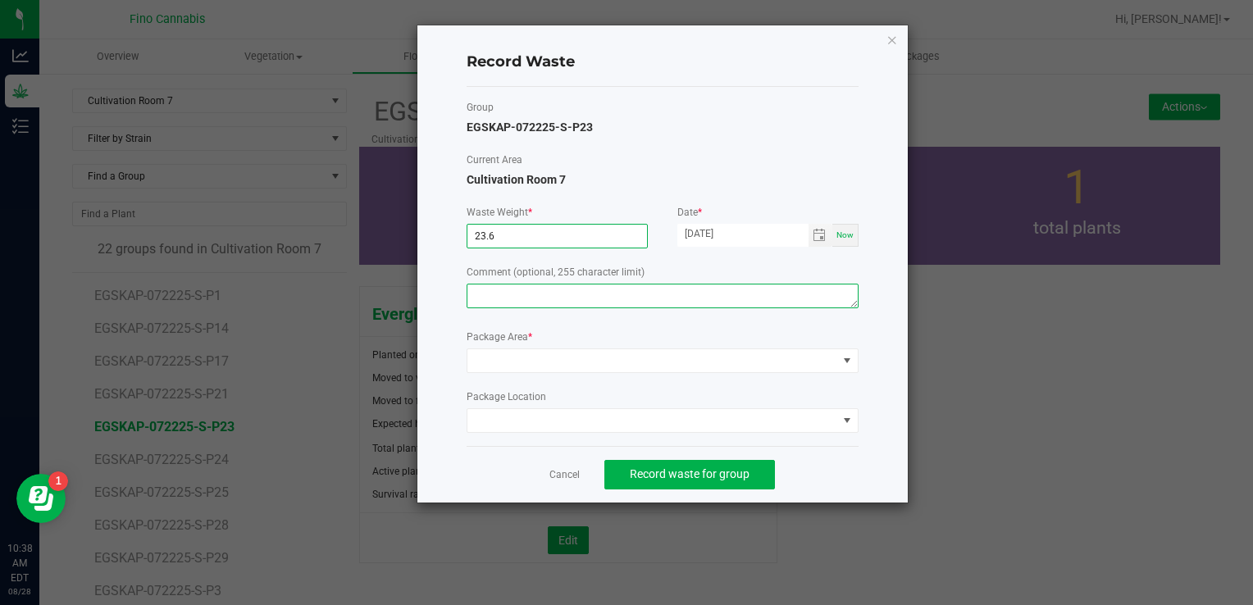
type input "23.6000 g"
paste textarea "Pruning Waste"
type textarea "Pruning Waste"
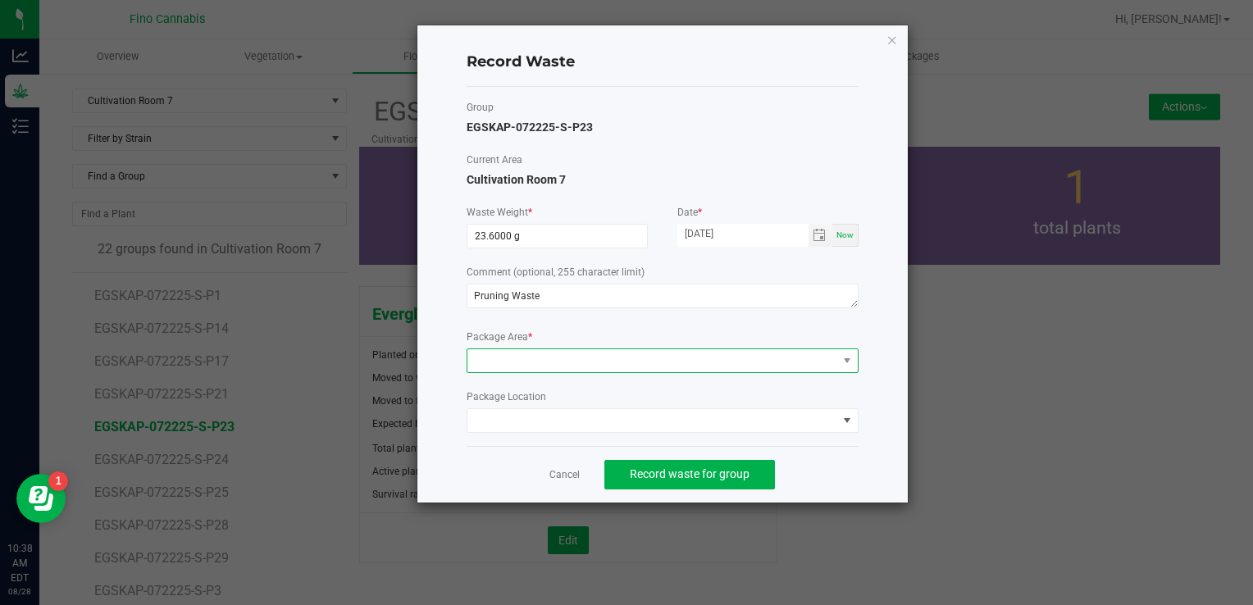
click at [513, 356] on span at bounding box center [652, 360] width 370 height 23
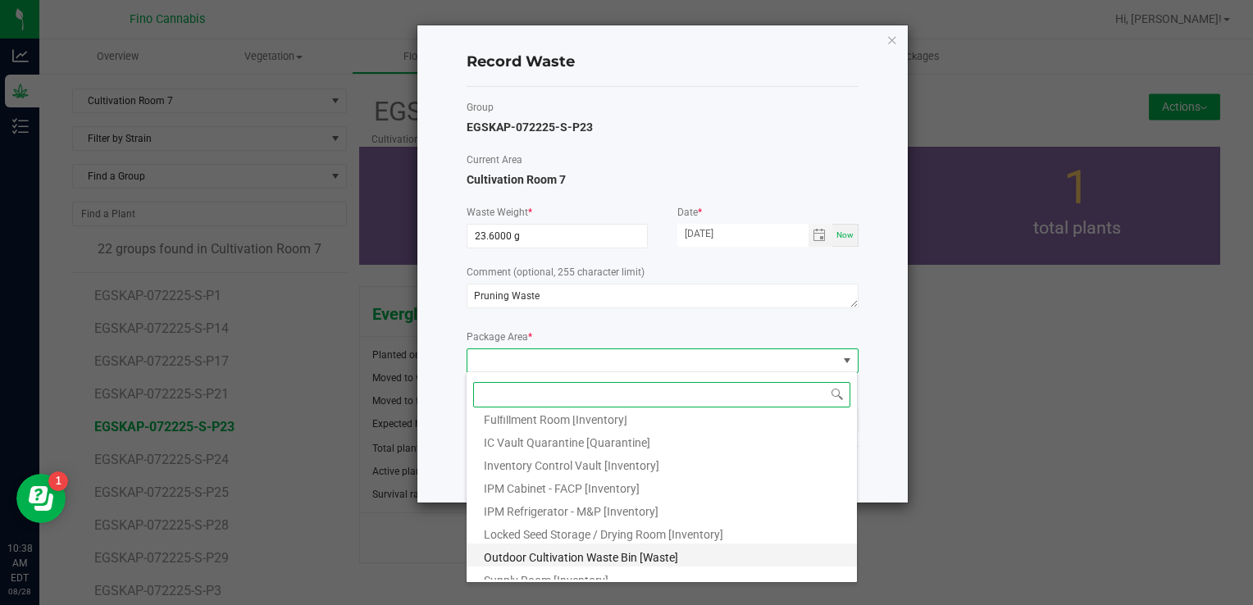
scroll to position [89, 0]
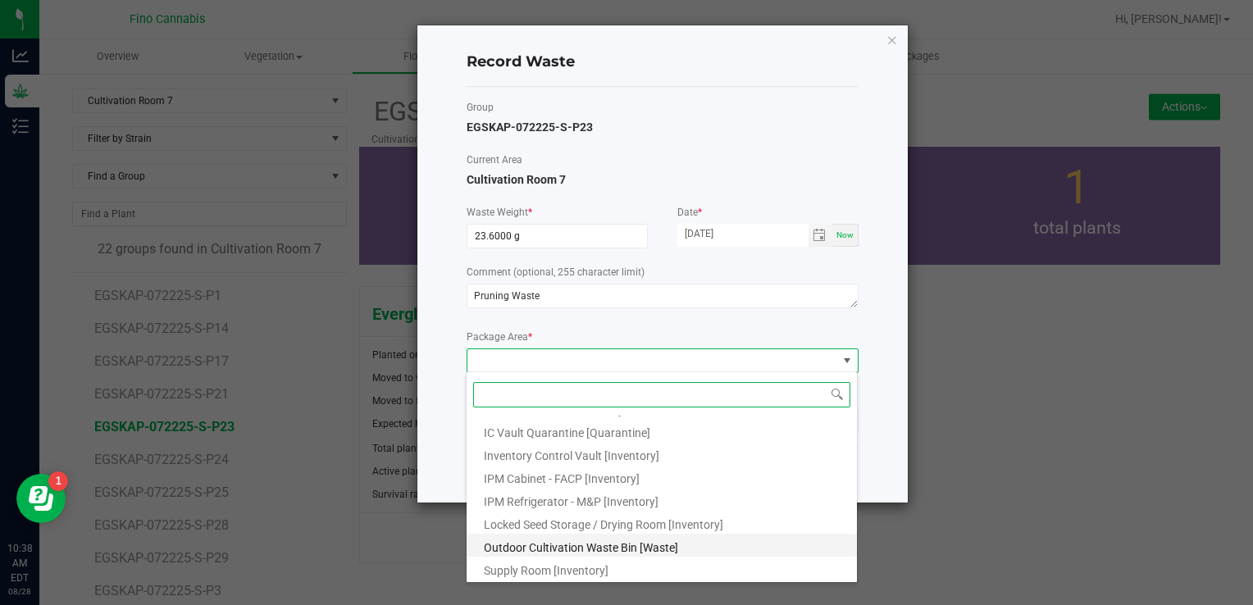
click at [525, 551] on span "Outdoor Cultivation Waste Bin [Waste]" at bounding box center [581, 547] width 194 height 13
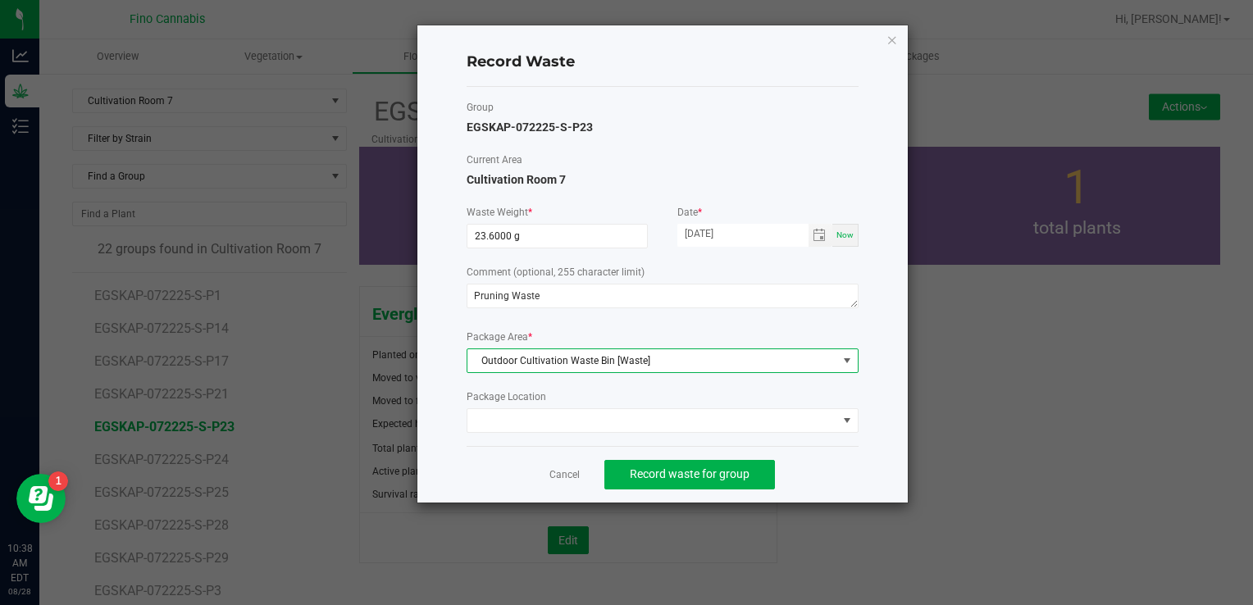
click at [820, 476] on div "Cancel Record waste for group" at bounding box center [663, 474] width 392 height 57
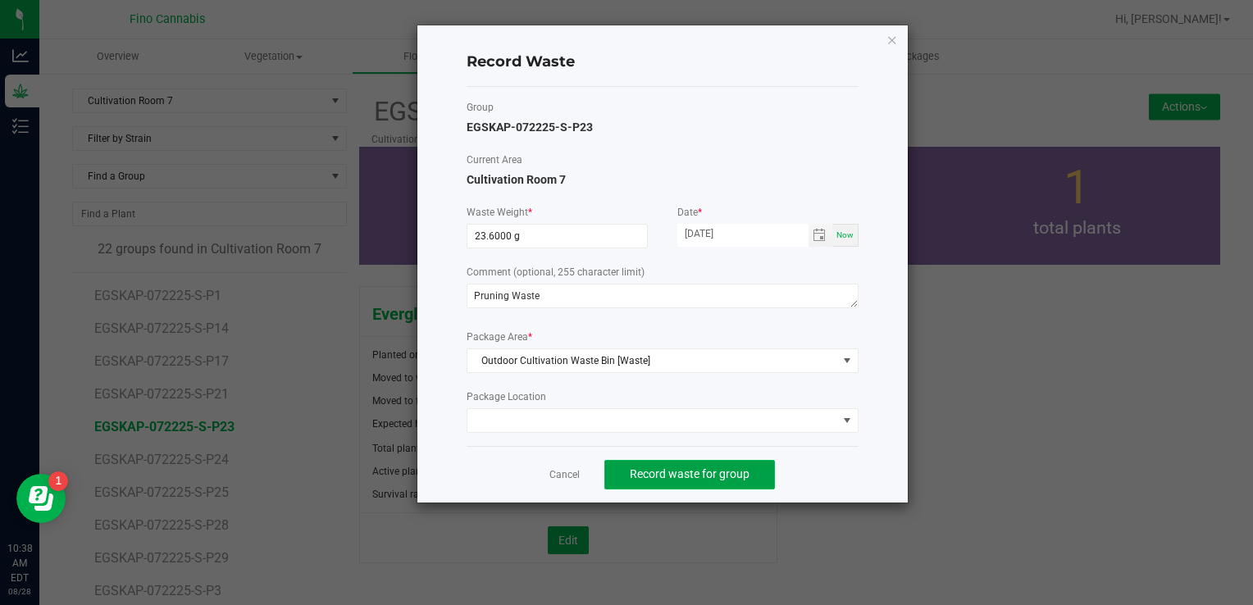
click at [751, 466] on button "Record waste for group" at bounding box center [689, 475] width 171 height 30
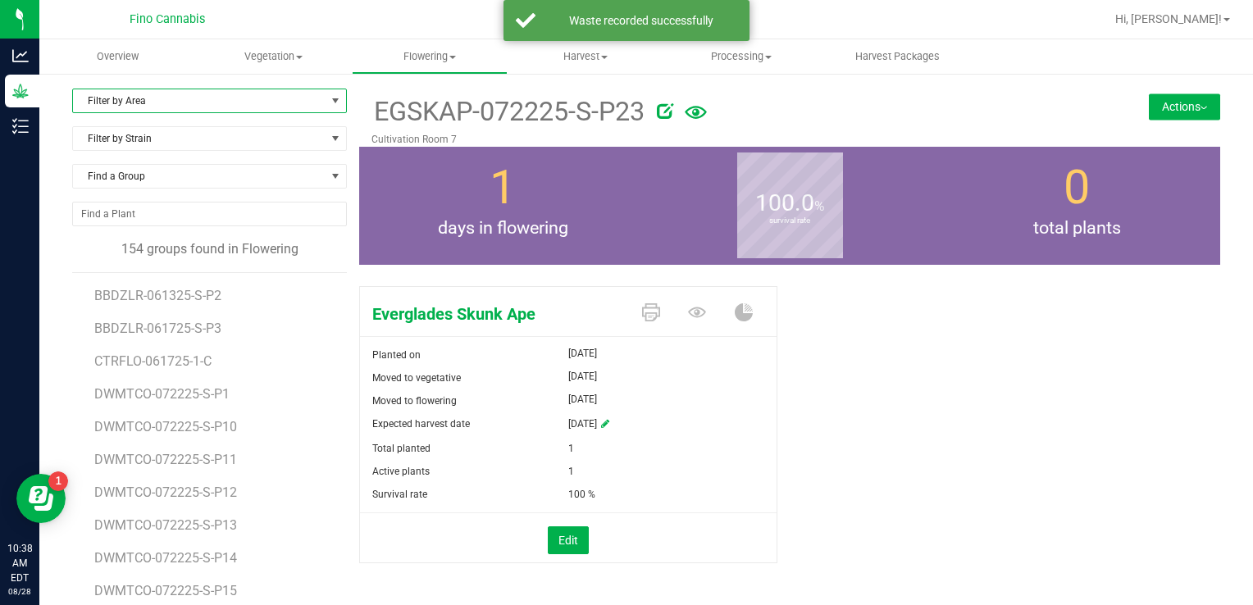
click at [180, 100] on span "Filter by Area" at bounding box center [199, 100] width 253 height 23
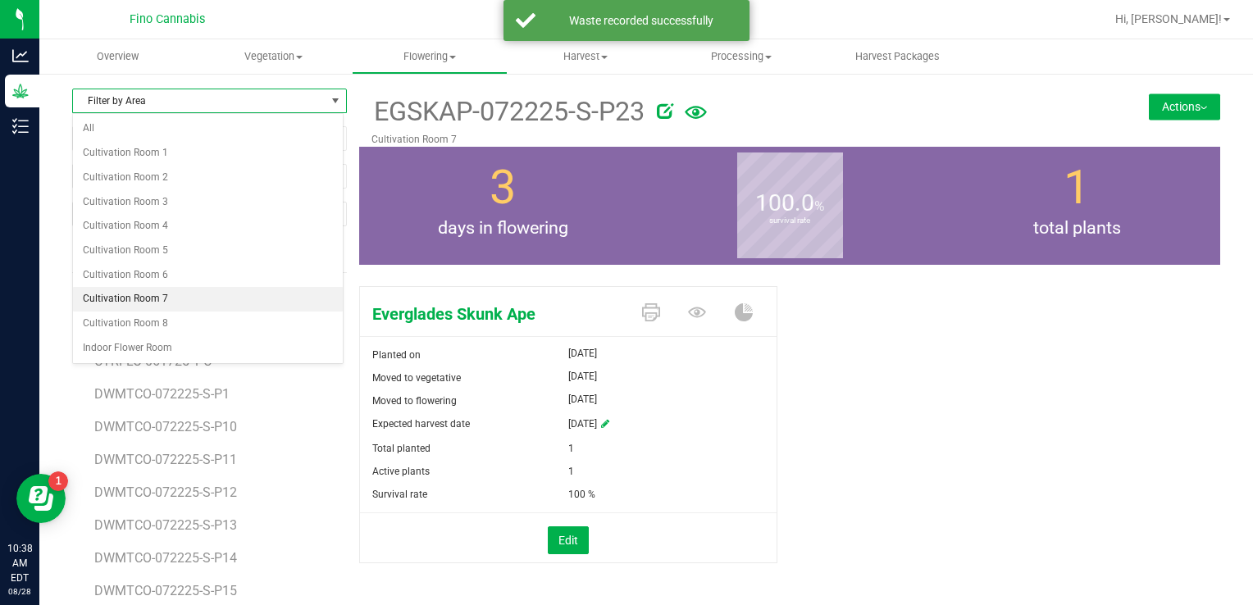
click at [174, 302] on li "Cultivation Room 7" at bounding box center [208, 299] width 270 height 25
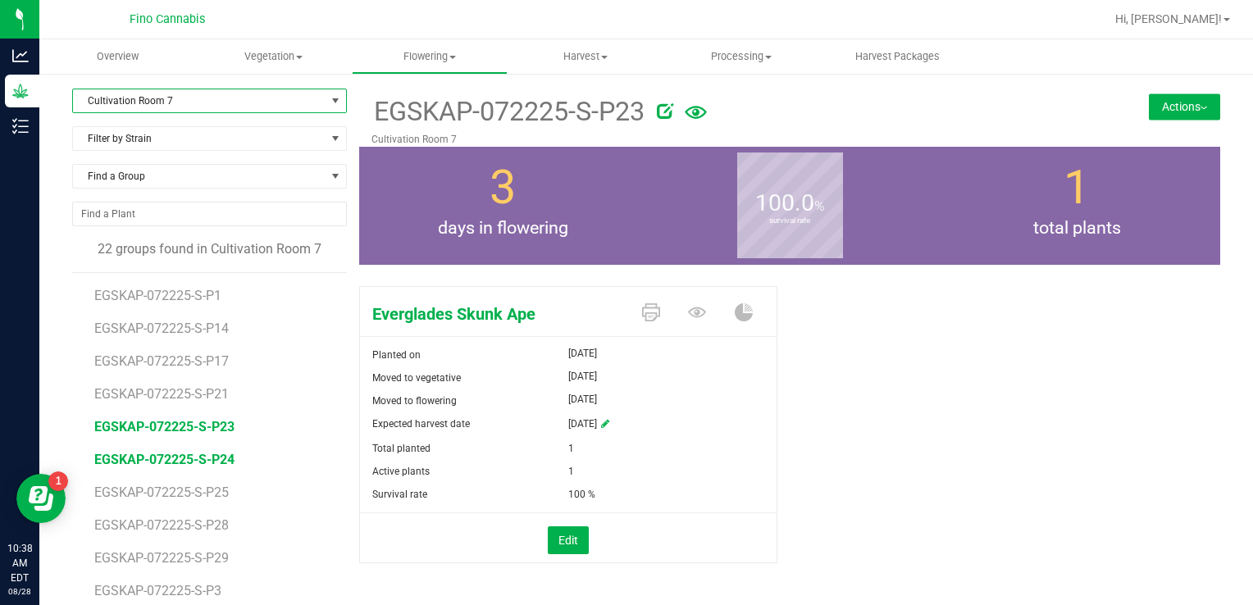
click at [190, 461] on span "EGSKAP-072225-S-P24" at bounding box center [164, 460] width 140 height 16
click at [1164, 109] on button "Actions" at bounding box center [1184, 106] width 71 height 26
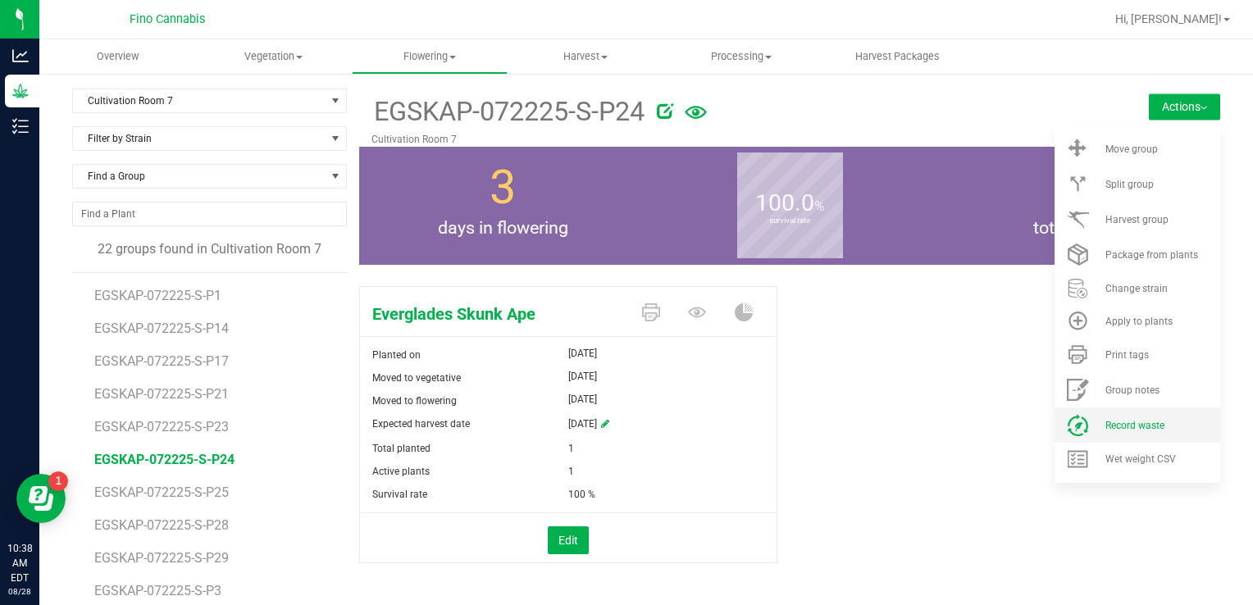
click at [1112, 420] on span "Record waste" at bounding box center [1134, 425] width 59 height 11
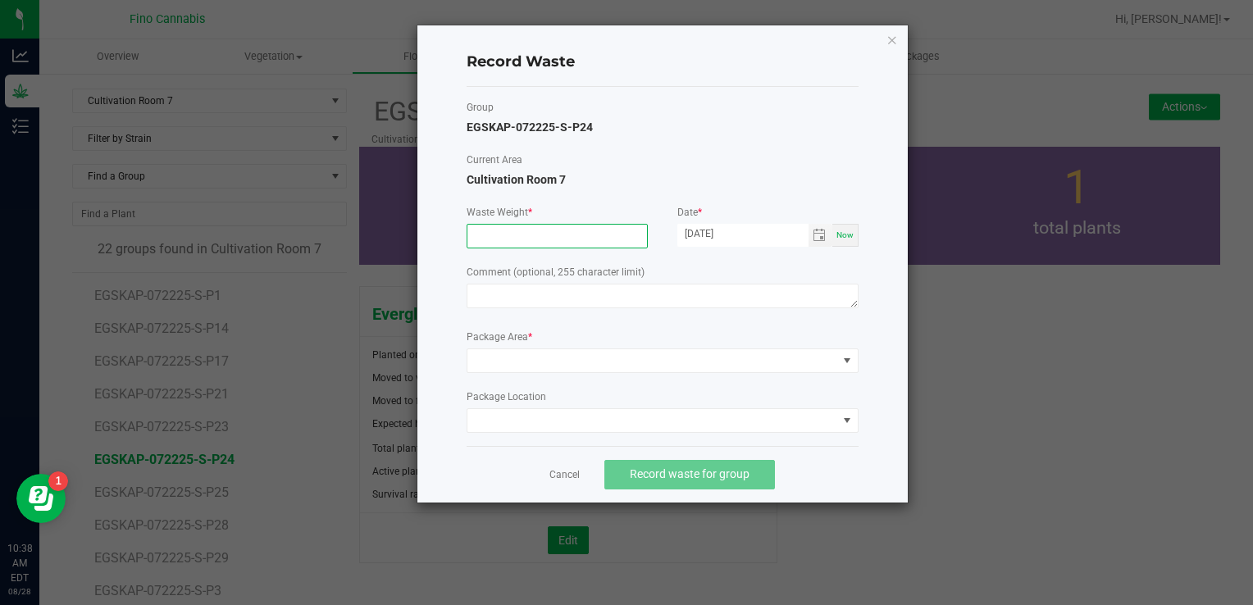
click at [581, 238] on input at bounding box center [557, 236] width 180 height 23
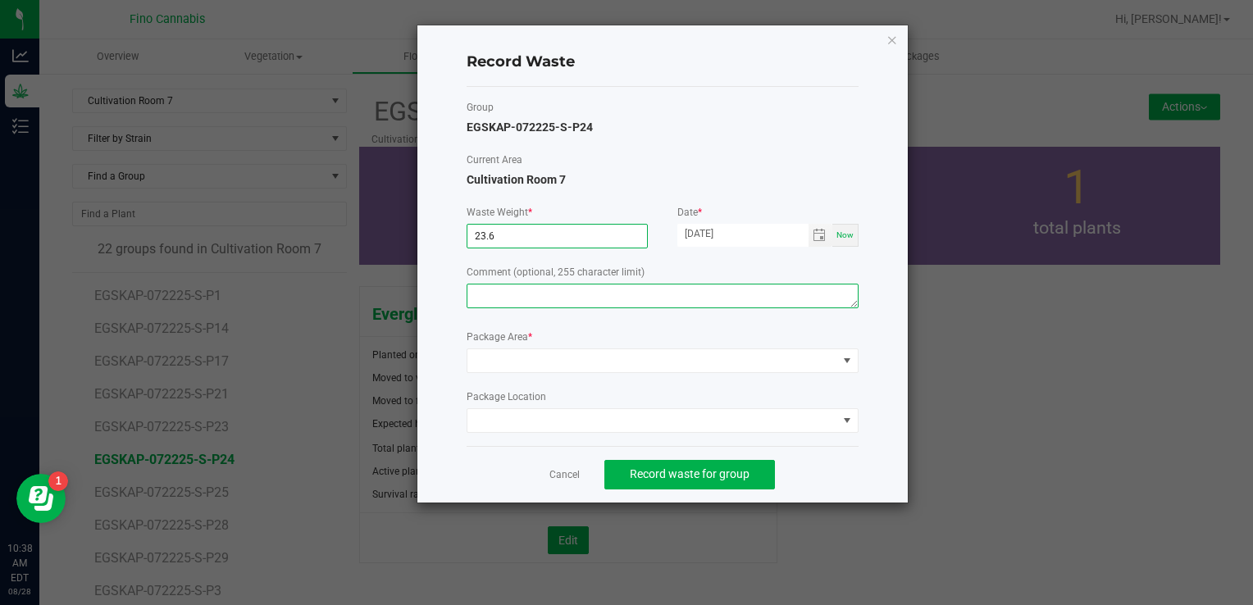
type input "23.6000 g"
paste textarea "Pruning Waste"
type textarea "Pruning Waste"
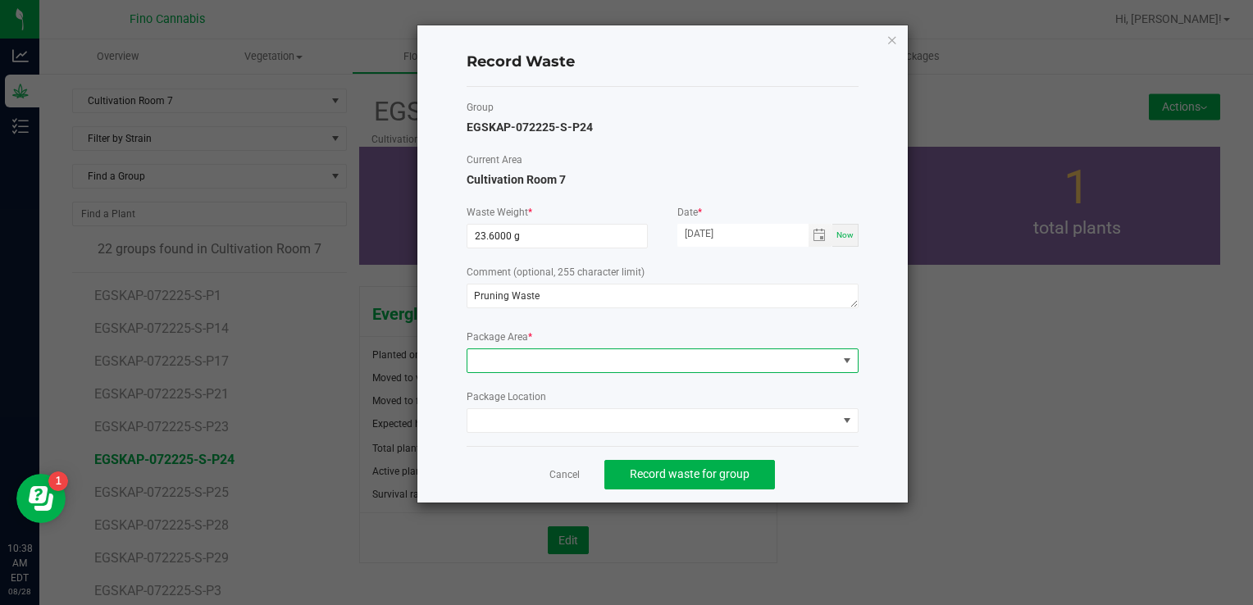
click at [518, 371] on span at bounding box center [663, 360] width 392 height 25
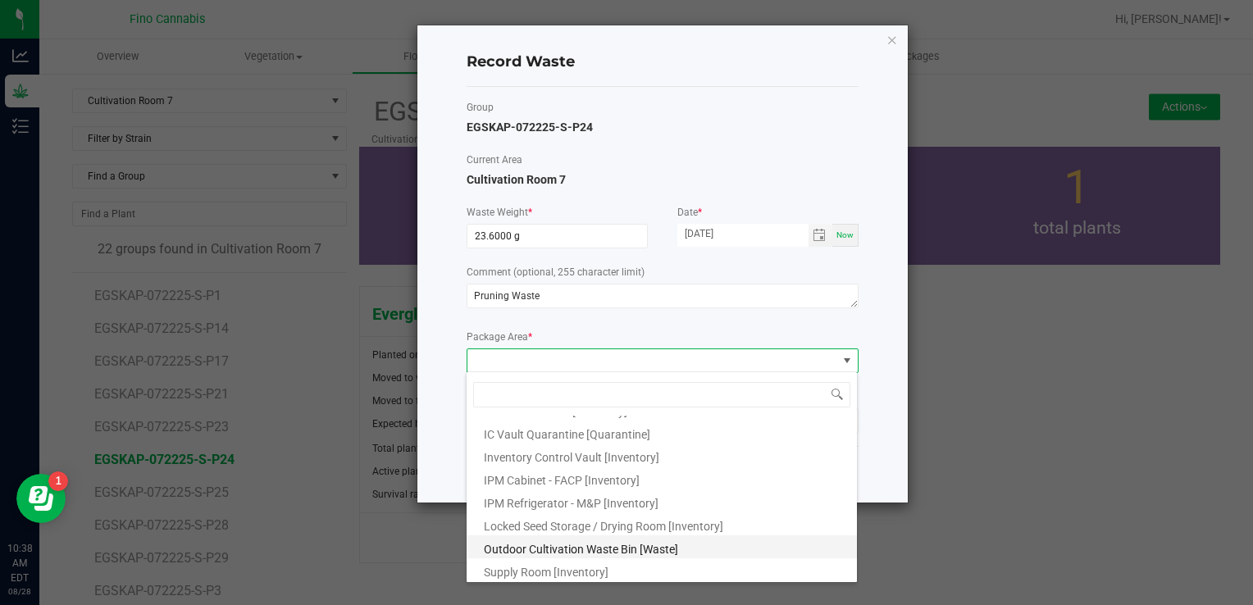
scroll to position [89, 0]
click at [528, 543] on span "Outdoor Cultivation Waste Bin [Waste]" at bounding box center [581, 547] width 194 height 13
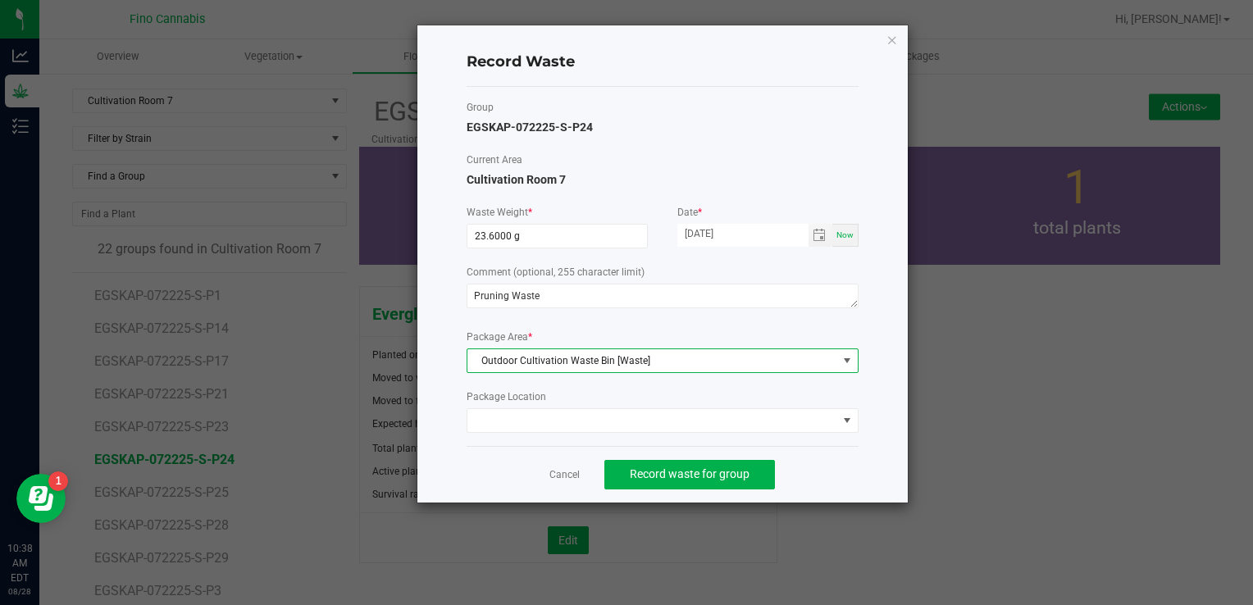
click at [830, 455] on div "Cancel Record waste for group" at bounding box center [663, 474] width 392 height 57
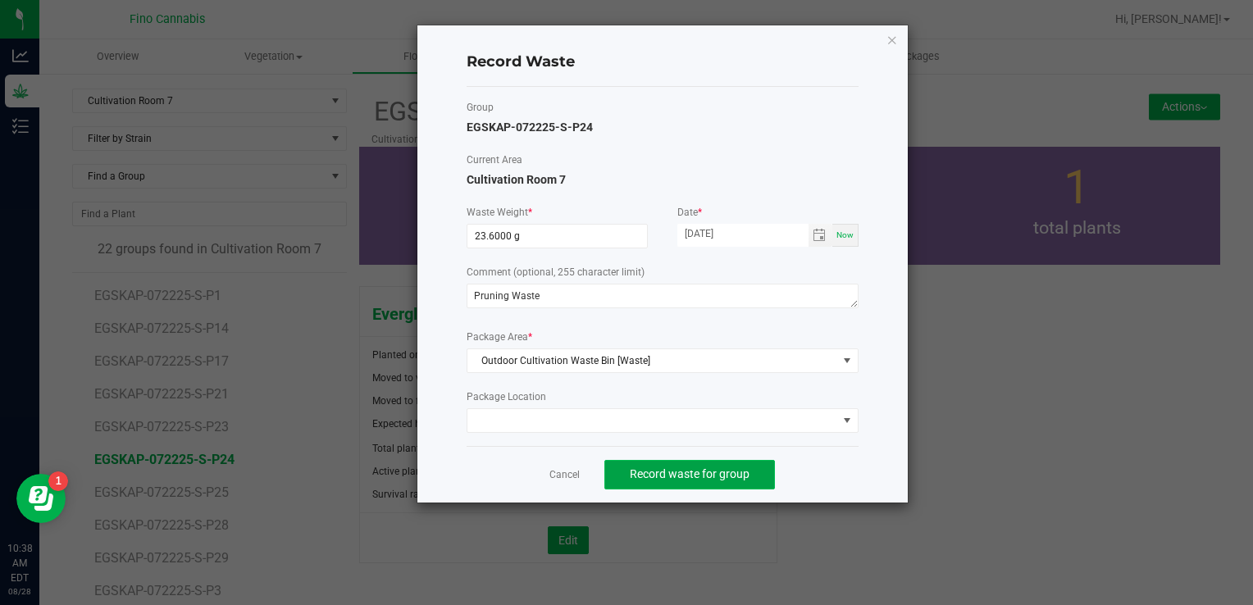
click at [746, 460] on button "Record waste for group" at bounding box center [689, 475] width 171 height 30
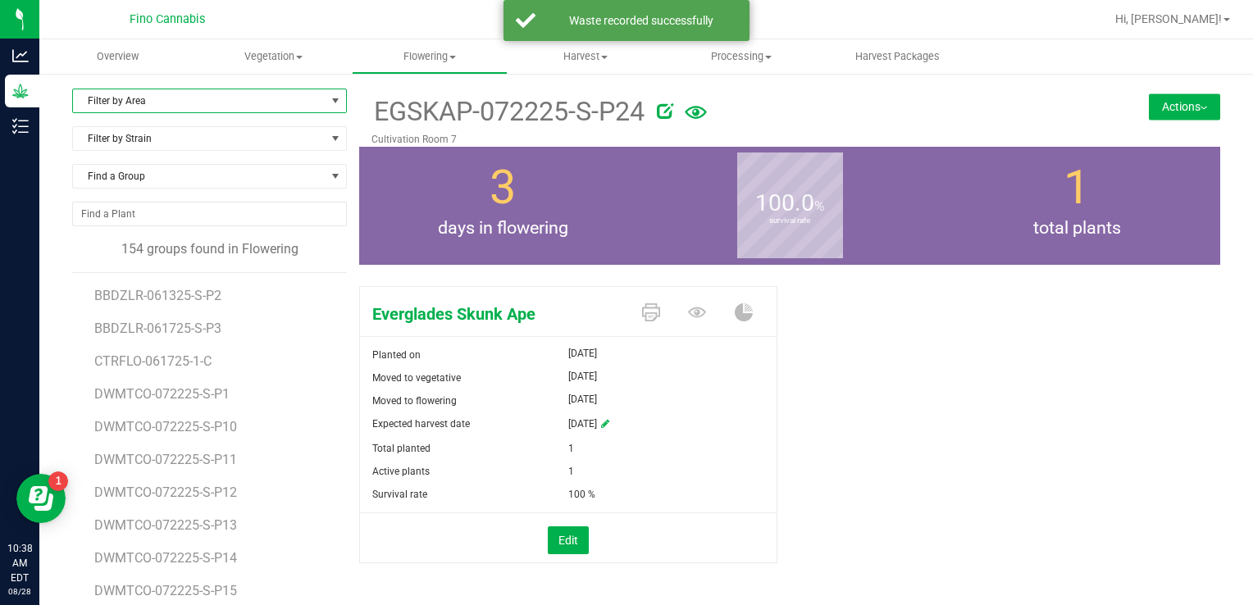
click at [203, 97] on span "Filter by Area" at bounding box center [199, 100] width 253 height 23
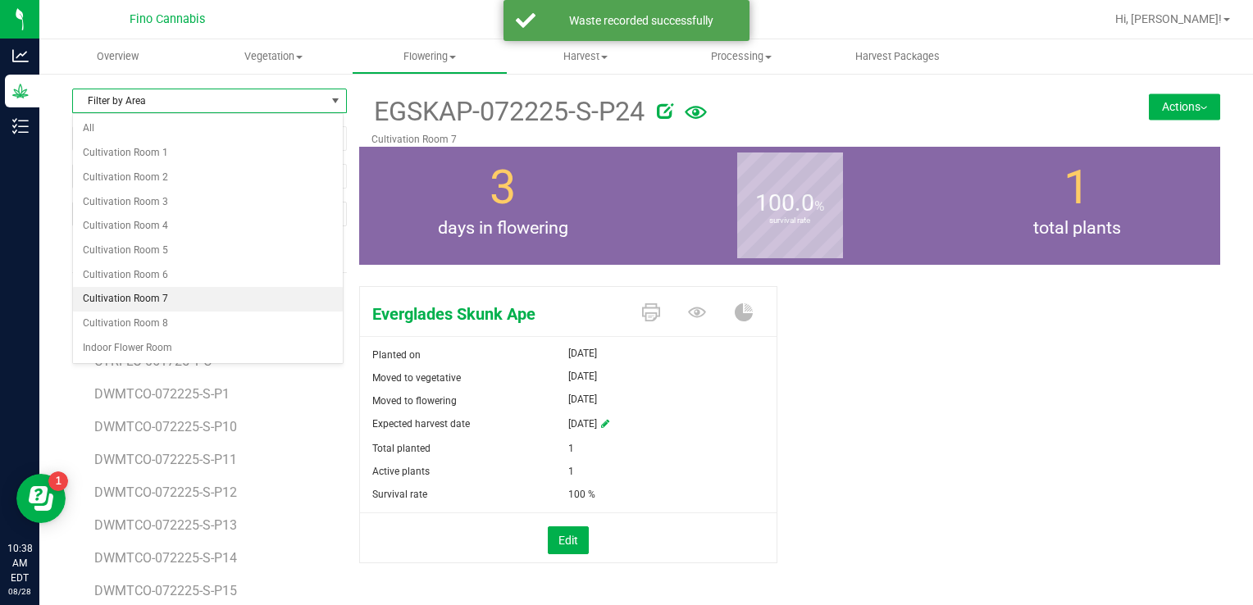
click at [166, 297] on li "Cultivation Room 7" at bounding box center [208, 299] width 270 height 25
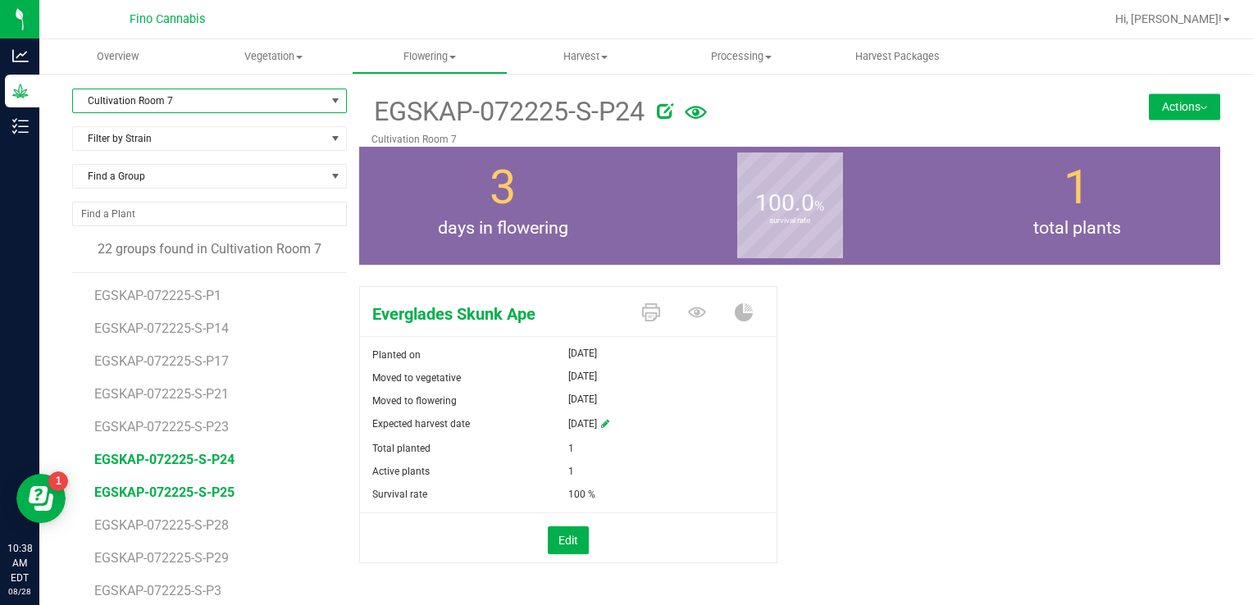
click at [193, 494] on span "EGSKAP-072225-S-P25" at bounding box center [164, 493] width 140 height 16
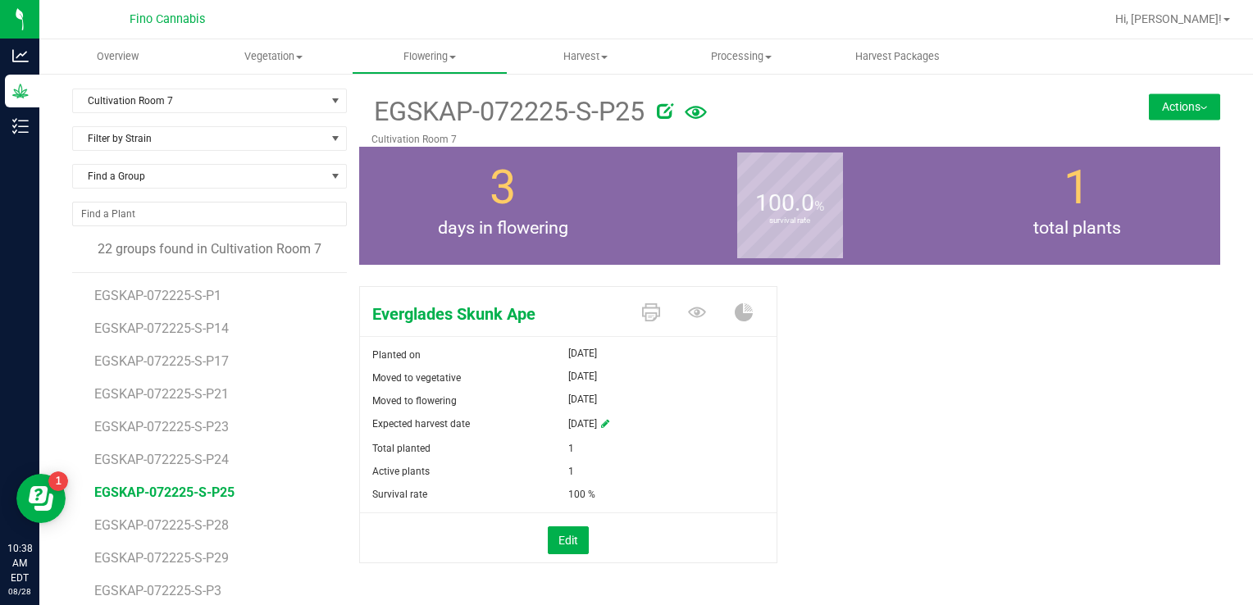
click at [1149, 101] on button "Actions" at bounding box center [1184, 106] width 71 height 26
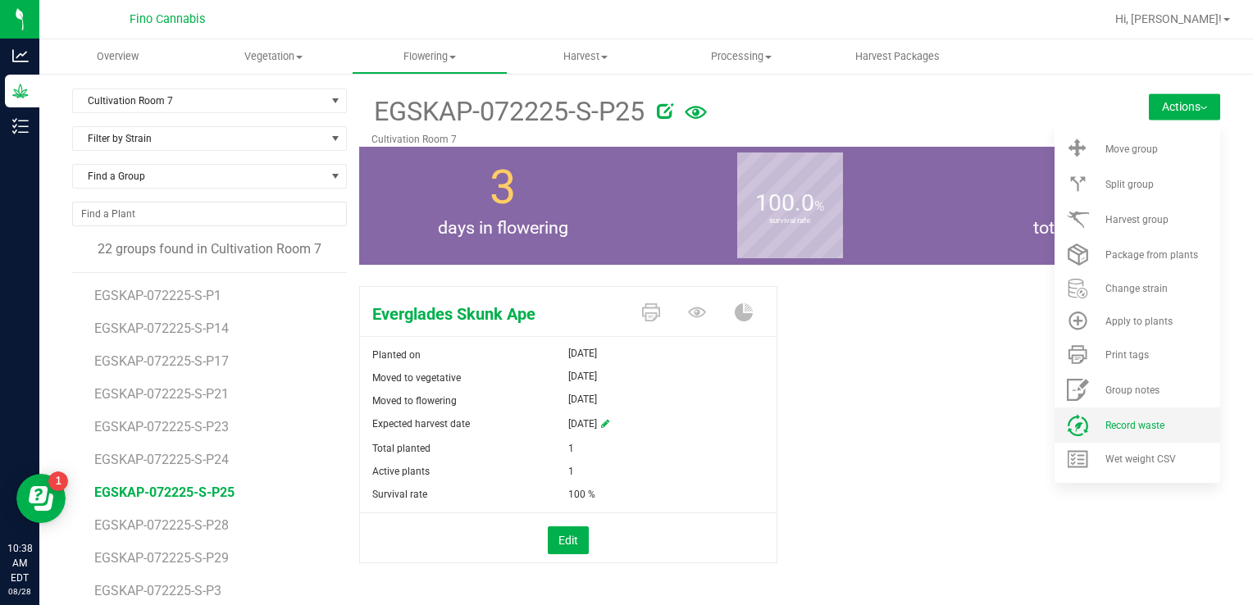
click at [1131, 420] on span "Record waste" at bounding box center [1134, 425] width 59 height 11
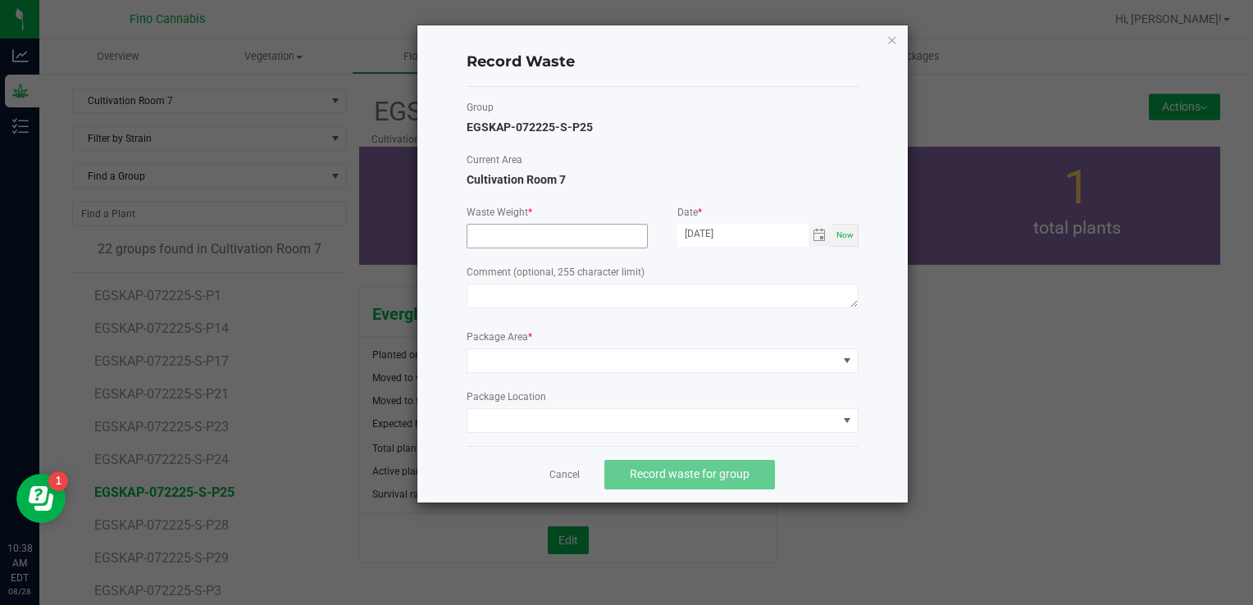
click at [516, 229] on input at bounding box center [557, 236] width 180 height 23
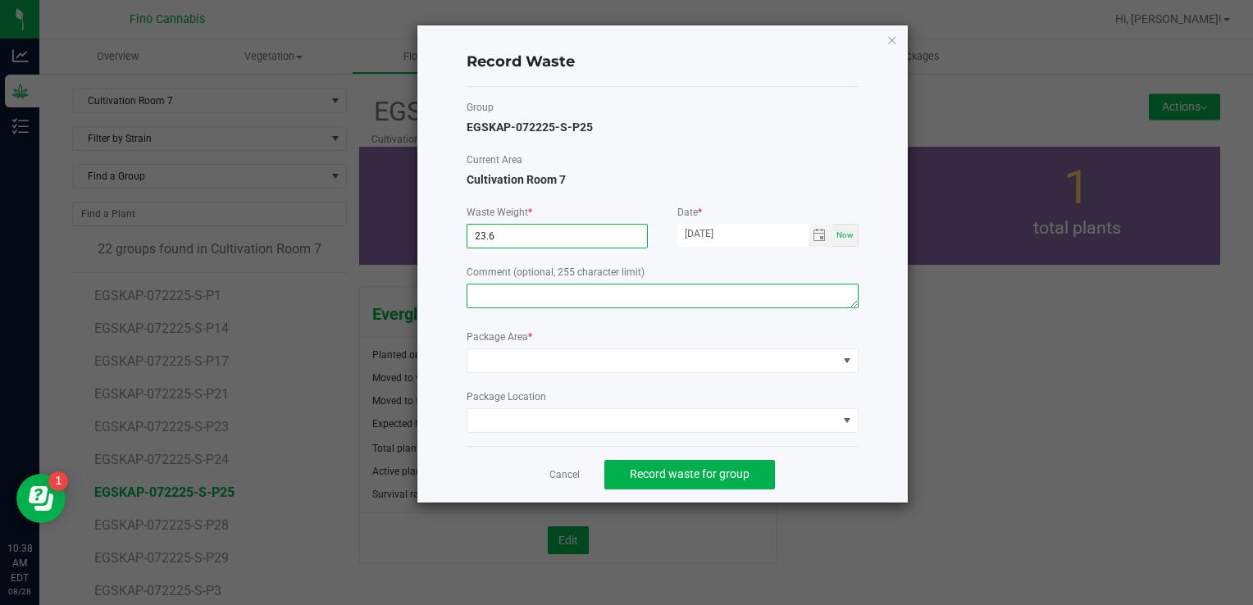
type input "23.6000 g"
paste textarea "Pruning Waste"
type textarea "Pruning Waste"
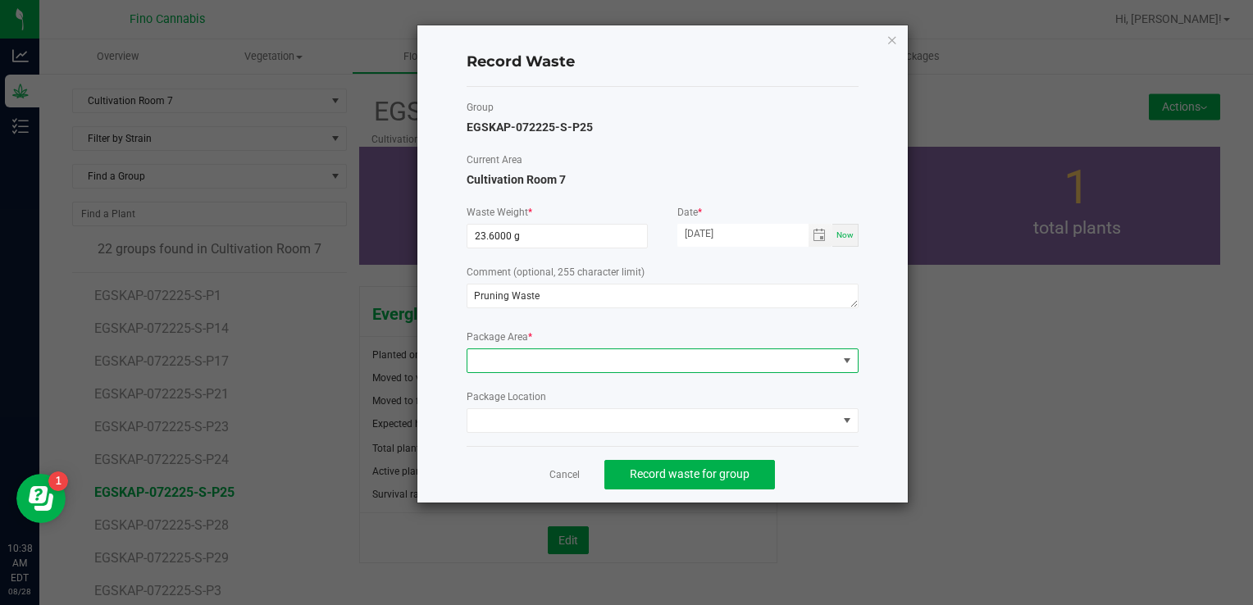
click at [529, 357] on span at bounding box center [652, 360] width 370 height 23
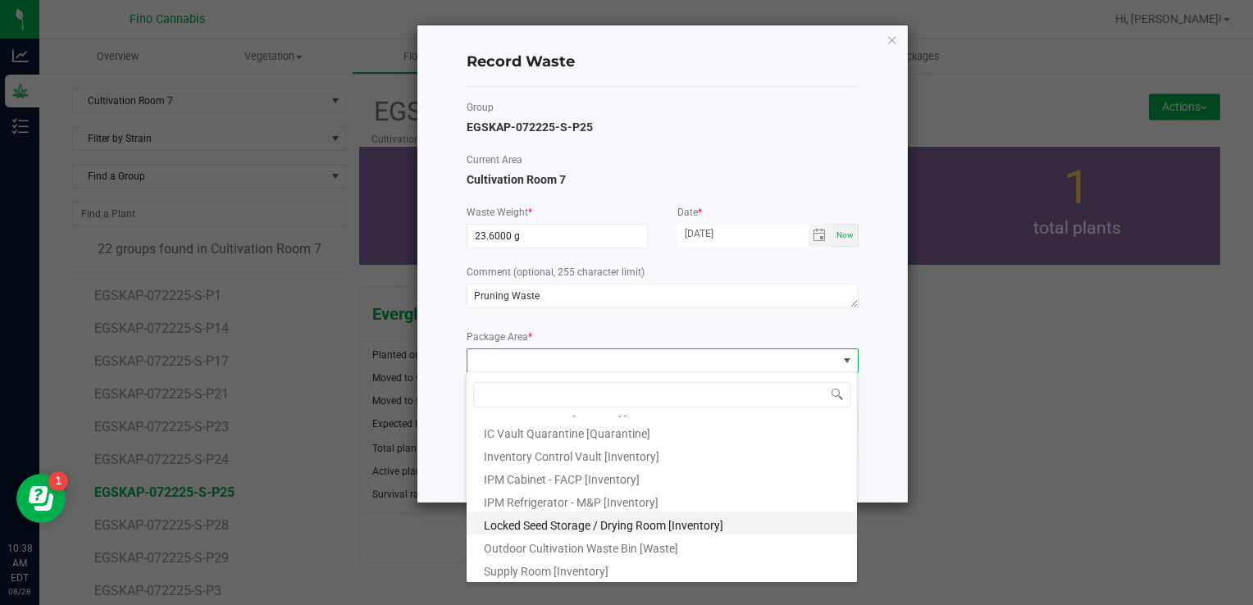
scroll to position [89, 0]
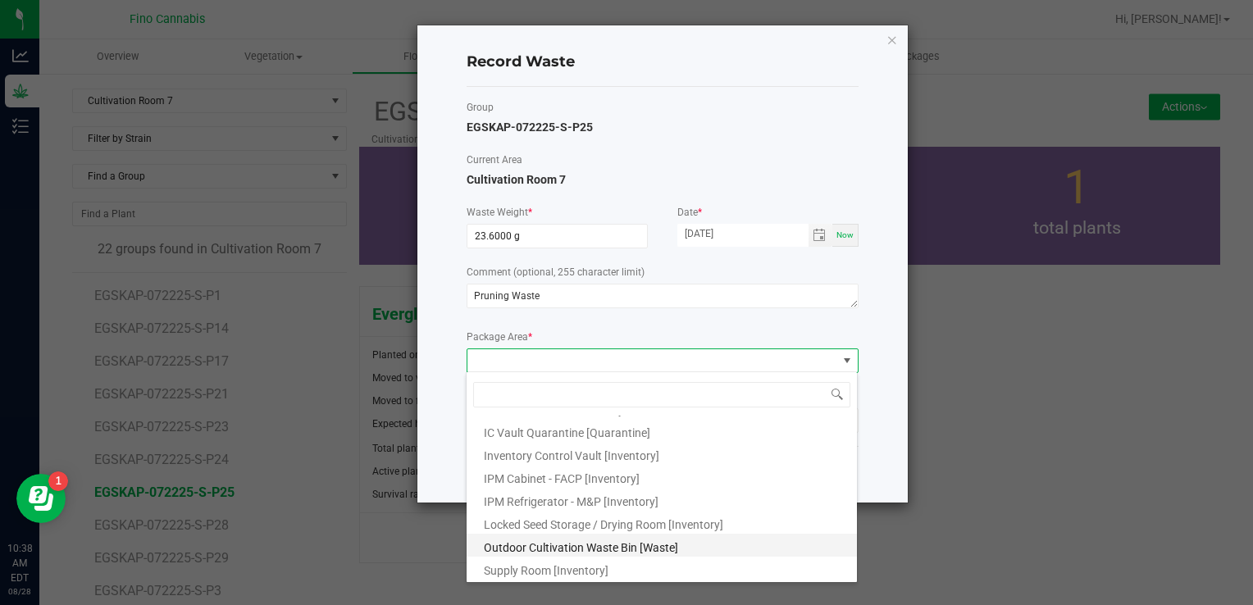
click at [543, 549] on span "Outdoor Cultivation Waste Bin [Waste]" at bounding box center [581, 547] width 194 height 13
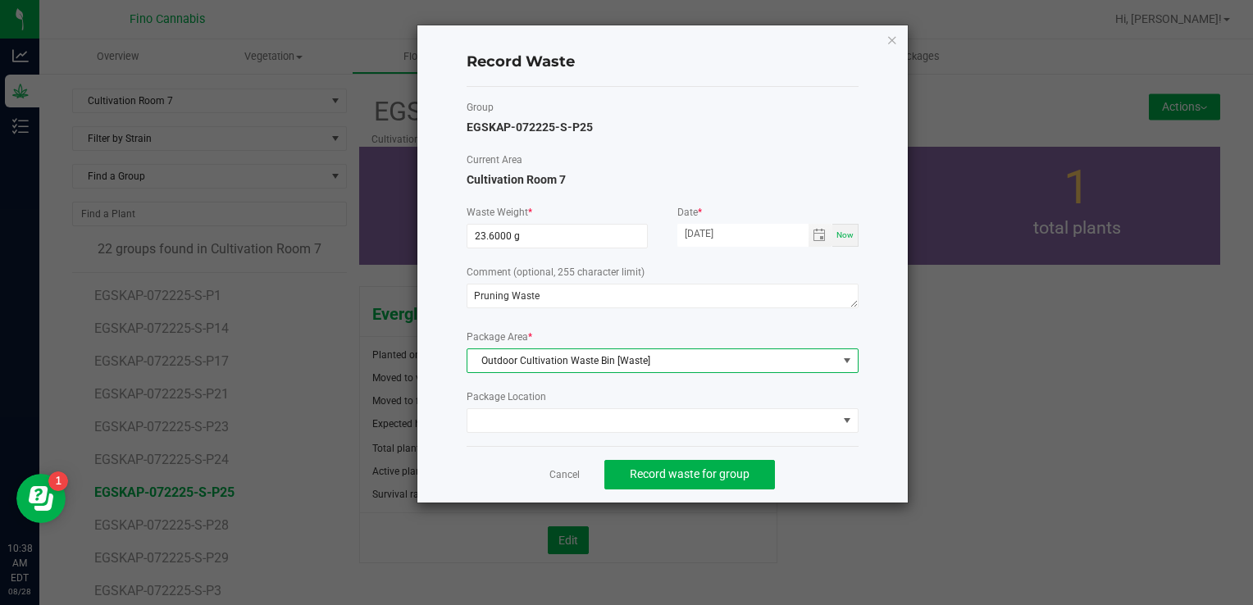
click at [813, 478] on div "Cancel Record waste for group" at bounding box center [663, 474] width 392 height 57
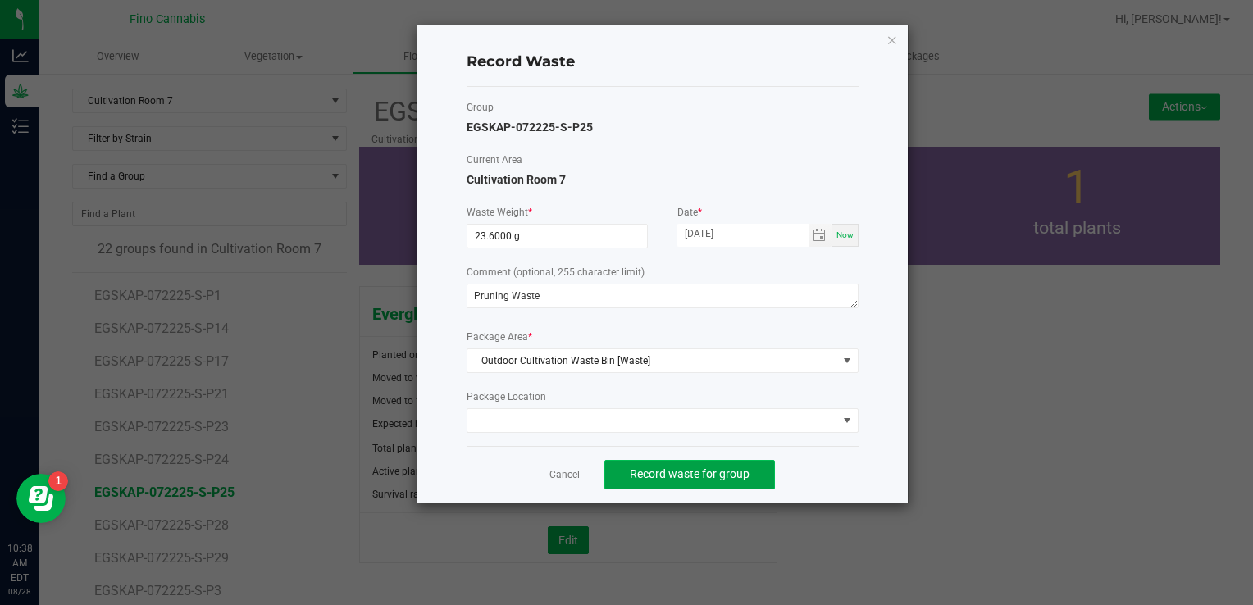
click at [722, 464] on button "Record waste for group" at bounding box center [689, 475] width 171 height 30
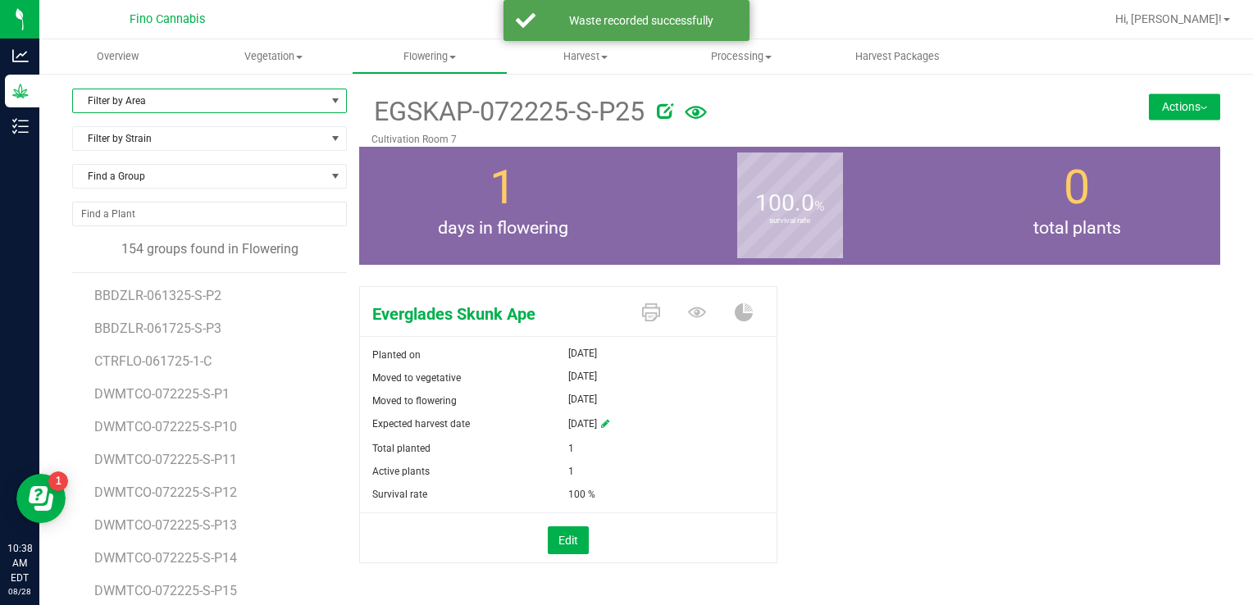
click at [132, 107] on span "Filter by Area" at bounding box center [199, 100] width 253 height 23
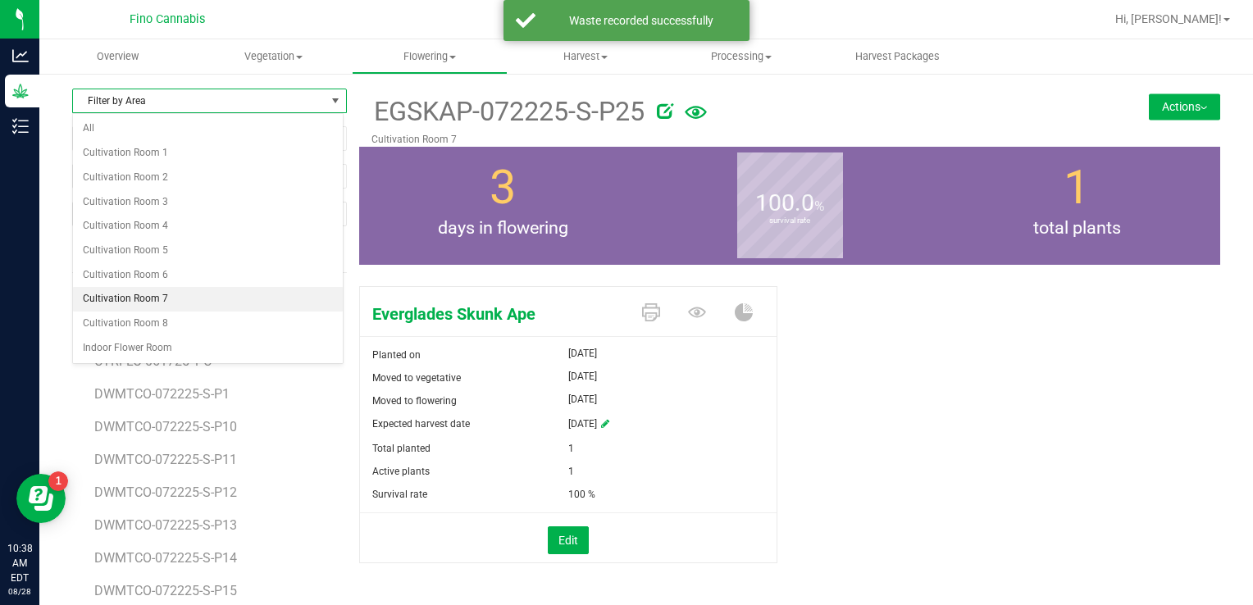
click at [148, 300] on li "Cultivation Room 7" at bounding box center [208, 299] width 270 height 25
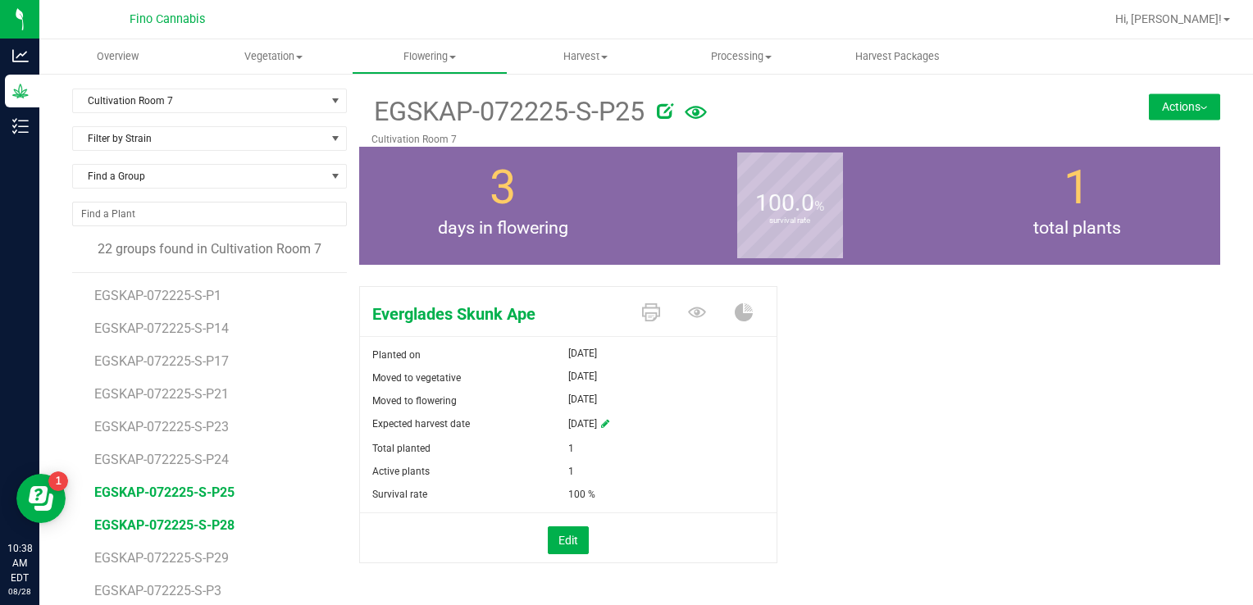
click at [187, 517] on span "EGSKAP-072225-S-P28" at bounding box center [164, 525] width 140 height 16
click at [1173, 108] on button "Actions" at bounding box center [1184, 106] width 71 height 26
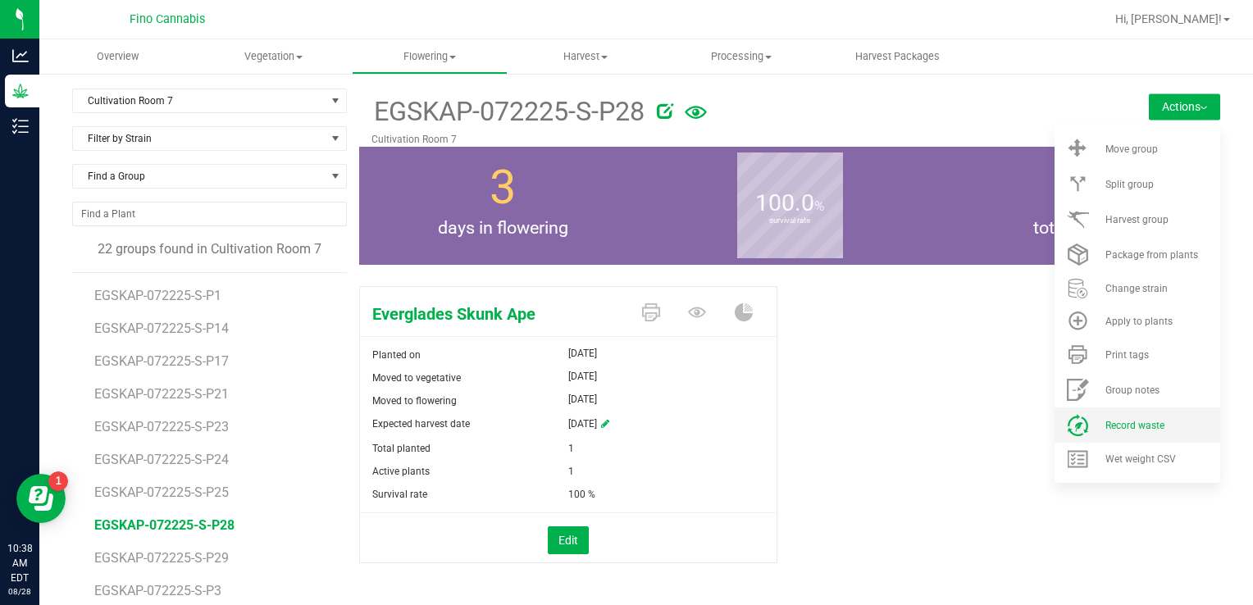
click at [1127, 421] on span "Record waste" at bounding box center [1134, 425] width 59 height 11
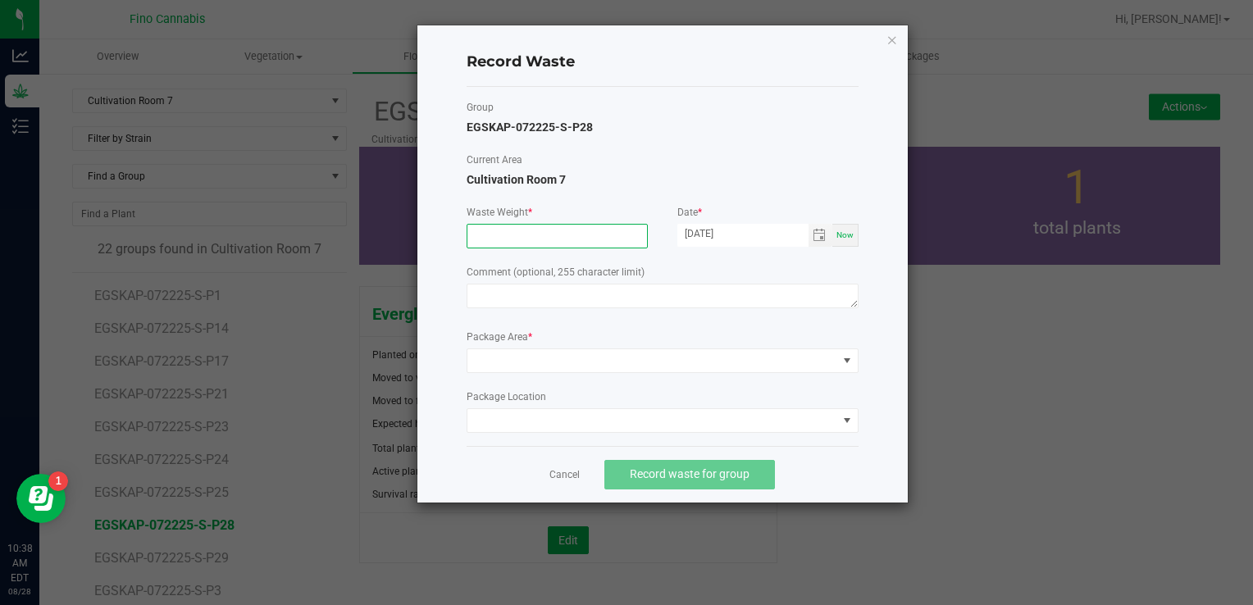
click at [610, 235] on input at bounding box center [557, 236] width 180 height 23
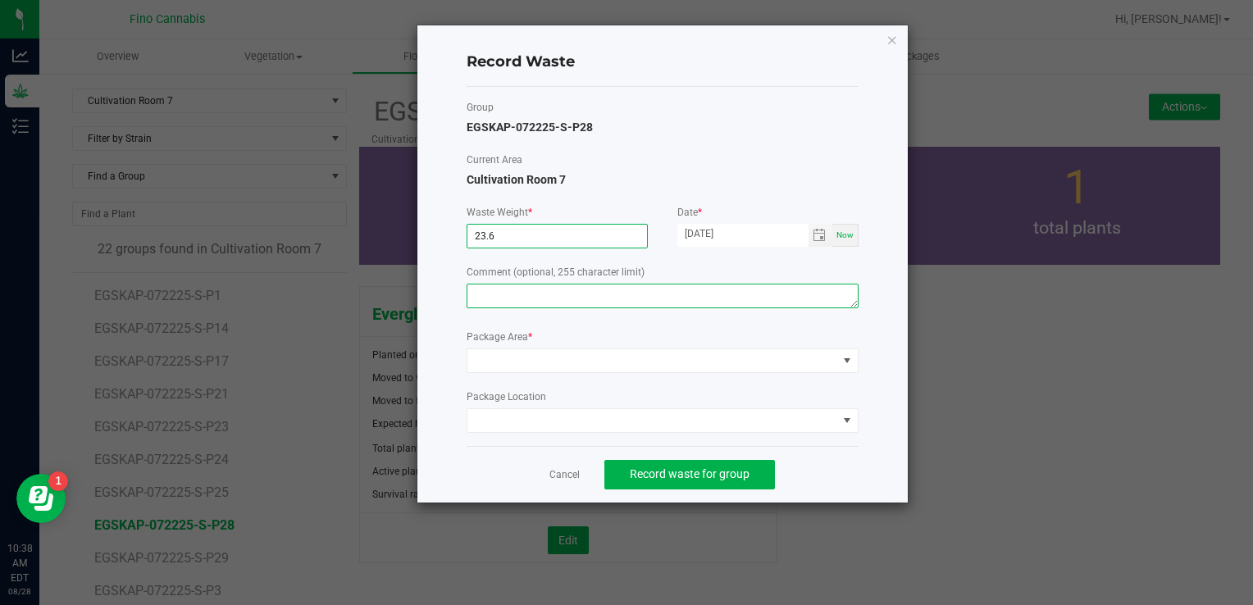
type input "23.6000 g"
paste textarea "Pruning Waste"
type textarea "Pruning Waste"
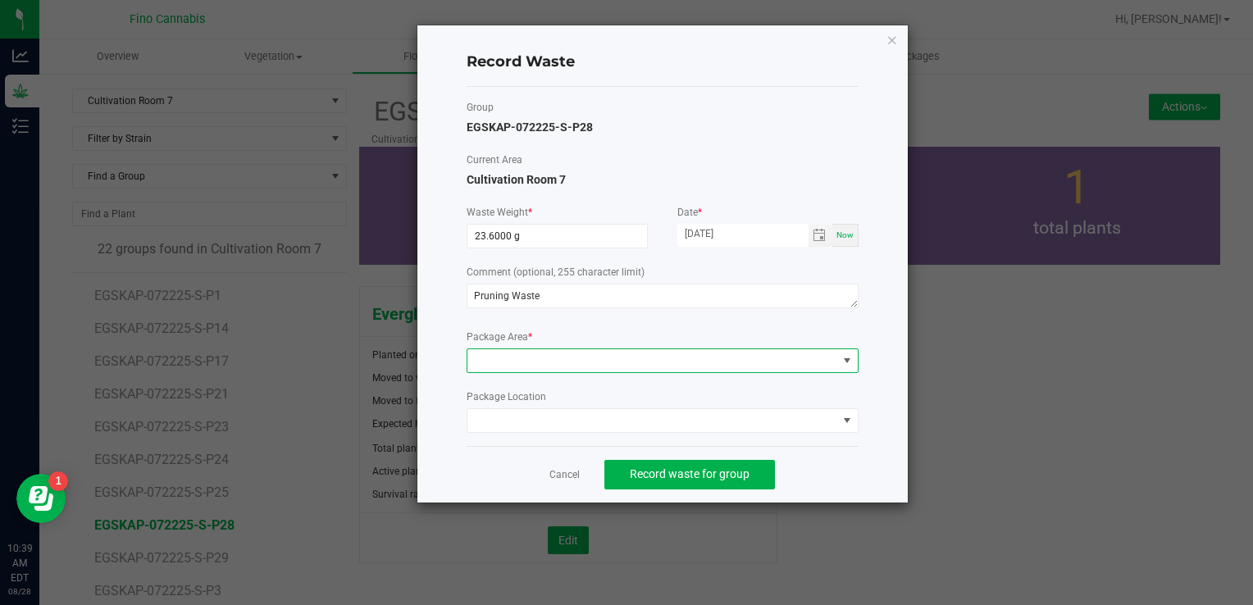
click at [580, 360] on span at bounding box center [652, 360] width 370 height 23
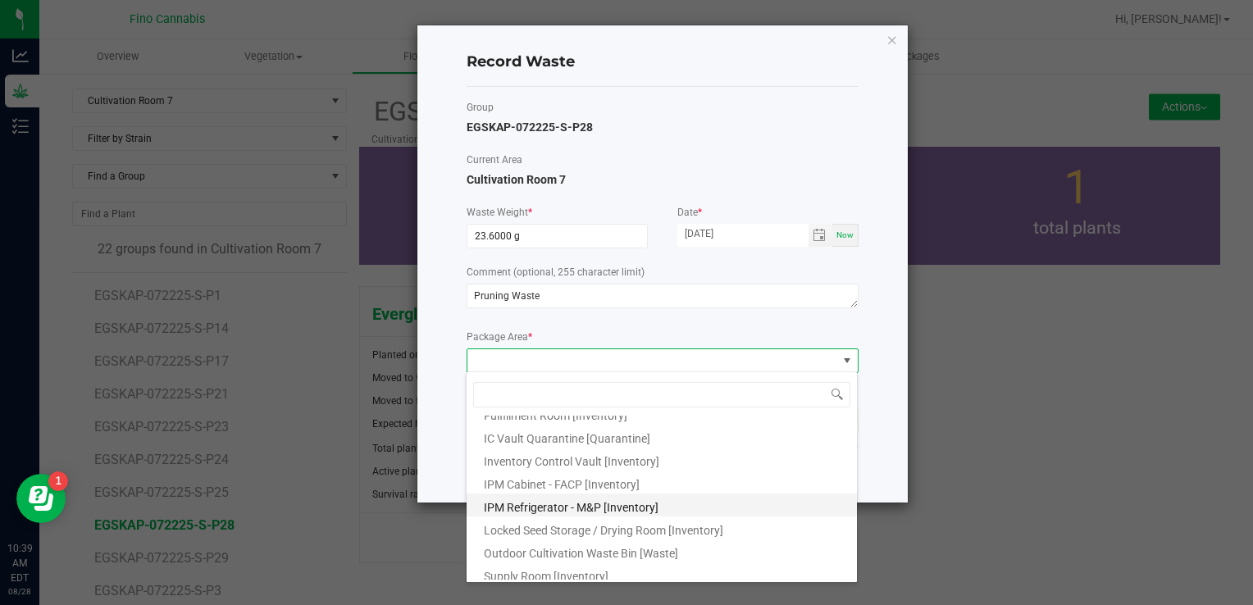
scroll to position [89, 0]
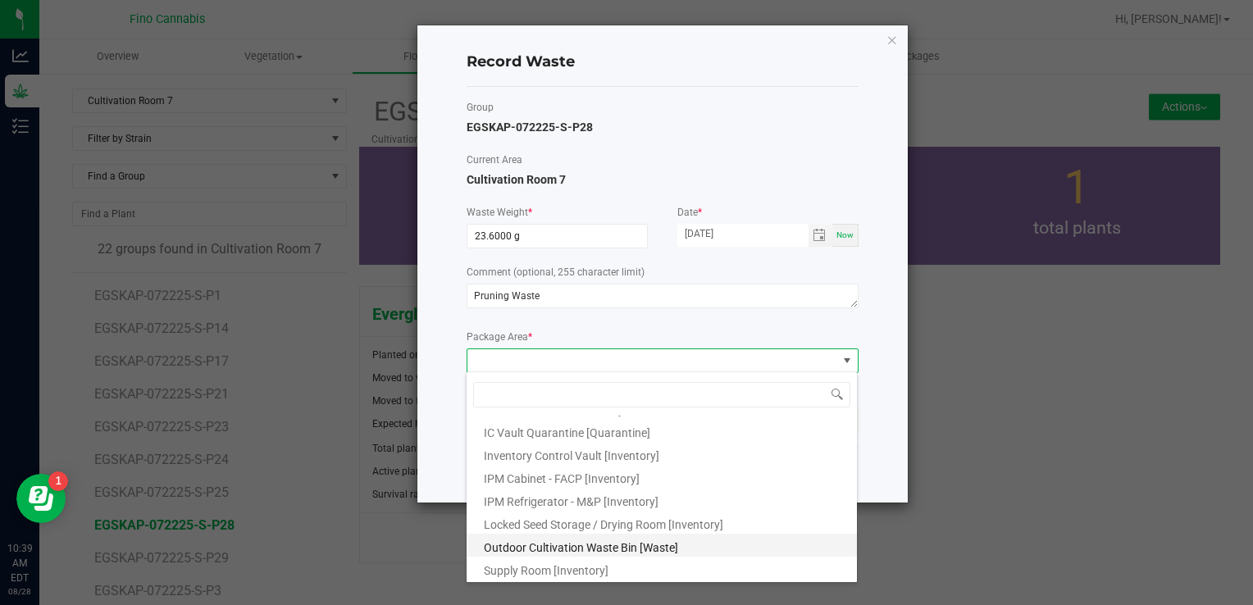
click at [567, 544] on span "Outdoor Cultivation Waste Bin [Waste]" at bounding box center [581, 547] width 194 height 13
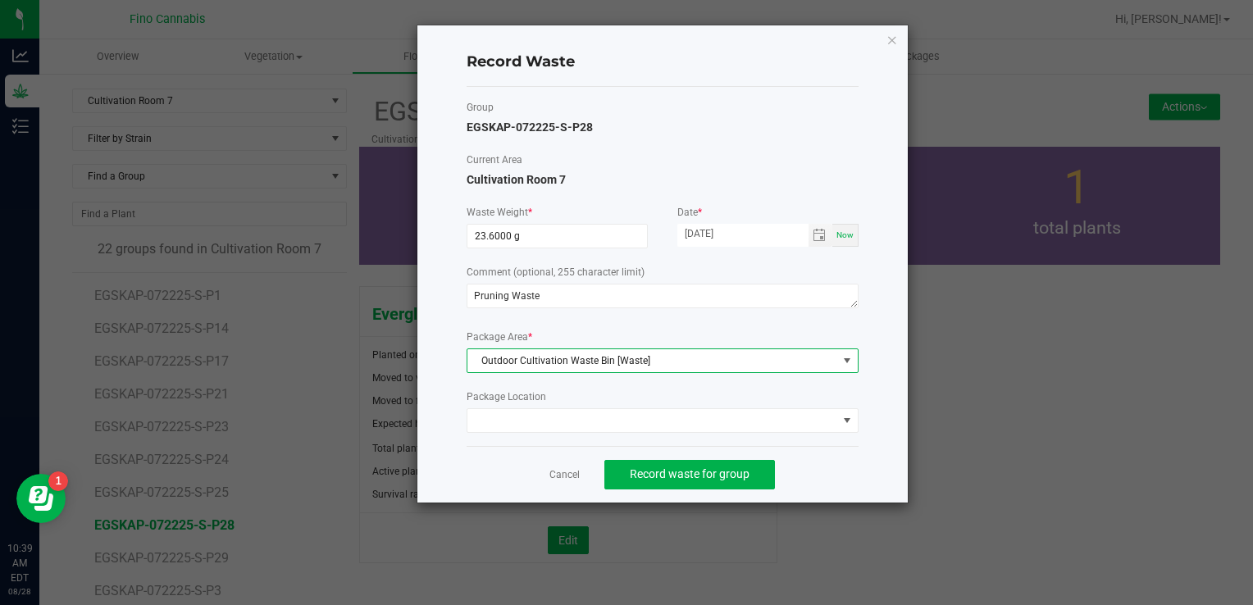
click at [888, 454] on div "Record Waste Group EGSKAP-072225-S-P28 Current Area Cultivation Room 7 Waste We…" at bounding box center [662, 263] width 490 height 477
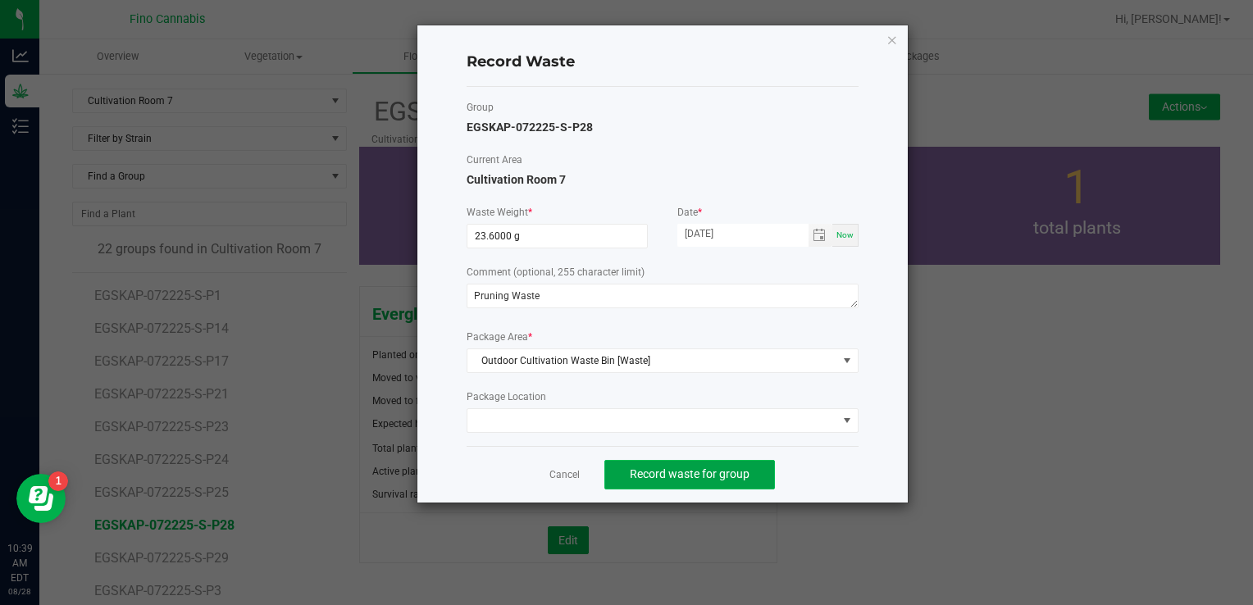
click at [719, 476] on span "Record waste for group" at bounding box center [690, 473] width 120 height 13
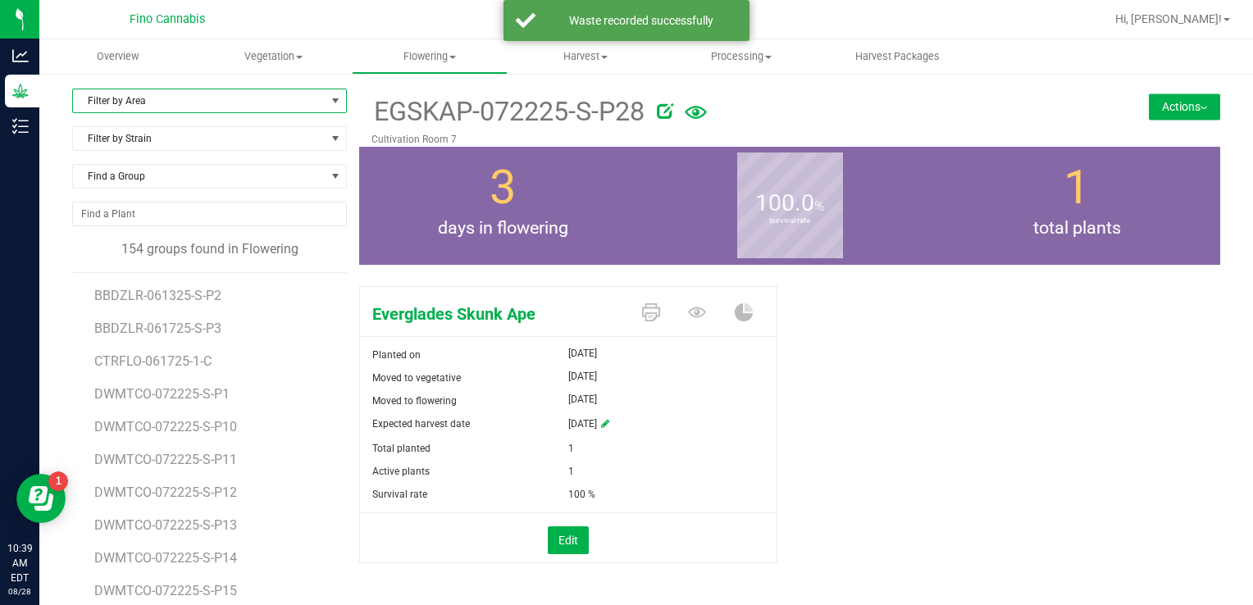
click at [92, 96] on span "Filter by Area" at bounding box center [199, 100] width 253 height 23
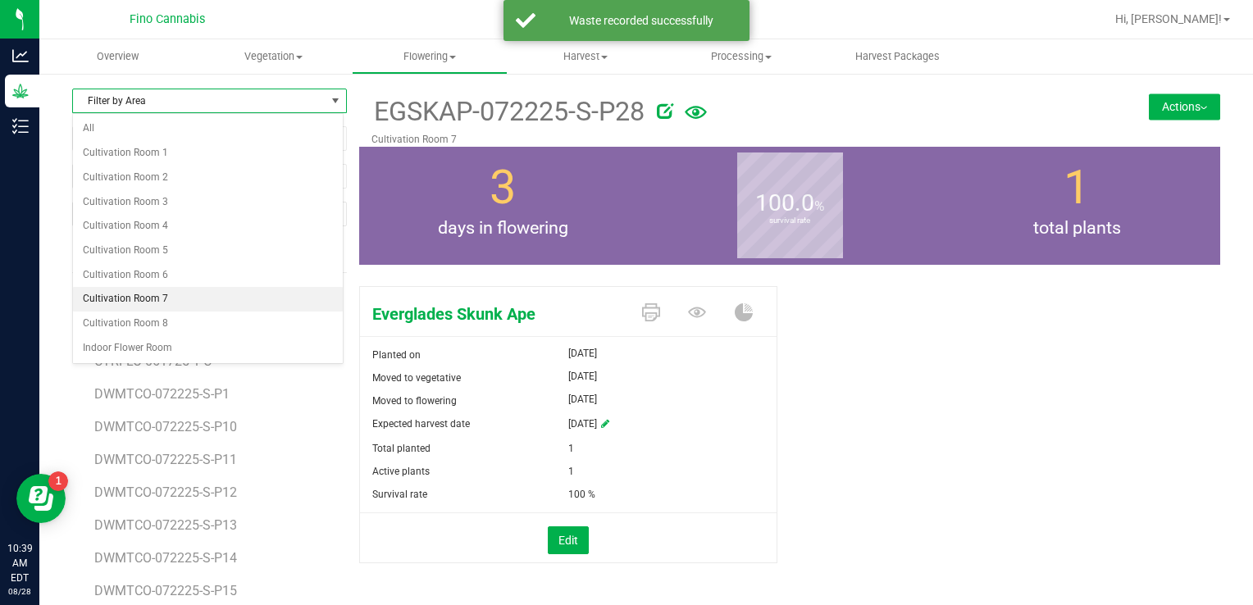
click at [113, 300] on li "Cultivation Room 7" at bounding box center [208, 299] width 270 height 25
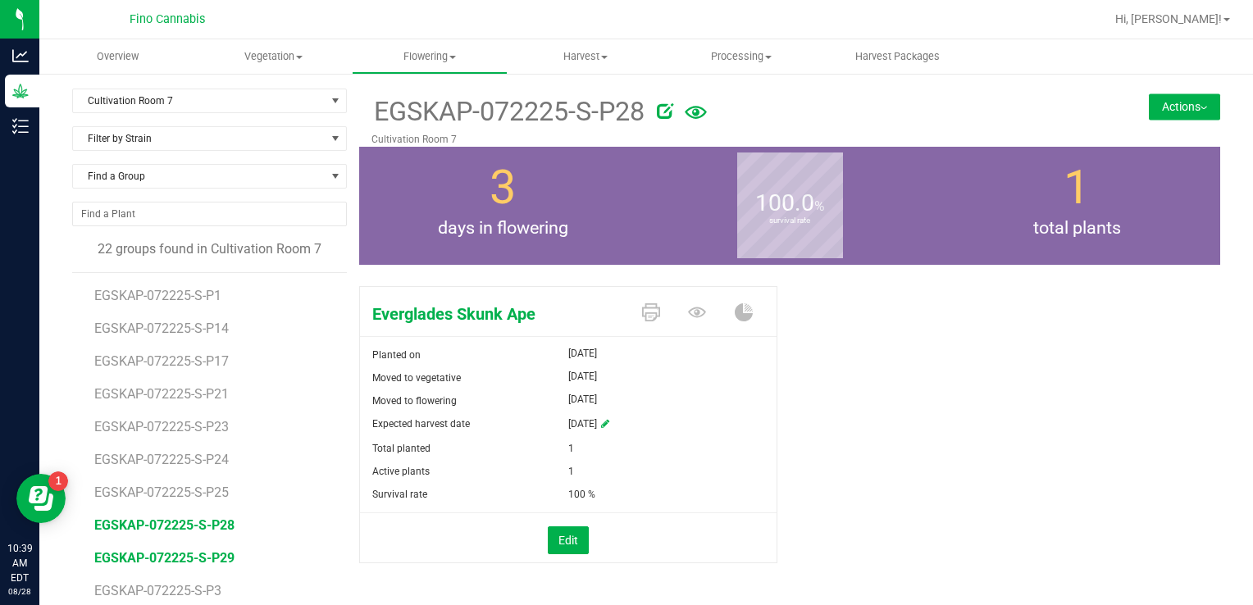
click at [190, 555] on span "EGSKAP-072225-S-P29" at bounding box center [164, 558] width 140 height 16
click at [1182, 98] on button "Actions" at bounding box center [1184, 106] width 71 height 26
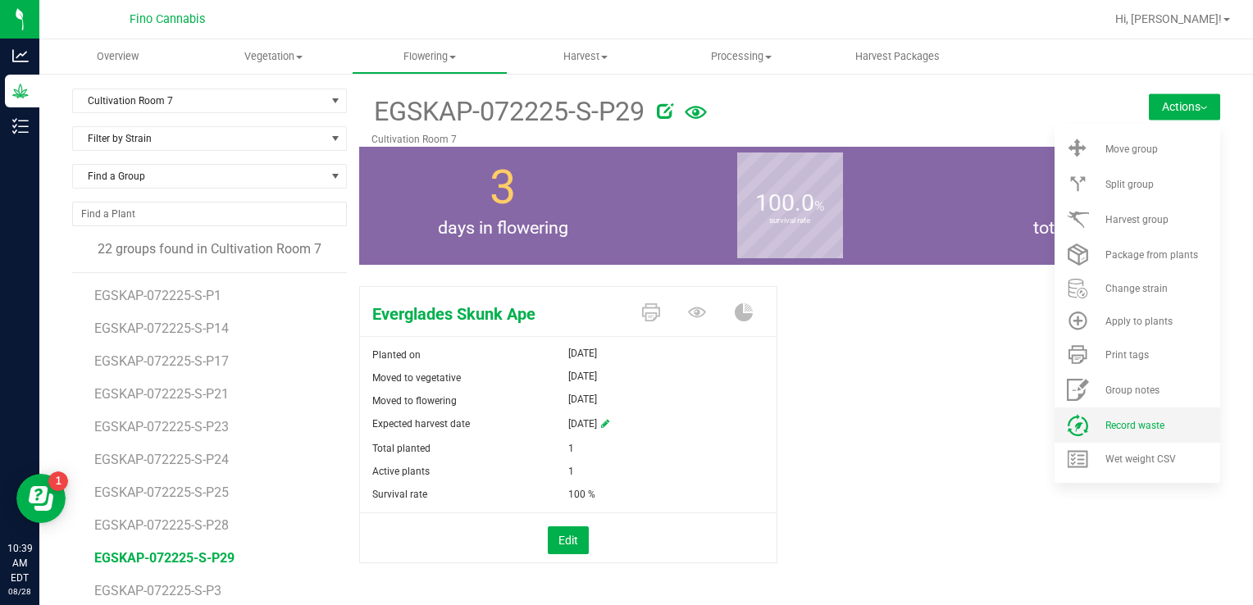
click at [1105, 426] on span "Record waste" at bounding box center [1134, 425] width 59 height 11
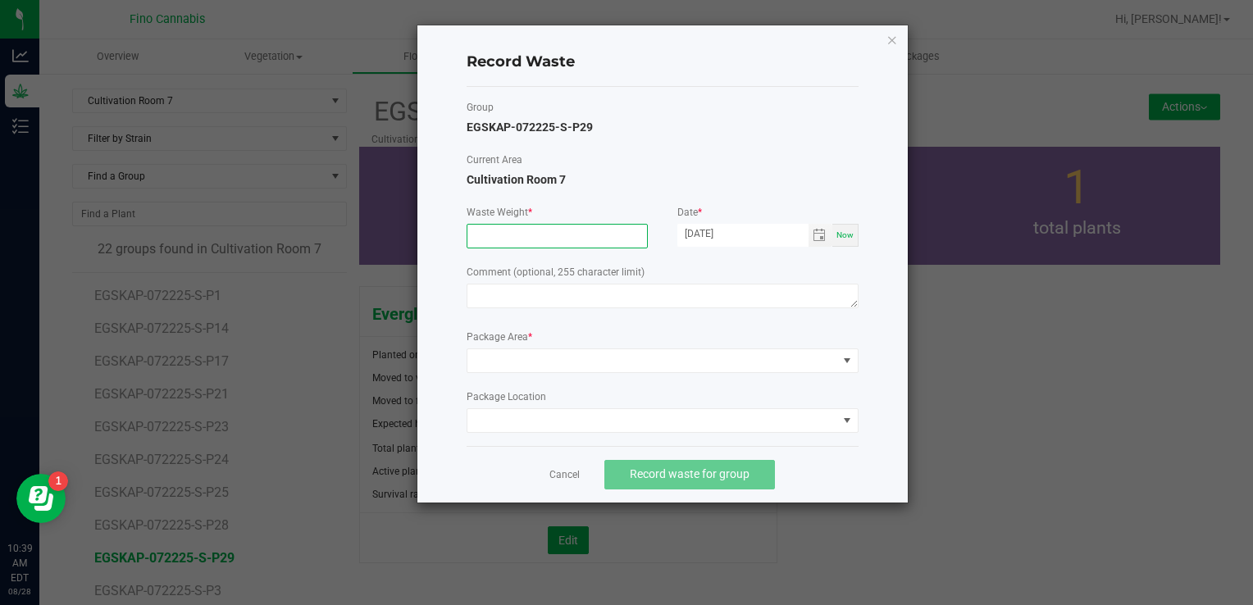
click at [595, 238] on input at bounding box center [557, 236] width 180 height 23
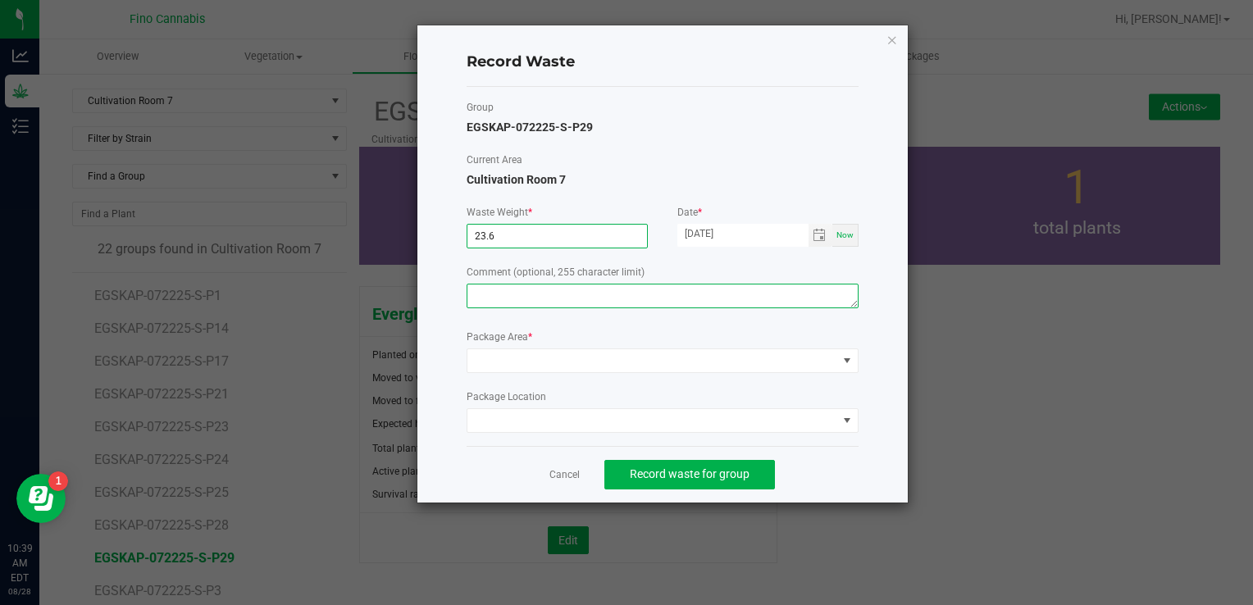
type input "23.6000 g"
paste textarea "Pruning Waste"
type textarea "Pruning Waste"
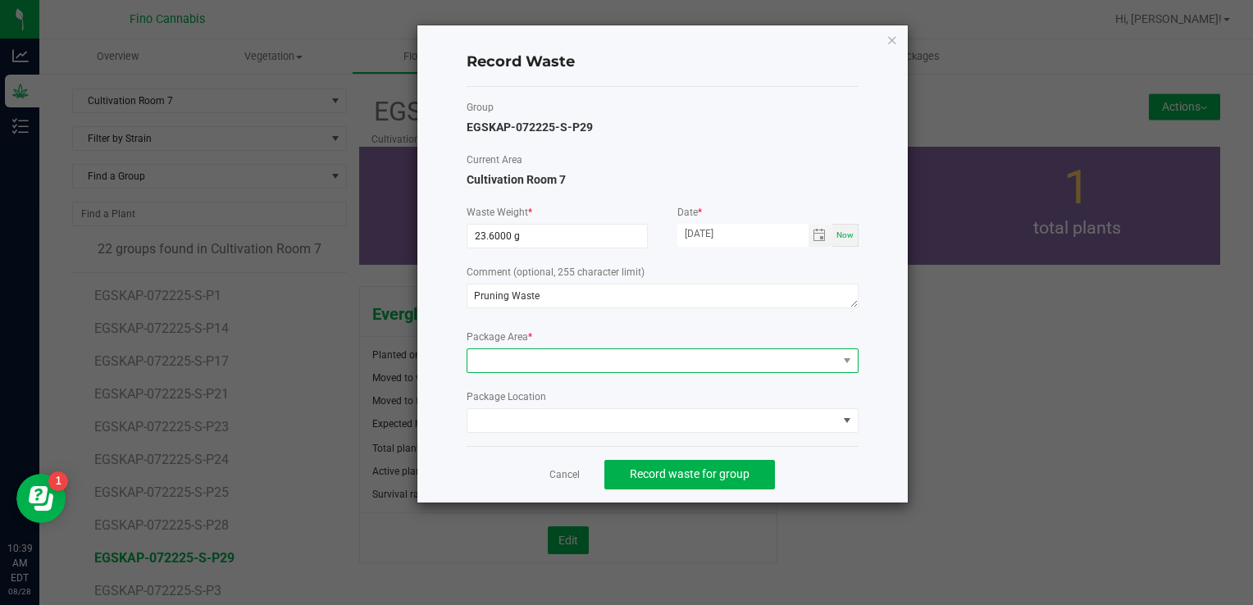
click at [503, 367] on span at bounding box center [652, 360] width 370 height 23
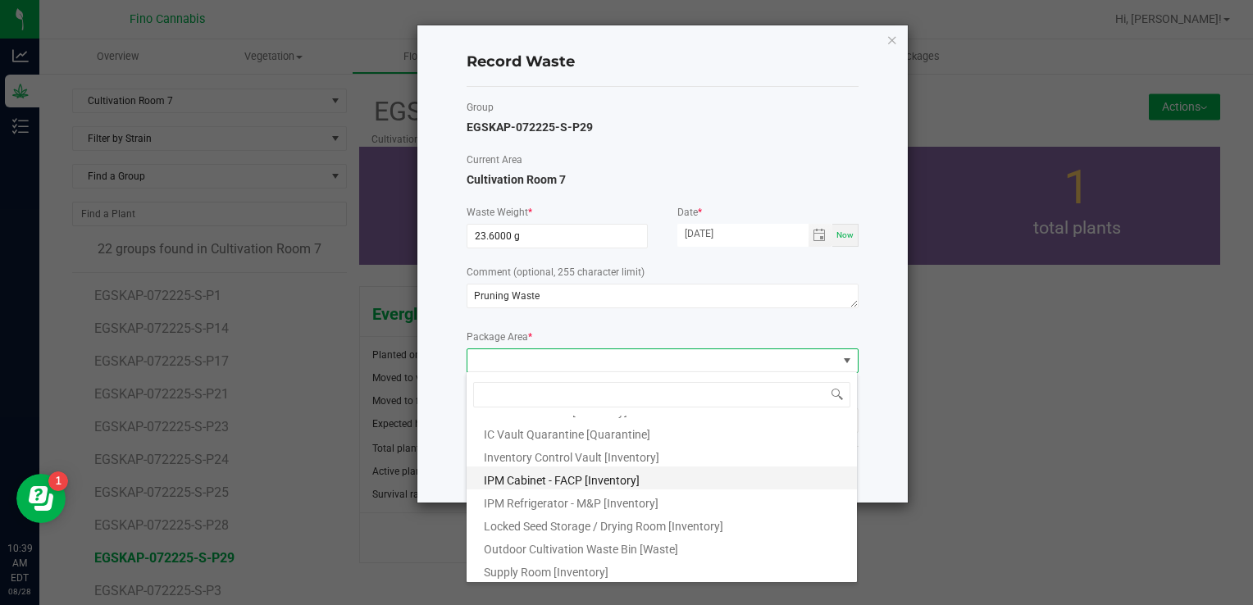
scroll to position [89, 0]
click at [544, 553] on span "Outdoor Cultivation Waste Bin [Waste]" at bounding box center [581, 547] width 194 height 13
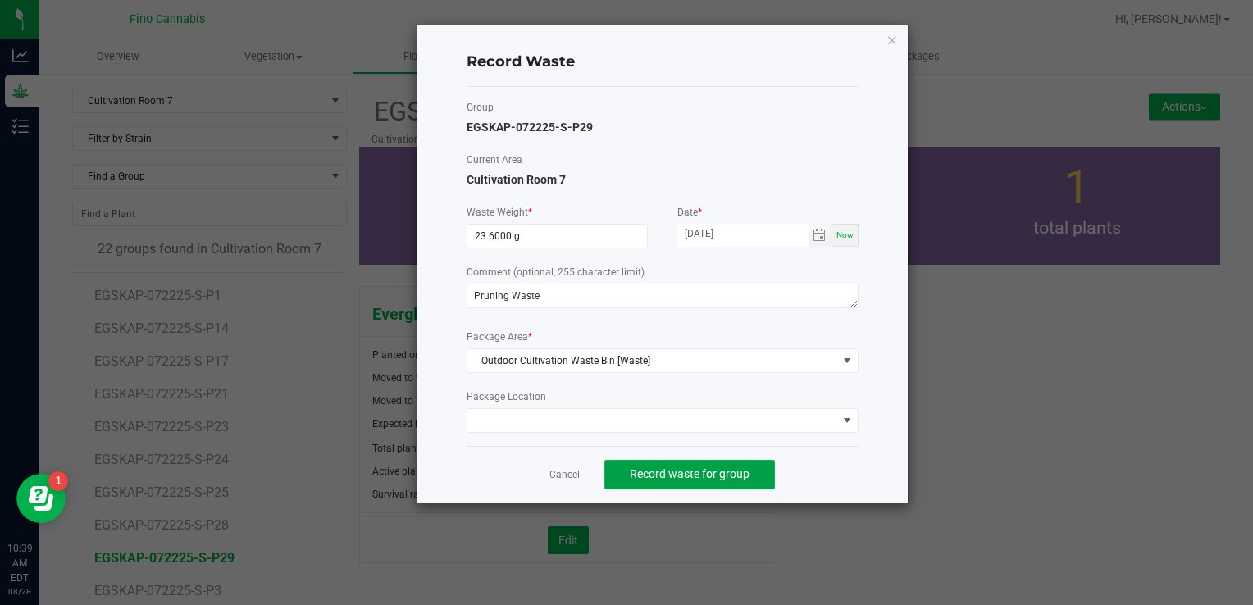
click at [683, 481] on button "Record waste for group" at bounding box center [689, 475] width 171 height 30
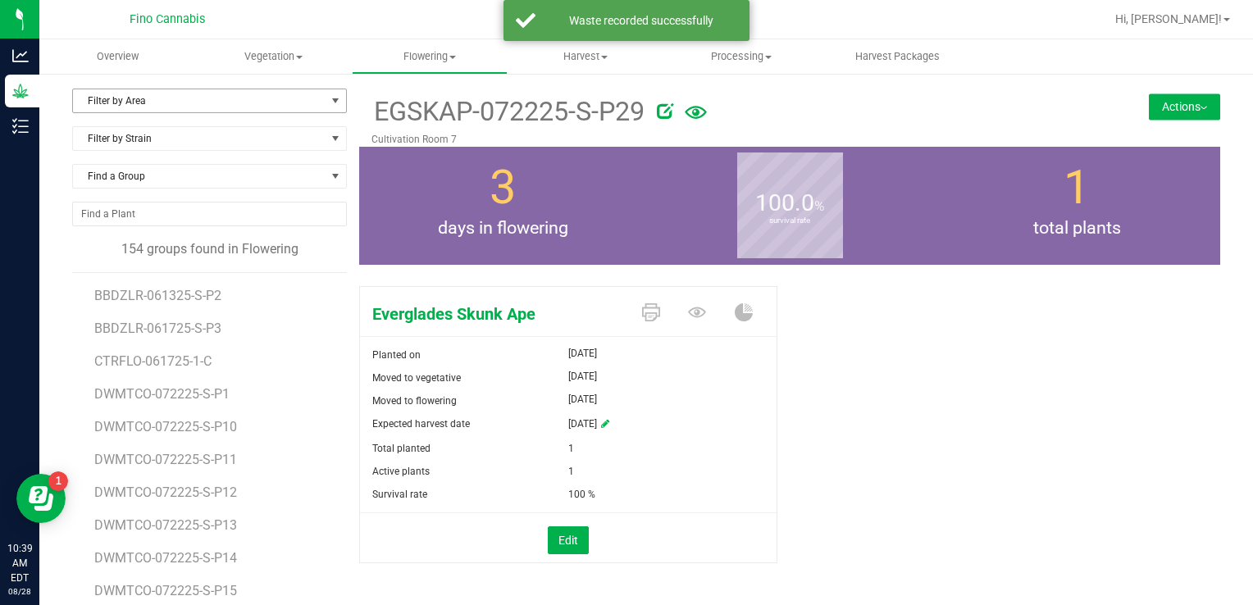
click at [134, 92] on span "Filter by Area" at bounding box center [199, 100] width 253 height 23
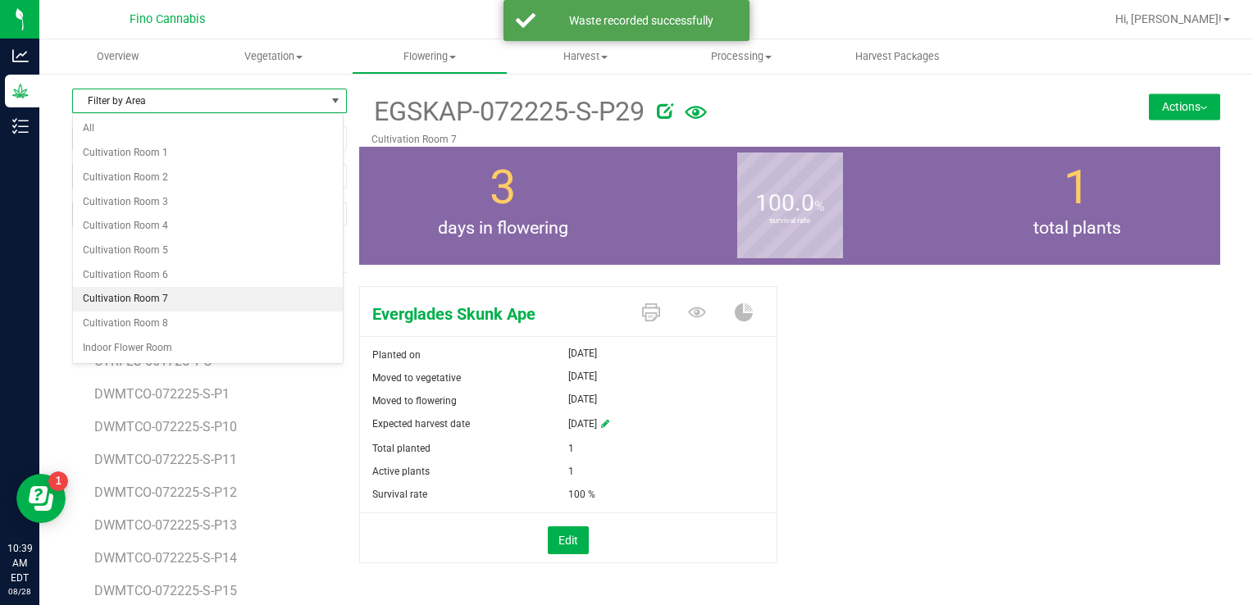
click at [134, 297] on li "Cultivation Room 7" at bounding box center [208, 299] width 270 height 25
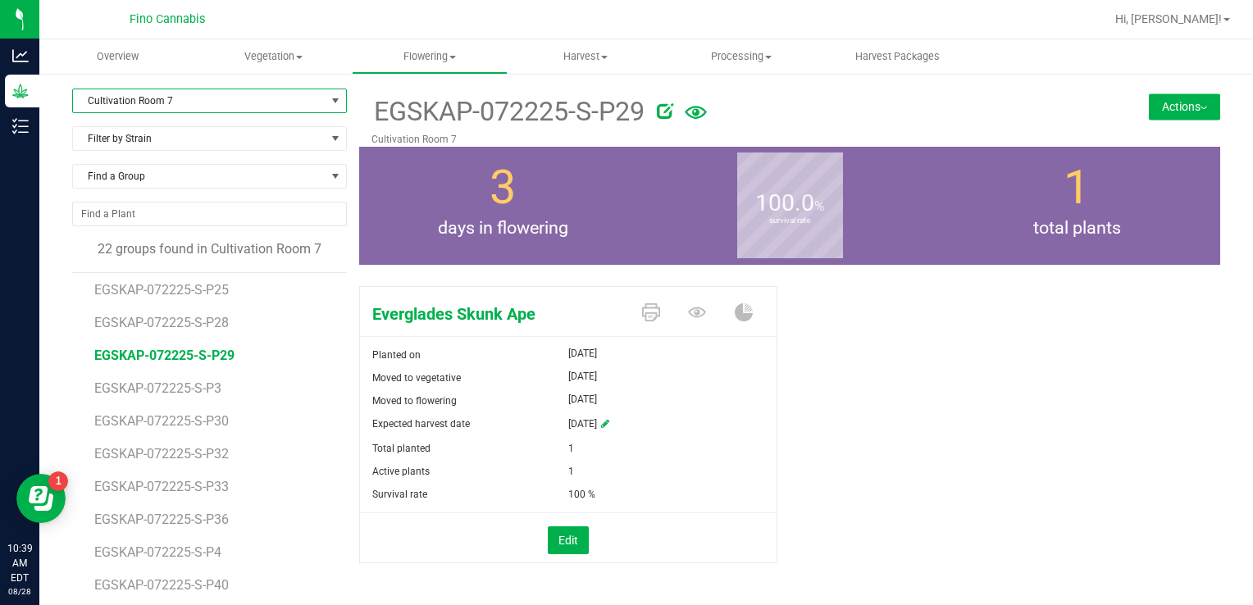
scroll to position [246, 0]
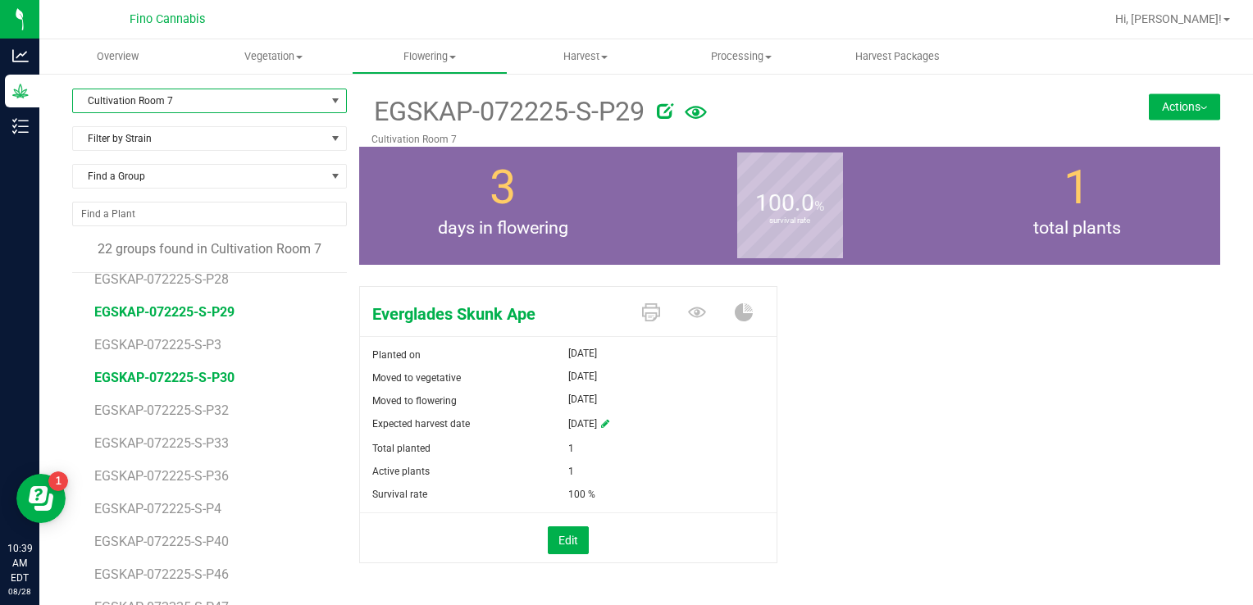
click at [193, 382] on span "EGSKAP-072225-S-P30" at bounding box center [164, 378] width 140 height 16
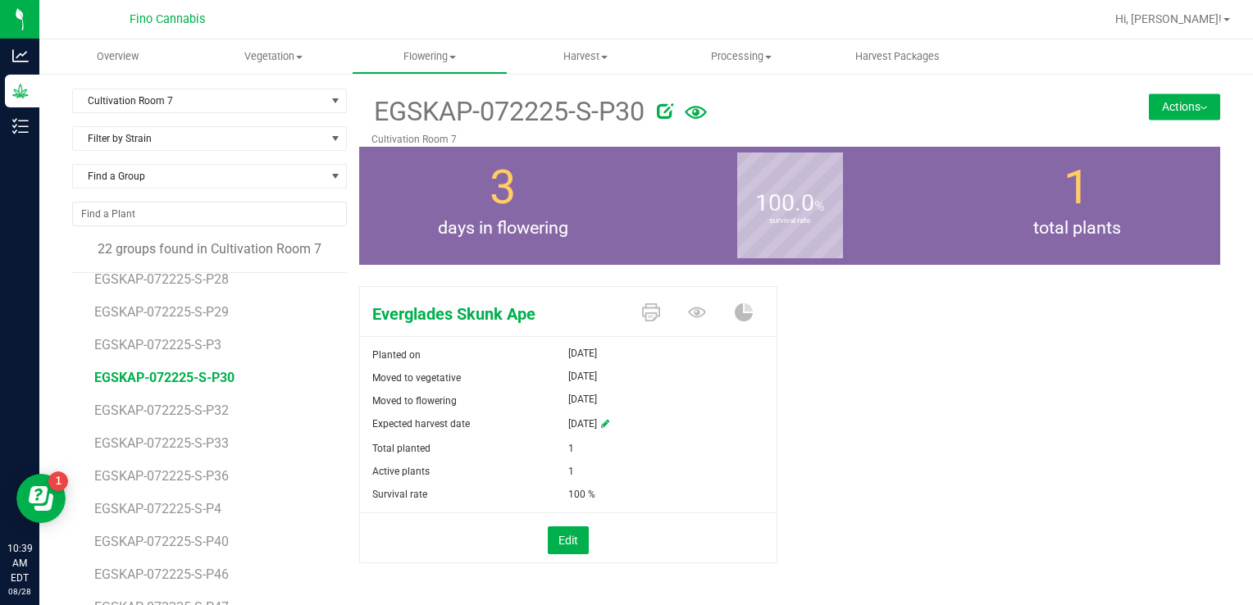
click at [1150, 91] on div "EGSKAP-072225-S-P30 Cultivation Room 7 Actions Move group Split group" at bounding box center [789, 118] width 861 height 58
click at [1149, 104] on button "Actions" at bounding box center [1184, 106] width 71 height 26
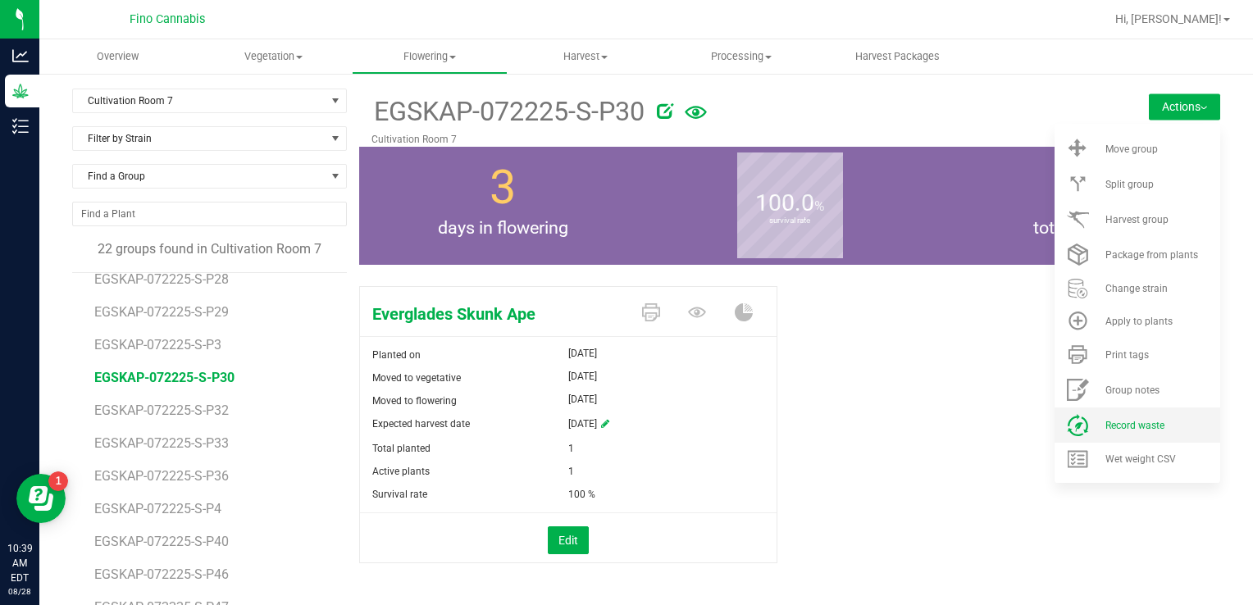
click at [1107, 427] on span "Record waste" at bounding box center [1134, 425] width 59 height 11
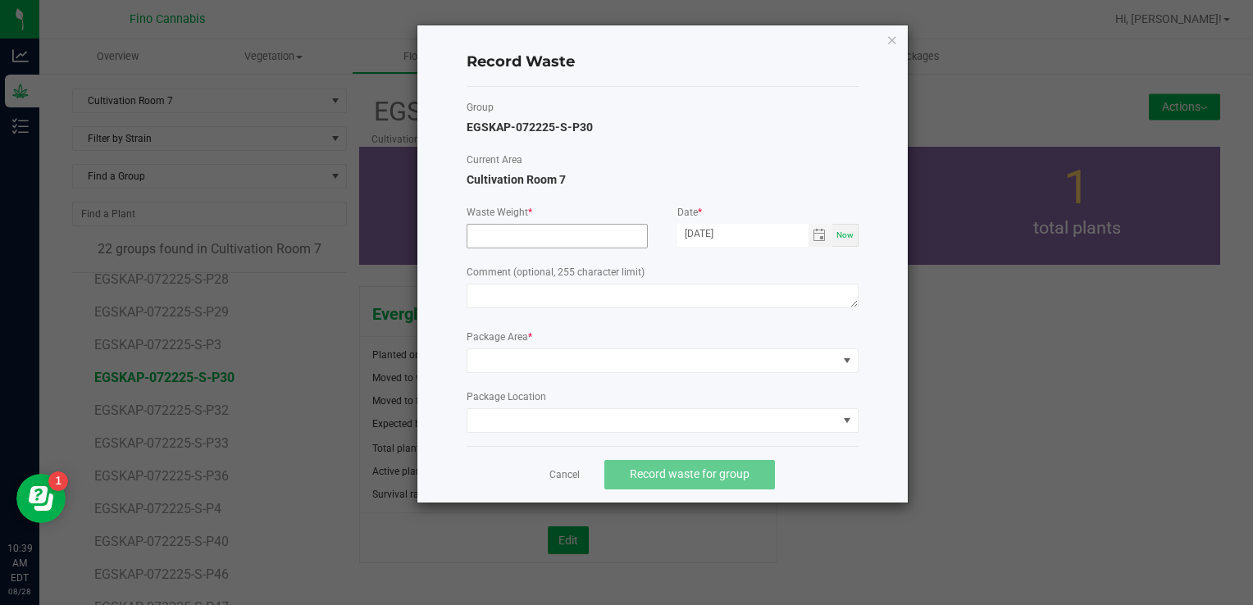
click at [607, 241] on input at bounding box center [557, 236] width 180 height 23
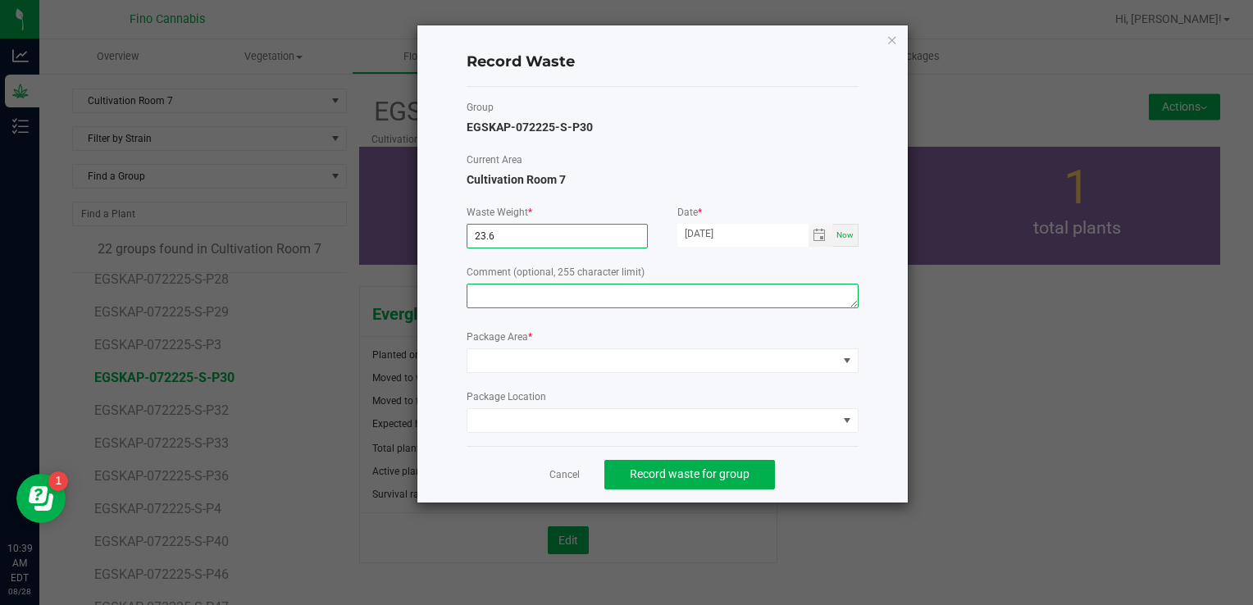
type input "23.6000 g"
paste textarea "Pruning Waste"
type textarea "Pruning Waste"
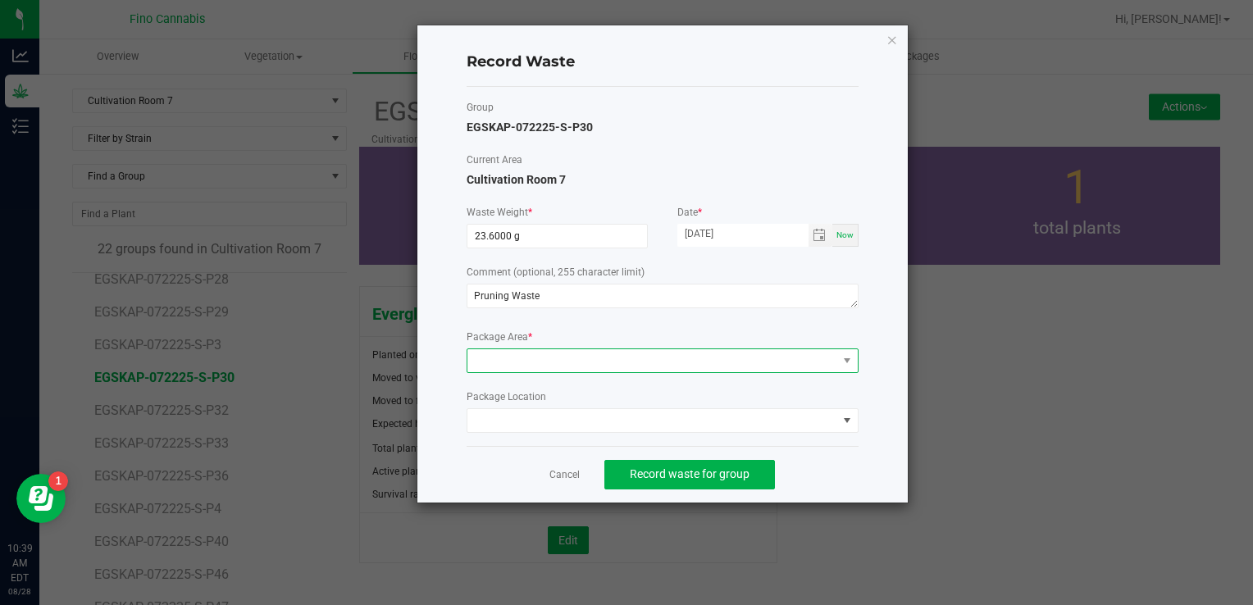
click at [564, 366] on span at bounding box center [652, 360] width 370 height 23
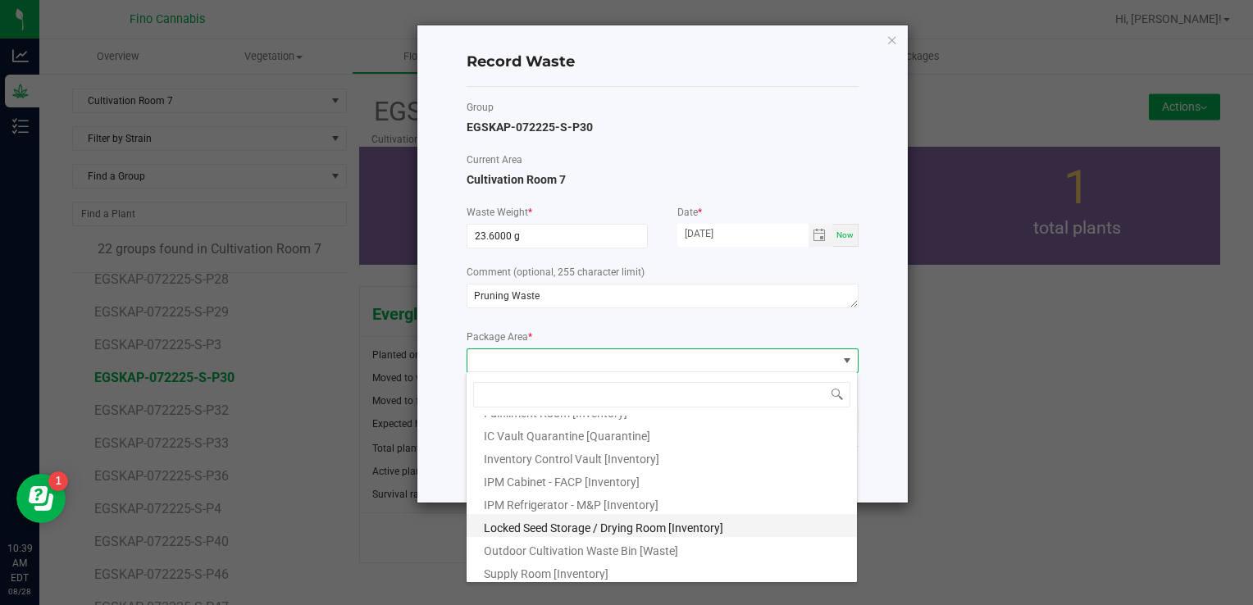
scroll to position [89, 0]
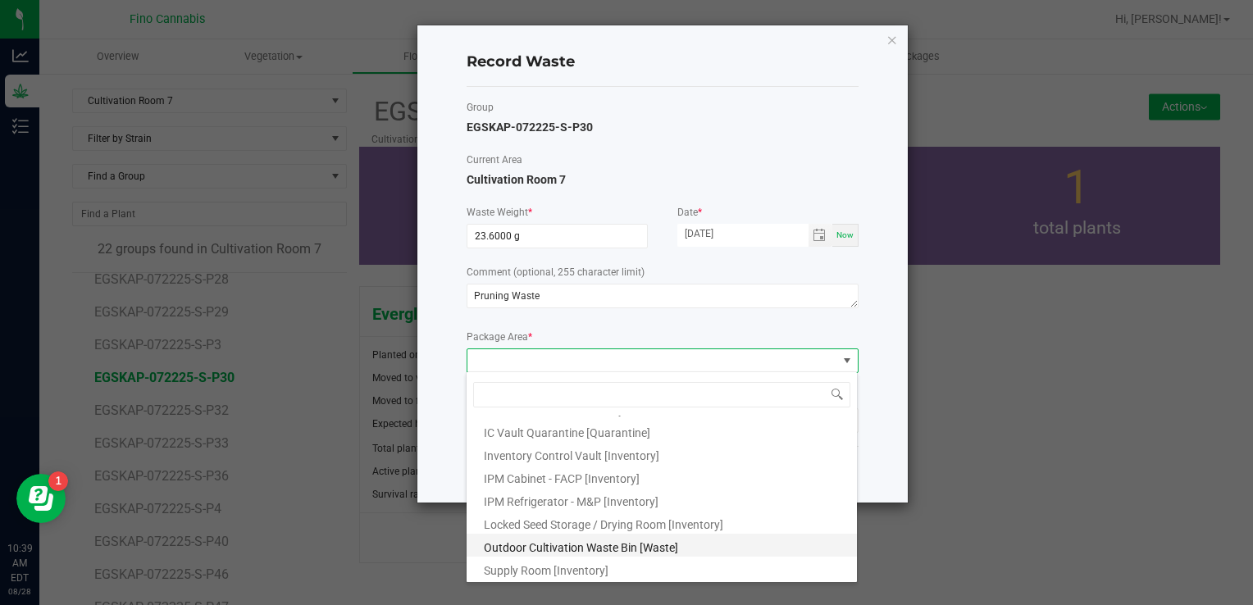
click at [563, 539] on li "Outdoor Cultivation Waste Bin [Waste]" at bounding box center [662, 545] width 390 height 23
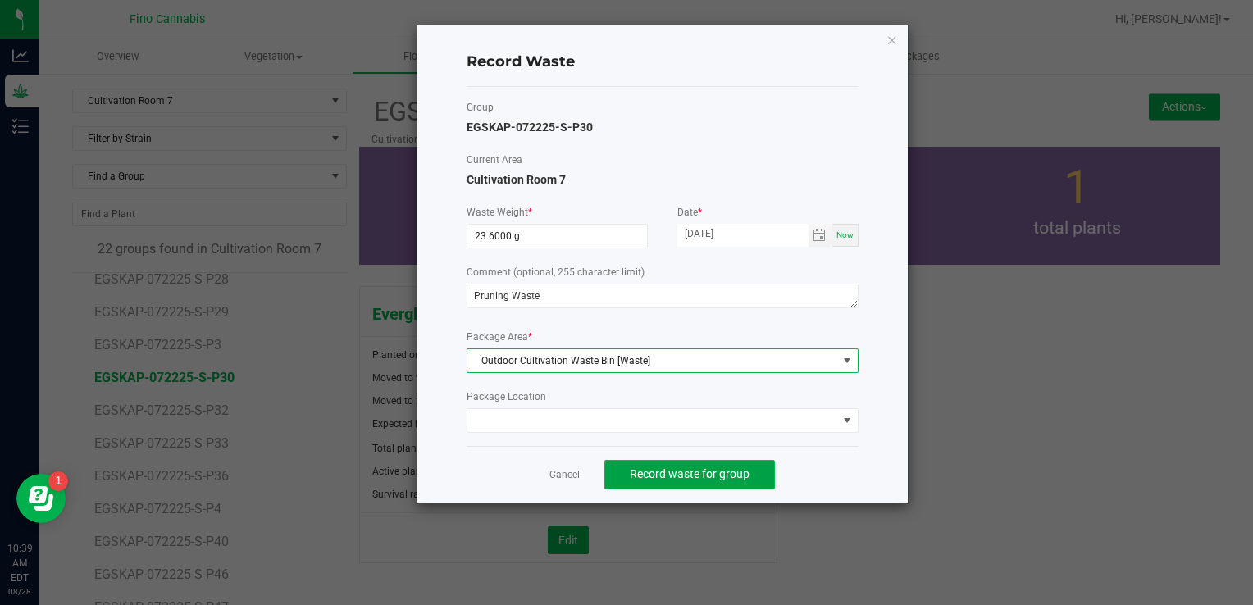
click at [709, 470] on span "Record waste for group" at bounding box center [690, 473] width 120 height 13
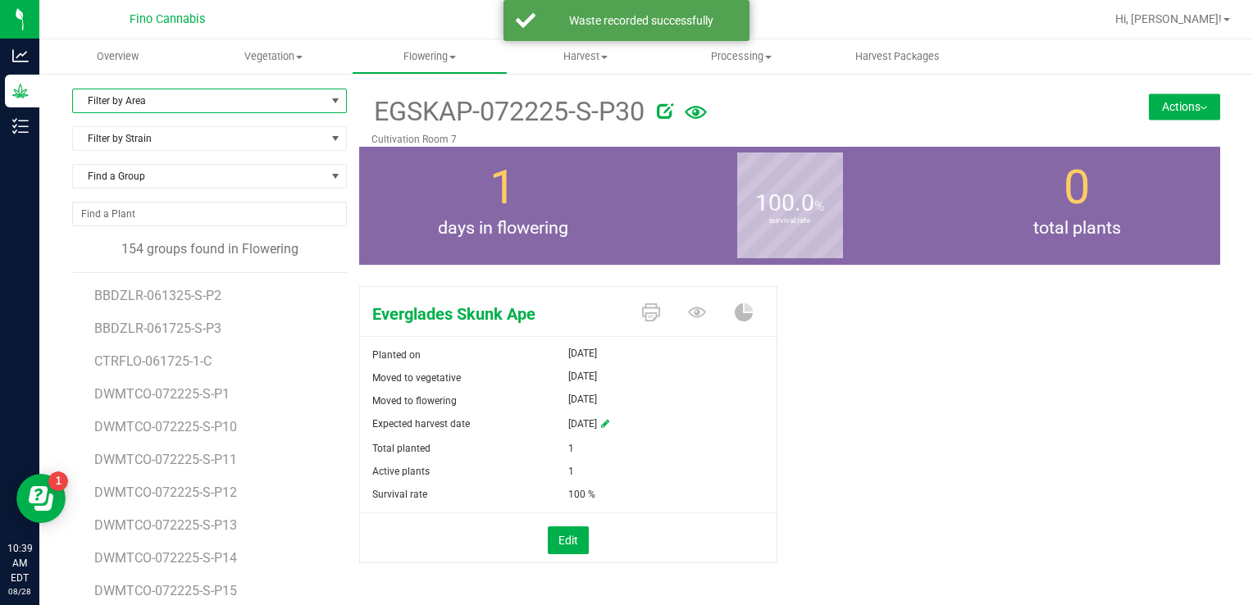
click at [144, 102] on span "Filter by Area" at bounding box center [199, 100] width 253 height 23
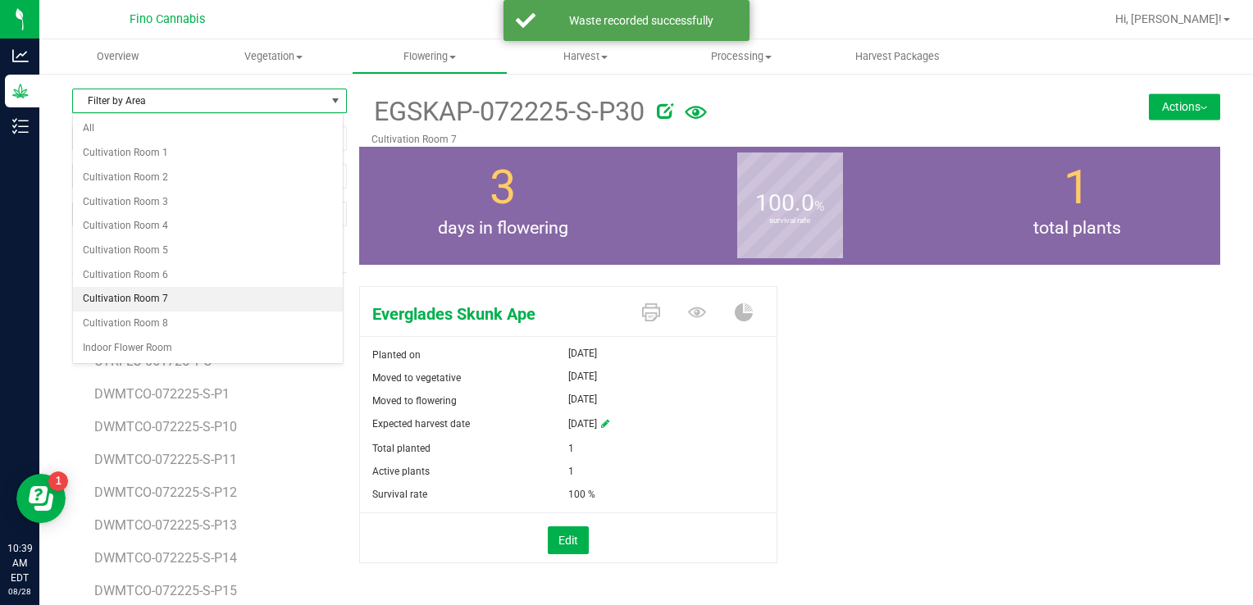
click at [149, 294] on li "Cultivation Room 7" at bounding box center [208, 299] width 270 height 25
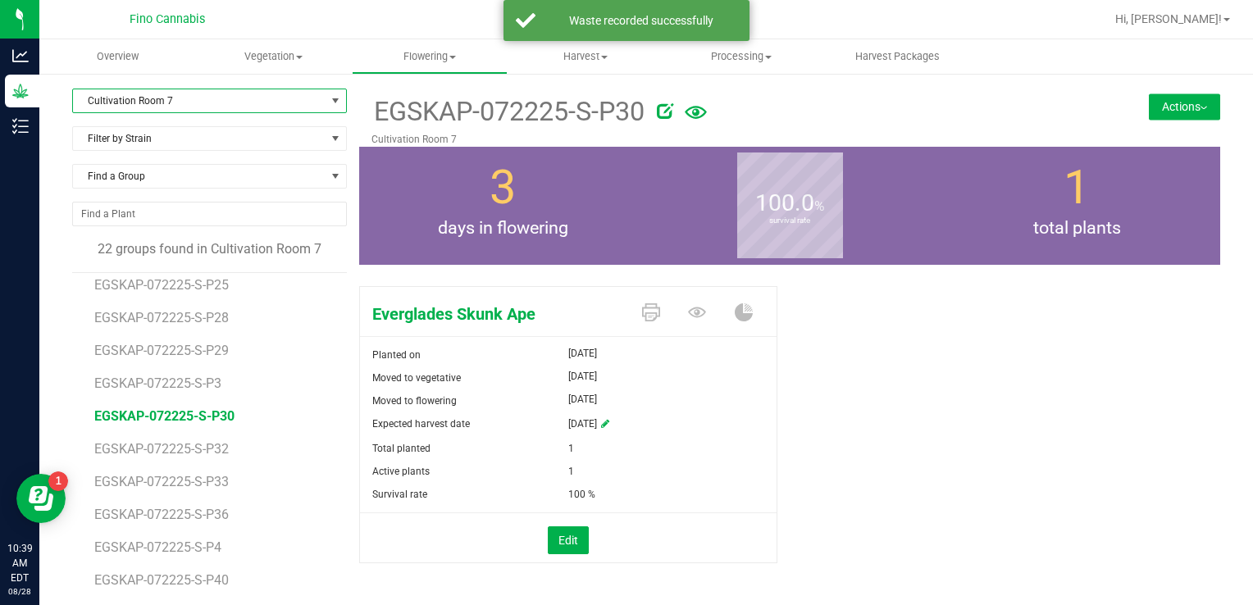
scroll to position [325, 0]
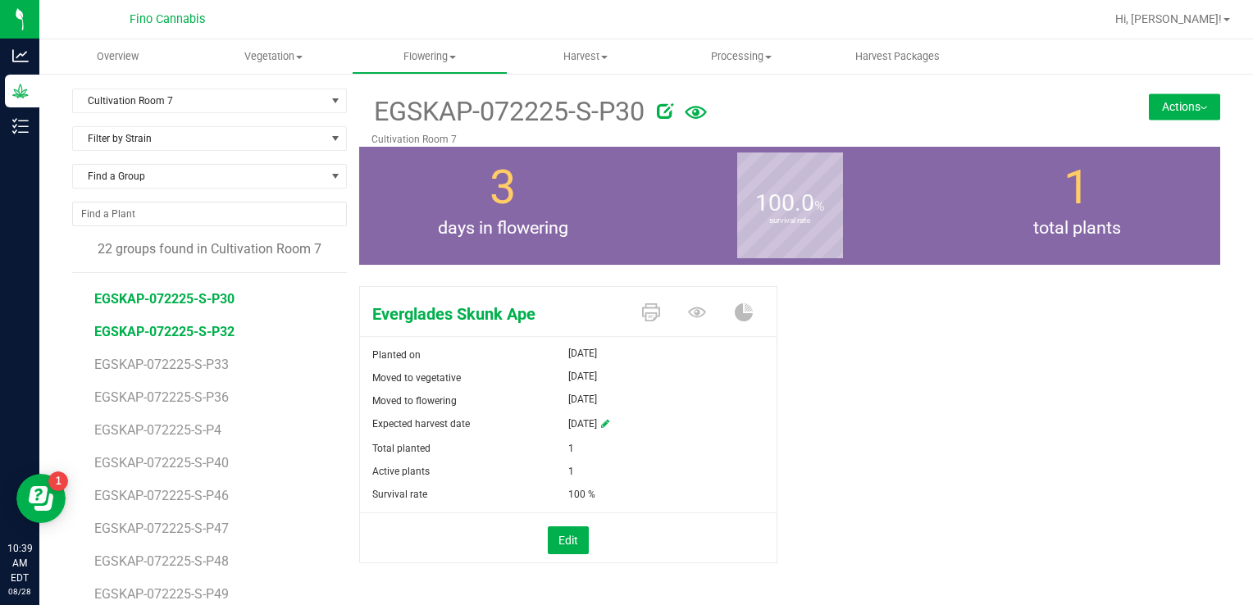
click at [194, 325] on span "EGSKAP-072225-S-P32" at bounding box center [164, 332] width 140 height 16
click at [1173, 113] on button "Actions" at bounding box center [1184, 106] width 71 height 26
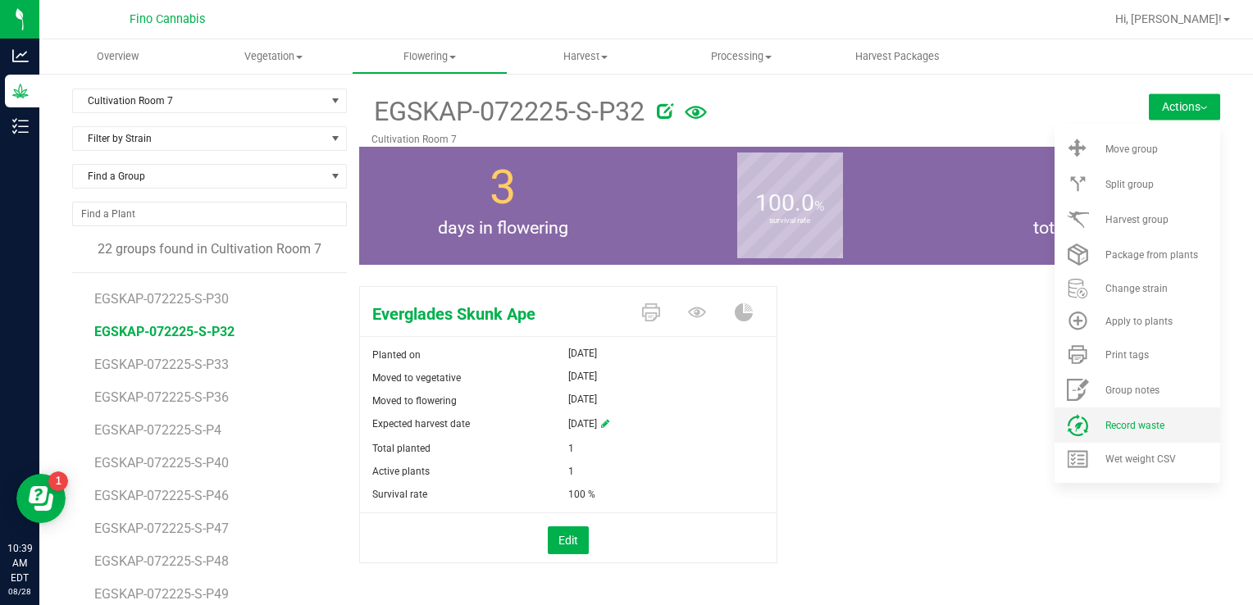
click at [1067, 421] on icon at bounding box center [1078, 425] width 22 height 22
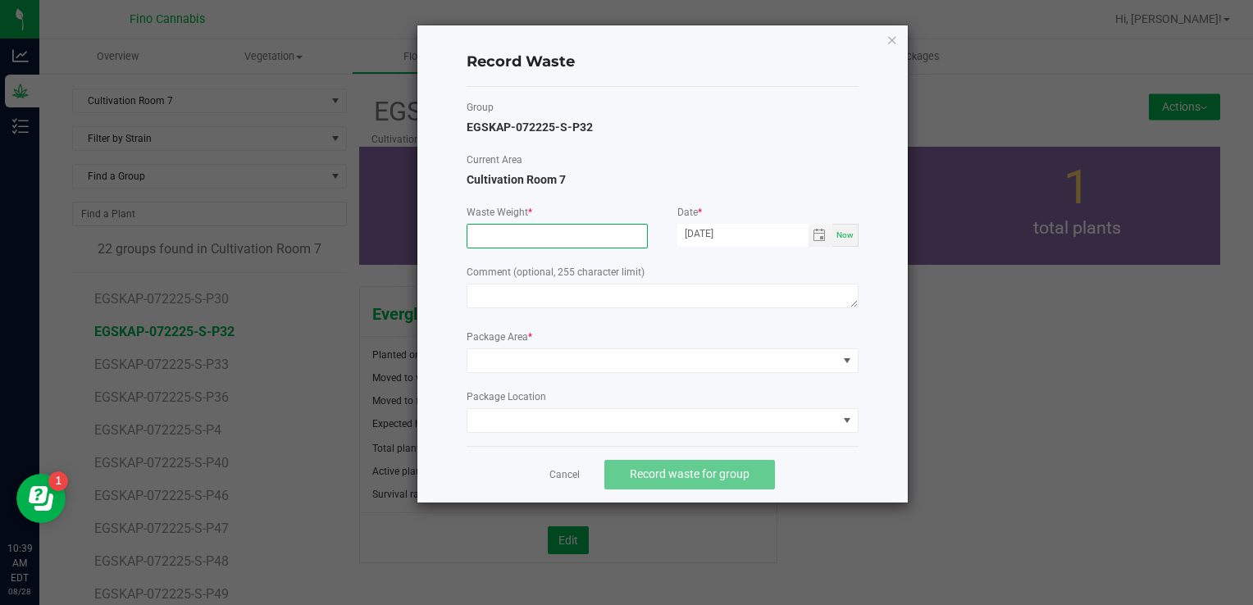
click at [532, 238] on input at bounding box center [557, 236] width 180 height 23
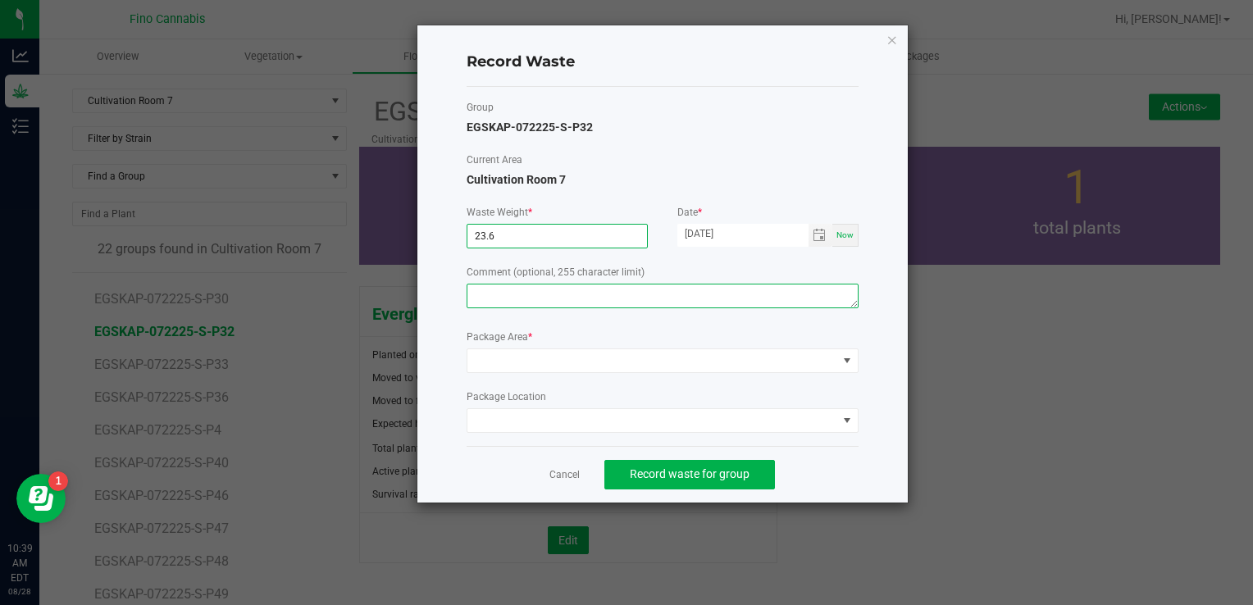
type input "23.6000 g"
paste textarea "Pruning Waste"
type textarea "Pruning Waste"
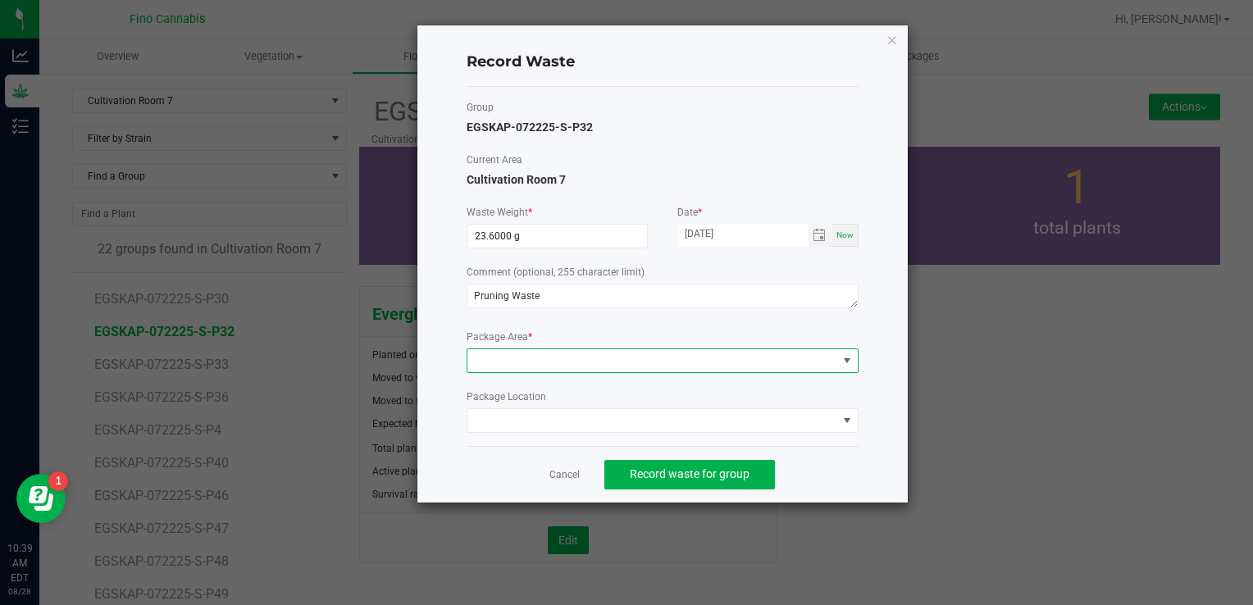
click at [523, 353] on span at bounding box center [652, 360] width 370 height 23
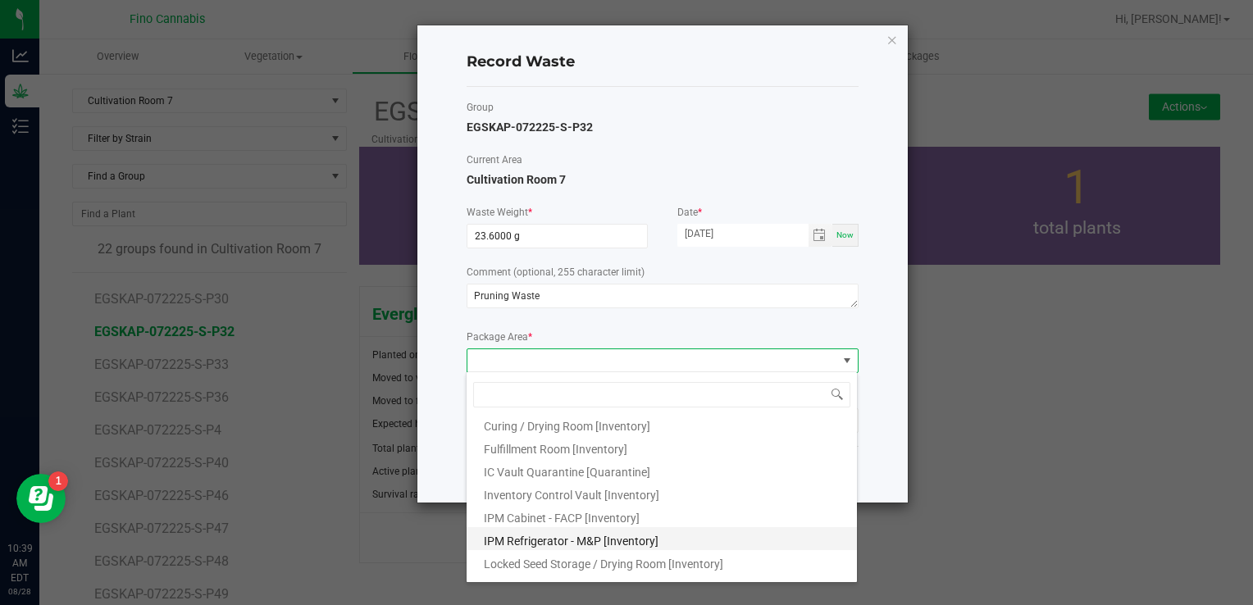
scroll to position [89, 0]
click at [560, 546] on span "Outdoor Cultivation Waste Bin [Waste]" at bounding box center [581, 547] width 194 height 13
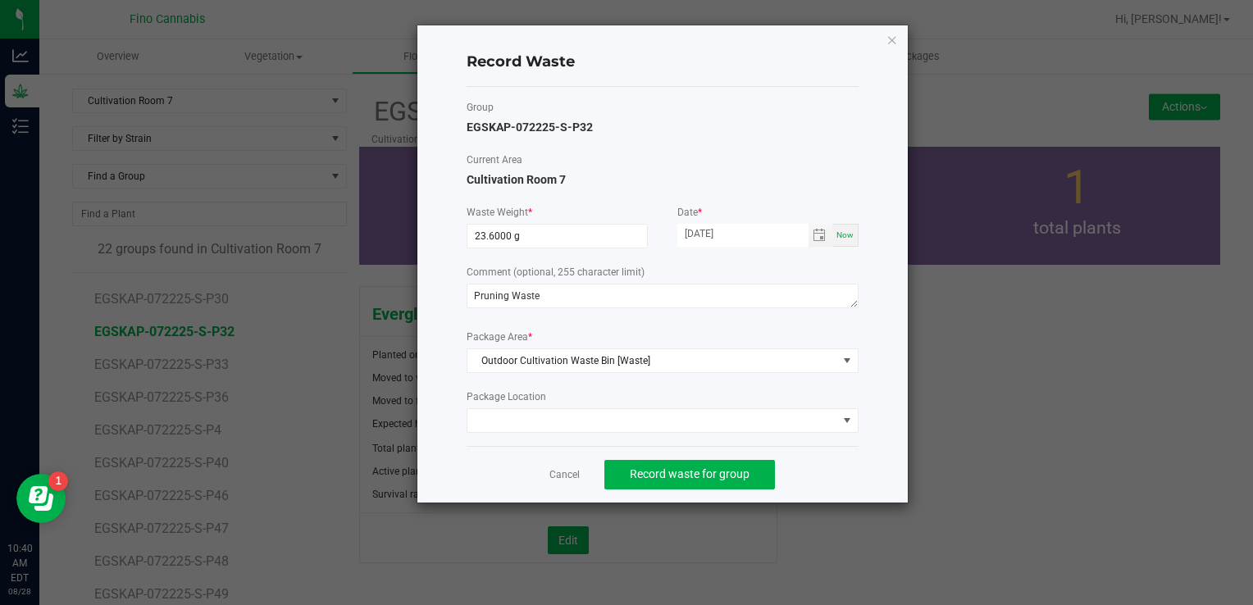
click at [868, 454] on div "Record Waste Group EGSKAP-072225-S-P32 Current Area Cultivation Room 7 Waste We…" at bounding box center [662, 263] width 490 height 477
click at [694, 462] on button "Record waste for group" at bounding box center [689, 475] width 171 height 30
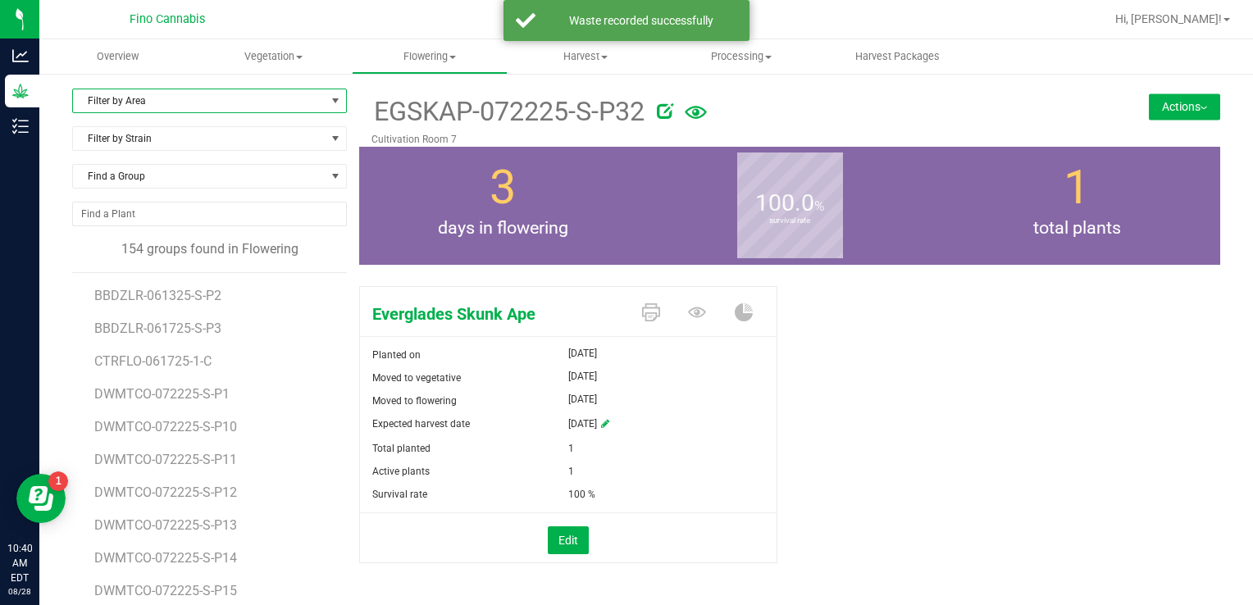
click at [116, 107] on span "Filter by Area" at bounding box center [199, 100] width 253 height 23
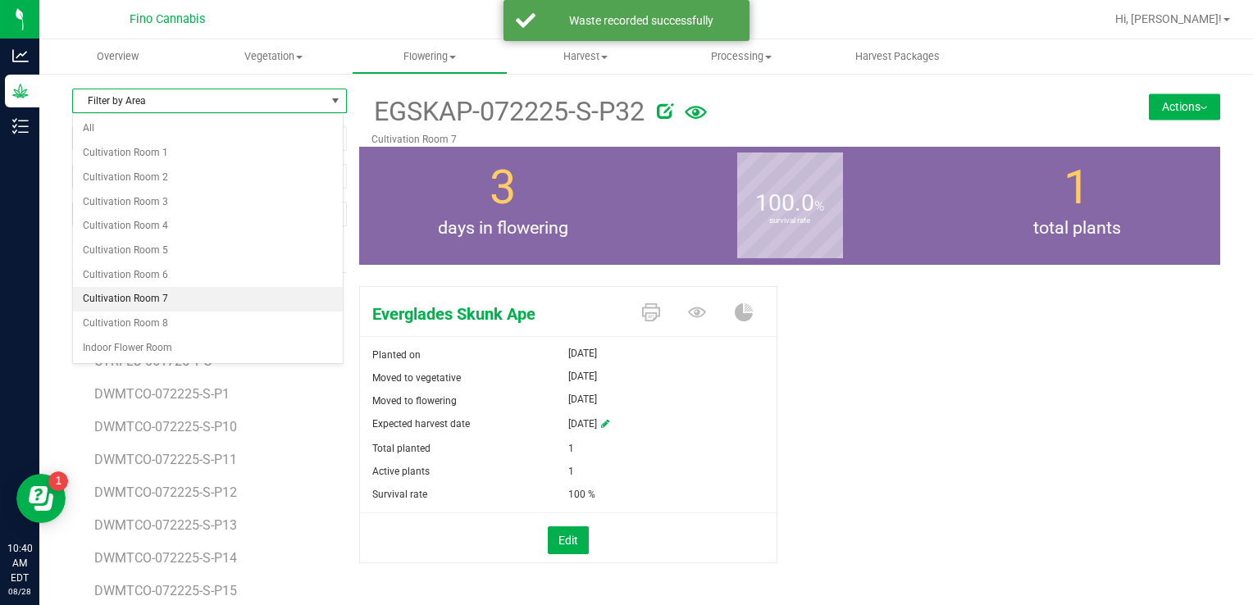
click at [117, 291] on li "Cultivation Room 7" at bounding box center [208, 299] width 270 height 25
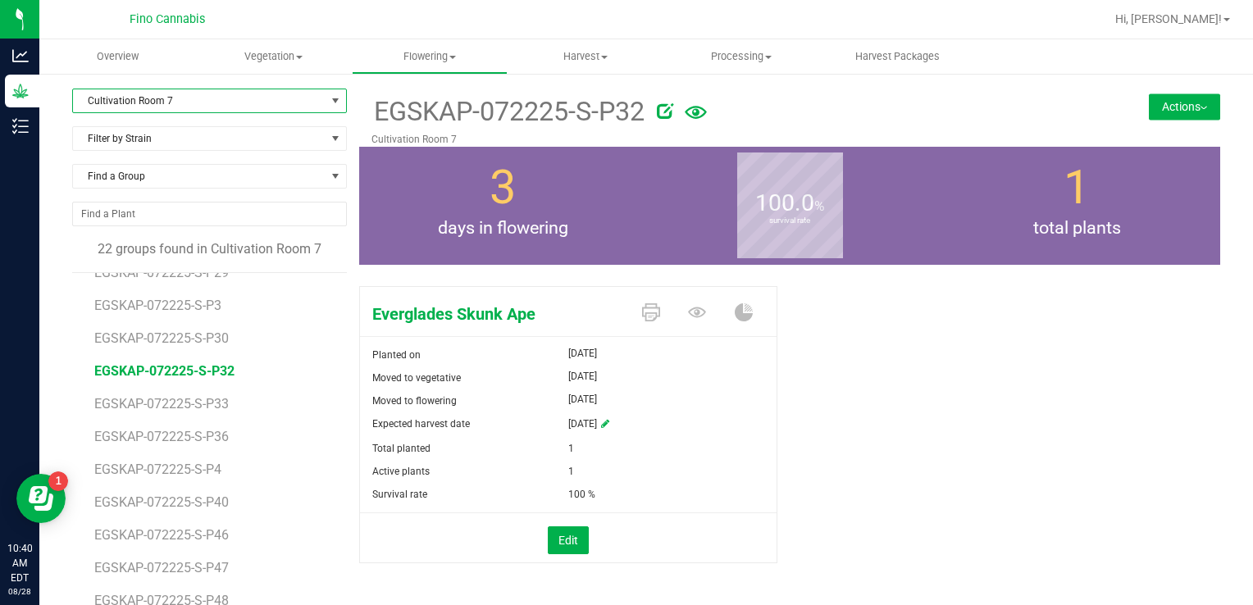
scroll to position [325, 0]
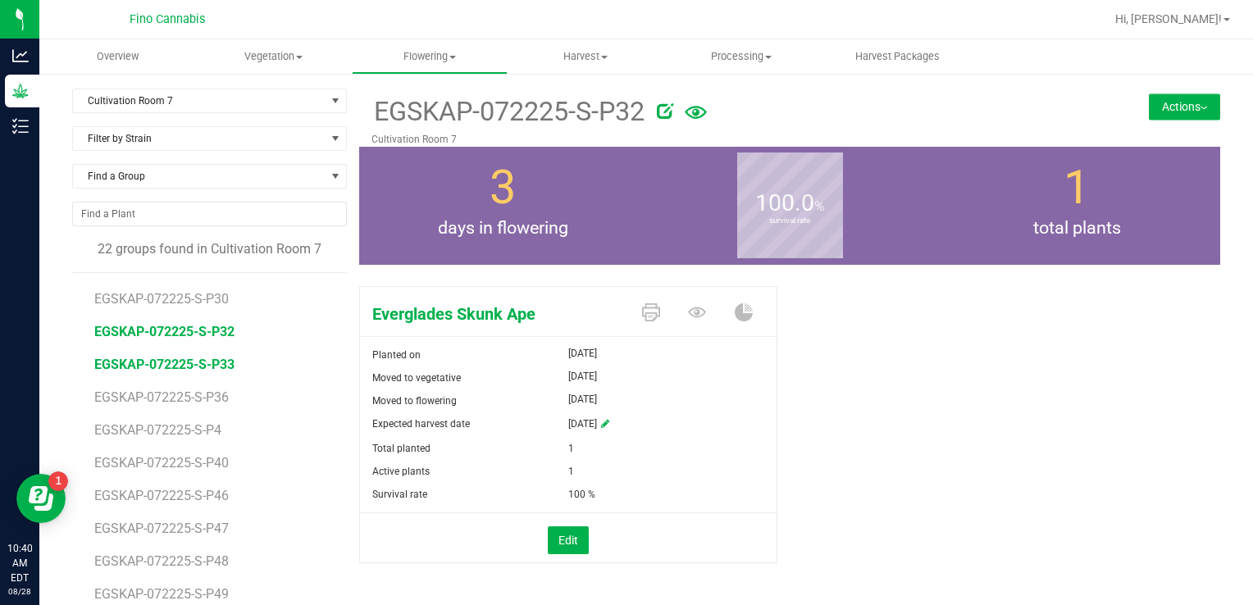
click at [189, 357] on span "EGSKAP-072225-S-P33" at bounding box center [164, 365] width 140 height 16
click at [1149, 109] on button "Actions" at bounding box center [1184, 106] width 71 height 26
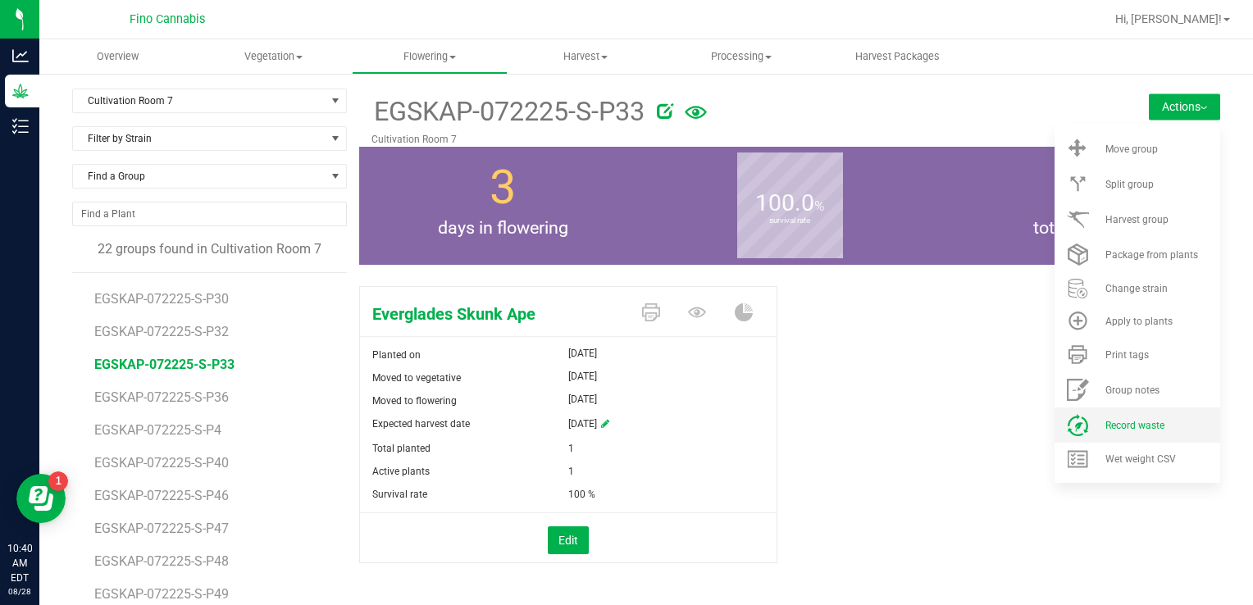
click at [1122, 433] on li "Record waste" at bounding box center [1137, 425] width 166 height 35
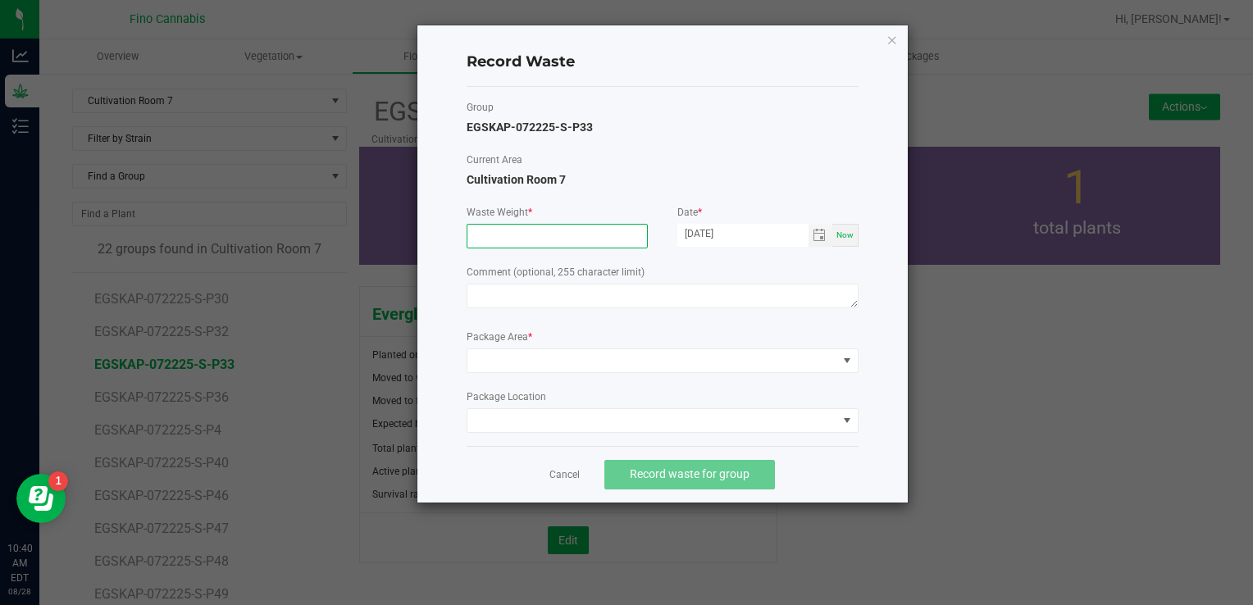
click at [611, 228] on input at bounding box center [557, 236] width 180 height 23
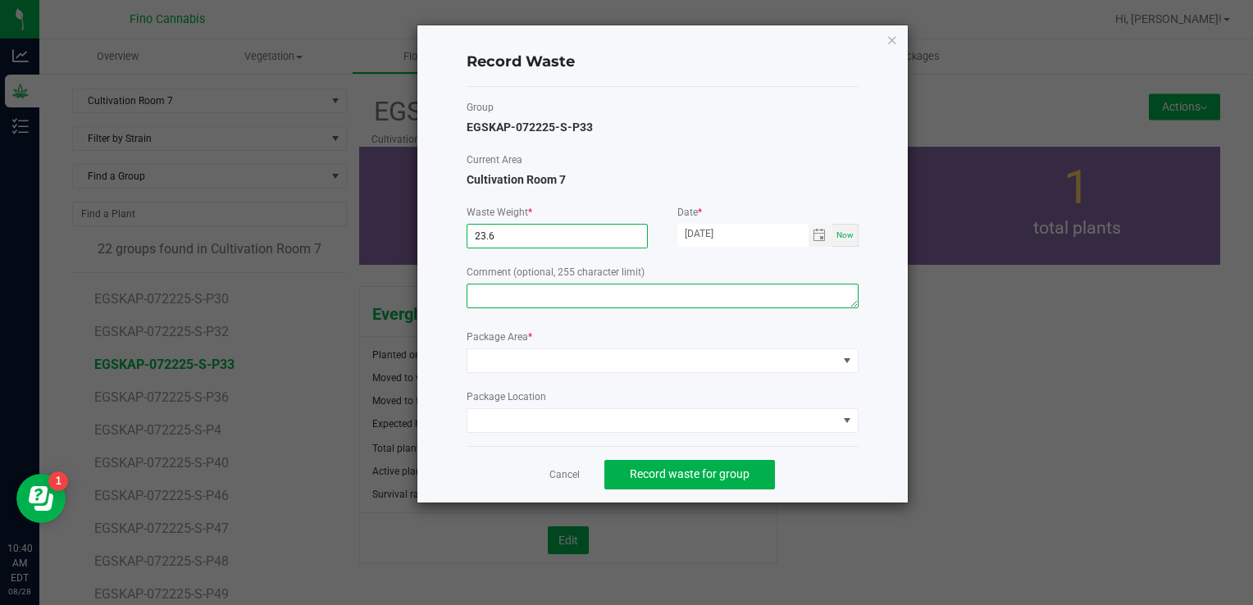
type input "23.6000 g"
click at [585, 284] on textarea at bounding box center [663, 296] width 392 height 25
paste textarea "Pruning Waste"
type textarea "Pruning Waste"
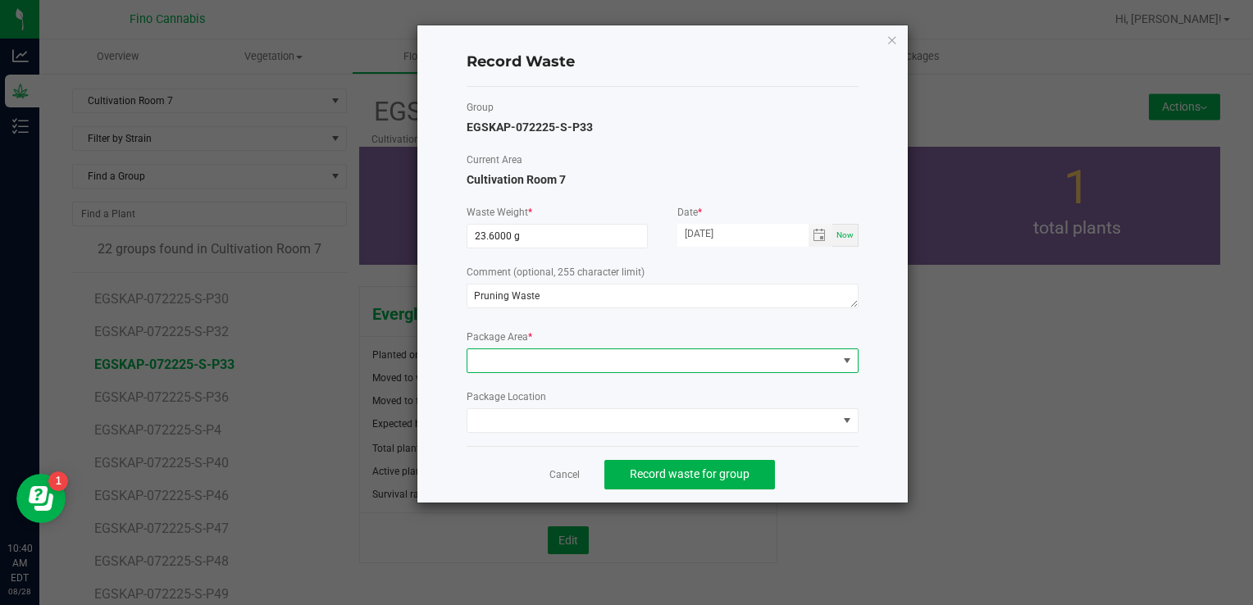
click at [544, 356] on span at bounding box center [652, 360] width 370 height 23
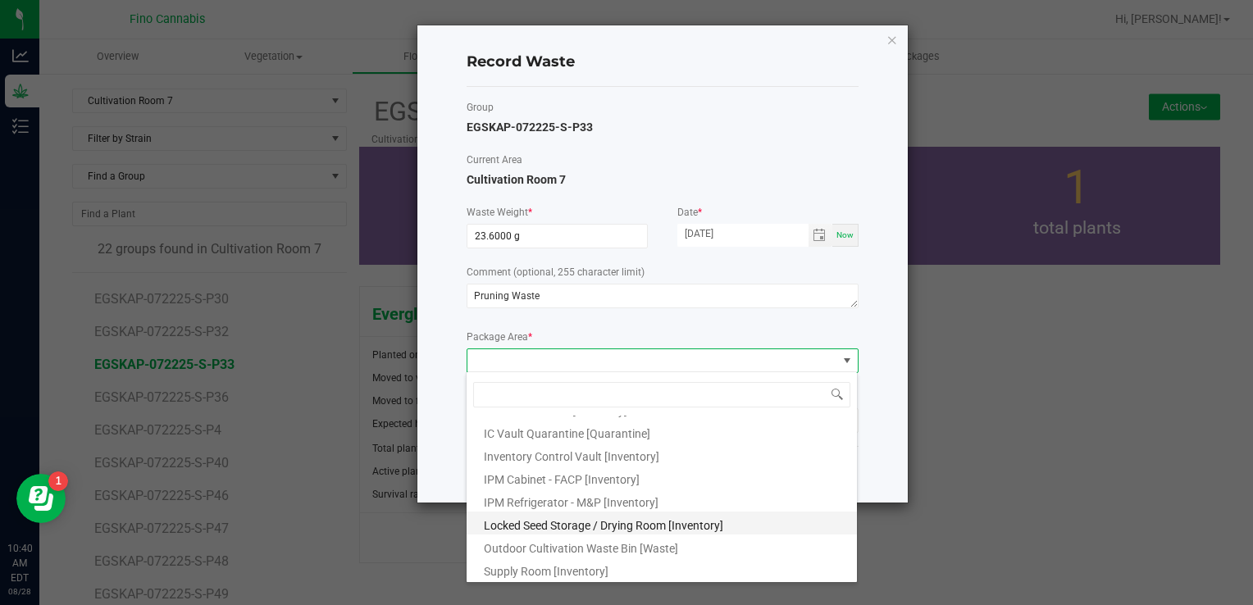
scroll to position [89, 0]
click at [529, 546] on span "Outdoor Cultivation Waste Bin [Waste]" at bounding box center [581, 547] width 194 height 13
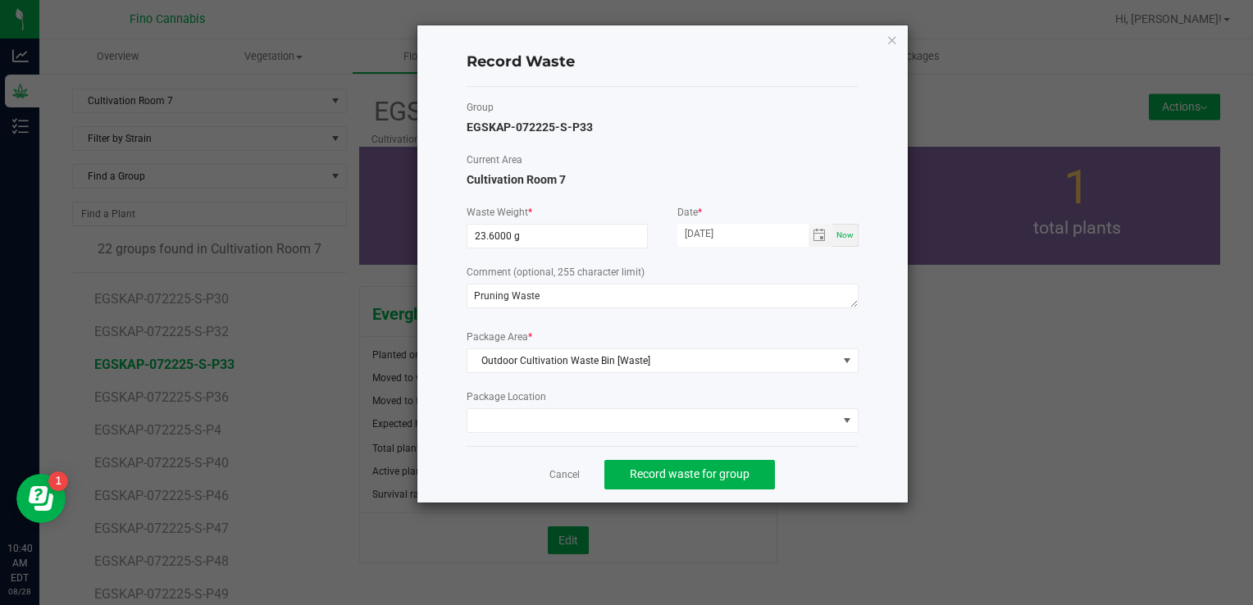
drag, startPoint x: 861, startPoint y: 455, endPoint x: 764, endPoint y: 471, distance: 98.0
click at [859, 455] on div "Record Waste Group EGSKAP-072225-S-P33 Current Area Cultivation Room 7 Waste We…" at bounding box center [662, 263] width 490 height 477
click at [731, 473] on span "Record waste for group" at bounding box center [690, 473] width 120 height 13
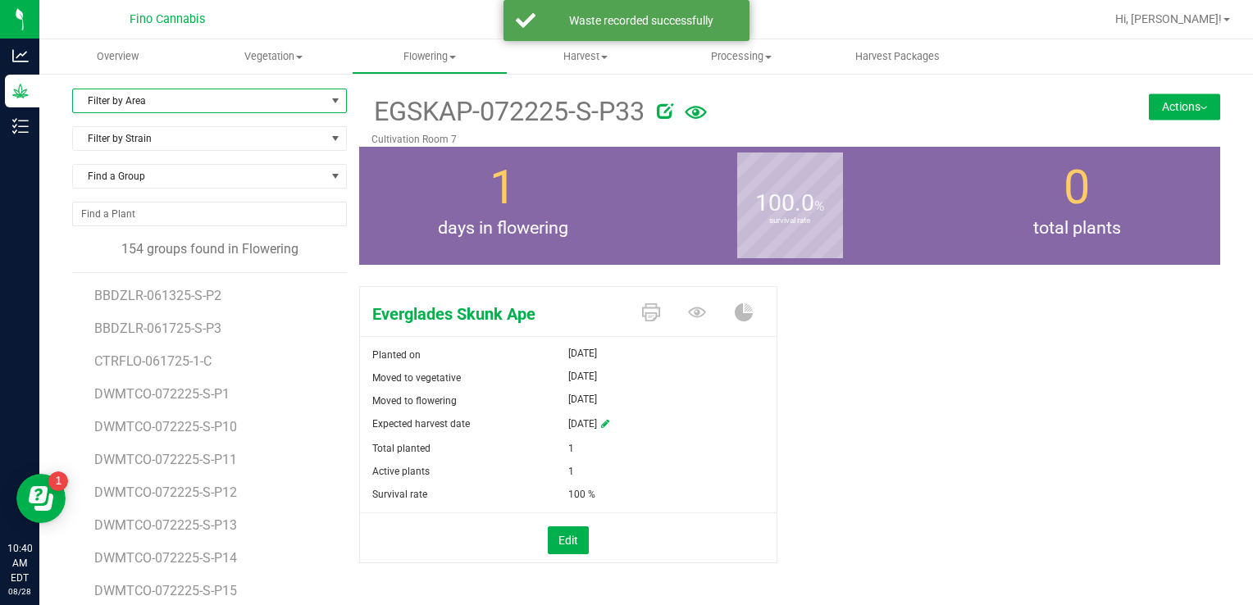
click at [157, 100] on span "Filter by Area" at bounding box center [199, 100] width 253 height 23
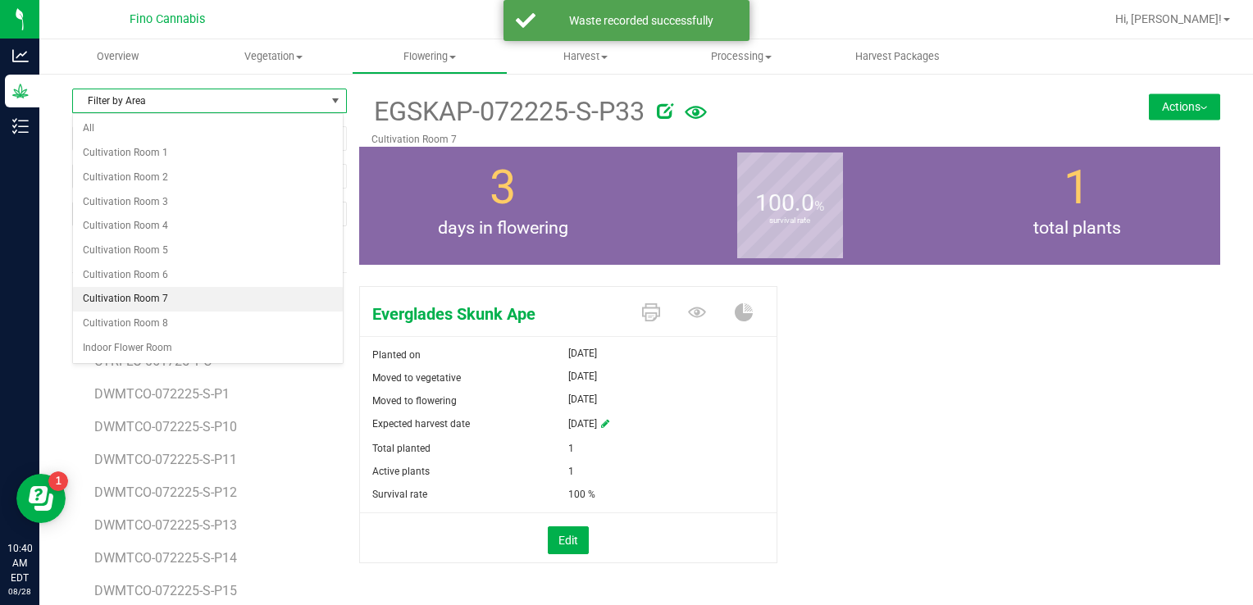
click at [162, 294] on li "Cultivation Room 7" at bounding box center [208, 299] width 270 height 25
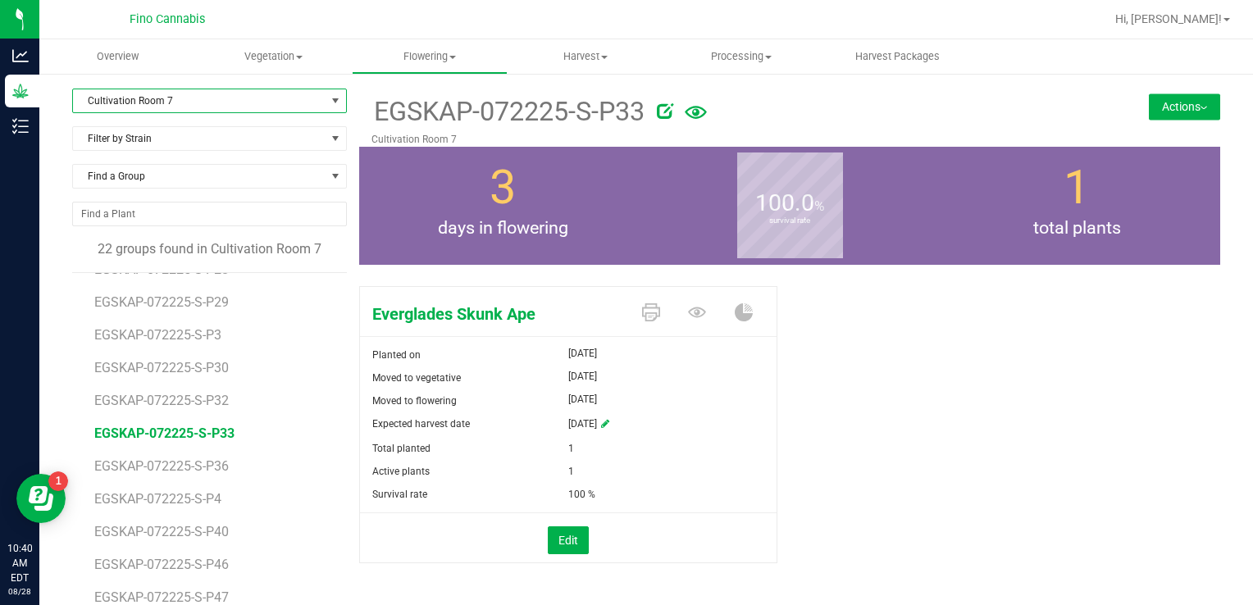
scroll to position [325, 0]
click at [200, 396] on span "EGSKAP-072225-S-P36" at bounding box center [164, 397] width 140 height 16
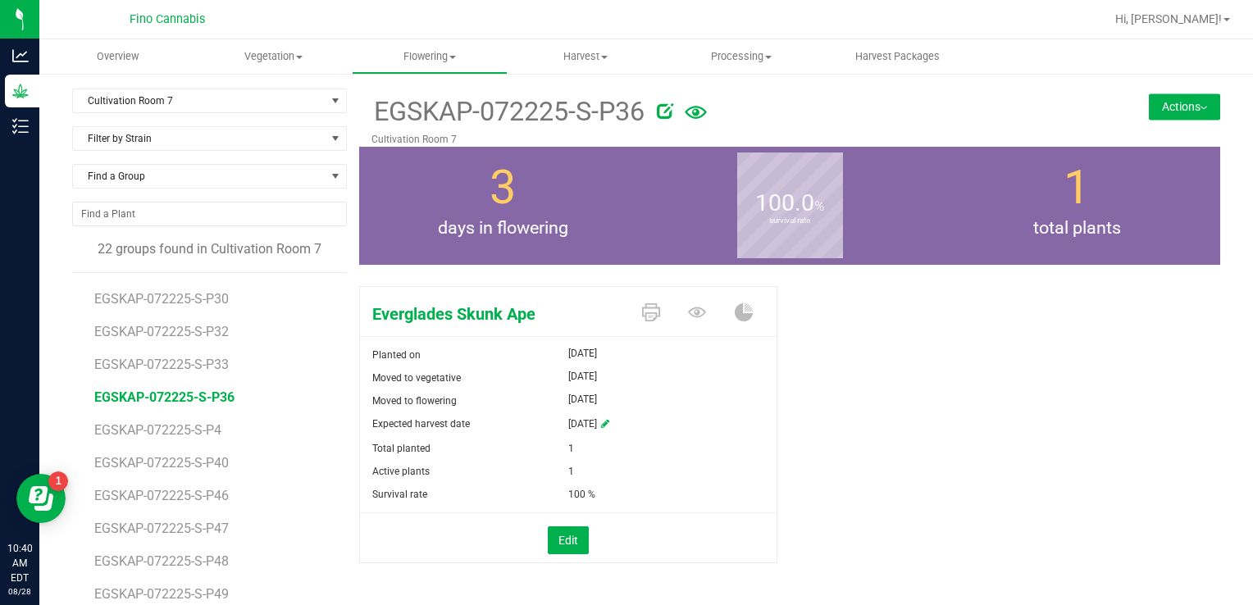
click at [1149, 106] on button "Actions" at bounding box center [1184, 106] width 71 height 26
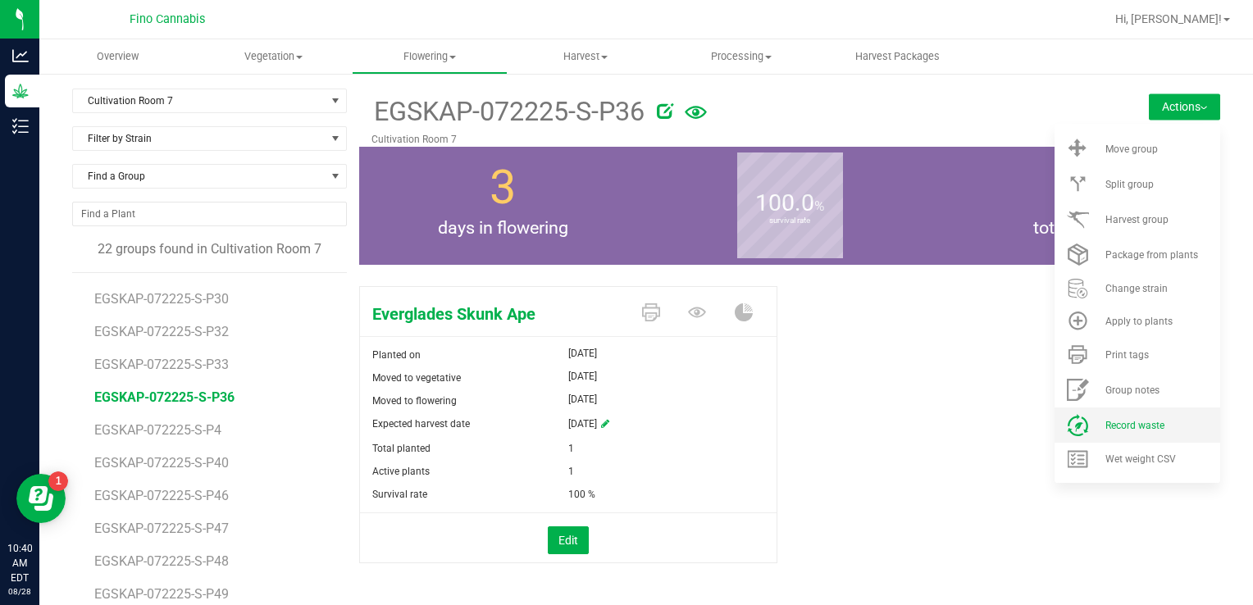
click at [1080, 417] on span at bounding box center [1077, 425] width 39 height 22
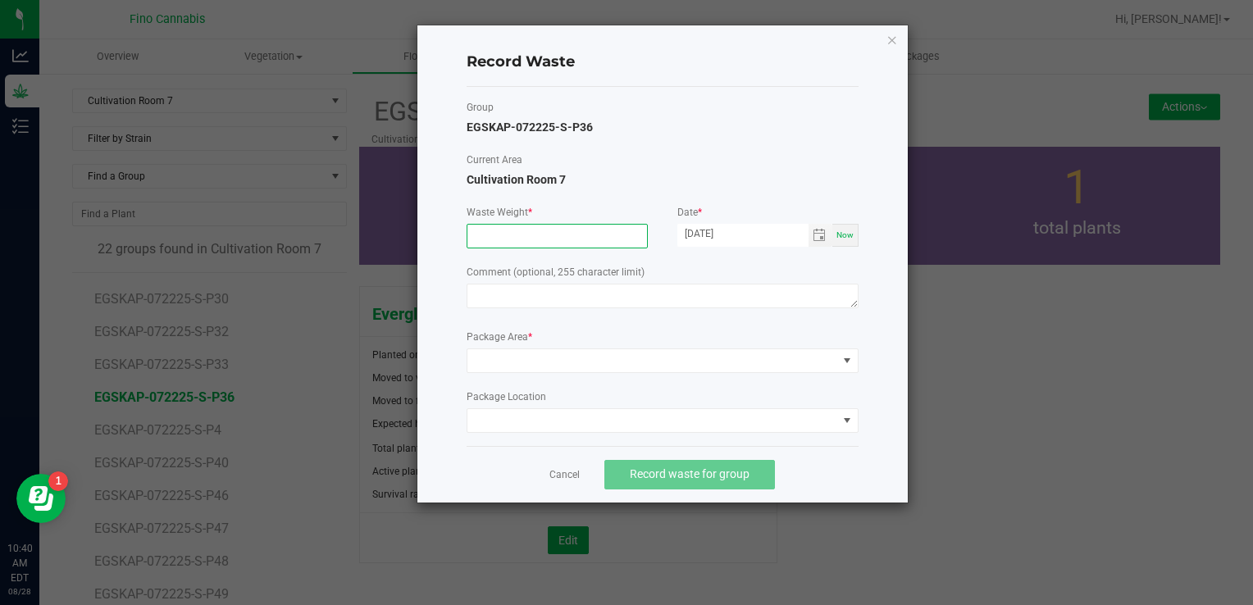
click at [518, 234] on input at bounding box center [557, 236] width 180 height 23
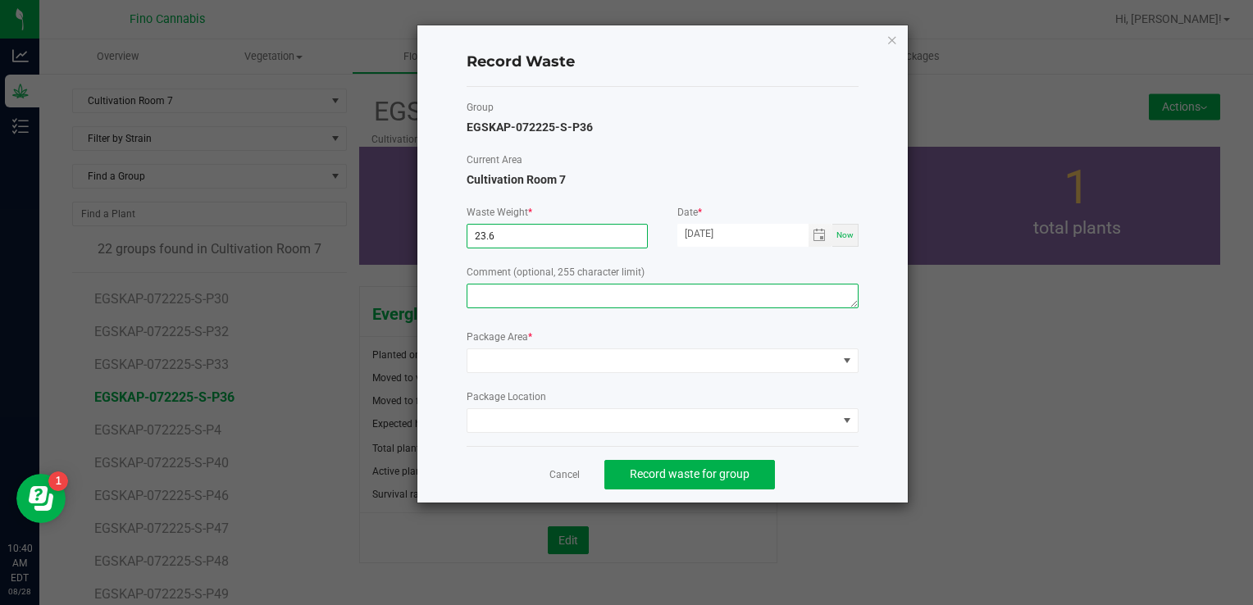
type input "23.6000 g"
paste textarea "Pruning Waste"
type textarea "Pruning Waste"
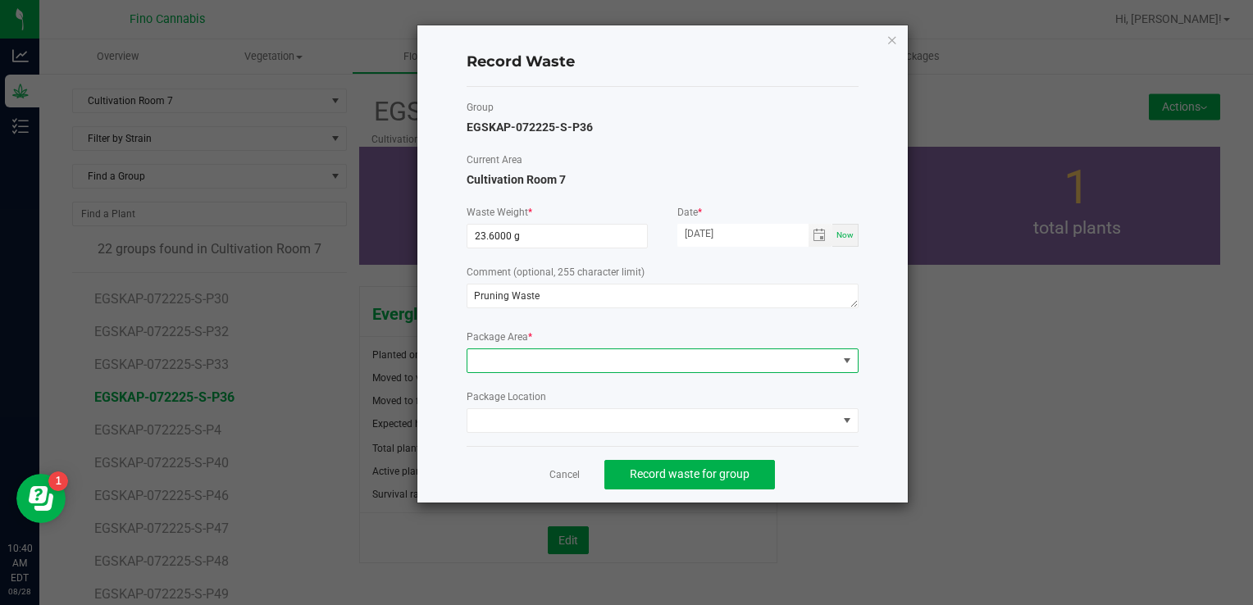
drag, startPoint x: 548, startPoint y: 353, endPoint x: 518, endPoint y: 354, distance: 29.6
click at [518, 354] on span at bounding box center [652, 360] width 370 height 23
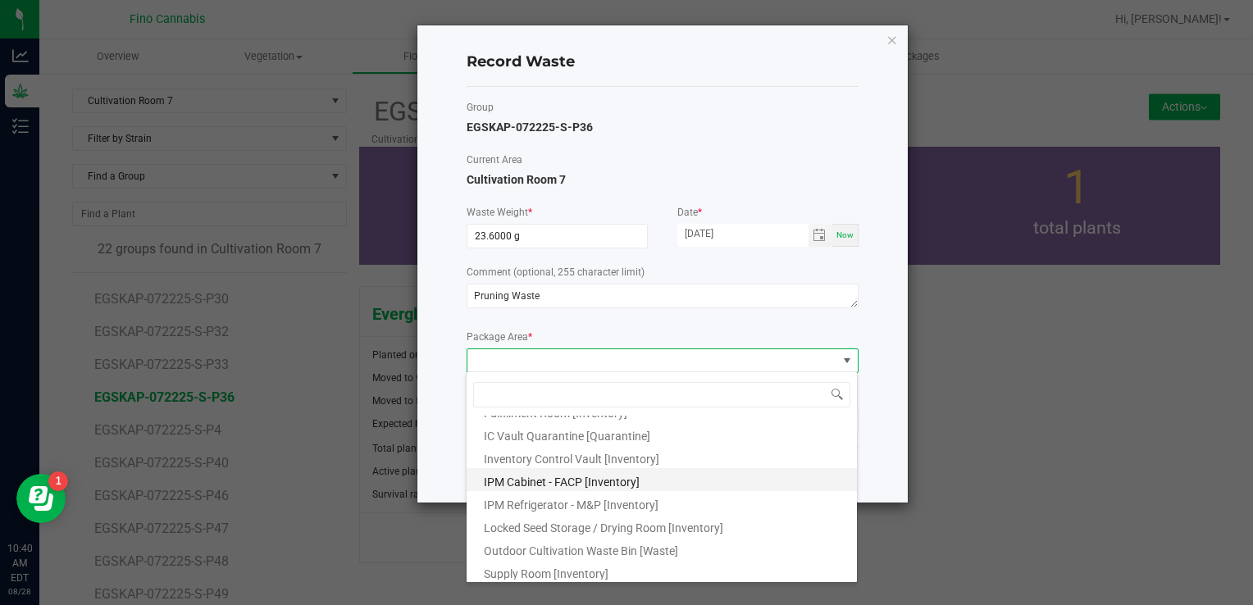
scroll to position [89, 0]
click at [561, 553] on li "Outdoor Cultivation Waste Bin [Waste]" at bounding box center [662, 545] width 390 height 23
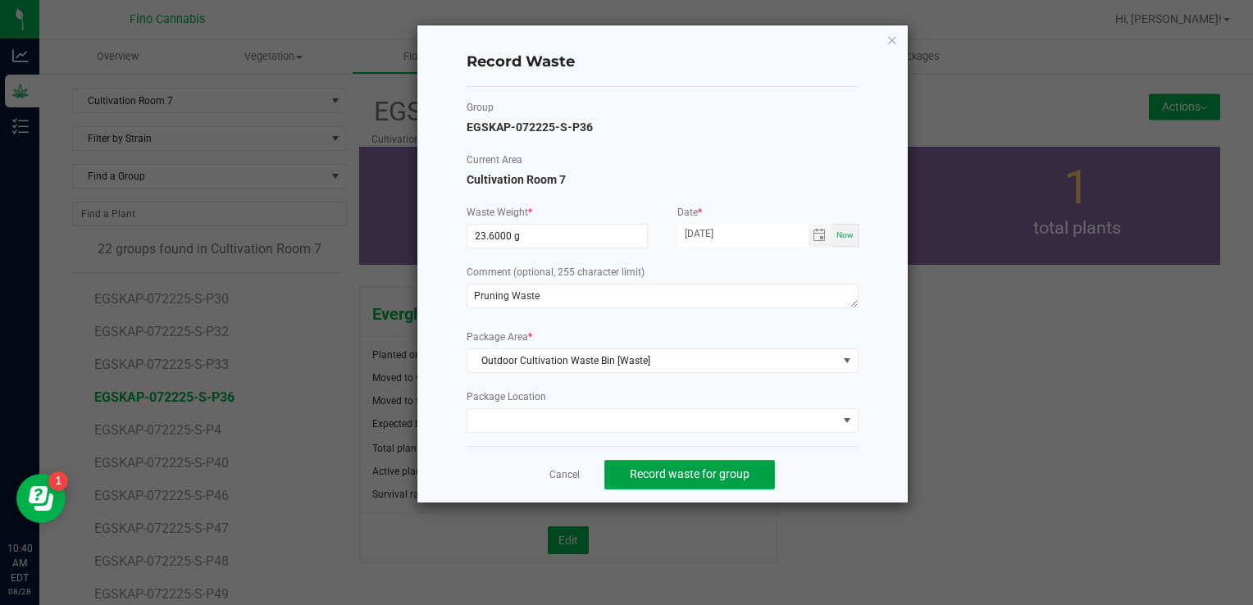
click at [685, 470] on span "Record waste for group" at bounding box center [690, 473] width 120 height 13
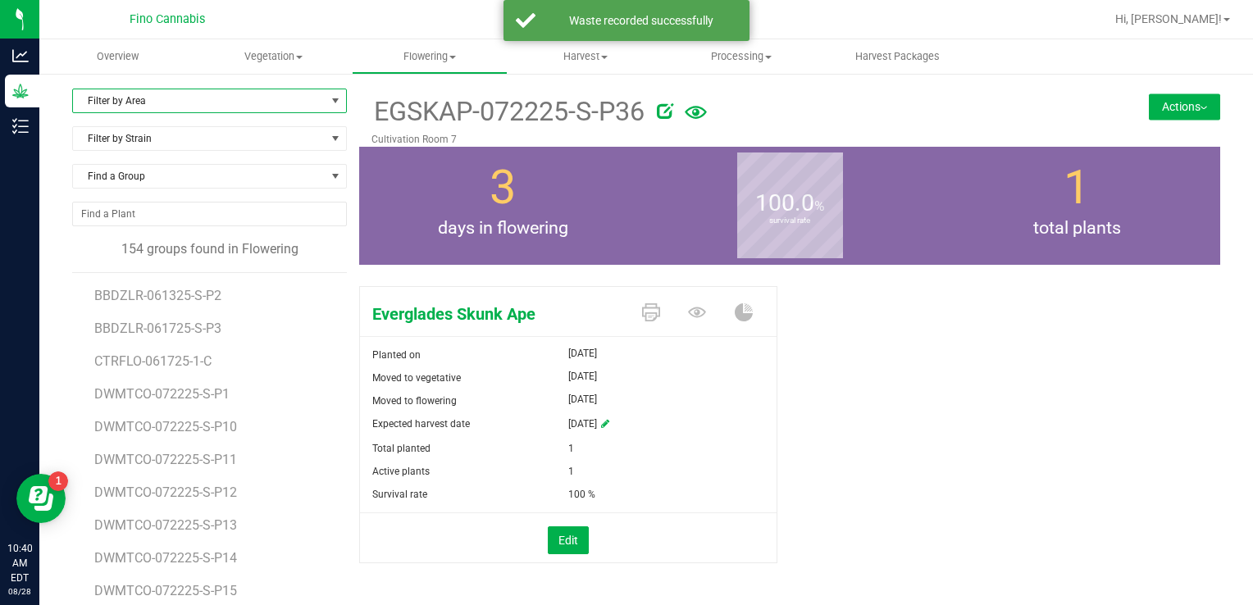
click at [167, 93] on span "Filter by Area" at bounding box center [199, 100] width 253 height 23
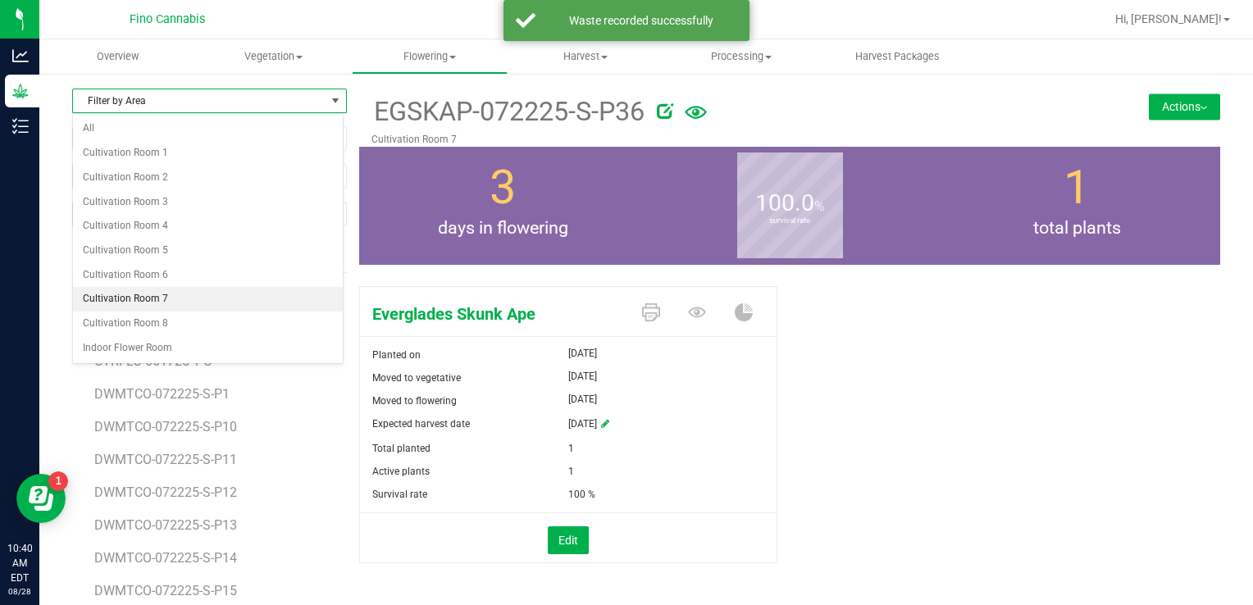
click at [160, 294] on li "Cultivation Room 7" at bounding box center [208, 299] width 270 height 25
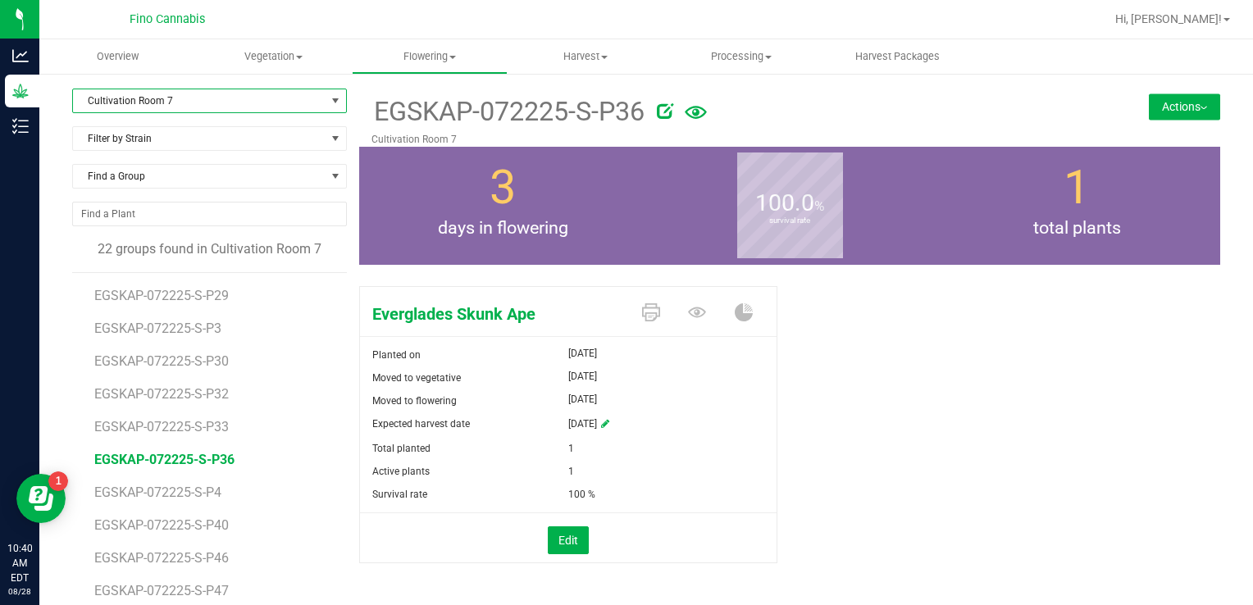
scroll to position [325, 0]
click at [180, 457] on span "EGSKAP-072225-S-P40" at bounding box center [164, 463] width 140 height 16
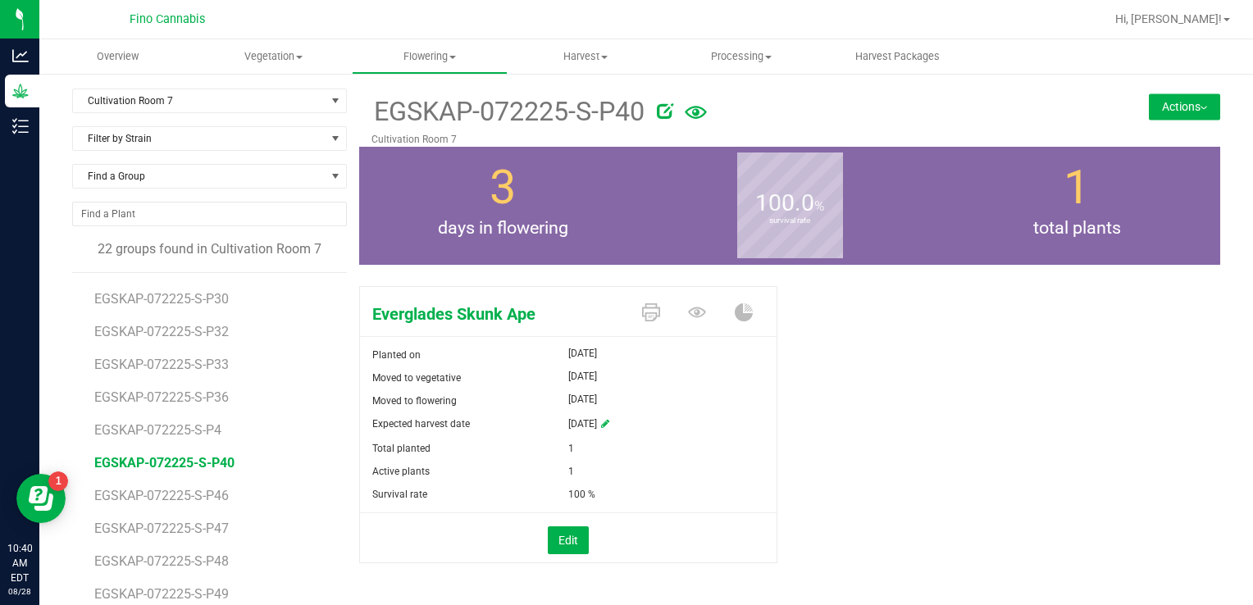
click at [1163, 106] on button "Actions" at bounding box center [1184, 106] width 71 height 26
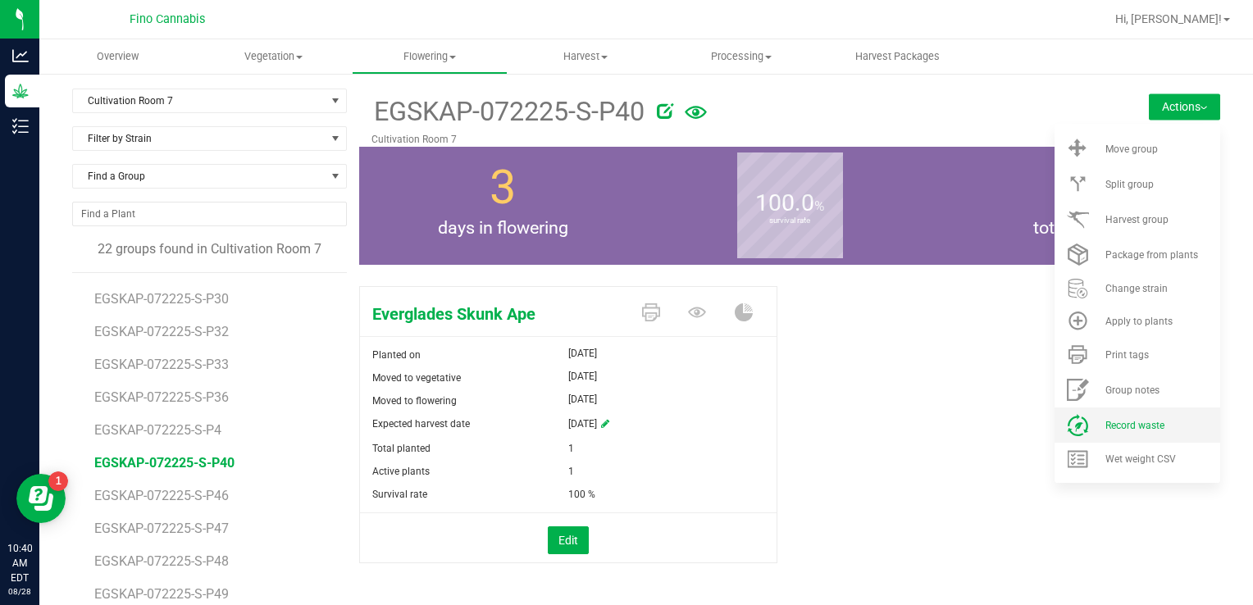
click at [1106, 418] on li "Record waste" at bounding box center [1137, 425] width 166 height 35
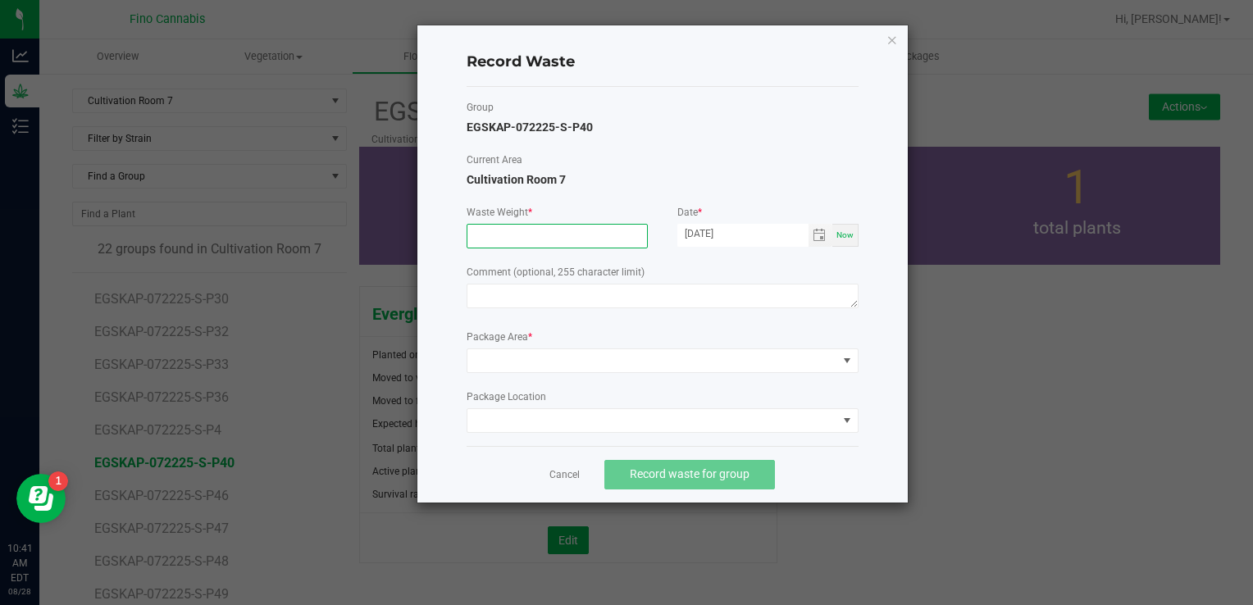
click at [512, 235] on input at bounding box center [557, 236] width 180 height 23
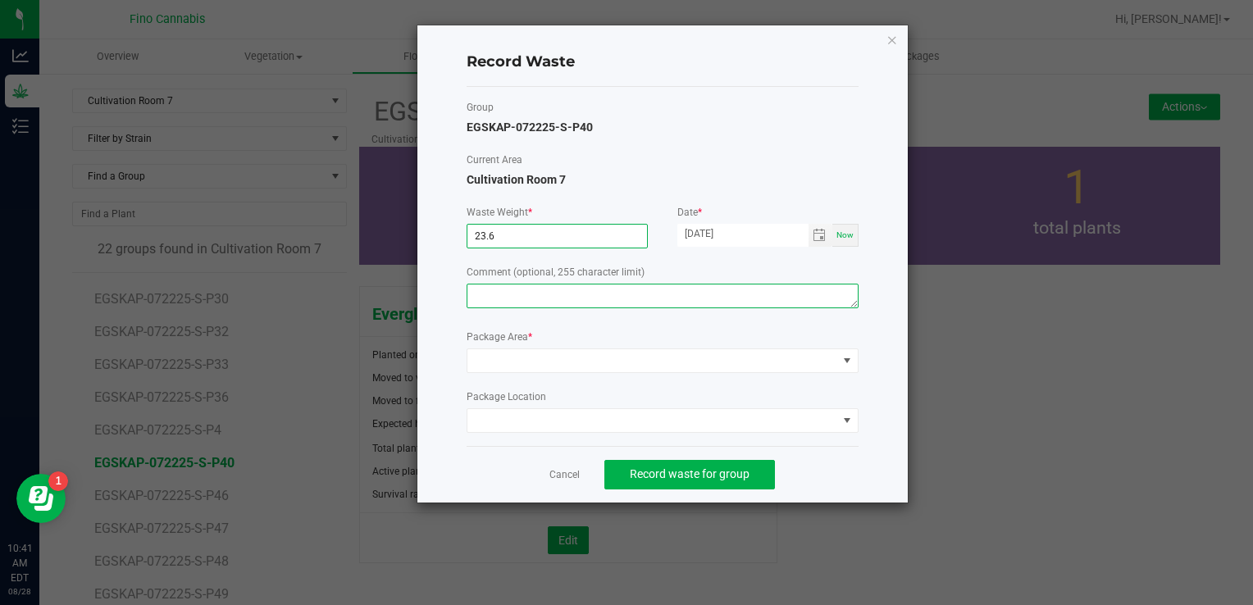
type input "23.6000 g"
paste textarea "Pruning Waste"
type textarea "Pruning Waste"
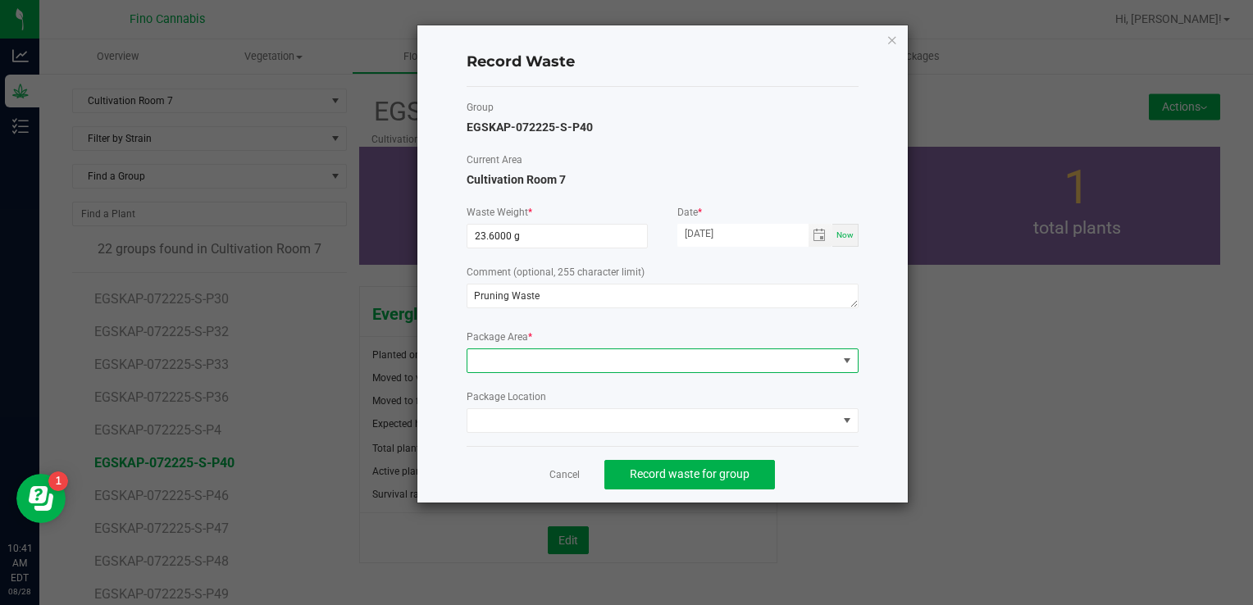
click at [517, 352] on span at bounding box center [652, 360] width 370 height 23
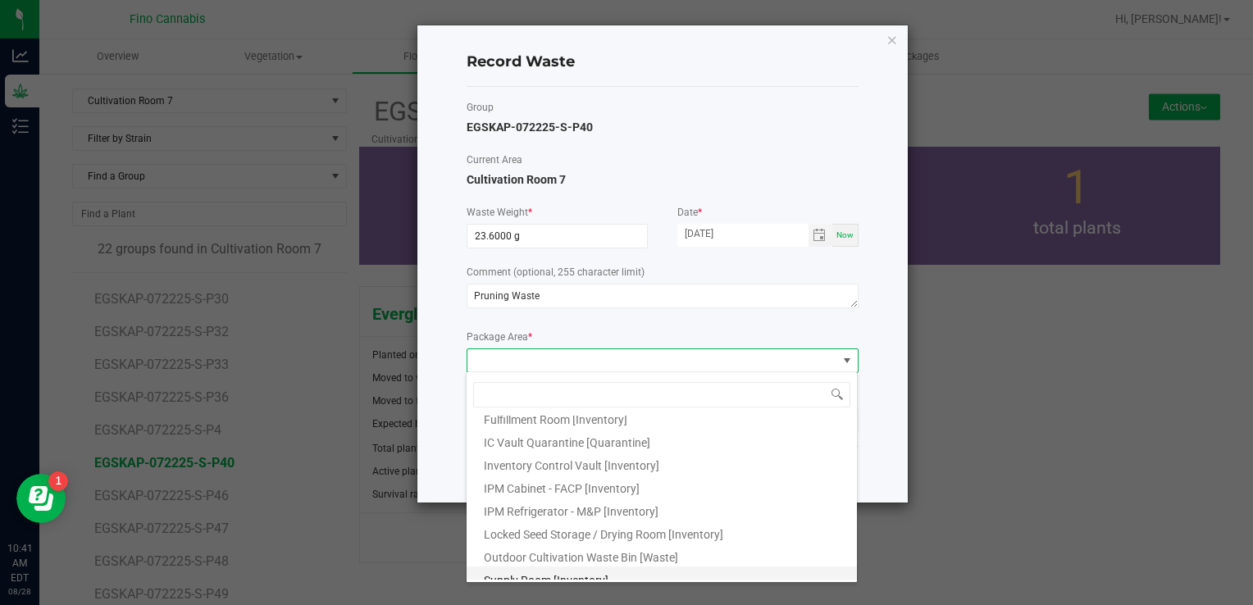
scroll to position [89, 0]
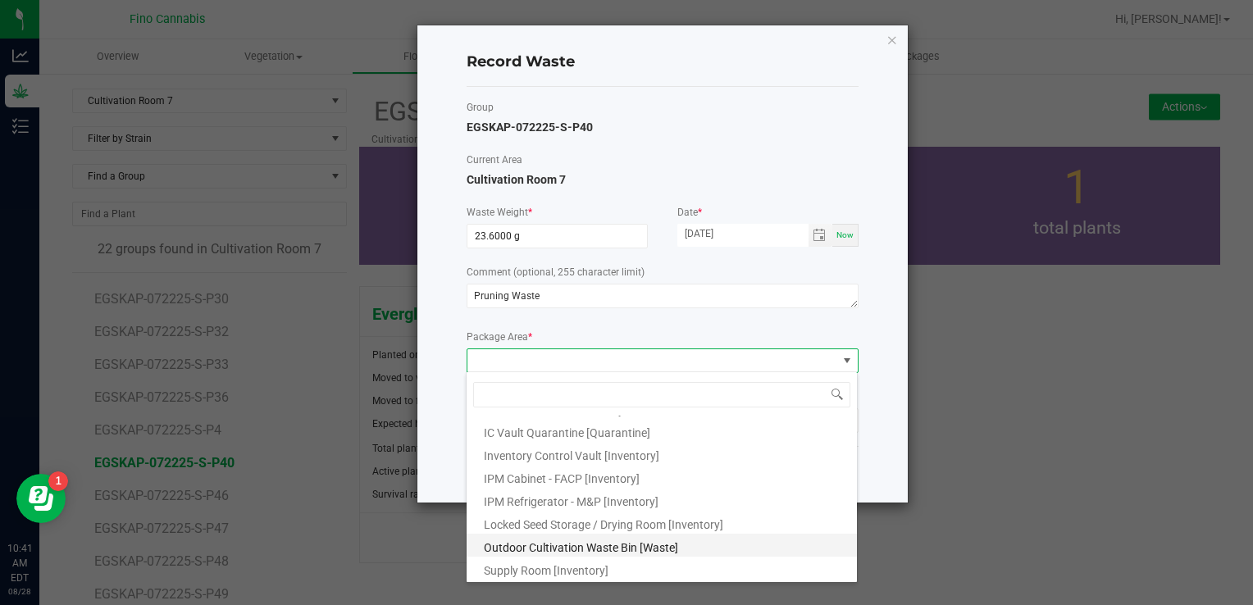
click at [537, 553] on span "Outdoor Cultivation Waste Bin [Waste]" at bounding box center [581, 547] width 194 height 13
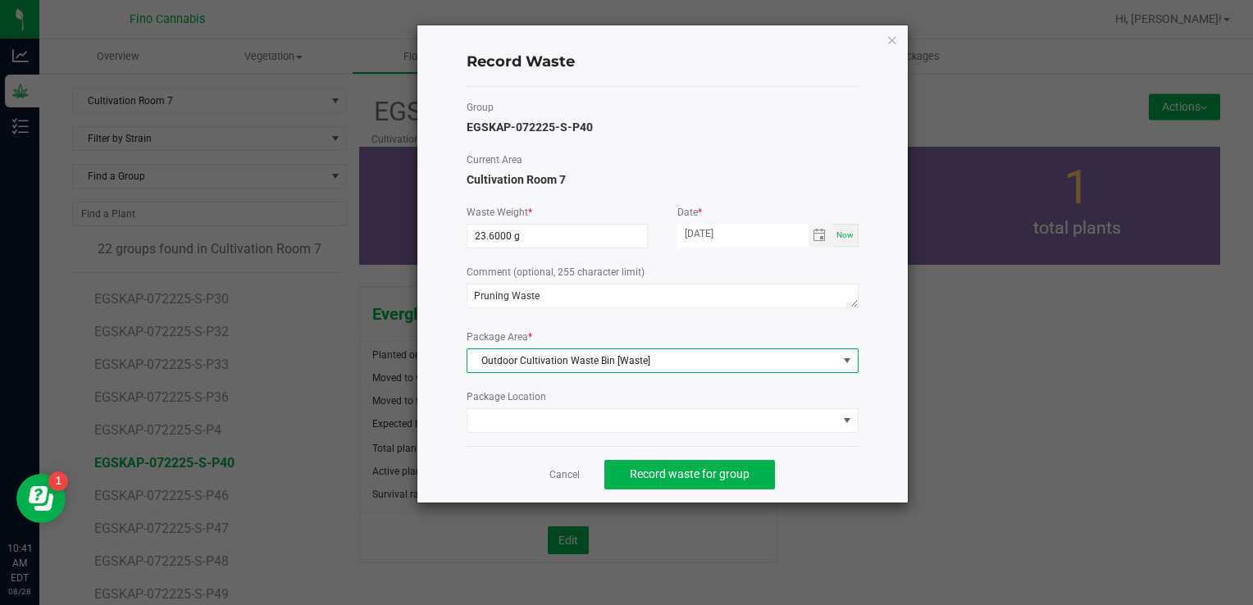
click at [840, 471] on div "Cancel Record waste for group" at bounding box center [663, 474] width 392 height 57
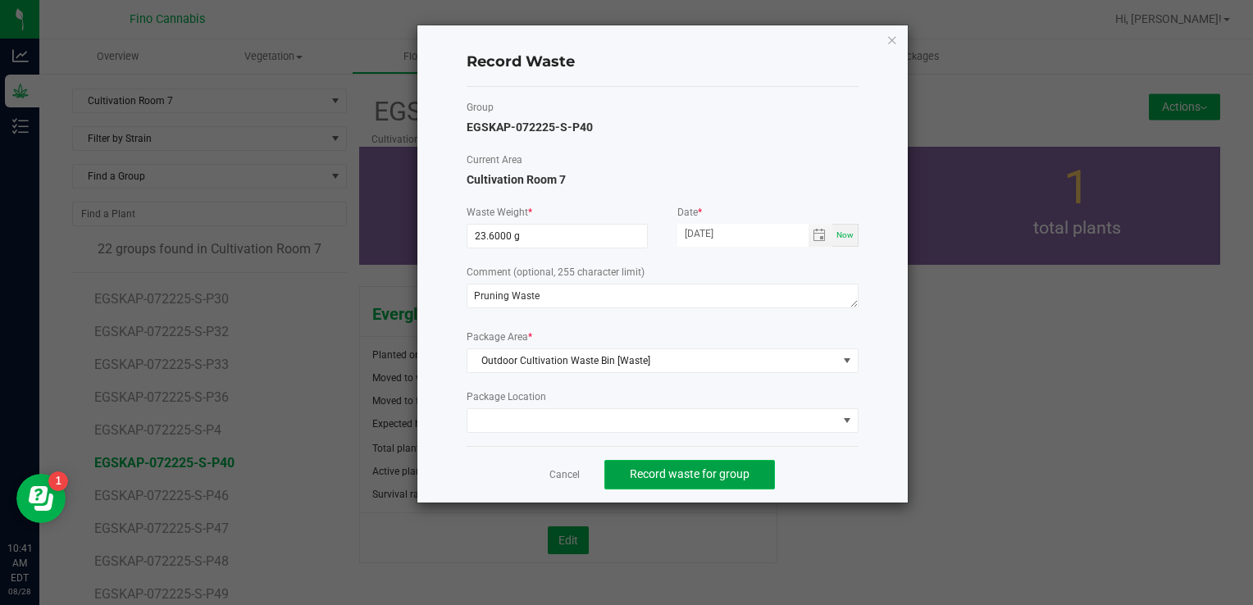
click at [704, 474] on span "Record waste for group" at bounding box center [690, 473] width 120 height 13
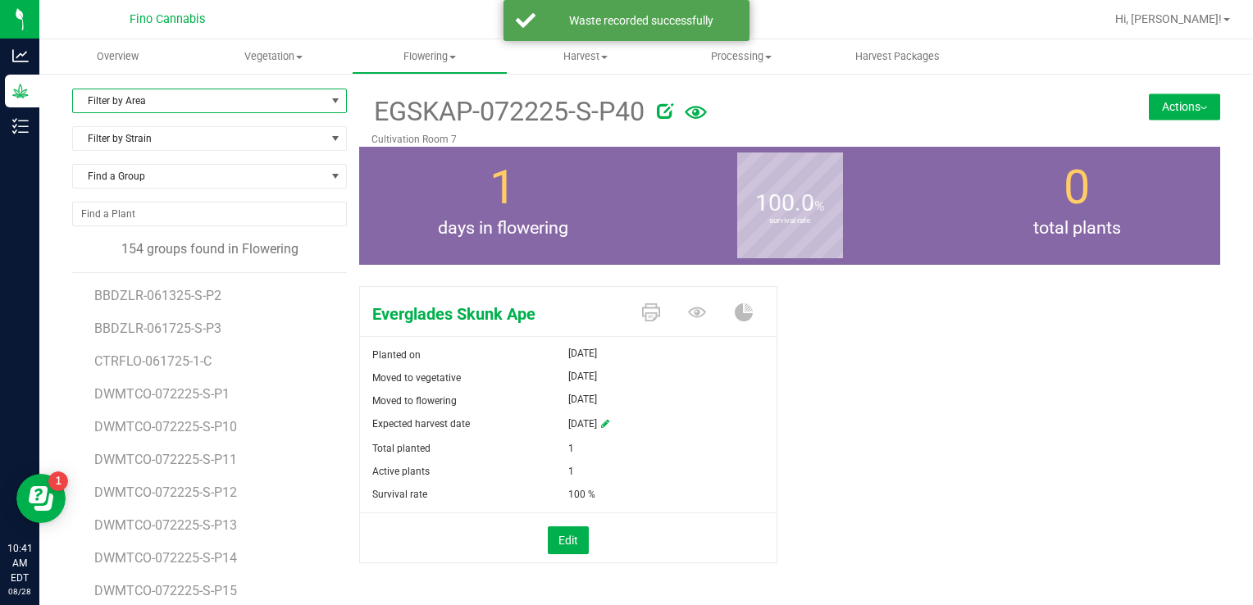
click at [171, 107] on span "Filter by Area" at bounding box center [199, 100] width 253 height 23
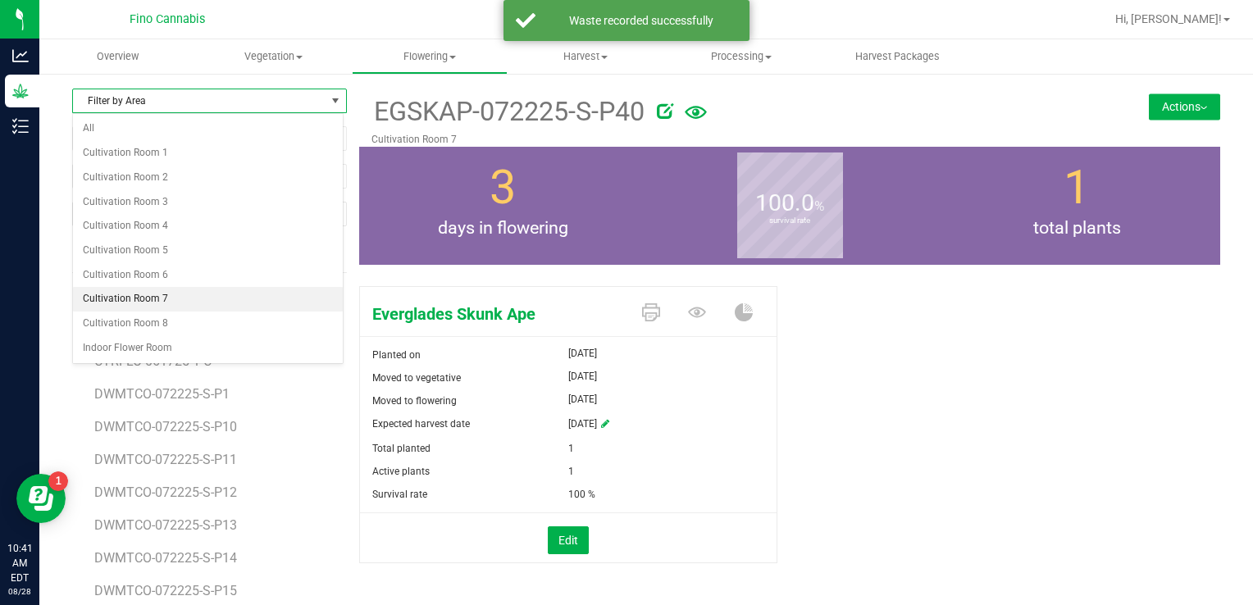
click at [130, 297] on li "Cultivation Room 7" at bounding box center [208, 299] width 270 height 25
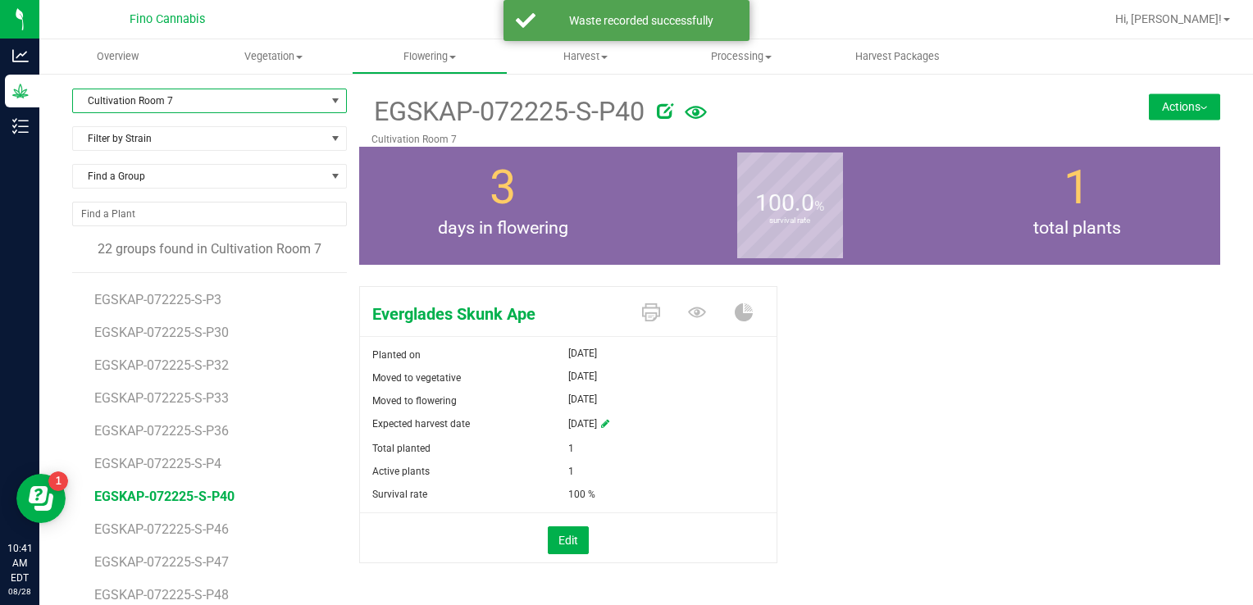
scroll to position [325, 0]
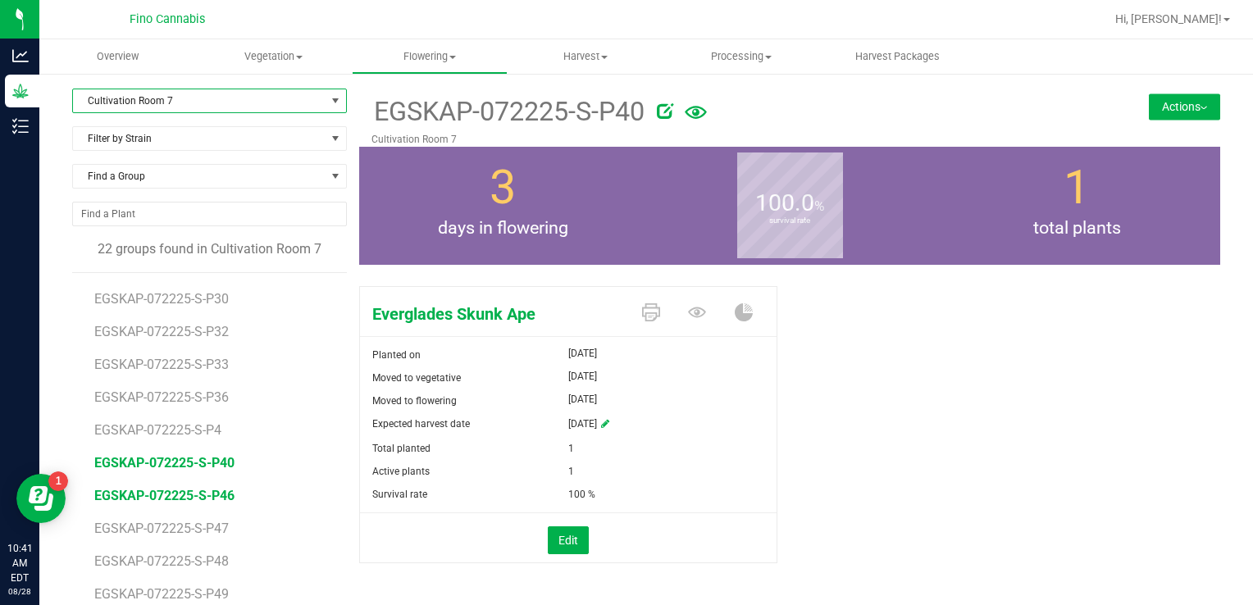
click at [162, 490] on span "EGSKAP-072225-S-P46" at bounding box center [164, 496] width 140 height 16
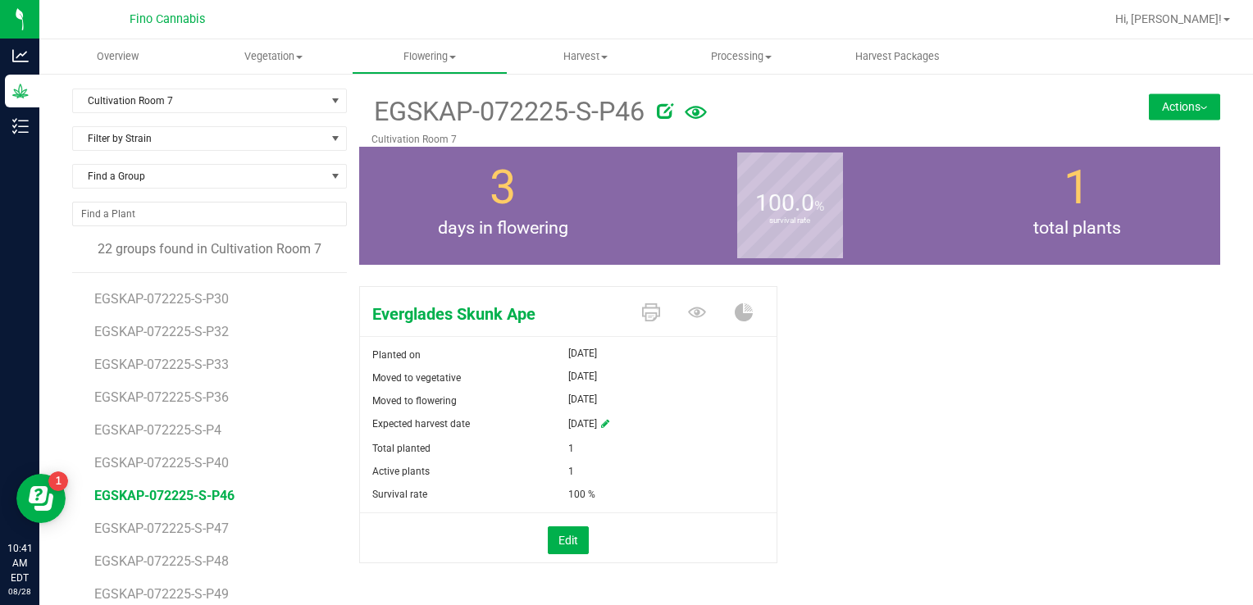
click at [1179, 116] on button "Actions" at bounding box center [1184, 106] width 71 height 26
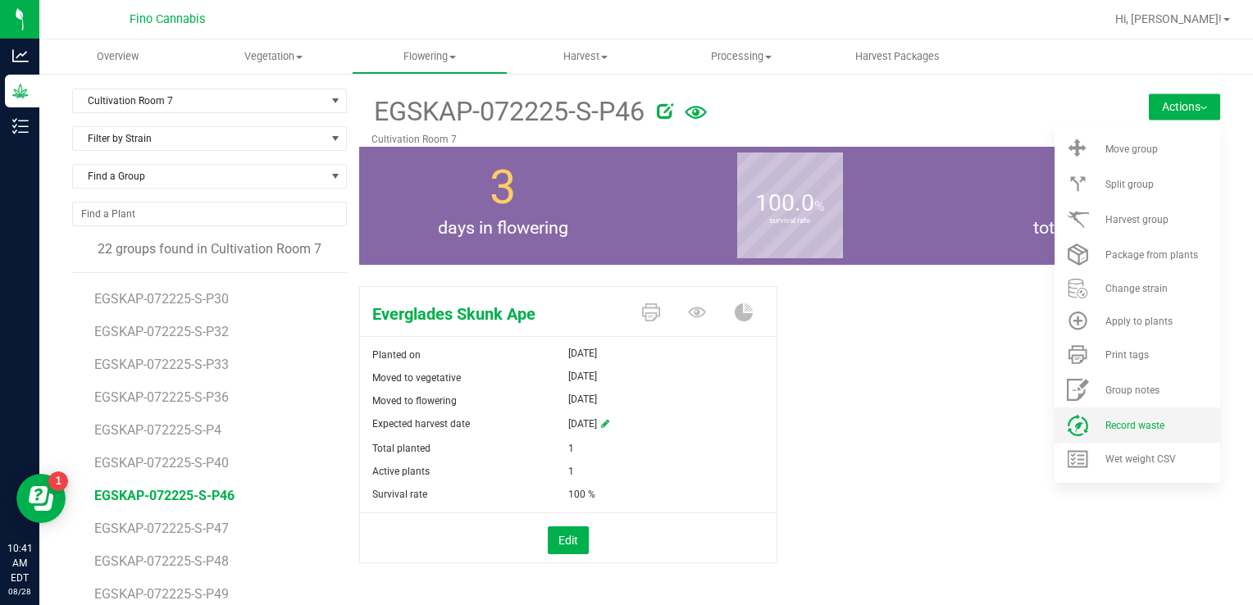
click at [1112, 412] on li "Record waste" at bounding box center [1137, 425] width 166 height 35
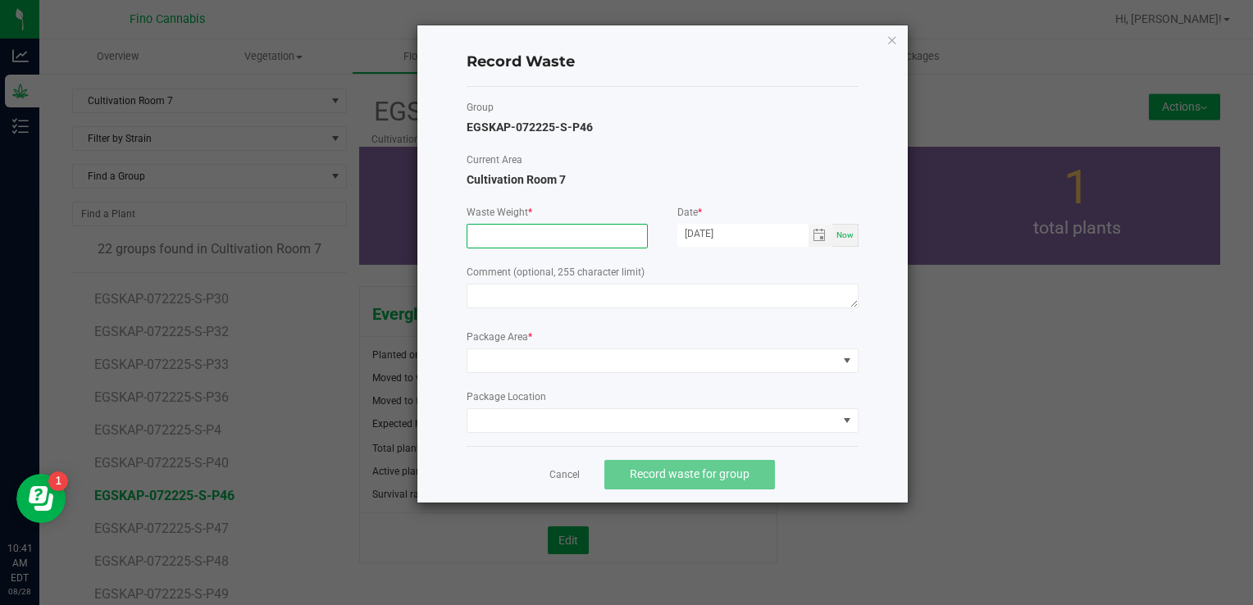
click at [566, 239] on input at bounding box center [557, 236] width 180 height 23
type input "23.6000 g"
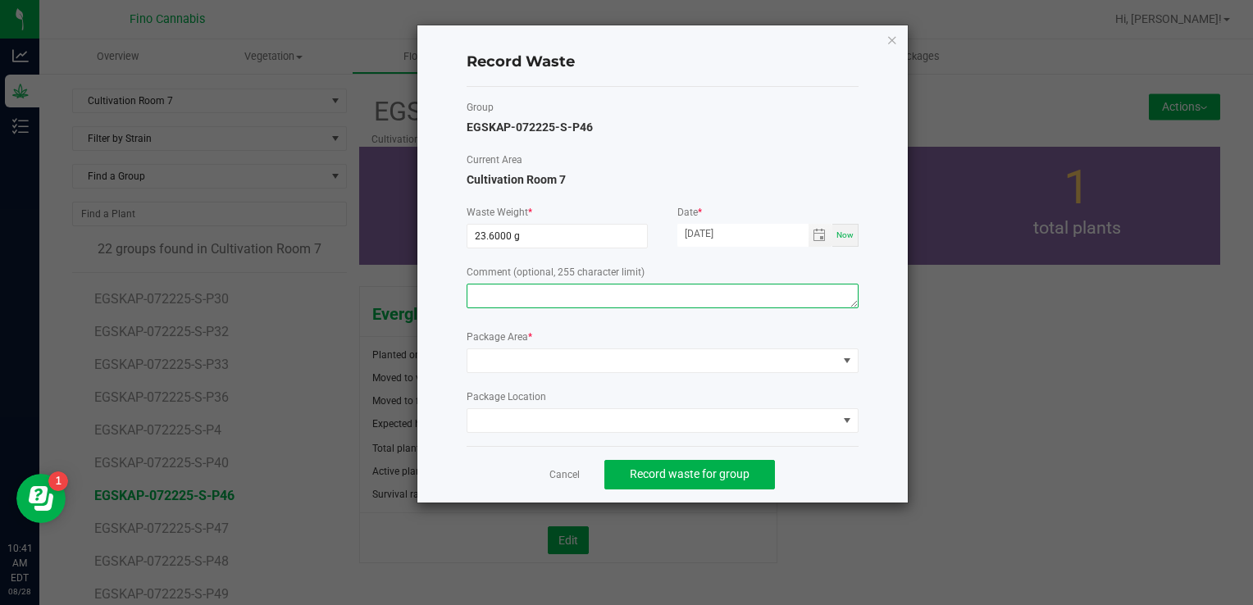
drag, startPoint x: 562, startPoint y: 280, endPoint x: 520, endPoint y: 300, distance: 47.0
paste textarea "Pruning Waste"
type textarea "Pruning Waste"
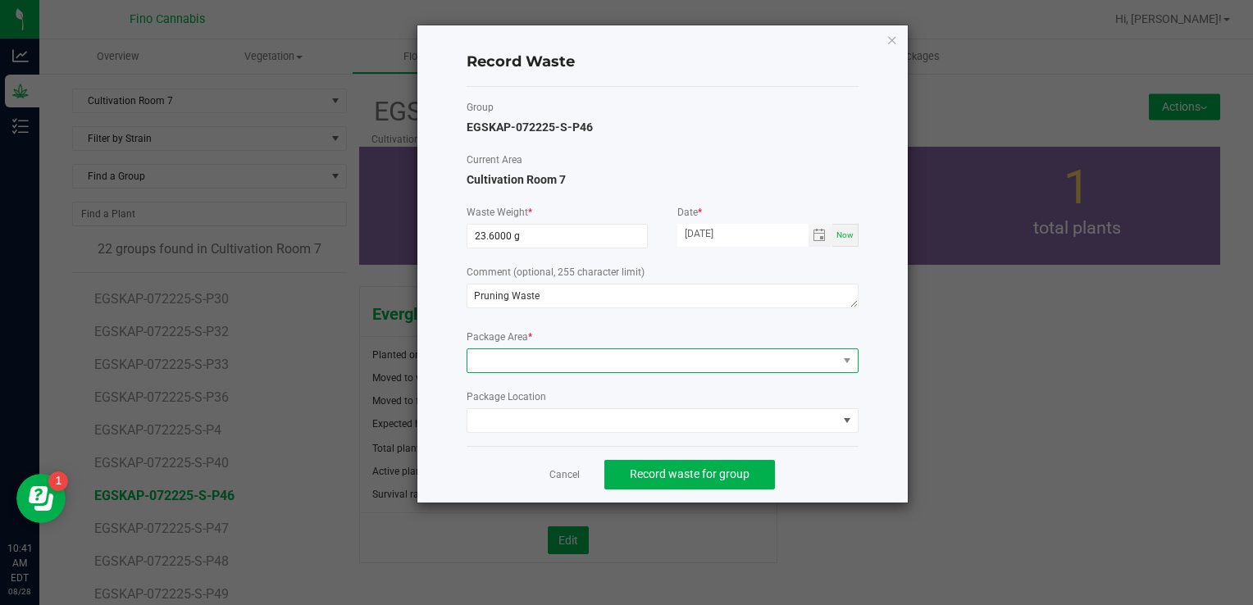
click at [507, 354] on span at bounding box center [652, 360] width 370 height 23
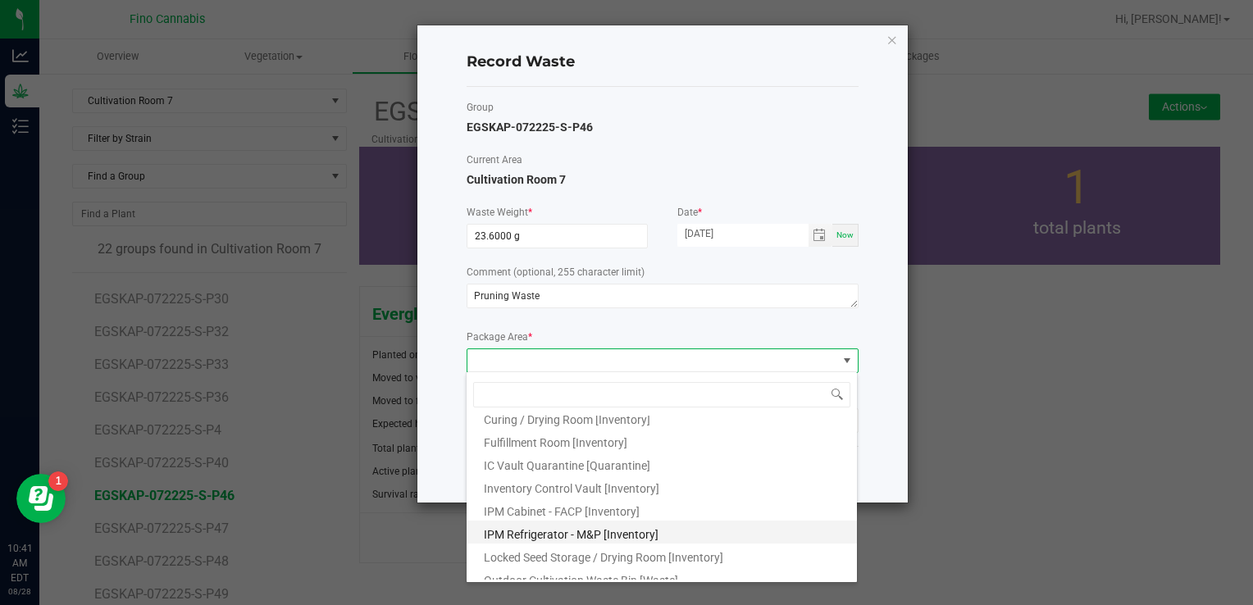
scroll to position [89, 0]
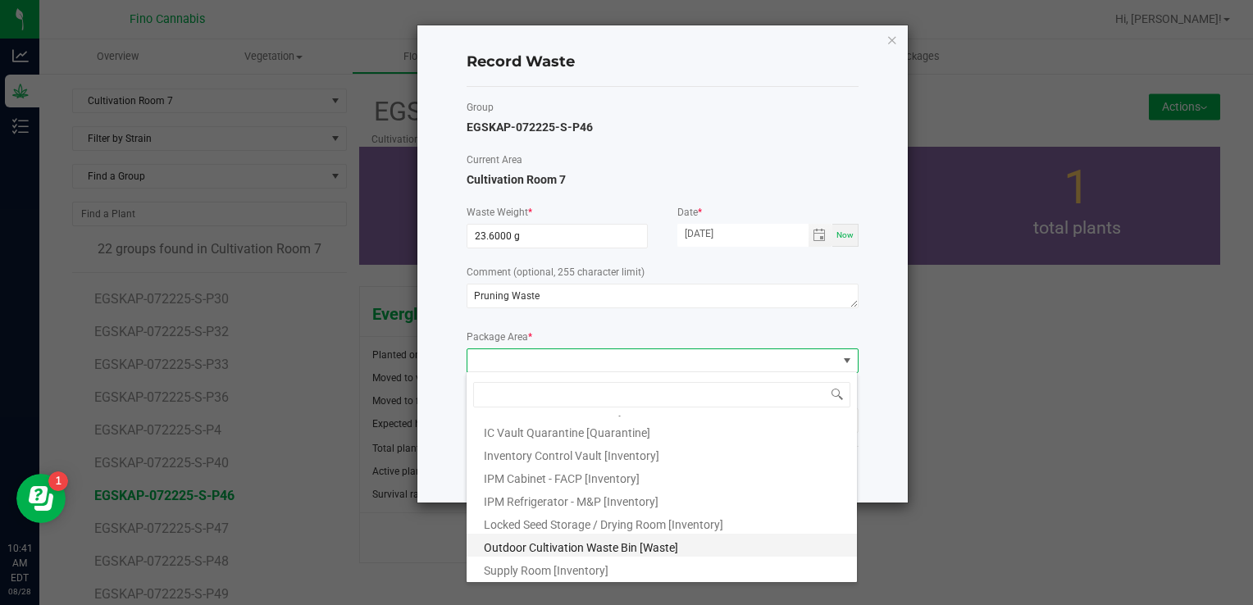
click at [559, 552] on span "Outdoor Cultivation Waste Bin [Waste]" at bounding box center [581, 547] width 194 height 13
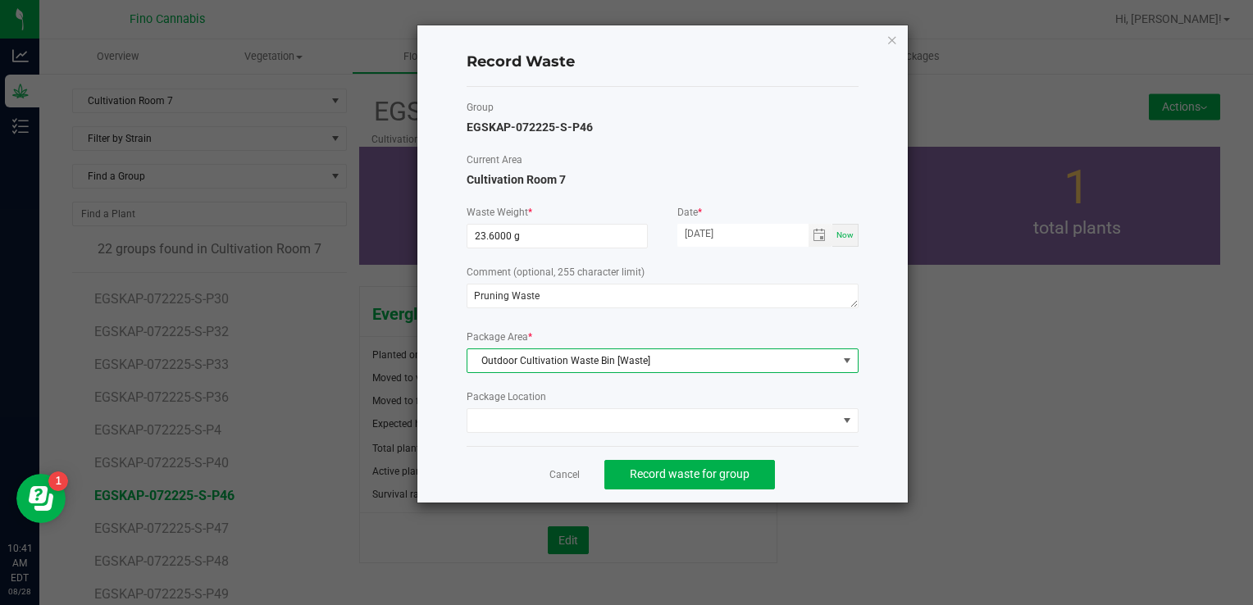
click at [853, 461] on div "Cancel Record waste for group" at bounding box center [663, 474] width 392 height 57
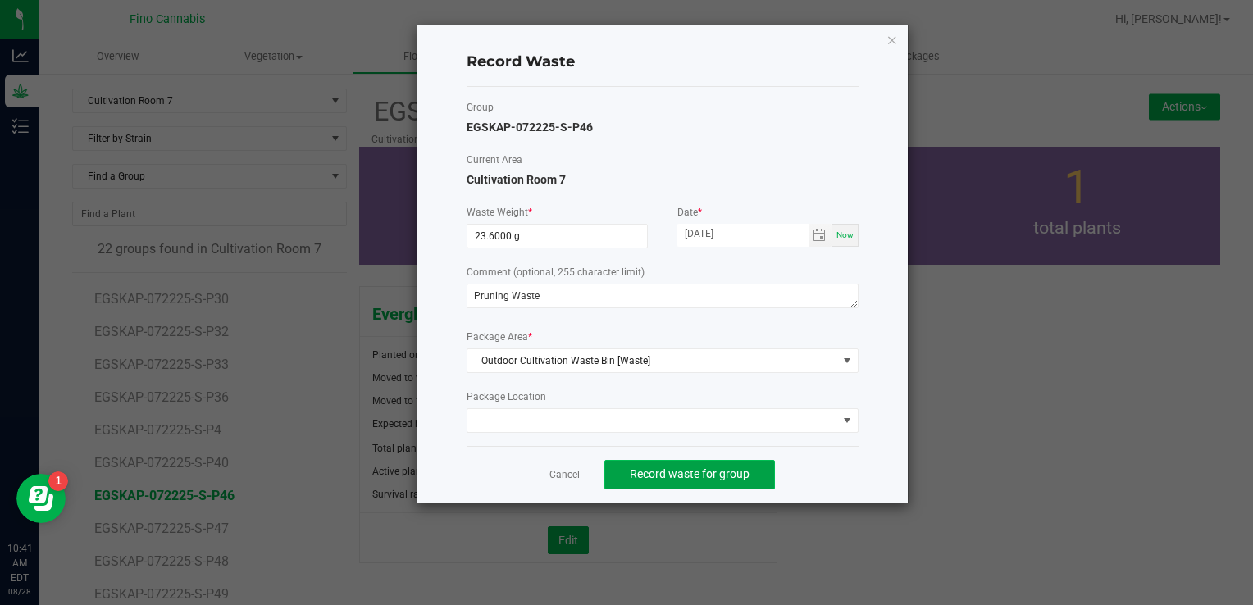
click at [688, 474] on span "Record waste for group" at bounding box center [690, 473] width 120 height 13
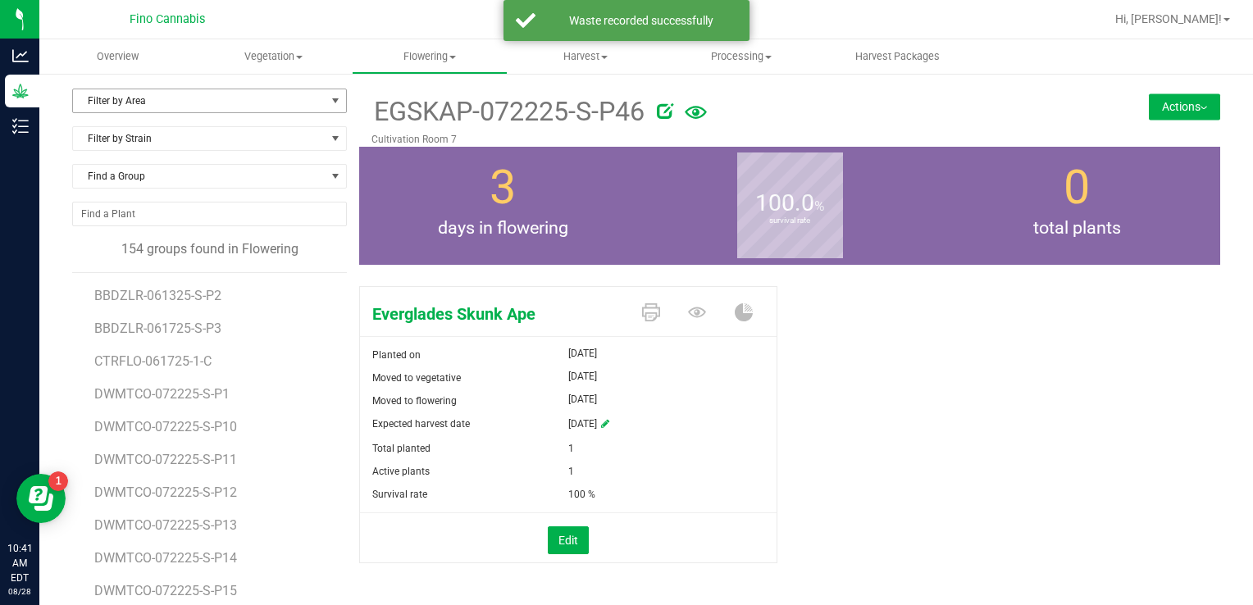
click at [153, 101] on span "Filter by Area" at bounding box center [199, 100] width 253 height 23
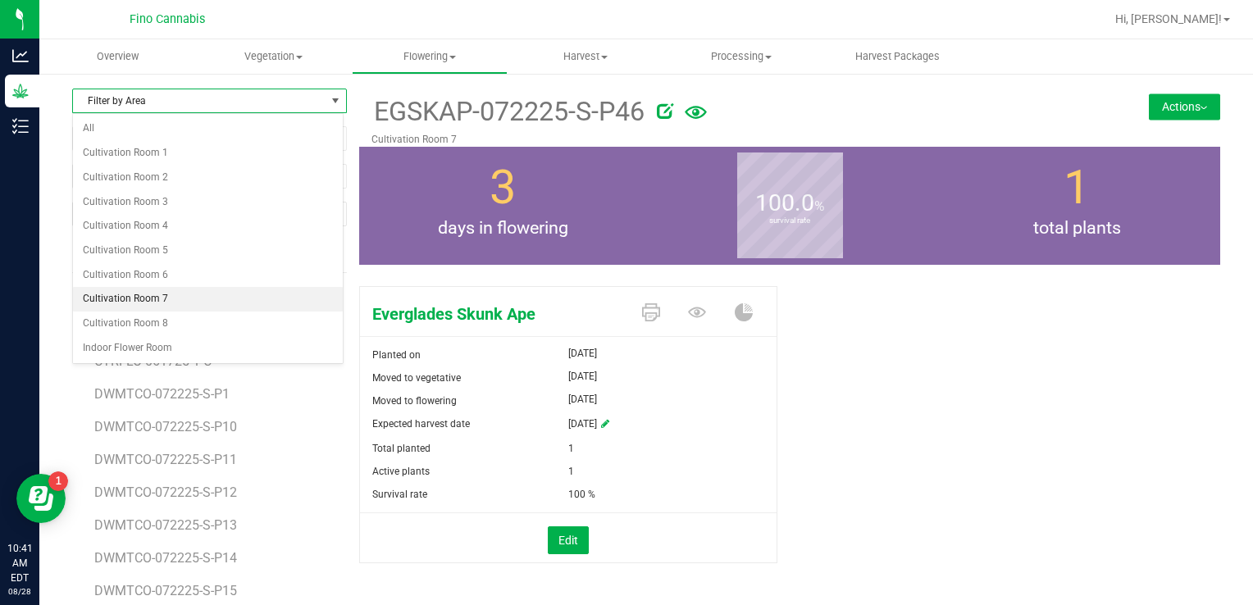
click at [139, 300] on li "Cultivation Room 7" at bounding box center [208, 299] width 270 height 25
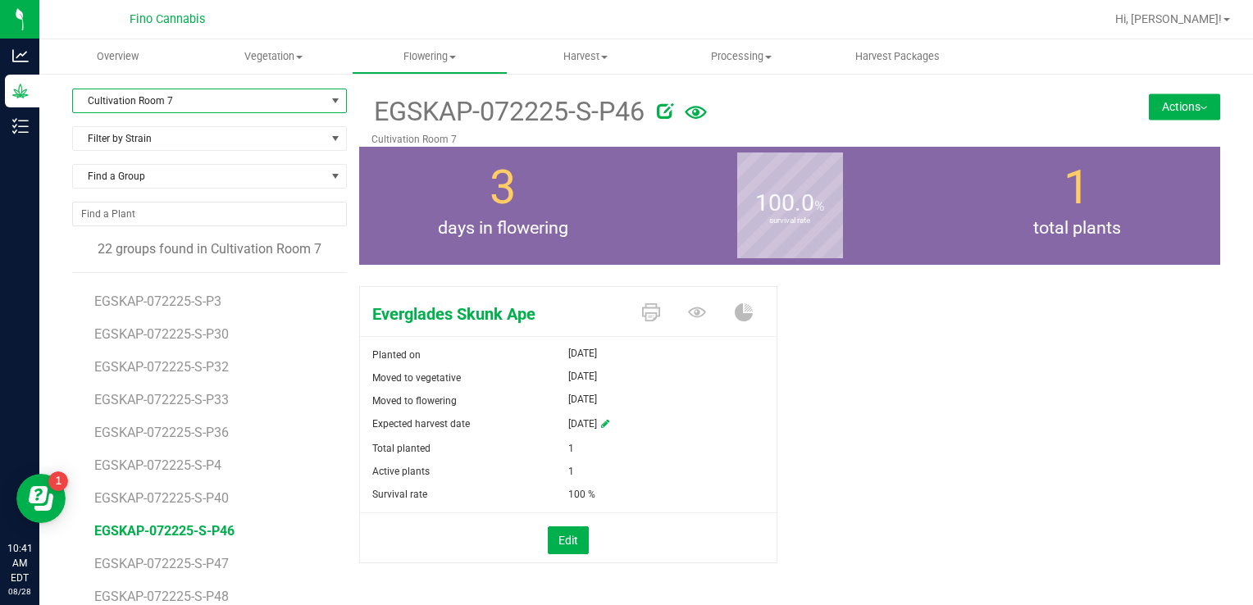
scroll to position [325, 0]
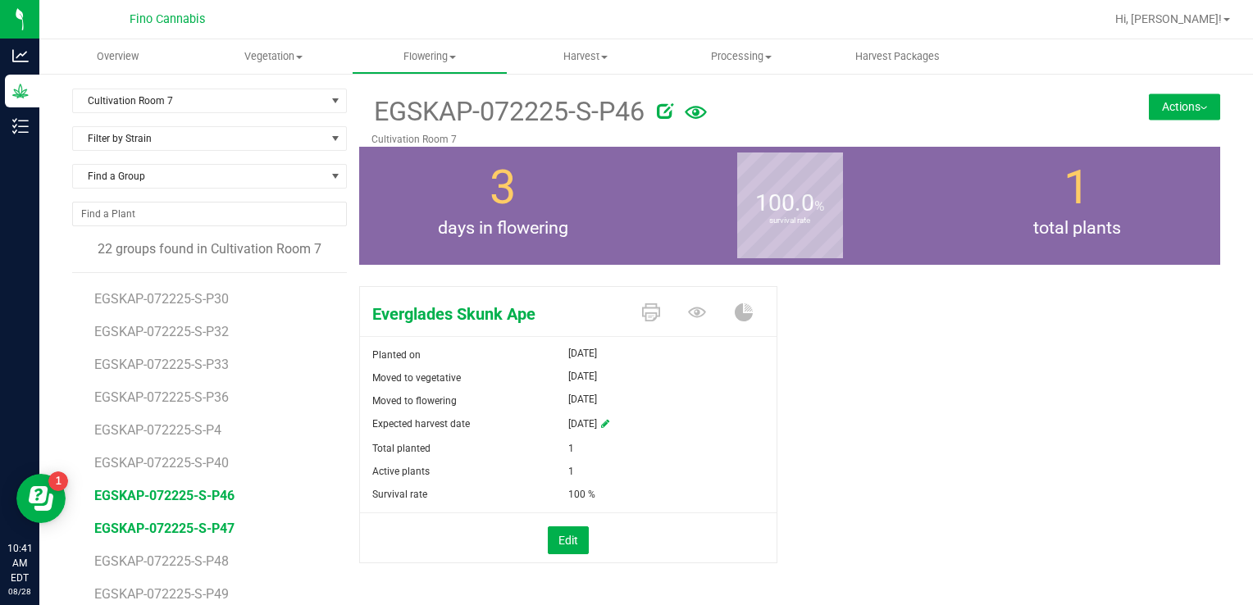
click at [195, 523] on span "EGSKAP-072225-S-P47" at bounding box center [164, 529] width 140 height 16
click at [1182, 107] on button "Actions" at bounding box center [1184, 106] width 71 height 26
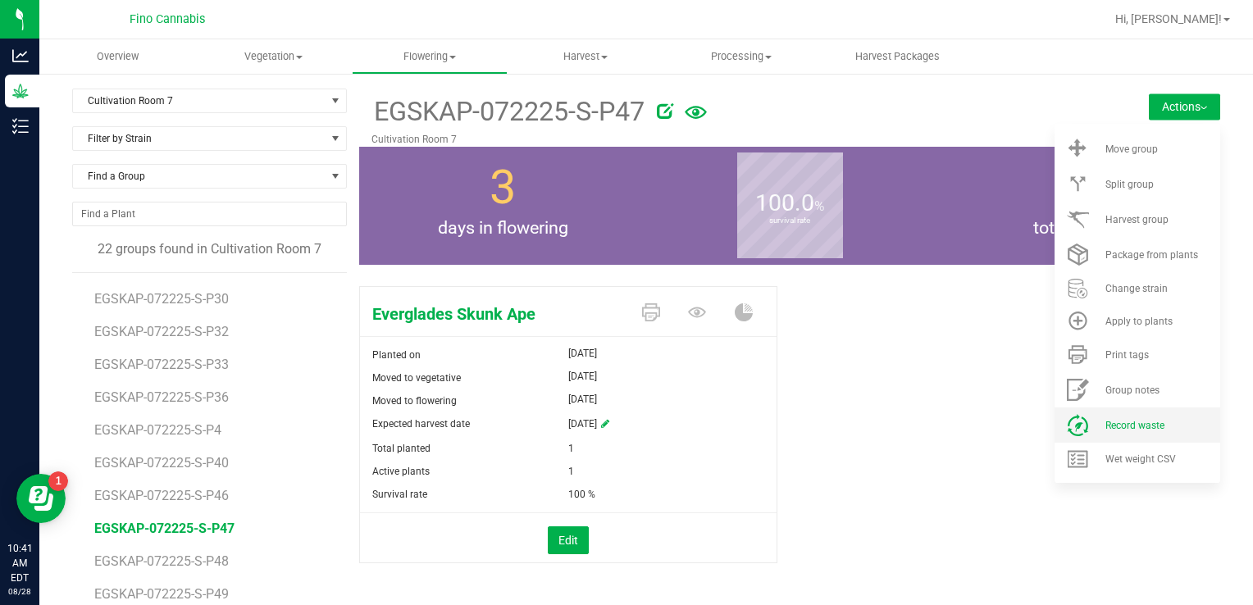
click at [1072, 412] on li "Record waste" at bounding box center [1137, 425] width 166 height 35
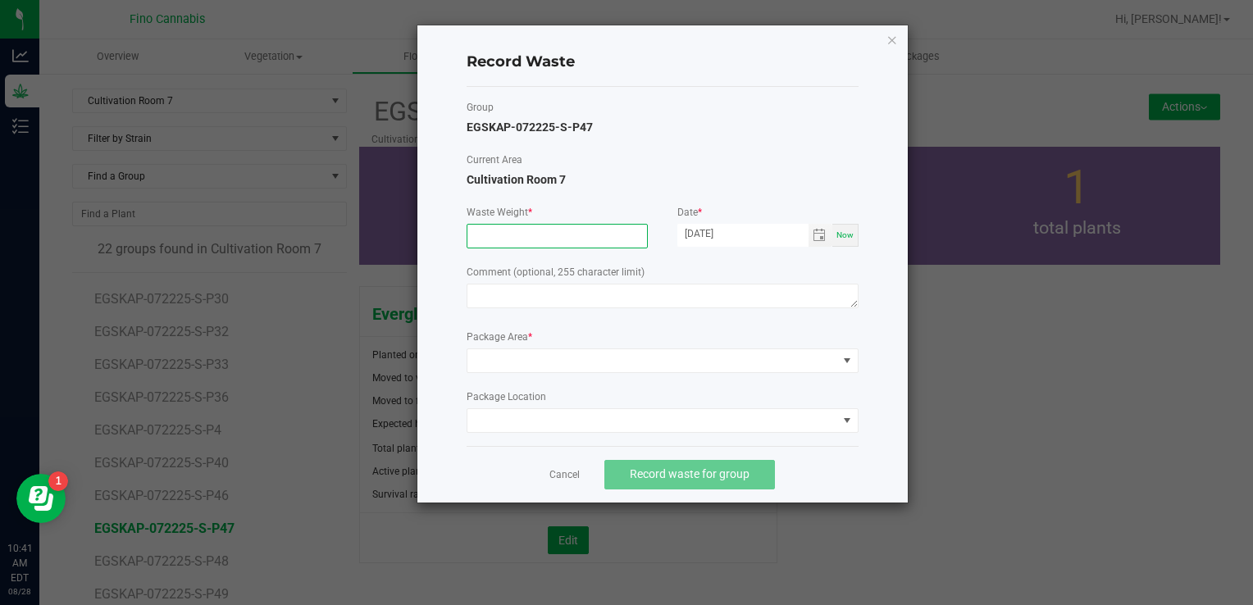
click at [574, 237] on input at bounding box center [557, 236] width 180 height 23
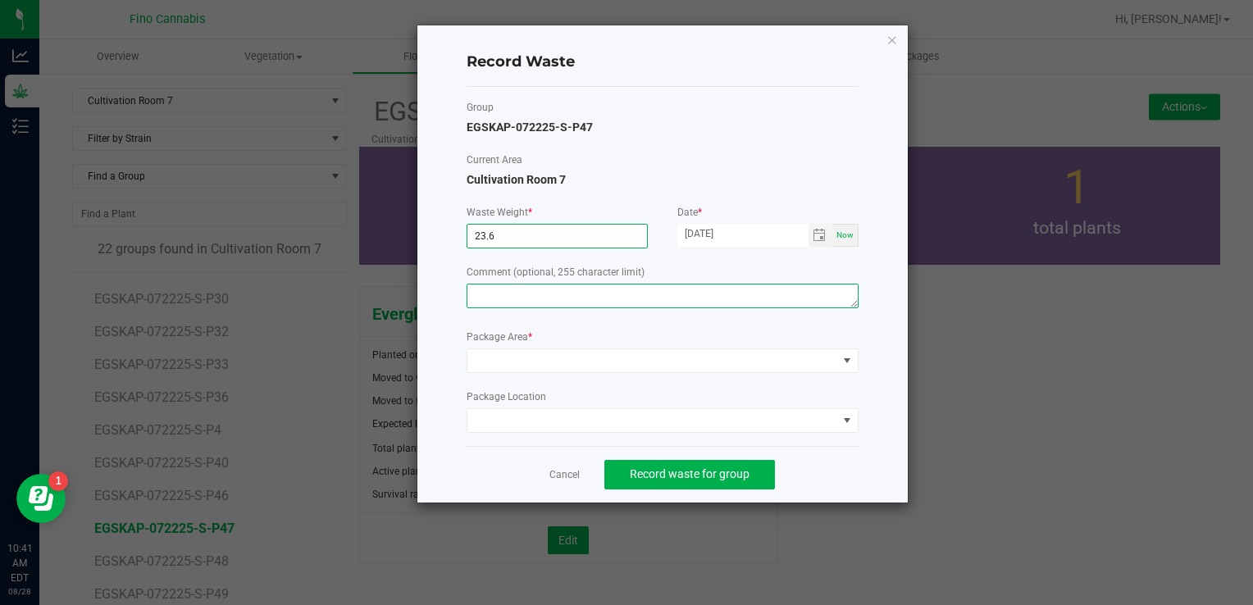
type input "23.6000 g"
paste textarea "Pruning Waste"
type textarea "Pruning Waste"
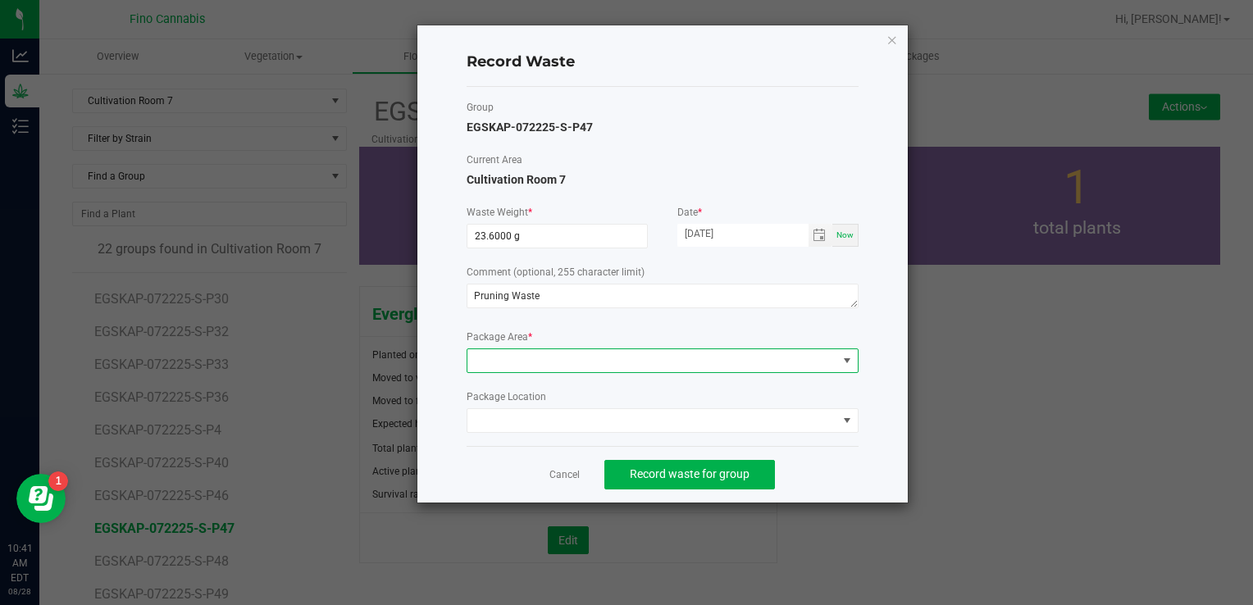
click at [568, 362] on span at bounding box center [652, 360] width 370 height 23
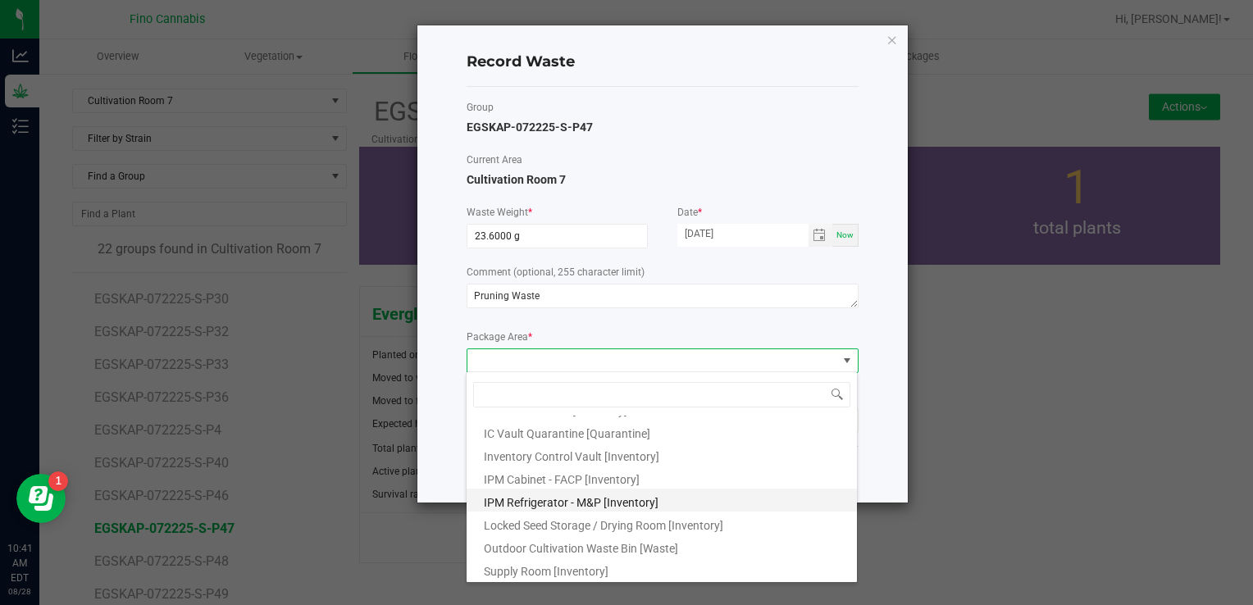
scroll to position [89, 0]
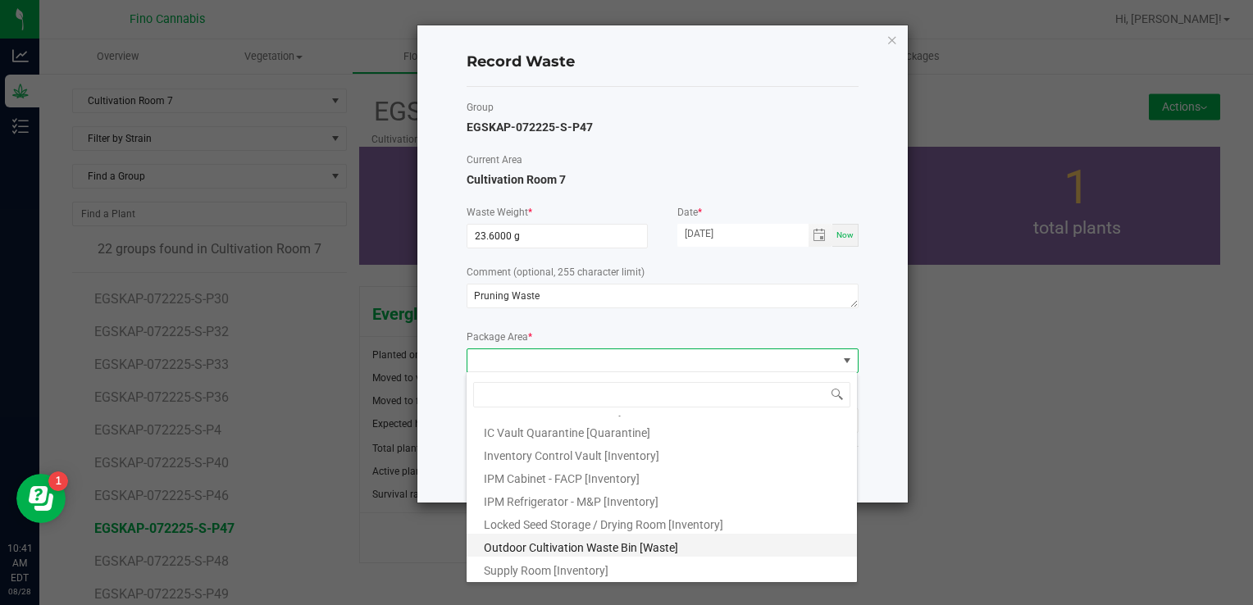
click at [563, 546] on span "Outdoor Cultivation Waste Bin [Waste]" at bounding box center [581, 547] width 194 height 13
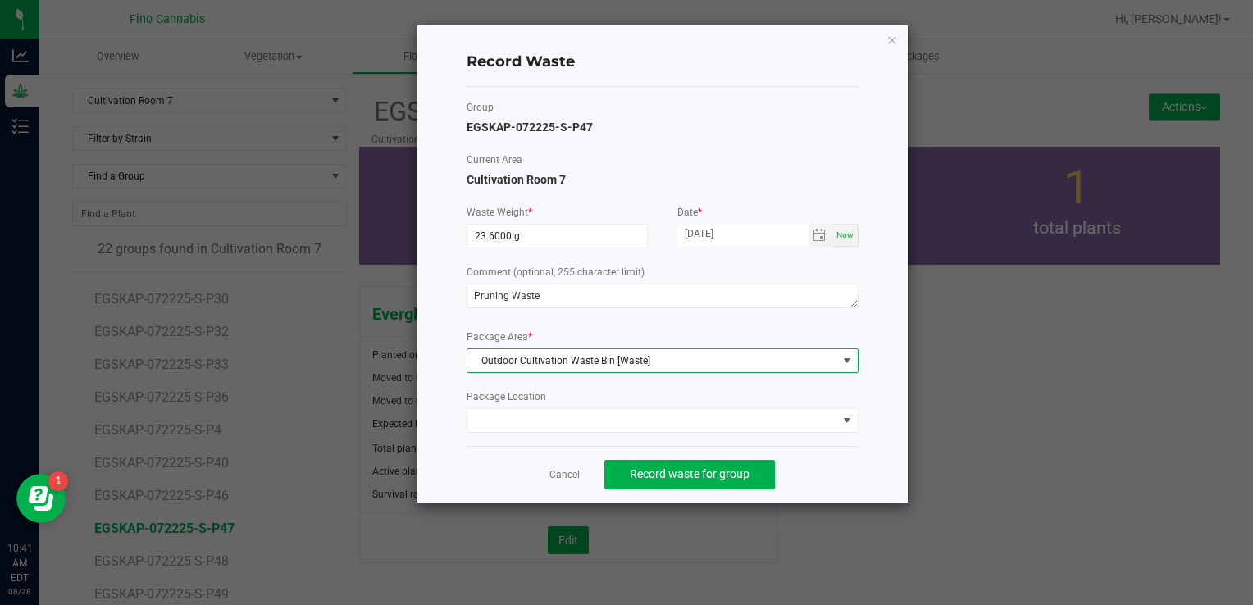
click at [871, 454] on div "Record Waste Group EGSKAP-072225-S-P47 Current Area Cultivation Room 7 Waste We…" at bounding box center [662, 263] width 490 height 477
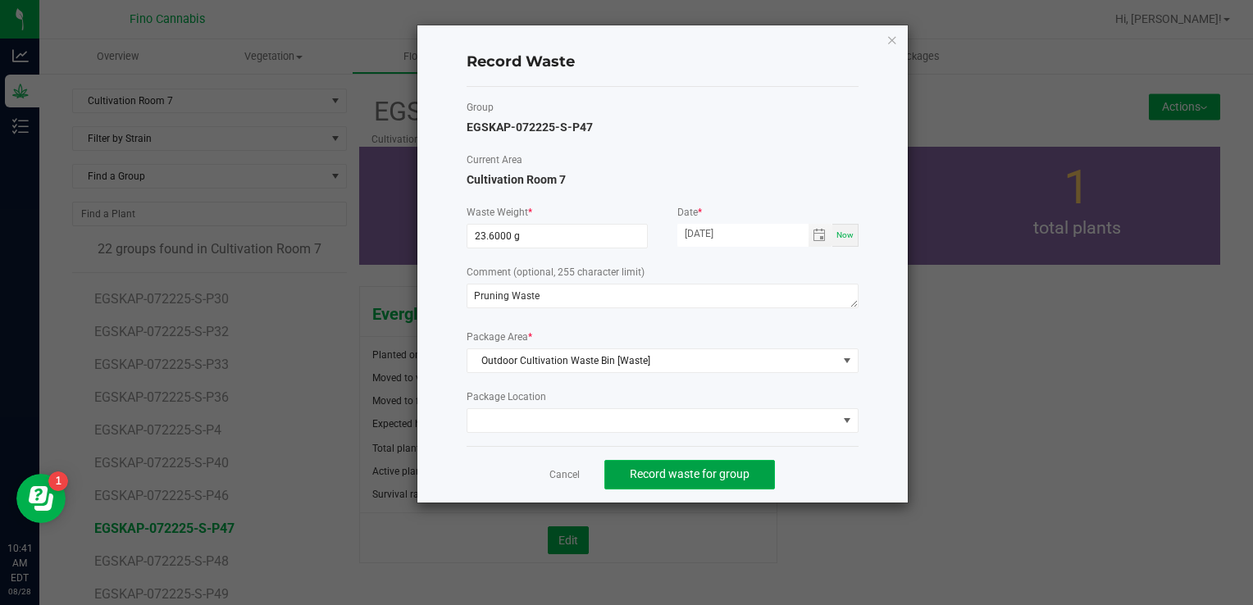
click at [631, 460] on button "Record waste for group" at bounding box center [689, 475] width 171 height 30
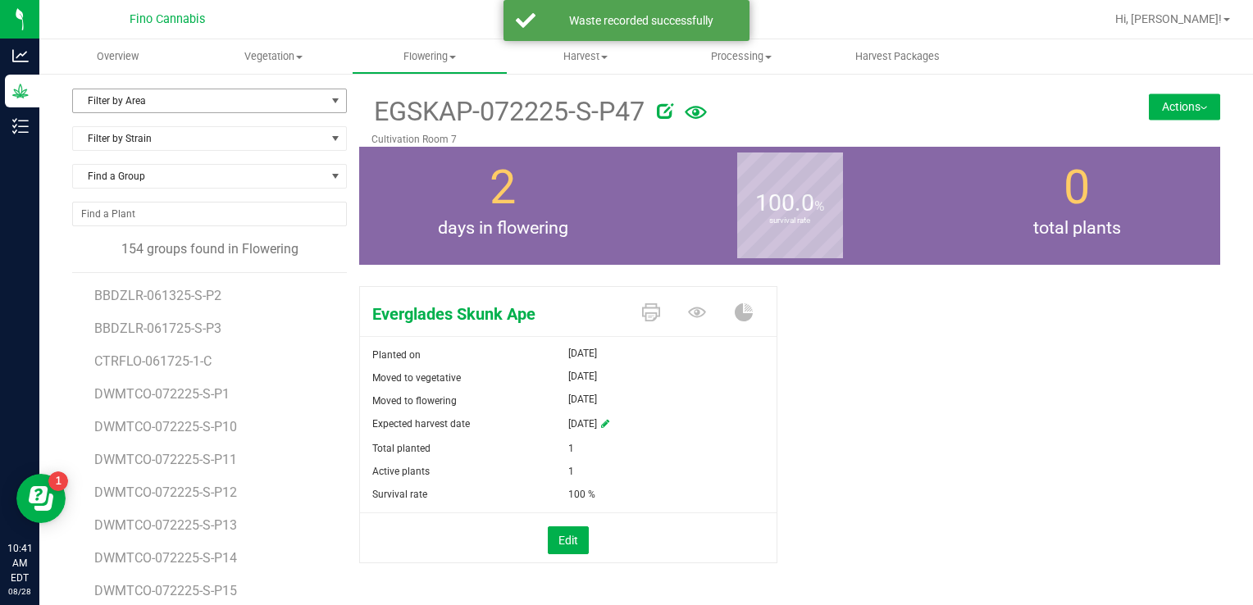
click at [137, 101] on span "Filter by Area" at bounding box center [199, 100] width 253 height 23
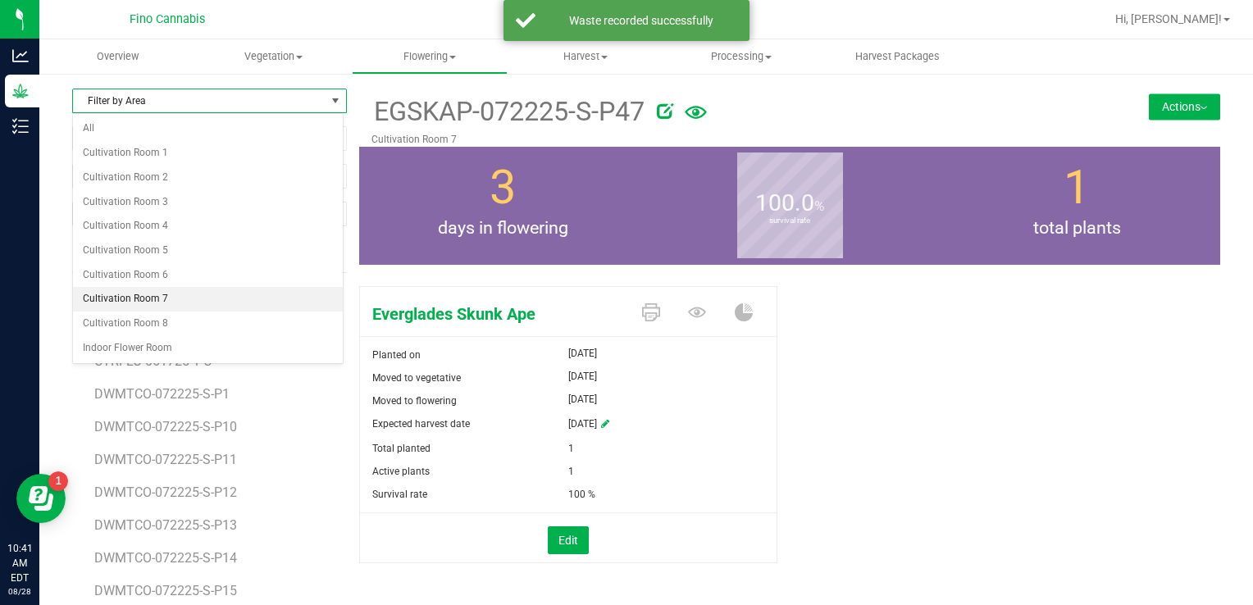
click at [131, 290] on li "Cultivation Room 7" at bounding box center [208, 299] width 270 height 25
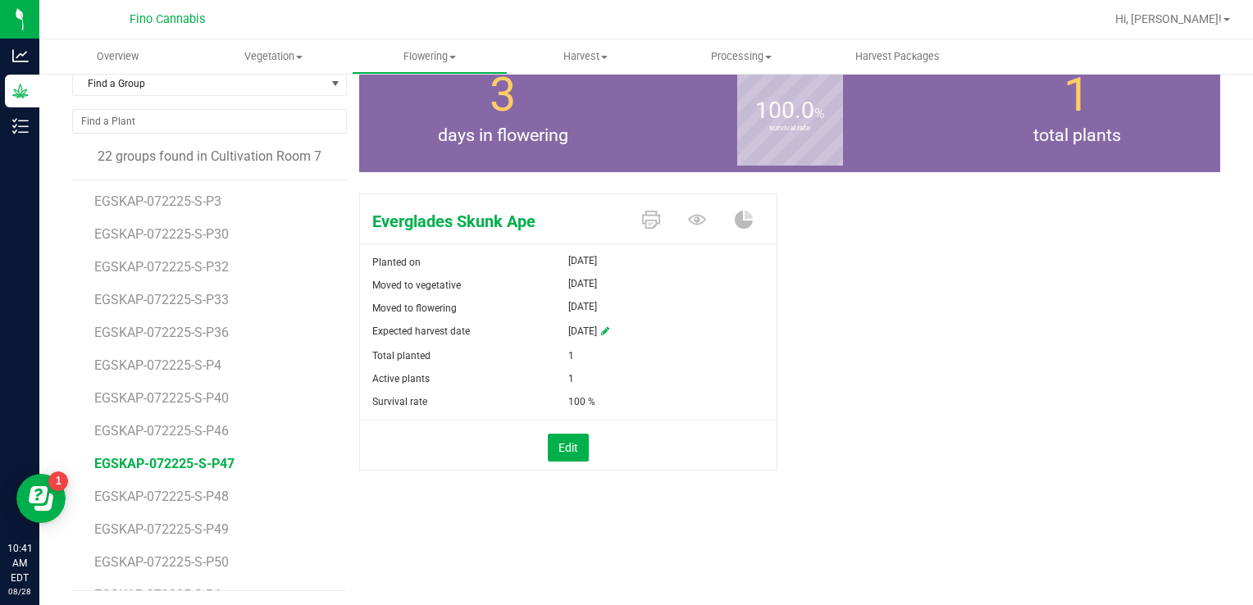
scroll to position [325, 0]
click at [203, 475] on li "EGSKAP-072225-S-P48" at bounding box center [214, 462] width 241 height 33
click at [203, 469] on span "EGSKAP-072225-S-P48" at bounding box center [164, 469] width 140 height 16
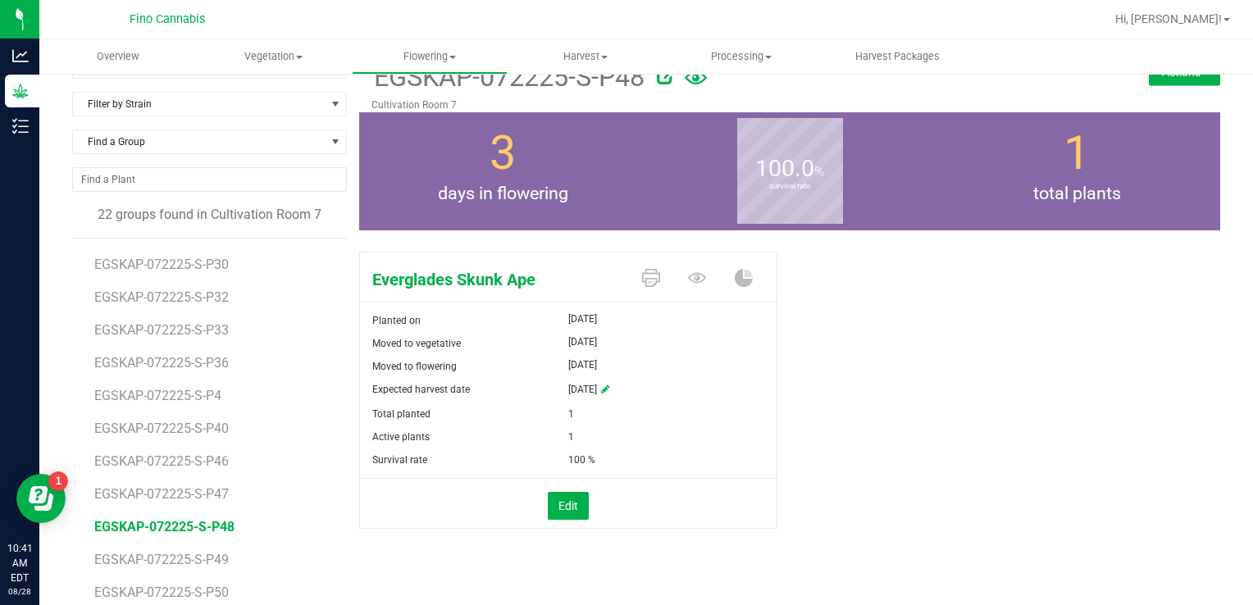
scroll to position [11, 0]
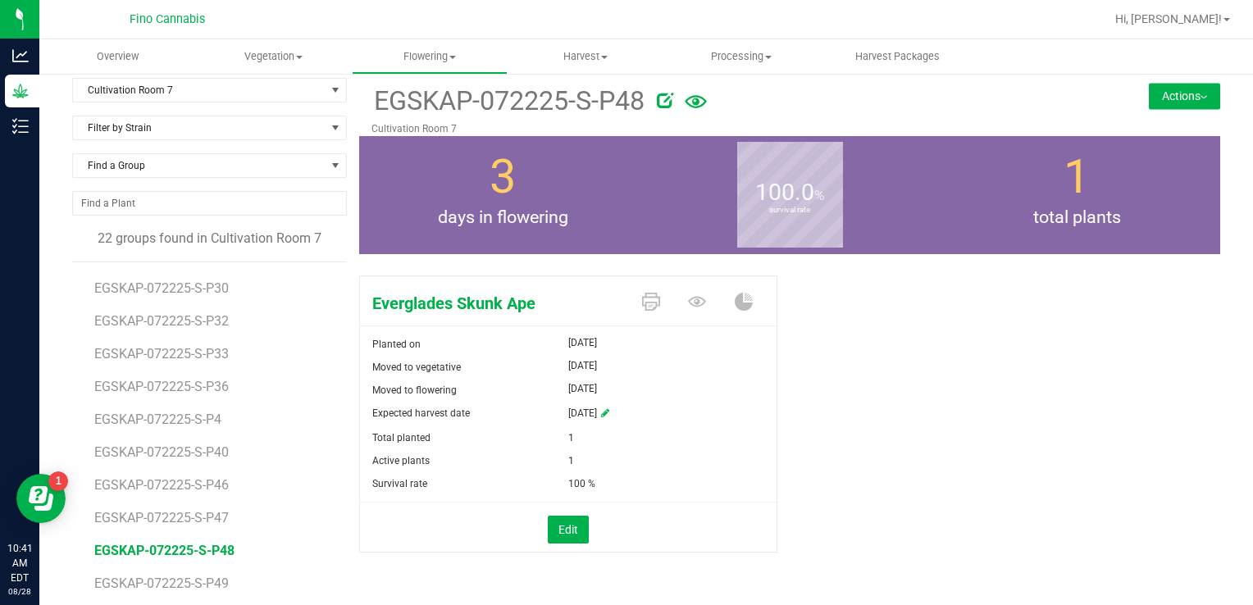
click at [1156, 99] on button "Actions" at bounding box center [1184, 96] width 71 height 26
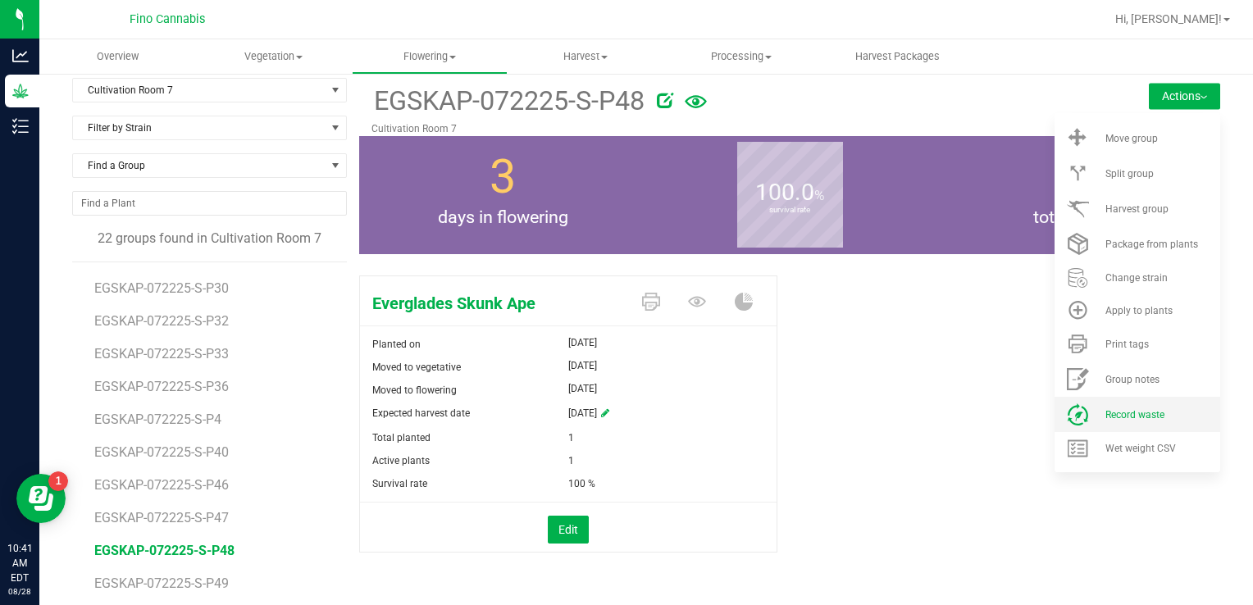
click at [1116, 409] on span "Record waste" at bounding box center [1134, 414] width 59 height 11
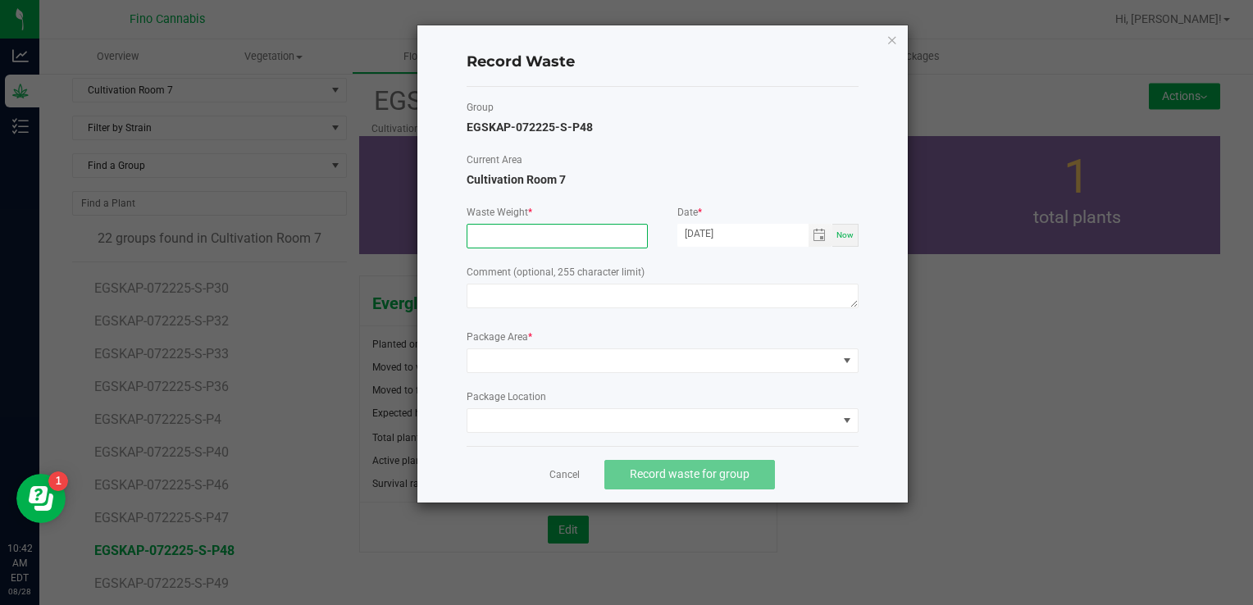
click at [502, 230] on input at bounding box center [557, 236] width 180 height 23
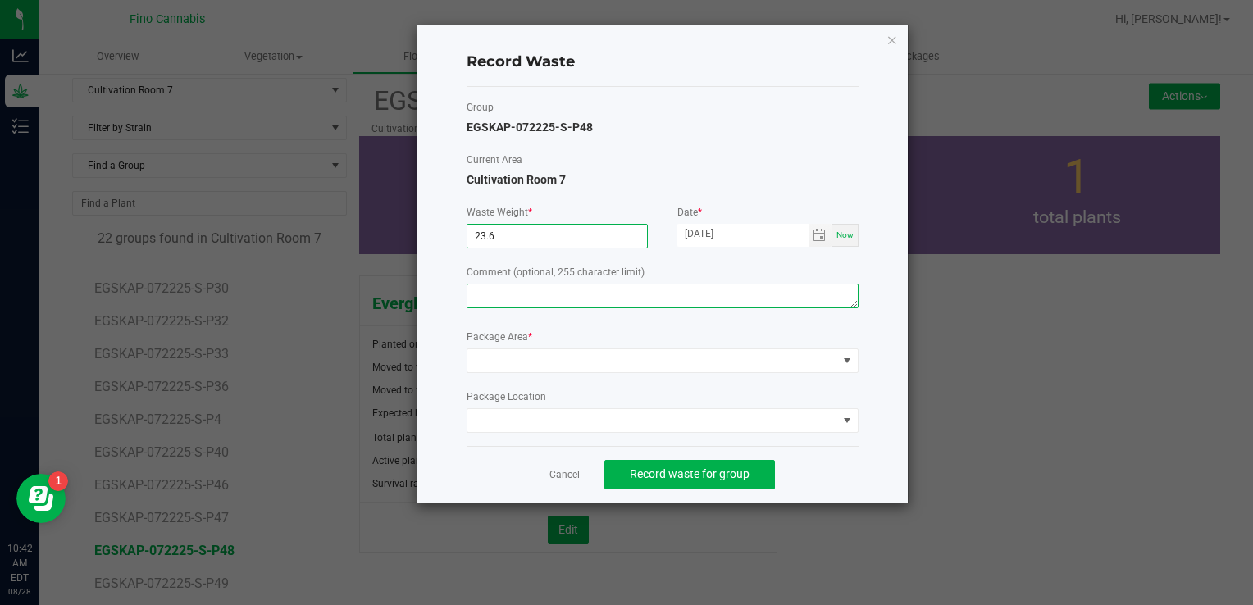
type input "23.6000 g"
paste textarea "Pruning Waste"
type textarea "Pruning Waste"
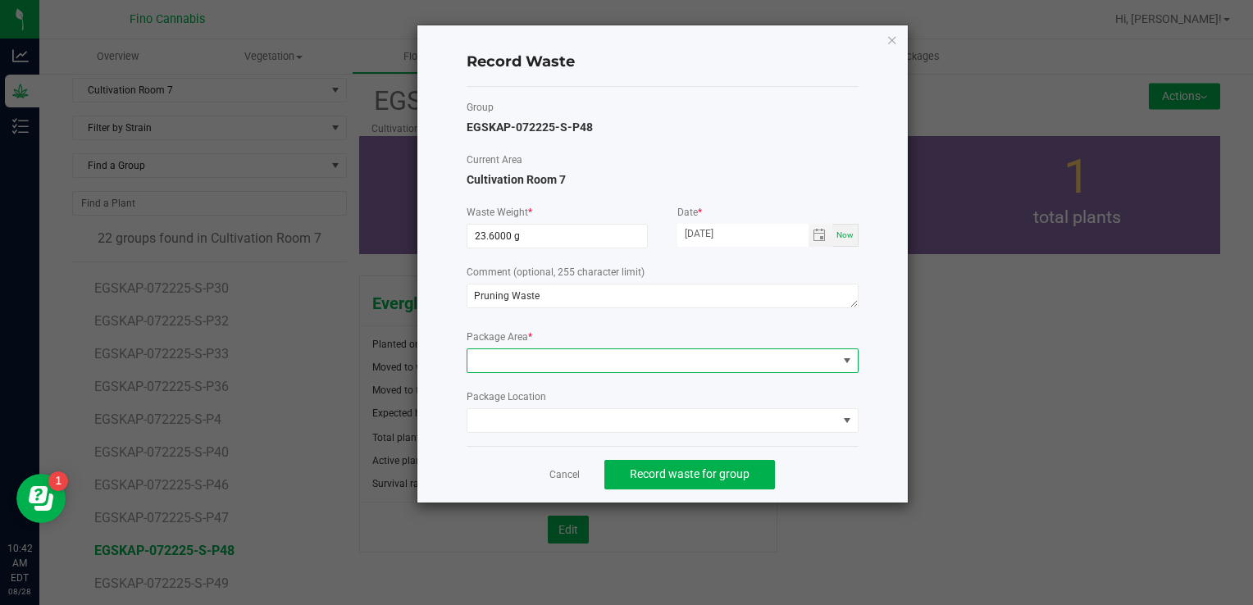
click at [509, 359] on span at bounding box center [652, 360] width 370 height 23
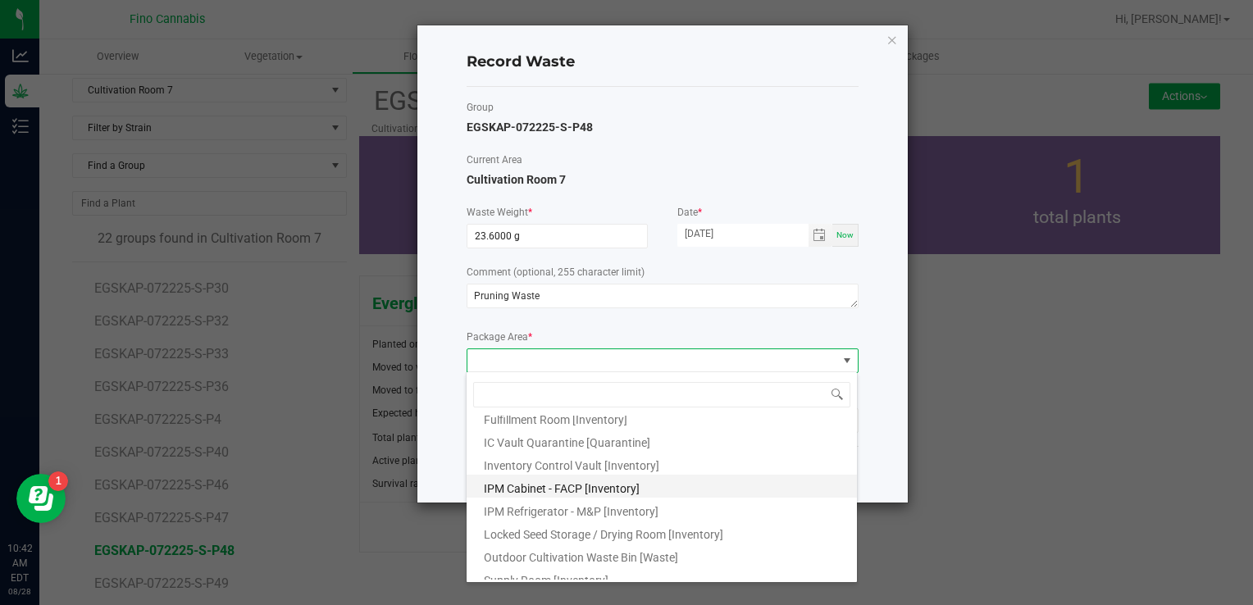
scroll to position [89, 0]
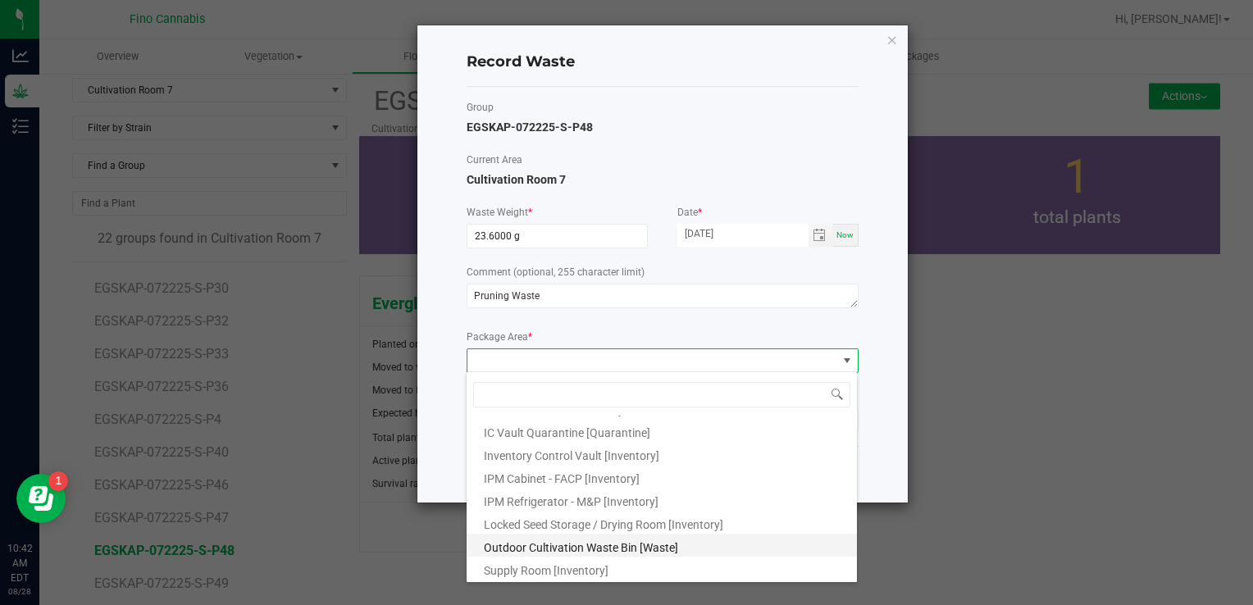
click at [553, 541] on span "Outdoor Cultivation Waste Bin [Waste]" at bounding box center [581, 547] width 194 height 13
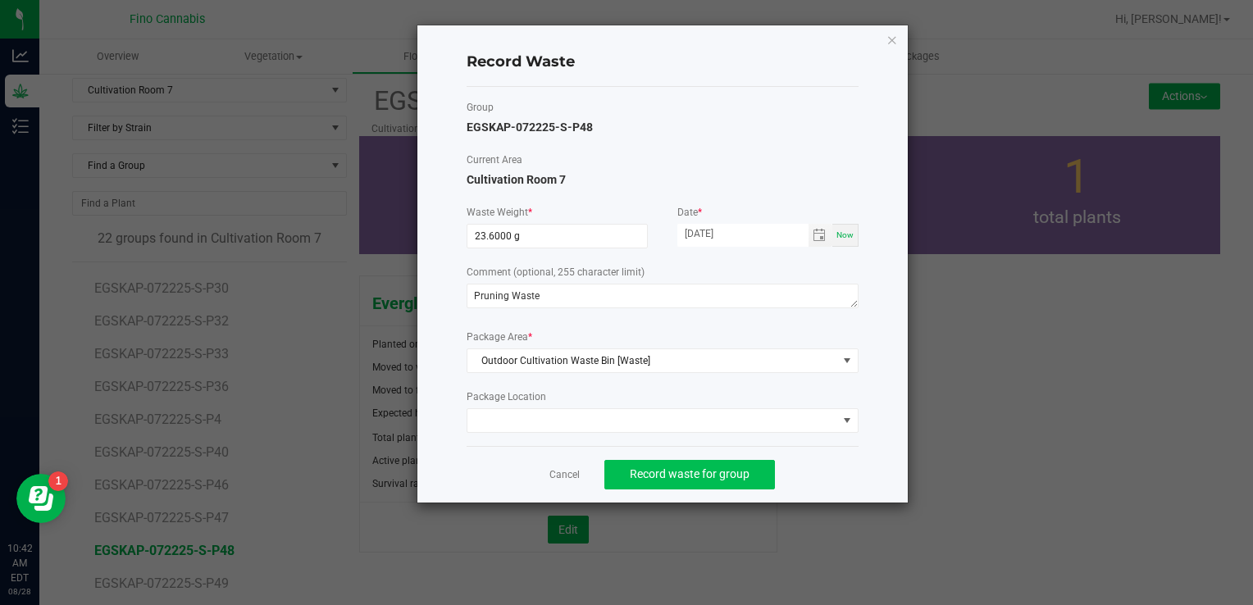
drag, startPoint x: 820, startPoint y: 474, endPoint x: 758, endPoint y: 477, distance: 62.4
click at [820, 474] on div "Cancel Record waste for group" at bounding box center [663, 474] width 392 height 57
click at [717, 476] on span "Record waste for group" at bounding box center [690, 473] width 120 height 13
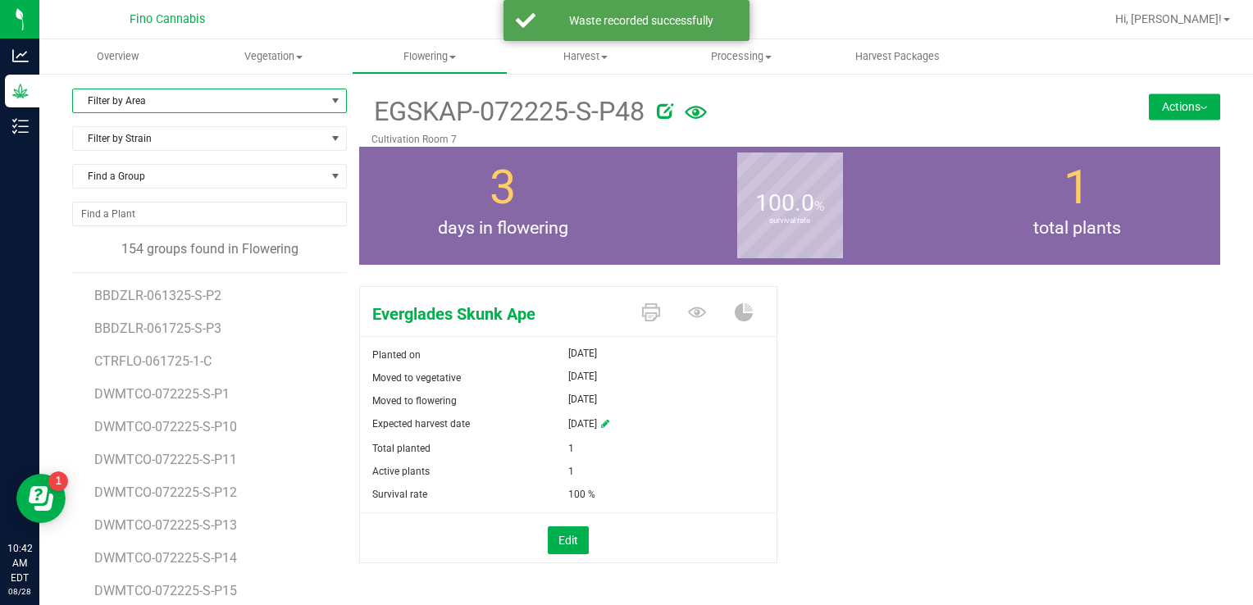
click at [115, 105] on span "Filter by Area" at bounding box center [199, 100] width 253 height 23
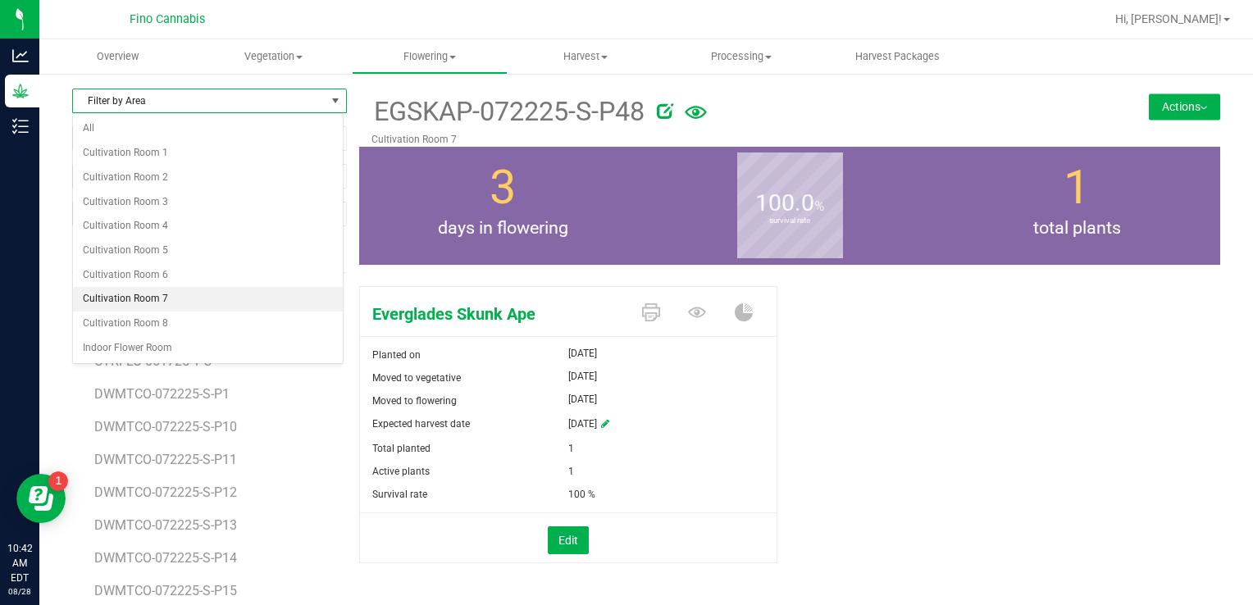
click at [110, 292] on li "Cultivation Room 7" at bounding box center [208, 299] width 270 height 25
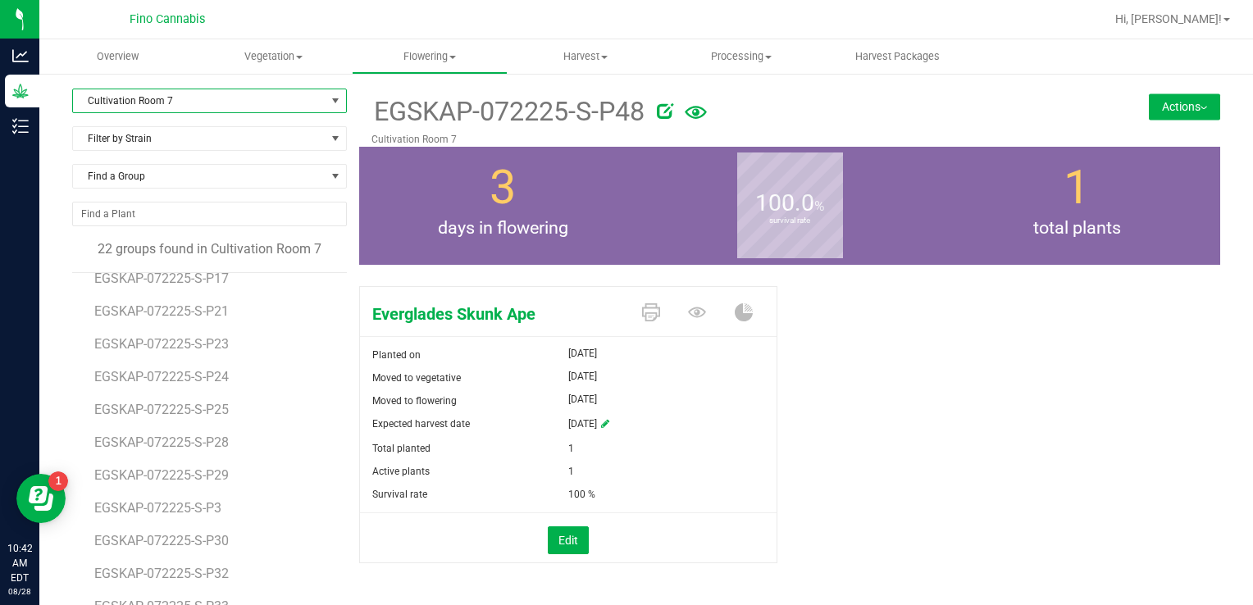
scroll to position [325, 0]
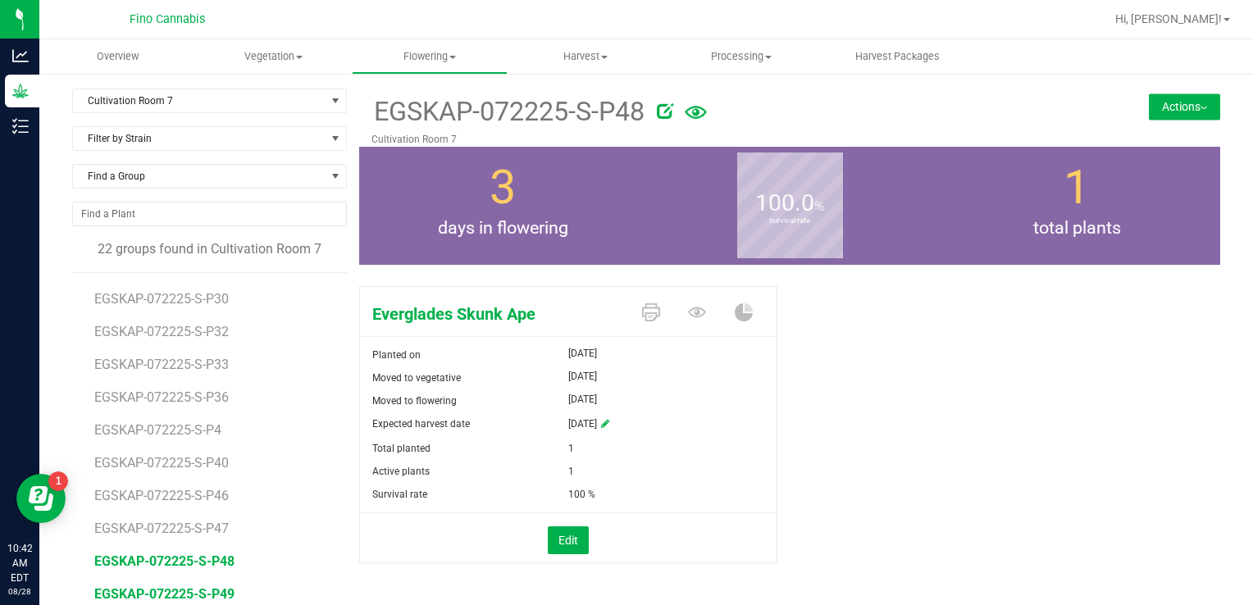
click at [203, 594] on span "EGSKAP-072225-S-P49" at bounding box center [164, 594] width 140 height 16
click at [1153, 102] on button "Actions" at bounding box center [1184, 106] width 71 height 26
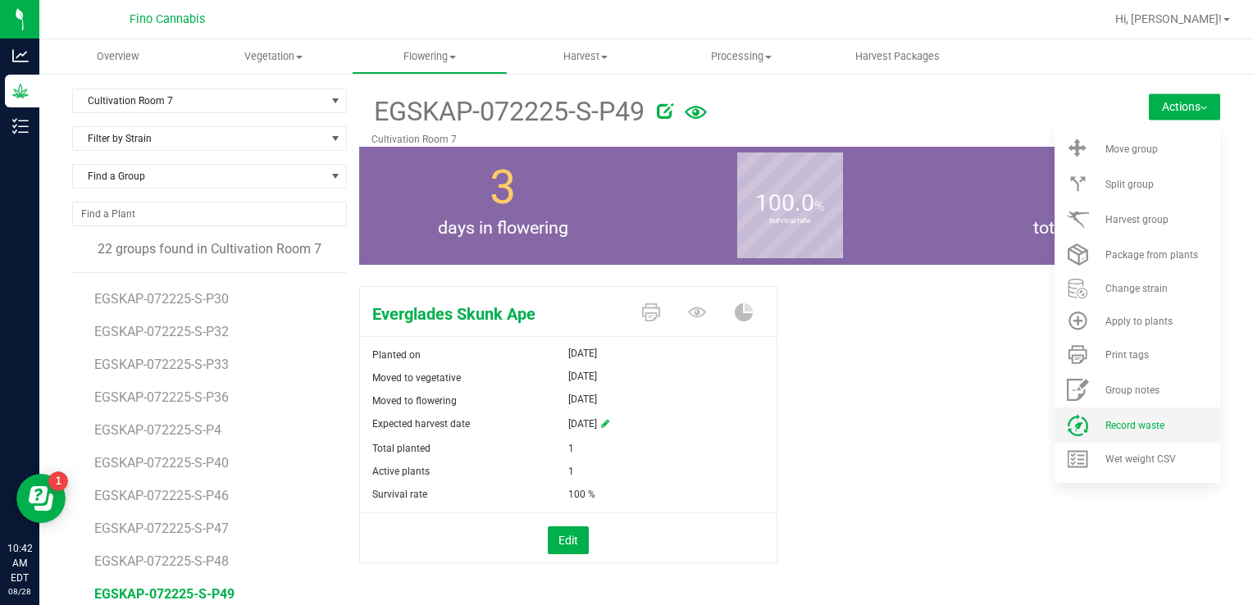
click at [1112, 420] on span "Record waste" at bounding box center [1134, 425] width 59 height 11
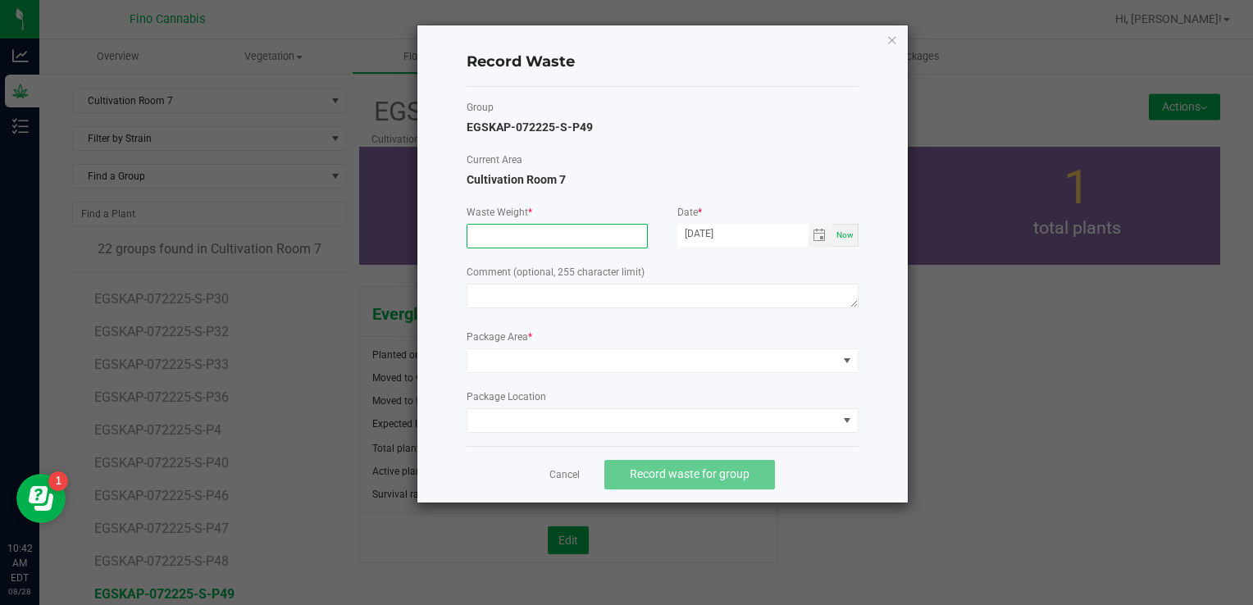
click at [527, 237] on input at bounding box center [557, 236] width 180 height 23
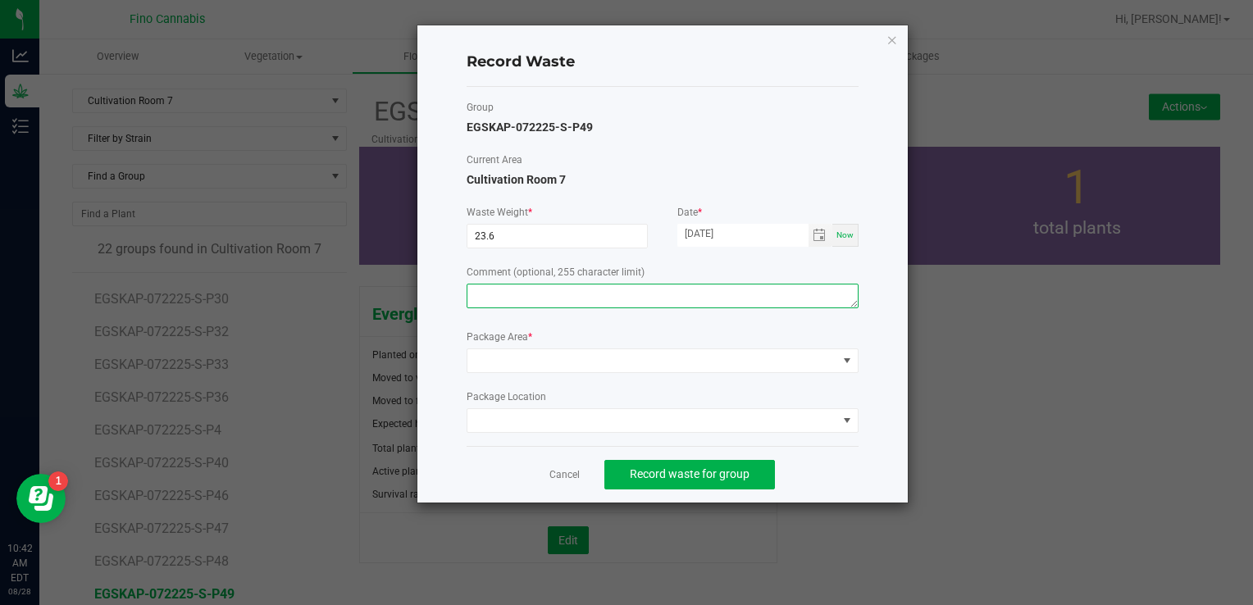
type input "23.6000 g"
paste textarea "Pruning Waste"
type textarea "Pruning Waste"
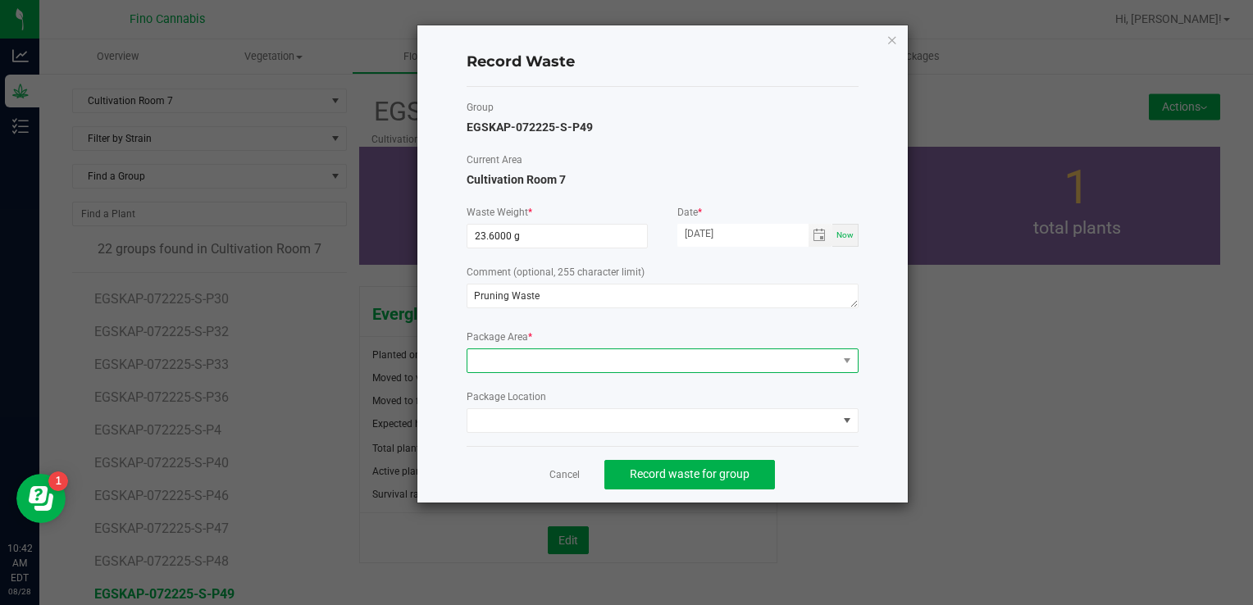
click at [522, 362] on span at bounding box center [652, 360] width 370 height 23
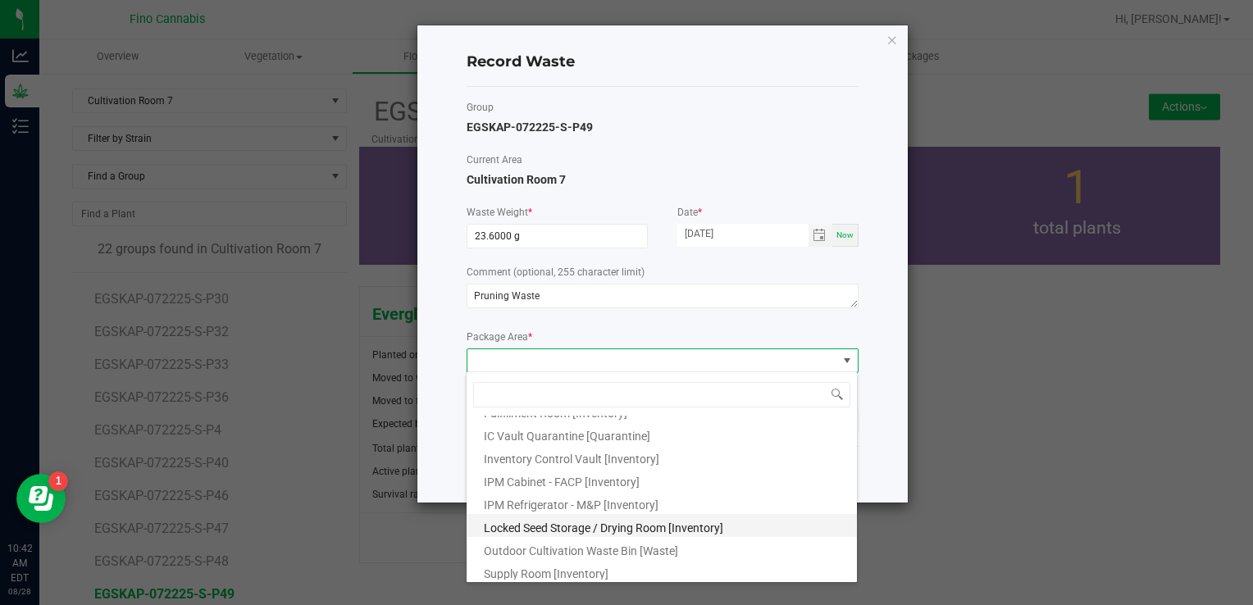
scroll to position [89, 0]
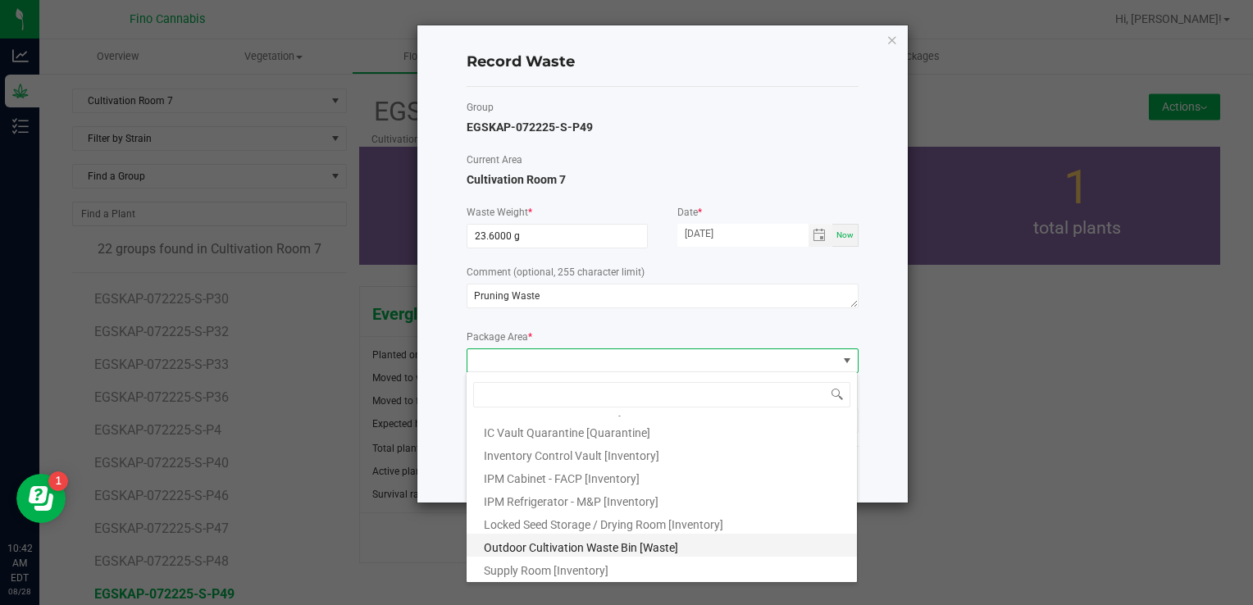
click at [541, 553] on span "Outdoor Cultivation Waste Bin [Waste]" at bounding box center [581, 547] width 194 height 13
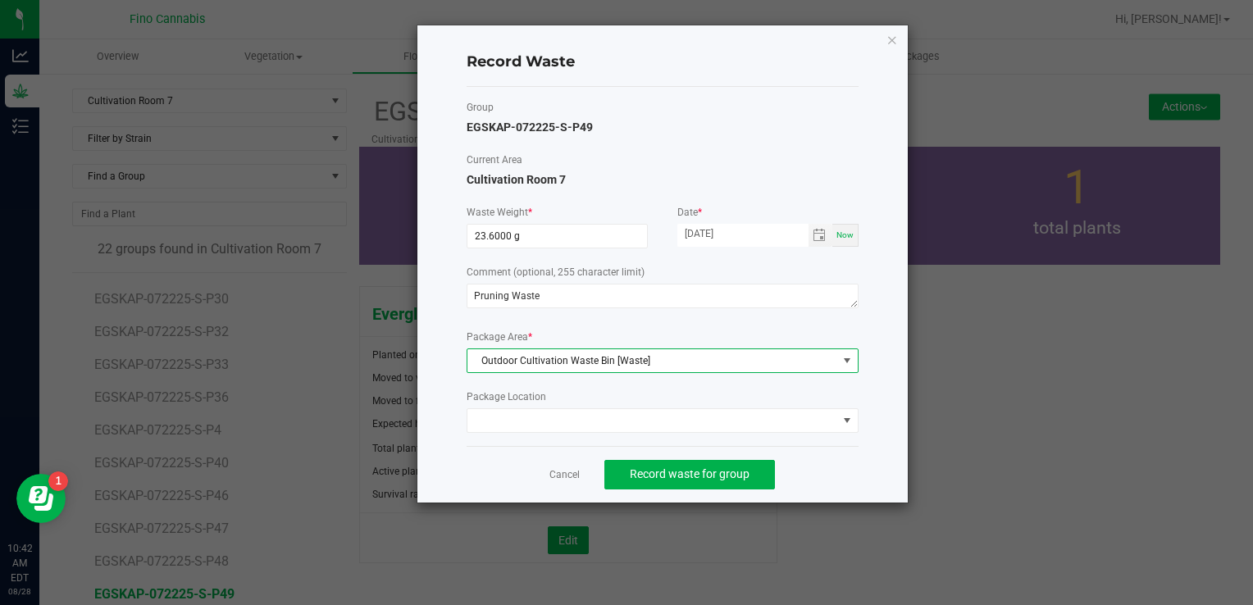
click at [817, 466] on div "Cancel Record waste for group" at bounding box center [663, 474] width 392 height 57
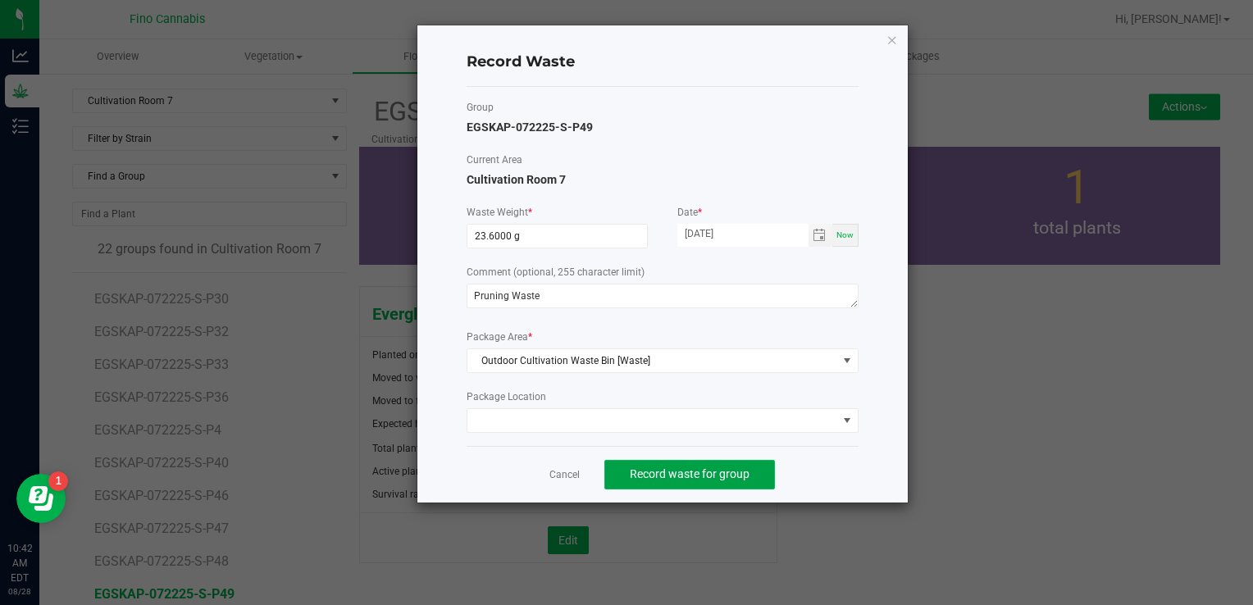
click at [725, 475] on span "Record waste for group" at bounding box center [690, 473] width 120 height 13
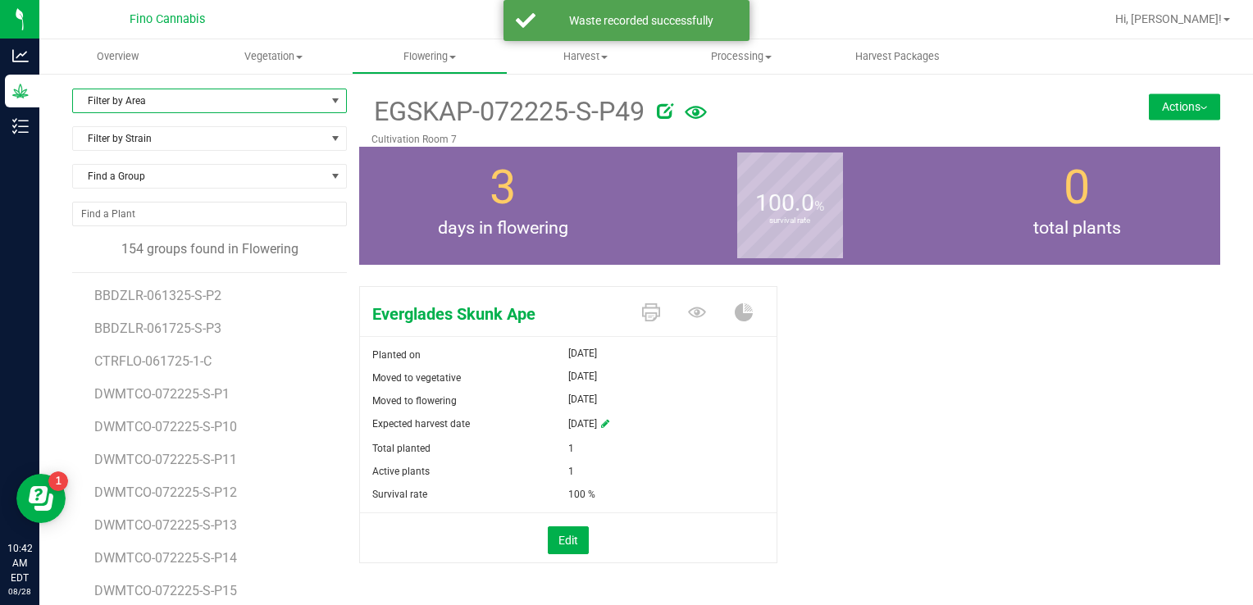
click at [225, 107] on span "Filter by Area" at bounding box center [199, 100] width 253 height 23
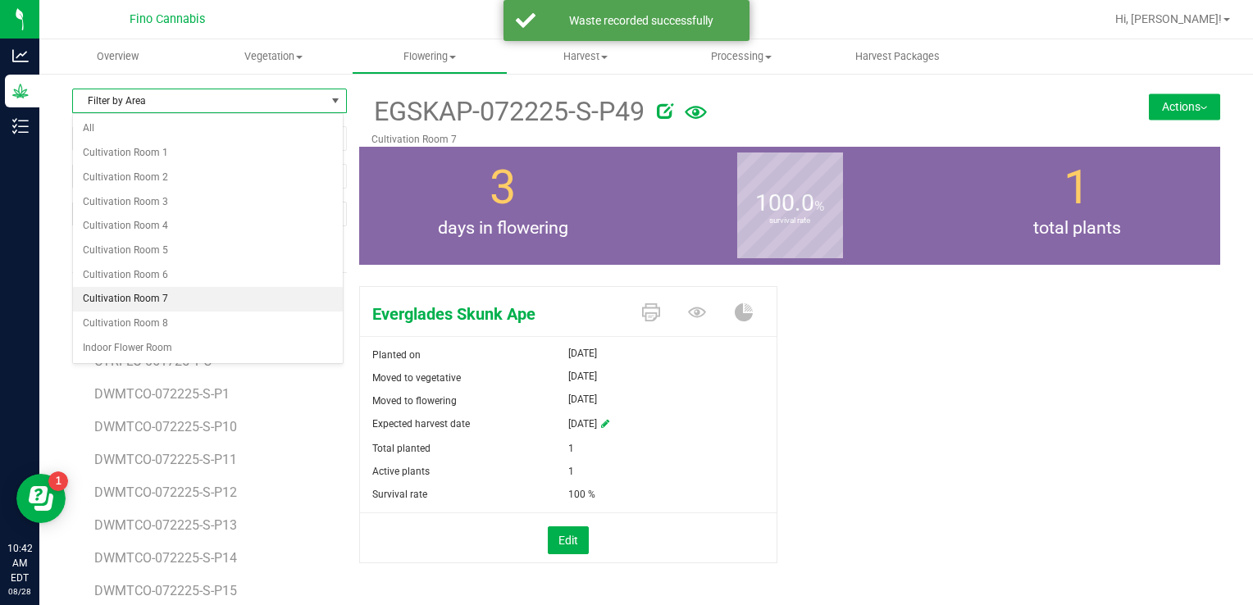
drag, startPoint x: 193, startPoint y: 167, endPoint x: 161, endPoint y: 298, distance: 135.0
click at [161, 298] on ul "All Cultivation Room 1 Cultivation Room 2 Cultivation Room 3 Cultivation Room 4…" at bounding box center [208, 238] width 270 height 244
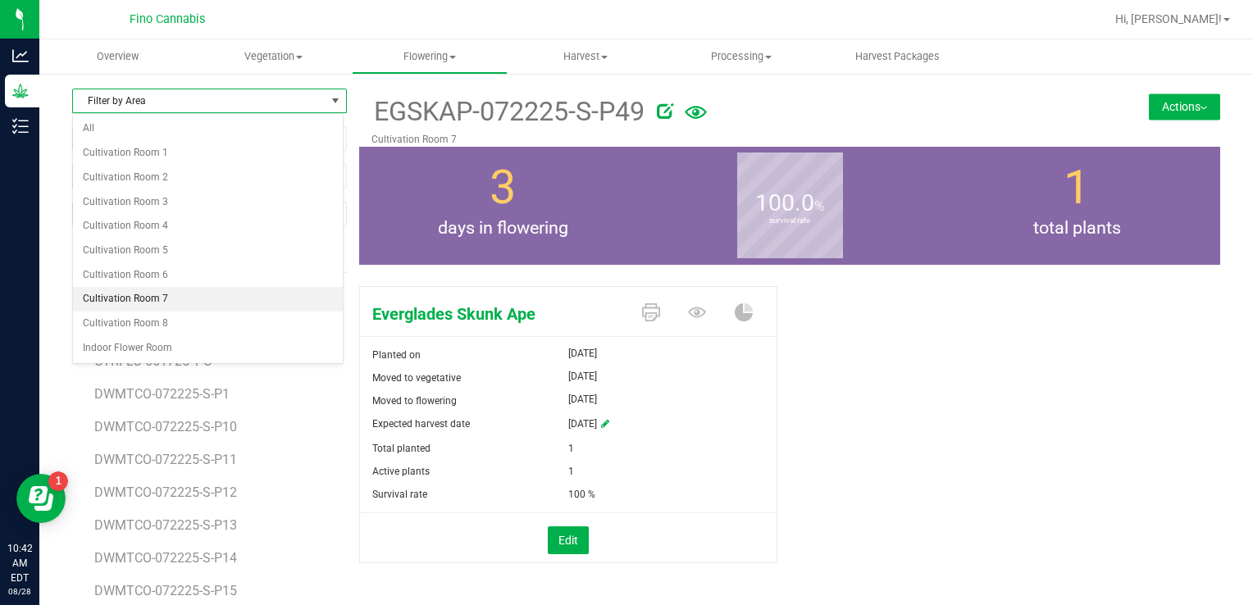
click at [161, 298] on li "Cultivation Room 7" at bounding box center [208, 299] width 270 height 25
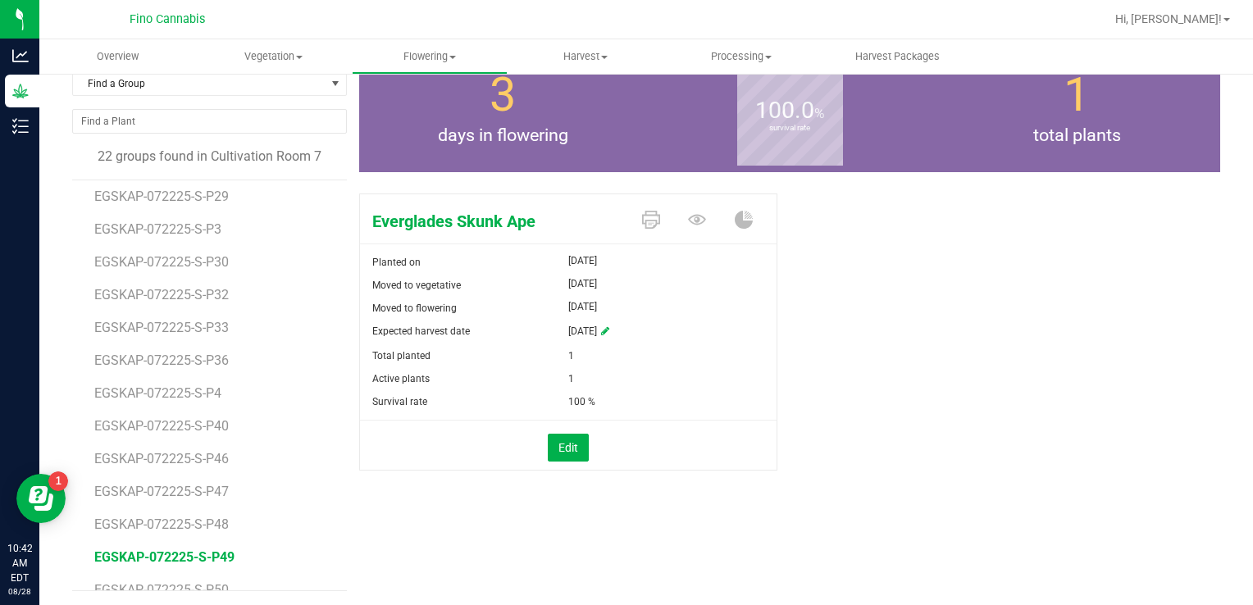
scroll to position [325, 0]
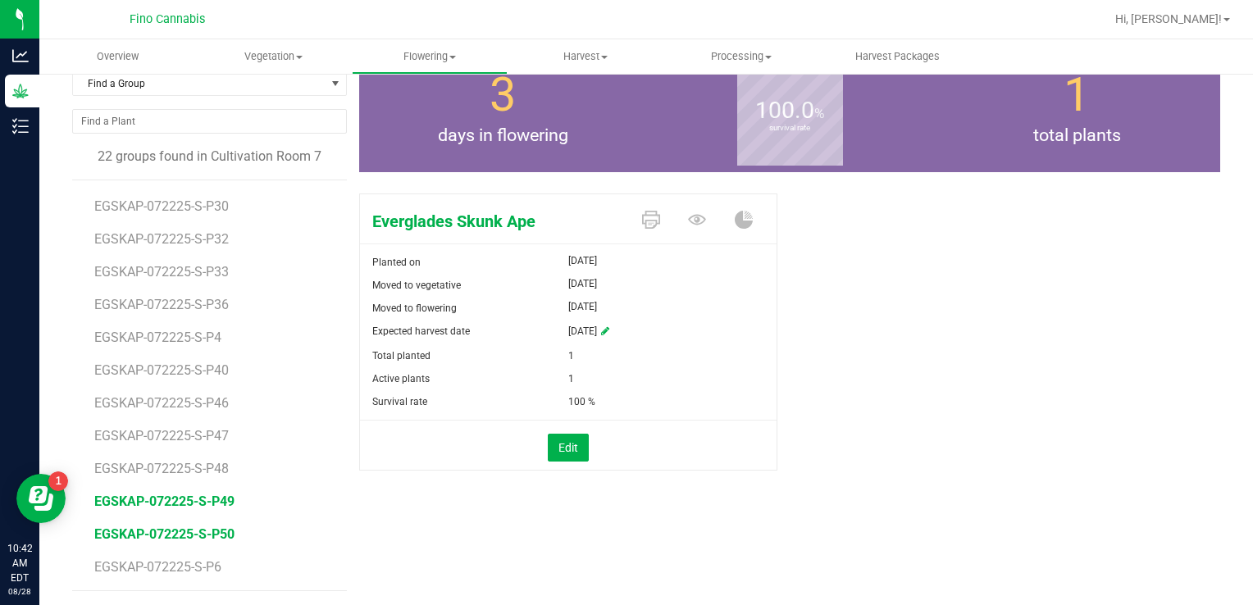
click at [200, 530] on span "EGSKAP-072225-S-P50" at bounding box center [164, 534] width 140 height 16
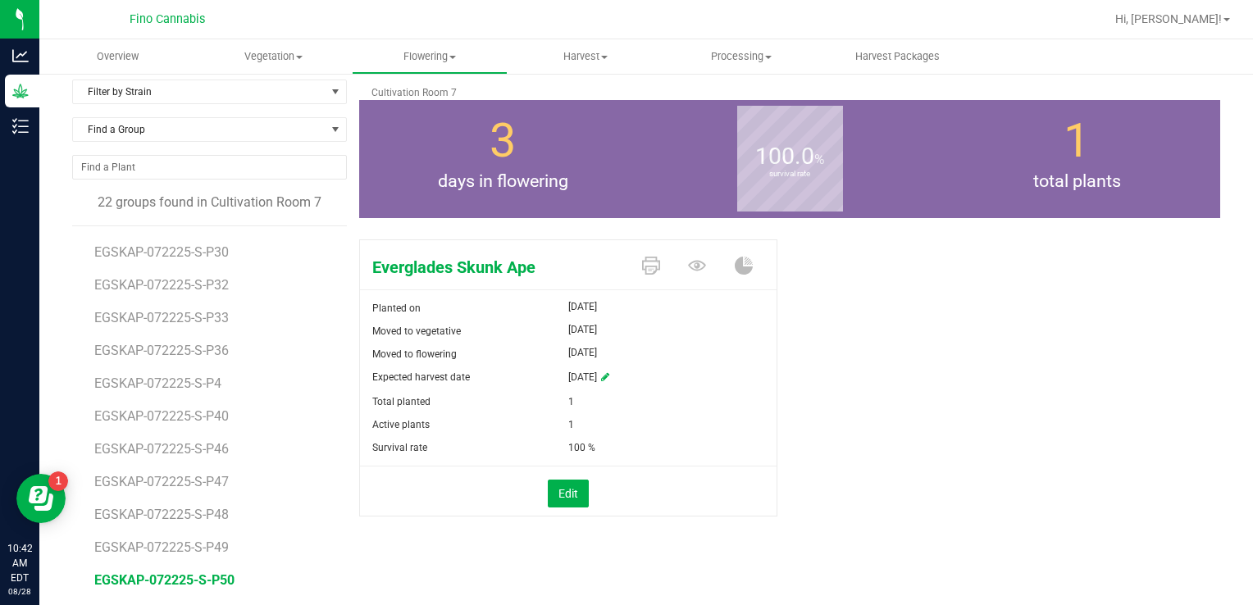
scroll to position [11, 0]
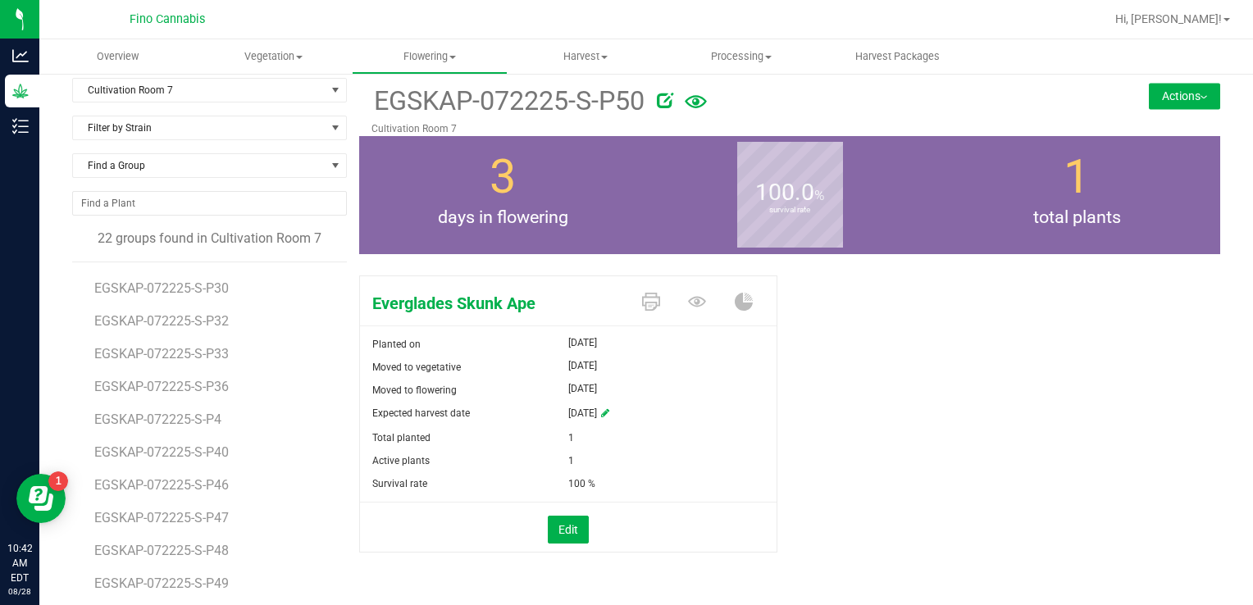
click at [1168, 99] on button "Actions" at bounding box center [1184, 96] width 71 height 26
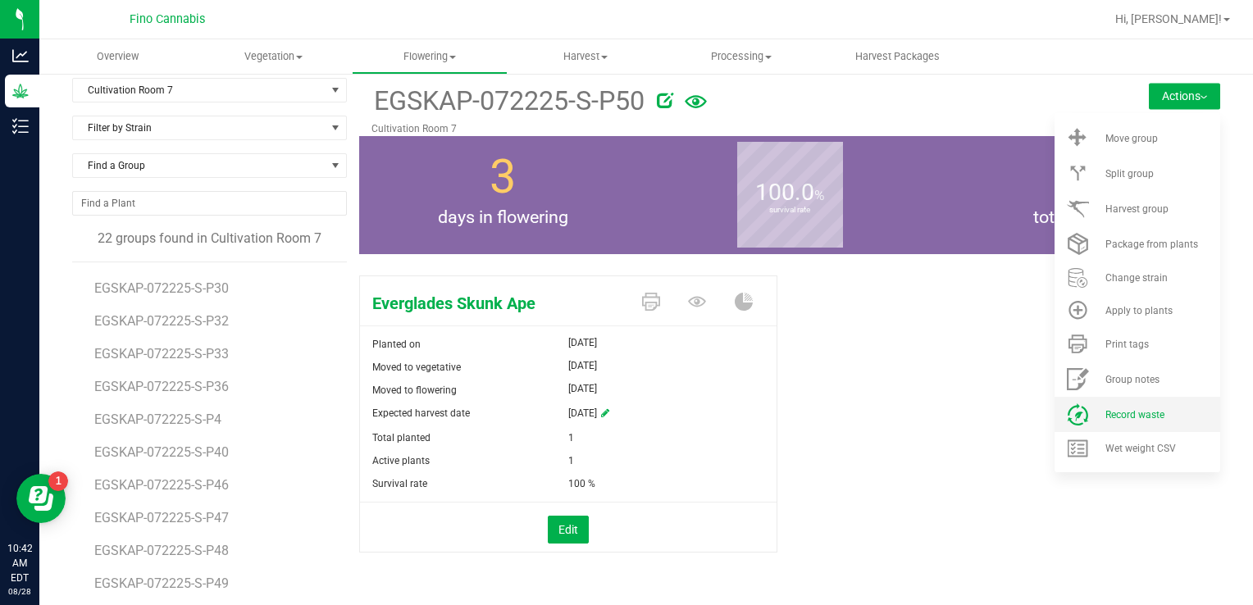
click at [1122, 415] on span "Record waste" at bounding box center [1134, 414] width 59 height 11
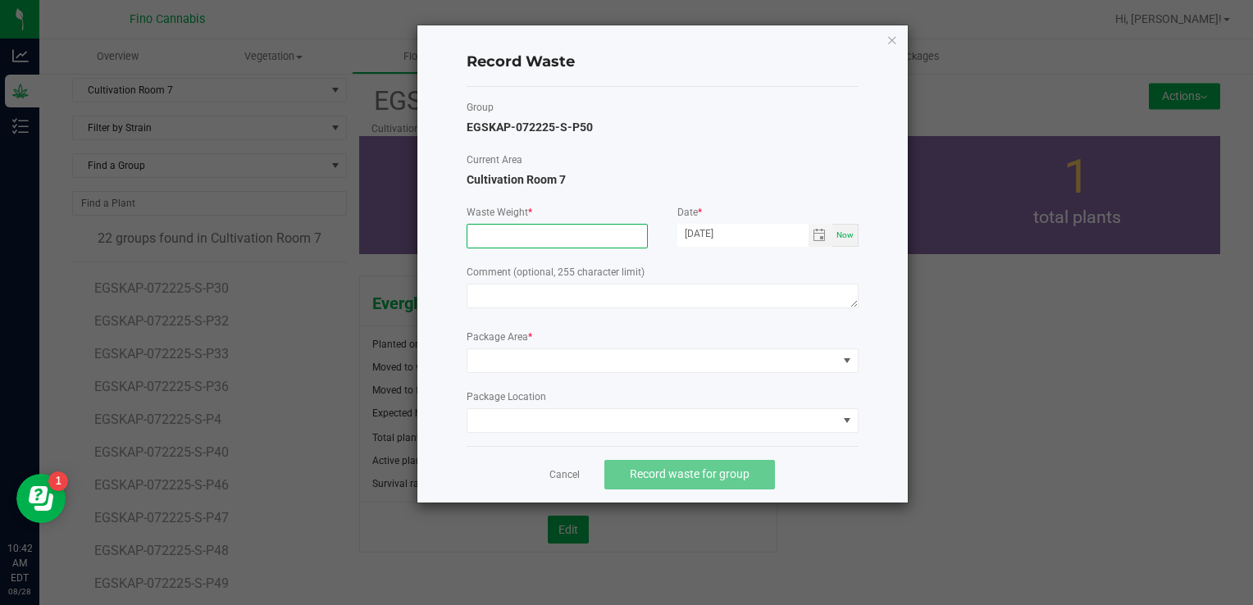
click at [487, 244] on input at bounding box center [557, 236] width 180 height 23
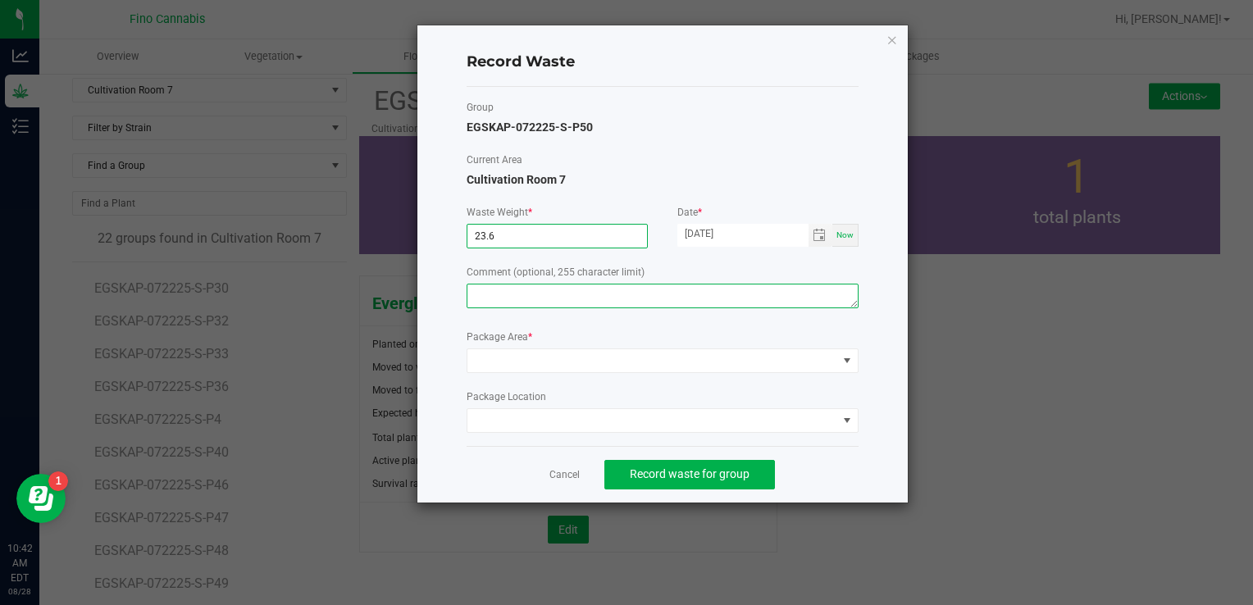
type input "23.6000 g"
paste textarea "Pruning Waste"
type textarea "Pruning Waste"
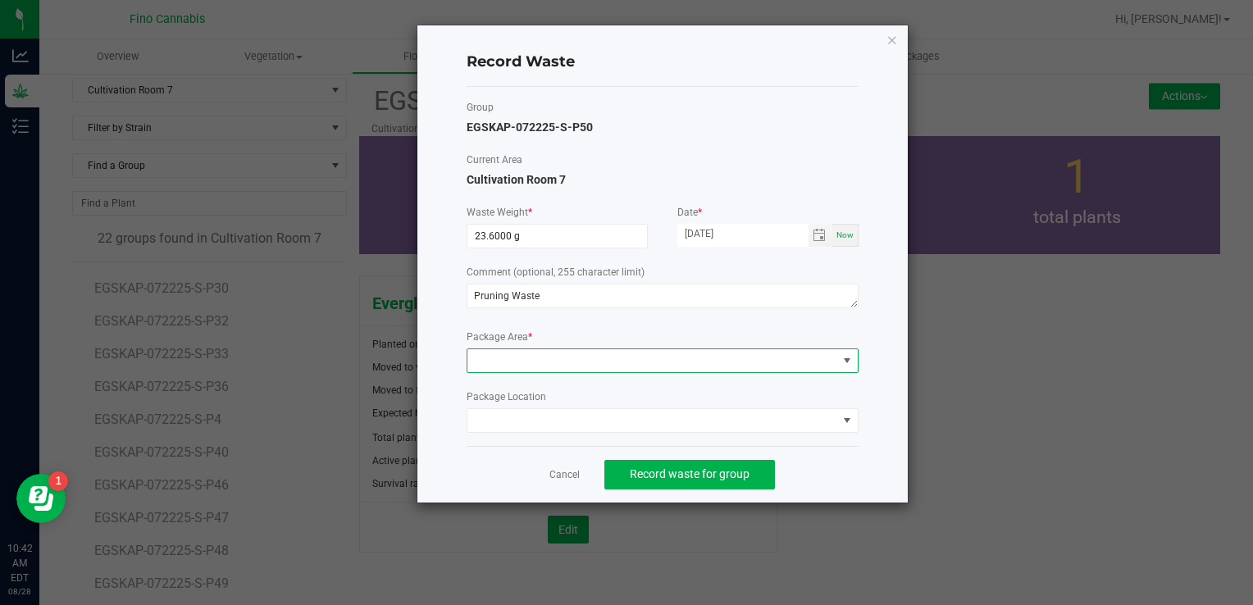
click at [562, 358] on span at bounding box center [652, 360] width 370 height 23
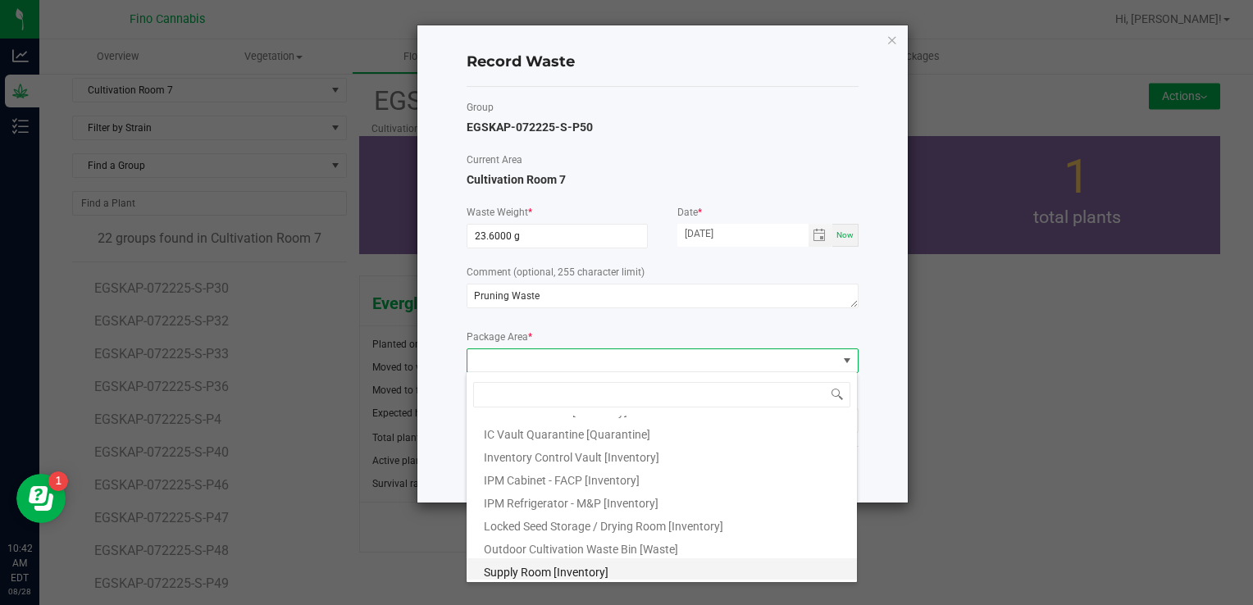
scroll to position [89, 0]
click at [552, 545] on span "Outdoor Cultivation Waste Bin [Waste]" at bounding box center [581, 547] width 194 height 13
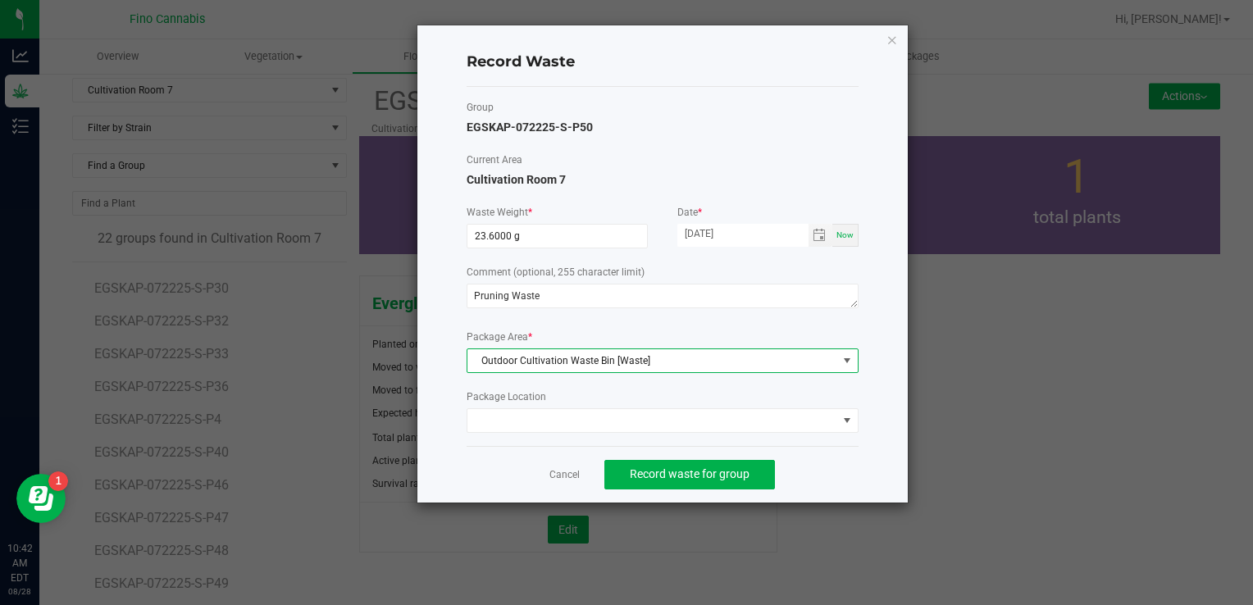
click at [856, 475] on div "Cancel Record waste for group" at bounding box center [663, 474] width 392 height 57
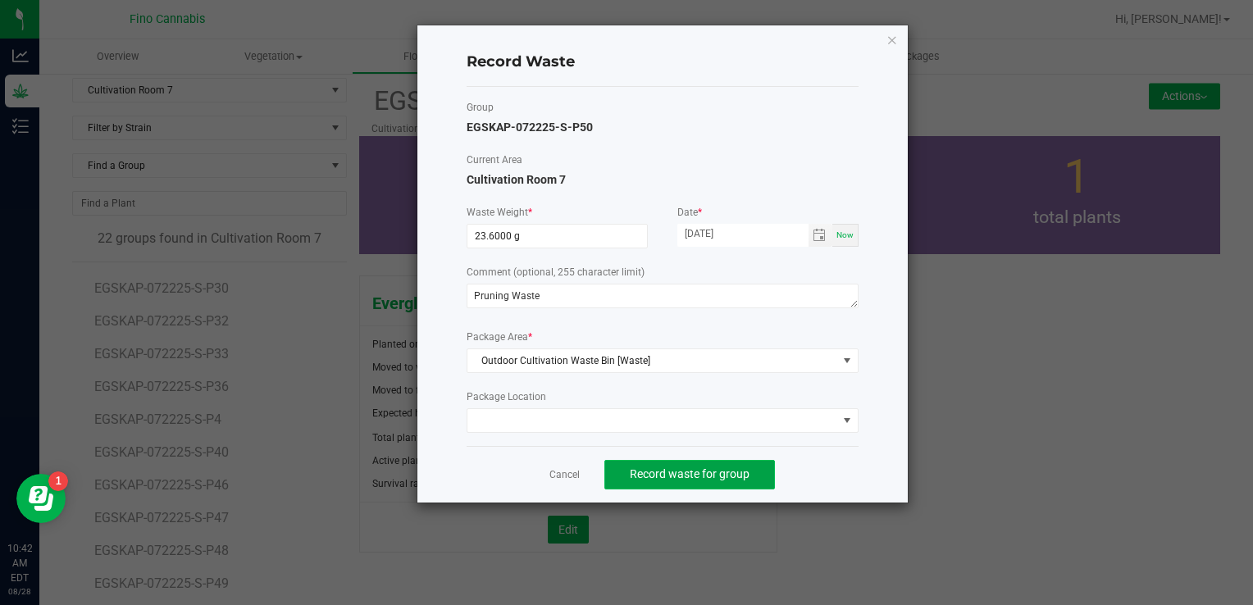
click at [685, 475] on span "Record waste for group" at bounding box center [690, 473] width 120 height 13
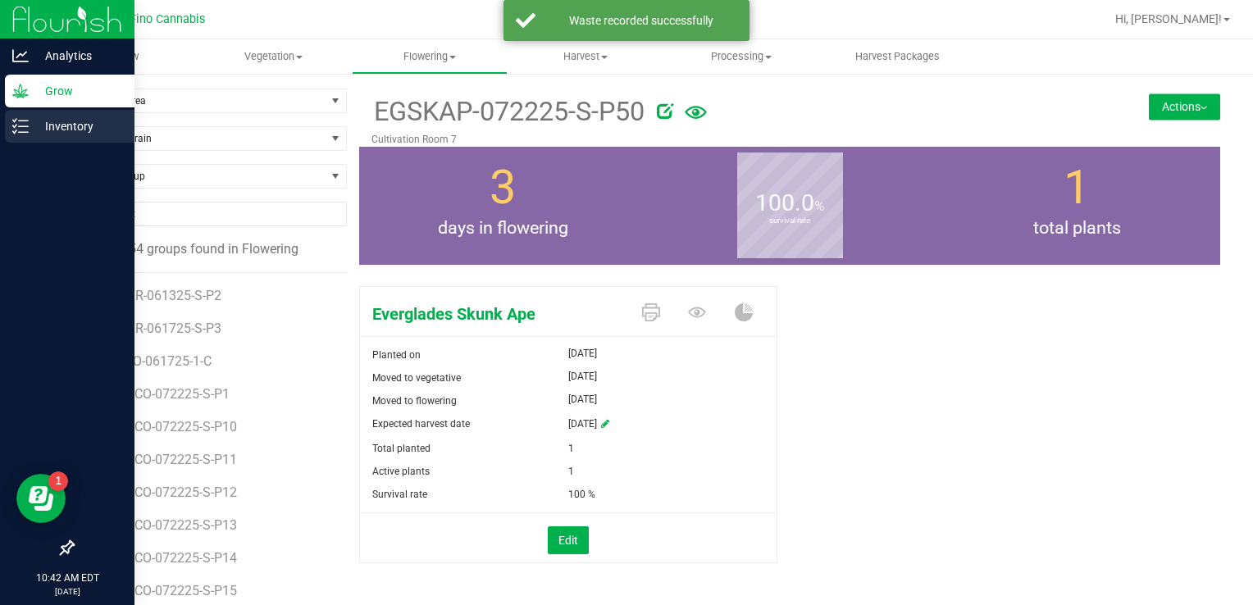
click at [20, 129] on icon at bounding box center [20, 126] width 16 height 16
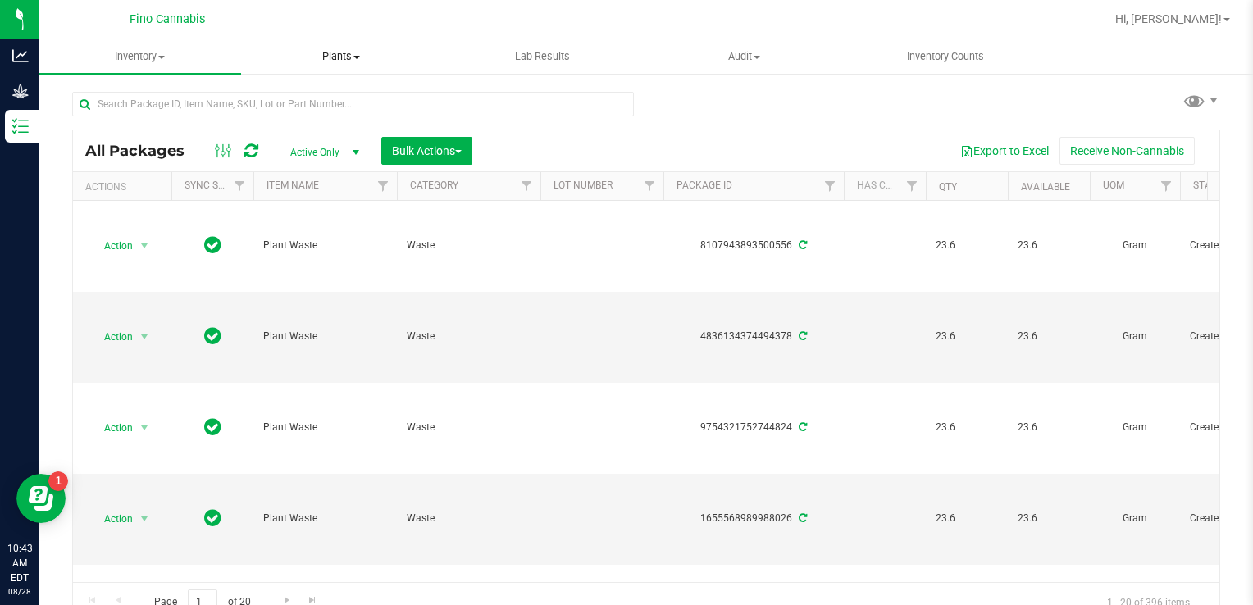
click at [346, 67] on uib-tab-heading "Plants All plants Waste log" at bounding box center [342, 56] width 200 height 33
click at [286, 120] on span "Waste log" at bounding box center [290, 119] width 98 height 14
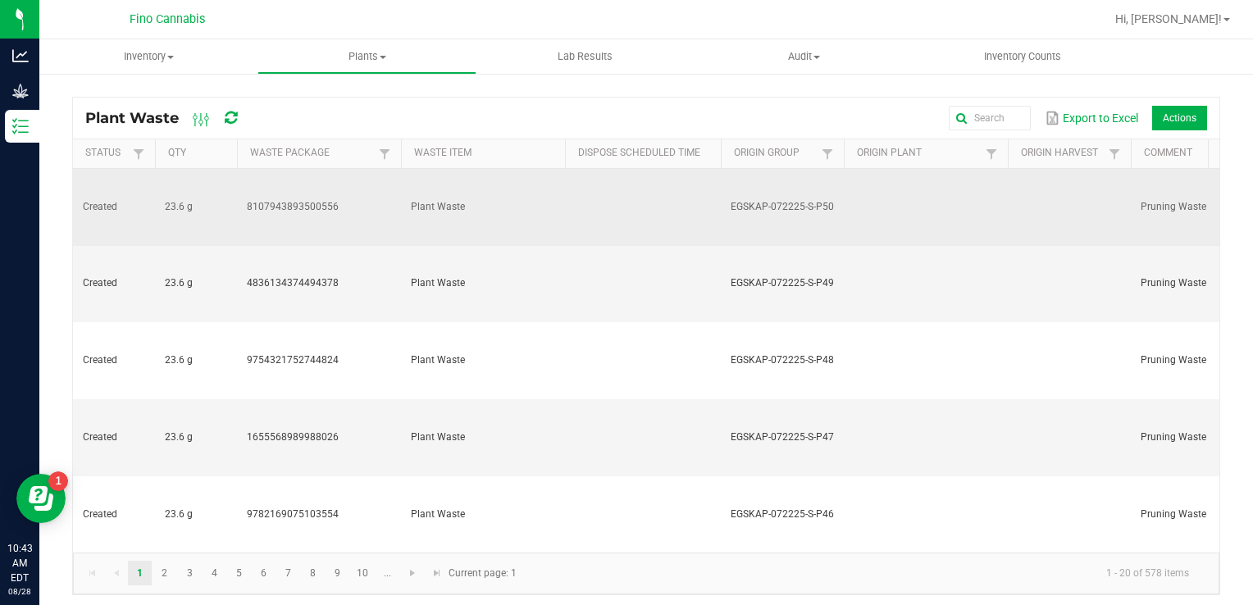
click at [490, 185] on td "Plant Waste" at bounding box center [483, 207] width 164 height 77
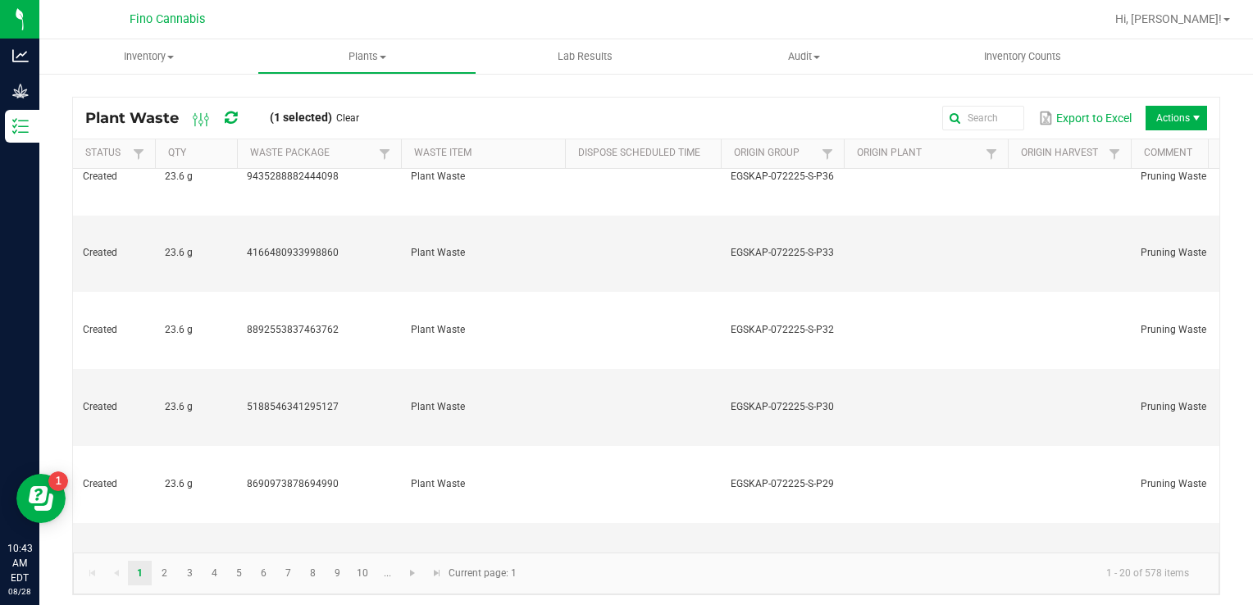
scroll to position [531, 0]
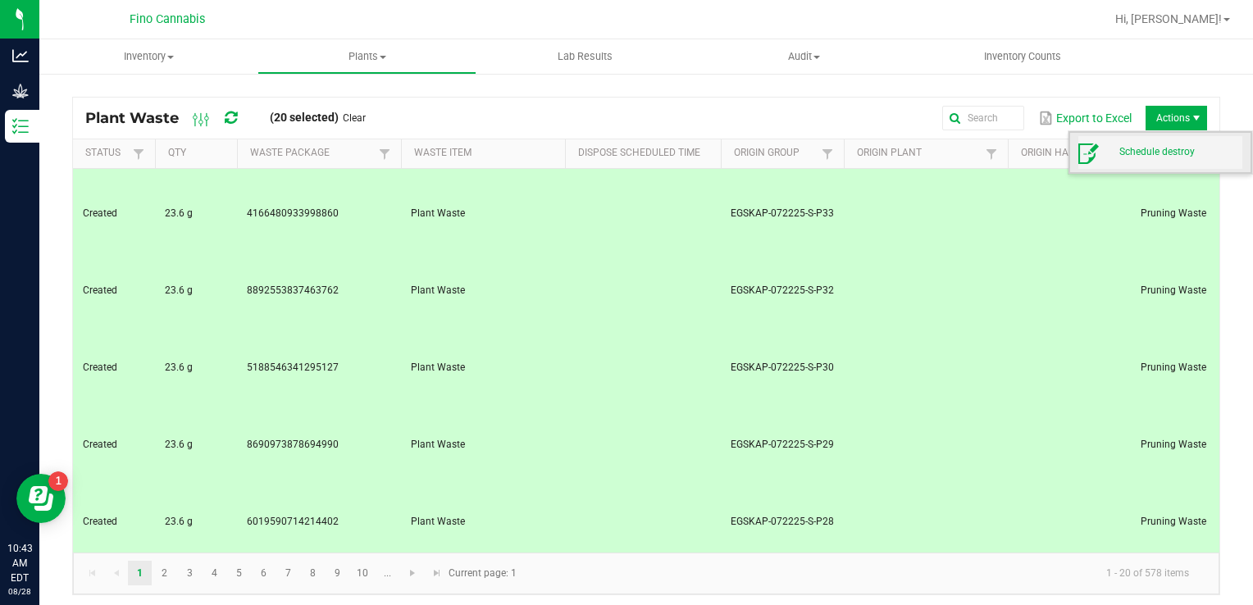
click at [1154, 141] on span "Schedule destroy" at bounding box center [1160, 152] width 164 height 33
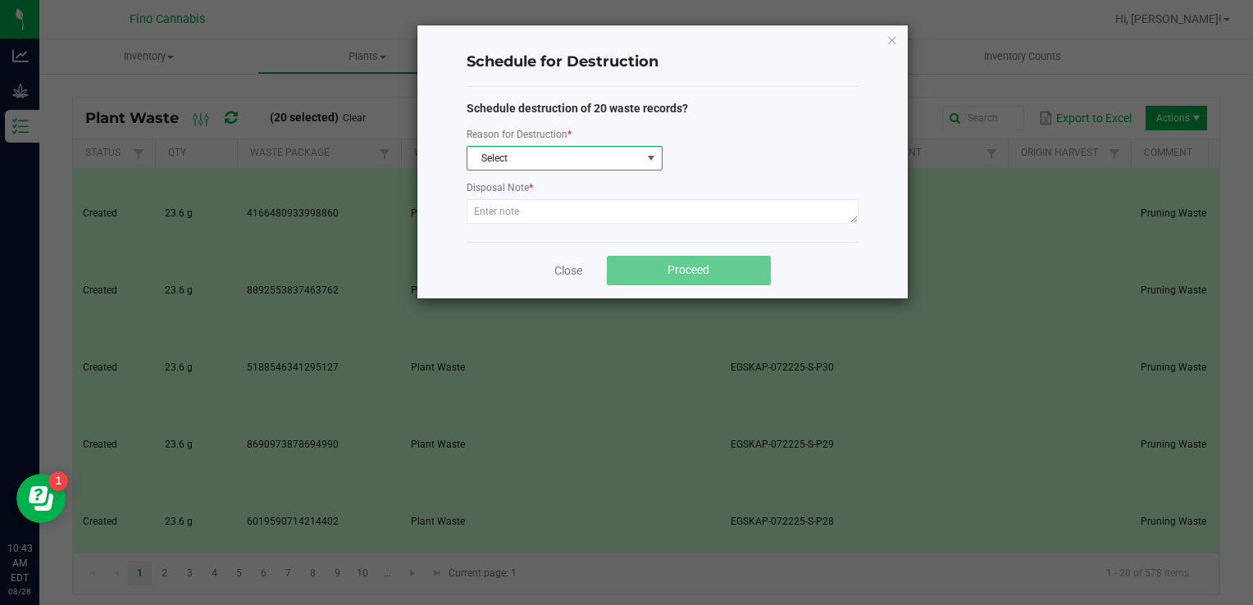
click at [598, 156] on span "Select" at bounding box center [554, 158] width 174 height 23
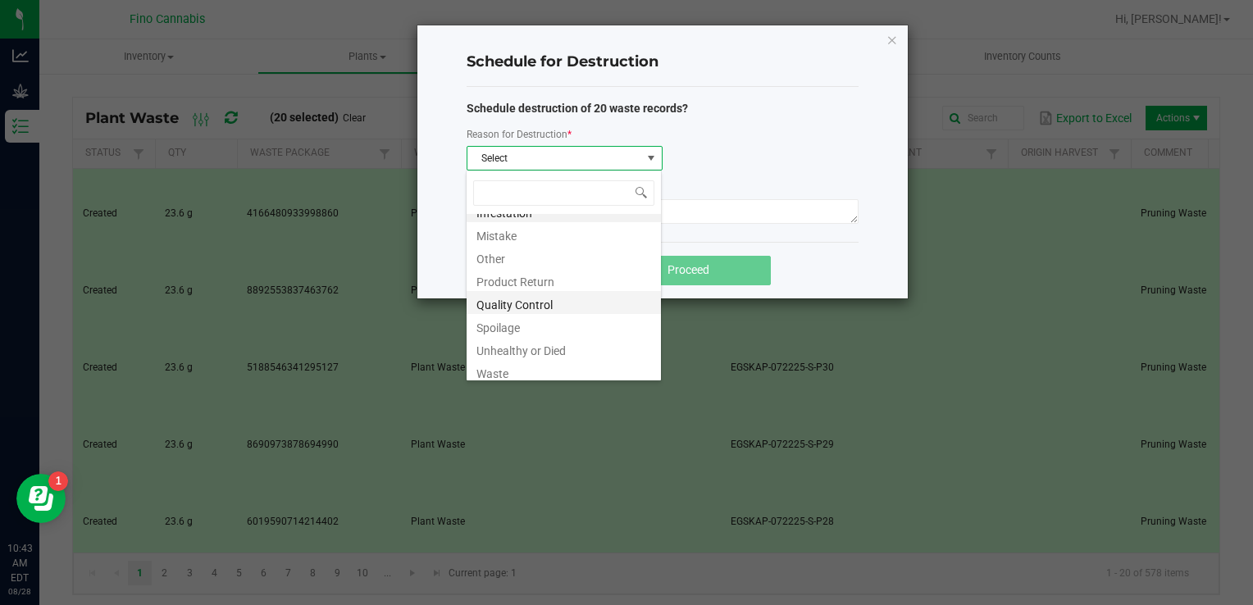
scroll to position [20, 0]
click at [531, 366] on li "Waste" at bounding box center [564, 366] width 194 height 23
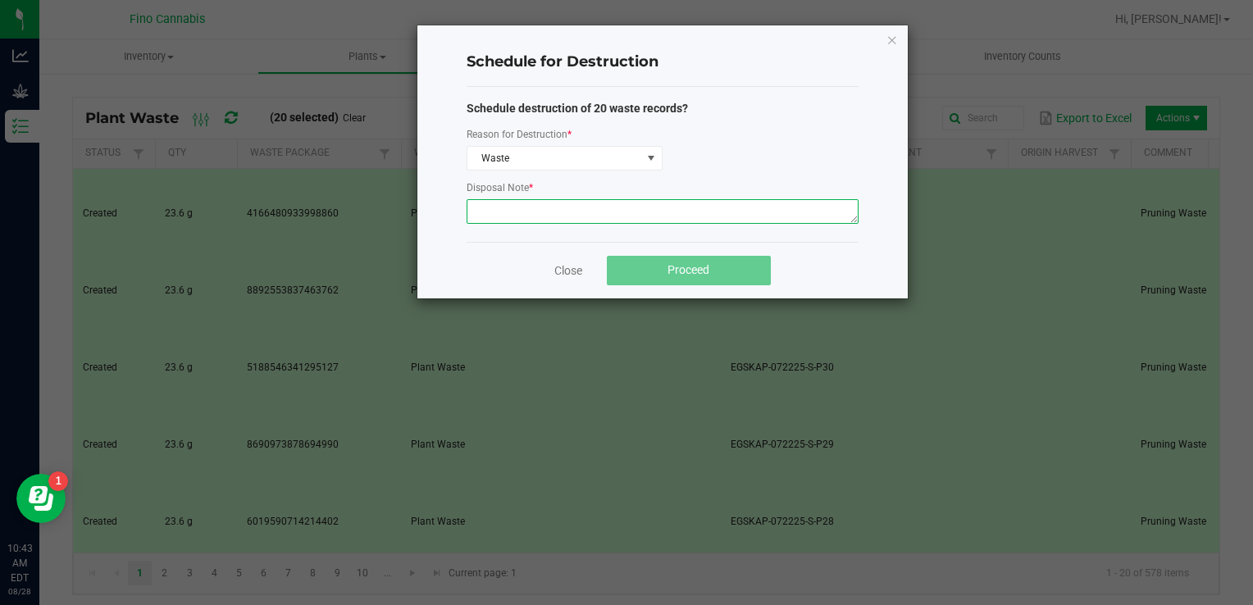
paste textarea "Pruning Waste"
type textarea "Pruning Waste"
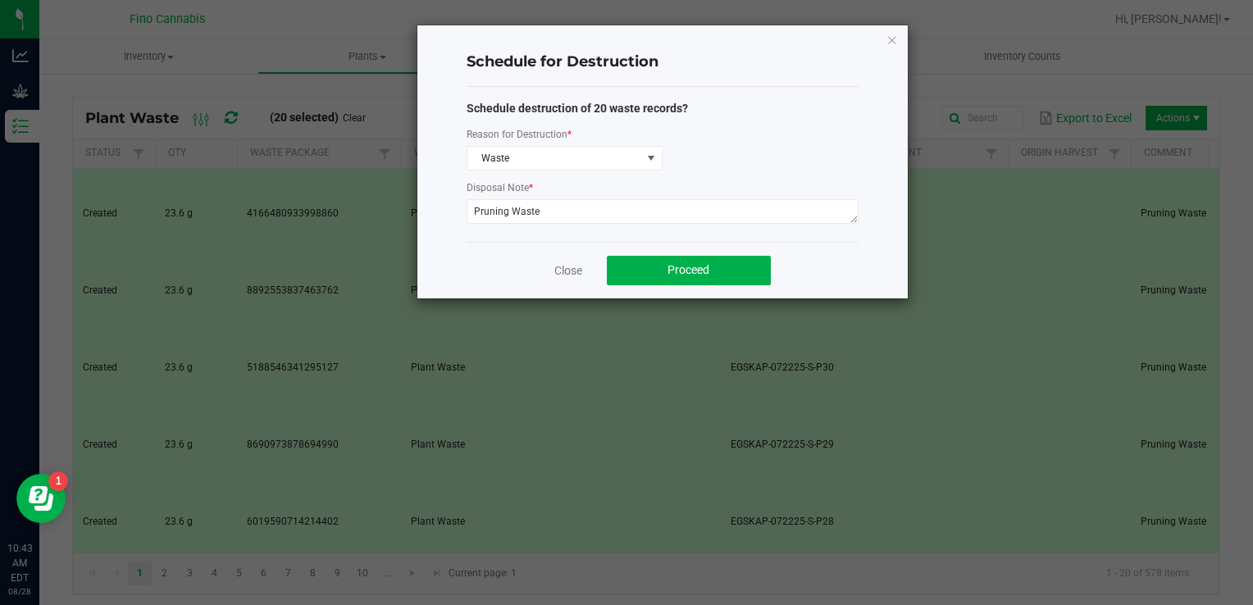
click at [840, 268] on div "Close Proceed" at bounding box center [663, 270] width 392 height 57
click at [732, 263] on button "Proceed" at bounding box center [689, 271] width 164 height 30
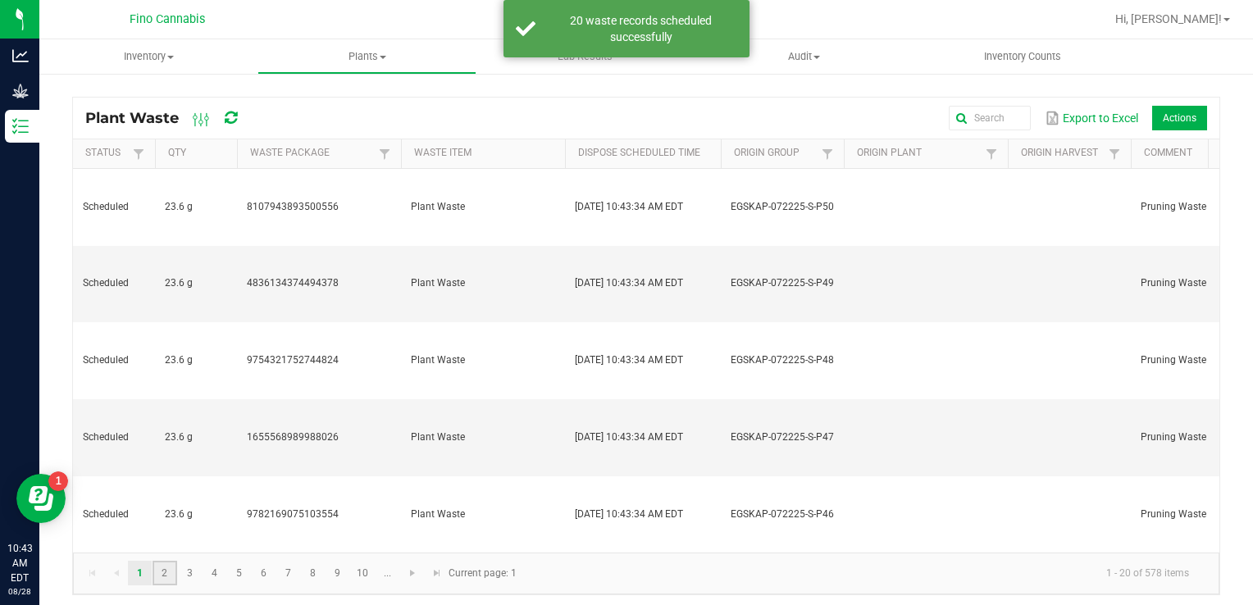
click at [166, 566] on link "2" at bounding box center [165, 573] width 24 height 25
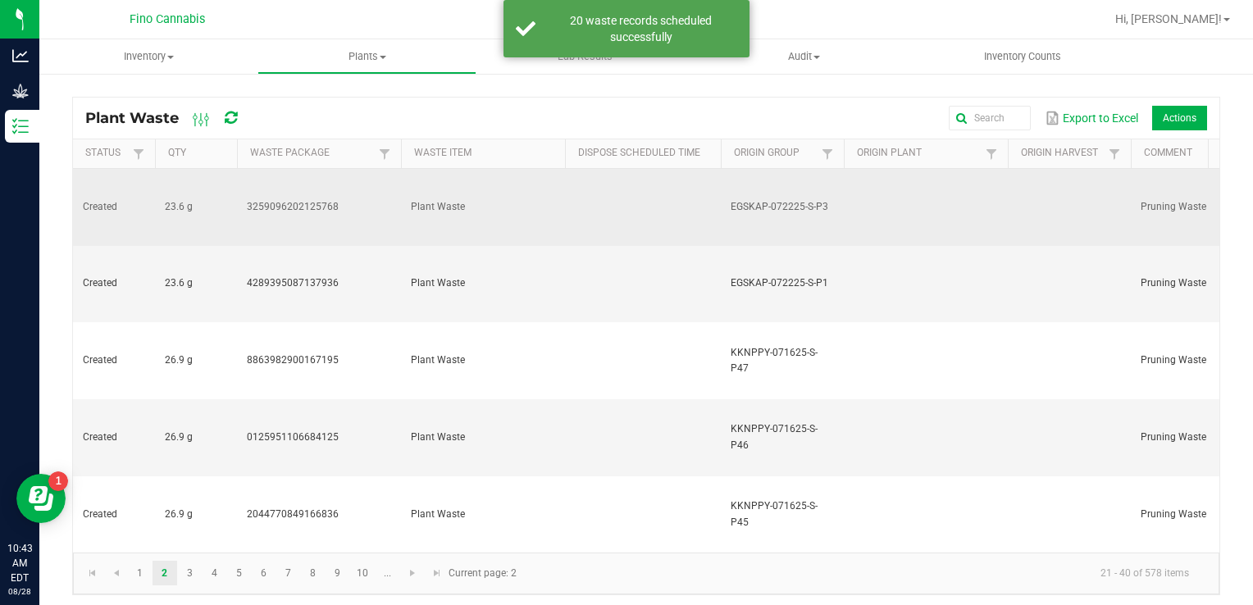
click at [650, 204] on td at bounding box center [643, 207] width 156 height 77
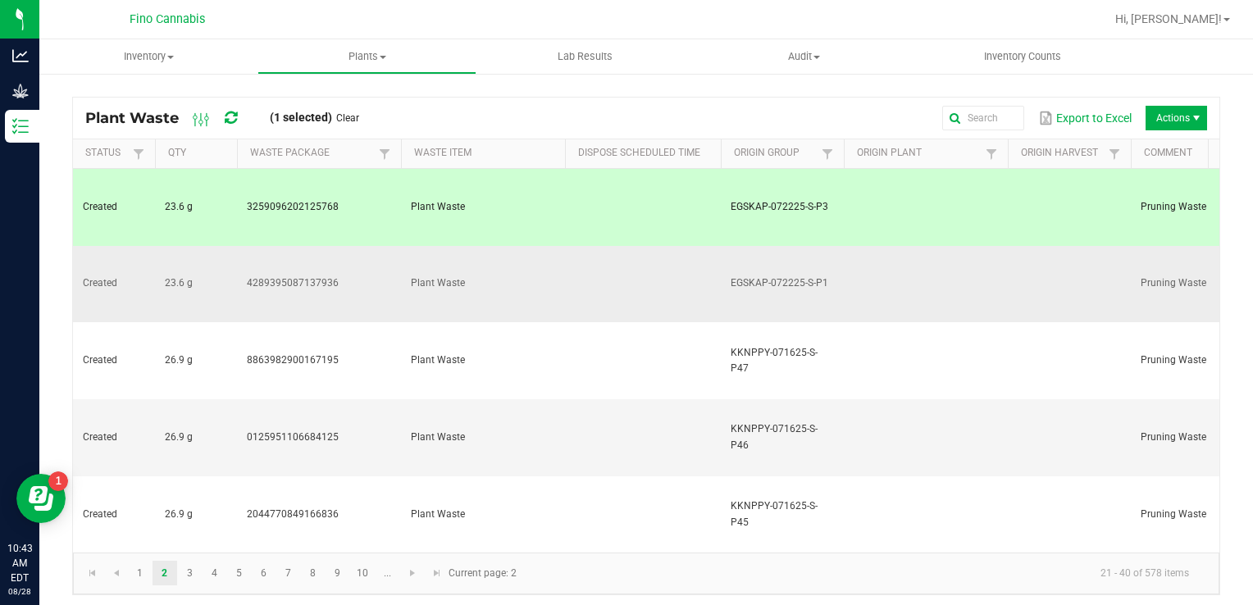
click at [643, 246] on td at bounding box center [643, 284] width 156 height 77
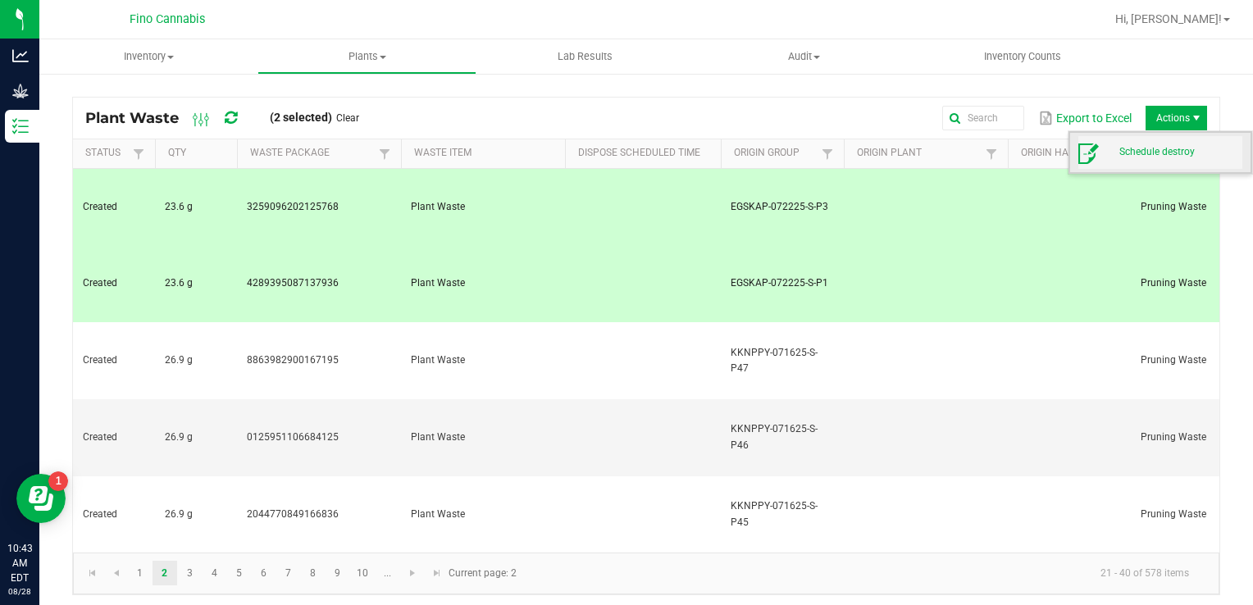
click at [1142, 138] on span "Schedule destroy" at bounding box center [1160, 152] width 164 height 33
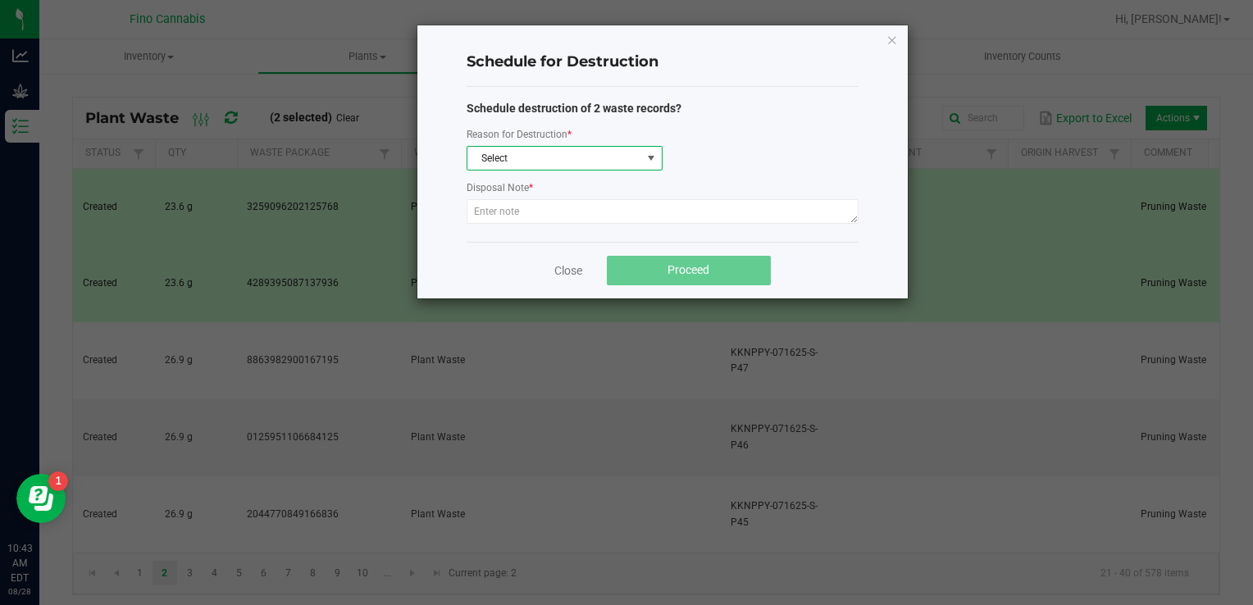
click at [587, 154] on span "Select" at bounding box center [554, 158] width 174 height 23
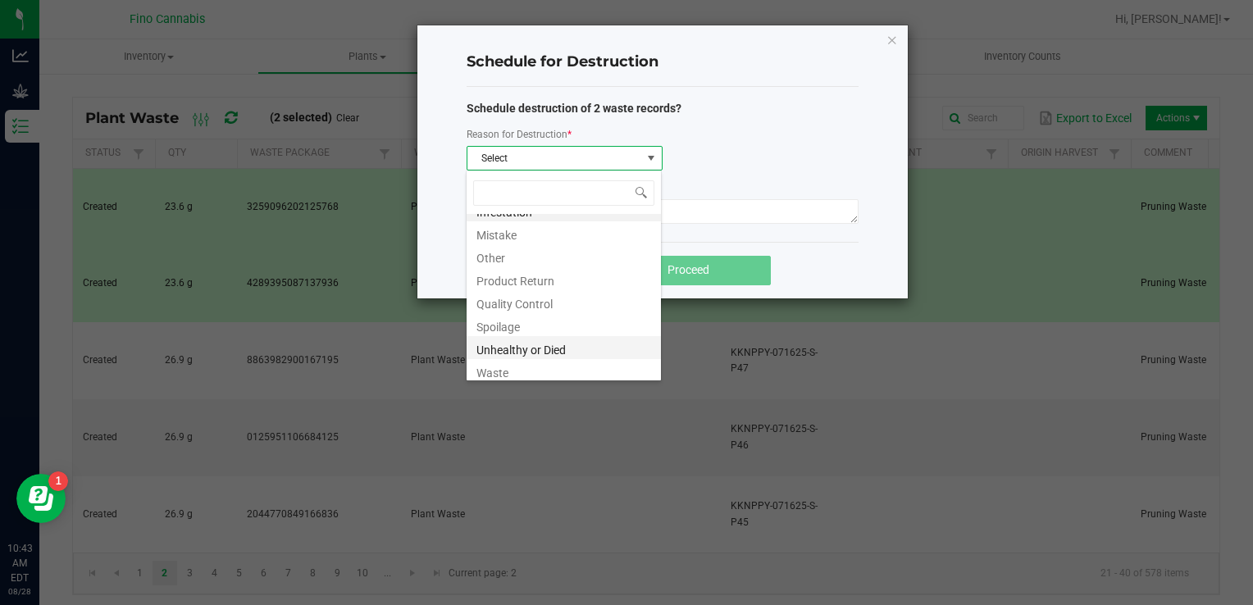
scroll to position [20, 0]
click at [515, 364] on li "Waste" at bounding box center [564, 366] width 194 height 23
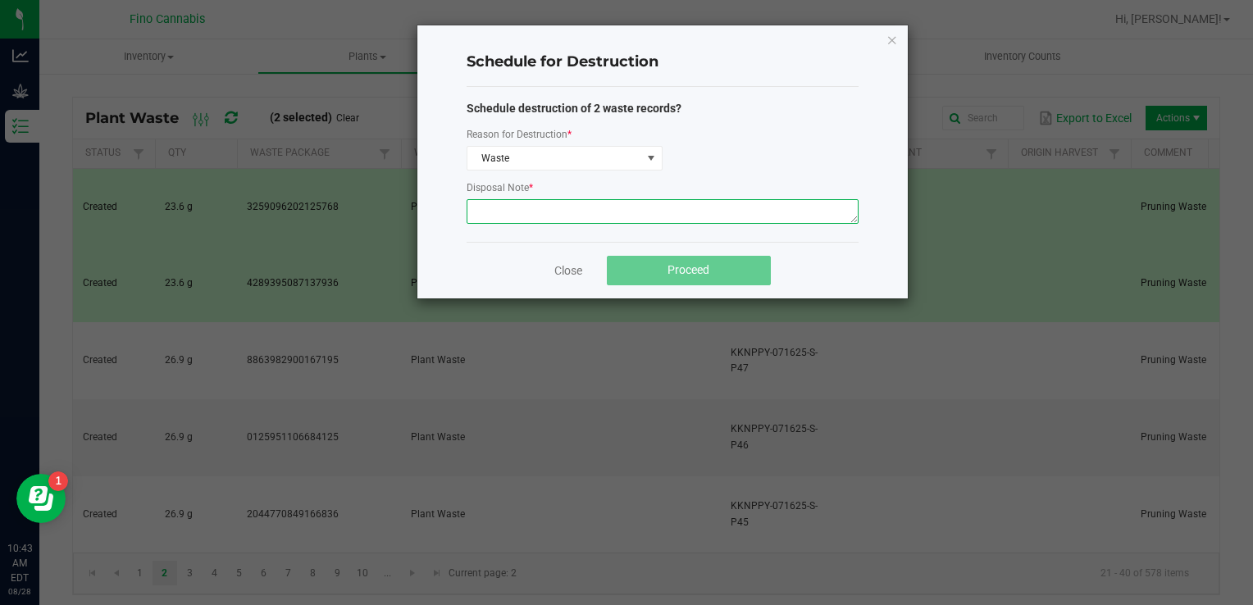
click at [564, 214] on textarea at bounding box center [663, 211] width 392 height 25
paste textarea "Pruning Waste"
type textarea "Pruning Waste"
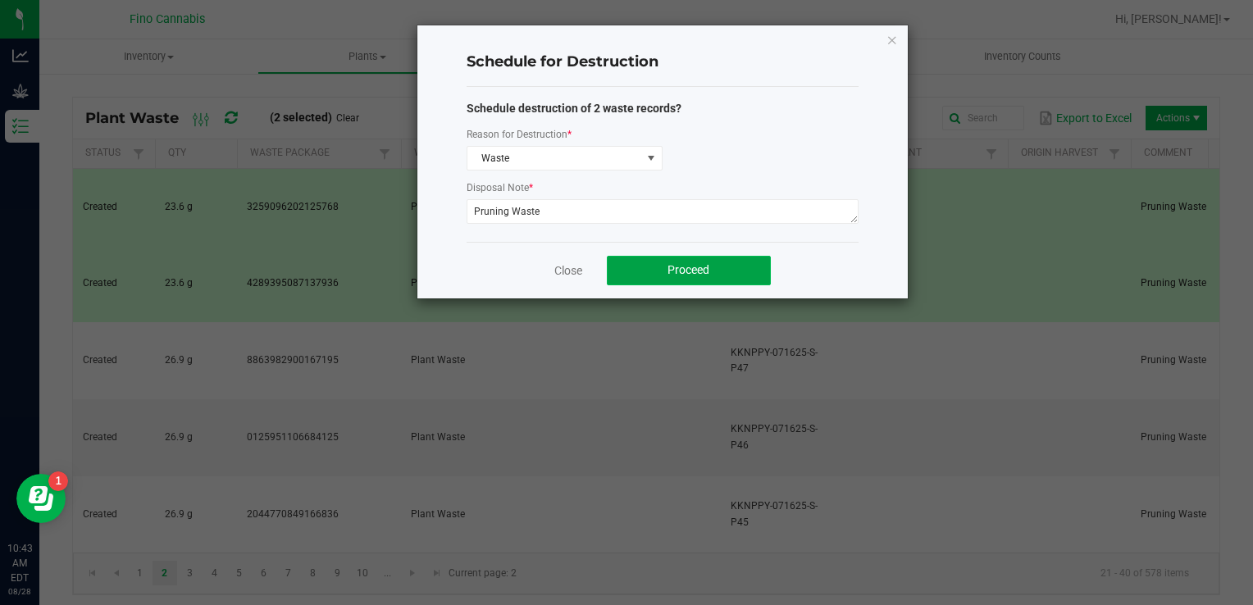
click at [708, 263] on span "Proceed" at bounding box center [688, 269] width 42 height 13
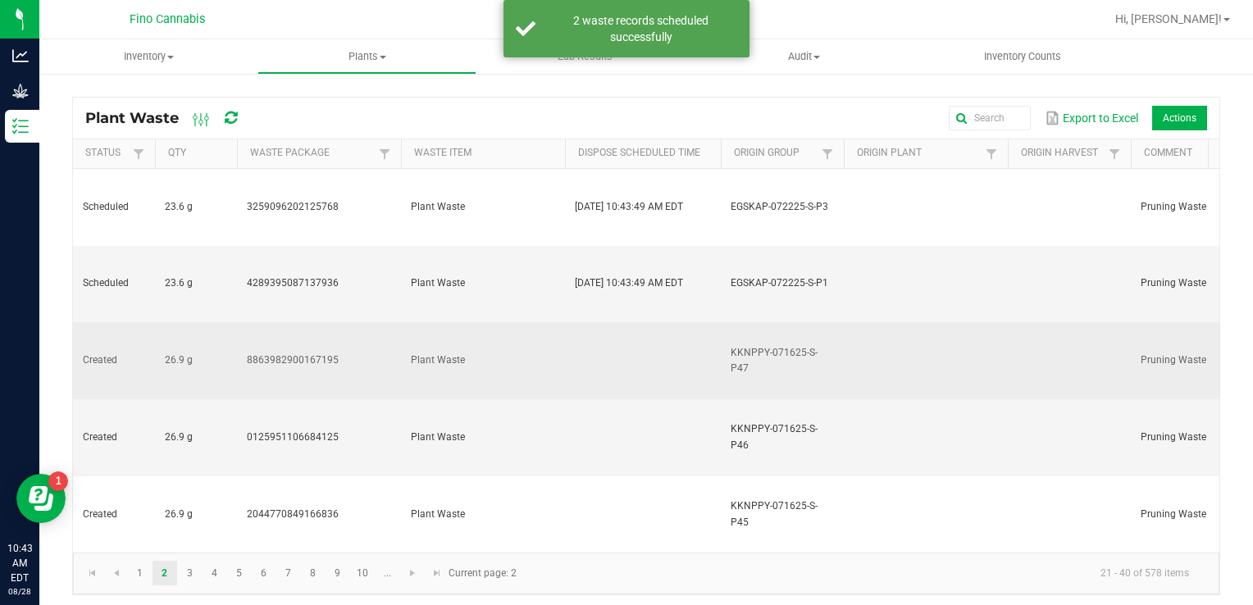
click at [626, 322] on td at bounding box center [643, 360] width 156 height 77
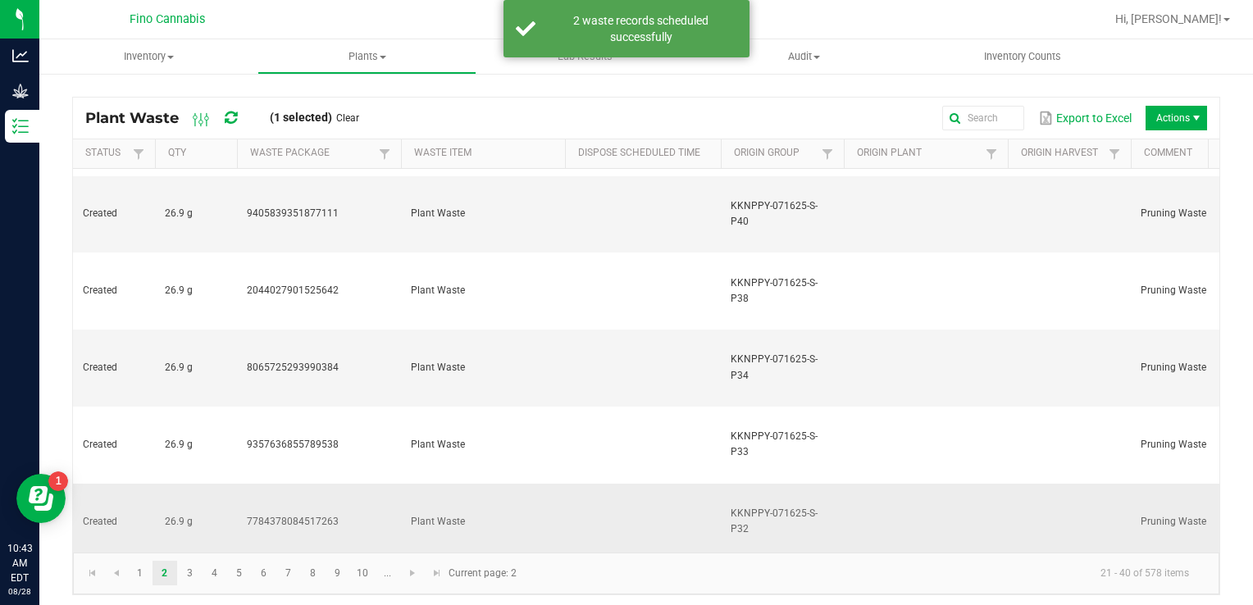
scroll to position [531, 0]
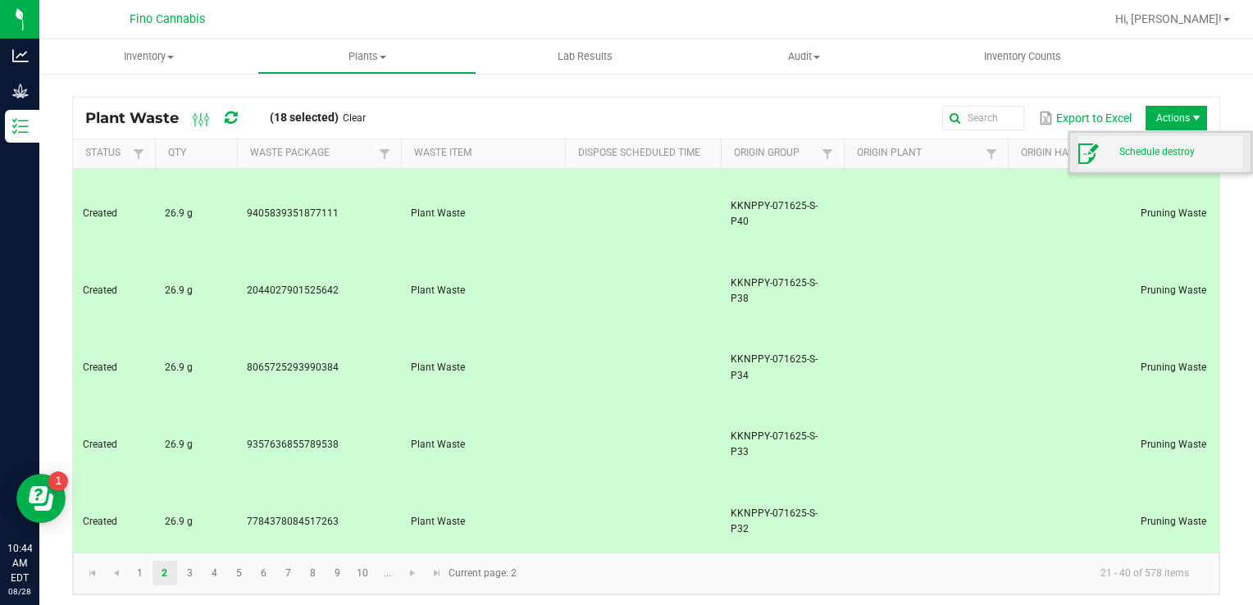
click at [1151, 146] on span "Schedule destroy" at bounding box center [1180, 152] width 123 height 14
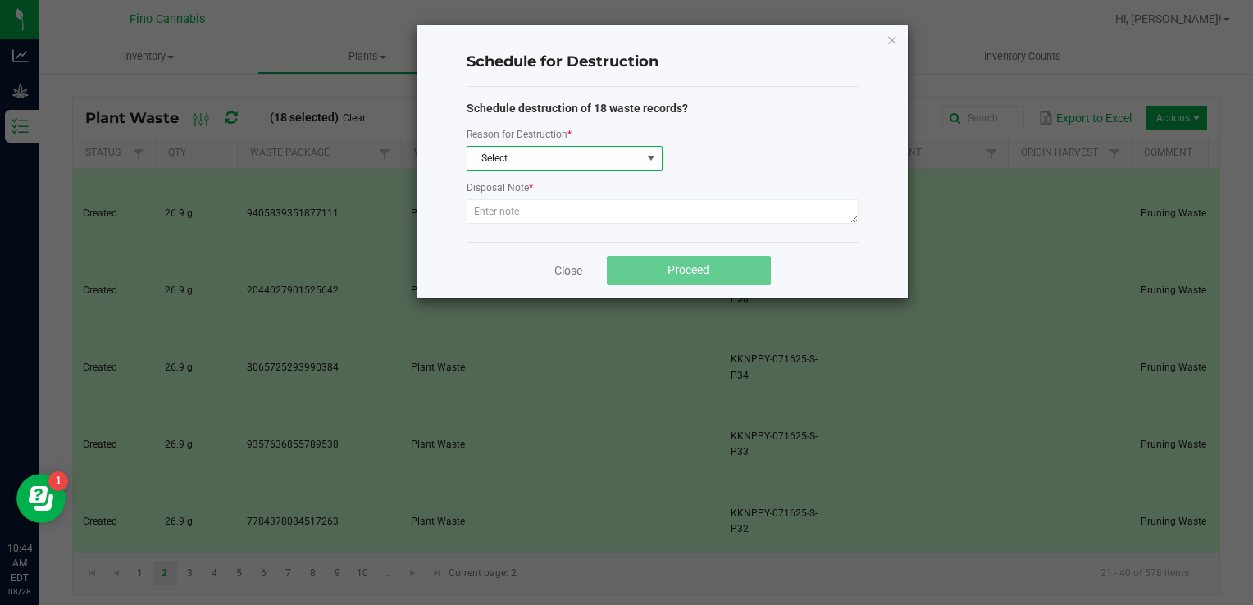
click at [617, 151] on span "Select" at bounding box center [554, 158] width 174 height 23
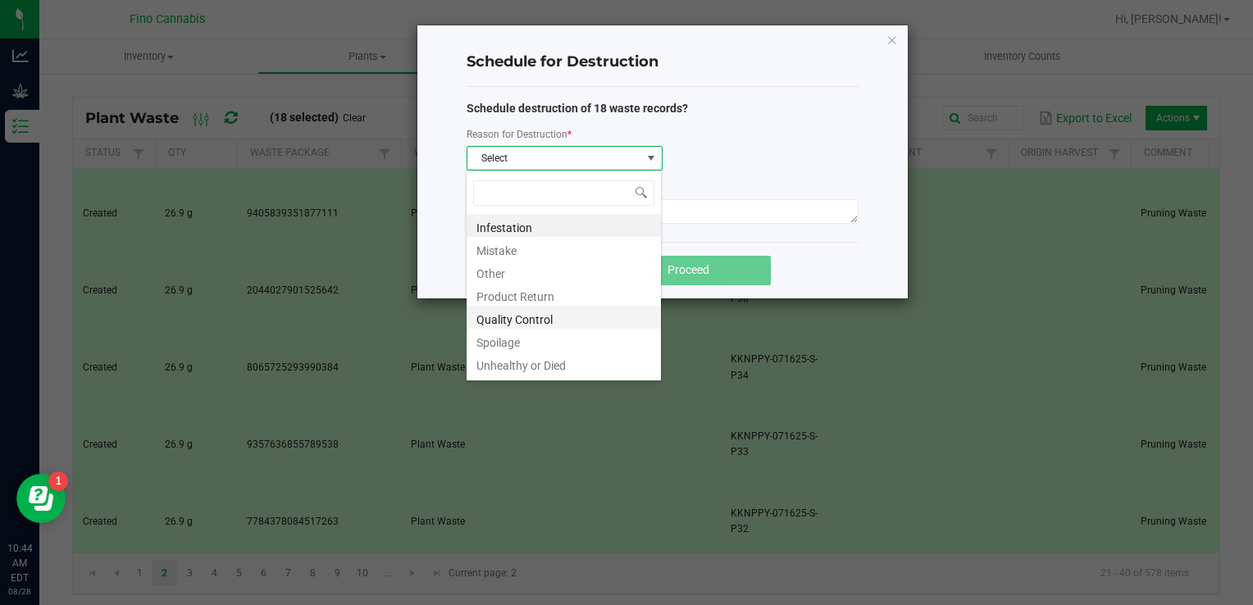
scroll to position [20, 0]
click at [515, 362] on li "Waste" at bounding box center [564, 366] width 194 height 23
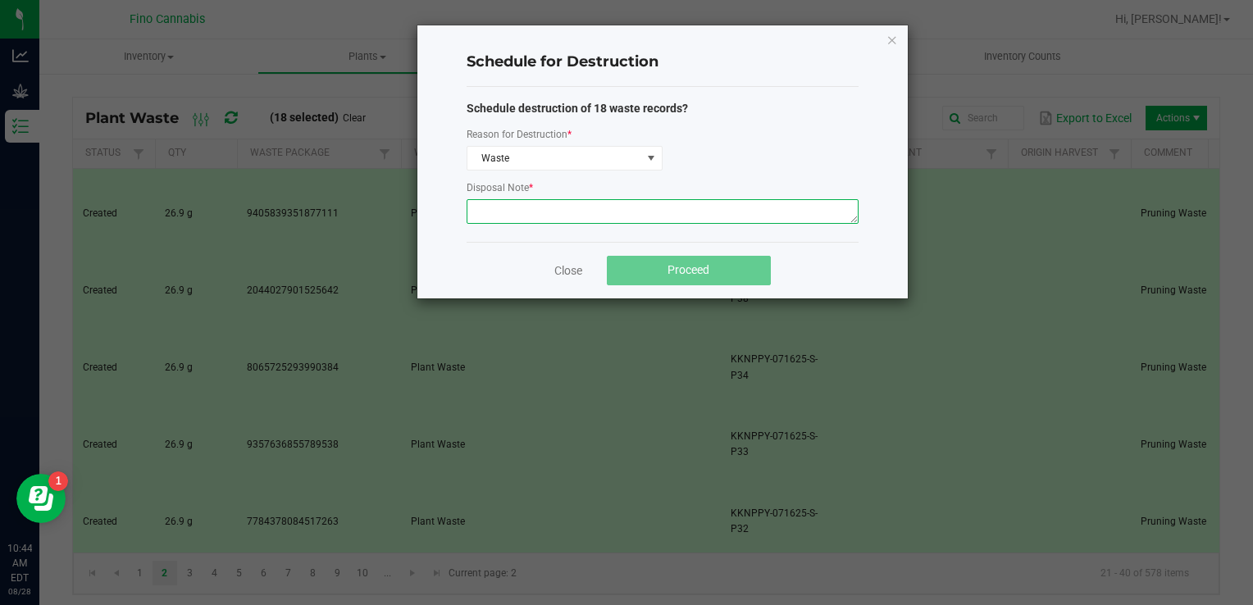
paste textarea "Pruning Waste"
type textarea "Pruning Waste"
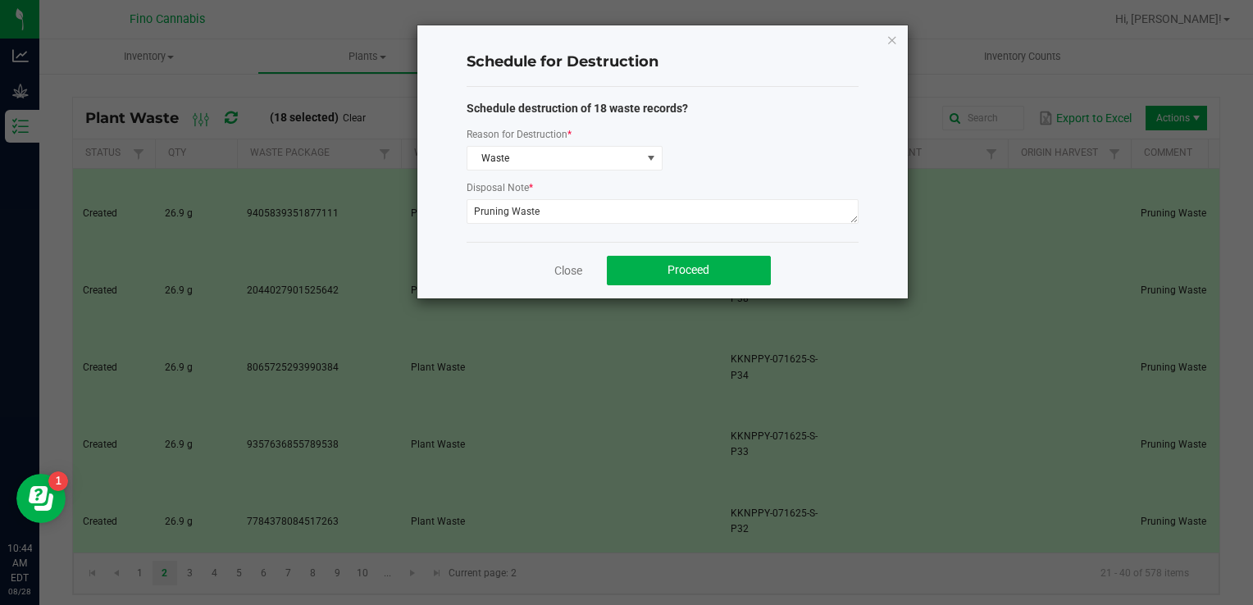
click at [813, 261] on div "Close Proceed" at bounding box center [663, 270] width 392 height 57
click at [717, 260] on button "Proceed" at bounding box center [689, 271] width 164 height 30
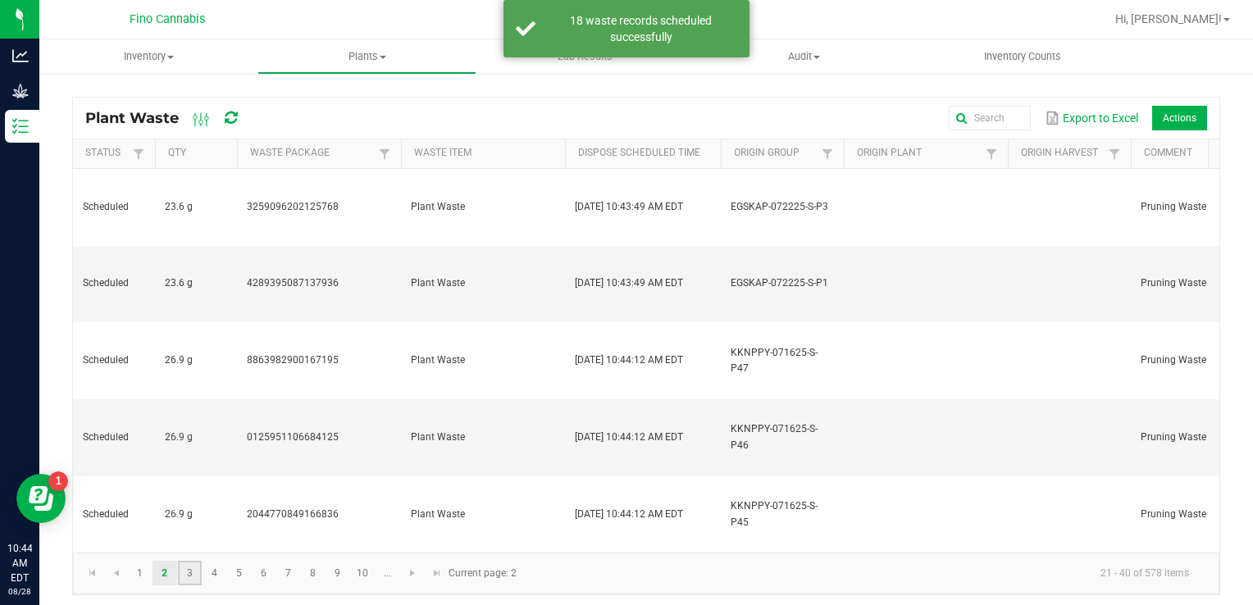
click at [187, 568] on link "3" at bounding box center [190, 573] width 24 height 25
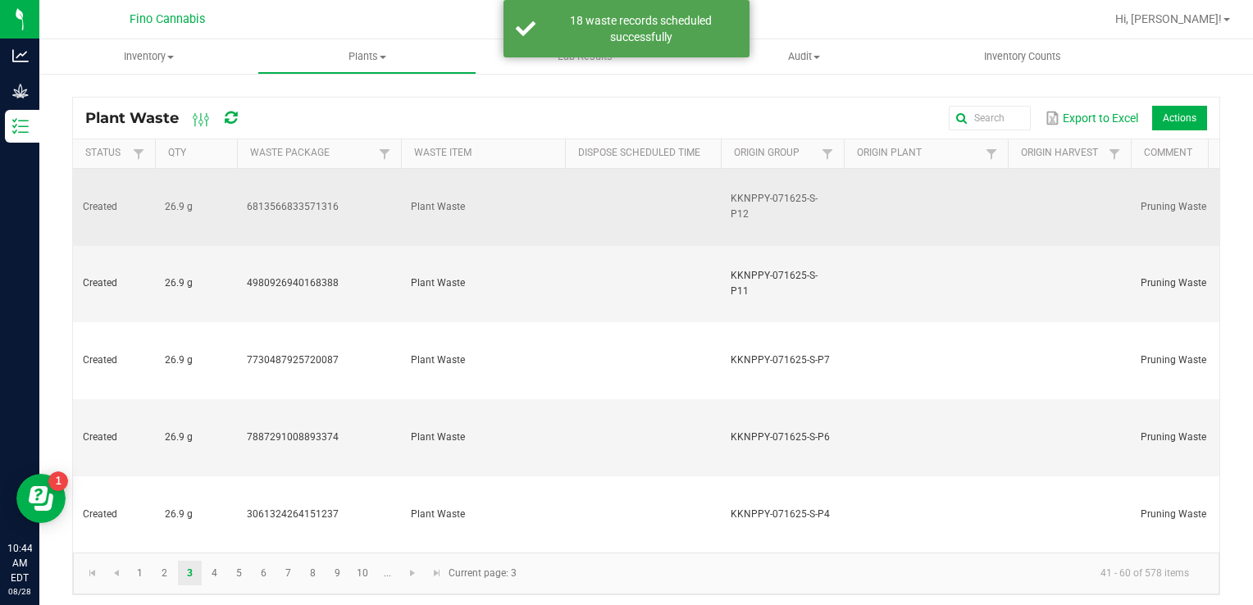
click at [609, 205] on td at bounding box center [643, 207] width 156 height 77
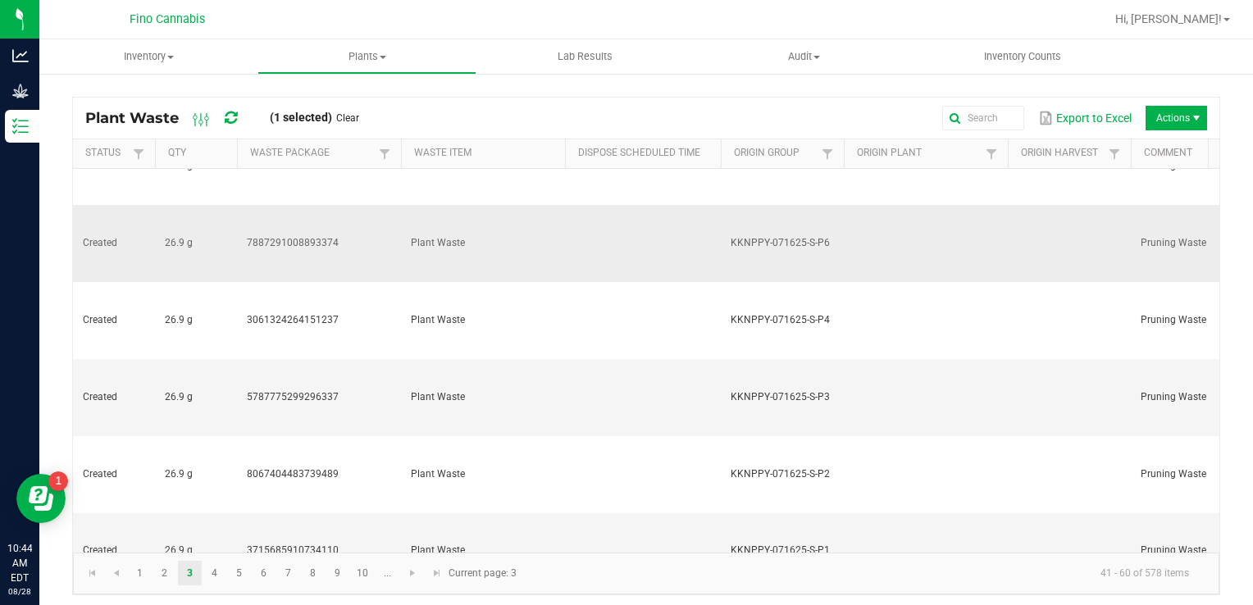
scroll to position [246, 0]
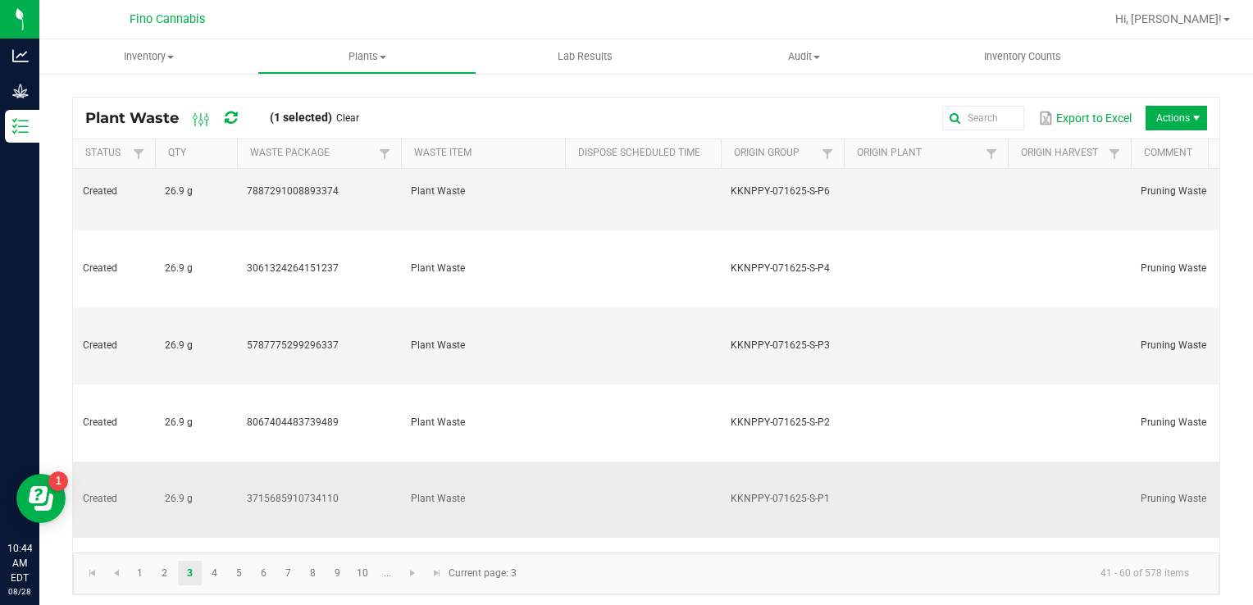
click at [635, 462] on td at bounding box center [643, 500] width 156 height 77
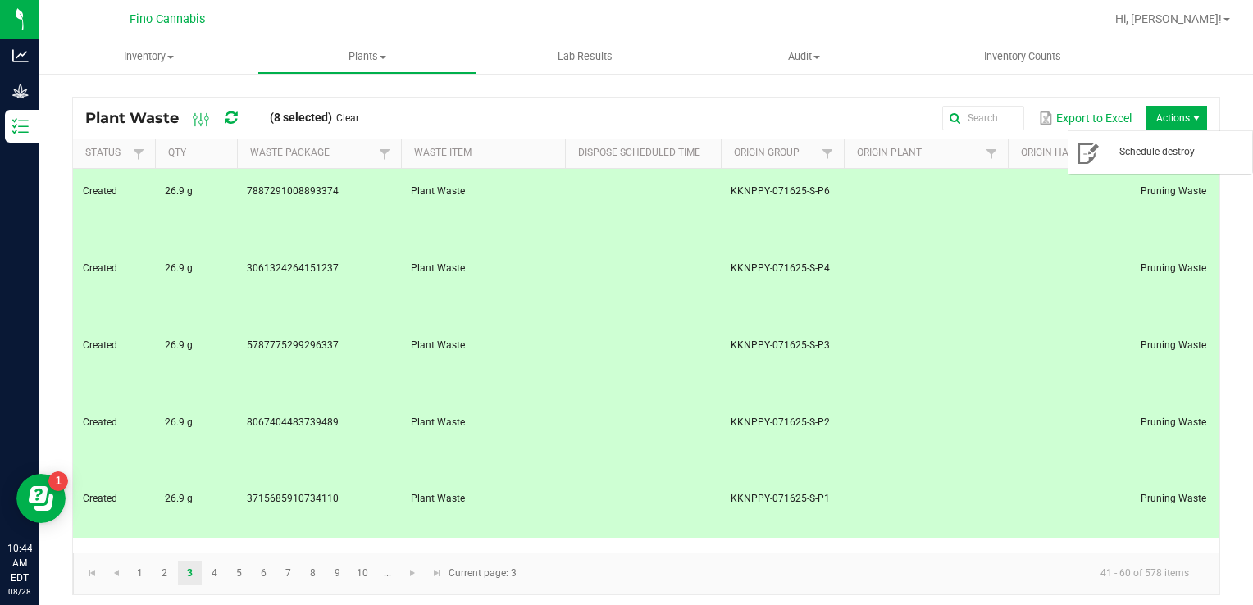
click at [1163, 110] on span "Actions" at bounding box center [1175, 118] width 61 height 25
click at [1147, 147] on span "Schedule destroy" at bounding box center [1180, 152] width 123 height 14
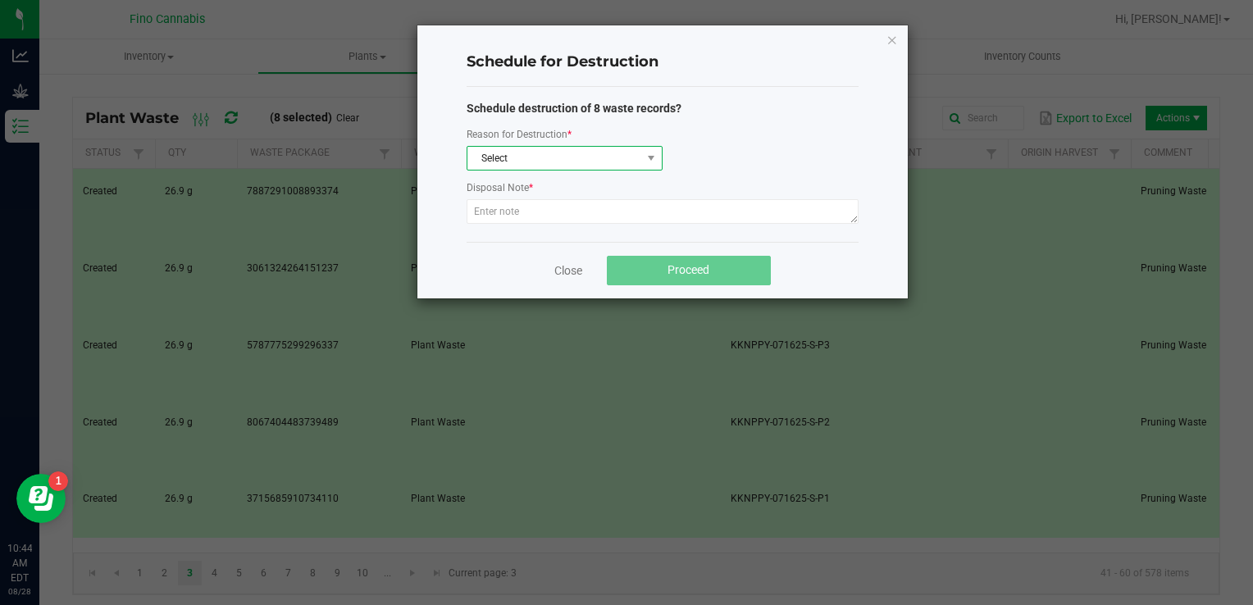
click at [572, 156] on span "Select" at bounding box center [554, 158] width 174 height 23
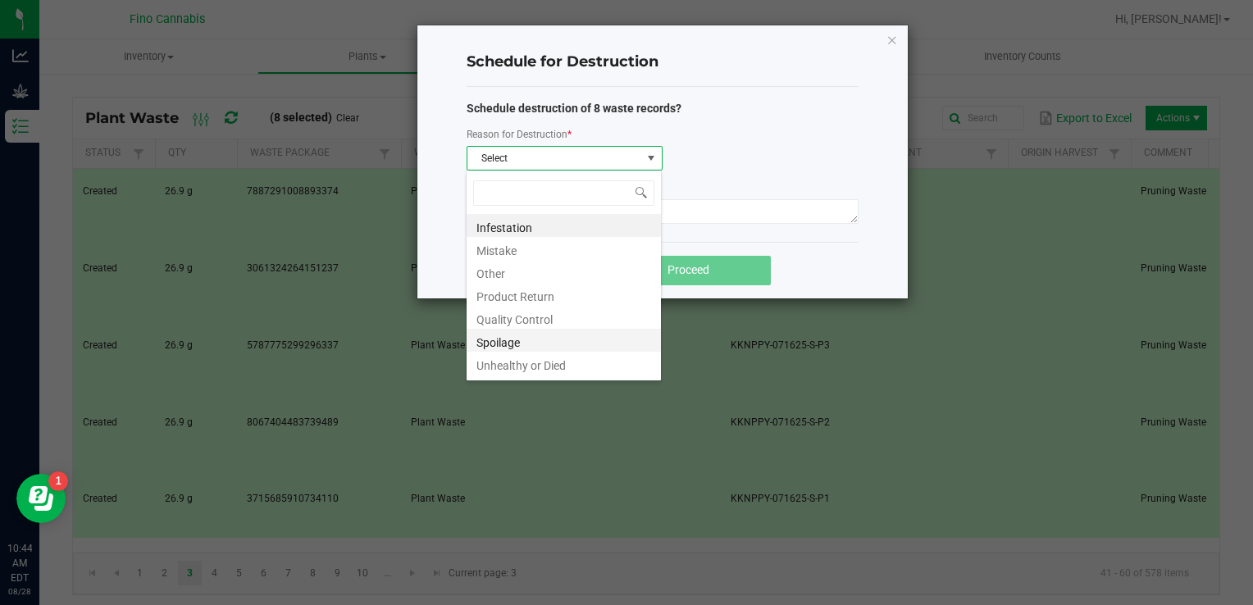
scroll to position [20, 0]
click at [515, 367] on li "Waste" at bounding box center [564, 366] width 194 height 23
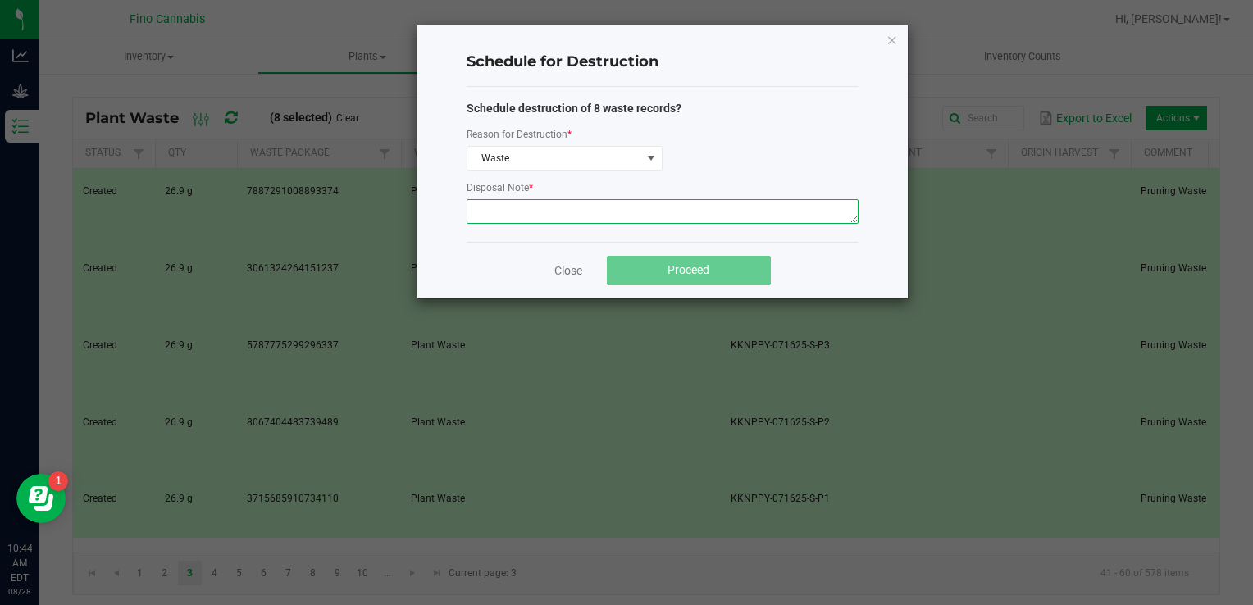
paste textarea "Pruning Waste"
type textarea "Pruning Waste"
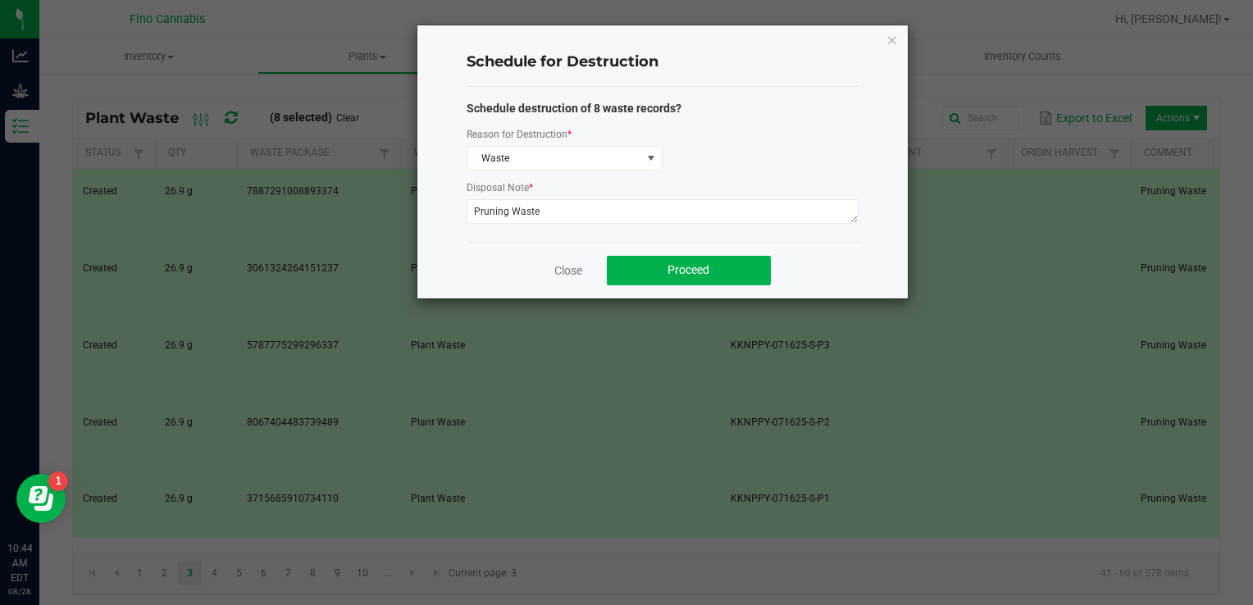
click at [843, 266] on div "Close Proceed" at bounding box center [663, 270] width 392 height 57
click at [709, 257] on button "Proceed" at bounding box center [689, 271] width 164 height 30
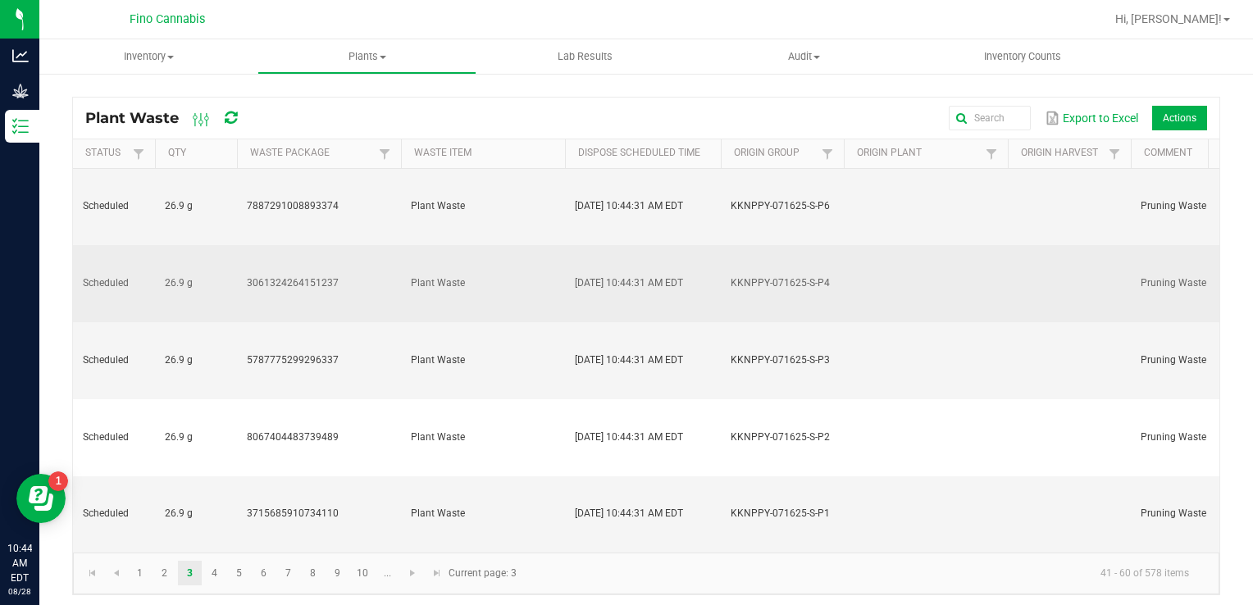
scroll to position [246, 0]
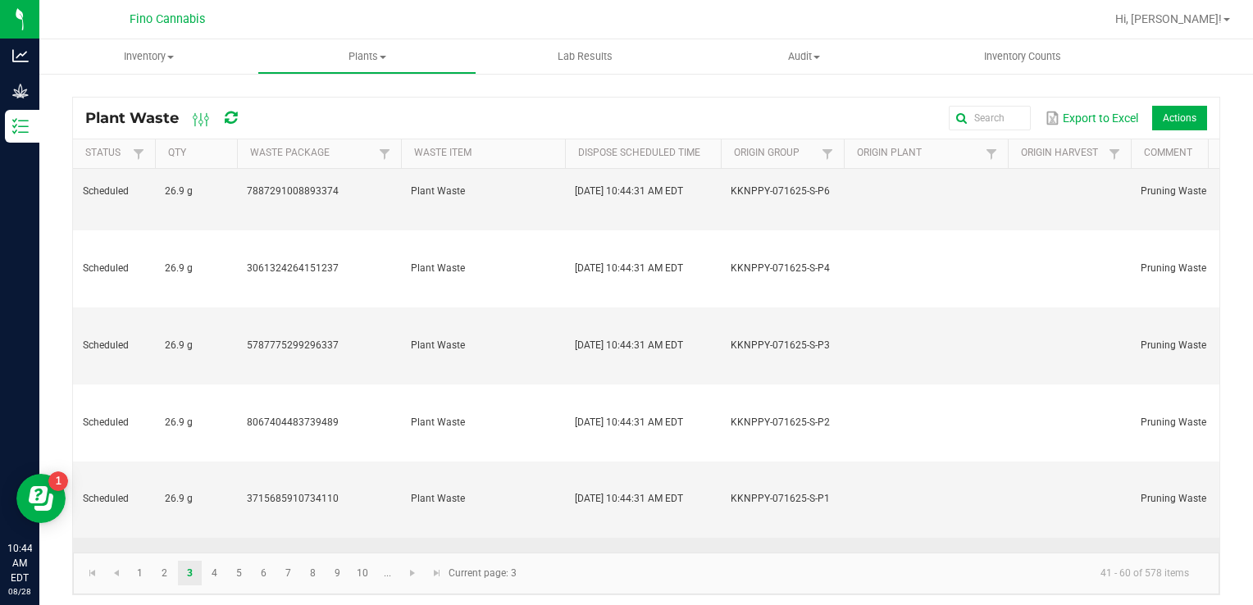
click at [898, 538] on td at bounding box center [926, 576] width 164 height 77
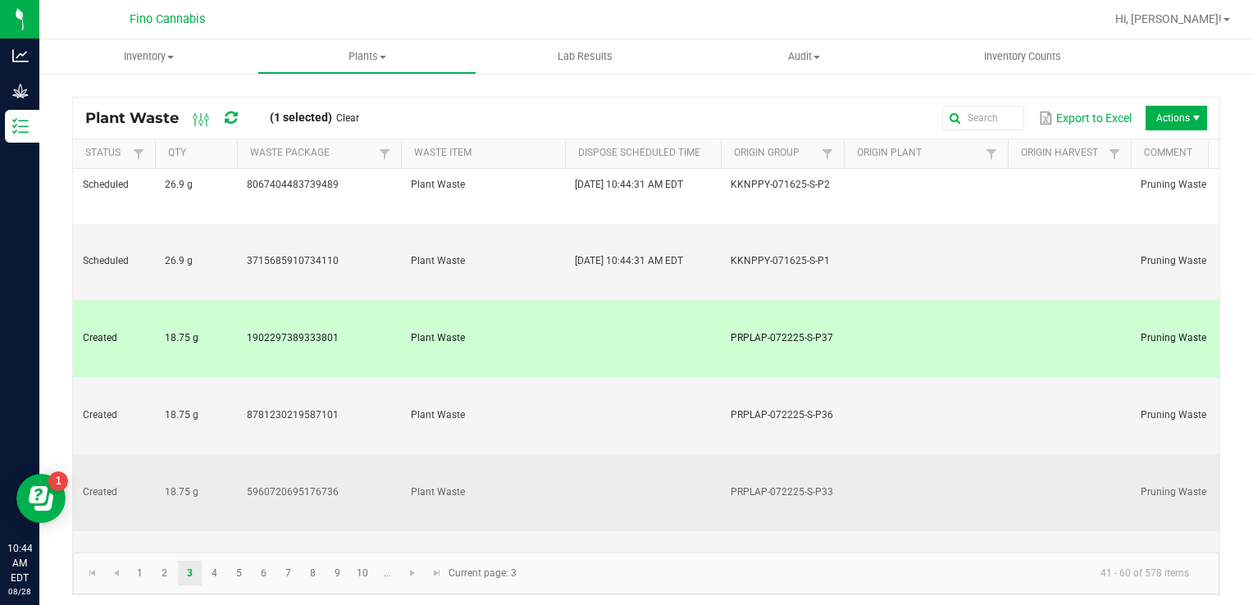
scroll to position [531, 0]
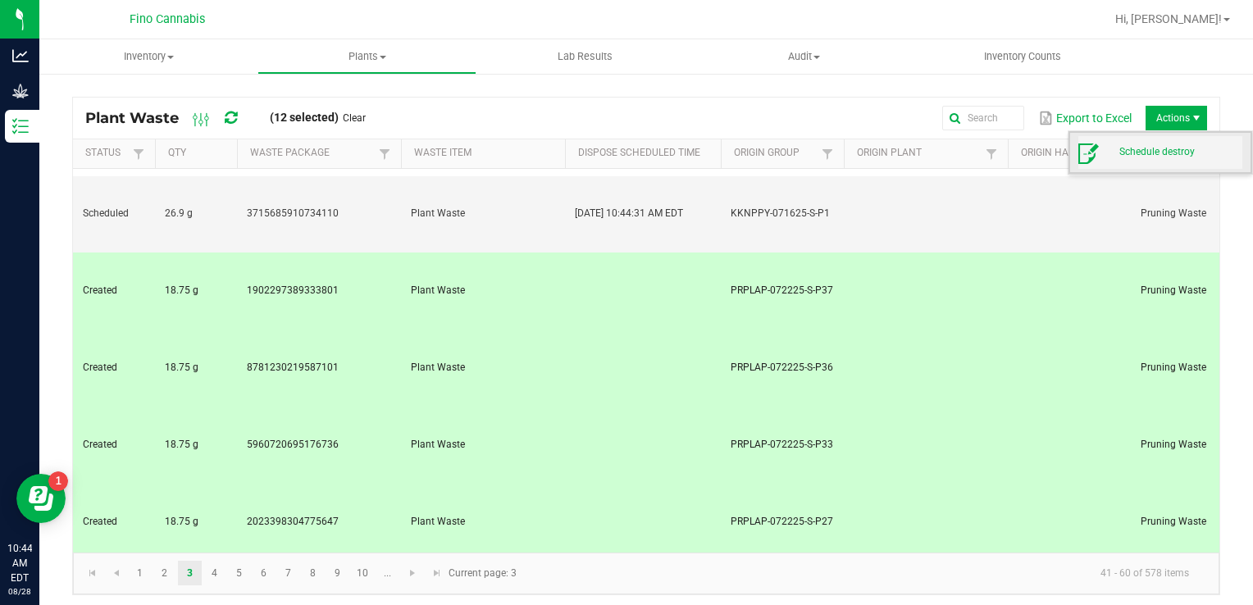
click at [1145, 150] on span "Schedule destroy" at bounding box center [1180, 152] width 123 height 14
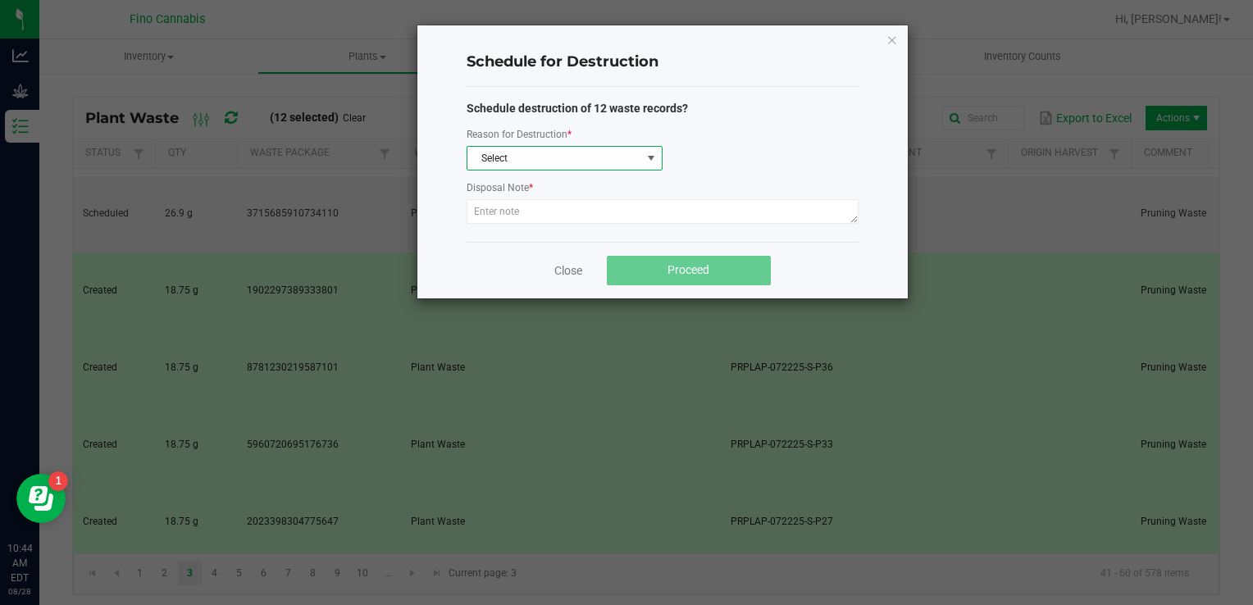
click at [562, 162] on span "Select" at bounding box center [554, 158] width 174 height 23
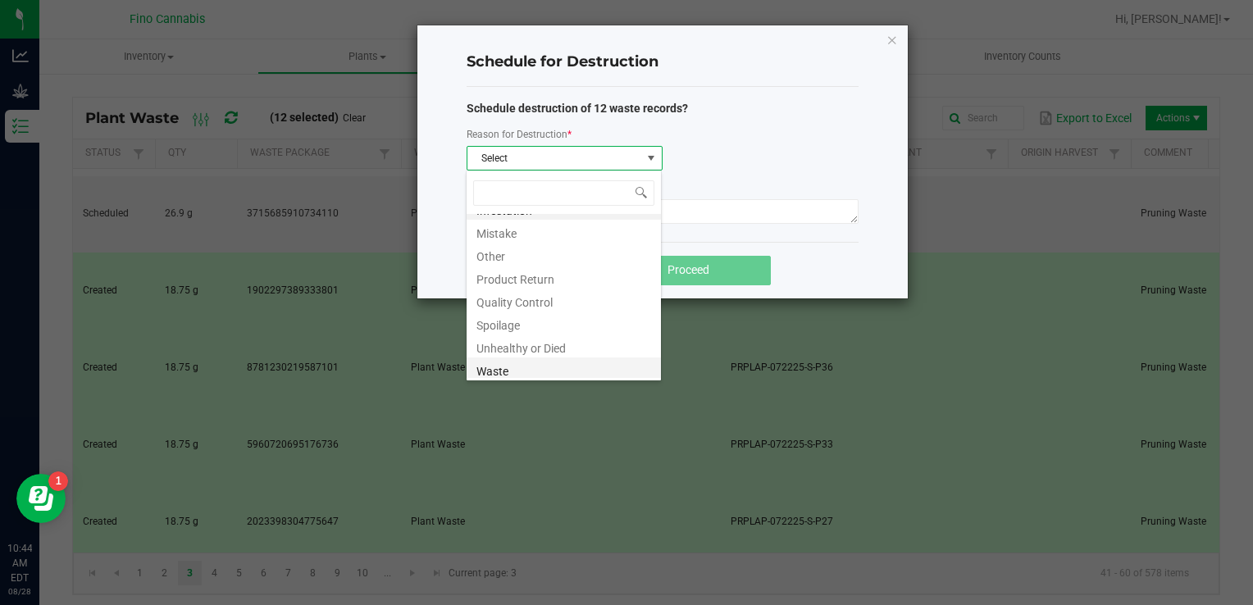
scroll to position [20, 0]
click at [516, 367] on li "Waste" at bounding box center [564, 366] width 194 height 23
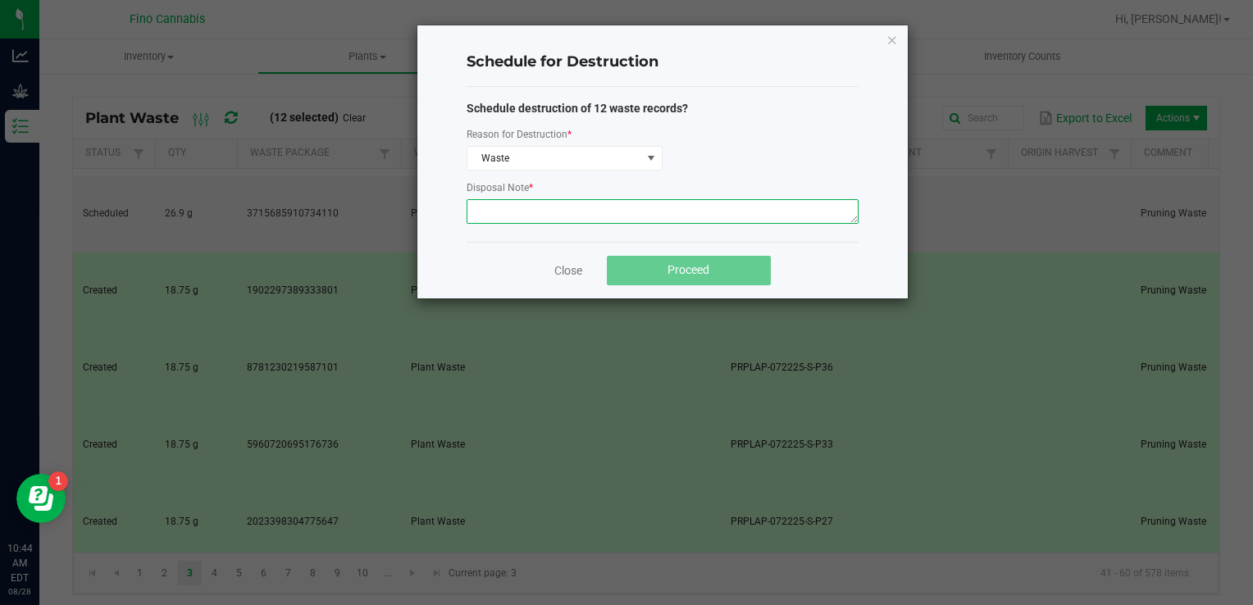
paste textarea "Pruning Waste"
type textarea "Pruning Waste"
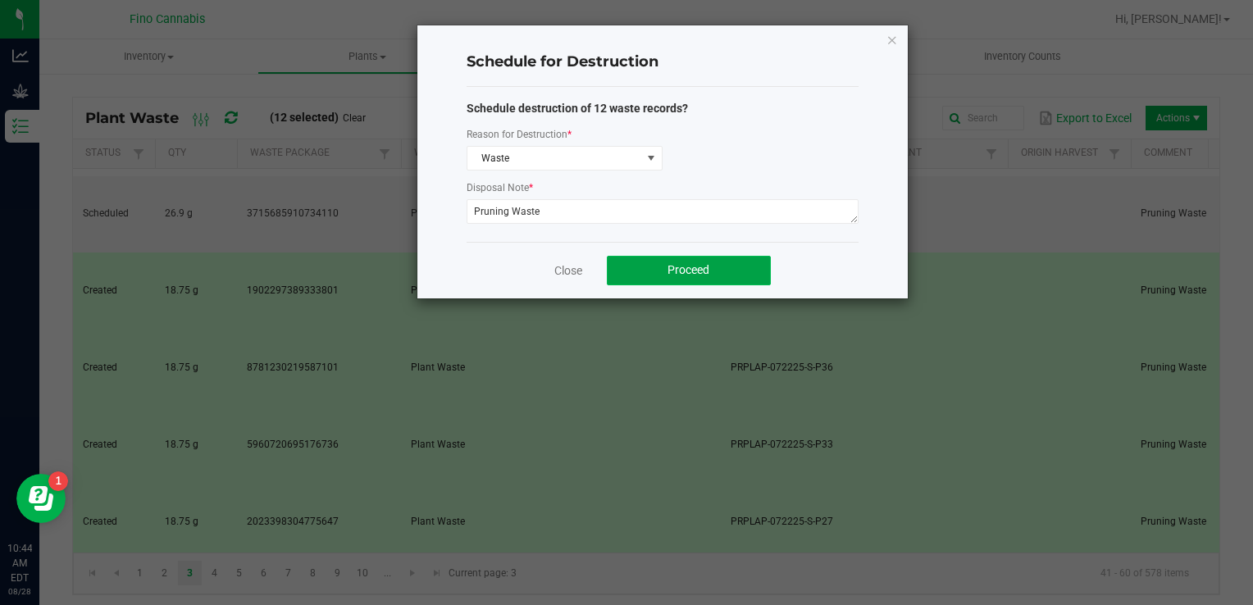
click at [659, 278] on button "Proceed" at bounding box center [689, 271] width 164 height 30
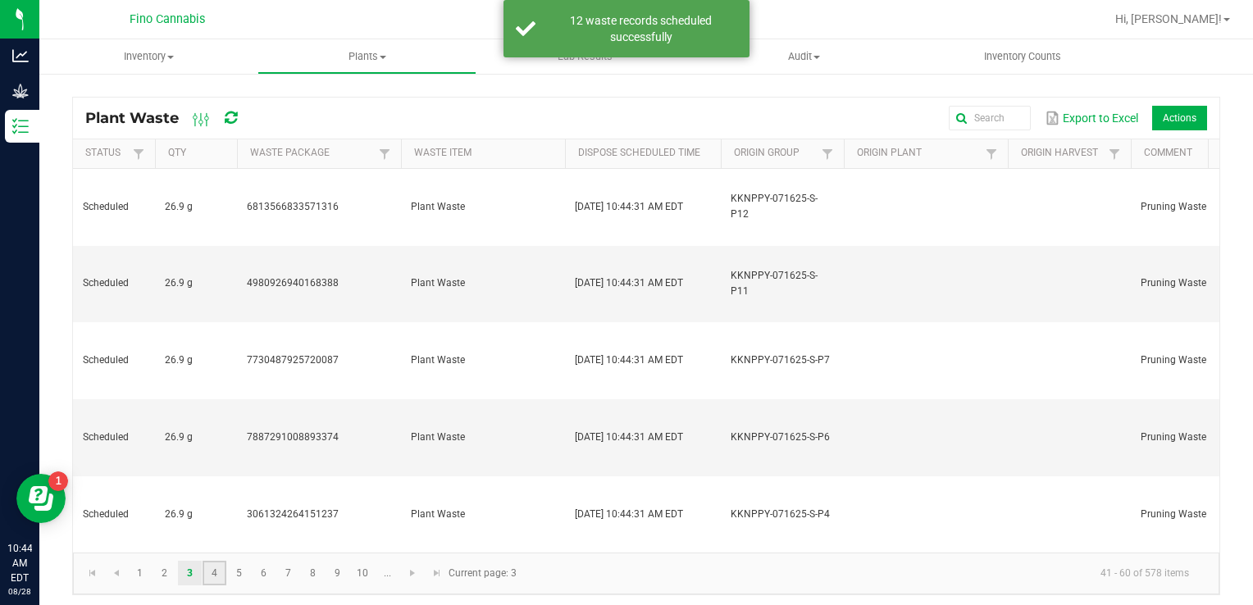
click at [210, 568] on link "4" at bounding box center [215, 573] width 24 height 25
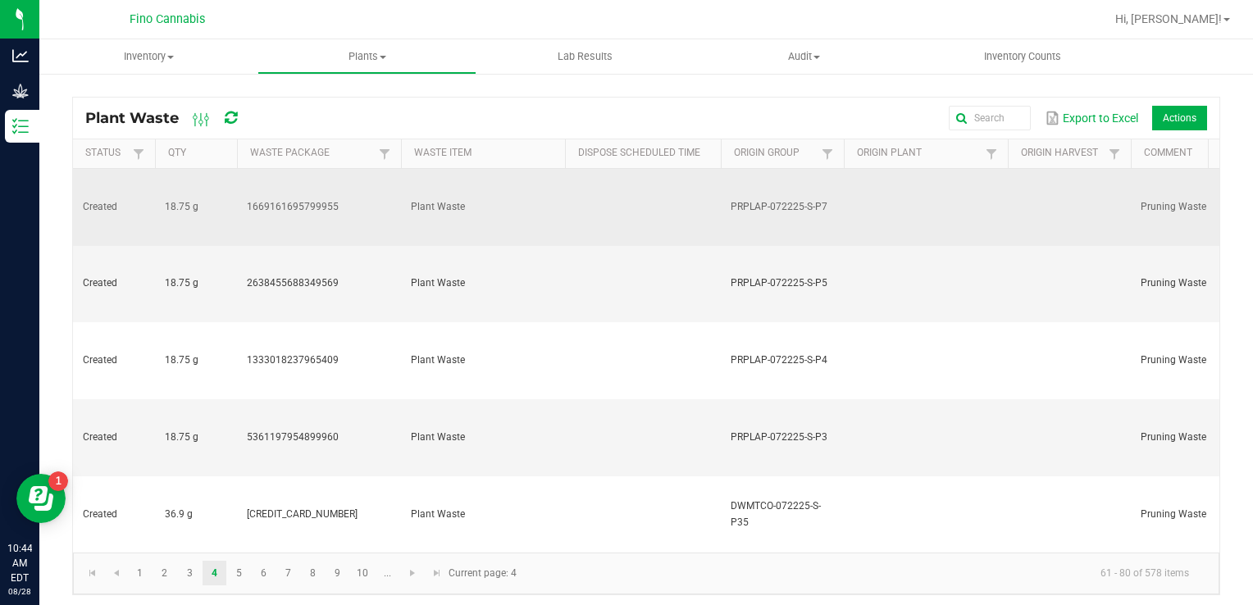
click at [986, 179] on td at bounding box center [926, 207] width 164 height 77
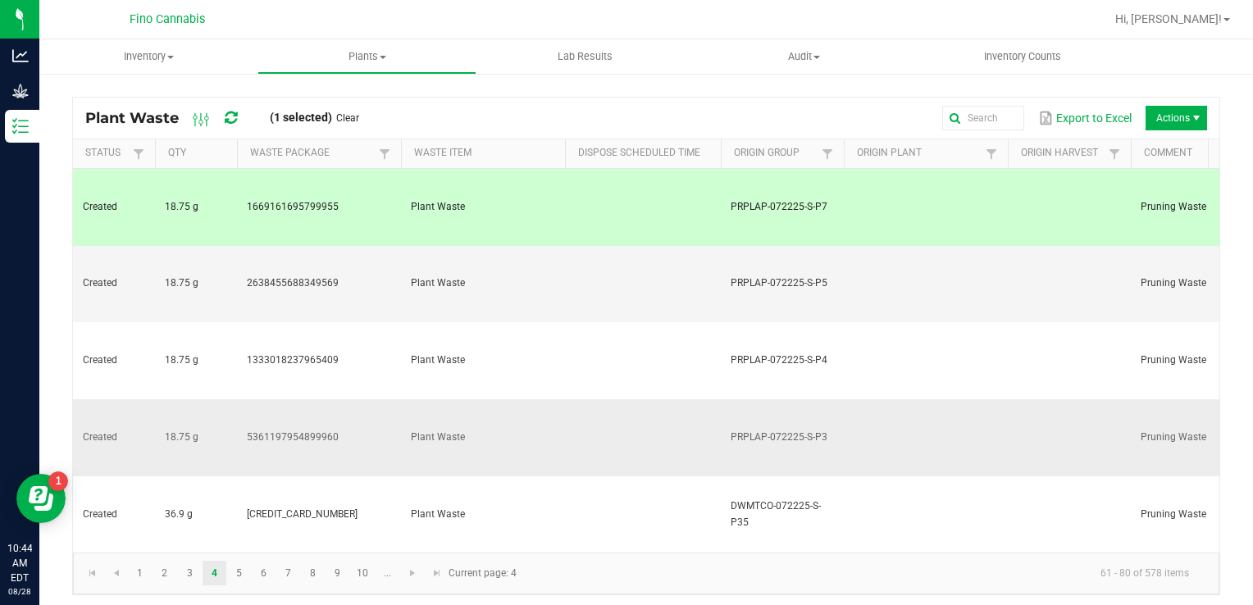
click at [921, 399] on td at bounding box center [926, 437] width 164 height 77
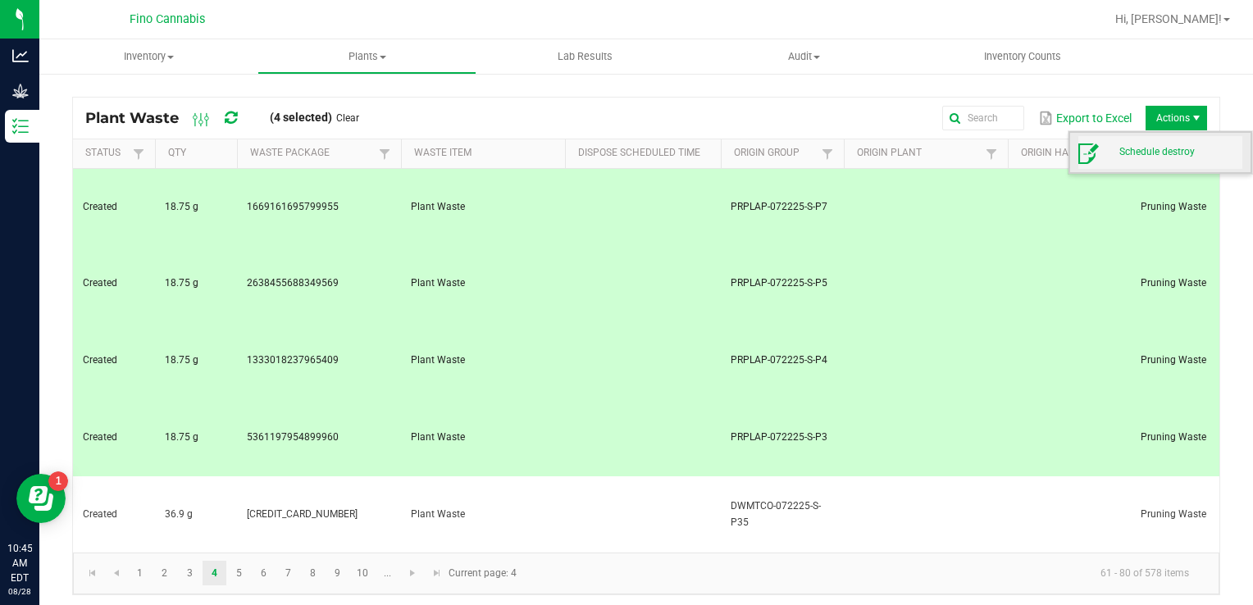
click at [1141, 149] on span "Schedule destroy" at bounding box center [1180, 152] width 123 height 14
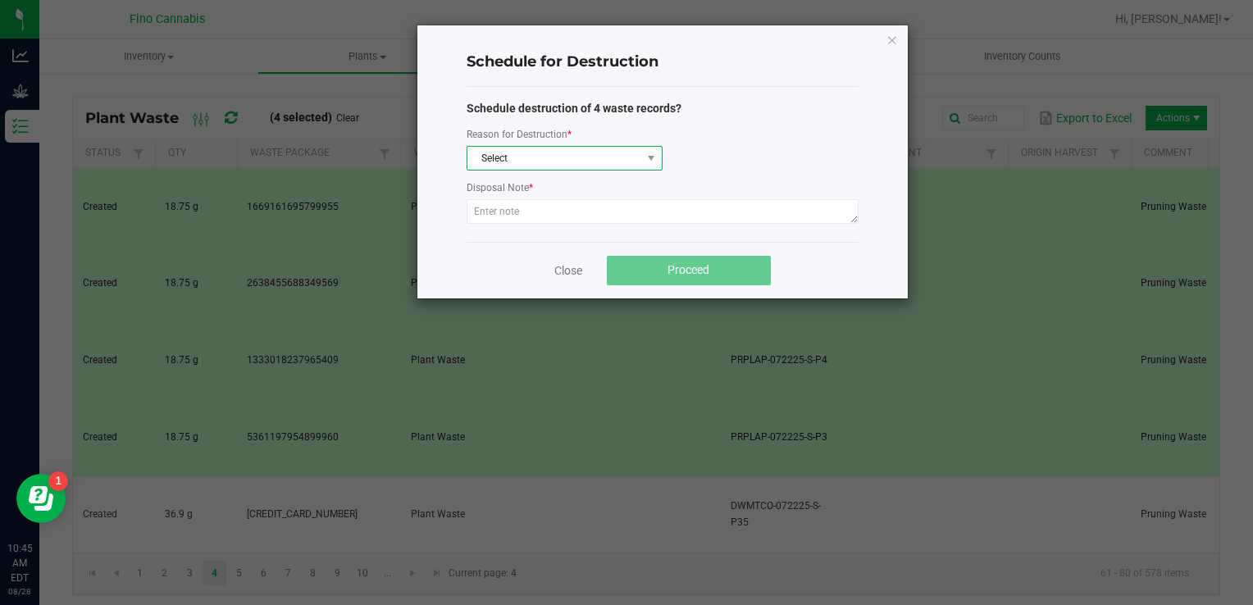
click at [578, 161] on span "Select" at bounding box center [554, 158] width 174 height 23
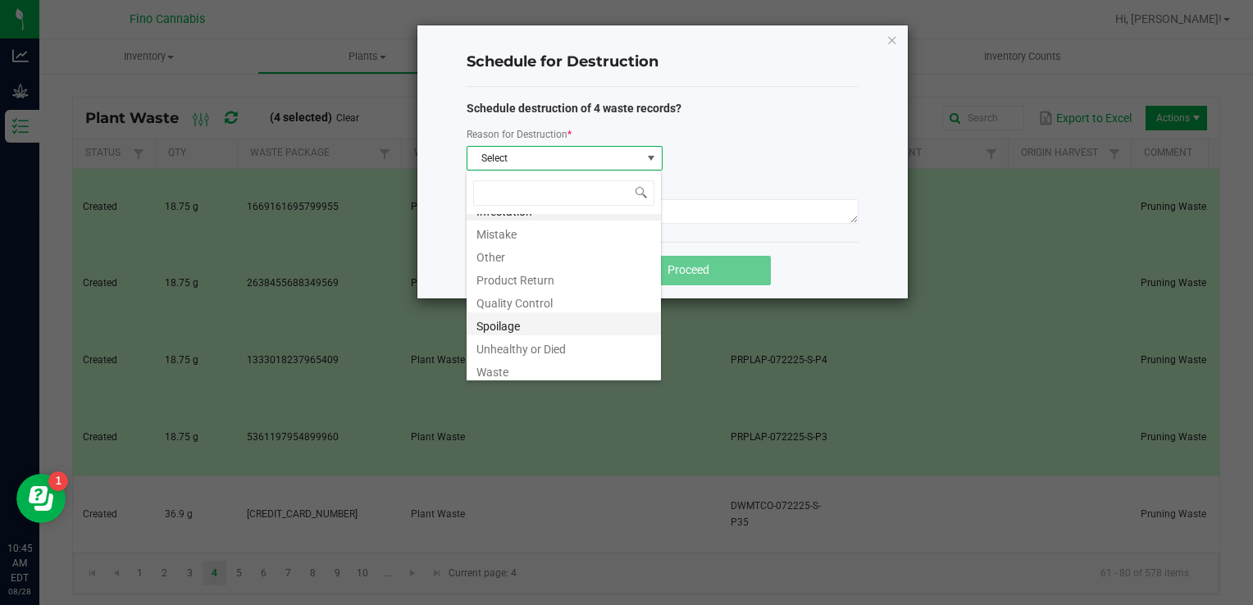
scroll to position [20, 0]
click at [527, 362] on li "Waste" at bounding box center [564, 366] width 194 height 23
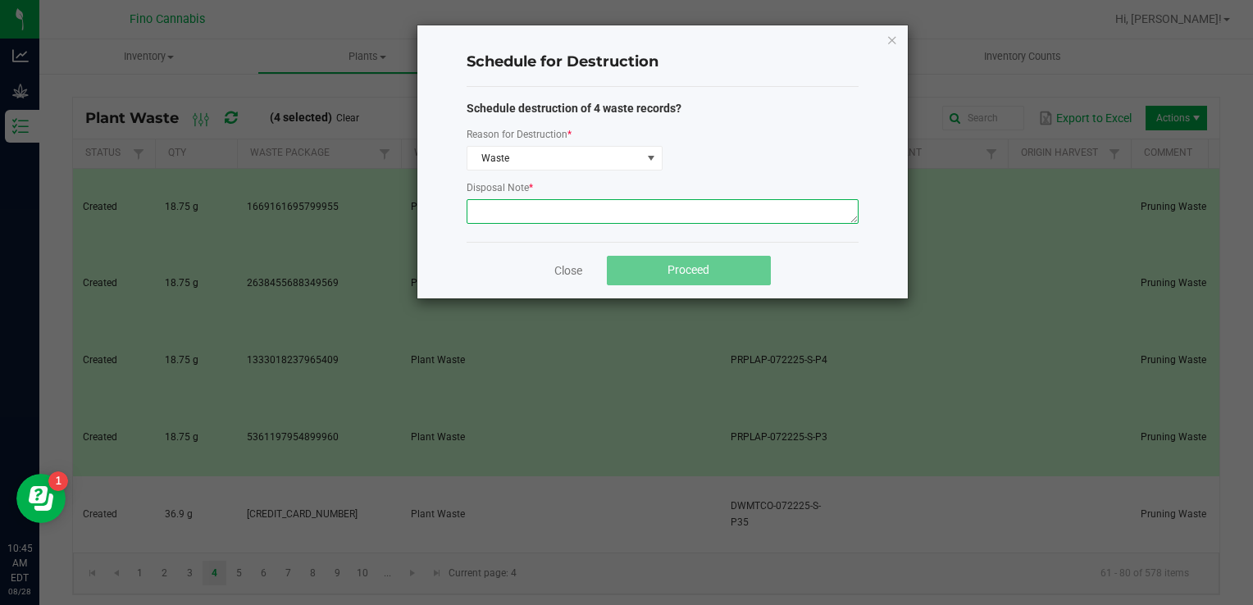
paste textarea "Pruning Waste"
type textarea "Pruning Waste"
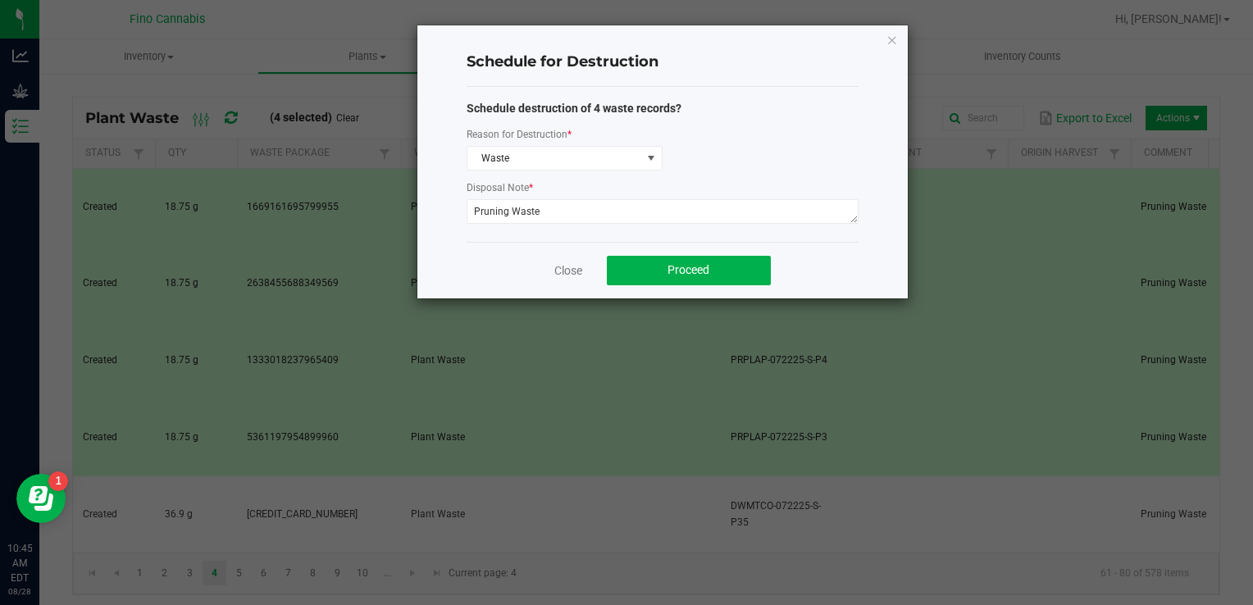
click at [820, 253] on div "Close Proceed" at bounding box center [663, 270] width 392 height 57
click at [710, 271] on button "Proceed" at bounding box center [689, 271] width 164 height 30
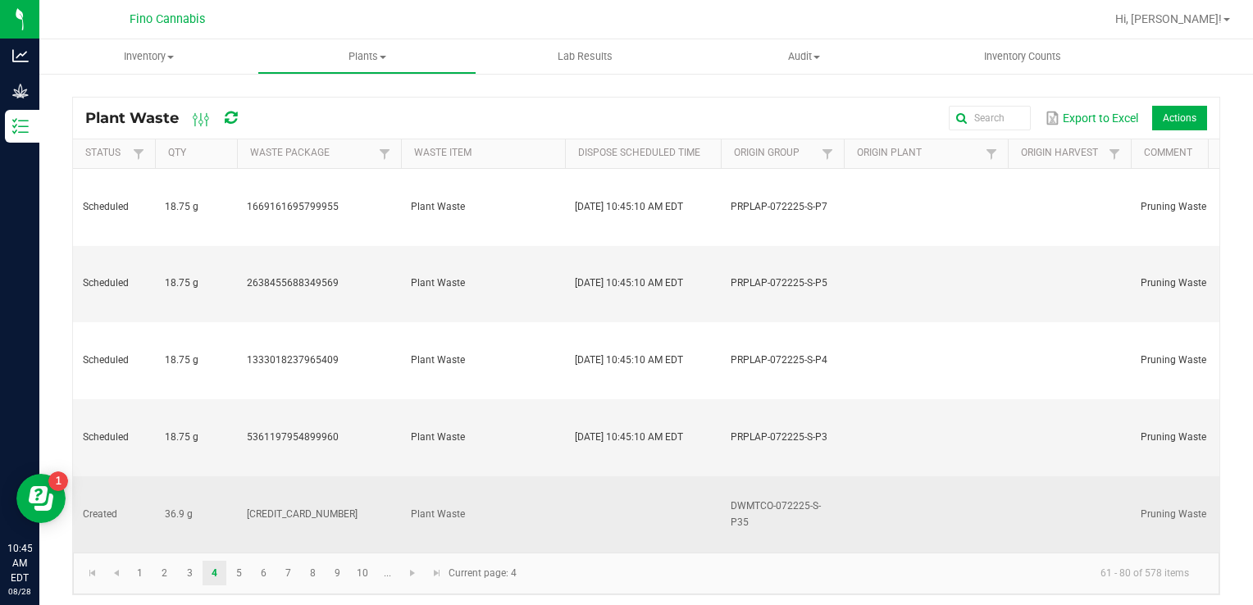
click at [590, 476] on td at bounding box center [643, 514] width 156 height 77
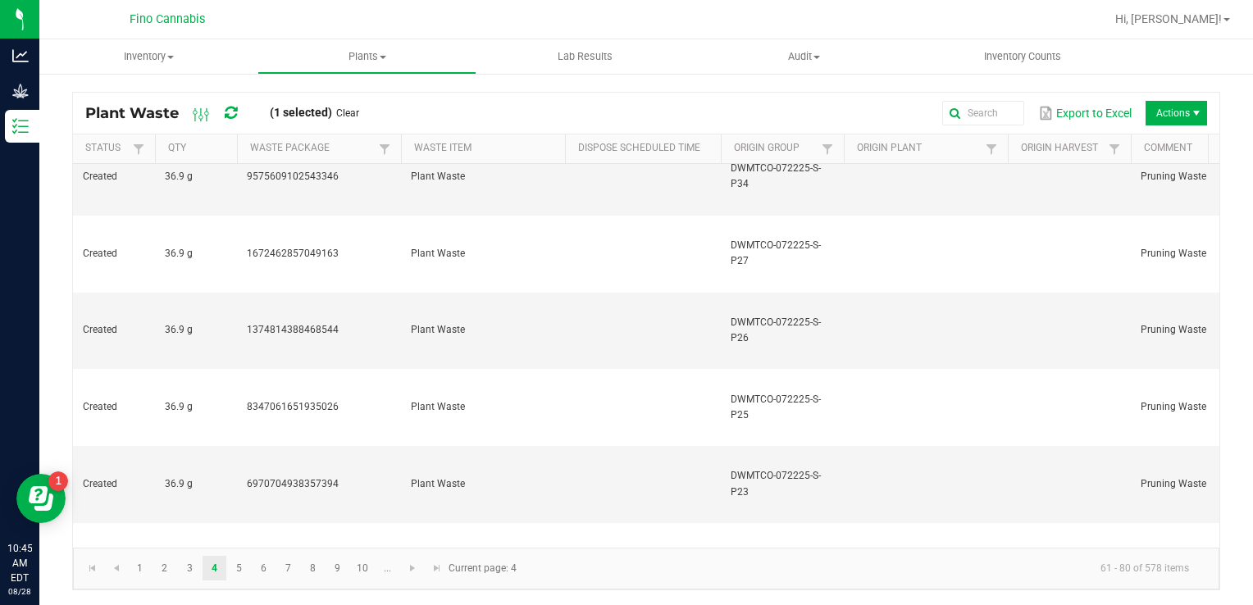
scroll to position [7, 0]
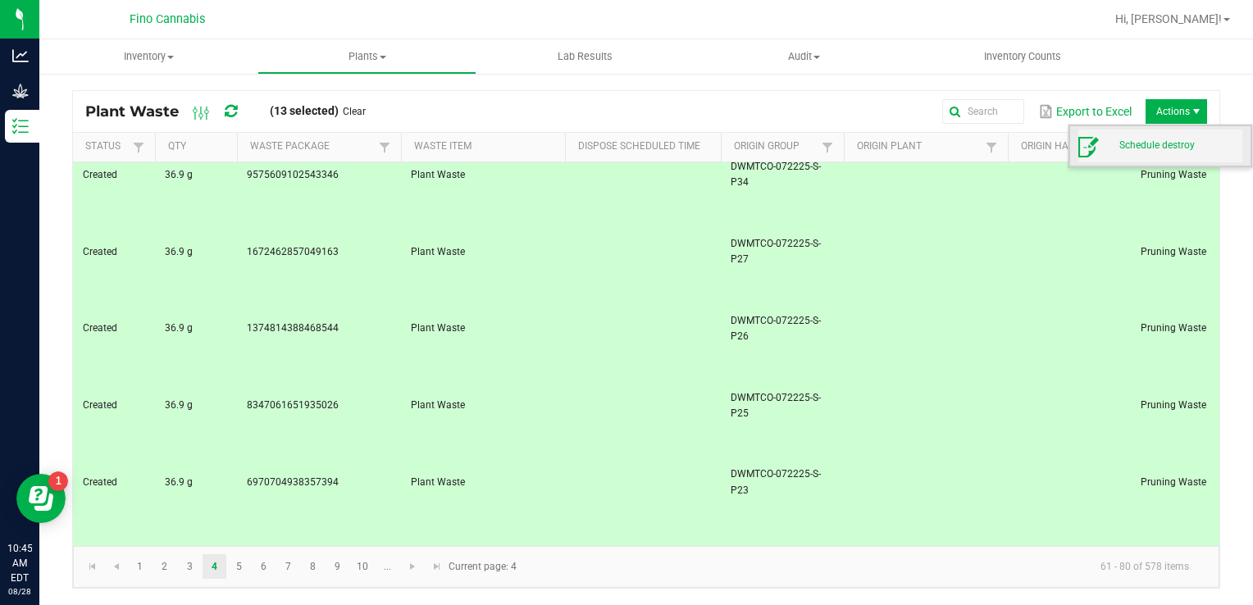
click at [1150, 149] on span "Schedule destroy" at bounding box center [1180, 146] width 123 height 14
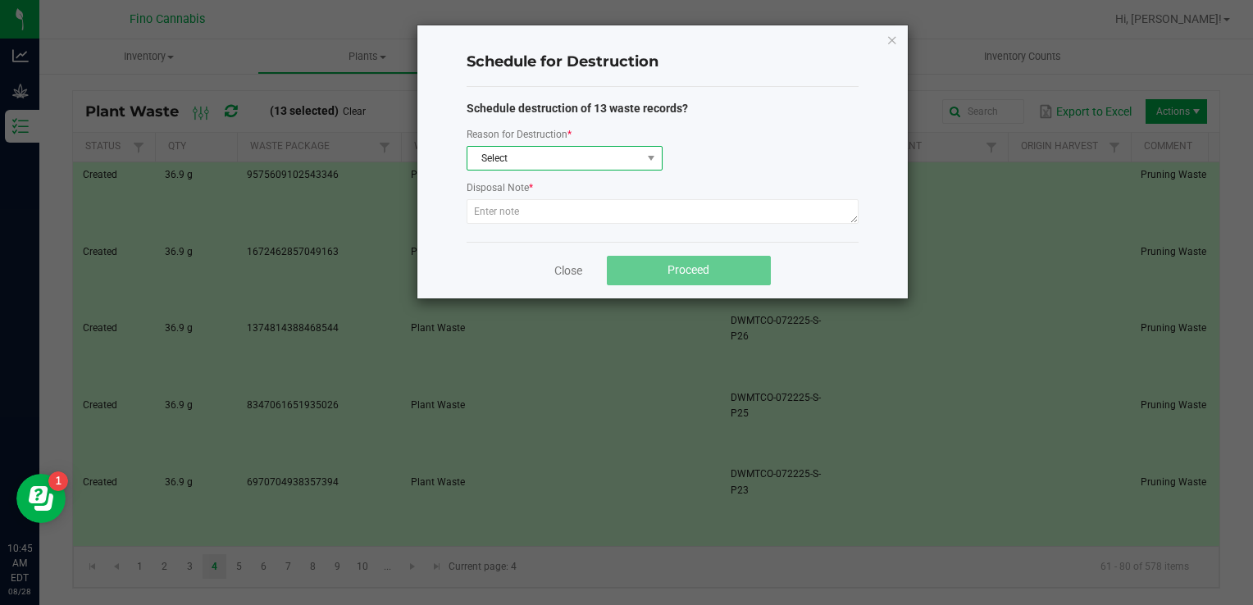
click at [493, 160] on span "Select" at bounding box center [554, 158] width 174 height 23
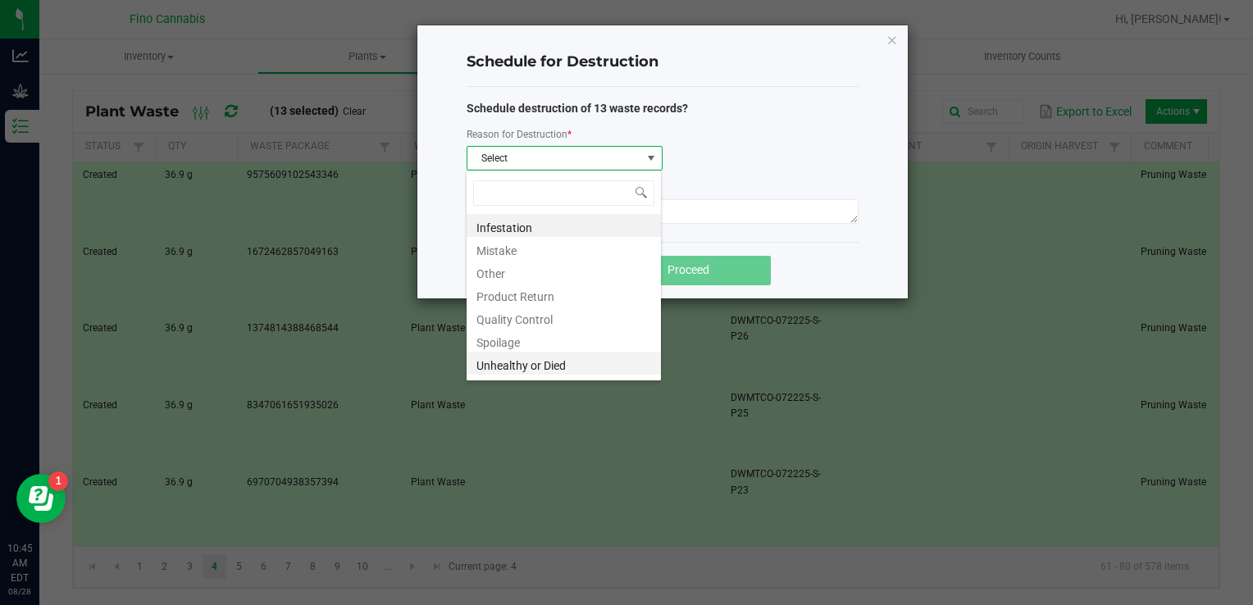
scroll to position [20, 0]
click at [502, 367] on li "Waste" at bounding box center [564, 366] width 194 height 23
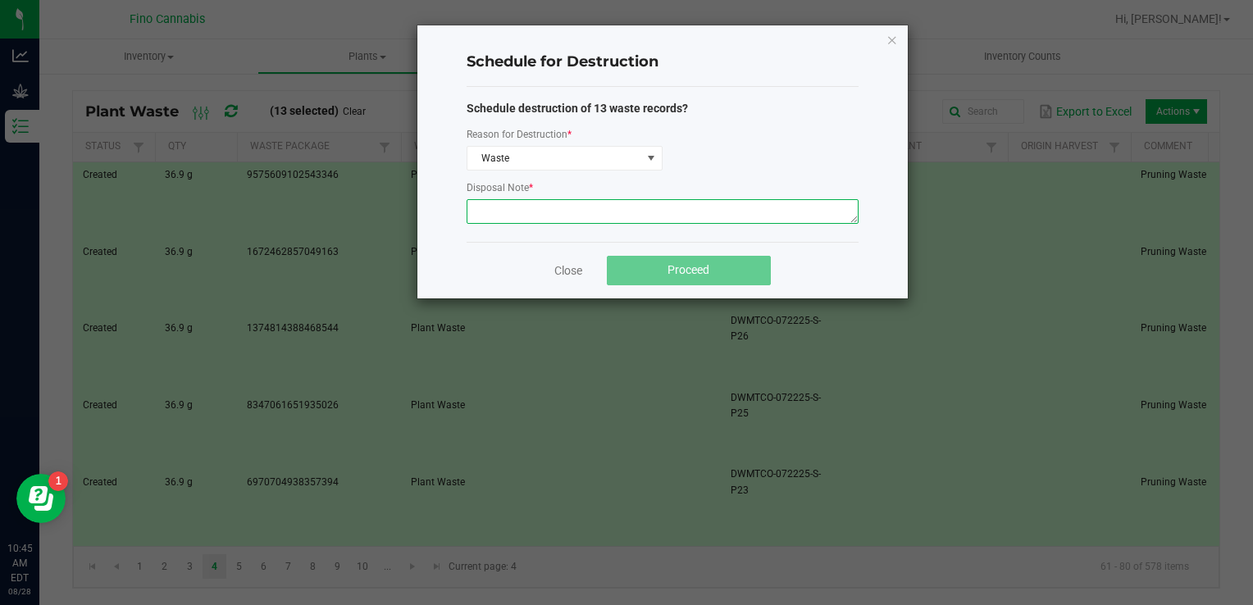
paste textarea "Pruning Waste"
type textarea "Pruning Waste"
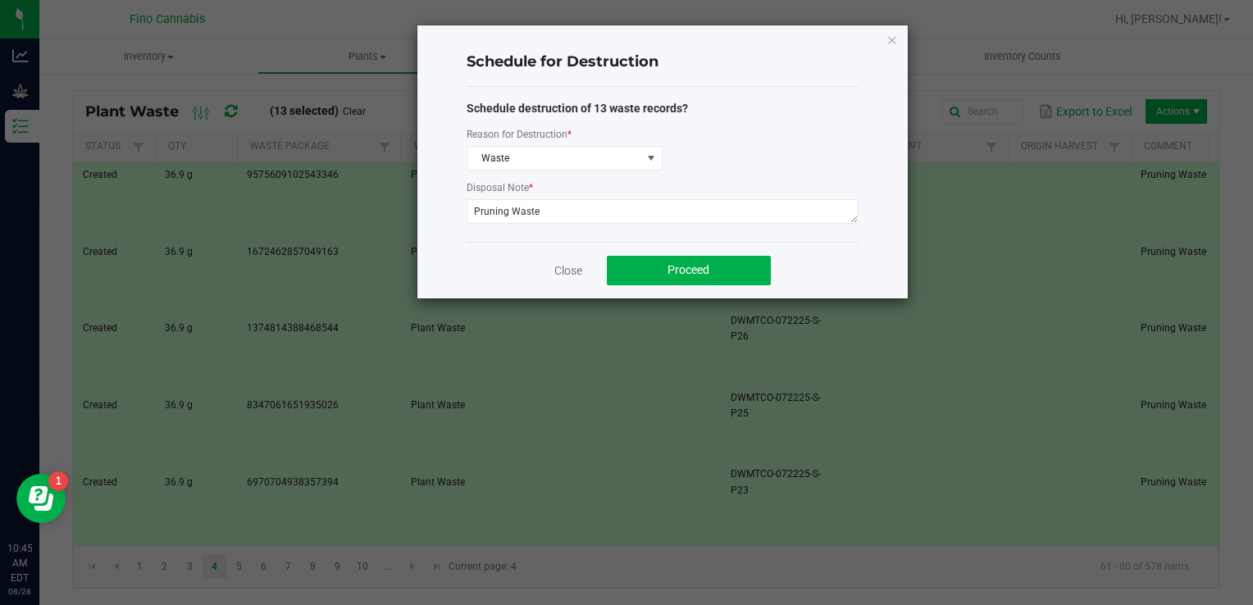
click at [858, 256] on div "Schedule for Destruction Schedule destruction of 13 waste records? Reason for D…" at bounding box center [662, 161] width 490 height 273
click at [711, 276] on button "Proceed" at bounding box center [689, 271] width 164 height 30
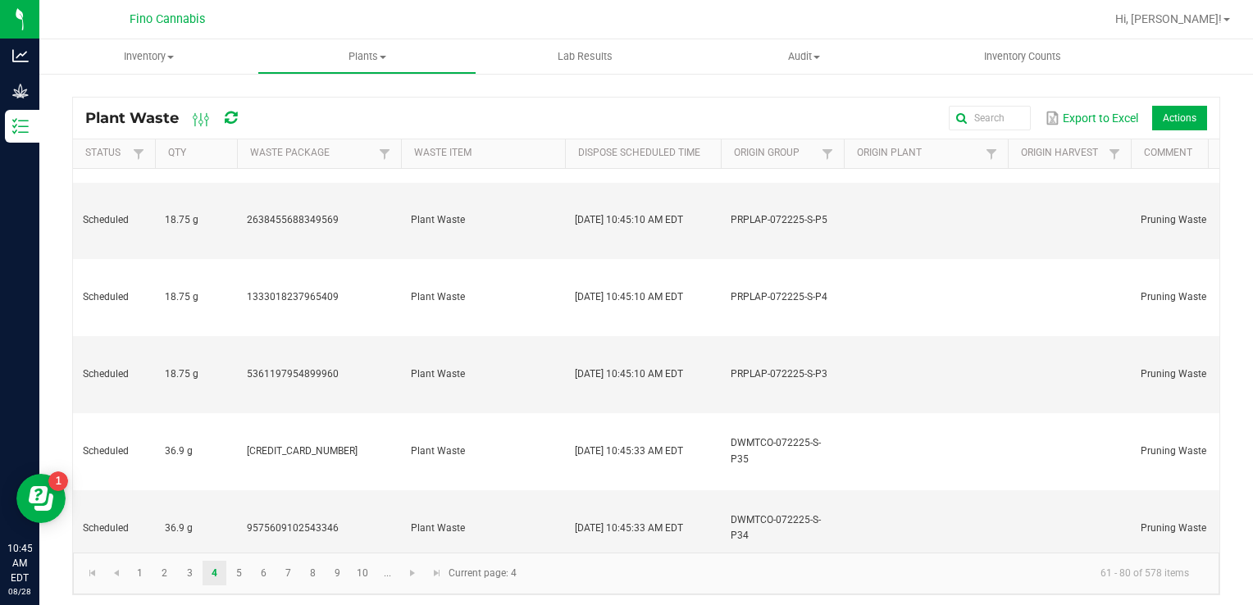
scroll to position [0, 0]
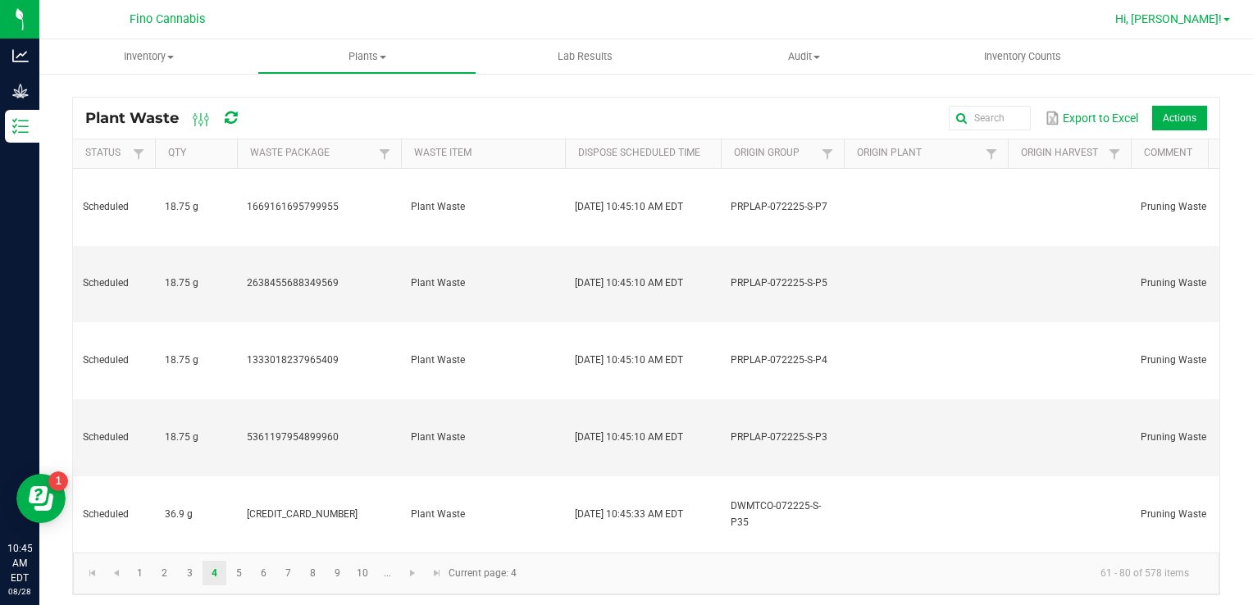
click at [1202, 25] on link "Hi, [PERSON_NAME]!" at bounding box center [1173, 19] width 128 height 17
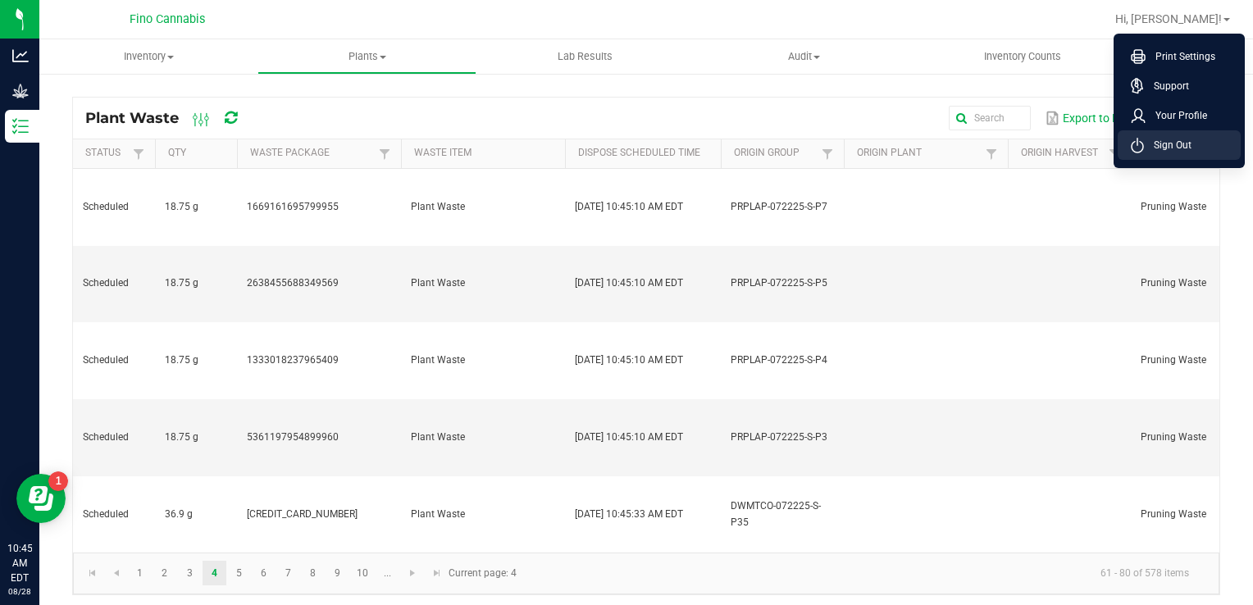
click at [1158, 146] on span "Sign Out" at bounding box center [1168, 145] width 48 height 16
